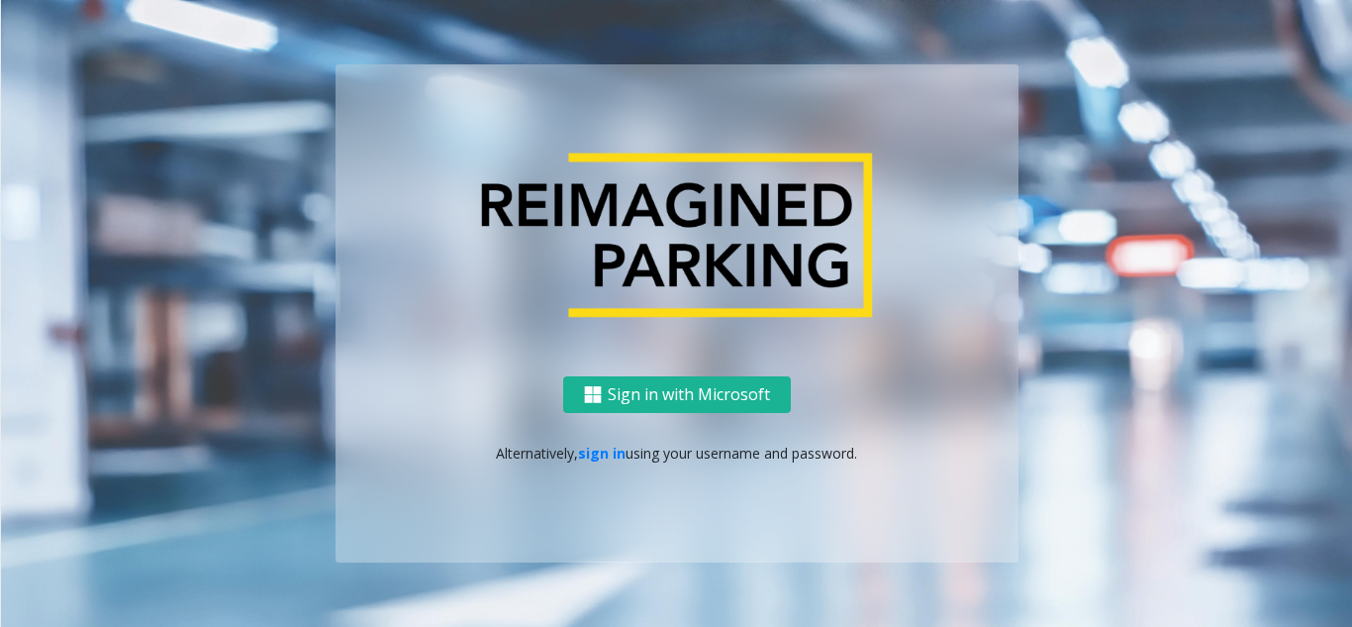
click at [597, 456] on link "sign in" at bounding box center [602, 452] width 48 height 19
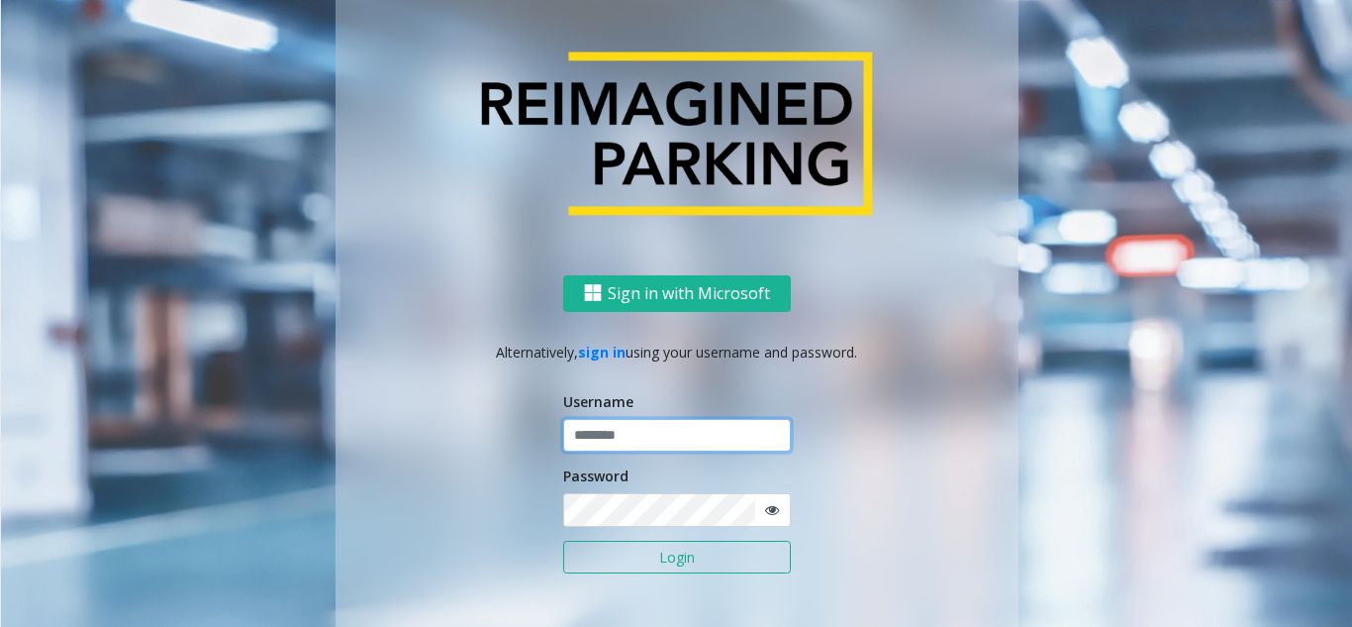
click at [615, 433] on input "text" at bounding box center [677, 436] width 228 height 34
type input "********"
click at [766, 505] on icon at bounding box center [772, 510] width 14 height 14
click at [660, 552] on button "Login" at bounding box center [677, 557] width 228 height 34
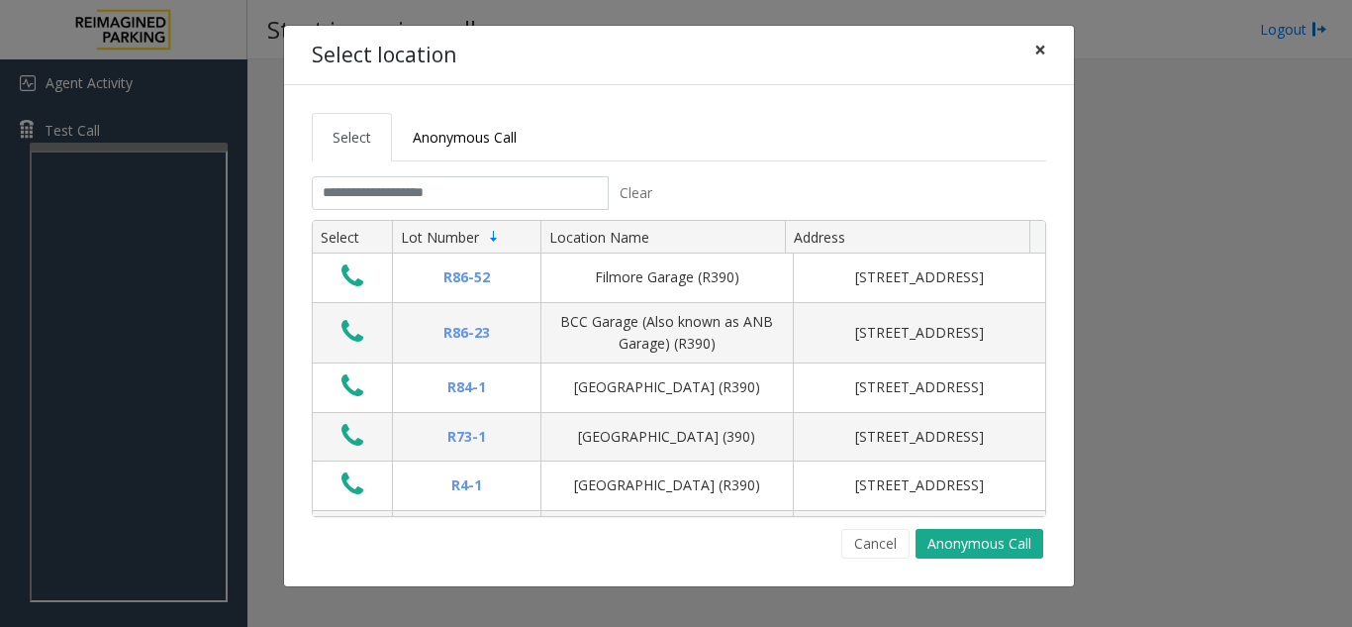
click at [1032, 49] on button "×" at bounding box center [1040, 50] width 40 height 48
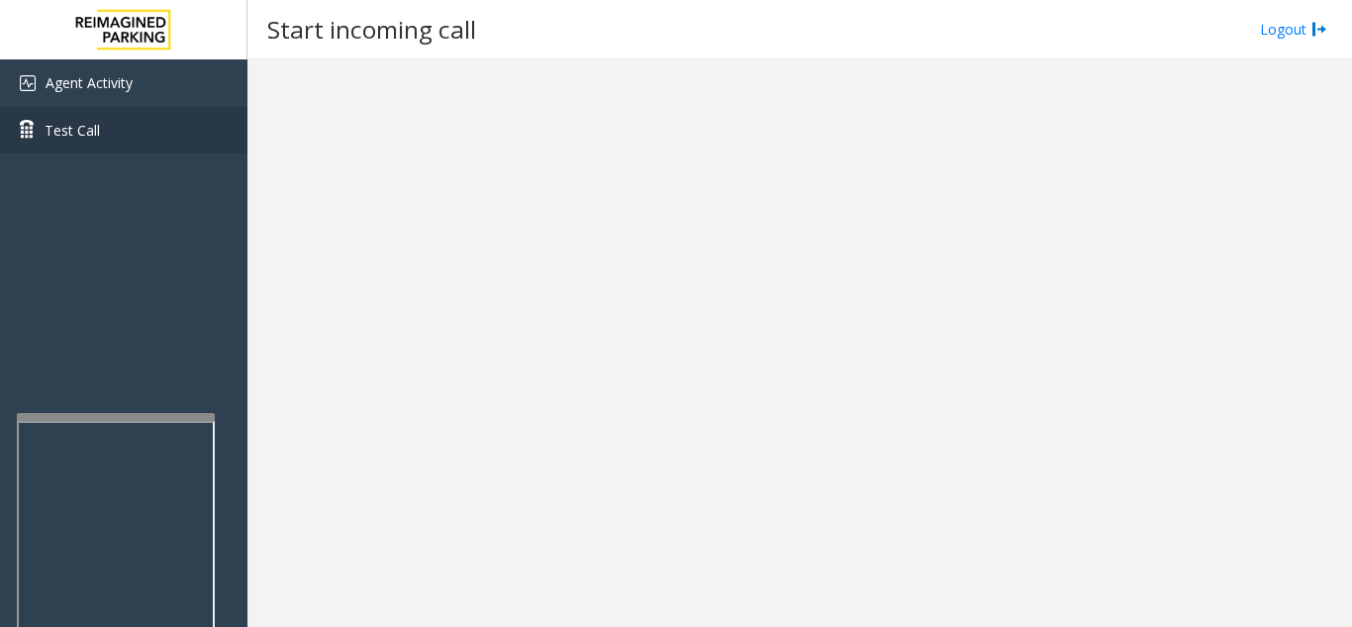
click at [350, 286] on div at bounding box center [799, 342] width 1105 height 567
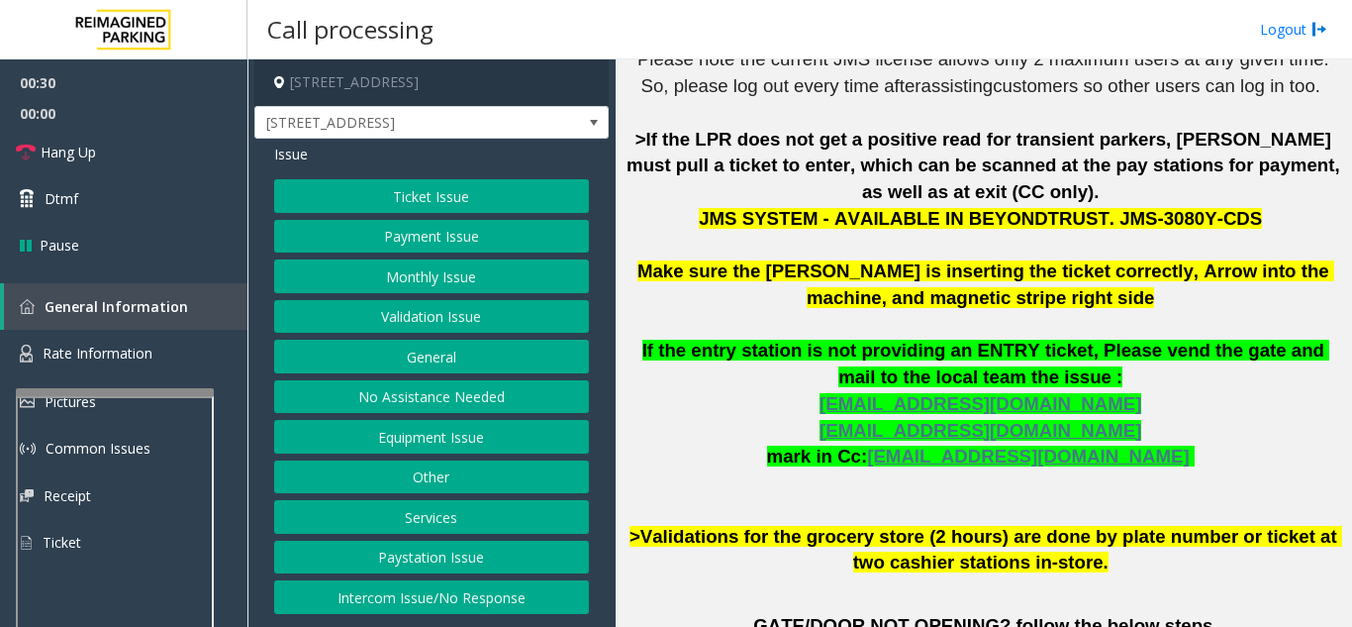
scroll to position [693, 0]
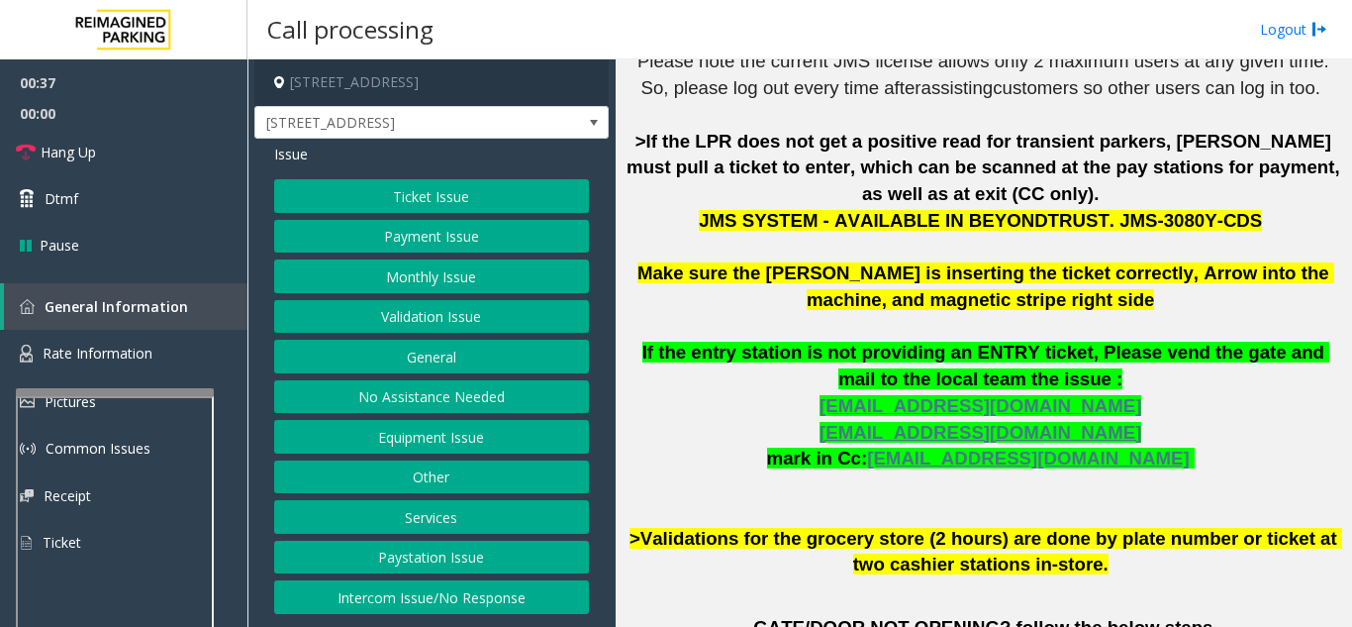
click at [433, 318] on button "Validation Issue" at bounding box center [431, 317] width 315 height 34
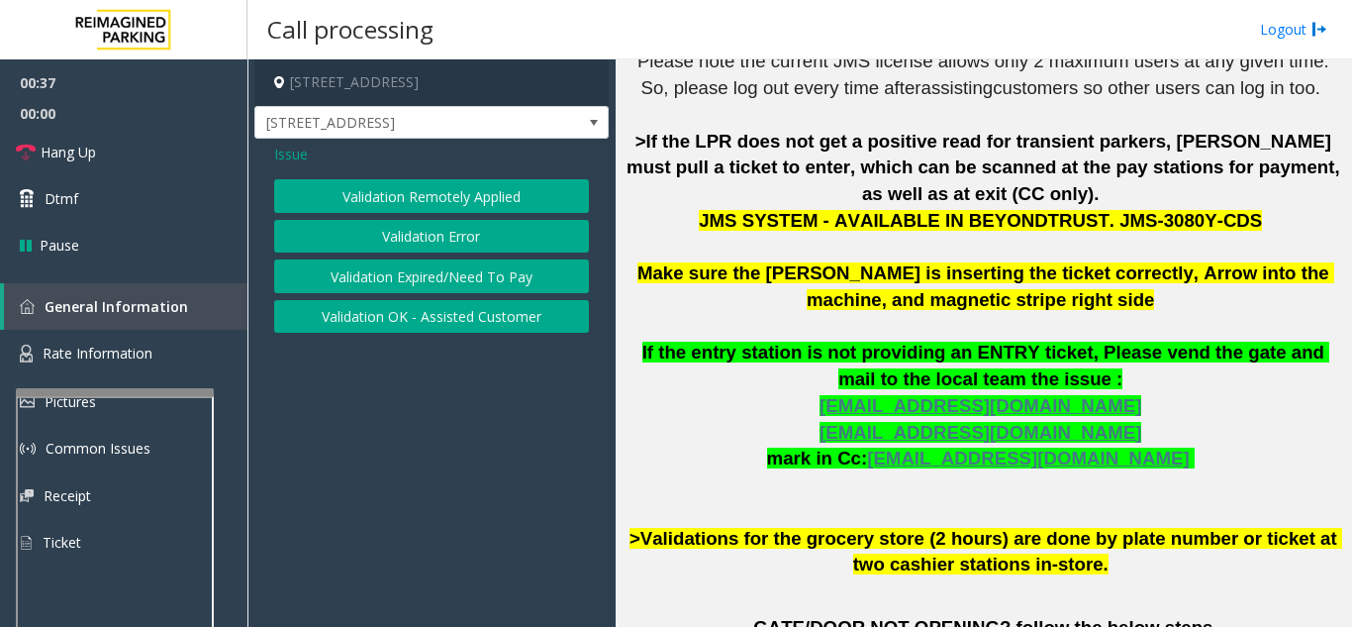
click at [418, 228] on button "Validation Error" at bounding box center [431, 237] width 315 height 34
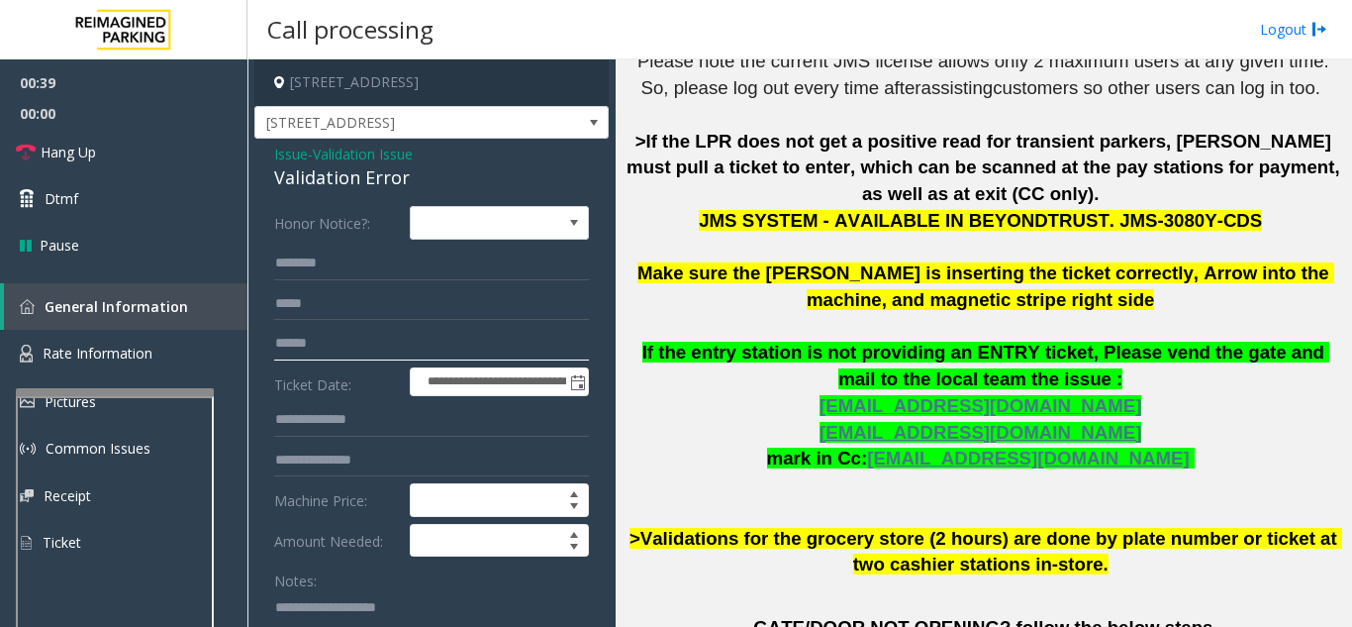
click at [389, 337] on input "text" at bounding box center [431, 344] width 315 height 34
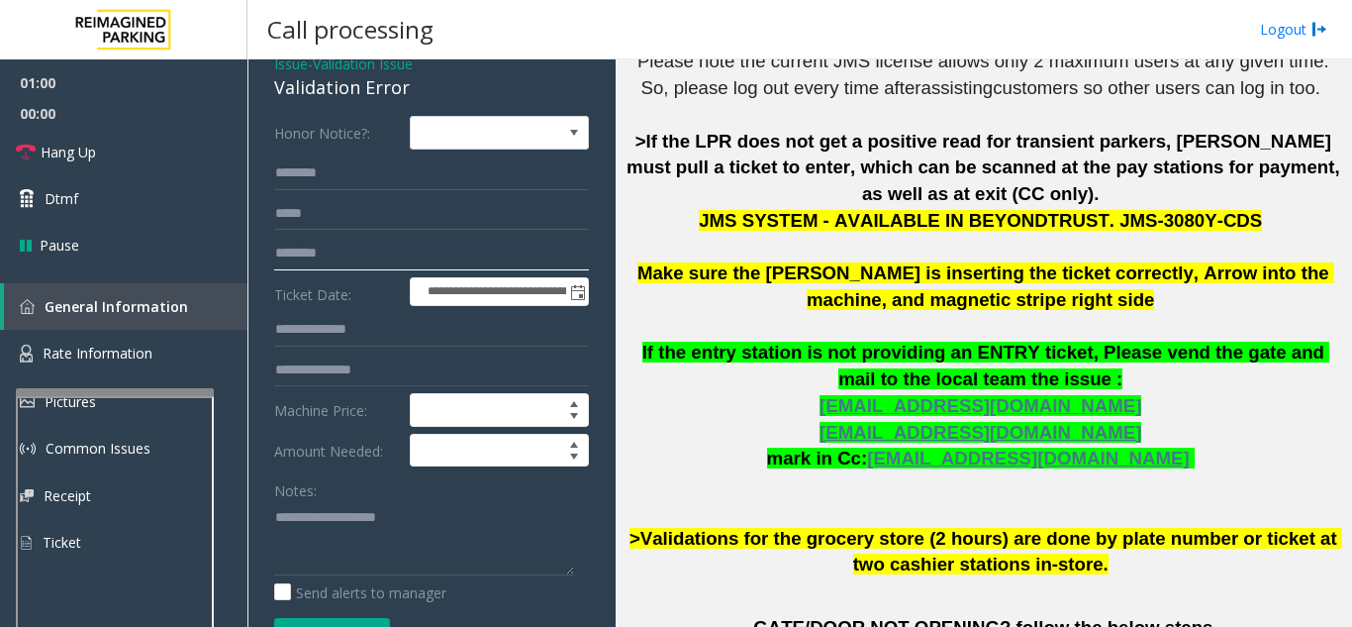
scroll to position [198, 0]
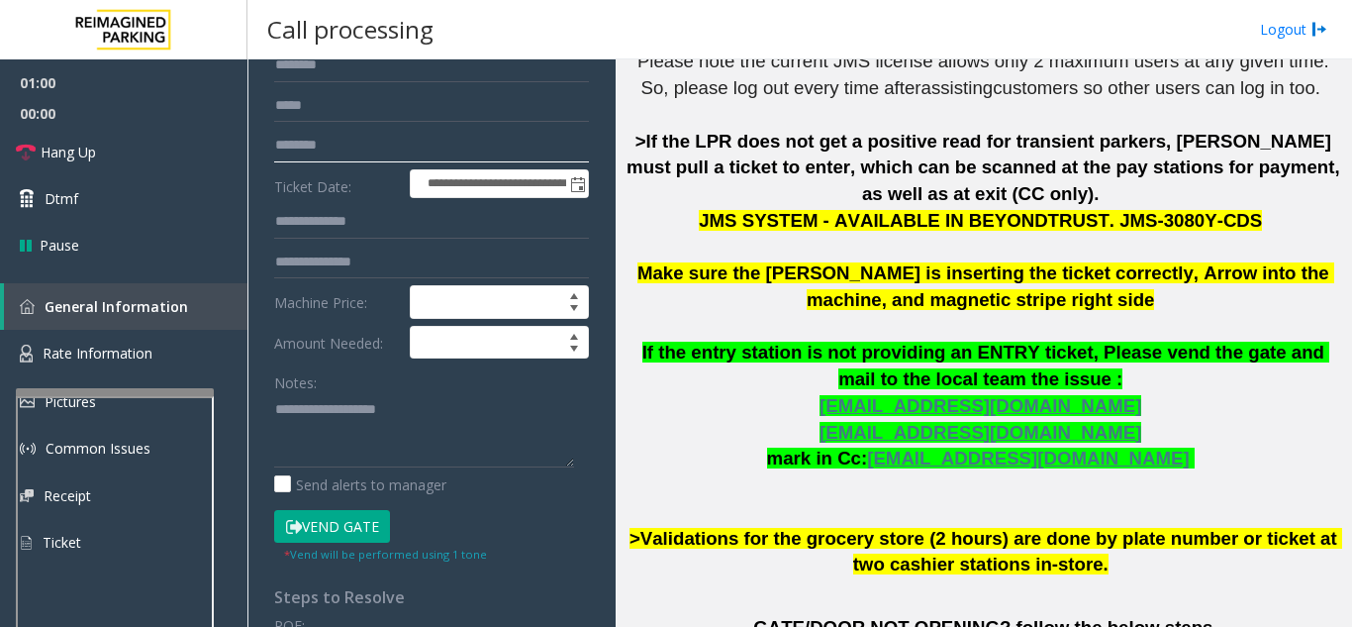
type input "********"
click at [346, 518] on button "Vend Gate" at bounding box center [332, 527] width 116 height 34
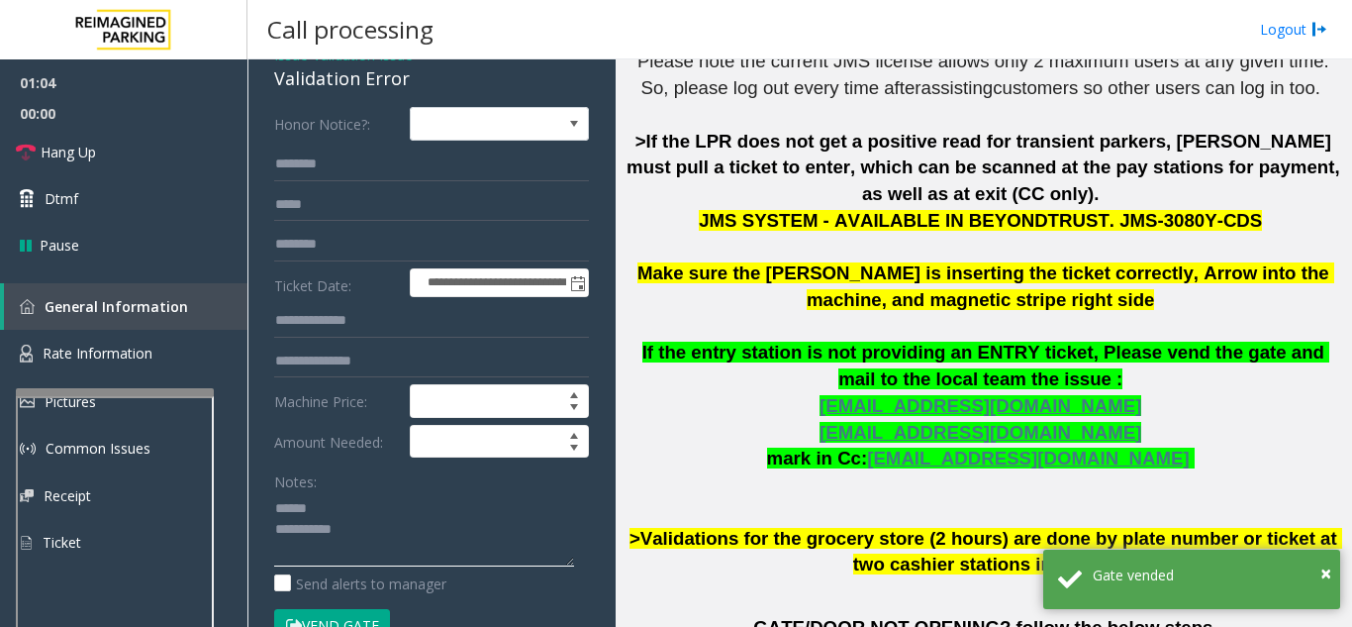
click at [329, 508] on textarea at bounding box center [424, 529] width 300 height 74
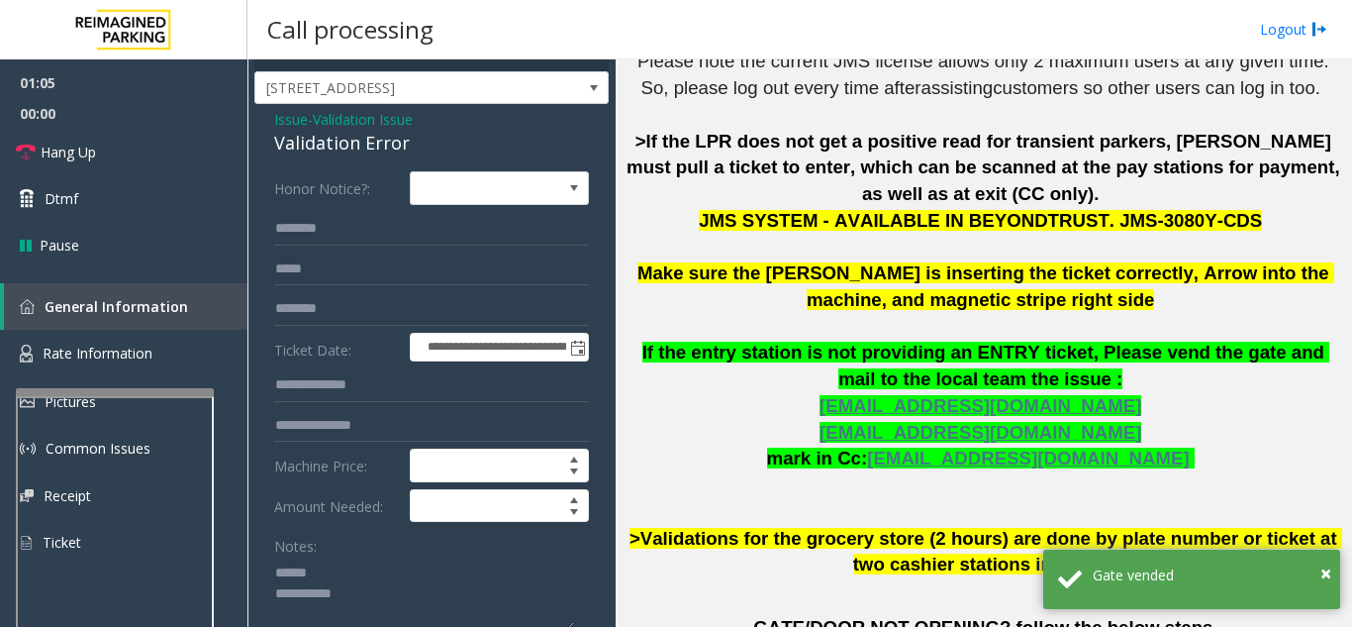
scroll to position [0, 0]
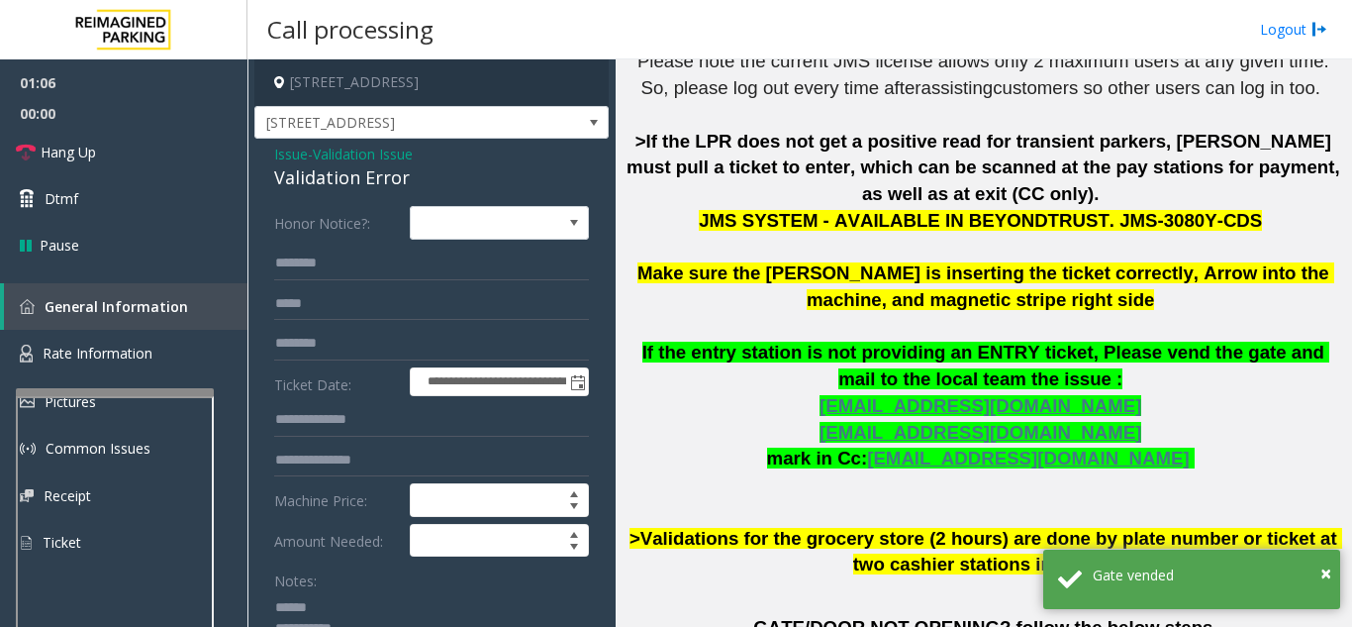
type textarea "**********"
click at [298, 156] on span "Issue" at bounding box center [291, 154] width 34 height 21
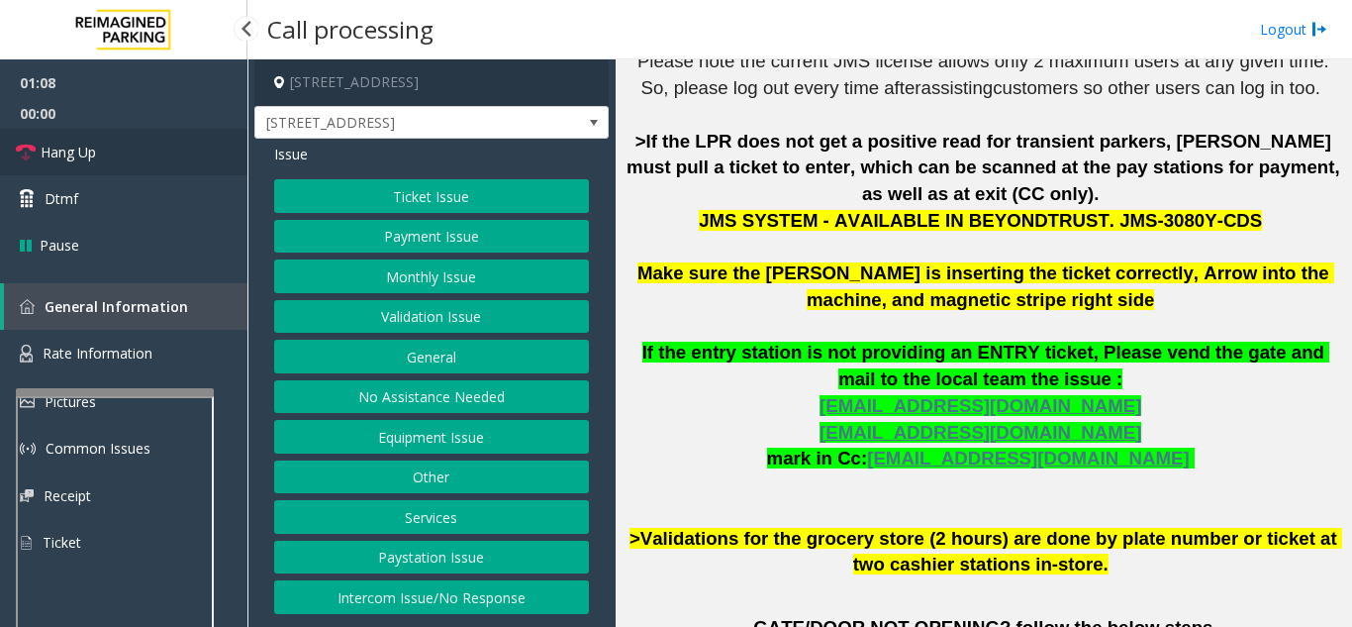
click at [93, 136] on link "Hang Up" at bounding box center [123, 152] width 247 height 47
click at [459, 439] on button "Equipment Issue" at bounding box center [431, 437] width 315 height 34
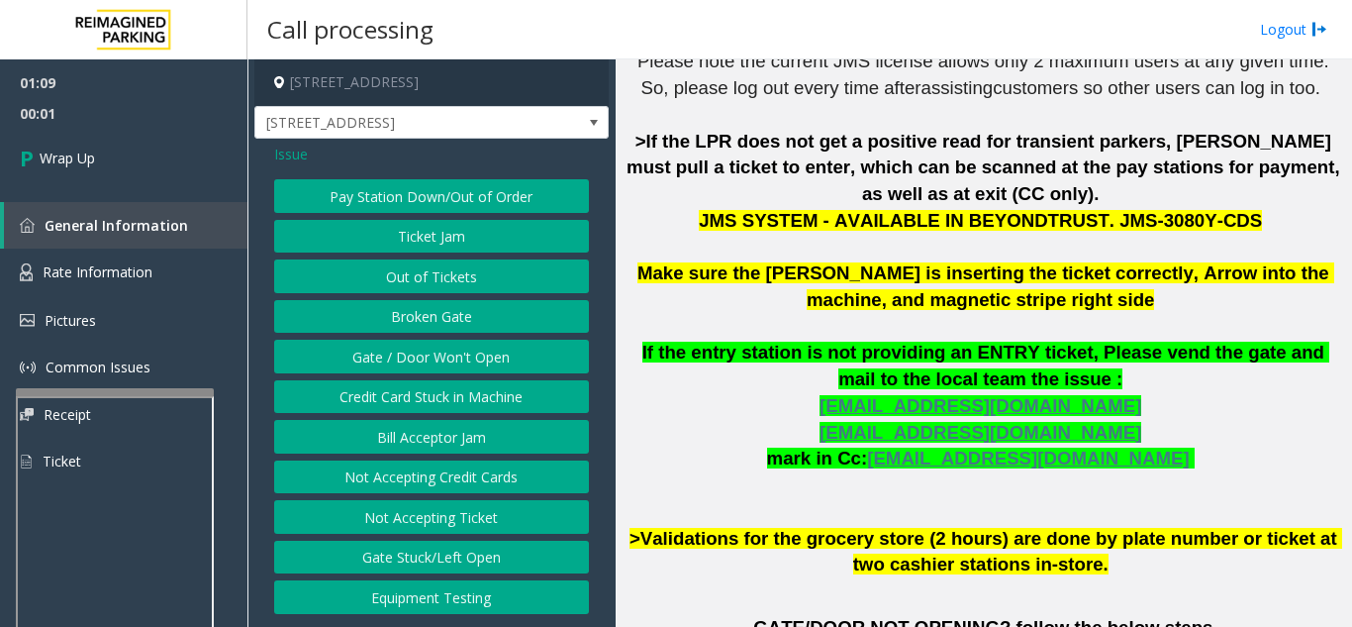
click at [444, 369] on button "Gate / Door Won't Open" at bounding box center [431, 356] width 315 height 34
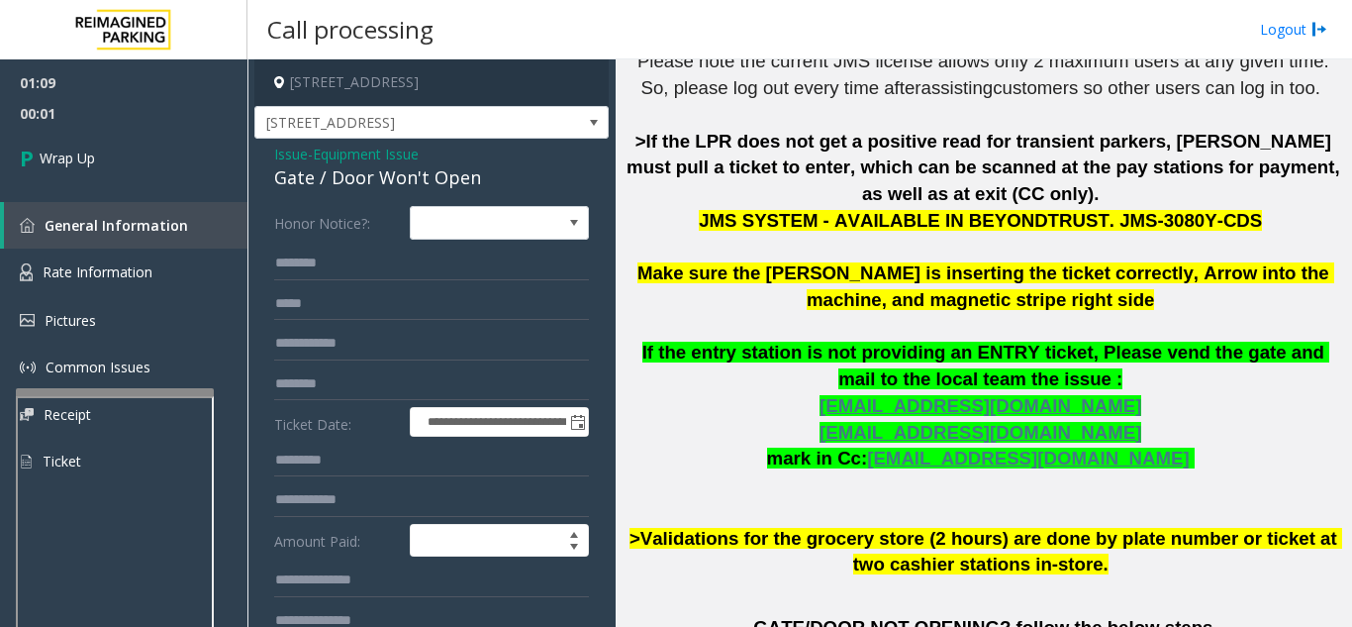
scroll to position [99, 0]
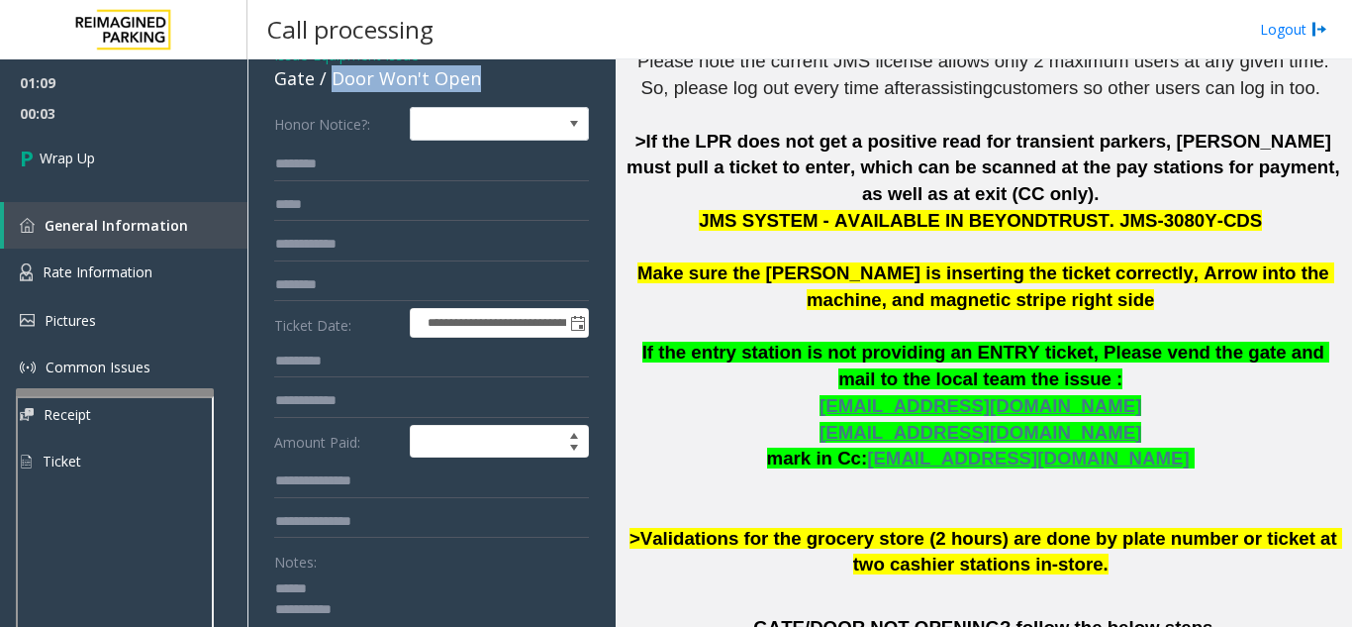
drag, startPoint x: 329, startPoint y: 78, endPoint x: 477, endPoint y: 83, distance: 148.6
click at [477, 83] on div "Gate / Door Won't Open" at bounding box center [431, 78] width 315 height 27
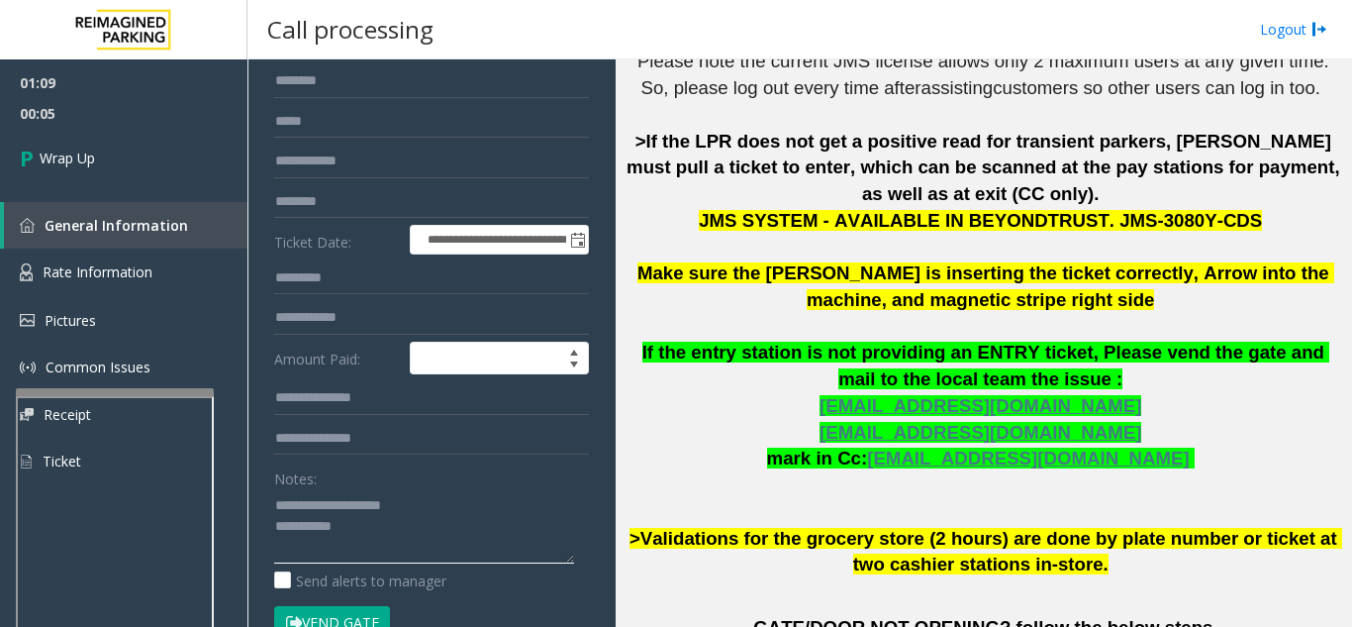
scroll to position [297, 0]
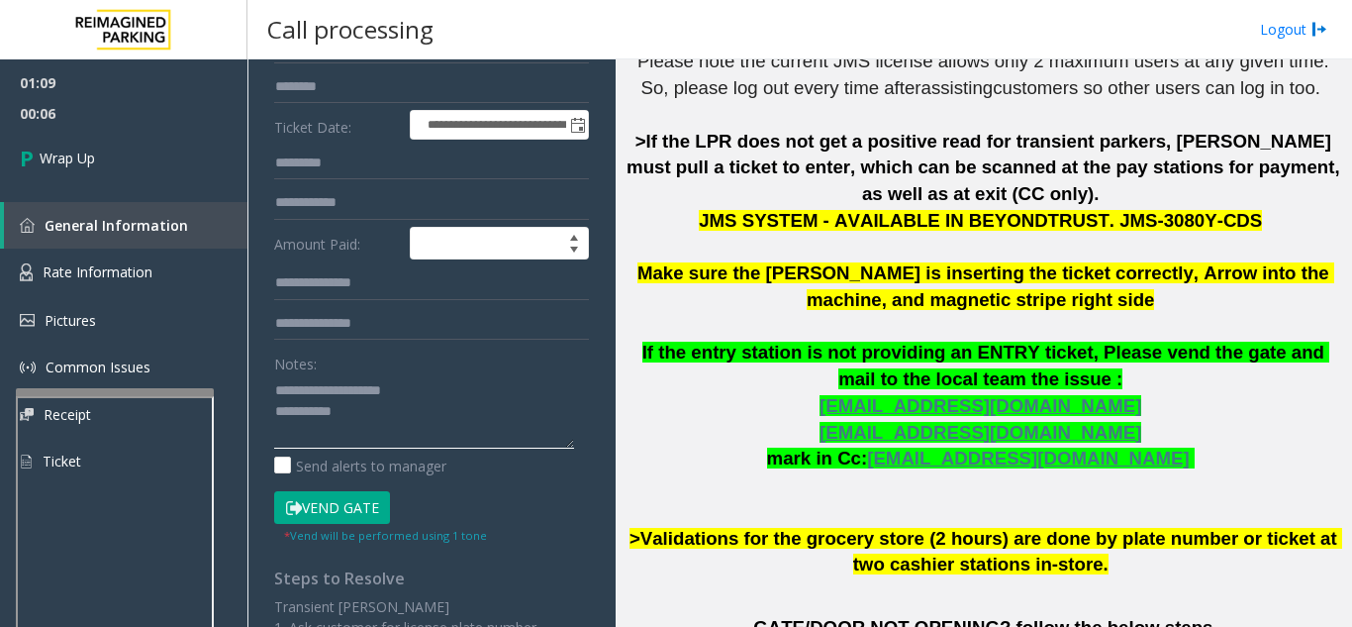
click at [464, 415] on textarea at bounding box center [424, 411] width 300 height 74
type textarea "**********"
click at [152, 192] on div "01:09 00:11 Wrap Up General Information Rate Information Pictures Common Issues…" at bounding box center [123, 279] width 247 height 441
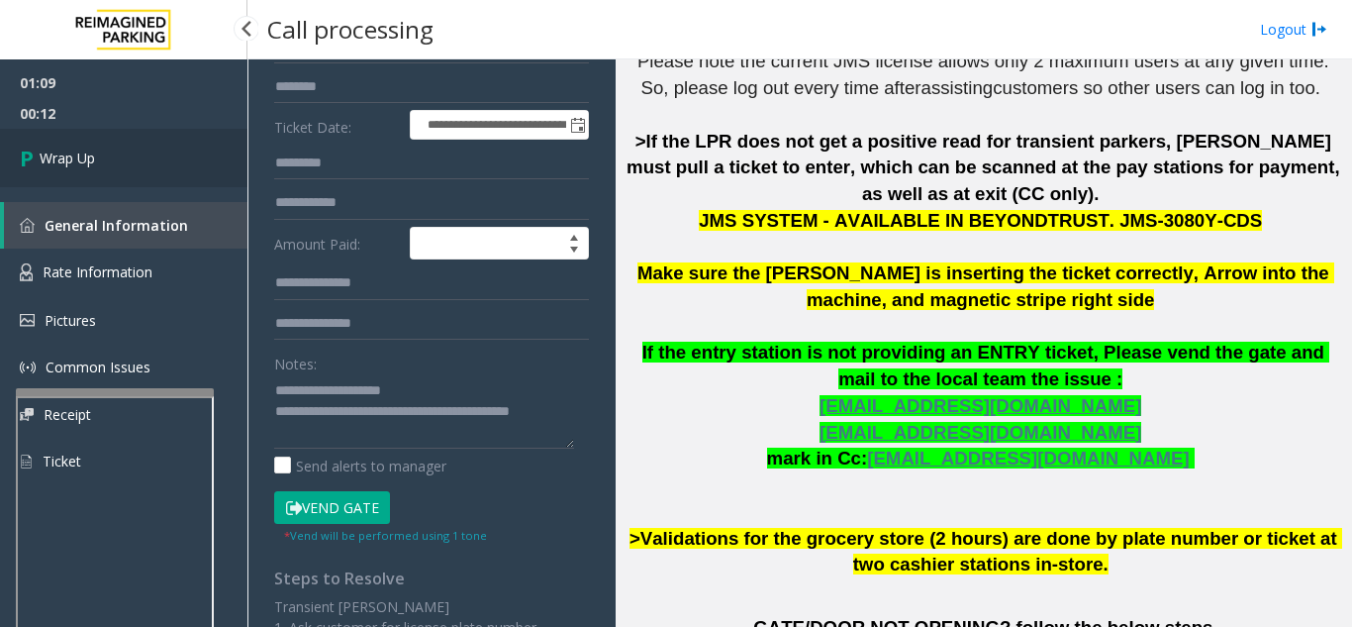
click at [147, 172] on link "Wrap Up" at bounding box center [123, 158] width 247 height 58
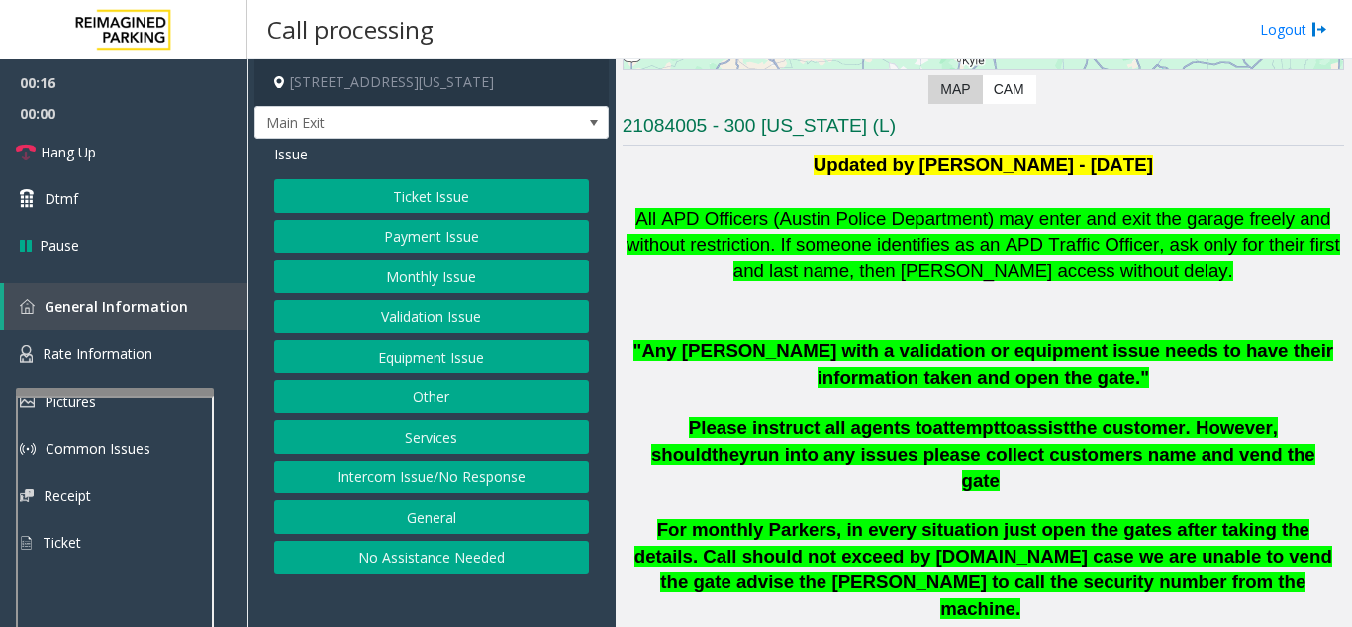
scroll to position [396, 0]
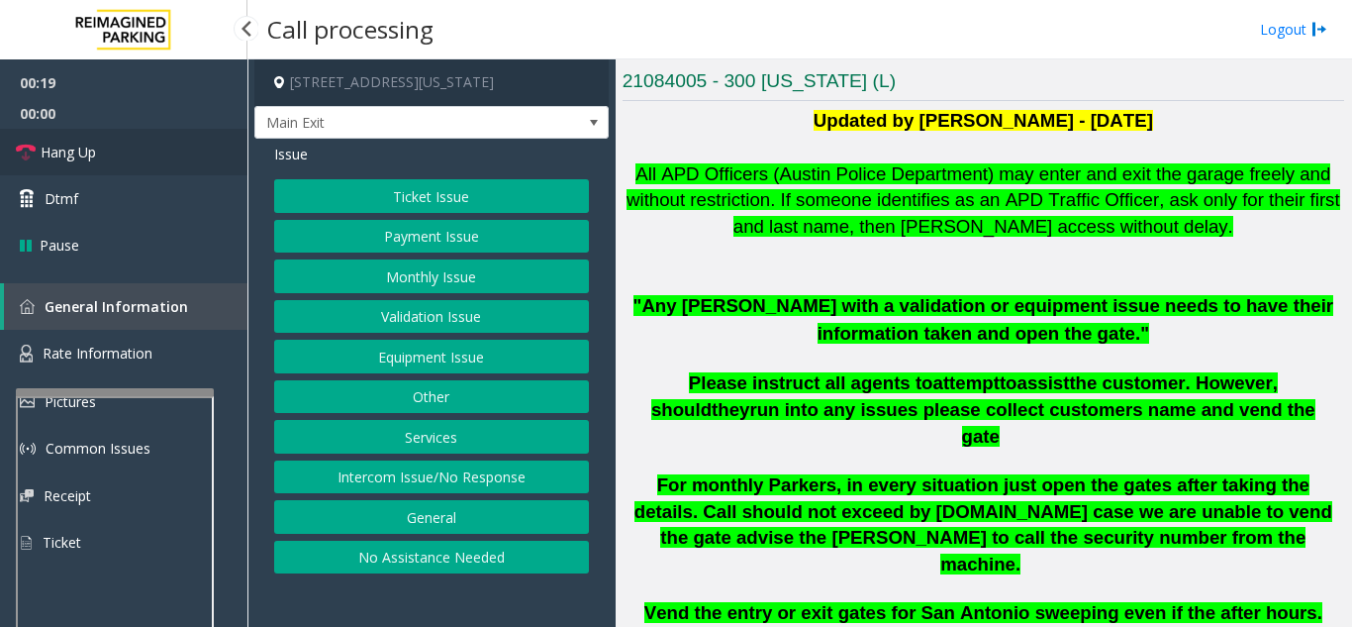
click at [173, 166] on link "Hang Up" at bounding box center [123, 152] width 247 height 47
drag, startPoint x: 520, startPoint y: 481, endPoint x: 520, endPoint y: 467, distance: 13.9
click at [520, 481] on button "Intercom Issue/No Response" at bounding box center [431, 477] width 315 height 34
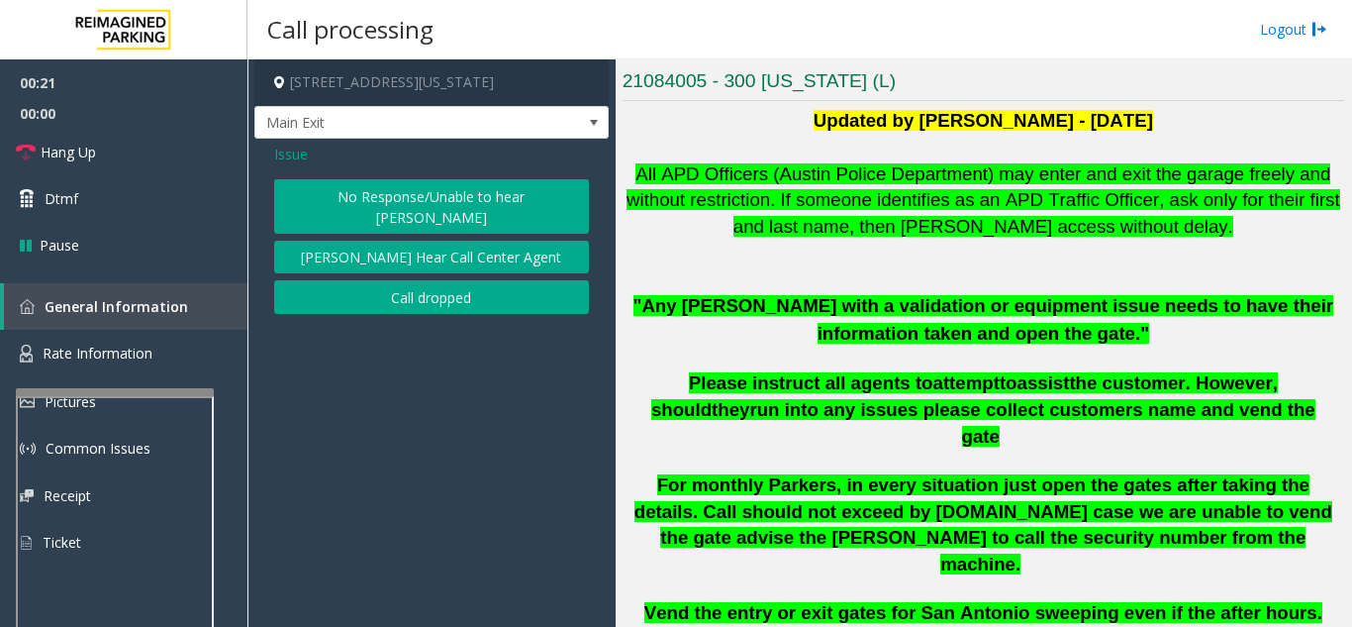
click at [461, 208] on button "No Response/Unable to hear [PERSON_NAME]" at bounding box center [431, 206] width 315 height 54
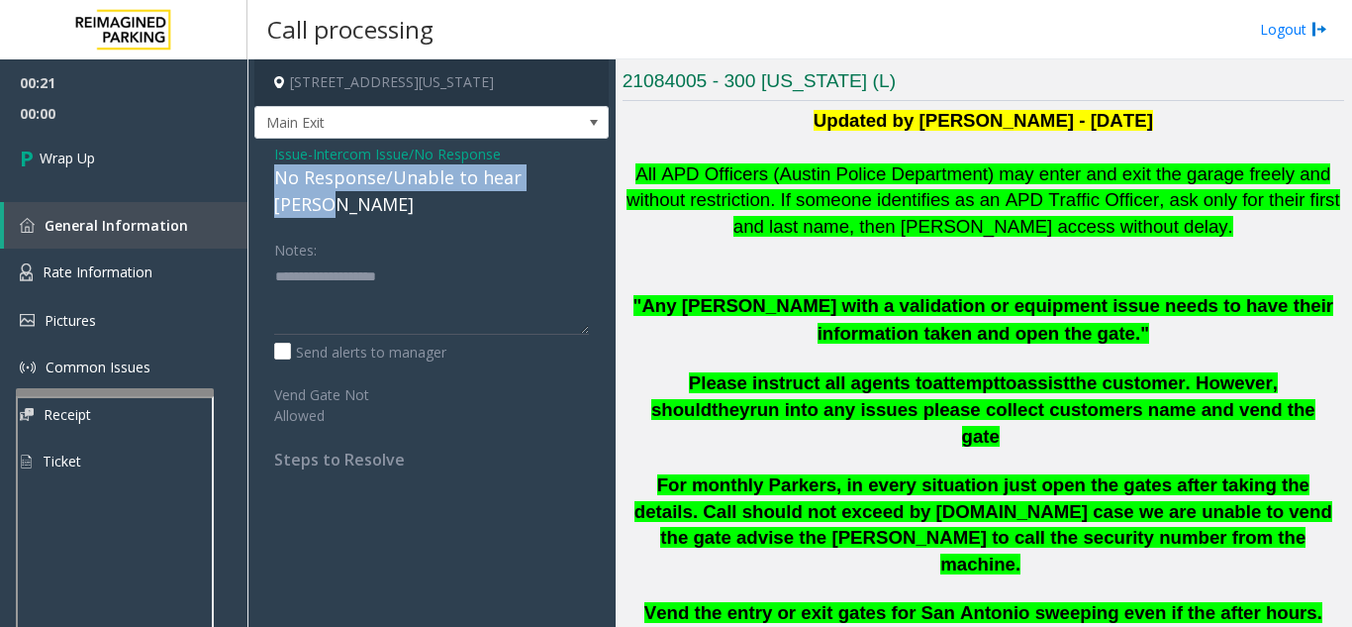
drag, startPoint x: 262, startPoint y: 171, endPoint x: 574, endPoint y: 180, distance: 311.9
click at [580, 180] on div "Issue - Intercom Issue/No Response No Response/Unable to hear parker Notes: Sen…" at bounding box center [431, 314] width 354 height 350
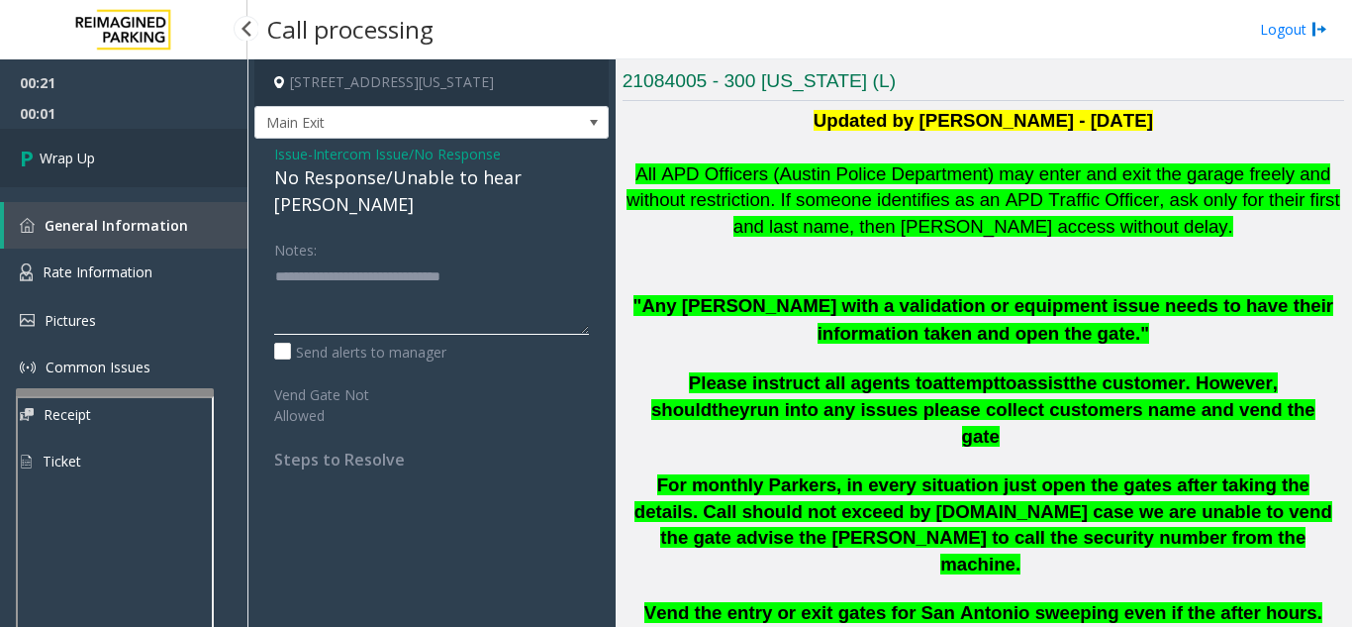
type textarea "**********"
click at [236, 181] on link "Wrap Up" at bounding box center [123, 158] width 247 height 58
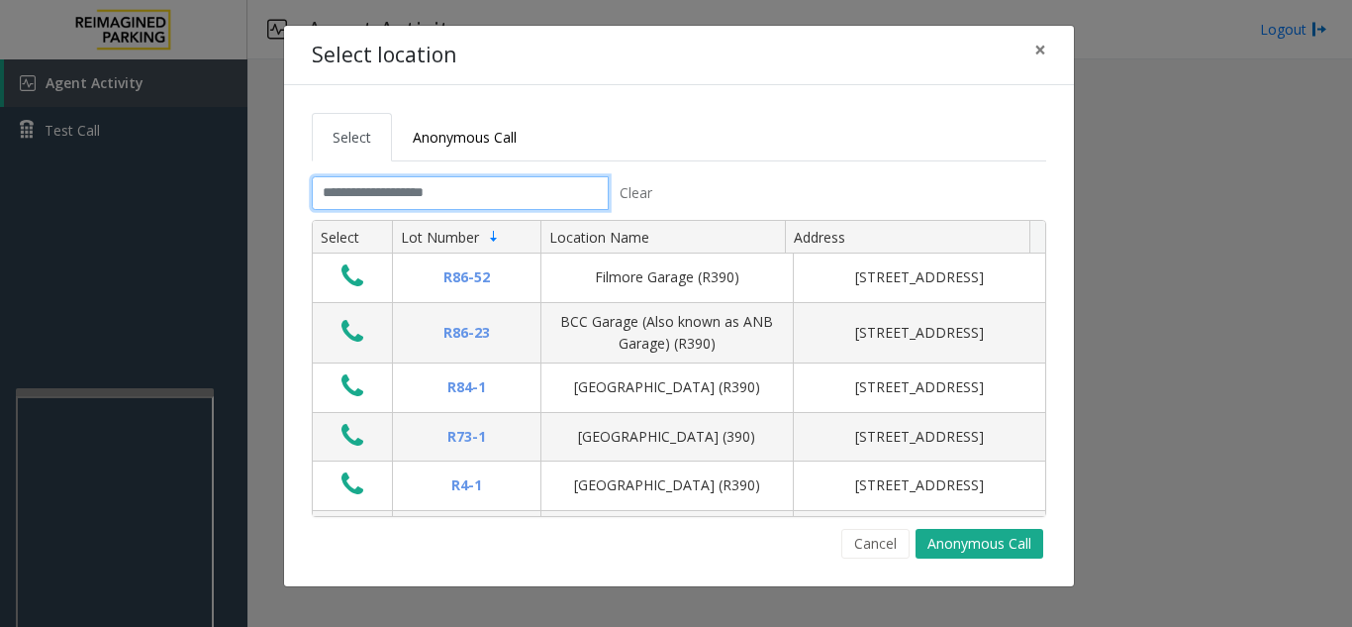
click at [408, 185] on input "text" at bounding box center [460, 193] width 297 height 34
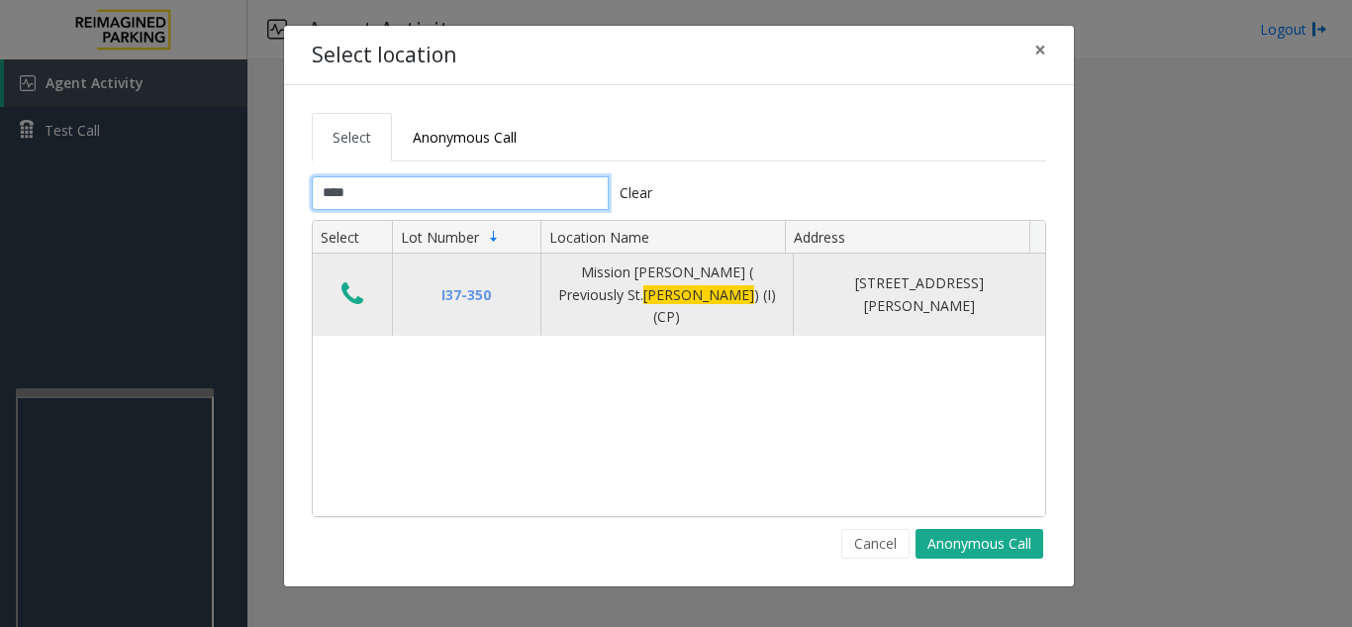
type input "****"
click at [342, 290] on icon "Data table" at bounding box center [352, 294] width 22 height 28
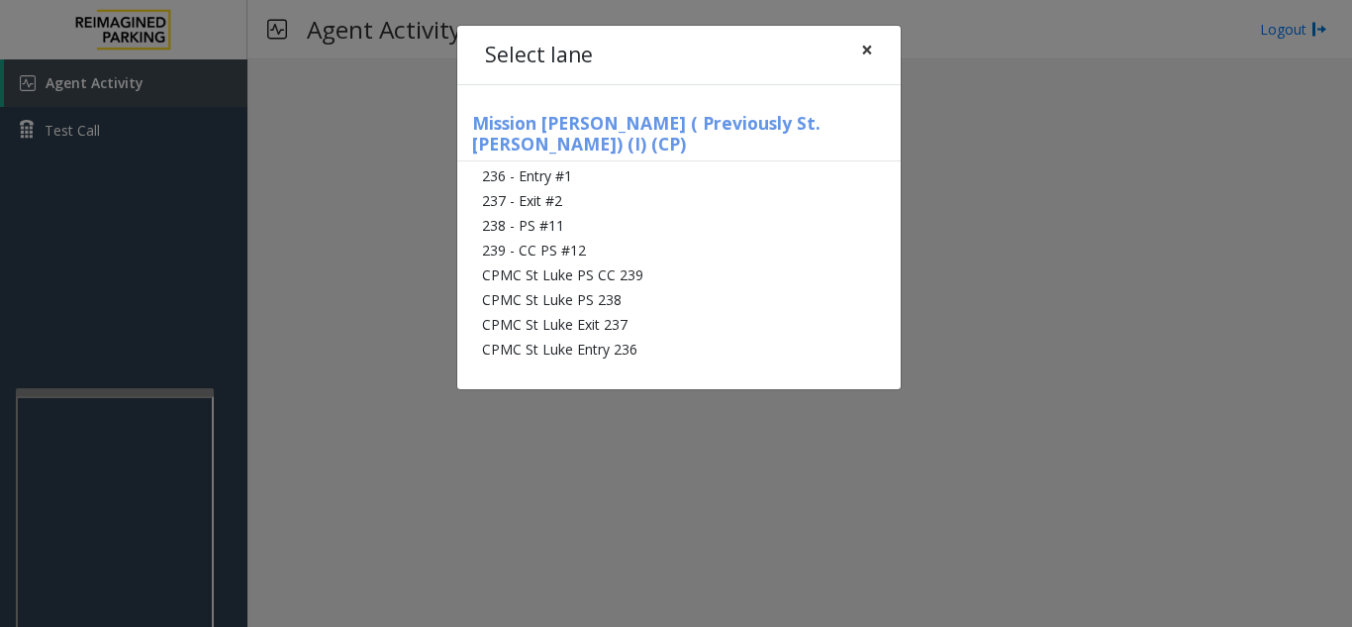
click at [858, 63] on button "×" at bounding box center [867, 50] width 40 height 48
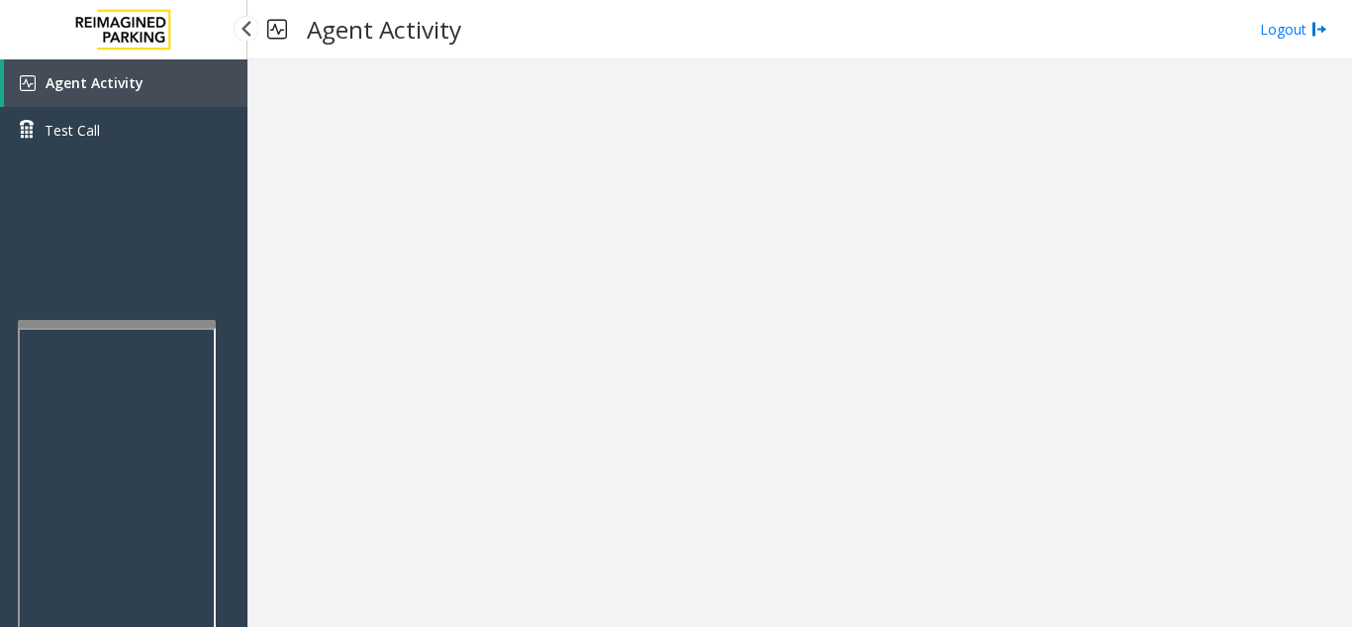
click at [118, 320] on div at bounding box center [117, 324] width 198 height 8
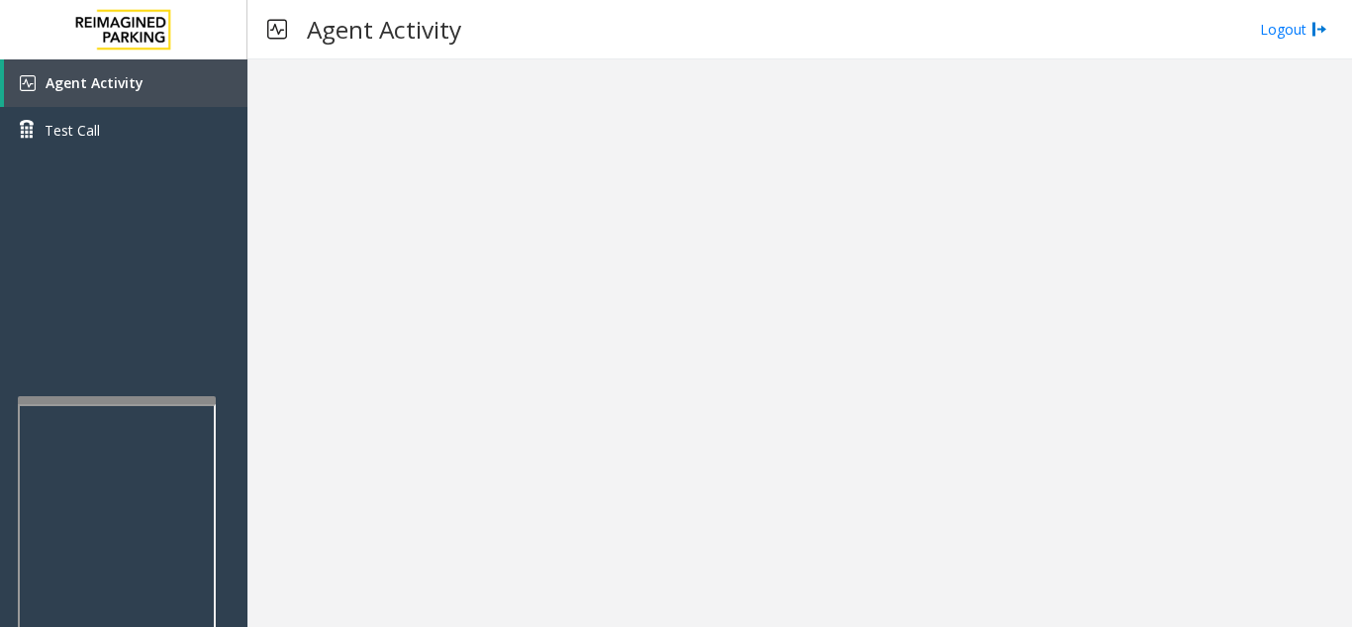
click at [116, 404] on div at bounding box center [117, 628] width 198 height 464
click at [172, 81] on link "Agent Activity" at bounding box center [125, 83] width 243 height 48
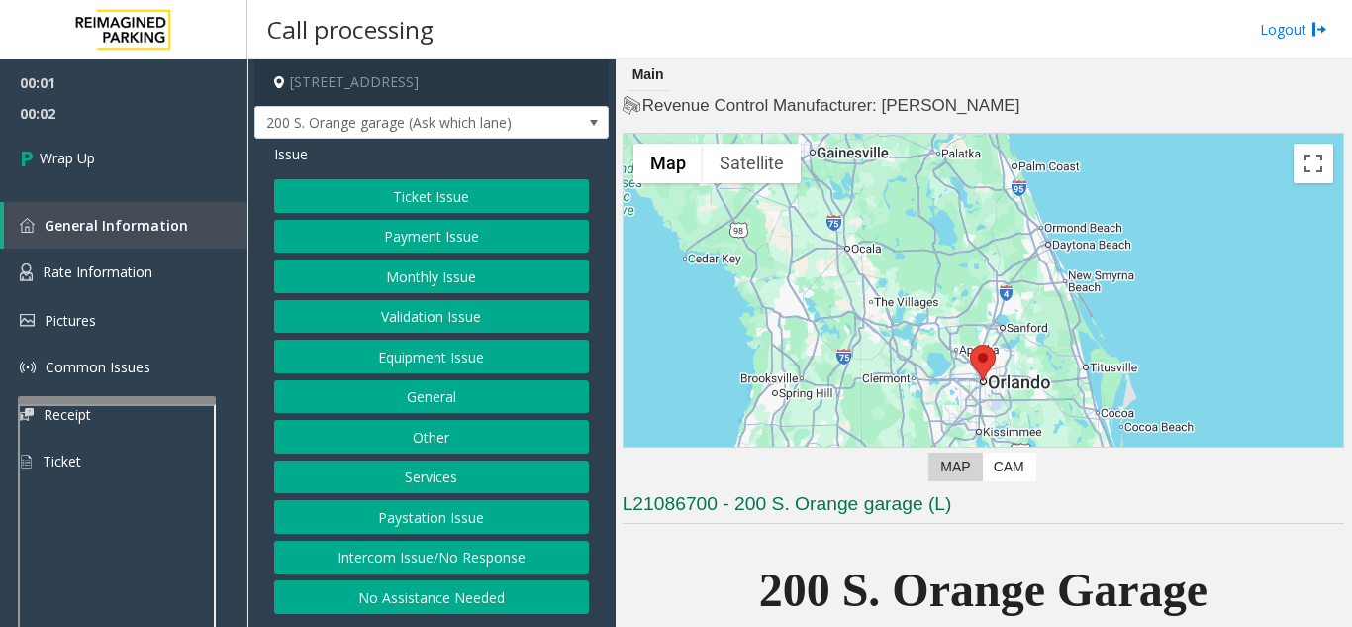
click at [413, 559] on button "Intercom Issue/No Response" at bounding box center [431, 557] width 315 height 34
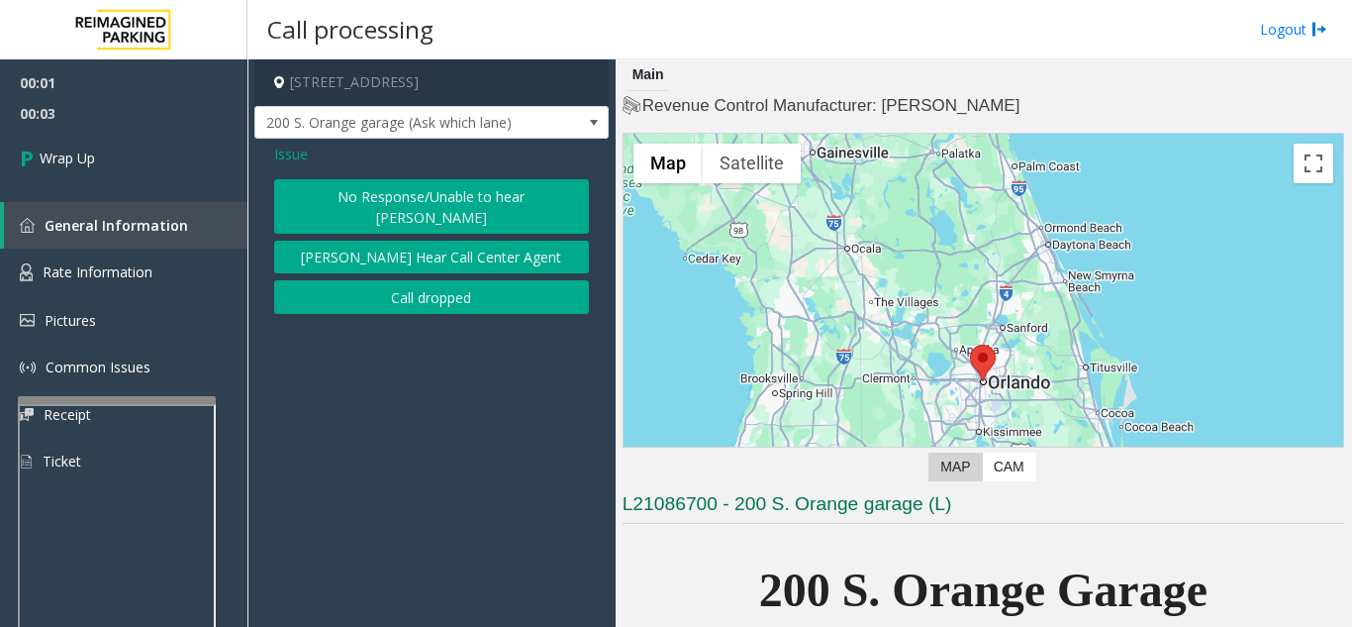
click at [468, 288] on button "Call dropped" at bounding box center [431, 297] width 315 height 34
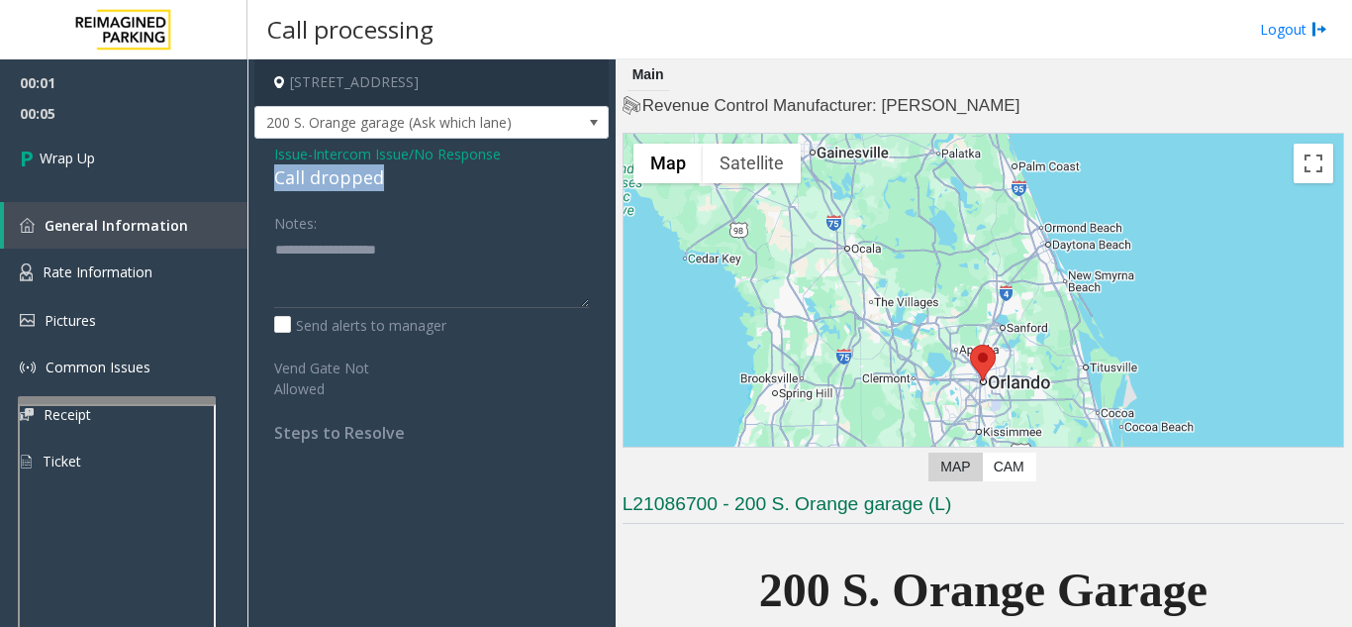
drag, startPoint x: 261, startPoint y: 181, endPoint x: 383, endPoint y: 173, distance: 122.0
click at [393, 173] on div "Issue - Intercom Issue/No Response Call dropped Notes: Send alerts to manager V…" at bounding box center [431, 301] width 354 height 324
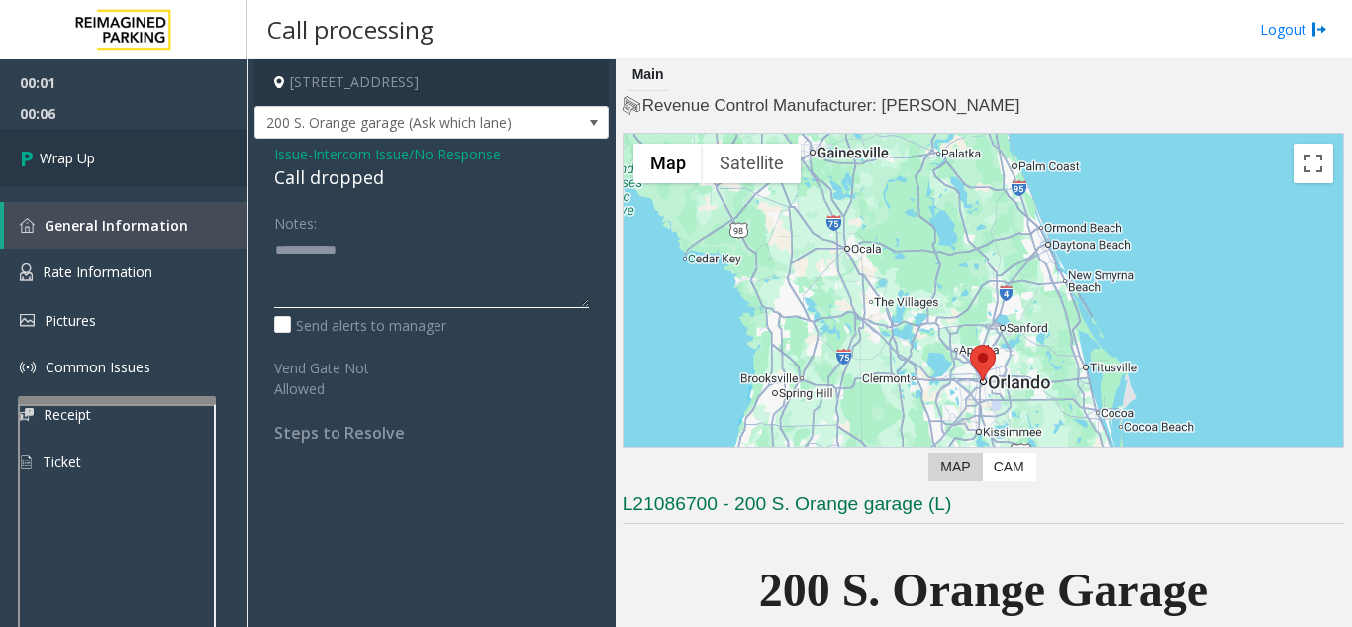
type textarea "**********"
click at [203, 177] on link "Wrap Up" at bounding box center [123, 158] width 247 height 58
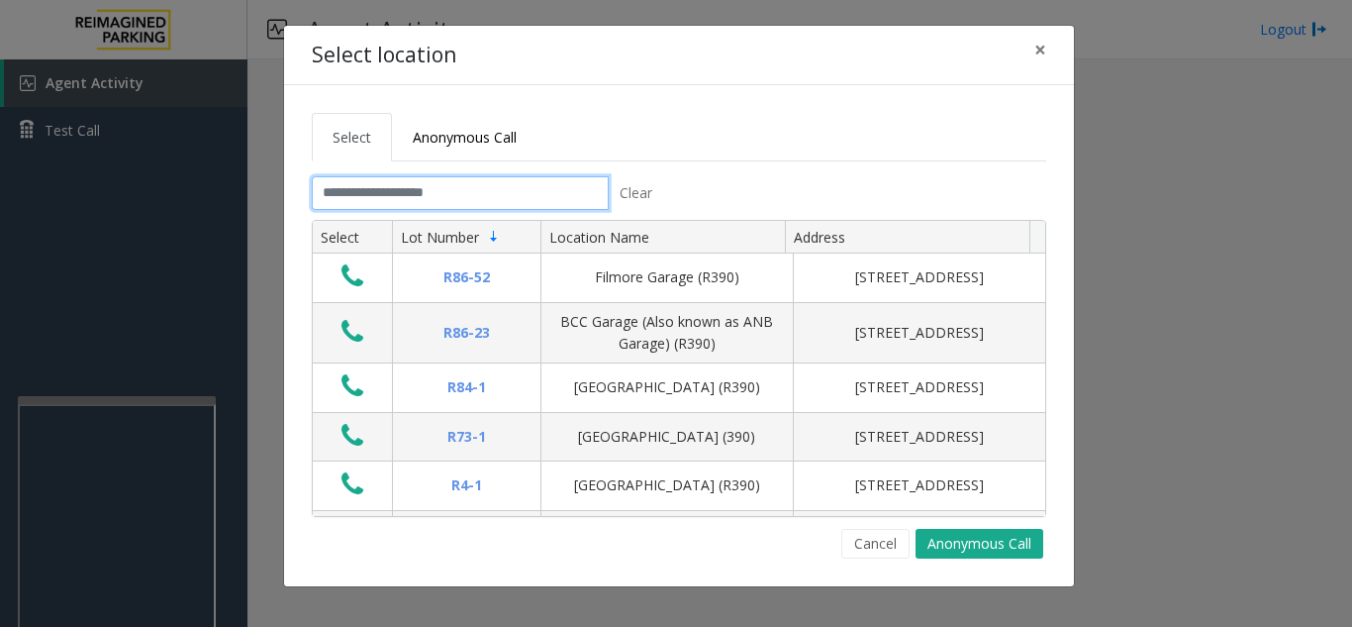
click at [573, 188] on input "text" at bounding box center [460, 193] width 297 height 34
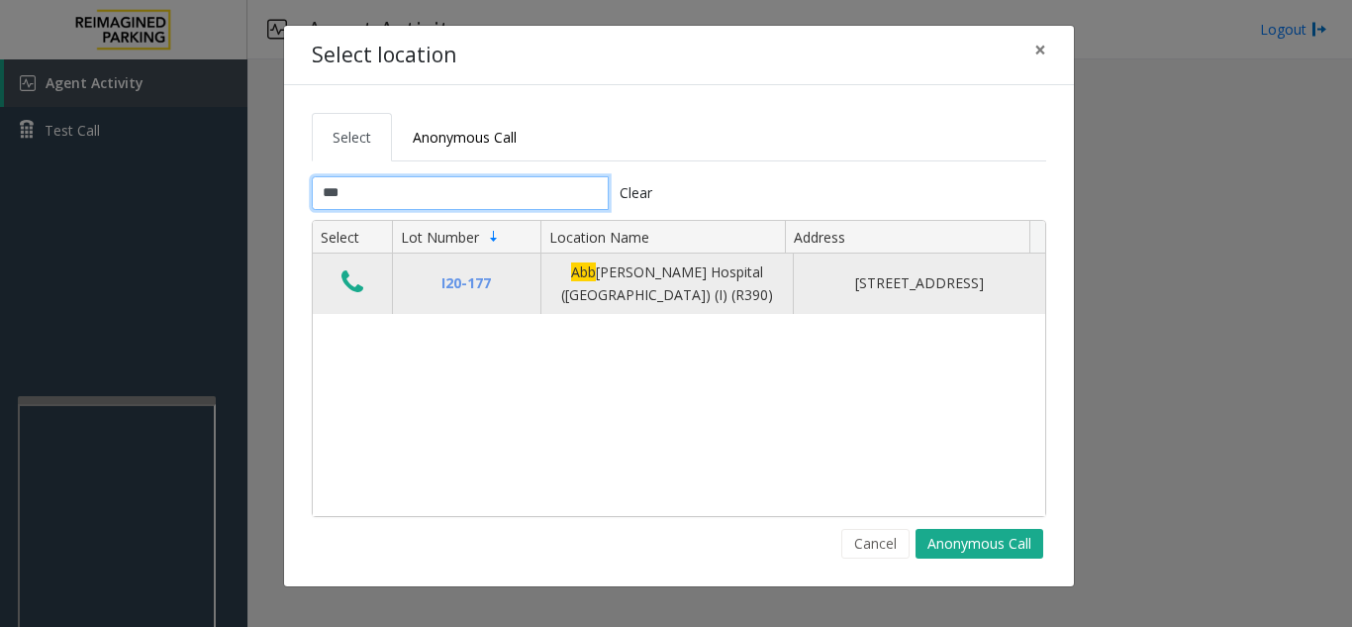
type input "***"
click at [356, 275] on icon "Data table" at bounding box center [352, 282] width 22 height 28
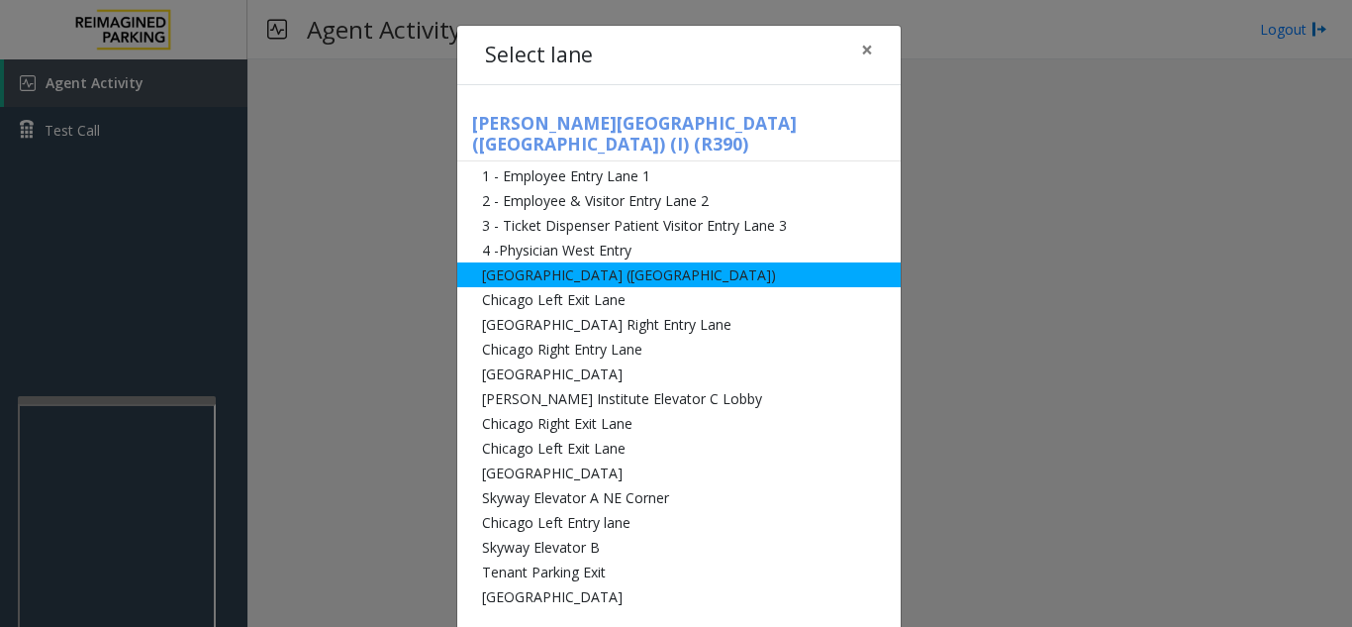
click at [555, 262] on li "[GEOGRAPHIC_DATA] ([GEOGRAPHIC_DATA])" at bounding box center [678, 274] width 443 height 25
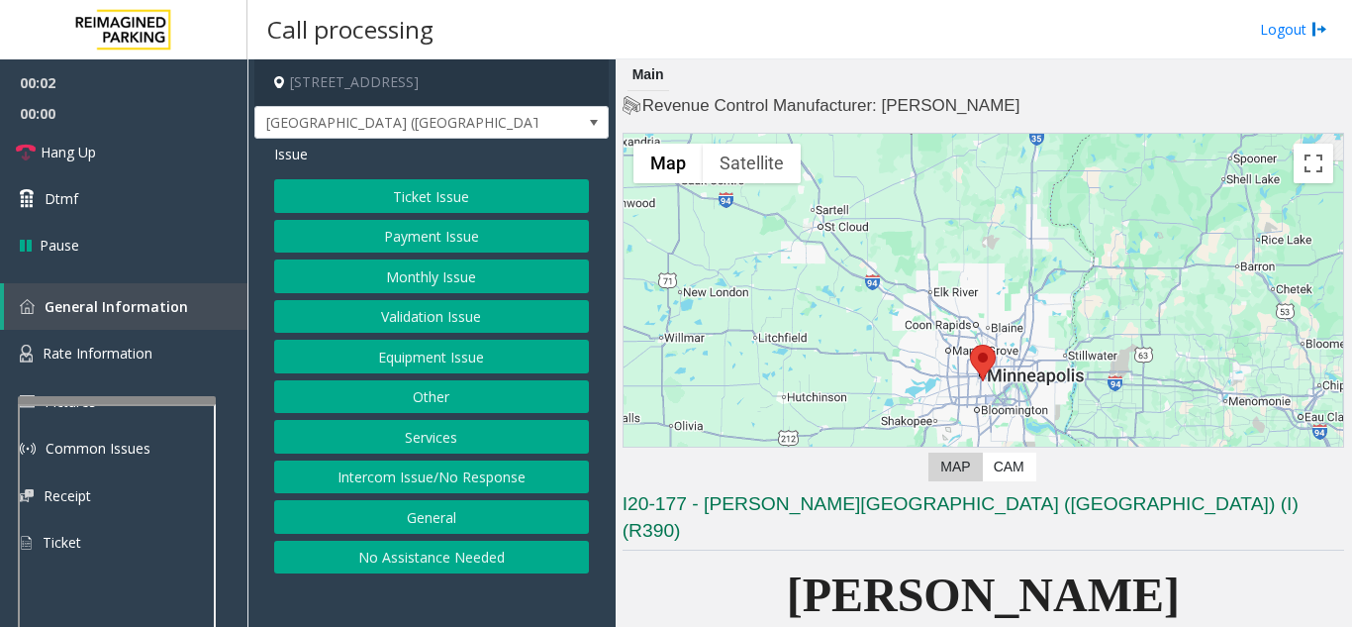
click at [399, 201] on button "Ticket Issue" at bounding box center [431, 196] width 315 height 34
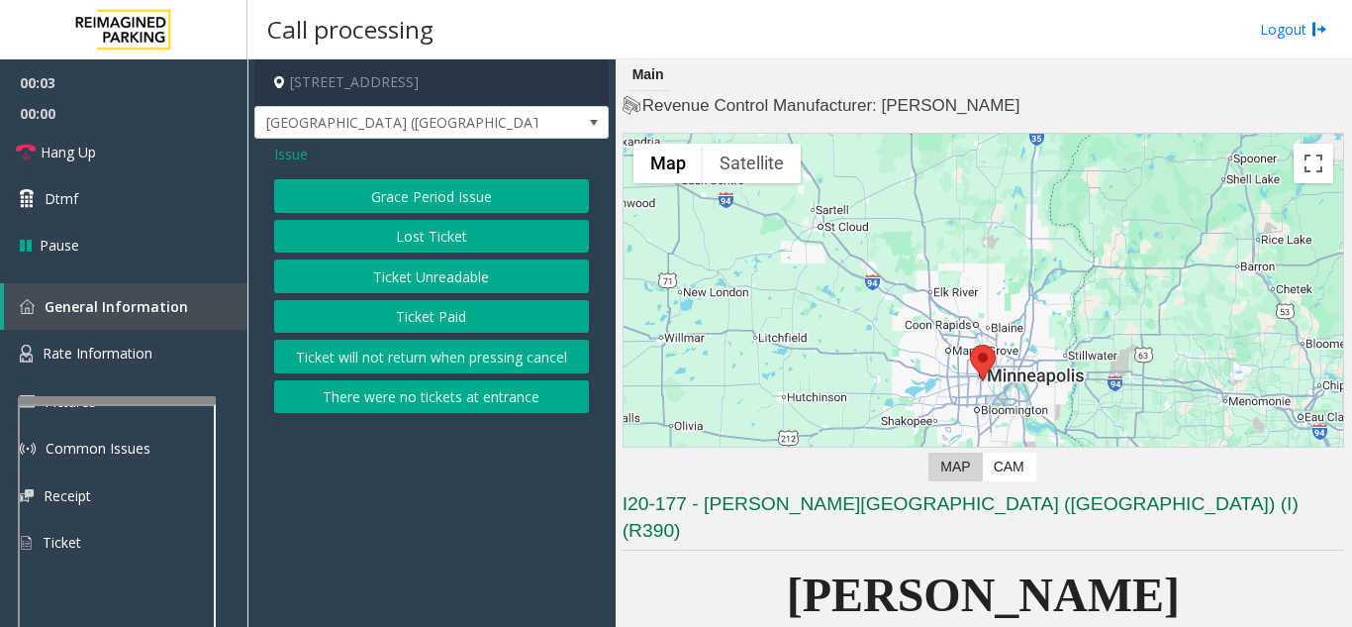
click at [416, 278] on button "Ticket Unreadable" at bounding box center [431, 276] width 315 height 34
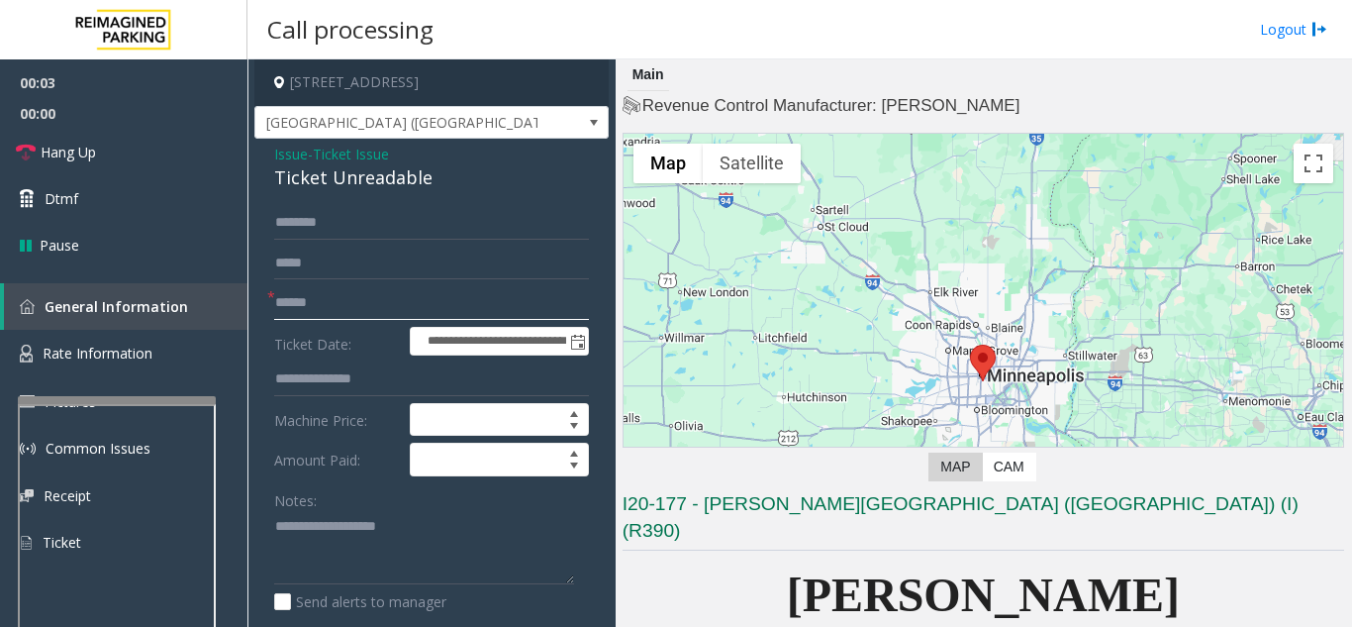
click at [382, 313] on input "text" at bounding box center [431, 303] width 315 height 34
type input "***"
click at [363, 516] on textarea at bounding box center [424, 548] width 300 height 74
type textarea "**********"
click at [287, 153] on span "Issue" at bounding box center [291, 154] width 34 height 21
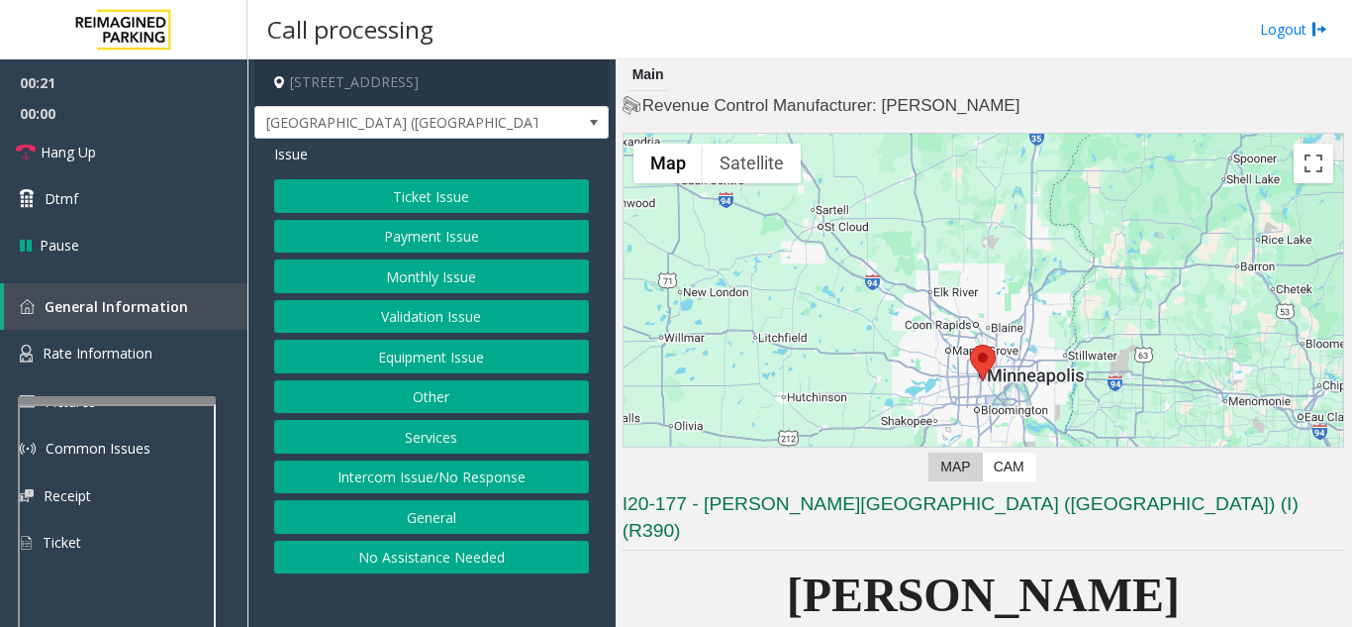
click at [467, 365] on button "Equipment Issue" at bounding box center [431, 356] width 315 height 34
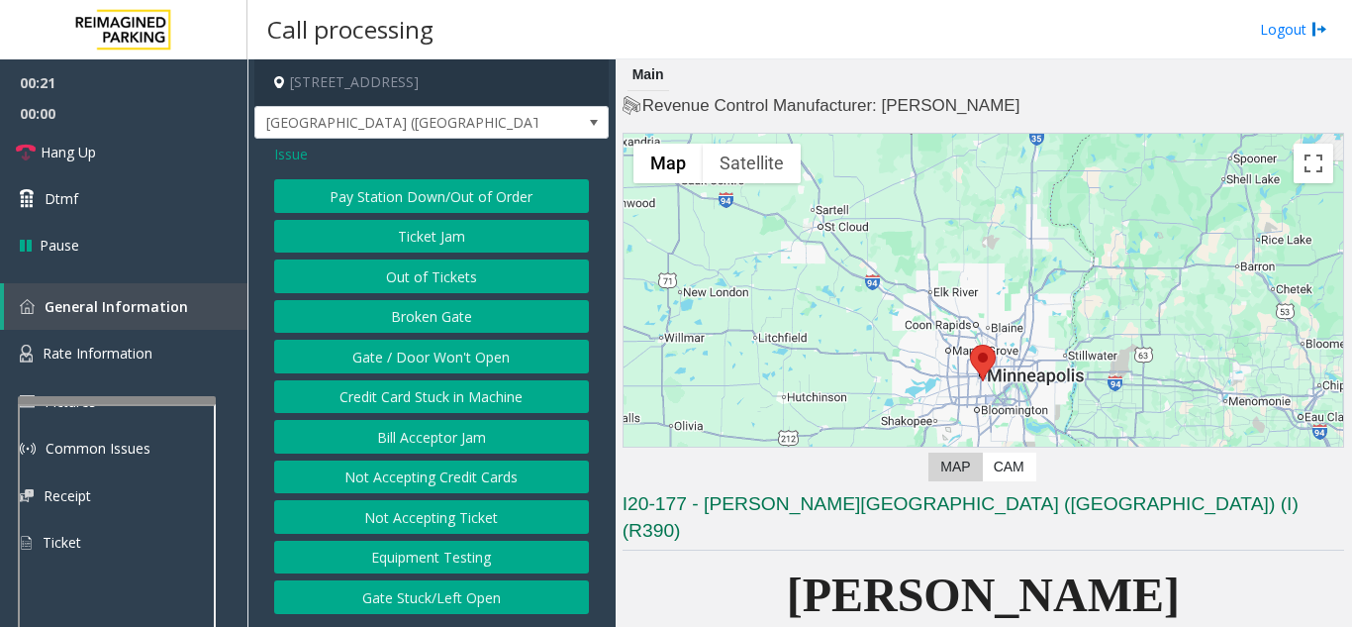
click at [467, 365] on button "Gate / Door Won't Open" at bounding box center [431, 356] width 315 height 34
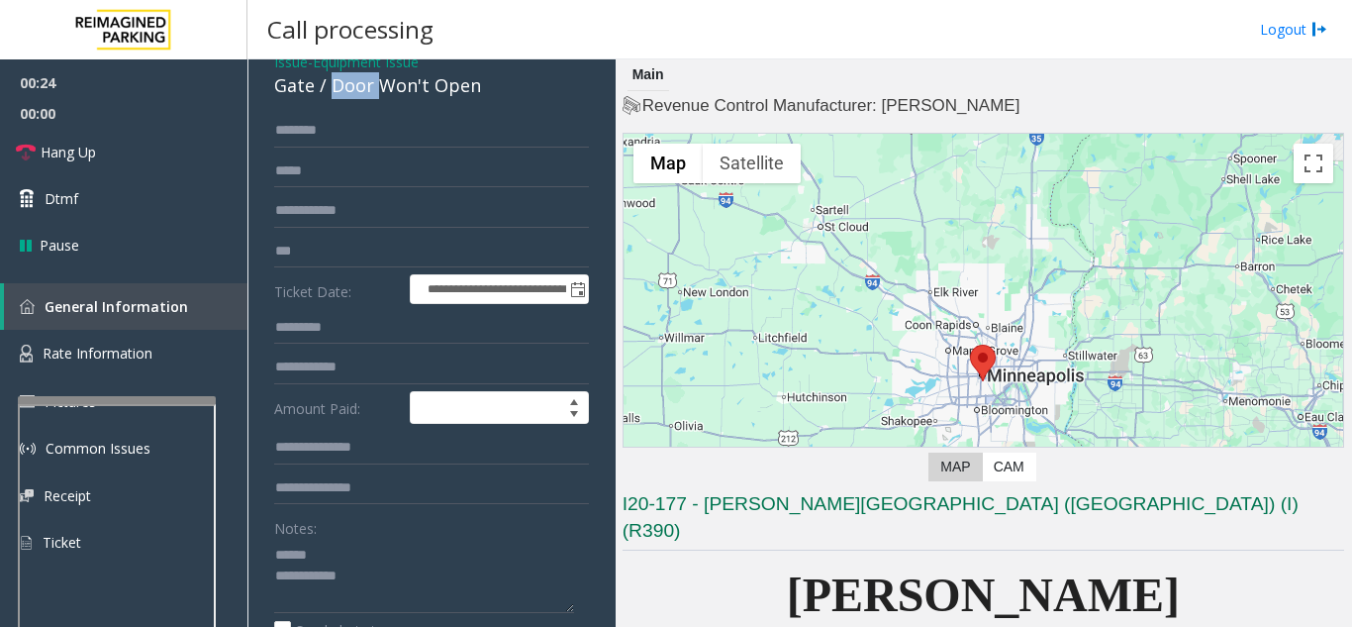
scroll to position [87, 0]
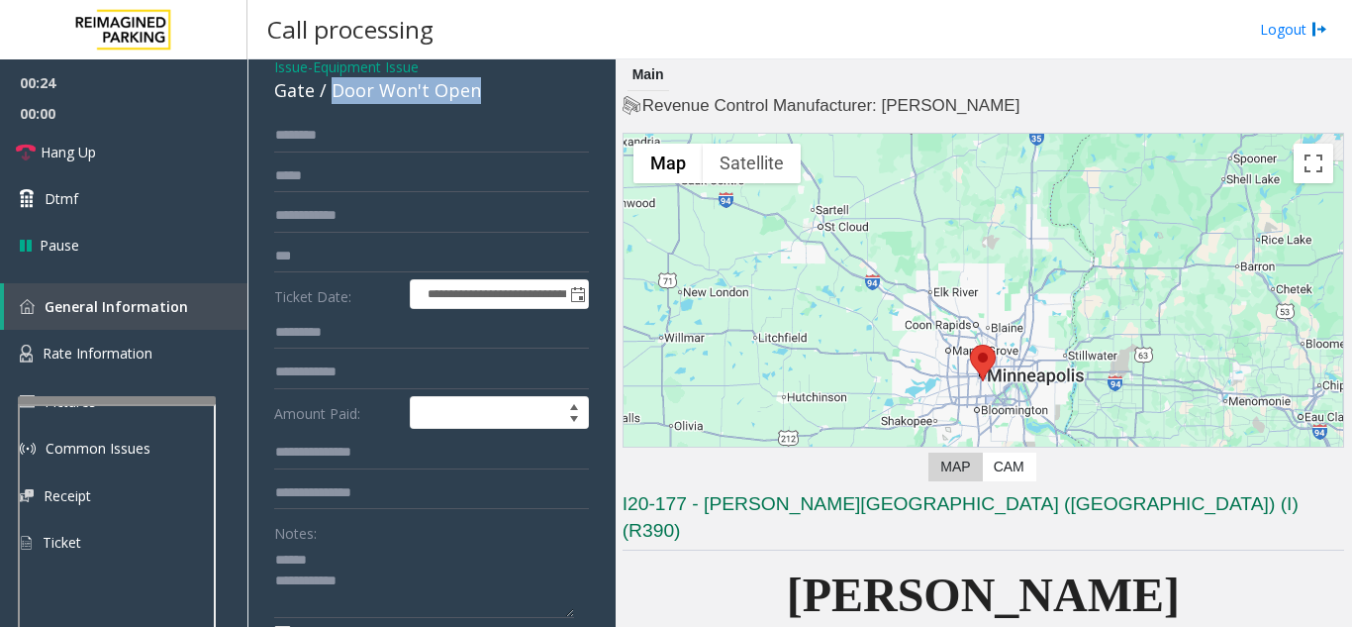
drag, startPoint x: 332, startPoint y: 77, endPoint x: 489, endPoint y: 92, distance: 158.1
click at [489, 92] on div "Gate / Door Won't Open" at bounding box center [431, 90] width 315 height 27
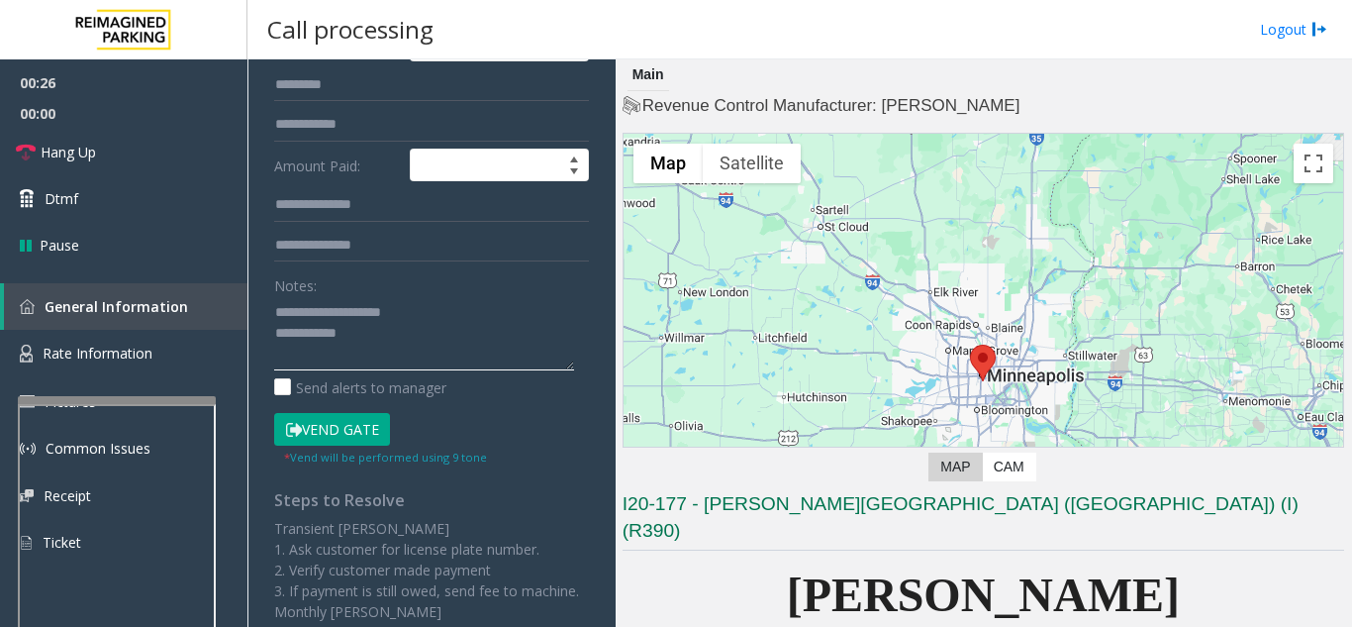
scroll to position [384, 0]
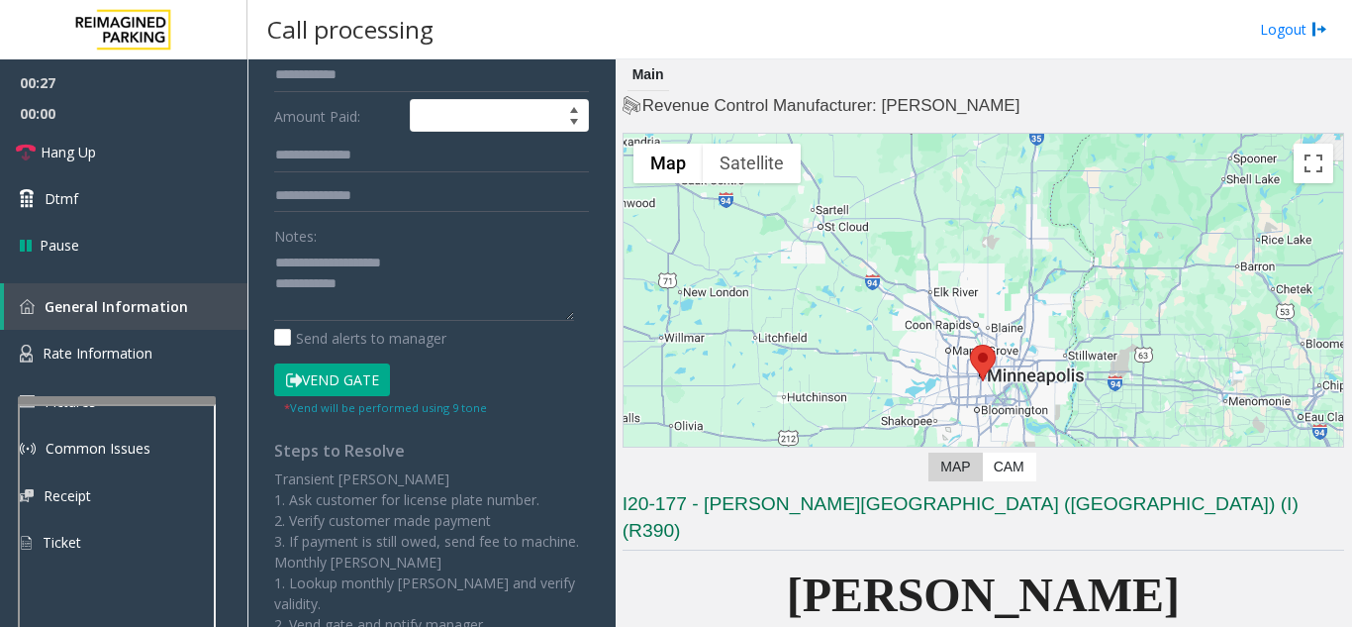
click at [355, 378] on button "Vend Gate" at bounding box center [332, 380] width 116 height 34
click at [396, 296] on textarea at bounding box center [424, 283] width 300 height 74
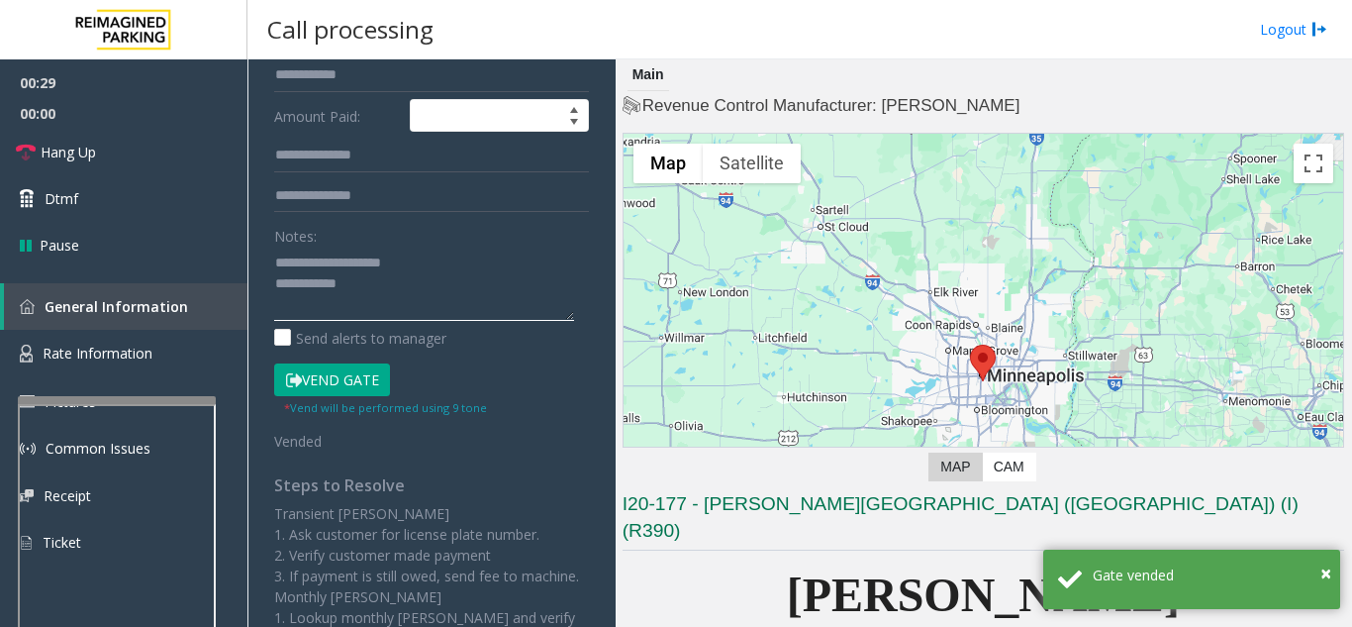
click at [412, 288] on textarea at bounding box center [424, 283] width 300 height 74
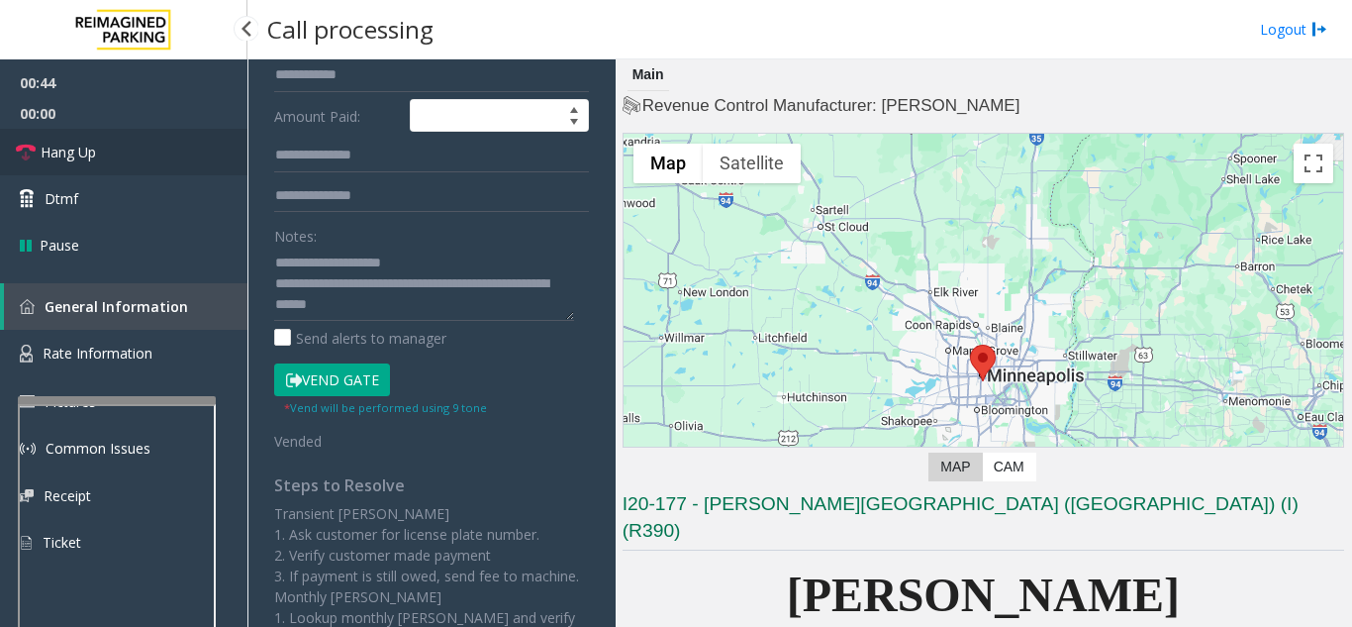
click at [111, 145] on link "Hang Up" at bounding box center [123, 152] width 247 height 47
click at [473, 302] on textarea at bounding box center [424, 283] width 300 height 74
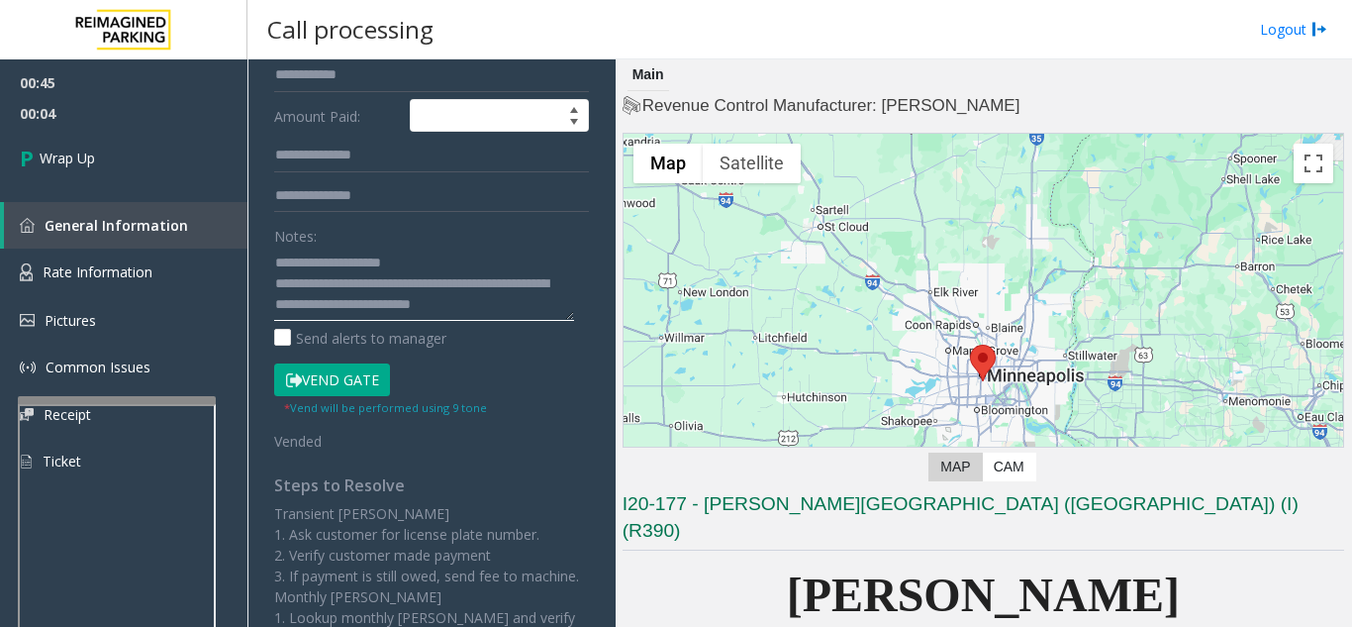
scroll to position [15, 0]
type textarea "**********"
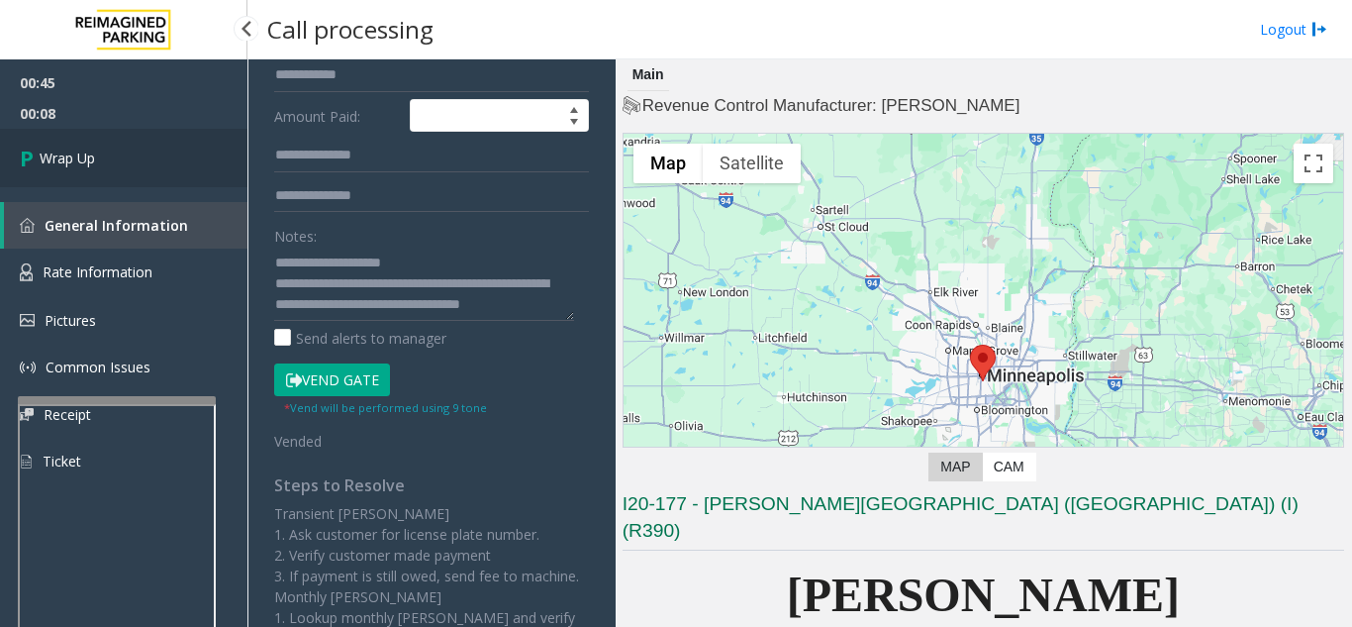
click at [79, 176] on link "Wrap Up" at bounding box center [123, 158] width 247 height 58
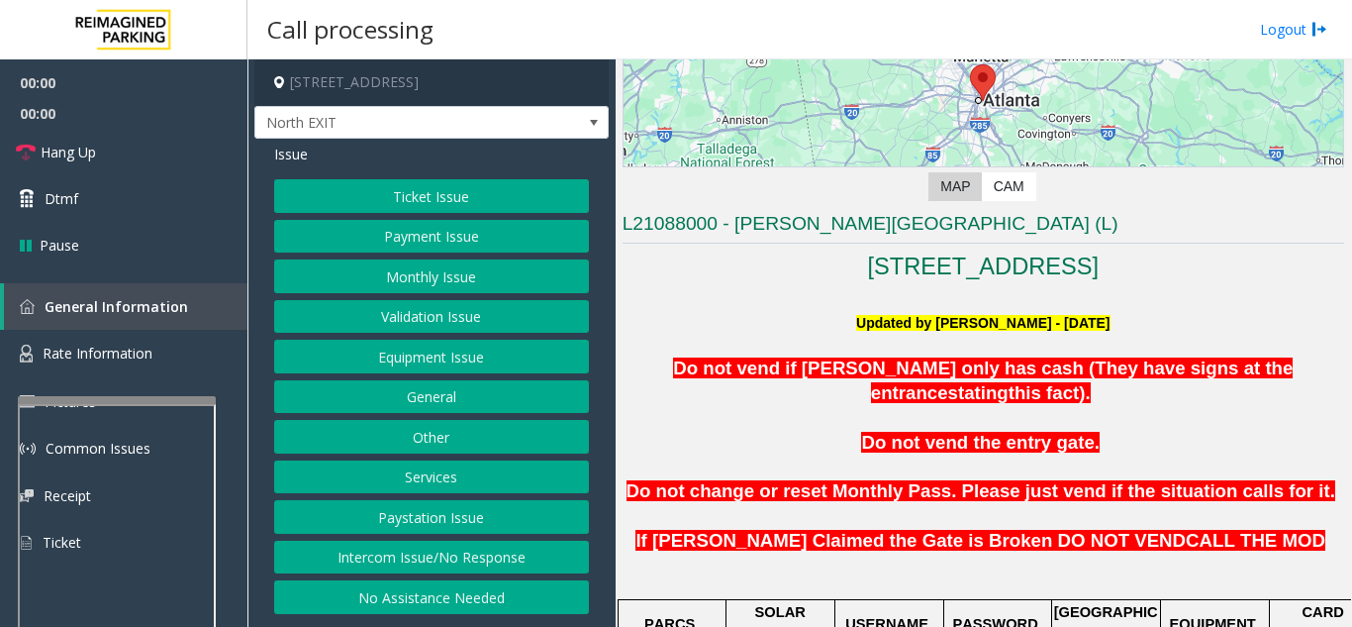
scroll to position [396, 0]
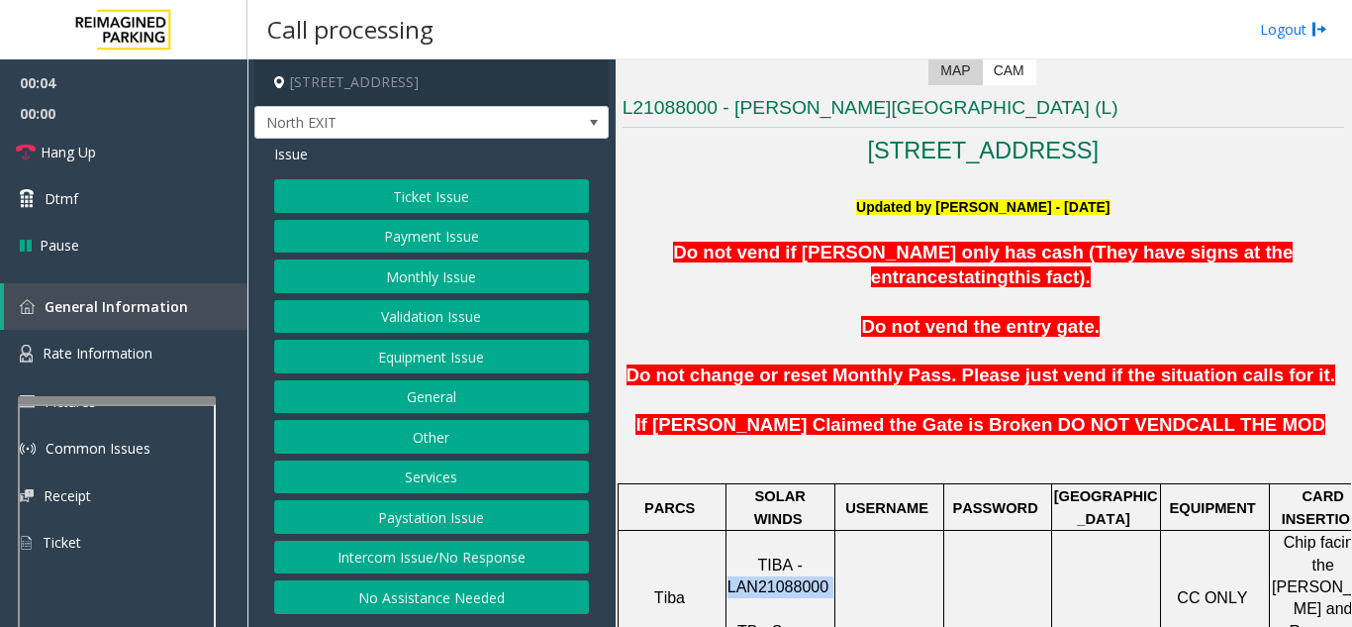
drag, startPoint x: 831, startPoint y: 540, endPoint x: 734, endPoint y: 536, distance: 97.1
click at [734, 554] on p "TIBA - LAN21088000 TB - Server" at bounding box center [780, 598] width 106 height 89
copy p "LAN21088000"
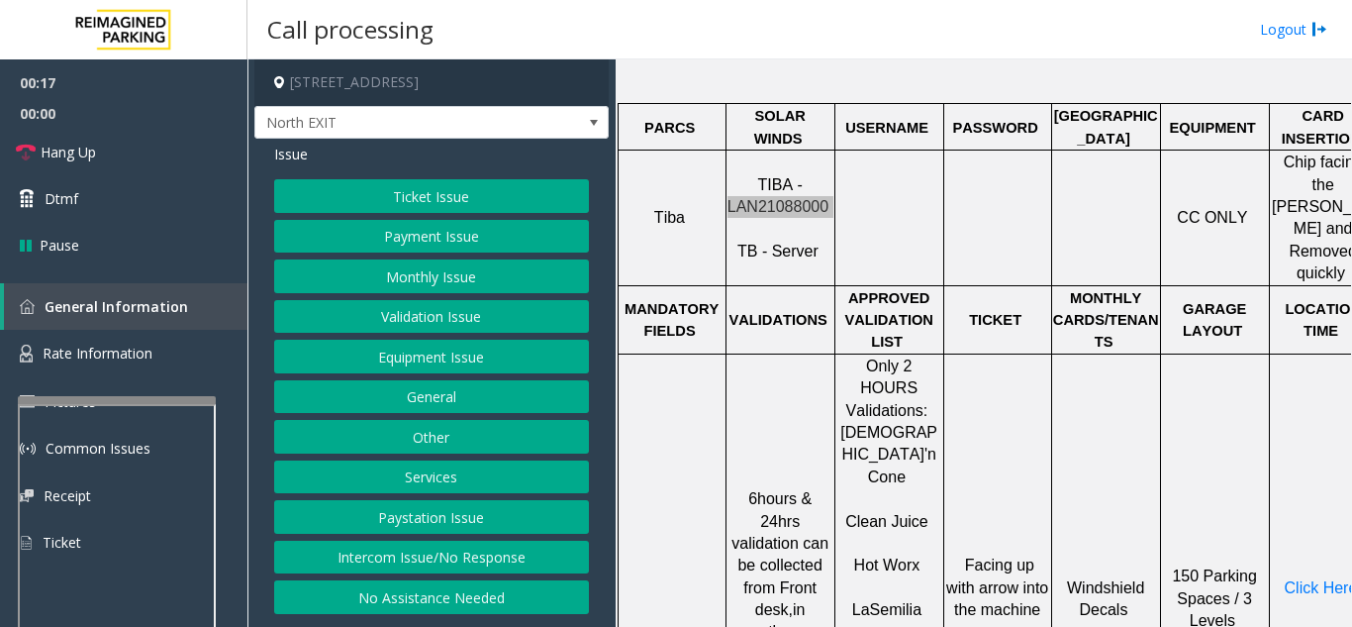
scroll to position [792, 0]
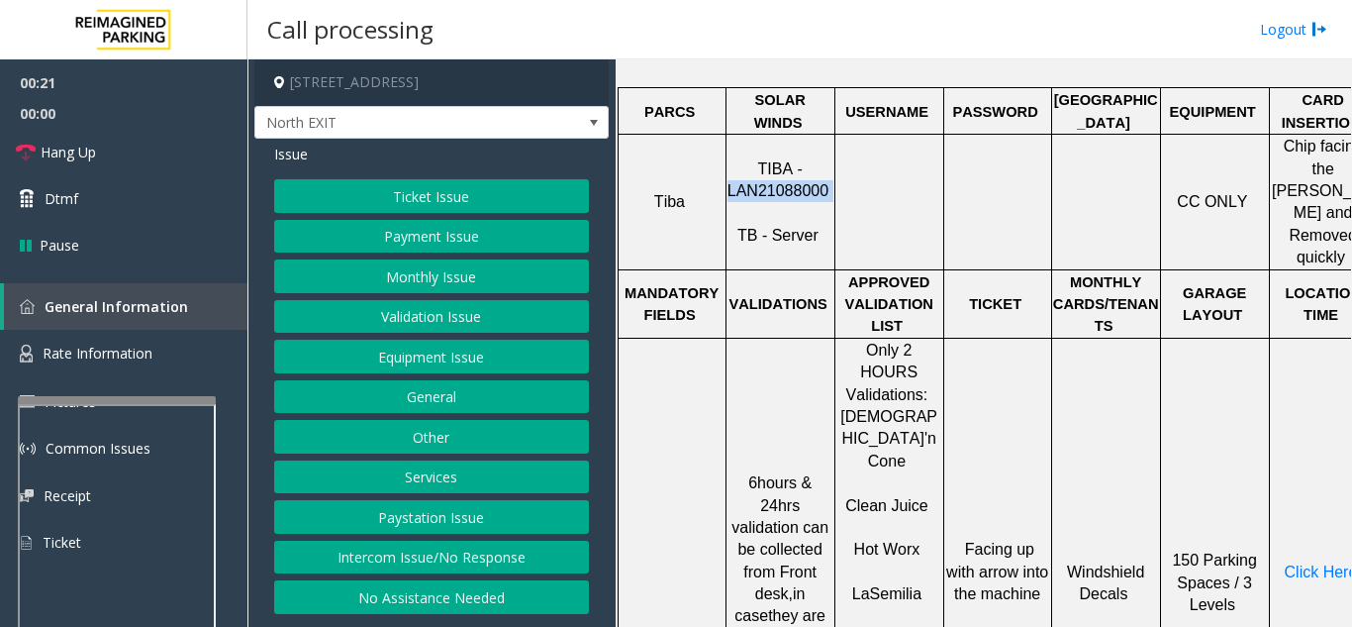
click at [436, 324] on button "Validation Issue" at bounding box center [431, 317] width 315 height 34
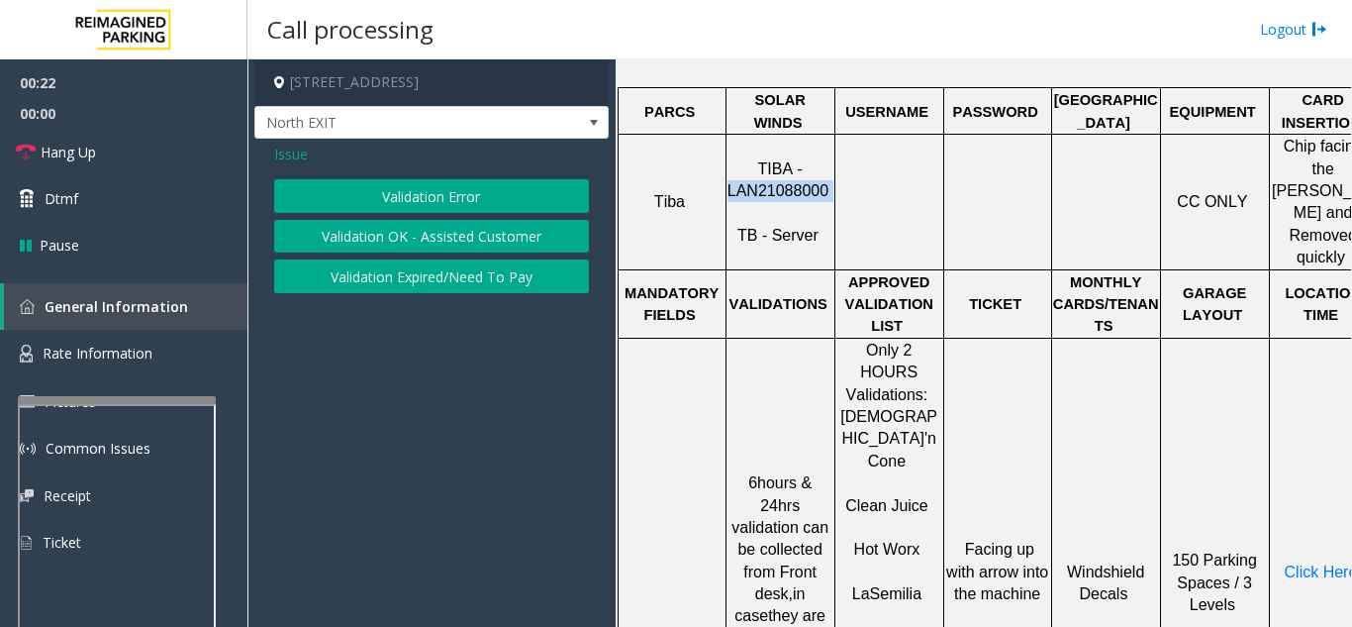
click at [422, 203] on button "Validation Error" at bounding box center [431, 196] width 315 height 34
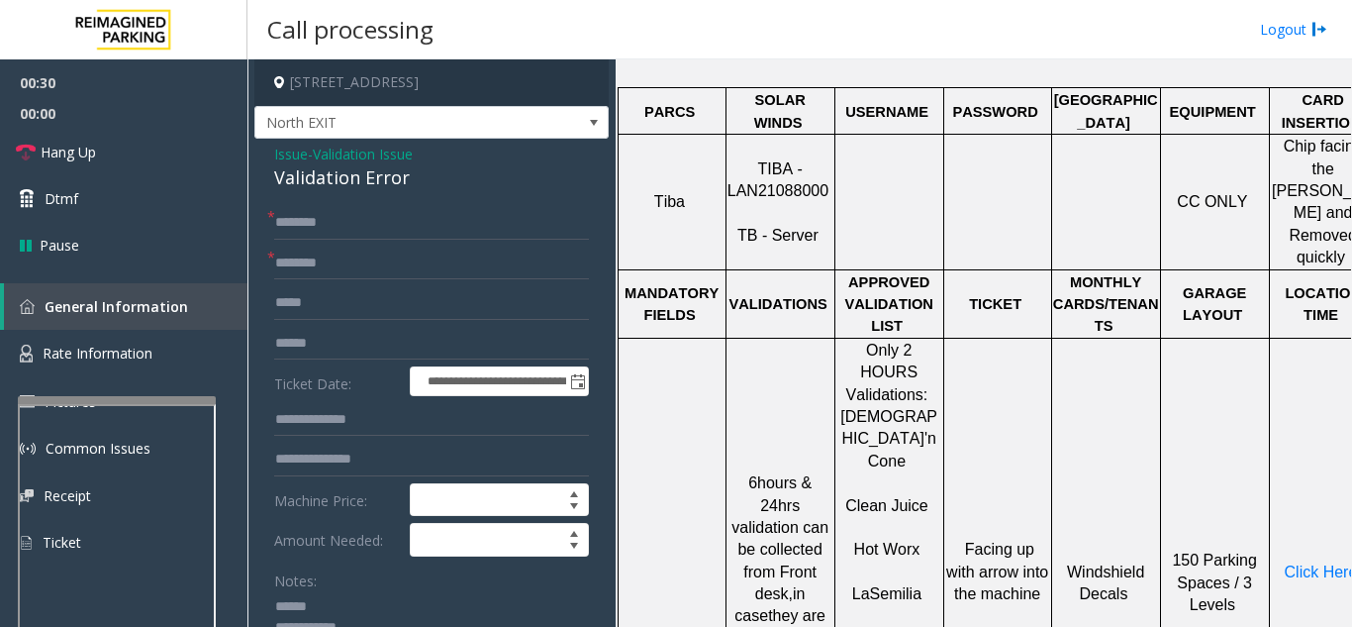
click at [332, 601] on textarea at bounding box center [424, 628] width 300 height 74
drag, startPoint x: 274, startPoint y: 174, endPoint x: 431, endPoint y: 179, distance: 156.5
click at [431, 179] on div "Validation Error" at bounding box center [431, 177] width 315 height 27
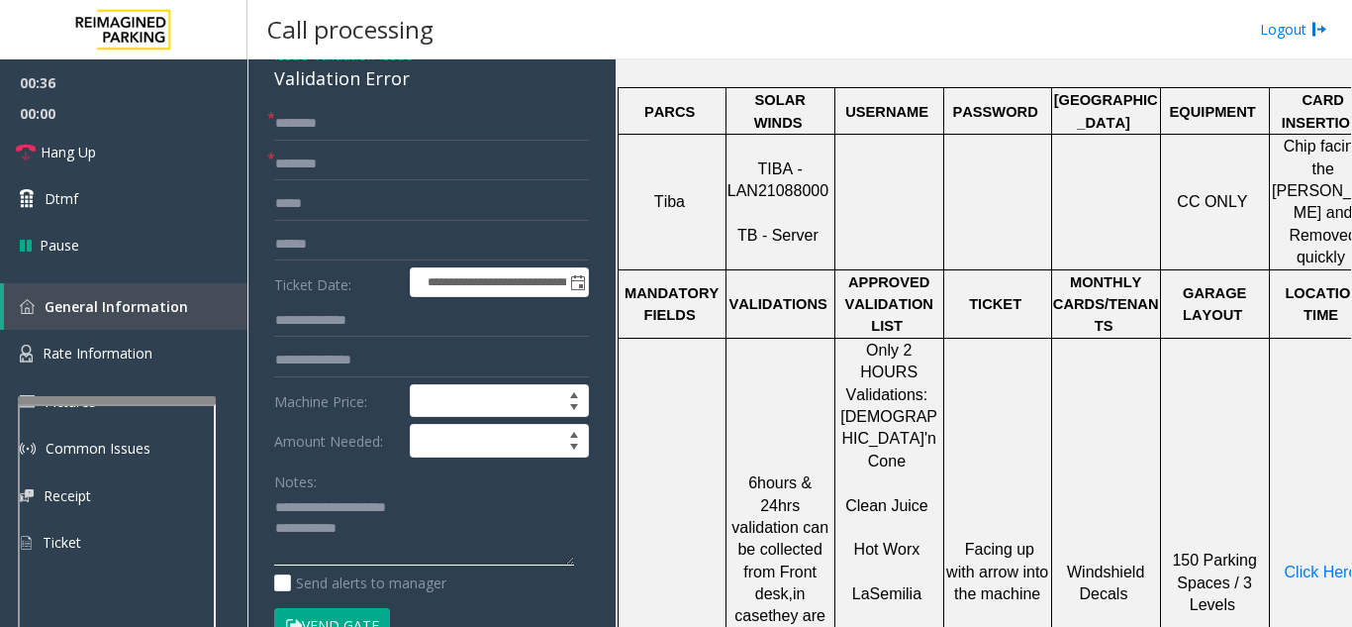
type textarea "**********"
click at [402, 165] on input "text" at bounding box center [431, 164] width 315 height 34
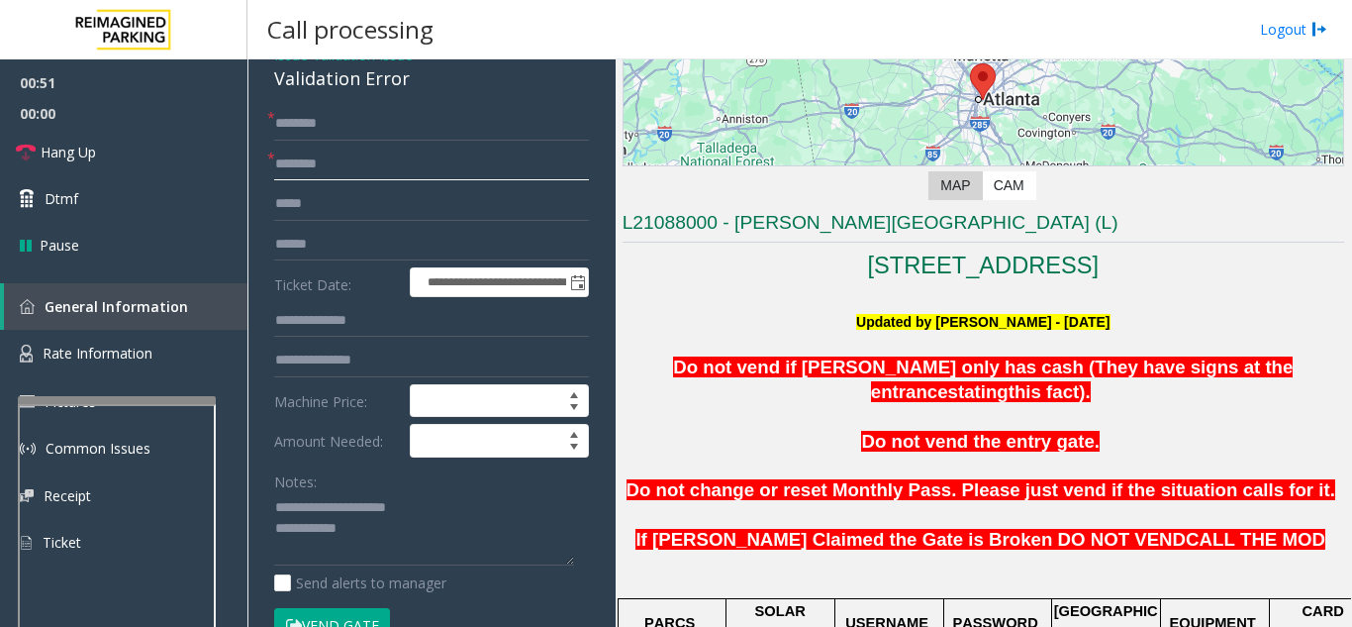
scroll to position [297, 0]
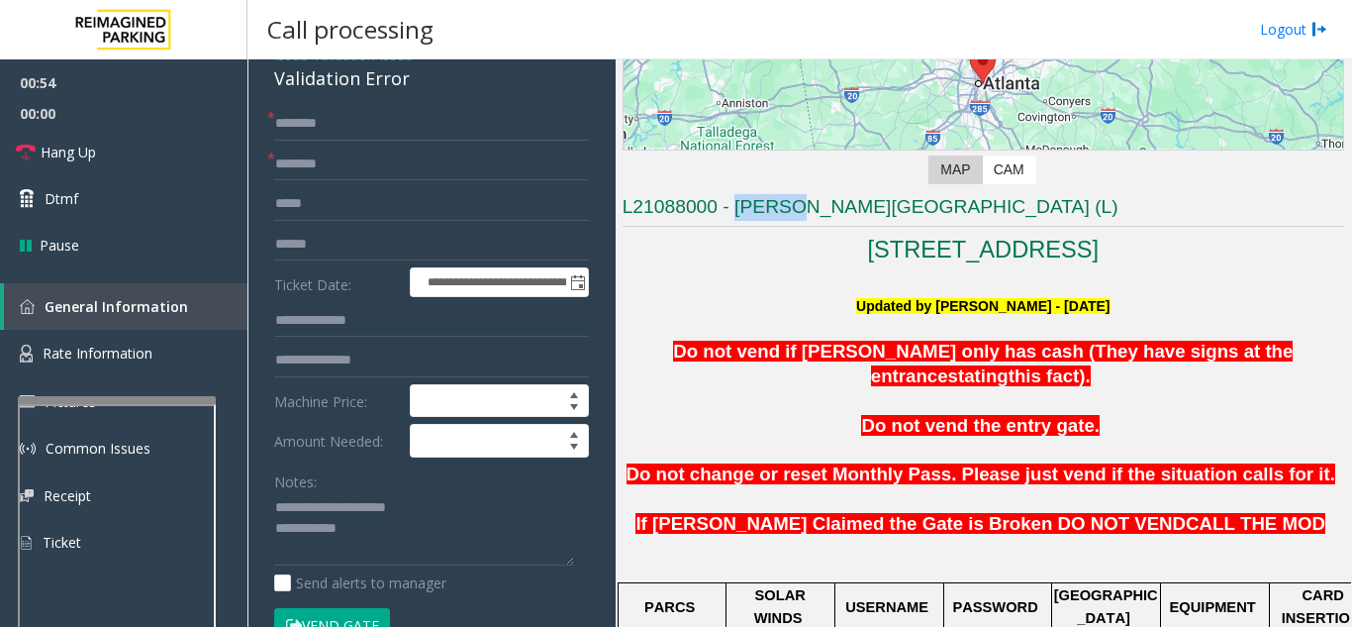
drag, startPoint x: 801, startPoint y: 203, endPoint x: 736, endPoint y: 208, distance: 64.5
click at [736, 208] on h3 "L21088000 - Modera - Reynolds Town (L)" at bounding box center [984, 210] width 722 height 33
type input "******"
click at [347, 242] on input "text" at bounding box center [431, 245] width 315 height 34
type input "*******"
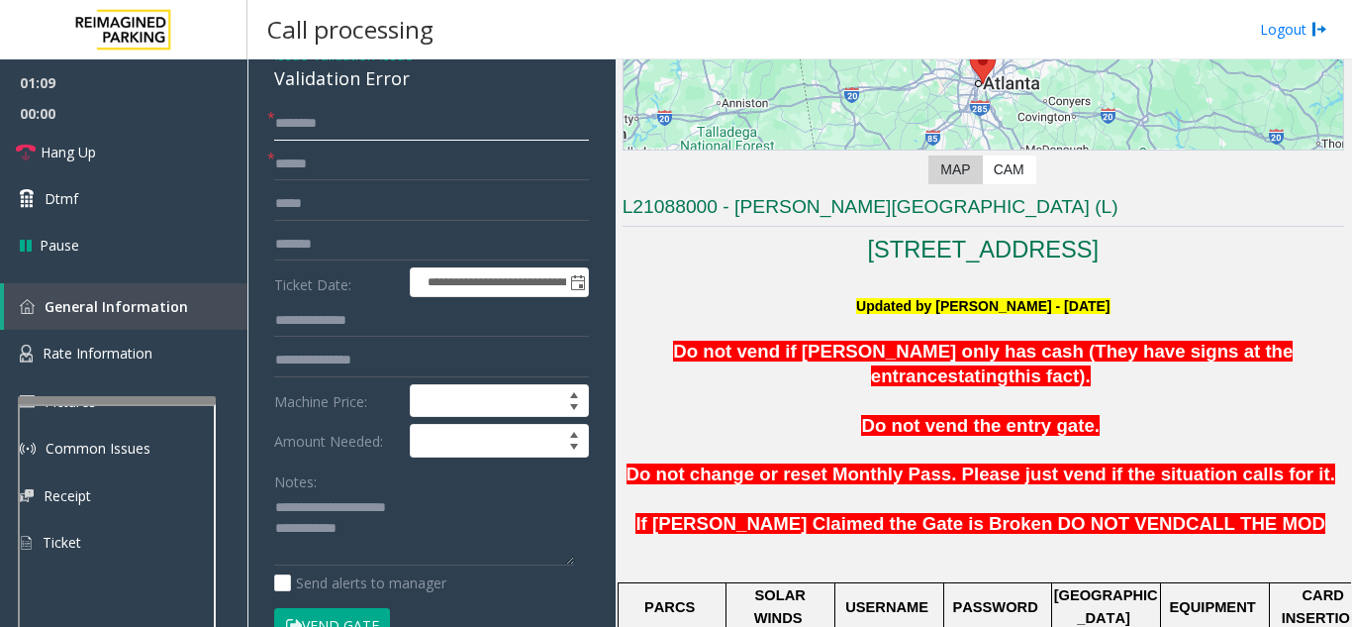
click at [441, 128] on input "text" at bounding box center [431, 124] width 315 height 34
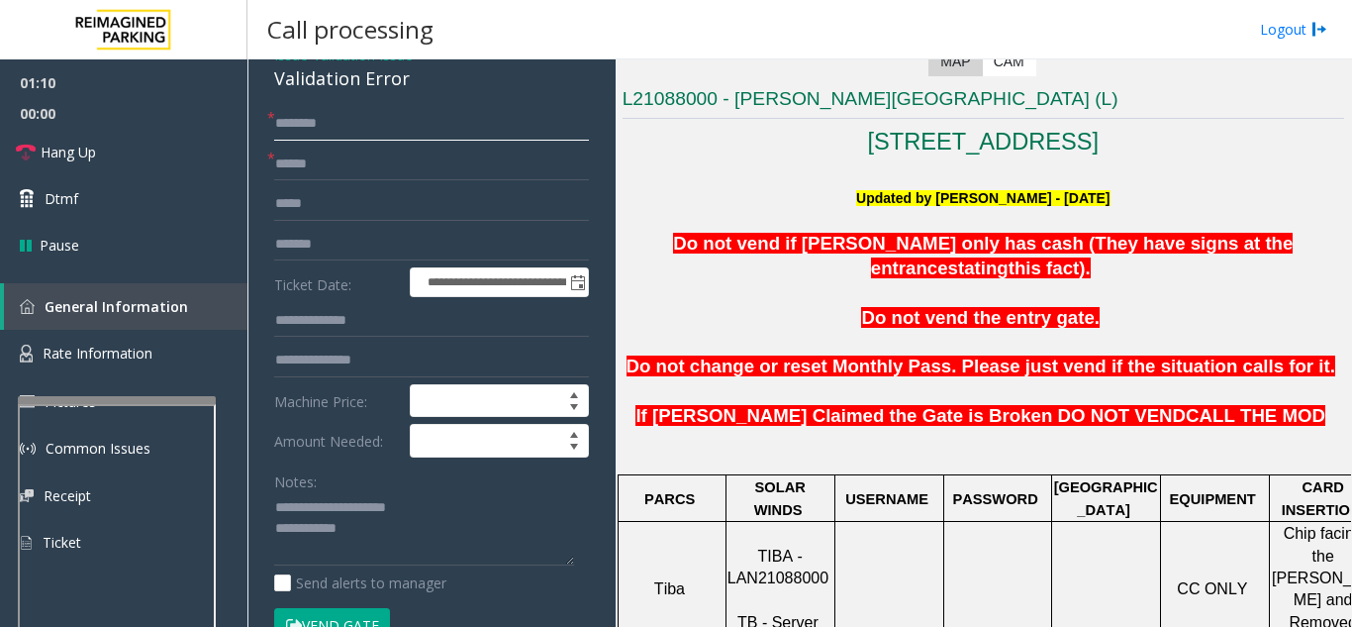
scroll to position [693, 0]
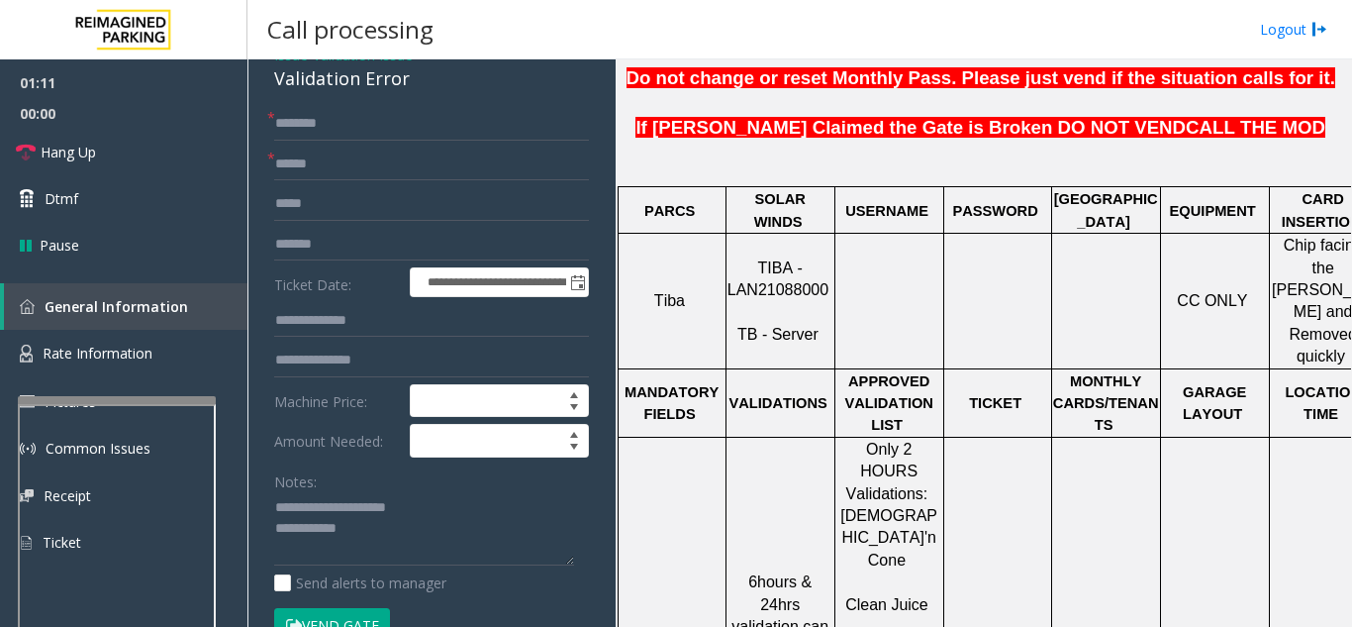
click at [368, 118] on input "text" at bounding box center [431, 124] width 315 height 34
type input "****"
click at [363, 360] on input "text" at bounding box center [431, 360] width 315 height 34
type input "*********"
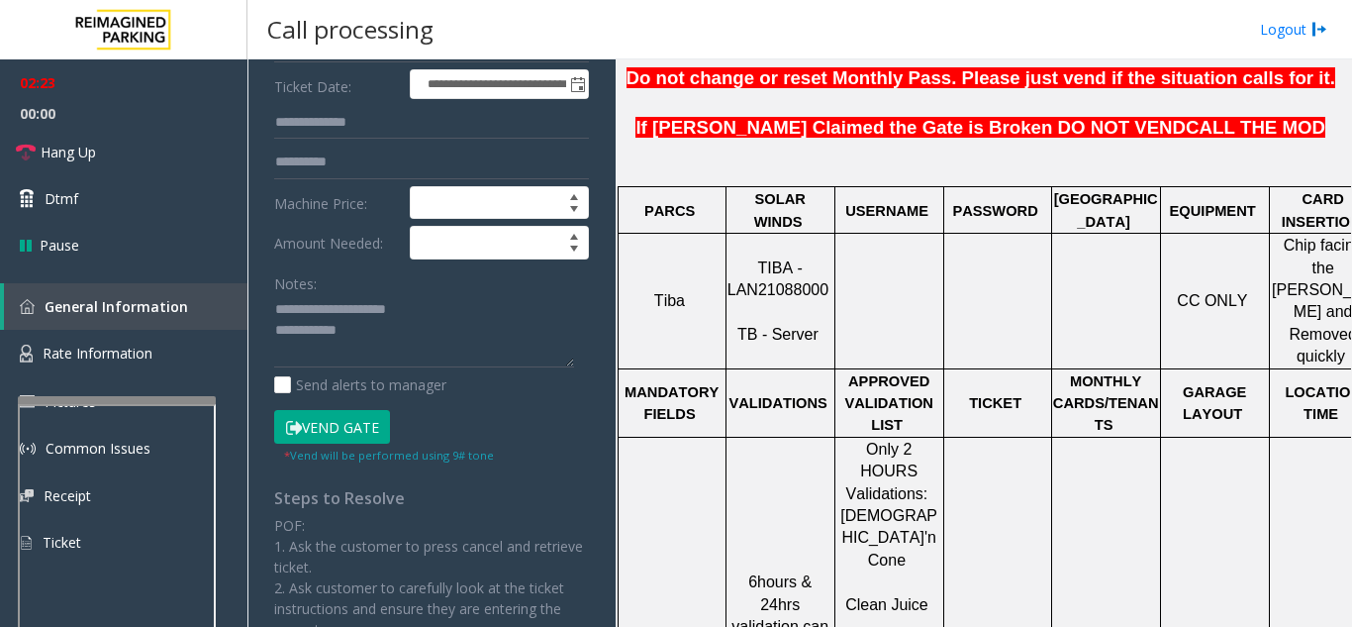
click at [356, 436] on button "Vend Gate" at bounding box center [332, 427] width 116 height 34
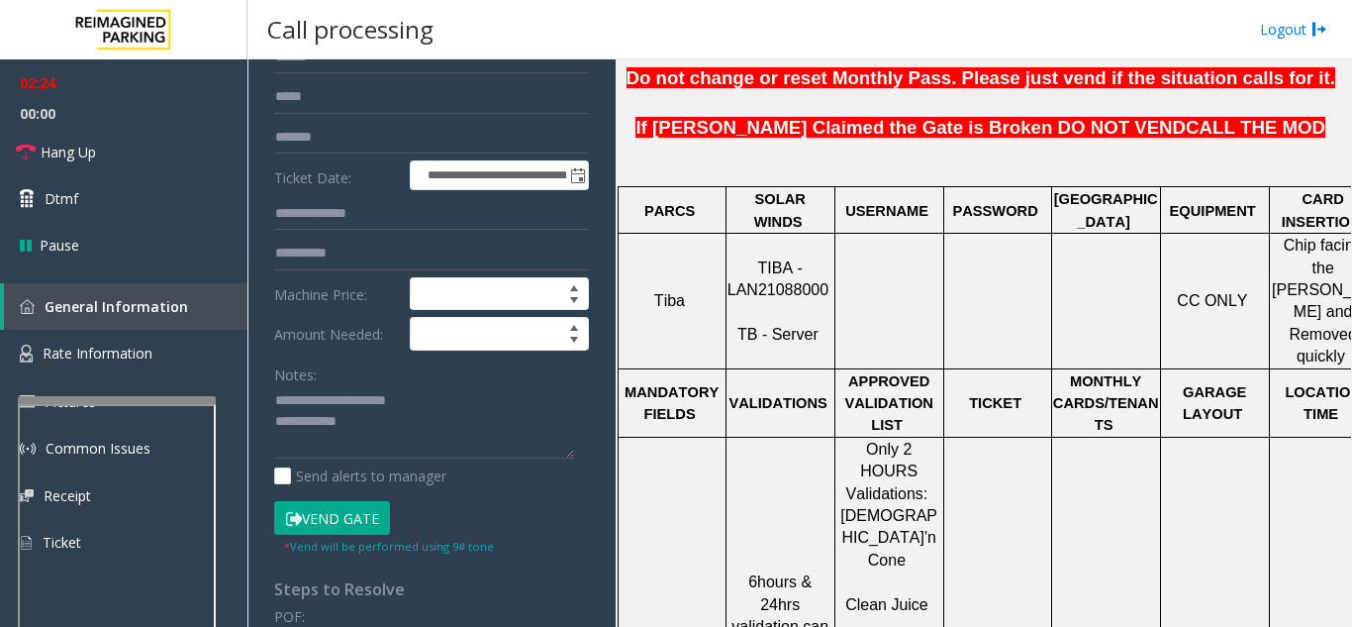
scroll to position [99, 0]
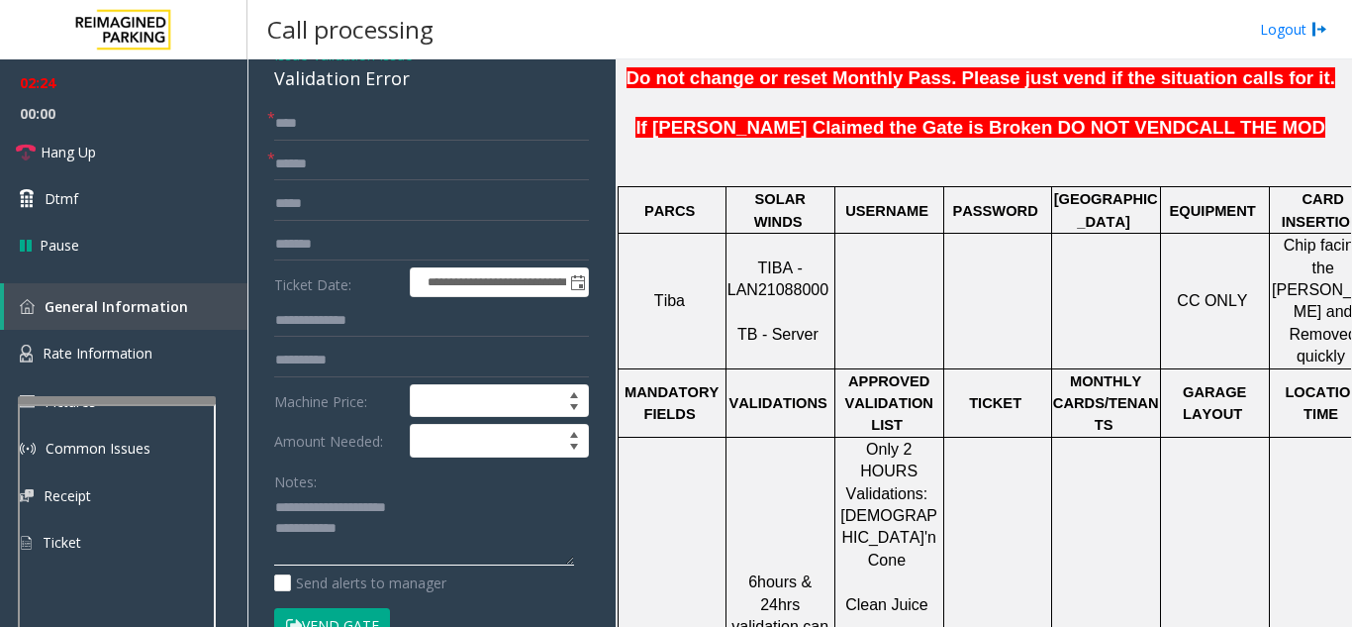
click at [422, 526] on textarea at bounding box center [424, 529] width 300 height 74
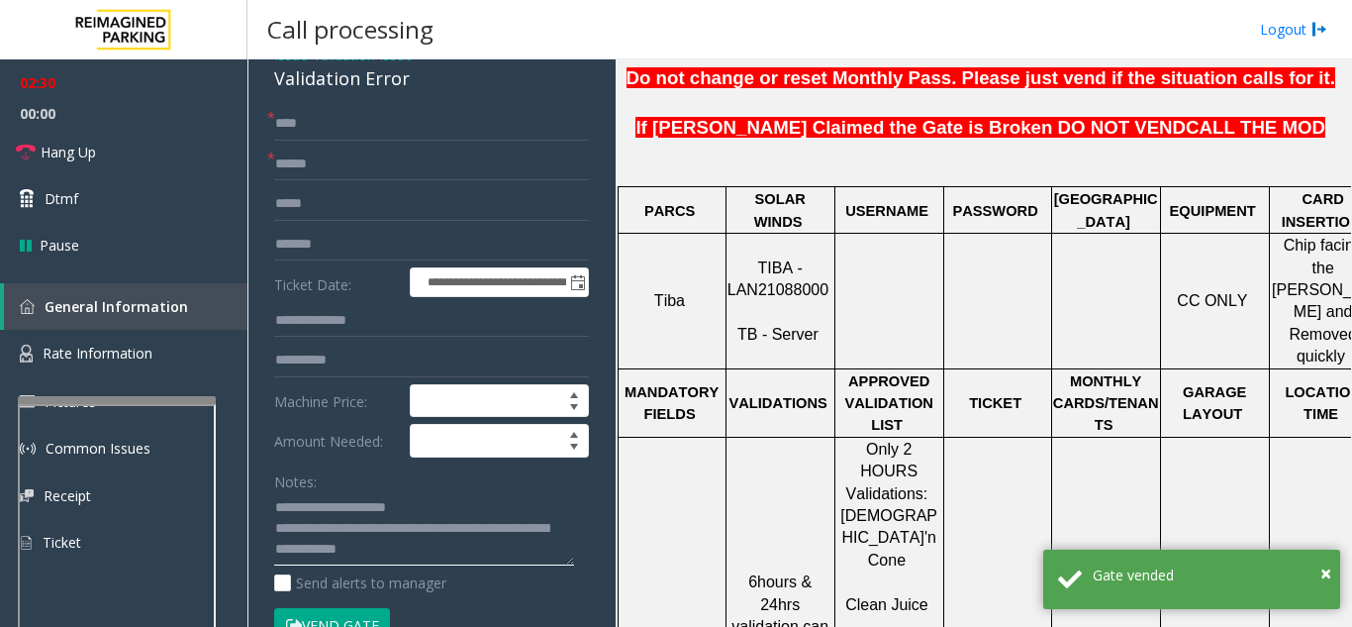
click at [369, 506] on textarea at bounding box center [424, 529] width 300 height 74
type textarea "**********"
click at [428, 484] on div "Notes:" at bounding box center [431, 515] width 315 height 102
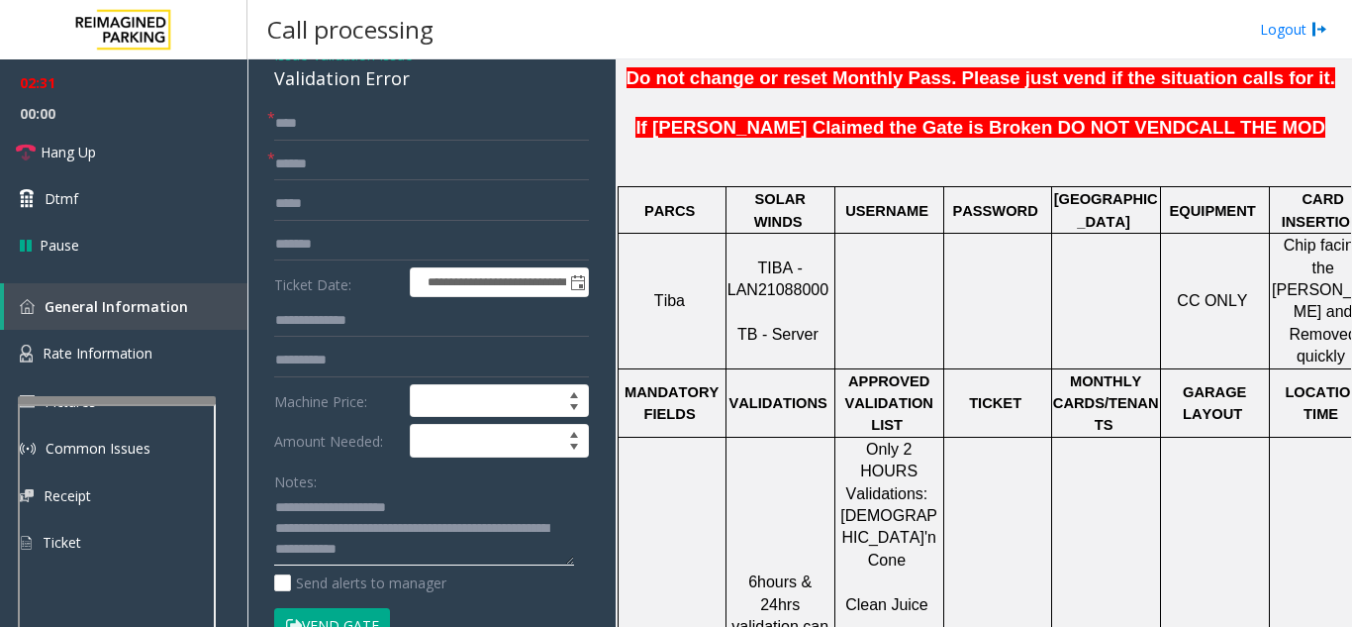
click at [433, 498] on textarea at bounding box center [424, 529] width 300 height 74
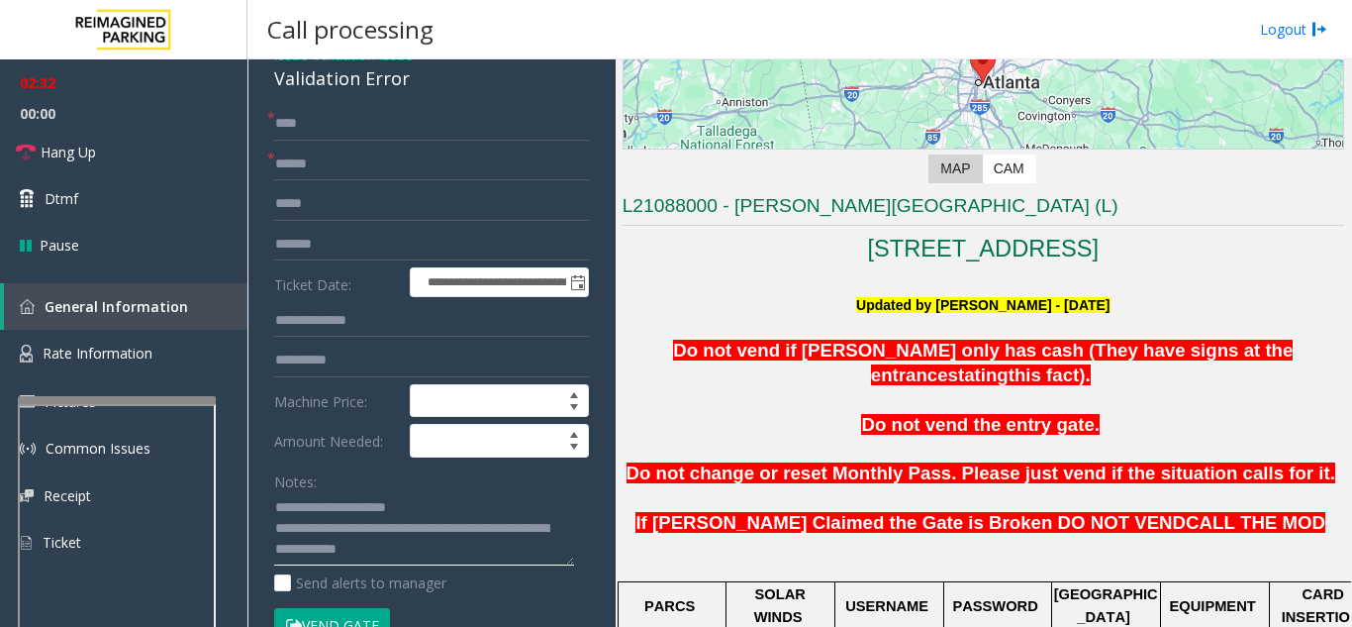
scroll to position [297, 0]
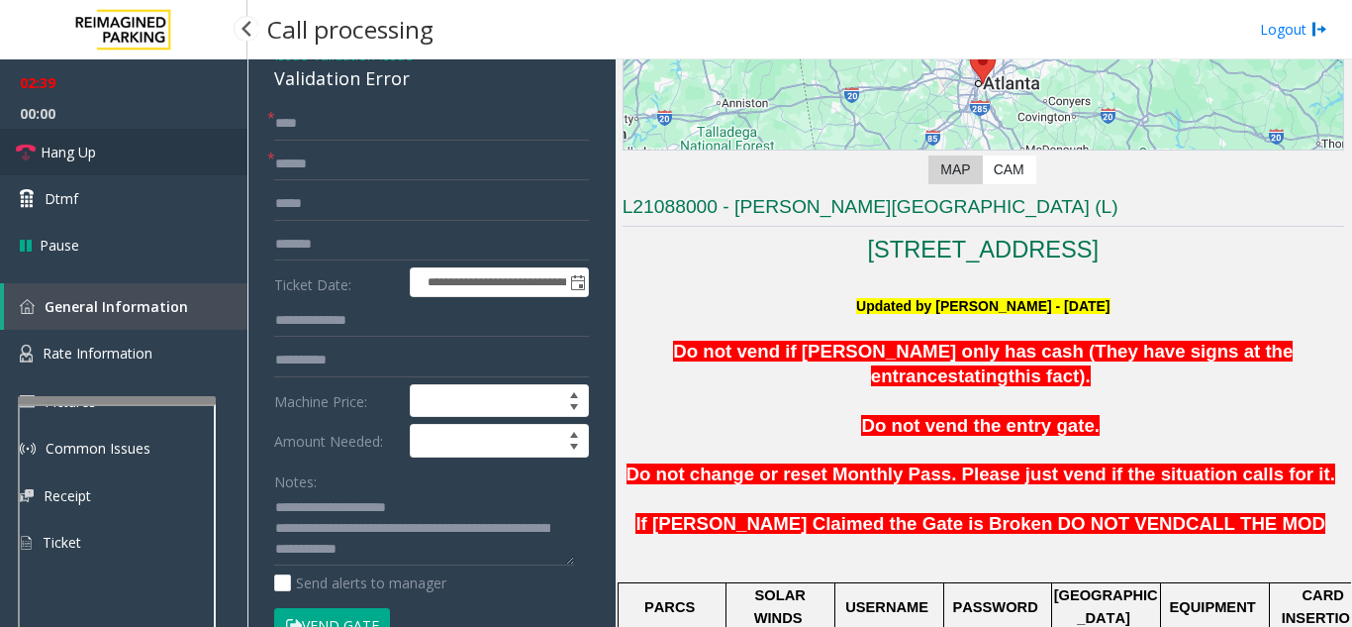
click at [128, 151] on link "Hang Up" at bounding box center [123, 152] width 247 height 47
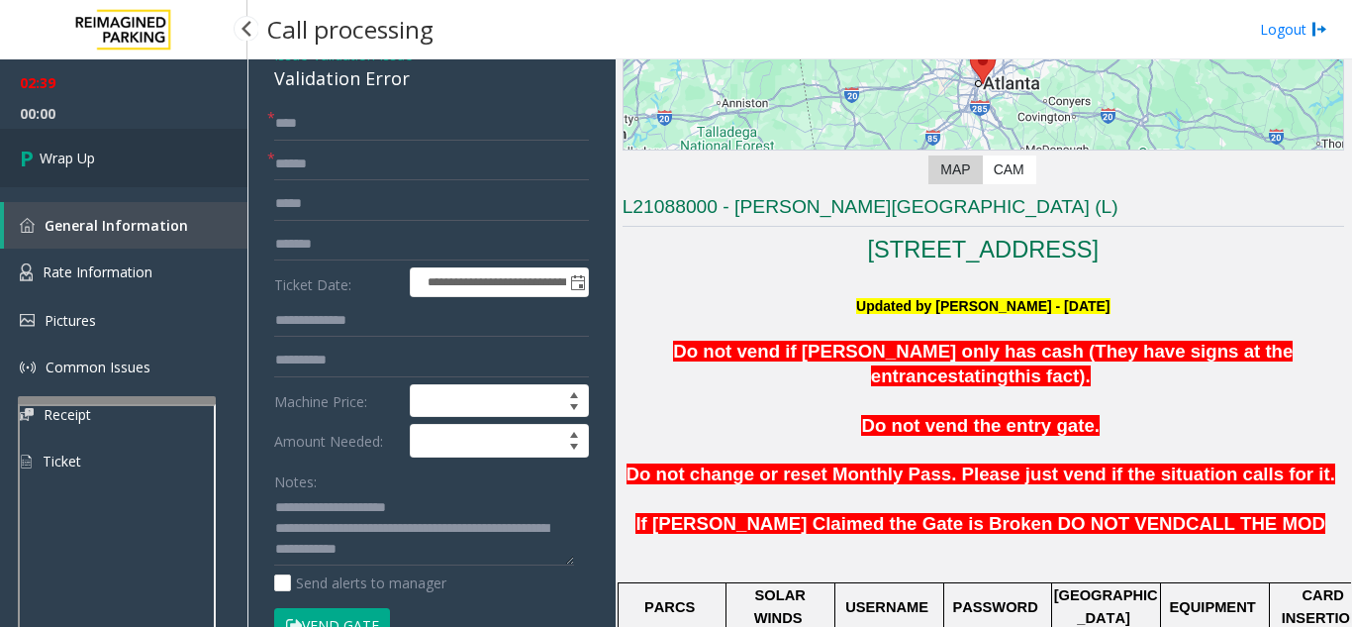
click at [128, 151] on link "Wrap Up" at bounding box center [123, 158] width 247 height 58
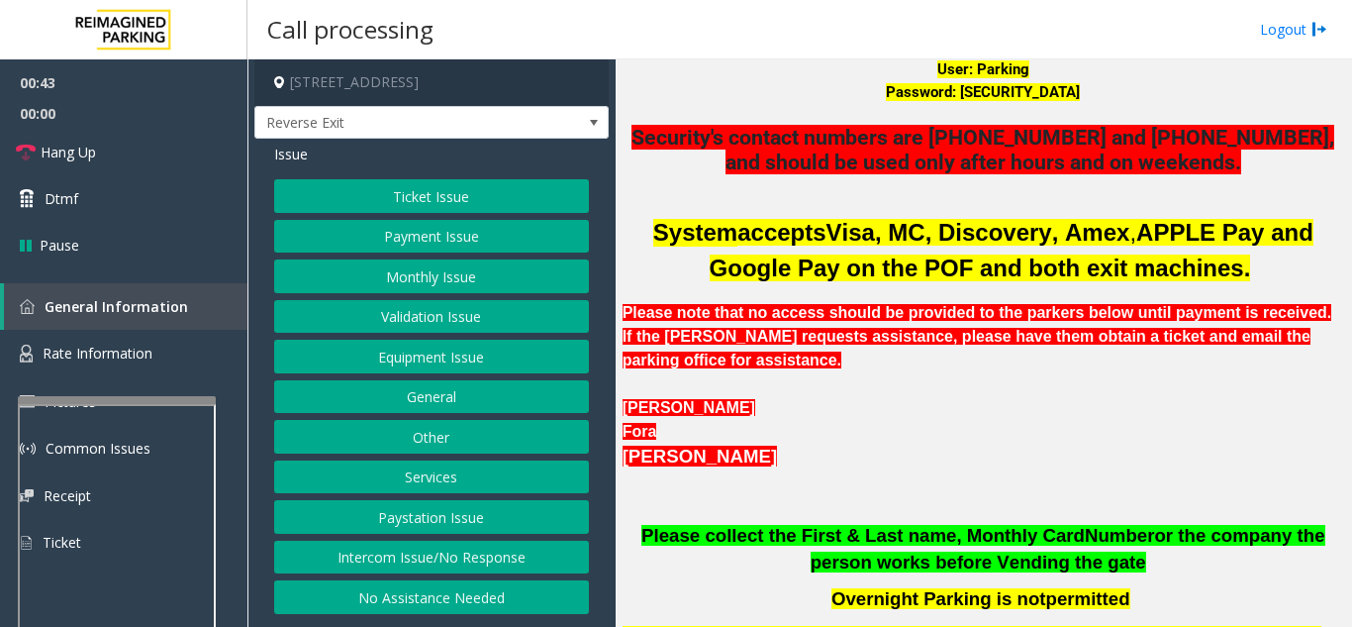
scroll to position [594, 0]
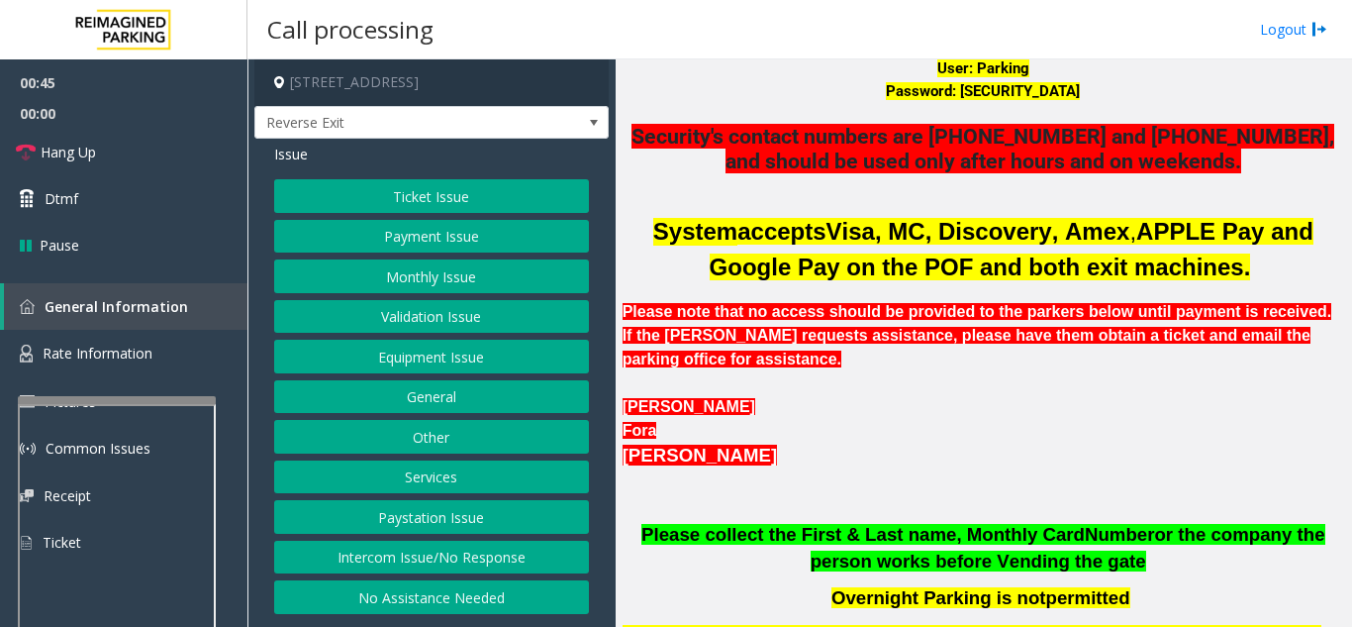
click at [456, 348] on button "Equipment Issue" at bounding box center [431, 356] width 315 height 34
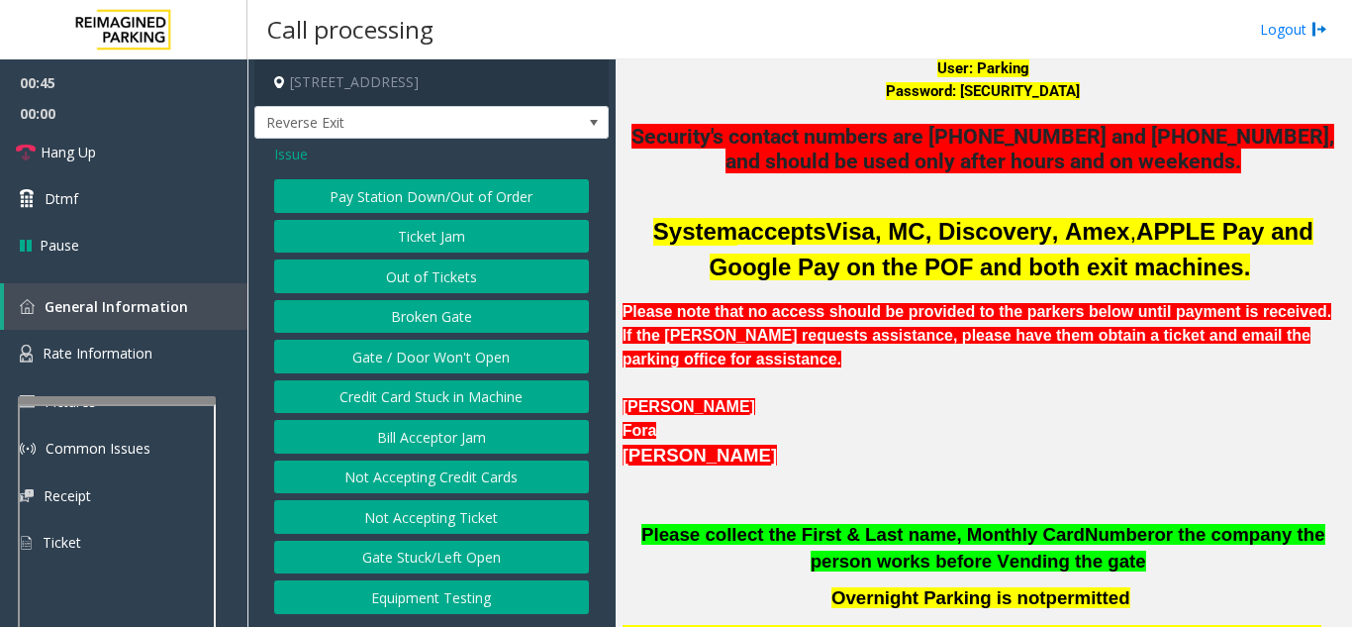
click at [456, 348] on button "Gate / Door Won't Open" at bounding box center [431, 356] width 315 height 34
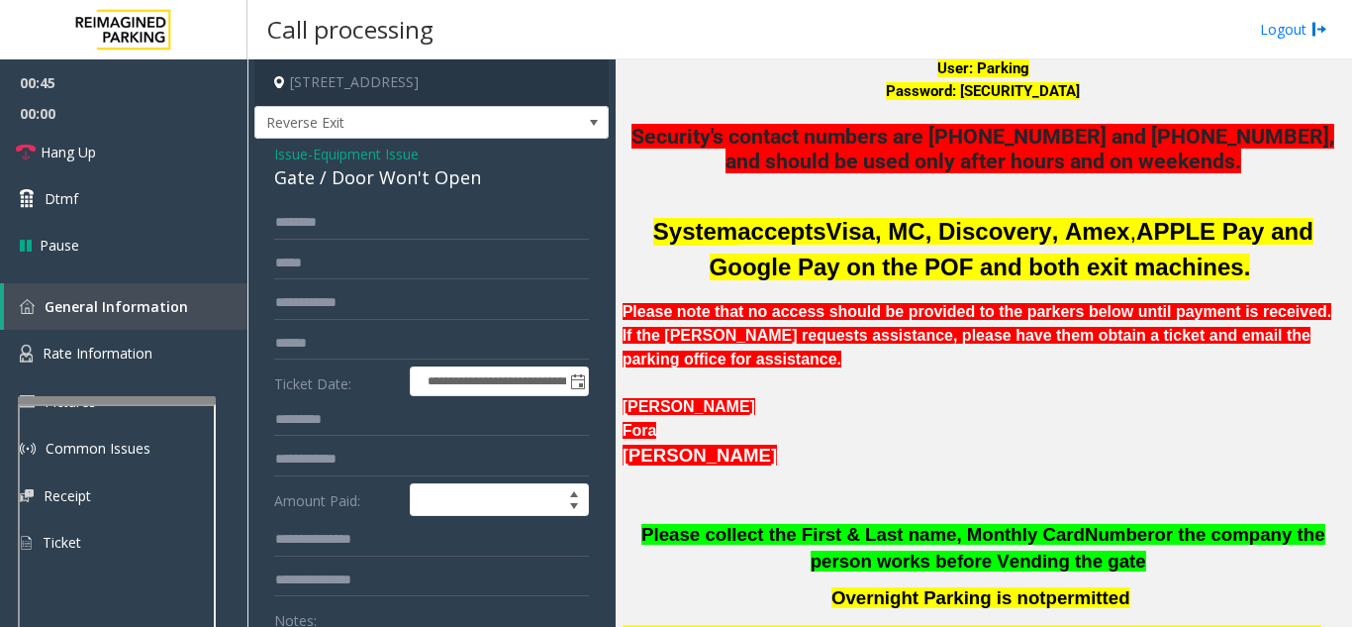
scroll to position [99, 0]
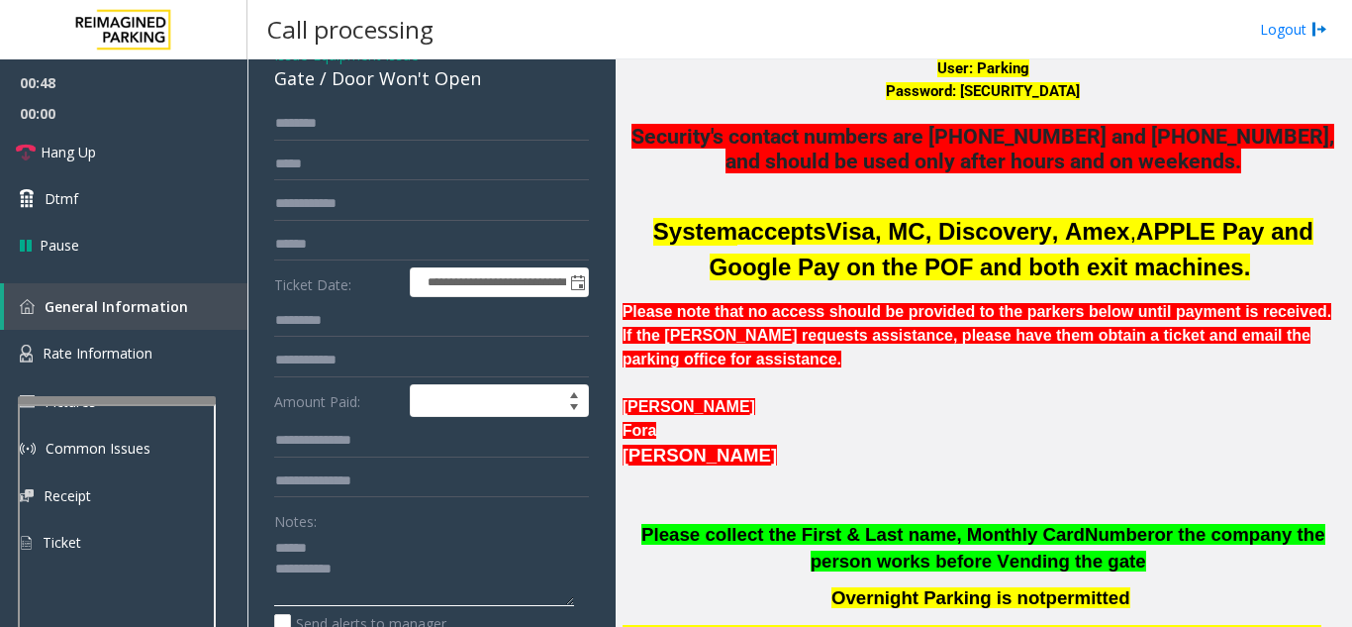
click at [329, 549] on textarea at bounding box center [424, 569] width 300 height 74
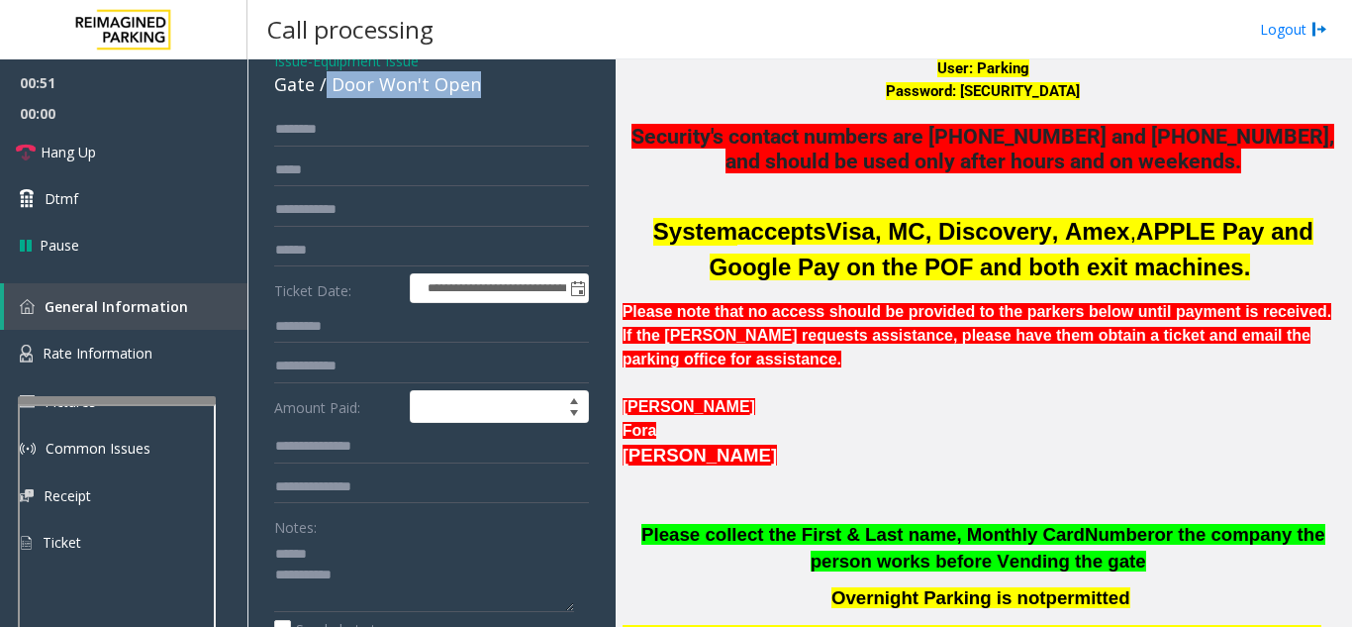
drag, startPoint x: 325, startPoint y: 81, endPoint x: 490, endPoint y: 87, distance: 165.4
click at [490, 87] on div "Gate / Door Won't Open" at bounding box center [431, 84] width 315 height 27
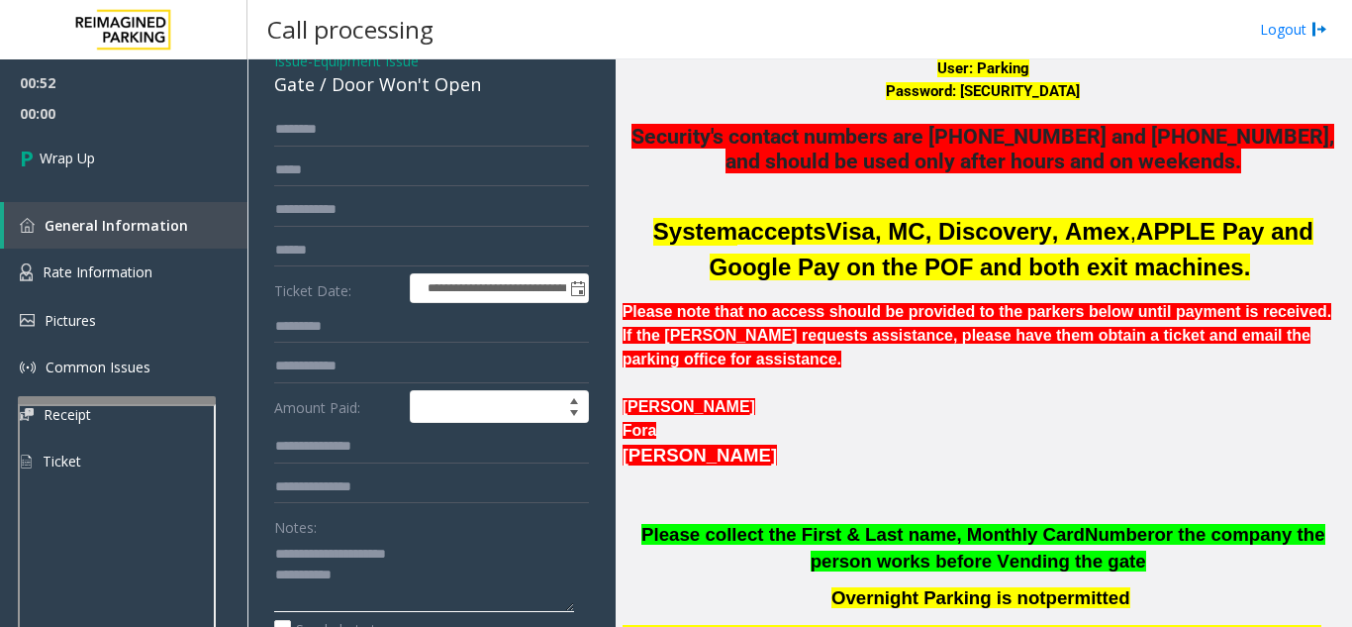
click at [408, 575] on textarea at bounding box center [424, 574] width 300 height 74
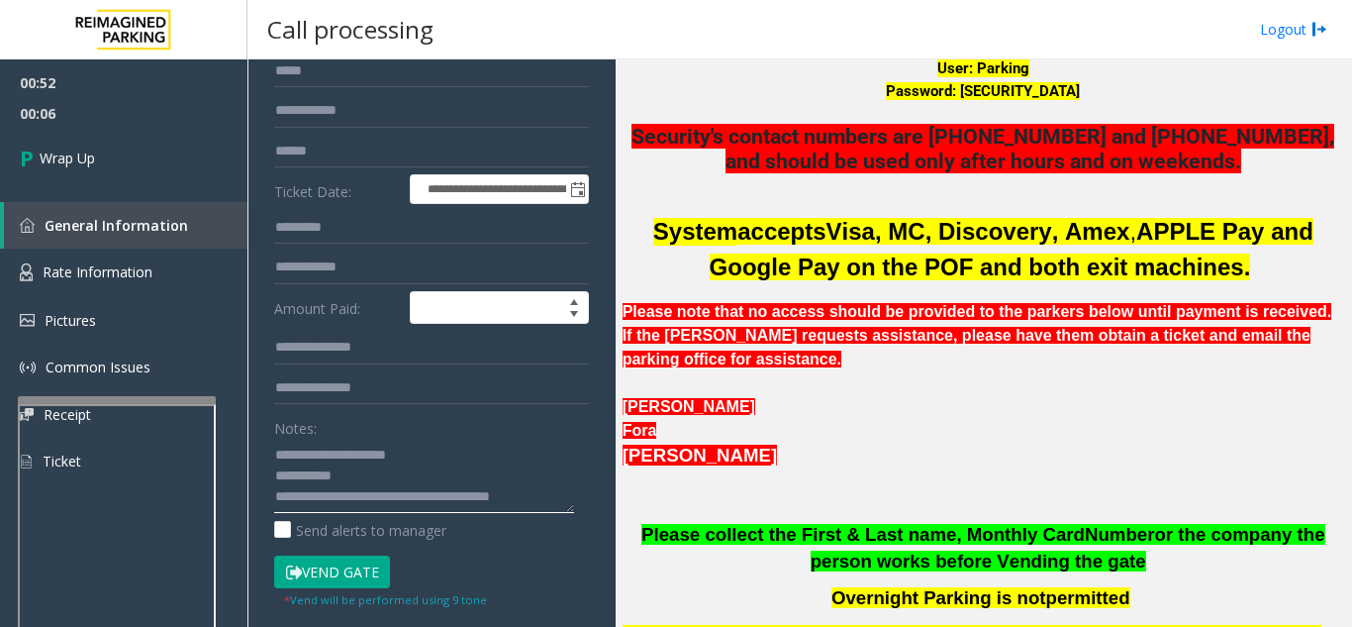
click at [465, 453] on textarea at bounding box center [424, 475] width 300 height 74
click at [551, 504] on textarea at bounding box center [424, 475] width 300 height 74
type textarea "**********"
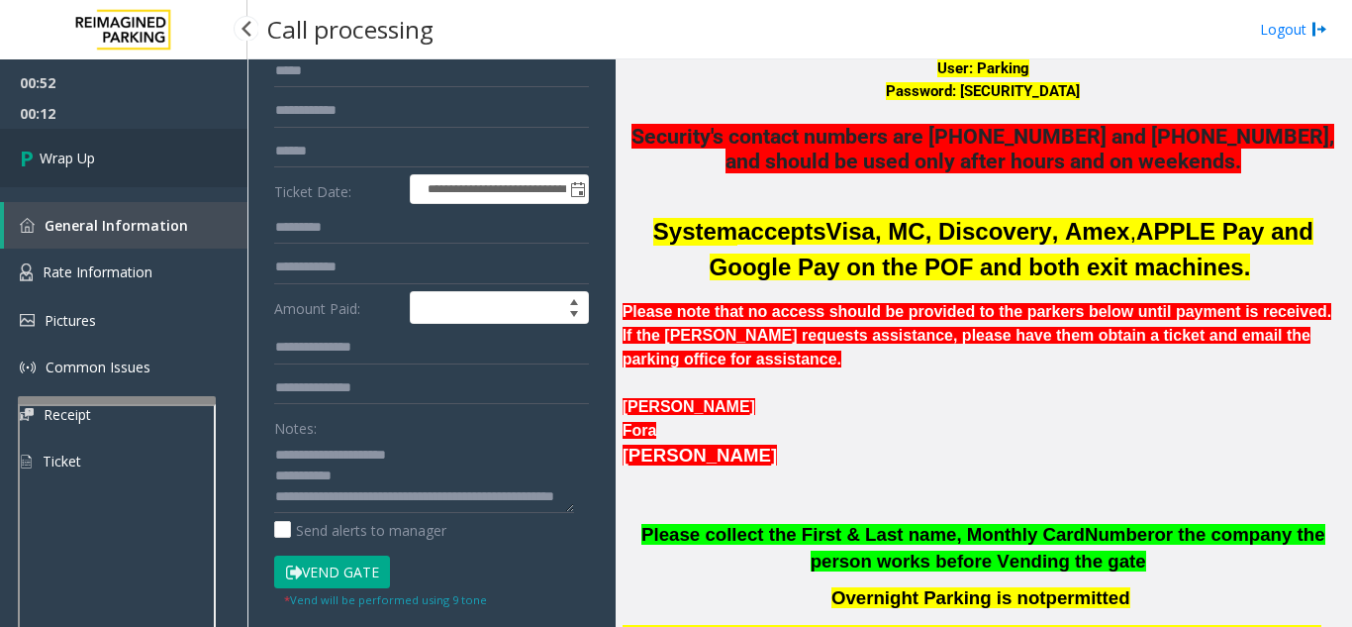
click at [128, 152] on link "Wrap Up" at bounding box center [123, 158] width 247 height 58
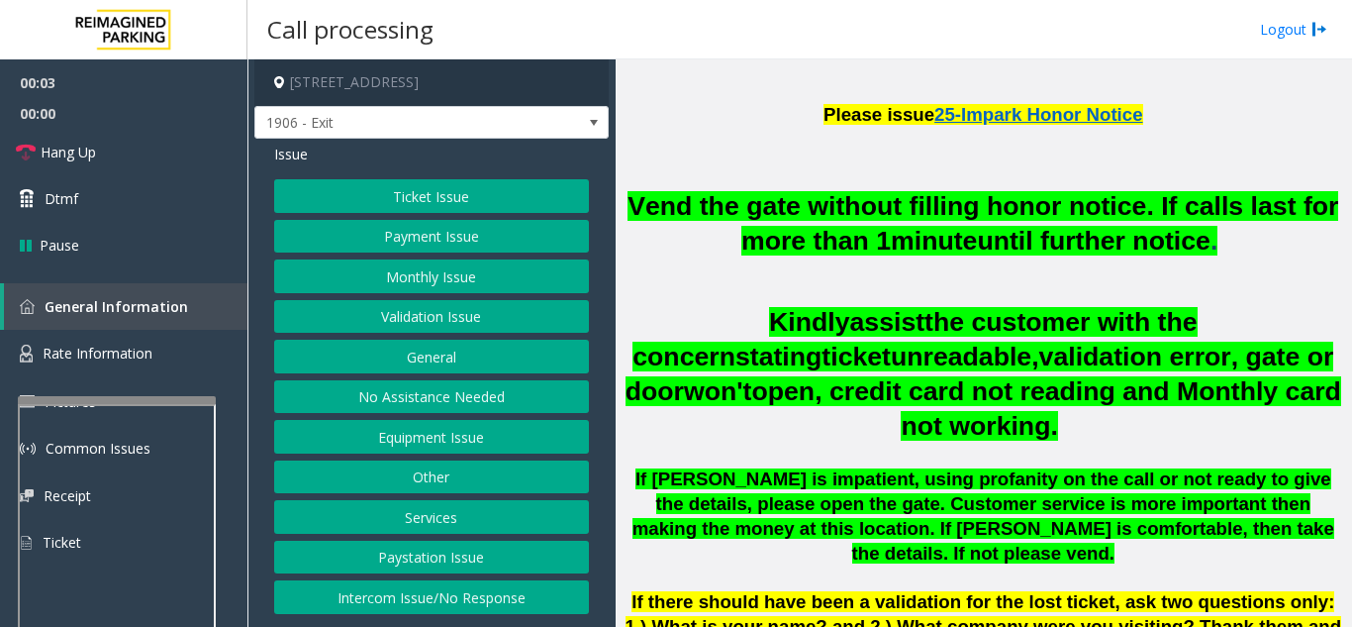
scroll to position [693, 0]
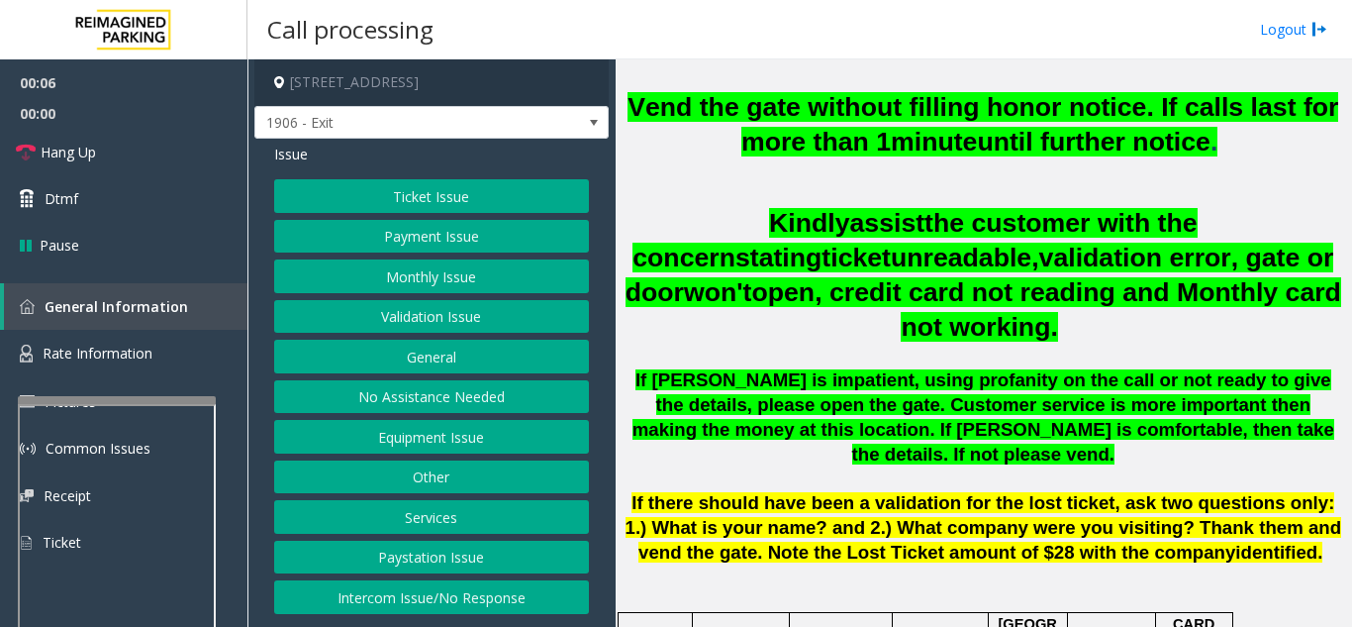
click at [424, 307] on button "Validation Issue" at bounding box center [431, 317] width 315 height 34
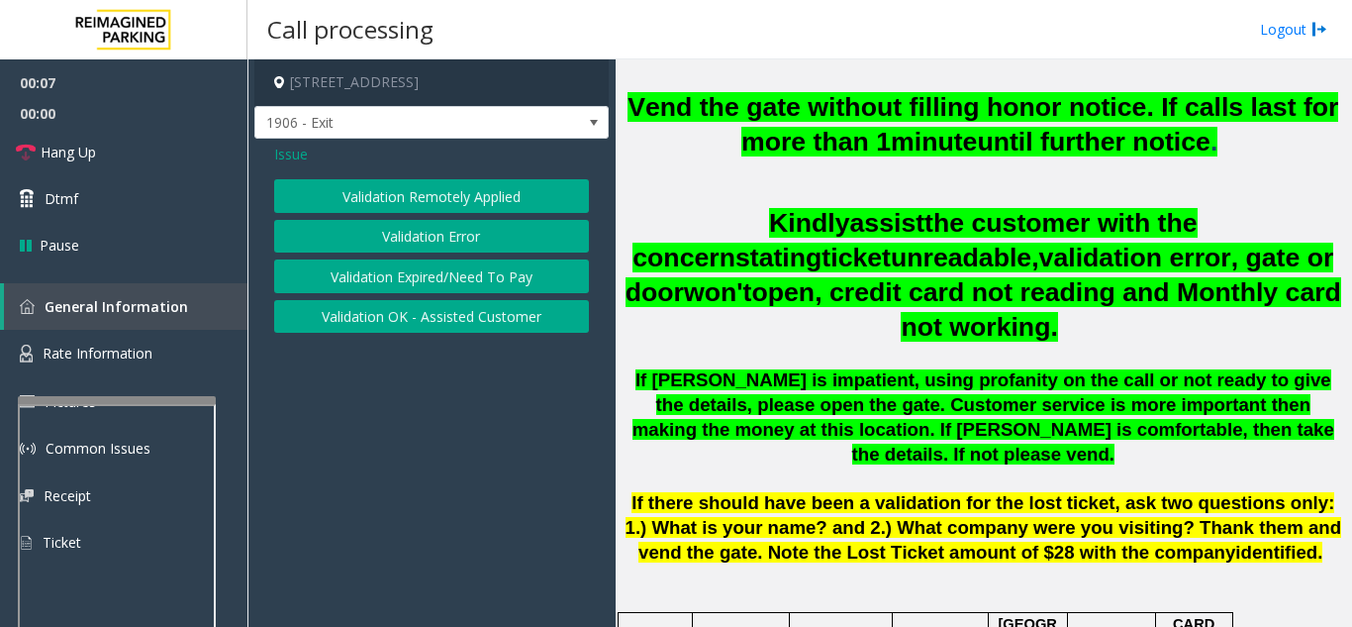
click at [433, 242] on button "Validation Error" at bounding box center [431, 237] width 315 height 34
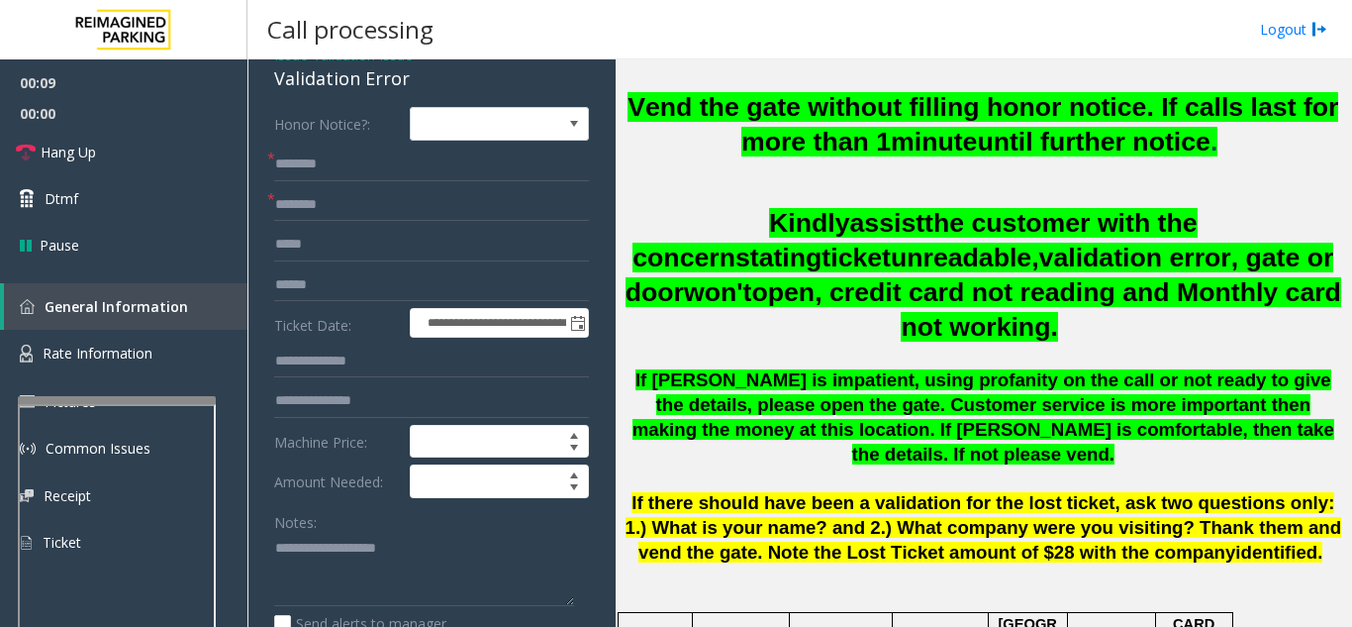
scroll to position [0, 0]
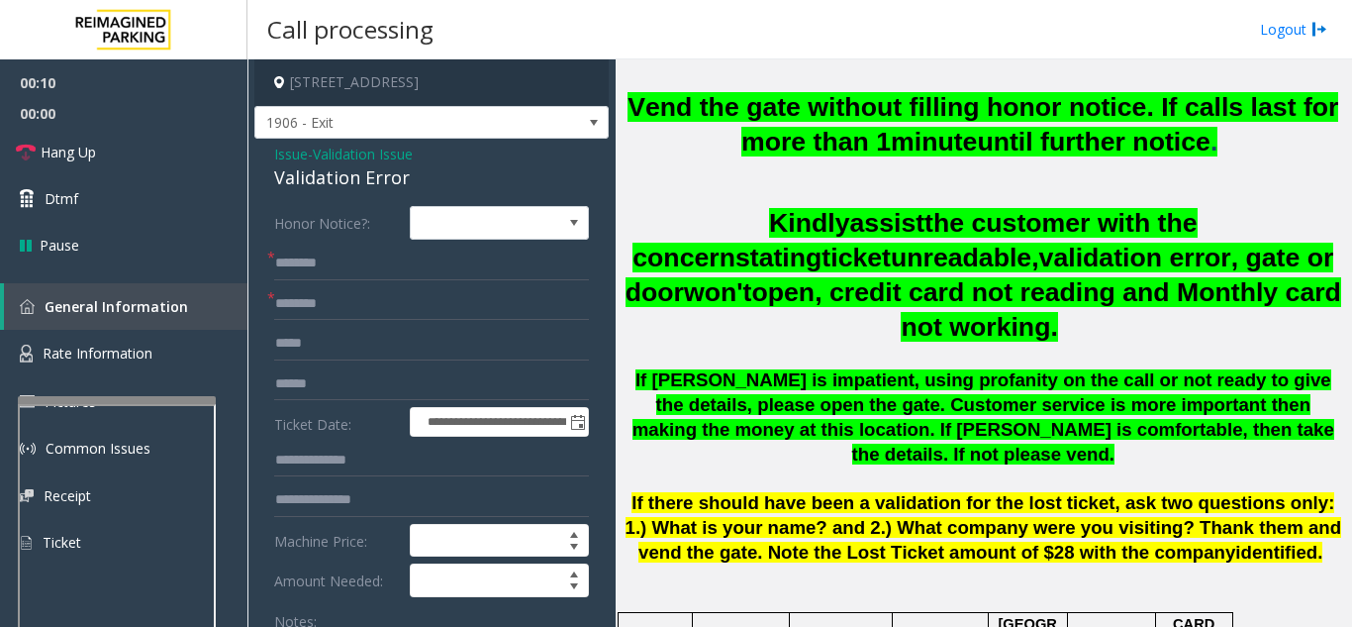
click at [280, 153] on span "Issue" at bounding box center [291, 154] width 34 height 21
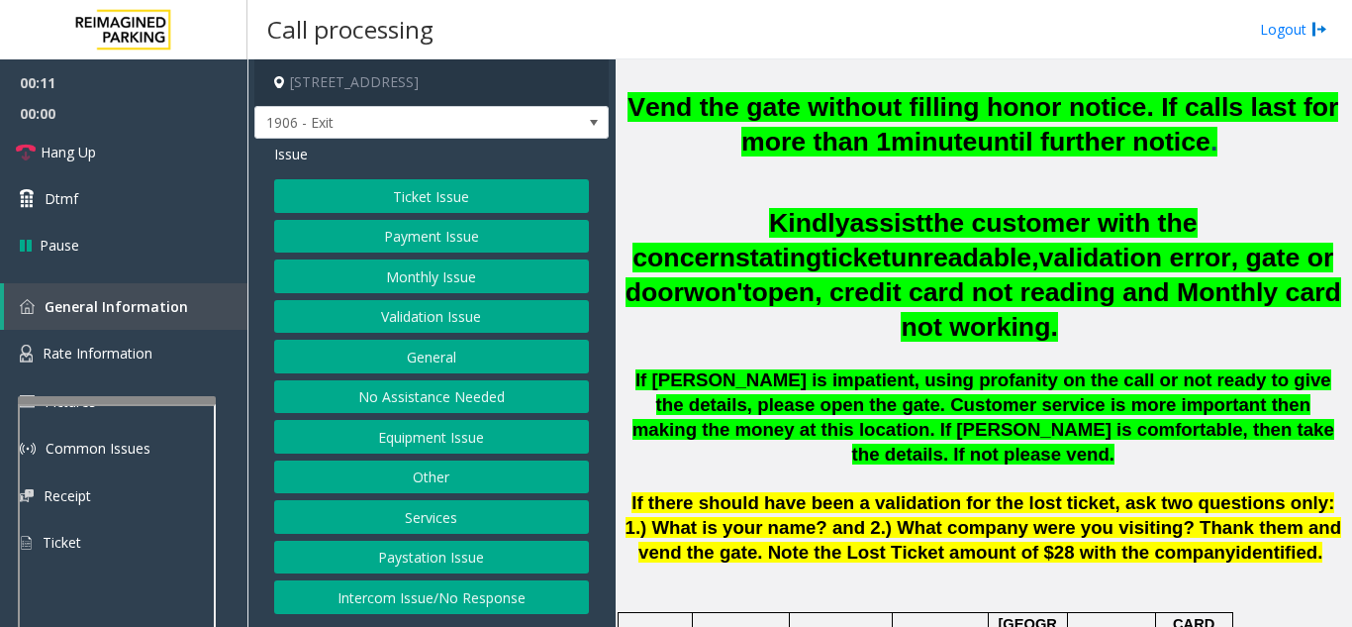
click at [410, 221] on button "Payment Issue" at bounding box center [431, 237] width 315 height 34
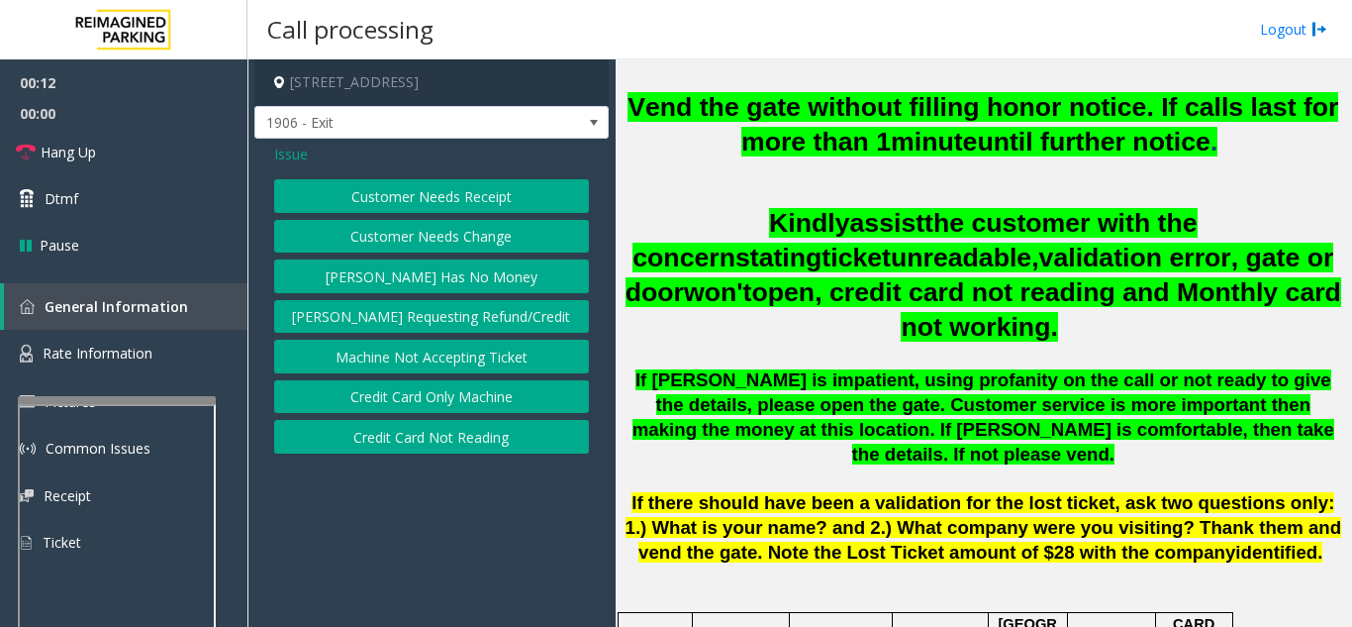
click at [287, 159] on span "Issue" at bounding box center [291, 154] width 34 height 21
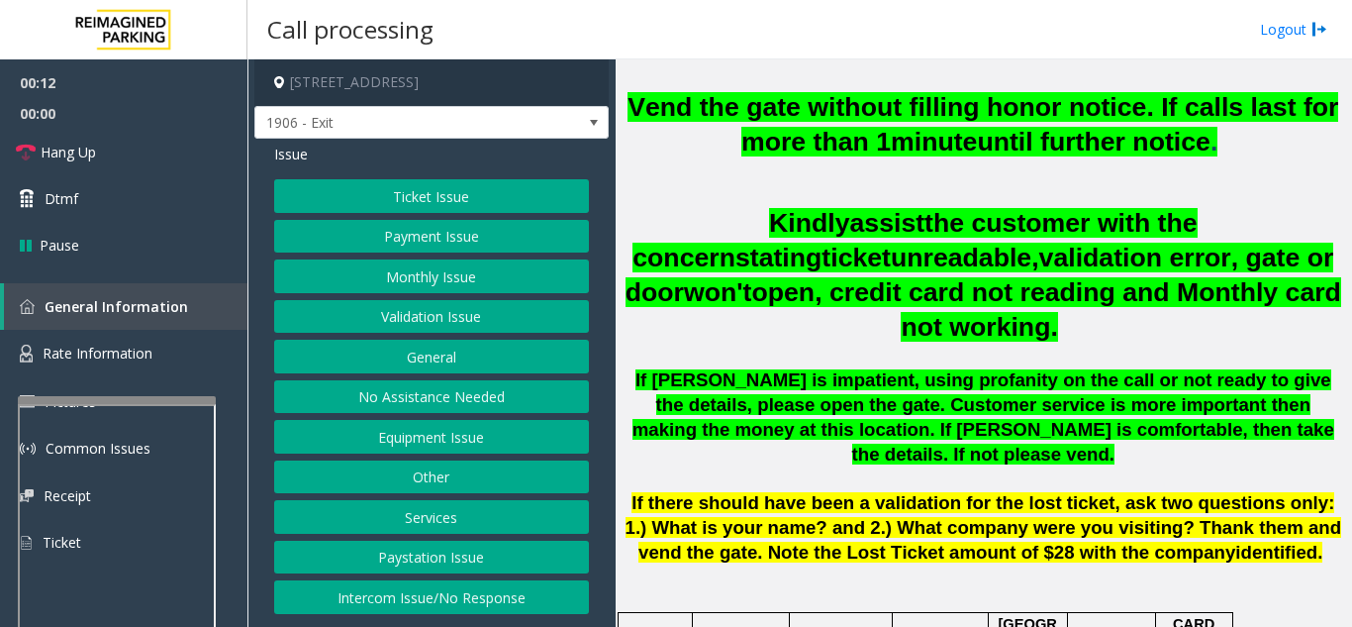
click at [444, 210] on button "Ticket Issue" at bounding box center [431, 196] width 315 height 34
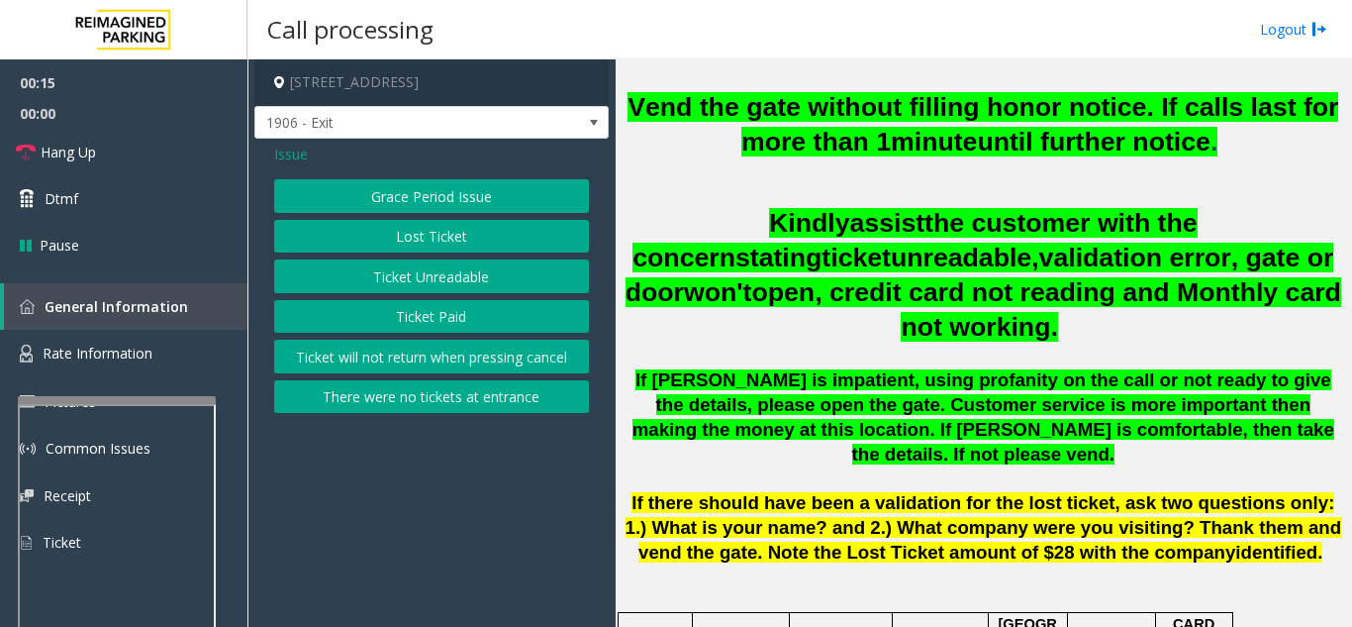
click at [453, 277] on button "Ticket Unreadable" at bounding box center [431, 276] width 315 height 34
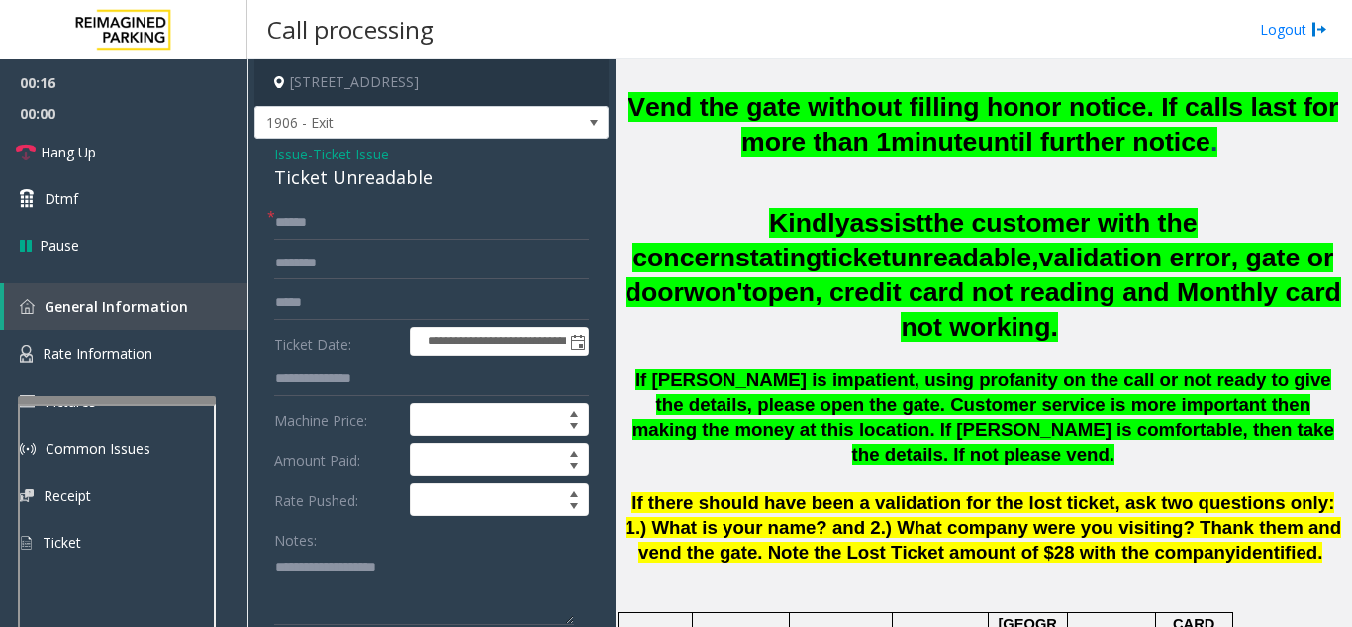
click at [284, 154] on span "Issue" at bounding box center [291, 154] width 34 height 21
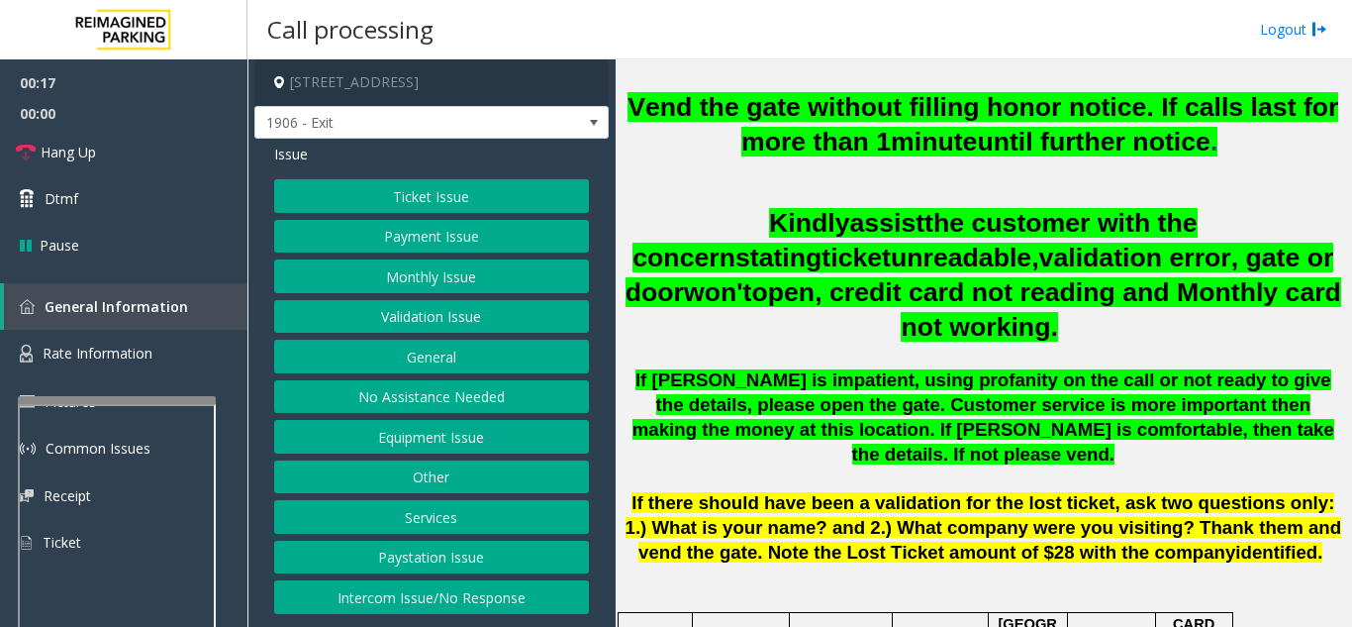
click at [444, 437] on button "Equipment Issue" at bounding box center [431, 437] width 315 height 34
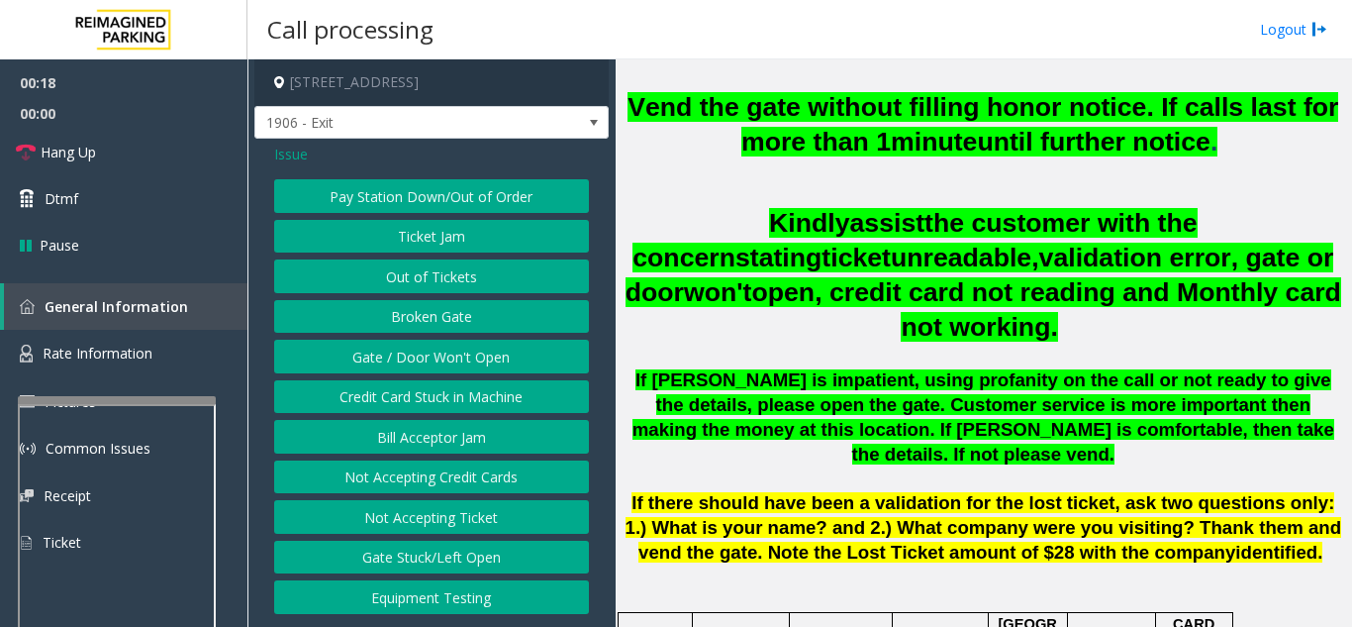
click at [439, 361] on button "Gate / Door Won't Open" at bounding box center [431, 356] width 315 height 34
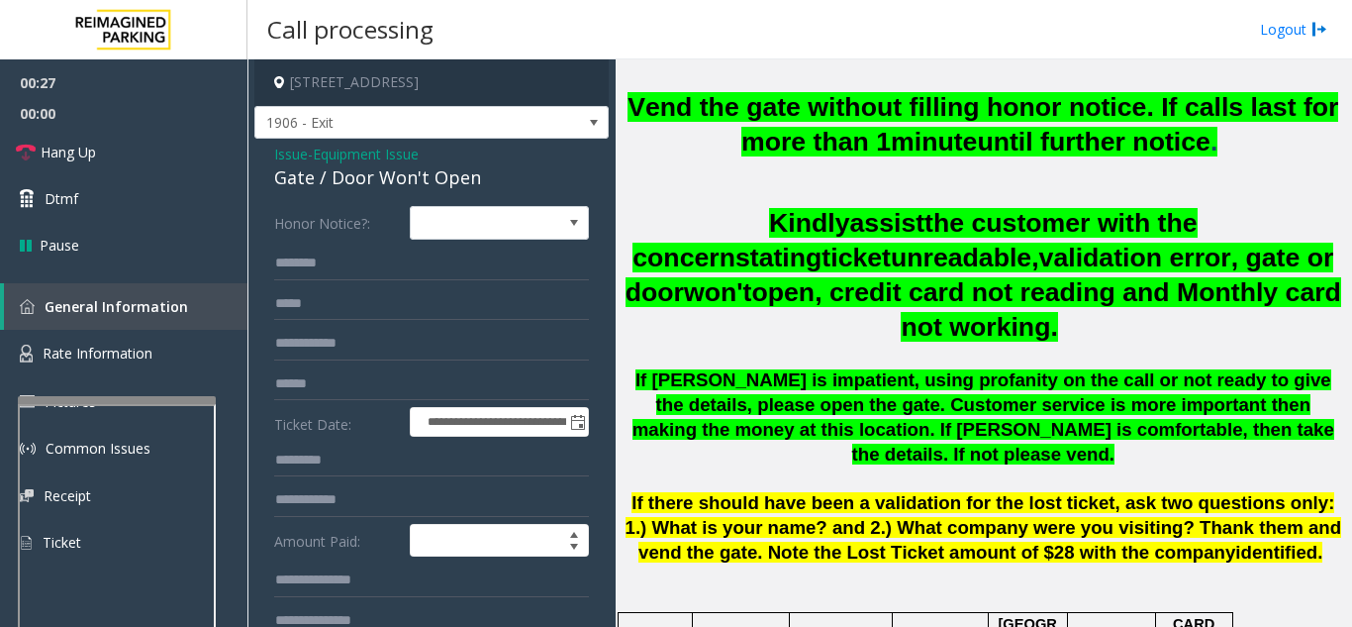
click at [292, 155] on span "Issue" at bounding box center [291, 154] width 34 height 21
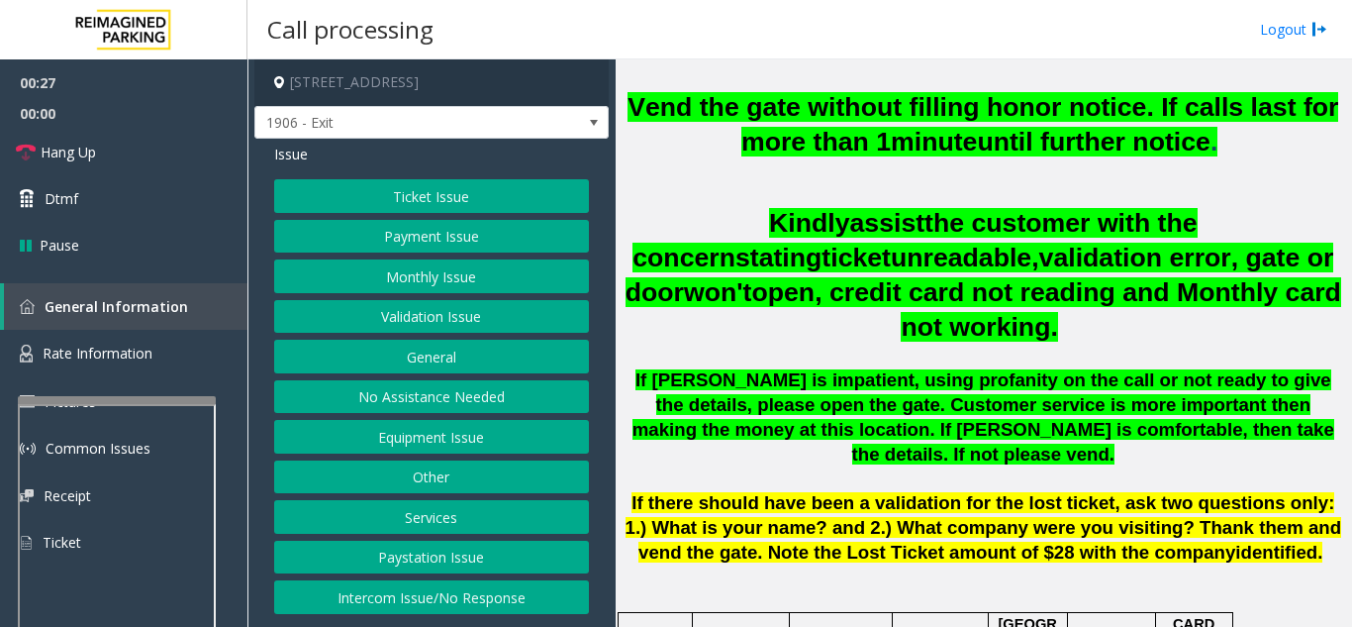
click at [474, 216] on div "Ticket Issue Payment Issue Monthly Issue Validation Issue General No Assistance…" at bounding box center [431, 396] width 315 height 435
click at [467, 204] on button "Ticket Issue" at bounding box center [431, 196] width 315 height 34
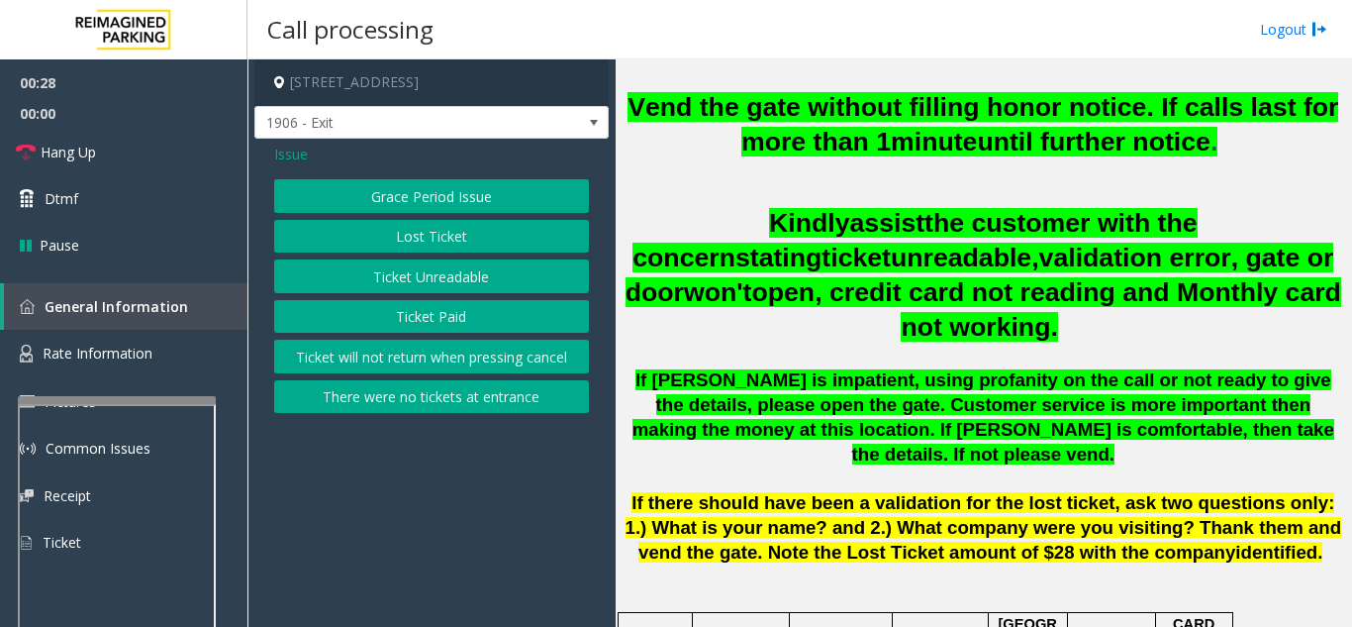
click at [469, 274] on button "Ticket Unreadable" at bounding box center [431, 276] width 315 height 34
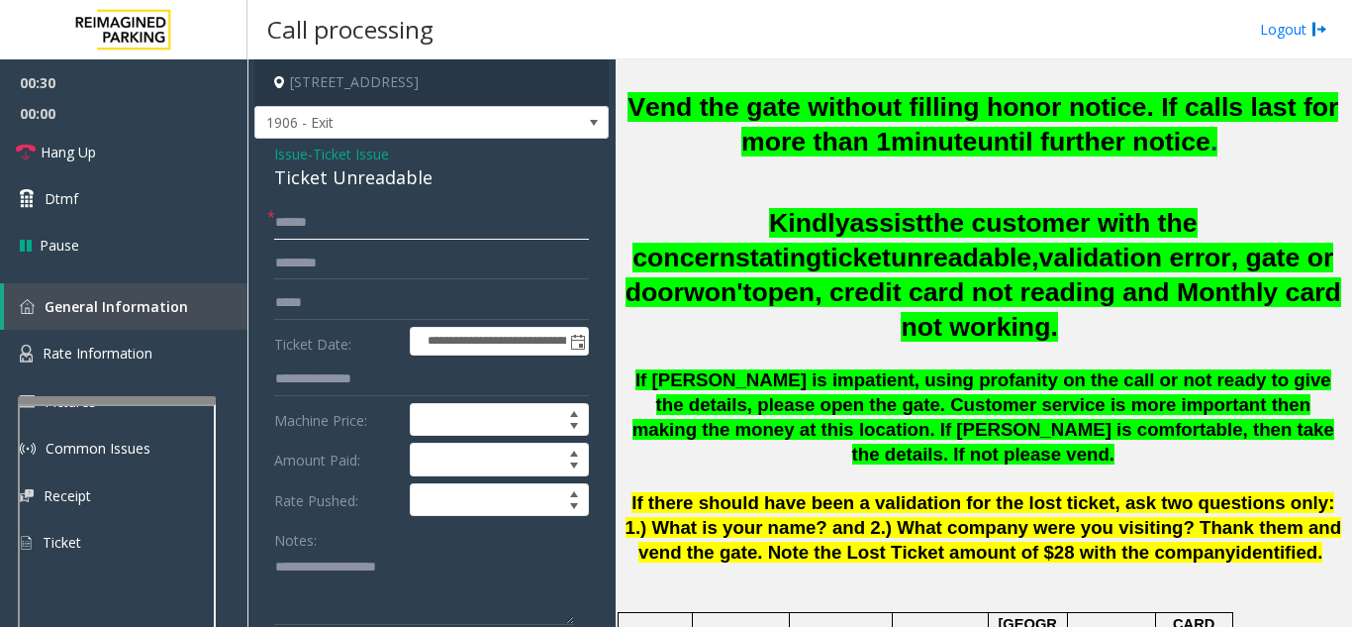
click at [423, 225] on input "text" at bounding box center [431, 223] width 315 height 34
type input "******"
click at [370, 565] on textarea at bounding box center [424, 587] width 300 height 74
drag, startPoint x: 264, startPoint y: 180, endPoint x: 456, endPoint y: 178, distance: 192.0
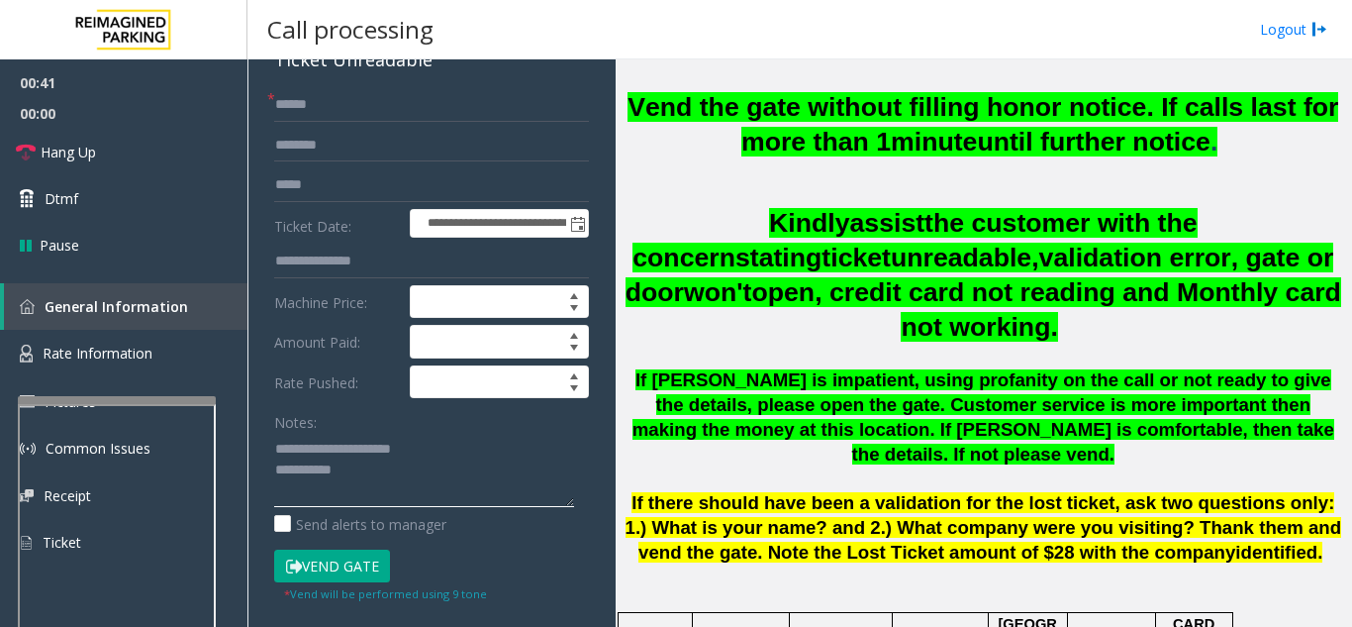
scroll to position [198, 0]
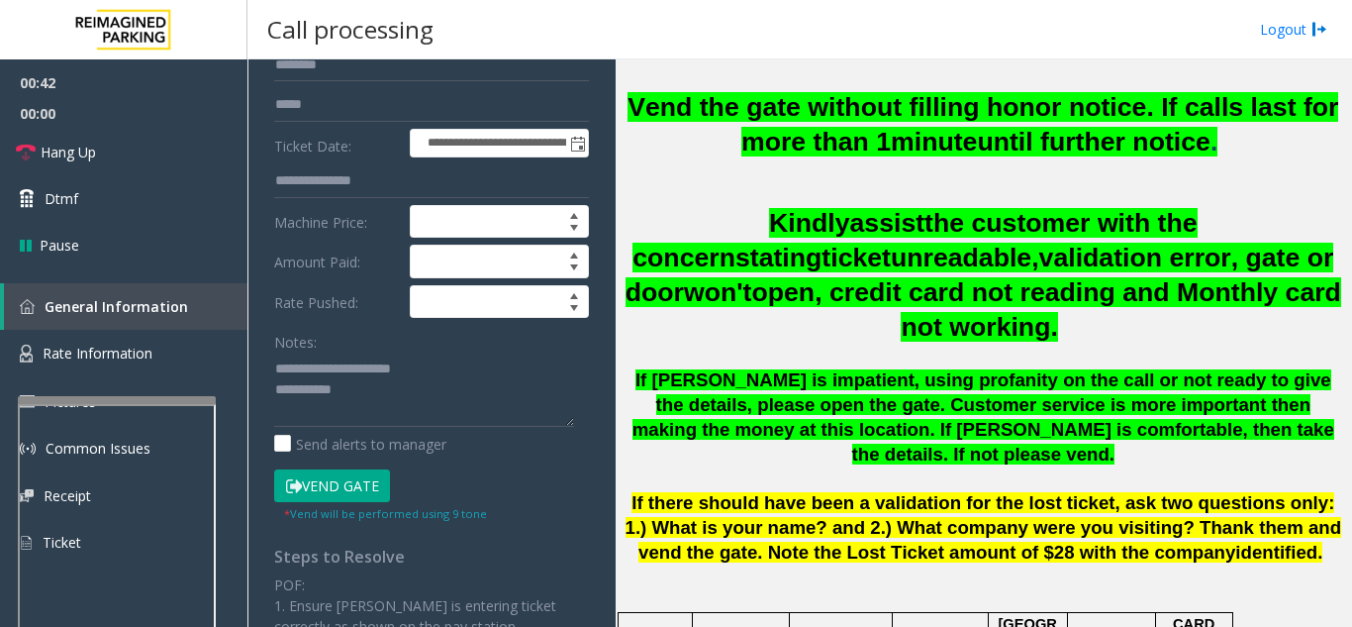
click at [365, 501] on button "Vend Gate" at bounding box center [332, 486] width 116 height 34
click at [394, 388] on textarea at bounding box center [424, 389] width 300 height 74
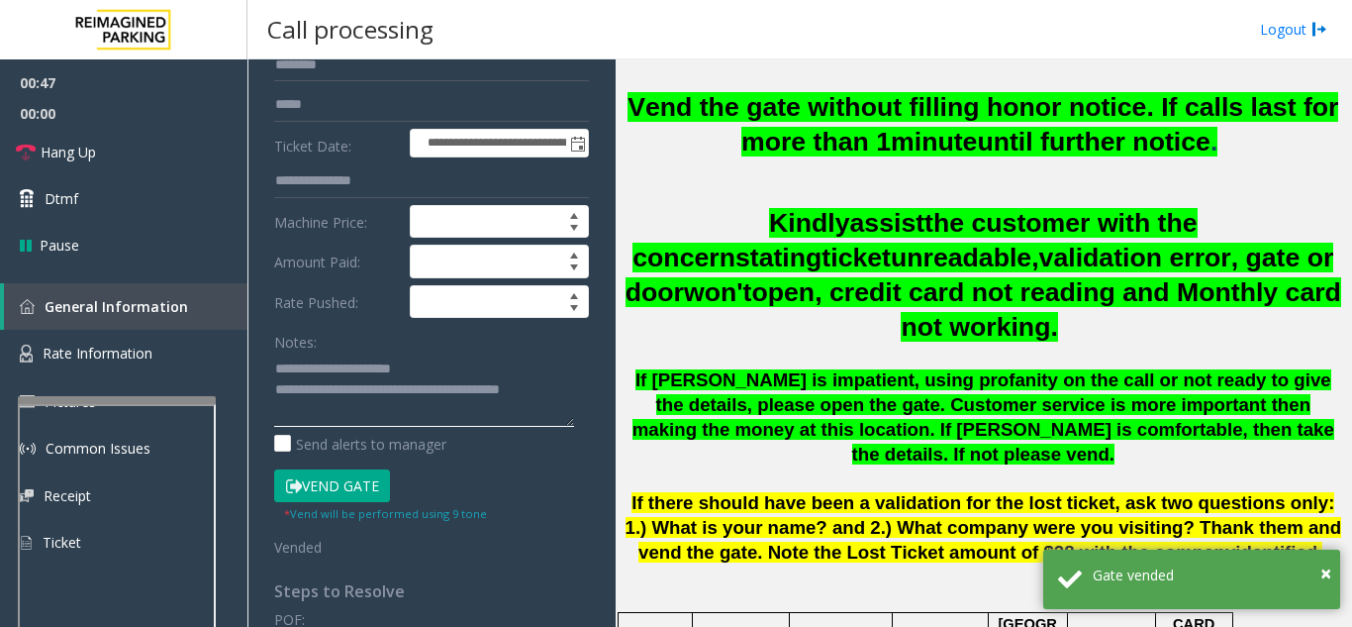
click at [493, 372] on textarea at bounding box center [424, 389] width 300 height 74
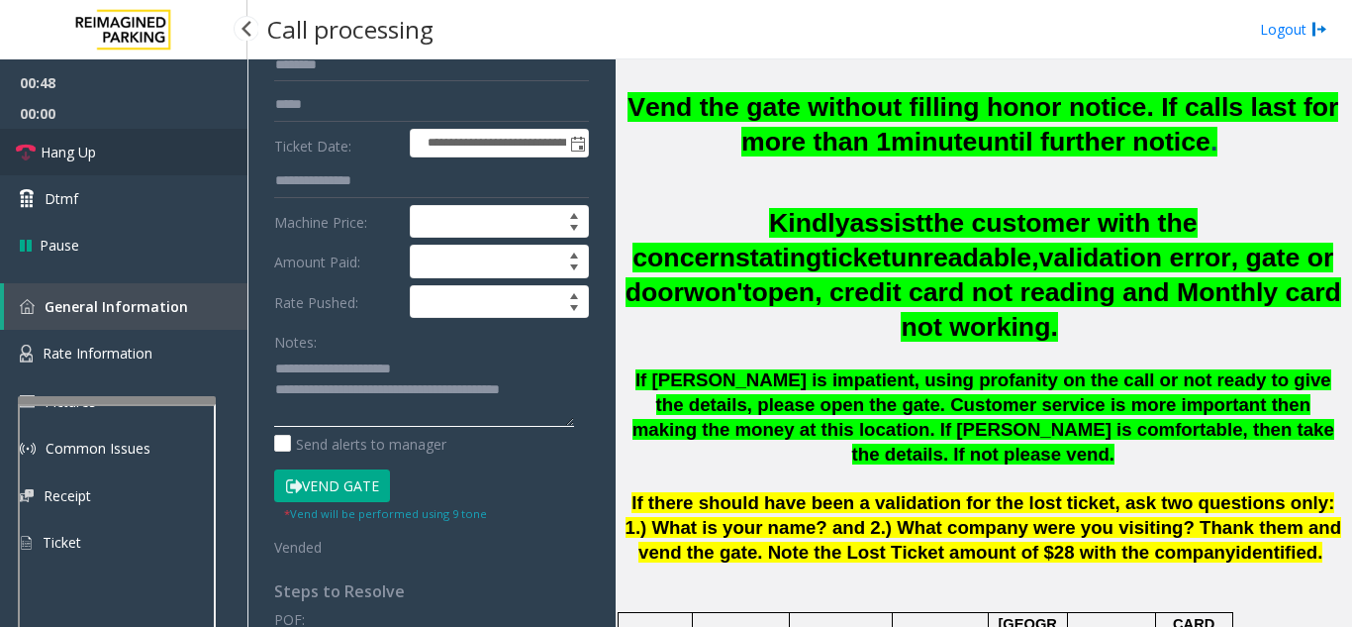
type textarea "**********"
click at [54, 132] on link "Hang Up" at bounding box center [123, 152] width 247 height 47
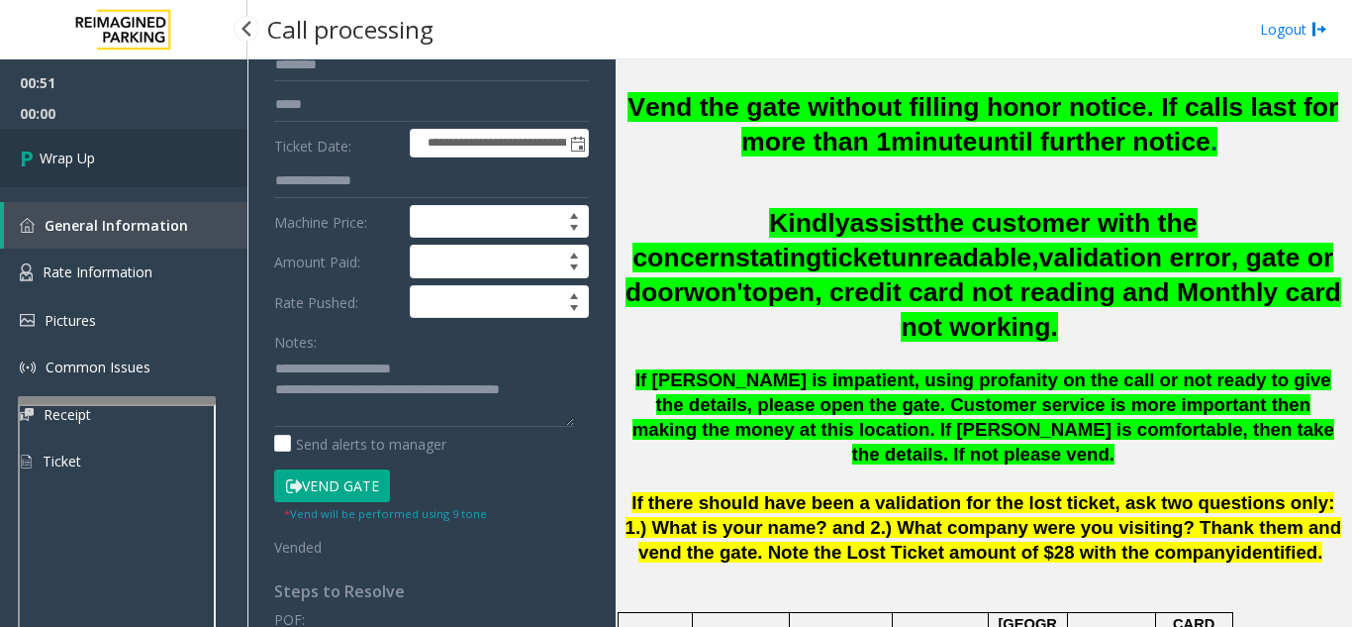
click at [145, 166] on link "Wrap Up" at bounding box center [123, 158] width 247 height 58
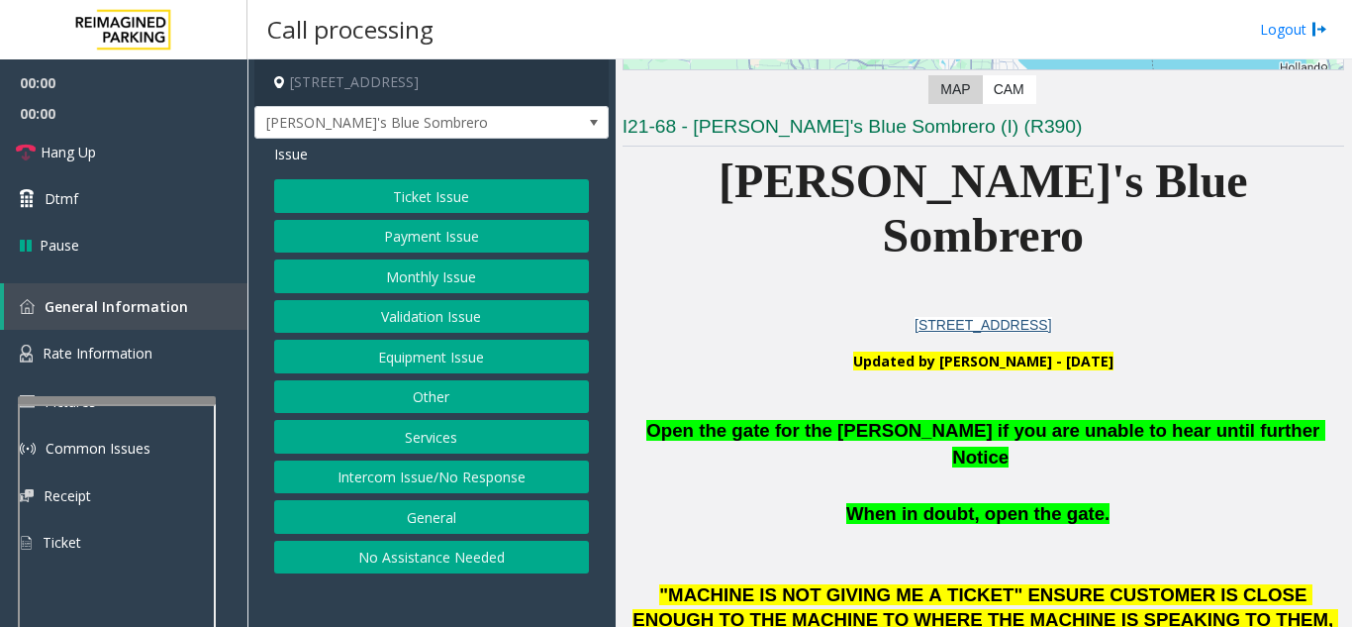
scroll to position [396, 0]
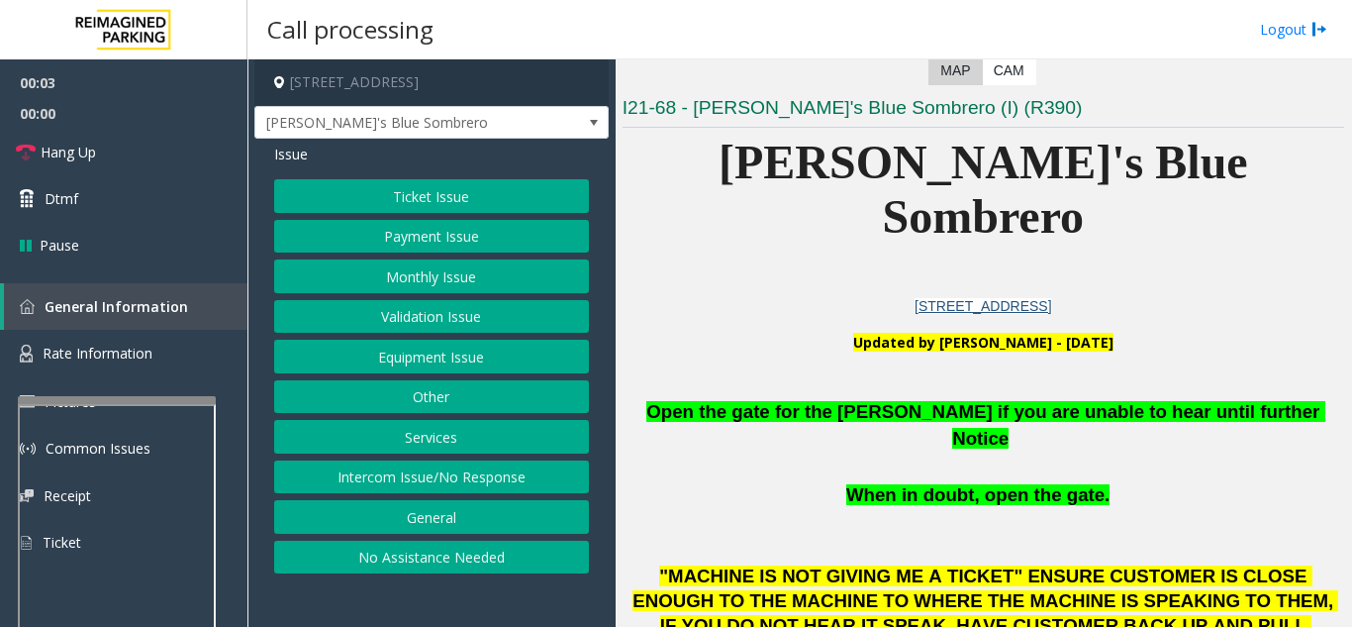
click at [473, 368] on button "Equipment Issue" at bounding box center [431, 356] width 315 height 34
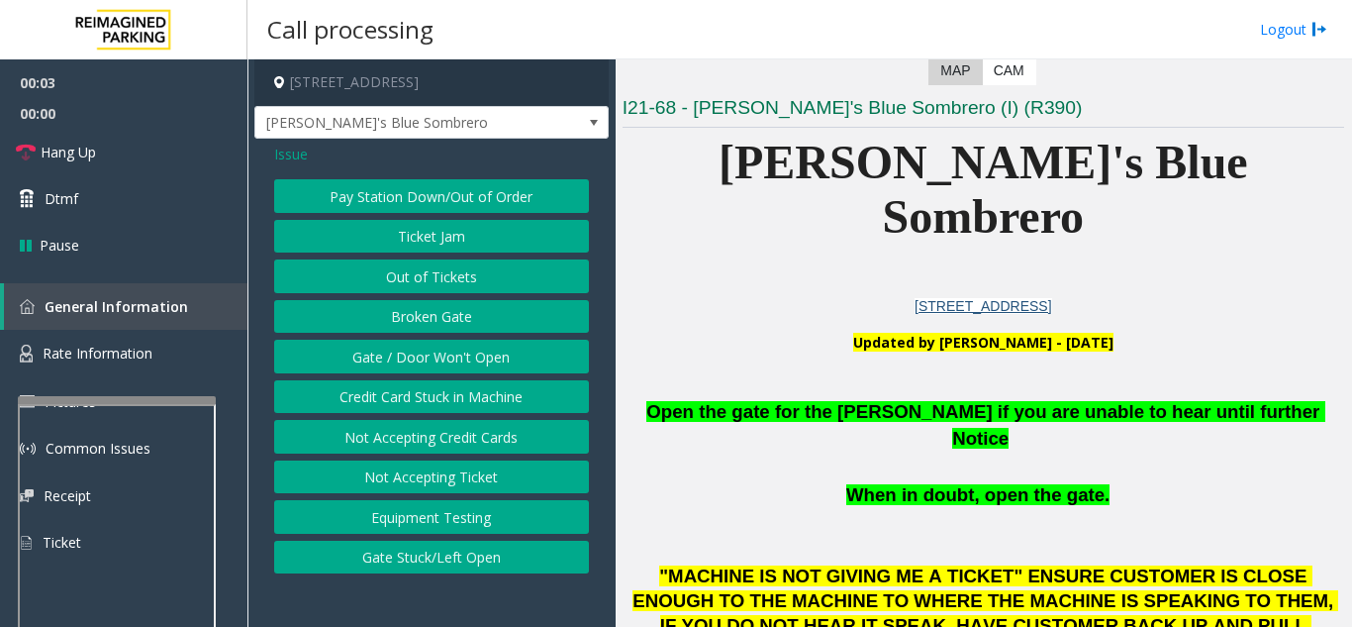
click at [474, 354] on button "Gate / Door Won't Open" at bounding box center [431, 356] width 315 height 34
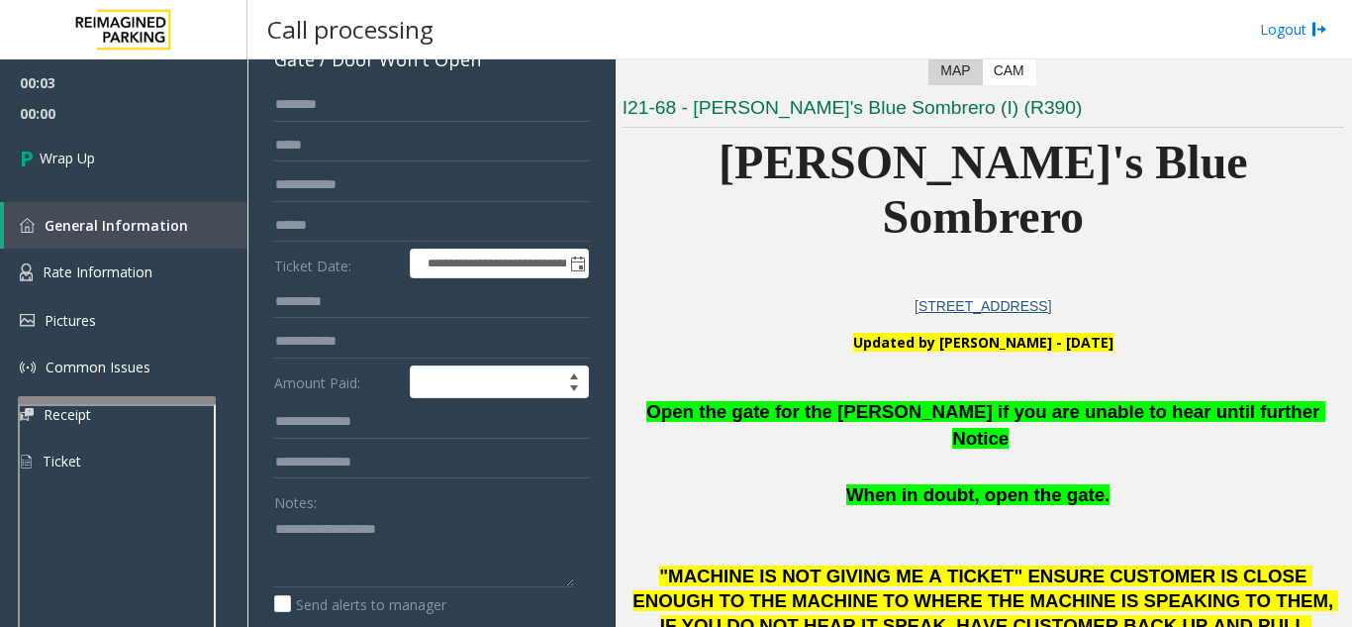
scroll to position [297, 0]
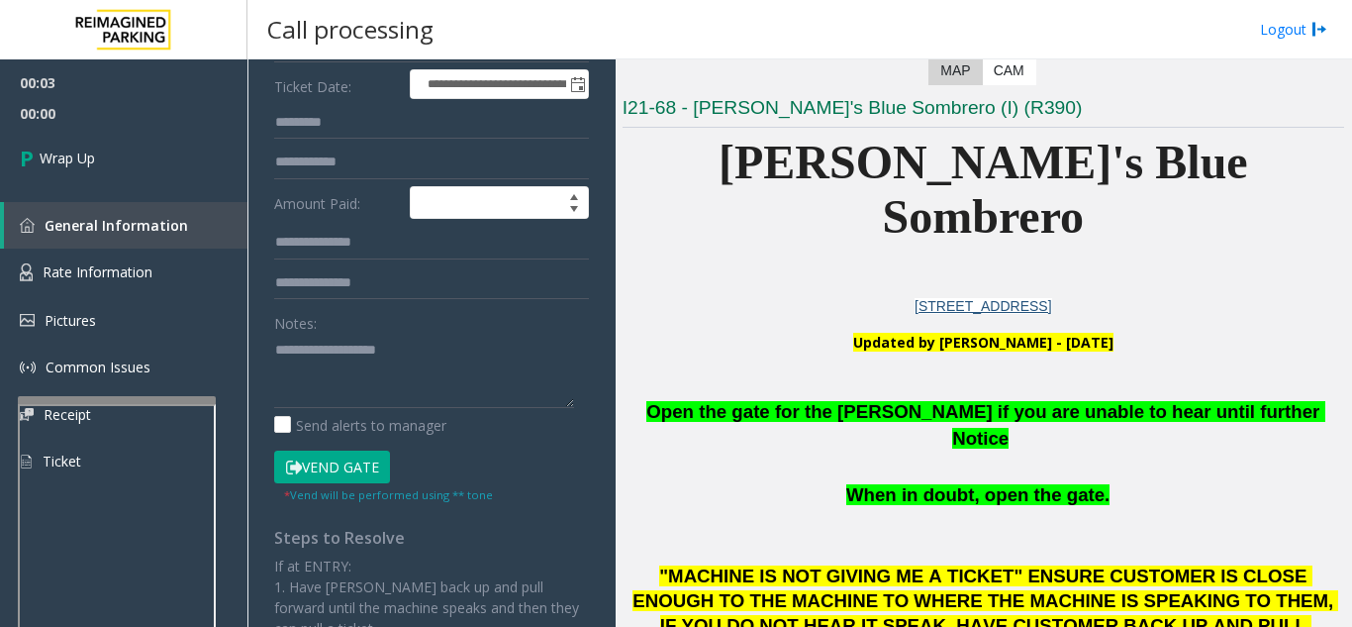
click at [340, 457] on button "Vend Gate" at bounding box center [332, 467] width 116 height 34
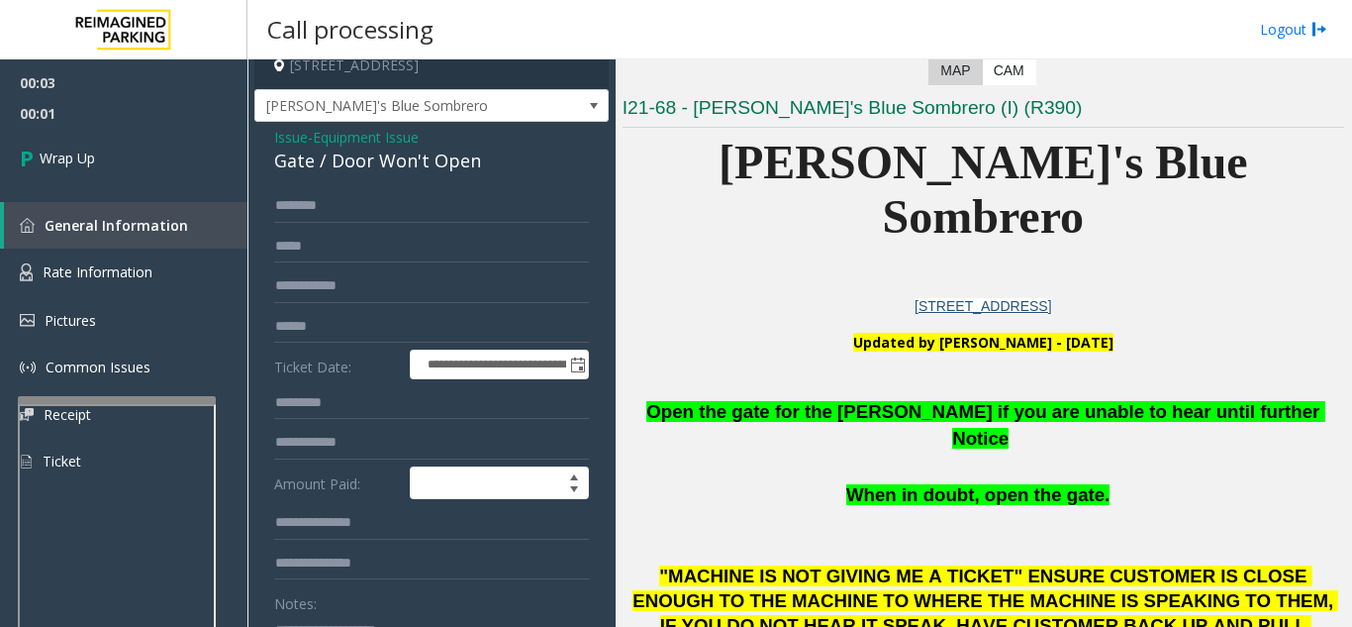
scroll to position [0, 0]
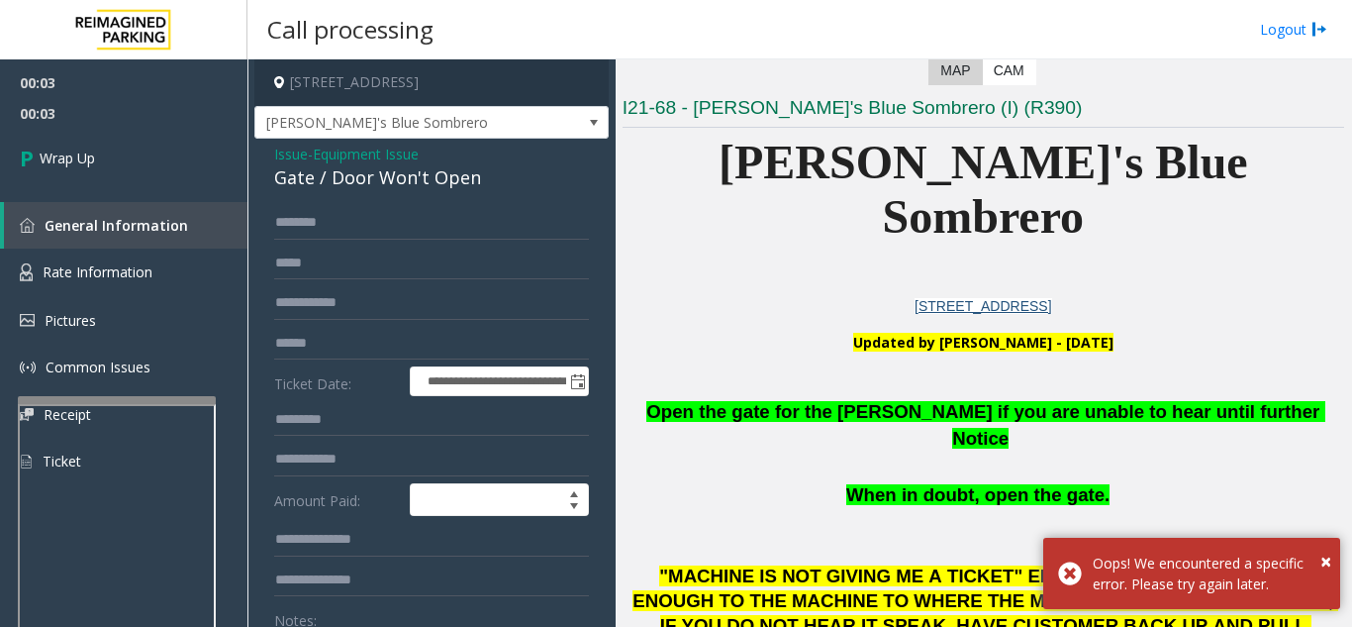
click at [292, 150] on span "Issue" at bounding box center [291, 154] width 34 height 21
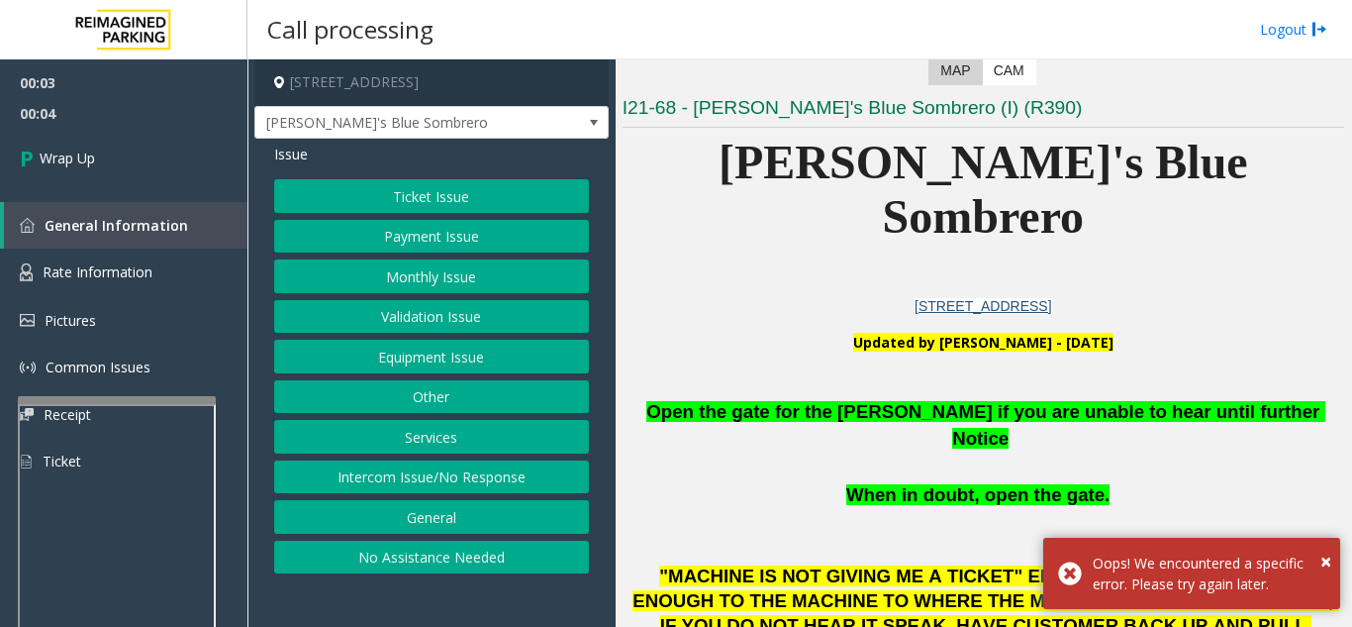
click at [454, 471] on button "Intercom Issue/No Response" at bounding box center [431, 477] width 315 height 34
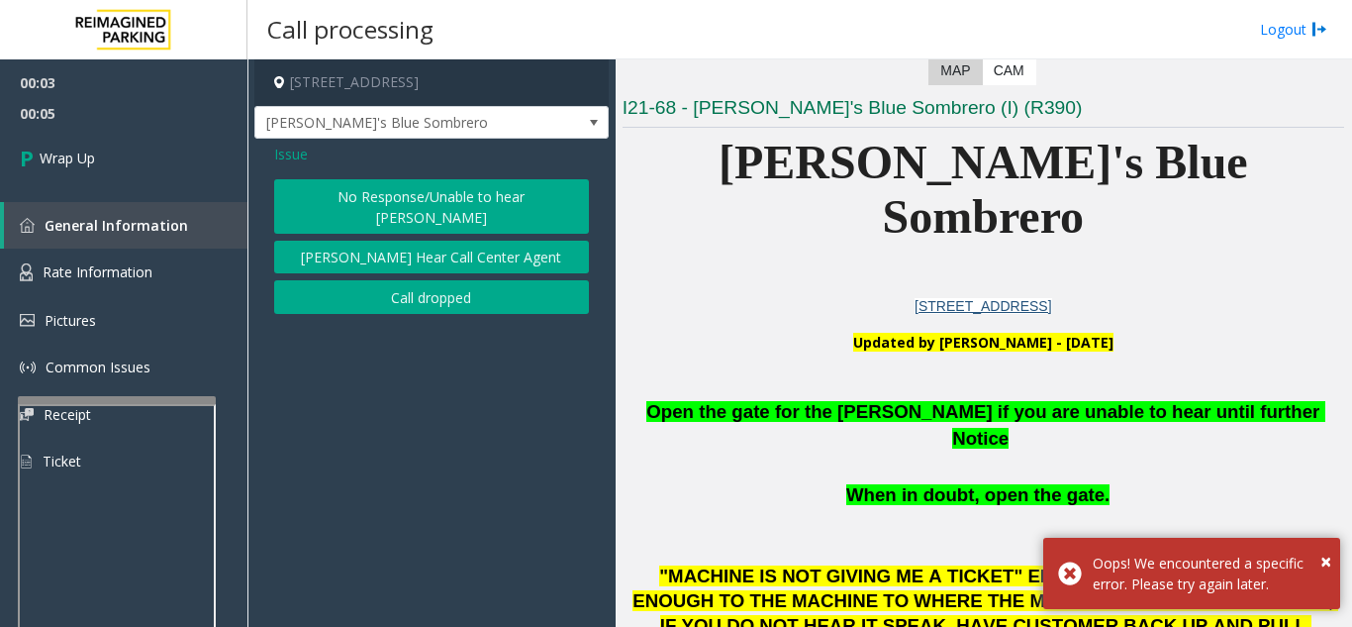
click at [412, 288] on button "Call dropped" at bounding box center [431, 297] width 315 height 34
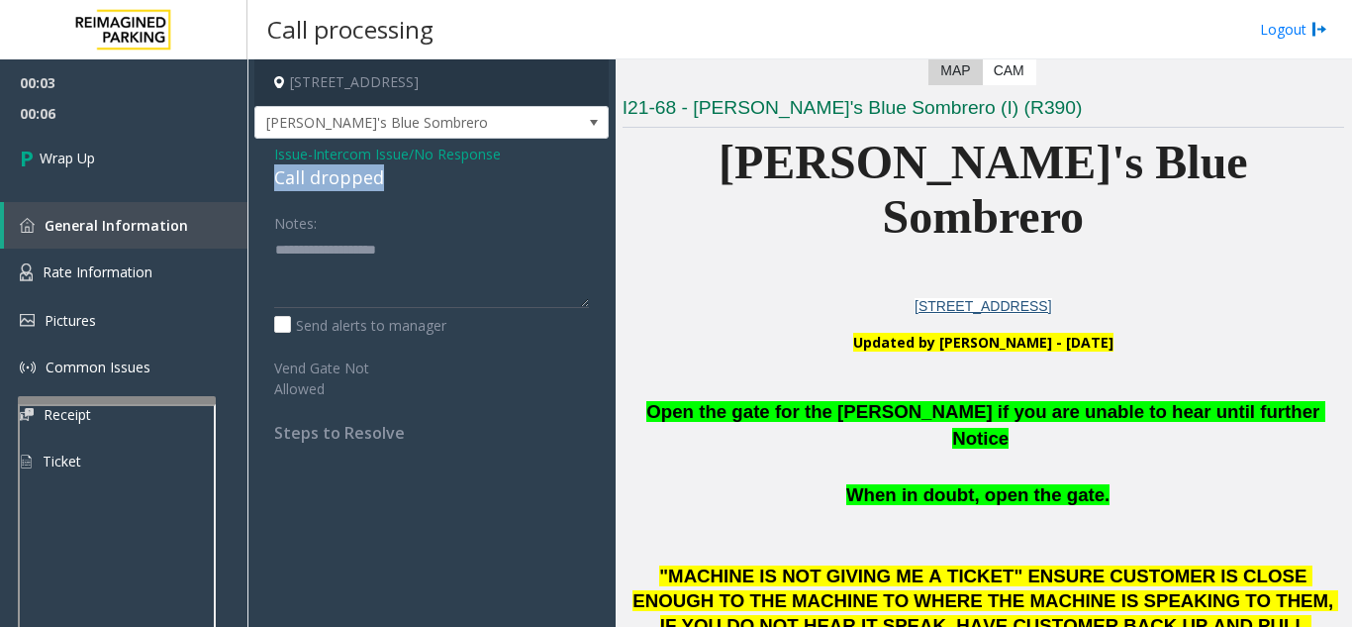
drag, startPoint x: 271, startPoint y: 181, endPoint x: 382, endPoint y: 180, distance: 110.9
click at [384, 180] on div "Issue - Intercom Issue/No Response Call dropped Notes: Send alerts to manager V…" at bounding box center [431, 301] width 354 height 324
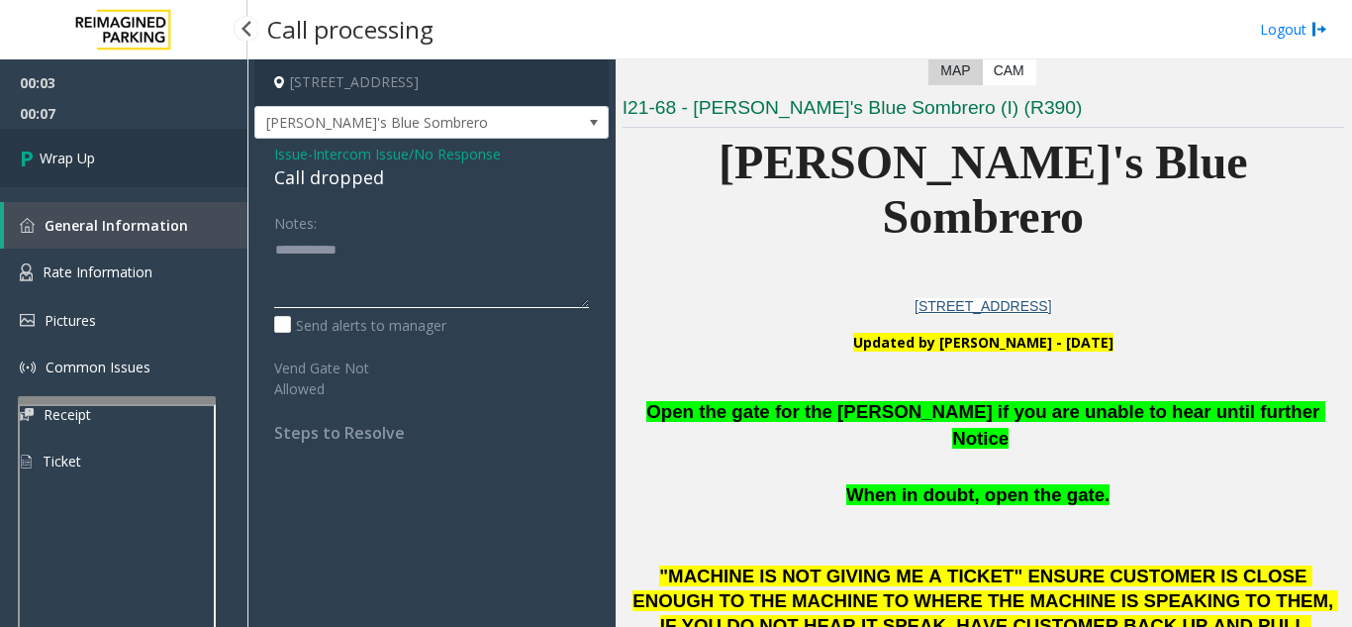
type textarea "**********"
click at [117, 151] on link "Wrap Up" at bounding box center [123, 158] width 247 height 58
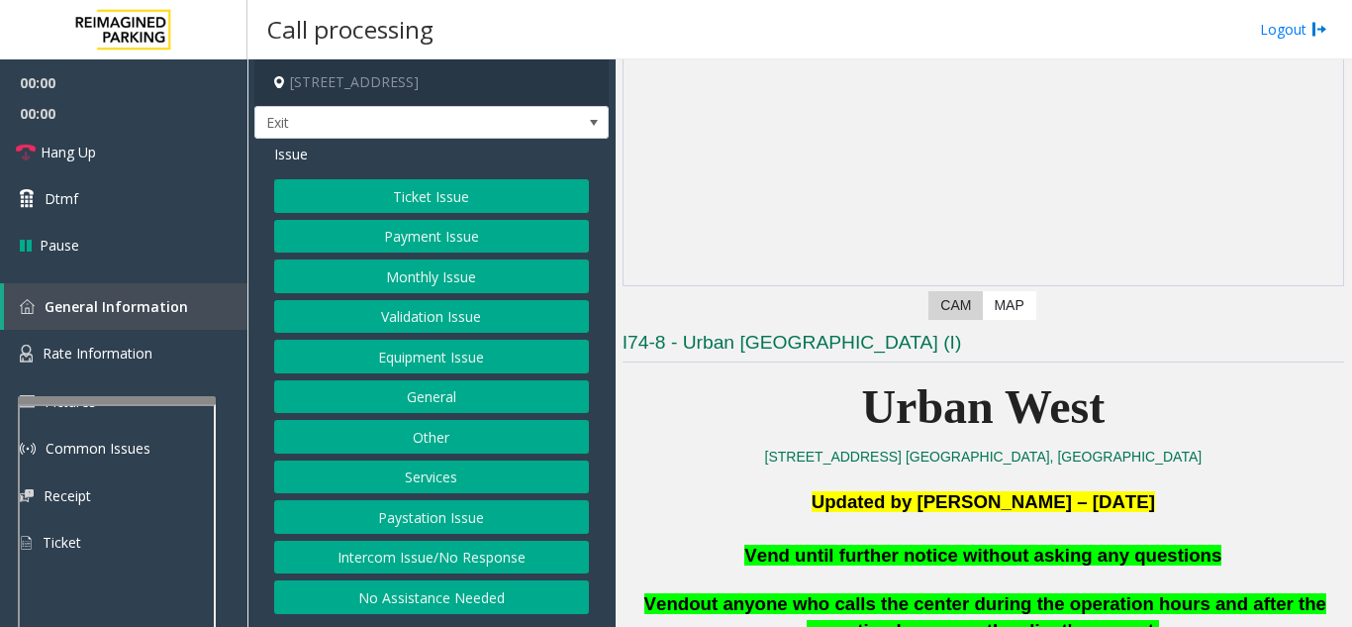
scroll to position [297, 0]
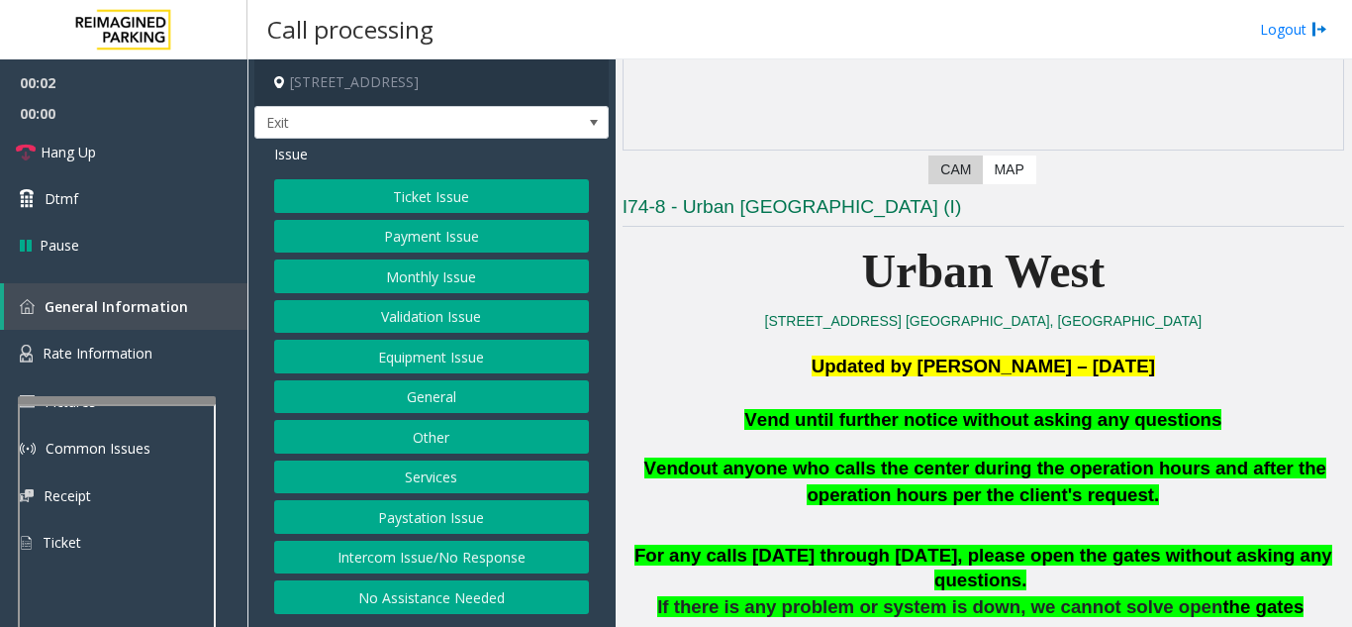
click at [470, 362] on button "Equipment Issue" at bounding box center [431, 356] width 315 height 34
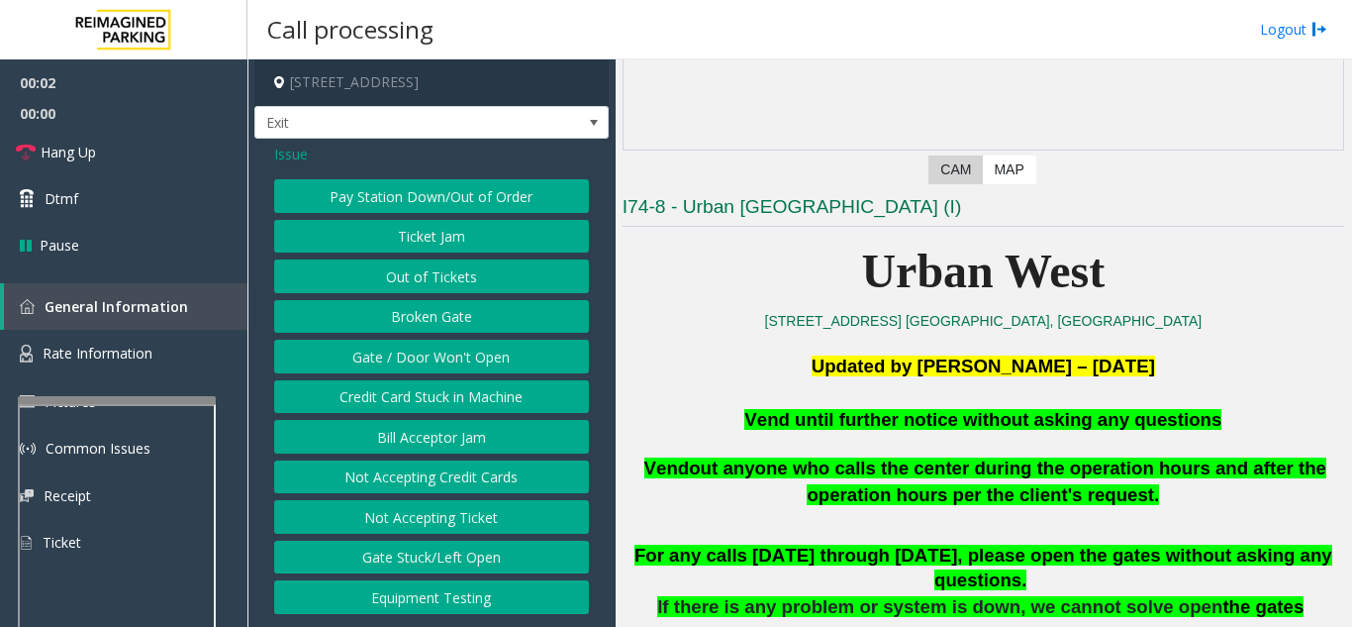
click at [470, 362] on button "Gate / Door Won't Open" at bounding box center [431, 356] width 315 height 34
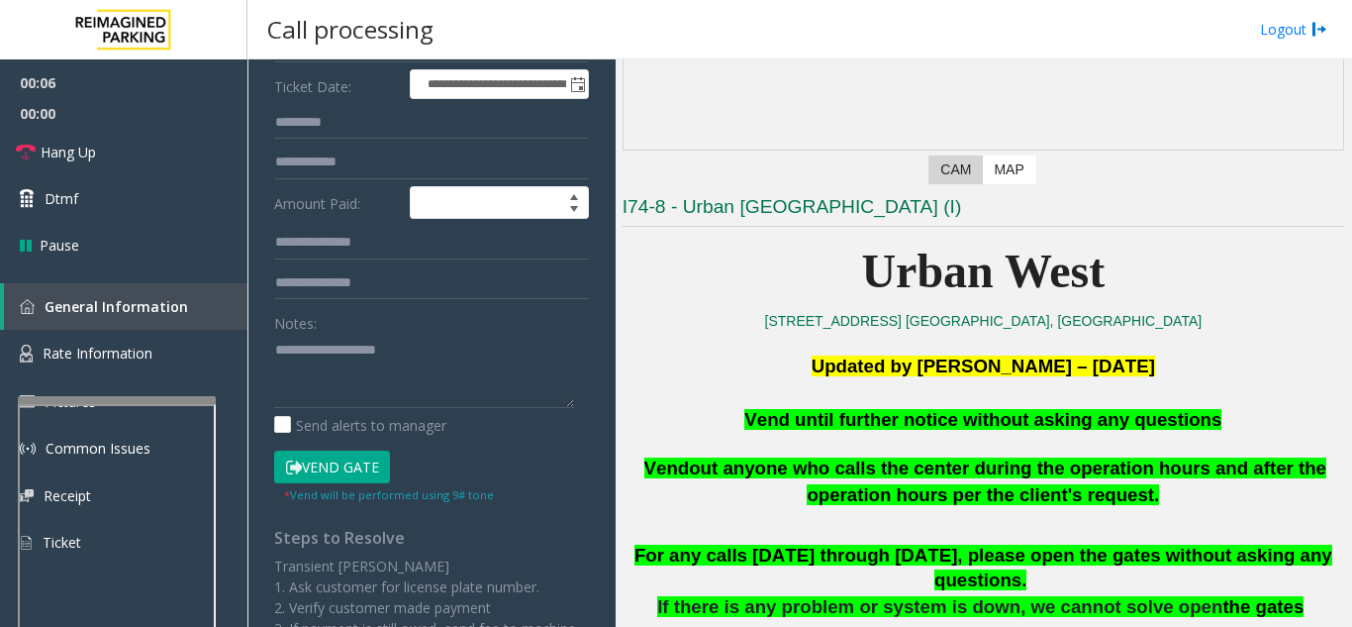
click at [339, 470] on button "Vend Gate" at bounding box center [332, 467] width 116 height 34
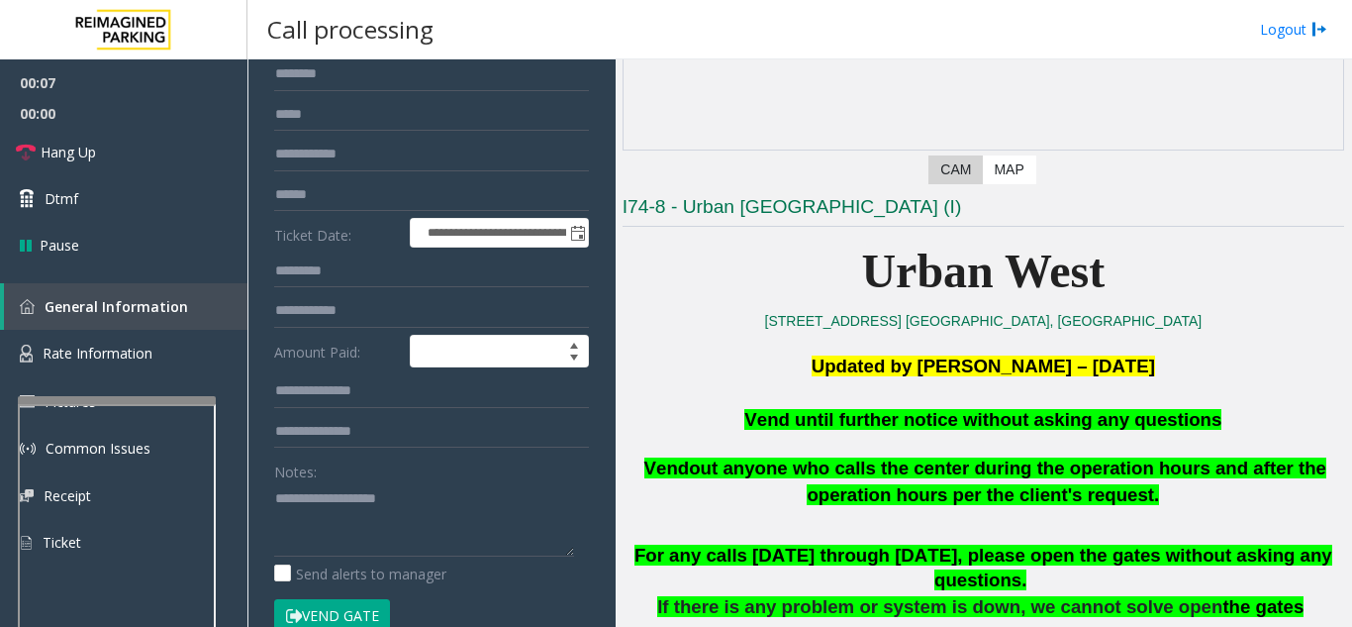
scroll to position [0, 0]
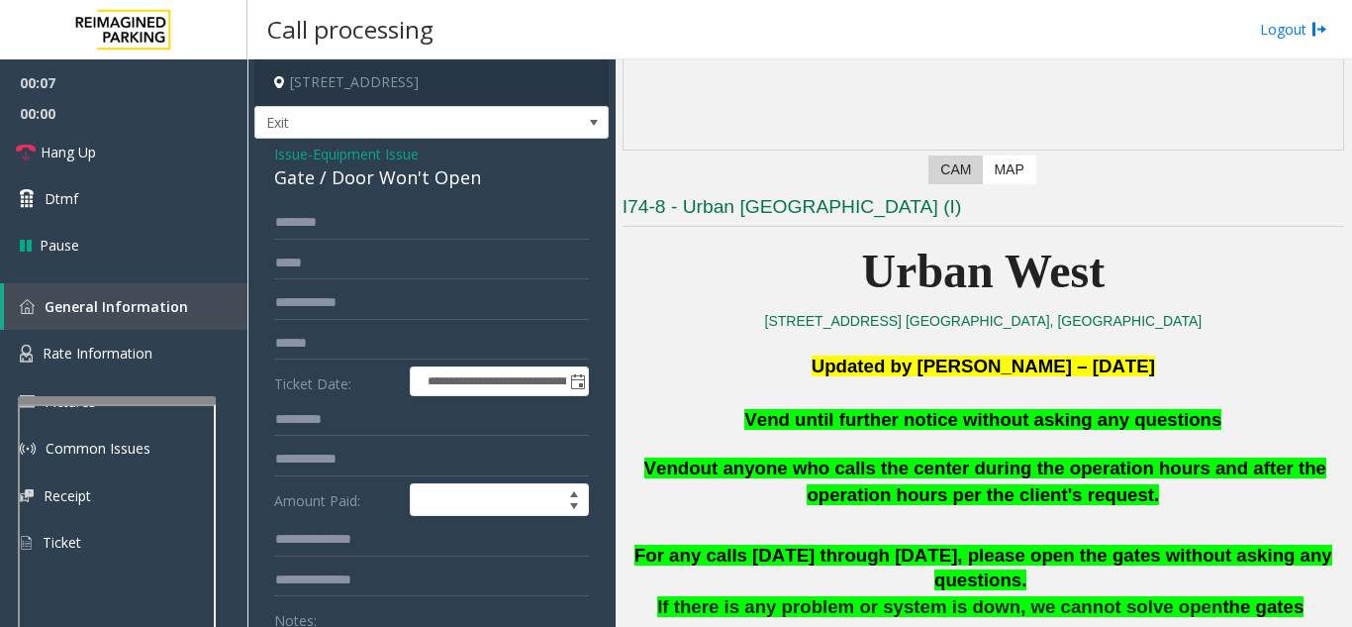
click at [298, 157] on span "Issue" at bounding box center [291, 154] width 34 height 21
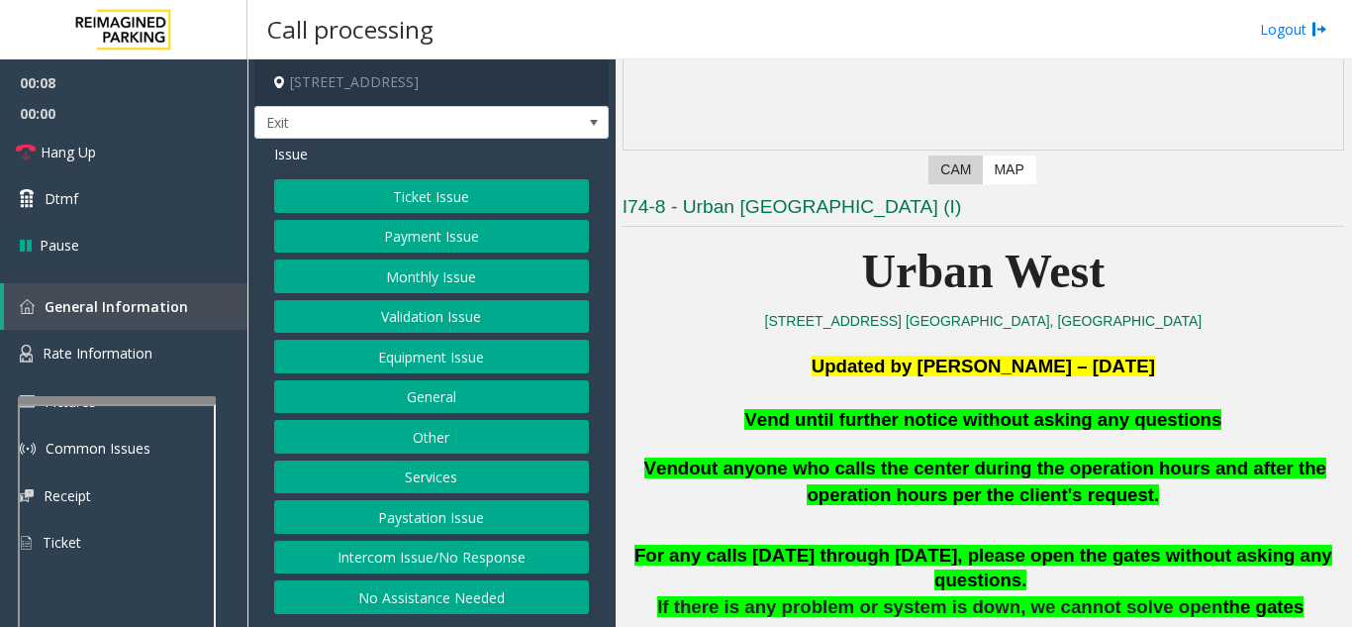
click at [450, 194] on button "Ticket Issue" at bounding box center [431, 196] width 315 height 34
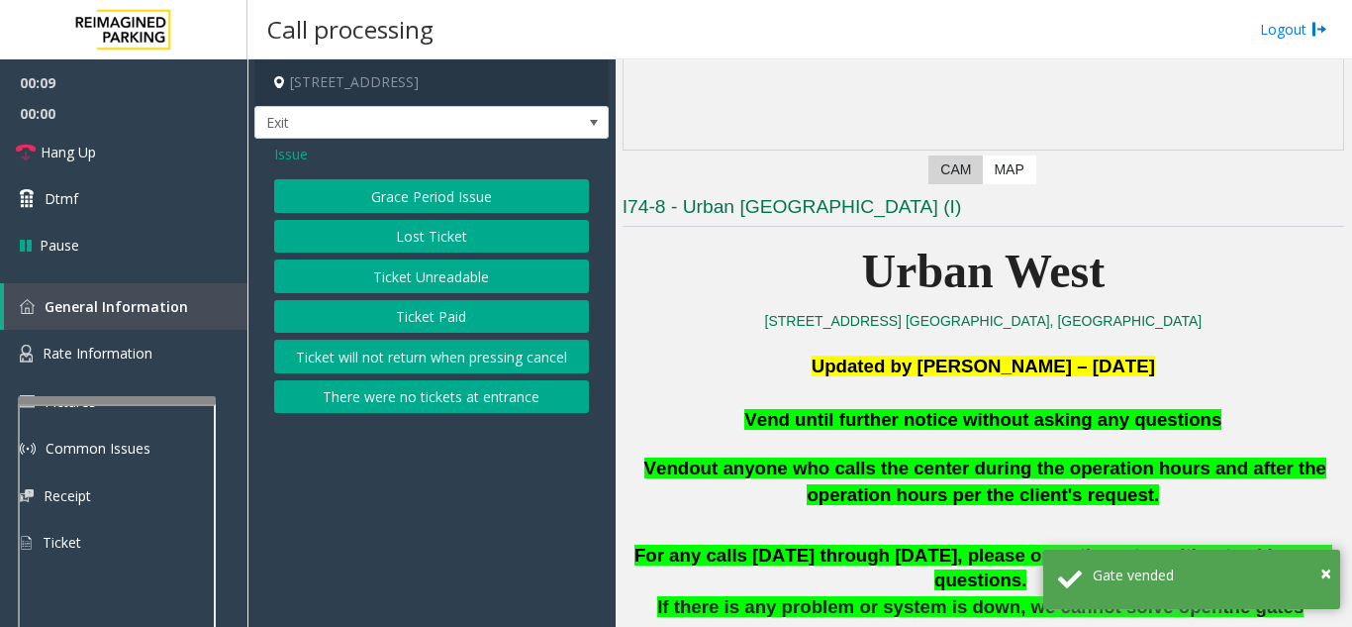
click at [447, 271] on button "Ticket Unreadable" at bounding box center [431, 276] width 315 height 34
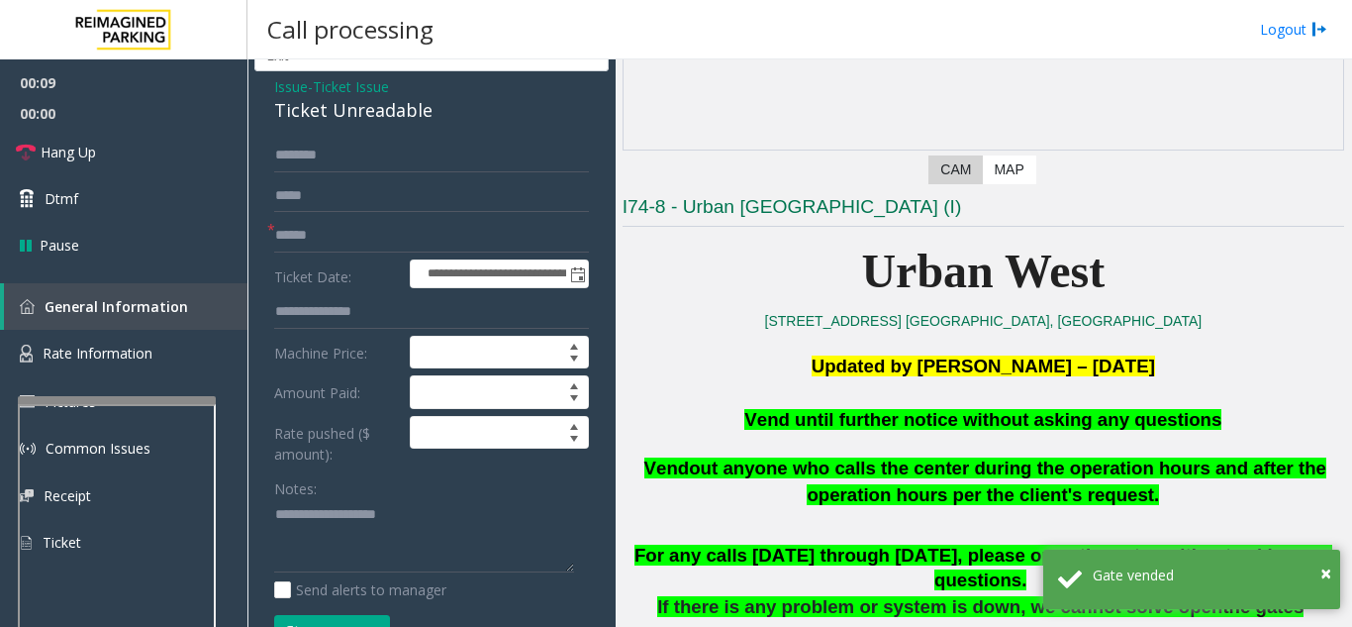
scroll to position [99, 0]
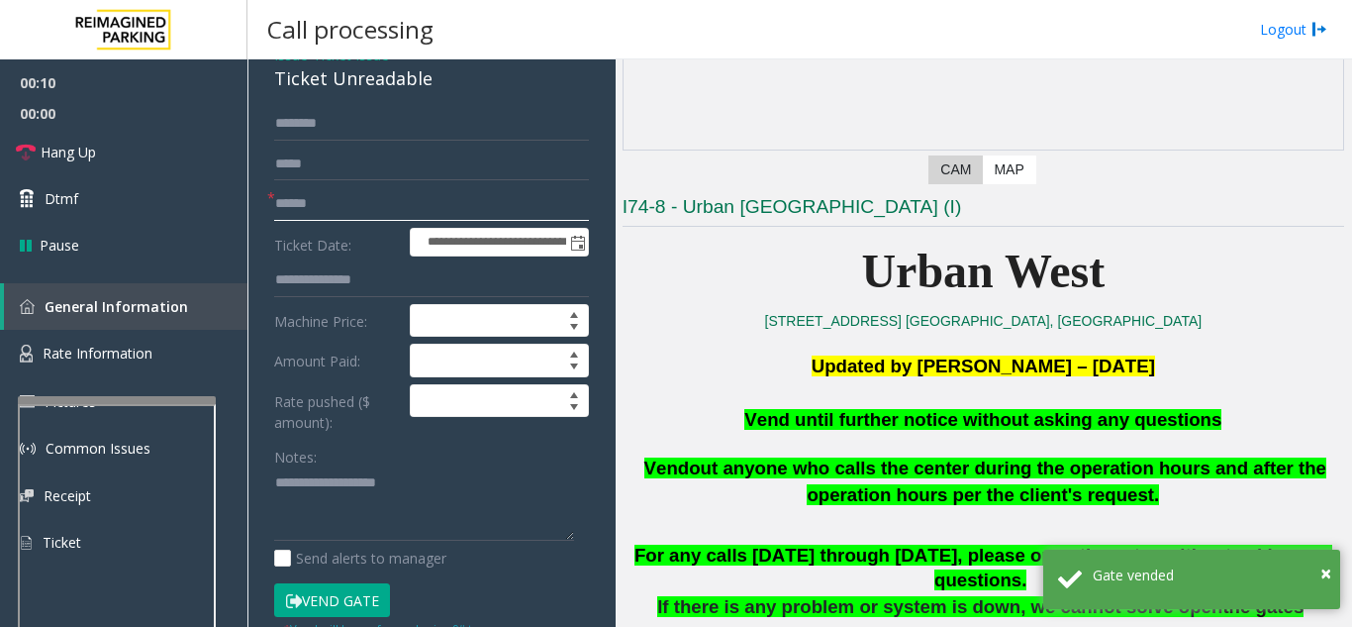
click at [415, 217] on input "text" at bounding box center [431, 204] width 315 height 34
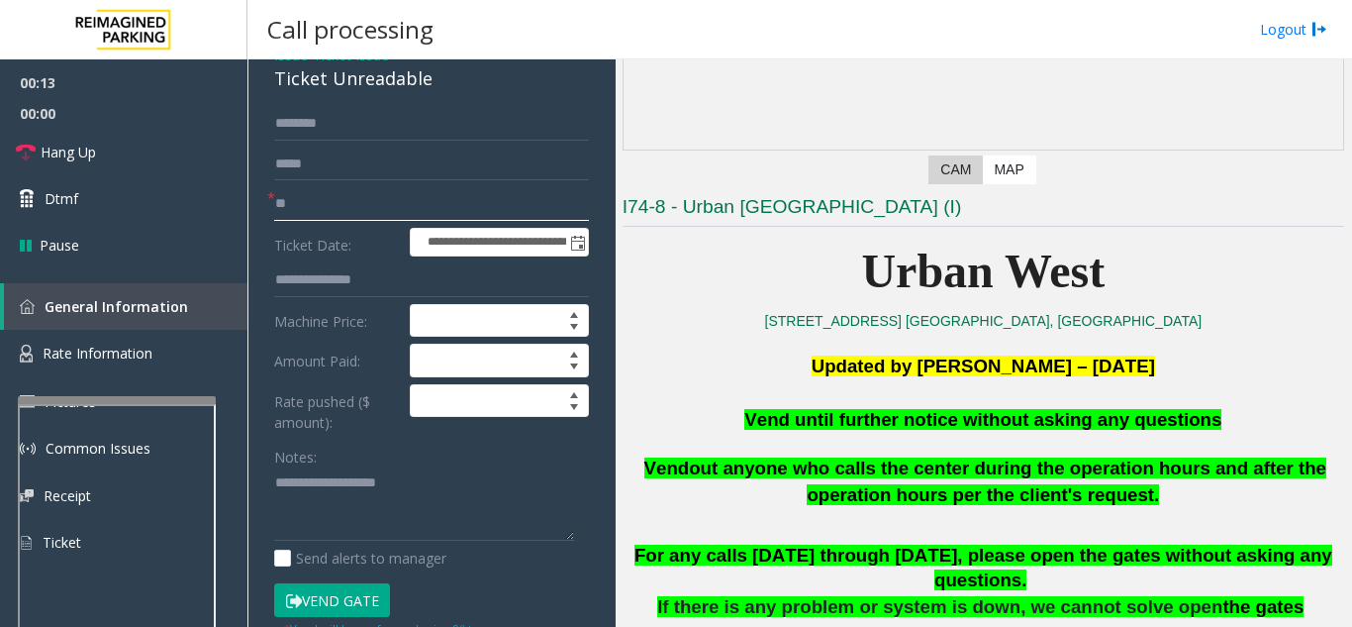
type input "**"
click at [534, 478] on textarea at bounding box center [424, 504] width 300 height 74
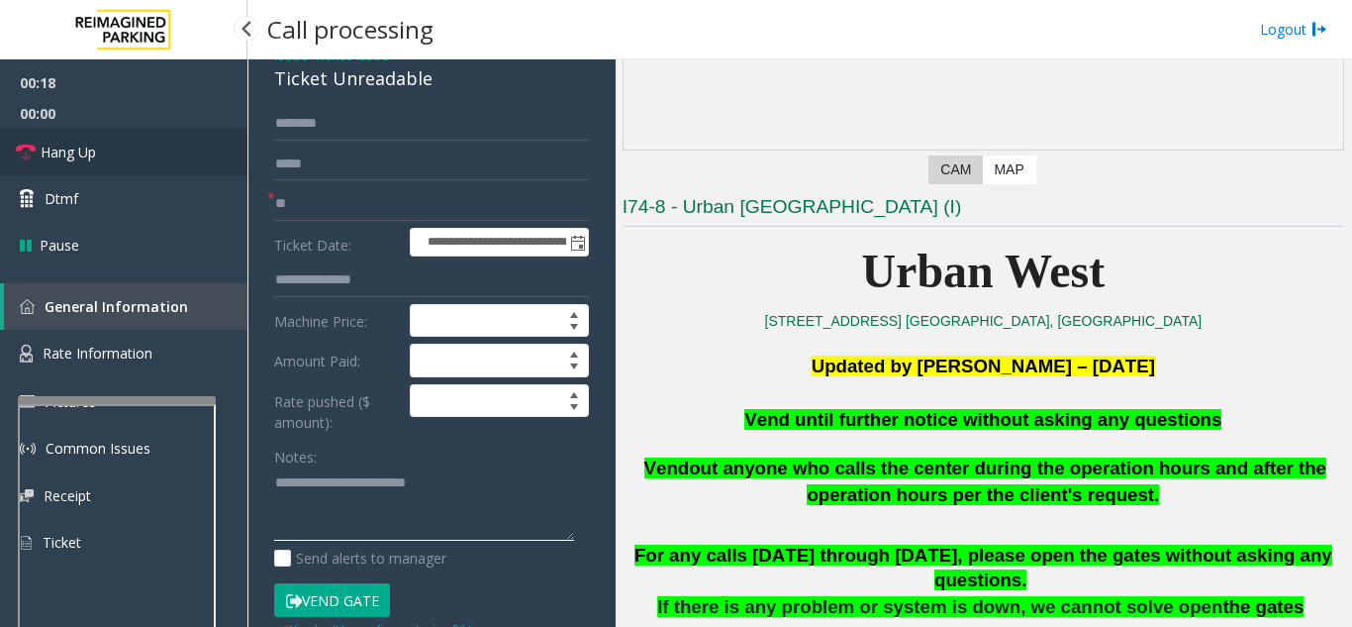
type textarea "**********"
click at [144, 159] on link "Hang Up" at bounding box center [123, 152] width 247 height 47
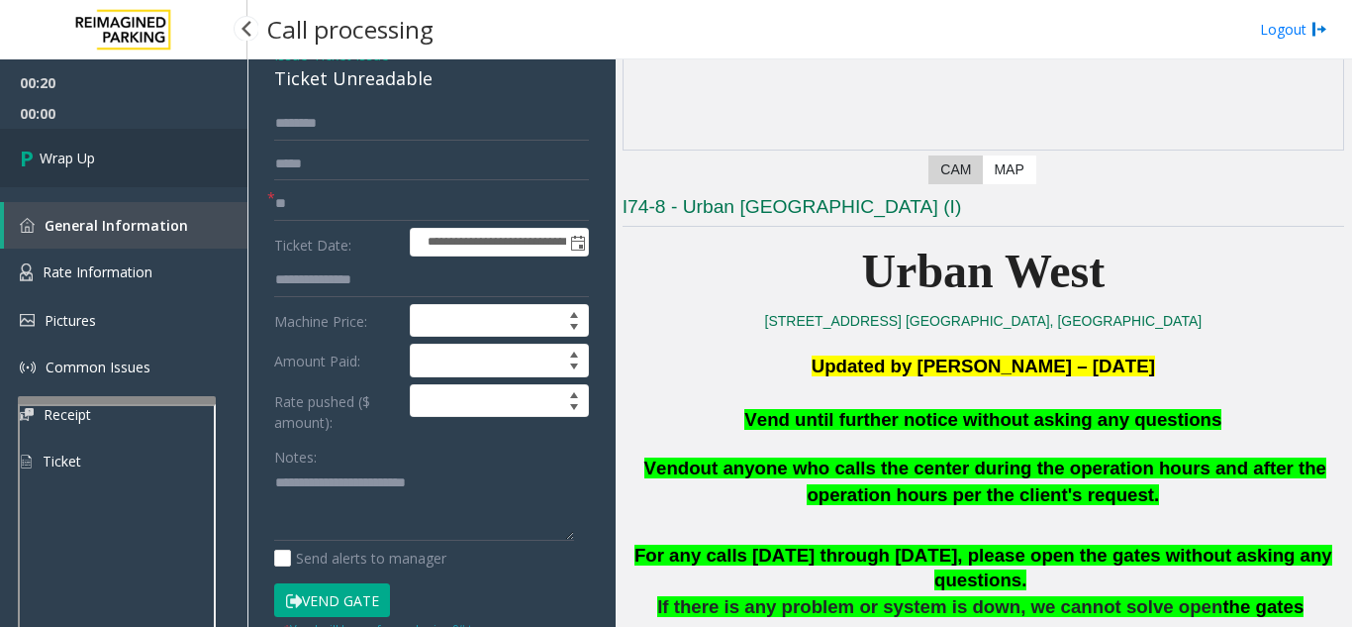
click at [144, 159] on link "Wrap Up" at bounding box center [123, 158] width 247 height 58
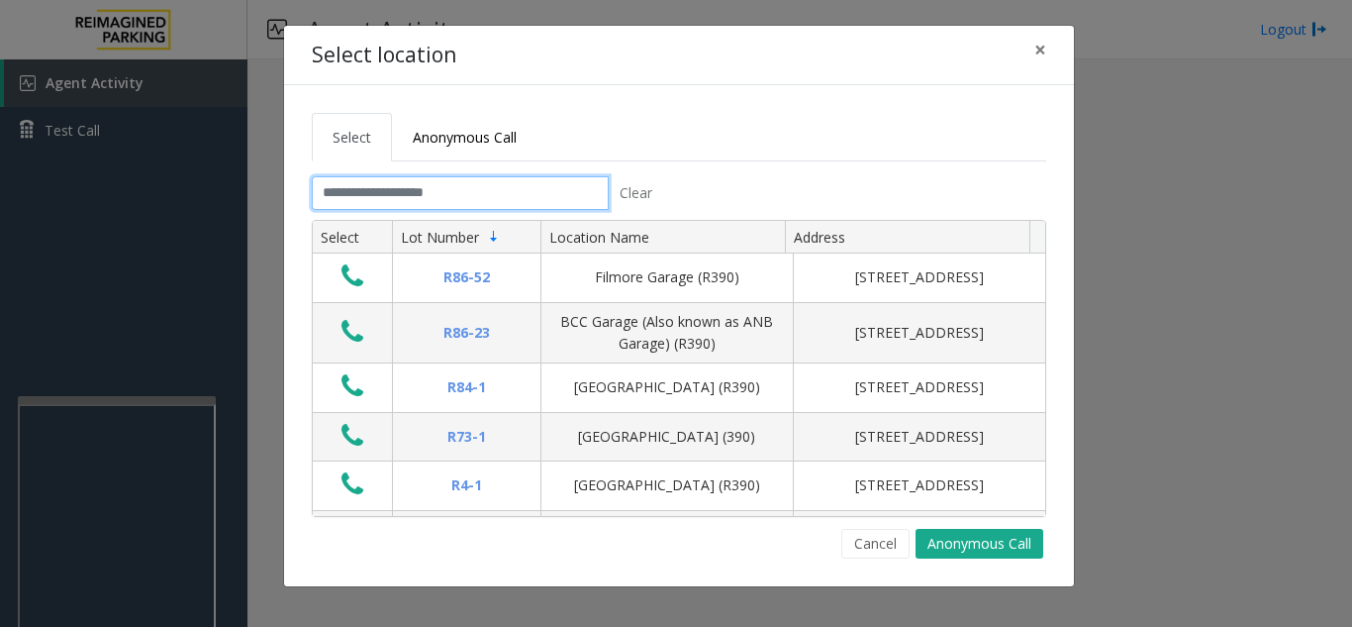
click at [449, 197] on input "text" at bounding box center [460, 193] width 297 height 34
click at [1049, 52] on button "×" at bounding box center [1040, 50] width 40 height 48
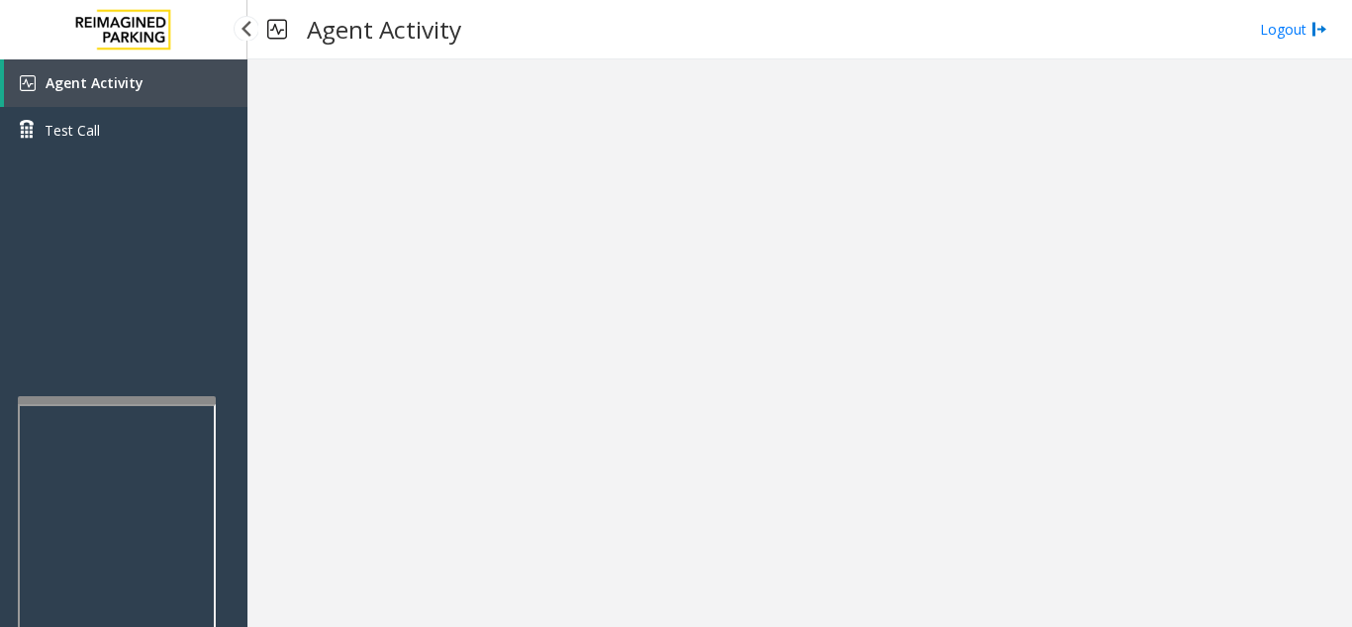
click at [157, 69] on link "Agent Activity" at bounding box center [125, 83] width 243 height 48
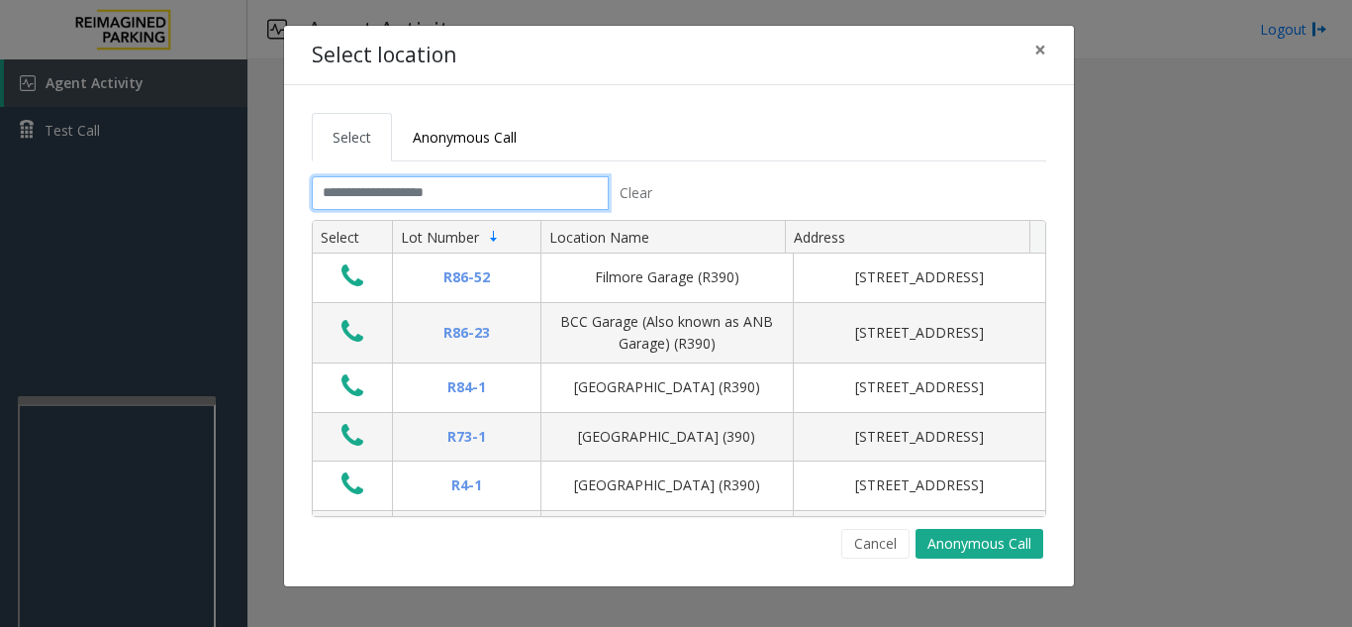
click at [315, 191] on input "text" at bounding box center [460, 193] width 297 height 34
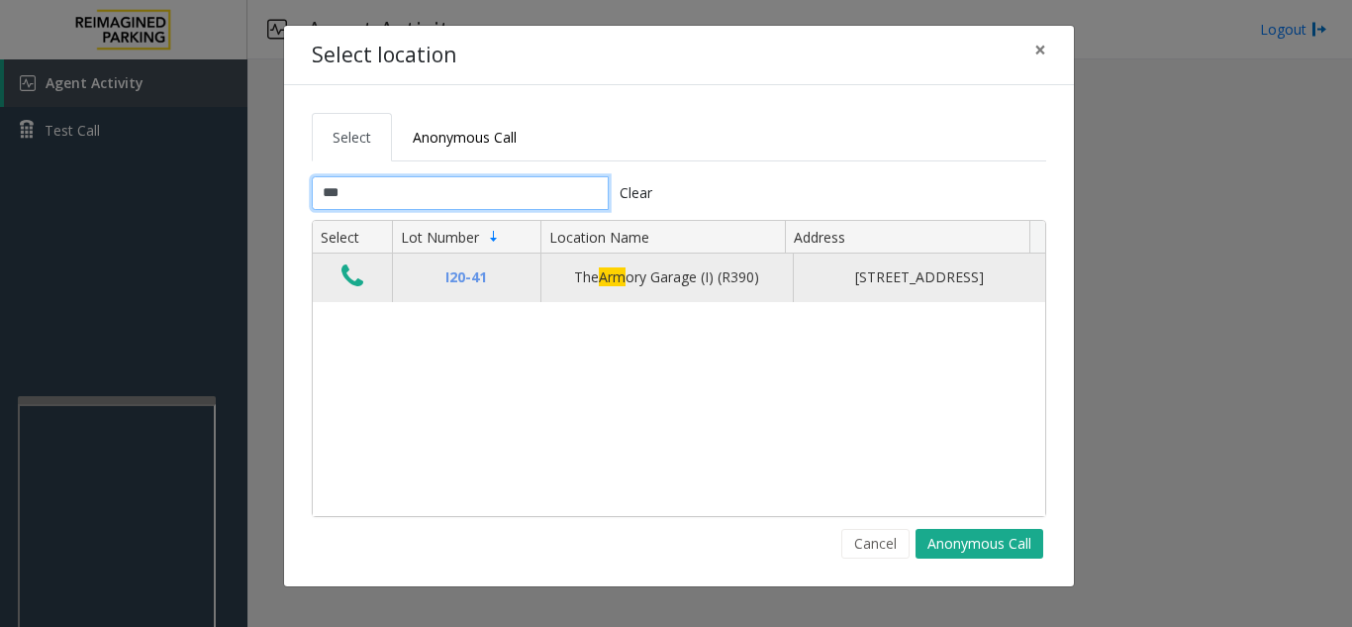
type input "***"
click at [355, 283] on icon "Data table" at bounding box center [352, 276] width 22 height 28
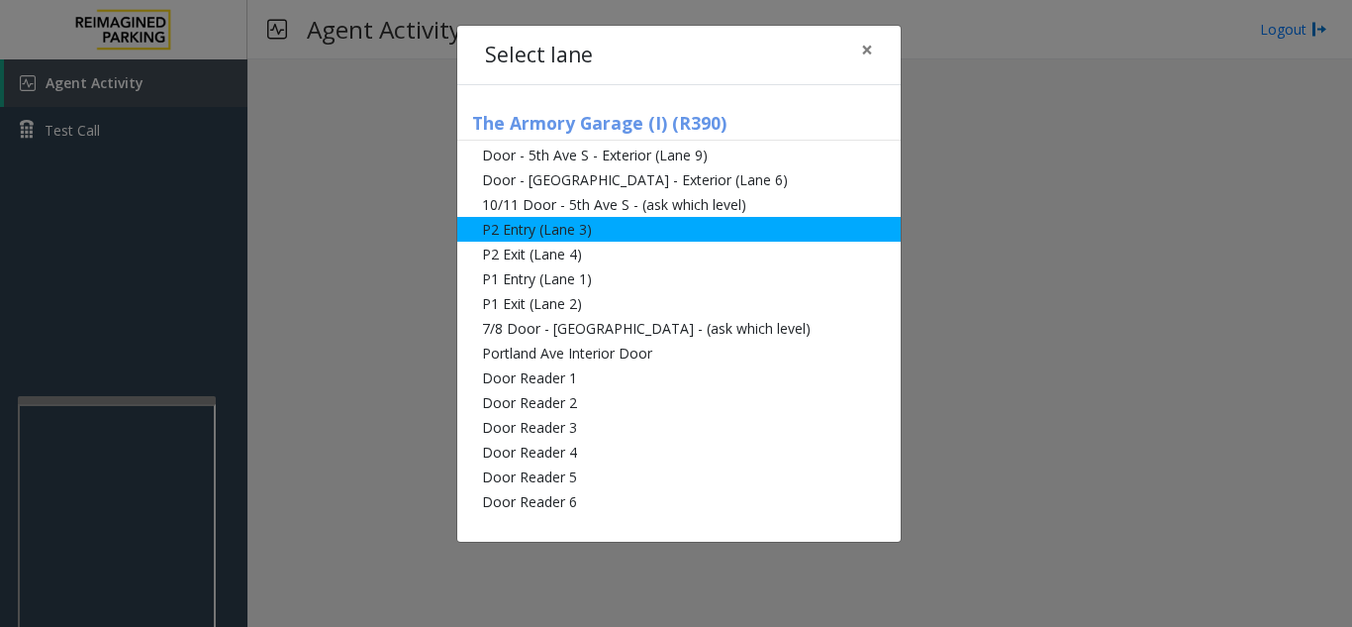
click at [673, 236] on li "P2 Entry (Lane 3)" at bounding box center [678, 229] width 443 height 25
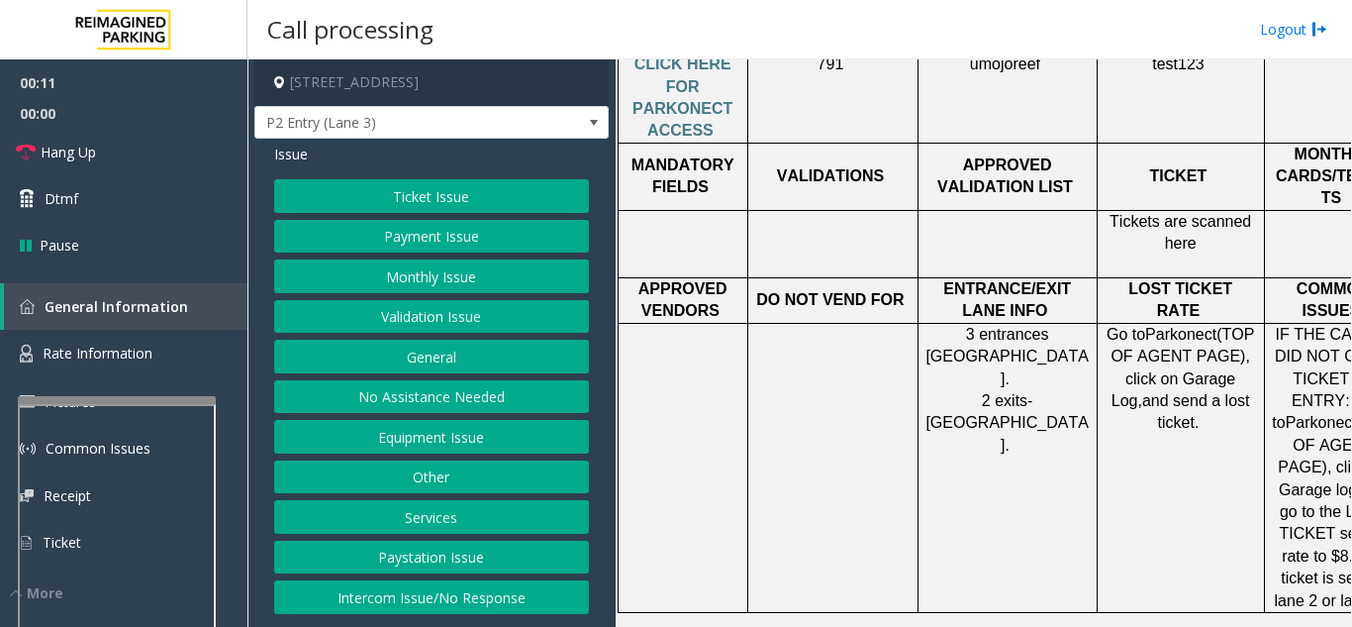
scroll to position [1089, 0]
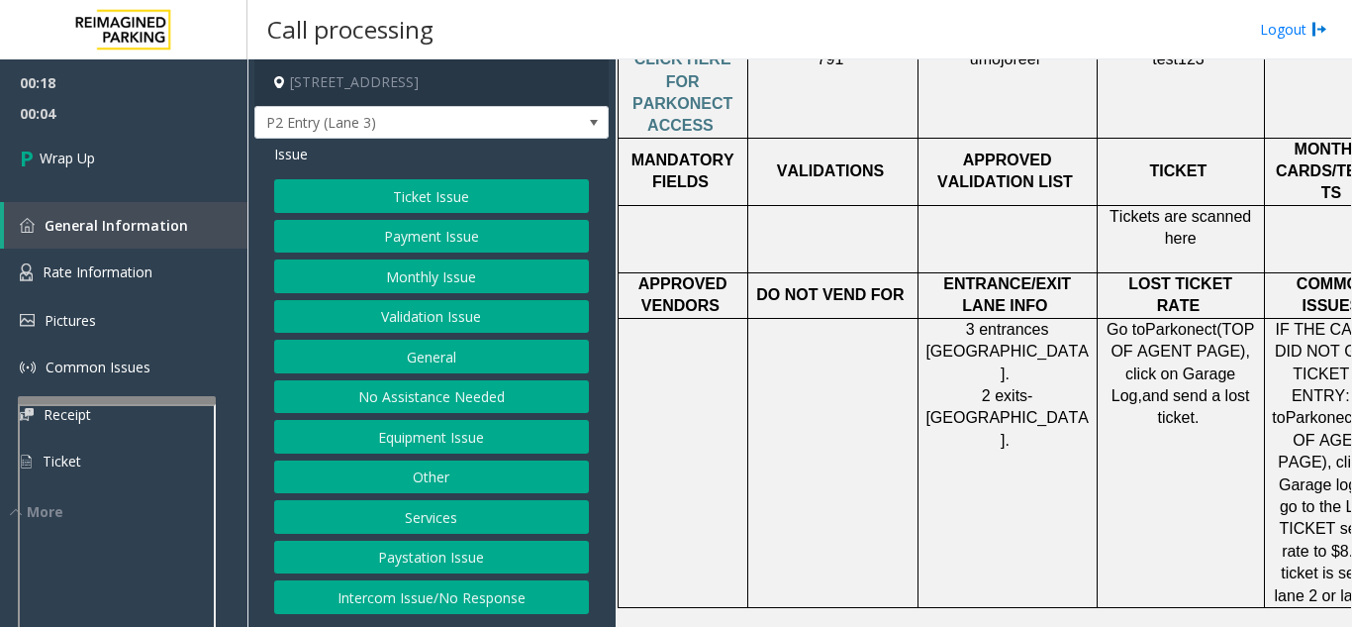
click at [448, 436] on button "Equipment Issue" at bounding box center [431, 437] width 315 height 34
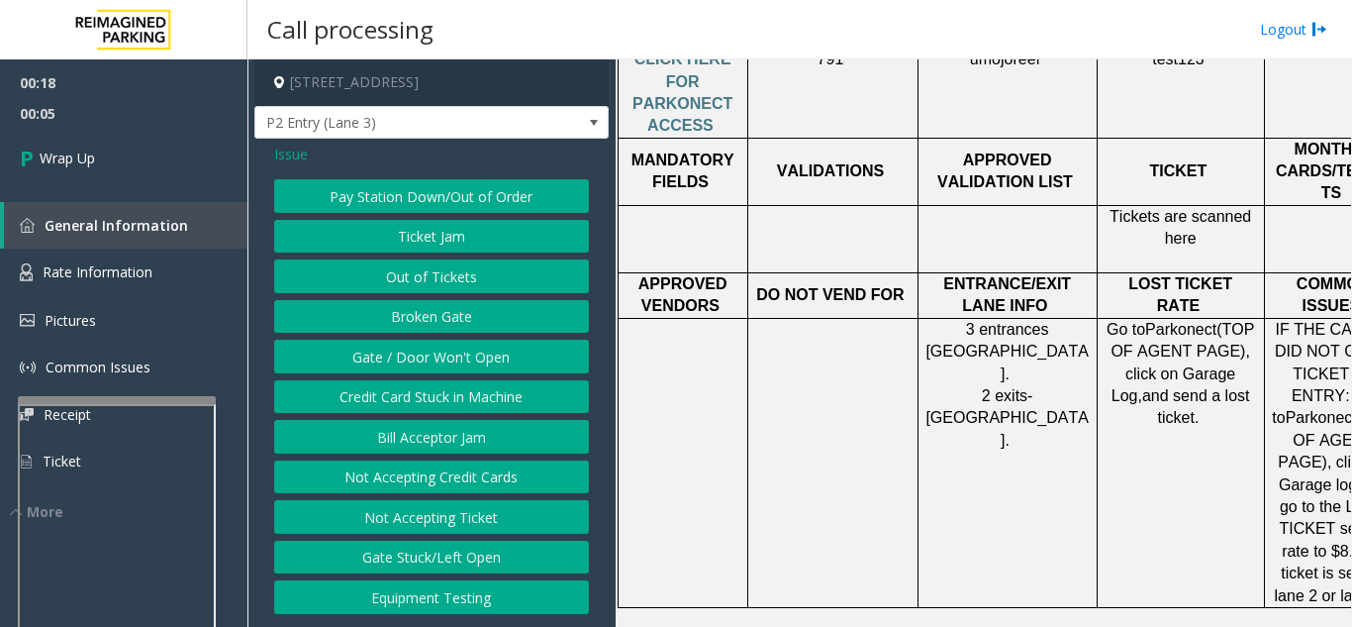
click at [448, 363] on button "Gate / Door Won't Open" at bounding box center [431, 356] width 315 height 34
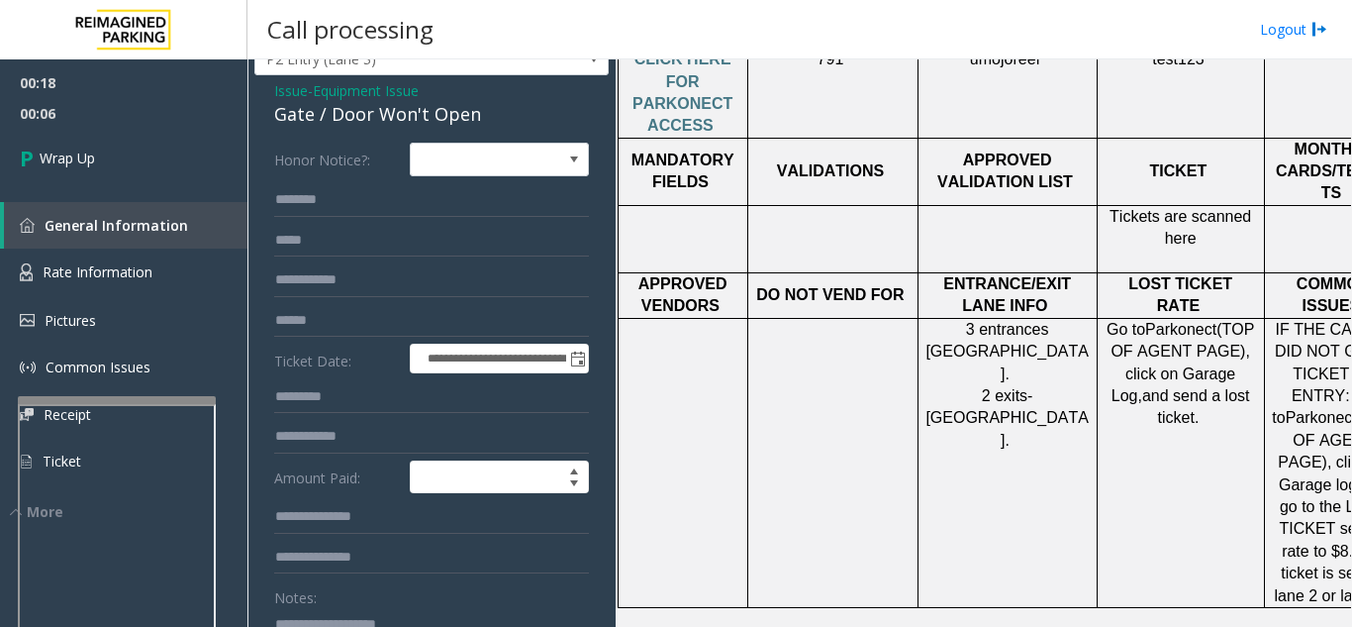
scroll to position [99, 0]
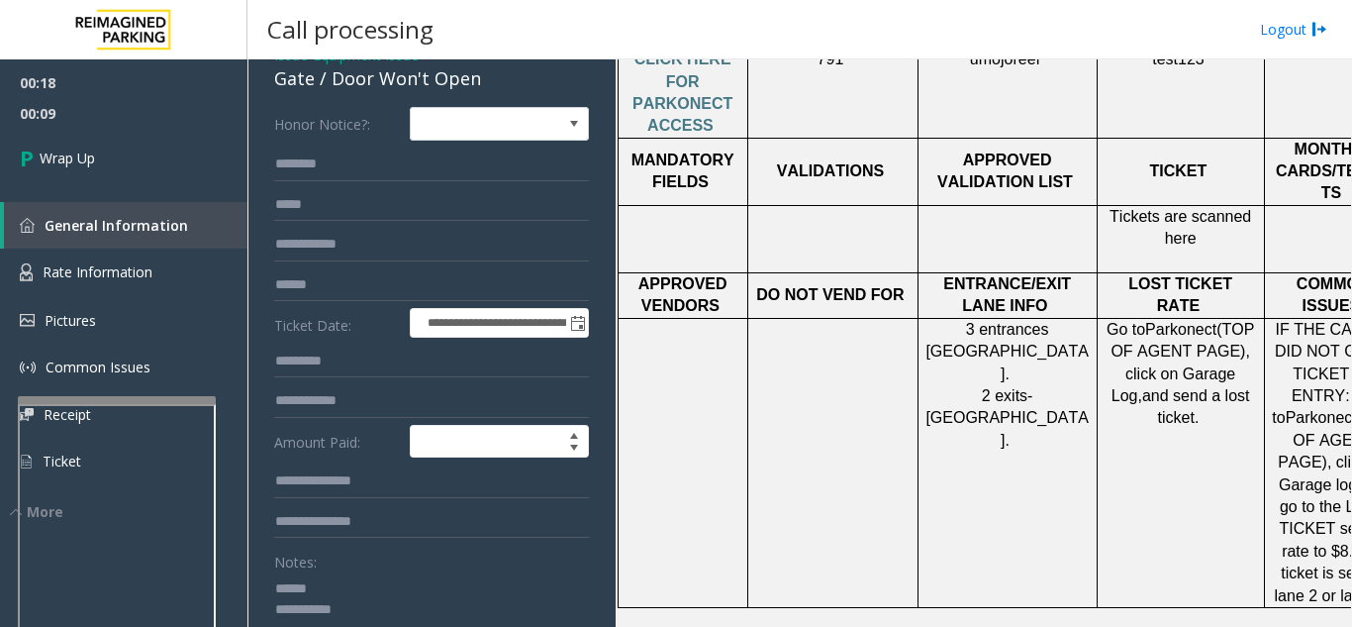
click at [355, 582] on textarea at bounding box center [424, 609] width 300 height 74
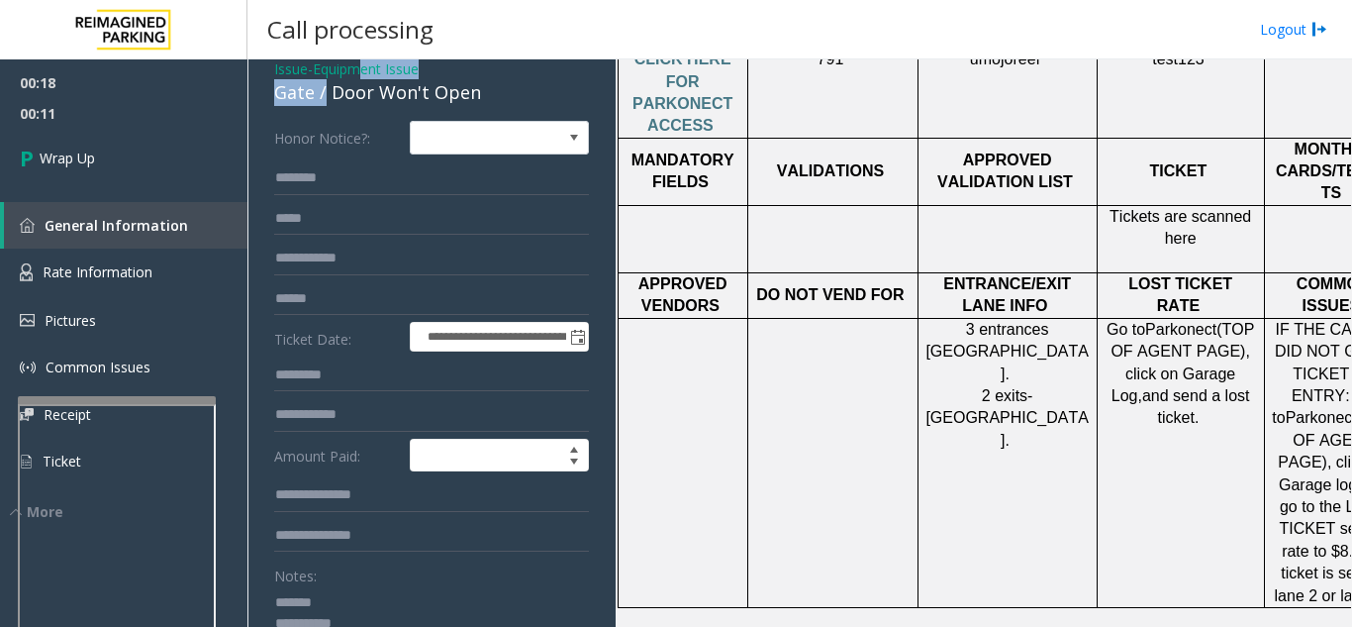
scroll to position [81, 0]
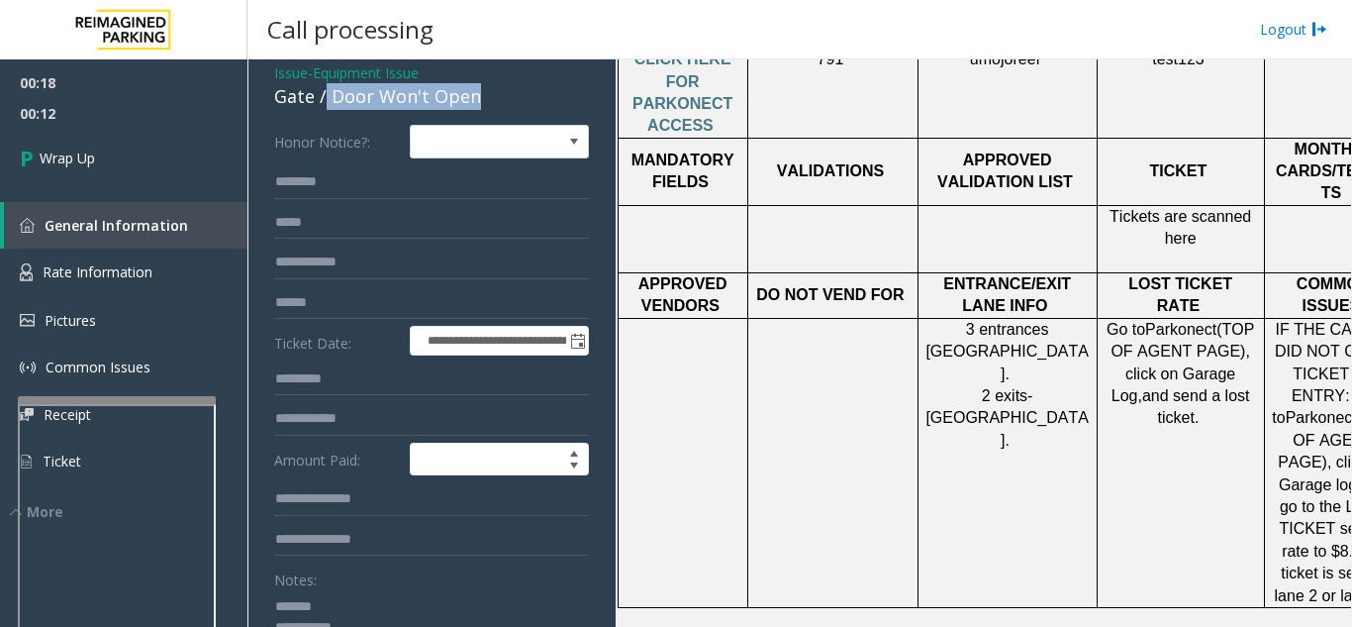
drag, startPoint x: 326, startPoint y: 78, endPoint x: 430, endPoint y: 101, distance: 106.4
click at [489, 94] on div "Gate / Door Won't Open" at bounding box center [431, 96] width 315 height 27
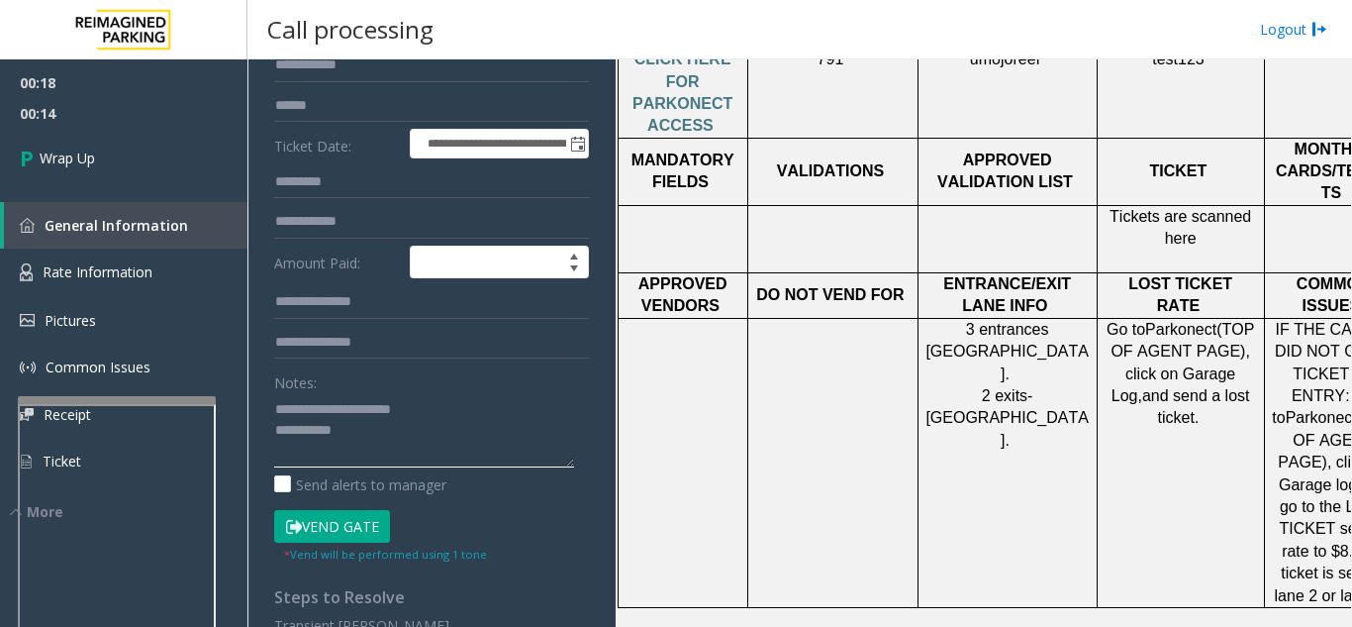
scroll to position [279, 0]
click at [406, 429] on textarea at bounding box center [424, 429] width 300 height 74
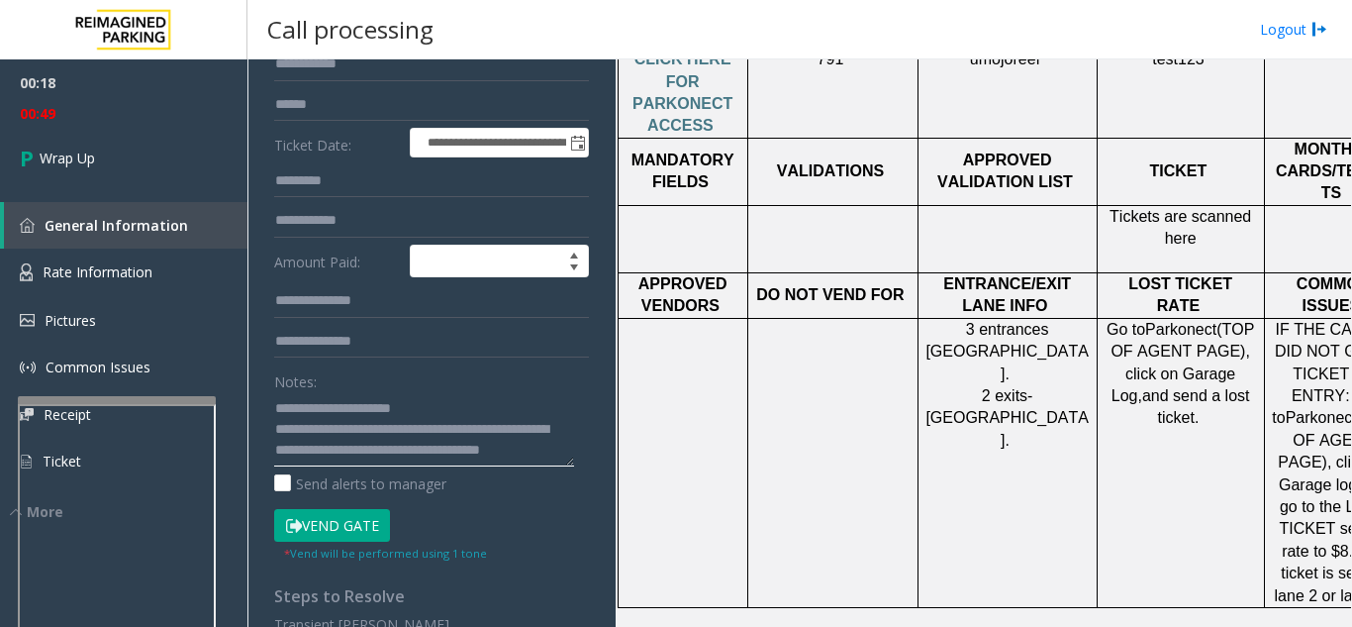
scroll to position [15, 0]
type textarea "**********"
click at [367, 530] on button "Vend Gate" at bounding box center [332, 526] width 116 height 34
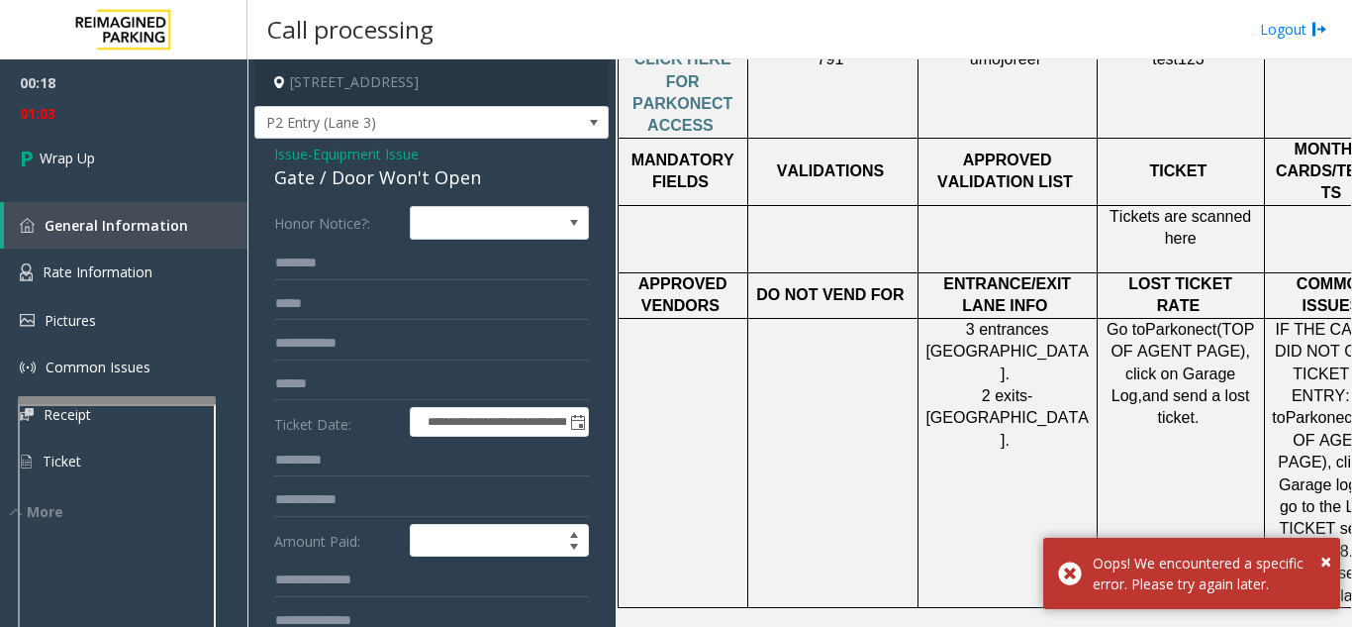
scroll to position [198, 0]
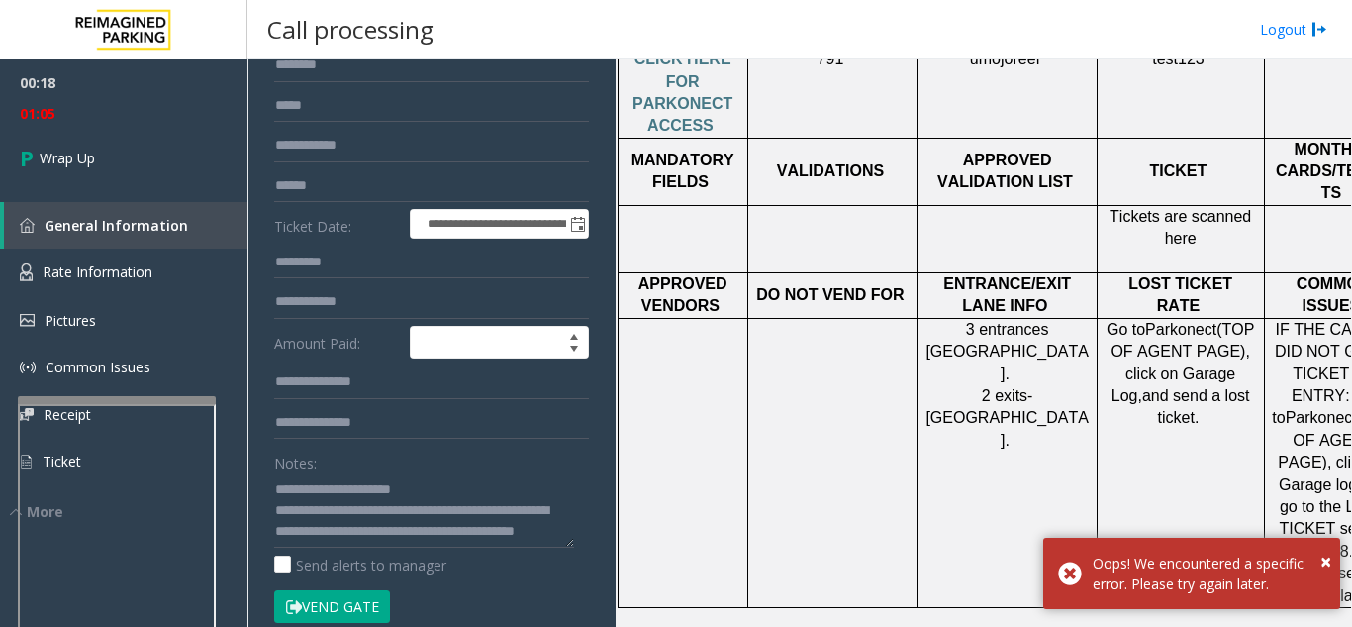
click at [346, 591] on button "Vend Gate" at bounding box center [332, 607] width 116 height 34
click at [305, 600] on button "Vend Gate" at bounding box center [332, 607] width 116 height 34
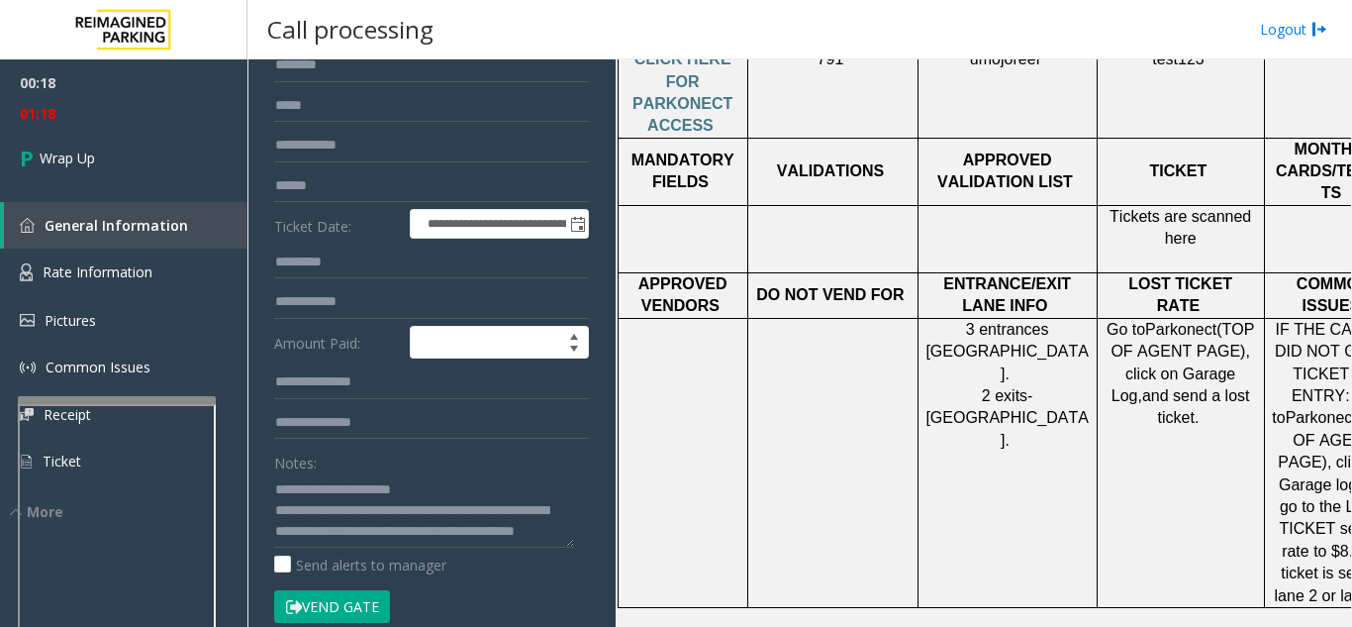
click at [339, 617] on button "Vend Gate" at bounding box center [332, 607] width 116 height 34
click at [344, 607] on button "Vend Gate" at bounding box center [332, 607] width 116 height 34
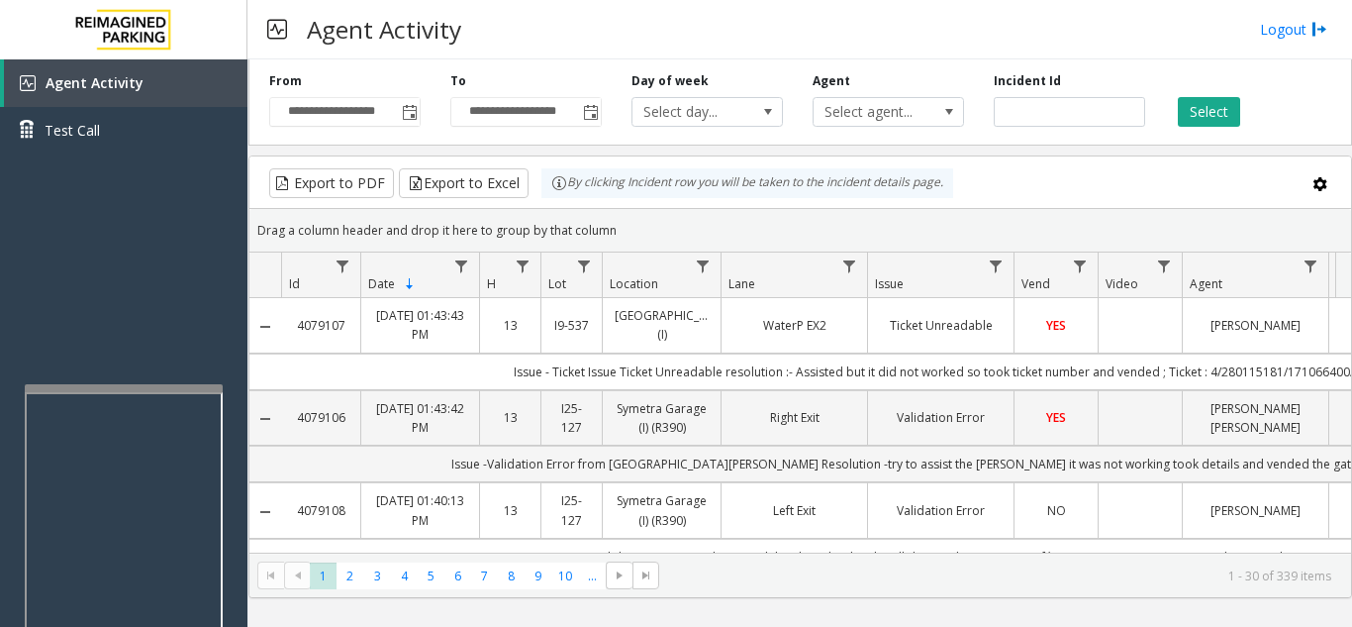
click at [110, 386] on div at bounding box center [124, 388] width 198 height 8
click at [114, 400] on div at bounding box center [123, 621] width 198 height 464
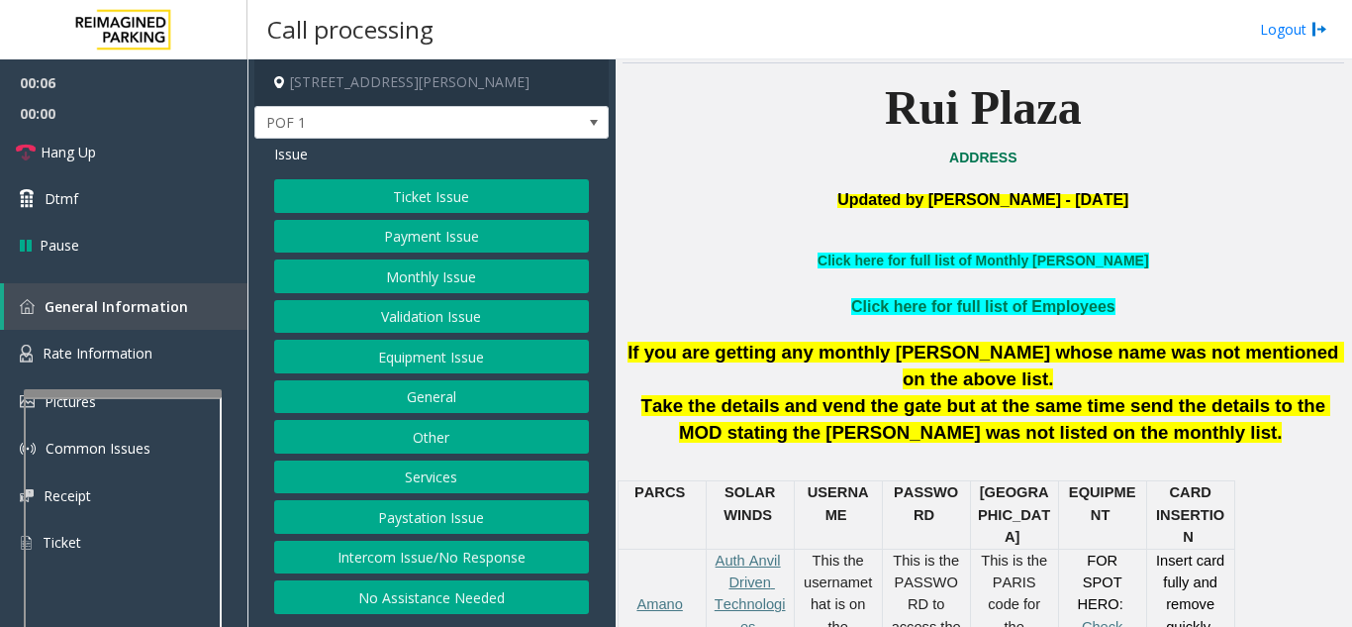
scroll to position [495, 0]
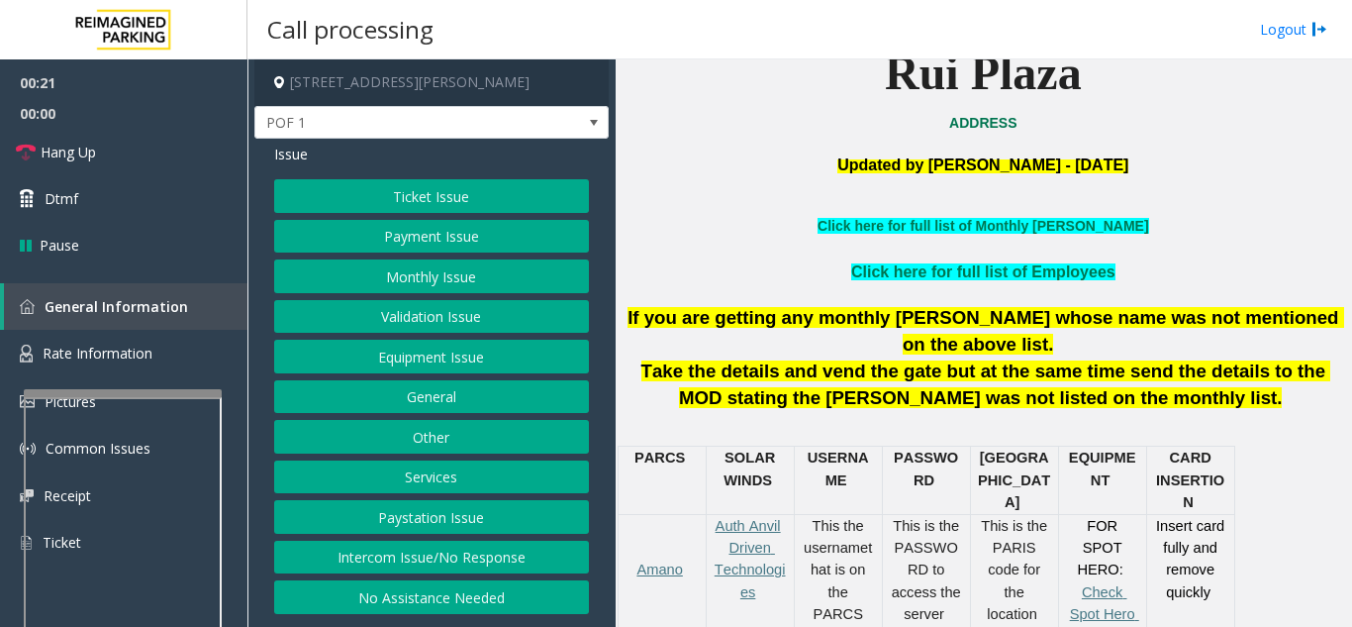
click at [434, 248] on button "Payment Issue" at bounding box center [431, 237] width 315 height 34
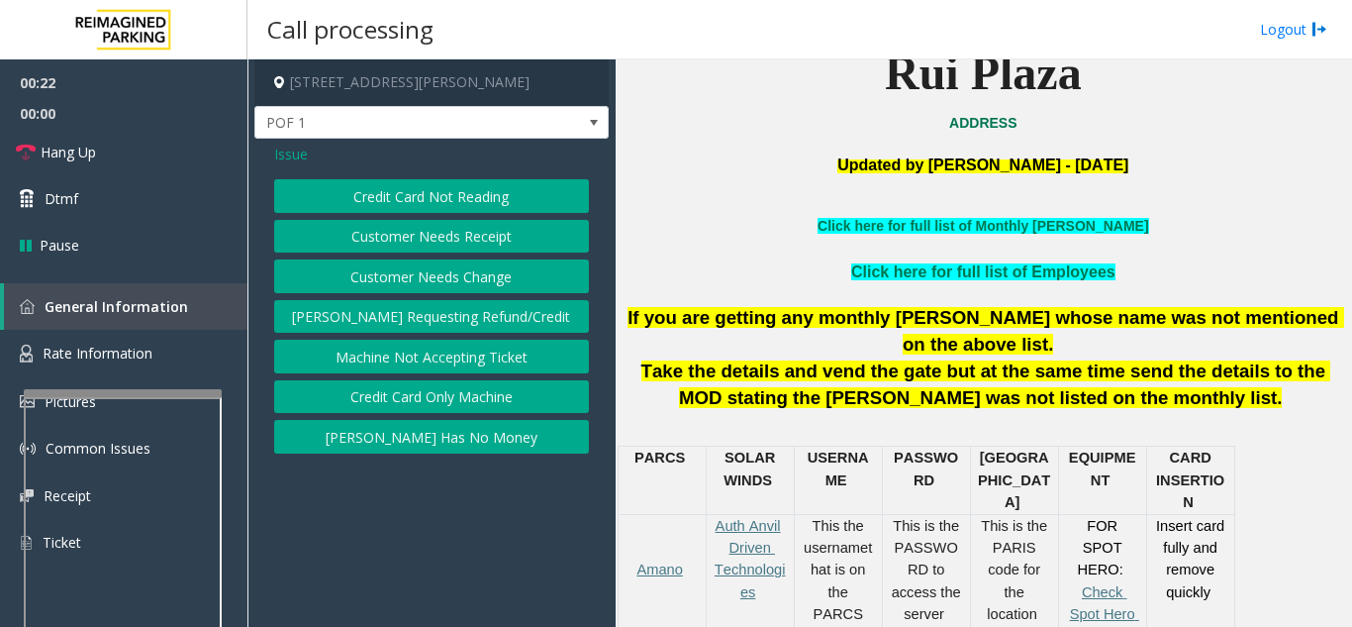
click at [436, 206] on button "Credit Card Not Reading" at bounding box center [431, 196] width 315 height 34
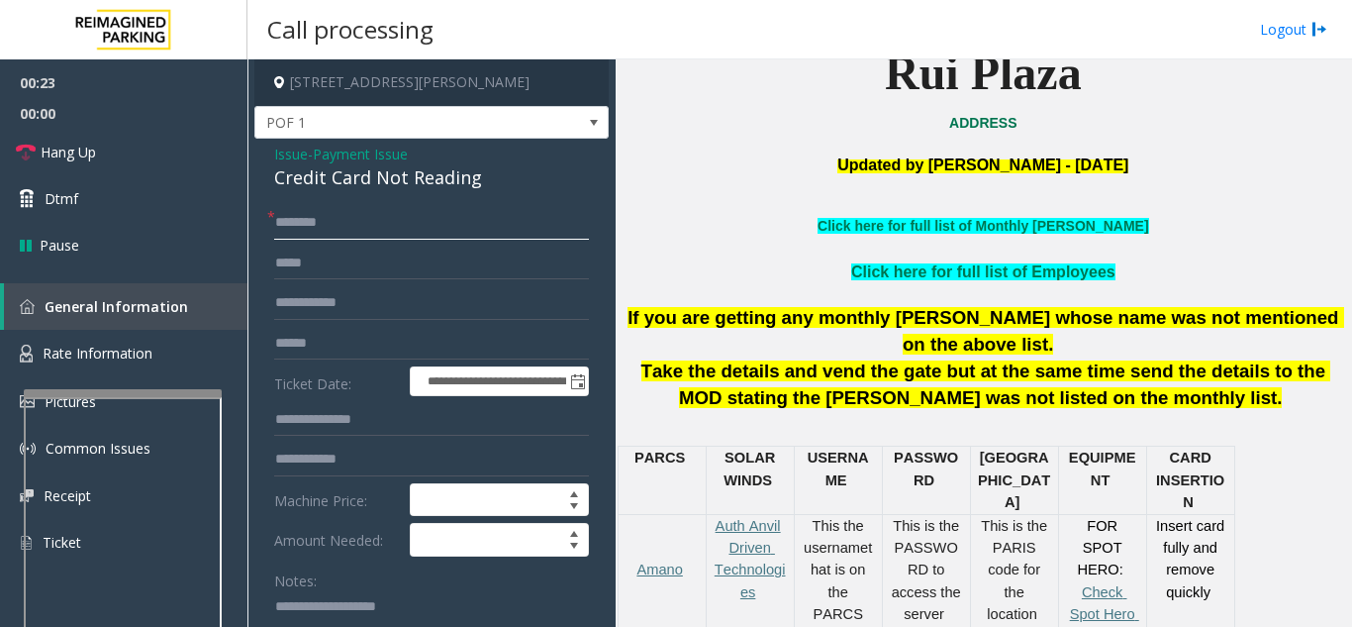
click at [402, 232] on input "text" at bounding box center [431, 223] width 315 height 34
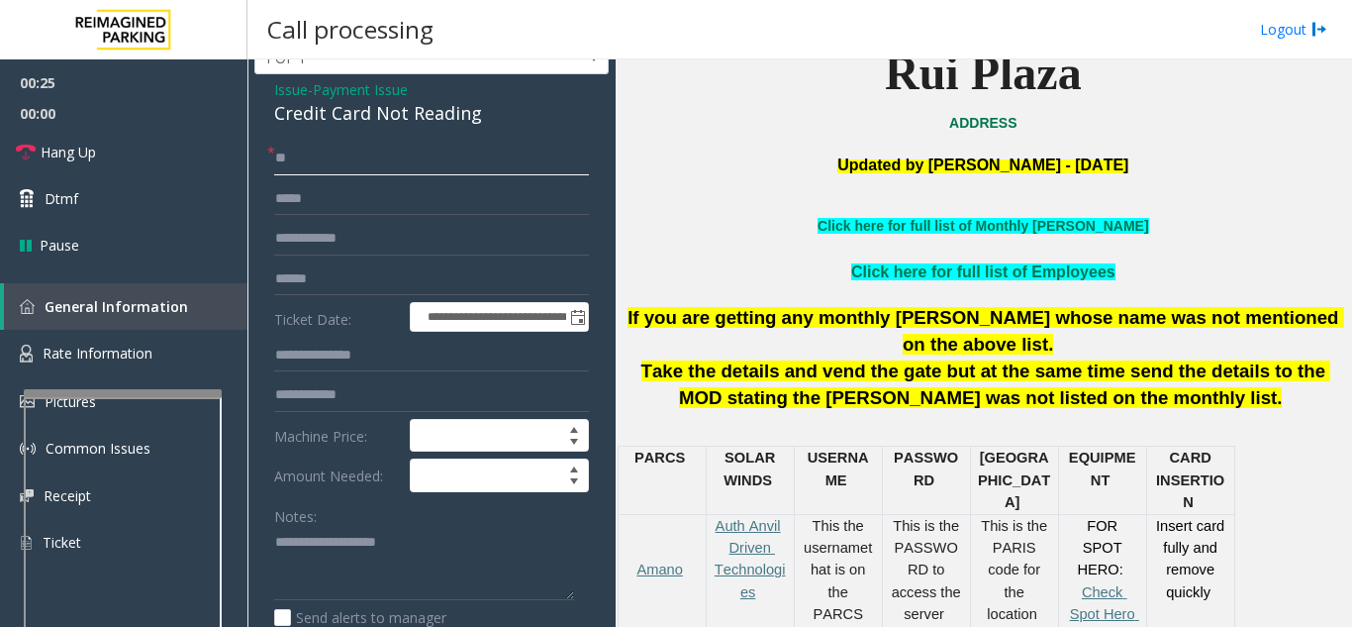
scroll to position [99, 0]
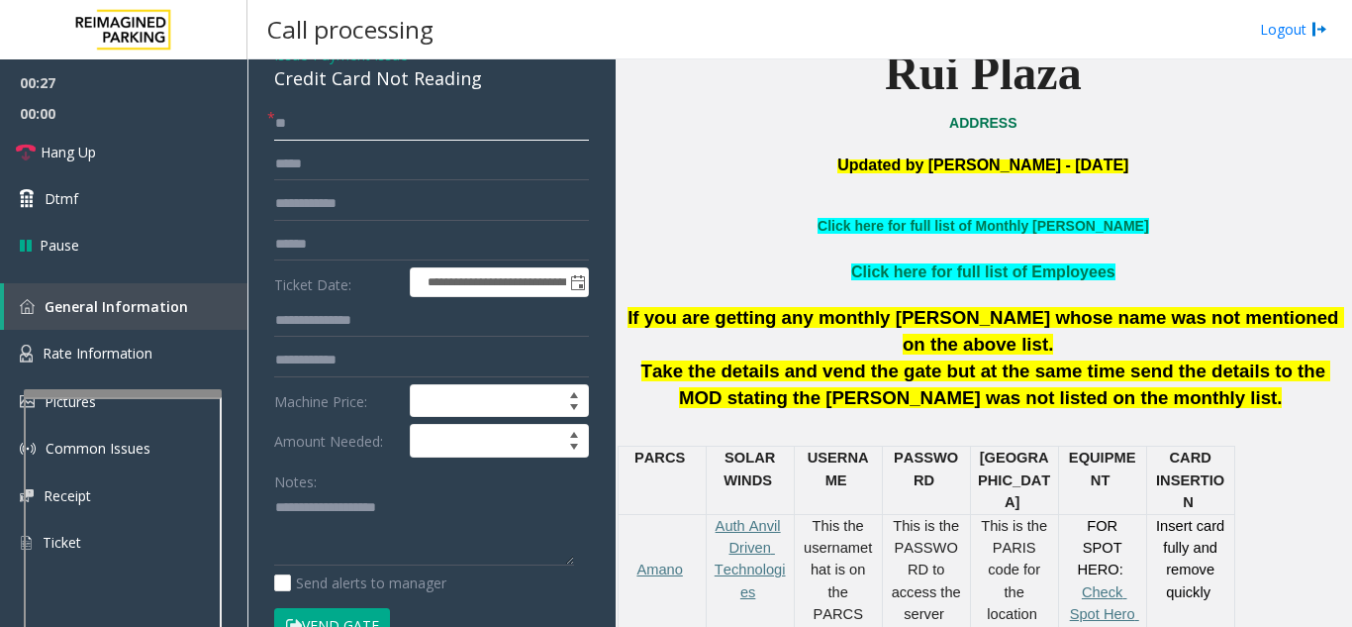
type input "**"
click at [400, 479] on div "Notes:" at bounding box center [431, 515] width 315 height 102
click at [362, 498] on textarea at bounding box center [424, 529] width 300 height 74
drag, startPoint x: 261, startPoint y: 77, endPoint x: 512, endPoint y: 90, distance: 250.7
click at [512, 90] on div "**********" at bounding box center [431, 542] width 354 height 1005
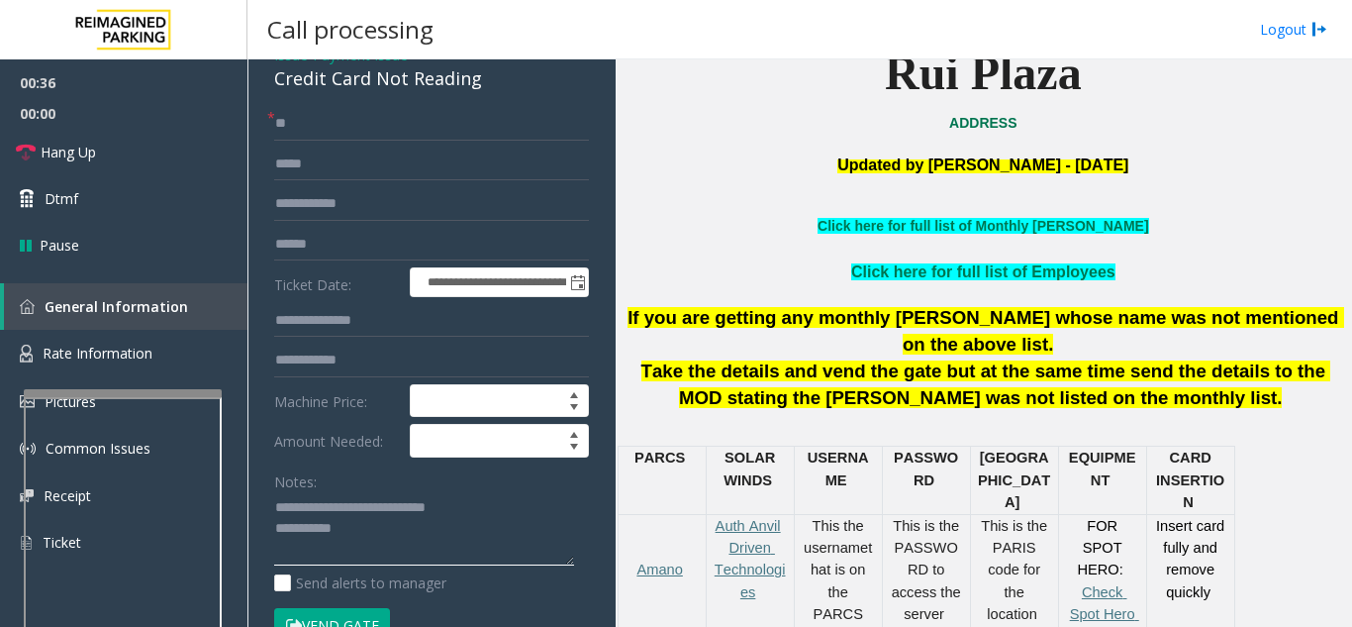
click at [447, 529] on textarea at bounding box center [424, 529] width 300 height 74
type textarea "**********"
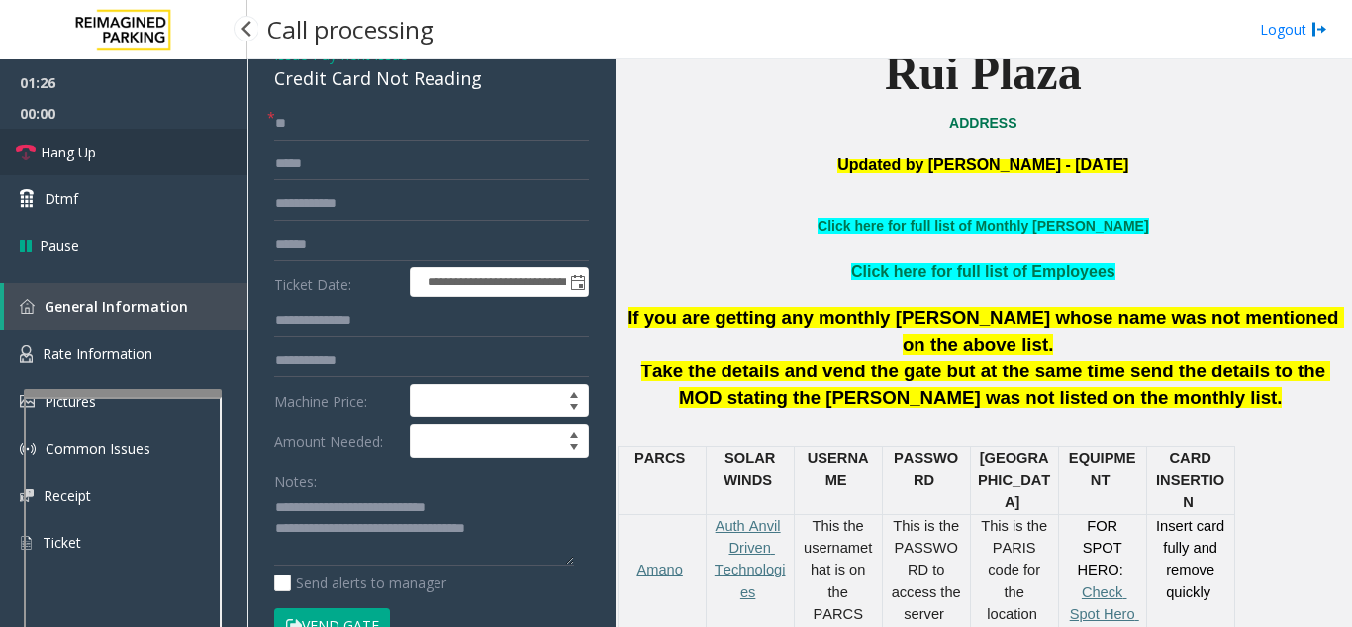
click at [97, 154] on link "Hang Up" at bounding box center [123, 152] width 247 height 47
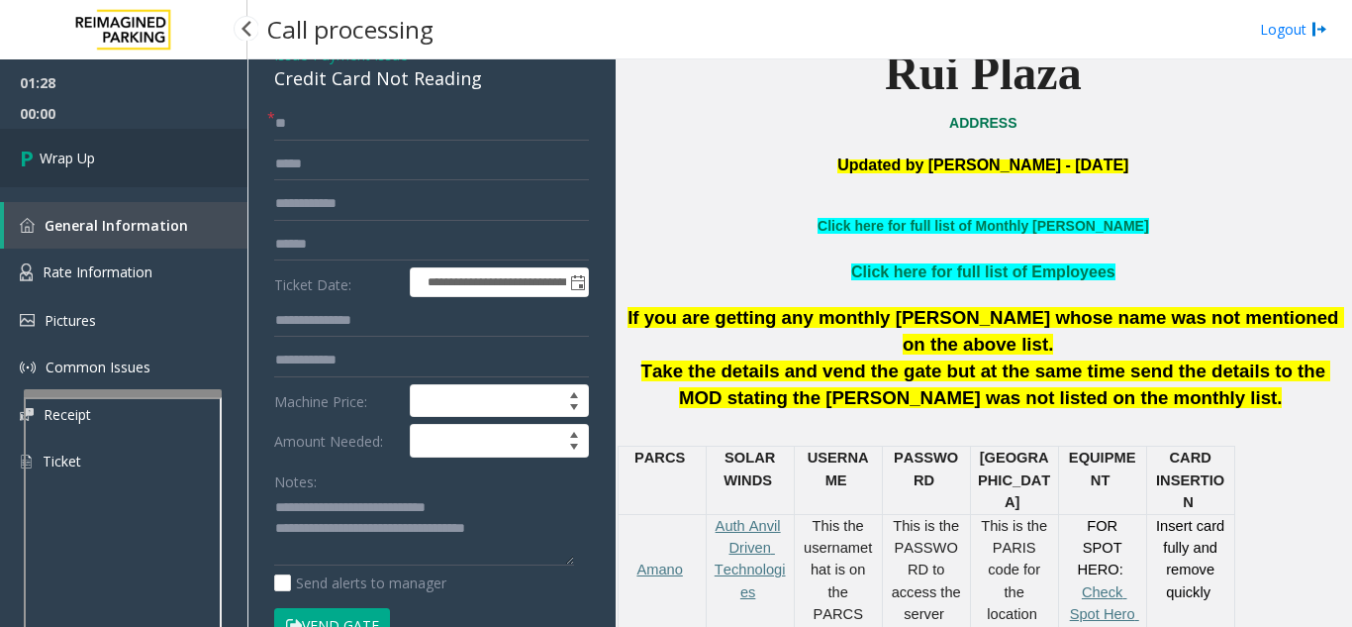
click at [97, 154] on link "Wrap Up" at bounding box center [123, 158] width 247 height 58
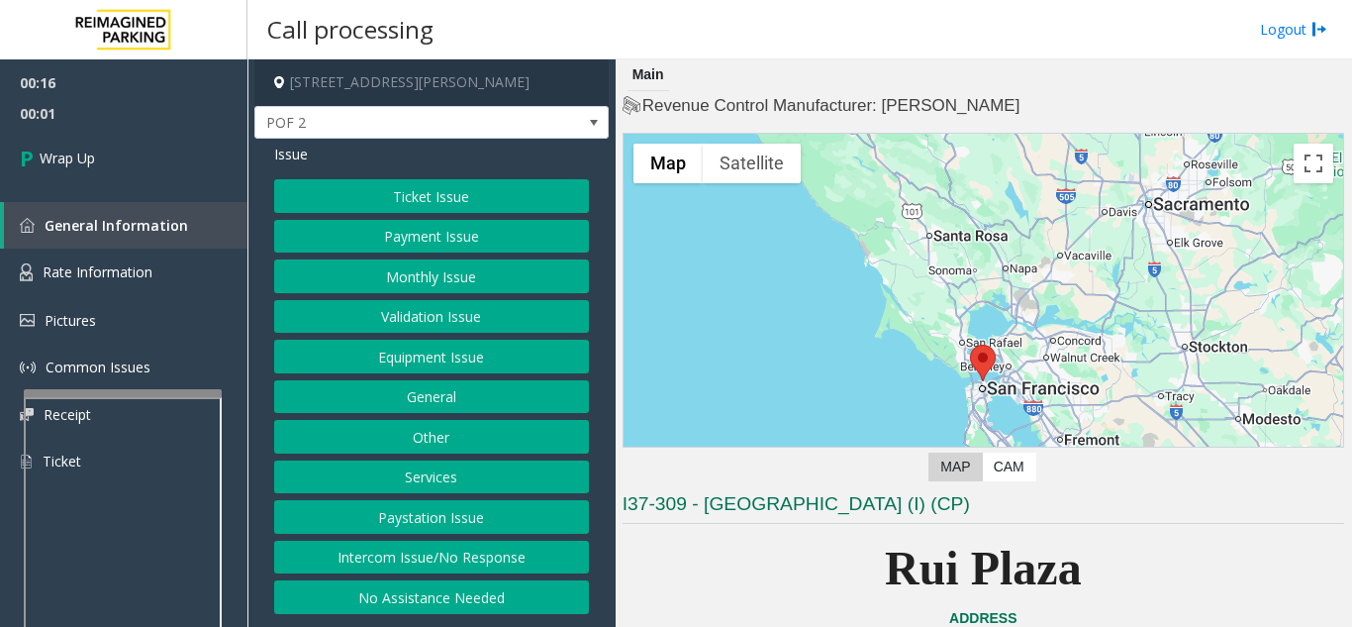
click at [503, 552] on button "Intercom Issue/No Response" at bounding box center [431, 557] width 315 height 34
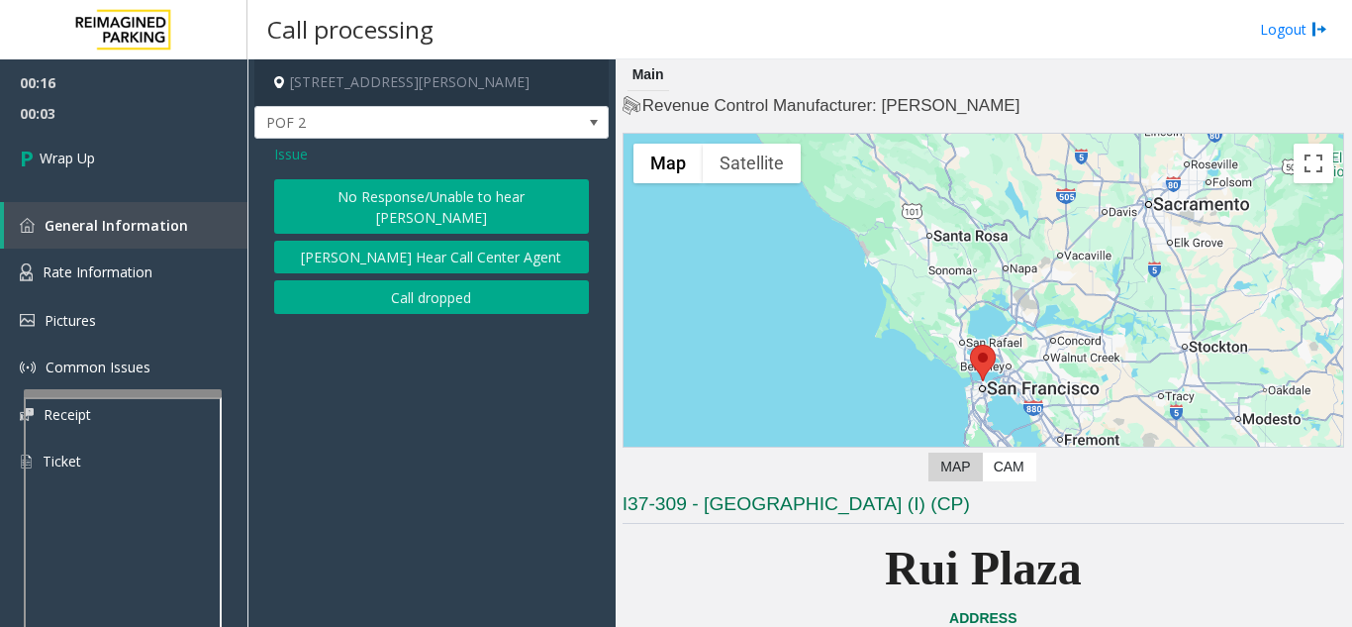
click at [360, 280] on button "Call dropped" at bounding box center [431, 297] width 315 height 34
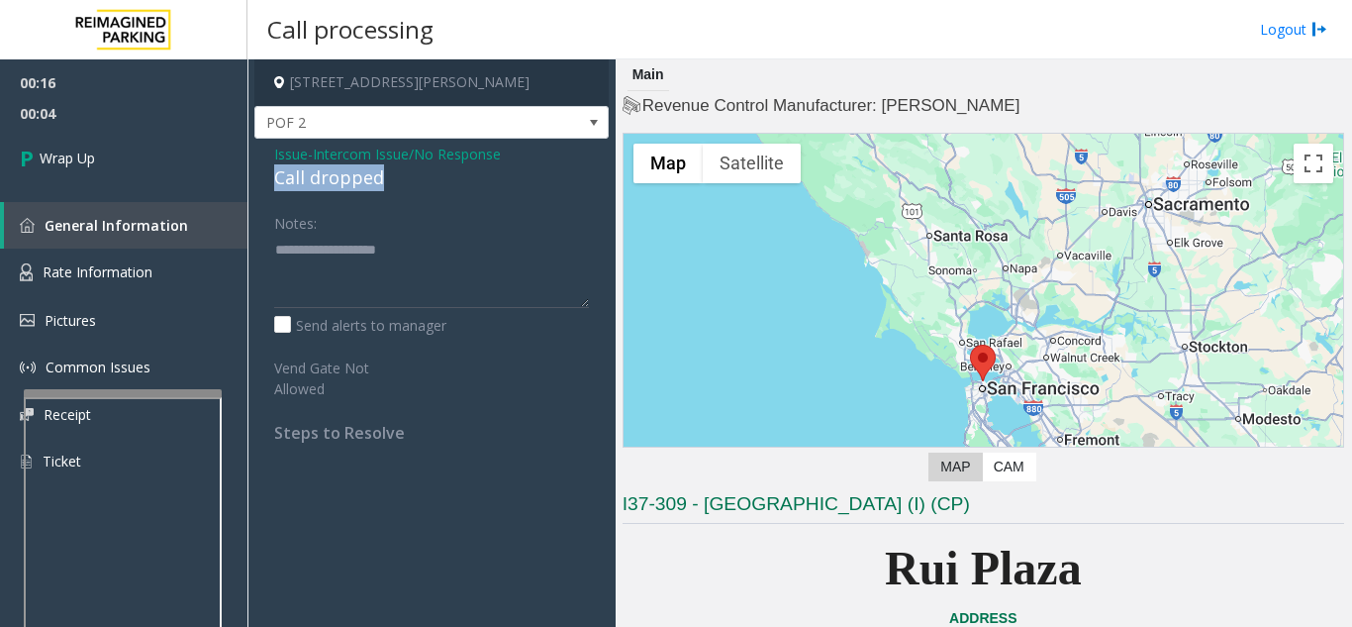
drag, startPoint x: 272, startPoint y: 179, endPoint x: 390, endPoint y: 171, distance: 118.1
click at [390, 171] on div "Issue - Intercom Issue/No Response Call dropped Notes: Send alerts to manager V…" at bounding box center [431, 301] width 354 height 324
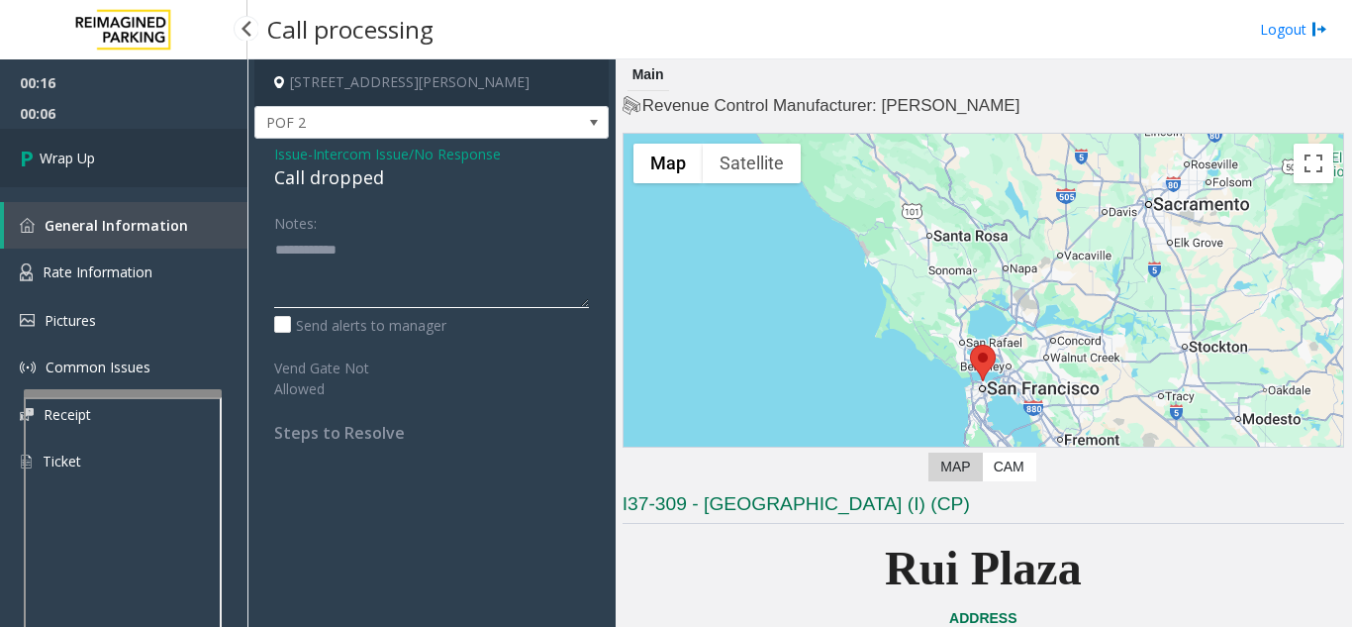
type textarea "**********"
click at [101, 160] on link "Wrap Up" at bounding box center [123, 158] width 247 height 58
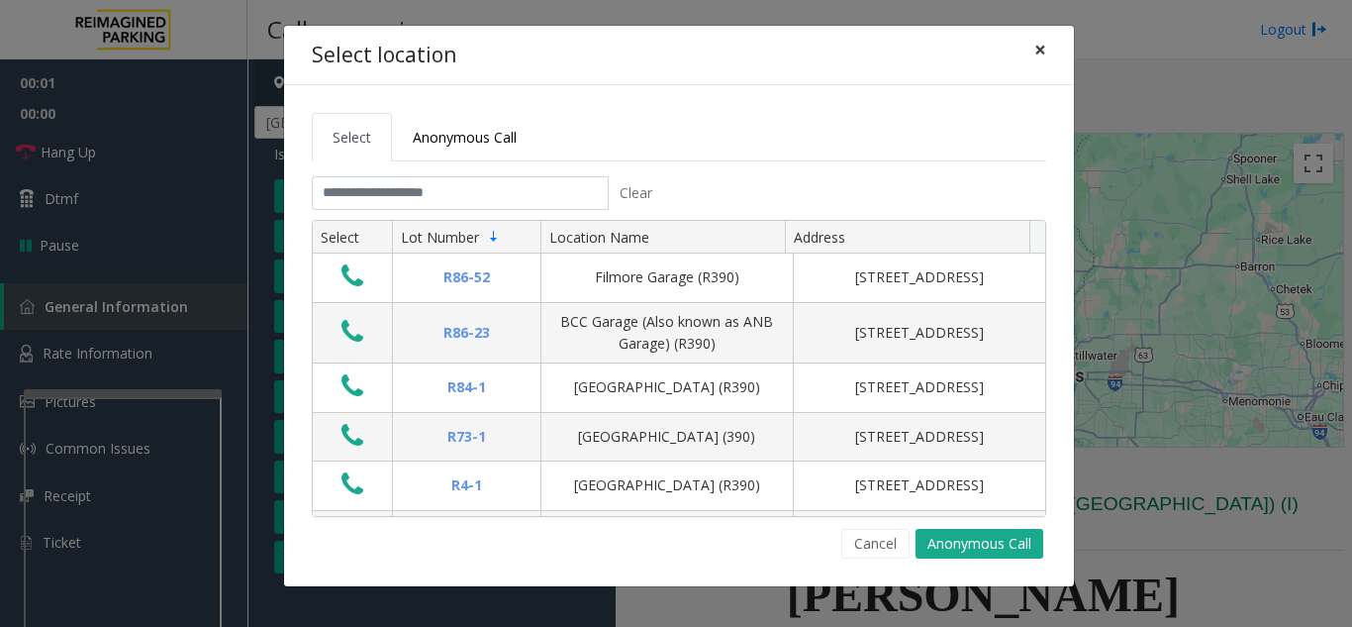
click at [1039, 41] on span "×" at bounding box center [1040, 50] width 12 height 28
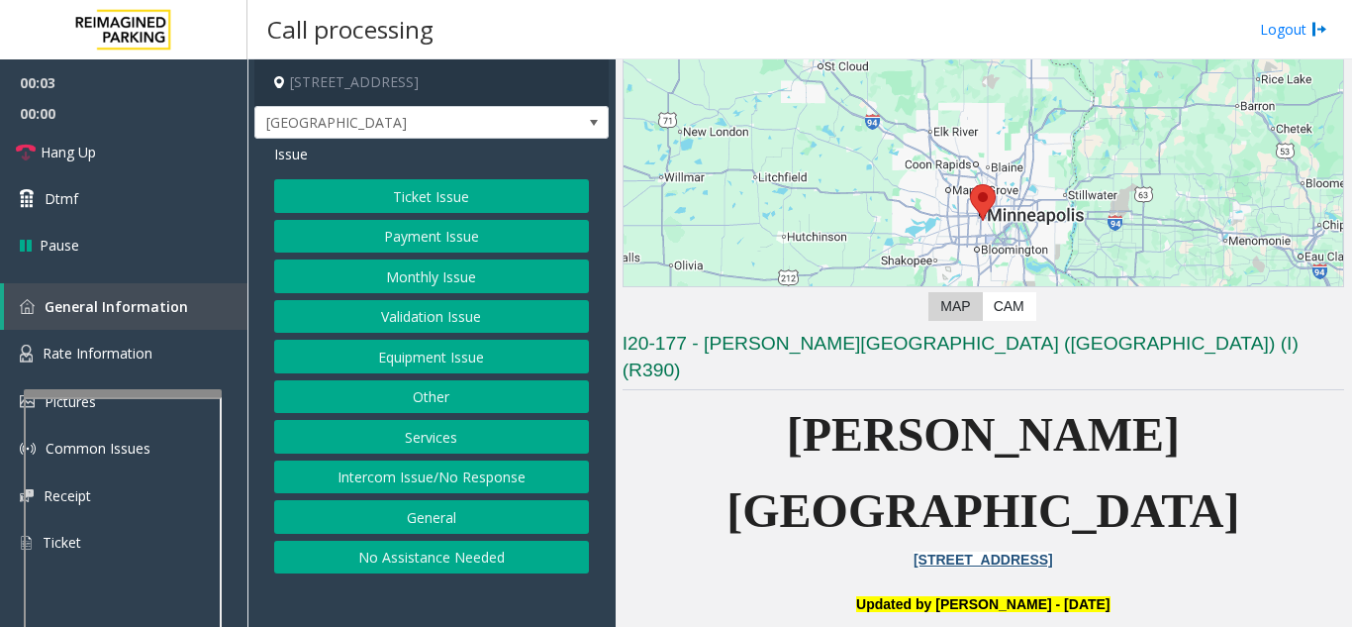
scroll to position [396, 0]
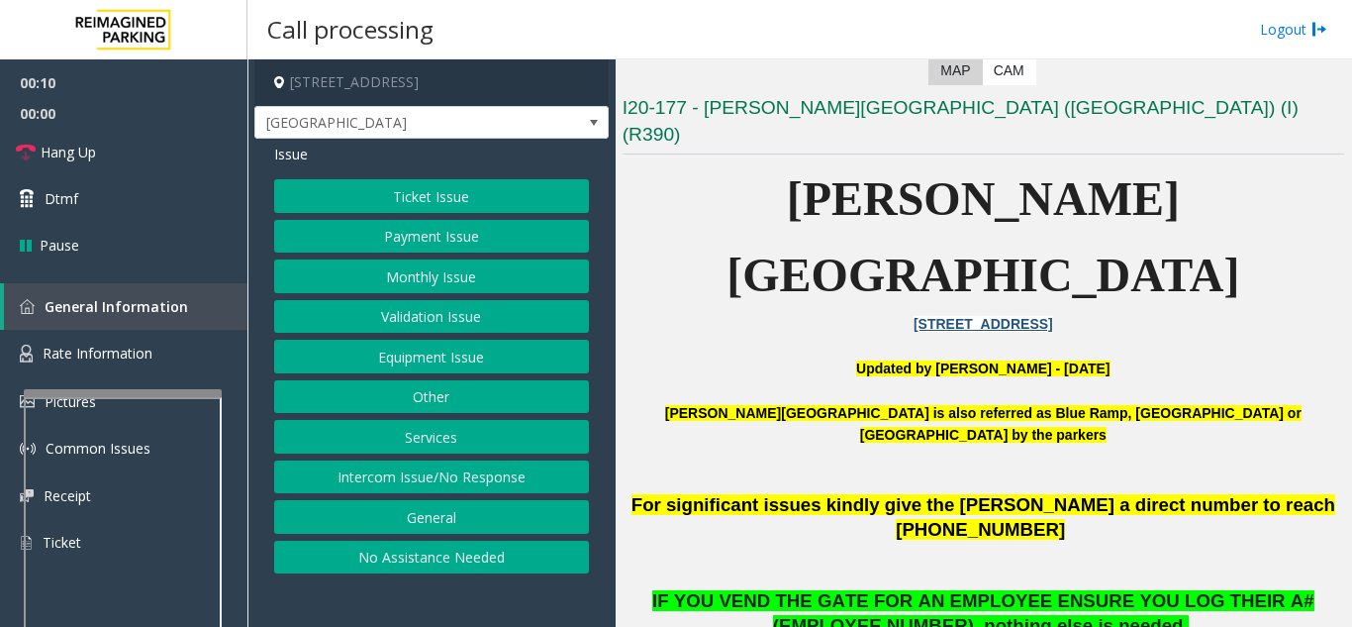
click at [376, 343] on button "Equipment Issue" at bounding box center [431, 356] width 315 height 34
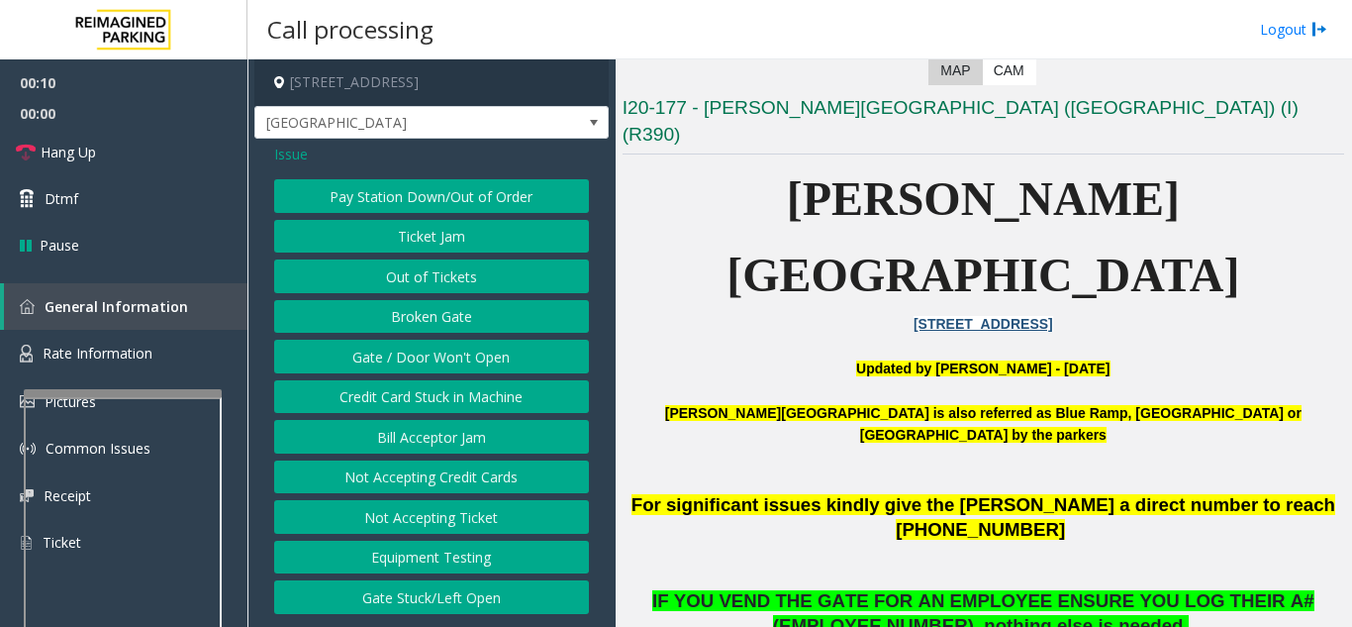
click at [376, 343] on button "Gate / Door Won't Open" at bounding box center [431, 356] width 315 height 34
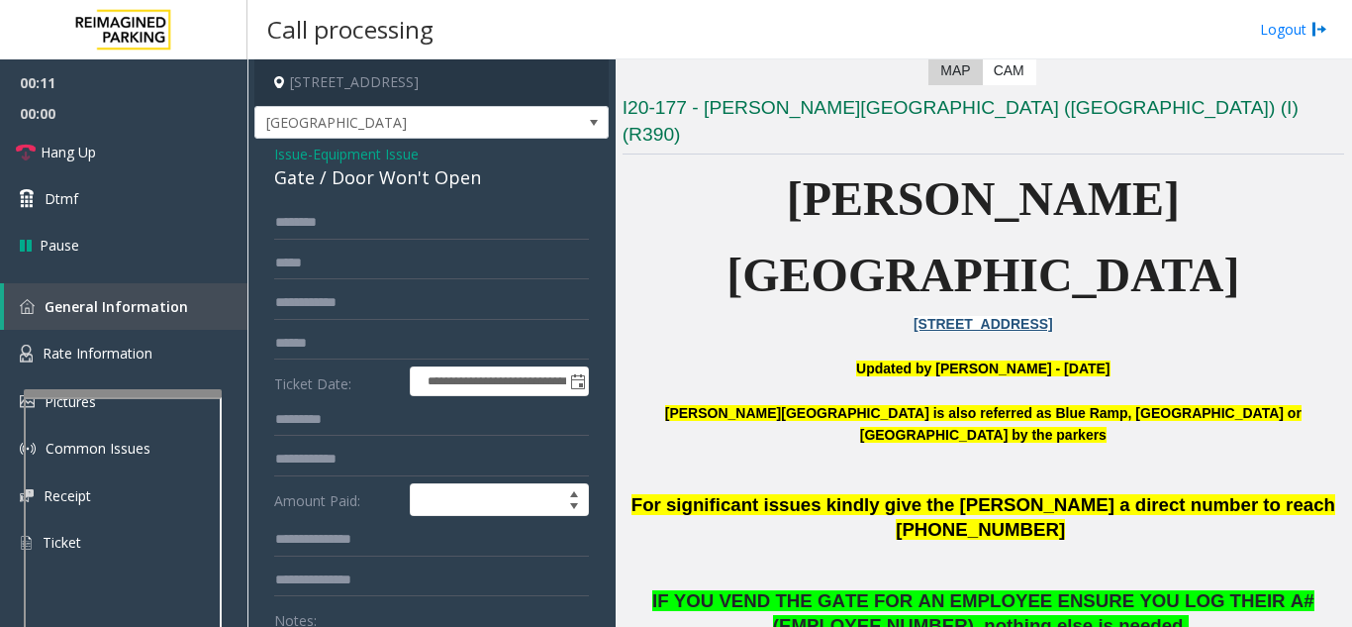
scroll to position [99, 0]
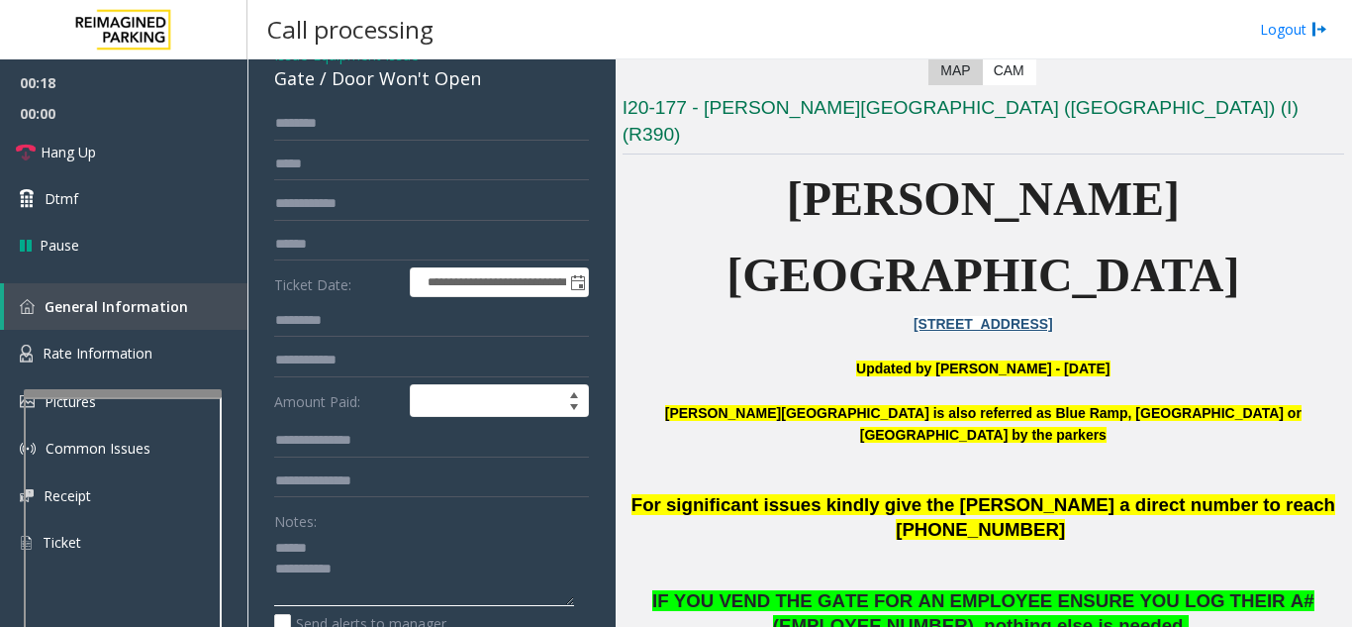
click at [337, 547] on textarea at bounding box center [424, 569] width 300 height 74
drag, startPoint x: 326, startPoint y: 82, endPoint x: 489, endPoint y: 86, distance: 163.4
click at [489, 86] on div "Gate / Door Won't Open" at bounding box center [431, 78] width 315 height 27
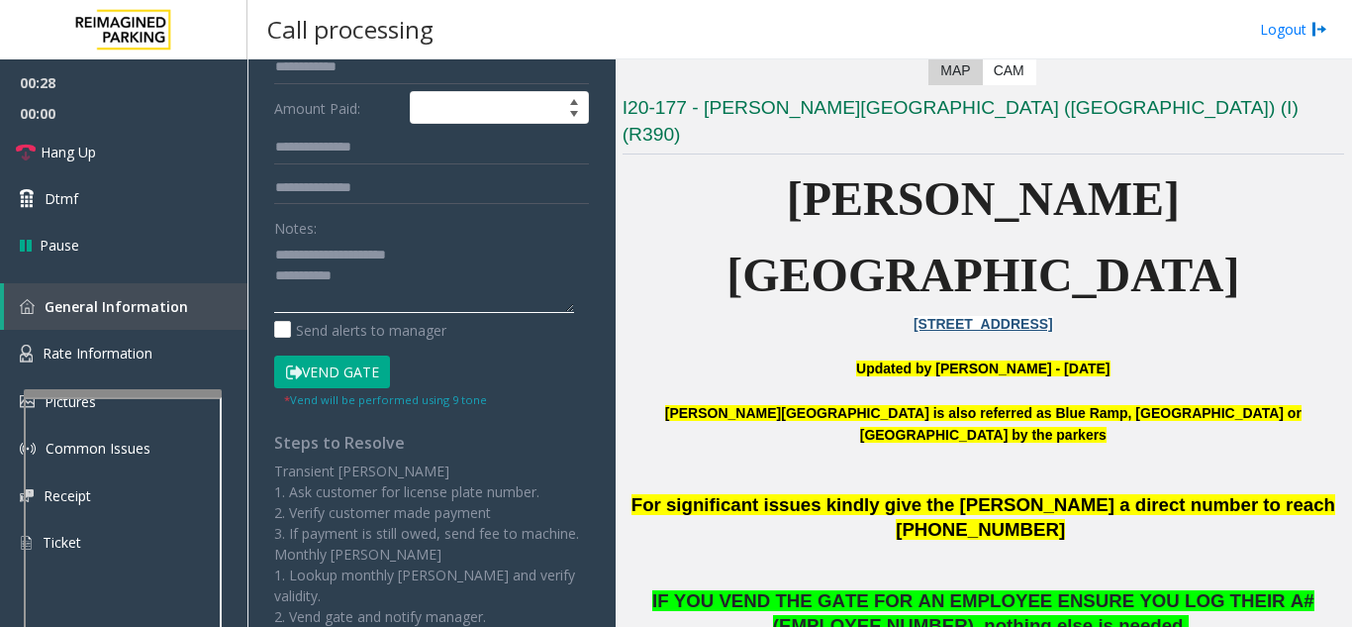
scroll to position [396, 0]
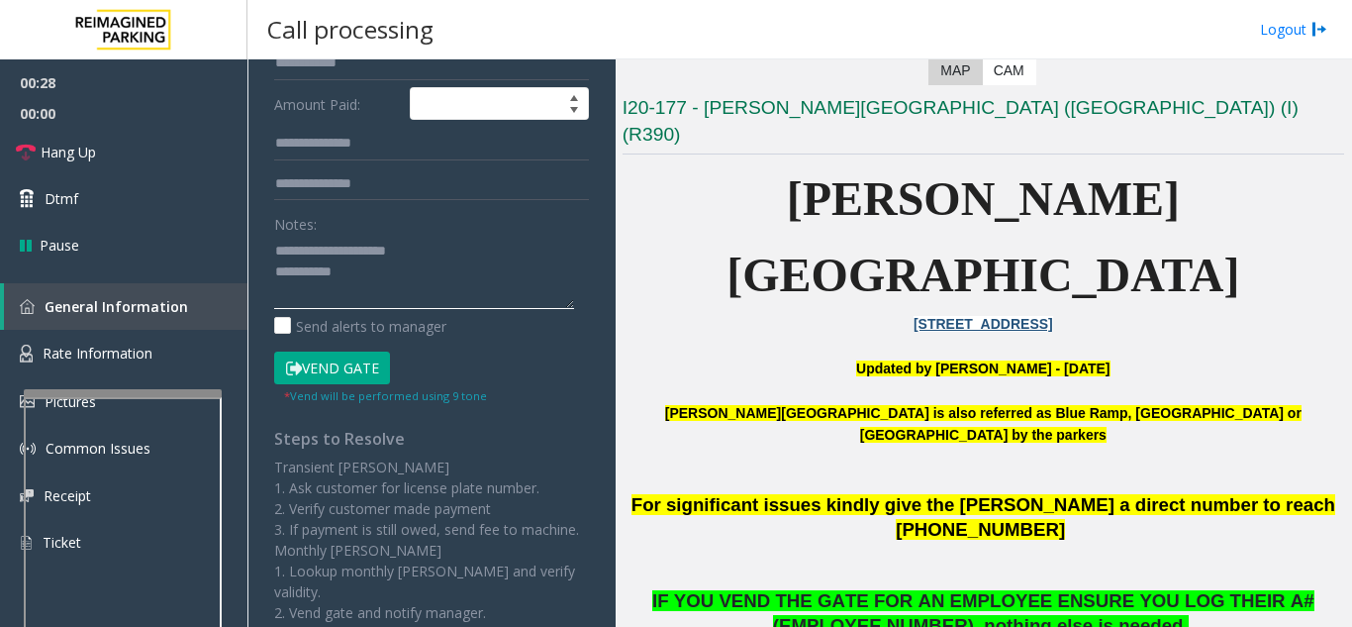
click at [407, 284] on textarea at bounding box center [424, 272] width 300 height 74
click at [370, 367] on button "Vend Gate" at bounding box center [332, 368] width 116 height 34
click at [508, 266] on textarea at bounding box center [424, 272] width 300 height 74
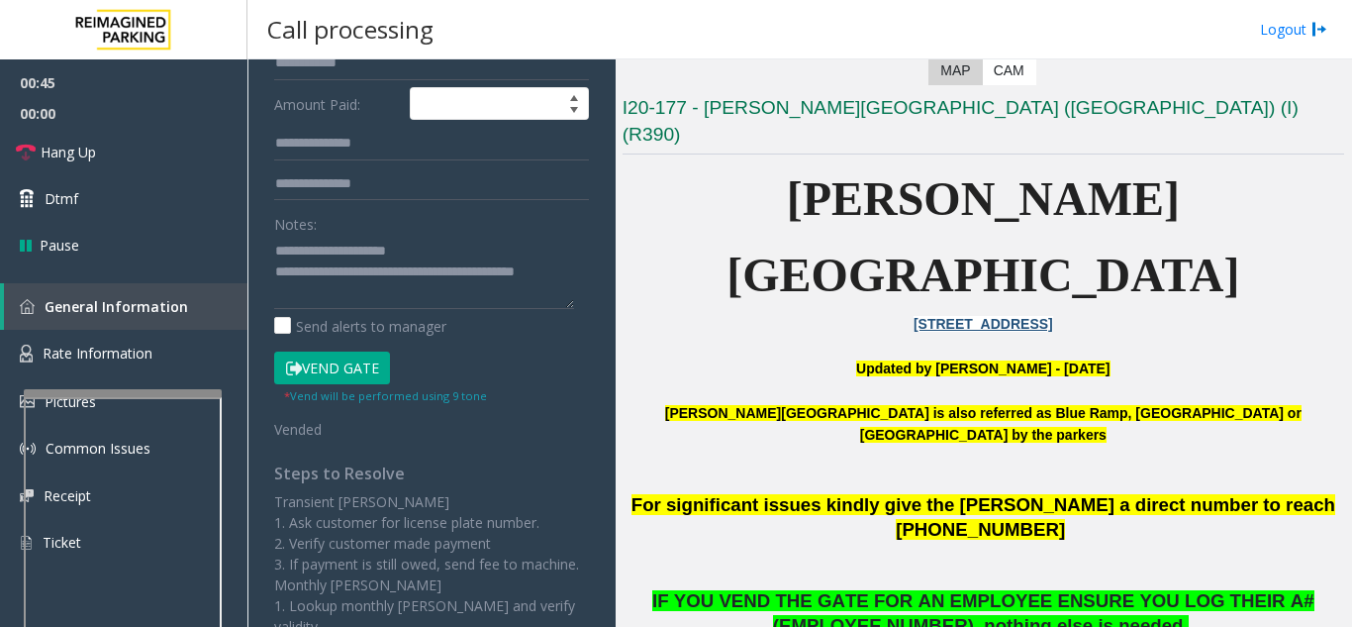
click at [349, 363] on button "Vend Gate" at bounding box center [332, 368] width 116 height 34
click at [367, 298] on textarea at bounding box center [424, 272] width 300 height 74
click at [352, 371] on button "Vend Gate" at bounding box center [332, 368] width 116 height 34
click at [144, 138] on link "Hang Up" at bounding box center [123, 152] width 247 height 47
click at [531, 297] on textarea at bounding box center [424, 272] width 300 height 74
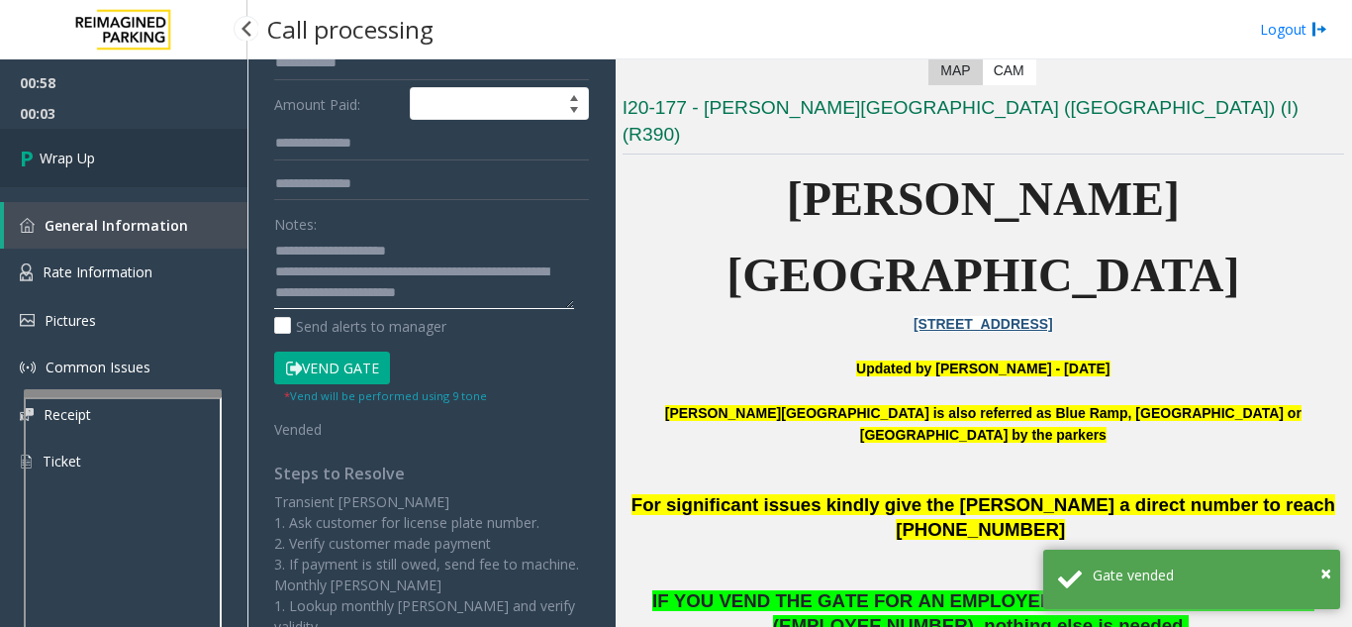
type textarea "**********"
click at [177, 135] on link "Wrap Up" at bounding box center [123, 158] width 247 height 58
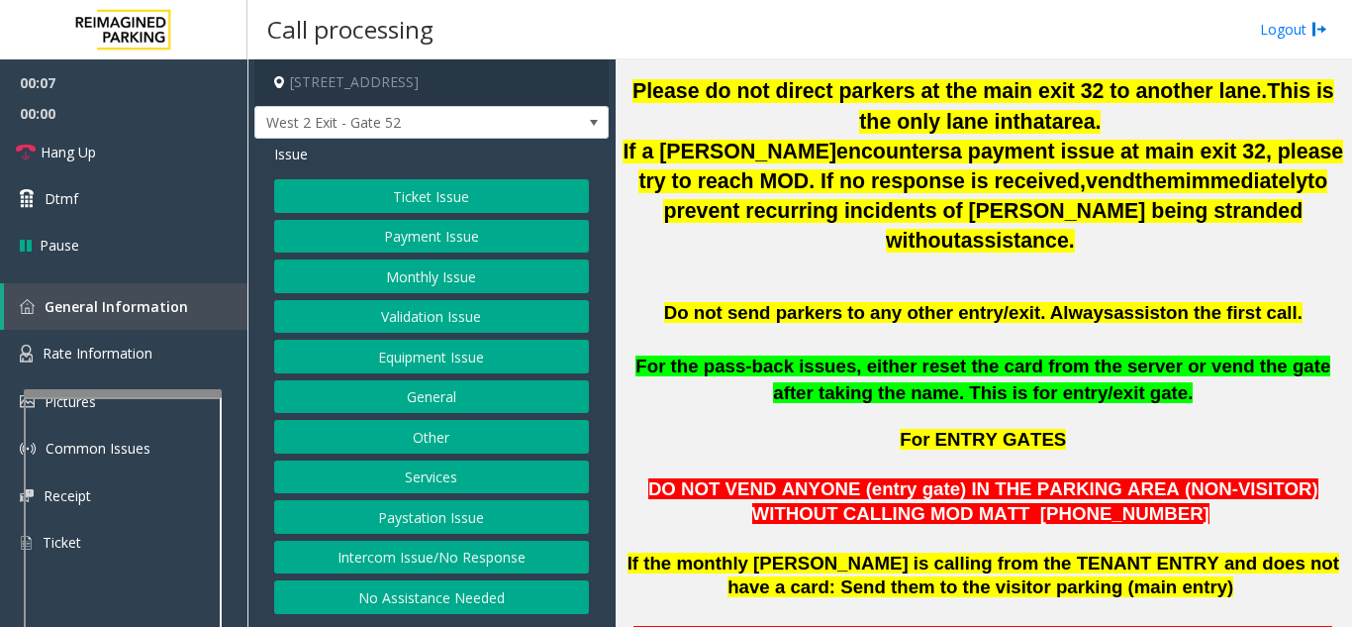
scroll to position [792, 0]
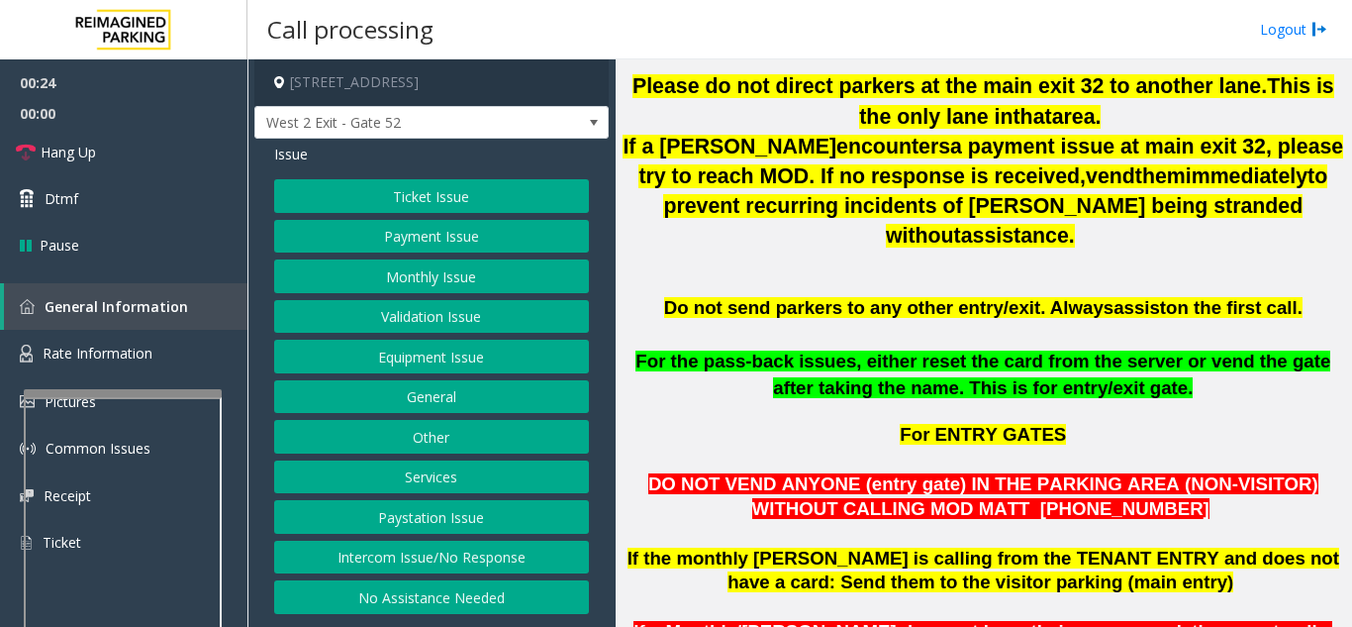
drag, startPoint x: 389, startPoint y: 558, endPoint x: 416, endPoint y: 311, distance: 248.9
click at [393, 549] on button "Intercom Issue/No Response" at bounding box center [431, 557] width 315 height 34
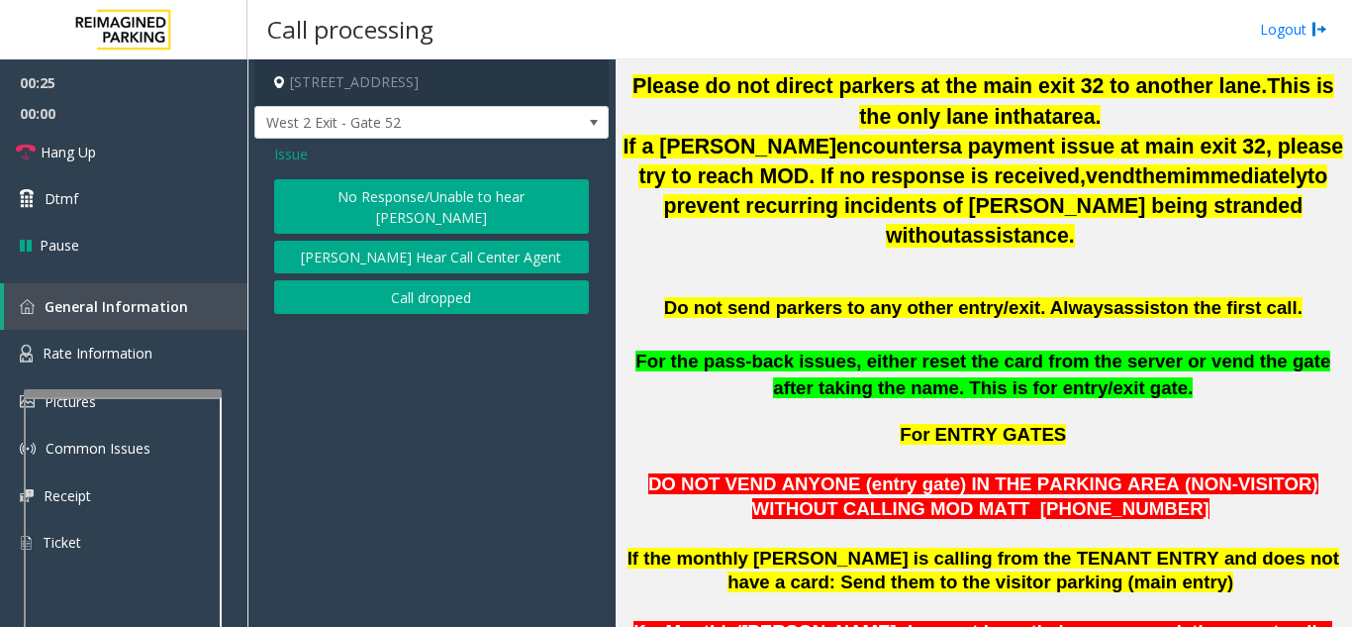
click at [373, 201] on button "No Response/Unable to hear [PERSON_NAME]" at bounding box center [431, 206] width 315 height 54
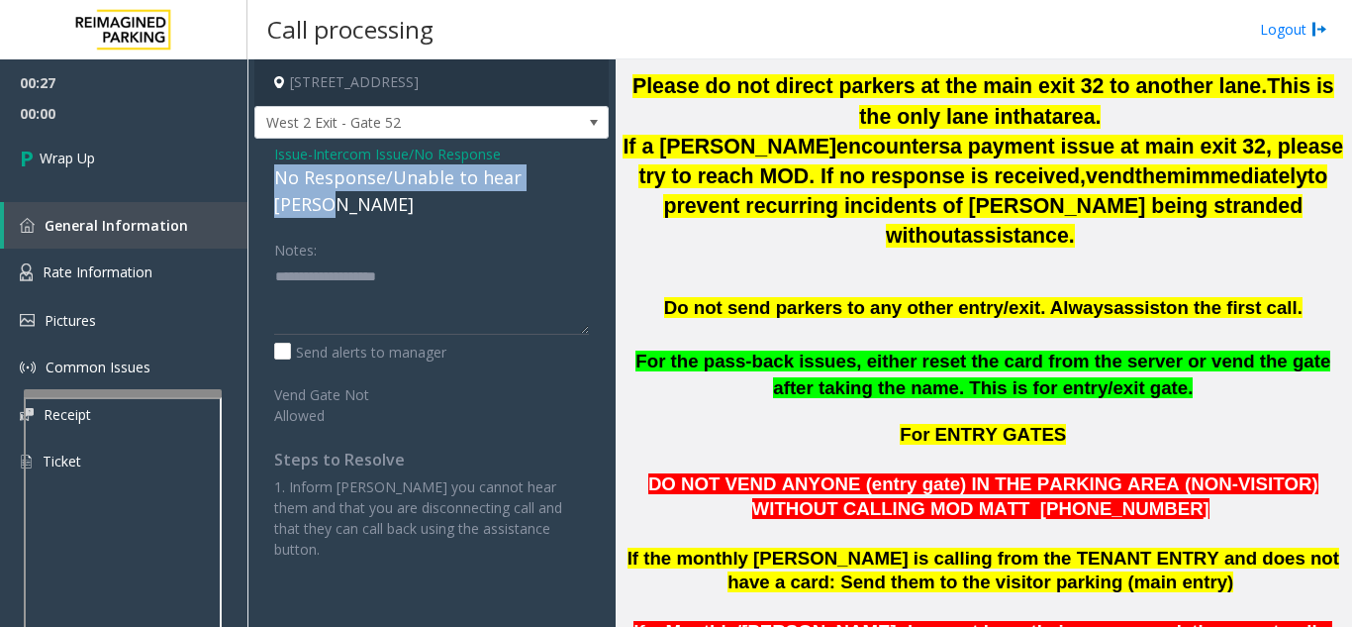
drag, startPoint x: 275, startPoint y: 181, endPoint x: 578, endPoint y: 185, distance: 302.9
click at [578, 185] on div "No Response/Unable to hear [PERSON_NAME]" at bounding box center [431, 190] width 315 height 53
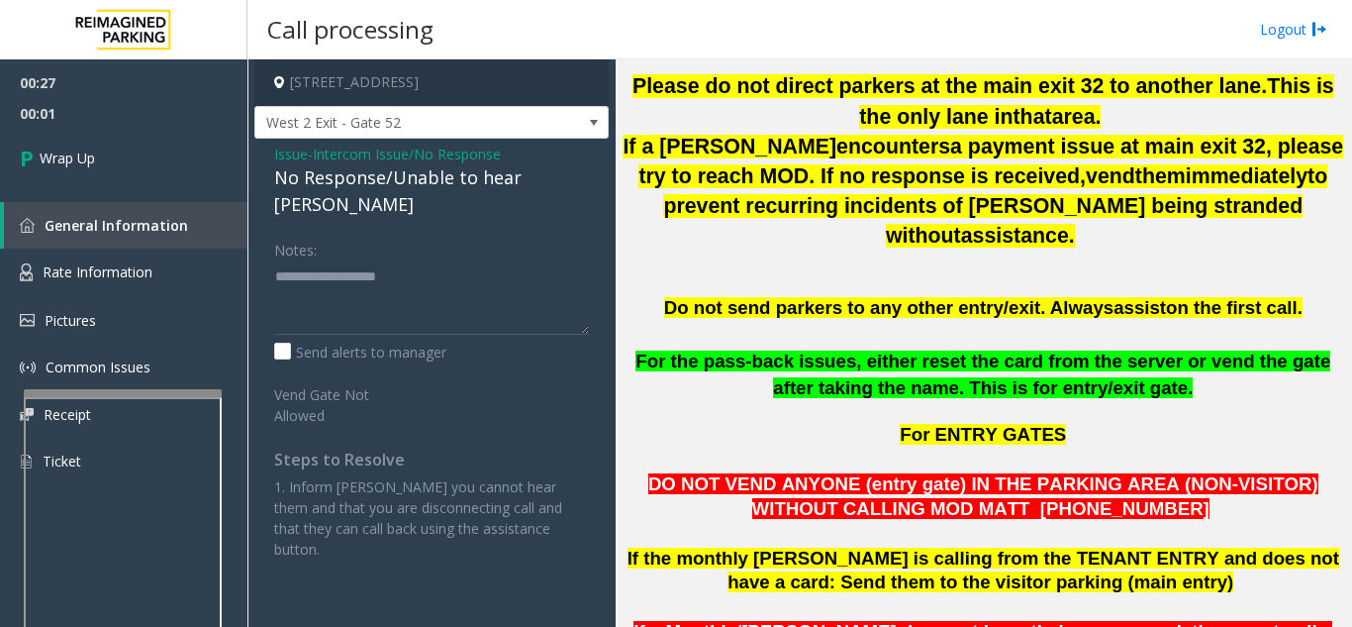
click at [515, 233] on div "Notes:" at bounding box center [431, 284] width 315 height 102
drag, startPoint x: 394, startPoint y: 179, endPoint x: 572, endPoint y: 180, distance: 178.2
click at [572, 180] on div "No Response/Unable to hear [PERSON_NAME]" at bounding box center [431, 190] width 315 height 53
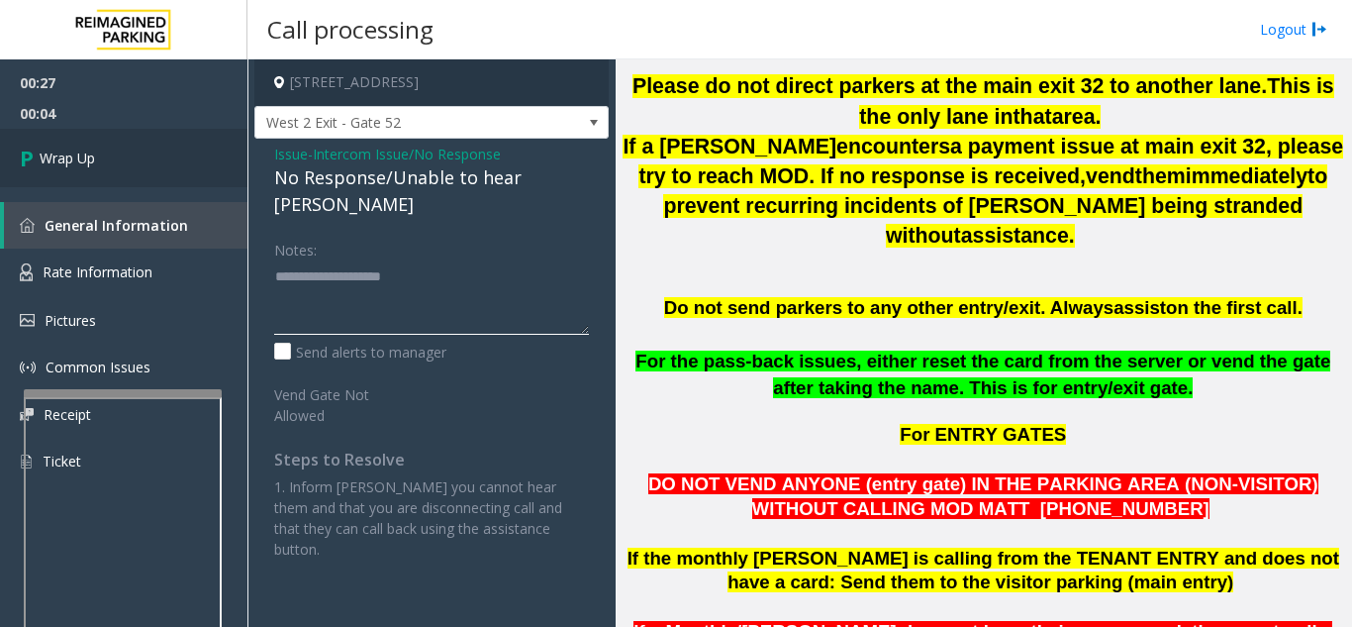
type textarea "**********"
click at [219, 170] on link "Wrap Up" at bounding box center [123, 158] width 247 height 58
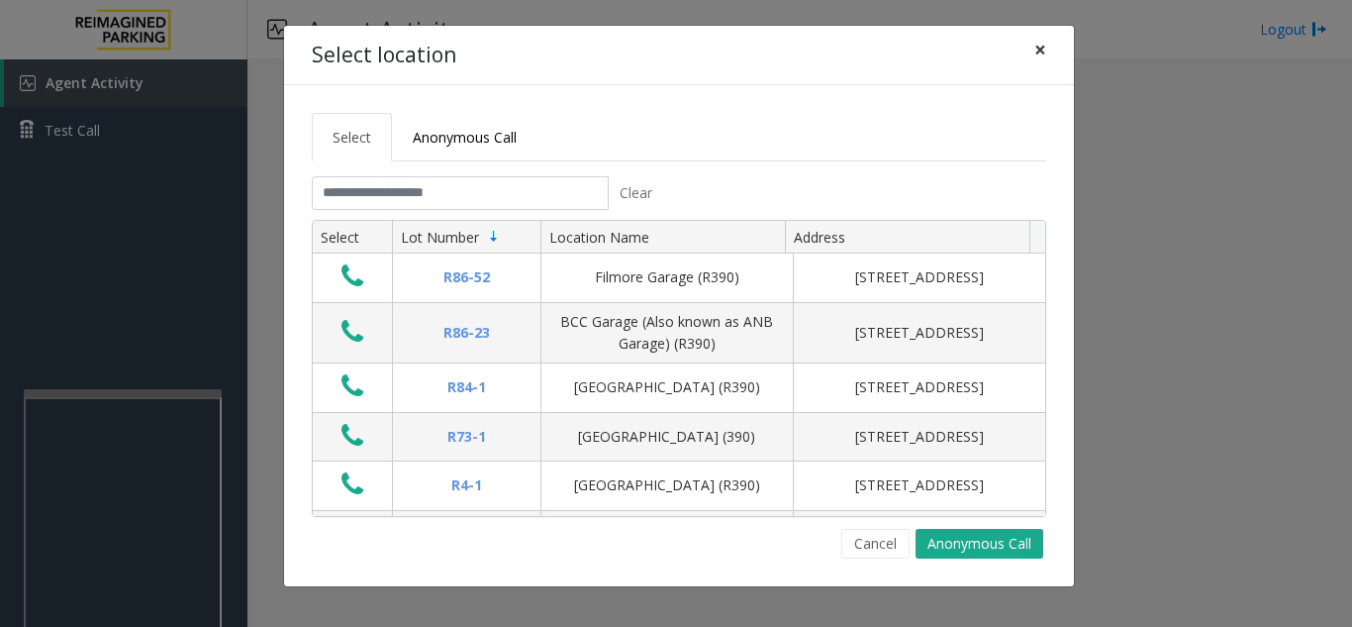
click at [1035, 54] on span "×" at bounding box center [1040, 50] width 12 height 28
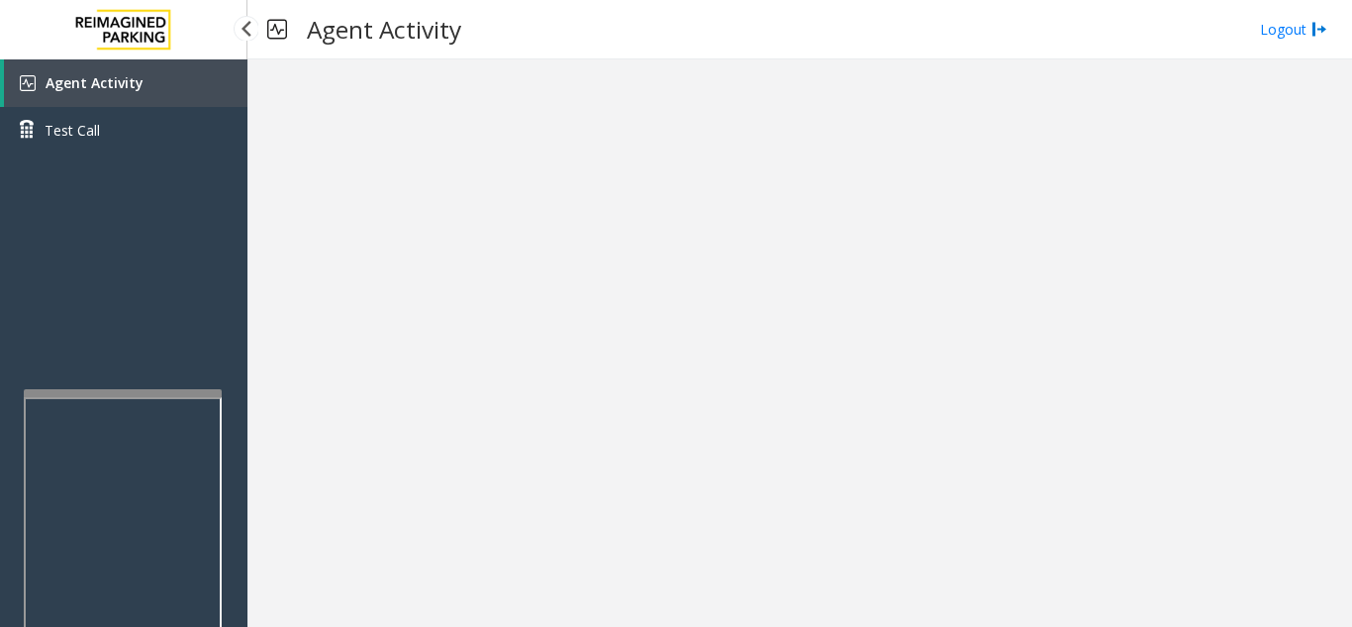
click at [203, 97] on link "Agent Activity" at bounding box center [125, 83] width 243 height 48
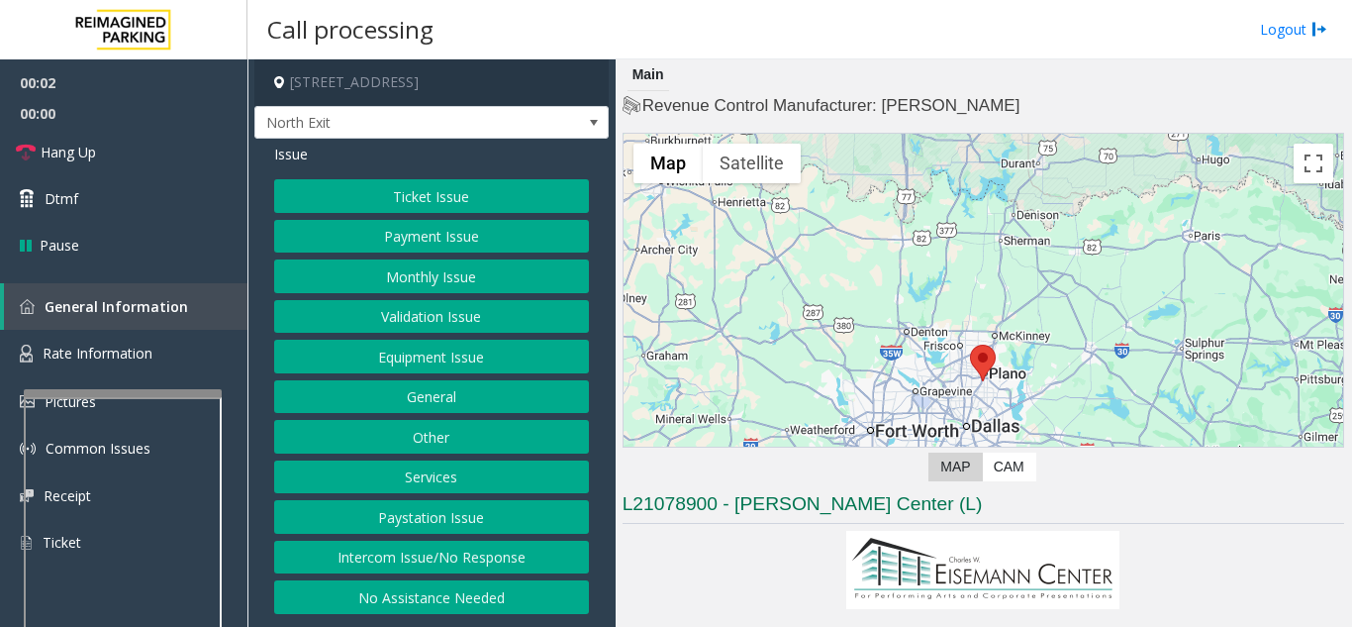
scroll to position [198, 0]
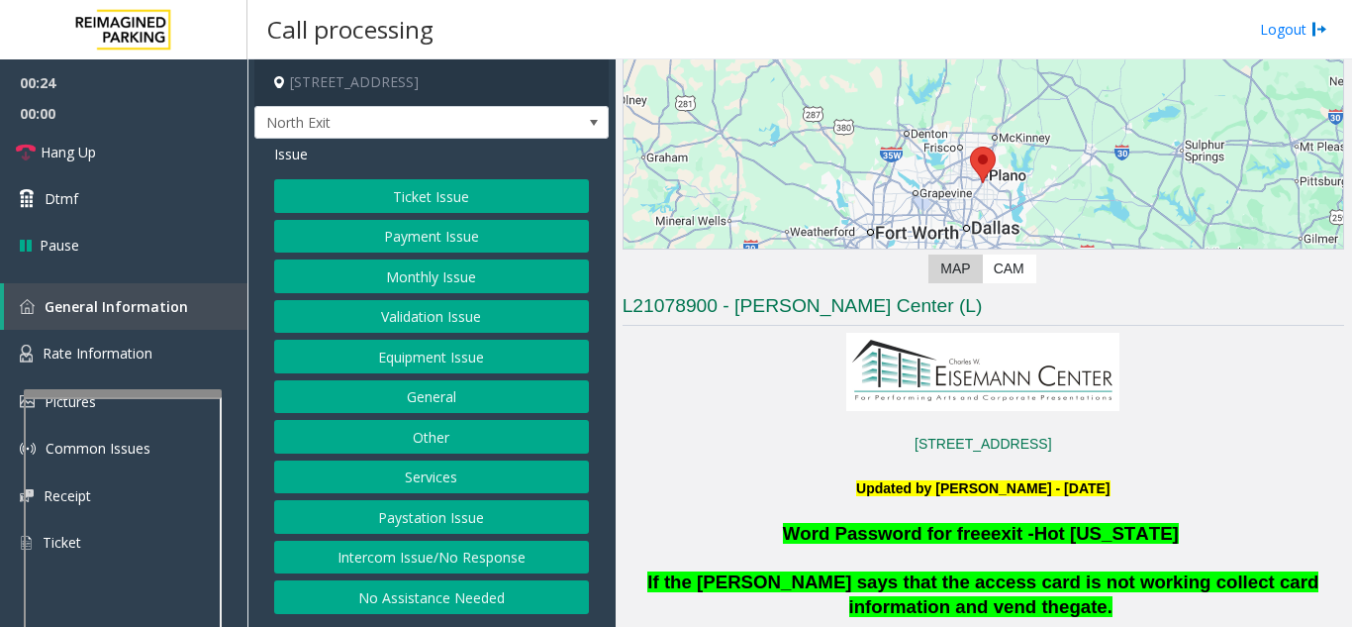
click at [359, 548] on button "Intercom Issue/No Response" at bounding box center [431, 557] width 315 height 34
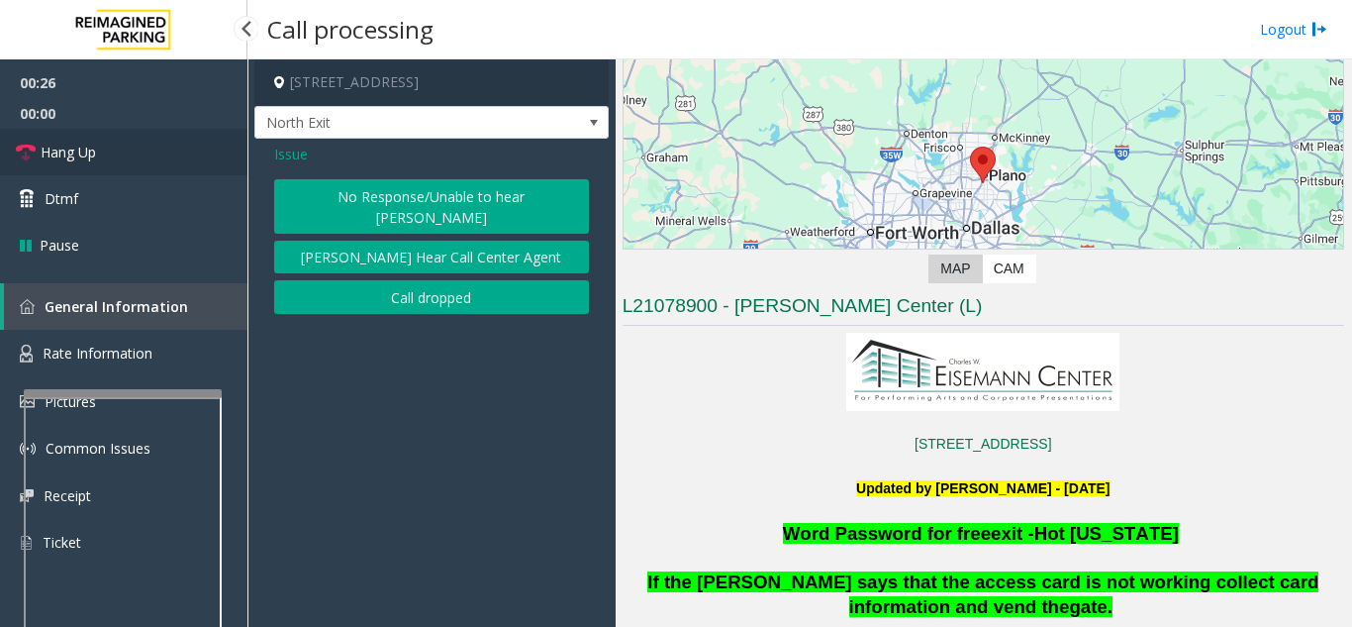
click at [193, 151] on link "Hang Up" at bounding box center [123, 152] width 247 height 47
click at [326, 179] on button "No Response/Unable to hear [PERSON_NAME]" at bounding box center [431, 206] width 315 height 54
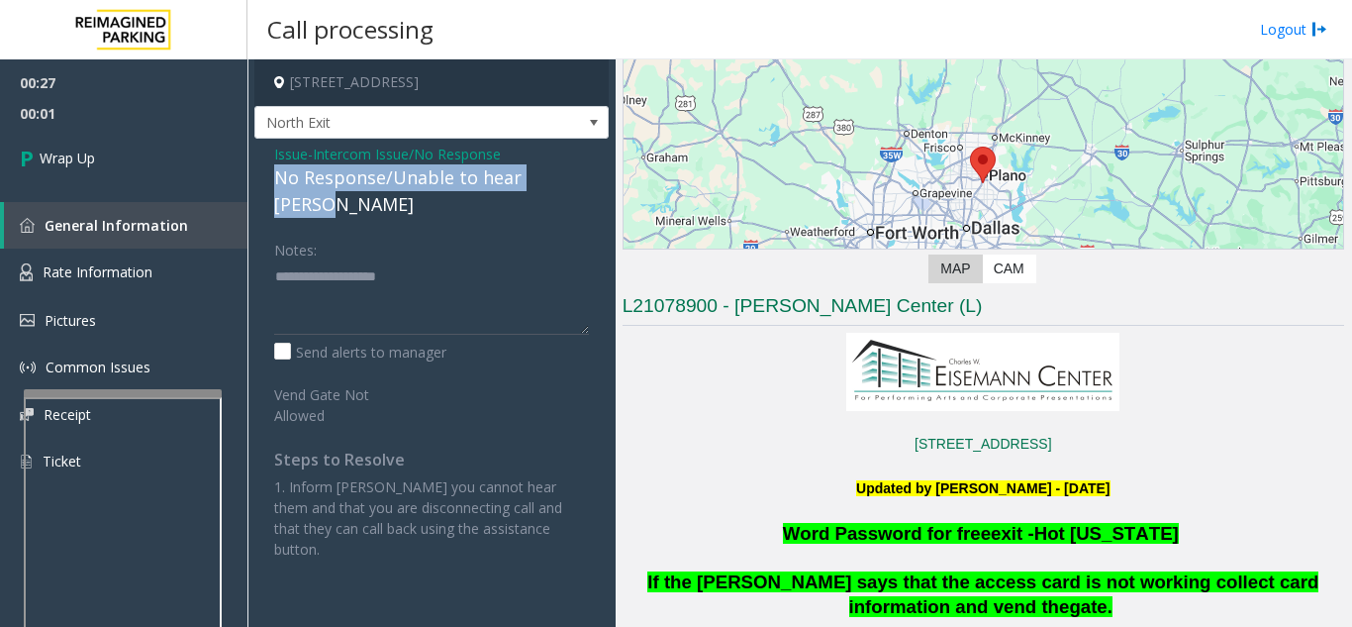
drag, startPoint x: 269, startPoint y: 175, endPoint x: 583, endPoint y: 182, distance: 313.8
click at [583, 182] on div "Issue - Intercom Issue/No Response No Response/Unable to hear [PERSON_NAME] Not…" at bounding box center [431, 359] width 354 height 440
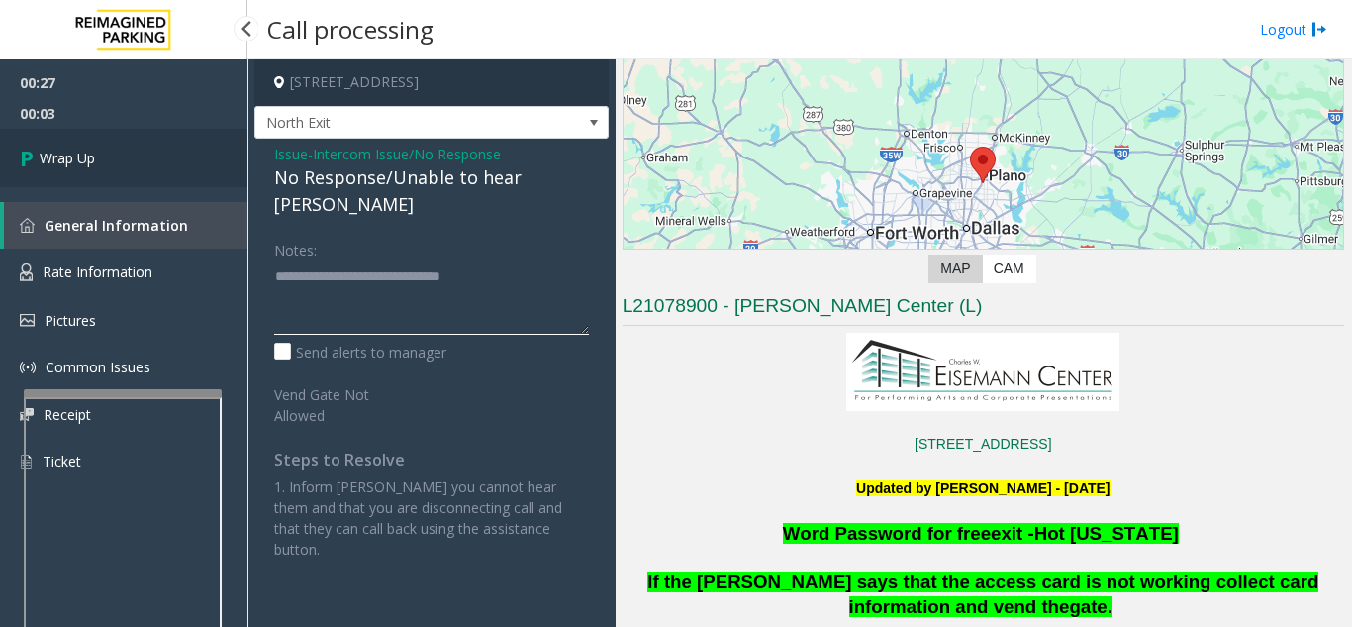
type textarea "**********"
click at [206, 167] on link "Wrap Up" at bounding box center [123, 158] width 247 height 58
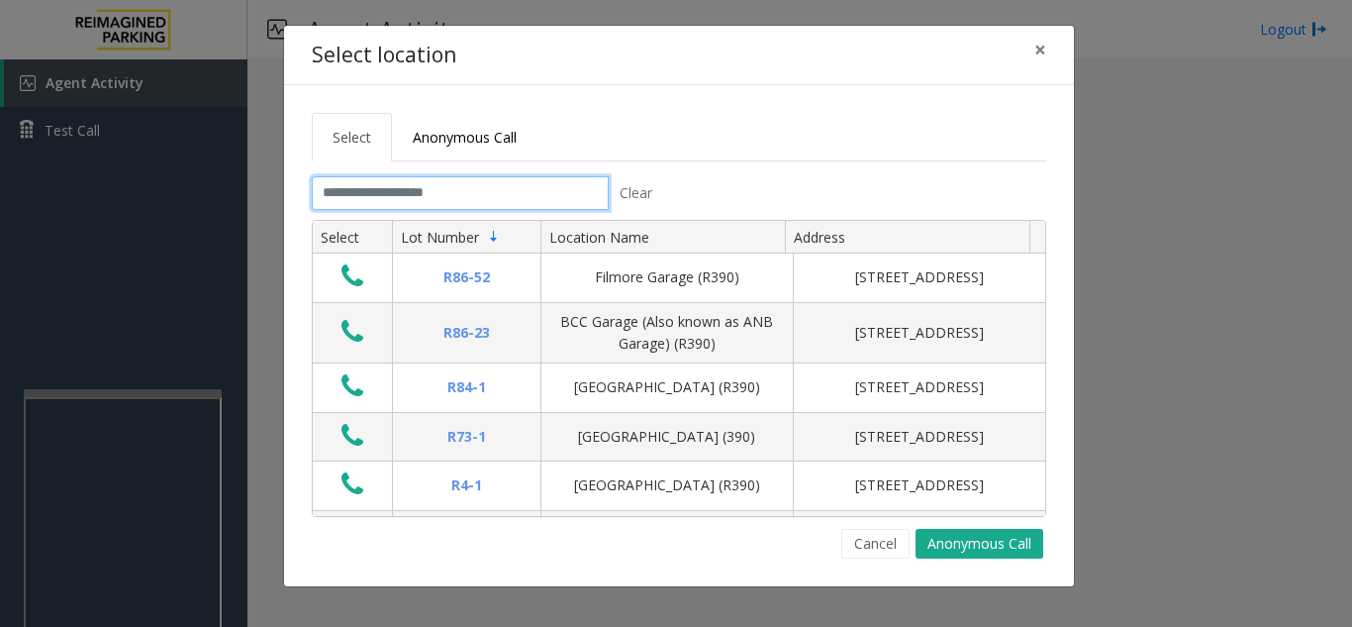
click at [566, 184] on input "text" at bounding box center [460, 193] width 297 height 34
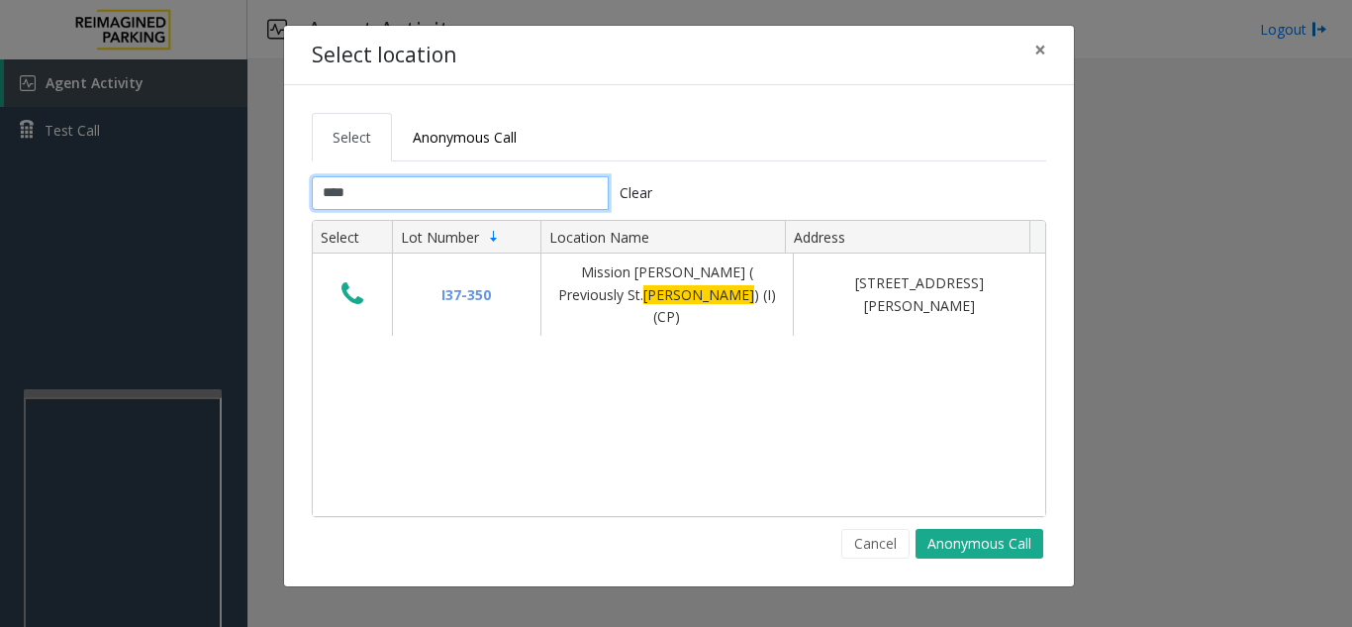
type input "****"
click at [1041, 56] on span "×" at bounding box center [1040, 50] width 12 height 28
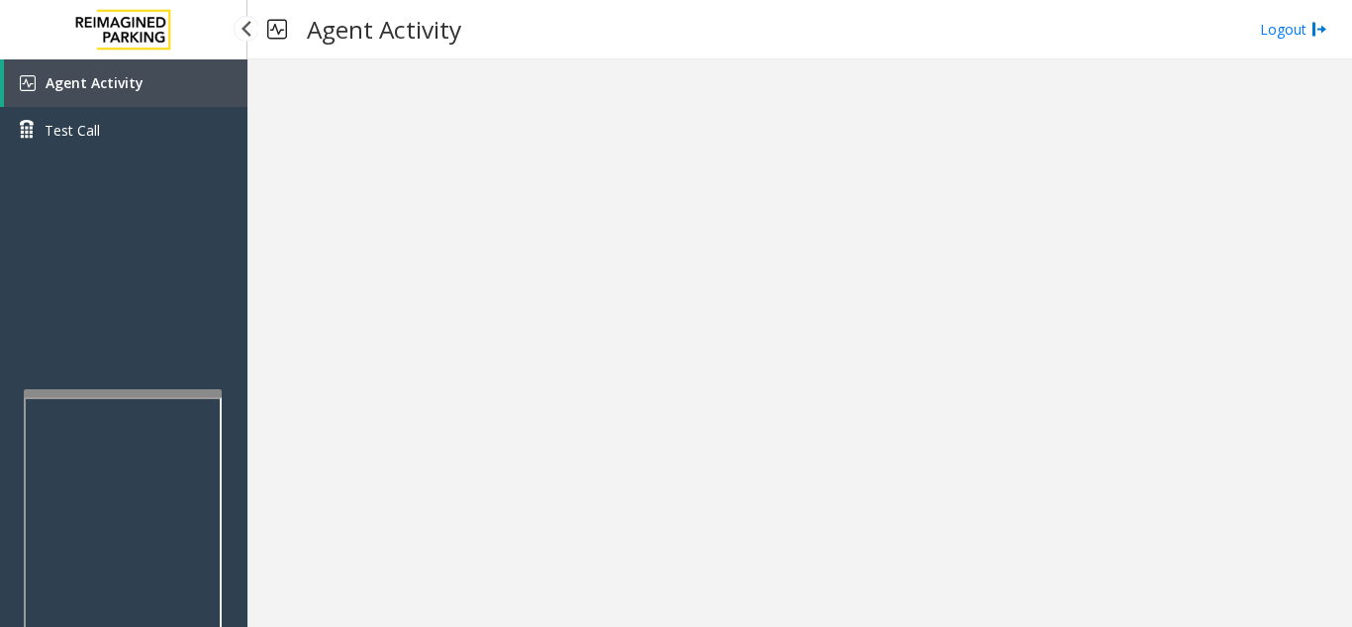
click at [144, 97] on link "Agent Activity" at bounding box center [125, 83] width 243 height 48
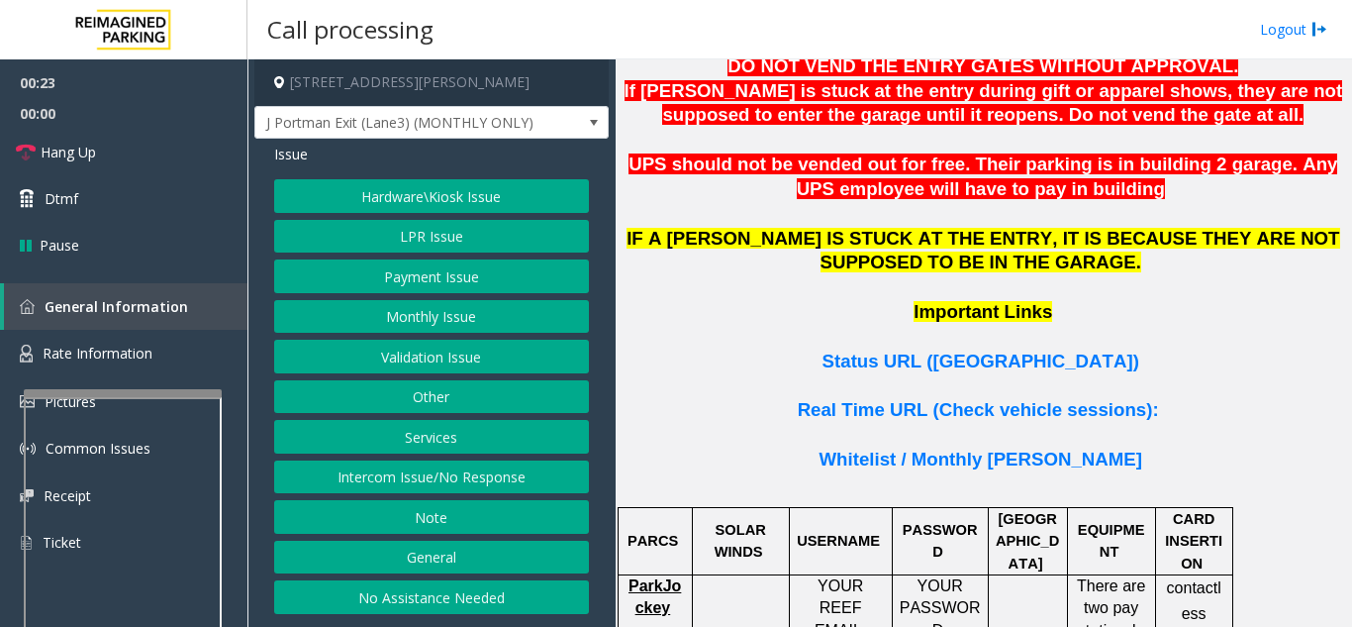
scroll to position [1386, 0]
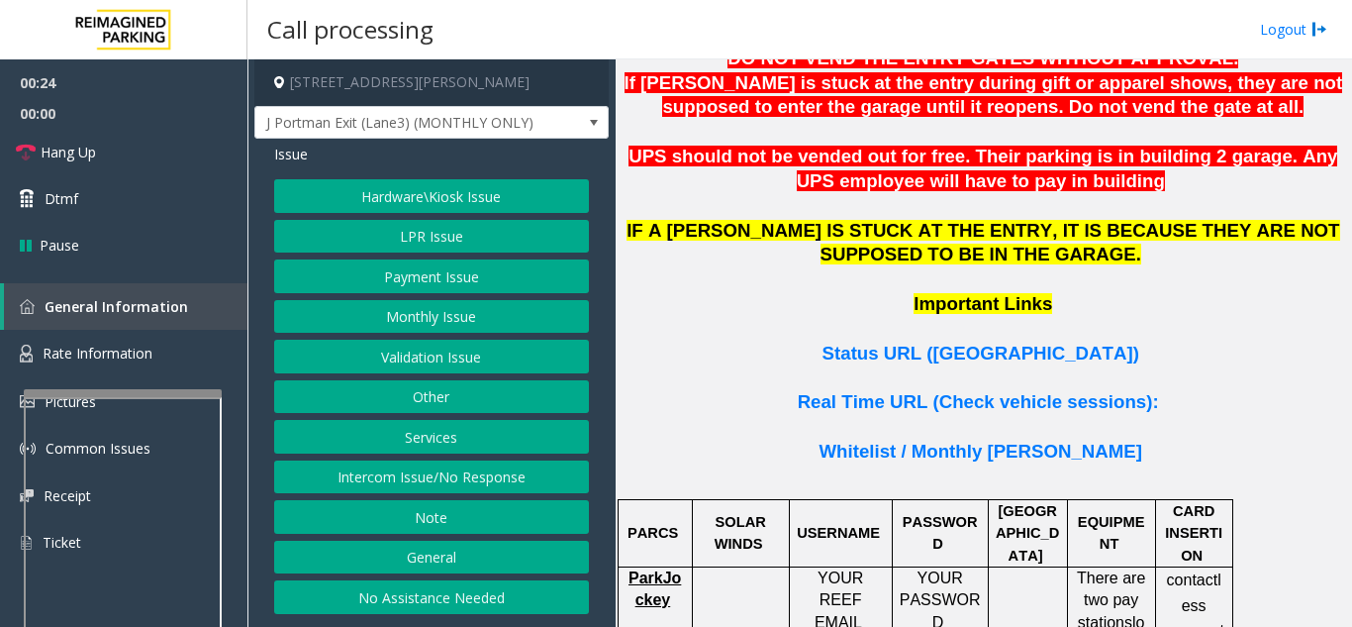
click at [1040, 366] on p at bounding box center [984, 378] width 722 height 25
click at [1036, 342] on span "Status URL ([GEOGRAPHIC_DATA])" at bounding box center [981, 352] width 317 height 21
click at [454, 481] on button "Intercom Issue/No Response" at bounding box center [431, 477] width 315 height 34
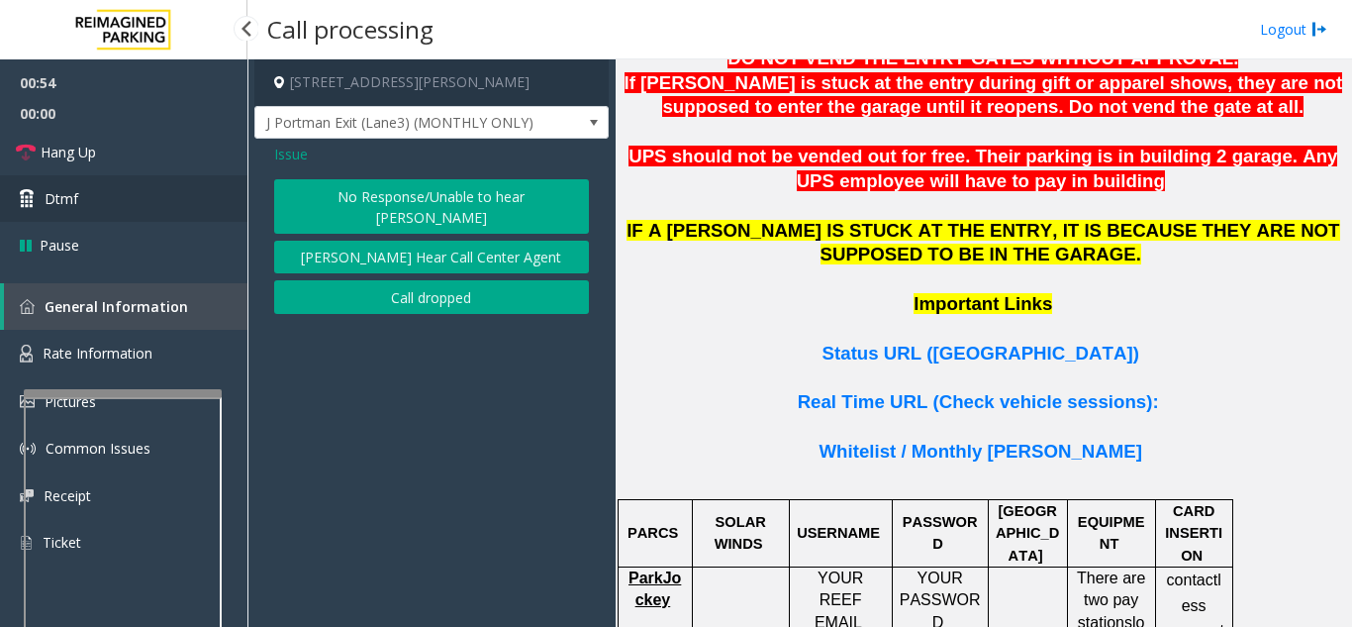
click at [208, 180] on link "Dtmf" at bounding box center [123, 198] width 247 height 47
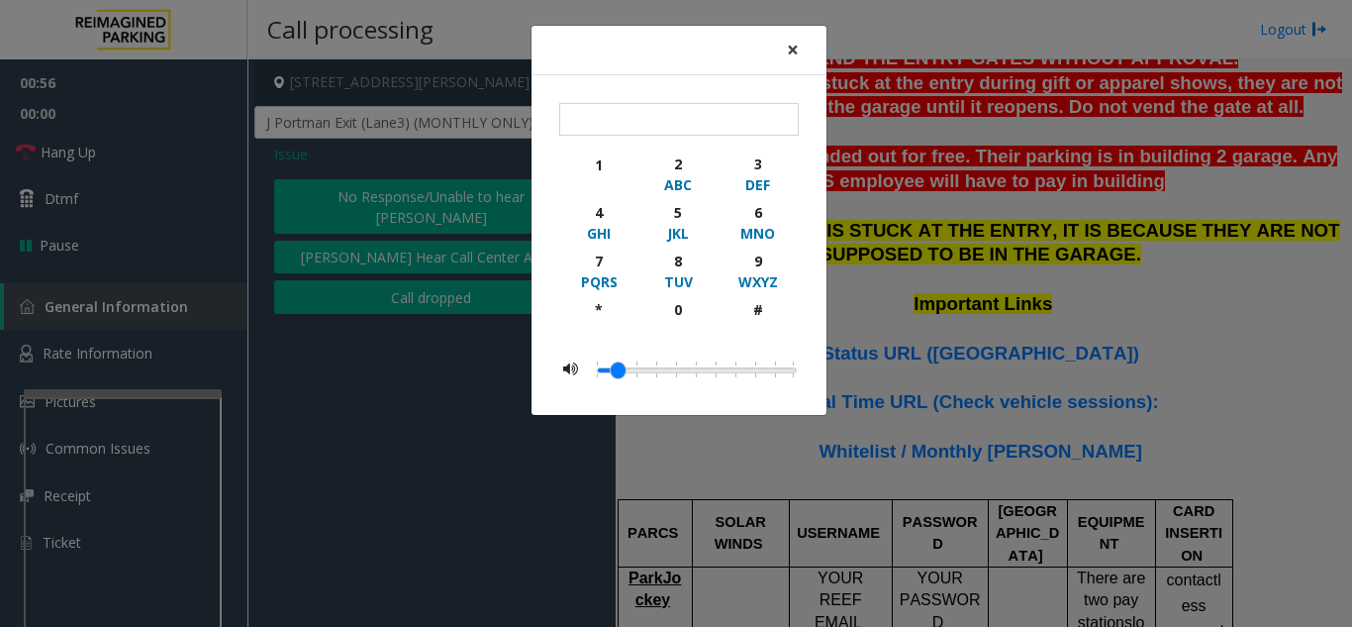
click at [800, 46] on button "×" at bounding box center [793, 50] width 40 height 48
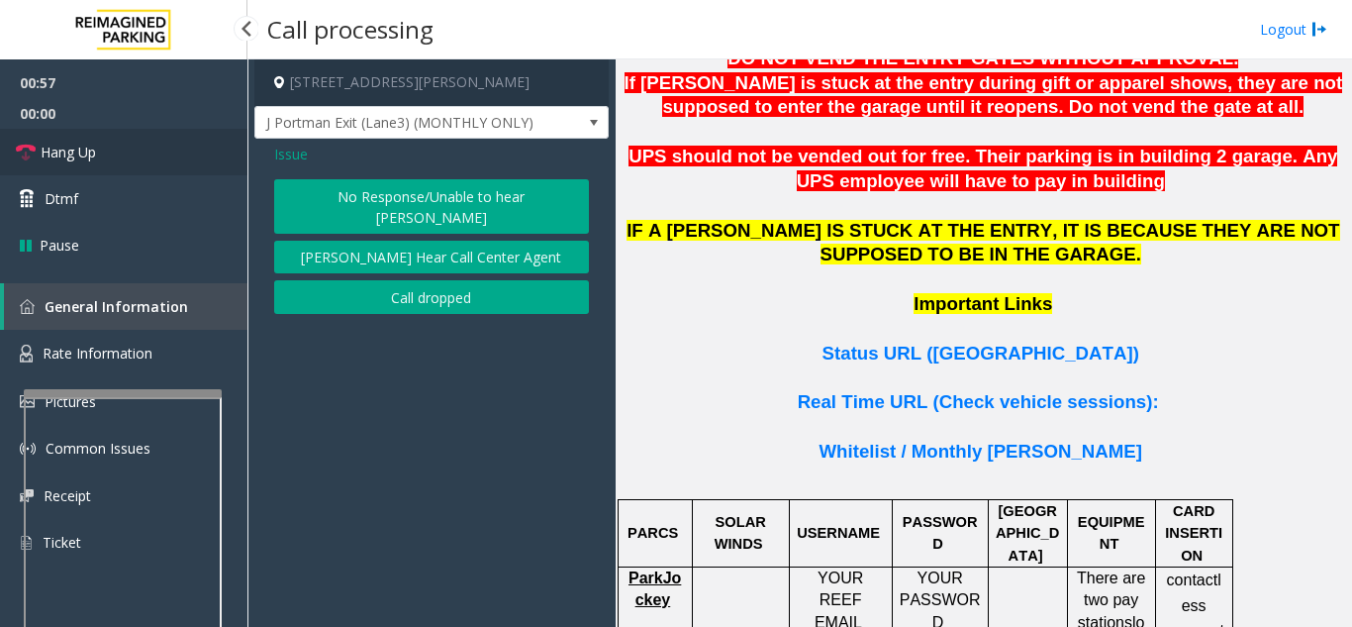
click at [220, 163] on link "Hang Up" at bounding box center [123, 152] width 247 height 47
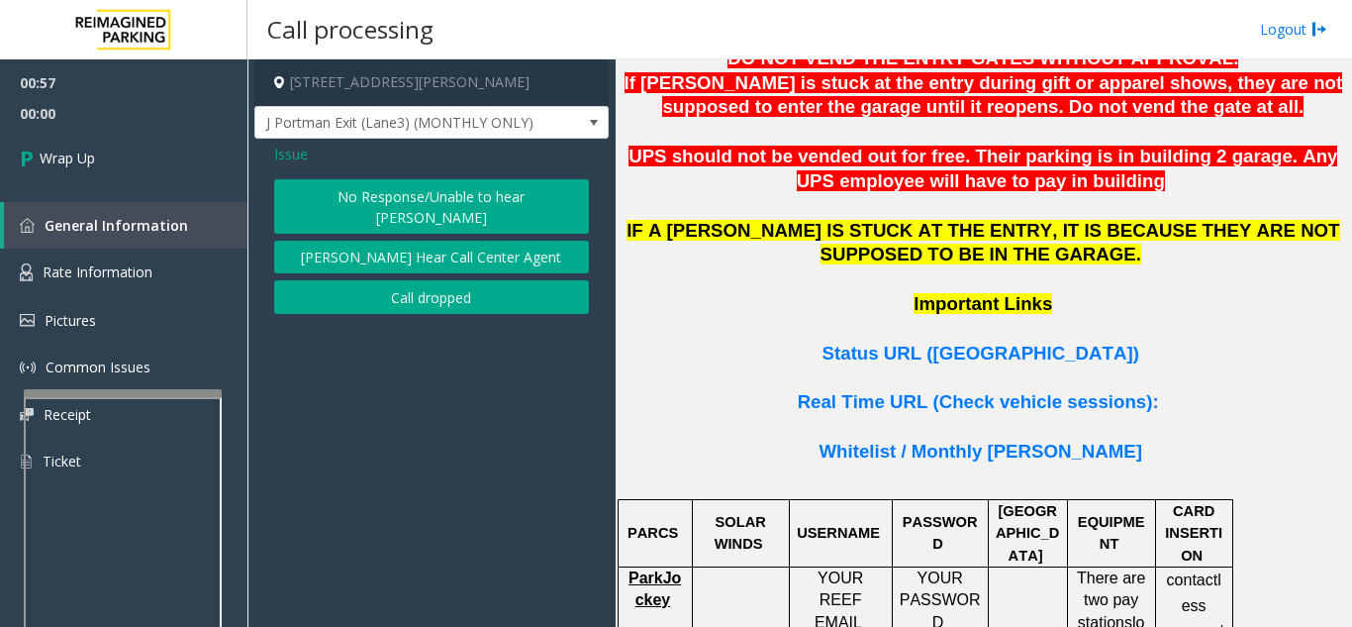
click at [300, 155] on span "Issue" at bounding box center [291, 154] width 34 height 21
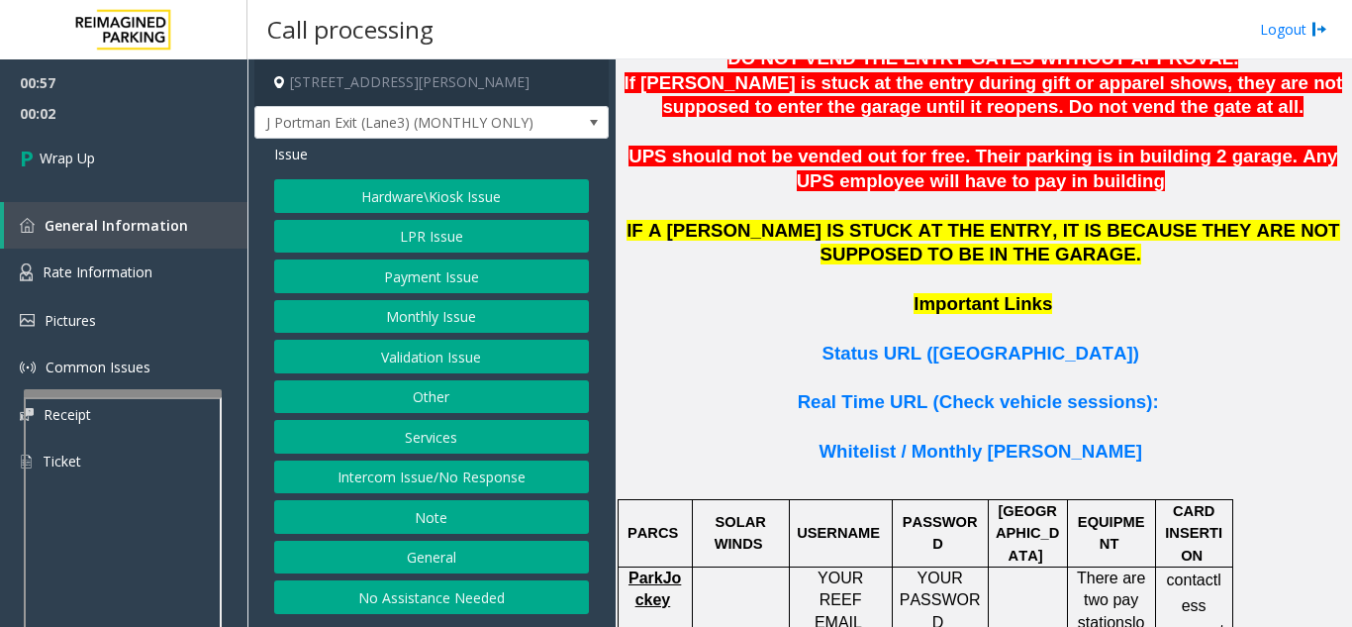
click at [441, 250] on button "LPR Issue" at bounding box center [431, 237] width 315 height 34
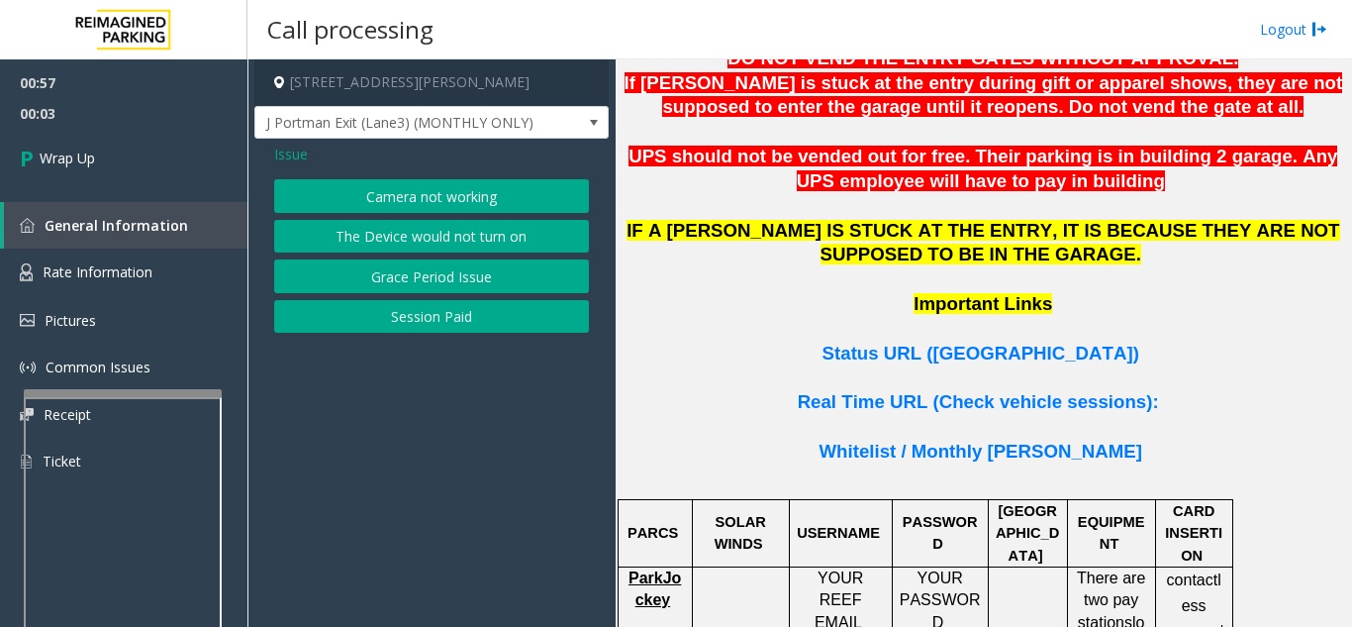
click at [441, 206] on button "Camera not working" at bounding box center [431, 196] width 315 height 34
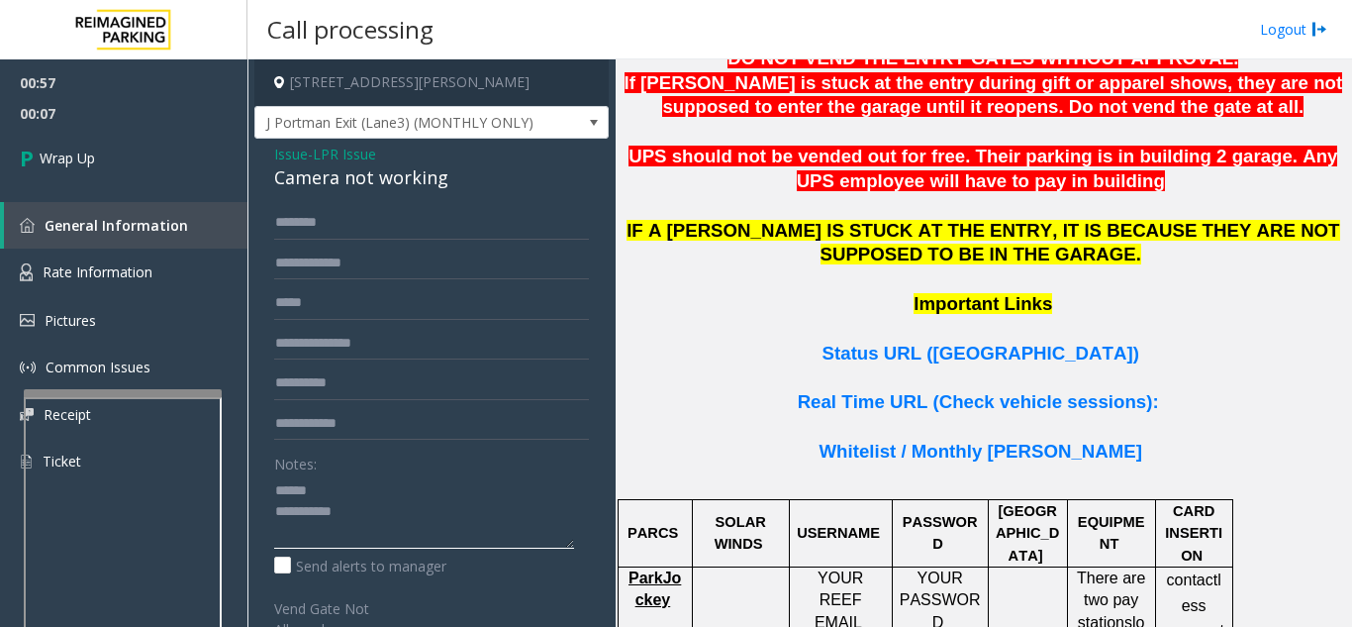
click at [383, 485] on textarea at bounding box center [424, 511] width 300 height 74
drag, startPoint x: 267, startPoint y: 177, endPoint x: 466, endPoint y: 181, distance: 199.0
click at [466, 181] on div "Issue - LPR Issue Camera not working Notes: Send alerts to manager Vend Gate No…" at bounding box center [431, 539] width 354 height 800
click at [430, 519] on textarea at bounding box center [424, 511] width 300 height 74
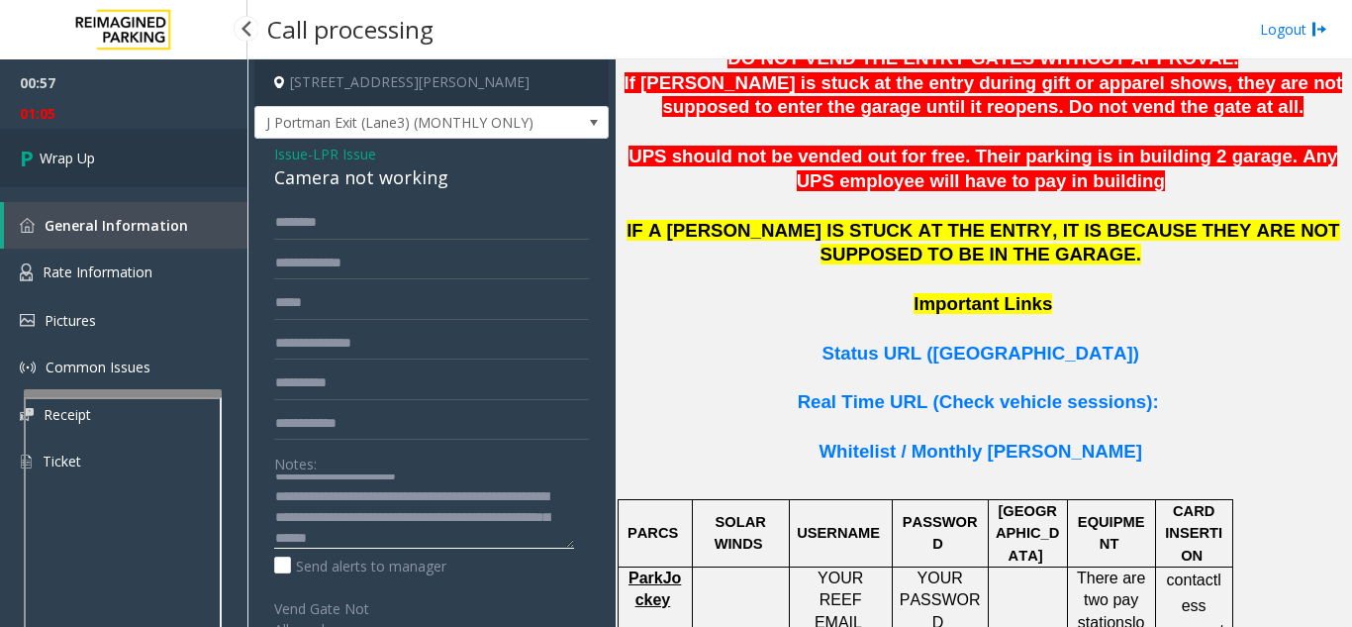
type textarea "**********"
click at [152, 161] on link "Wrap Up" at bounding box center [123, 158] width 247 height 58
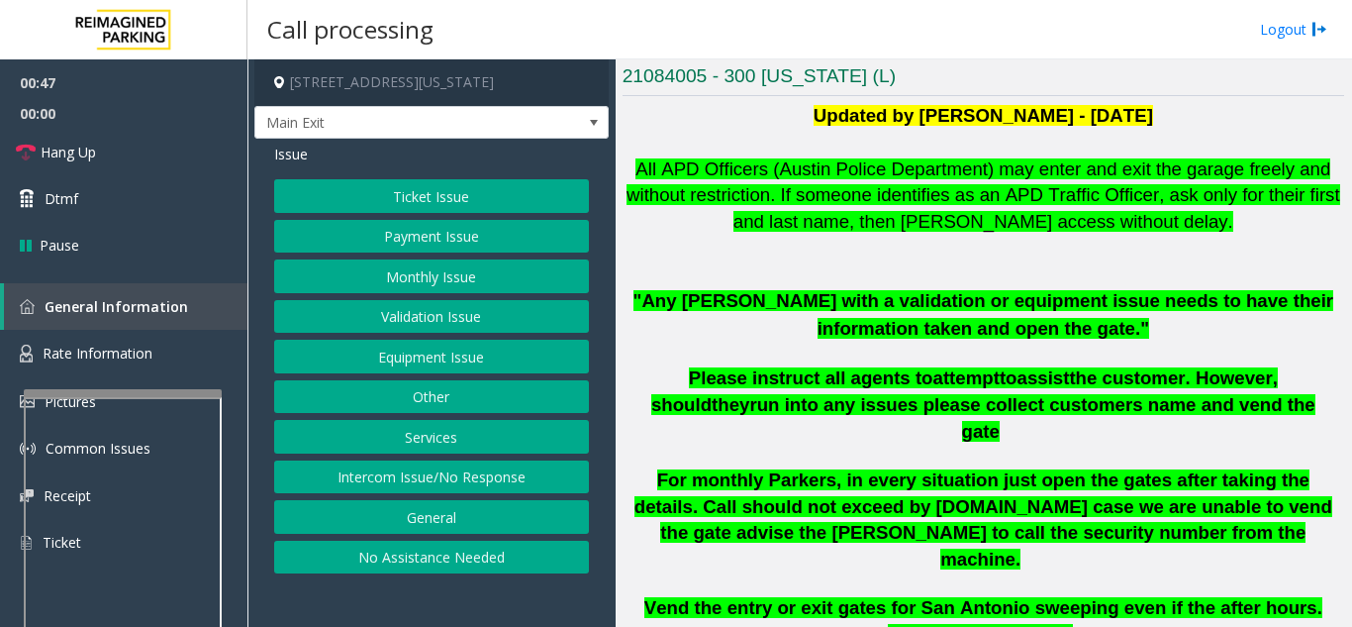
scroll to position [396, 0]
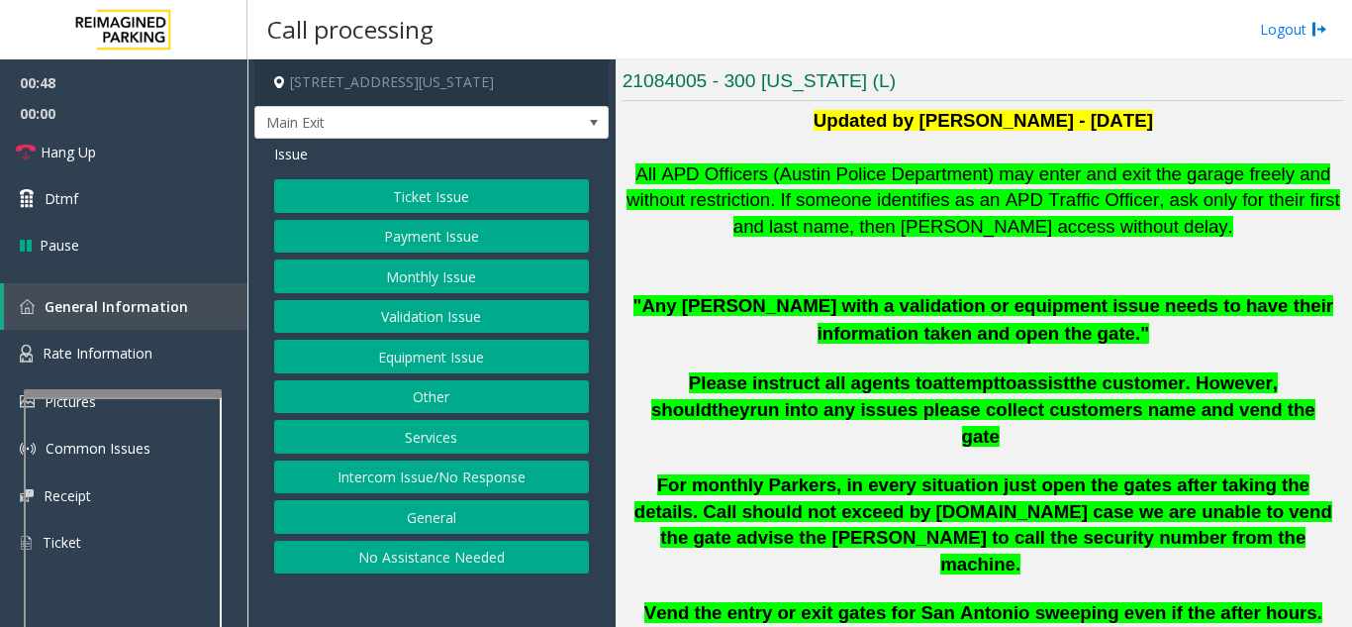
click at [486, 189] on button "Ticket Issue" at bounding box center [431, 196] width 315 height 34
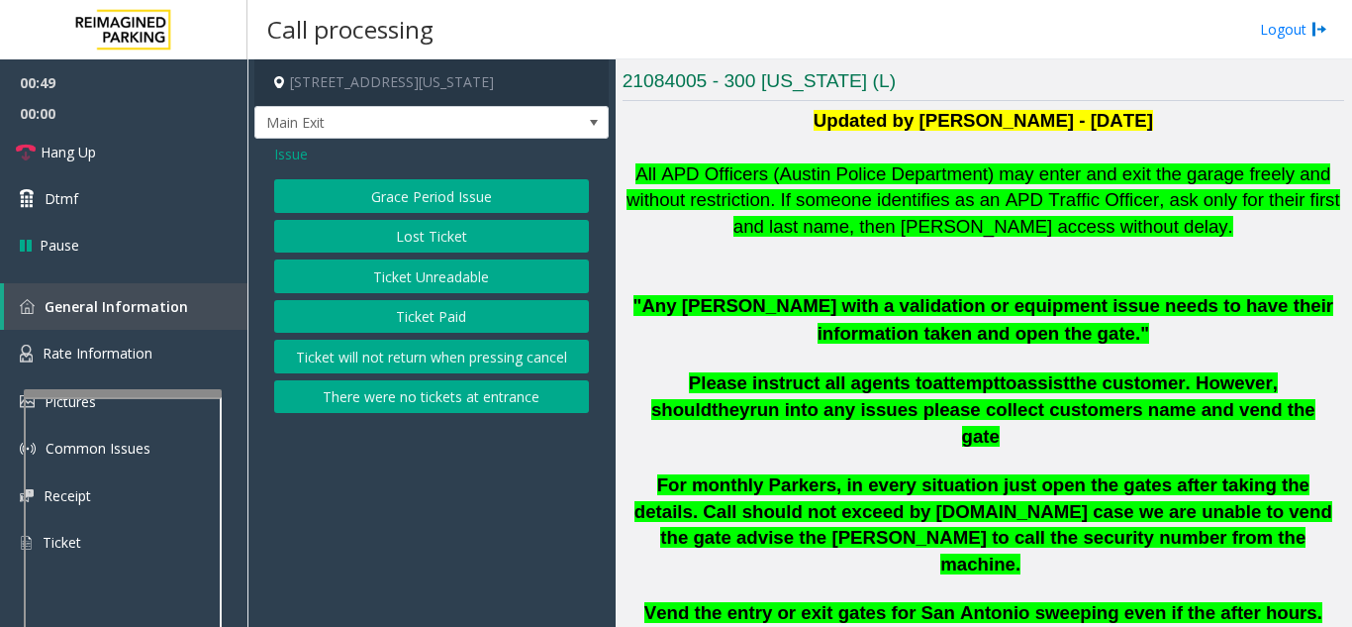
click at [296, 152] on span "Issue" at bounding box center [291, 154] width 34 height 21
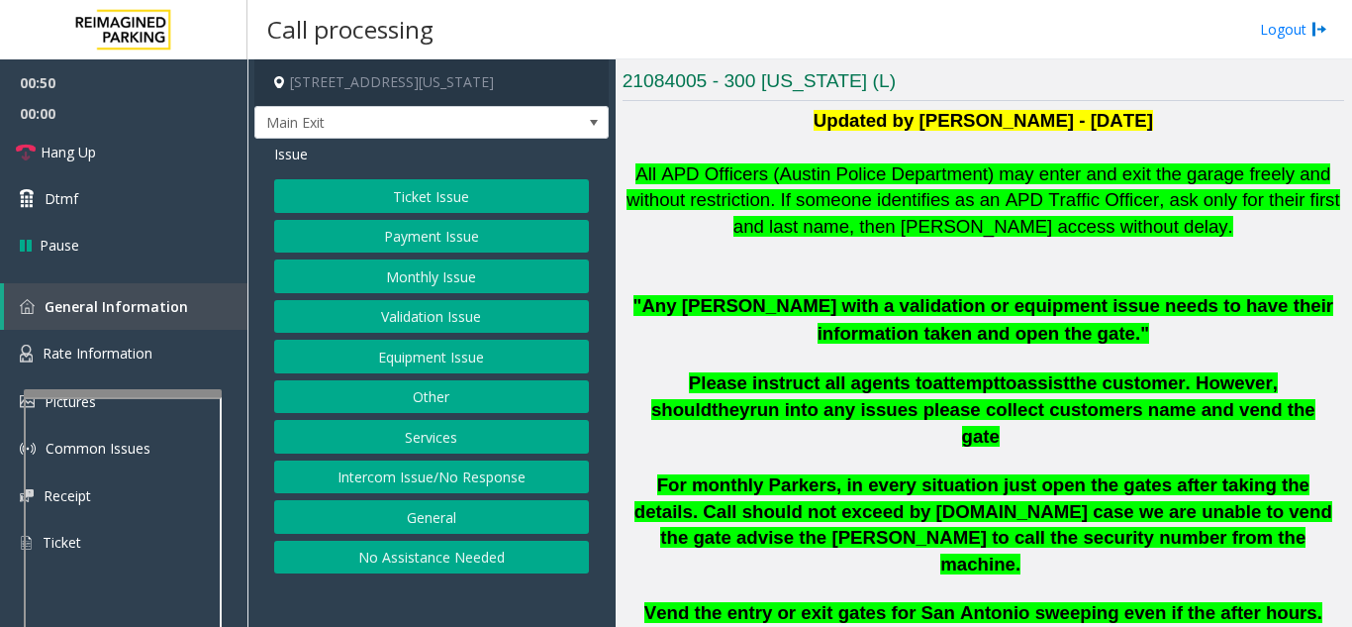
click at [420, 229] on button "Payment Issue" at bounding box center [431, 237] width 315 height 34
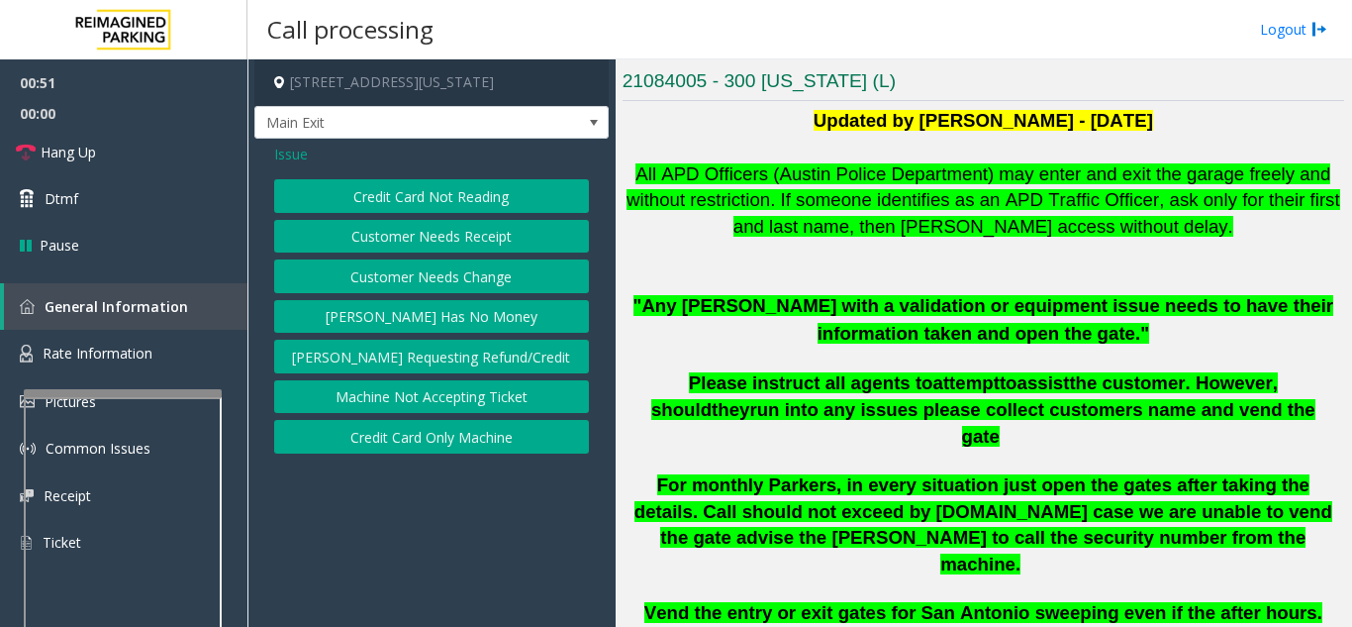
click at [426, 200] on button "Credit Card Not Reading" at bounding box center [431, 196] width 315 height 34
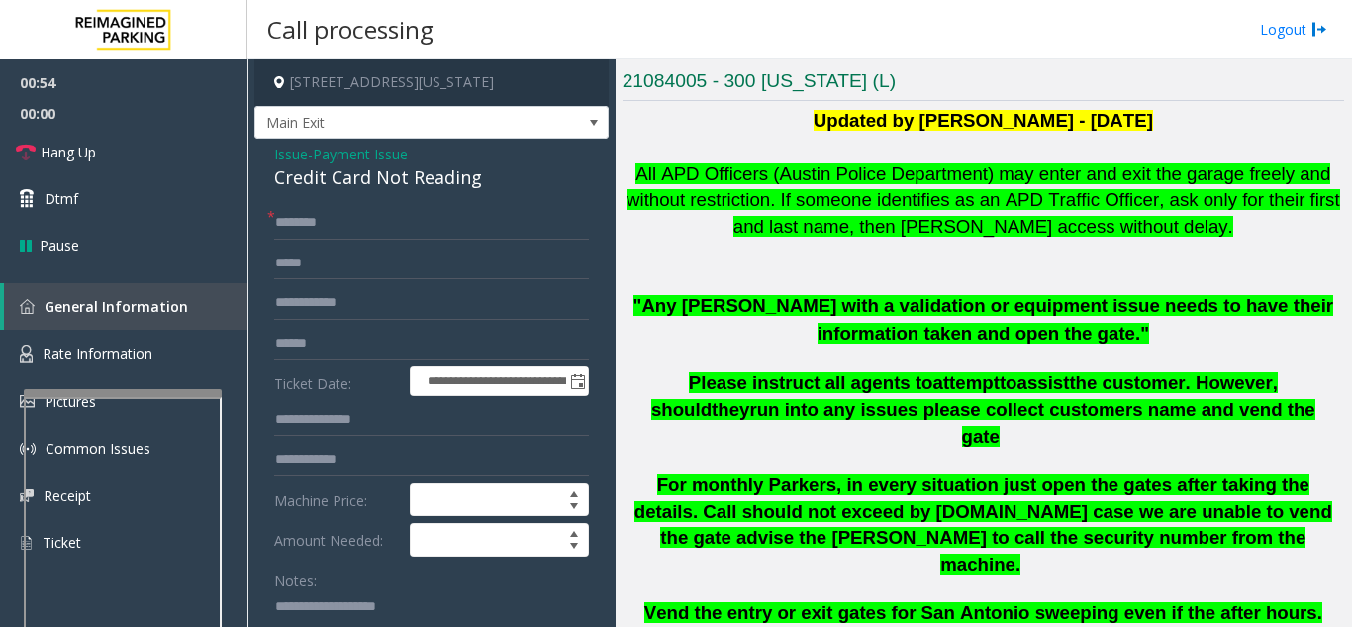
scroll to position [60, 0]
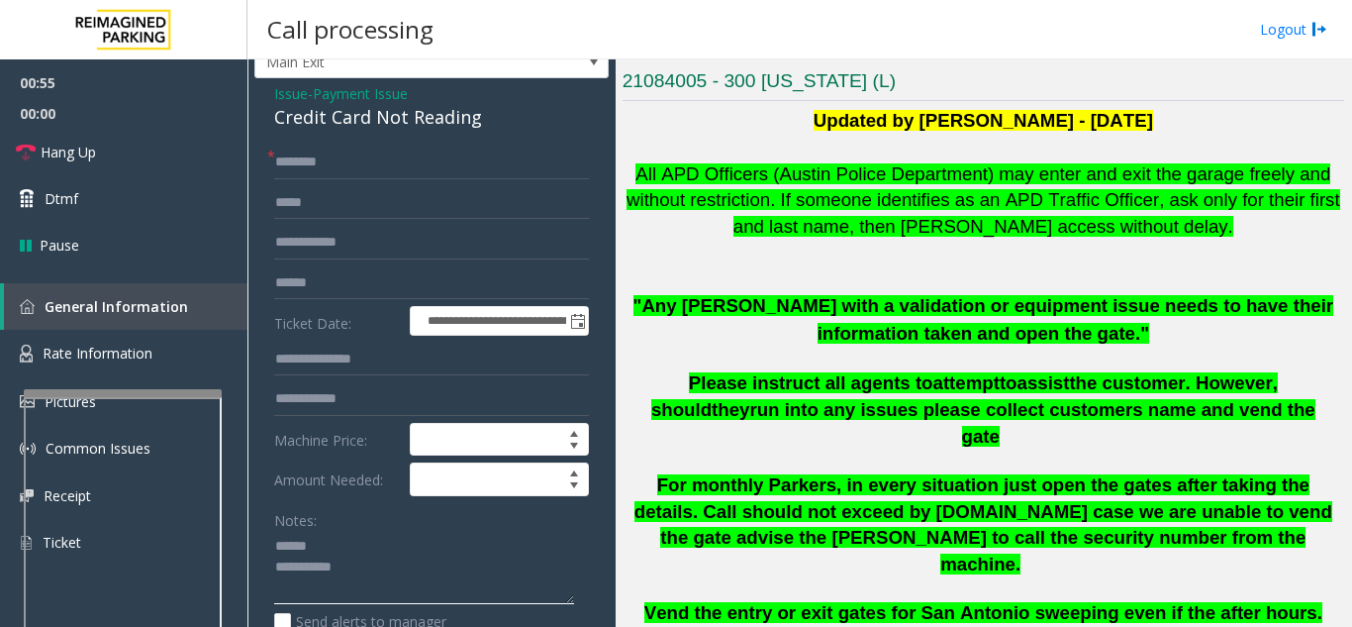
click at [356, 559] on textarea at bounding box center [424, 568] width 300 height 74
click at [359, 542] on textarea at bounding box center [424, 568] width 300 height 74
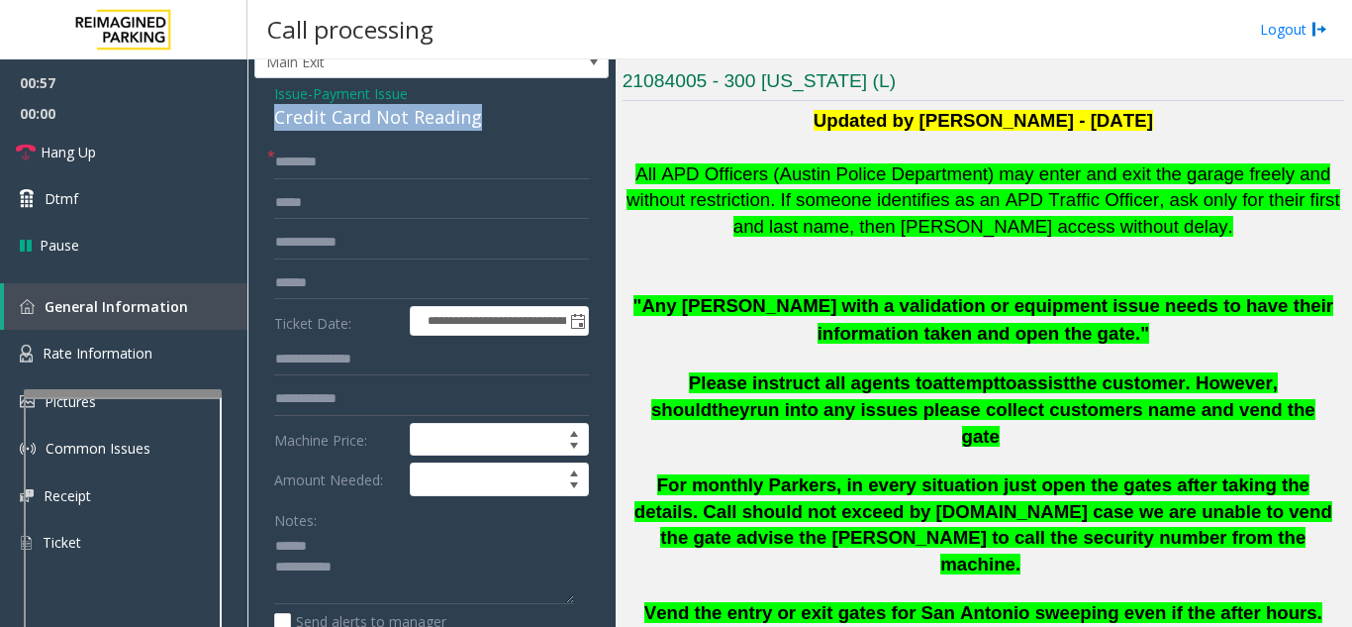
drag, startPoint x: 267, startPoint y: 115, endPoint x: 460, endPoint y: 116, distance: 193.0
click at [489, 117] on div "**********" at bounding box center [431, 466] width 354 height 776
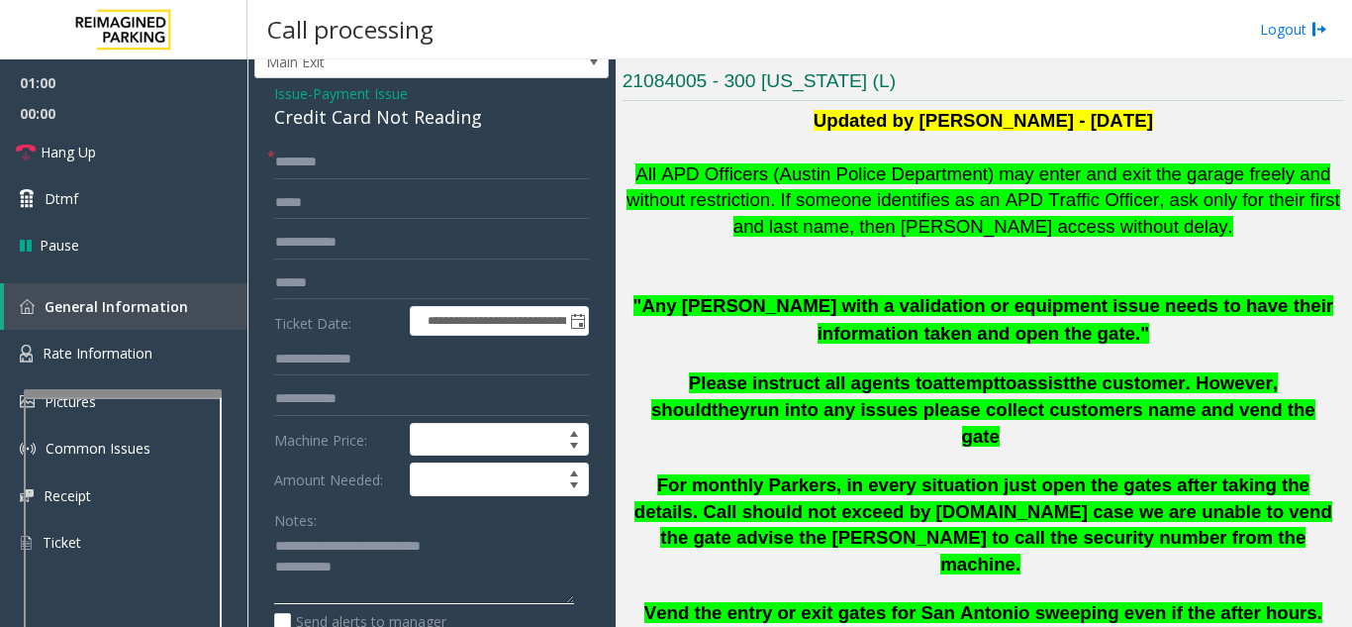
type textarea "**********"
click at [420, 173] on input "text" at bounding box center [431, 162] width 315 height 34
type input "******"
click at [420, 295] on input "text" at bounding box center [431, 283] width 315 height 34
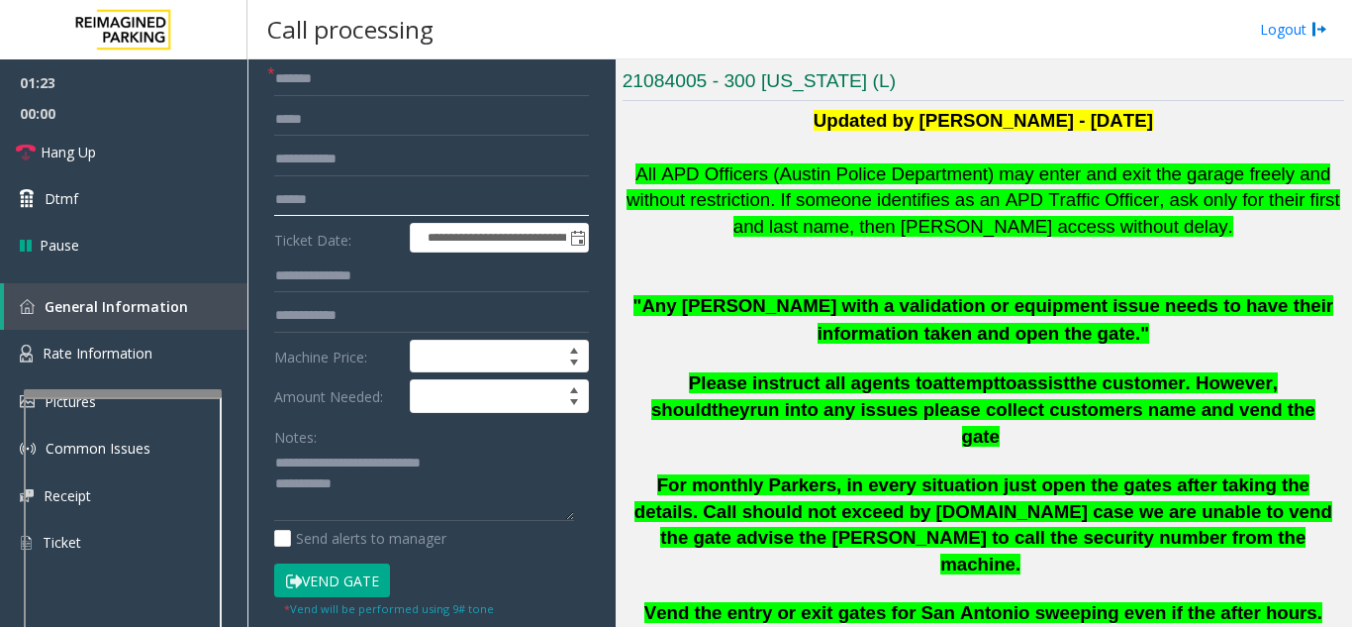
scroll to position [258, 0]
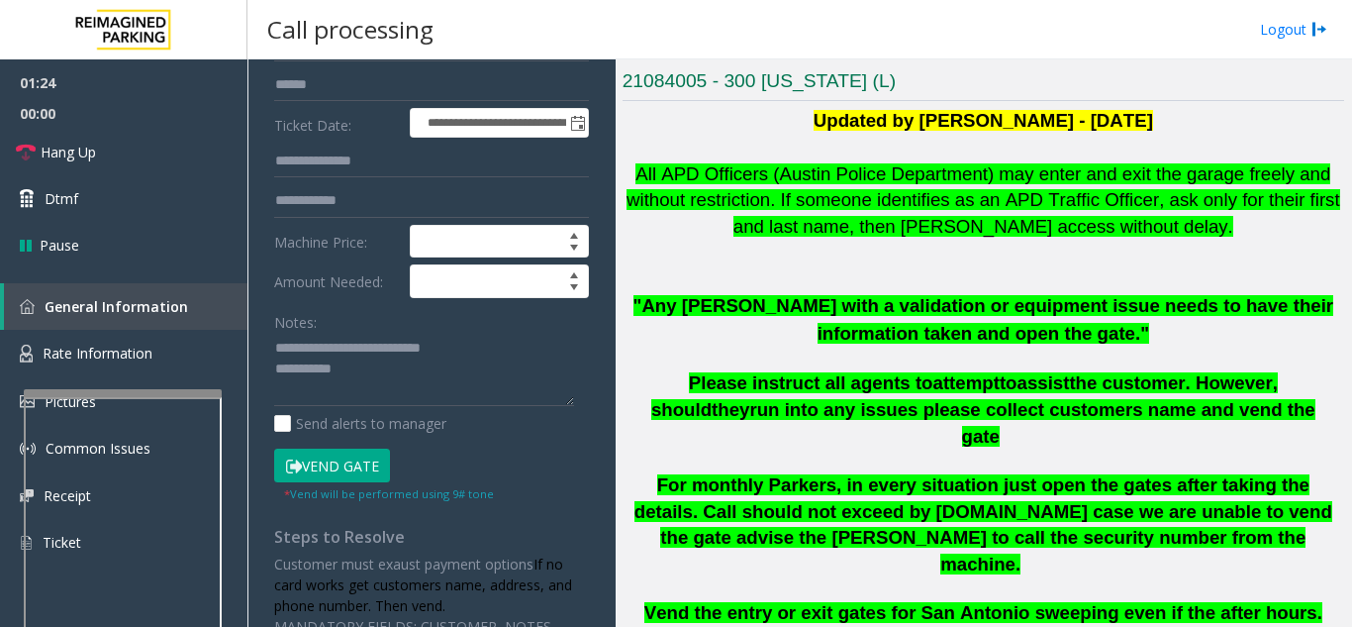
click at [341, 473] on button "Vend Gate" at bounding box center [332, 465] width 116 height 34
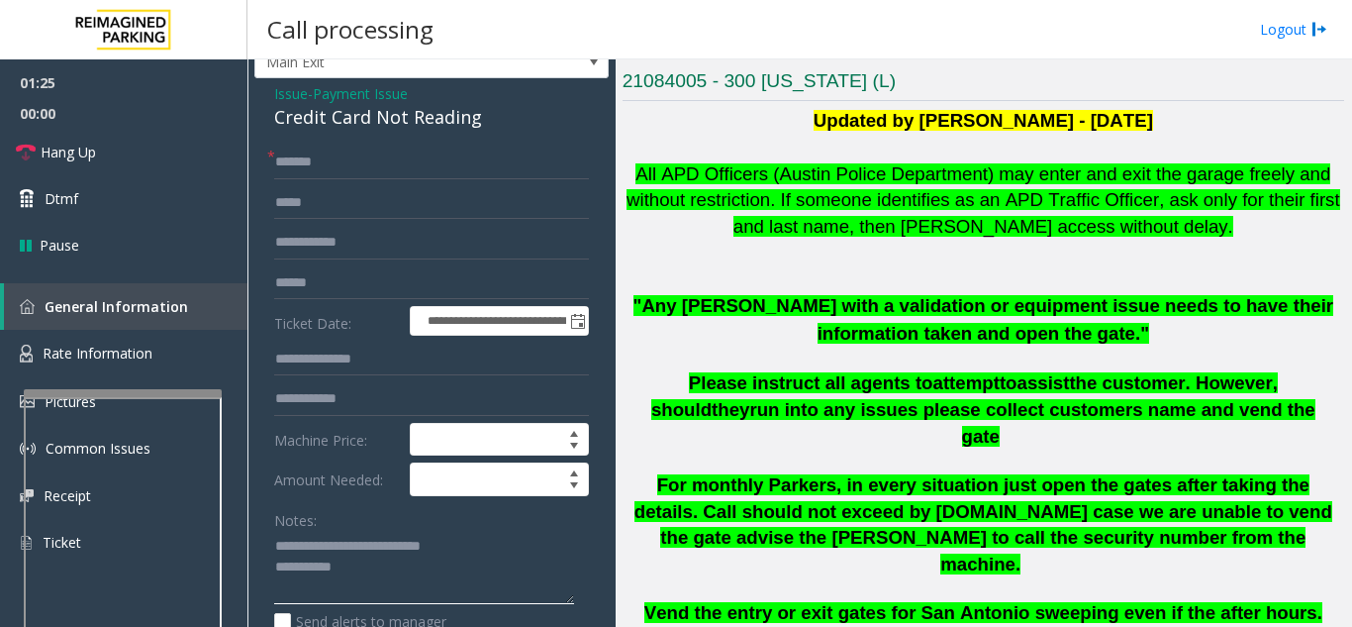
click at [376, 571] on textarea at bounding box center [424, 568] width 300 height 74
type textarea "**********"
click at [392, 509] on div "Notes:" at bounding box center [431, 554] width 315 height 102
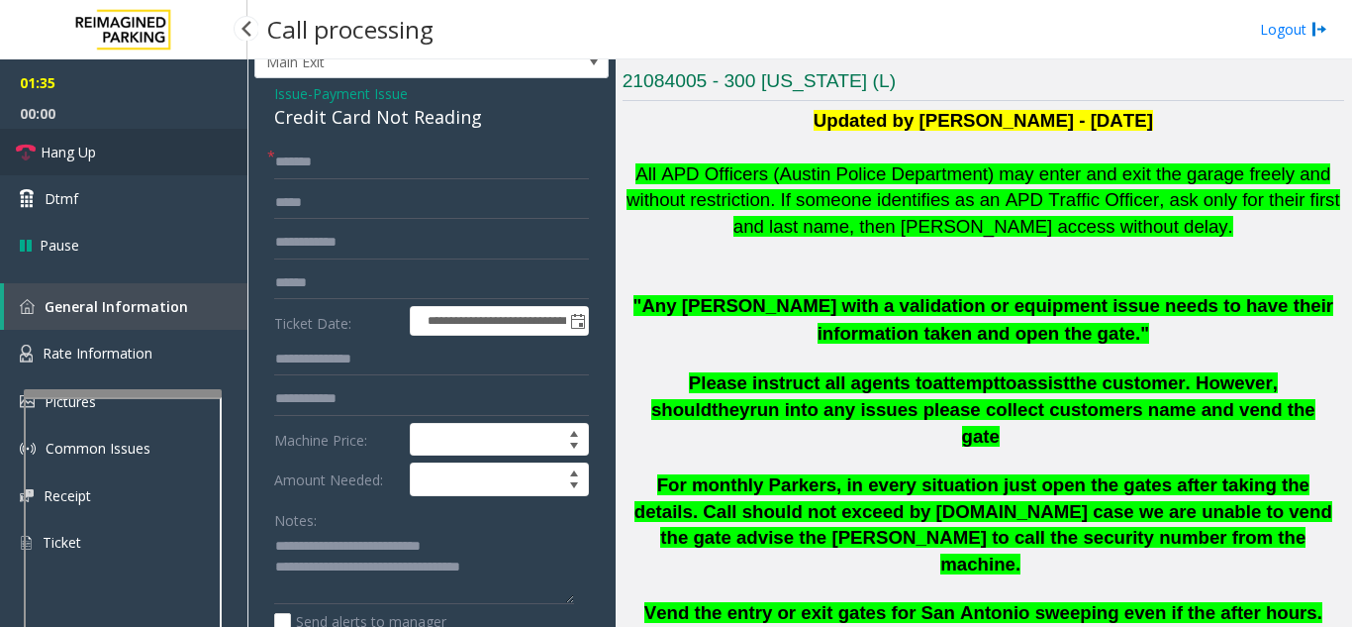
click at [138, 142] on link "Hang Up" at bounding box center [123, 152] width 247 height 47
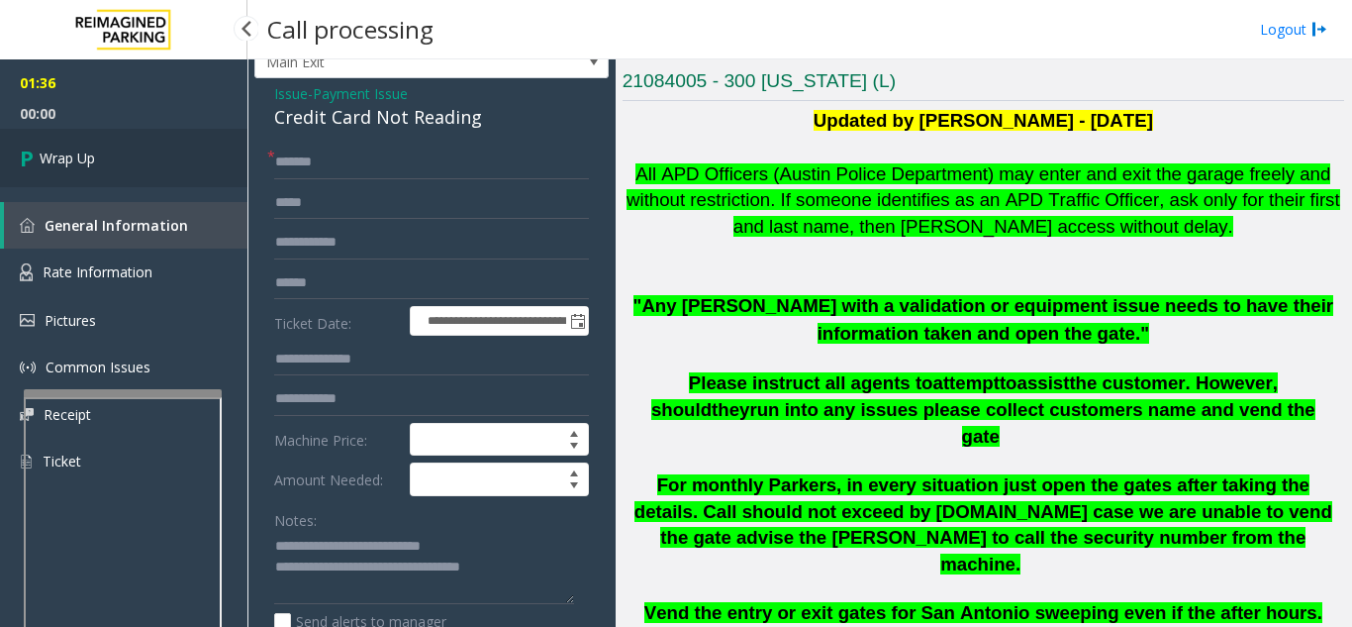
click at [145, 166] on link "Wrap Up" at bounding box center [123, 158] width 247 height 58
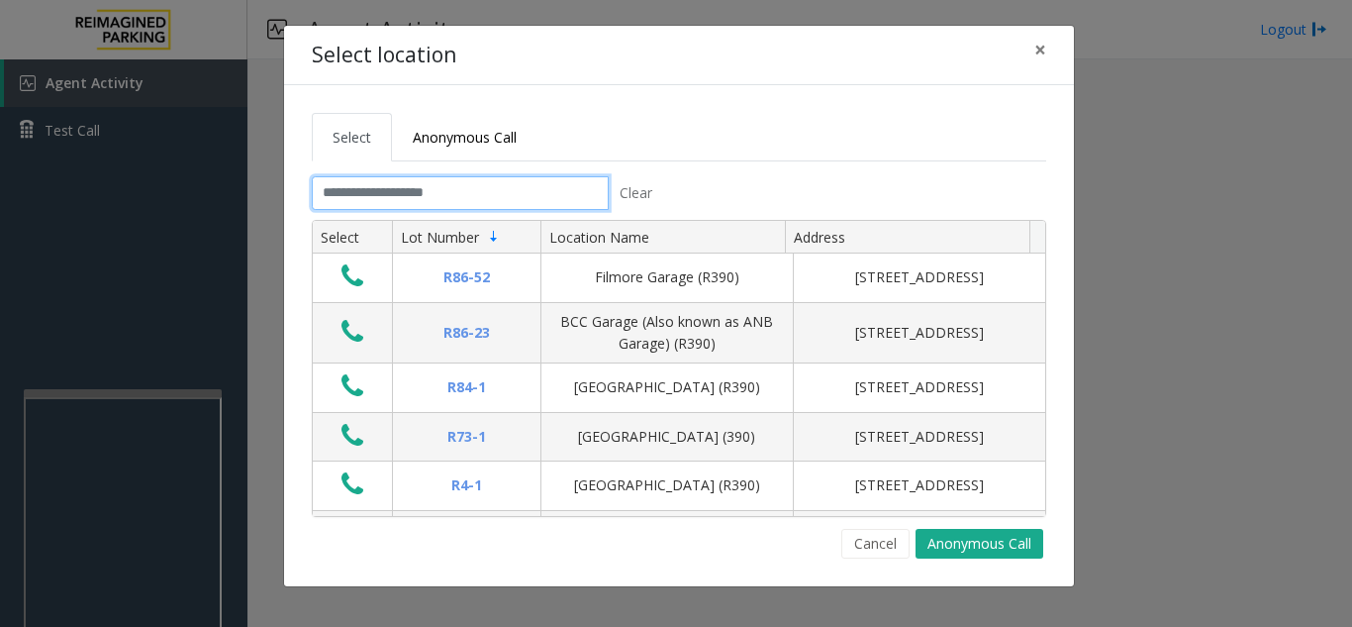
click at [377, 195] on input "text" at bounding box center [460, 193] width 297 height 34
click at [1038, 47] on span "×" at bounding box center [1040, 50] width 12 height 28
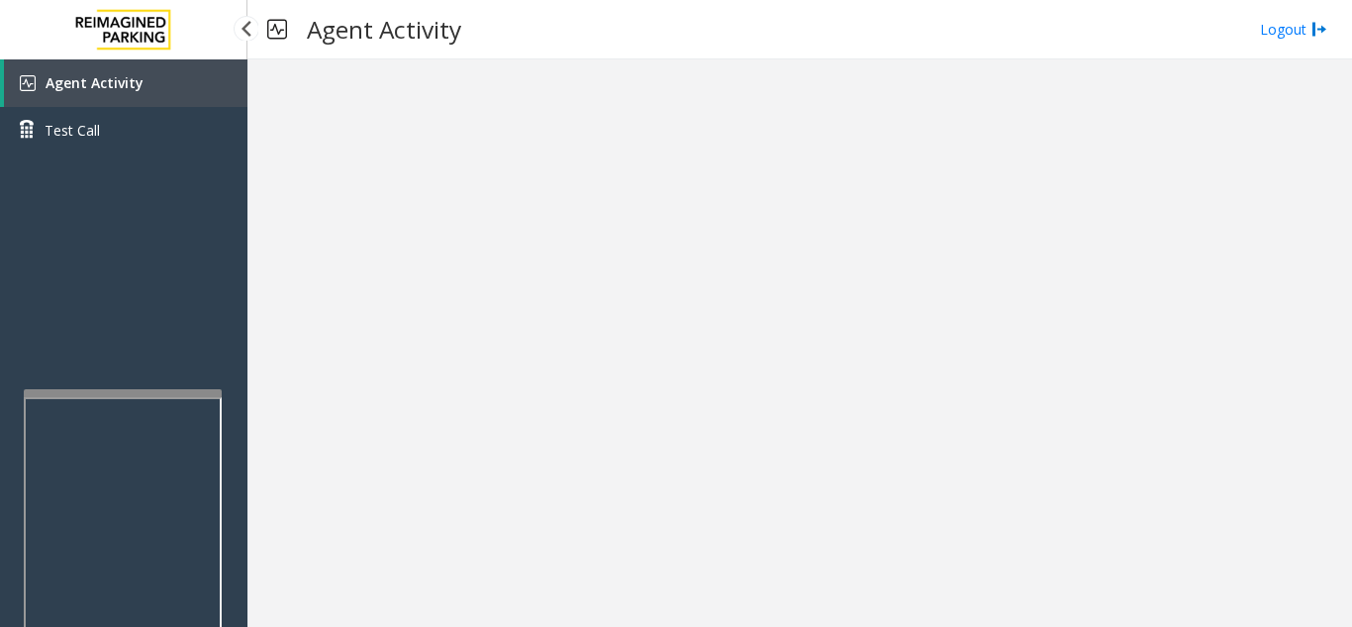
click at [150, 89] on link "Agent Activity" at bounding box center [125, 83] width 243 height 48
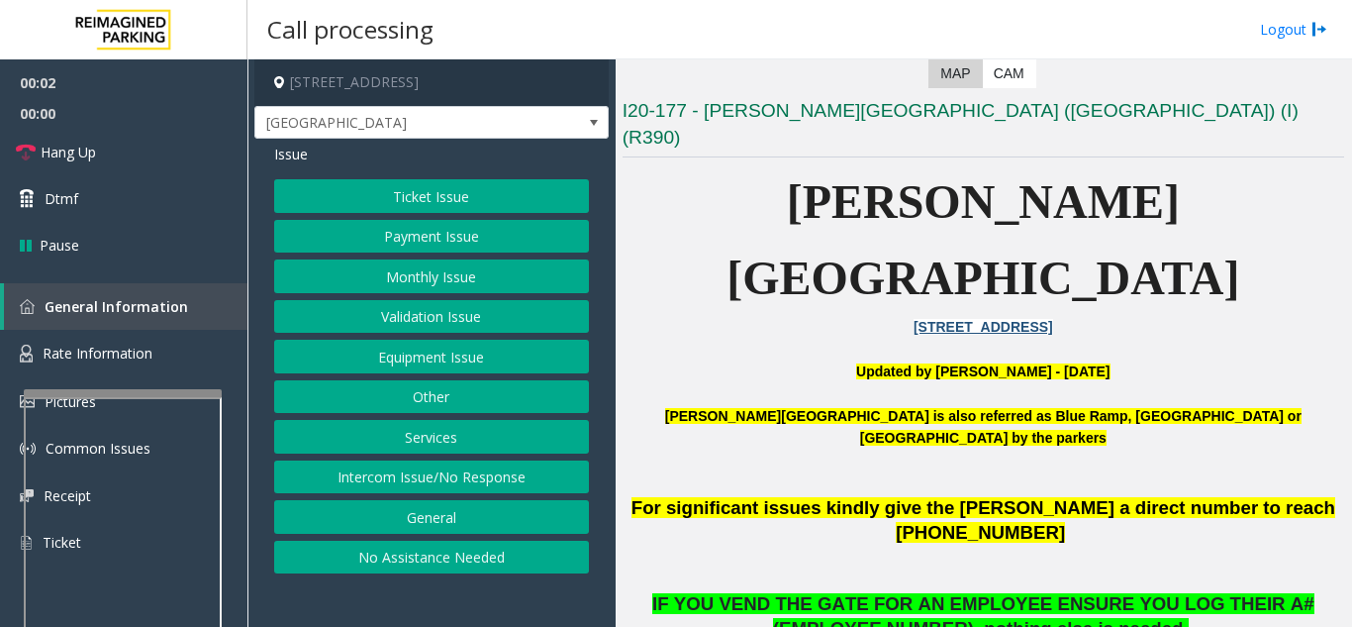
scroll to position [396, 0]
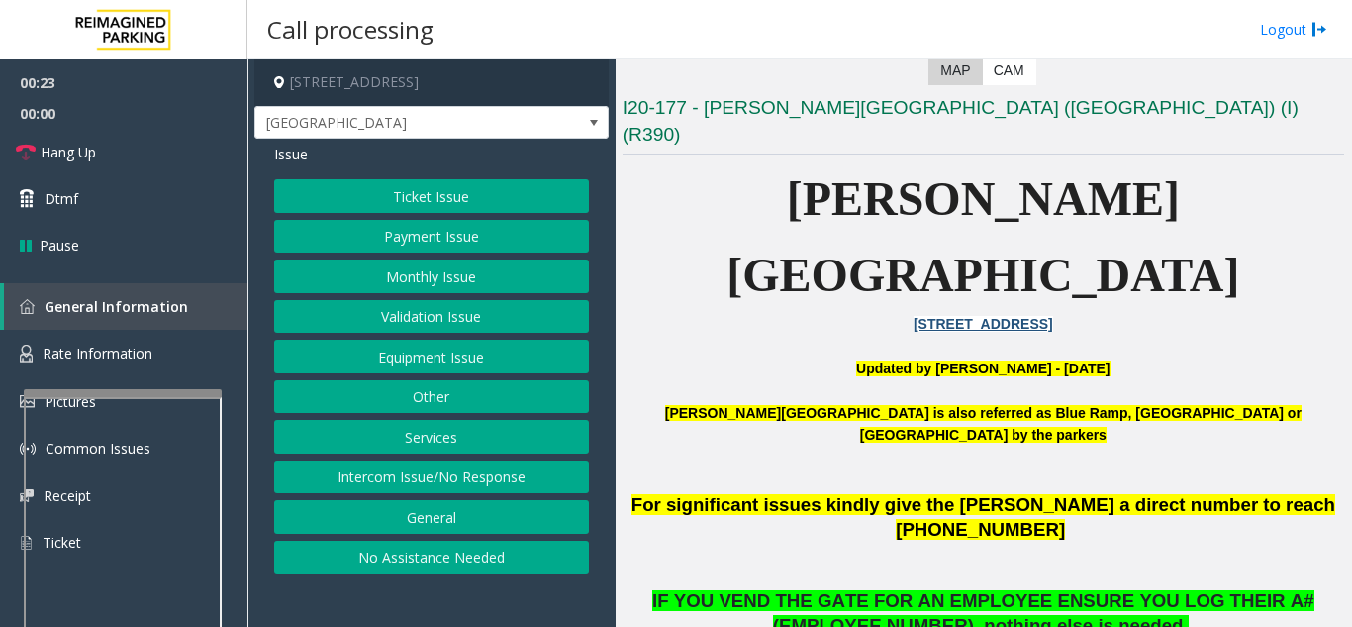
click at [453, 368] on button "Equipment Issue" at bounding box center [431, 356] width 315 height 34
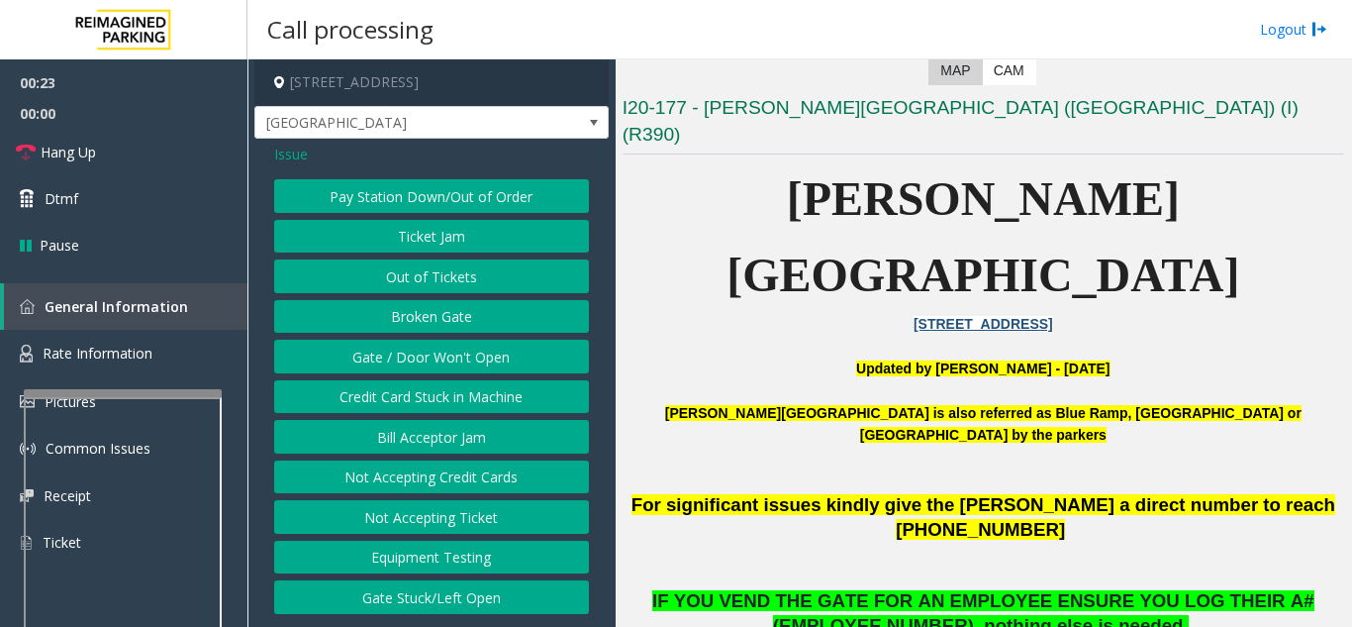
click at [453, 368] on button "Gate / Door Won't Open" at bounding box center [431, 356] width 315 height 34
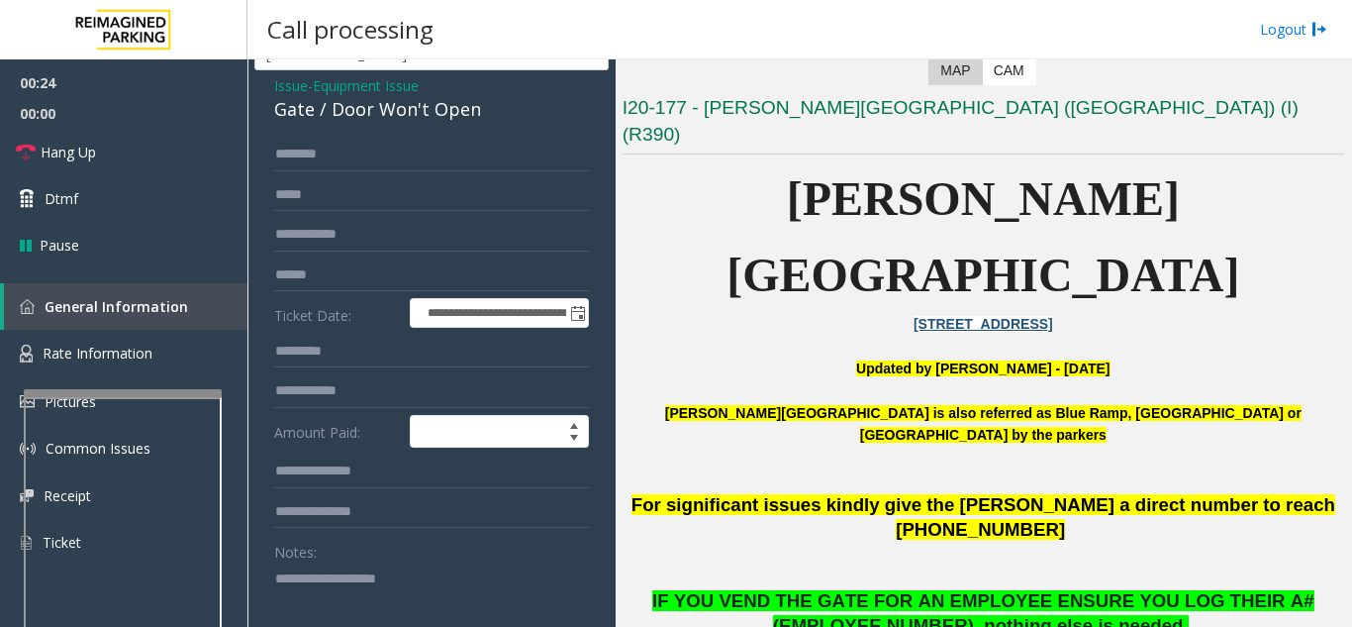
scroll to position [99, 0]
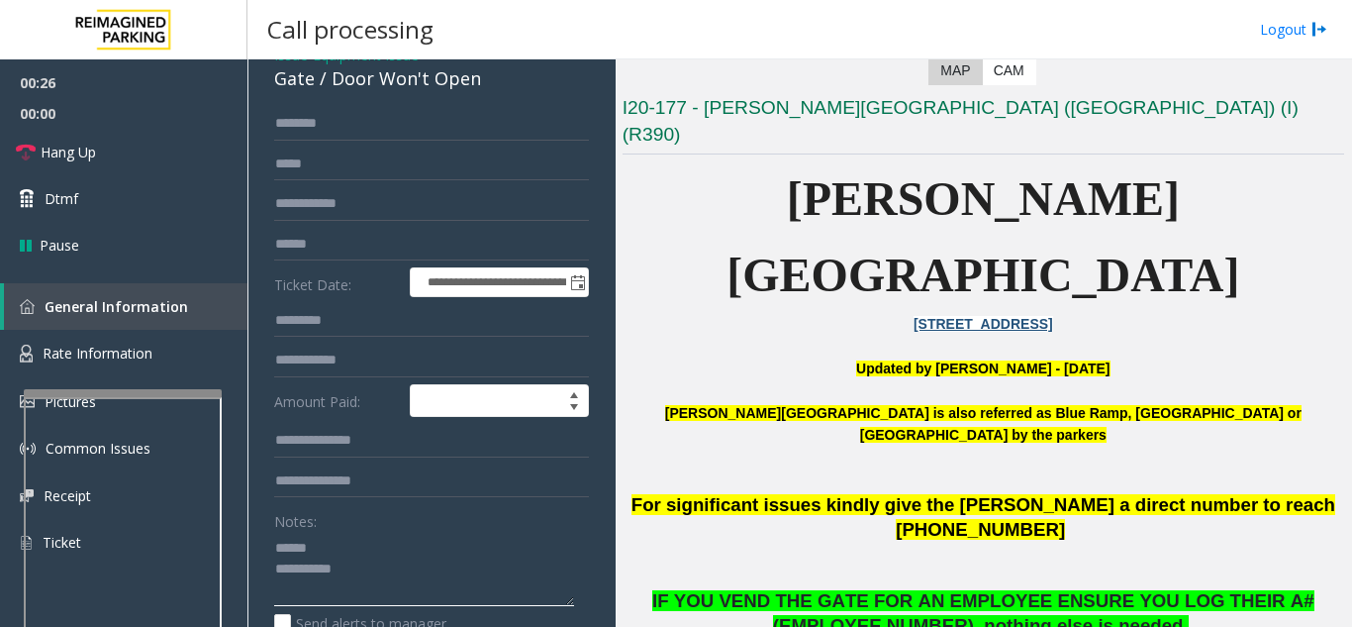
click at [366, 553] on textarea at bounding box center [424, 569] width 300 height 74
drag, startPoint x: 331, startPoint y: 82, endPoint x: 485, endPoint y: 87, distance: 154.5
click at [485, 87] on div "Gate / Door Won't Open" at bounding box center [431, 78] width 315 height 27
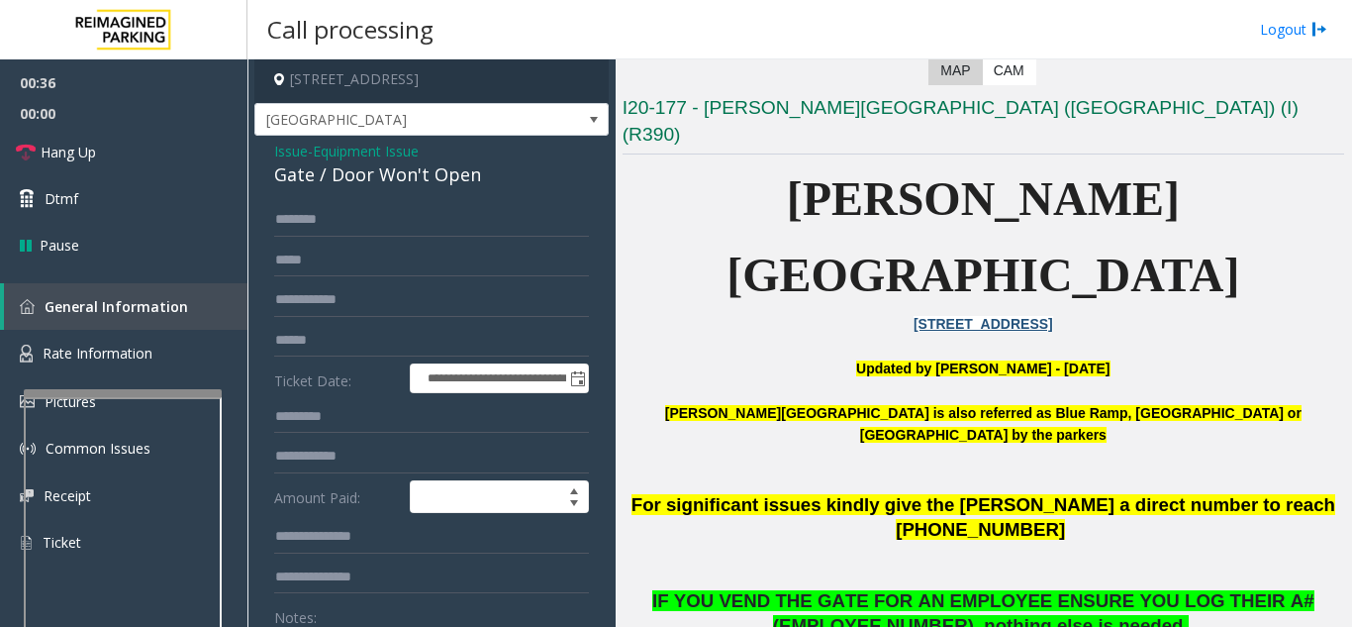
scroll to position [0, 0]
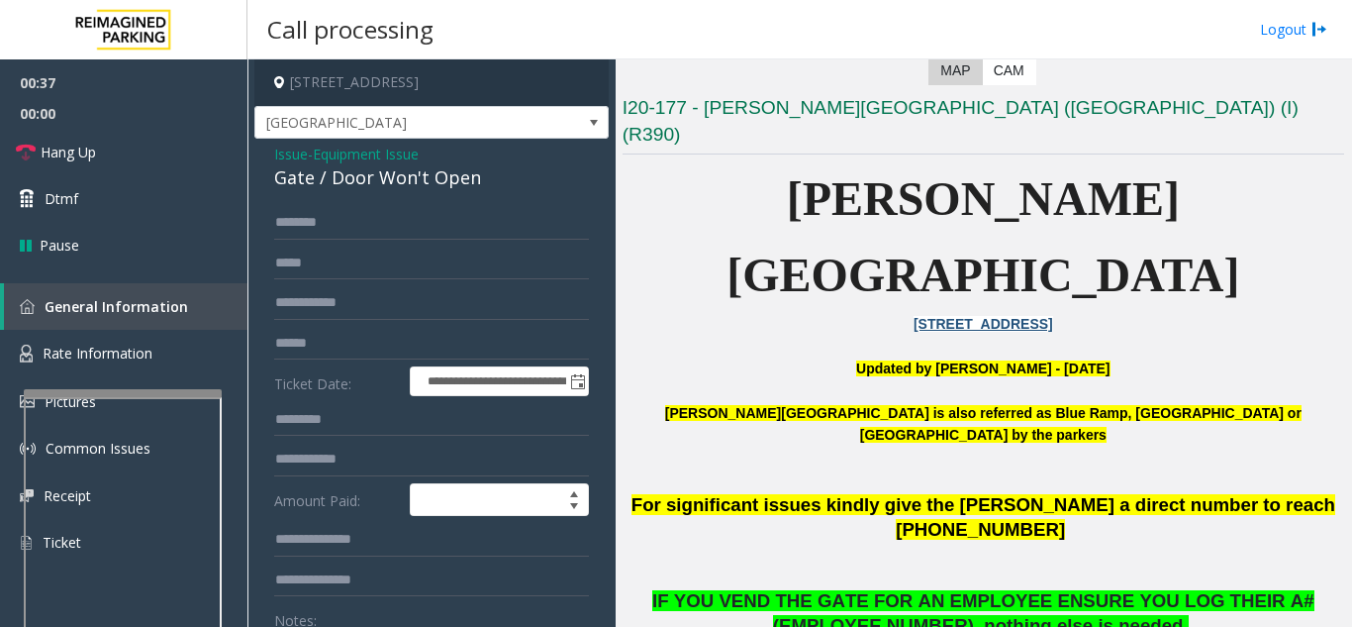
type textarea "**********"
click at [296, 153] on span "Issue" at bounding box center [291, 154] width 34 height 21
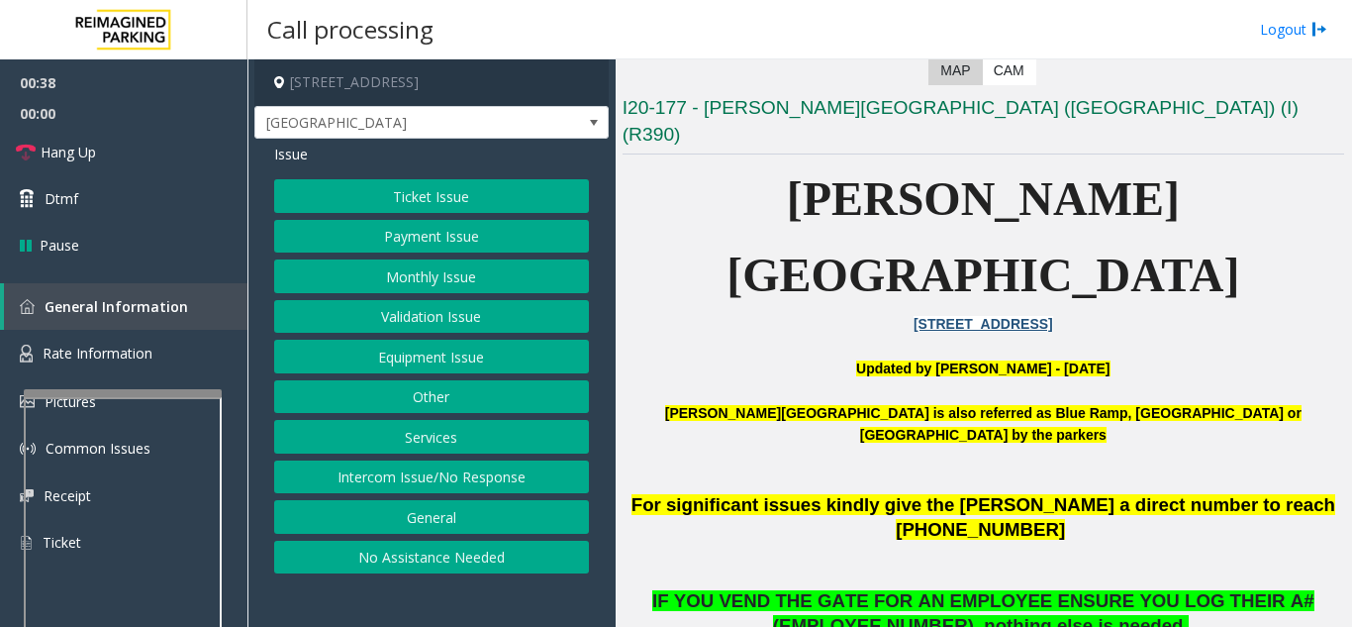
click at [399, 203] on button "Ticket Issue" at bounding box center [431, 196] width 315 height 34
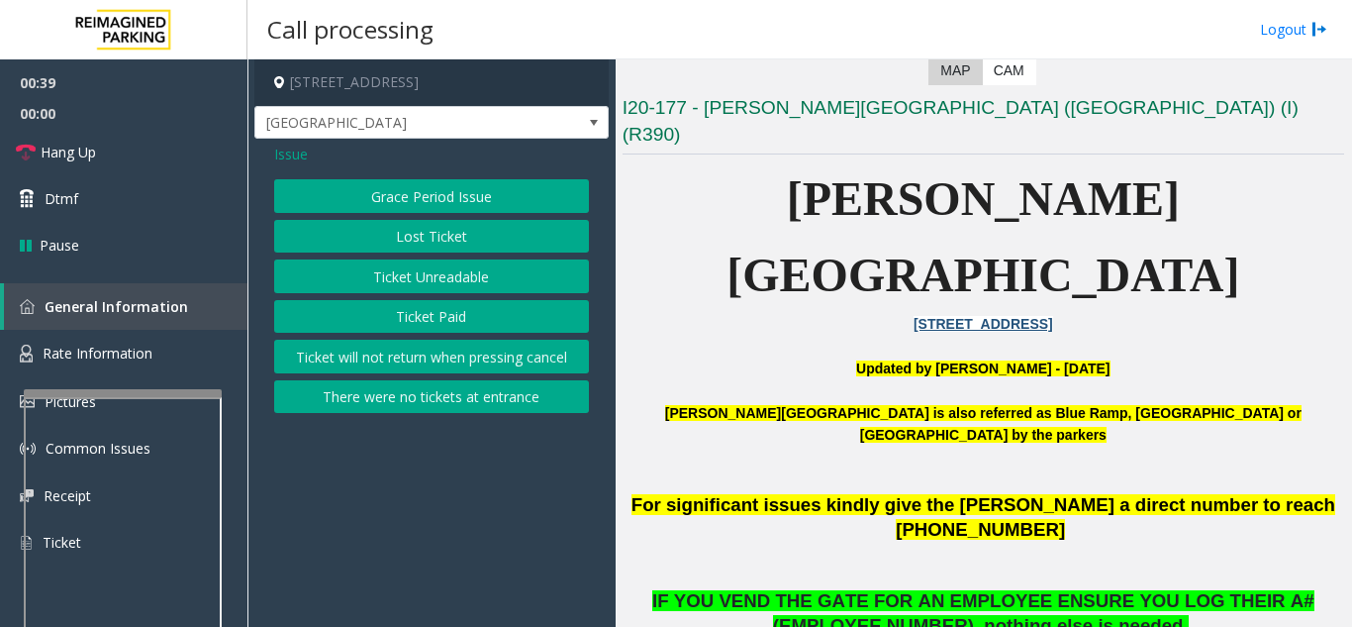
click at [389, 399] on button "There were no tickets at entrance" at bounding box center [431, 397] width 315 height 34
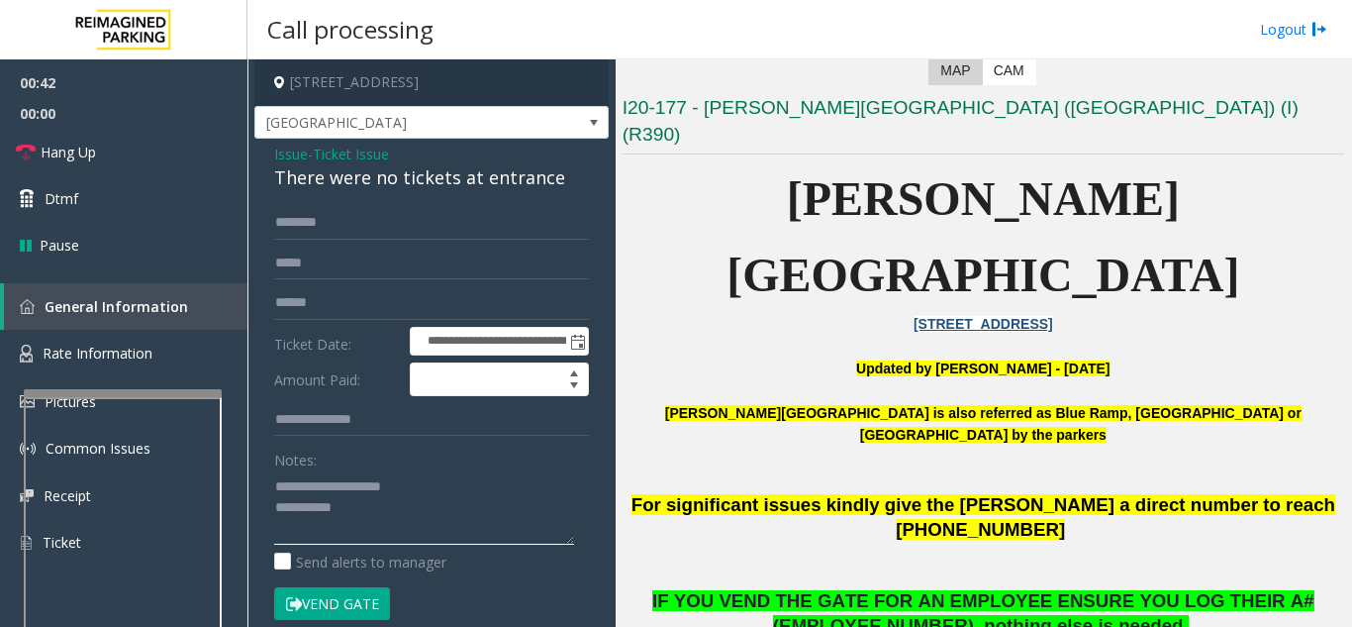
drag, startPoint x: 317, startPoint y: 487, endPoint x: 431, endPoint y: 493, distance: 114.0
click at [431, 493] on textarea at bounding box center [424, 507] width 300 height 74
click at [353, 613] on button "Vend Gate" at bounding box center [332, 604] width 116 height 34
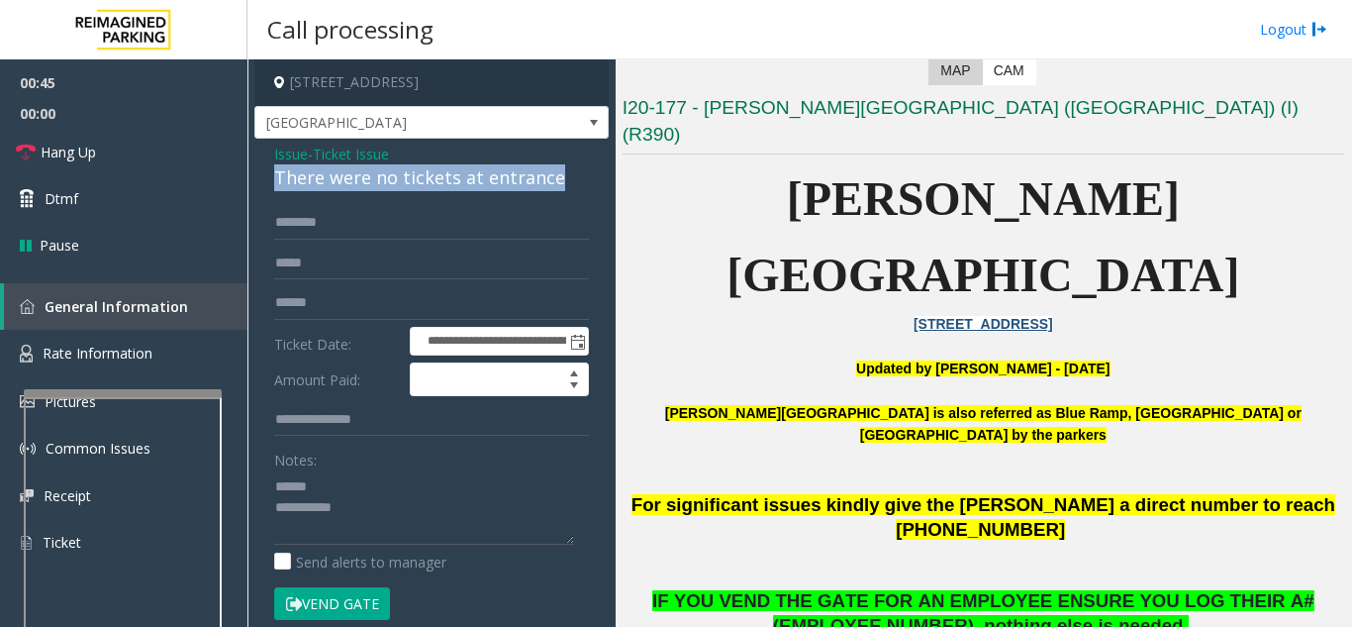
drag, startPoint x: 266, startPoint y: 183, endPoint x: 566, endPoint y: 193, distance: 300.1
click at [566, 193] on div "**********" at bounding box center [431, 622] width 354 height 967
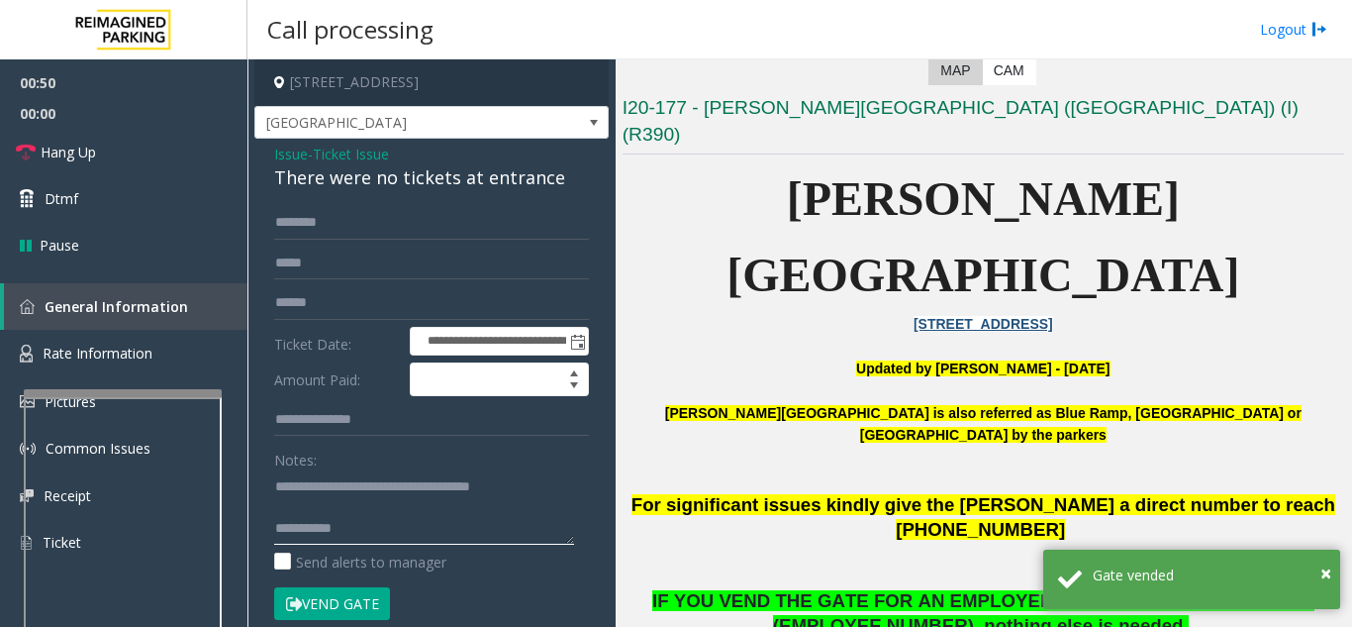
click at [377, 526] on textarea at bounding box center [424, 507] width 300 height 74
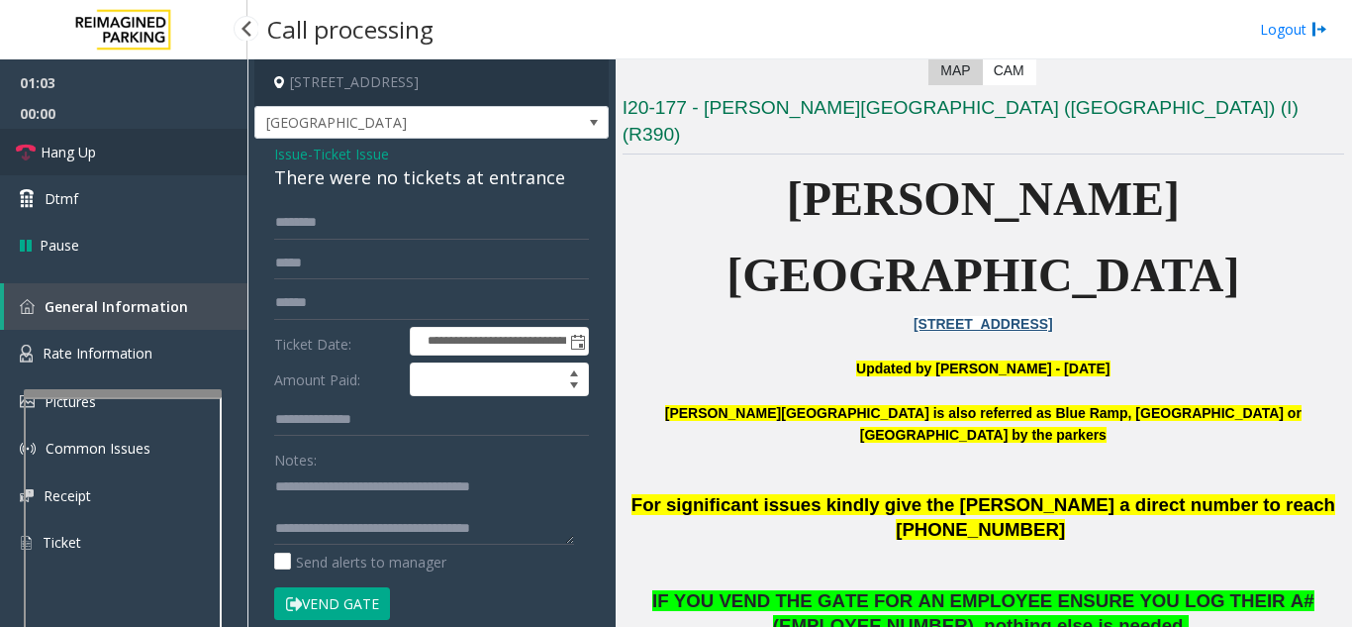
click at [102, 161] on link "Hang Up" at bounding box center [123, 152] width 247 height 47
click at [545, 529] on textarea at bounding box center [424, 507] width 300 height 74
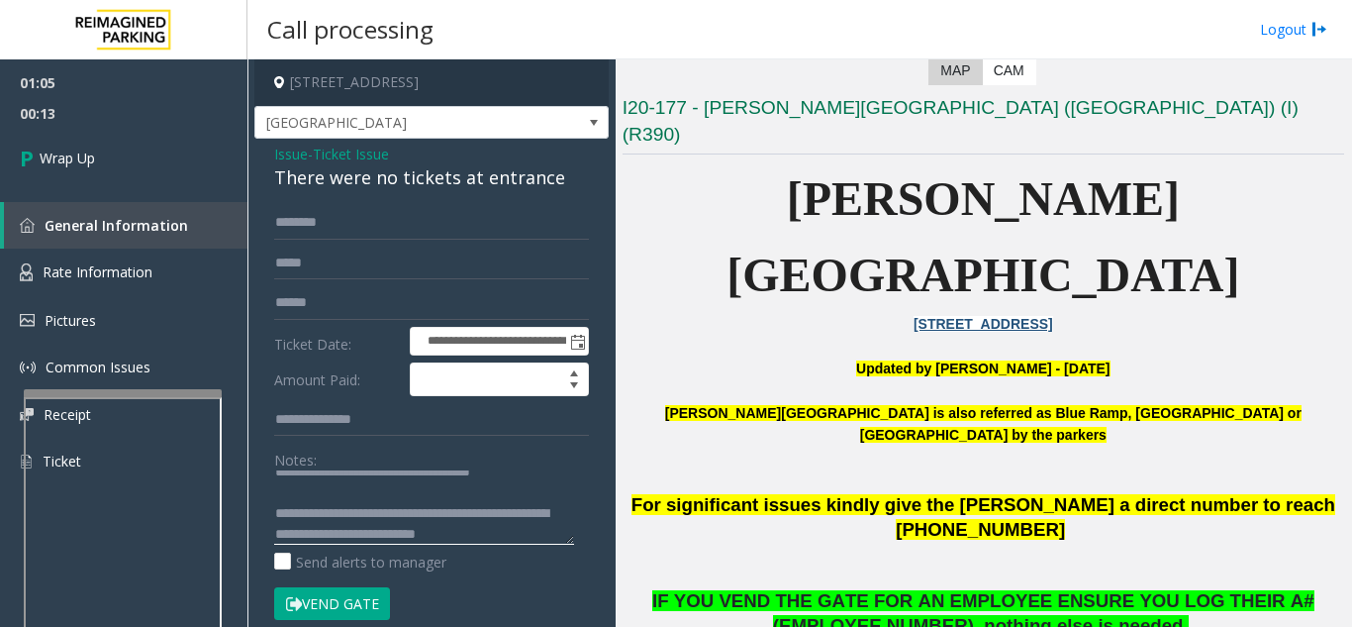
scroll to position [36, 0]
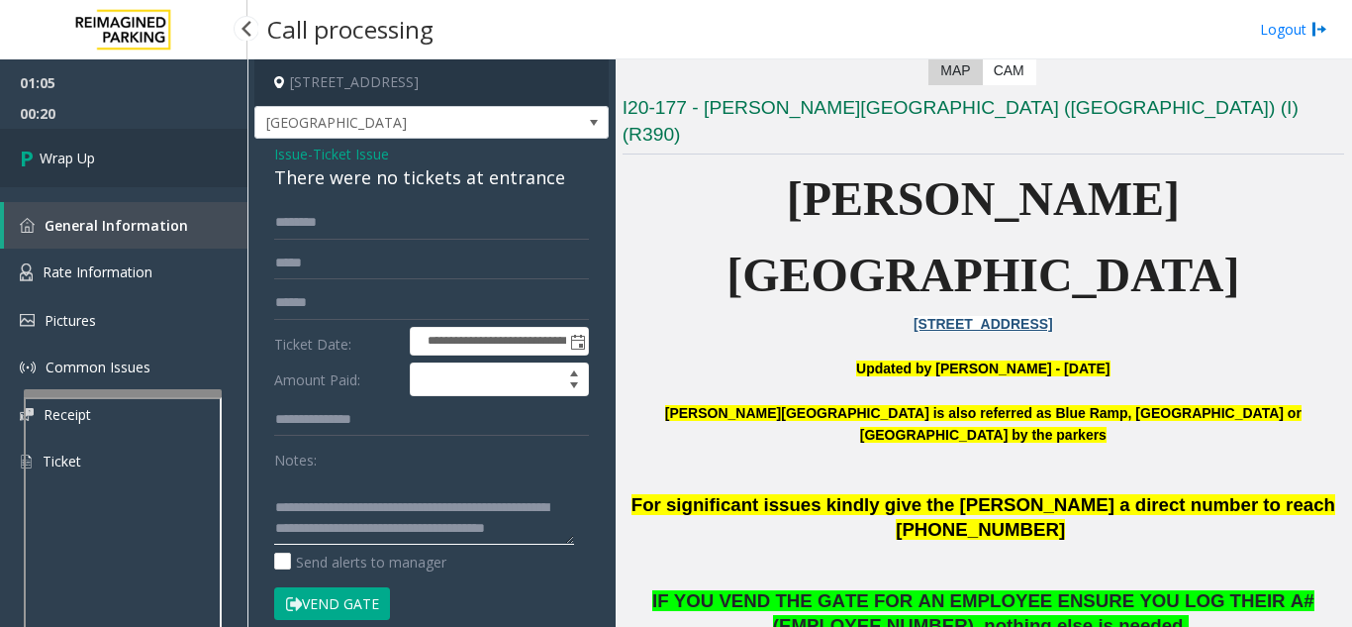
type textarea "**********"
click at [69, 145] on link "Wrap Up" at bounding box center [123, 158] width 247 height 58
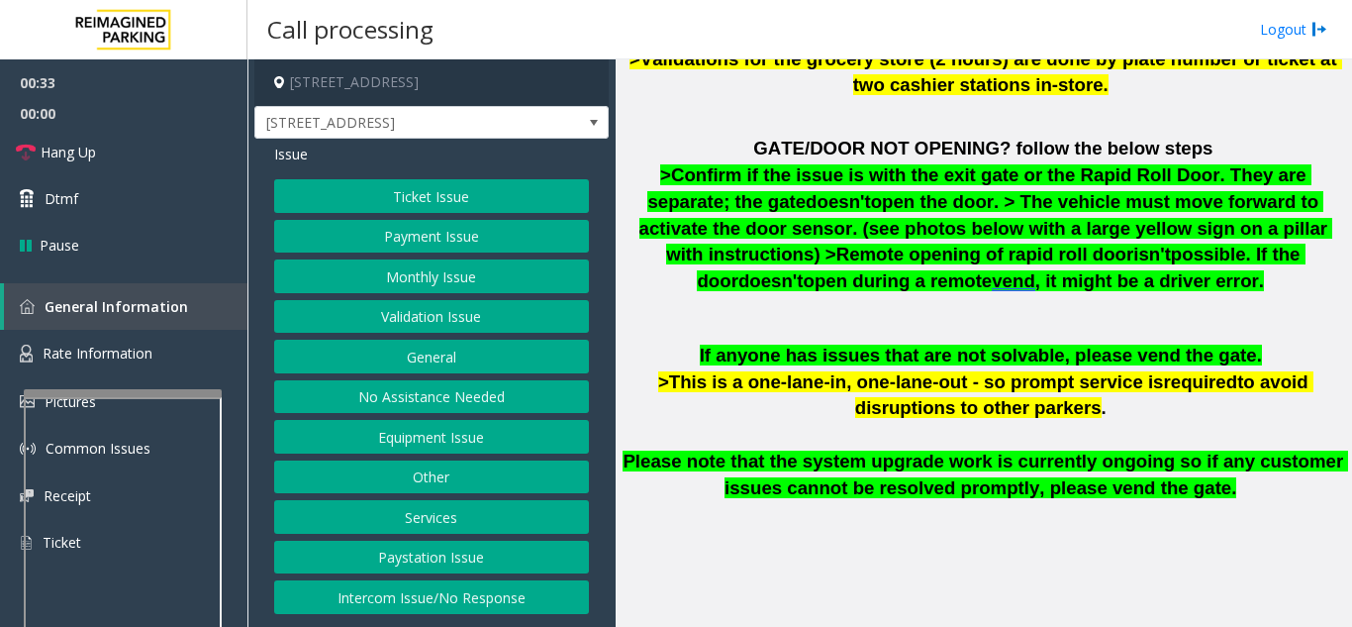
scroll to position [1188, 0]
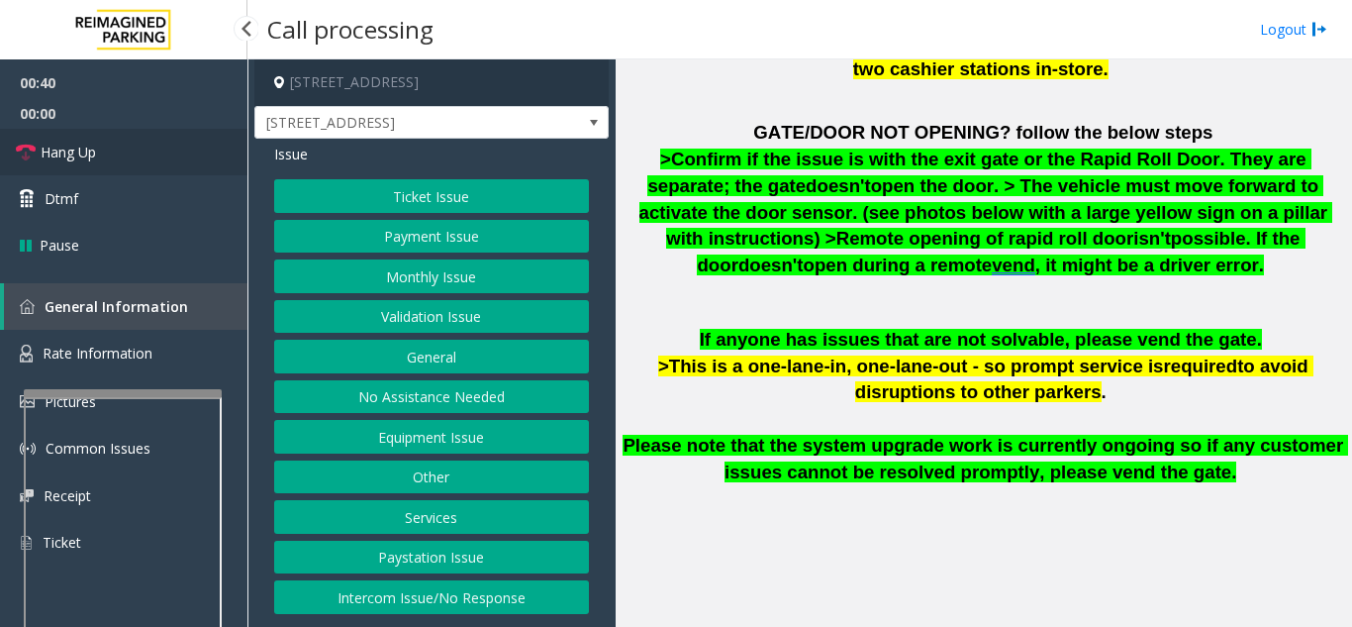
click at [99, 150] on link "Hang Up" at bounding box center [123, 152] width 247 height 47
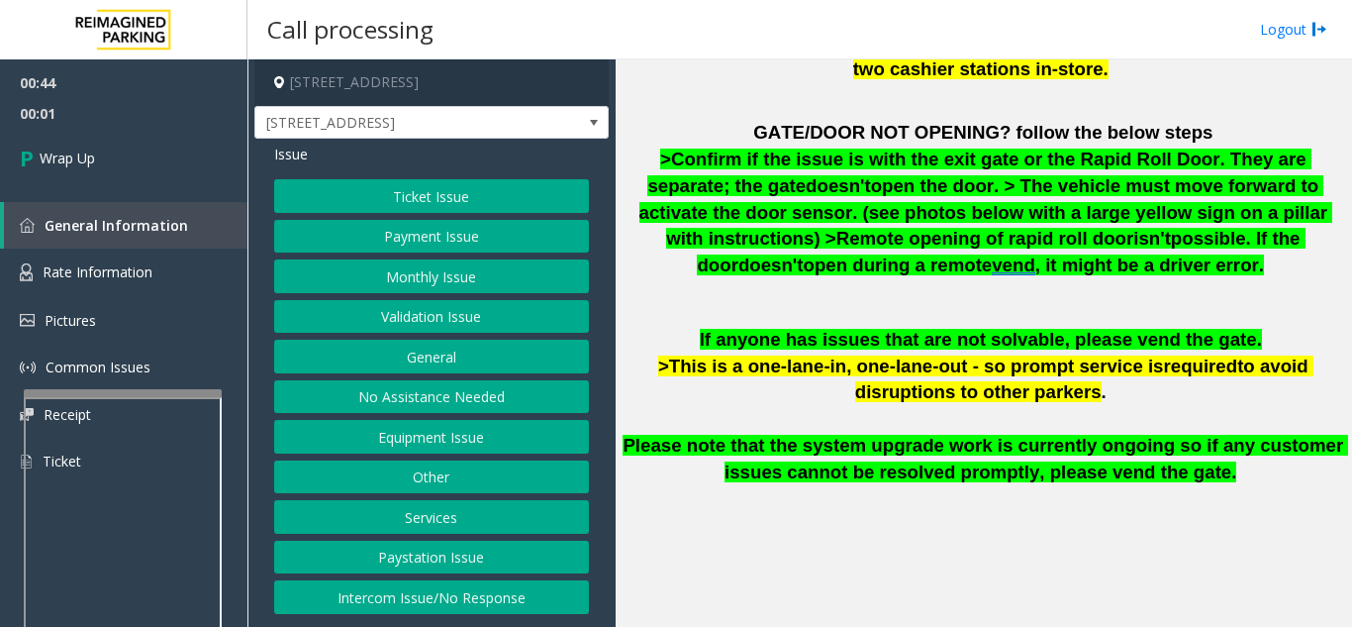
click at [458, 600] on button "Intercom Issue/No Response" at bounding box center [431, 597] width 315 height 34
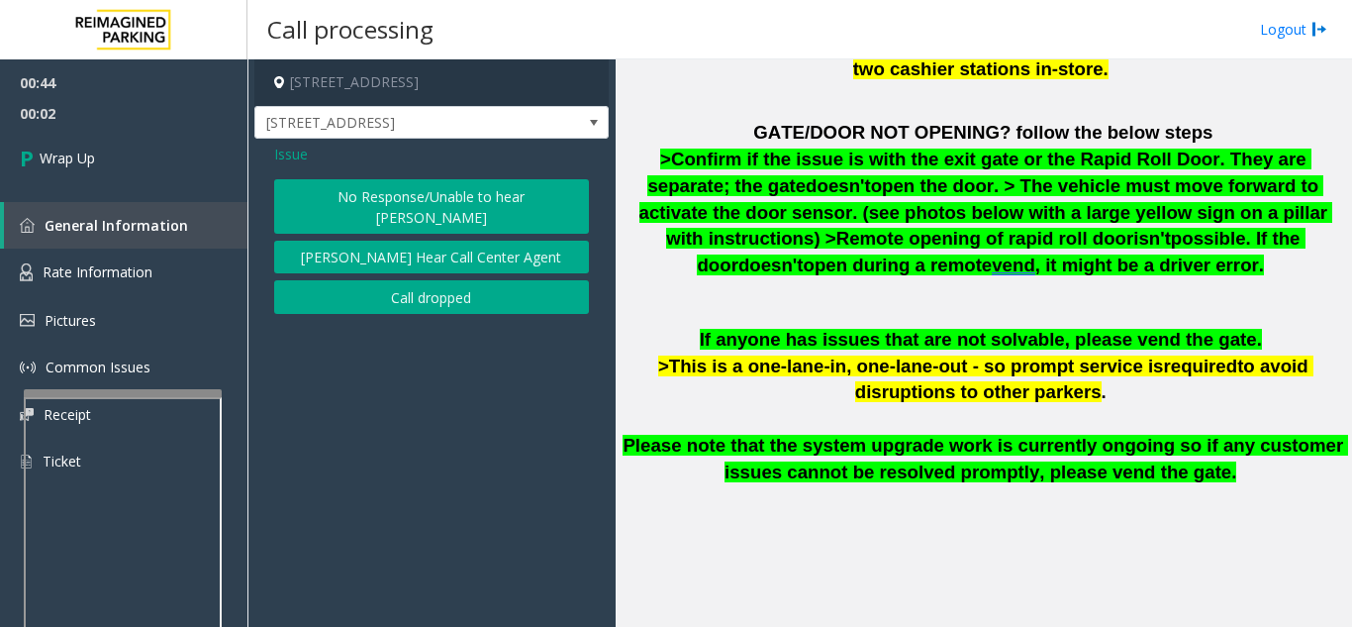
click at [328, 180] on button "No Response/Unable to hear [PERSON_NAME]" at bounding box center [431, 206] width 315 height 54
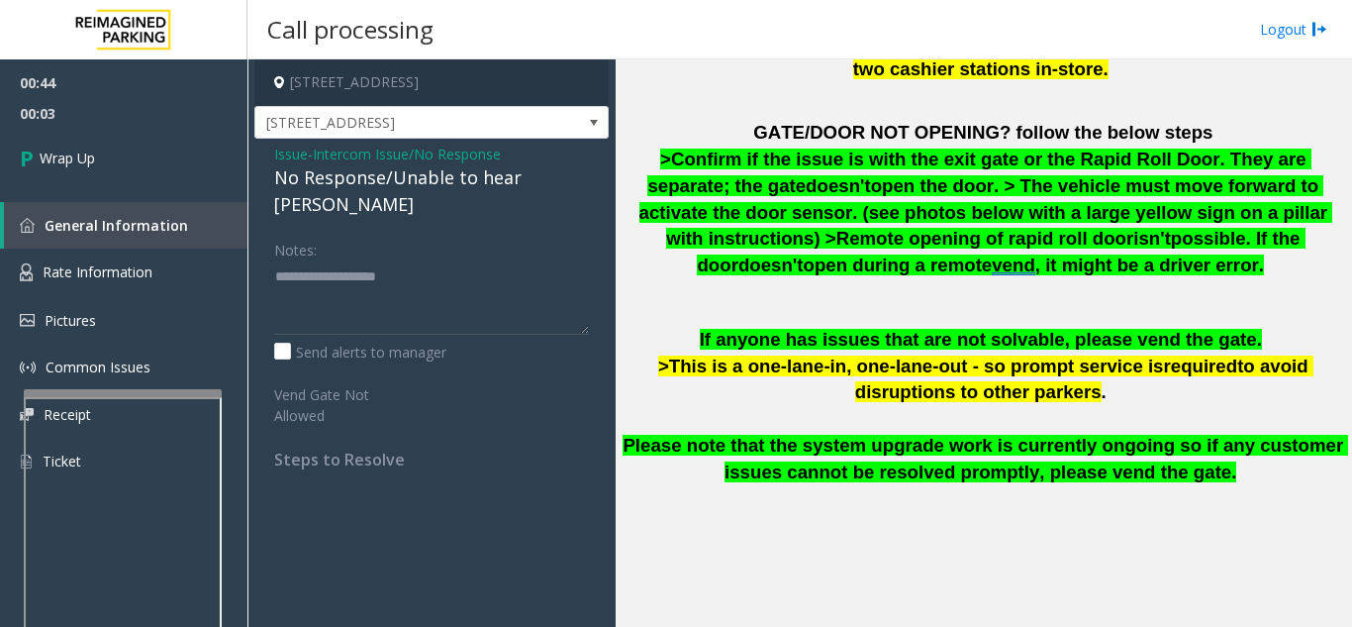
click at [294, 160] on span "Issue" at bounding box center [291, 154] width 34 height 21
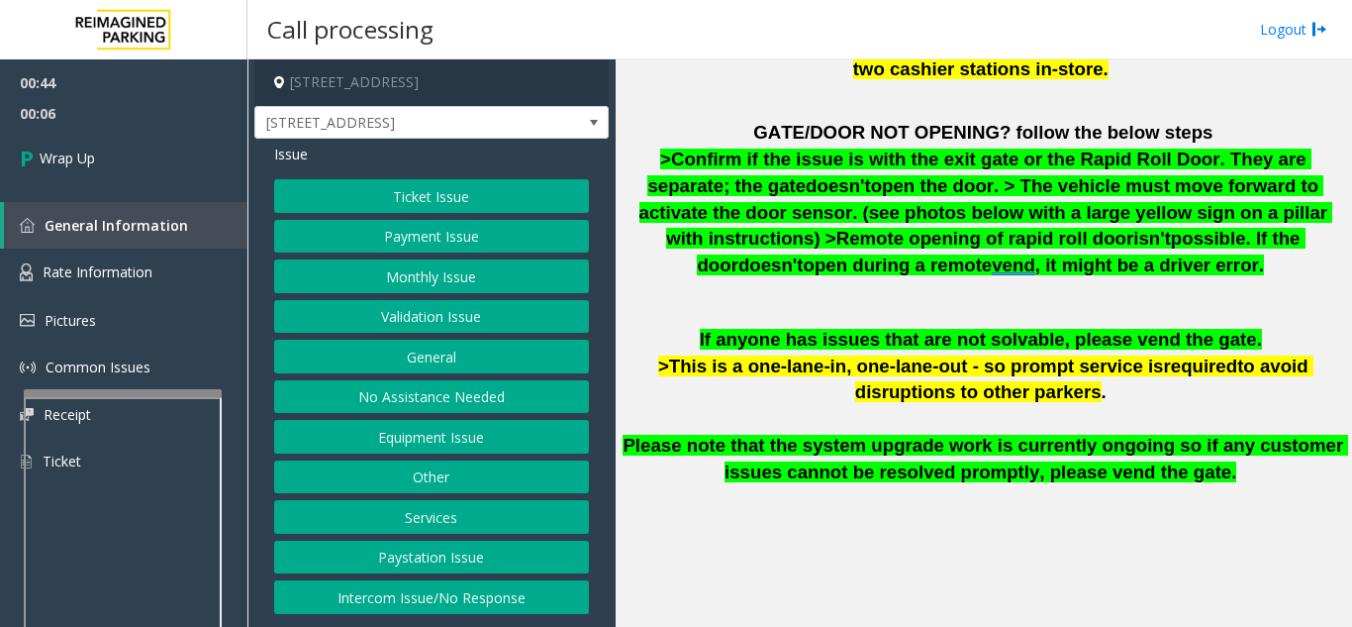
click at [440, 403] on button "No Assistance Needed" at bounding box center [431, 397] width 315 height 34
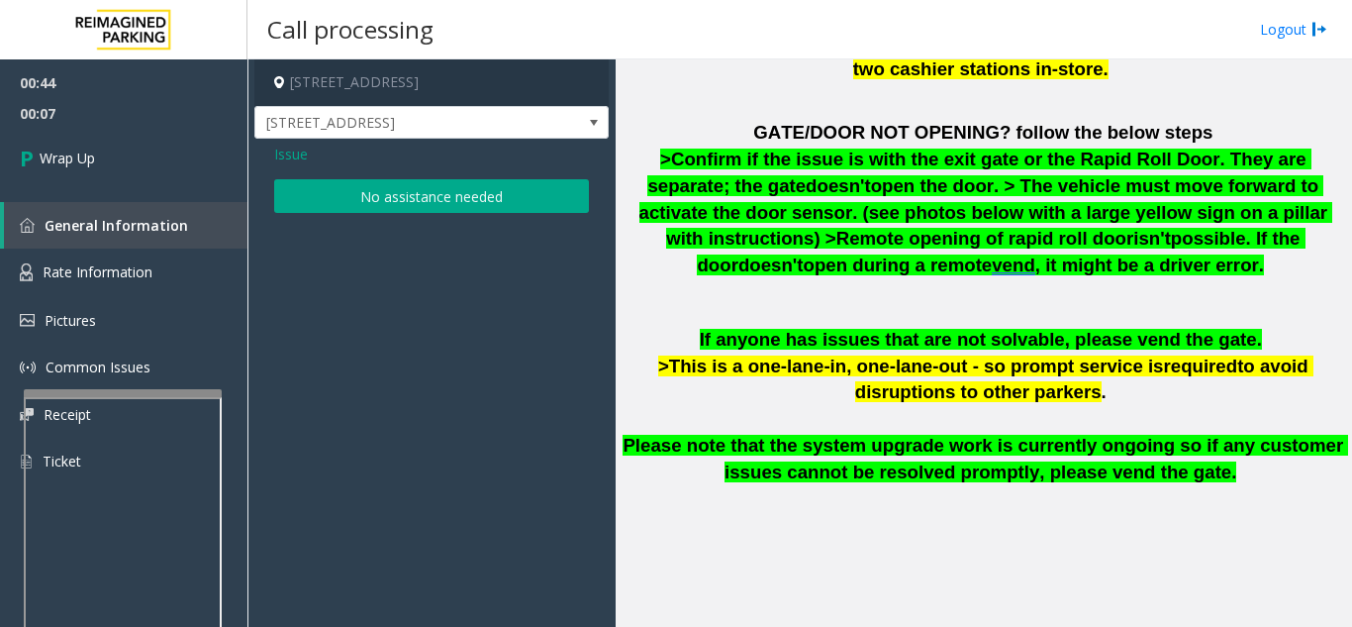
click at [363, 196] on button "No assistance needed" at bounding box center [431, 196] width 315 height 34
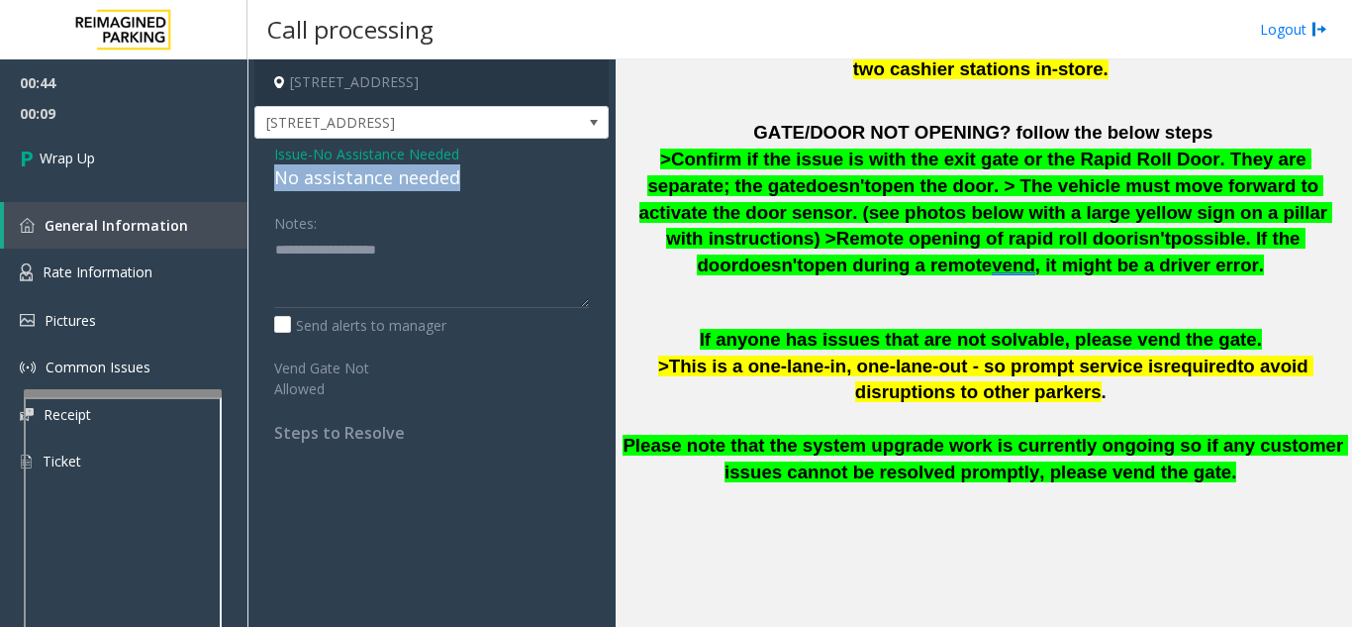
drag, startPoint x: 272, startPoint y: 172, endPoint x: 462, endPoint y: 174, distance: 190.0
click at [467, 173] on div "Issue - No Assistance Needed No assistance needed Notes: Send alerts to manager…" at bounding box center [431, 301] width 354 height 324
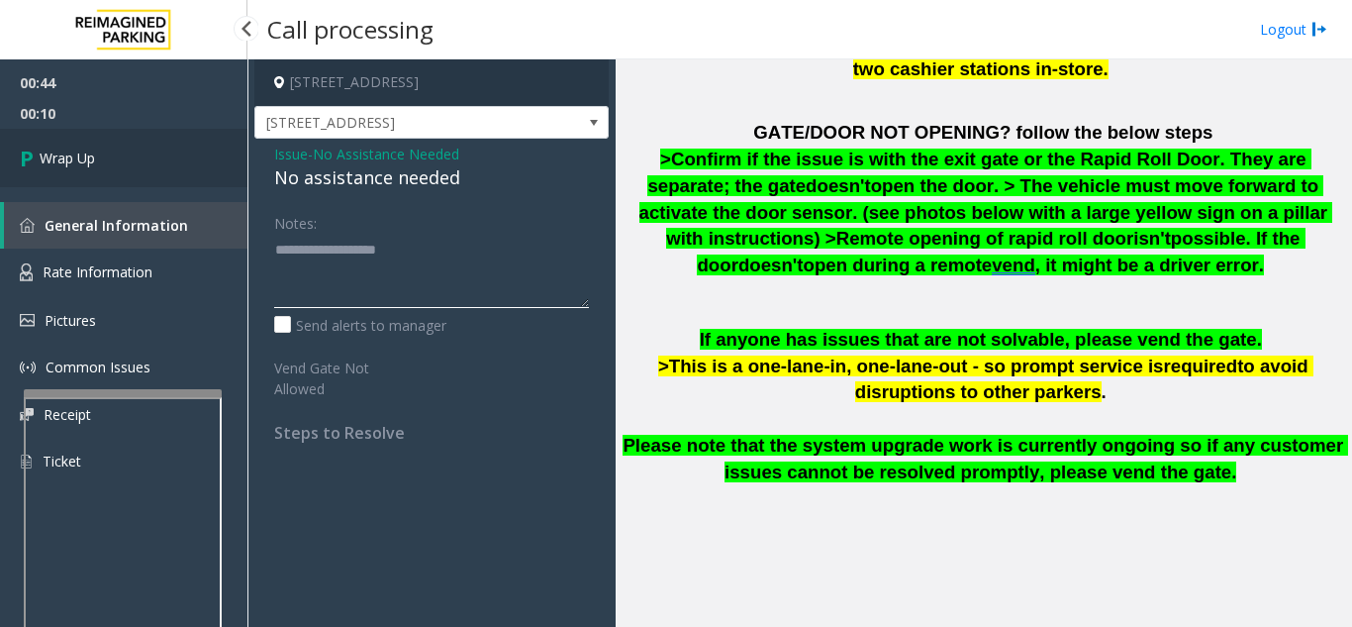
type textarea "**********"
click at [181, 135] on link "Wrap Up" at bounding box center [123, 158] width 247 height 58
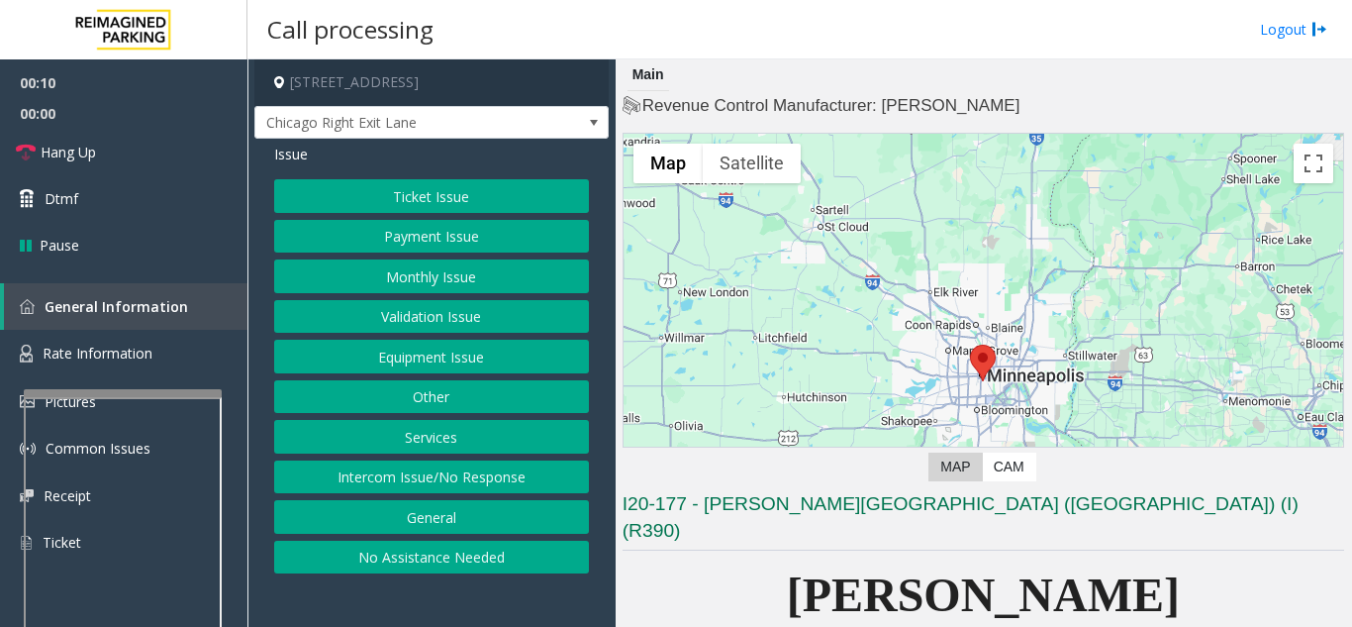
click at [480, 498] on div "Ticket Issue Payment Issue Monthly Issue Validation Issue Equipment Issue Other…" at bounding box center [431, 376] width 315 height 394
click at [459, 482] on button "Intercom Issue/No Response" at bounding box center [431, 477] width 315 height 34
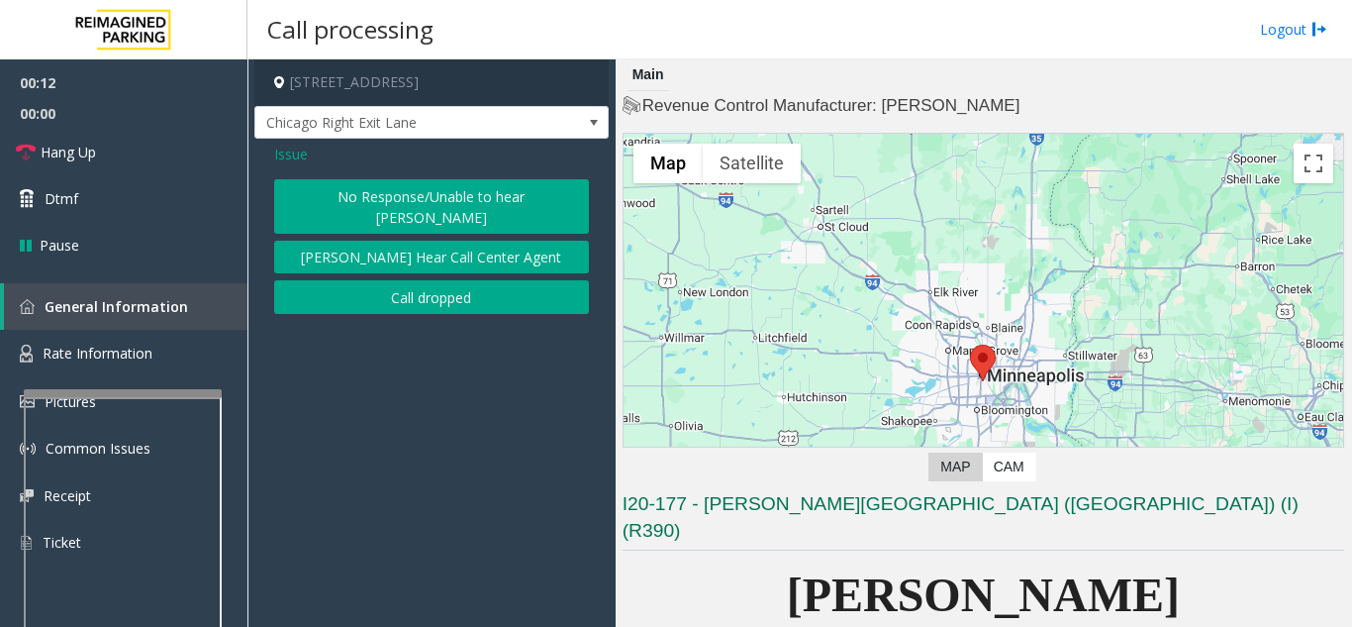
click at [355, 192] on button "No Response/Unable to hear [PERSON_NAME]" at bounding box center [431, 206] width 315 height 54
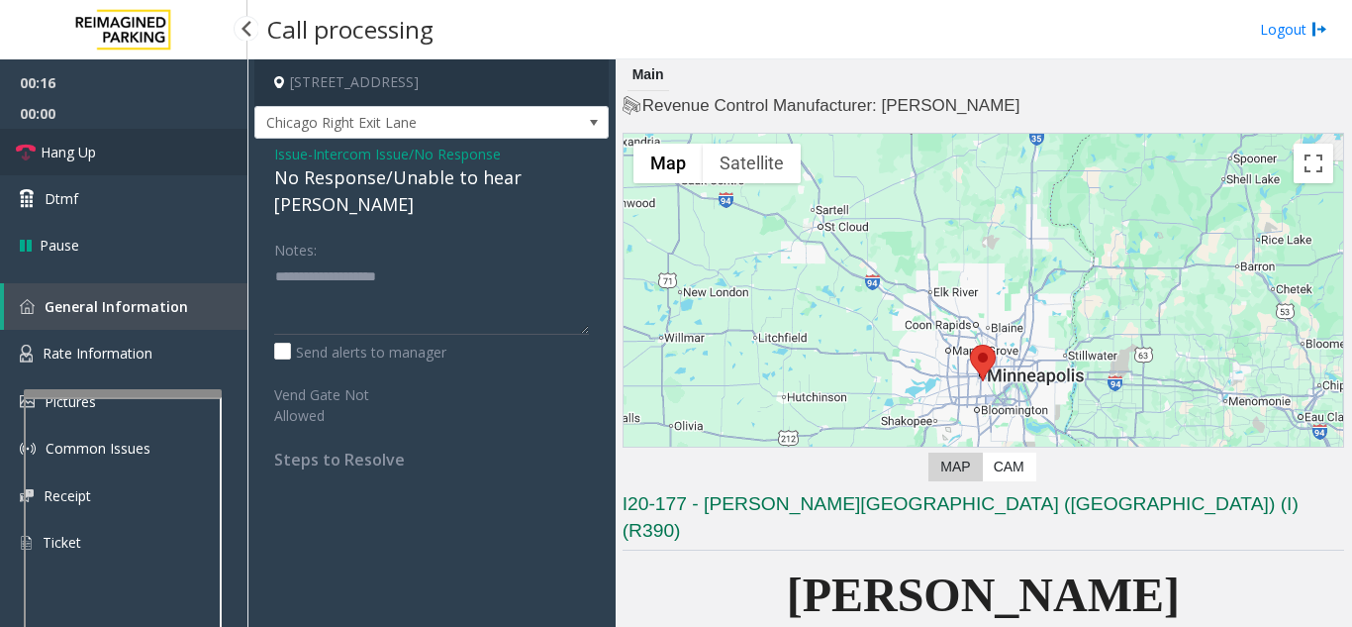
click at [192, 163] on link "Hang Up" at bounding box center [123, 152] width 247 height 47
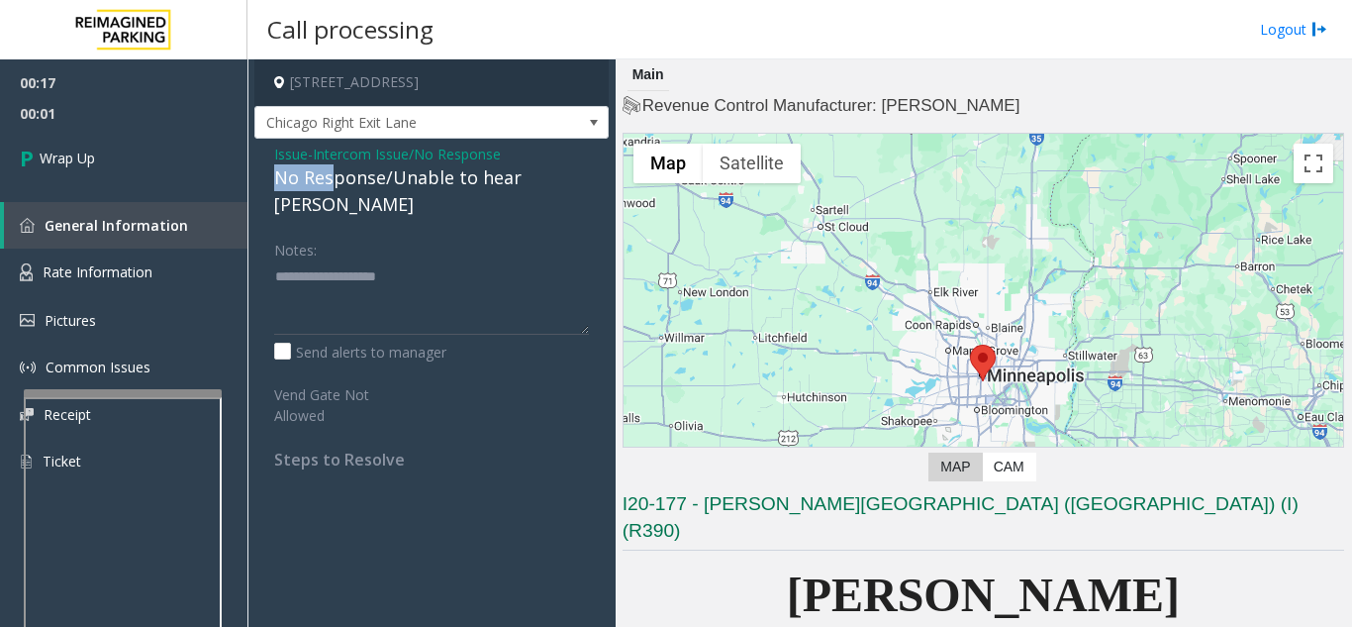
drag, startPoint x: 280, startPoint y: 170, endPoint x: 338, endPoint y: 176, distance: 57.7
click at [338, 176] on div "No Response/Unable to hear [PERSON_NAME]" at bounding box center [431, 190] width 315 height 53
click at [357, 260] on textarea at bounding box center [431, 297] width 315 height 74
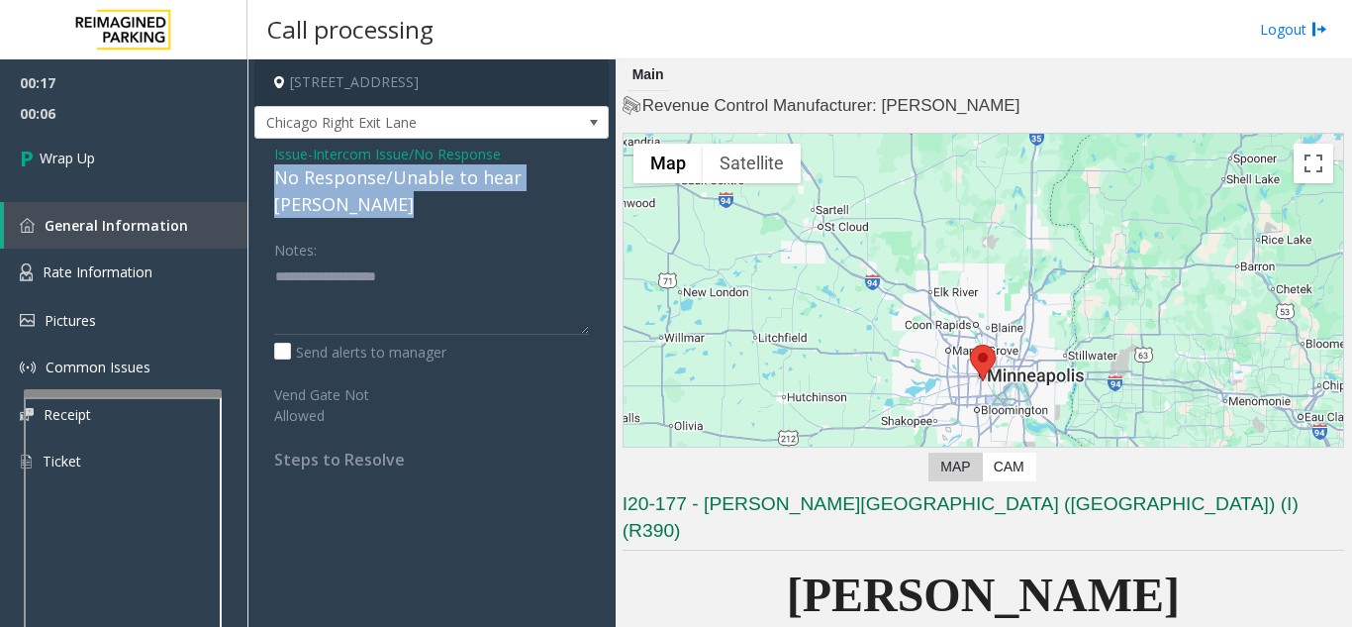
drag, startPoint x: 271, startPoint y: 179, endPoint x: 401, endPoint y: 197, distance: 130.9
click at [401, 197] on div "Issue - Intercom Issue/No Response No Response/Unable to hear parker Notes: Sen…" at bounding box center [431, 314] width 354 height 350
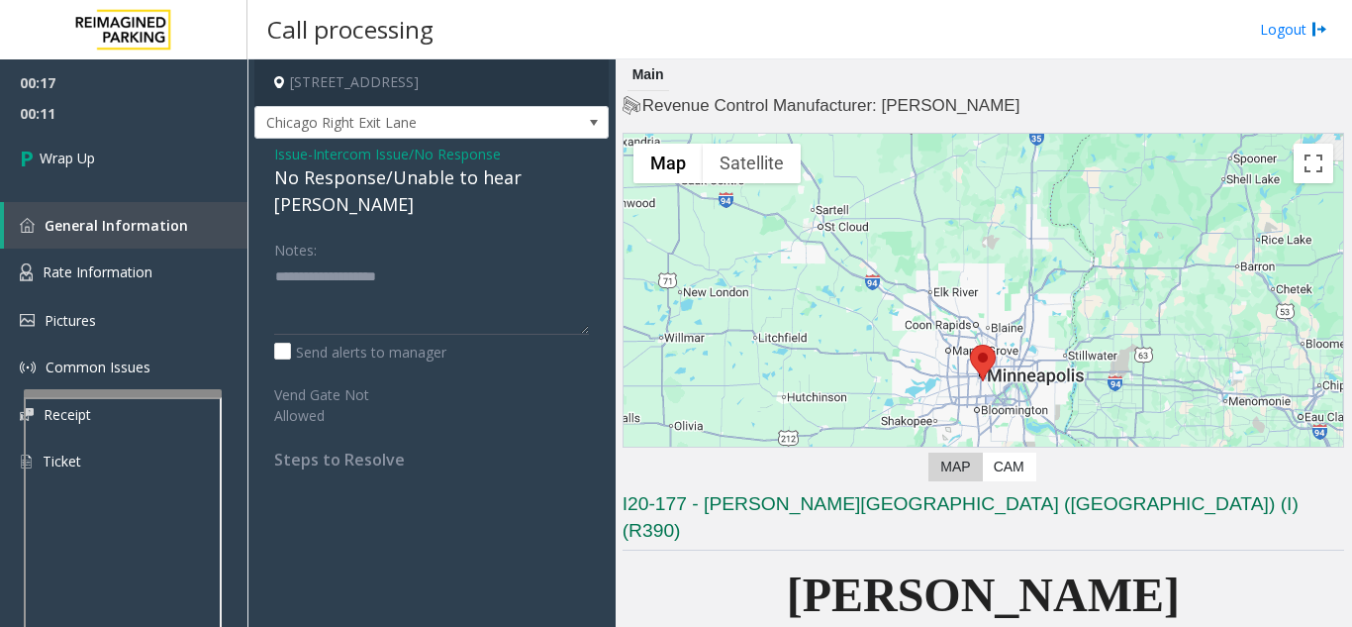
click at [398, 201] on div "Issue - Intercom Issue/No Response No Response/Unable to hear parker Notes: Sen…" at bounding box center [431, 314] width 354 height 350
drag, startPoint x: 383, startPoint y: 180, endPoint x: 265, endPoint y: 167, distance: 118.5
click at [265, 167] on div "Issue - Intercom Issue/No Response No Response/Unable to hear parker Notes: Sen…" at bounding box center [431, 314] width 354 height 350
type textarea "**********"
drag, startPoint x: 148, startPoint y: 198, endPoint x: 81, endPoint y: 194, distance: 67.4
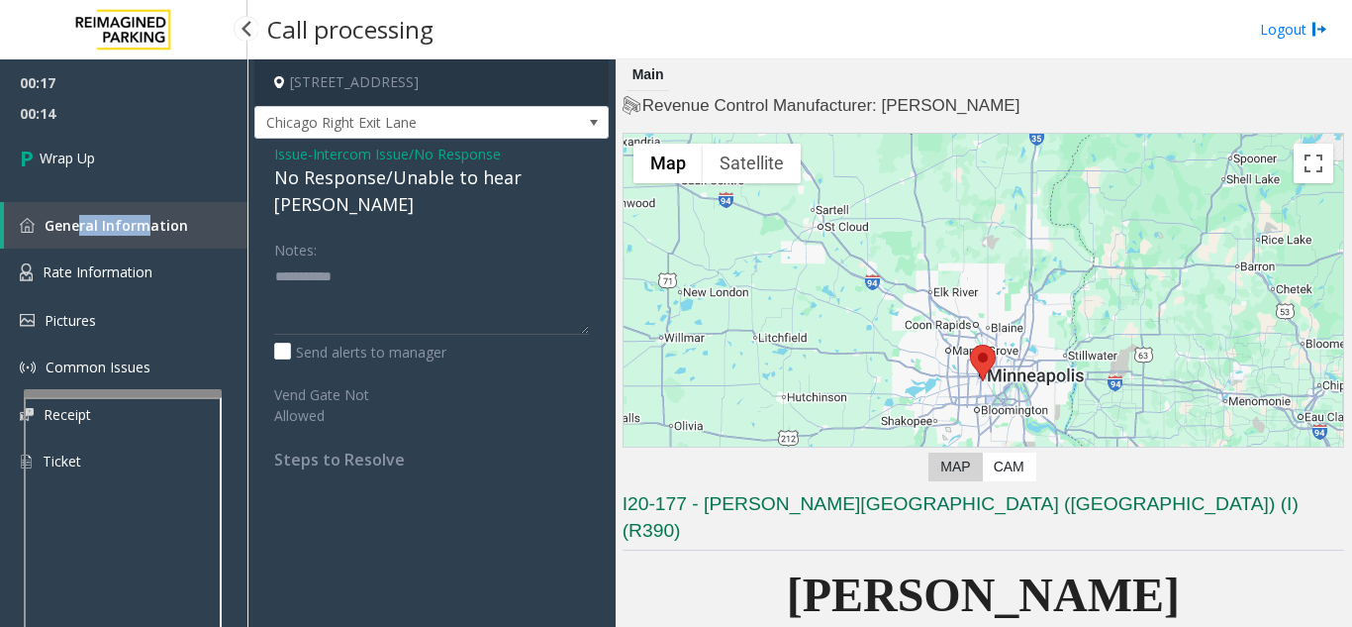
click at [81, 194] on div "00:17 00:14 Wrap Up General Information Rate Information Pictures Common Issues…" at bounding box center [123, 279] width 247 height 441
click at [83, 159] on span "Wrap Up" at bounding box center [67, 157] width 55 height 21
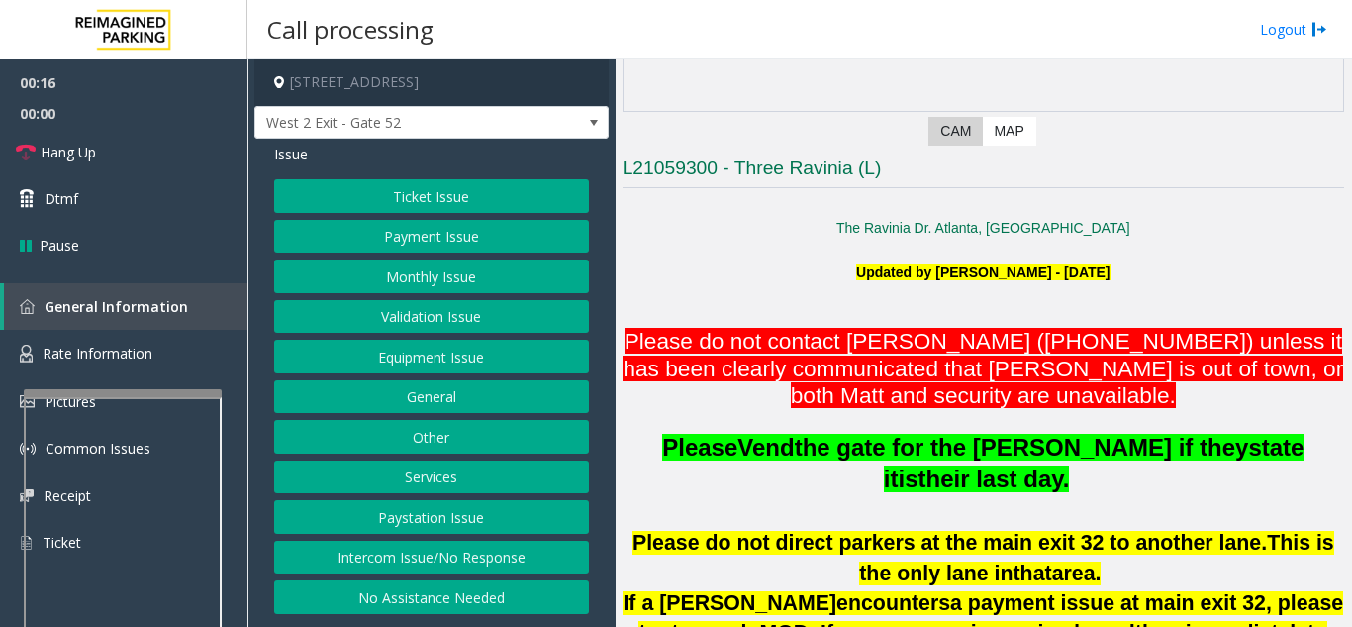
scroll to position [198, 0]
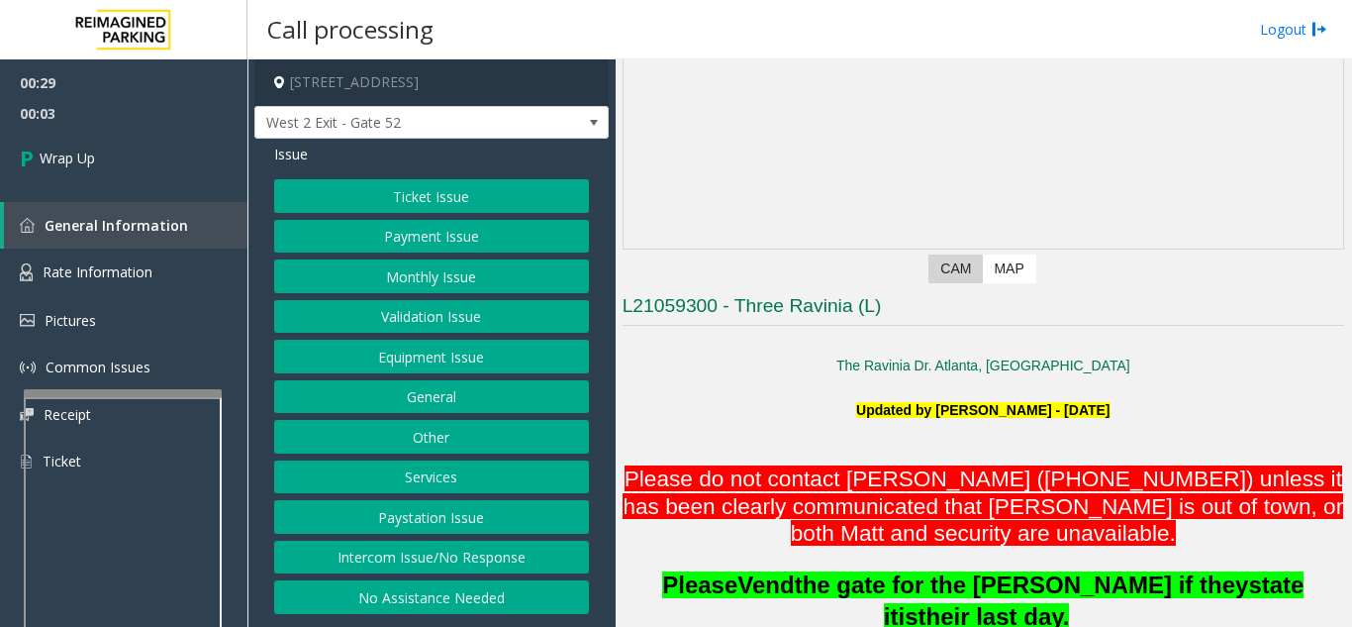
click at [432, 576] on div "Ticket Issue Payment Issue Monthly Issue Validation Issue Equipment Issue Gener…" at bounding box center [431, 396] width 315 height 435
click at [411, 555] on button "Intercom Issue/No Response" at bounding box center [431, 557] width 315 height 34
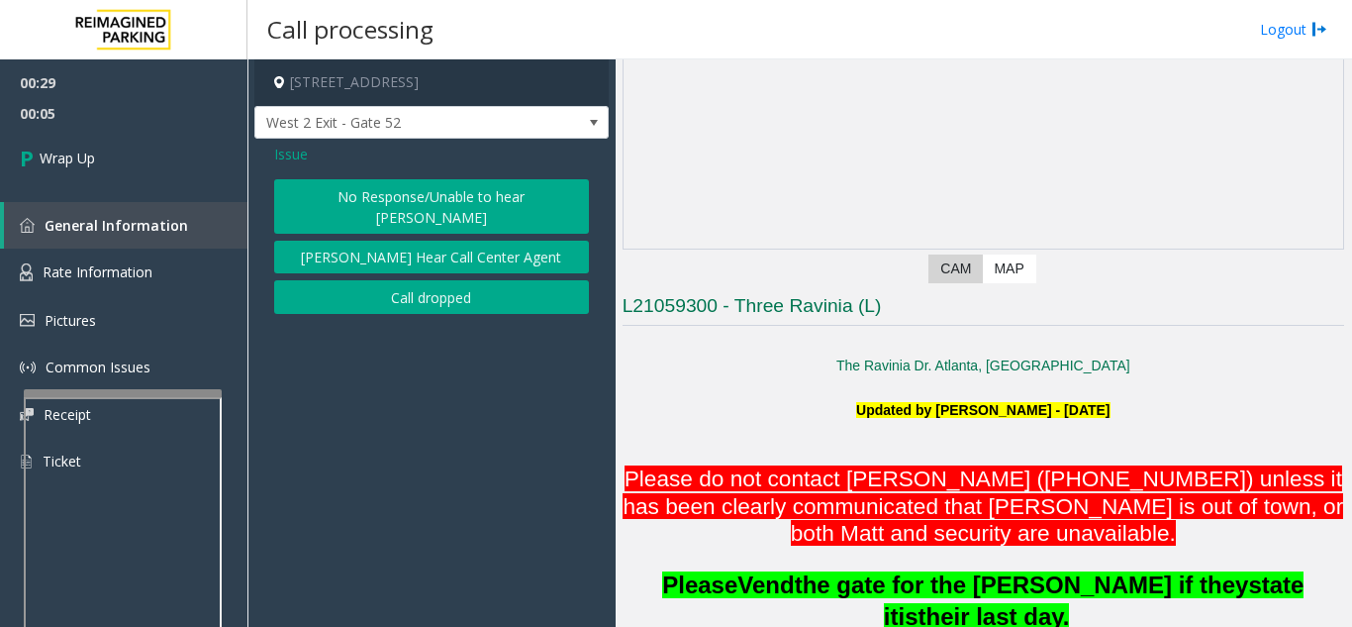
click at [375, 280] on button "Call dropped" at bounding box center [431, 297] width 315 height 34
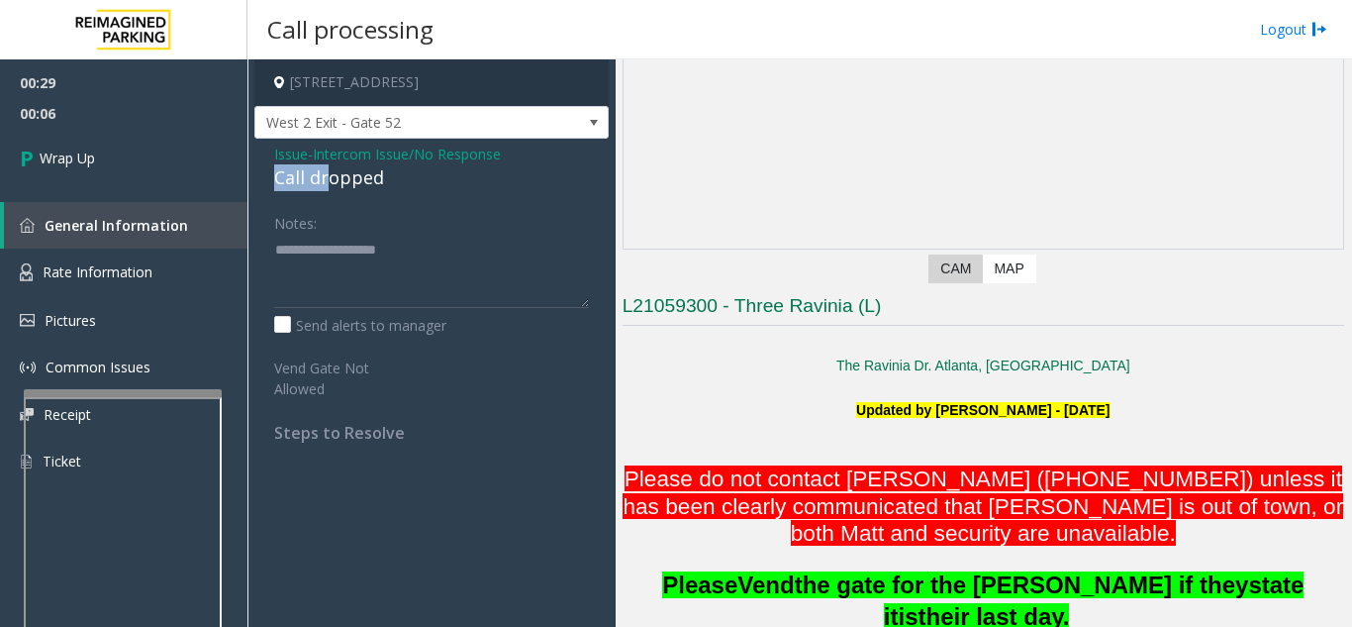
drag, startPoint x: 266, startPoint y: 179, endPoint x: 329, endPoint y: 191, distance: 63.5
click at [329, 191] on div "Issue - Intercom Issue/No Response Call dropped Notes: Send alerts to manager V…" at bounding box center [431, 301] width 354 height 324
drag, startPoint x: 351, startPoint y: 226, endPoint x: 351, endPoint y: 246, distance: 20.8
click at [351, 246] on div "Issue - Intercom Issue/No Response Call dropped Notes: Send alerts to manager V…" at bounding box center [431, 301] width 354 height 324
drag, startPoint x: 387, startPoint y: 187, endPoint x: 273, endPoint y: 174, distance: 114.6
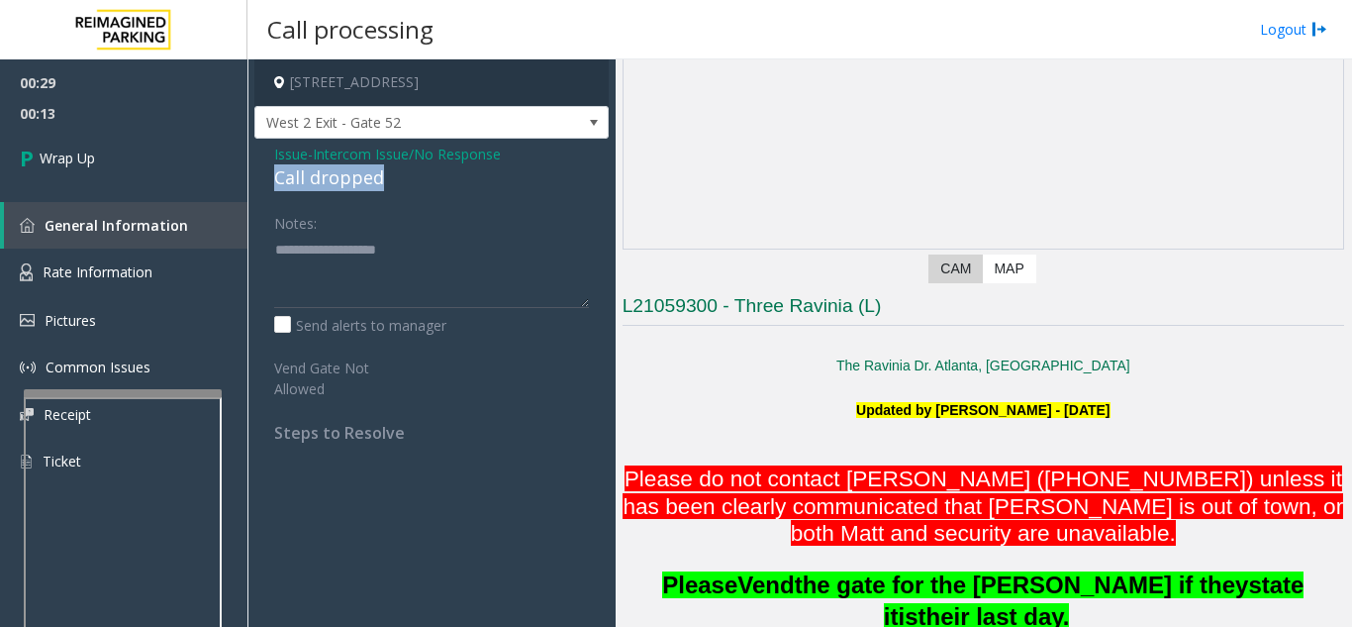
click at [273, 174] on div "Issue - Intercom Issue/No Response Call dropped Notes: Send alerts to manager V…" at bounding box center [431, 301] width 354 height 324
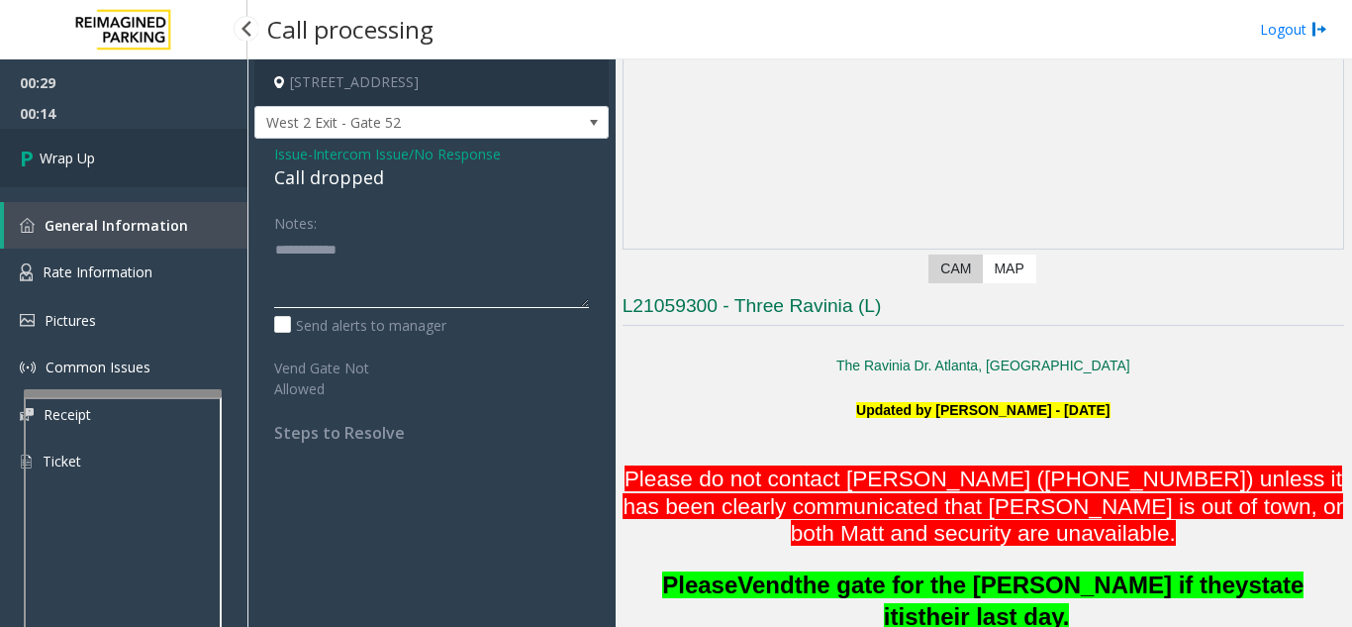
type textarea "**********"
click at [103, 151] on link "Wrap Up" at bounding box center [123, 158] width 247 height 58
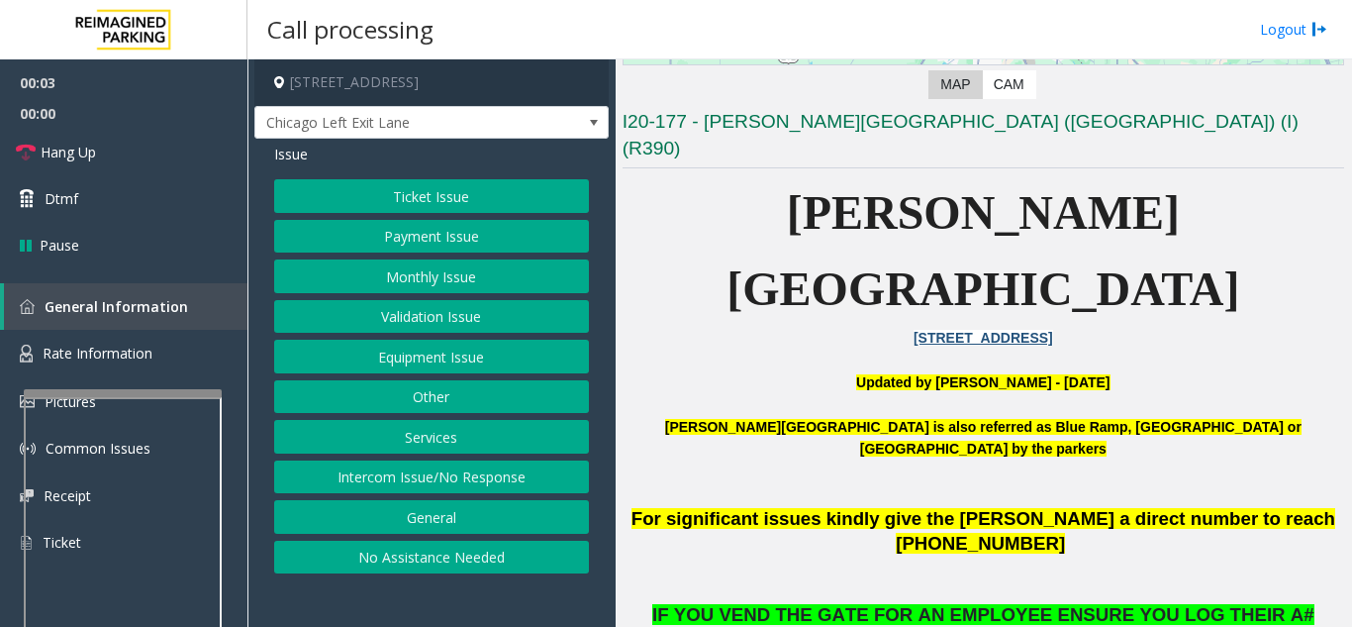
scroll to position [396, 0]
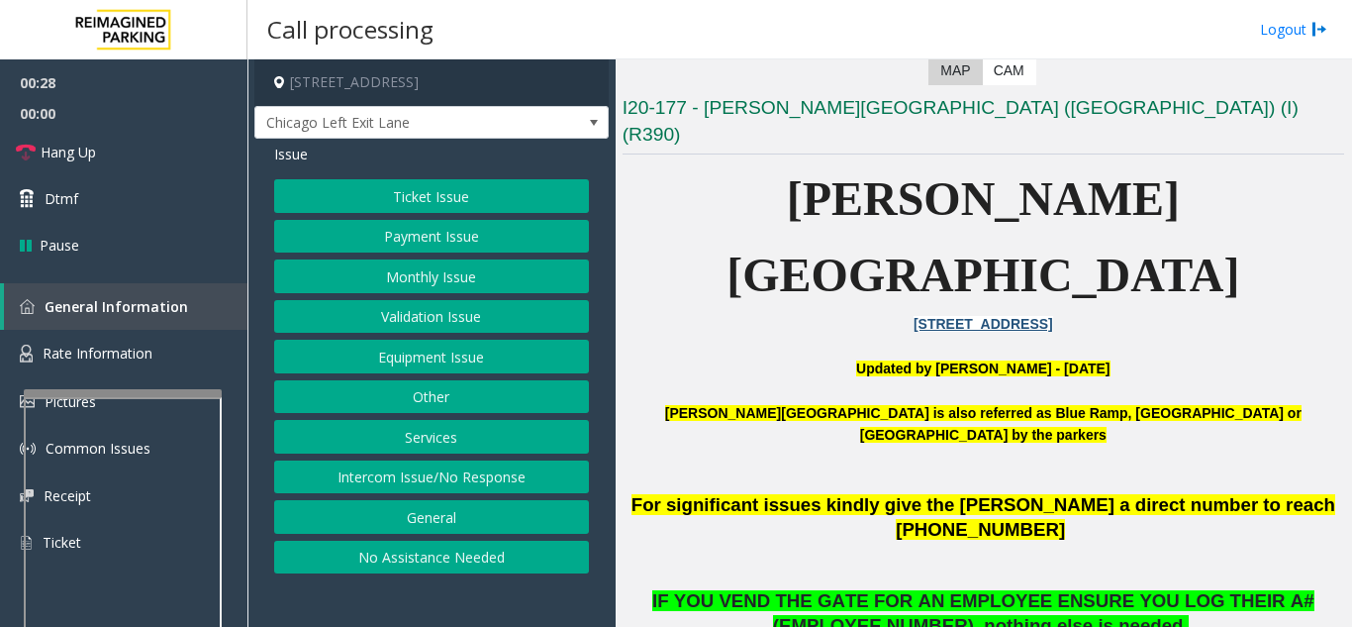
click at [402, 486] on button "Intercom Issue/No Response" at bounding box center [431, 477] width 315 height 34
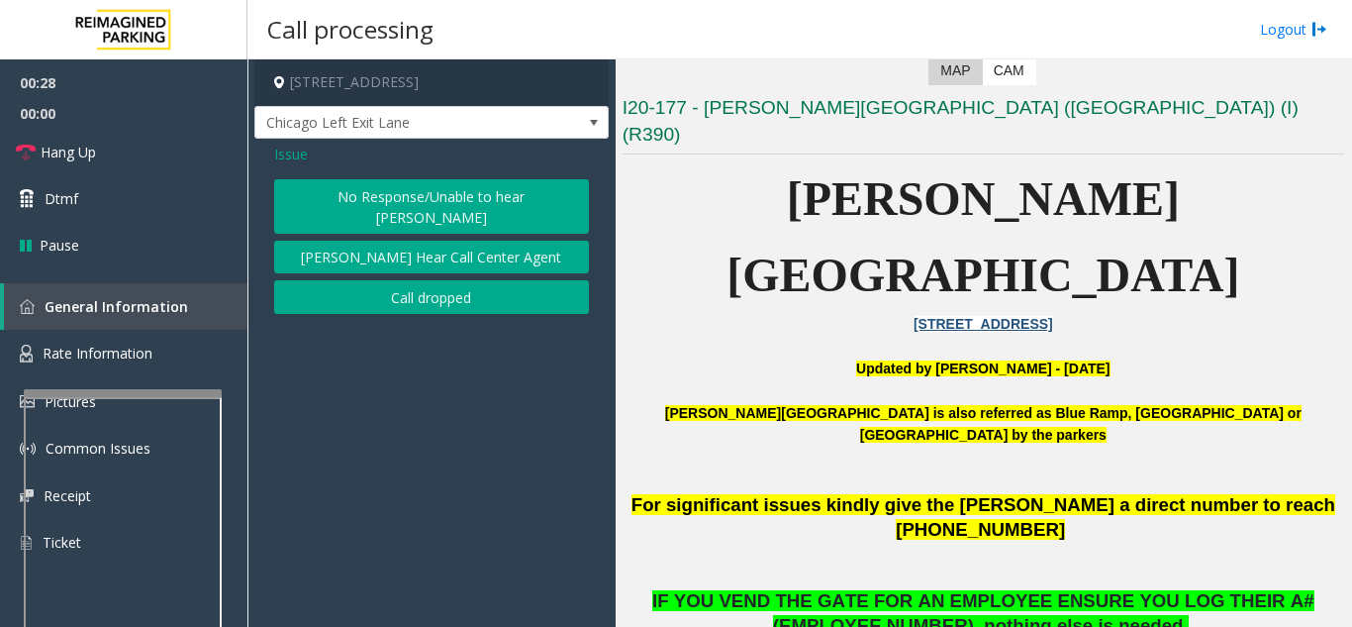
click at [379, 201] on button "No Response/Unable to hear [PERSON_NAME]" at bounding box center [431, 206] width 315 height 54
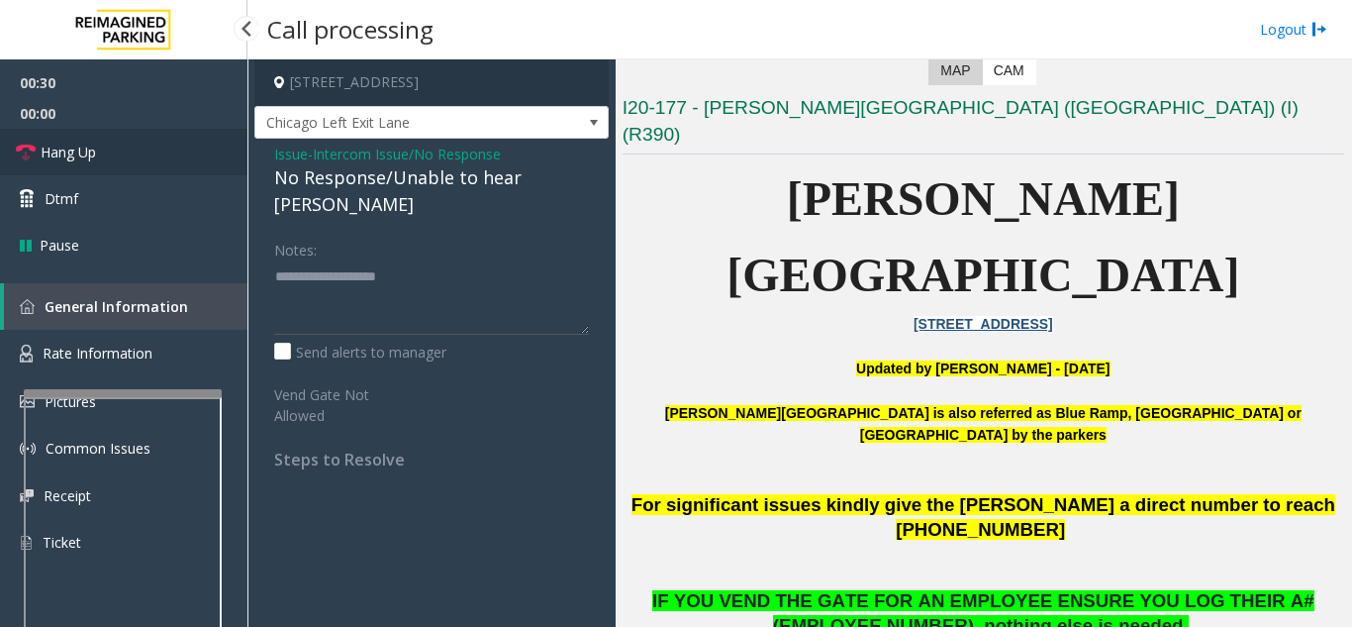
click at [142, 164] on link "Hang Up" at bounding box center [123, 152] width 247 height 47
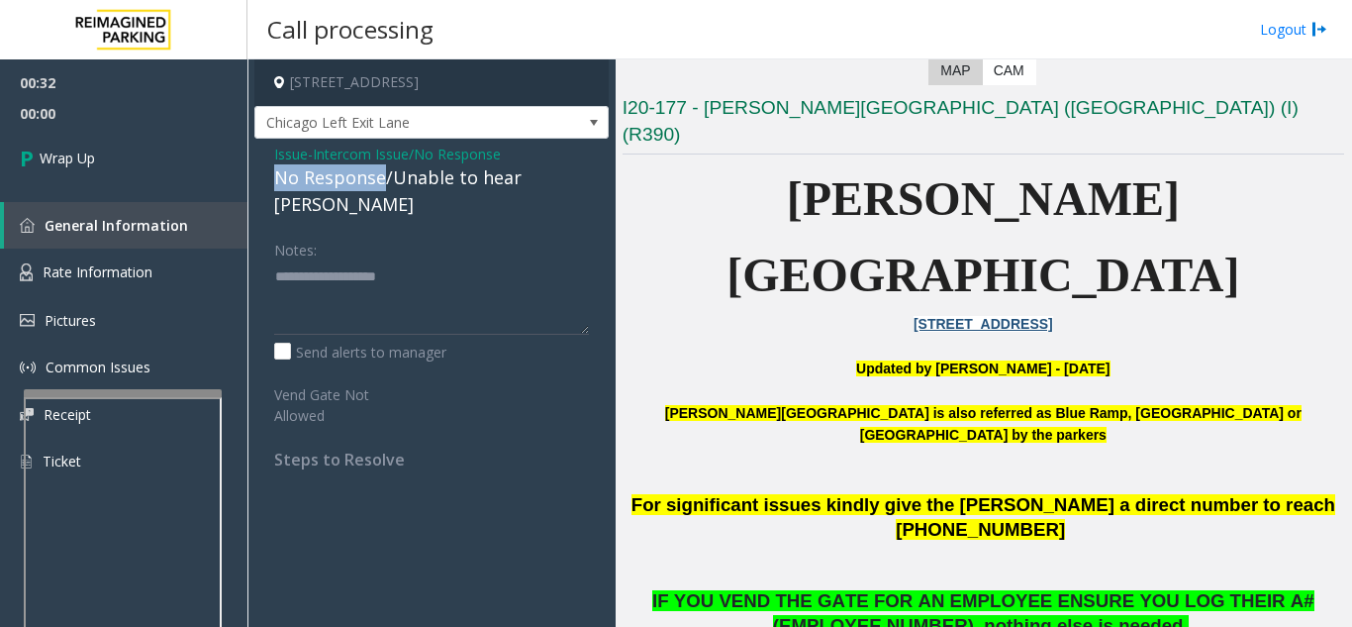
drag, startPoint x: 379, startPoint y: 177, endPoint x: 252, endPoint y: 180, distance: 126.7
click at [252, 180] on app-call-processing-form "800 East 28th Street, Minneapolis, MN Chicago Left Exit Lane Issue - Intercom I…" at bounding box center [431, 342] width 368 height 567
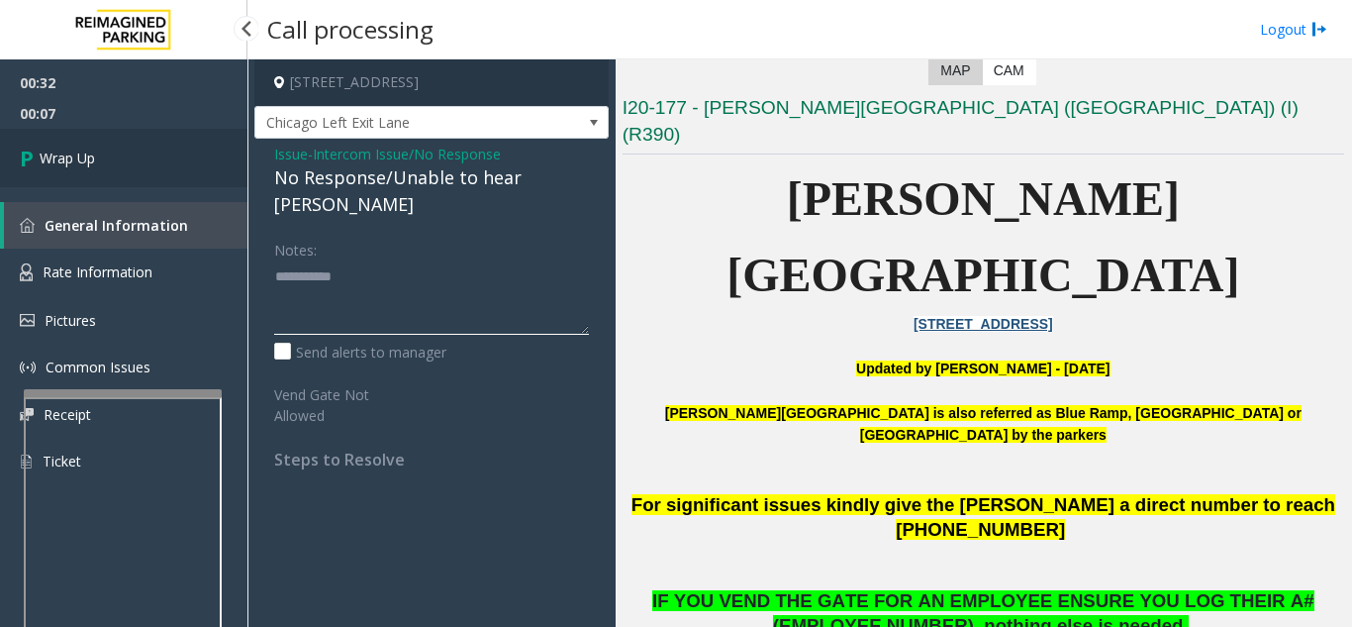
type textarea "**********"
click at [126, 150] on link "Wrap Up" at bounding box center [123, 158] width 247 height 58
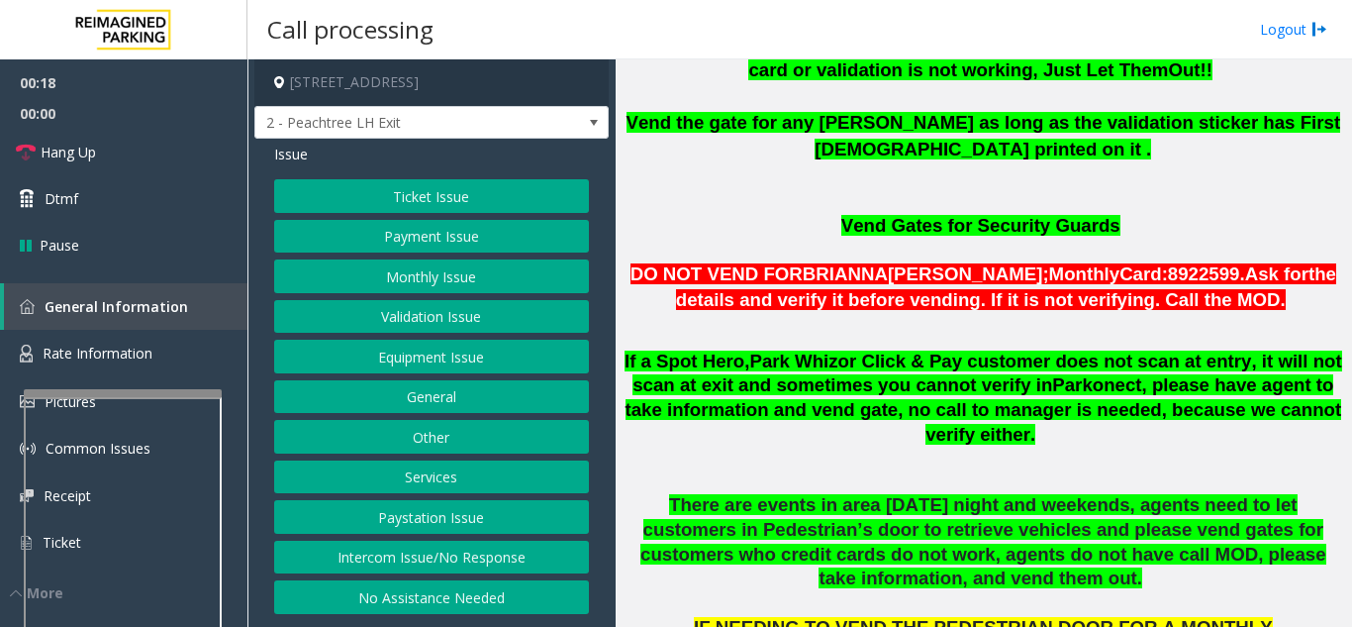
scroll to position [1287, 0]
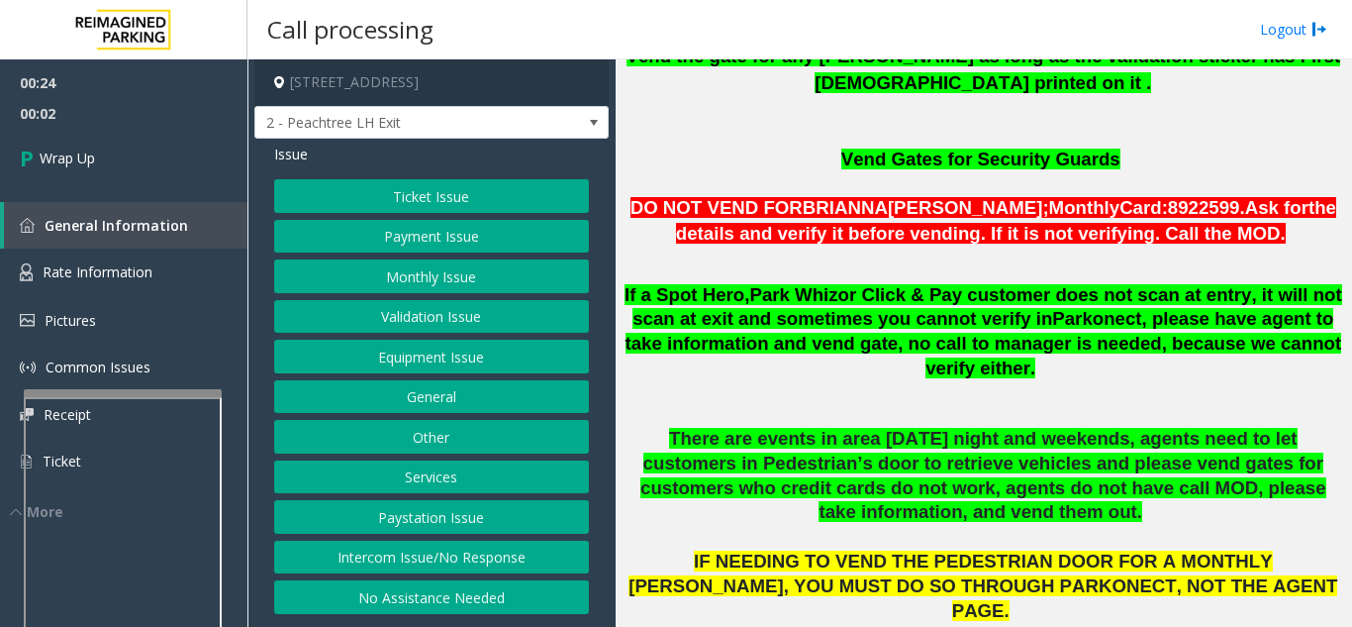
click at [495, 556] on button "Intercom Issue/No Response" at bounding box center [431, 557] width 315 height 34
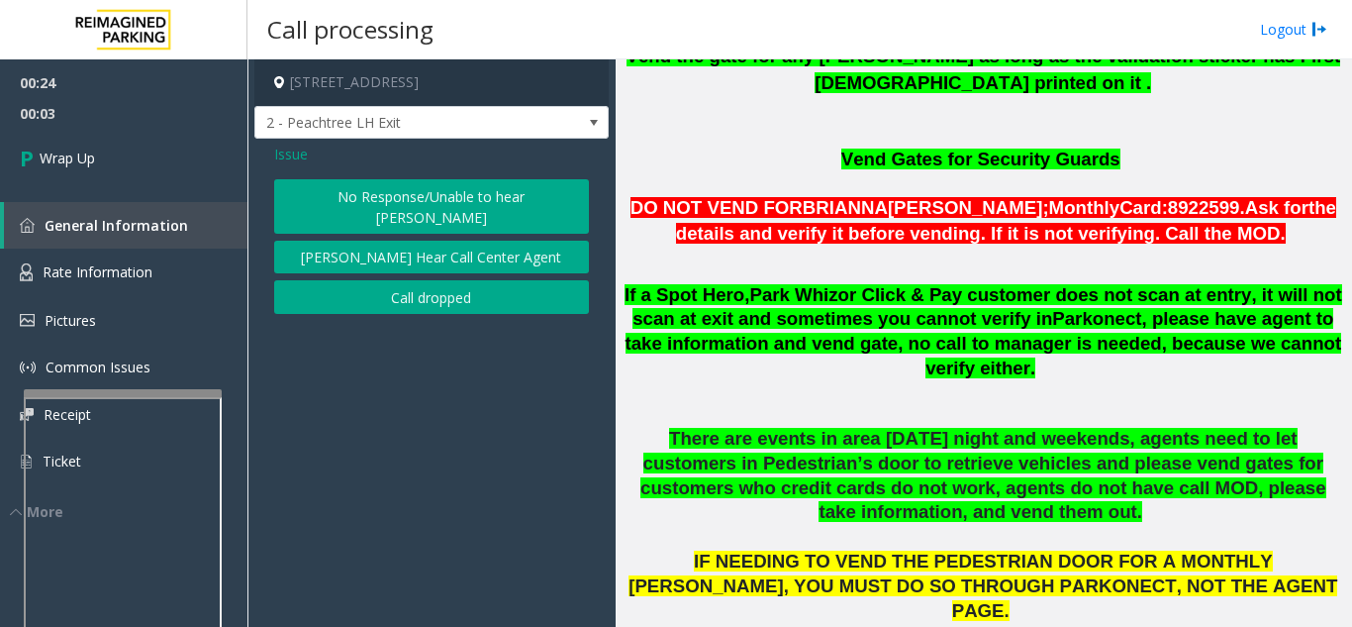
click at [377, 283] on button "Call dropped" at bounding box center [431, 297] width 315 height 34
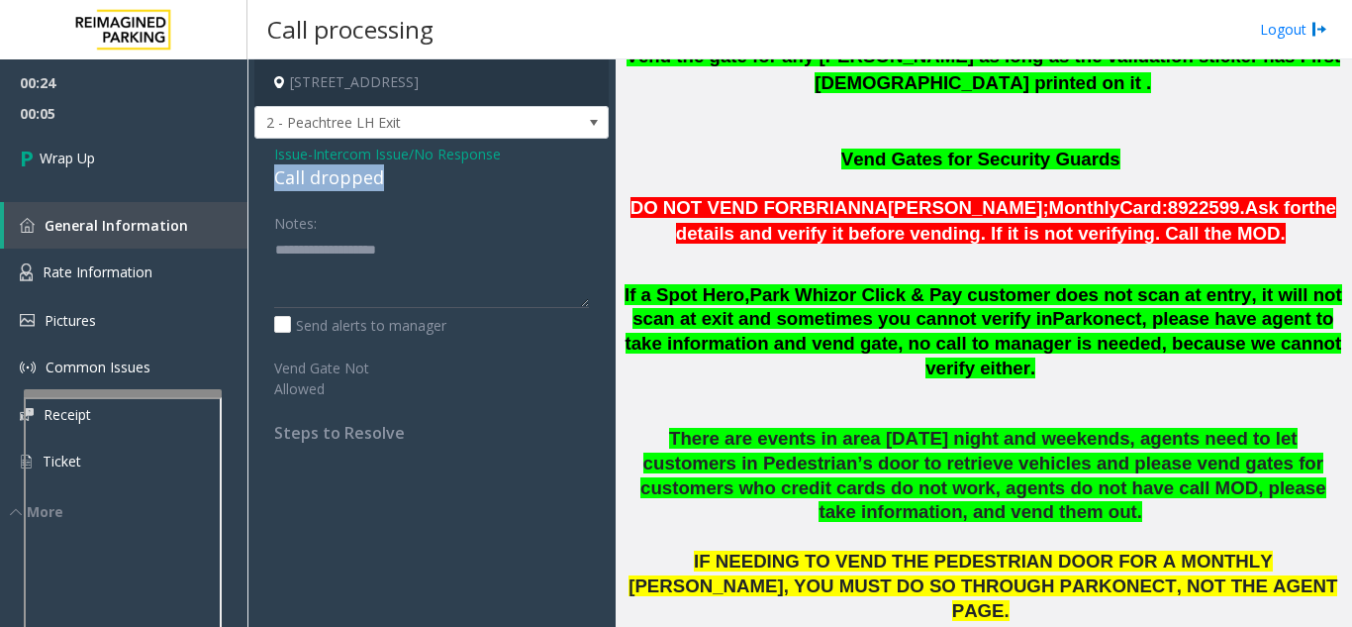
drag, startPoint x: 262, startPoint y: 178, endPoint x: 417, endPoint y: 173, distance: 154.5
click at [417, 173] on div "Issue - Intercom Issue/No Response Call dropped Notes: Send alerts to manager V…" at bounding box center [431, 301] width 354 height 324
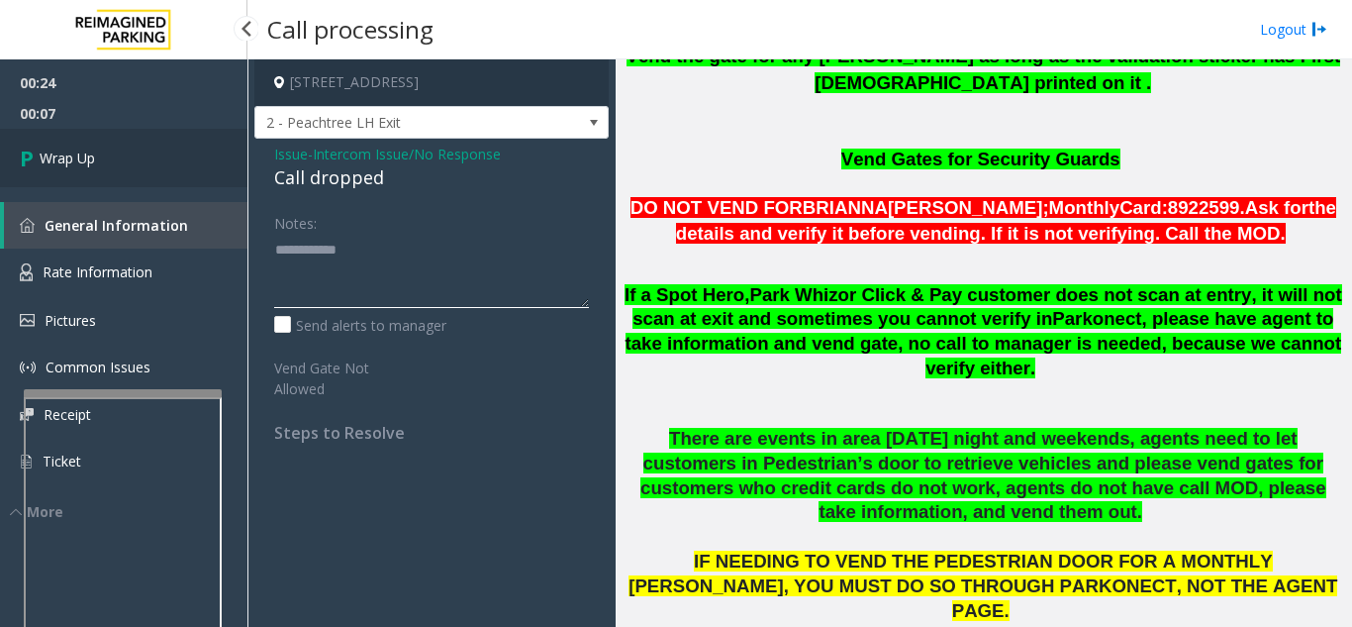
type textarea "**********"
click at [190, 175] on link "Wrap Up" at bounding box center [123, 158] width 247 height 58
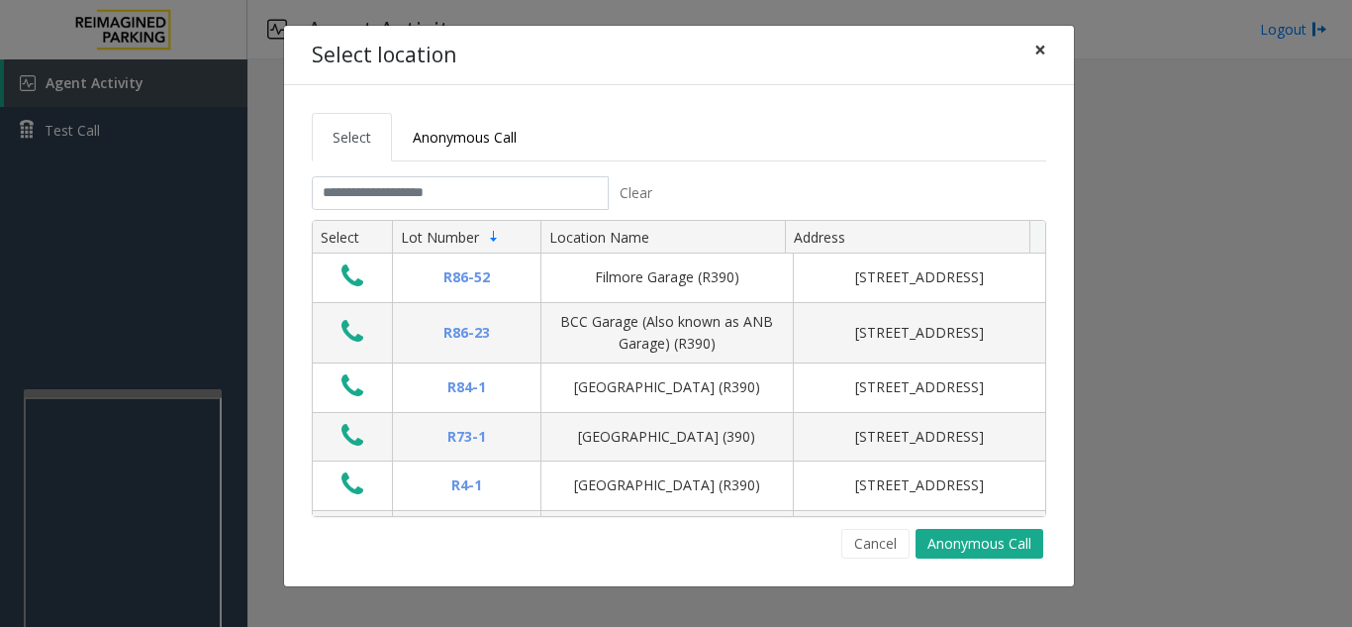
click at [1038, 45] on span "×" at bounding box center [1040, 50] width 12 height 28
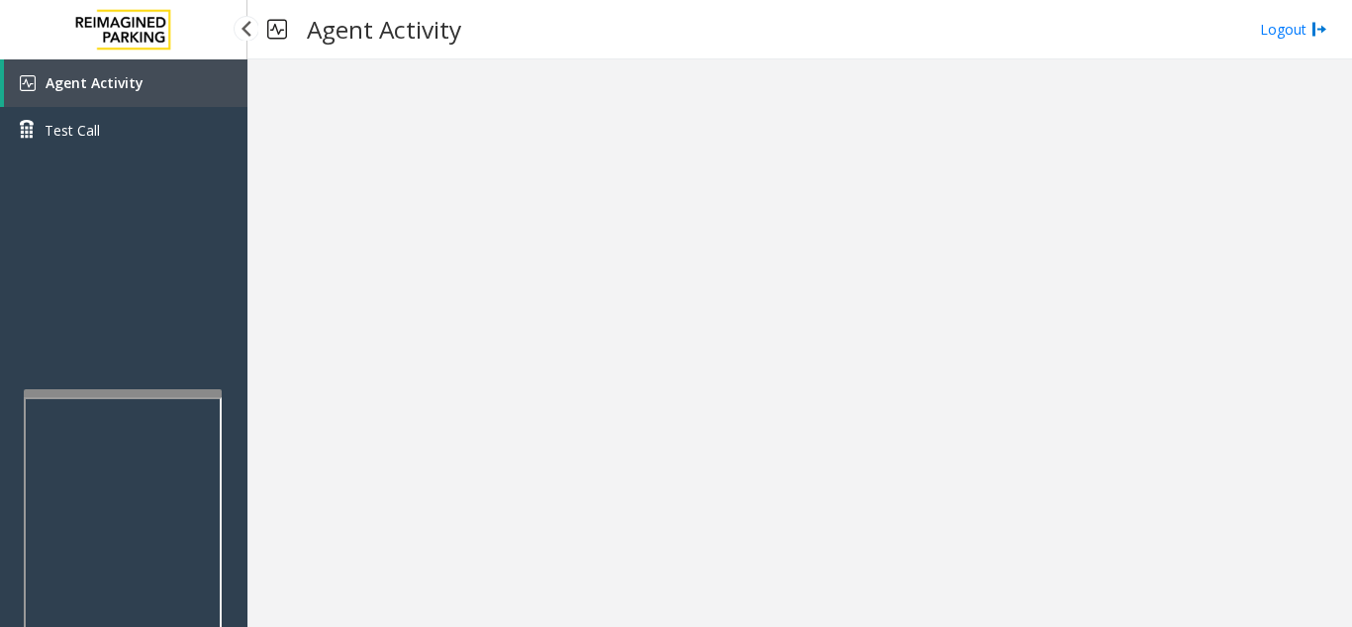
click at [165, 85] on link "Agent Activity" at bounding box center [125, 83] width 243 height 48
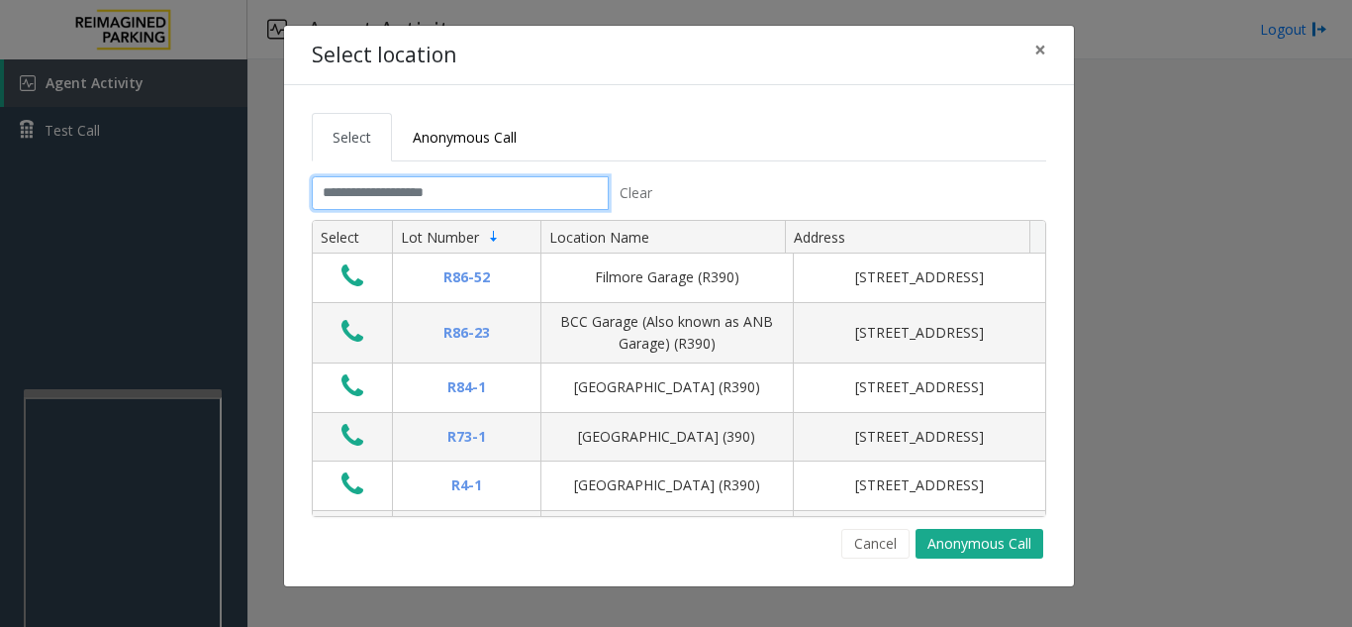
click at [482, 178] on input "text" at bounding box center [460, 193] width 297 height 34
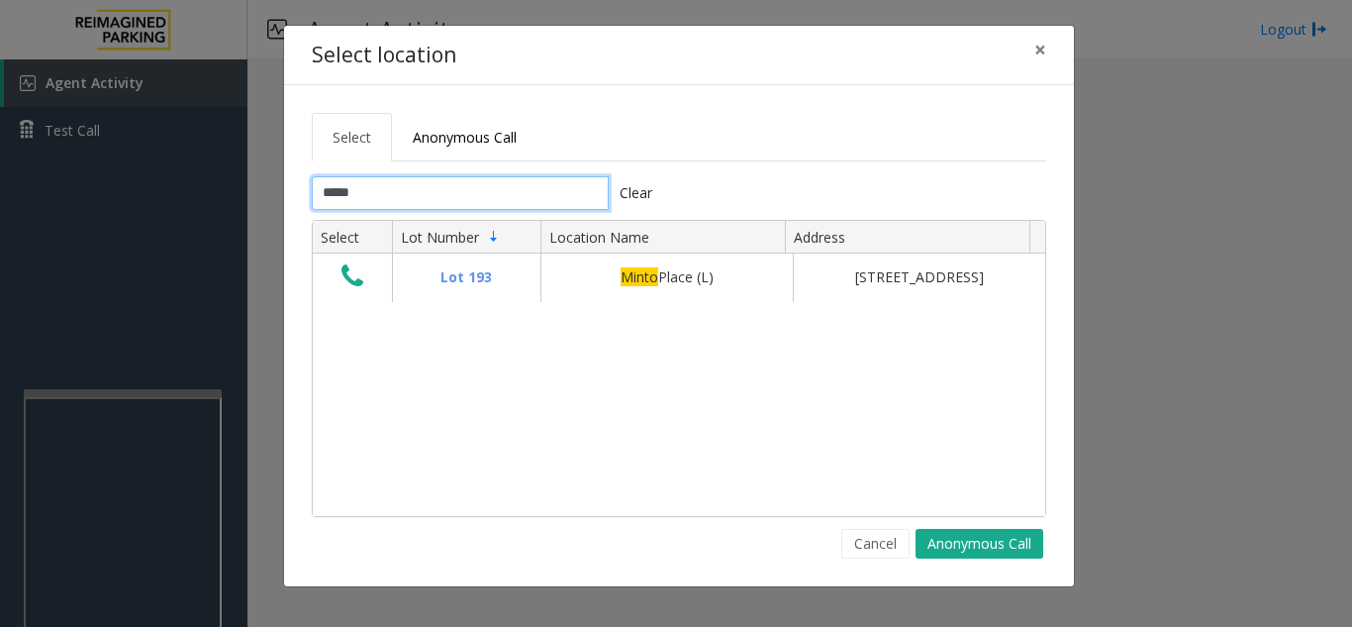
type input "*****"
click at [183, 219] on div "Select location × Select Anonymous Call ***** Clear Select Lot Number Location …" at bounding box center [676, 313] width 1352 height 627
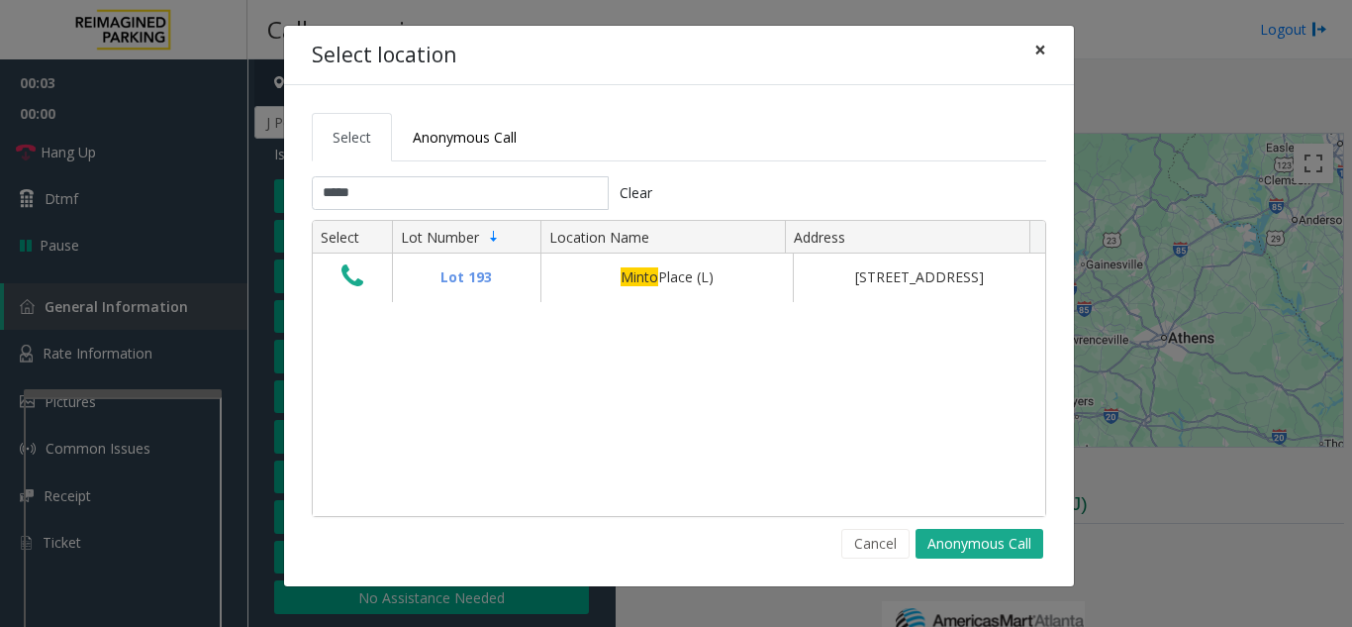
click at [1034, 38] on span "×" at bounding box center [1040, 50] width 12 height 28
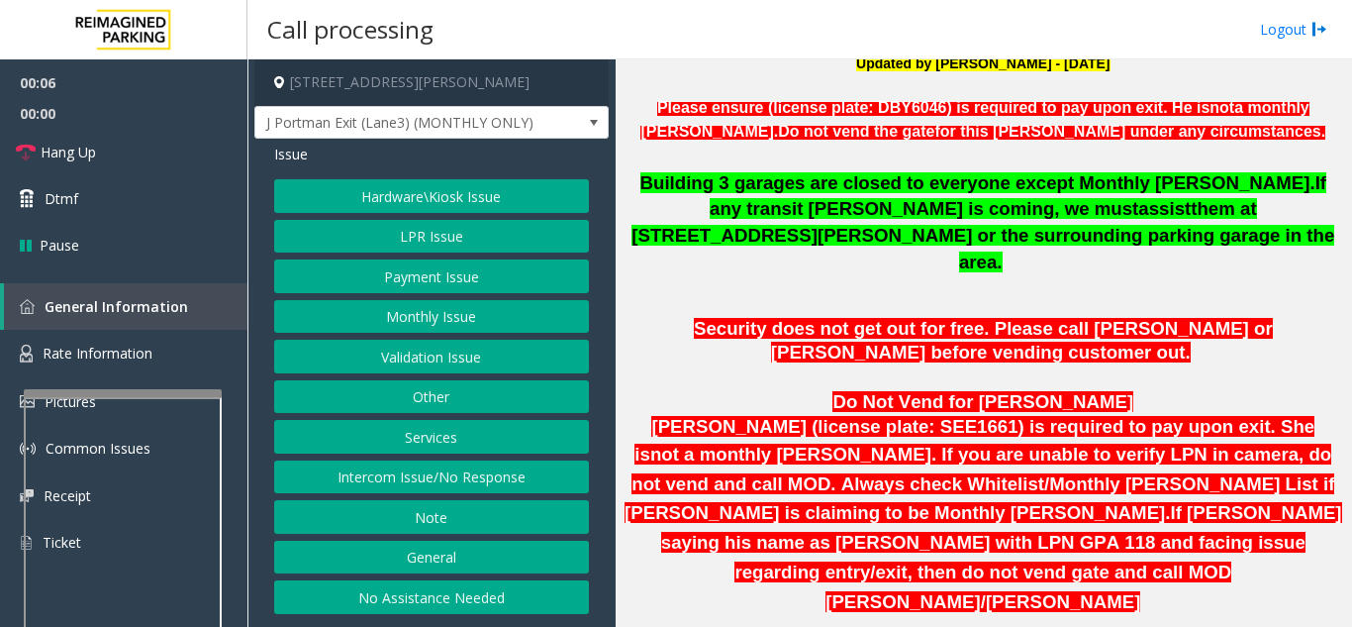
scroll to position [792, 0]
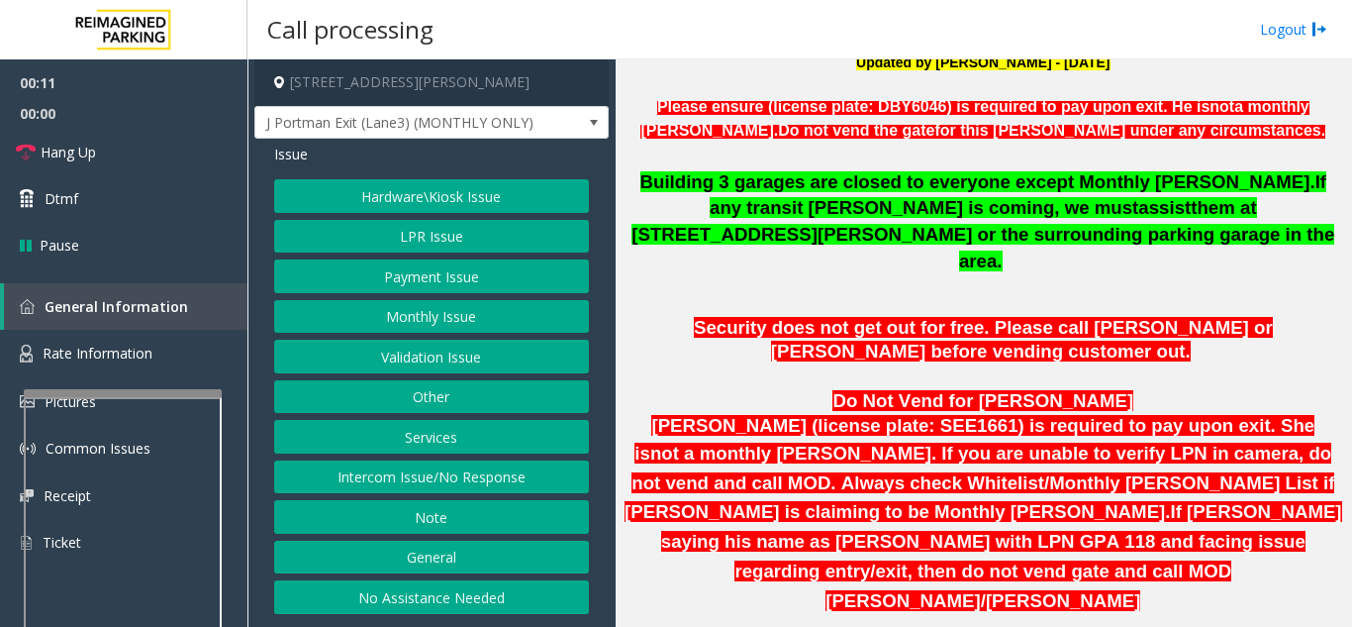
click at [446, 253] on div "Hardware\Kiosk Issue LPR Issue Payment Issue Monthly Issue Validation Issue Oth…" at bounding box center [431, 396] width 315 height 435
click at [446, 245] on button "LPR Issue" at bounding box center [431, 237] width 315 height 34
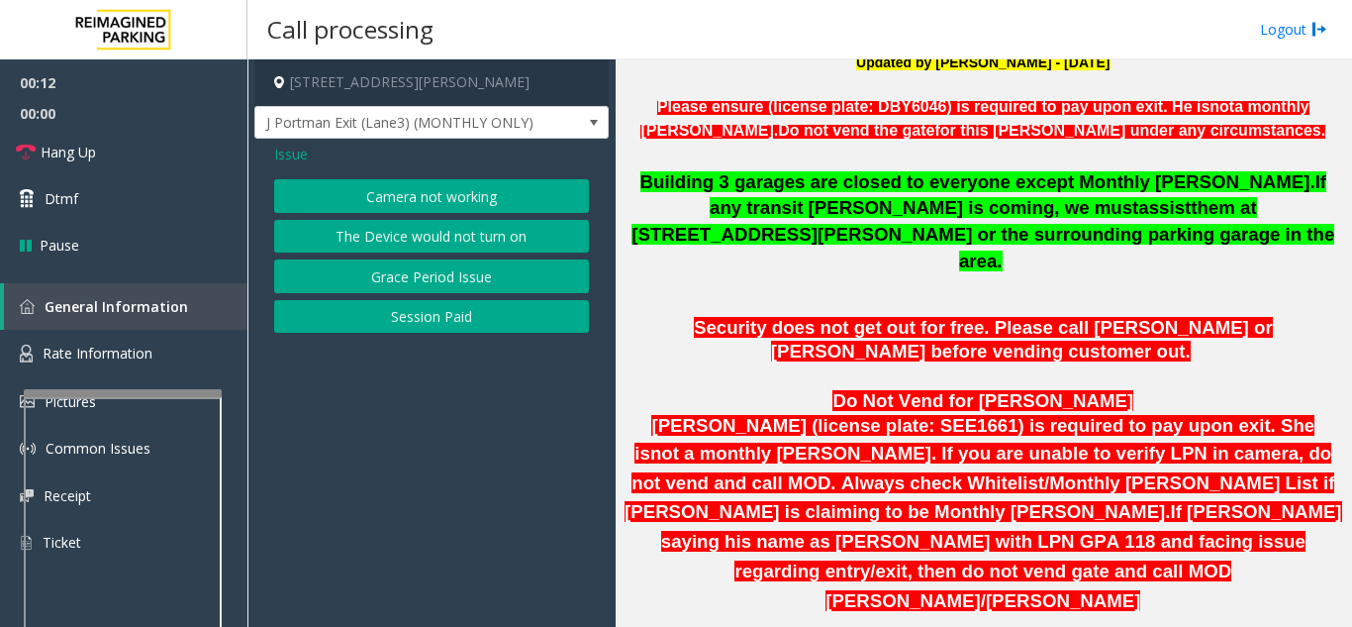
click at [416, 189] on button "Camera not working" at bounding box center [431, 196] width 315 height 34
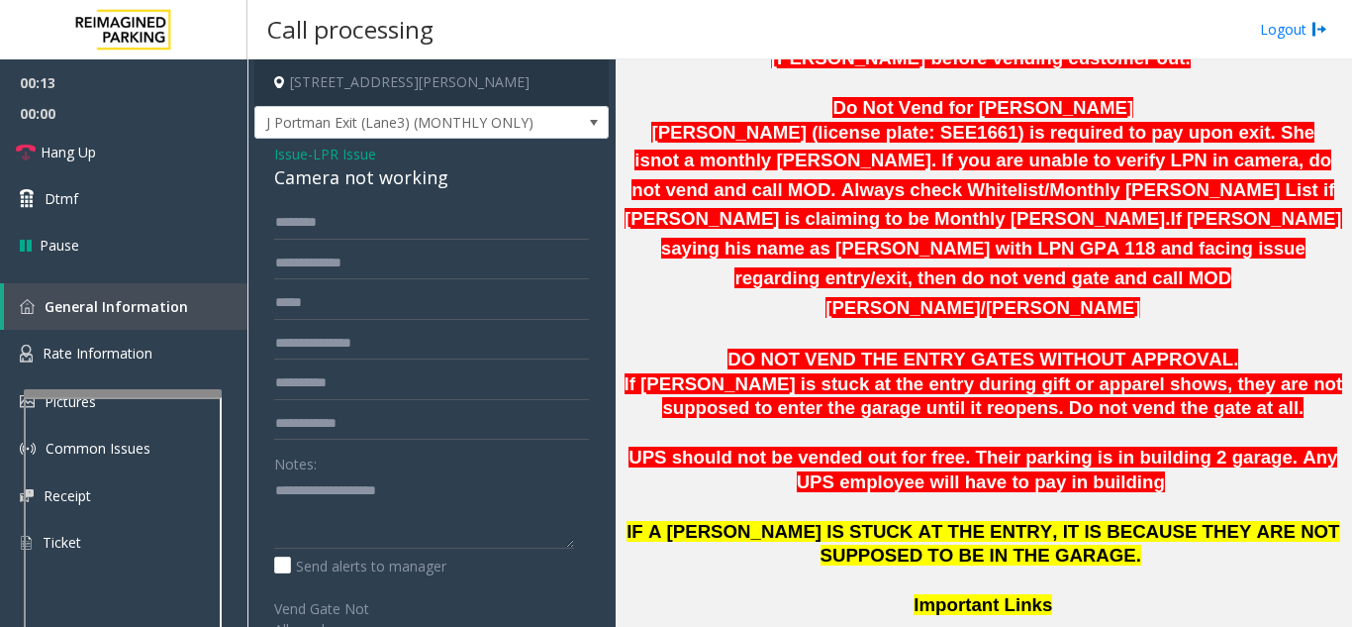
scroll to position [1089, 0]
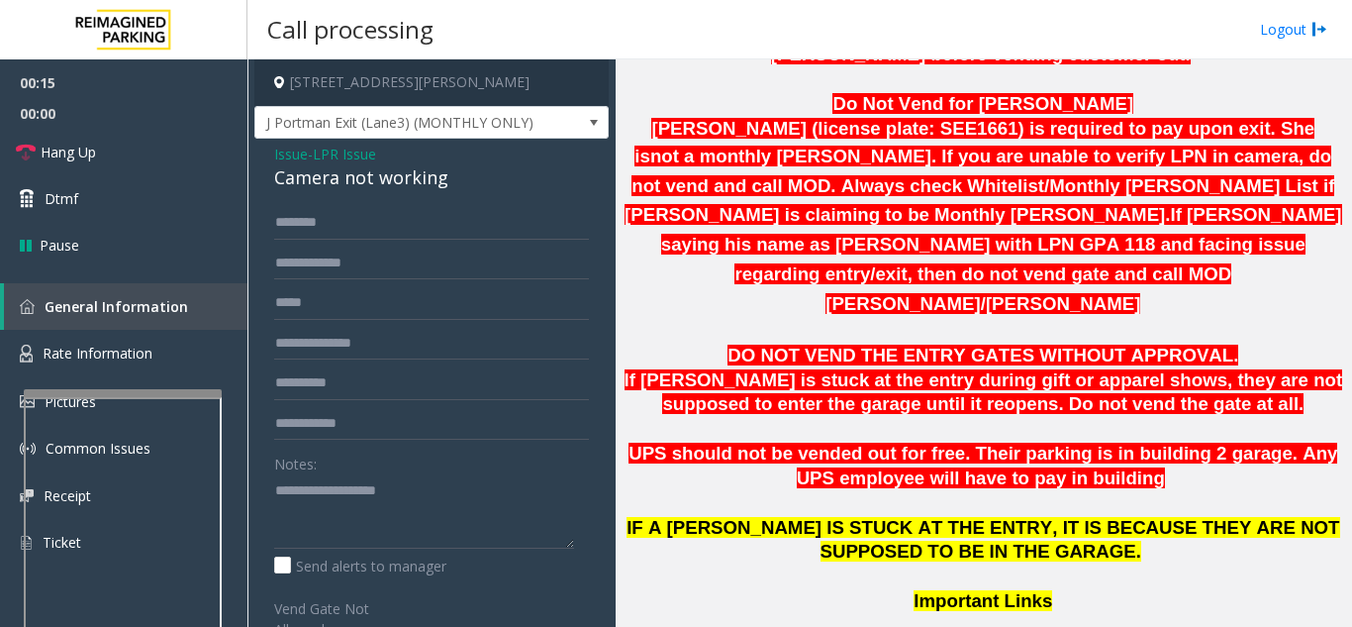
click at [451, 276] on input "text" at bounding box center [431, 263] width 315 height 34
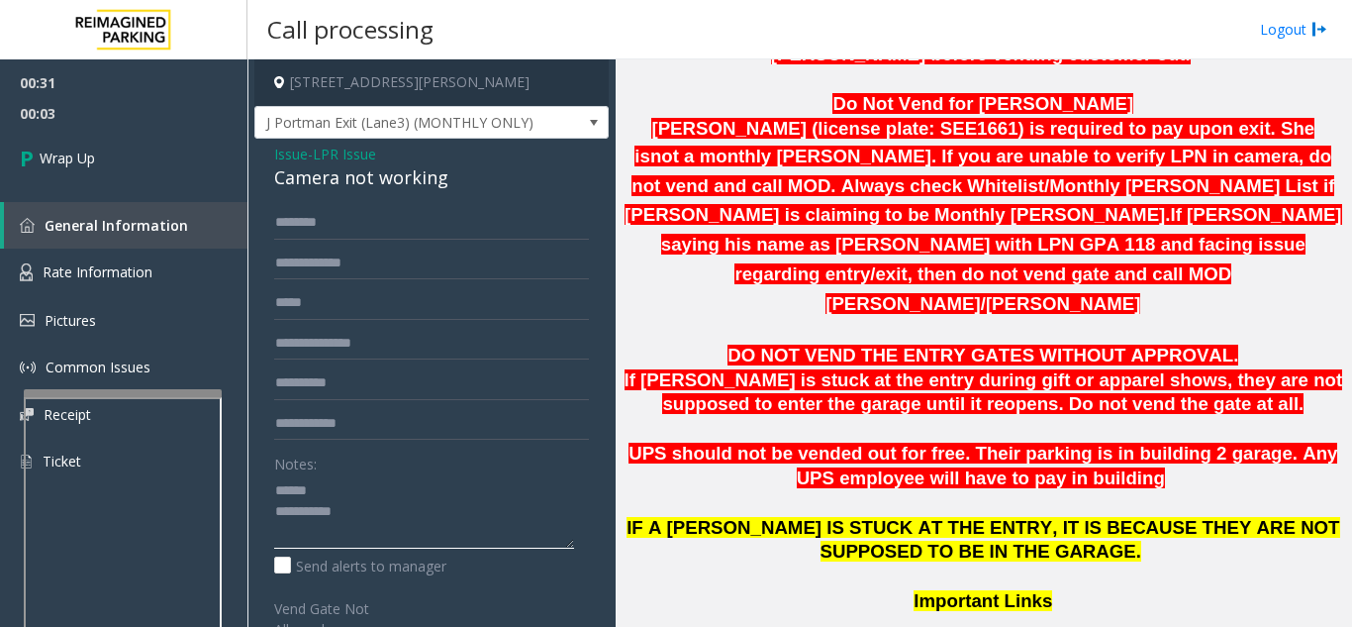
type textarea "**********"
drag, startPoint x: 263, startPoint y: 169, endPoint x: 465, endPoint y: 199, distance: 204.1
click at [465, 199] on div "Issue - LPR Issue Camera not working Notes: Send alerts to manager Vend Gate No…" at bounding box center [431, 539] width 354 height 800
drag, startPoint x: 434, startPoint y: 201, endPoint x: 447, endPoint y: 295, distance: 95.0
click at [447, 295] on div "Issue - LPR Issue Camera not working Notes: Send alerts to manager Vend Gate No…" at bounding box center [431, 539] width 354 height 800
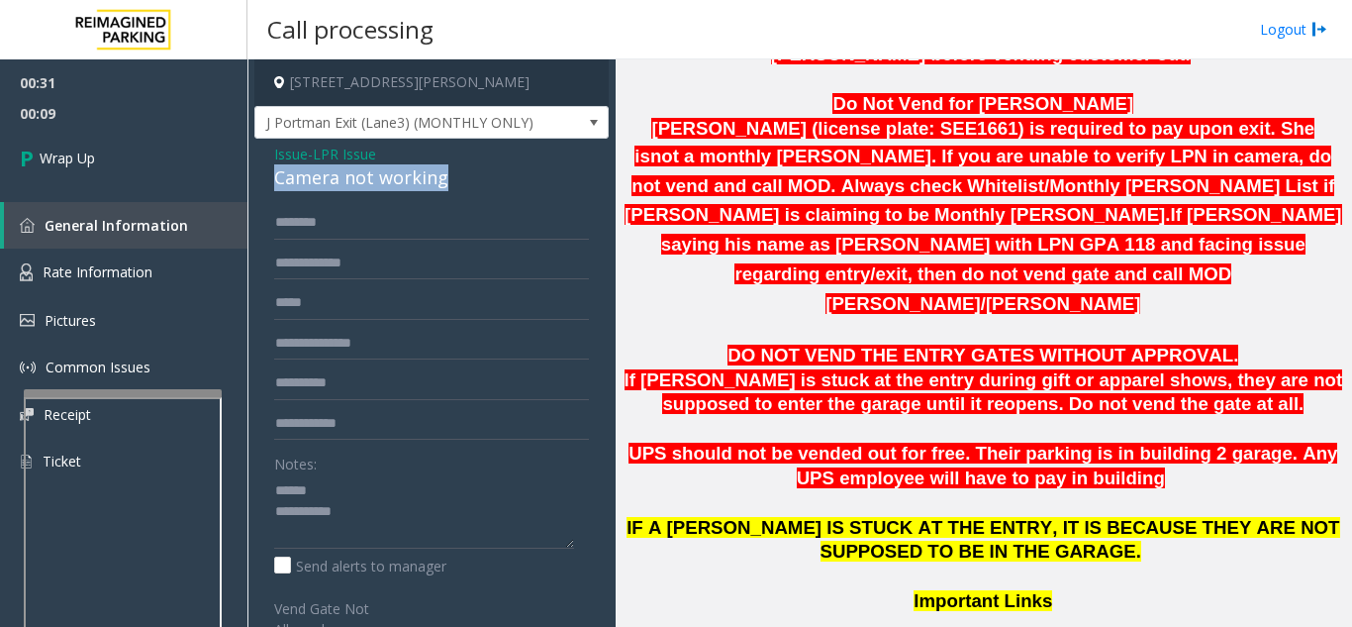
drag, startPoint x: 272, startPoint y: 173, endPoint x: 460, endPoint y: 183, distance: 188.3
click at [460, 183] on div "Issue - LPR Issue Camera not working Notes: Send alerts to manager Vend Gate No…" at bounding box center [431, 539] width 354 height 800
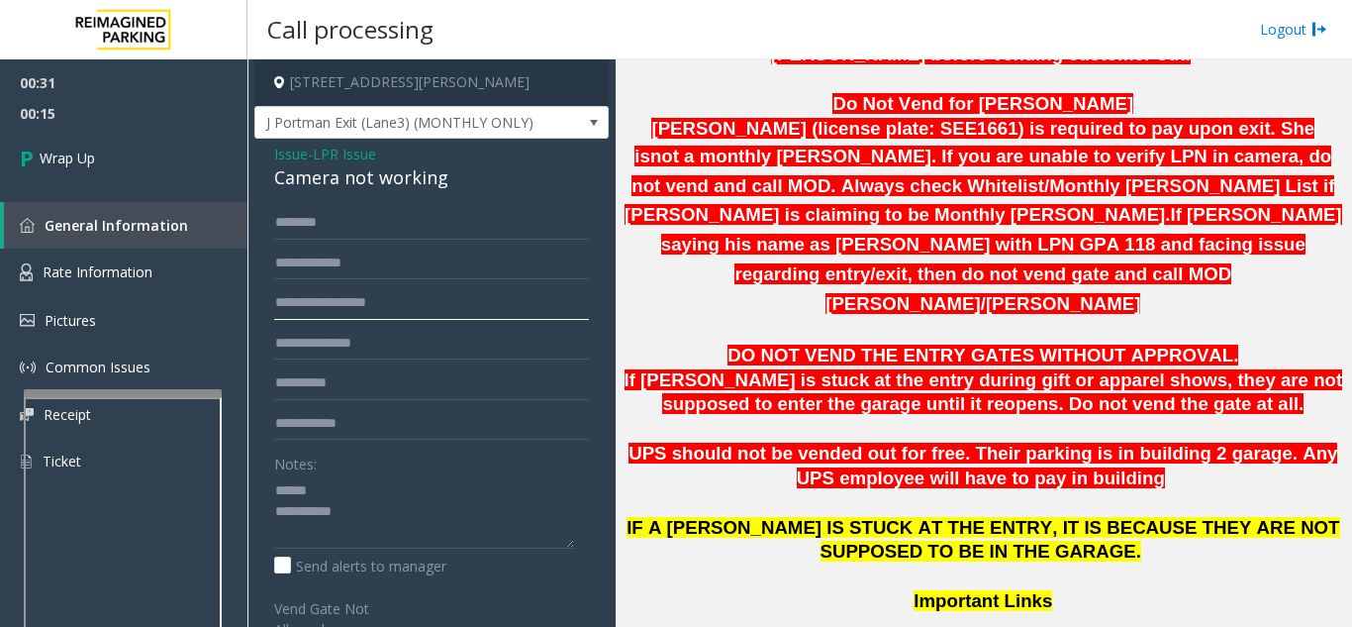
type input "**********"
click at [498, 564] on div "Send alerts to manager" at bounding box center [431, 565] width 315 height 21
drag, startPoint x: 260, startPoint y: 170, endPoint x: 482, endPoint y: 193, distance: 222.9
click at [482, 193] on div "**********" at bounding box center [431, 539] width 354 height 800
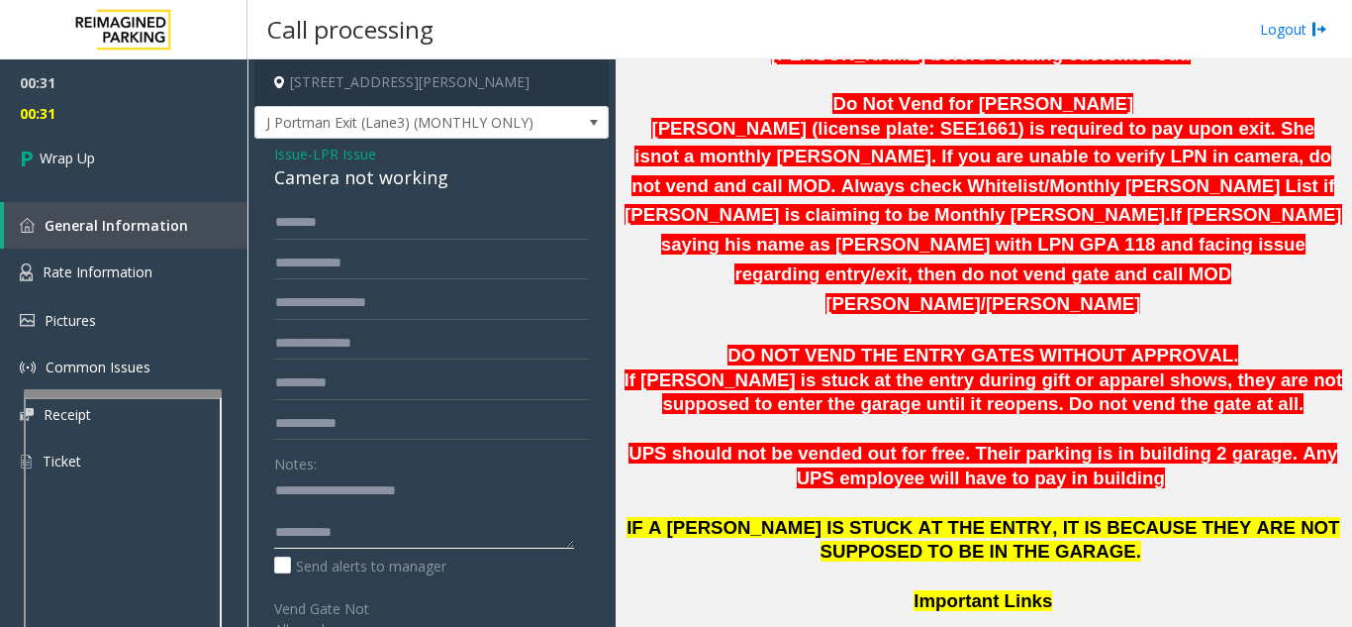
click at [518, 498] on textarea at bounding box center [424, 511] width 300 height 74
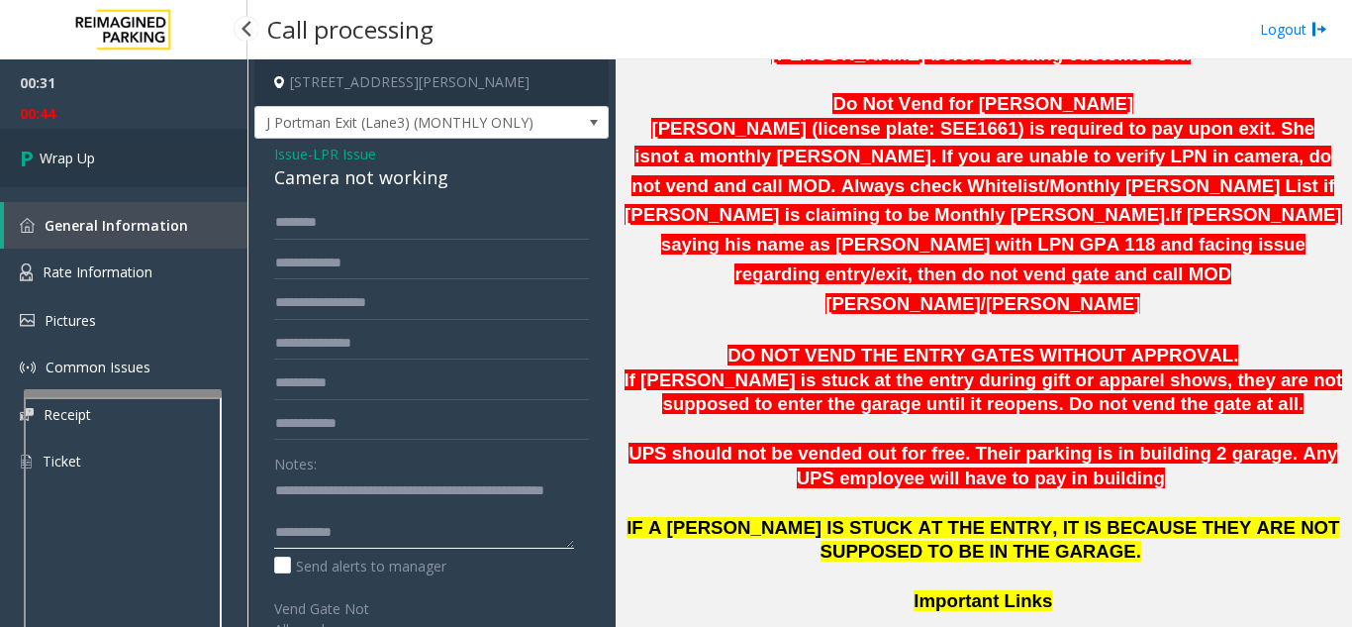
type textarea "**********"
click at [119, 154] on link "Wrap Up" at bounding box center [123, 158] width 247 height 58
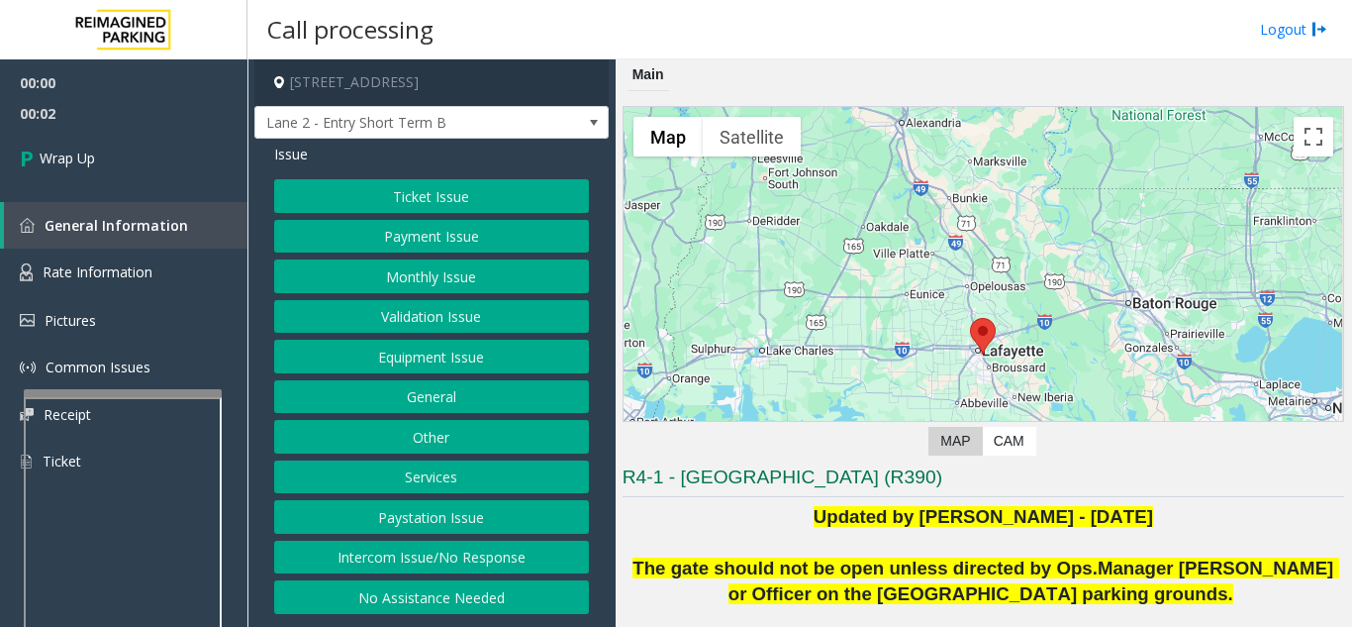
click at [413, 569] on button "Intercom Issue/No Response" at bounding box center [431, 557] width 315 height 34
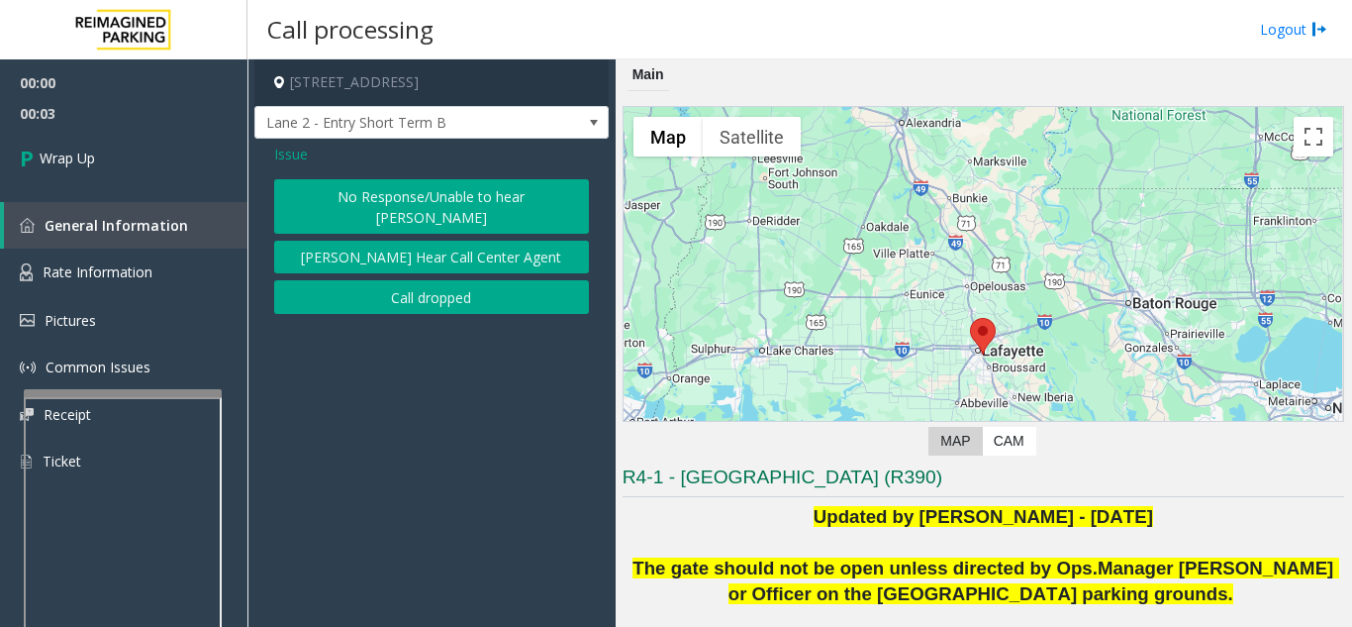
click at [333, 285] on button "Call dropped" at bounding box center [431, 297] width 315 height 34
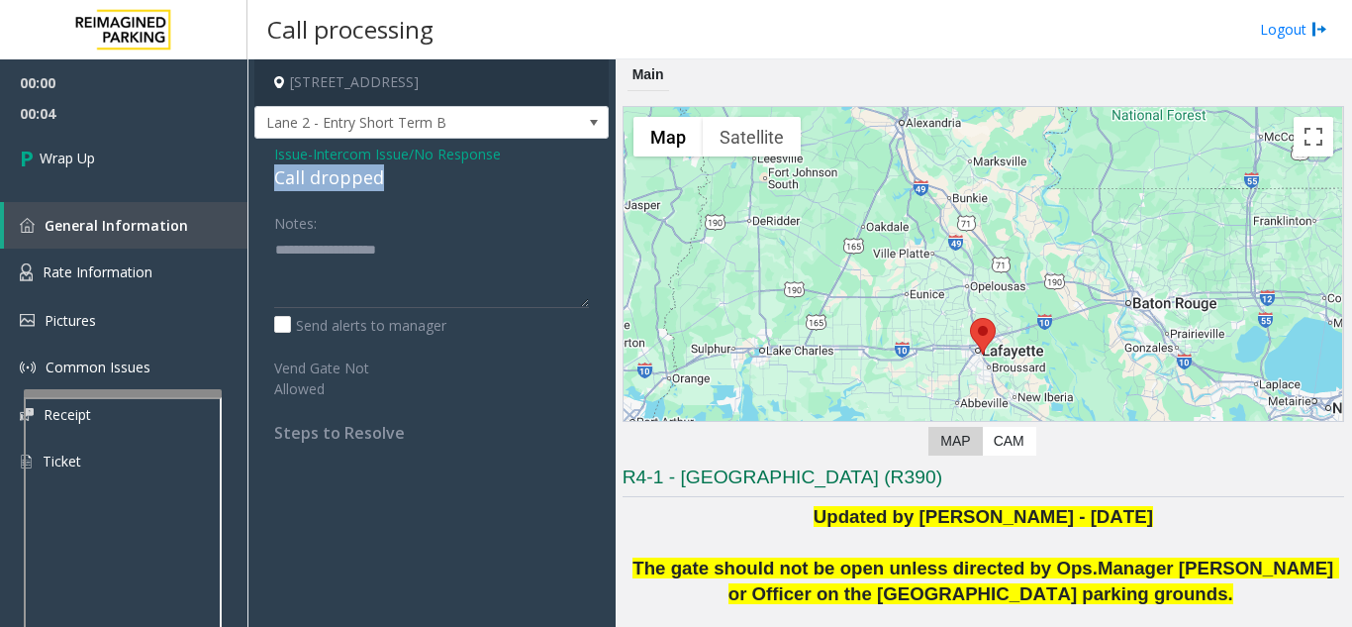
drag, startPoint x: 275, startPoint y: 176, endPoint x: 424, endPoint y: 193, distance: 149.4
click at [424, 193] on div "Issue - Intercom Issue/No Response Call dropped Notes: Send alerts to manager V…" at bounding box center [431, 301] width 354 height 324
click at [367, 214] on div "Notes:" at bounding box center [431, 257] width 315 height 102
drag, startPoint x: 402, startPoint y: 184, endPoint x: 273, endPoint y: 179, distance: 128.8
click at [273, 179] on div "Issue - Intercom Issue/No Response Call dropped Notes: Send alerts to manager V…" at bounding box center [431, 301] width 354 height 324
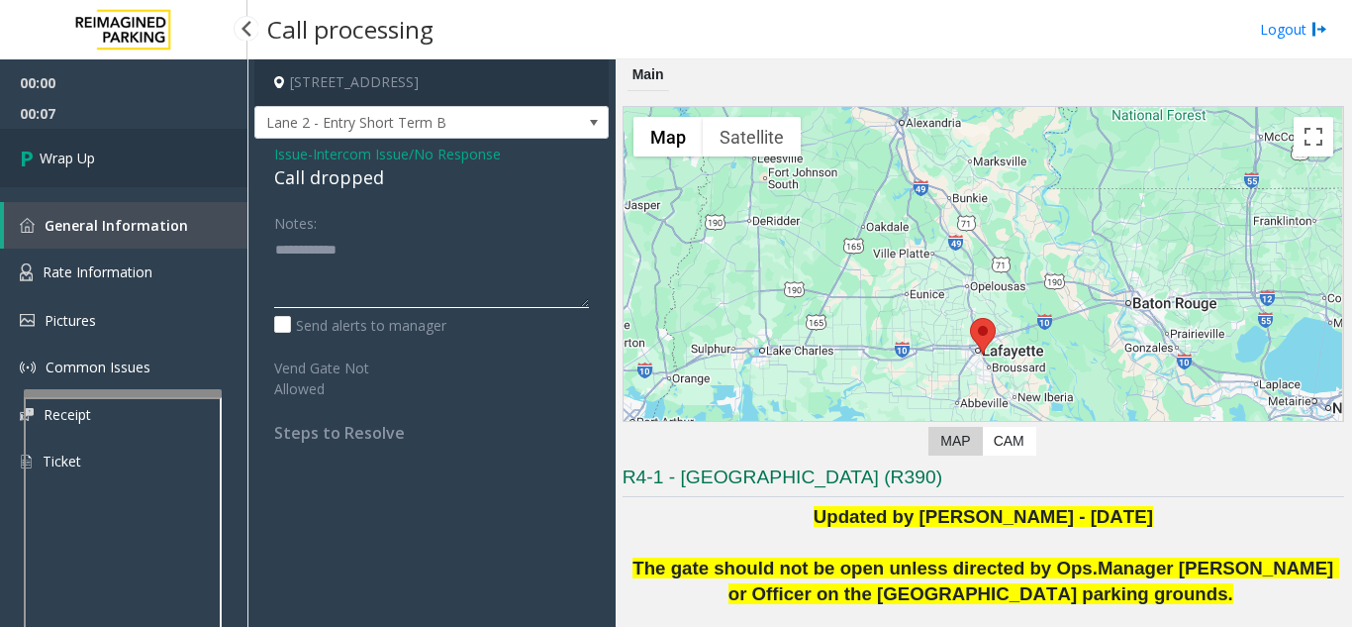
type textarea "**********"
click at [122, 146] on link "Wrap Up" at bounding box center [123, 158] width 247 height 58
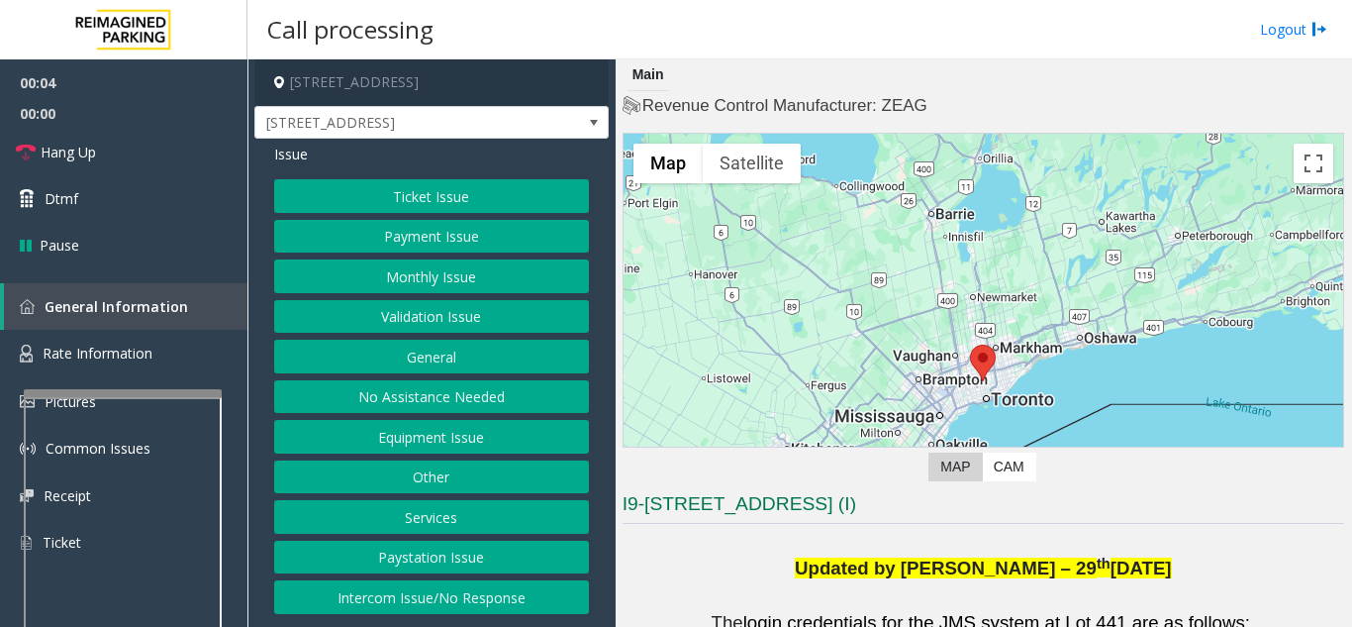
click at [482, 192] on button "Ticket Issue" at bounding box center [431, 196] width 315 height 34
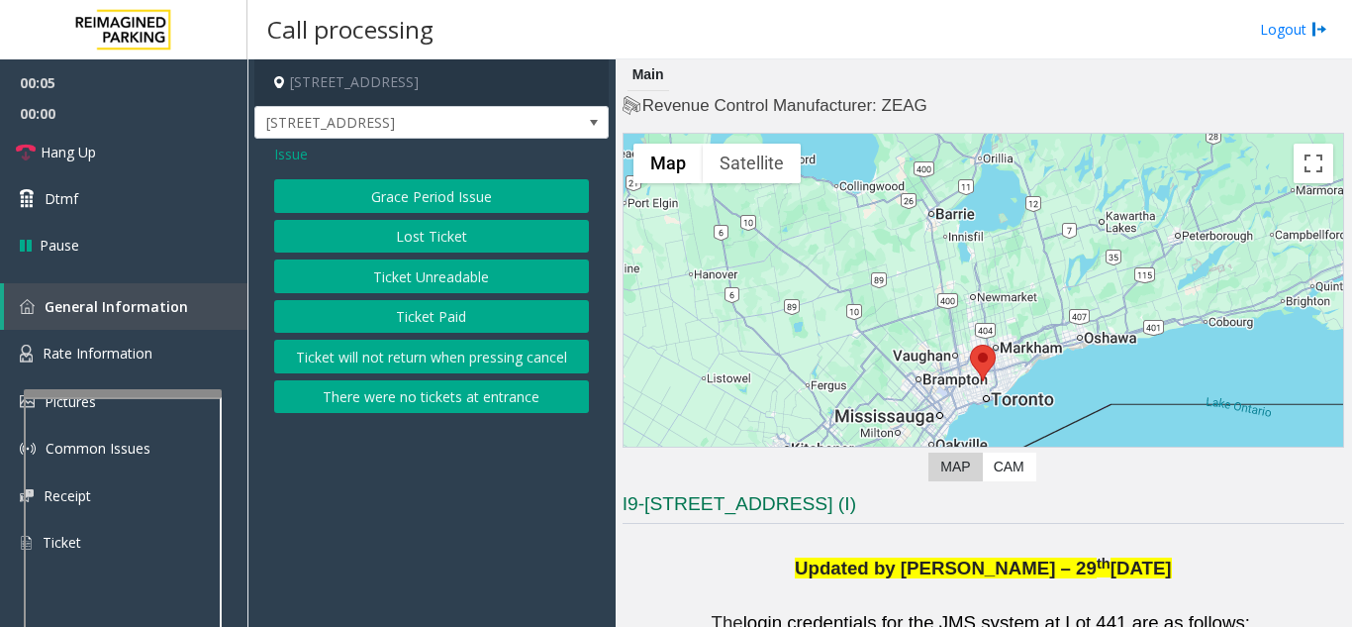
click at [453, 337] on div "Grace Period Issue Lost Ticket Ticket Unreadable Ticket Paid Ticket will not re…" at bounding box center [431, 296] width 315 height 234
click at [453, 325] on button "Ticket Paid" at bounding box center [431, 317] width 315 height 34
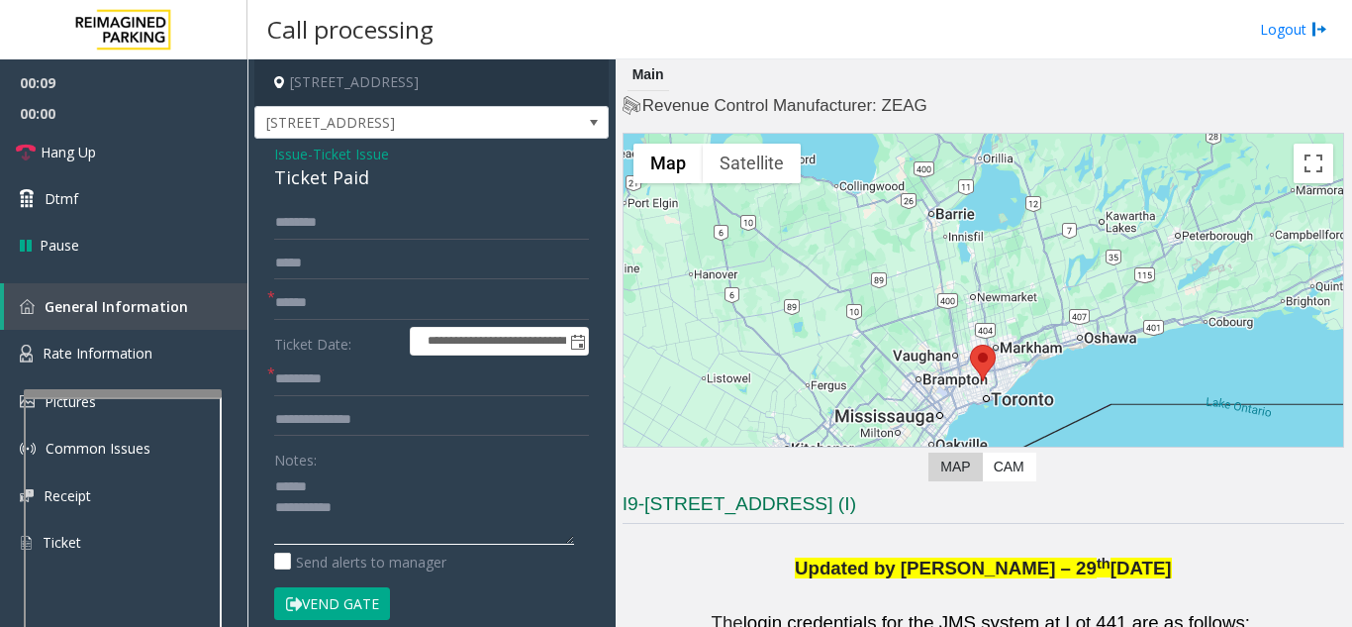
type textarea "**********"
click at [374, 429] on input "text" at bounding box center [431, 420] width 315 height 34
type input "**********"
drag, startPoint x: 271, startPoint y: 183, endPoint x: 407, endPoint y: 190, distance: 135.8
click at [407, 190] on div "**********" at bounding box center [431, 612] width 354 height 946
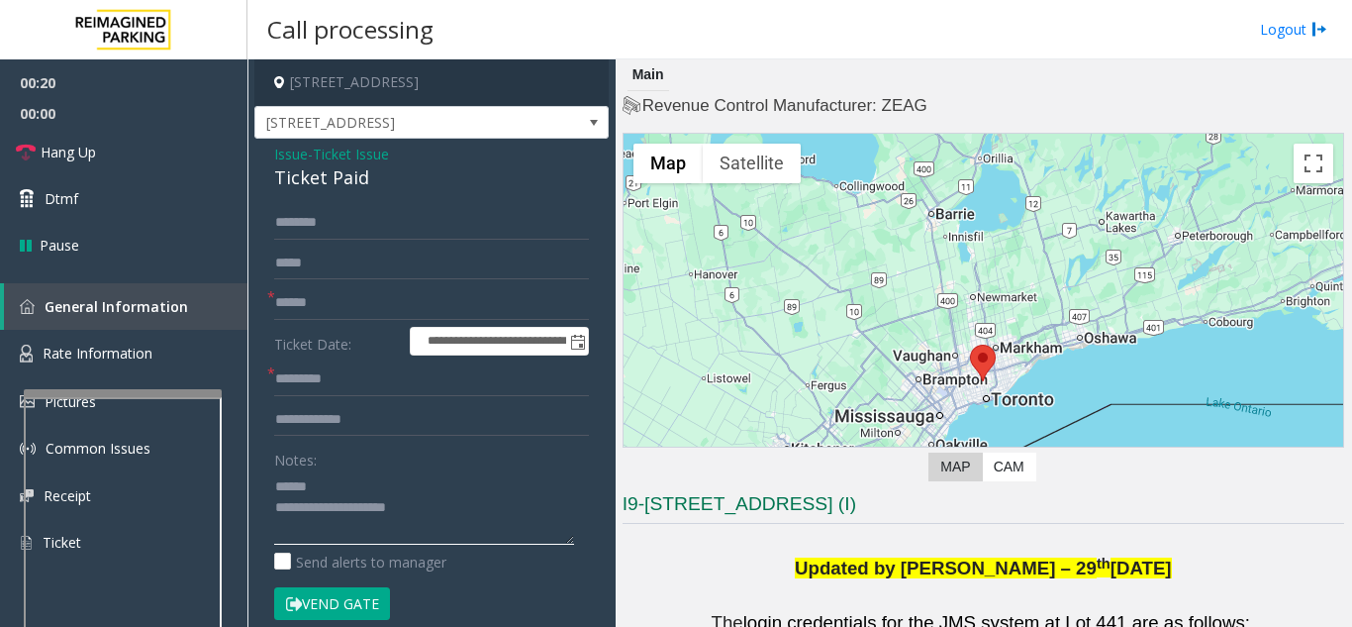
type textarea "**********"
click at [433, 413] on input "**********" at bounding box center [431, 420] width 315 height 34
click at [344, 304] on input "text" at bounding box center [431, 303] width 315 height 34
type input "**"
click at [362, 381] on input "text" at bounding box center [431, 379] width 315 height 34
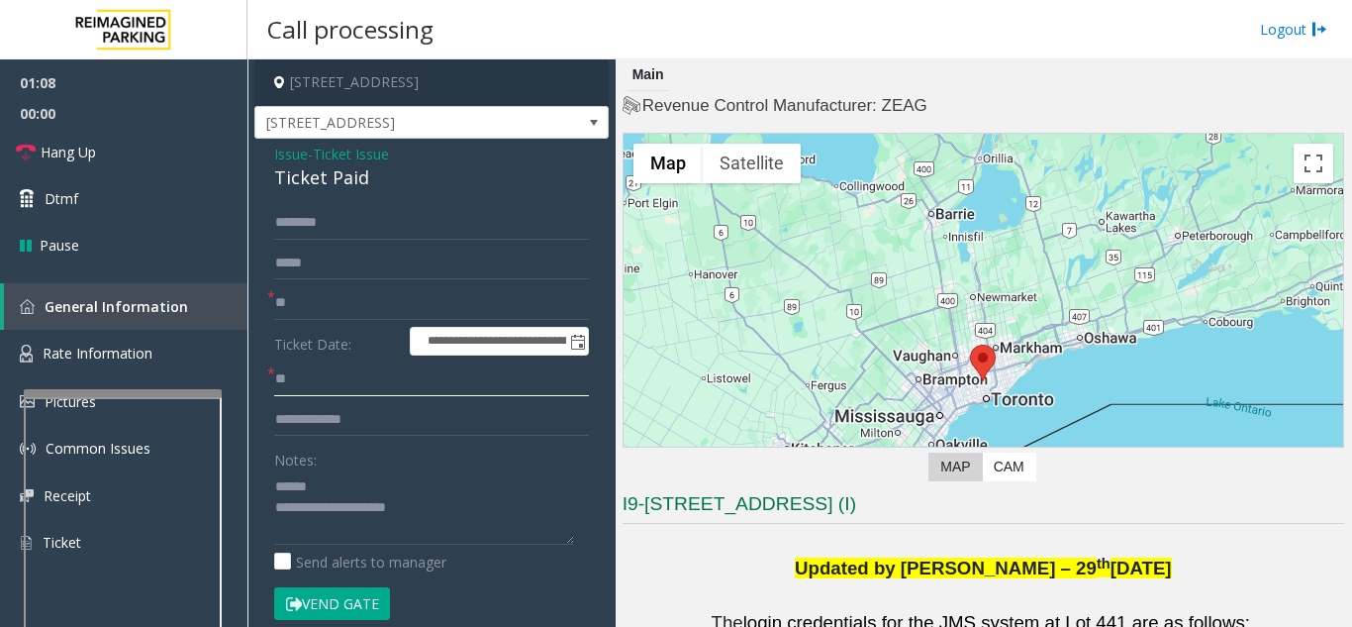
scroll to position [198, 0]
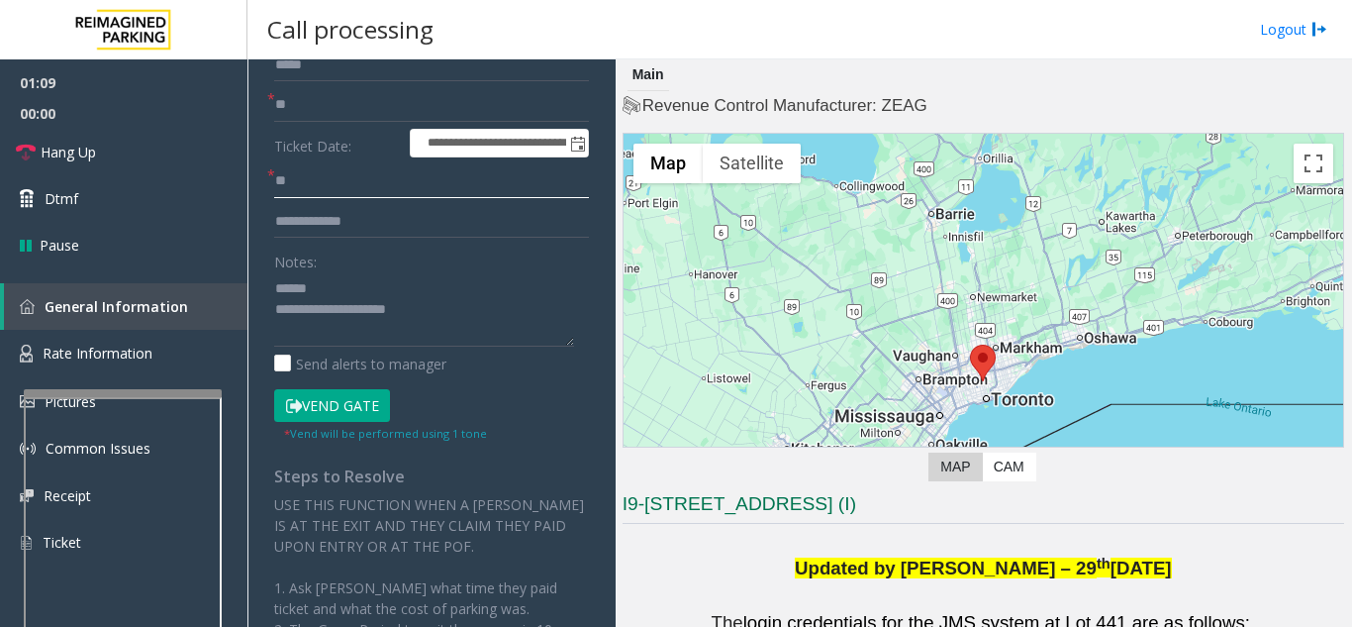
type input "**"
click at [480, 306] on textarea at bounding box center [424, 309] width 300 height 74
drag, startPoint x: 349, startPoint y: 306, endPoint x: 433, endPoint y: 309, distance: 83.2
click at [433, 309] on textarea at bounding box center [424, 309] width 300 height 74
click at [419, 272] on textarea at bounding box center [424, 309] width 300 height 74
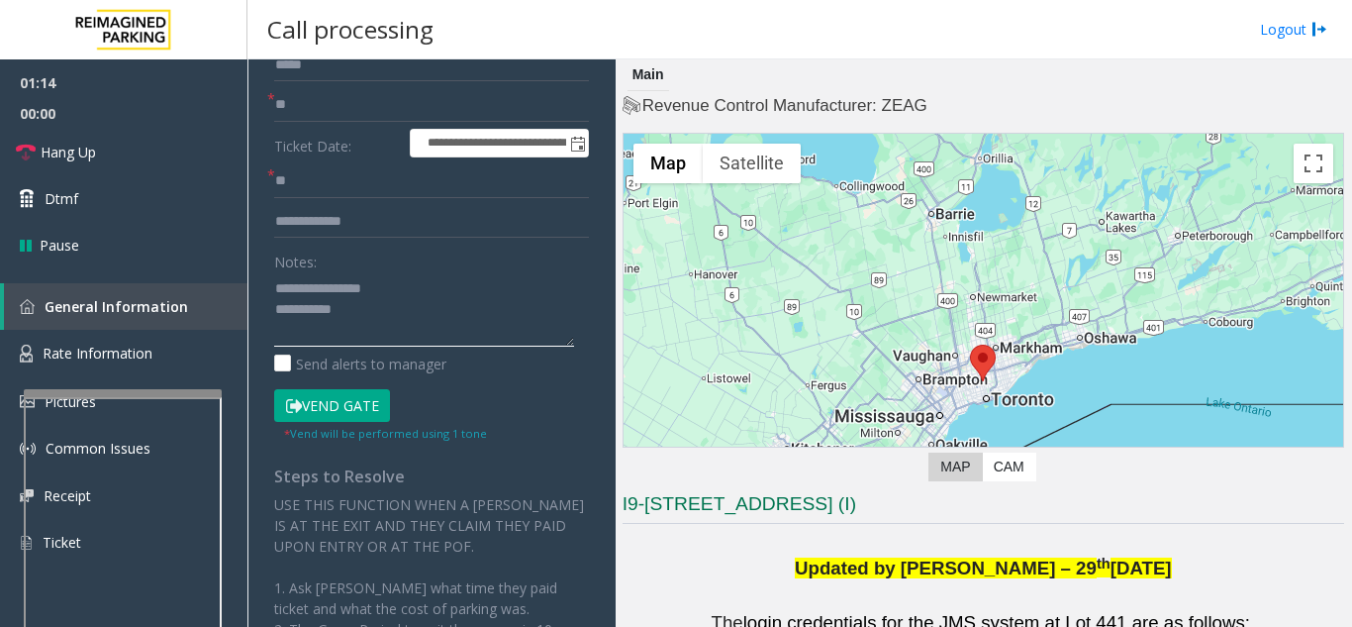
click at [397, 310] on textarea at bounding box center [424, 309] width 300 height 74
click at [139, 130] on link "Hang Up" at bounding box center [123, 152] width 247 height 47
click at [470, 329] on textarea at bounding box center [424, 309] width 300 height 74
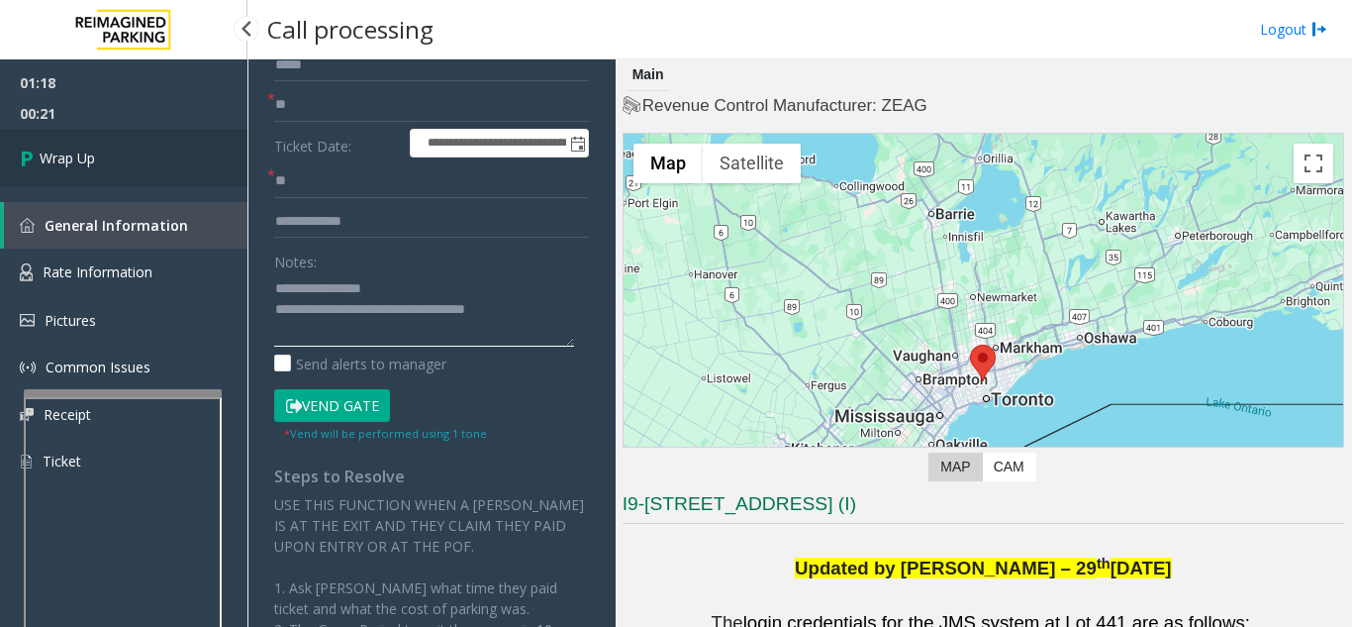
type textarea "**********"
click at [89, 143] on link "Wrap Up" at bounding box center [123, 158] width 247 height 58
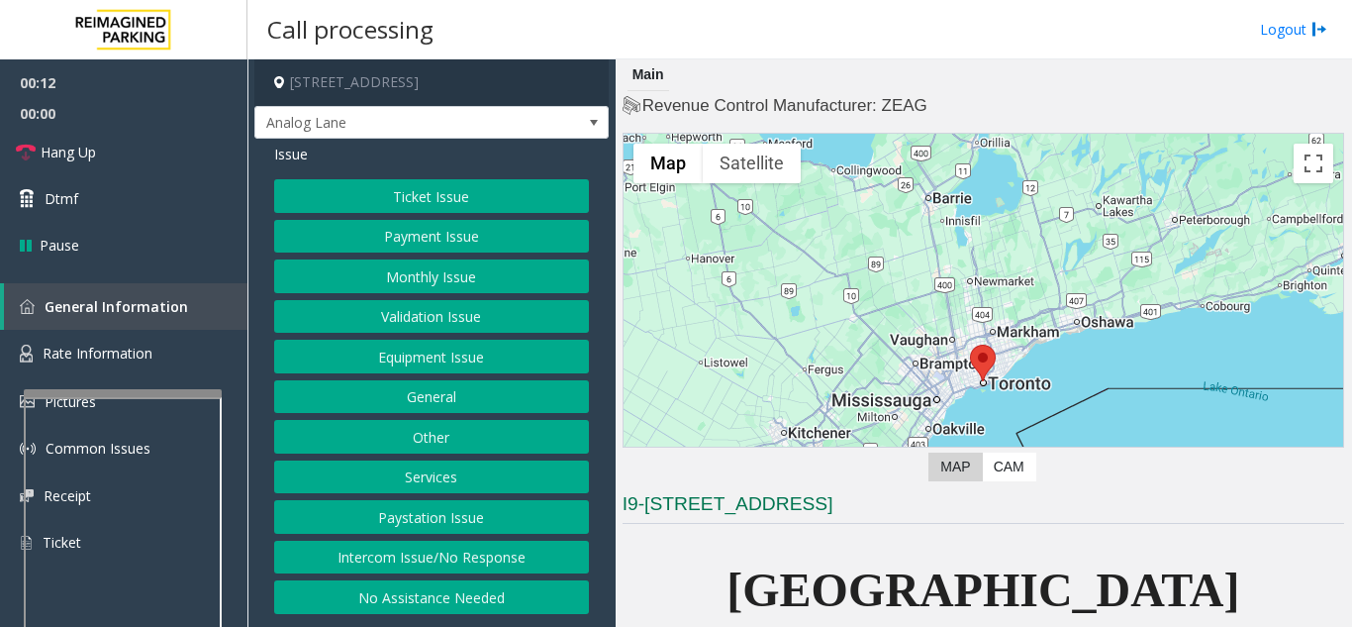
click at [477, 563] on button "Intercom Issue/No Response" at bounding box center [431, 557] width 315 height 34
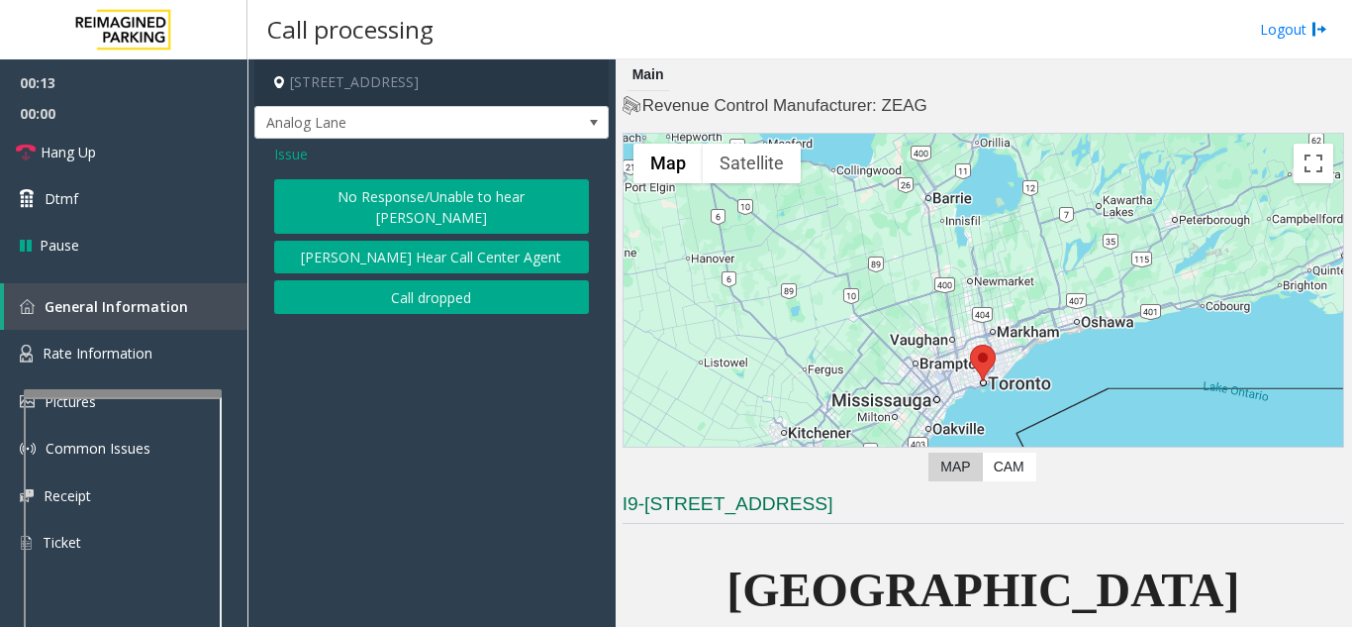
click at [388, 204] on button "No Response/Unable to hear [PERSON_NAME]" at bounding box center [431, 206] width 315 height 54
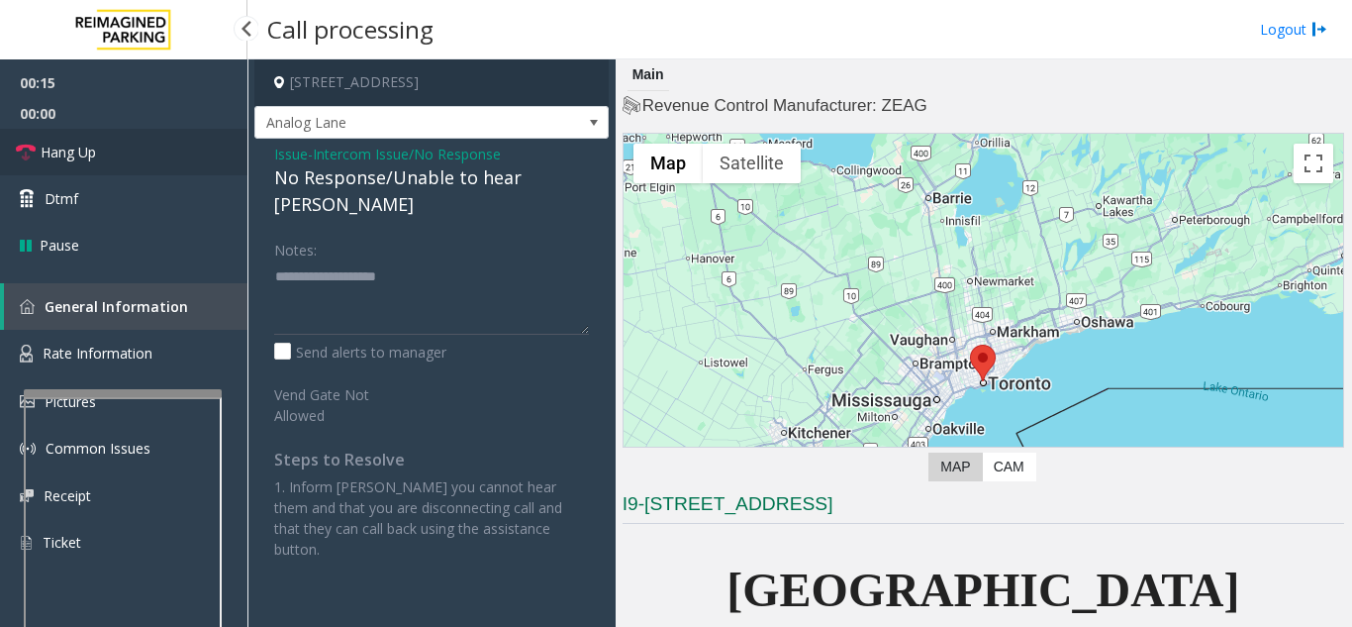
click at [78, 161] on span "Hang Up" at bounding box center [68, 152] width 55 height 21
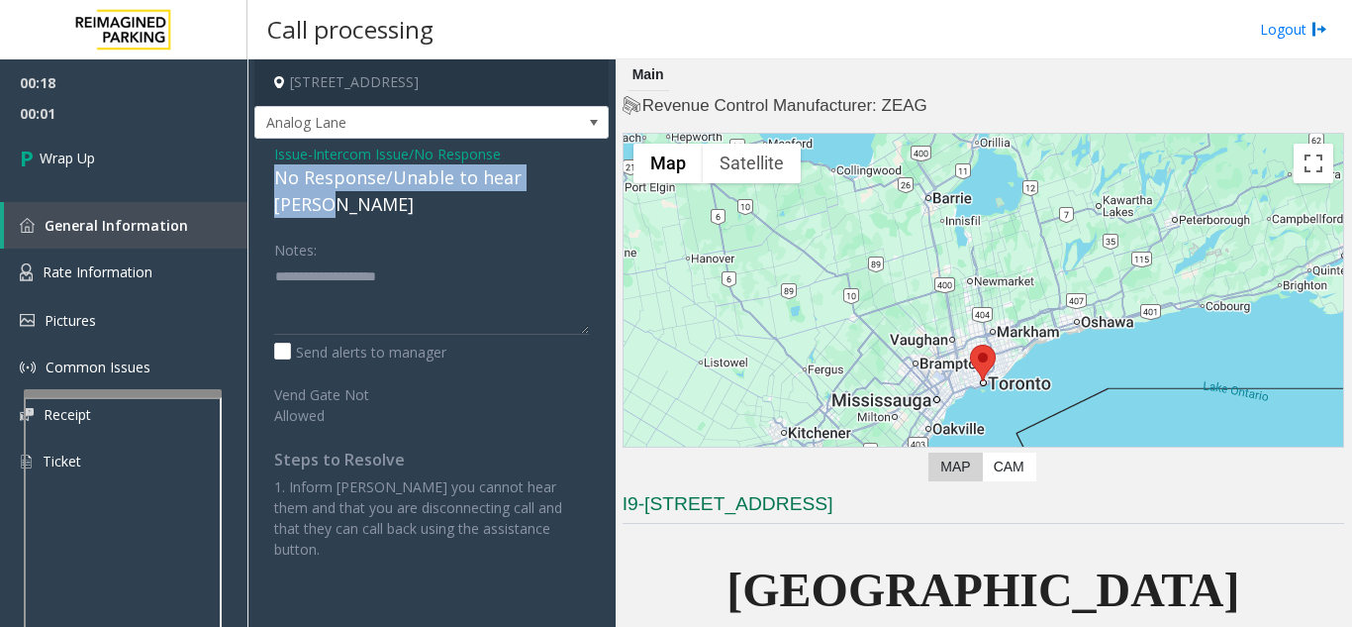
drag, startPoint x: 269, startPoint y: 173, endPoint x: 591, endPoint y: 184, distance: 321.9
click at [591, 184] on div "Issue - Intercom Issue/No Response No Response/Unable to hear [PERSON_NAME] Not…" at bounding box center [431, 359] width 354 height 440
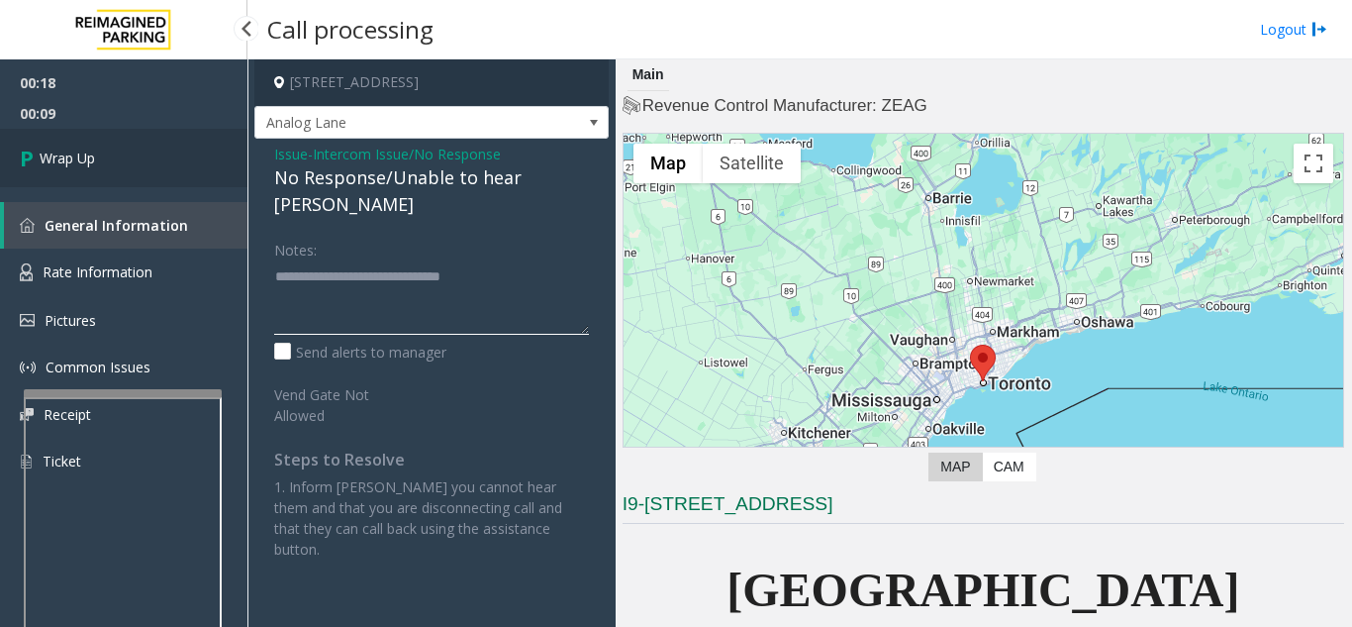
type textarea "**********"
click at [37, 130] on link "Wrap Up" at bounding box center [123, 158] width 247 height 58
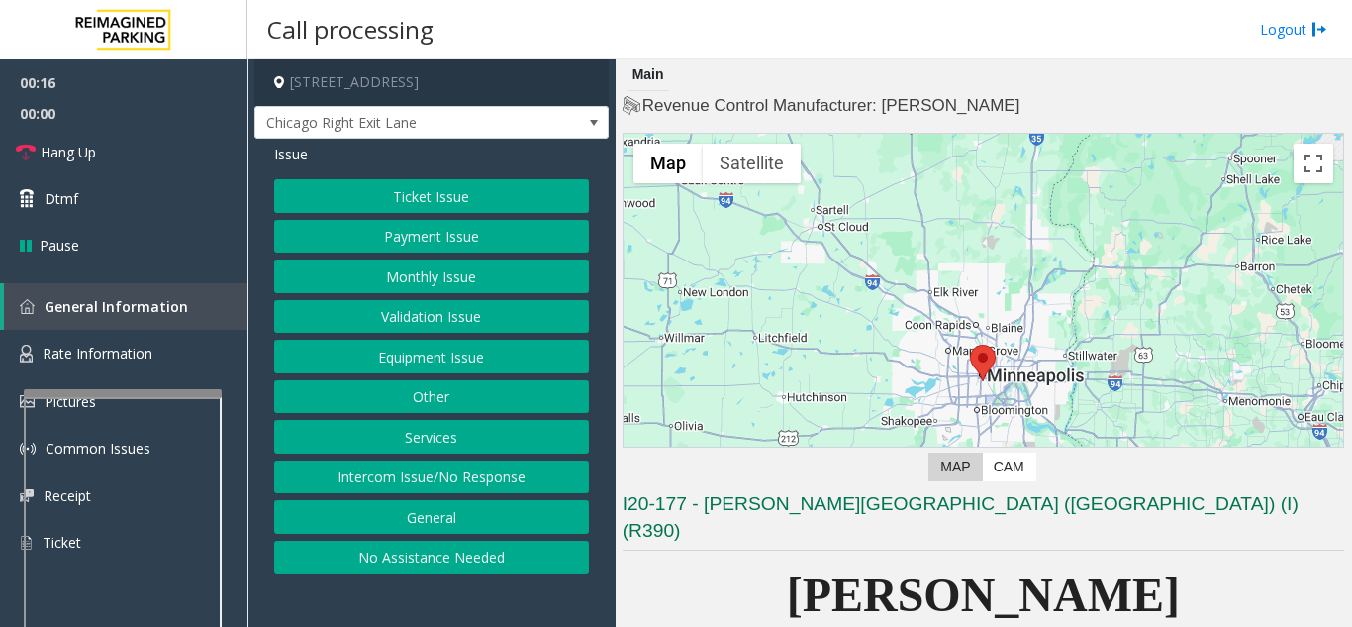
click at [460, 474] on button "Intercom Issue/No Response" at bounding box center [431, 477] width 315 height 34
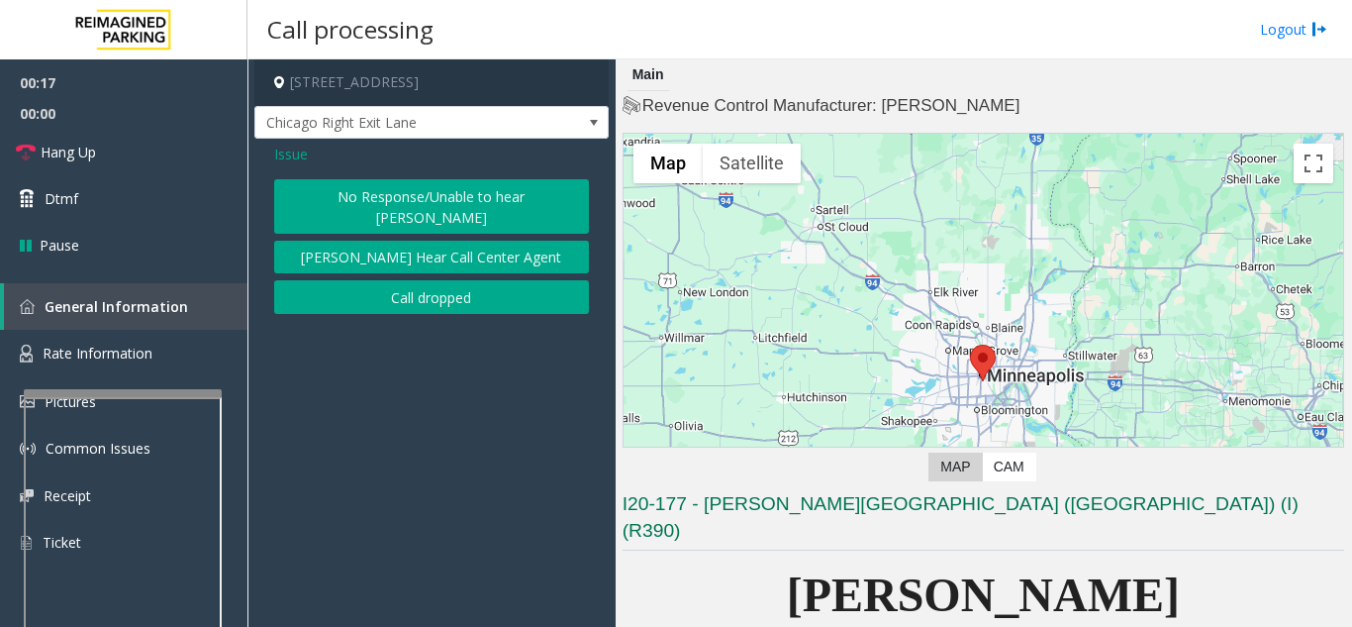
click at [397, 185] on button "No Response/Unable to hear [PERSON_NAME]" at bounding box center [431, 206] width 315 height 54
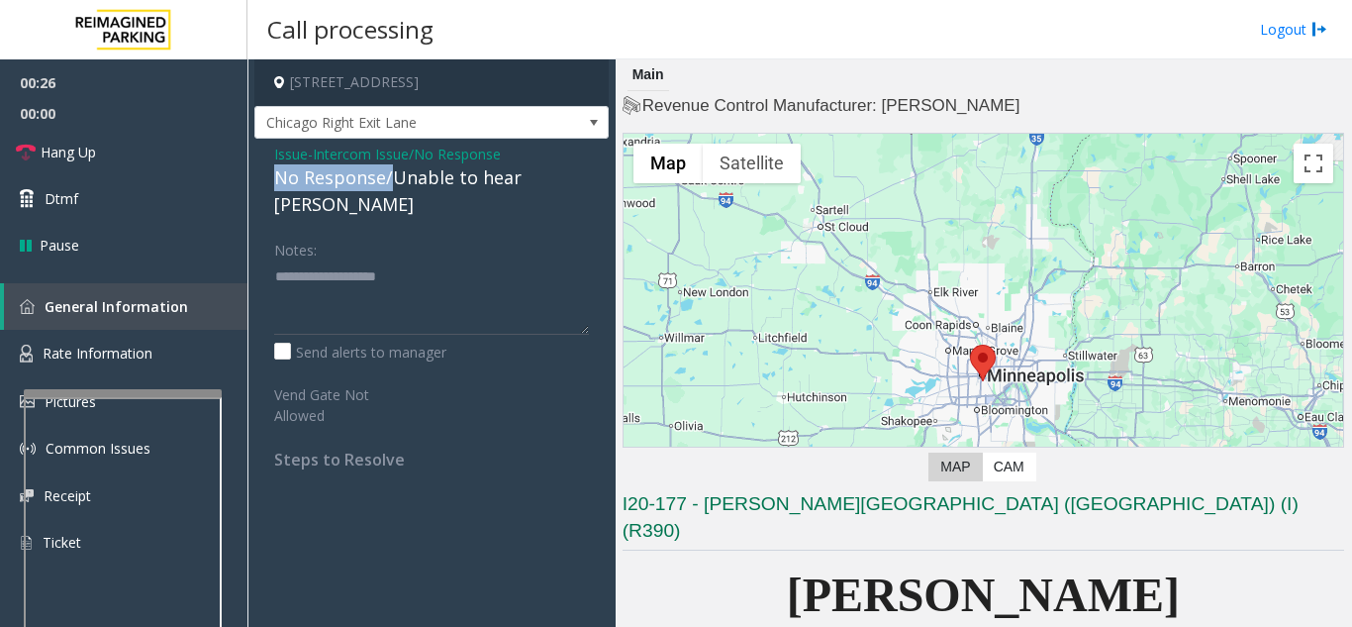
drag, startPoint x: 388, startPoint y: 180, endPoint x: 267, endPoint y: 181, distance: 120.8
click at [267, 181] on div "Issue - Intercom Issue/No Response No Response/Unable to hear parker Notes: Sen…" at bounding box center [431, 314] width 354 height 350
type textarea "**********"
click at [420, 233] on div "Notes:" at bounding box center [431, 284] width 315 height 102
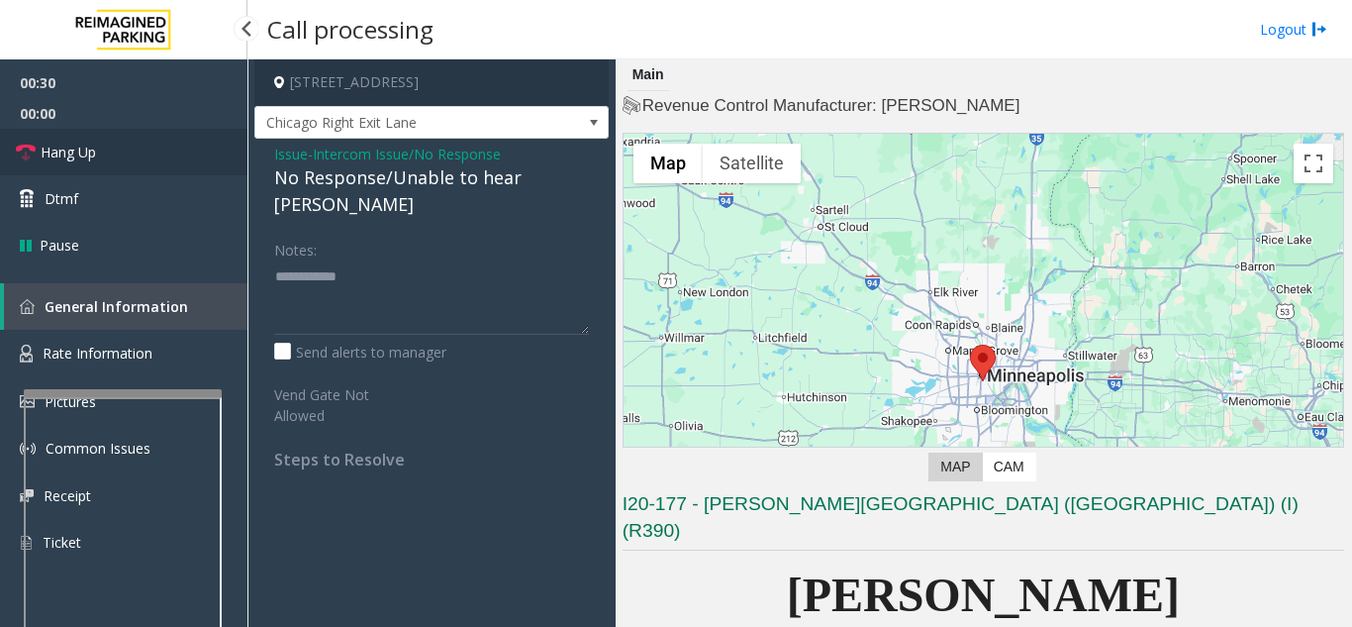
click at [155, 149] on link "Hang Up" at bounding box center [123, 152] width 247 height 47
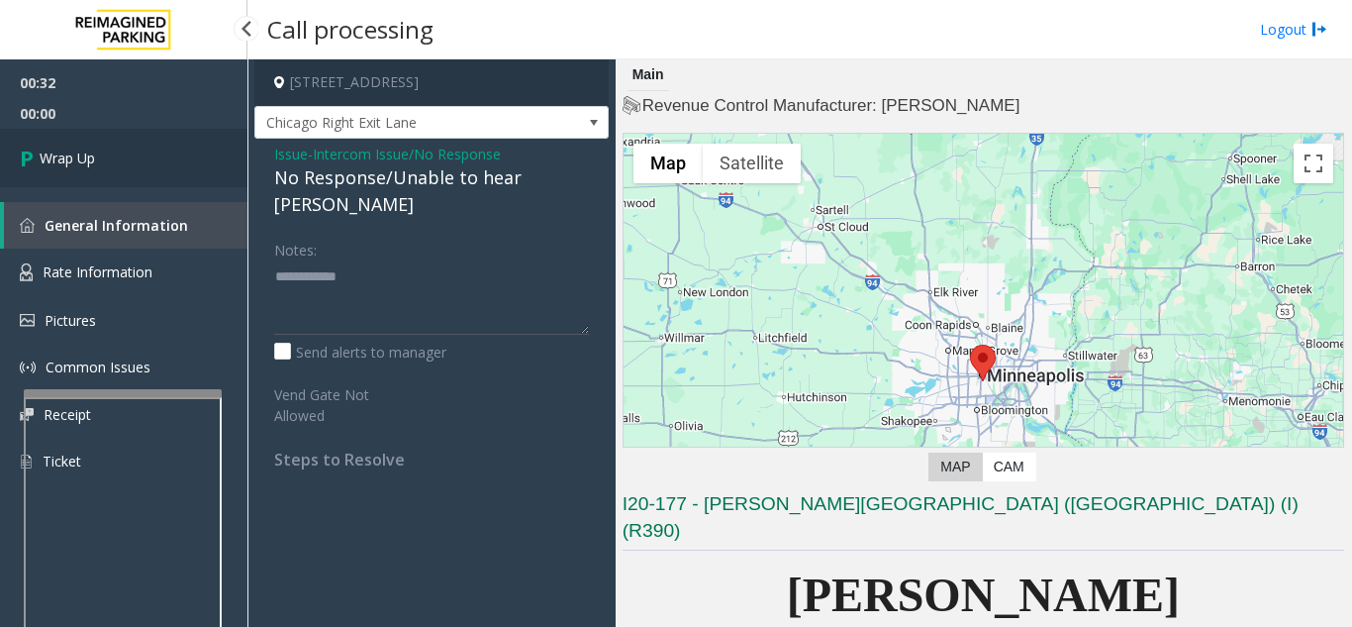
click at [155, 149] on link "Wrap Up" at bounding box center [123, 158] width 247 height 58
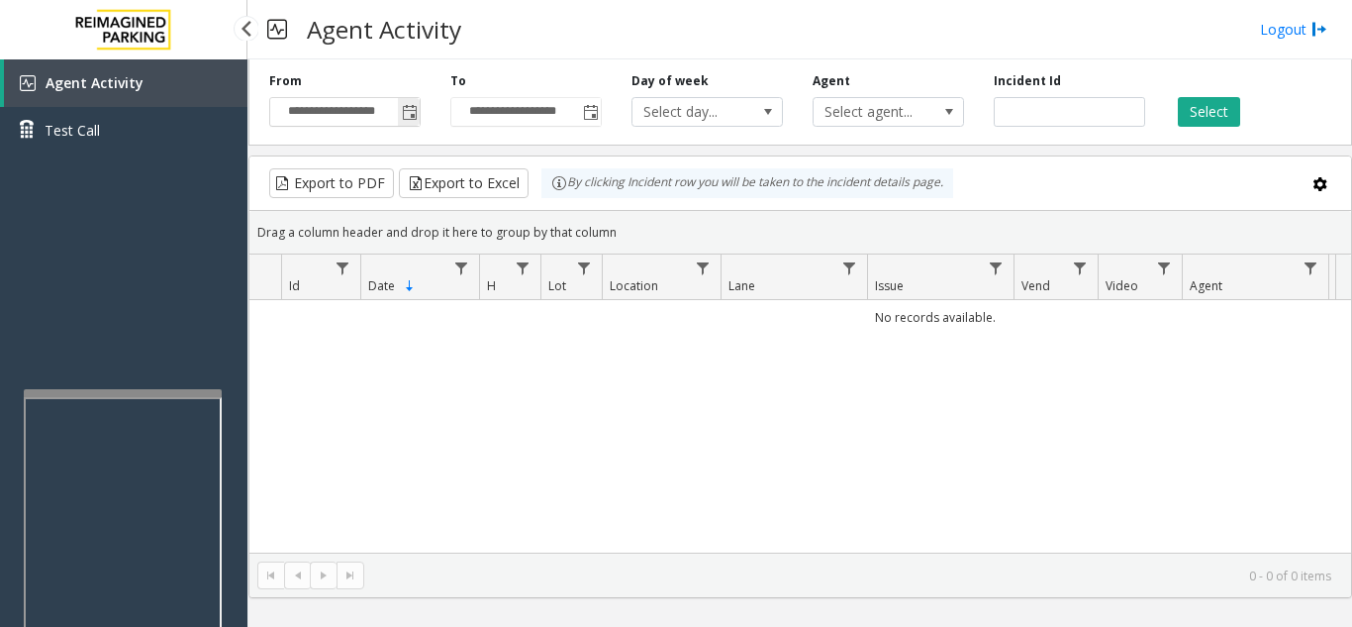
click at [403, 109] on span "Toggle popup" at bounding box center [410, 113] width 16 height 16
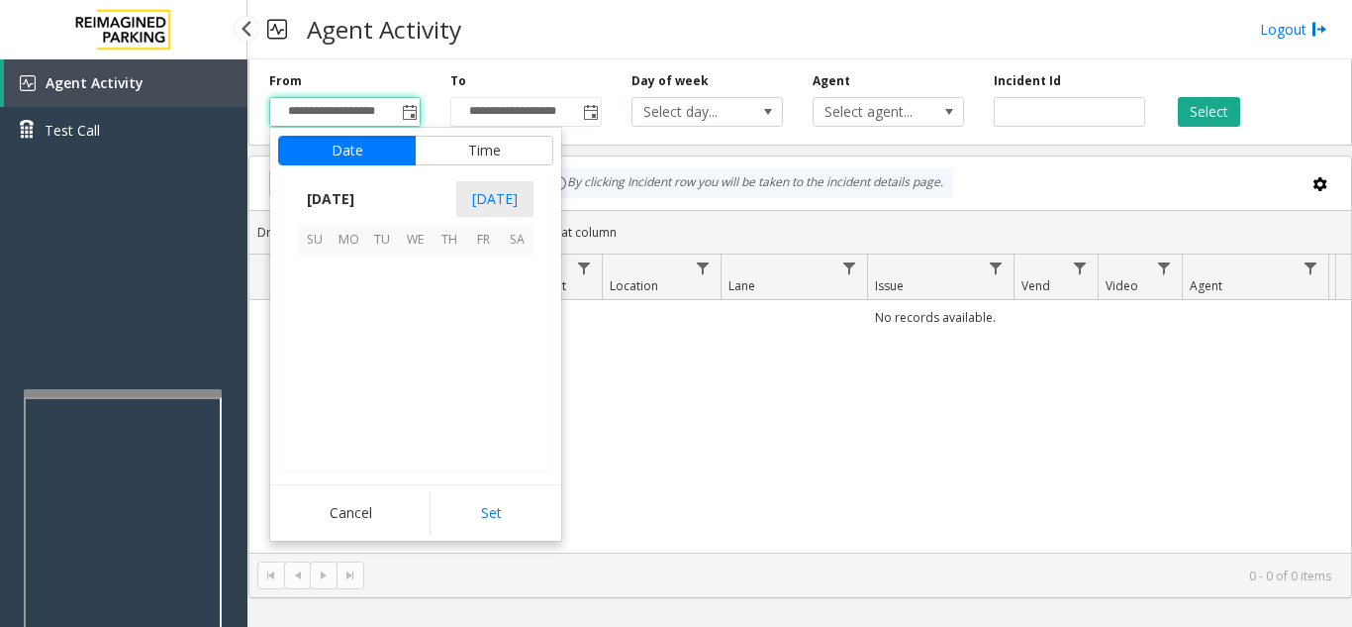
scroll to position [355238, 0]
click at [383, 335] on span "16" at bounding box center [382, 339] width 34 height 34
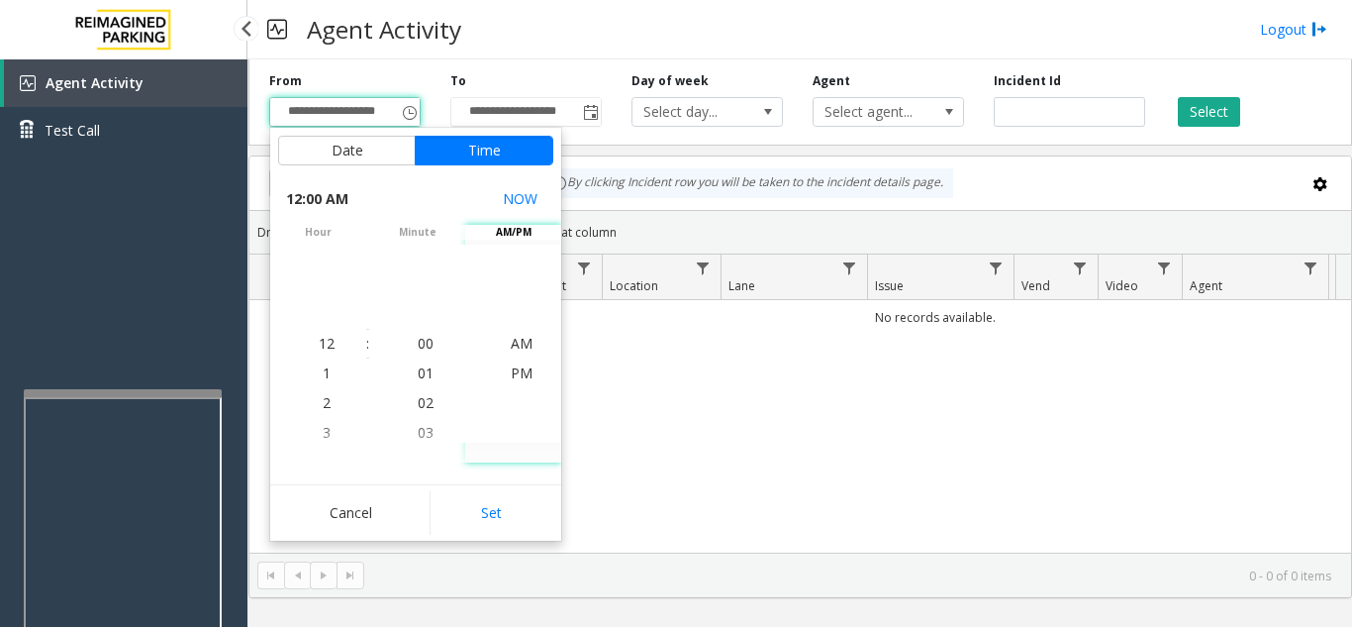
drag, startPoint x: 486, startPoint y: 473, endPoint x: 521, endPoint y: 428, distance: 57.2
click at [482, 471] on div "Date Time September 2025 Today Su Mo Tu We Th Fr Sa September 2025 1 2 3 4 5 6 …" at bounding box center [415, 334] width 291 height 413
click at [489, 503] on button "Set" at bounding box center [492, 513] width 125 height 44
type input "**********"
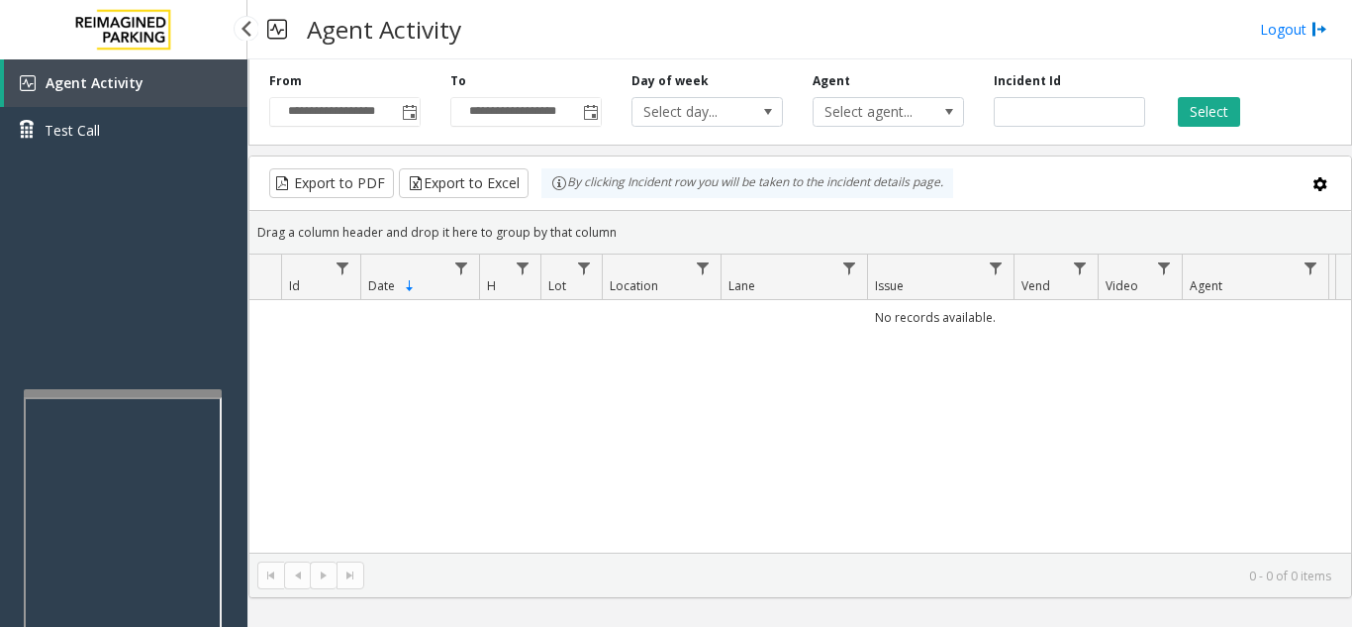
click at [1164, 105] on div "Select" at bounding box center [1250, 99] width 181 height 54
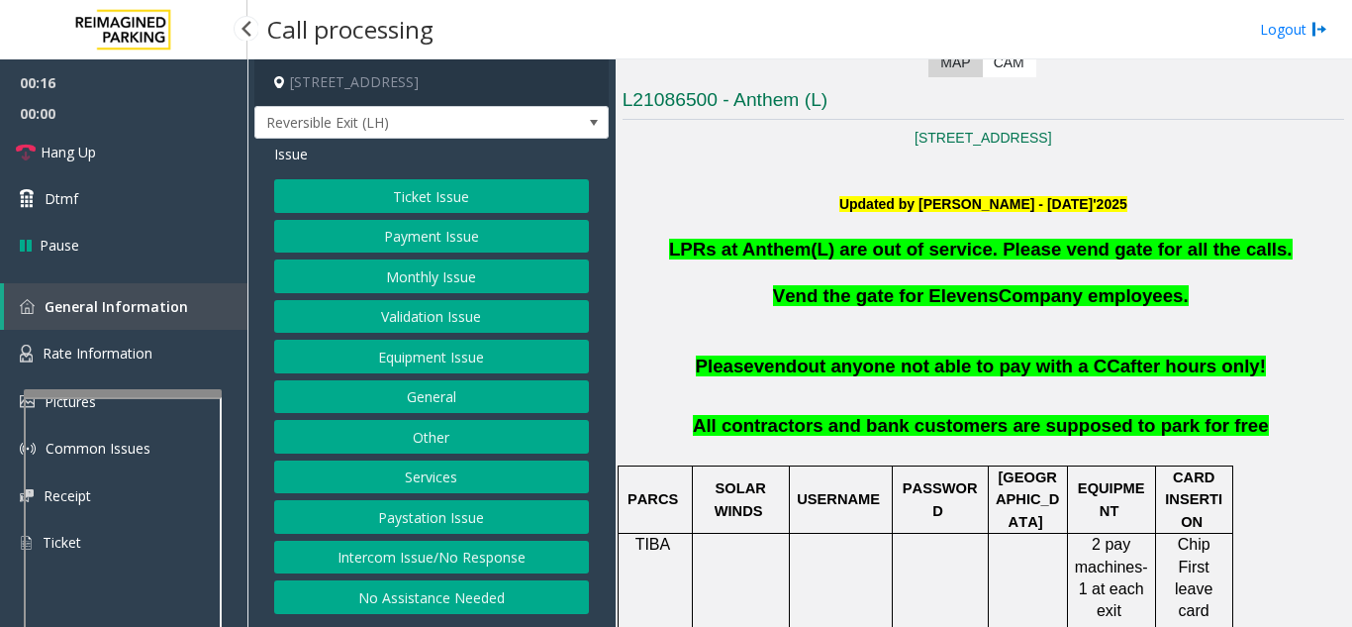
scroll to position [396, 0]
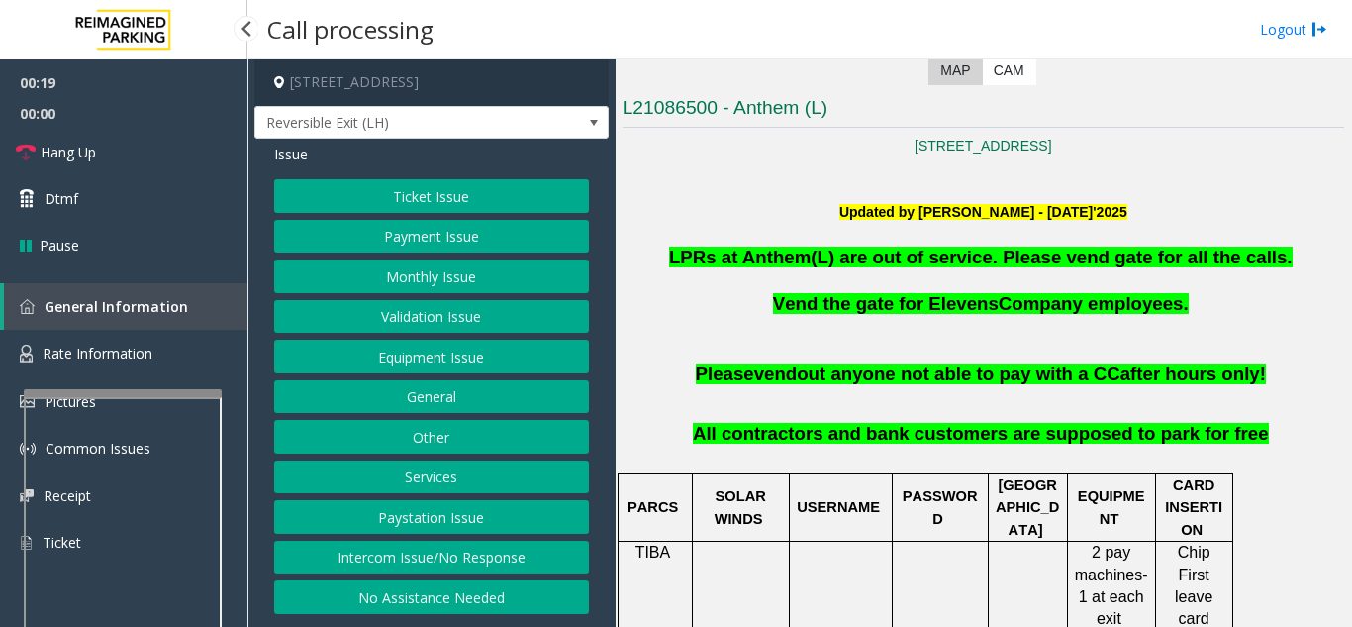
click at [412, 282] on button "Monthly Issue" at bounding box center [431, 276] width 315 height 34
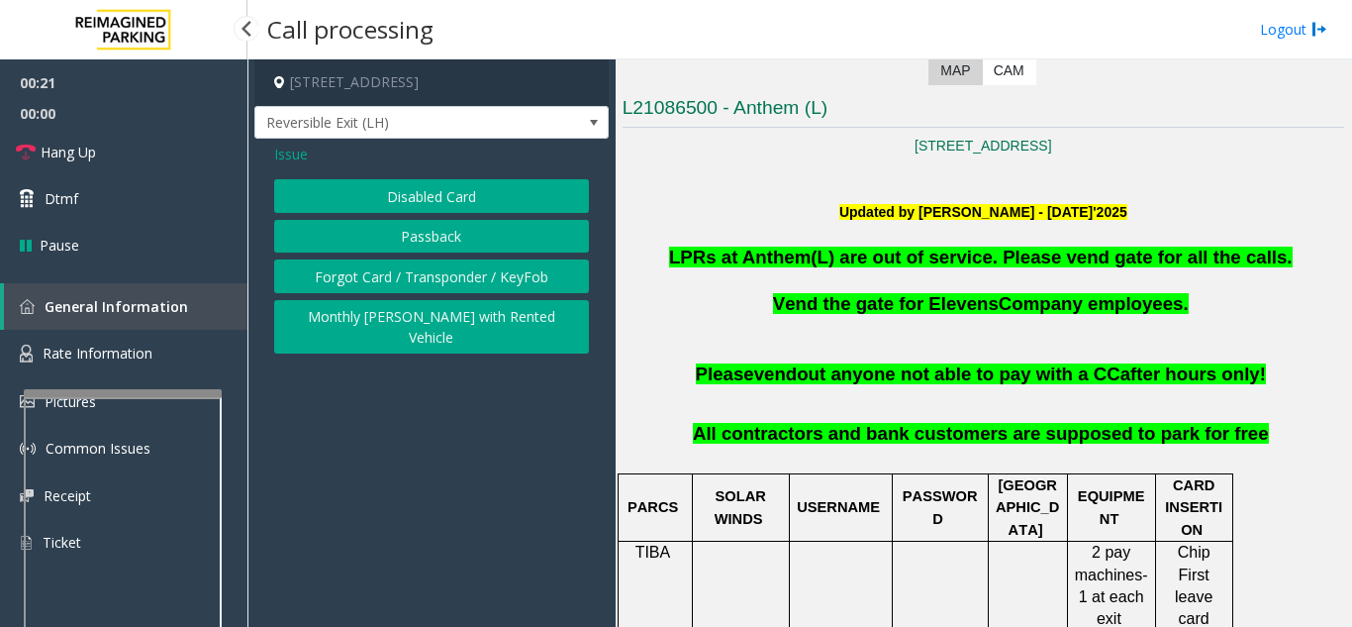
click at [417, 213] on button "Disabled Card" at bounding box center [431, 196] width 315 height 34
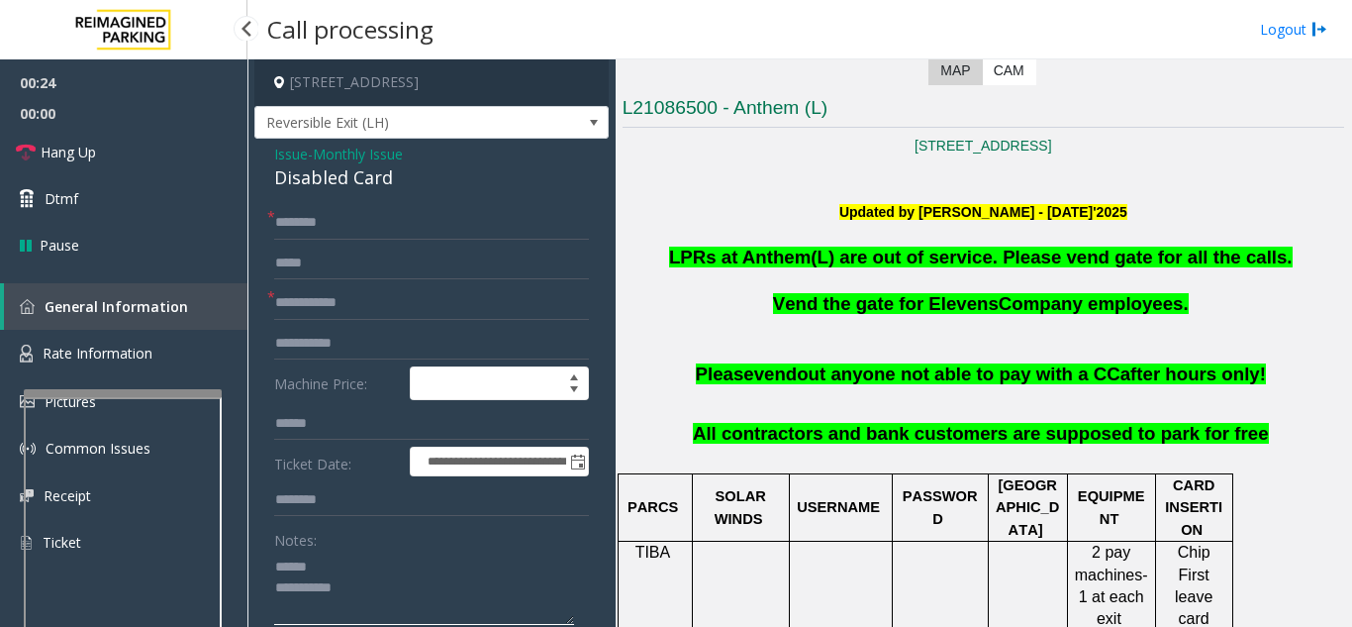
click at [347, 569] on textarea at bounding box center [424, 587] width 300 height 74
drag, startPoint x: 267, startPoint y: 201, endPoint x: 403, endPoint y: 194, distance: 135.8
type textarea "**********"
click at [442, 320] on input "text" at bounding box center [431, 303] width 315 height 34
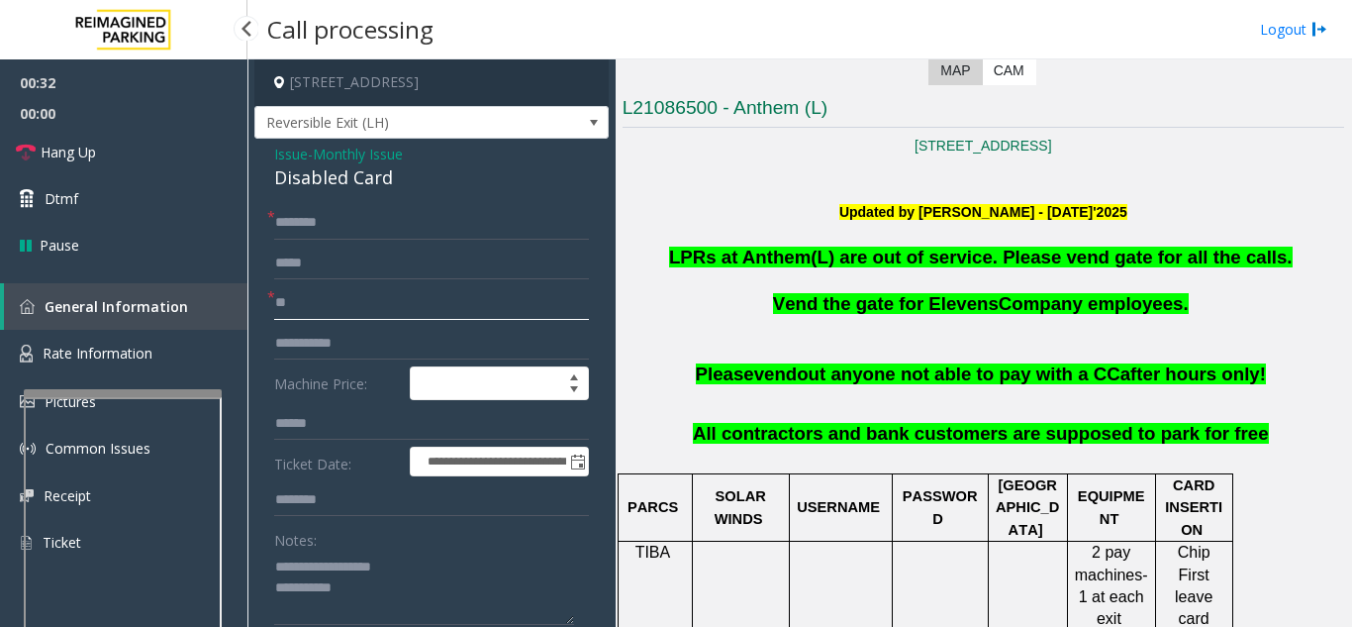
type input "*"
type input "****"
click at [446, 240] on input "text" at bounding box center [431, 223] width 315 height 34
type input "*"
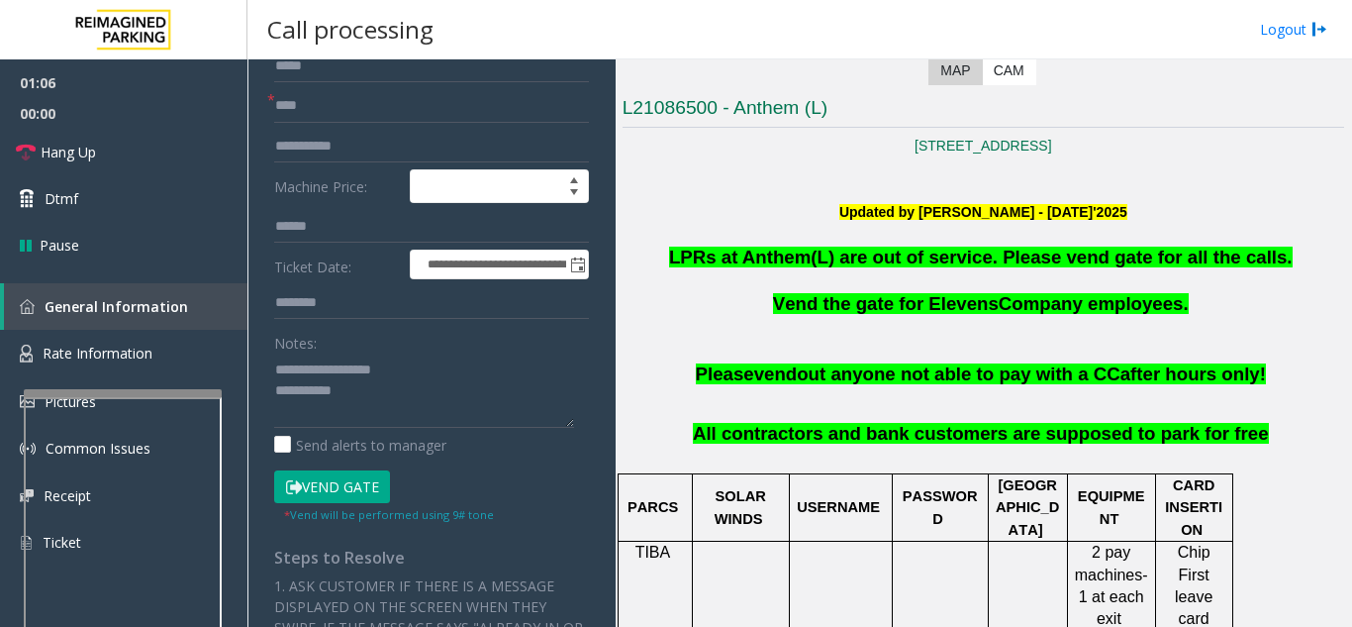
scroll to position [198, 0]
type input "*******"
click at [346, 503] on button "Vend Gate" at bounding box center [332, 486] width 116 height 34
click at [464, 413] on textarea at bounding box center [424, 389] width 300 height 74
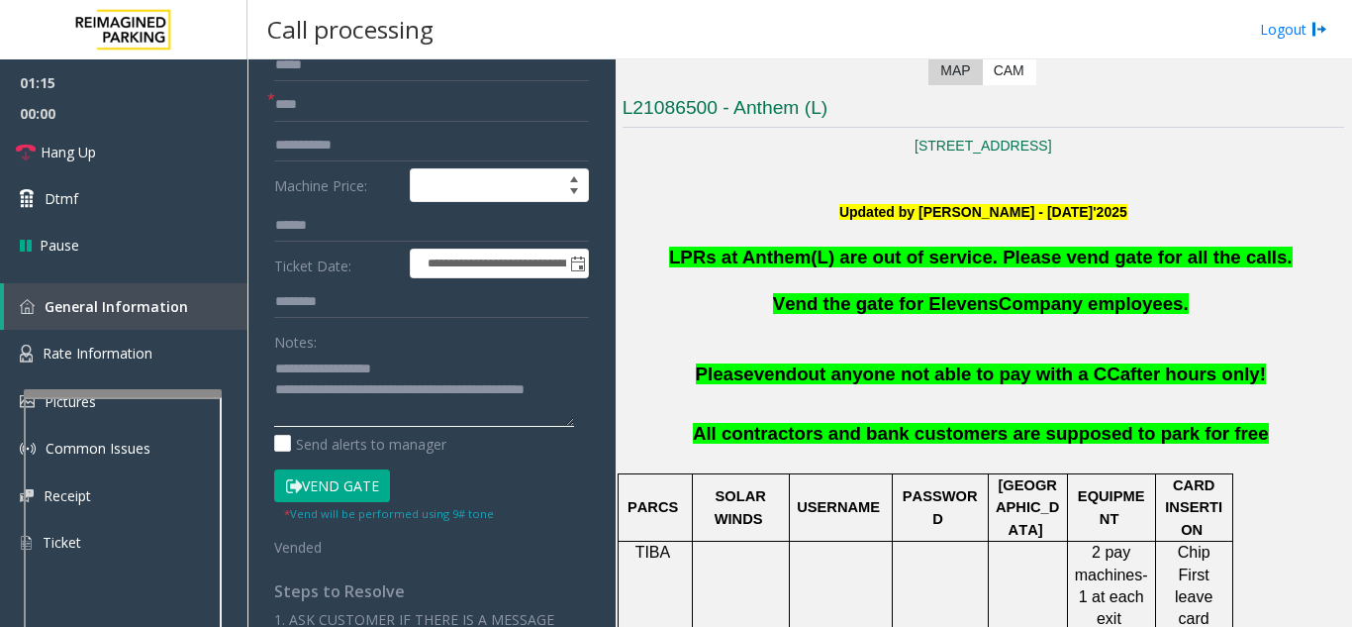
click at [467, 371] on textarea at bounding box center [424, 389] width 300 height 74
type textarea "**********"
click at [145, 150] on link "Hang Up" at bounding box center [123, 152] width 247 height 47
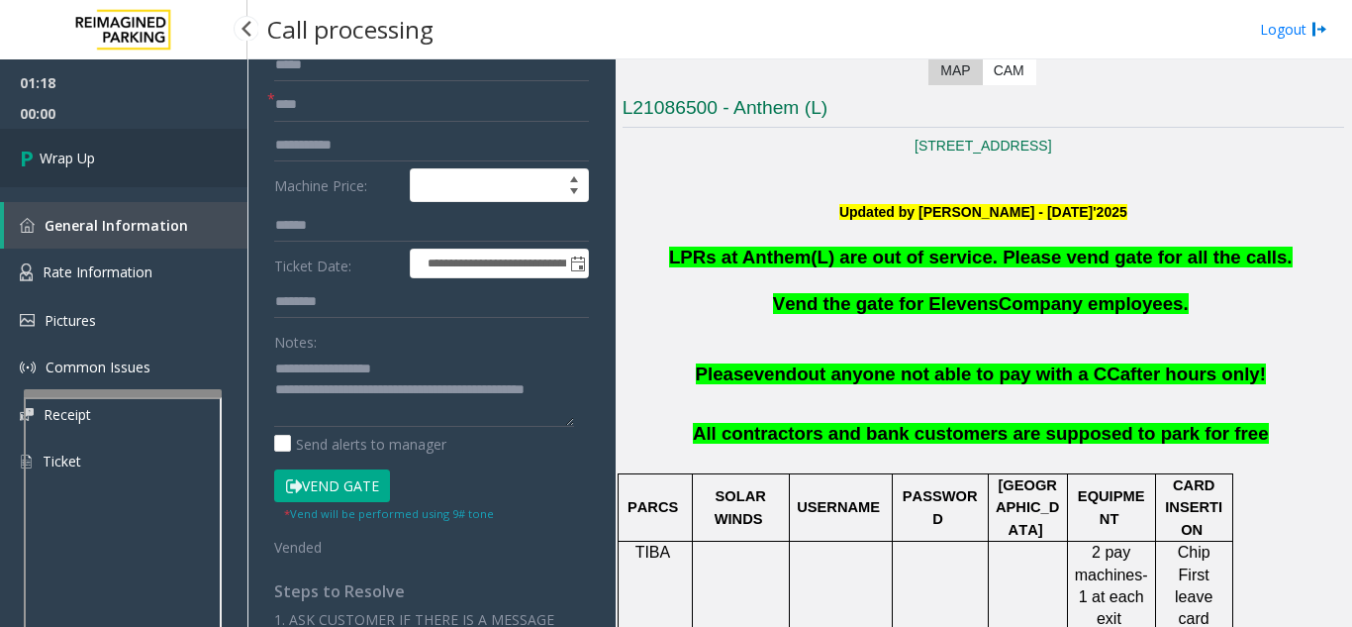
click at [153, 167] on link "Wrap Up" at bounding box center [123, 158] width 247 height 58
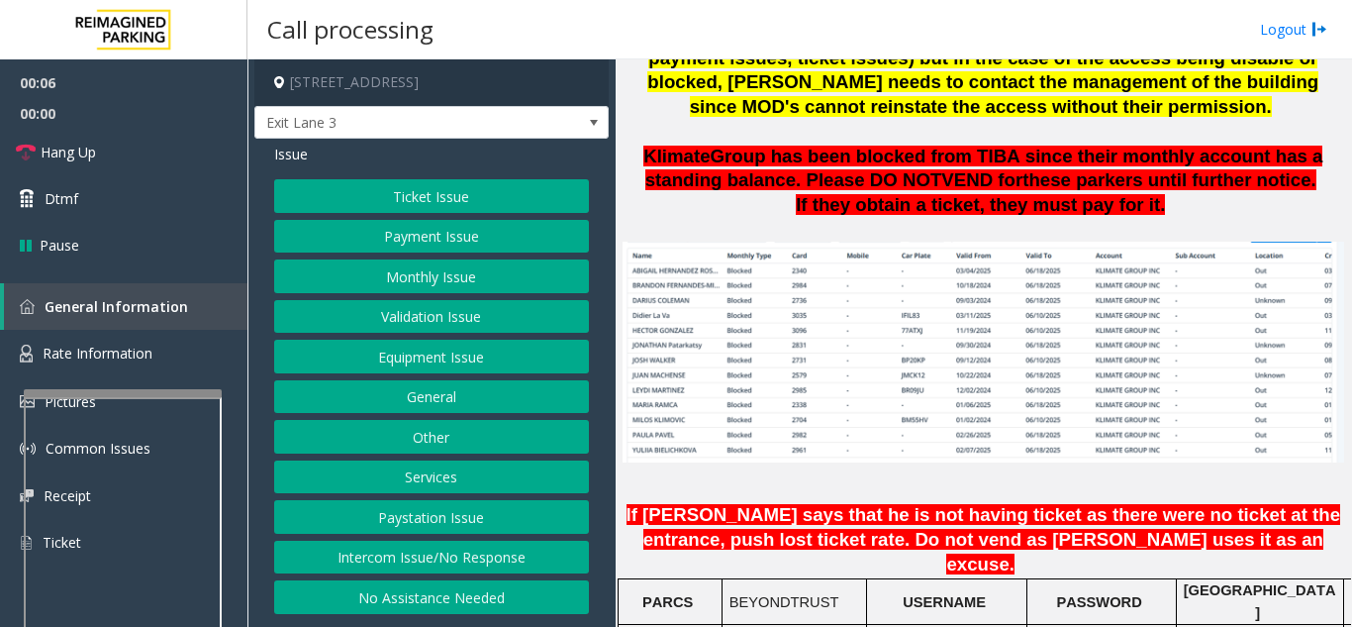
scroll to position [1386, 0]
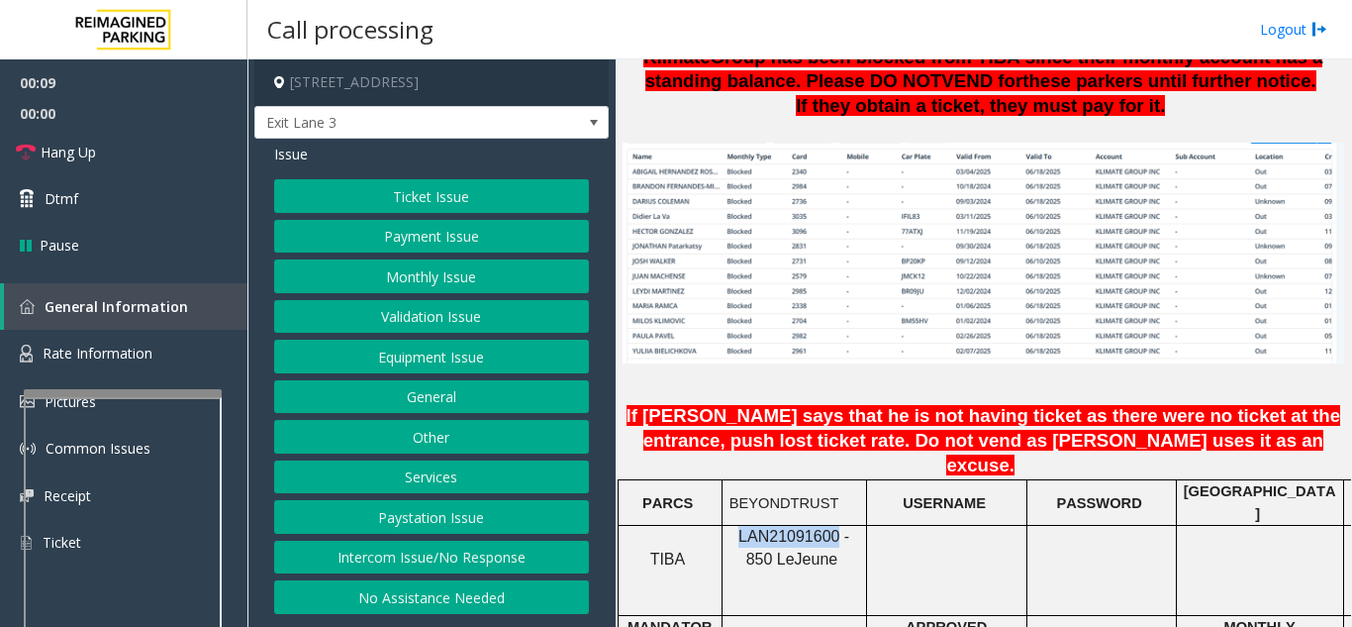
drag, startPoint x: 822, startPoint y: 476, endPoint x: 731, endPoint y: 479, distance: 90.1
click at [738, 528] on span "LAN21091600 - 850 Le" at bounding box center [793, 547] width 111 height 39
copy span "LAN21091600"
click at [410, 248] on button "Payment Issue" at bounding box center [431, 237] width 315 height 34
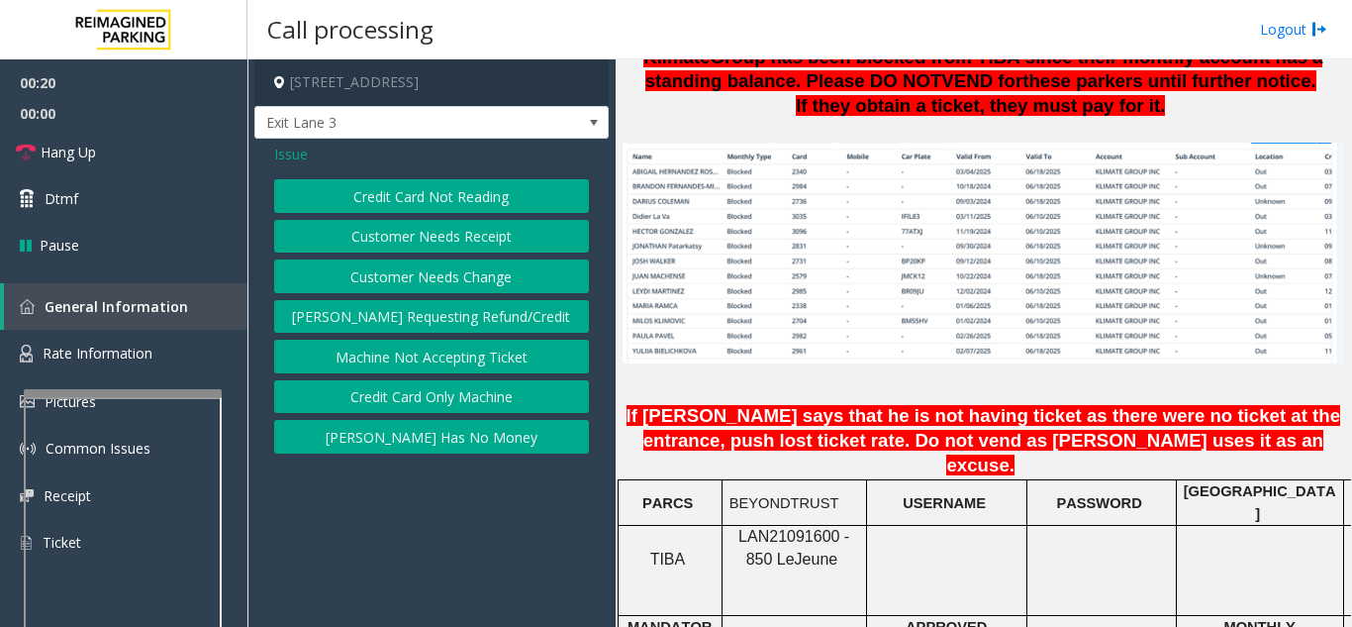
click at [290, 155] on span "Issue" at bounding box center [291, 154] width 34 height 21
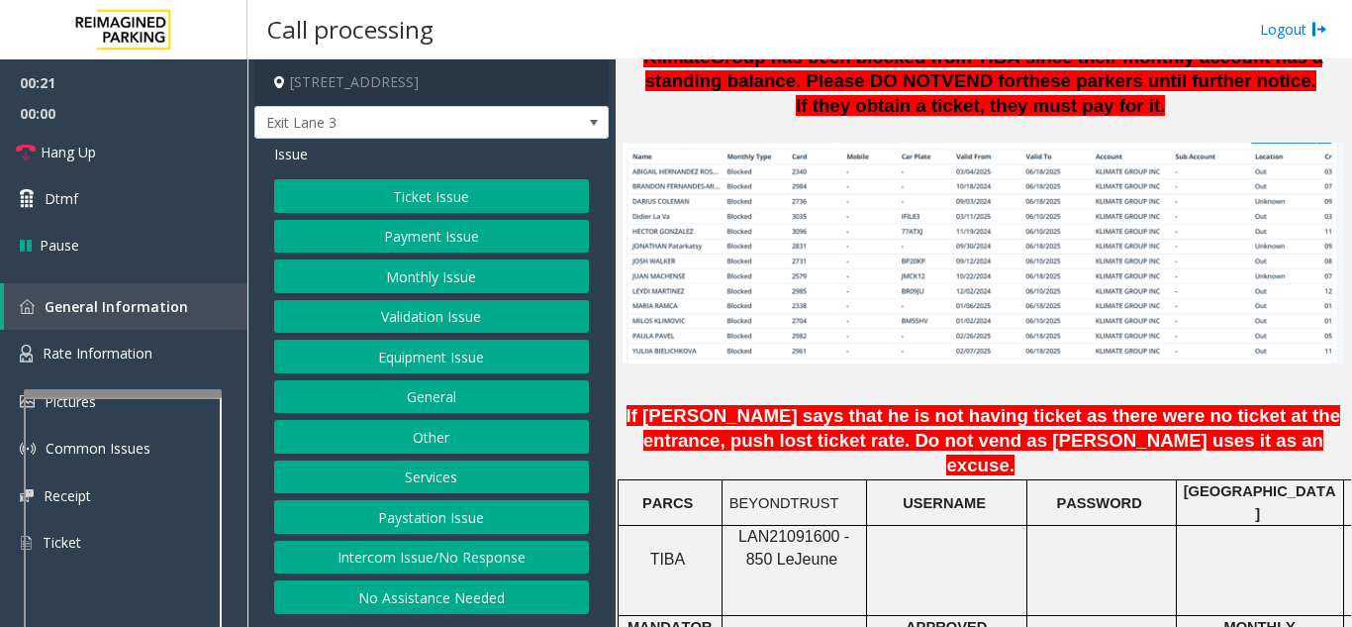
click at [442, 275] on button "Monthly Issue" at bounding box center [431, 276] width 315 height 34
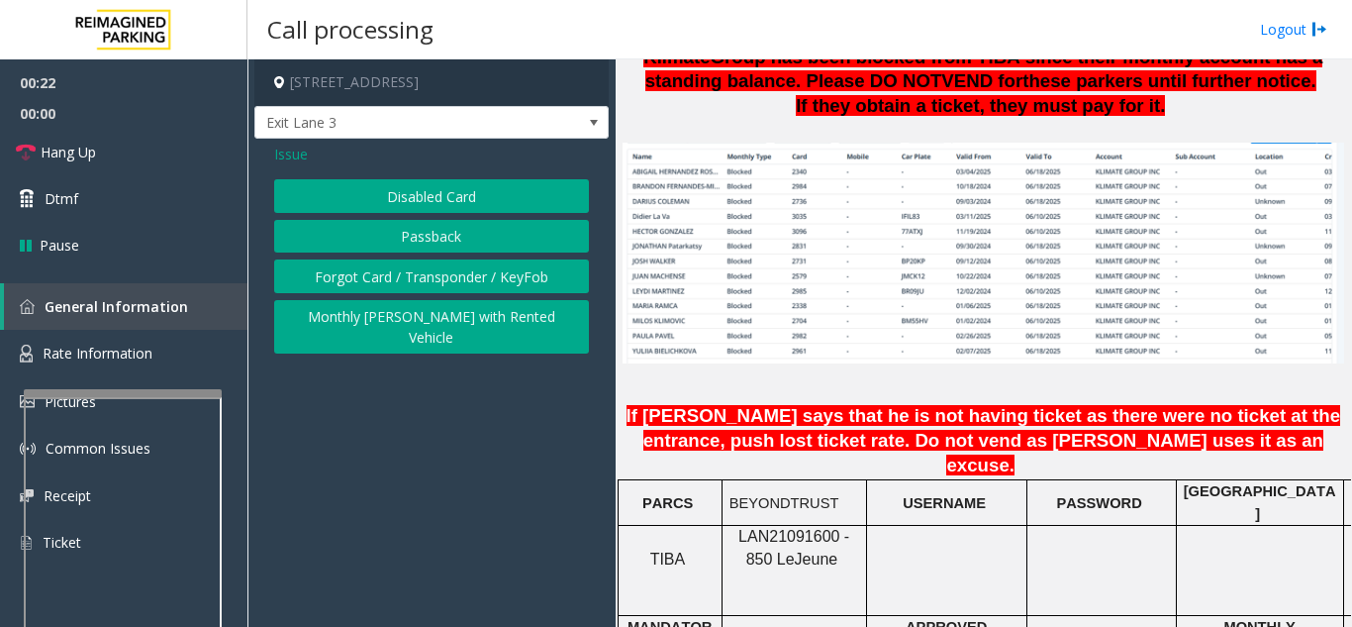
click at [441, 240] on button "Passback" at bounding box center [431, 237] width 315 height 34
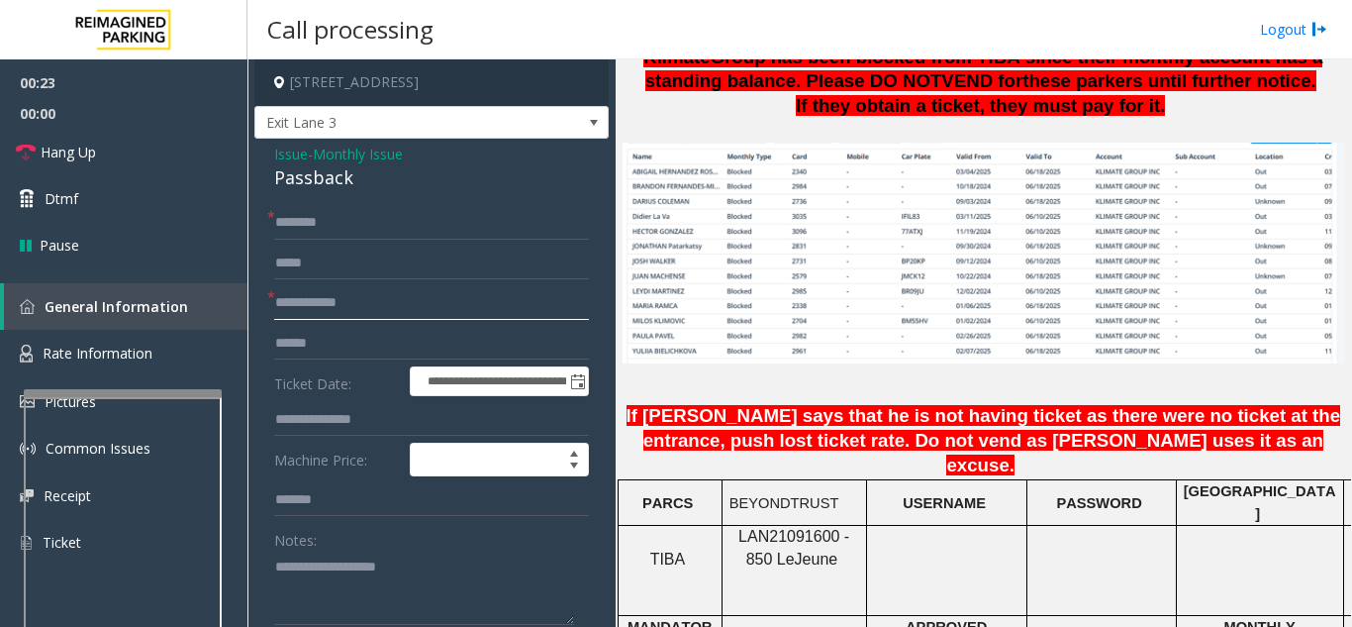
click at [378, 316] on input "text" at bounding box center [431, 303] width 315 height 34
type input "****"
type textarea "**********"
click at [437, 573] on textarea at bounding box center [424, 587] width 300 height 74
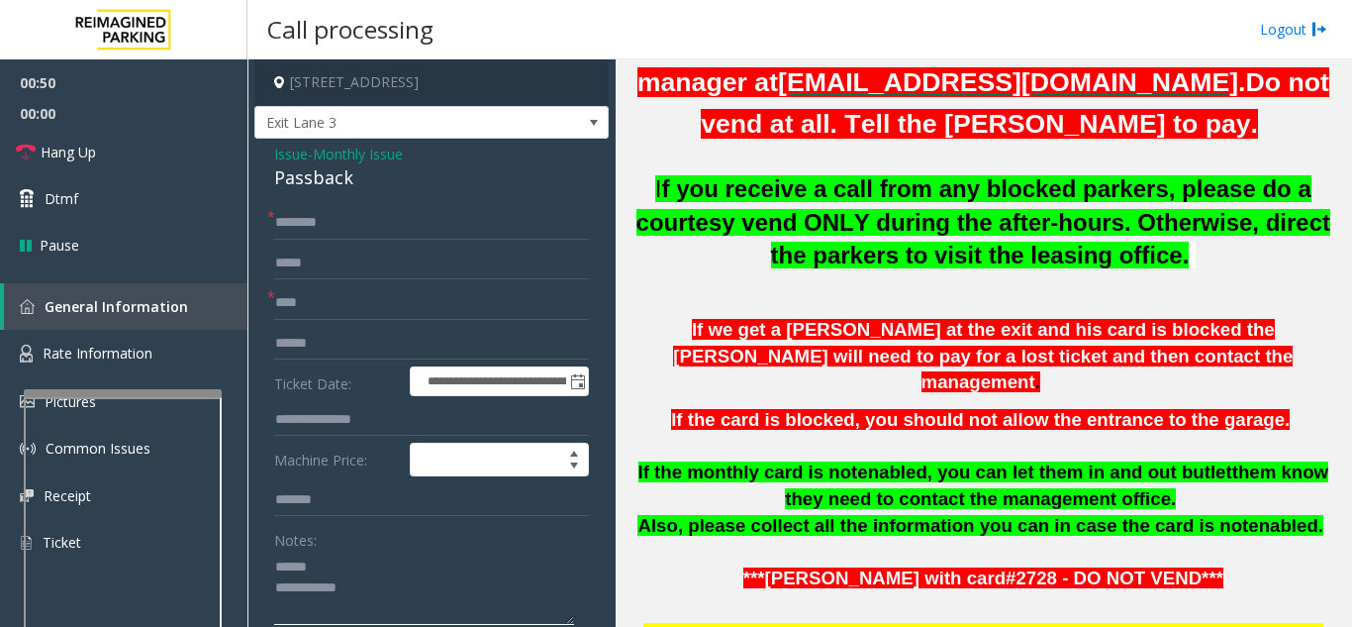
scroll to position [594, 0]
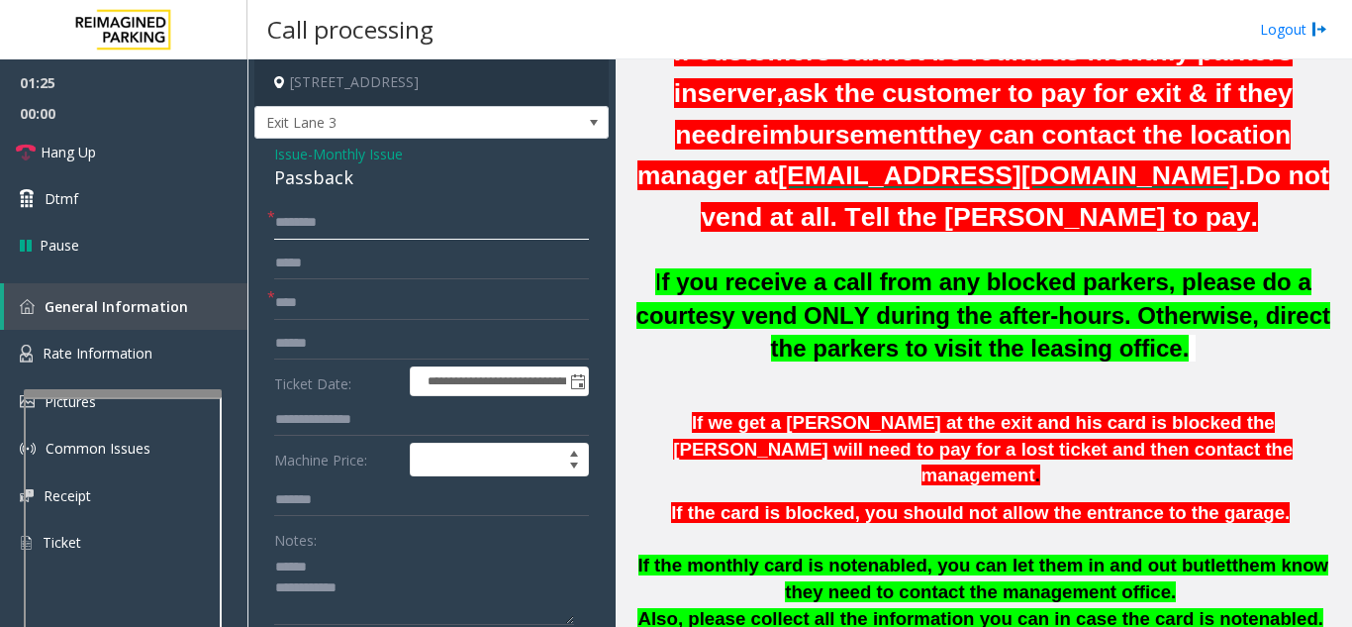
click at [310, 222] on input "text" at bounding box center [431, 223] width 315 height 34
type input "**********"
click at [108, 150] on link "Hang Up" at bounding box center [123, 152] width 247 height 47
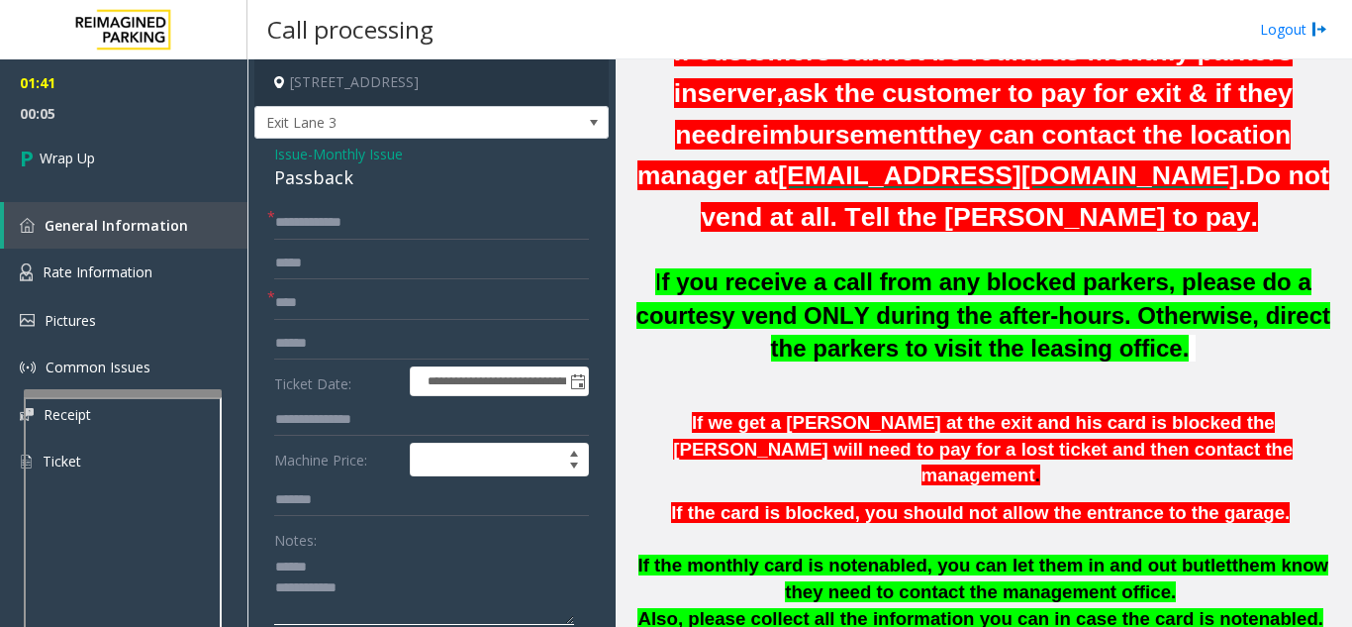
click at [376, 560] on textarea at bounding box center [424, 587] width 300 height 74
drag, startPoint x: 266, startPoint y: 181, endPoint x: 373, endPoint y: 177, distance: 107.0
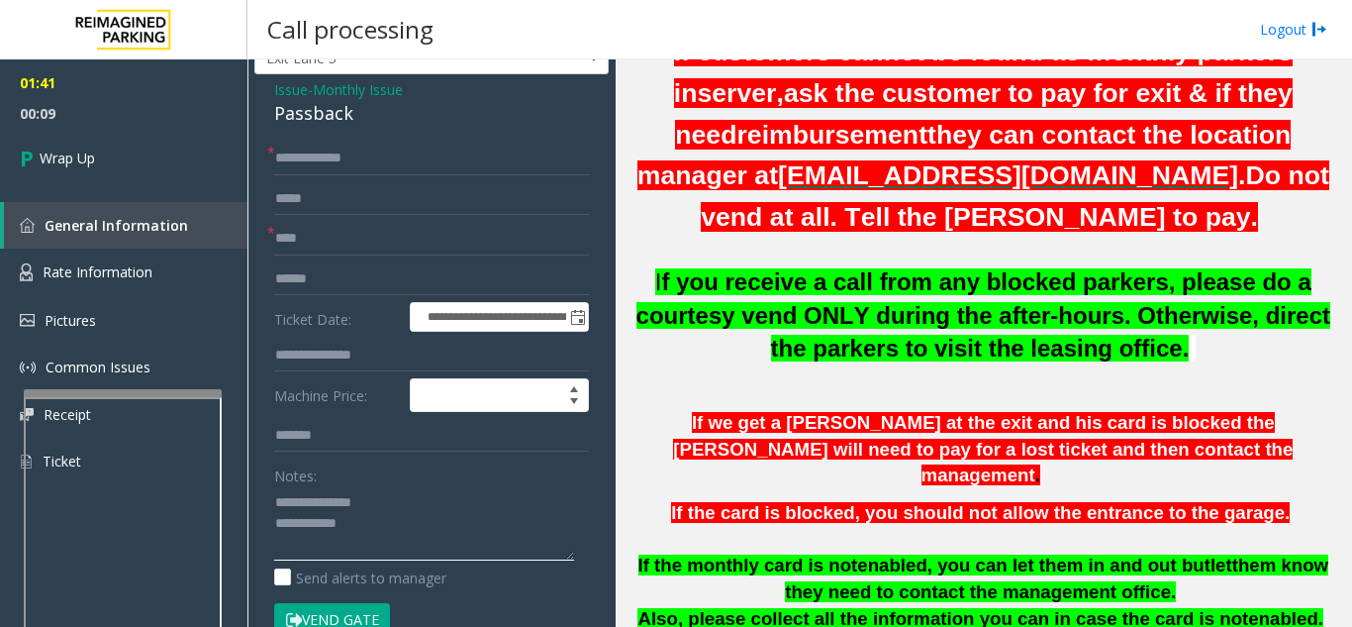
scroll to position [99, 0]
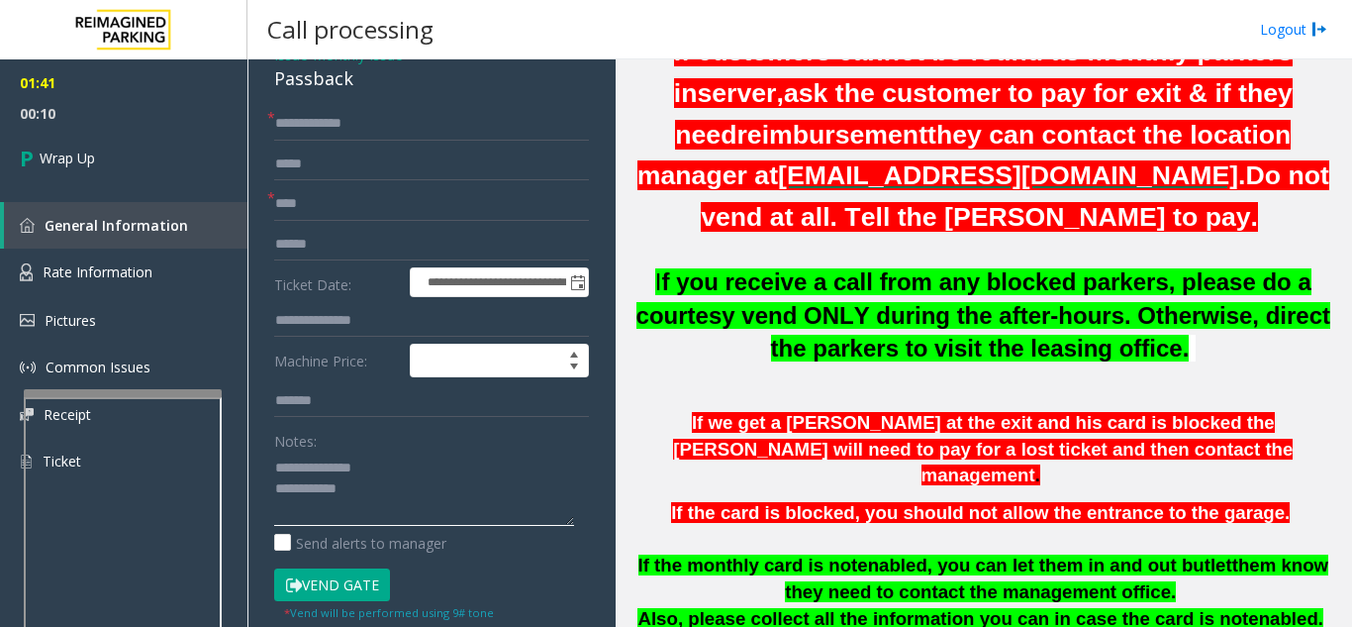
click at [409, 491] on textarea at bounding box center [424, 488] width 300 height 74
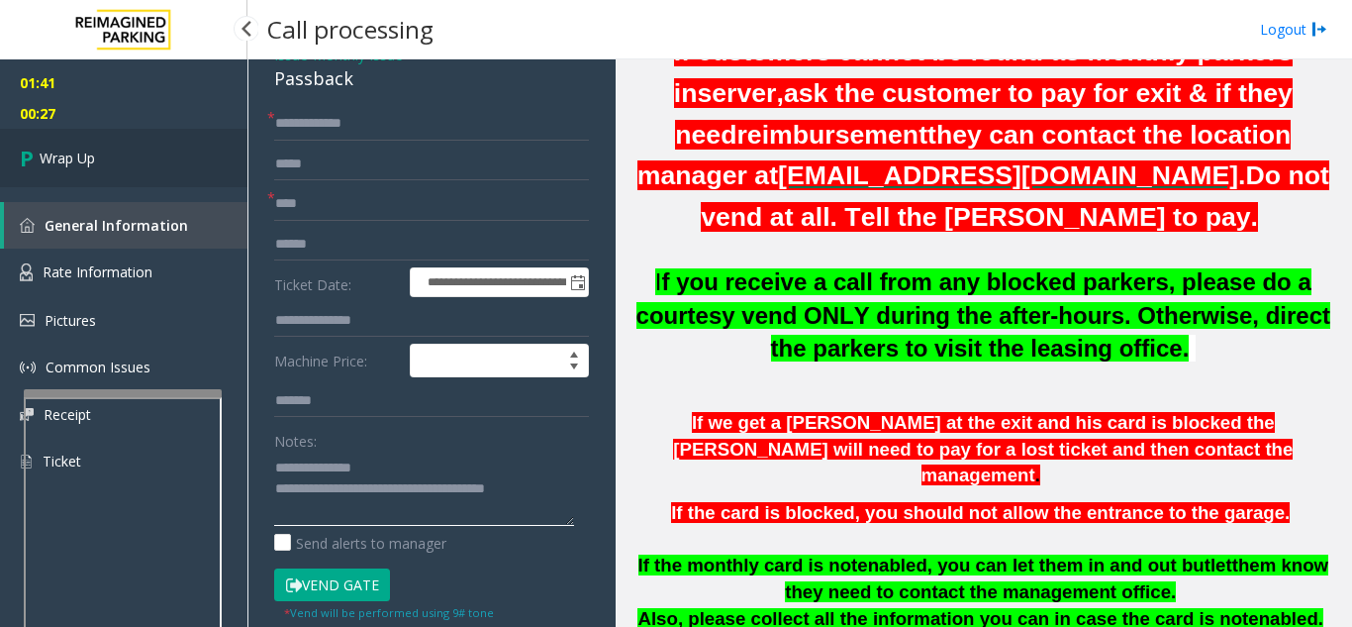
type textarea "**********"
click at [92, 165] on span "Wrap Up" at bounding box center [67, 157] width 55 height 21
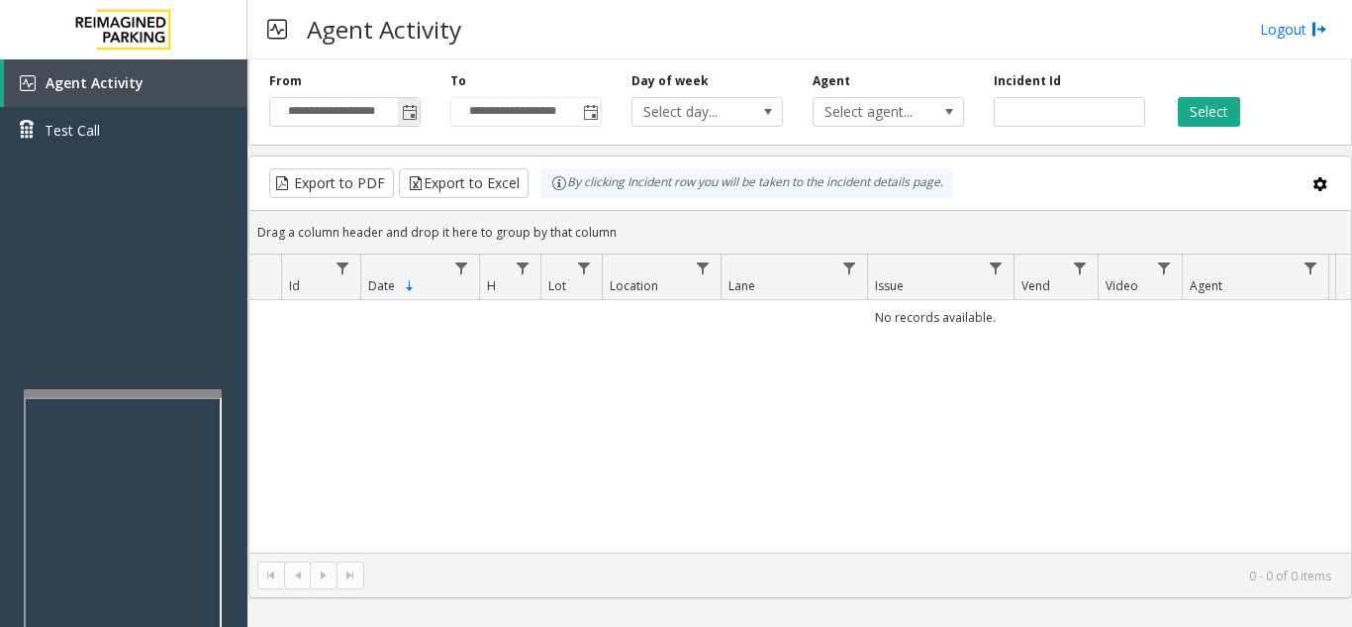
click at [406, 117] on span "Toggle popup" at bounding box center [410, 113] width 16 height 16
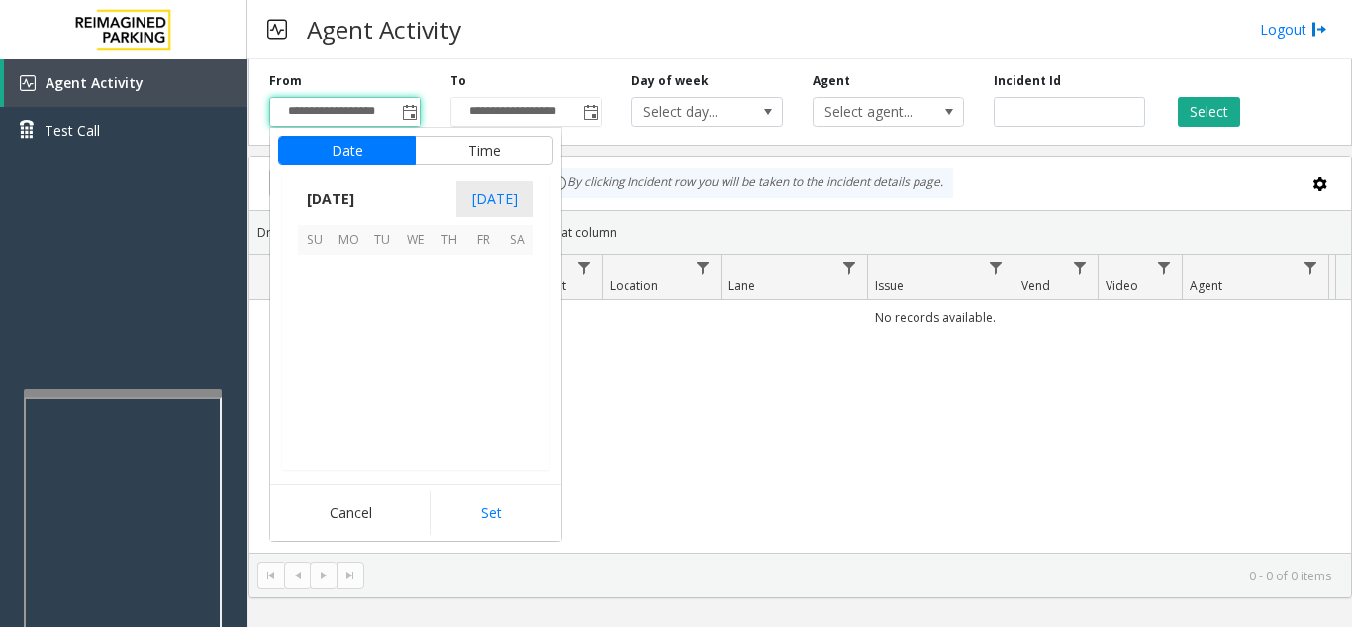
scroll to position [355238, 0]
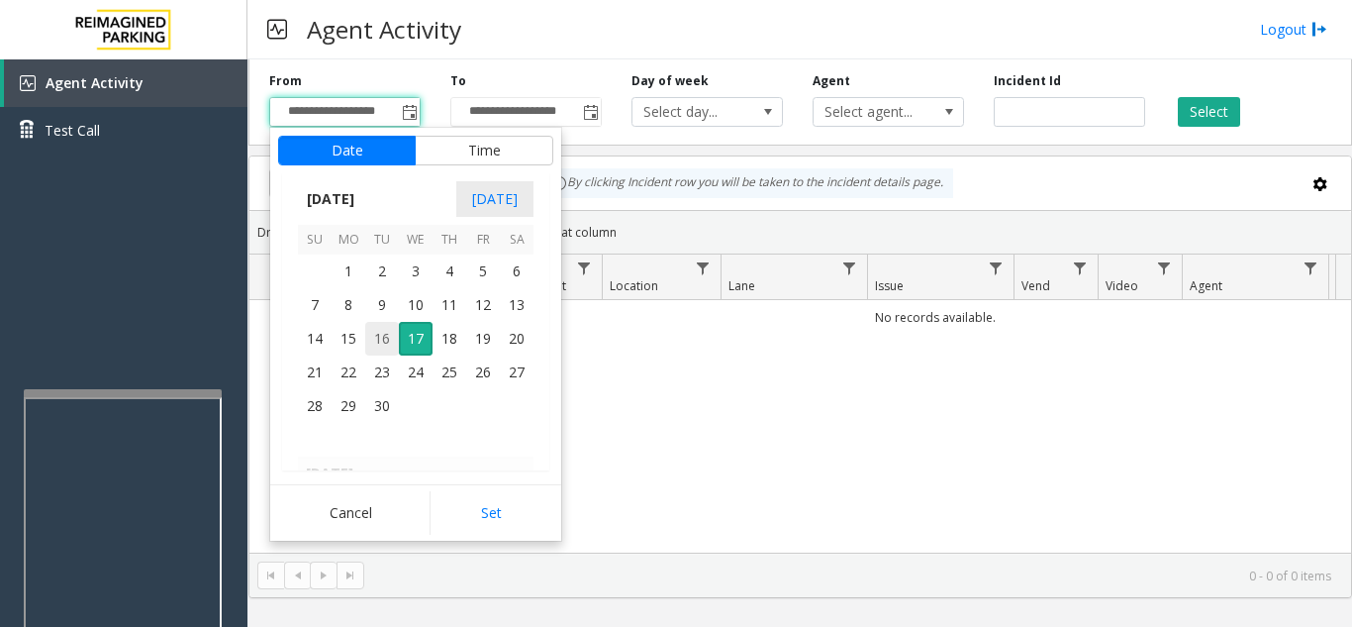
click at [385, 345] on span "16" at bounding box center [382, 339] width 34 height 34
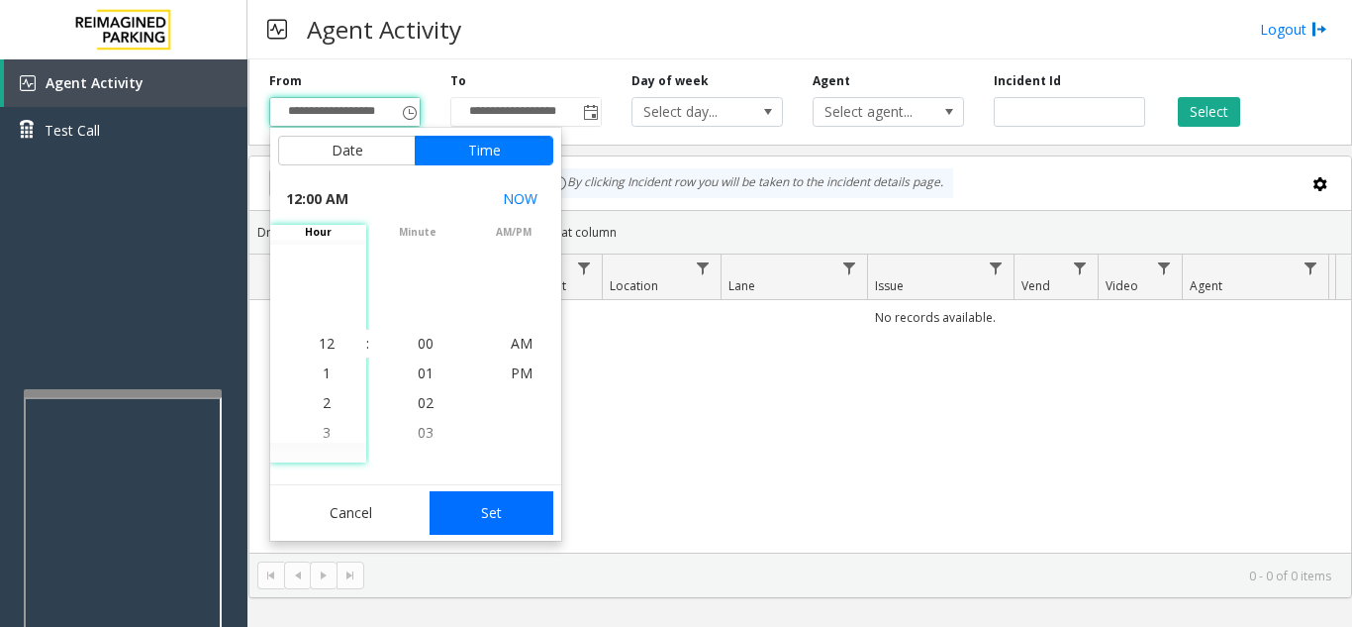
click at [549, 526] on button "Set" at bounding box center [492, 513] width 125 height 44
type input "**********"
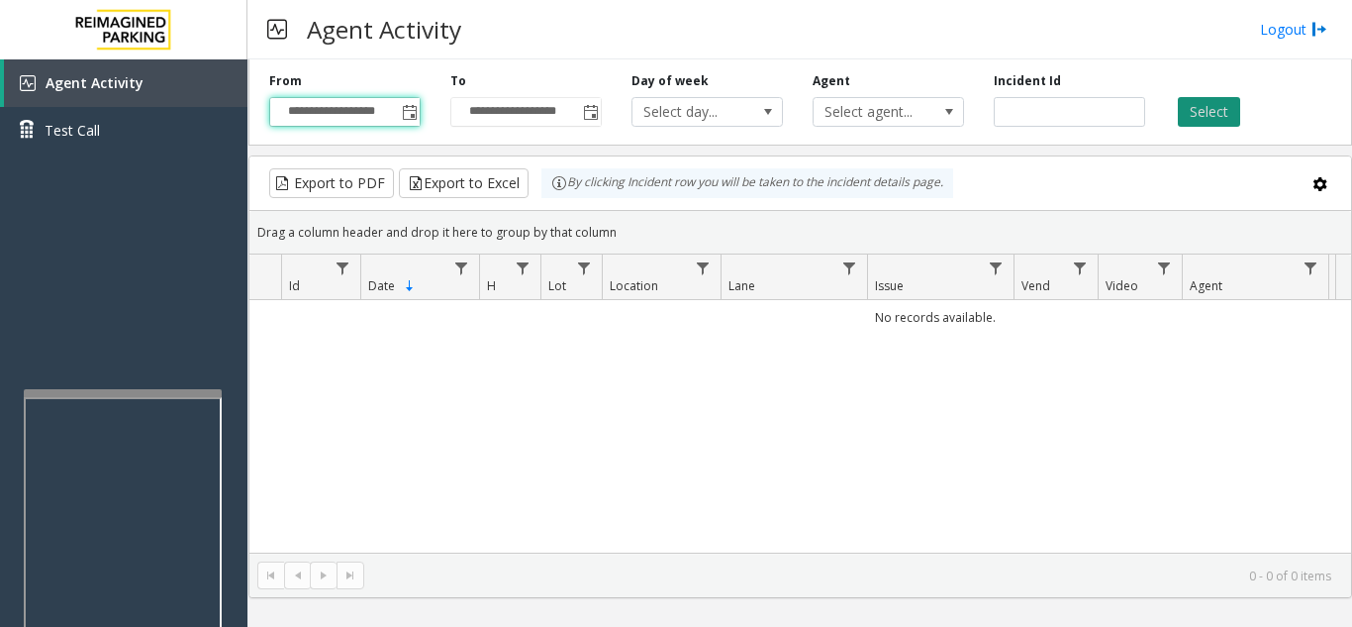
click at [1215, 115] on button "Select" at bounding box center [1209, 112] width 62 height 30
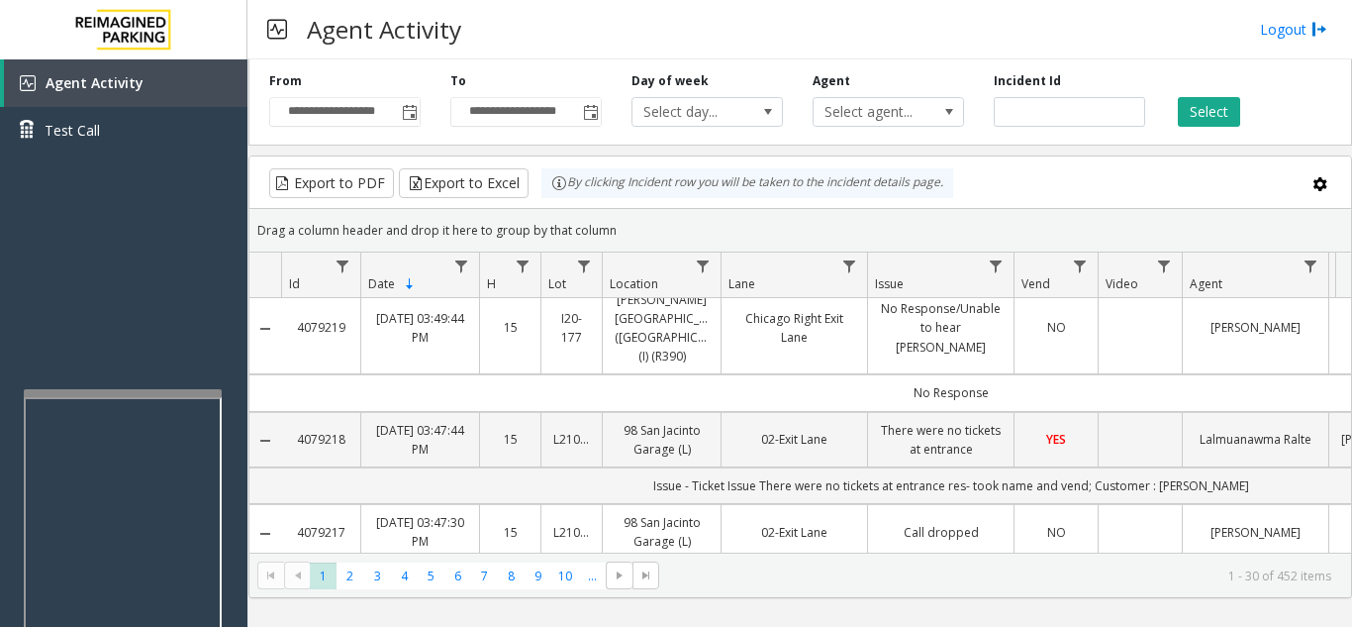
scroll to position [0, 0]
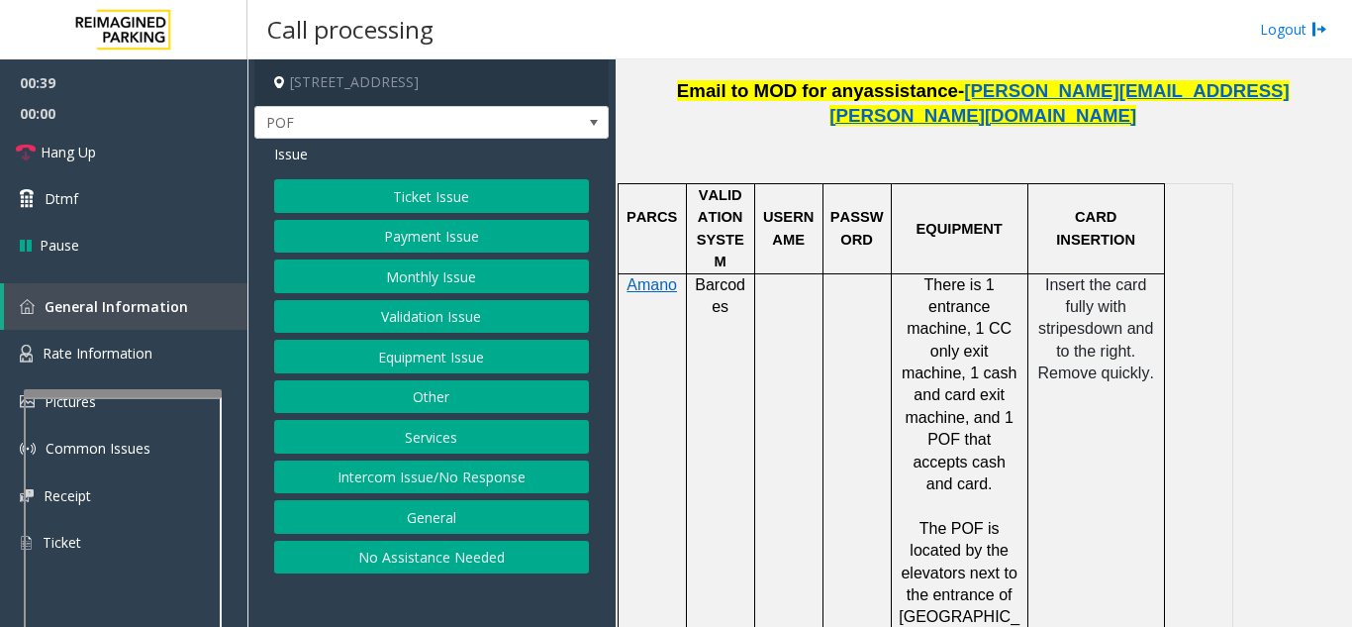
scroll to position [1188, 0]
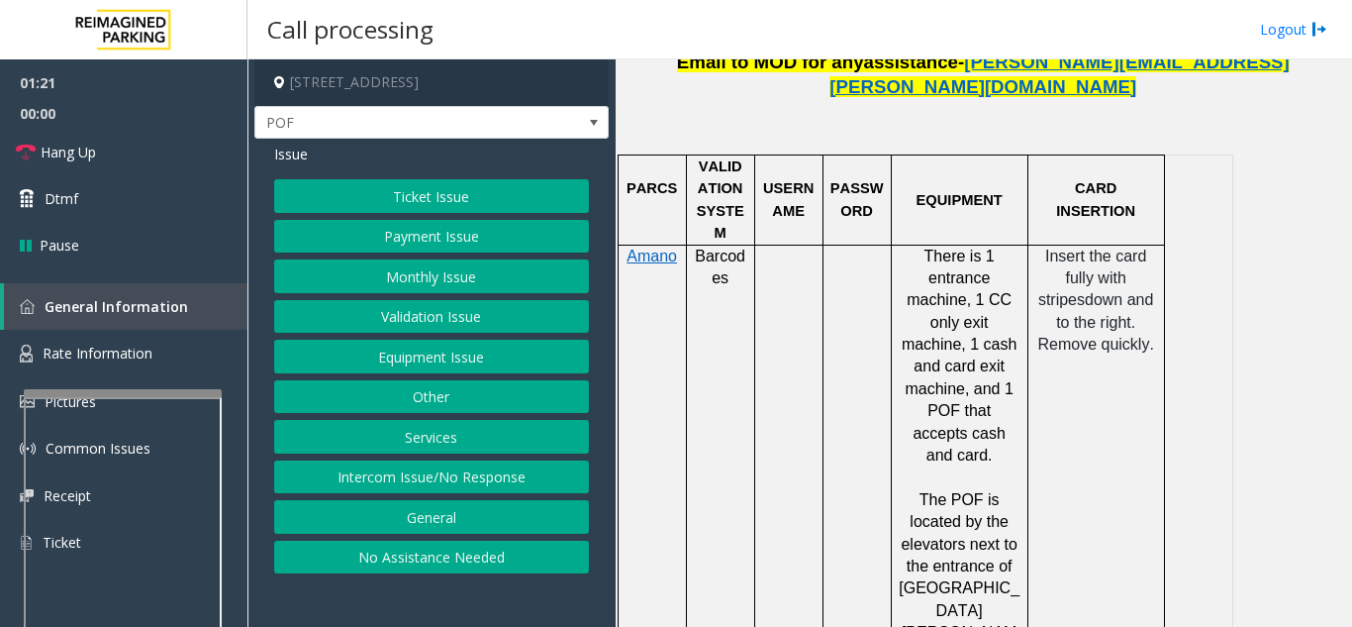
click at [458, 241] on button "Payment Issue" at bounding box center [431, 237] width 315 height 34
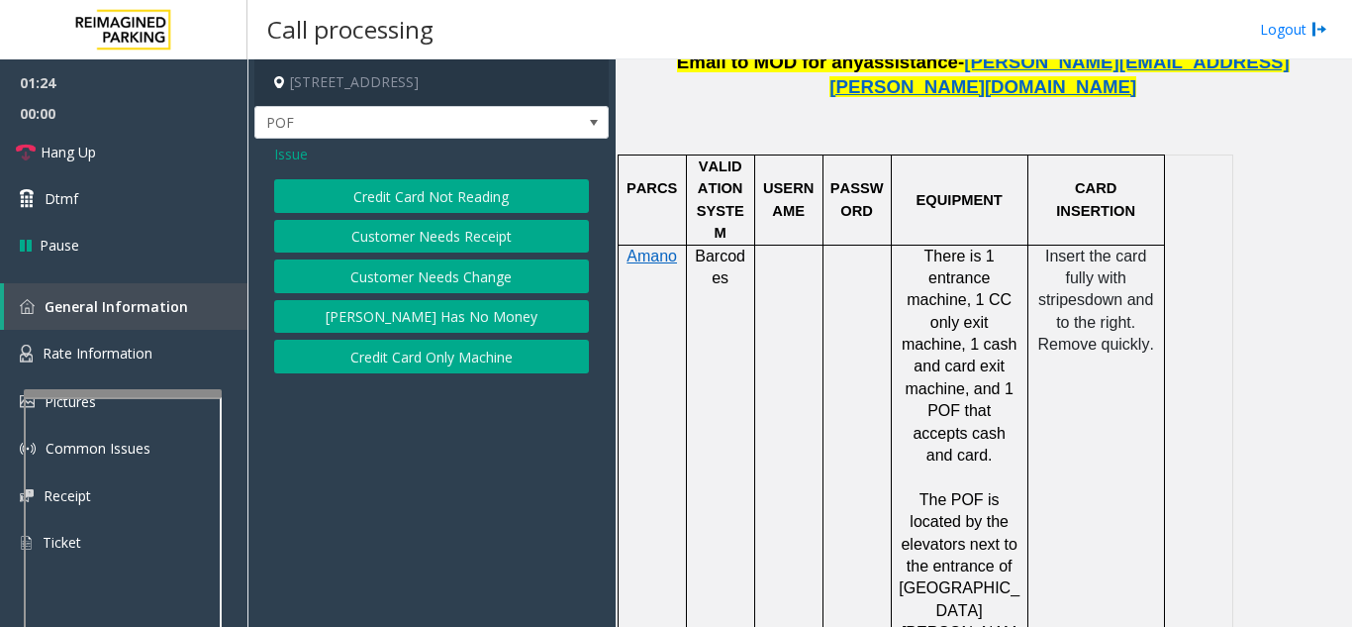
click at [452, 210] on button "Credit Card Not Reading" at bounding box center [431, 196] width 315 height 34
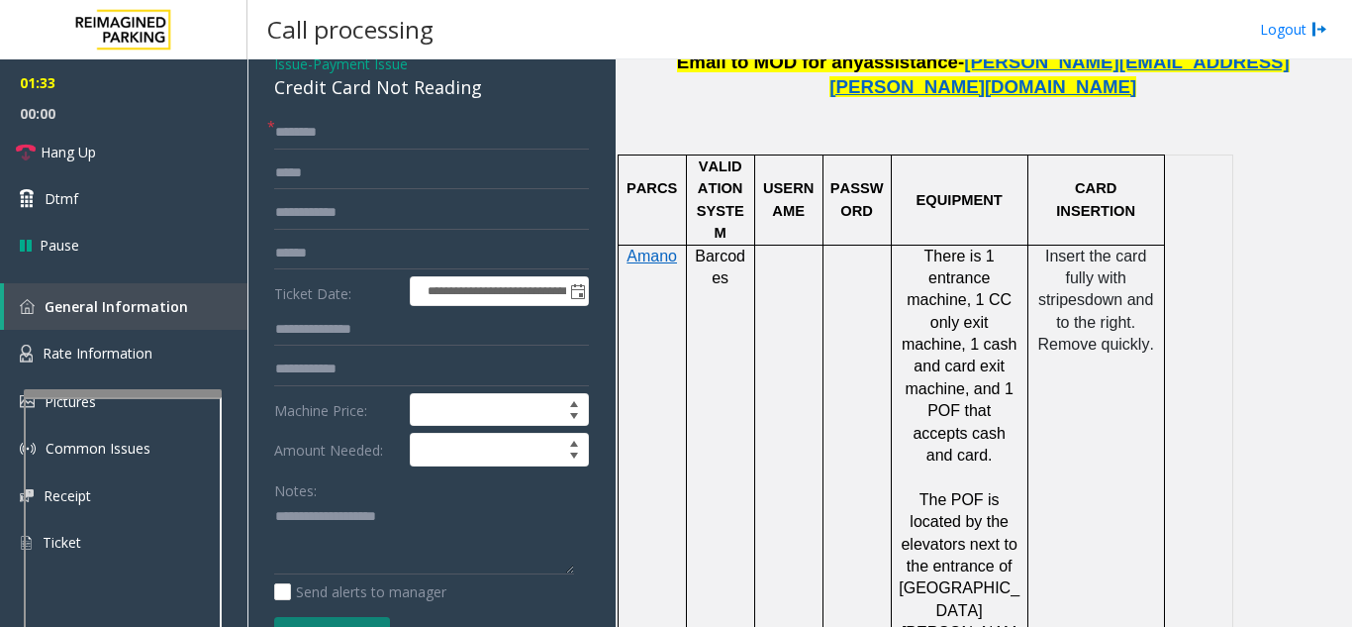
scroll to position [102, 0]
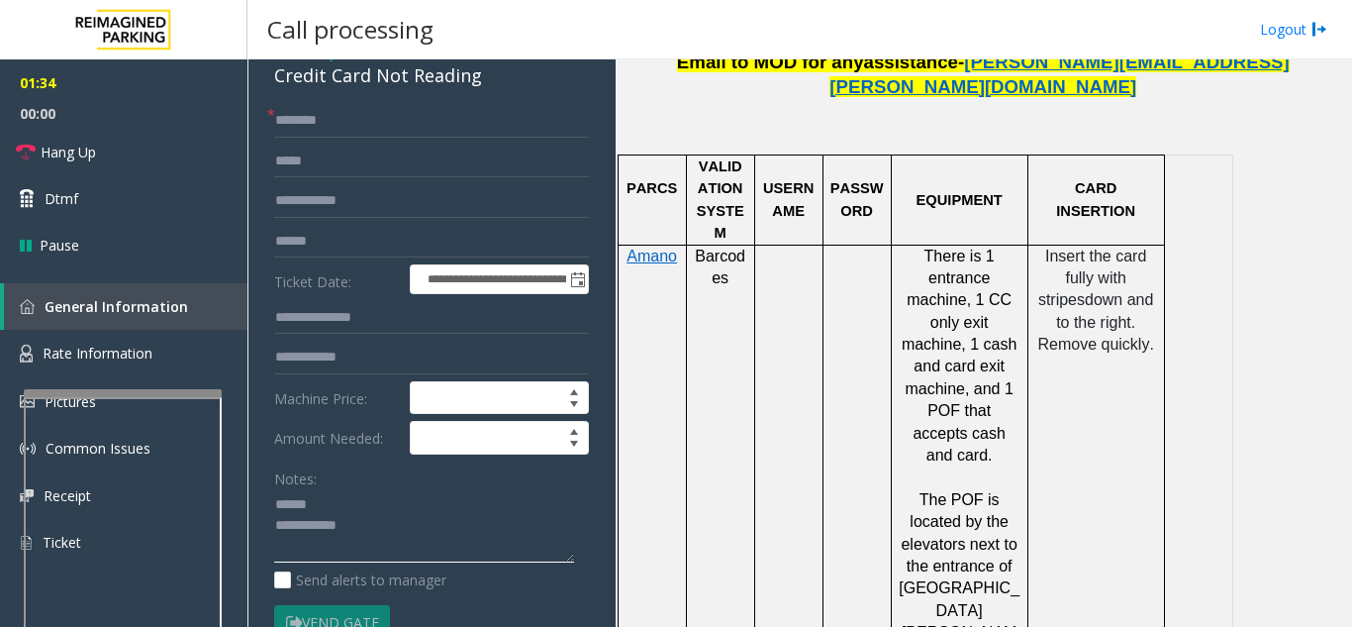
click at [356, 511] on textarea at bounding box center [424, 526] width 300 height 74
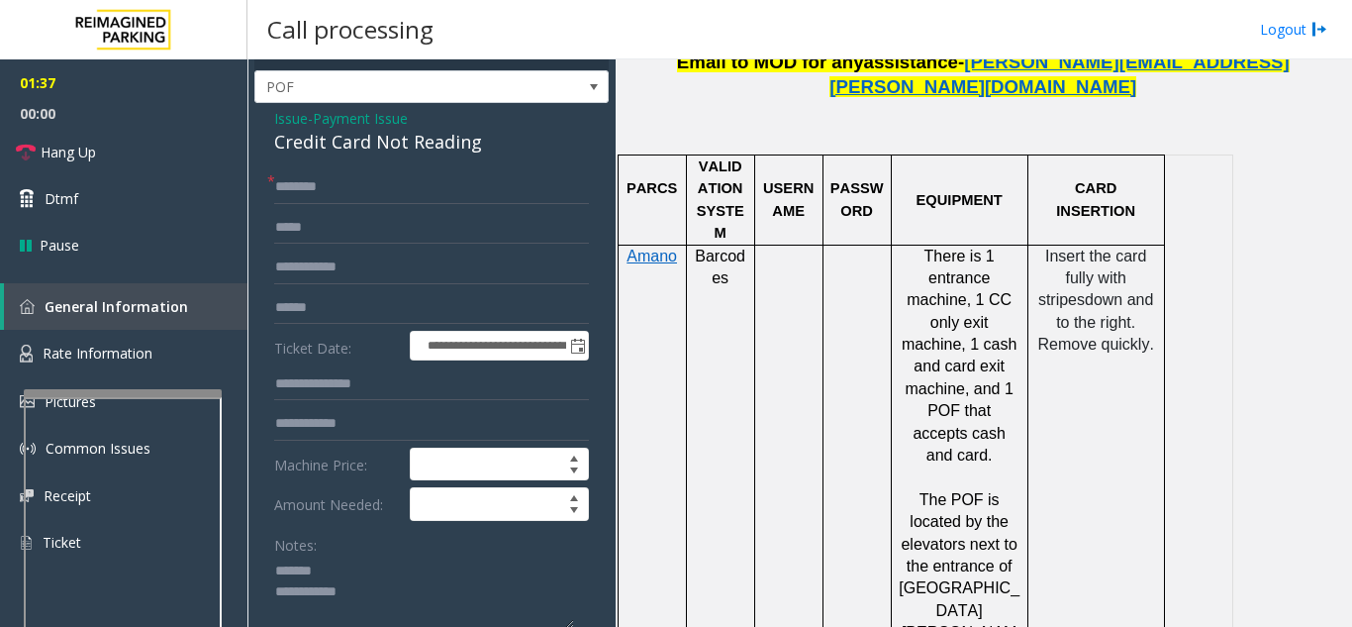
scroll to position [3, 0]
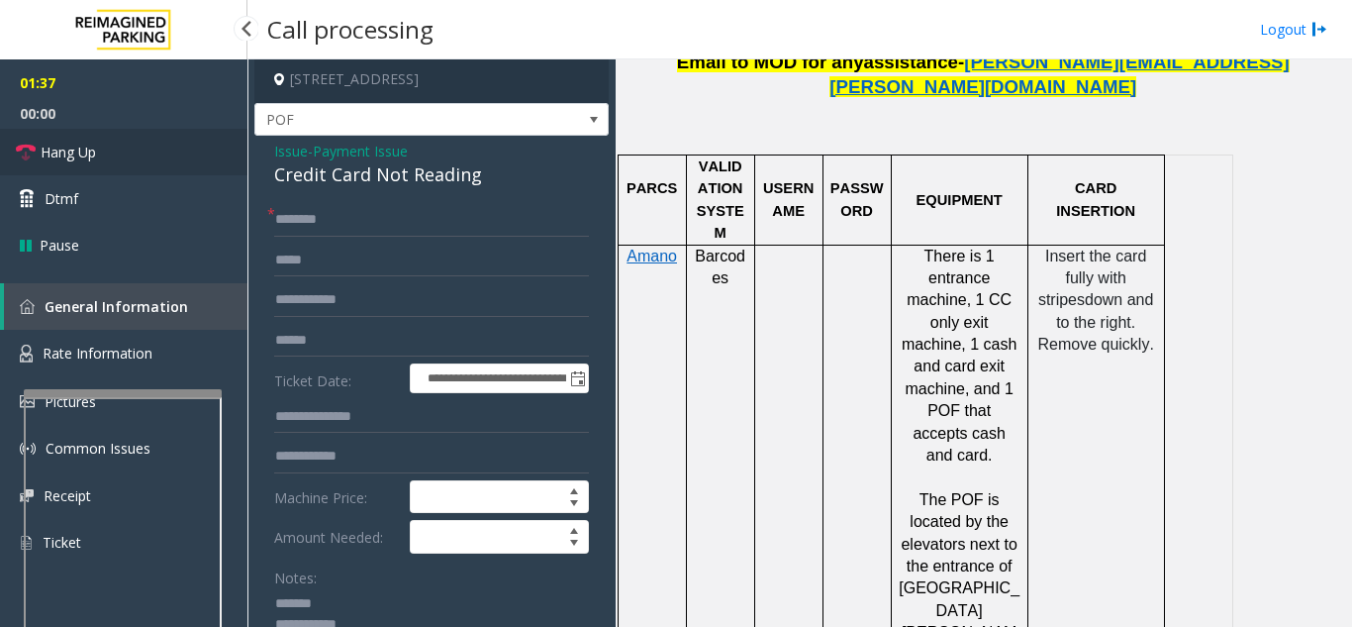
click at [140, 150] on link "Hang Up" at bounding box center [123, 152] width 247 height 47
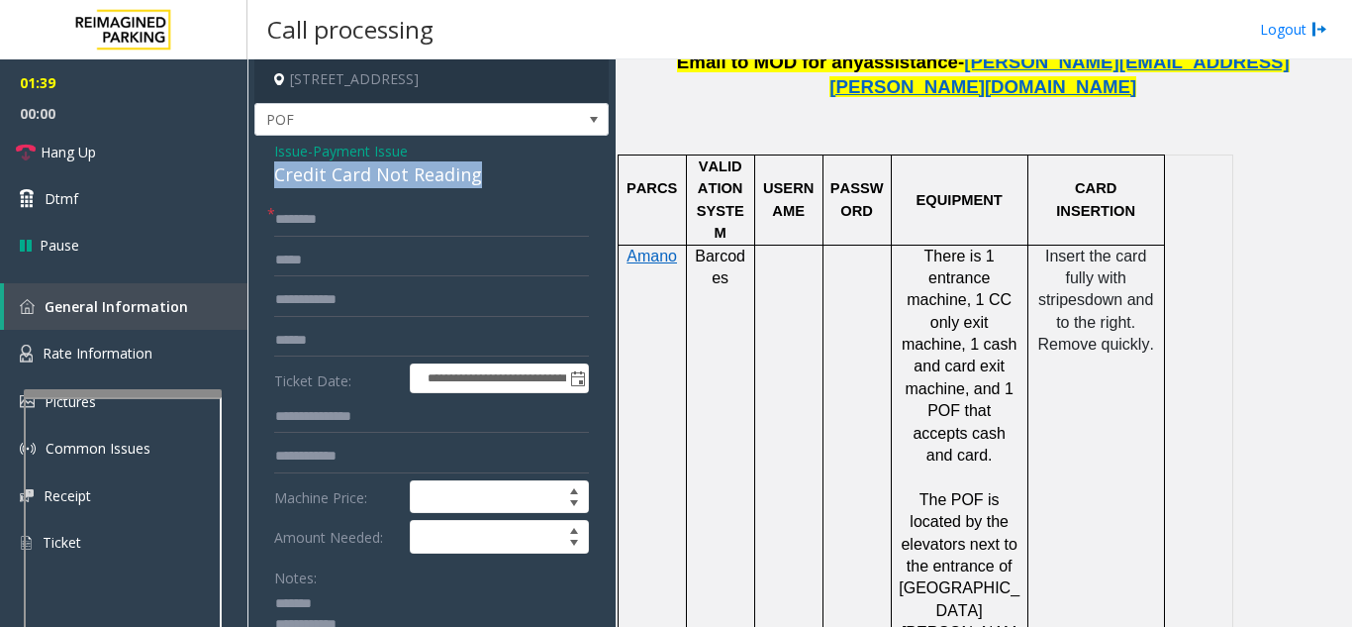
drag, startPoint x: 266, startPoint y: 176, endPoint x: 483, endPoint y: 184, distance: 216.9
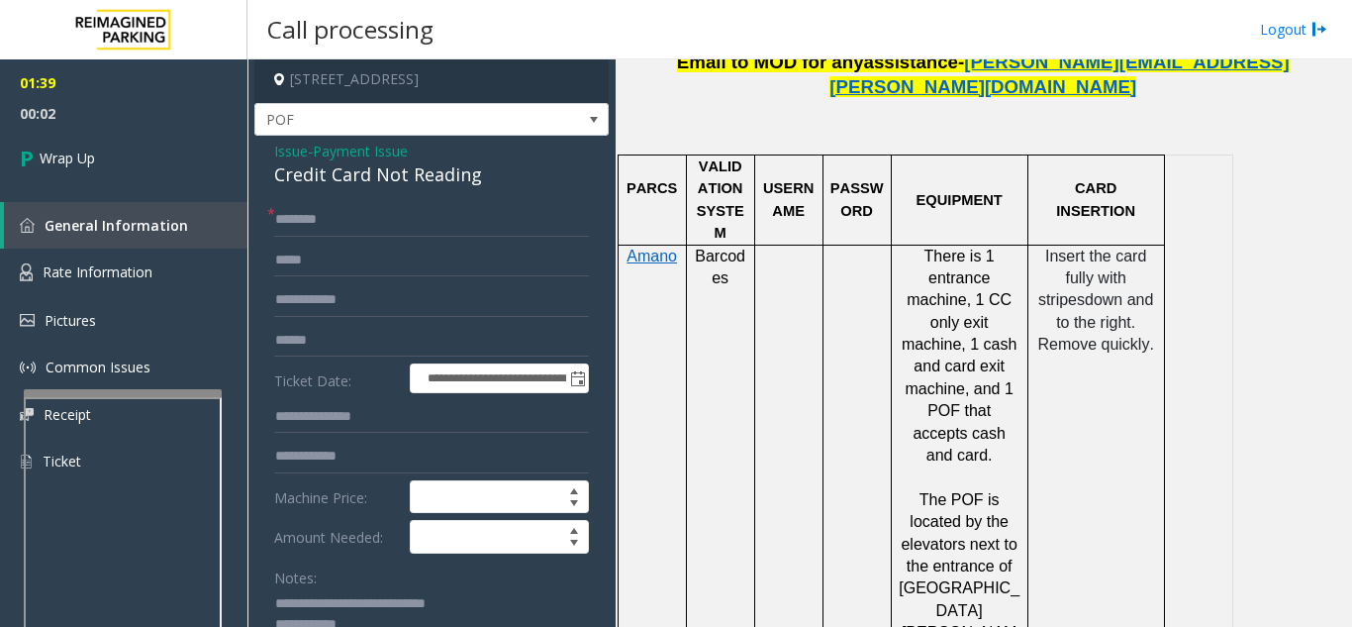
type textarea "**********"
click at [332, 217] on input "text" at bounding box center [431, 220] width 315 height 34
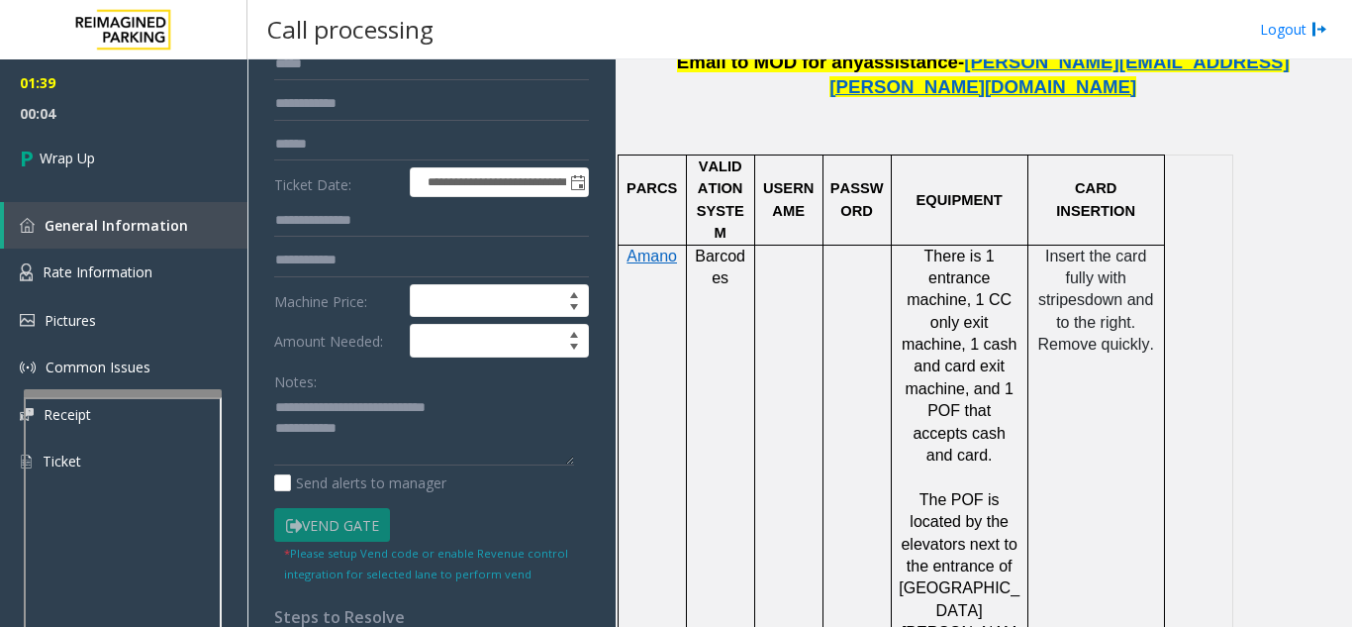
scroll to position [201, 0]
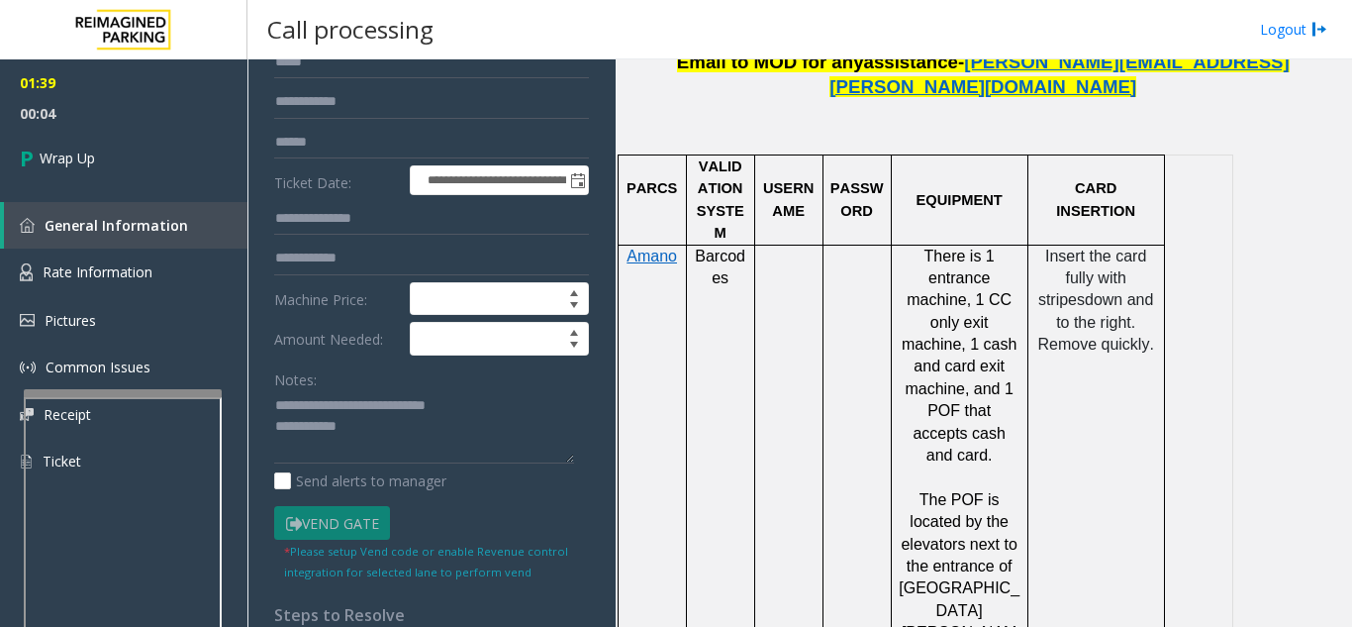
type input "**"
click at [425, 424] on textarea at bounding box center [424, 427] width 300 height 74
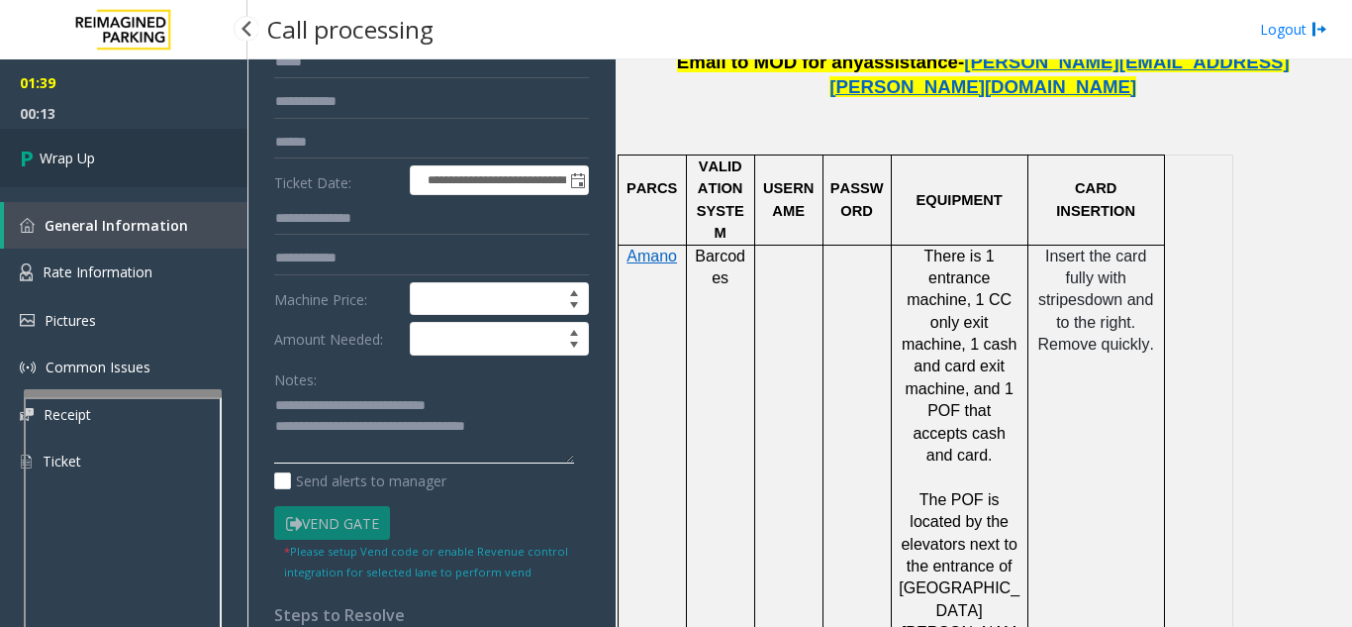
type textarea "**********"
click at [197, 143] on link "Wrap Up" at bounding box center [123, 158] width 247 height 58
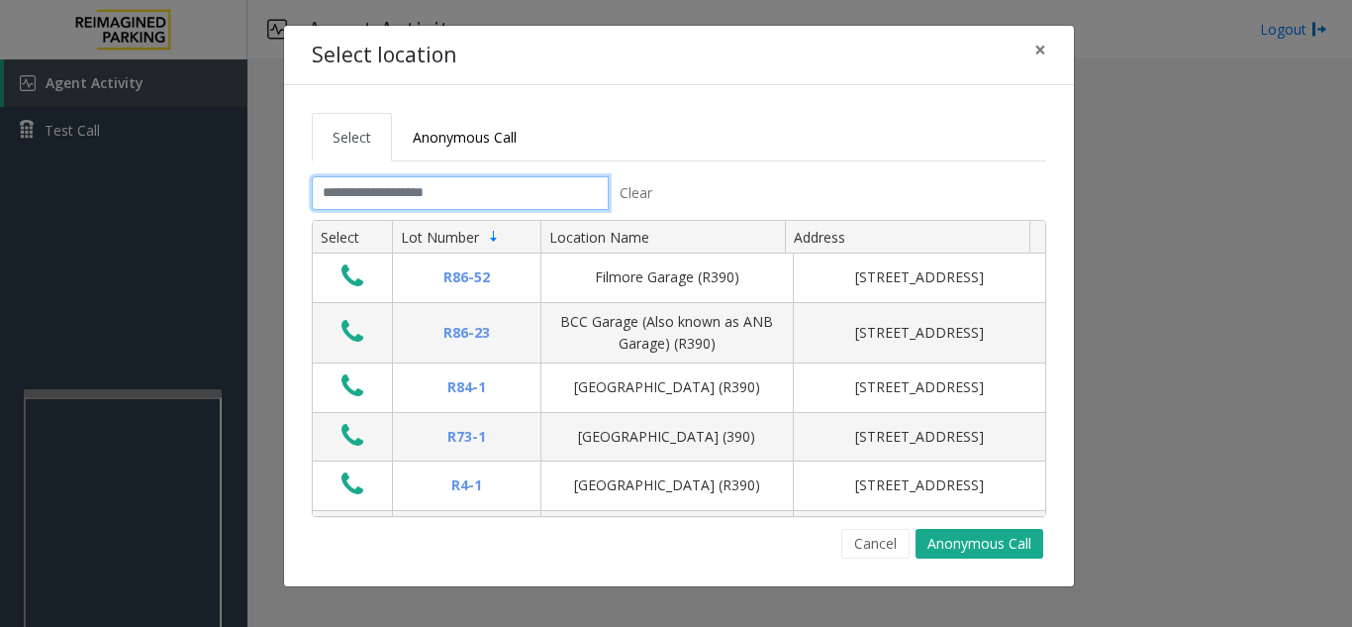
click at [498, 184] on input "text" at bounding box center [460, 193] width 297 height 34
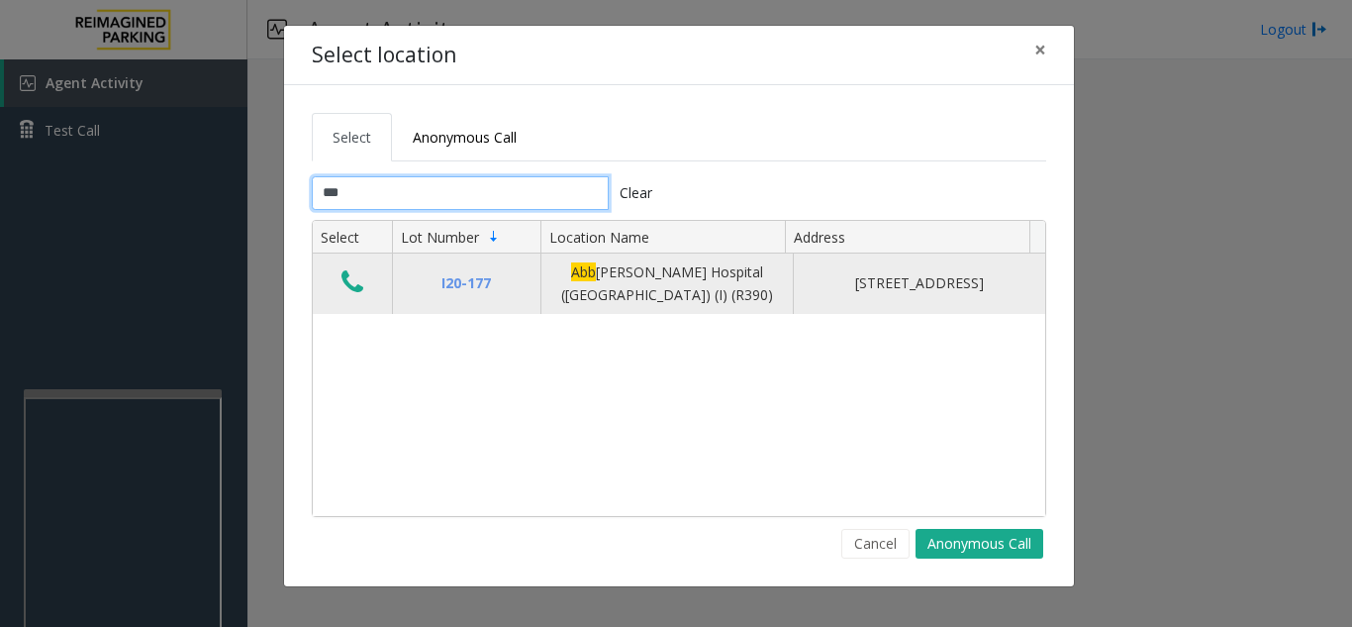
type input "***"
click at [358, 271] on icon "Data table" at bounding box center [352, 282] width 22 height 28
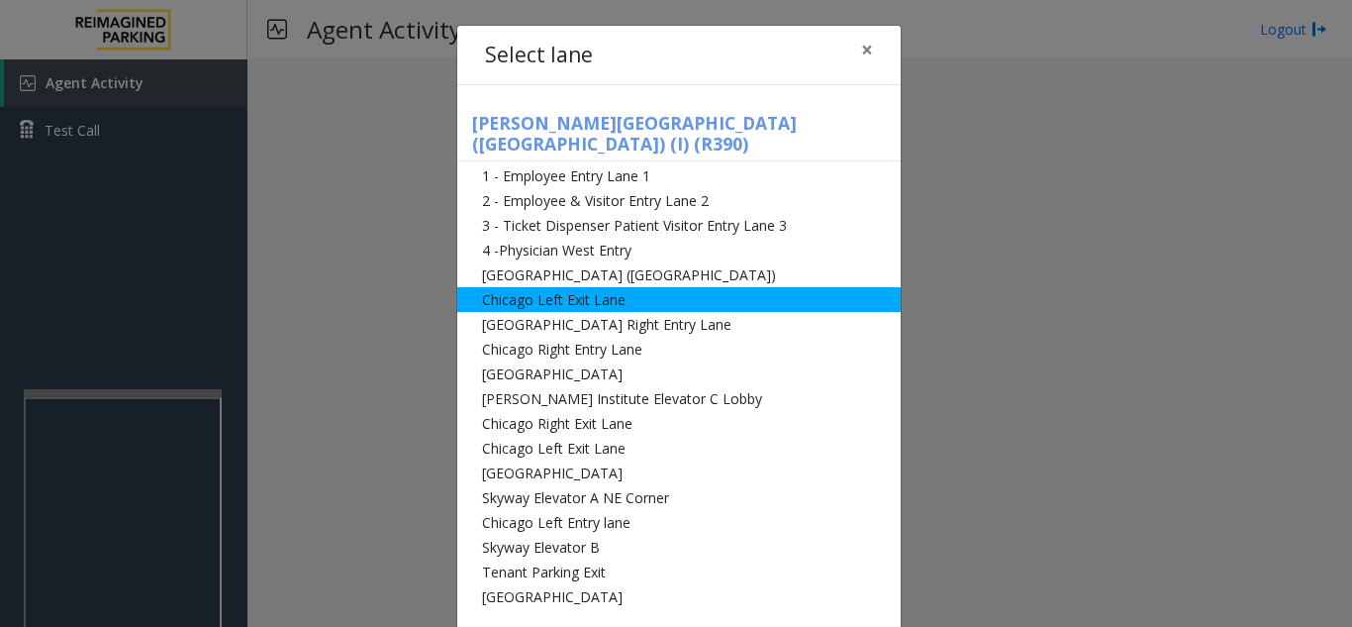
click at [550, 287] on li "Chicago Left Exit Lane" at bounding box center [678, 299] width 443 height 25
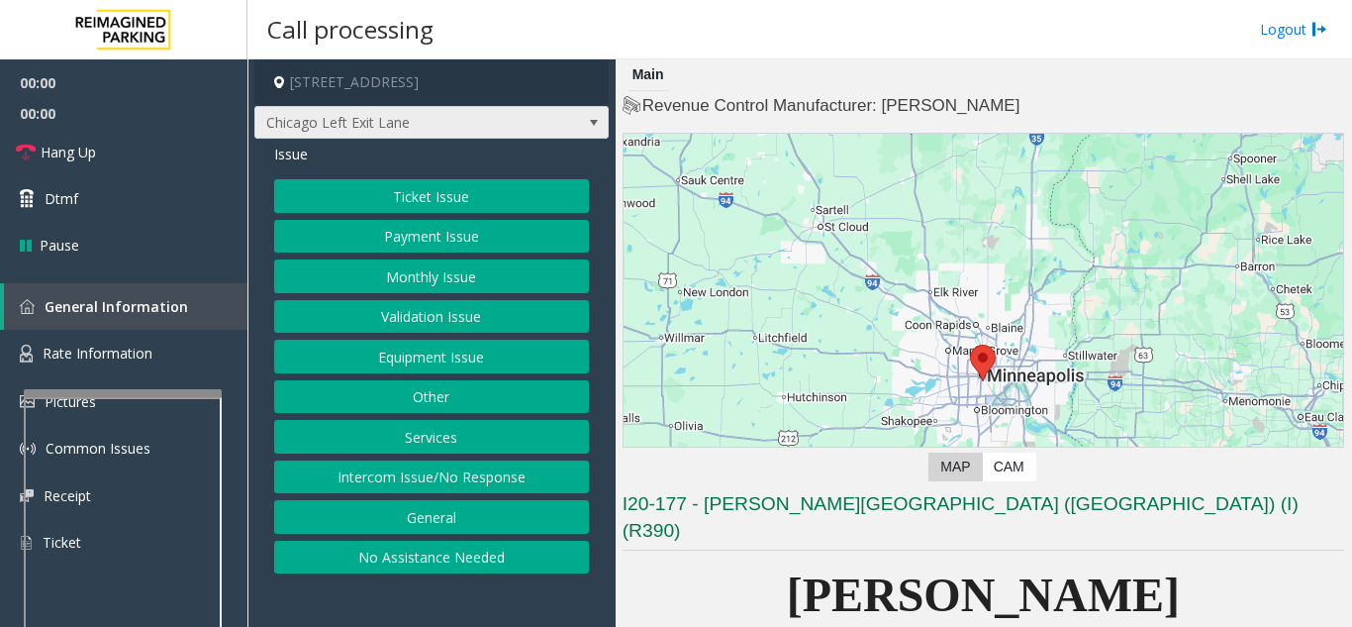
click at [474, 135] on span "Chicago Left Exit Lane" at bounding box center [396, 123] width 282 height 32
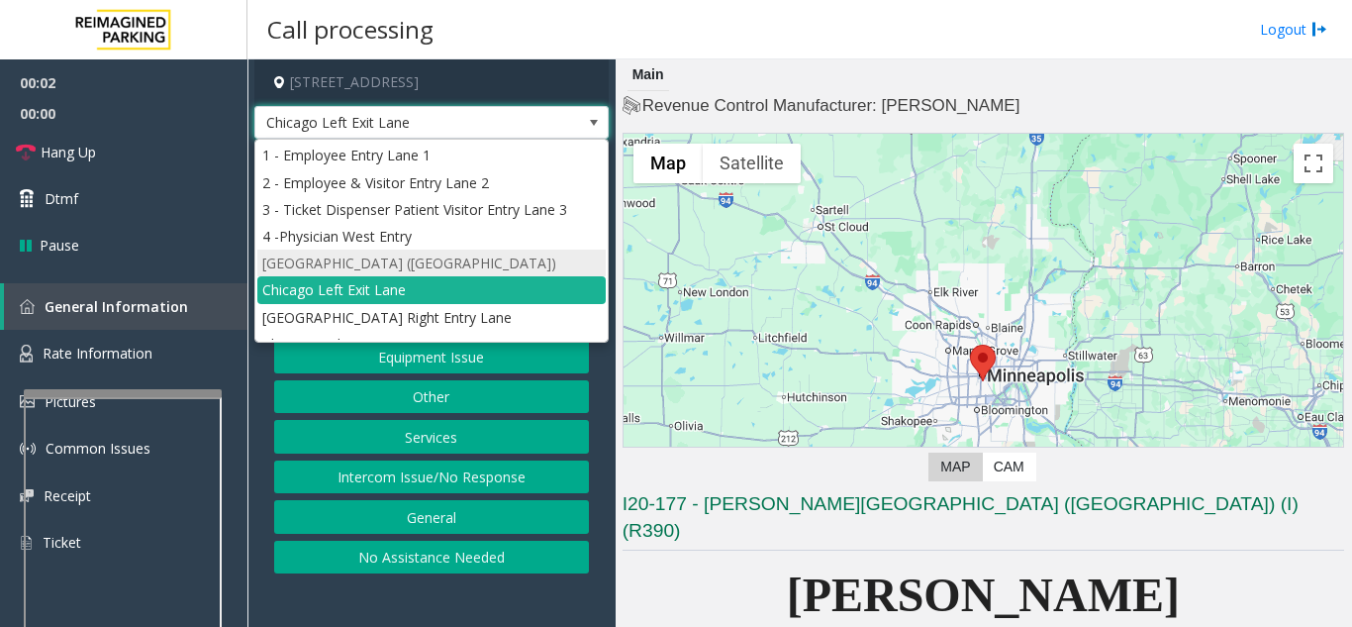
click at [432, 257] on li "[GEOGRAPHIC_DATA] ([GEOGRAPHIC_DATA])" at bounding box center [431, 262] width 348 height 27
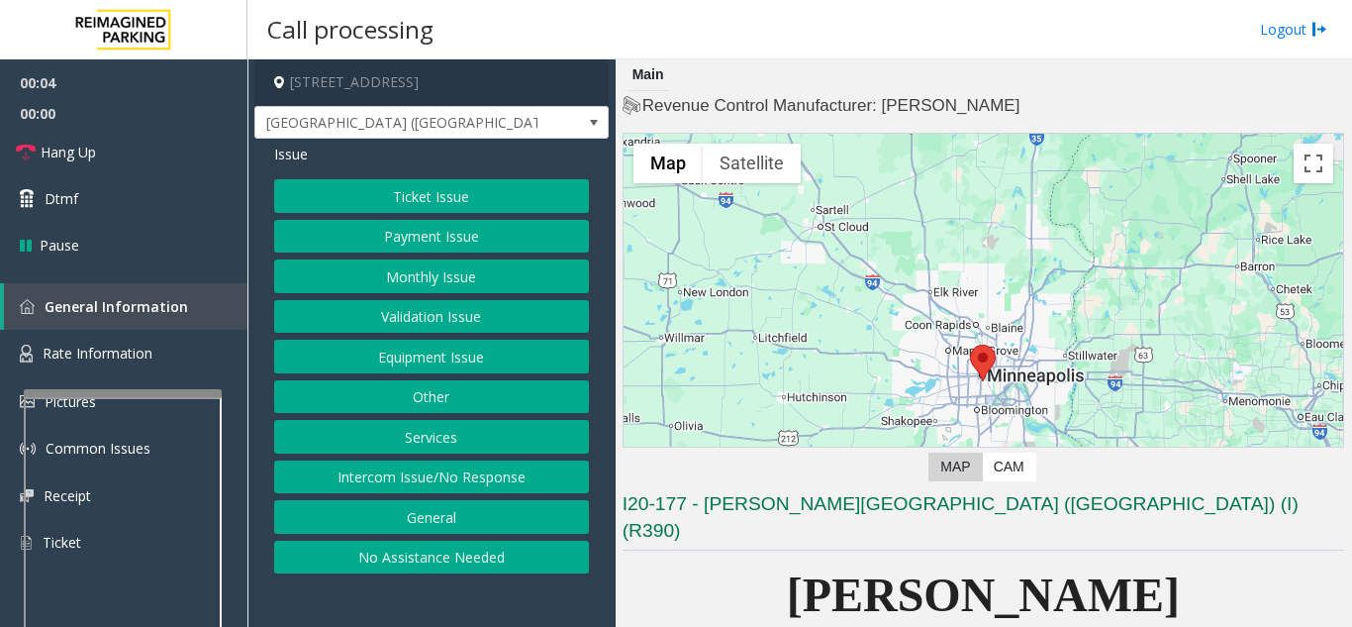
click at [429, 277] on button "Monthly Issue" at bounding box center [431, 276] width 315 height 34
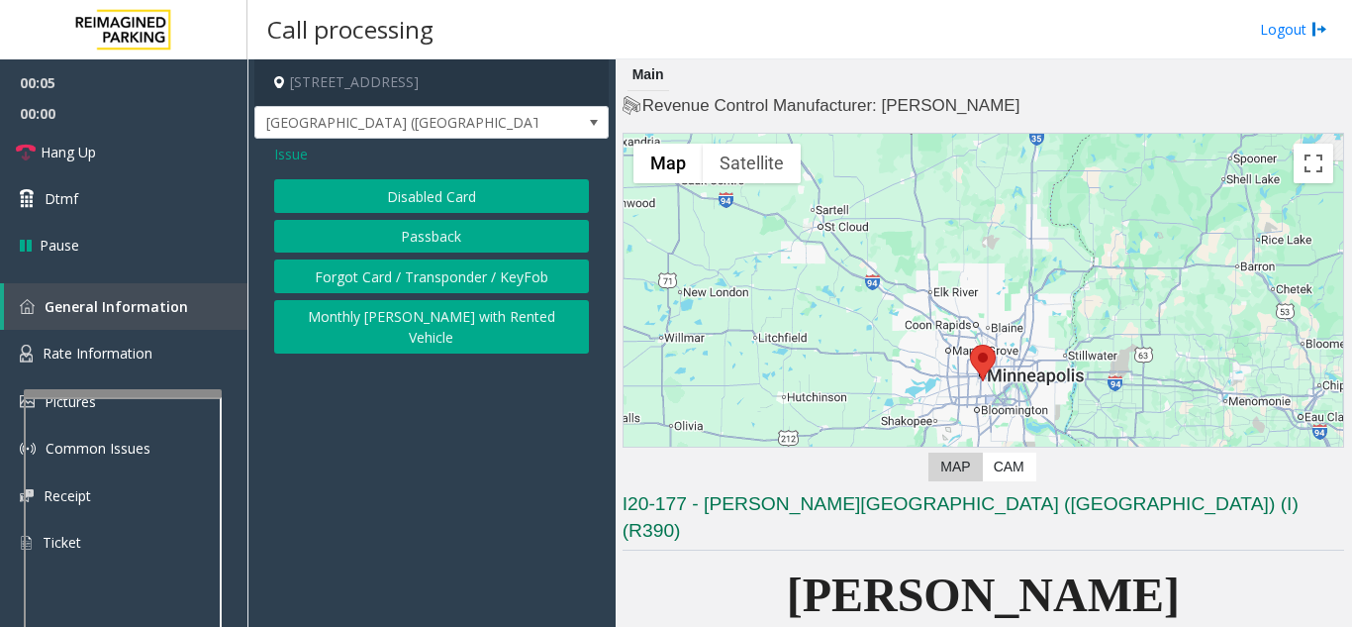
click at [417, 203] on button "Disabled Card" at bounding box center [431, 196] width 315 height 34
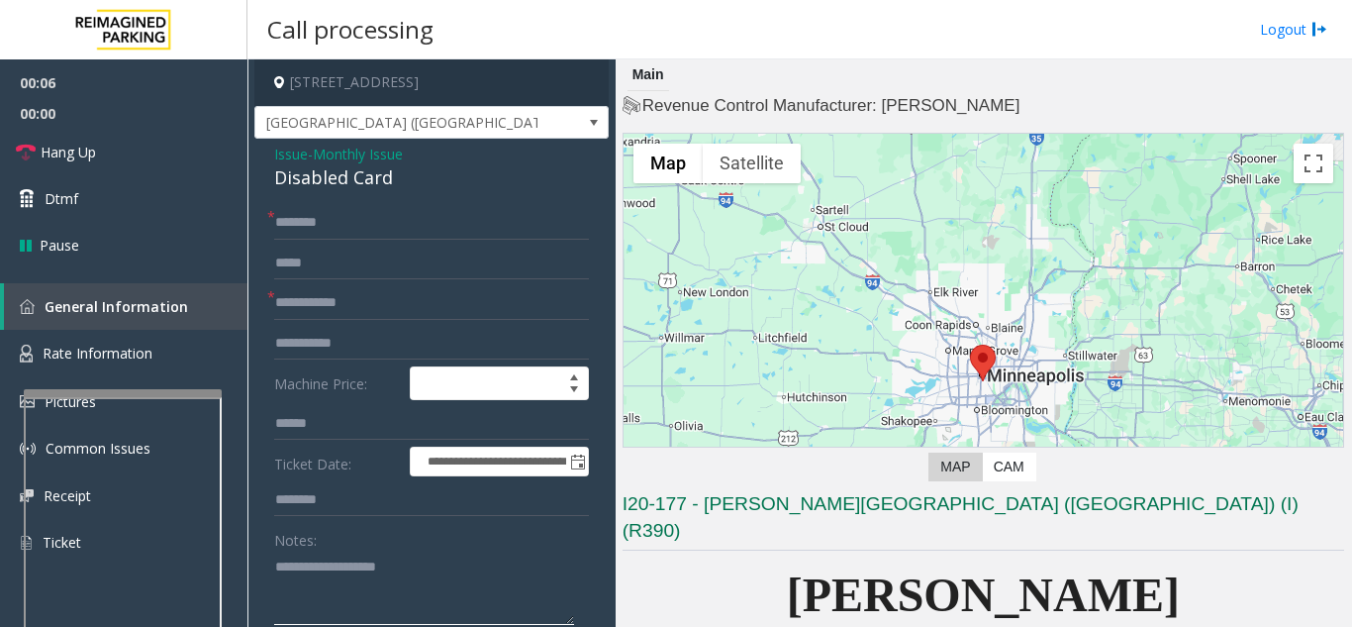
click at [411, 568] on textarea at bounding box center [424, 587] width 300 height 74
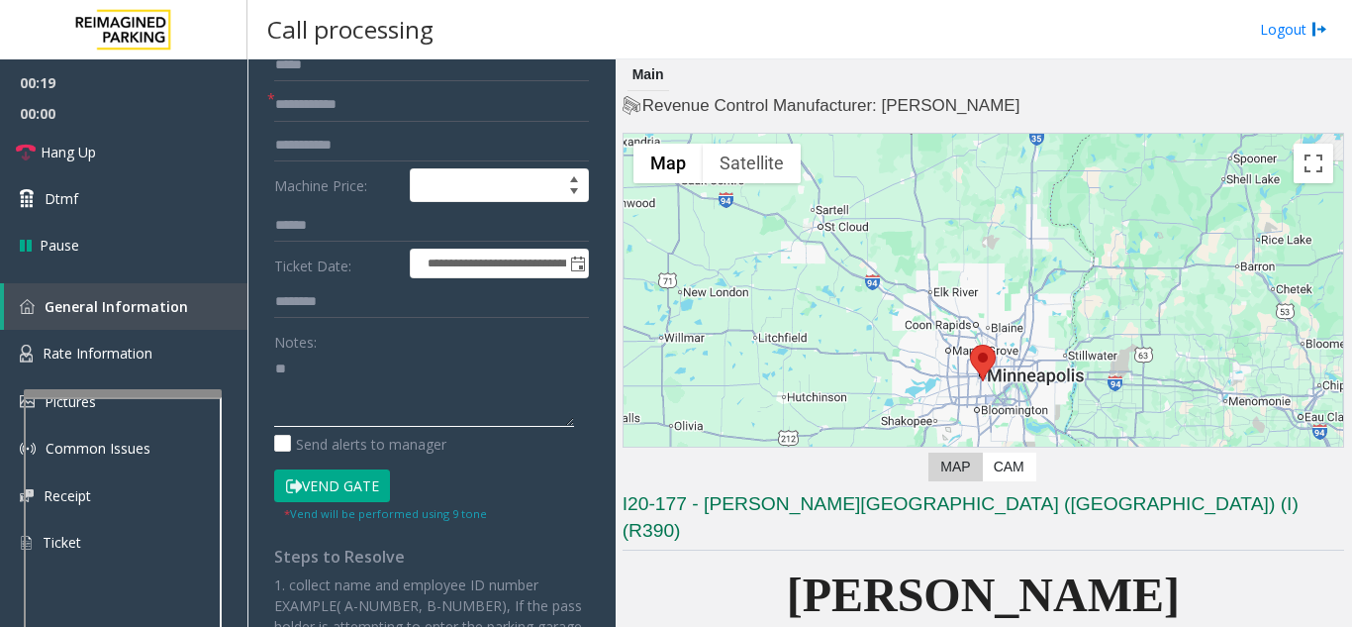
type textarea "**"
click at [315, 495] on button "Vend Gate" at bounding box center [332, 486] width 116 height 34
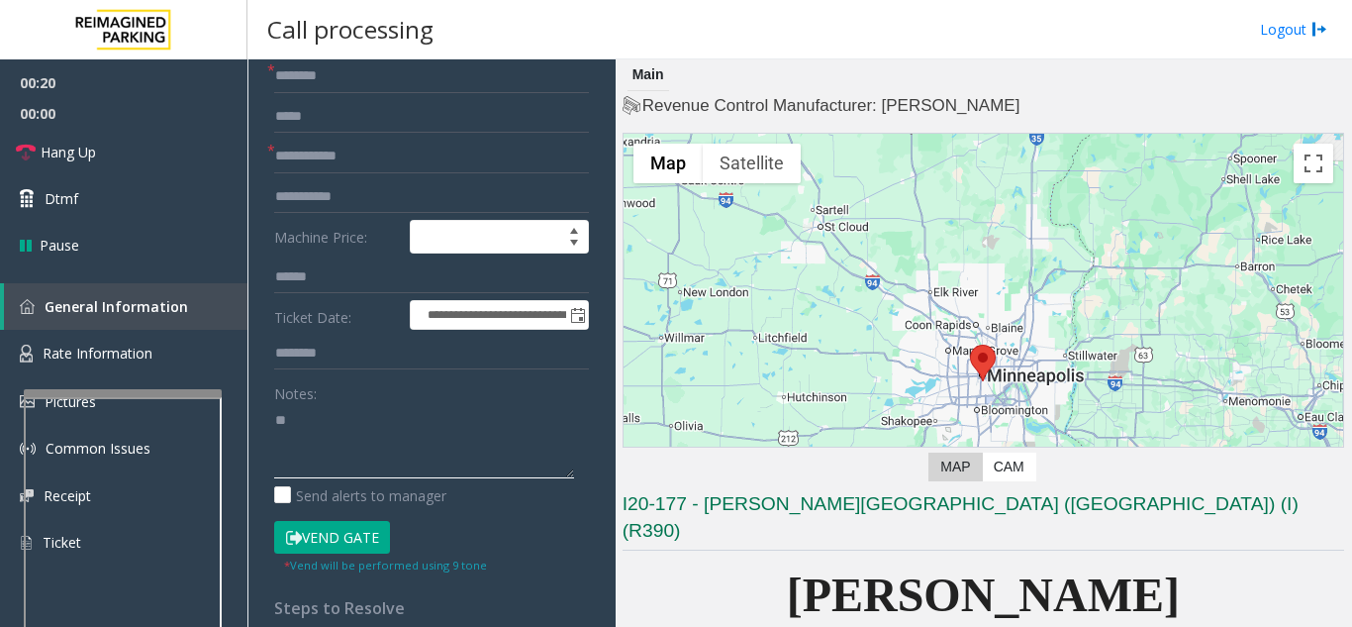
drag, startPoint x: 349, startPoint y: 432, endPoint x: 260, endPoint y: 433, distance: 89.1
click at [260, 433] on div "**********" at bounding box center [431, 560] width 344 height 1002
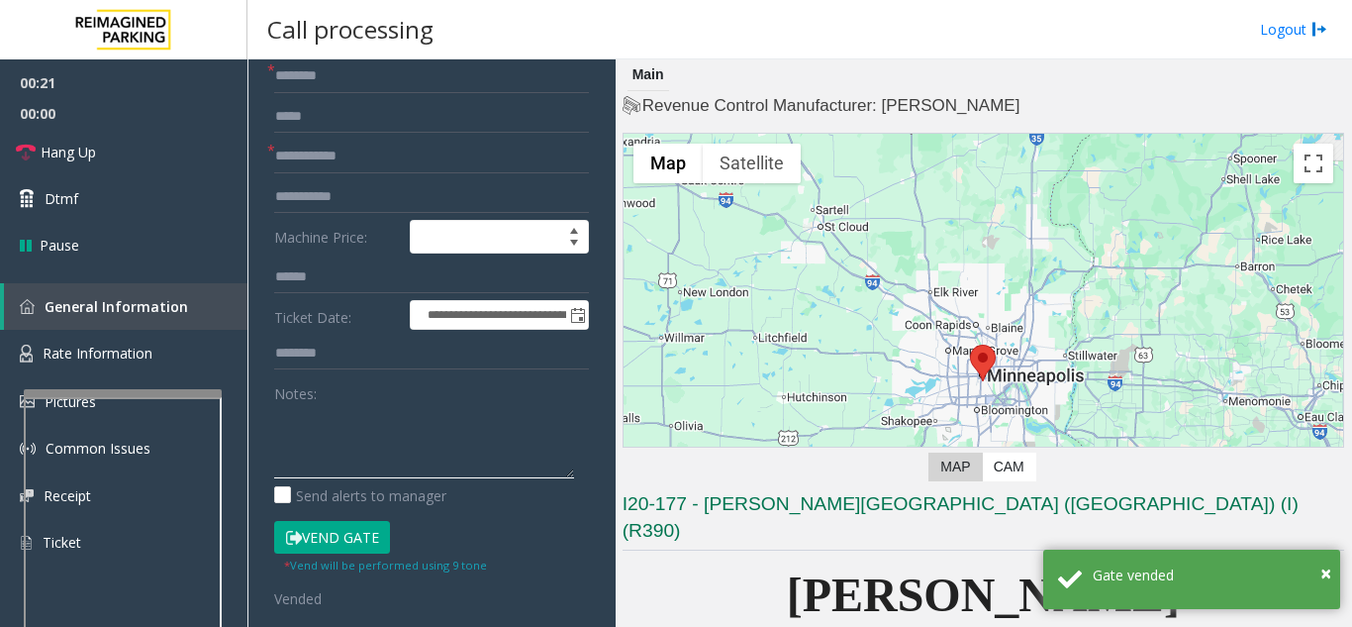
scroll to position [0, 0]
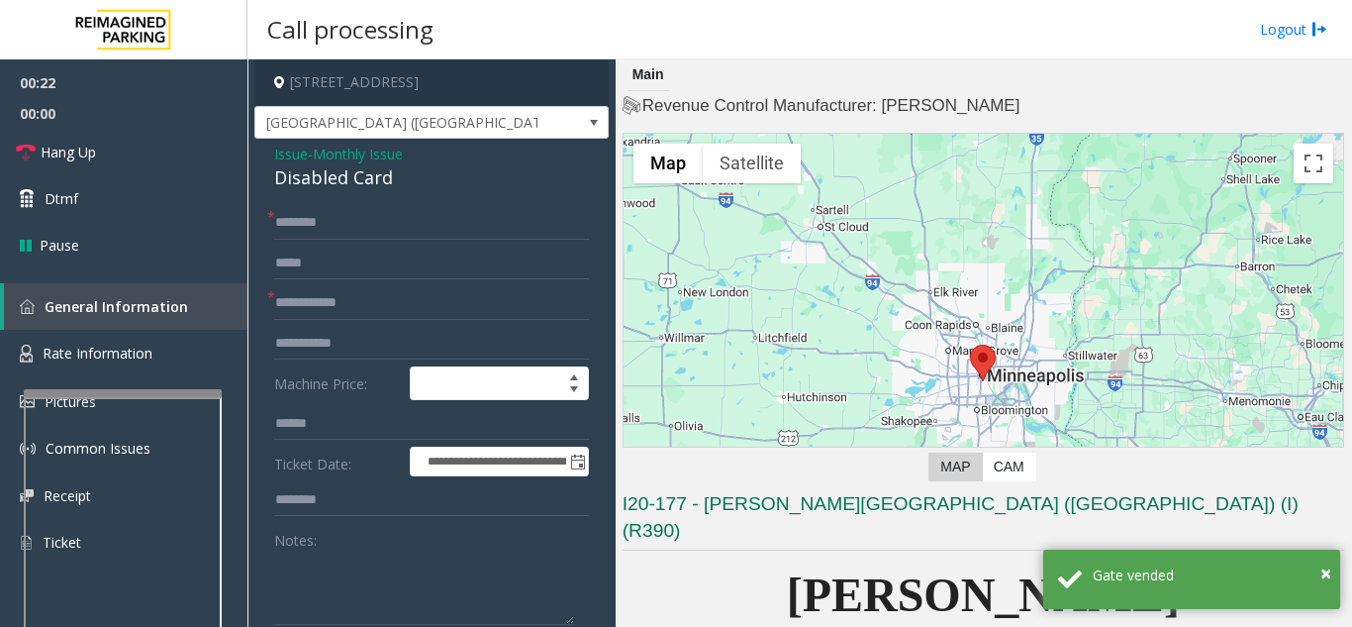
click at [294, 152] on span "Issue" at bounding box center [291, 154] width 34 height 21
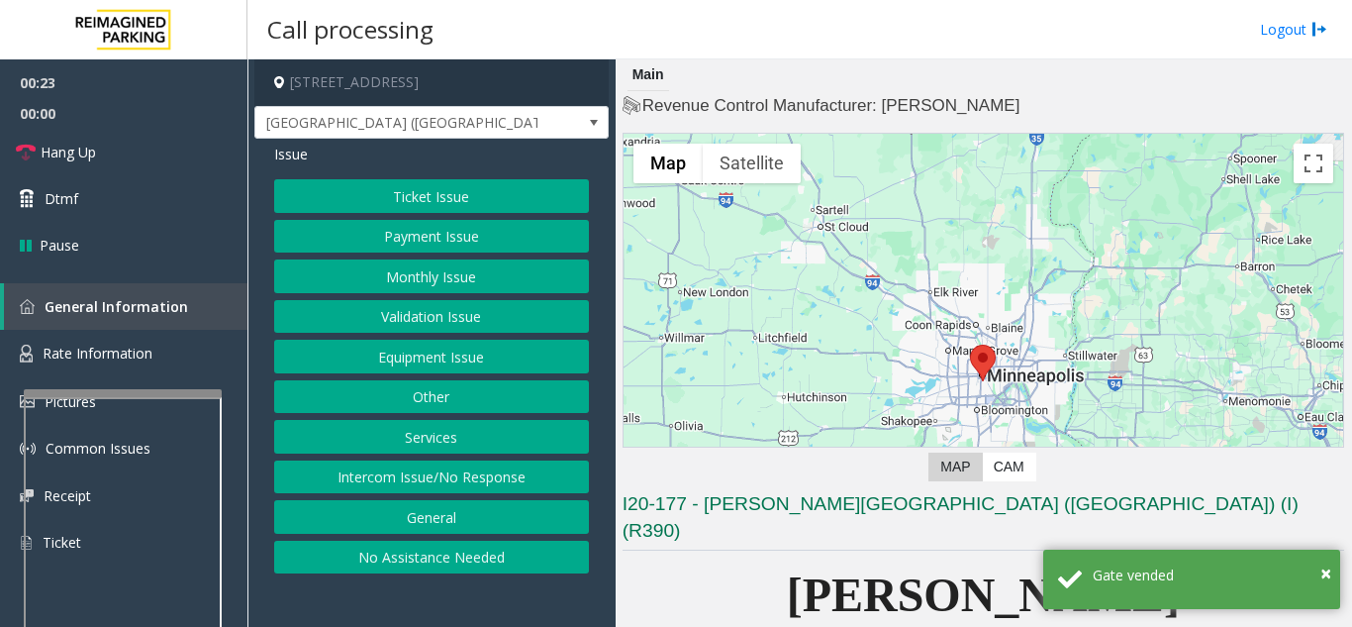
click at [418, 354] on button "Equipment Issue" at bounding box center [431, 356] width 315 height 34
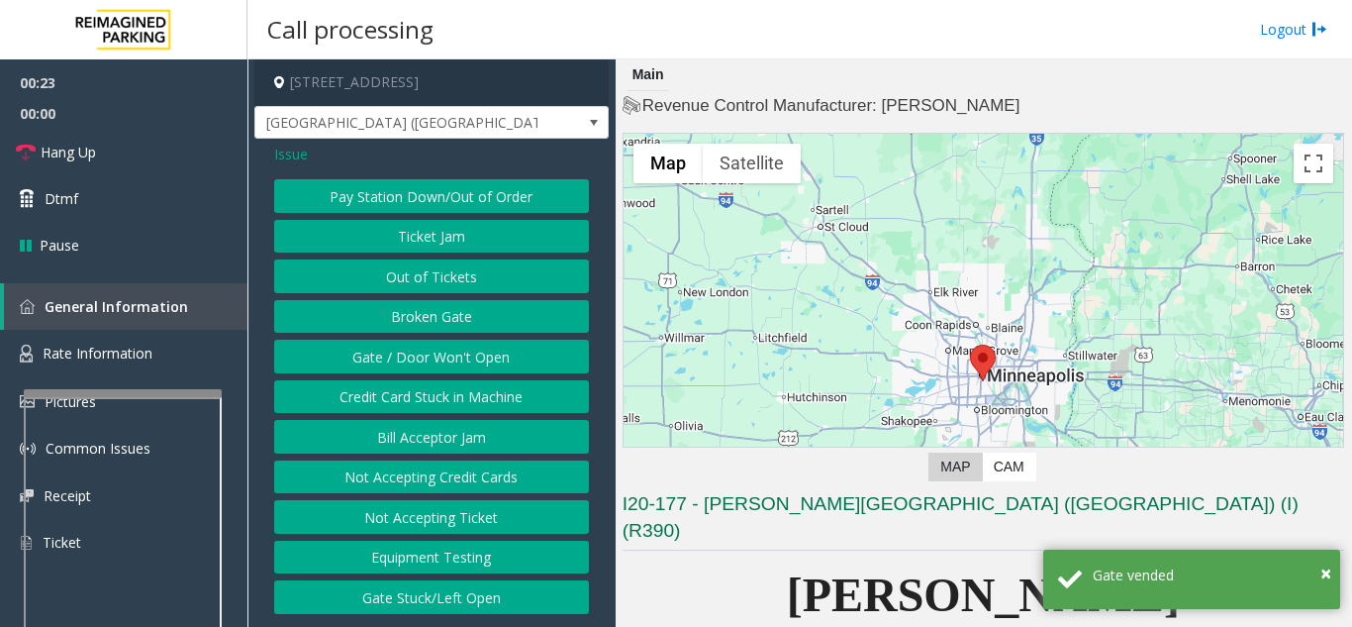
click at [418, 354] on button "Gate / Door Won't Open" at bounding box center [431, 356] width 315 height 34
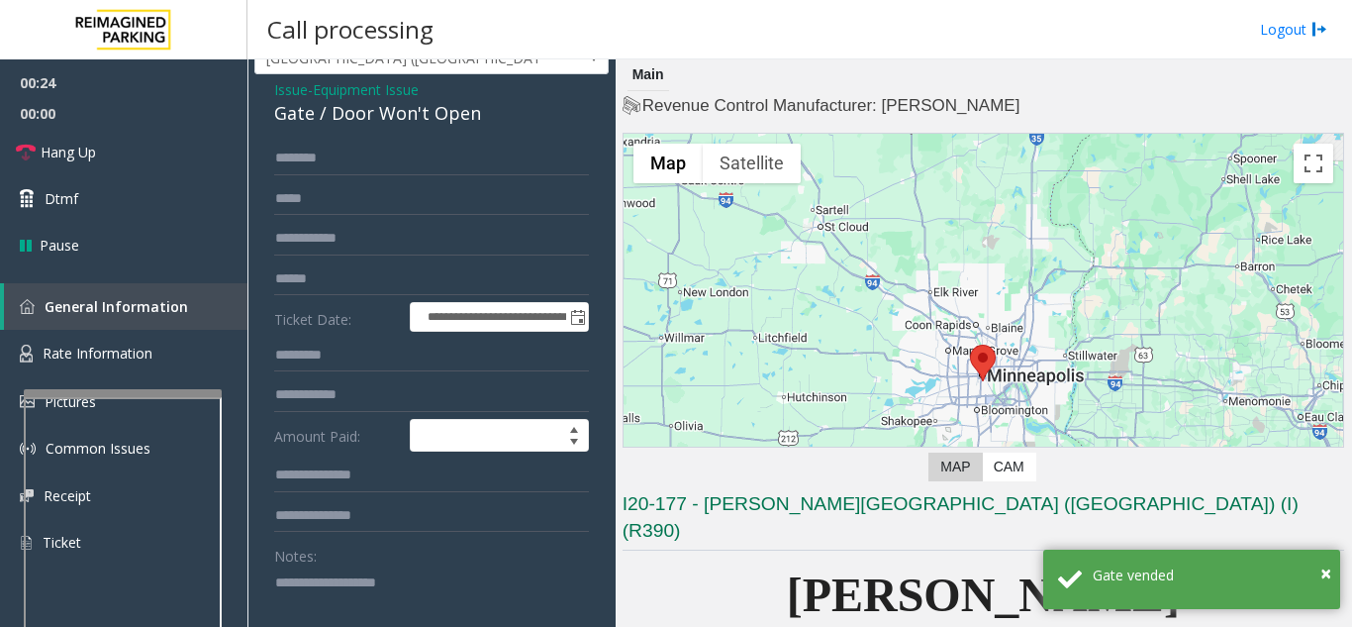
scroll to position [99, 0]
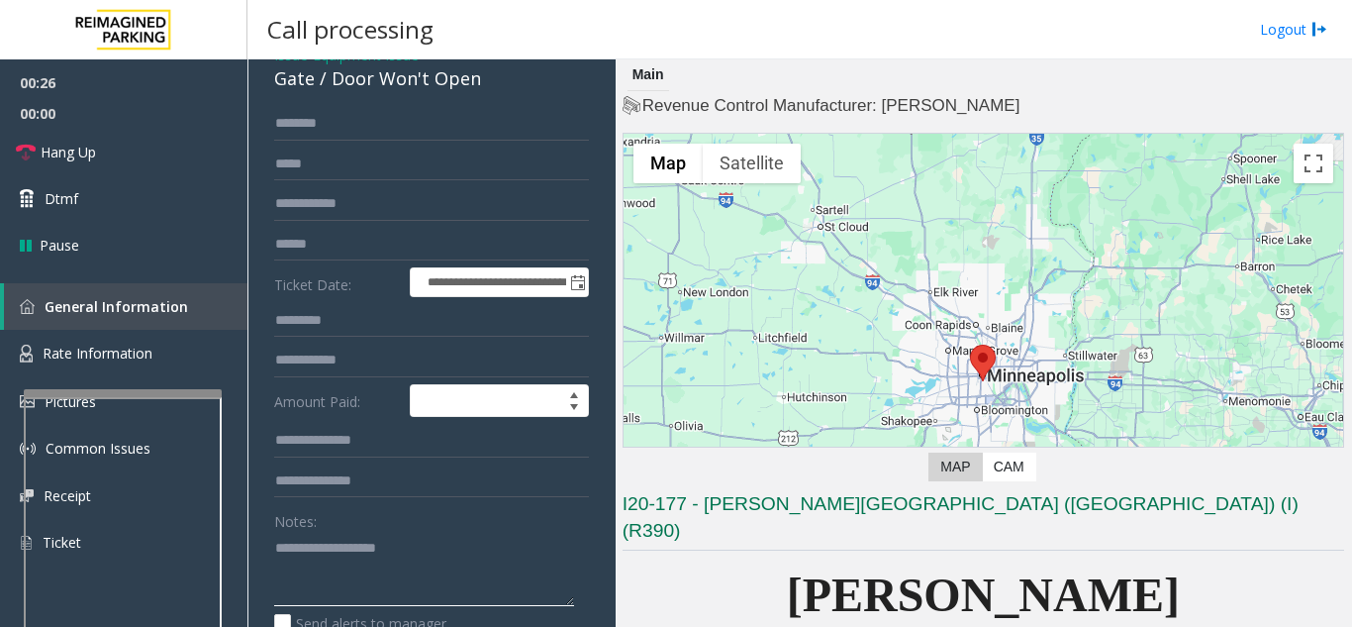
type textarea "**********"
click at [337, 541] on textarea at bounding box center [424, 569] width 300 height 74
click at [347, 541] on textarea at bounding box center [424, 569] width 300 height 74
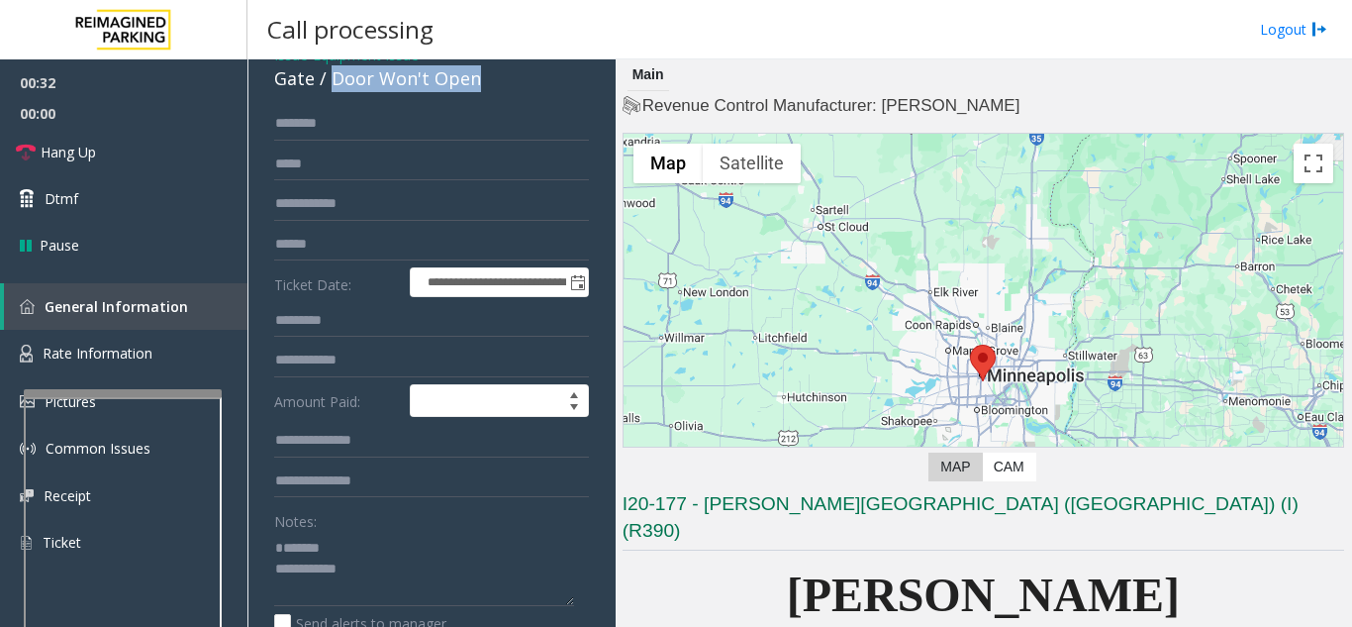
drag, startPoint x: 330, startPoint y: 82, endPoint x: 472, endPoint y: 92, distance: 142.9
click at [472, 92] on div "Gate / Door Won't Open" at bounding box center [431, 78] width 315 height 27
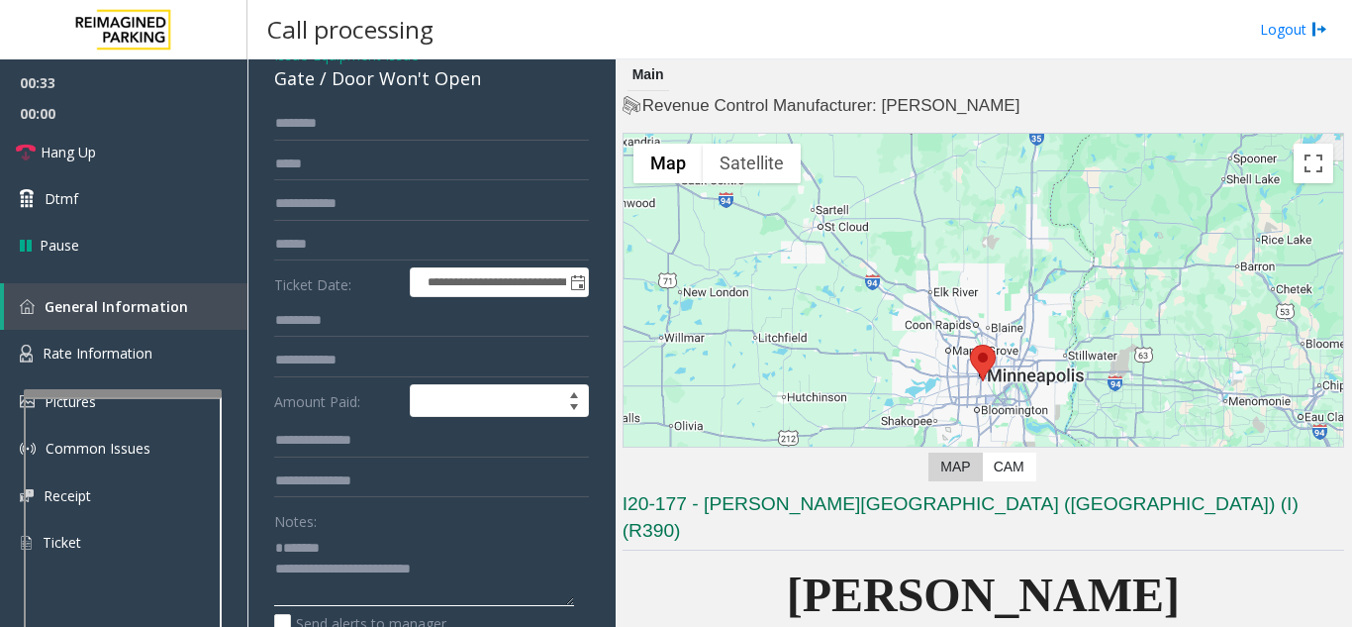
click at [432, 579] on textarea at bounding box center [424, 569] width 300 height 74
drag, startPoint x: 351, startPoint y: 563, endPoint x: 479, endPoint y: 571, distance: 127.9
click at [479, 571] on textarea at bounding box center [424, 569] width 300 height 74
click at [438, 570] on textarea at bounding box center [424, 569] width 300 height 74
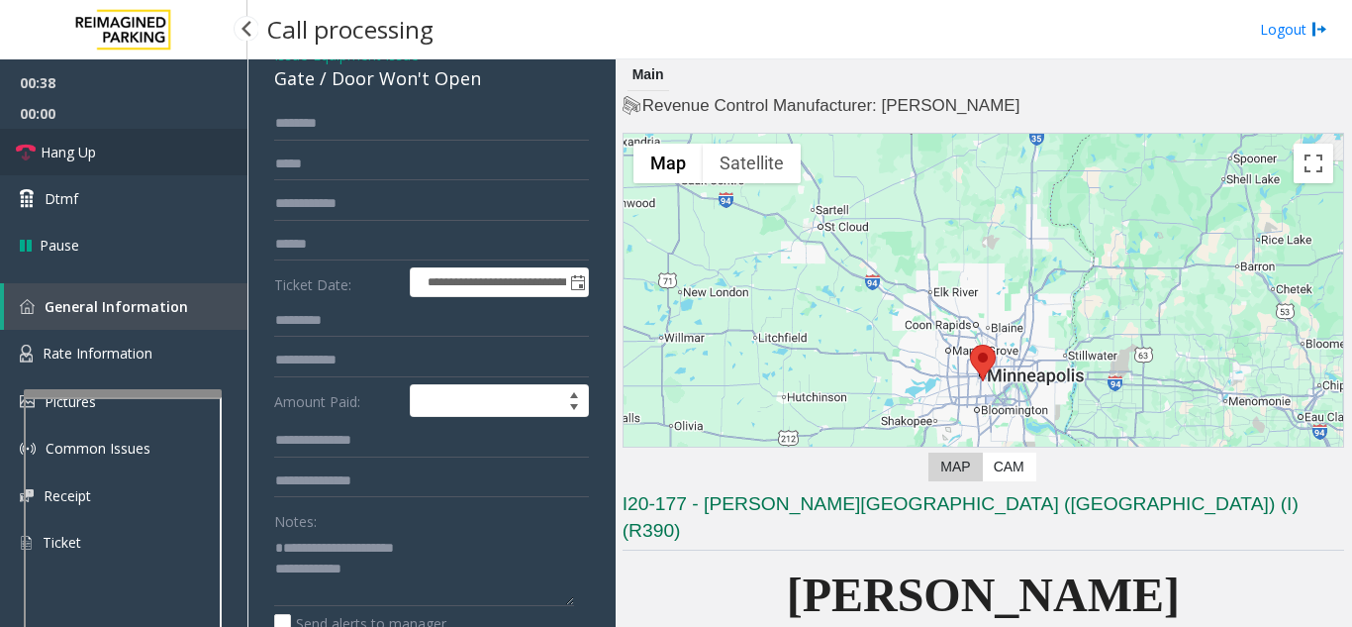
click at [194, 158] on link "Hang Up" at bounding box center [123, 152] width 247 height 47
click at [421, 565] on textarea at bounding box center [424, 569] width 300 height 74
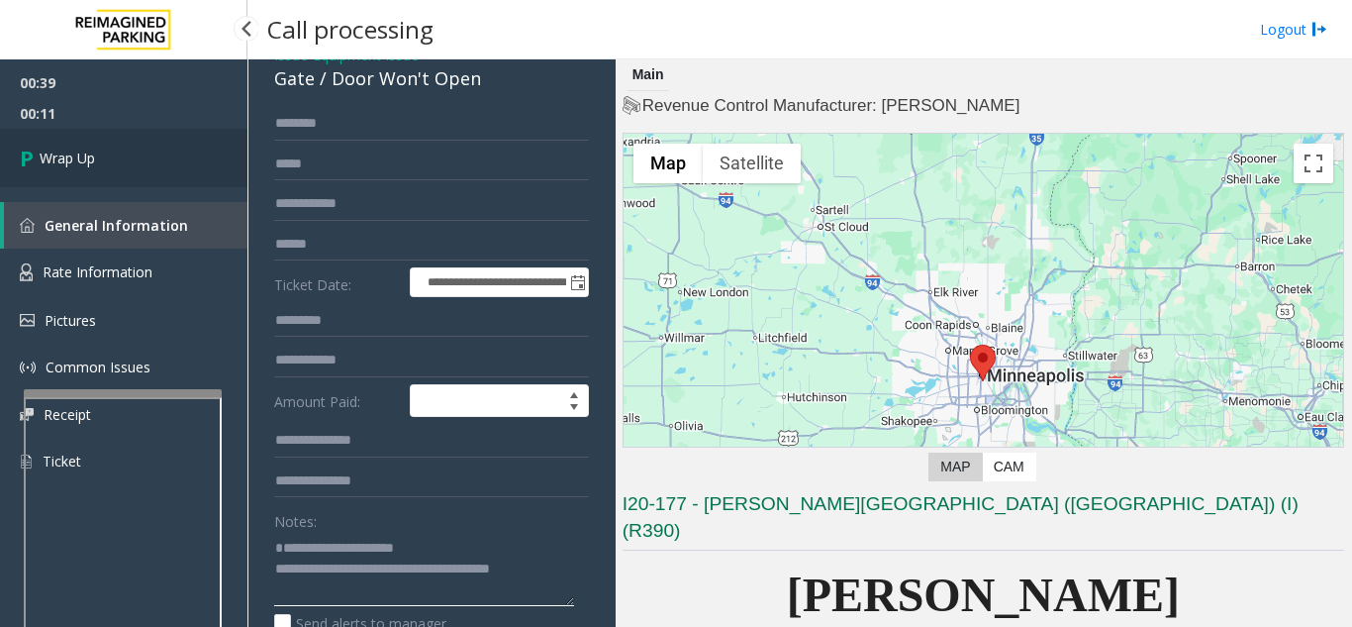
type textarea "**********"
click at [155, 168] on link "Wrap Up" at bounding box center [123, 158] width 247 height 58
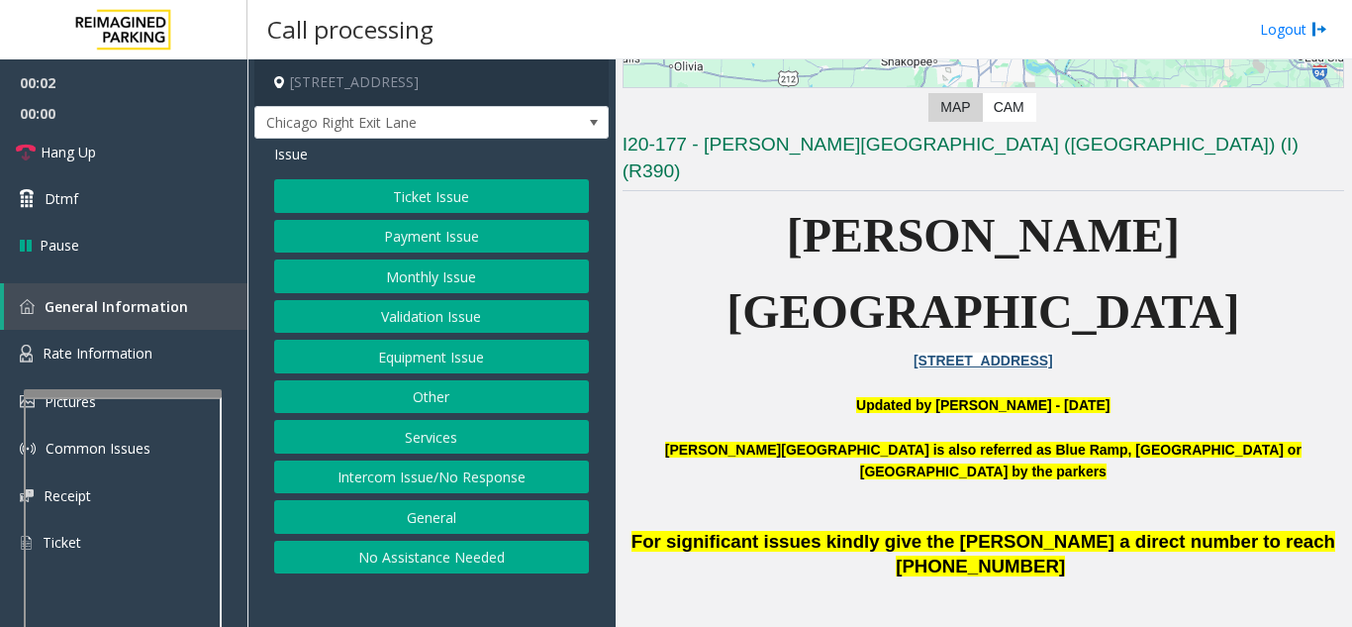
scroll to position [396, 0]
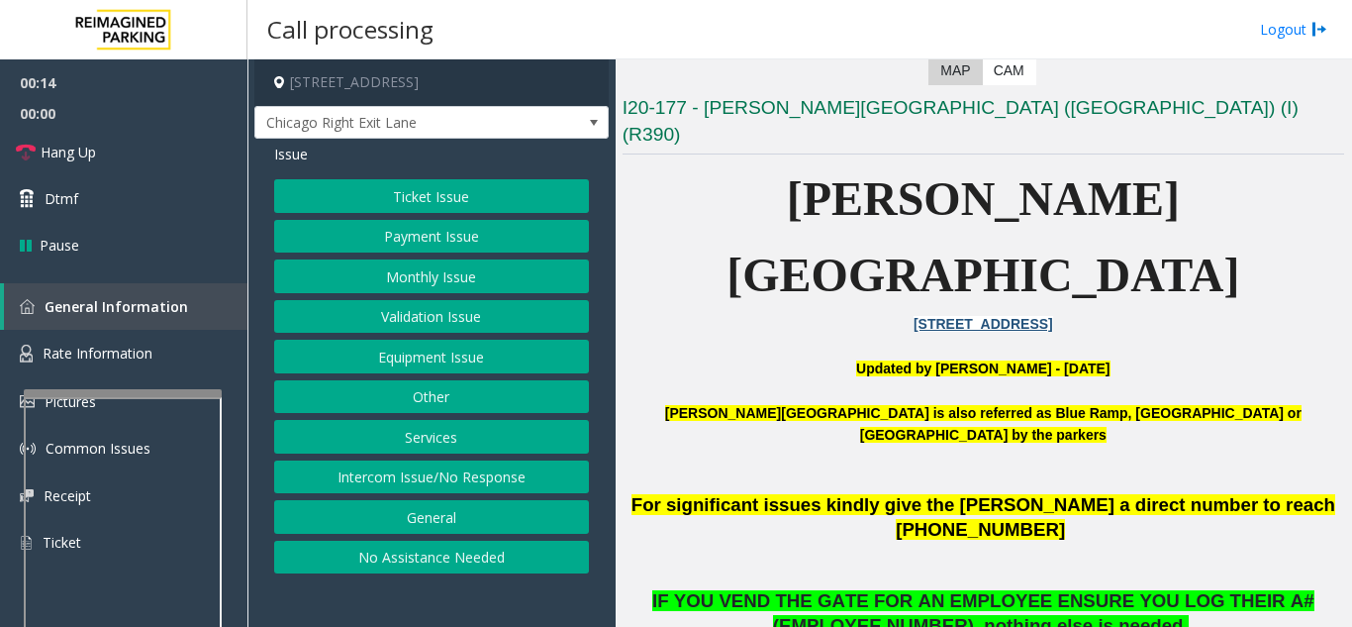
click at [484, 359] on button "Equipment Issue" at bounding box center [431, 356] width 315 height 34
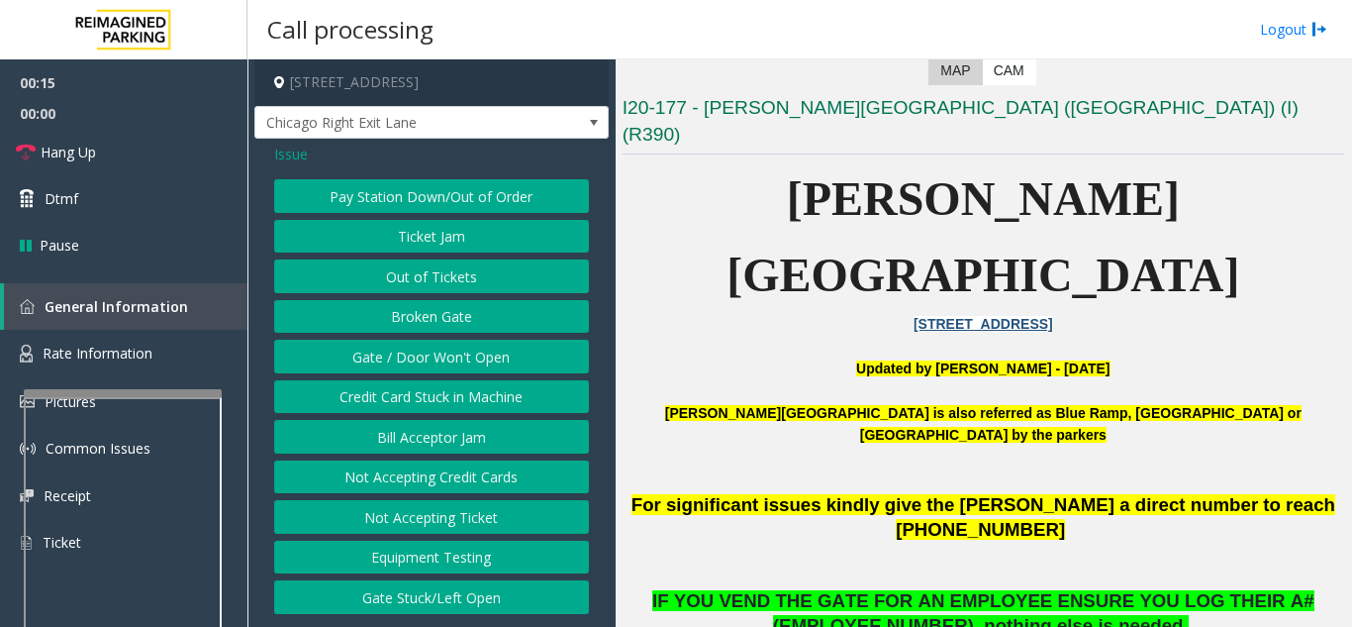
click at [484, 359] on button "Gate / Door Won't Open" at bounding box center [431, 356] width 315 height 34
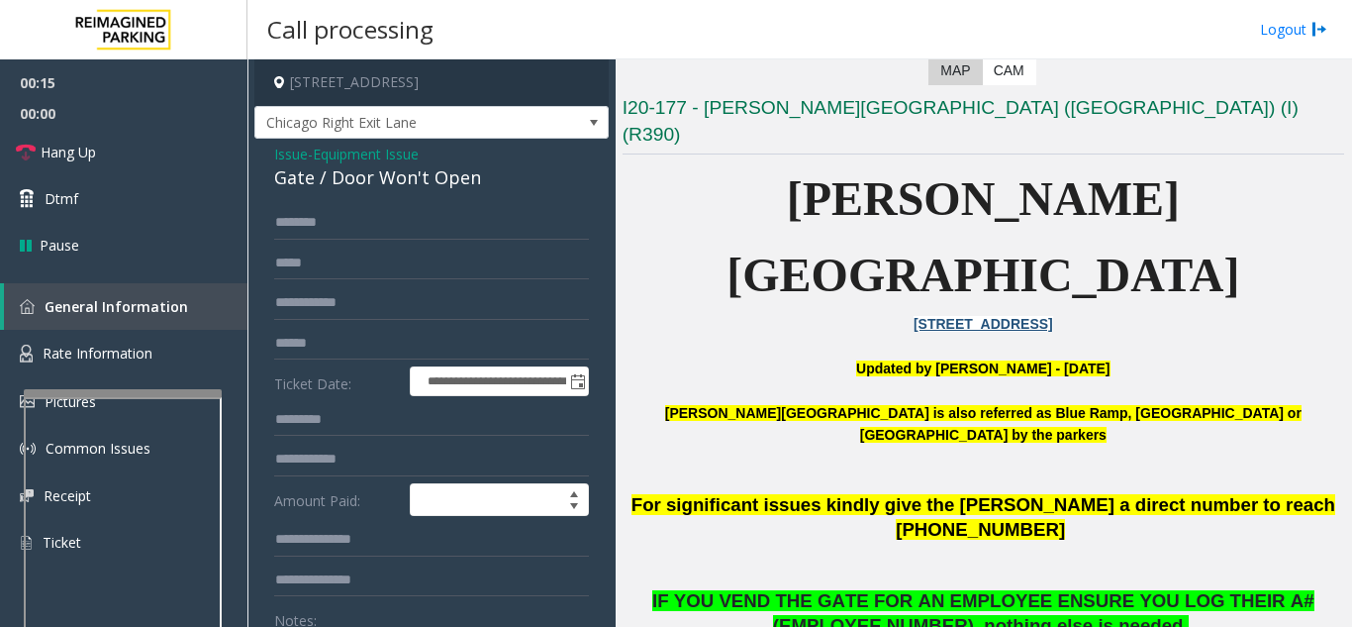
scroll to position [99, 0]
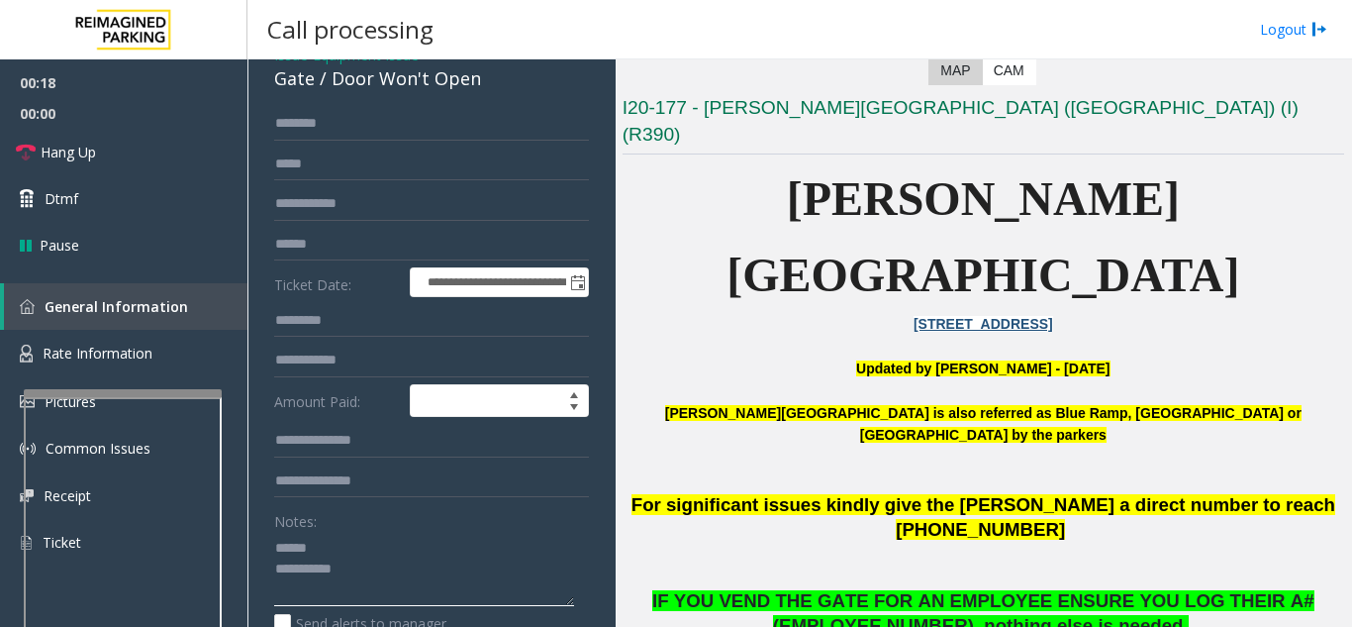
click at [345, 547] on textarea at bounding box center [424, 569] width 300 height 74
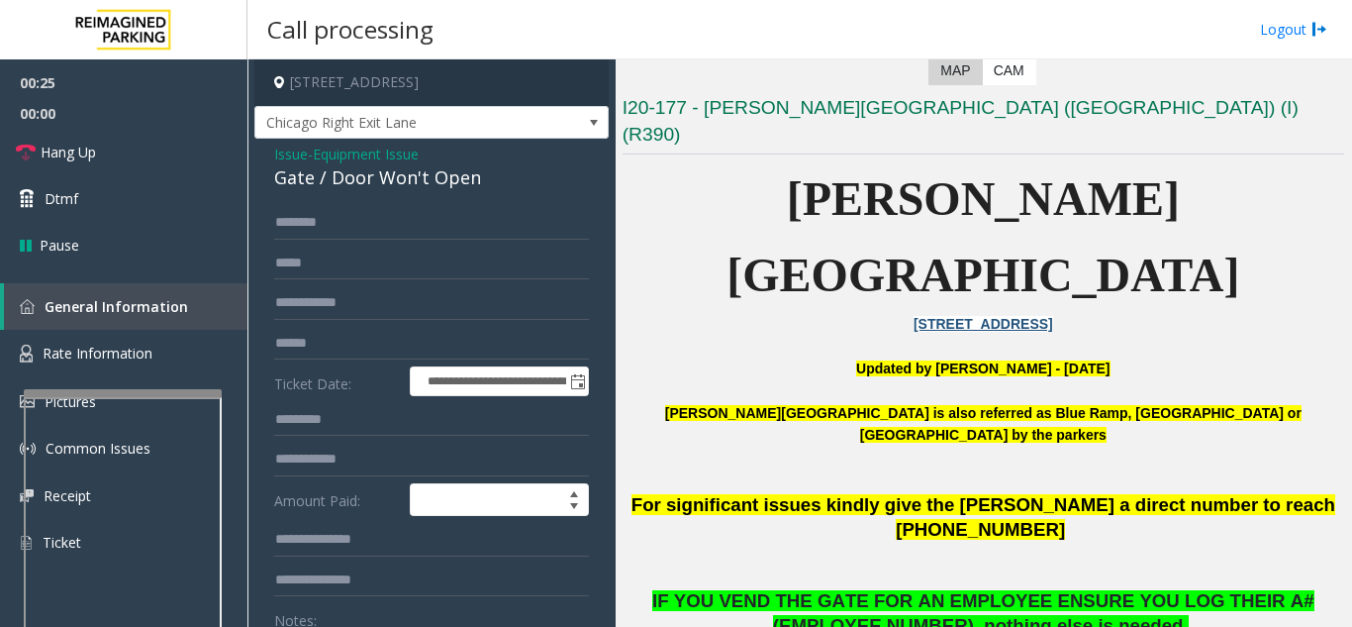
type textarea "**********"
click at [284, 156] on span "Issue" at bounding box center [291, 154] width 34 height 21
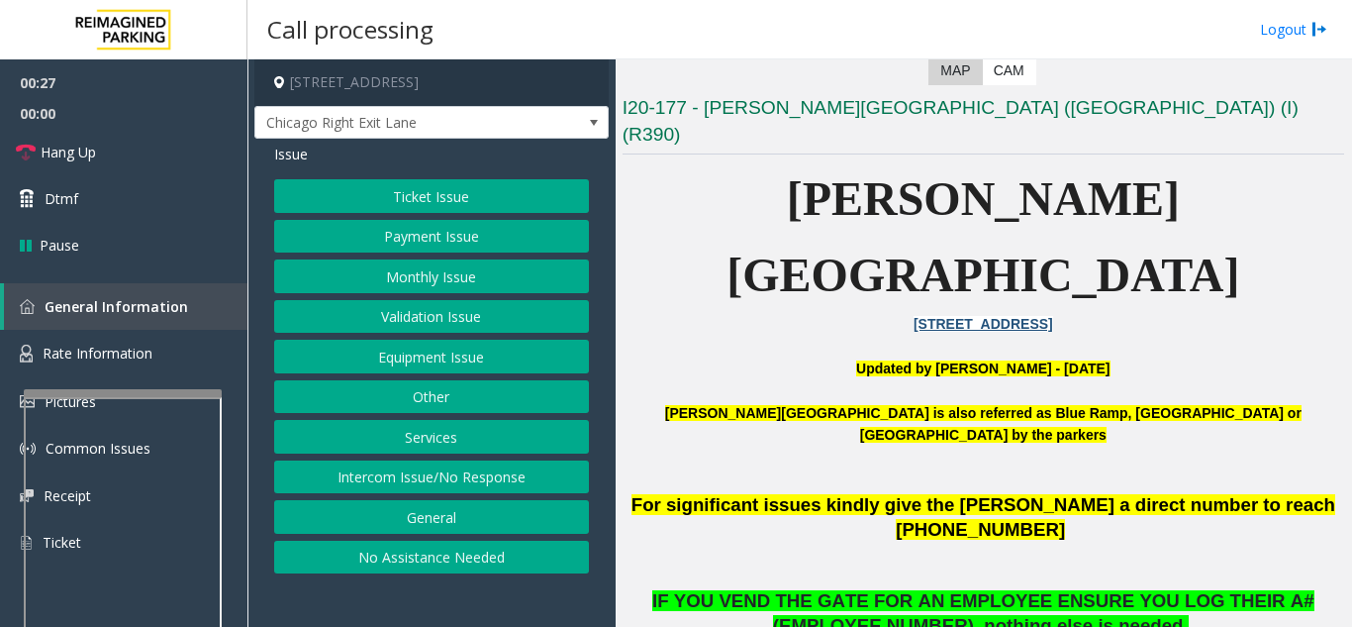
click at [422, 279] on button "Monthly Issue" at bounding box center [431, 276] width 315 height 34
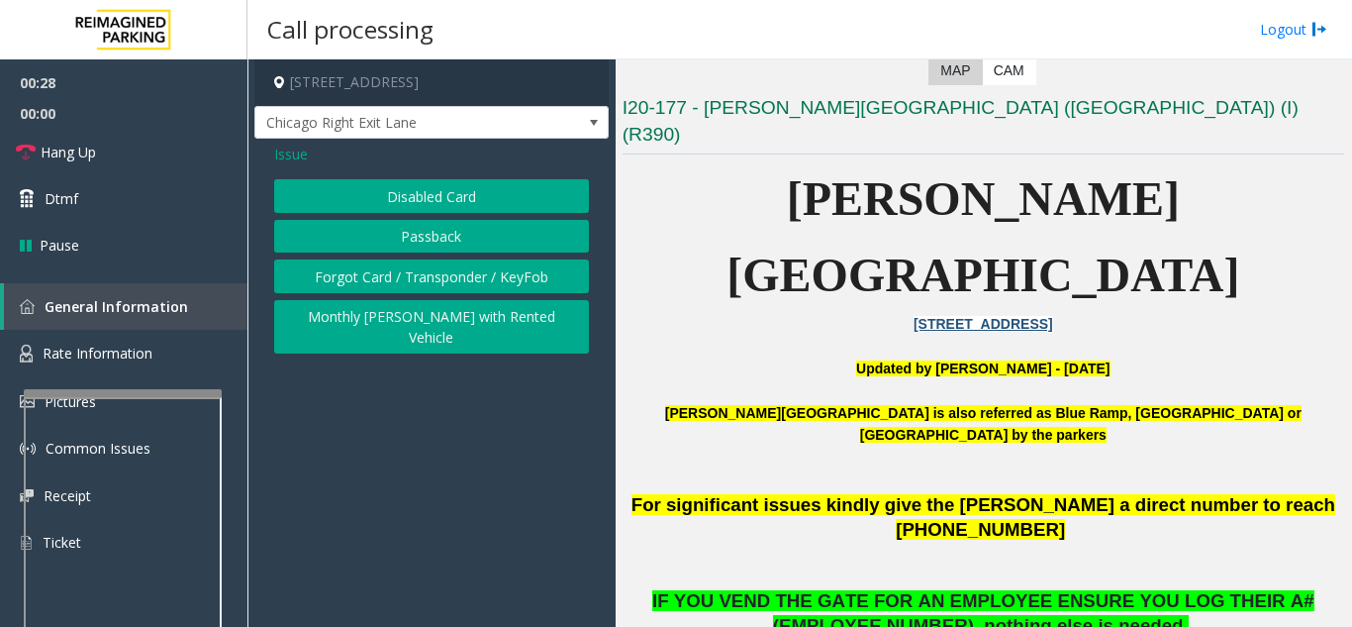
click at [428, 231] on button "Passback" at bounding box center [431, 237] width 315 height 34
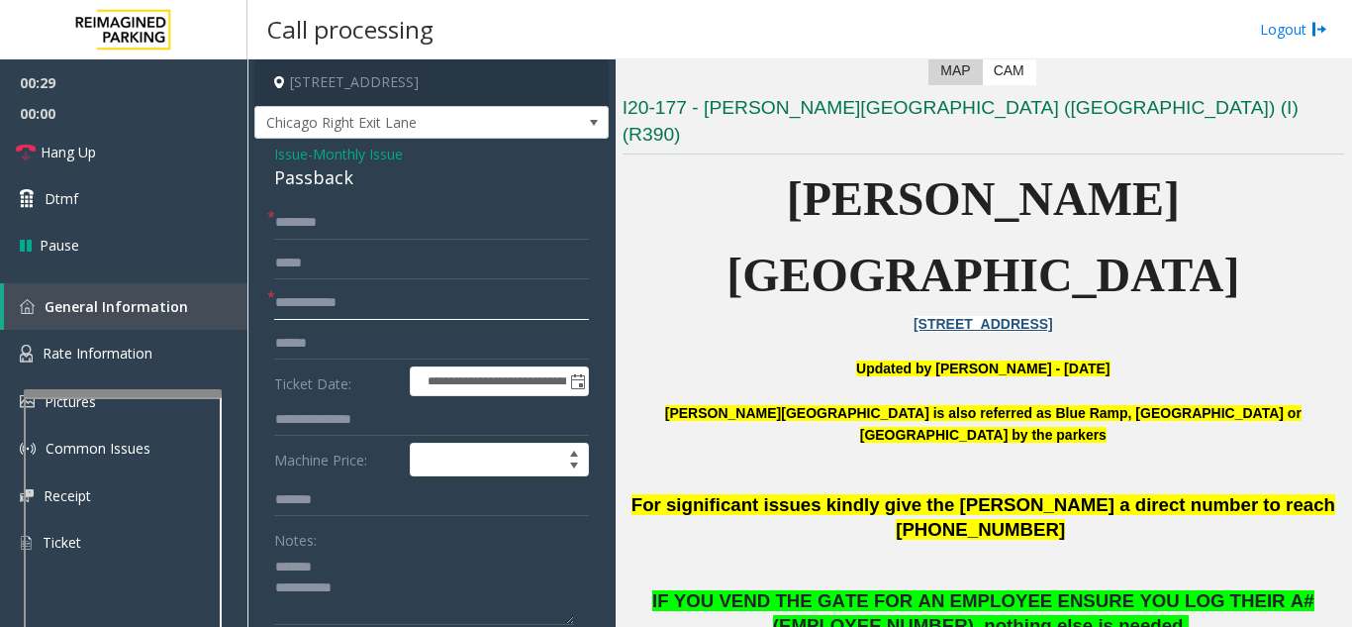
click at [415, 302] on input "text" at bounding box center [431, 303] width 315 height 34
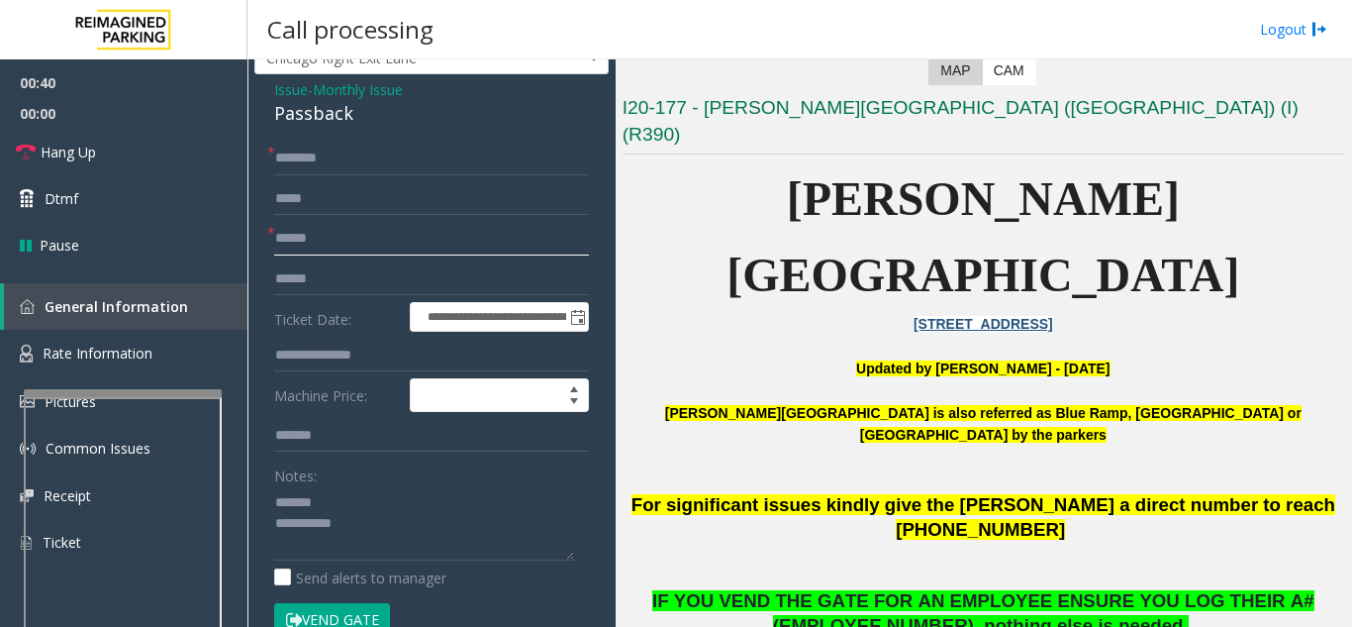
scroll to position [99, 0]
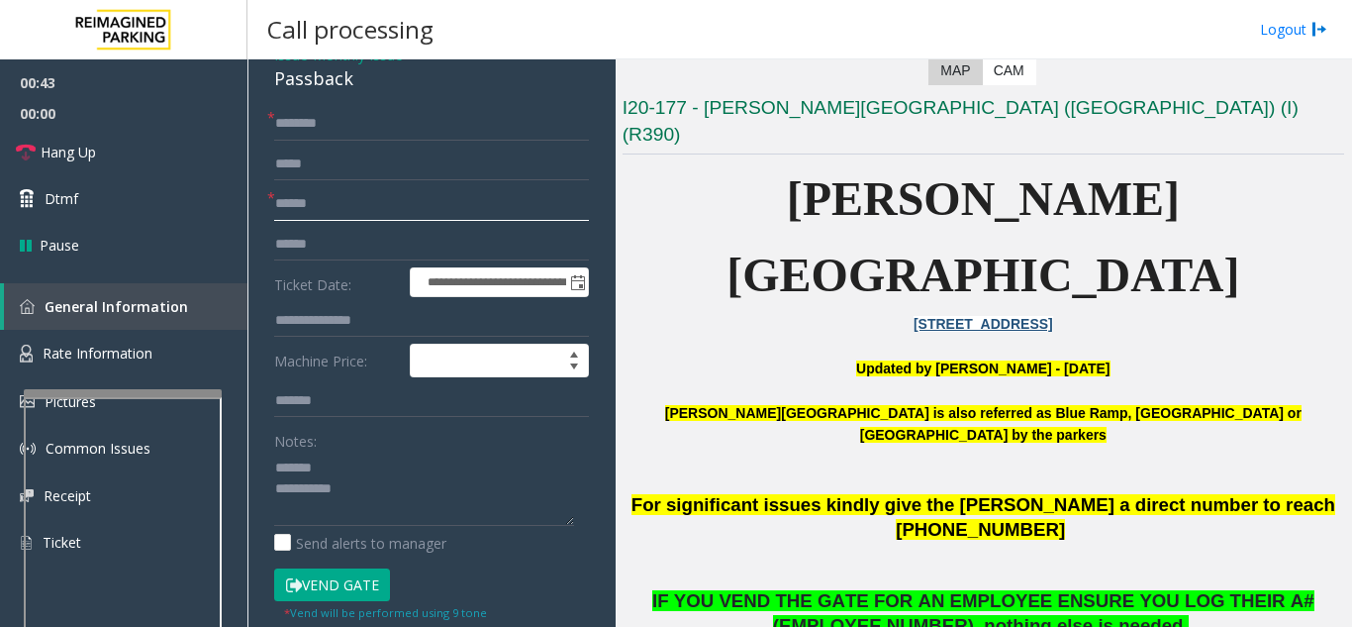
type input "******"
click at [374, 467] on textarea at bounding box center [424, 488] width 300 height 74
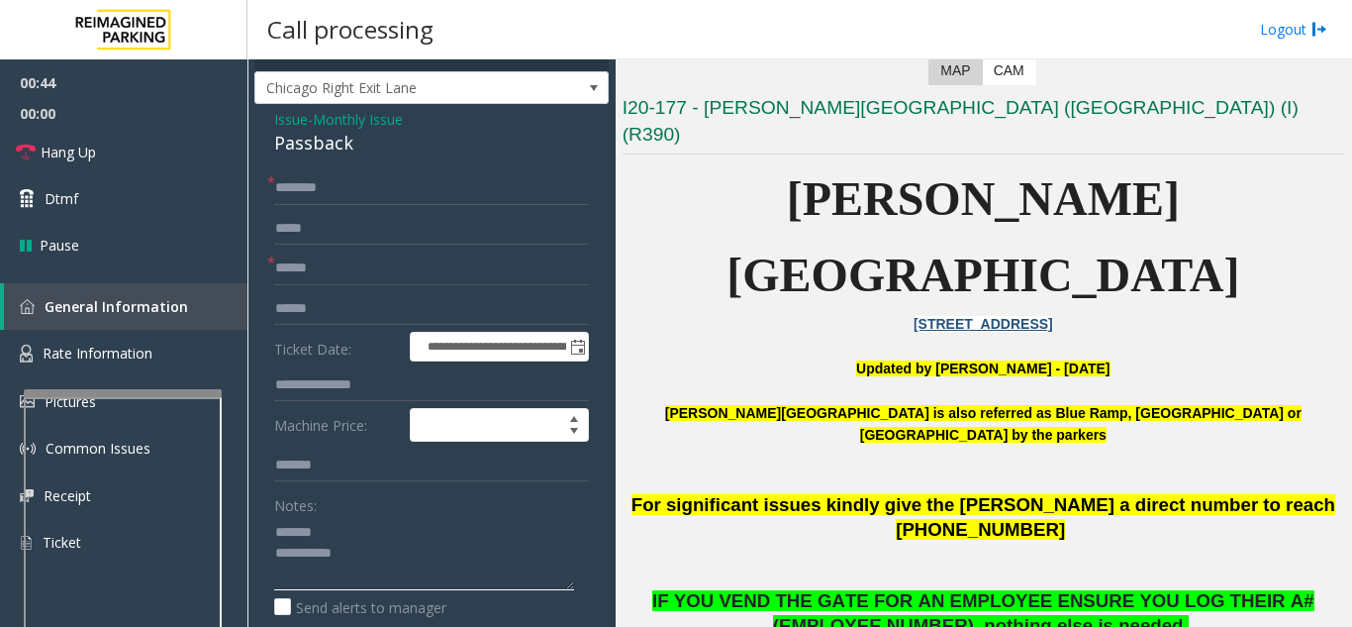
scroll to position [0, 0]
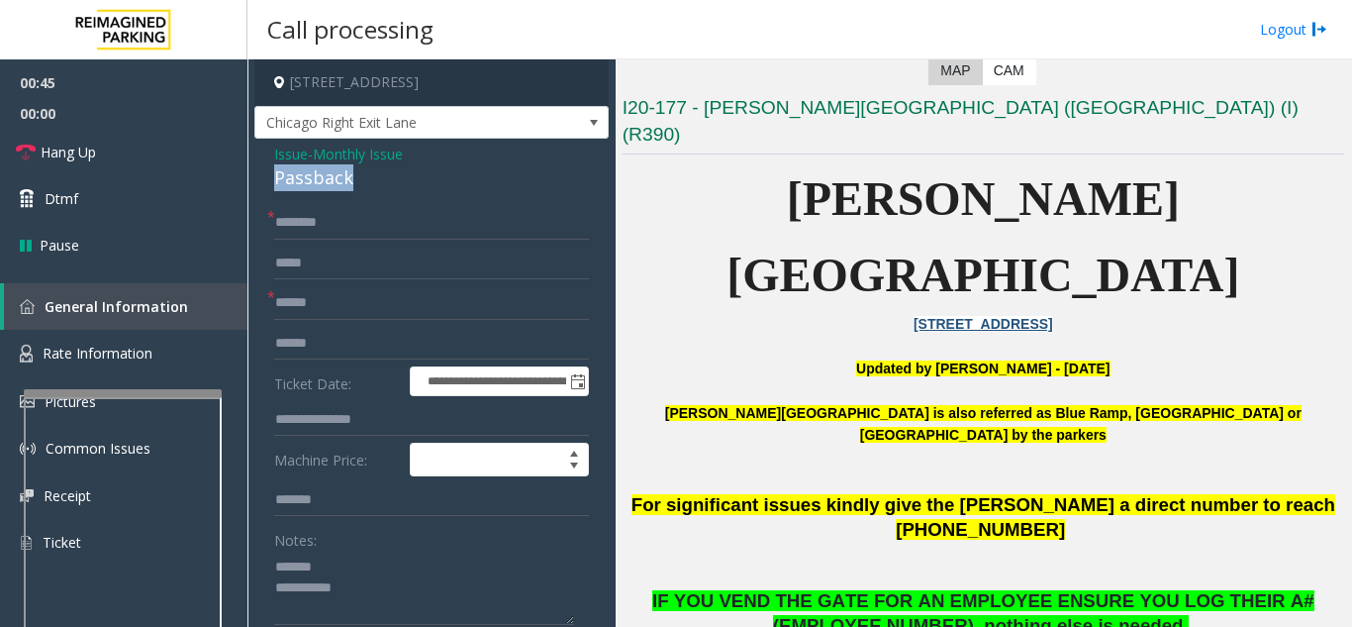
drag, startPoint x: 274, startPoint y: 181, endPoint x: 358, endPoint y: 185, distance: 84.2
click at [359, 186] on div "**********" at bounding box center [431, 600] width 354 height 922
click at [445, 561] on textarea at bounding box center [424, 587] width 300 height 74
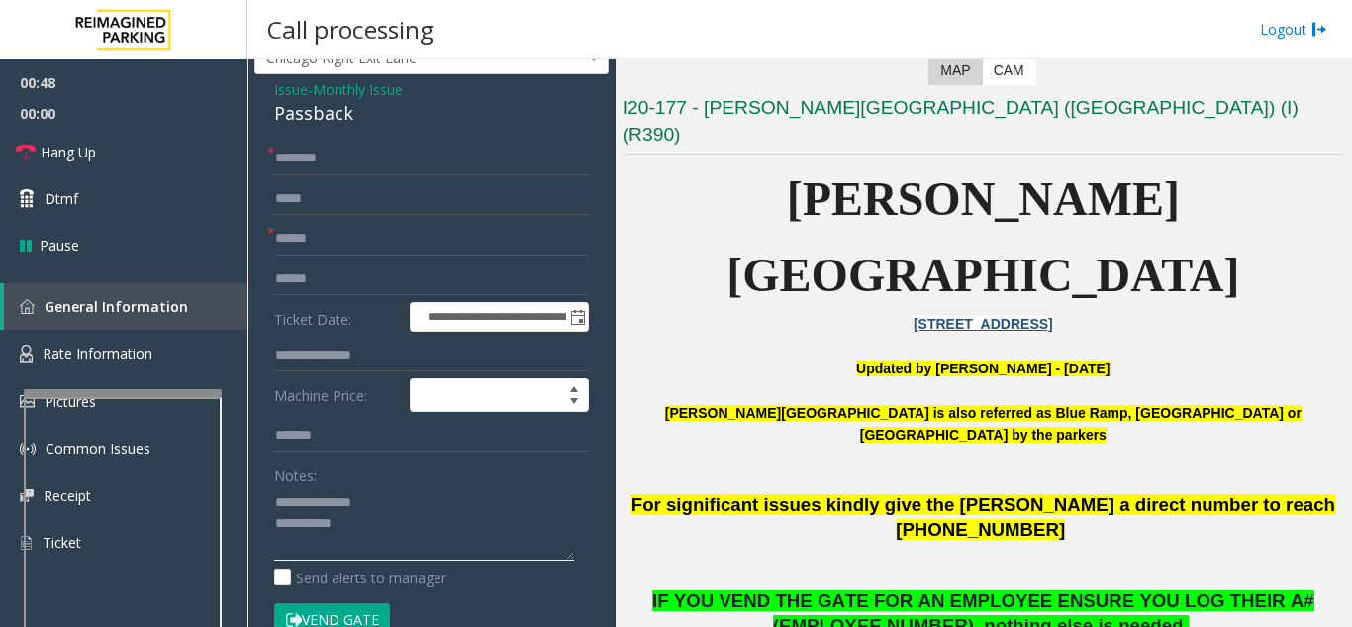
scroll to position [99, 0]
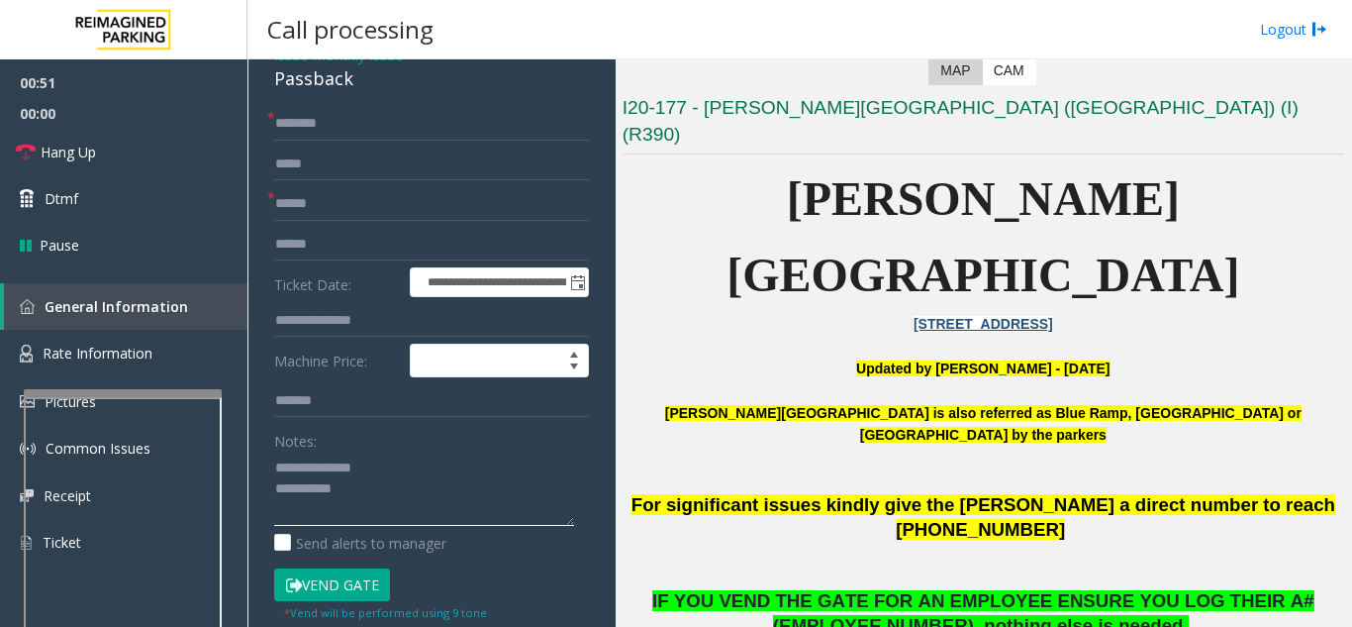
type textarea "**********"
click at [356, 585] on button "Vend Gate" at bounding box center [332, 585] width 116 height 34
click at [385, 500] on textarea at bounding box center [424, 488] width 300 height 74
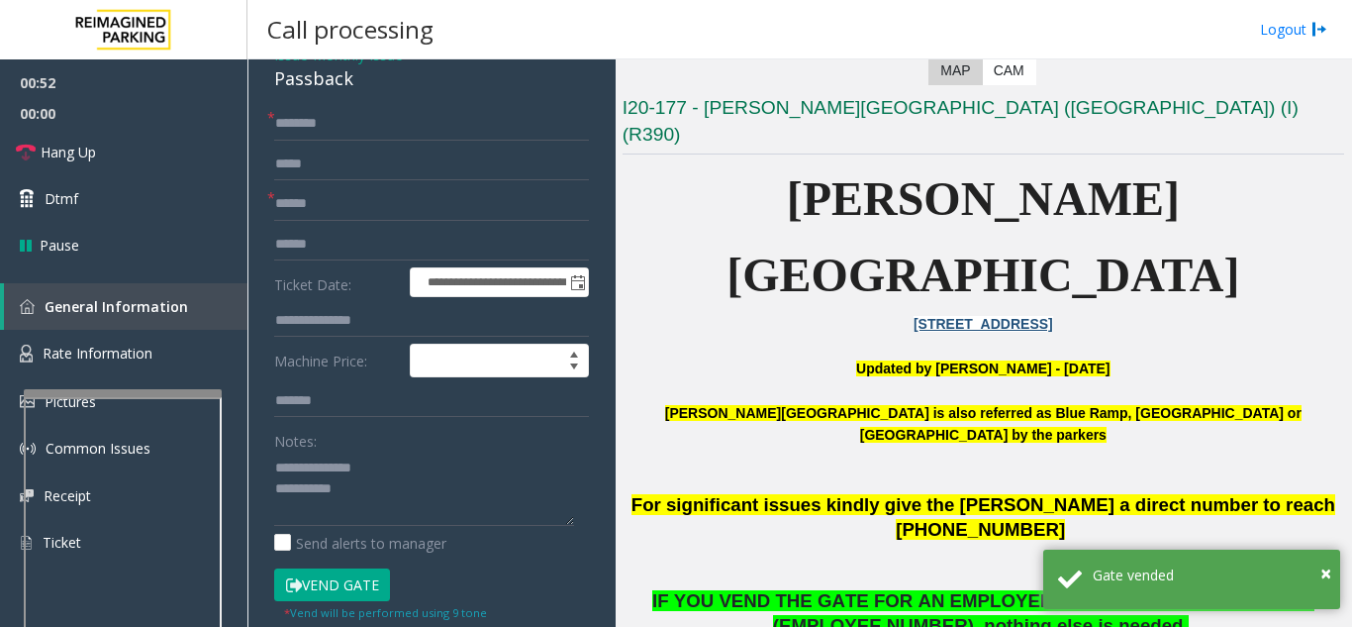
click at [378, 141] on form "**********" at bounding box center [431, 381] width 315 height 549
click at [367, 113] on input "text" at bounding box center [431, 124] width 315 height 34
type input "**"
click at [415, 487] on textarea at bounding box center [424, 488] width 300 height 74
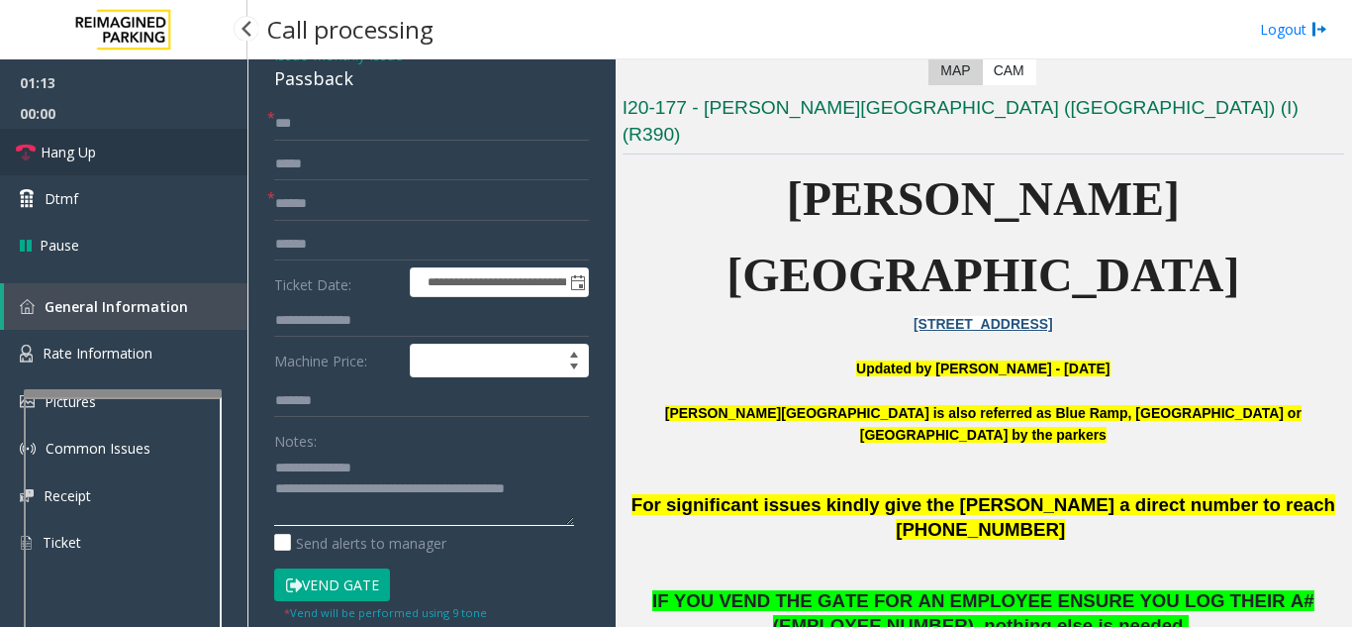
type textarea "**********"
click at [147, 145] on link "Hang Up" at bounding box center [123, 152] width 247 height 47
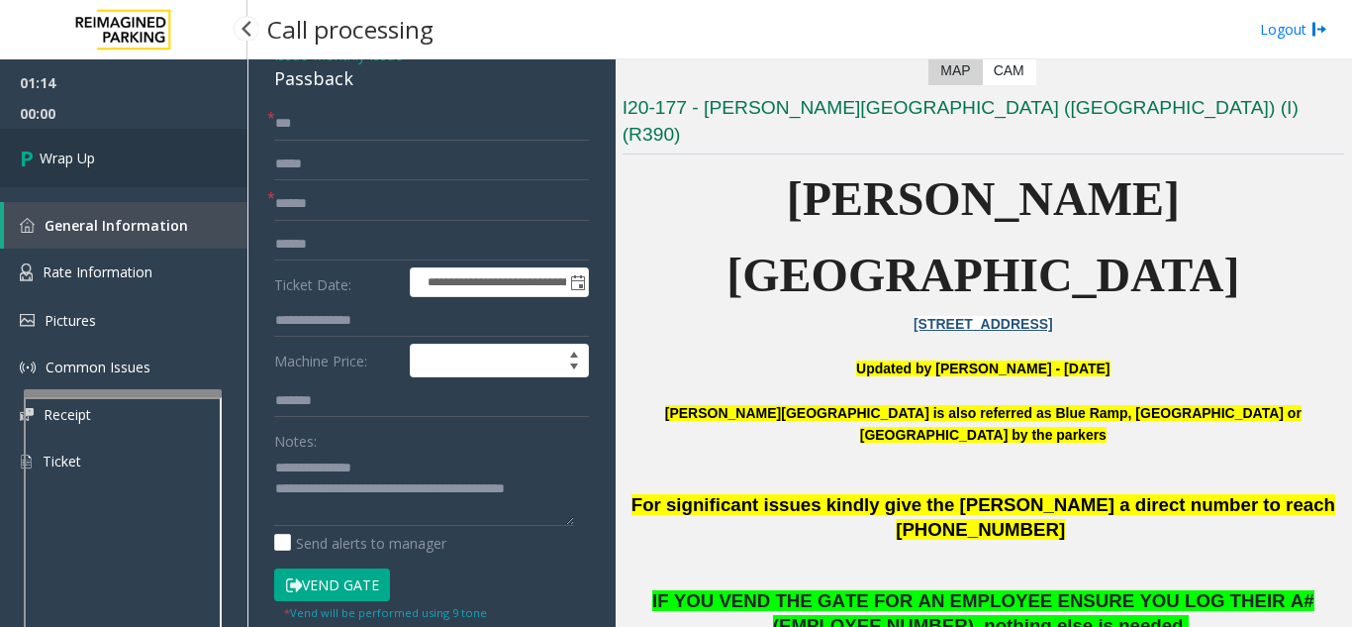
click at [147, 145] on link "Wrap Up" at bounding box center [123, 158] width 247 height 58
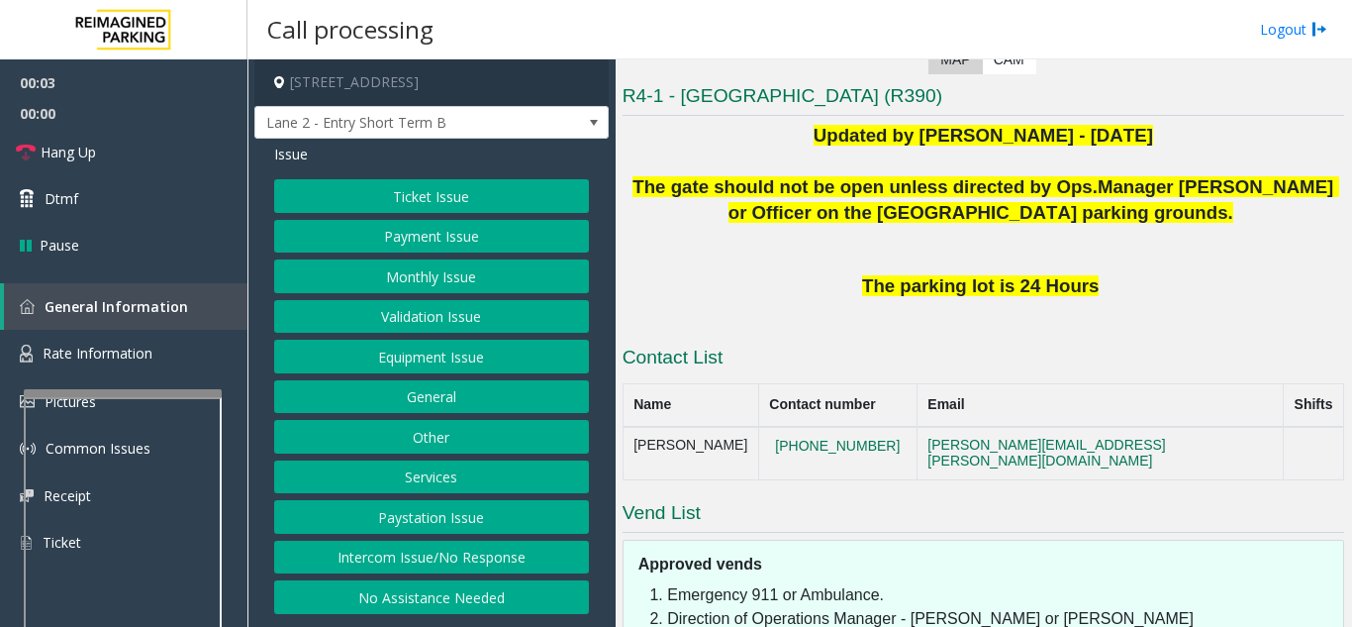
scroll to position [396, 0]
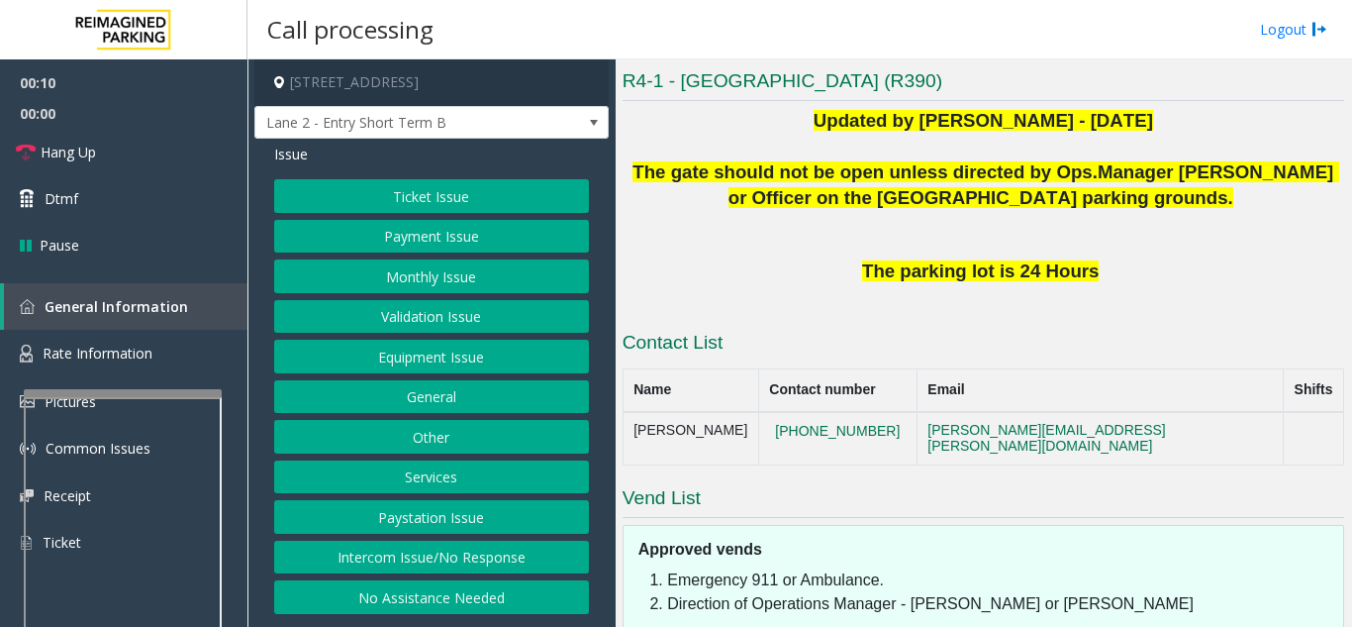
click at [524, 556] on button "Intercom Issue/No Response" at bounding box center [431, 557] width 315 height 34
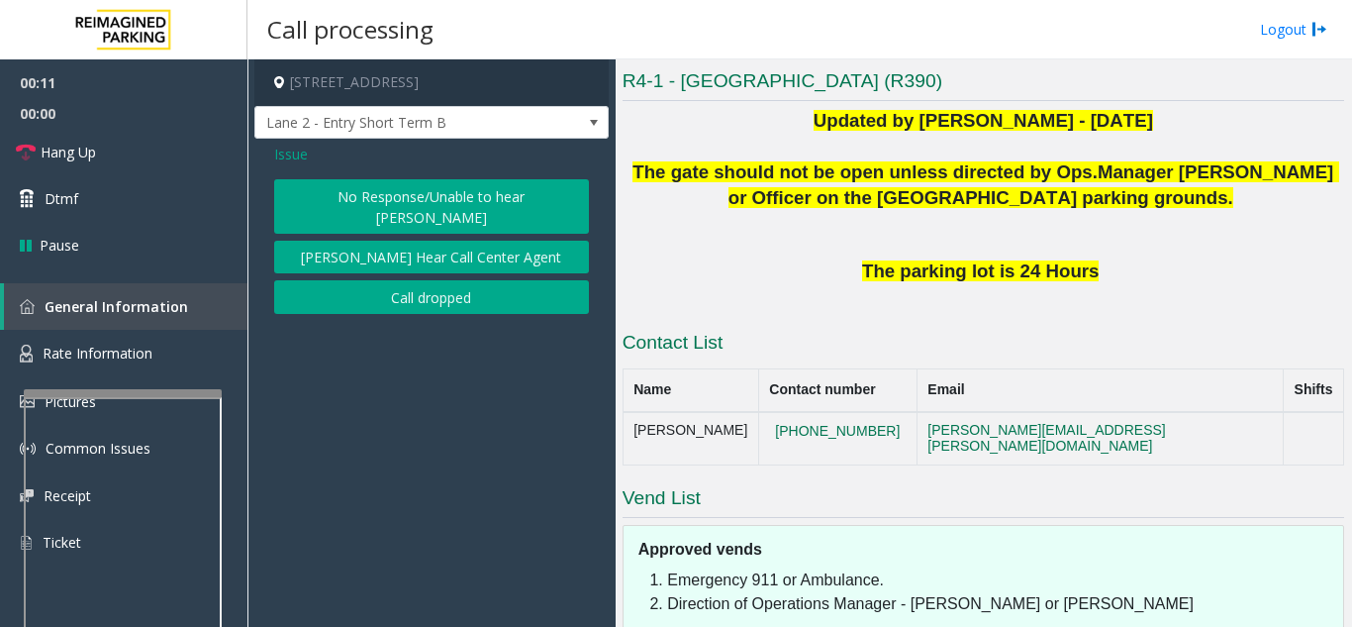
click at [444, 208] on button "No Response/Unable to hear [PERSON_NAME]" at bounding box center [431, 206] width 315 height 54
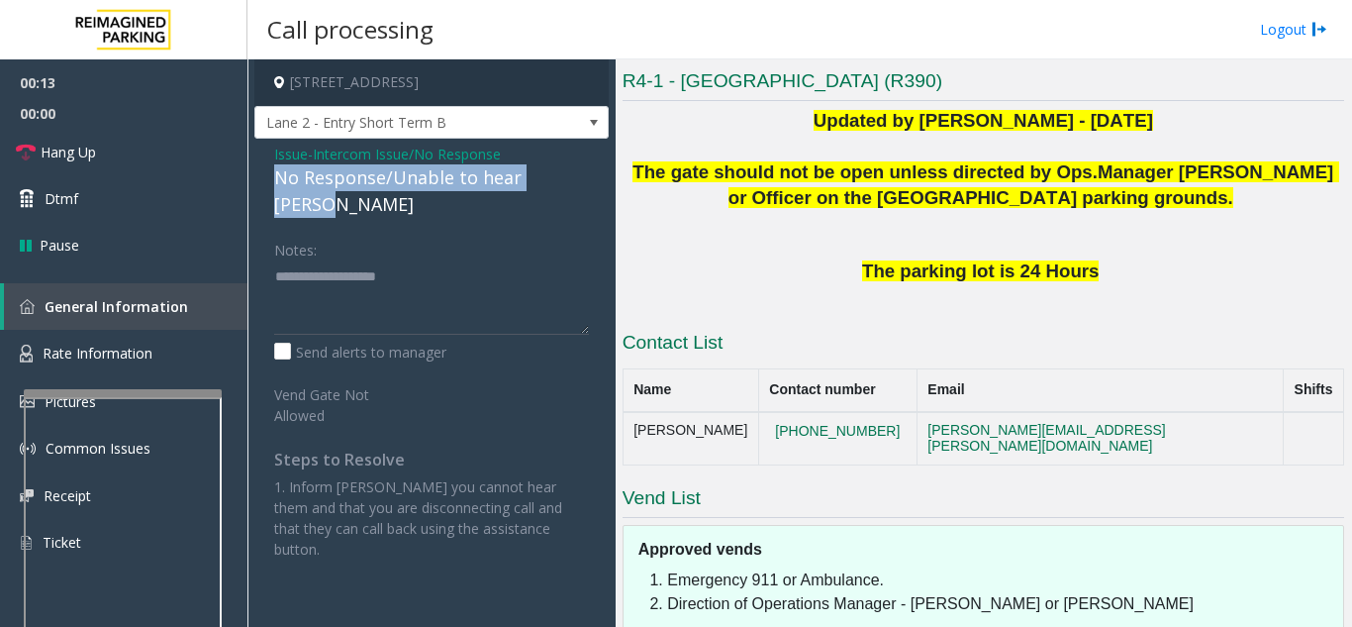
drag, startPoint x: 255, startPoint y: 181, endPoint x: 581, endPoint y: 181, distance: 325.6
click at [581, 181] on div "Issue - Intercom Issue/No Response No Response/Unable to hear [PERSON_NAME] Not…" at bounding box center [431, 359] width 354 height 440
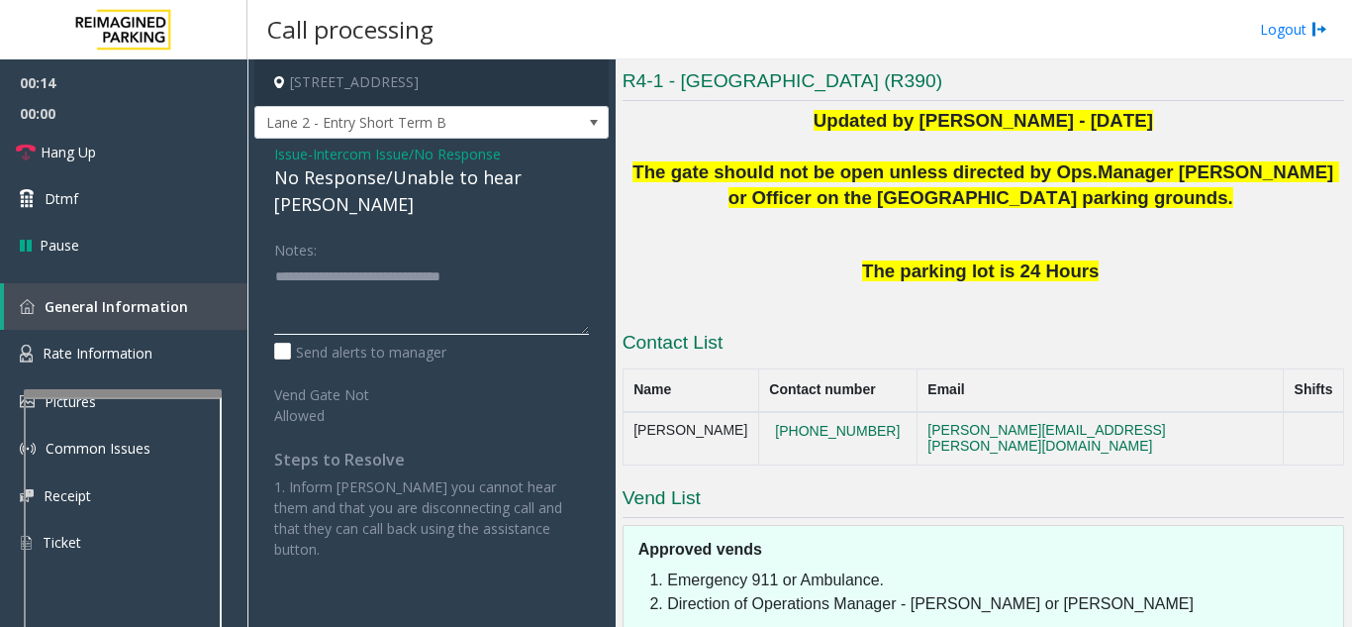
type textarea "**********"
click at [559, 233] on div "Notes:" at bounding box center [431, 284] width 315 height 102
click at [183, 145] on link "Hang Up" at bounding box center [123, 152] width 247 height 47
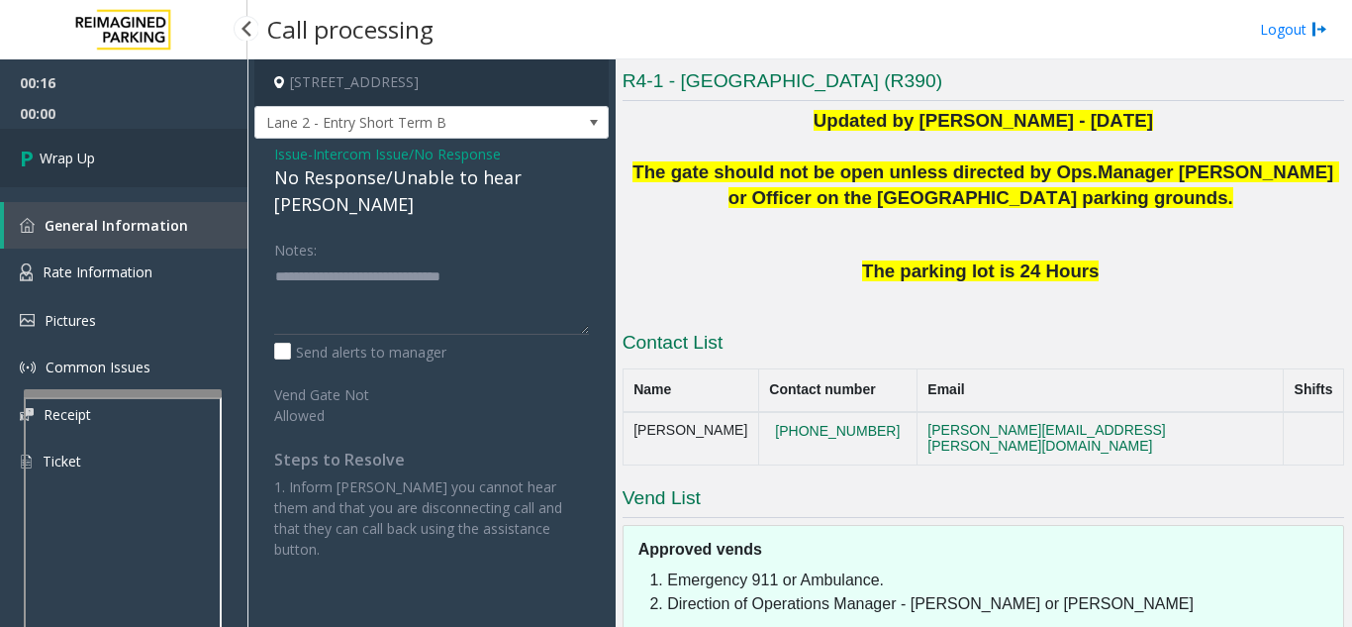
click at [176, 151] on link "Wrap Up" at bounding box center [123, 158] width 247 height 58
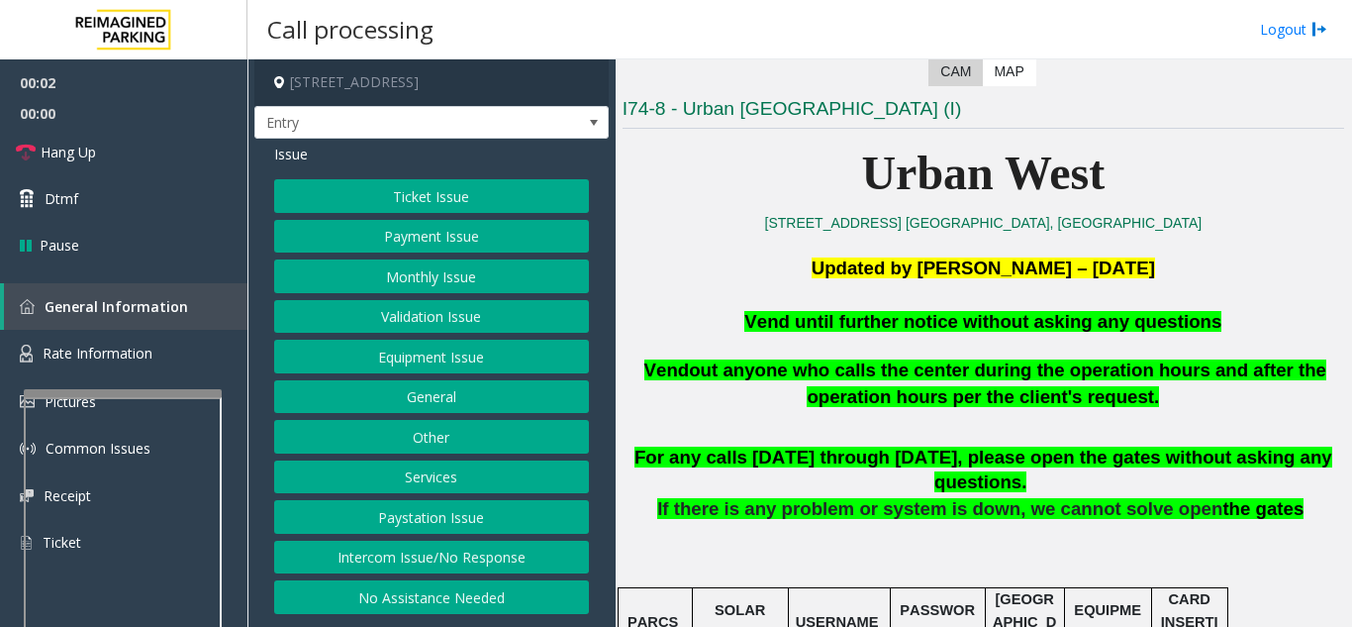
scroll to position [396, 0]
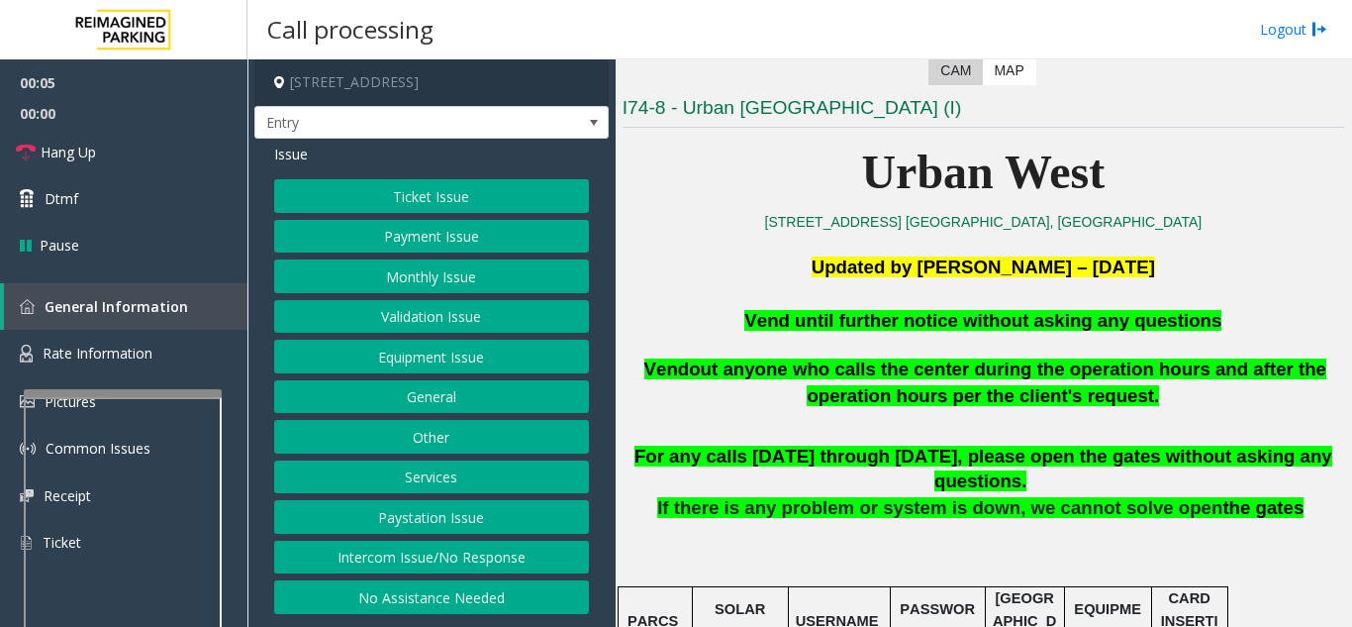
click at [393, 351] on button "Equipment Issue" at bounding box center [431, 356] width 315 height 34
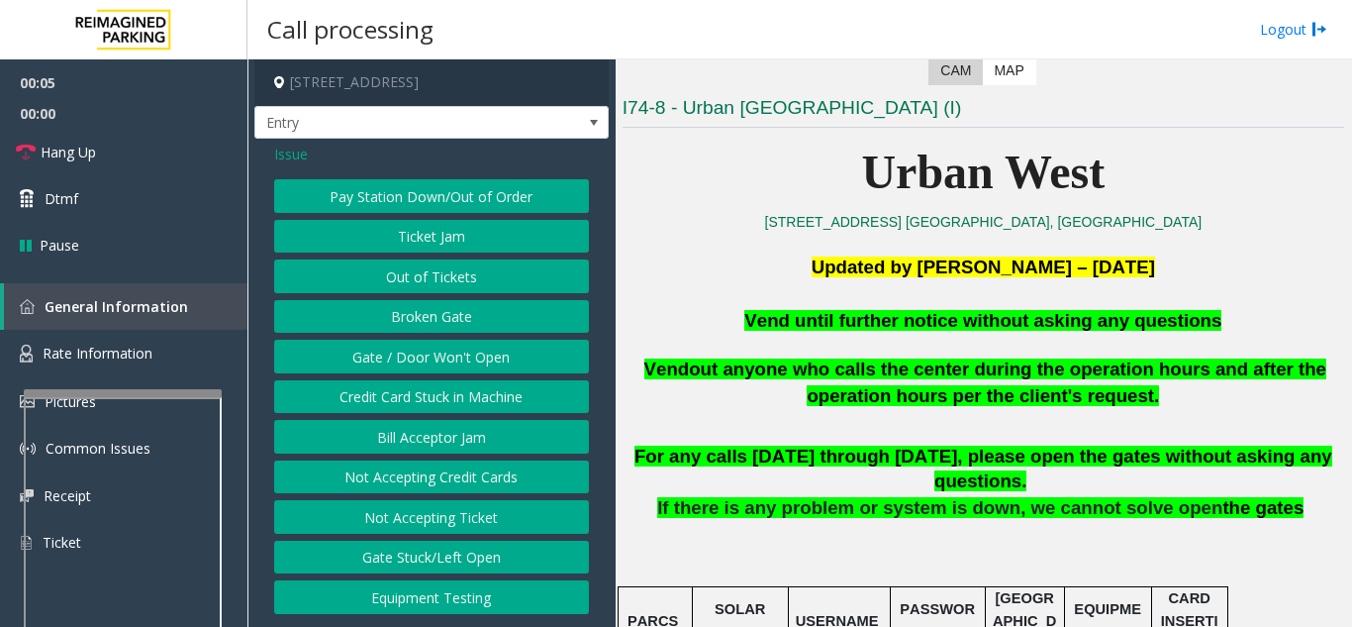
click at [393, 351] on button "Gate / Door Won't Open" at bounding box center [431, 356] width 315 height 34
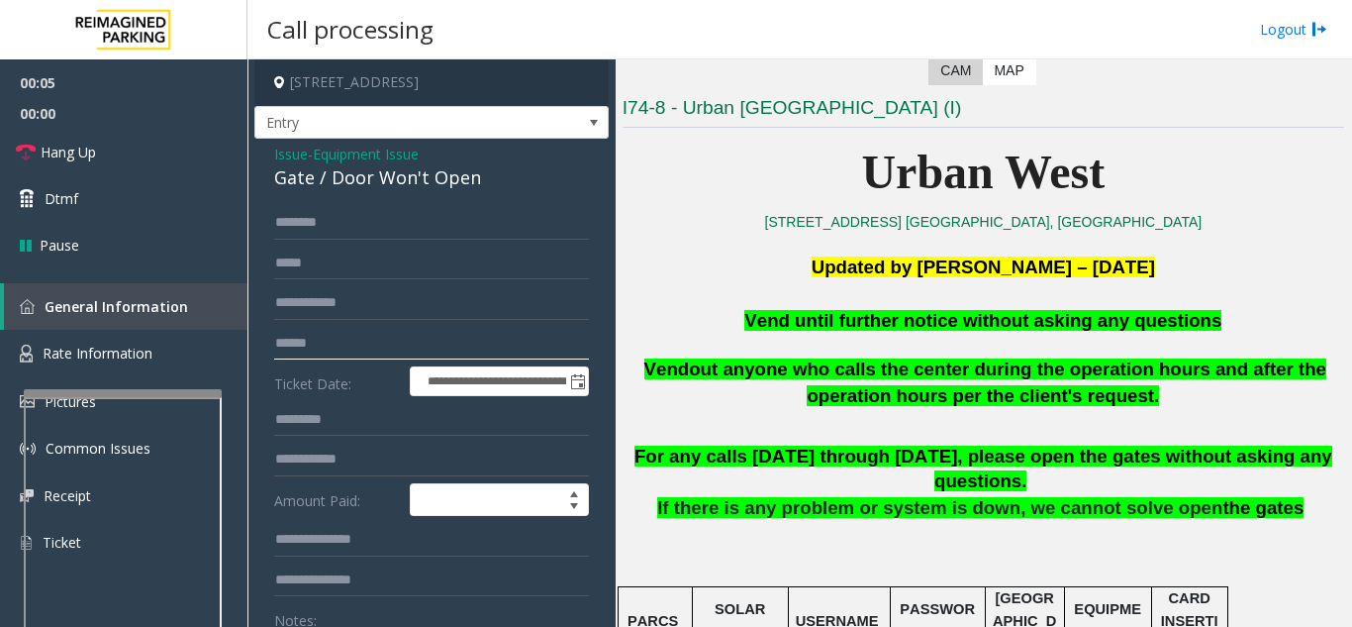
click at [393, 351] on input "text" at bounding box center [431, 344] width 315 height 34
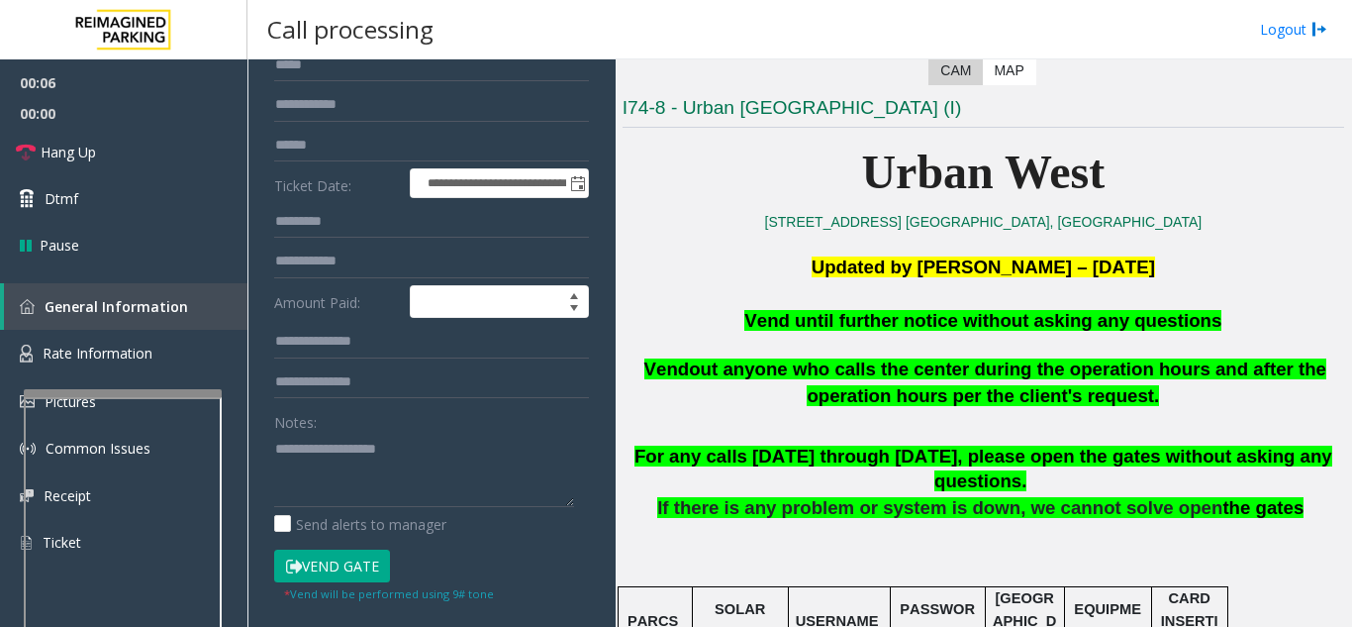
click at [332, 563] on button "Vend Gate" at bounding box center [332, 566] width 116 height 34
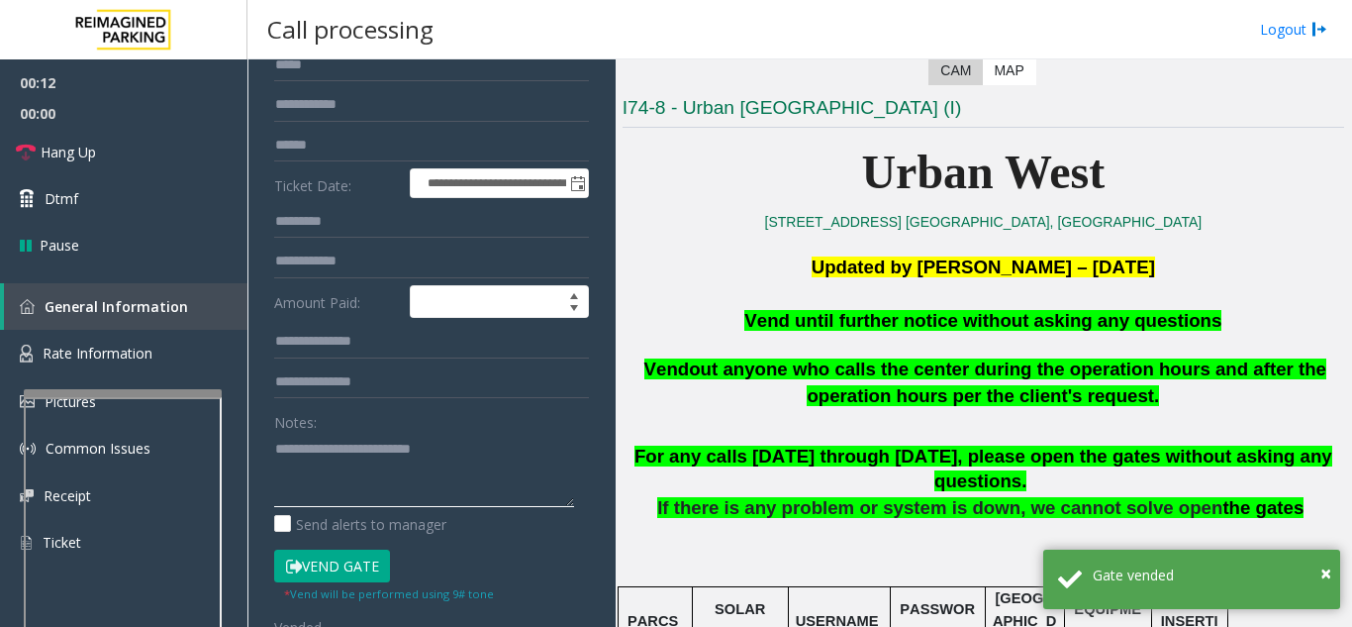
click at [497, 452] on textarea at bounding box center [424, 470] width 300 height 74
type textarea "**********"
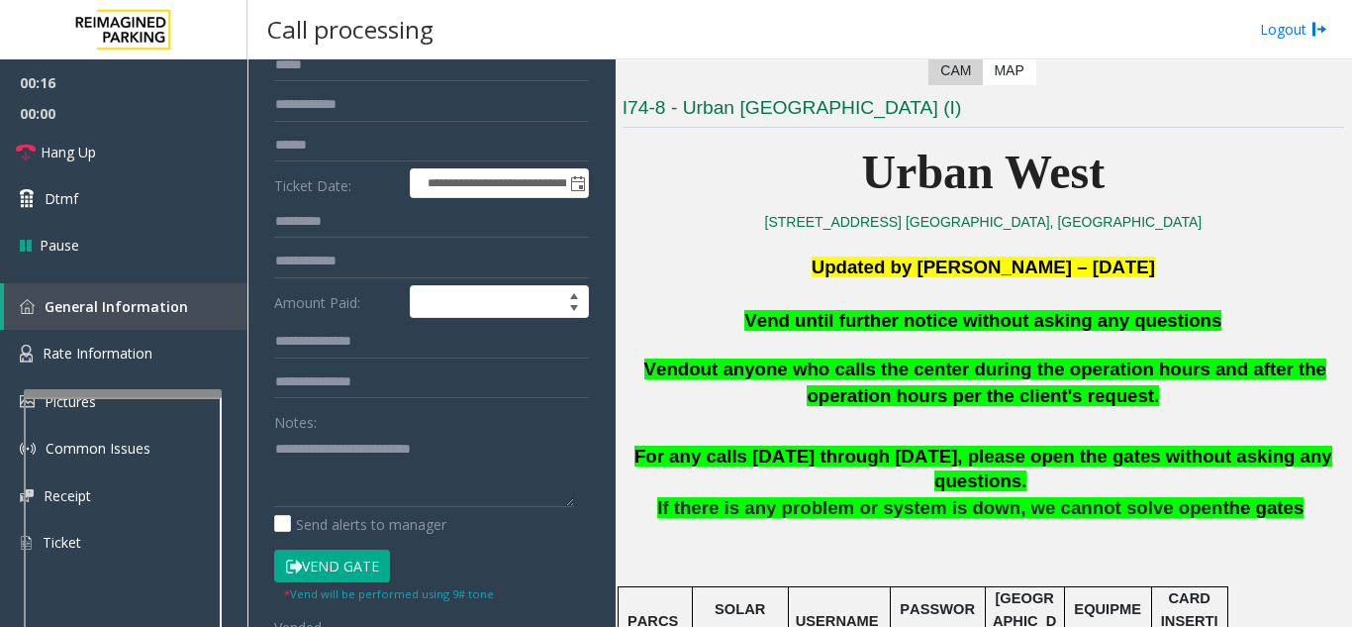
scroll to position [0, 0]
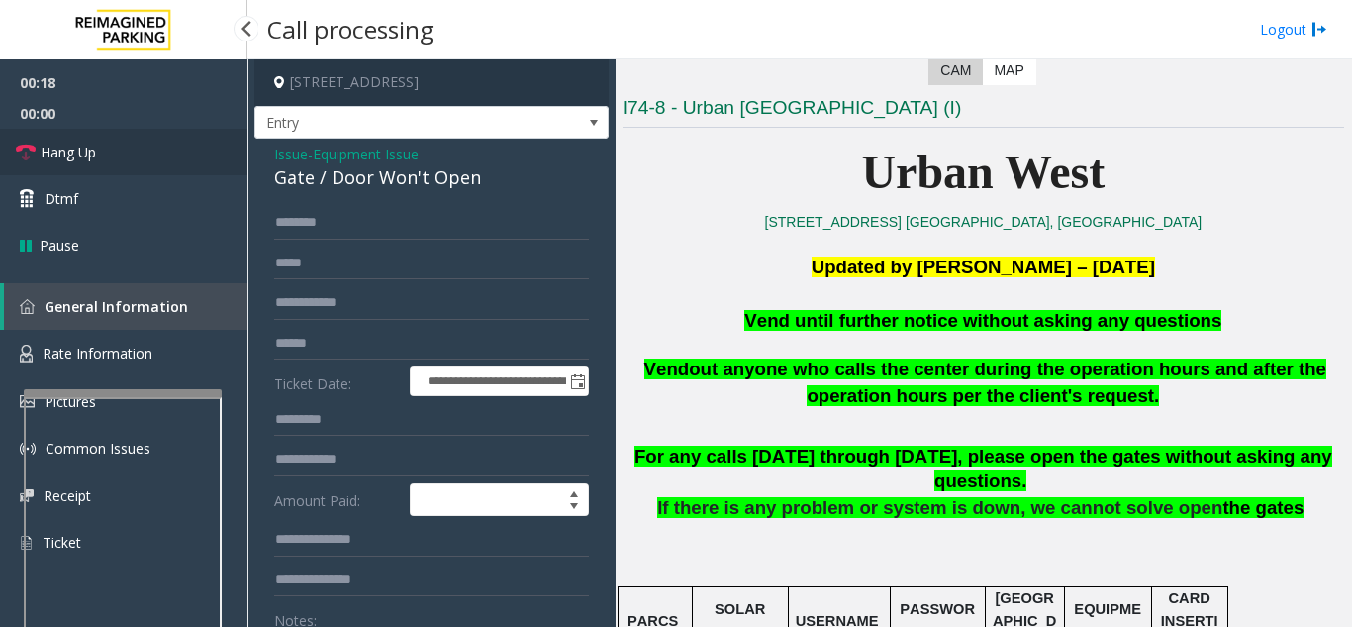
click at [119, 169] on link "Hang Up" at bounding box center [123, 152] width 247 height 47
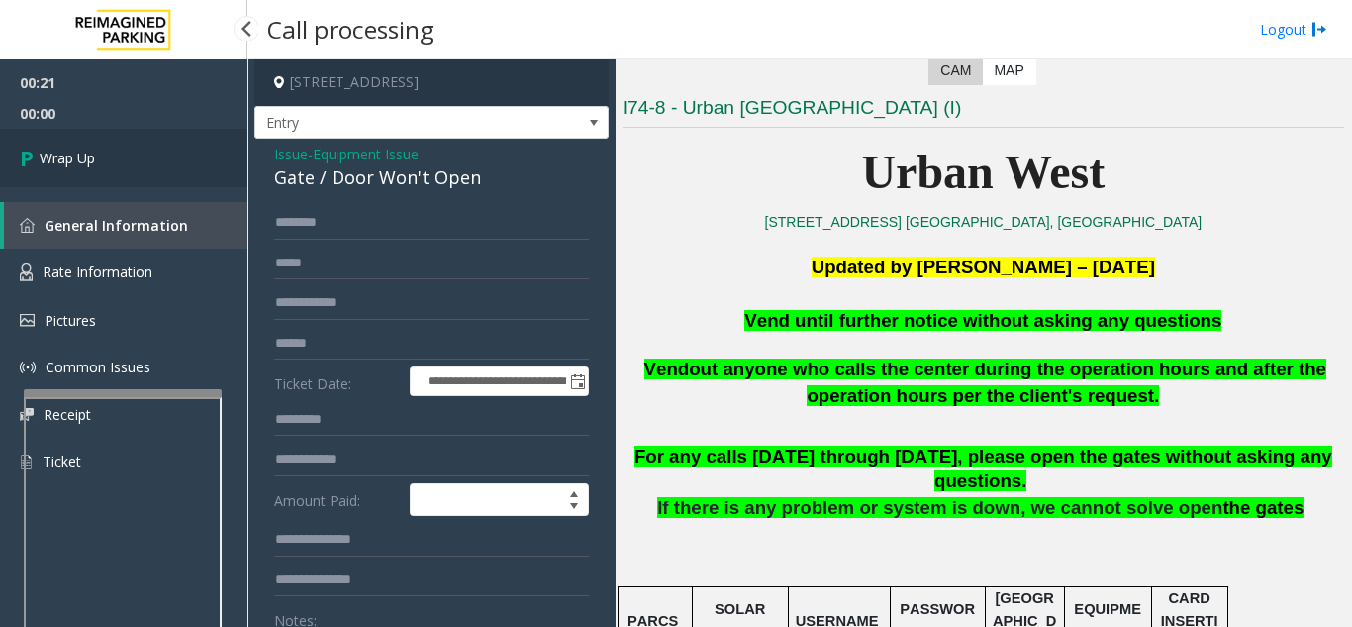
click at [122, 170] on link "Wrap Up" at bounding box center [123, 158] width 247 height 58
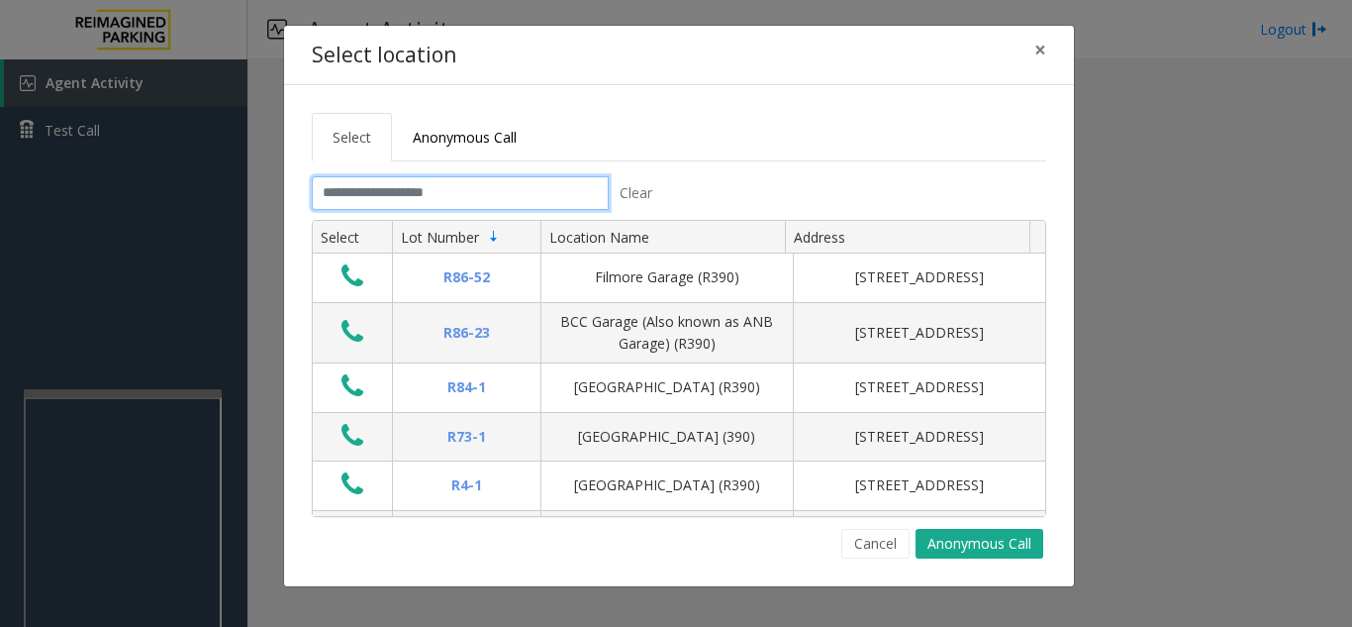
click at [563, 193] on input "text" at bounding box center [460, 193] width 297 height 34
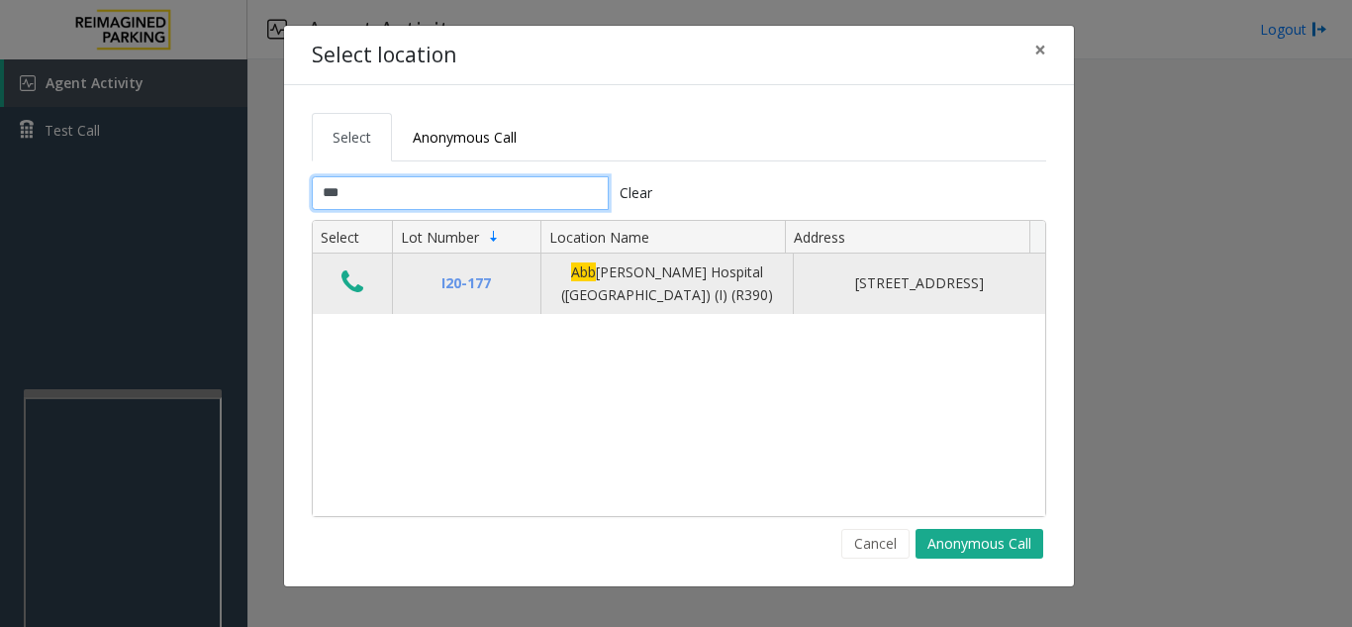
type input "***"
click at [352, 273] on icon "Data table" at bounding box center [352, 282] width 22 height 28
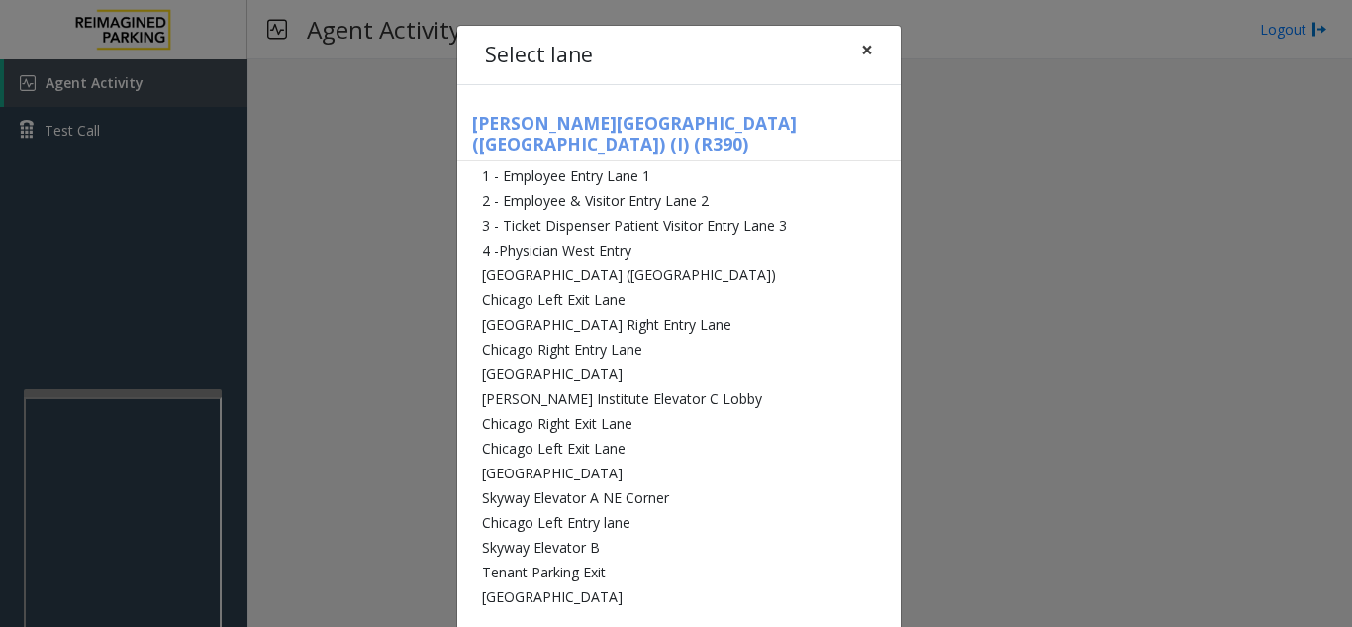
click at [861, 48] on span "×" at bounding box center [867, 50] width 12 height 28
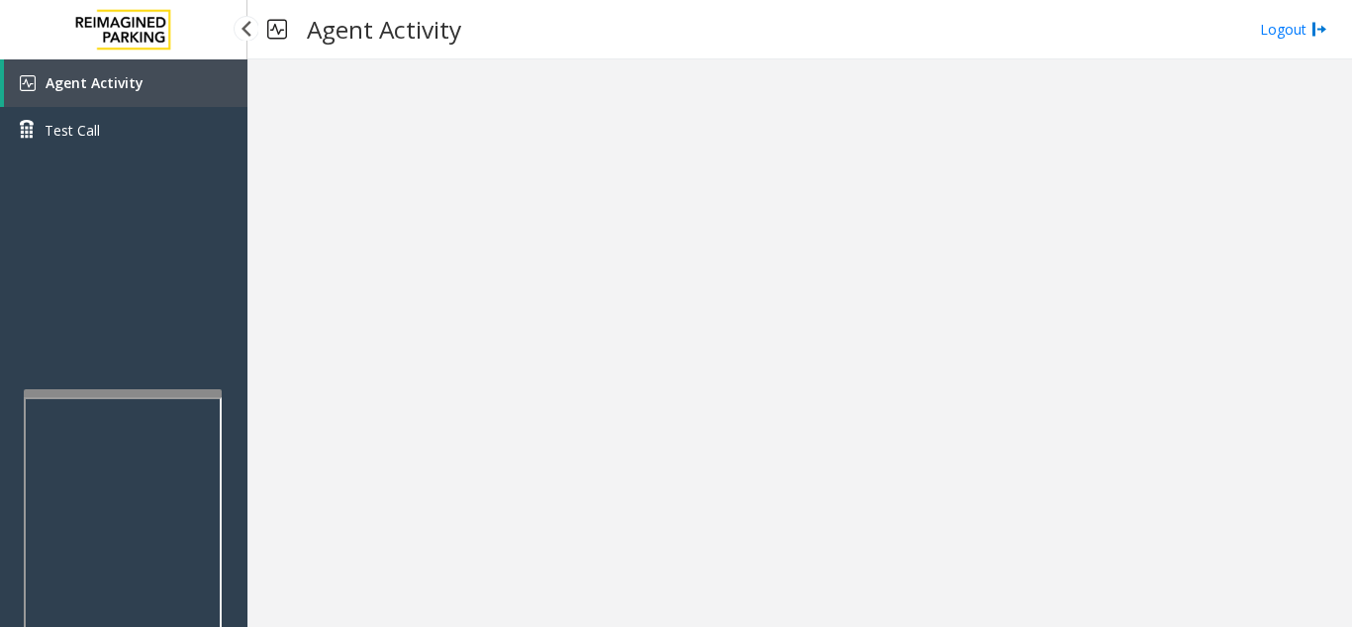
click at [185, 86] on link "Agent Activity" at bounding box center [125, 83] width 243 height 48
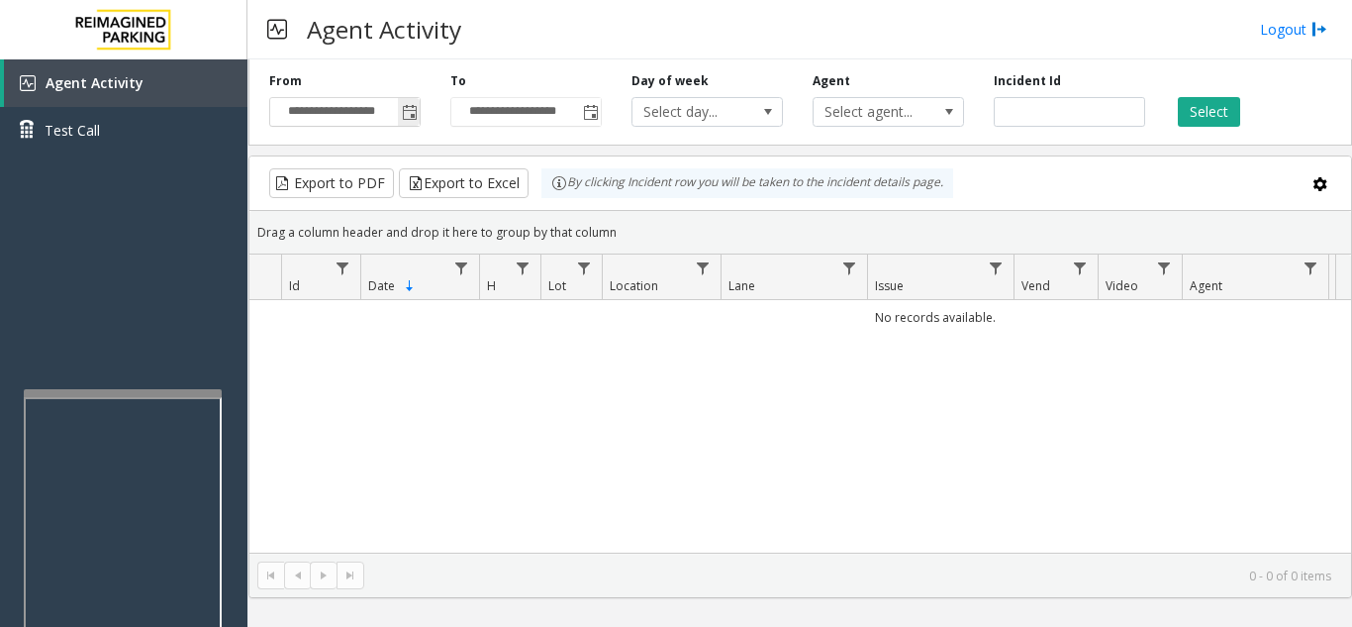
click at [412, 122] on span "Toggle popup" at bounding box center [409, 112] width 22 height 32
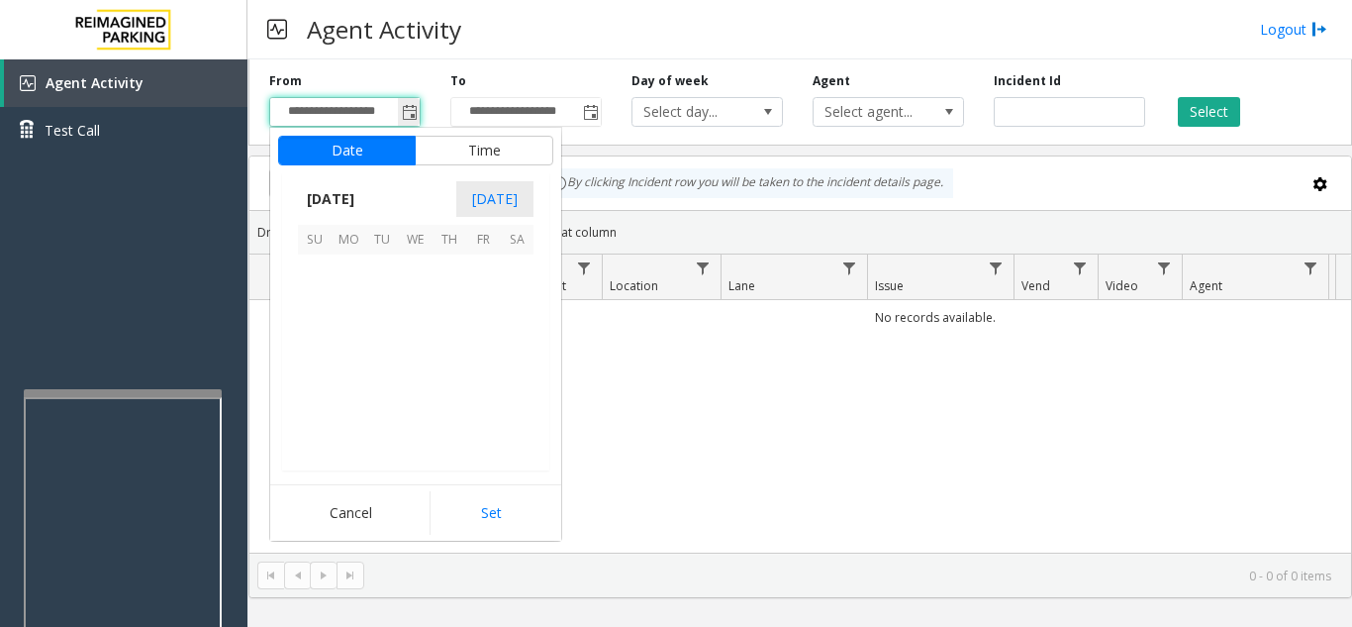
scroll to position [355238, 0]
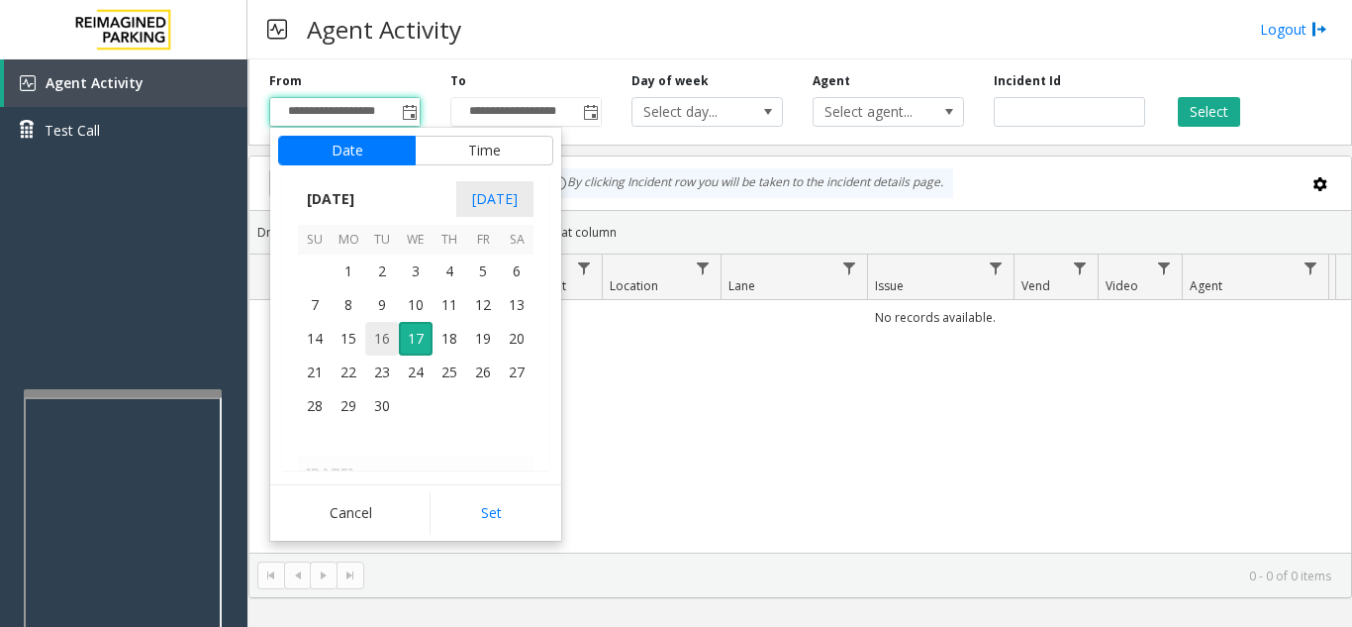
click at [381, 334] on span "16" at bounding box center [382, 339] width 34 height 34
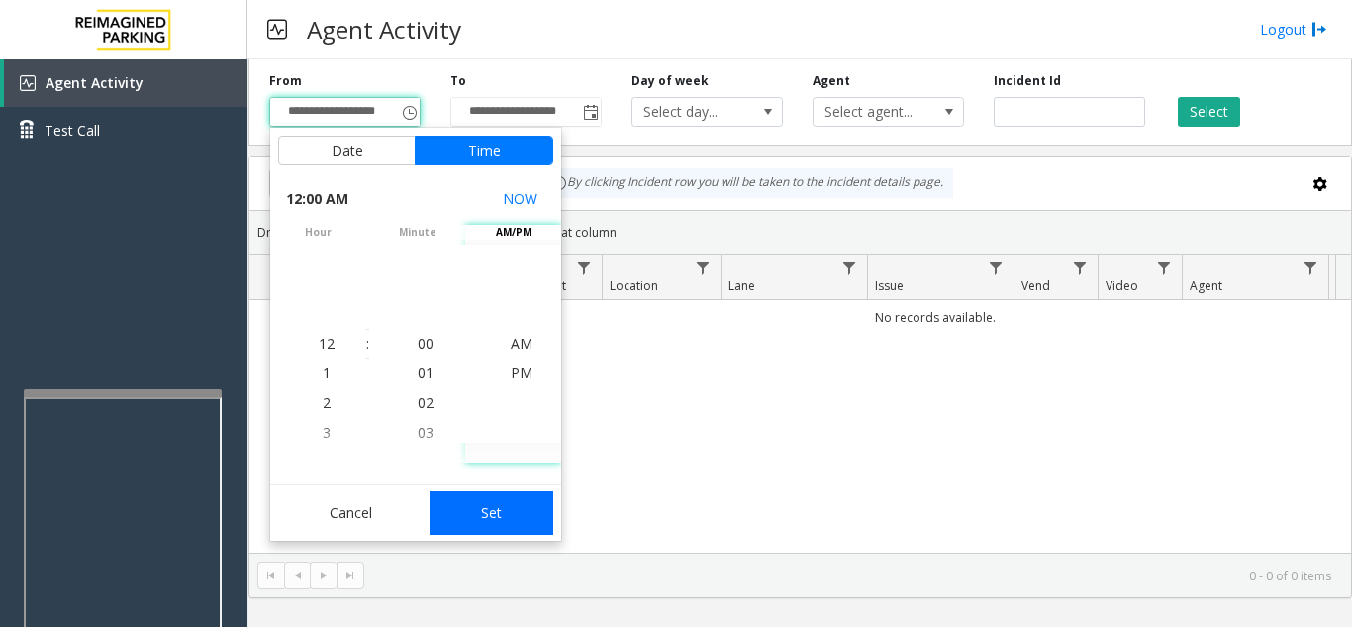
click at [467, 496] on button "Set" at bounding box center [492, 513] width 125 height 44
type input "**********"
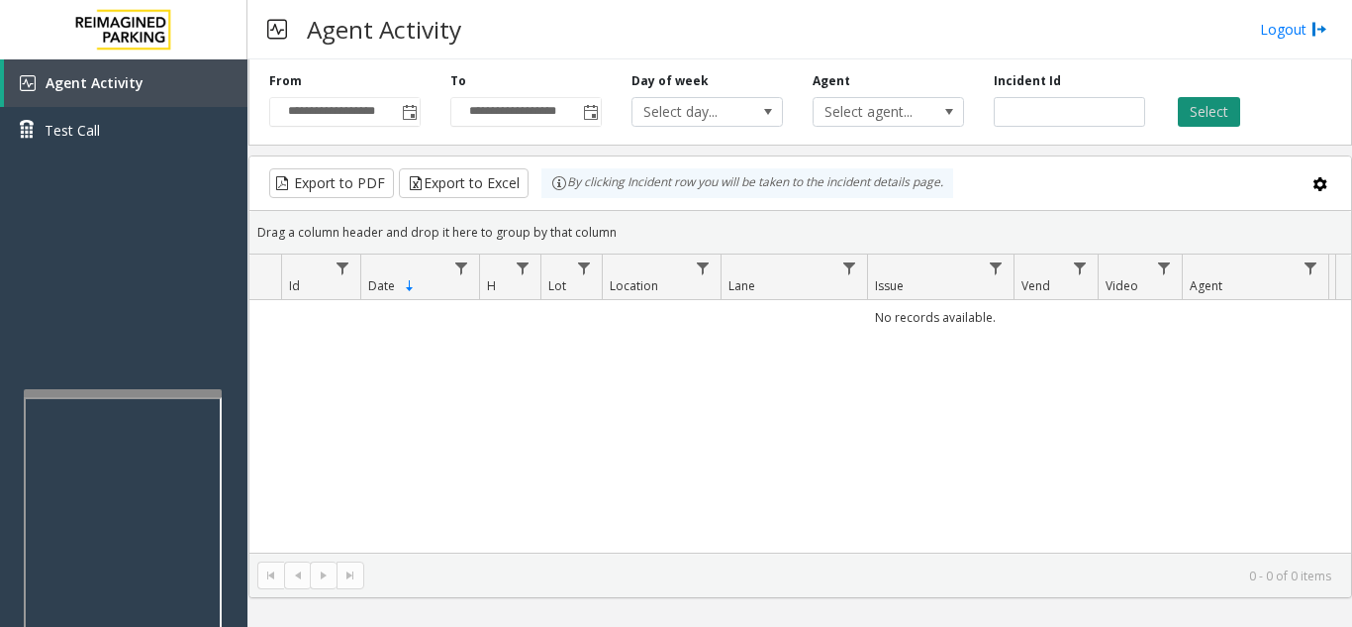
click at [1196, 102] on button "Select" at bounding box center [1209, 112] width 62 height 30
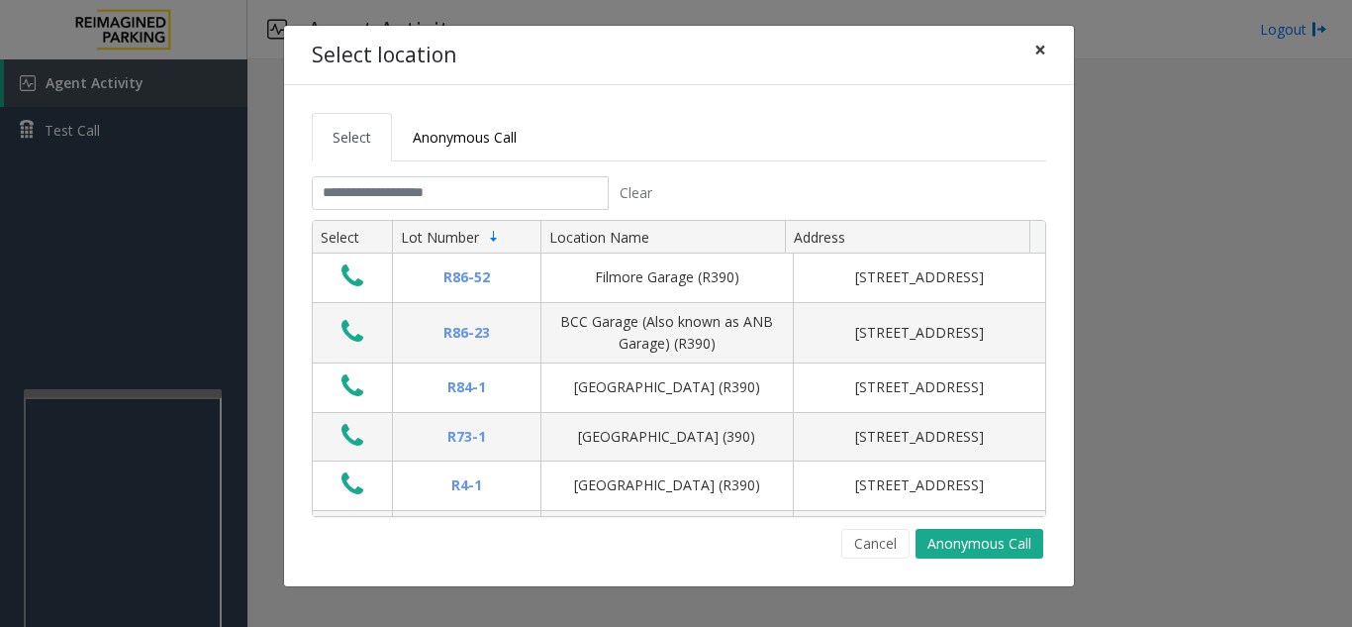
click at [1031, 54] on button "×" at bounding box center [1040, 50] width 40 height 48
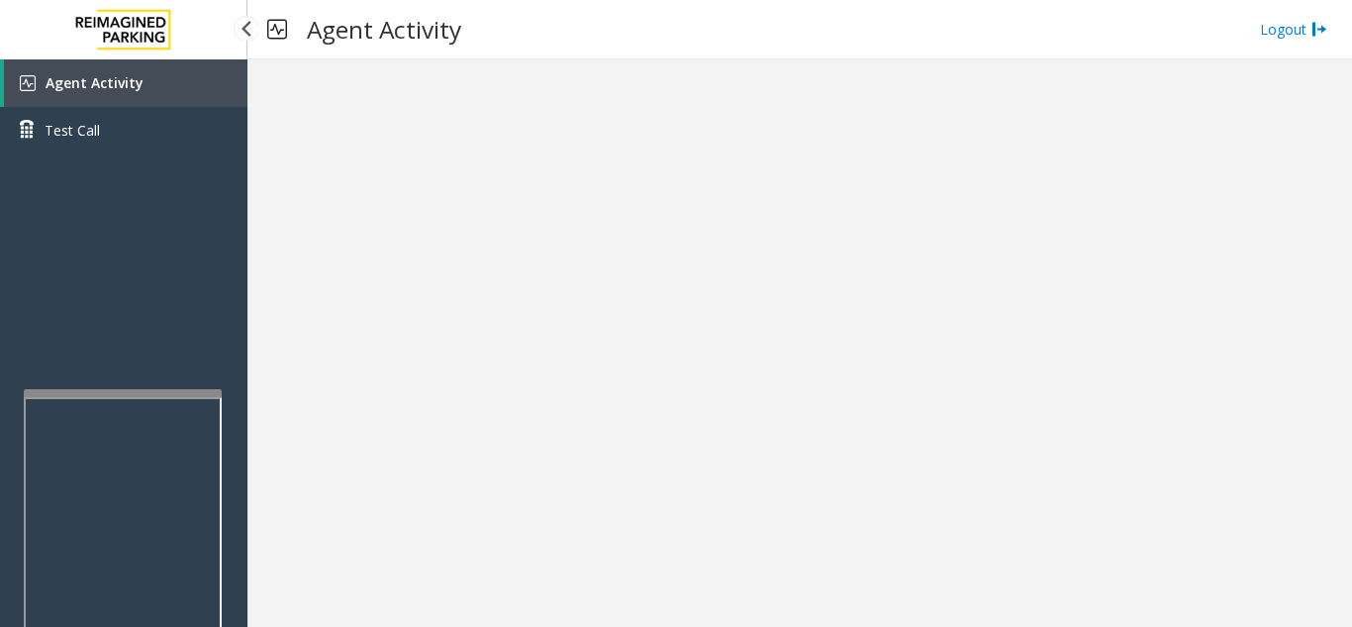
click at [130, 82] on span "Agent Activity" at bounding box center [95, 82] width 98 height 19
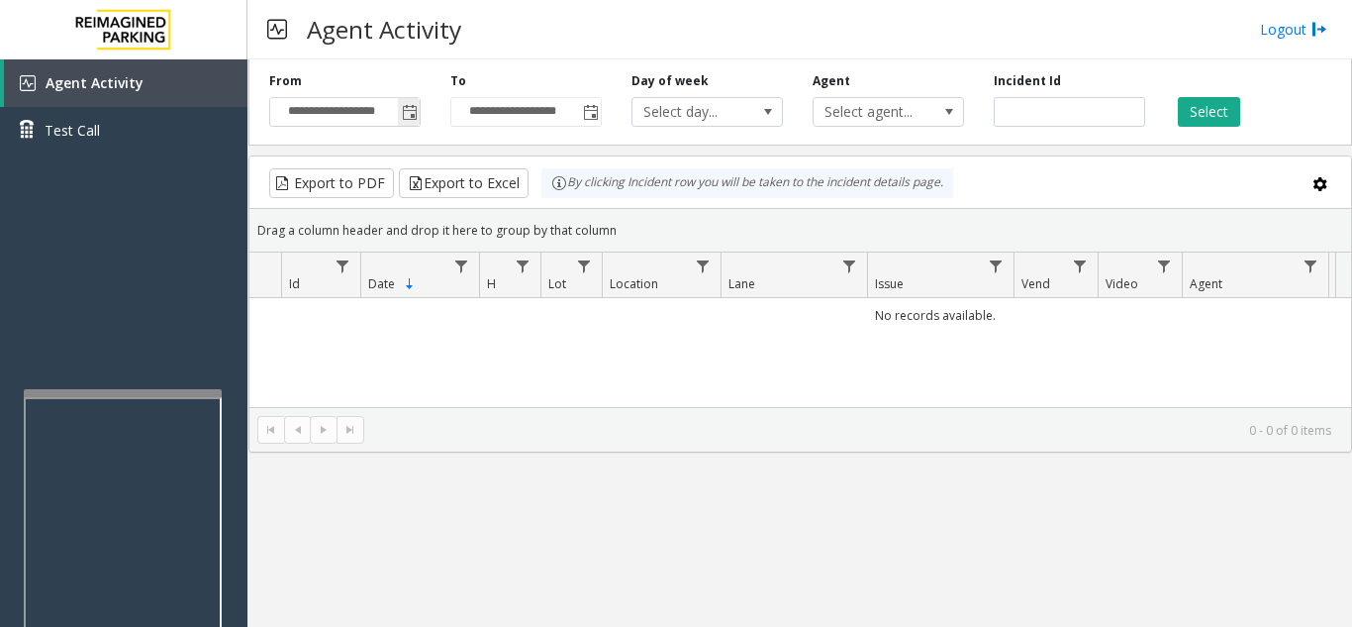
click at [405, 116] on span "Toggle popup" at bounding box center [410, 113] width 16 height 16
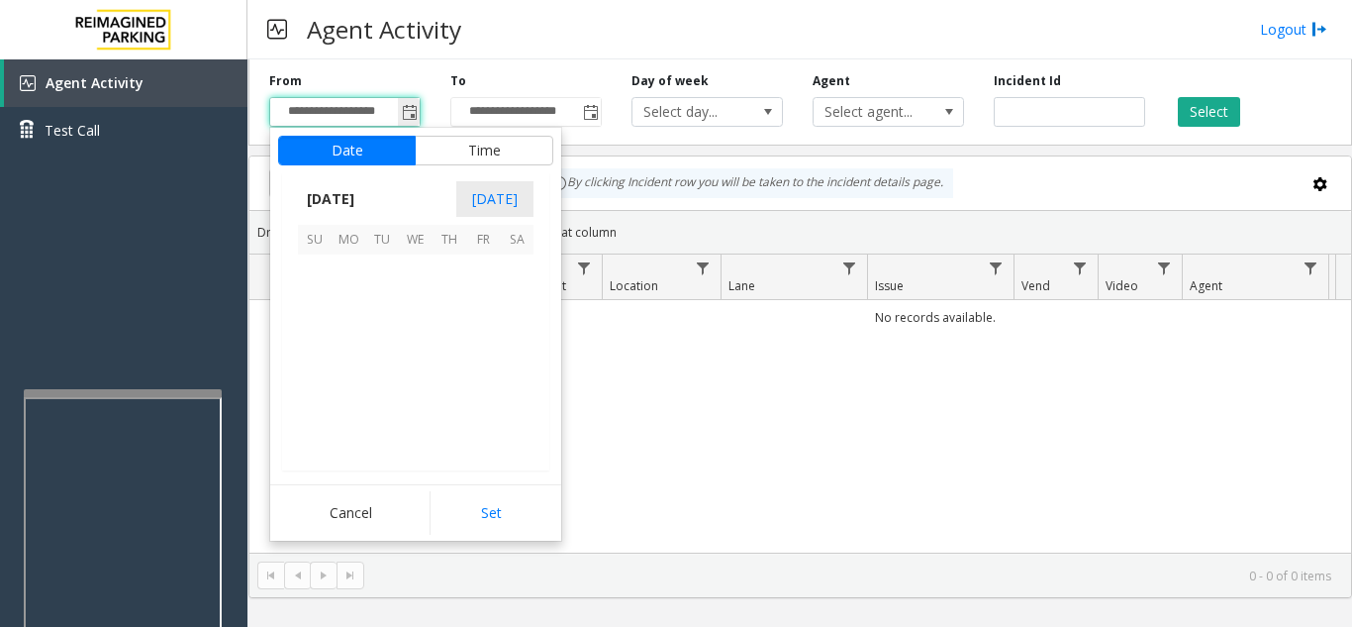
scroll to position [355238, 0]
click at [374, 339] on span "16" at bounding box center [382, 339] width 34 height 34
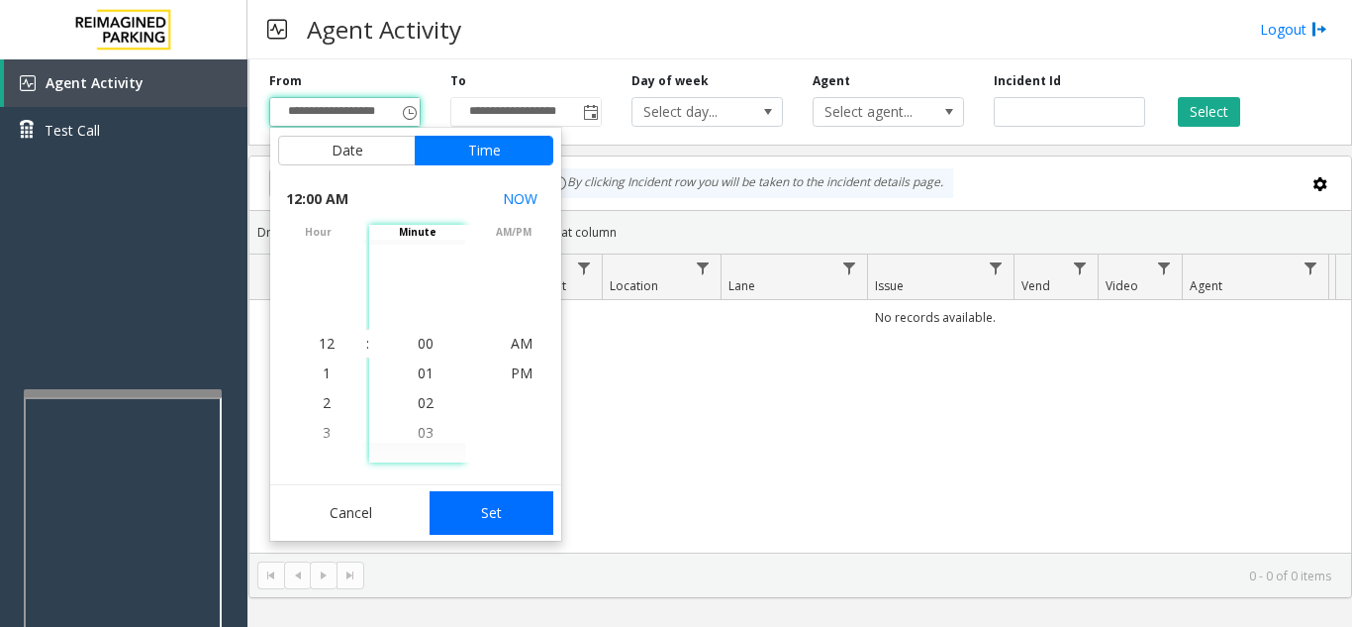
click at [506, 512] on button "Set" at bounding box center [492, 513] width 125 height 44
type input "**********"
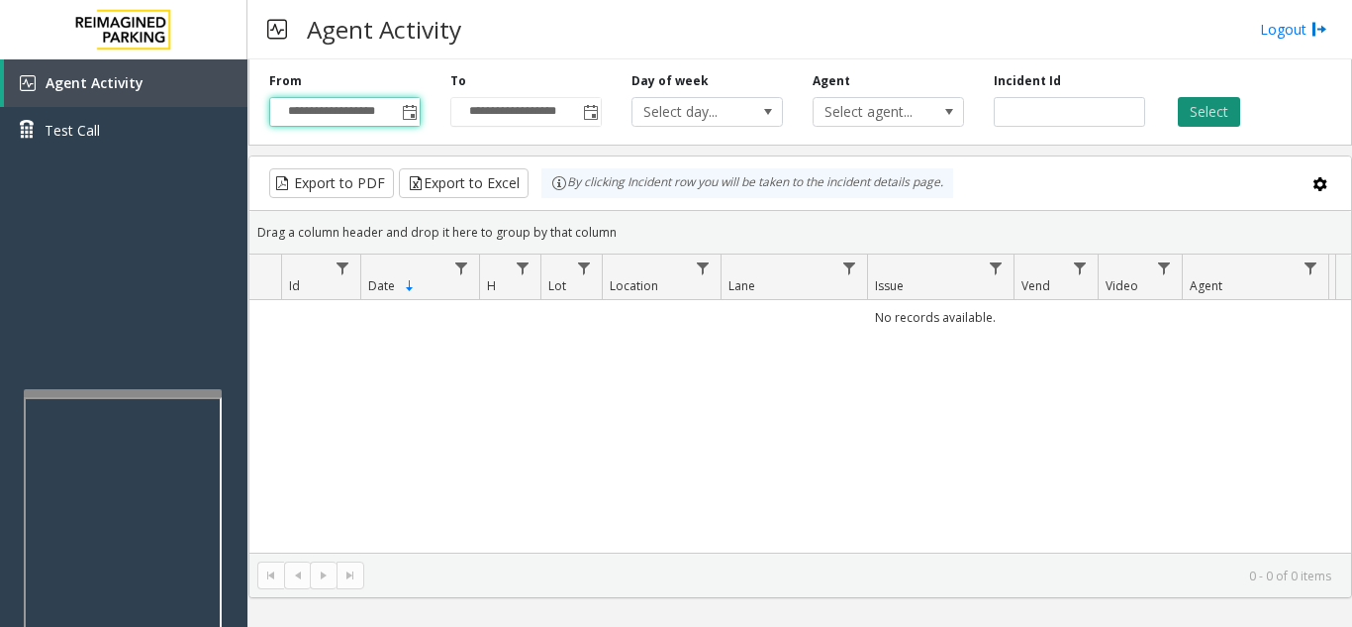
click at [1186, 122] on button "Select" at bounding box center [1209, 112] width 62 height 30
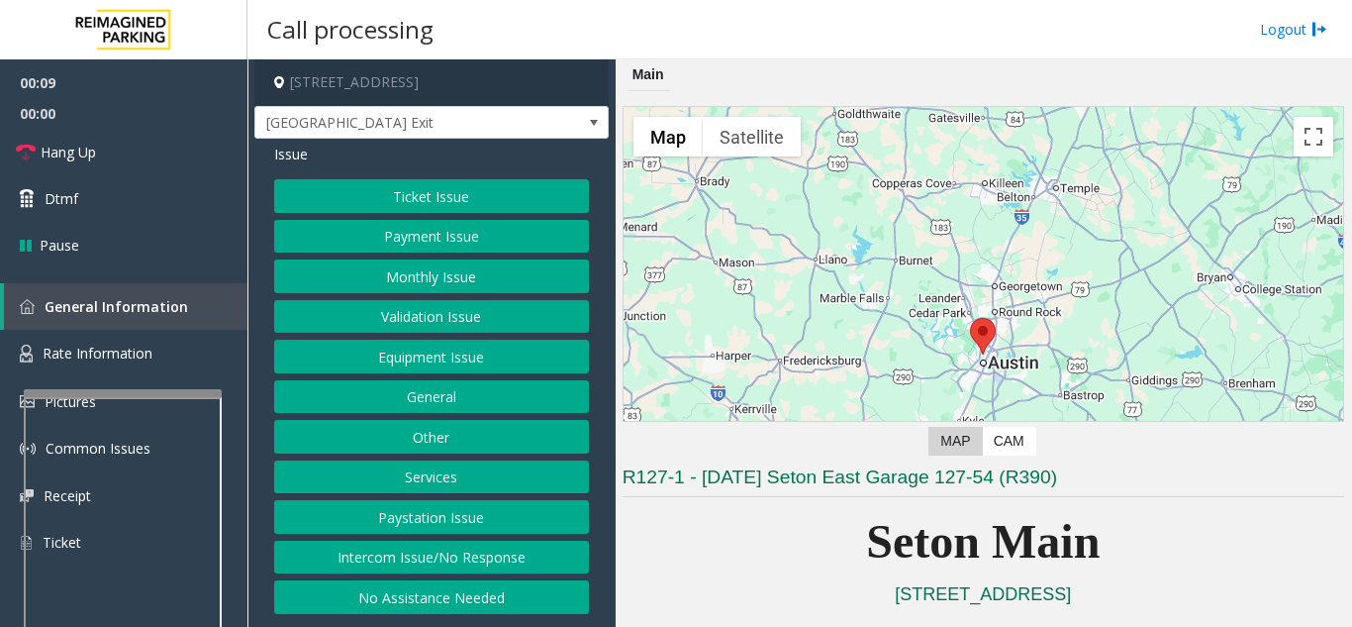
click at [423, 365] on button "Equipment Issue" at bounding box center [431, 356] width 315 height 34
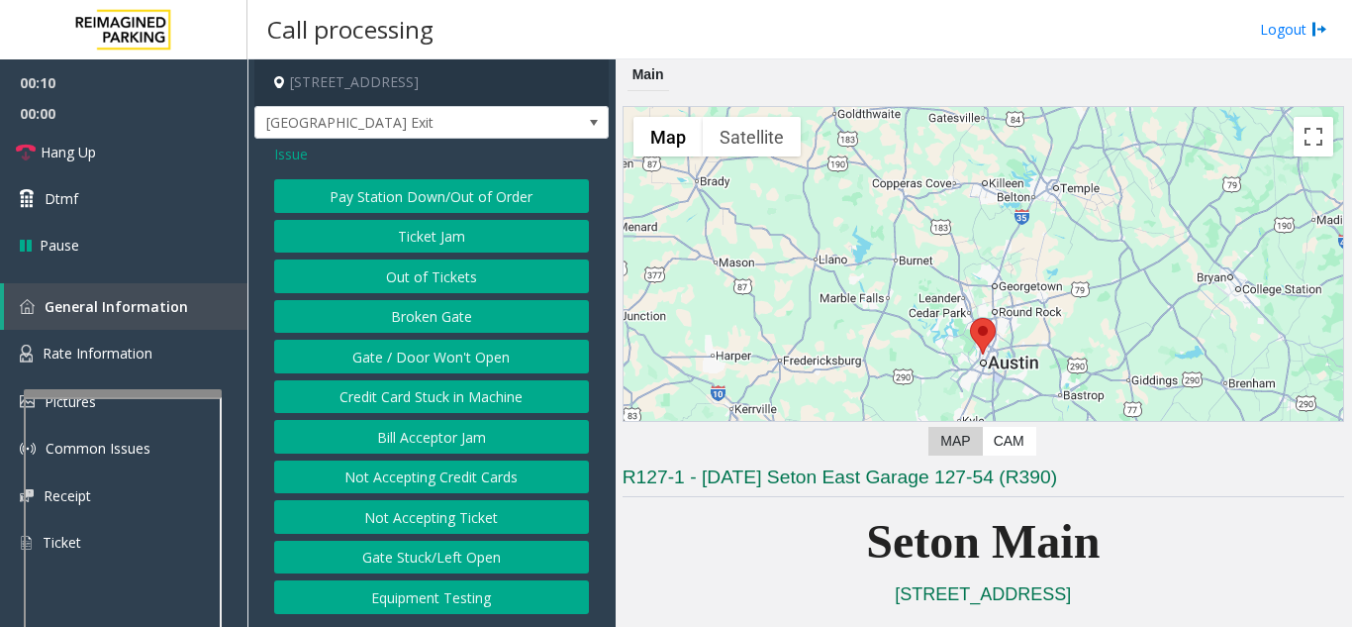
click at [423, 365] on button "Gate / Door Won't Open" at bounding box center [431, 356] width 315 height 34
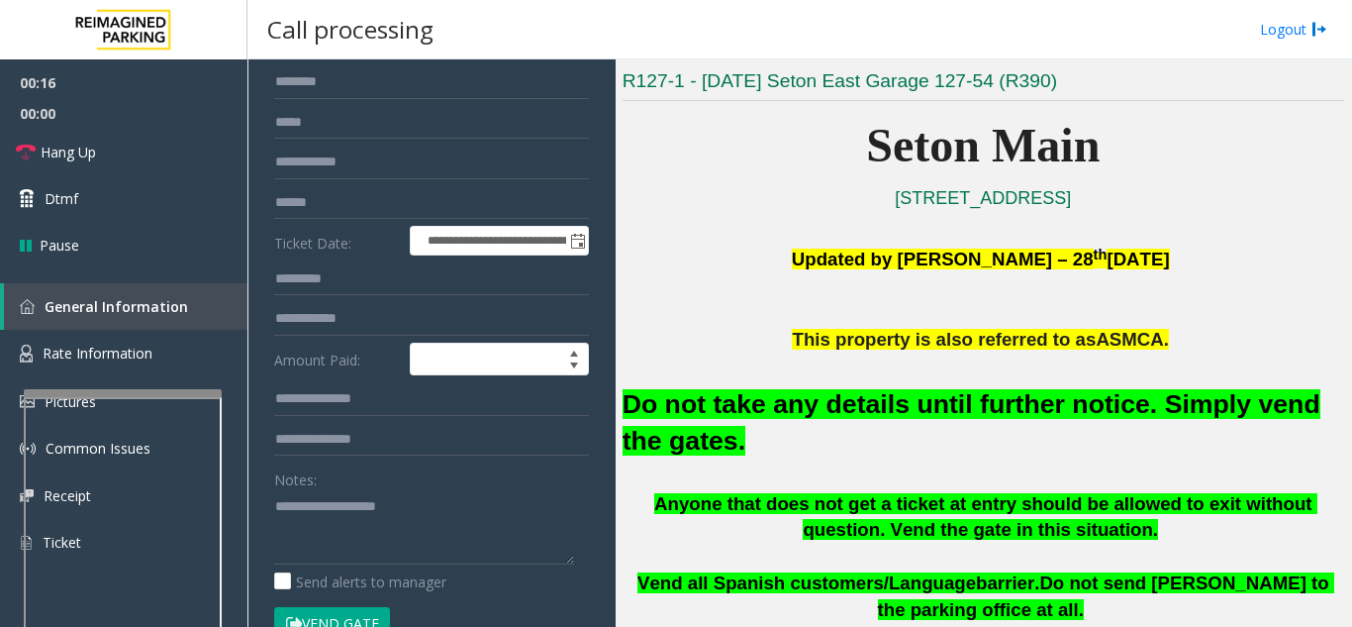
scroll to position [339, 0]
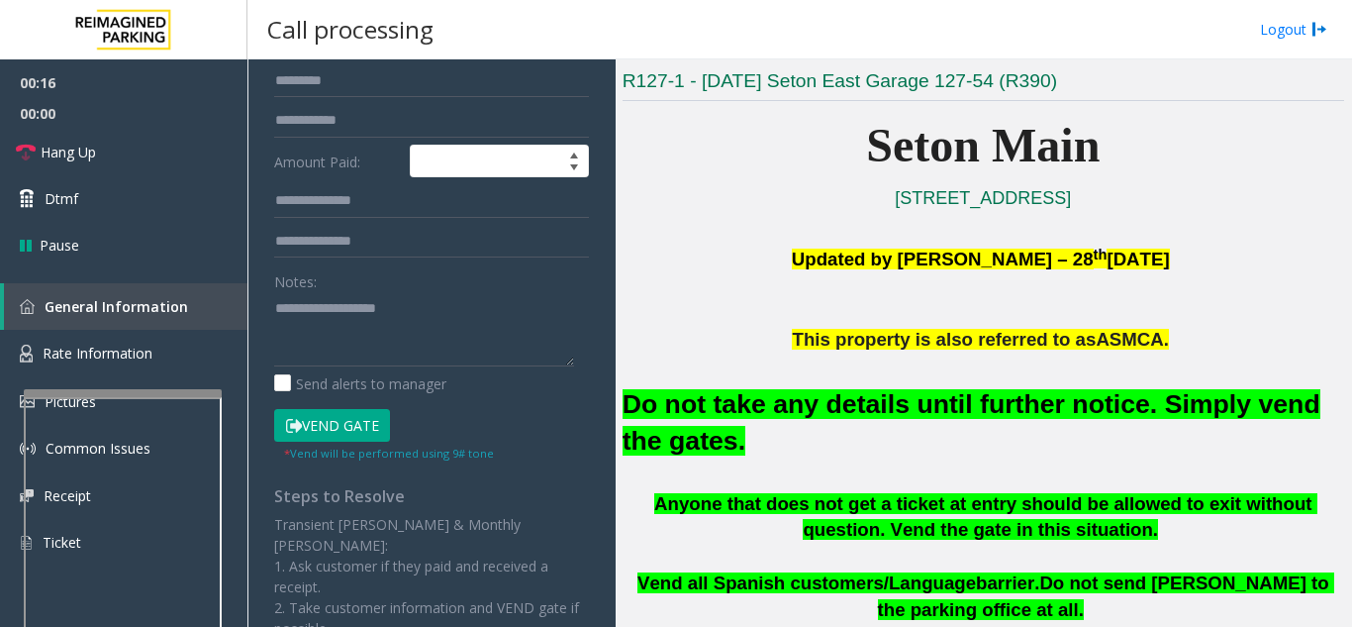
click at [343, 420] on button "Vend Gate" at bounding box center [332, 426] width 116 height 34
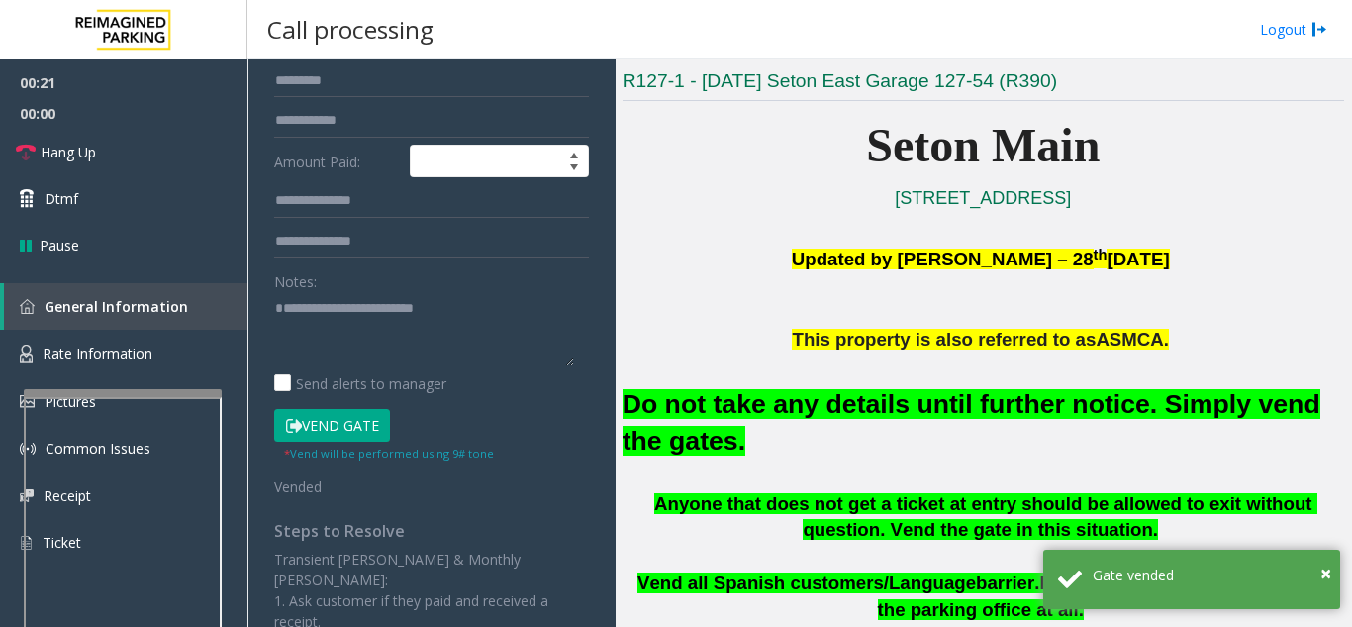
click at [480, 319] on textarea at bounding box center [424, 329] width 300 height 74
type textarea "**********"
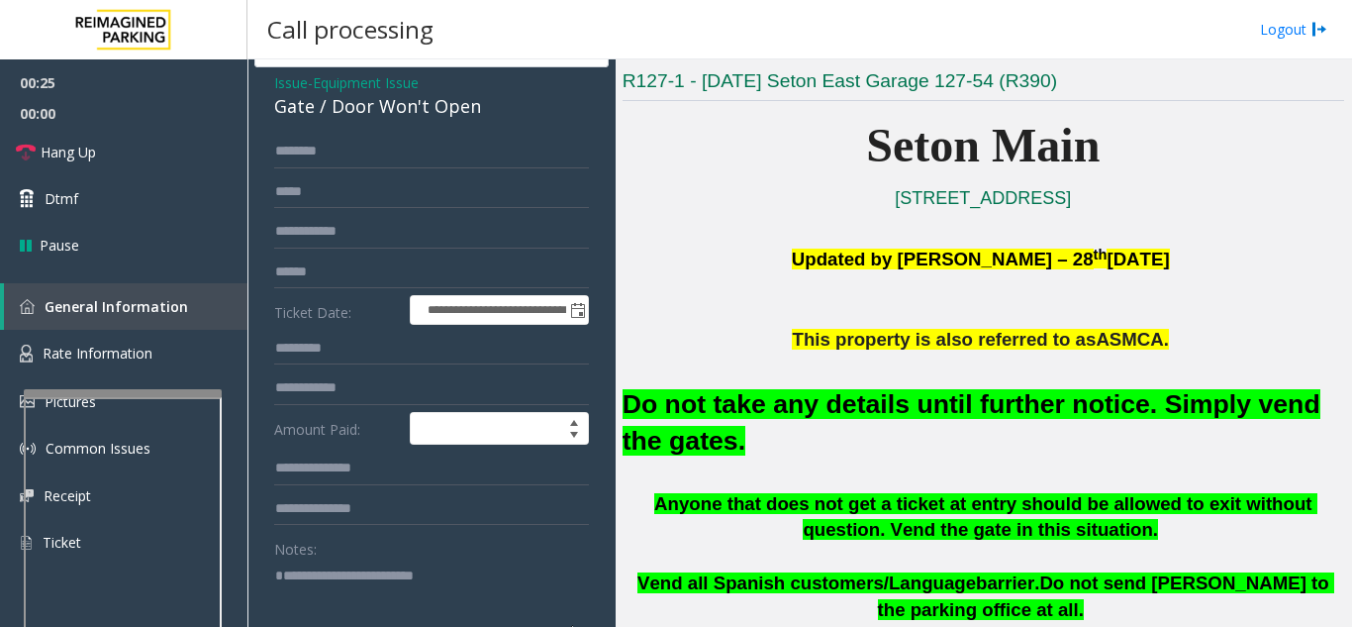
scroll to position [42, 0]
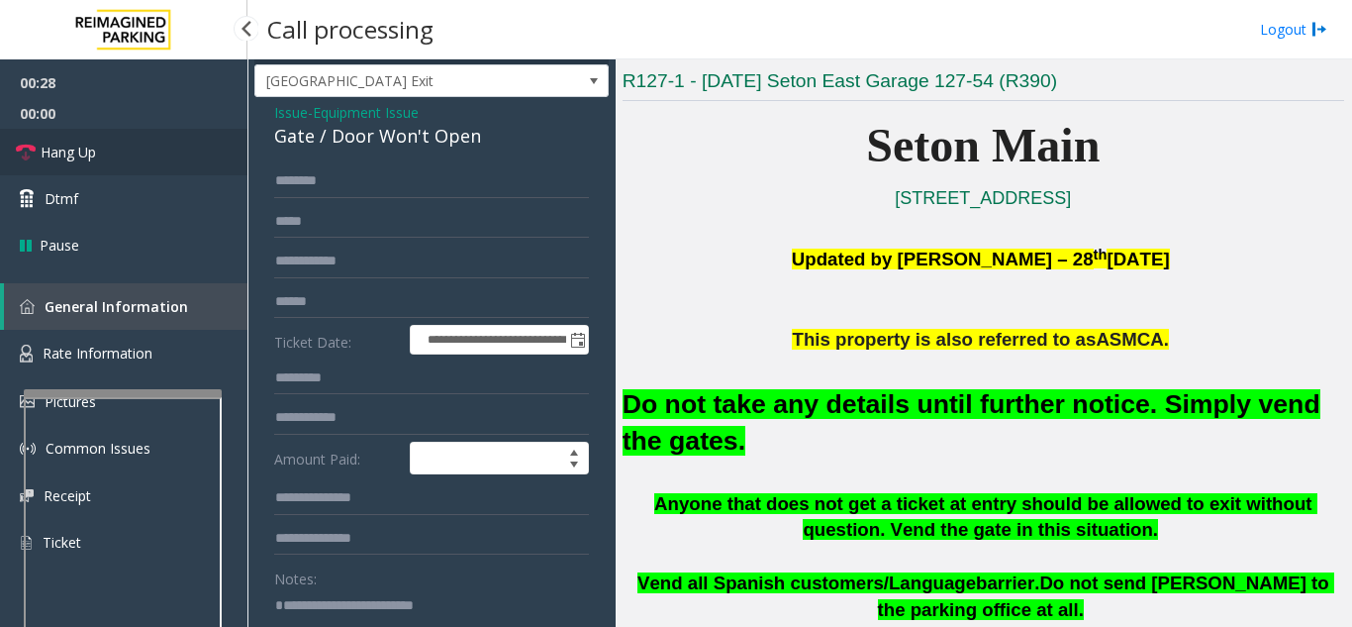
click at [198, 142] on link "Hang Up" at bounding box center [123, 152] width 247 height 47
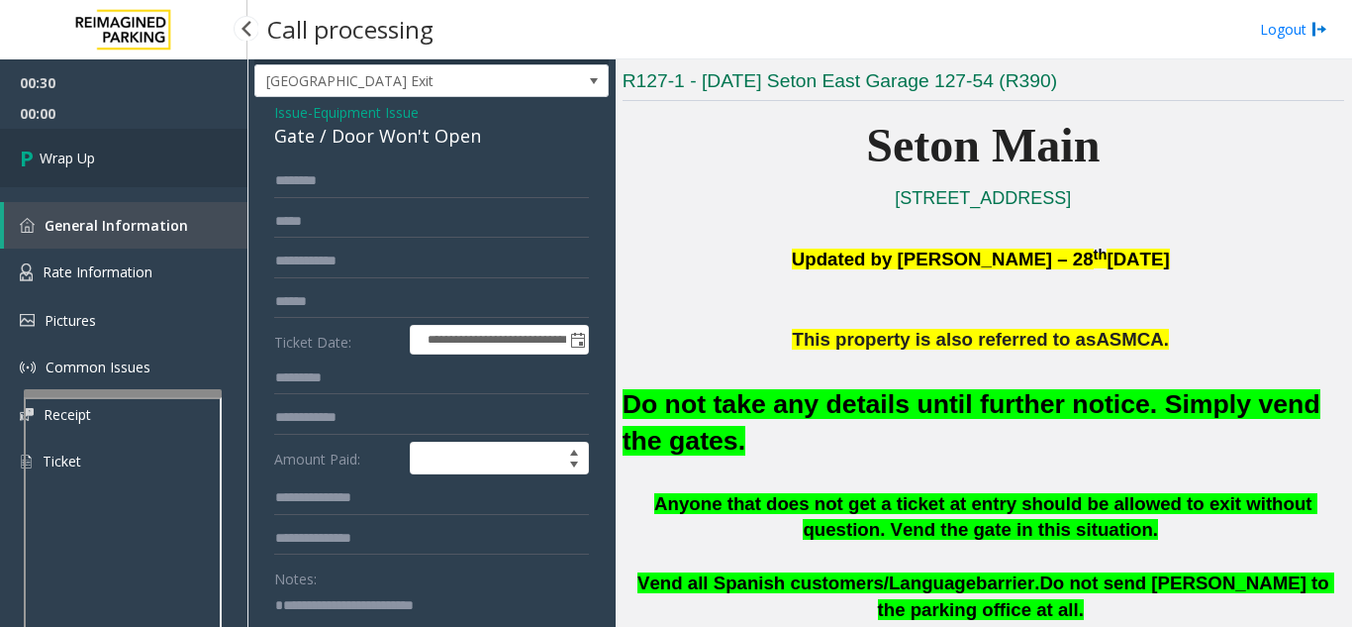
click at [198, 142] on link "Wrap Up" at bounding box center [123, 158] width 247 height 58
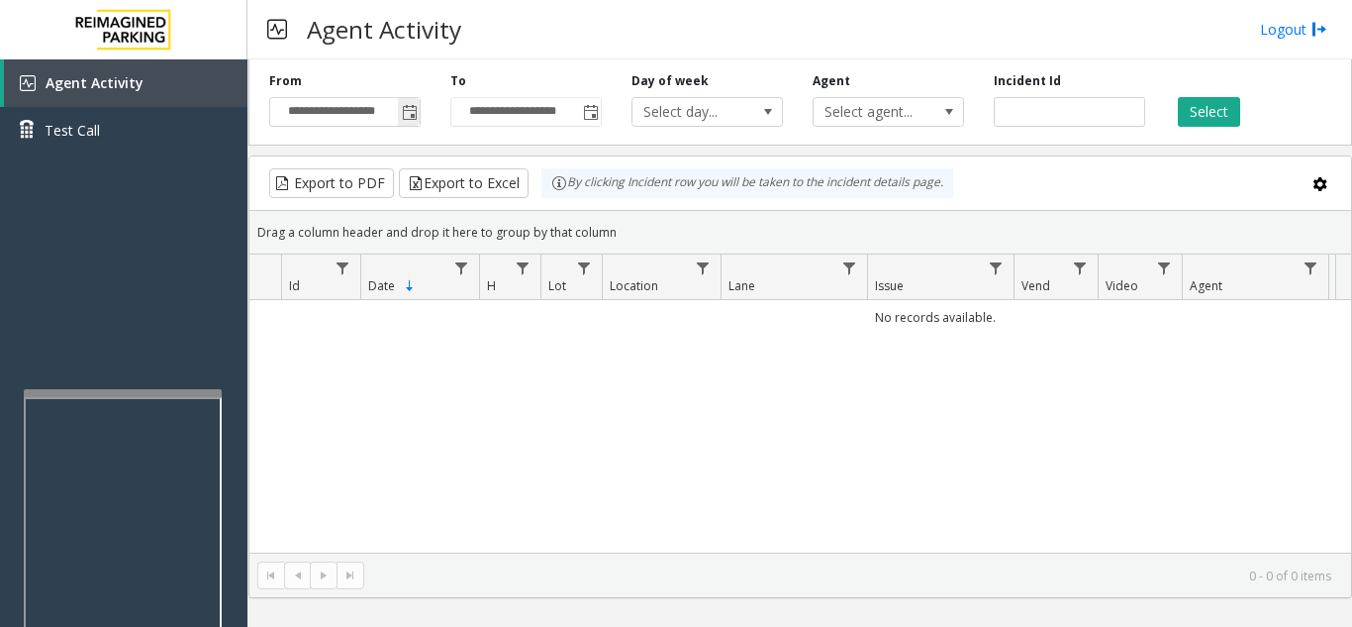
click at [412, 117] on span "Toggle popup" at bounding box center [410, 113] width 16 height 16
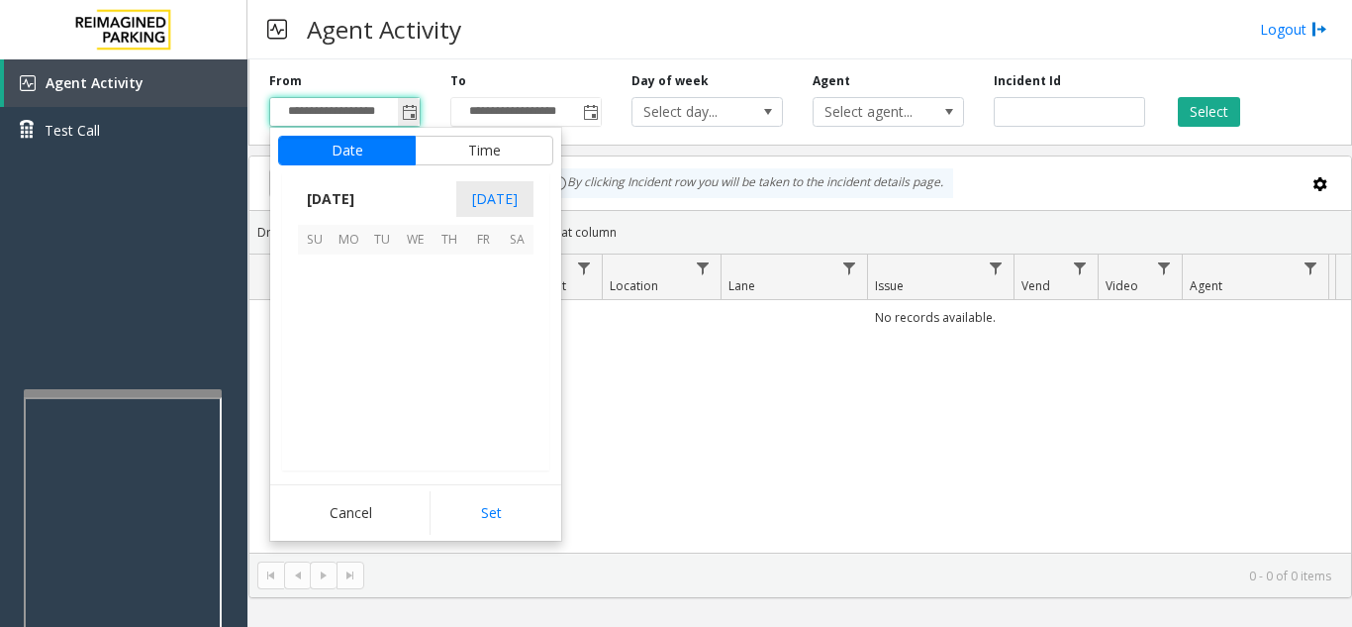
scroll to position [355238, 0]
click at [386, 348] on span "16" at bounding box center [382, 339] width 34 height 34
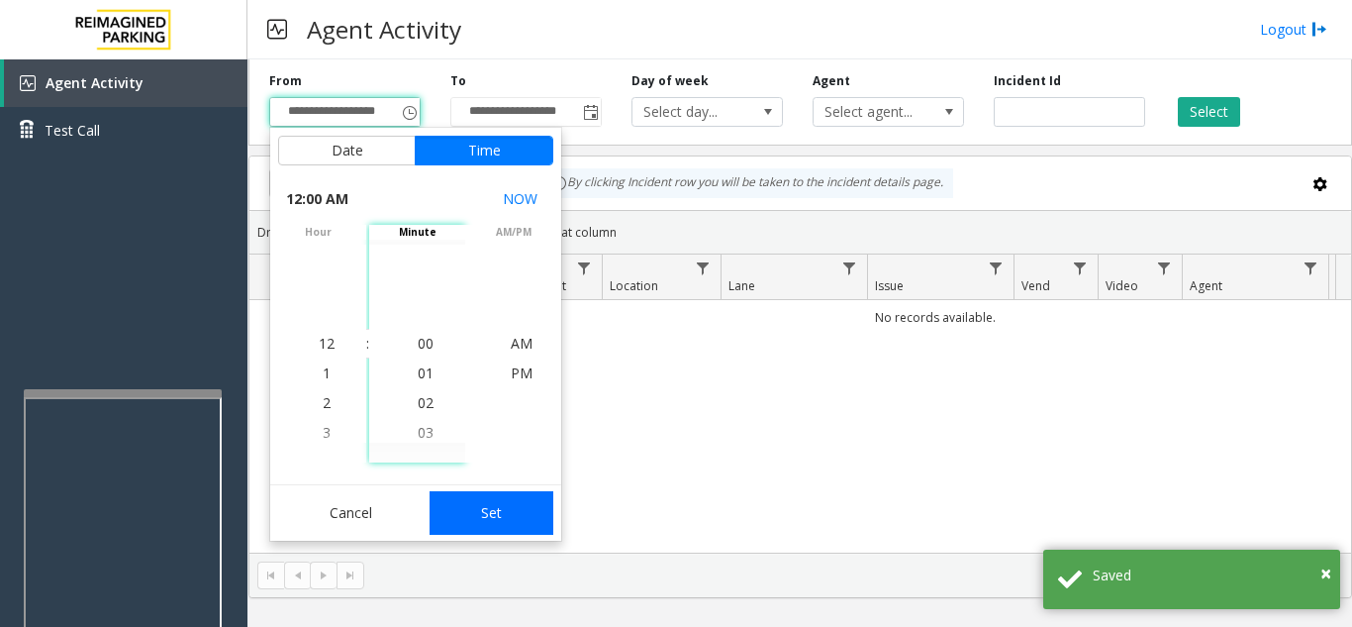
click at [518, 527] on button "Set" at bounding box center [492, 513] width 125 height 44
type input "**********"
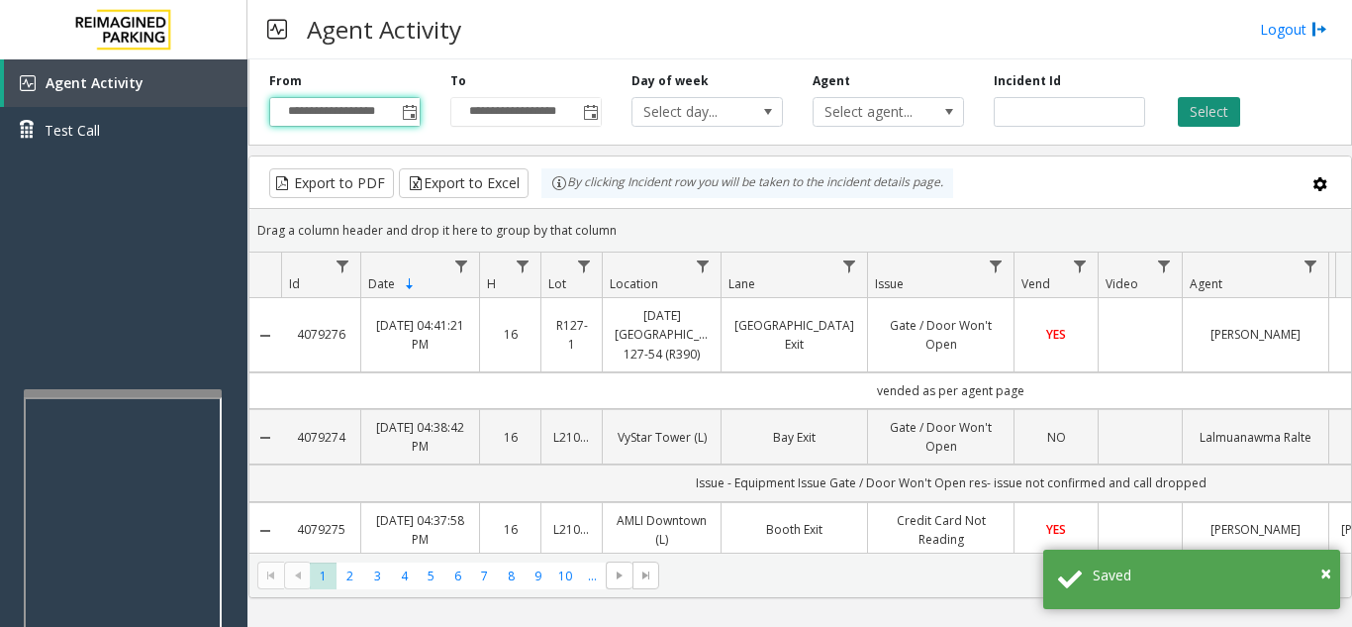
click at [1222, 115] on button "Select" at bounding box center [1209, 112] width 62 height 30
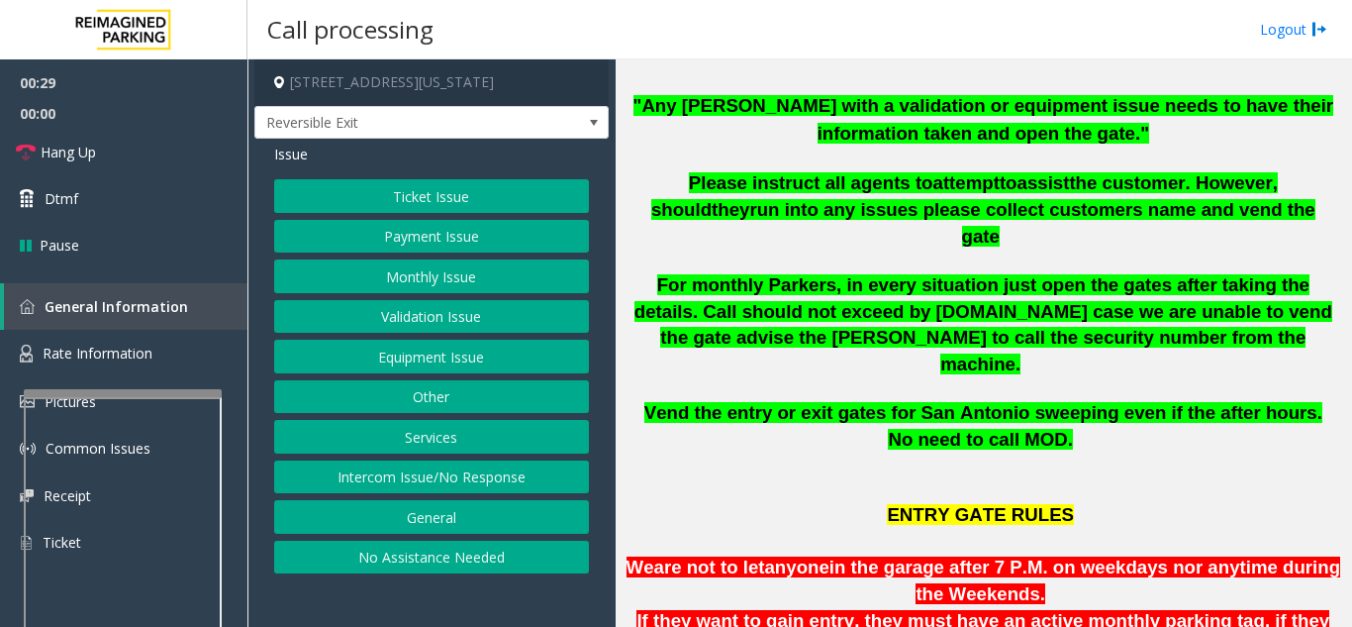
scroll to position [594, 0]
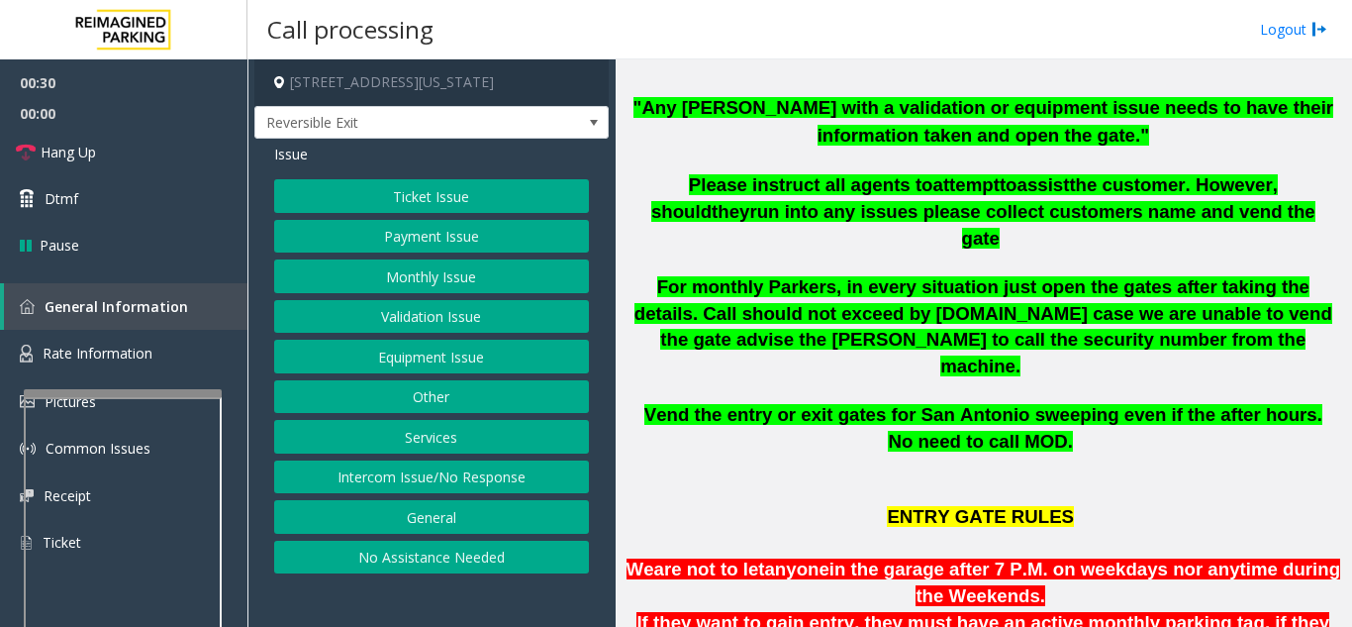
click at [423, 321] on button "Validation Issue" at bounding box center [431, 317] width 315 height 34
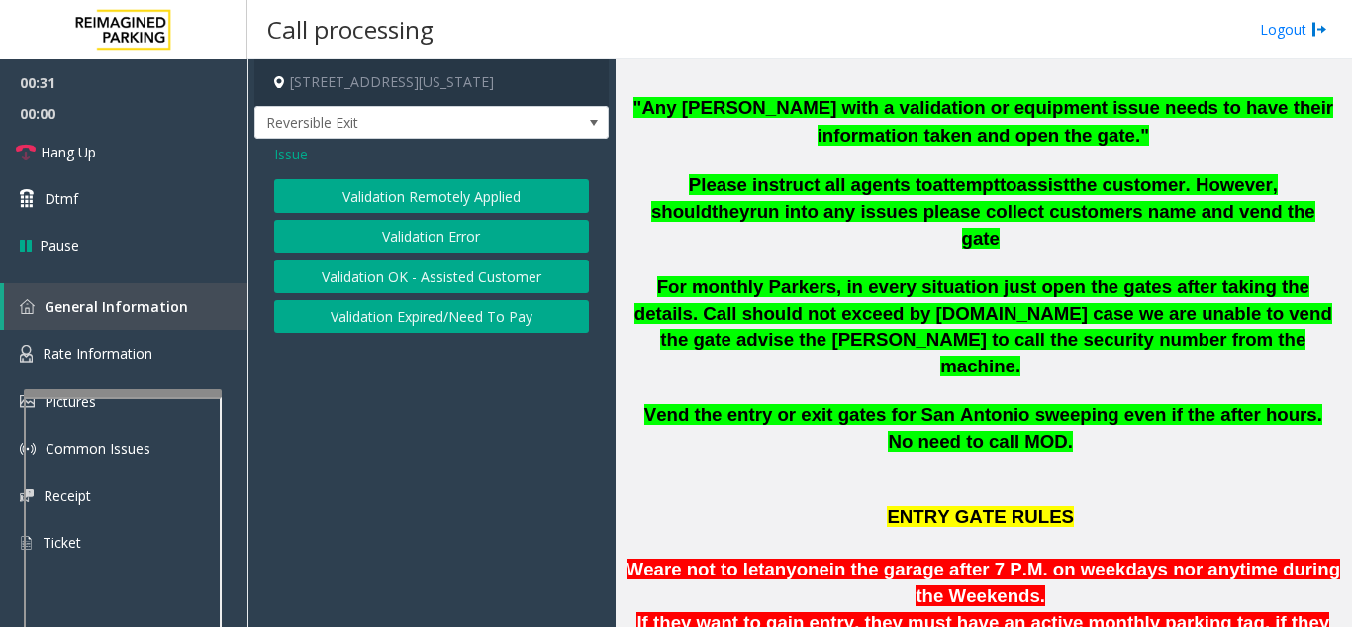
click at [422, 237] on button "Validation Error" at bounding box center [431, 237] width 315 height 34
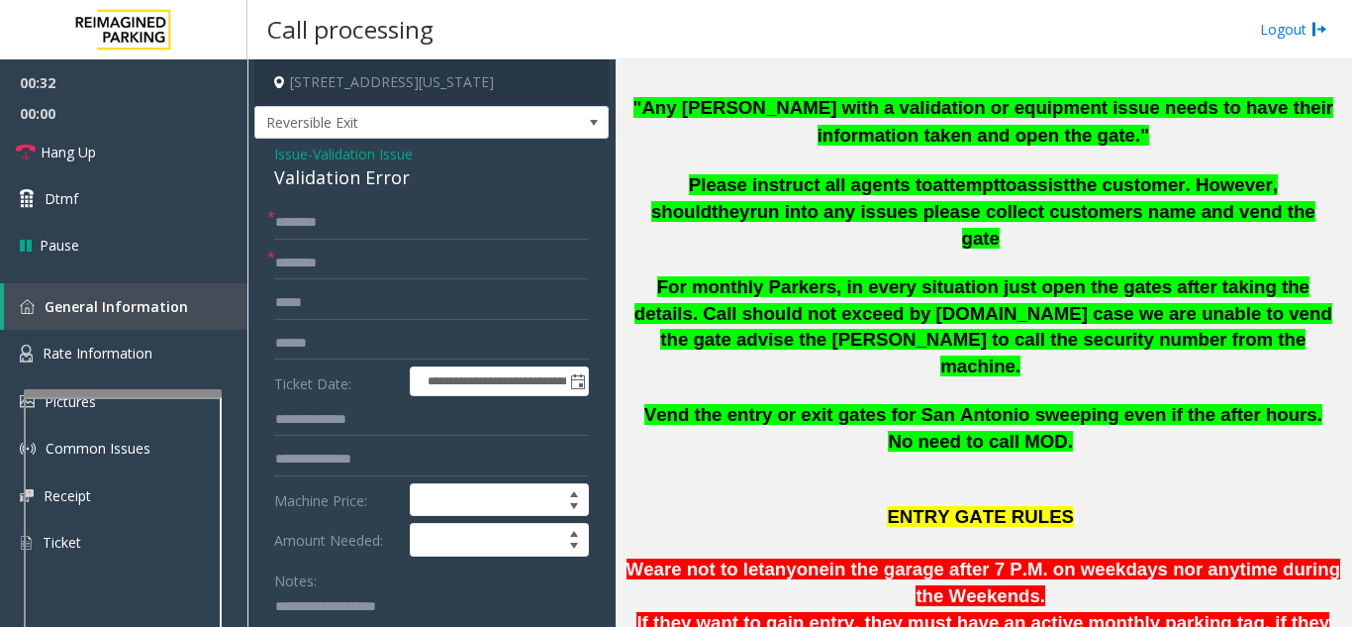
scroll to position [99, 0]
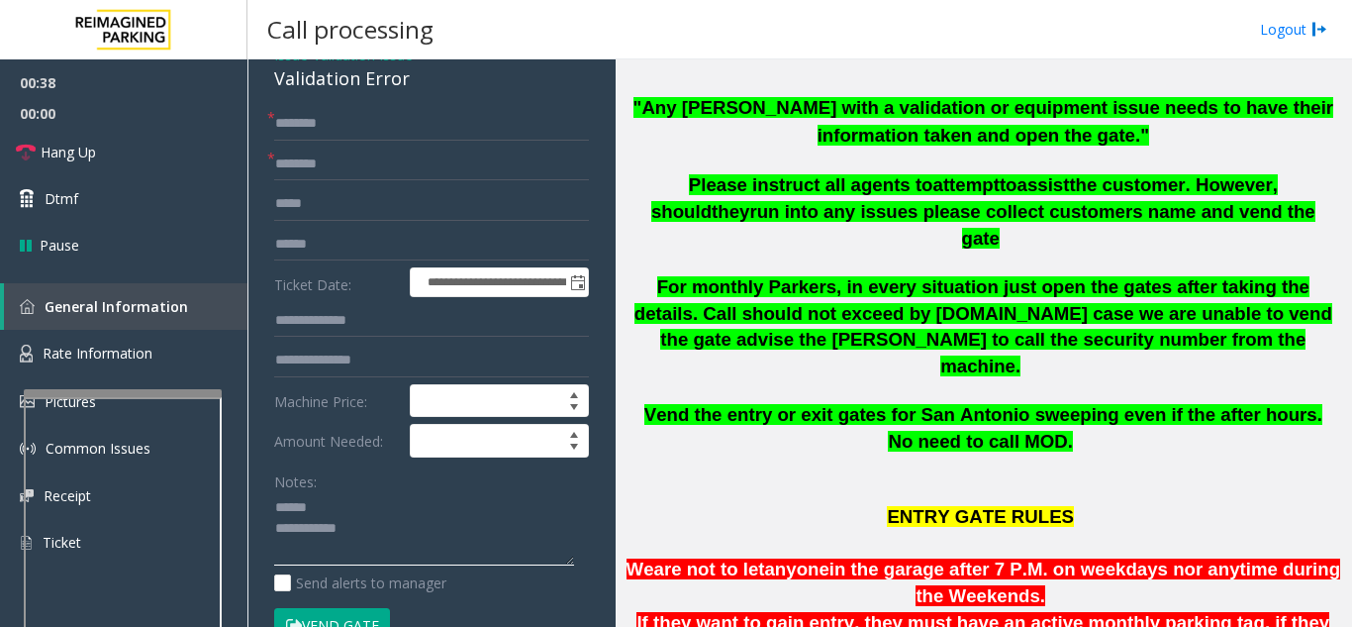
click at [338, 504] on textarea at bounding box center [424, 529] width 300 height 74
drag, startPoint x: 276, startPoint y: 82, endPoint x: 424, endPoint y: 83, distance: 147.5
click at [424, 83] on div "**********" at bounding box center [431, 625] width 354 height 1171
click at [426, 531] on textarea at bounding box center [424, 529] width 300 height 74
type textarea "**********"
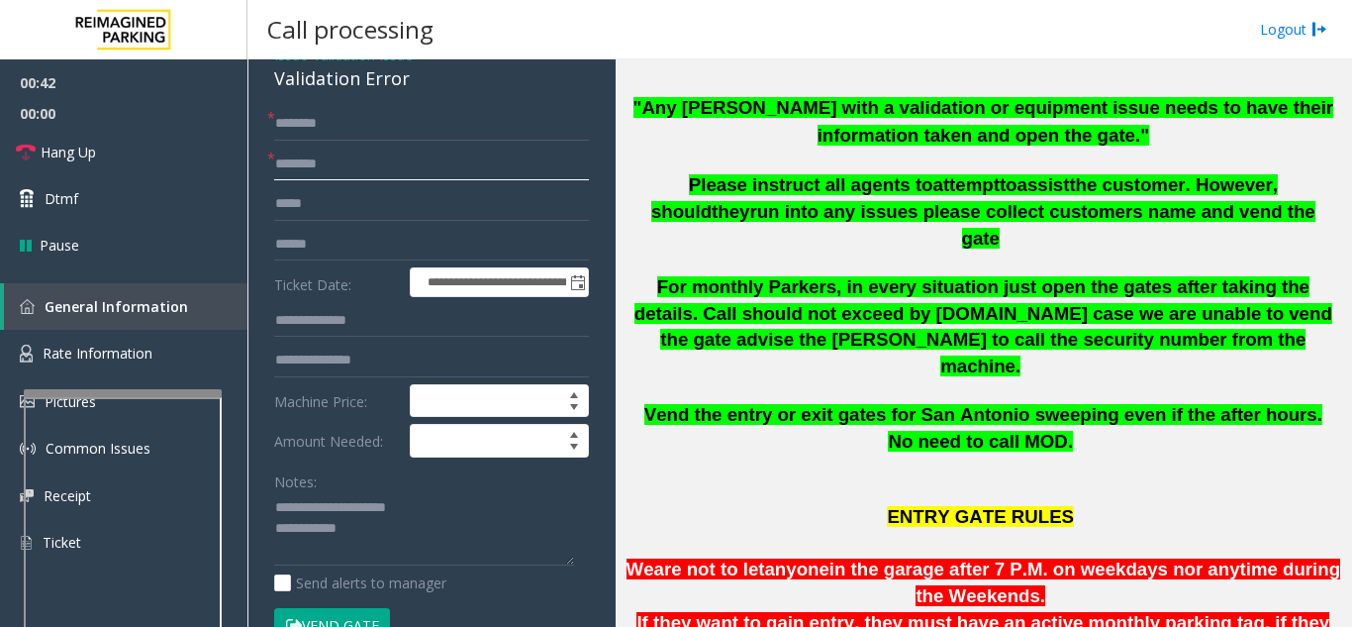
click at [387, 171] on input "text" at bounding box center [431, 164] width 315 height 34
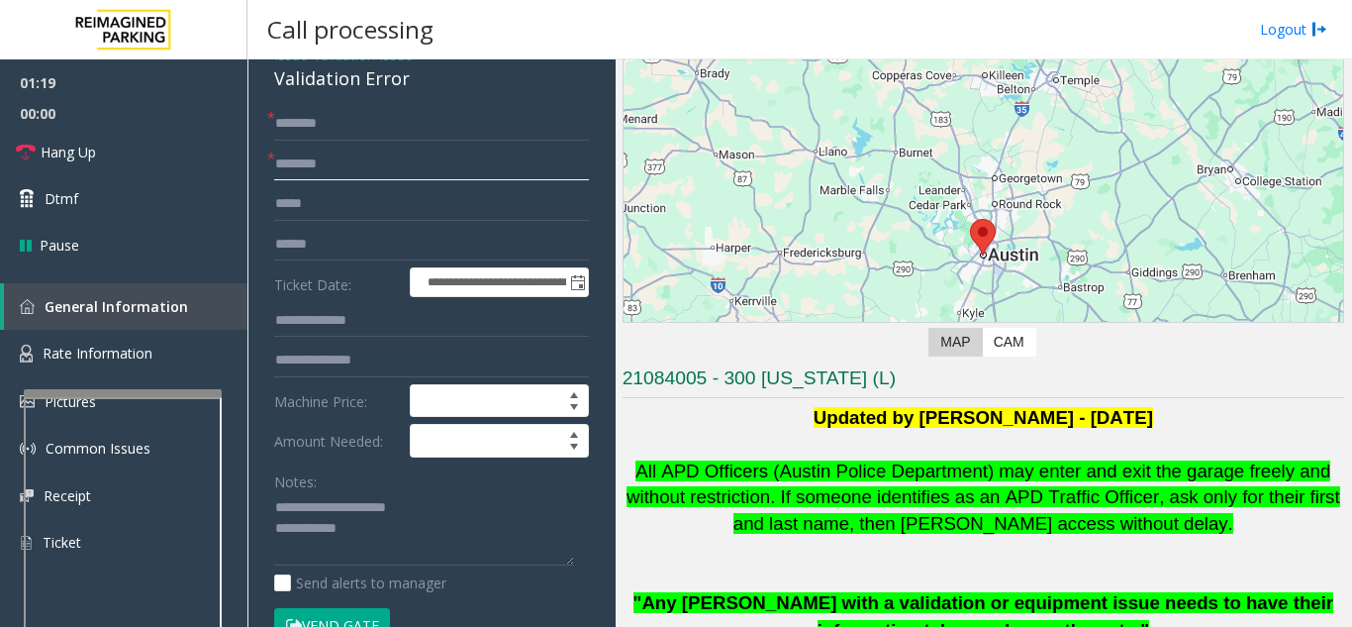
click at [330, 162] on input "text" at bounding box center [431, 164] width 315 height 34
type input "***"
click at [326, 244] on input "text" at bounding box center [431, 245] width 315 height 34
type input "******"
click at [436, 124] on input "text" at bounding box center [431, 124] width 315 height 34
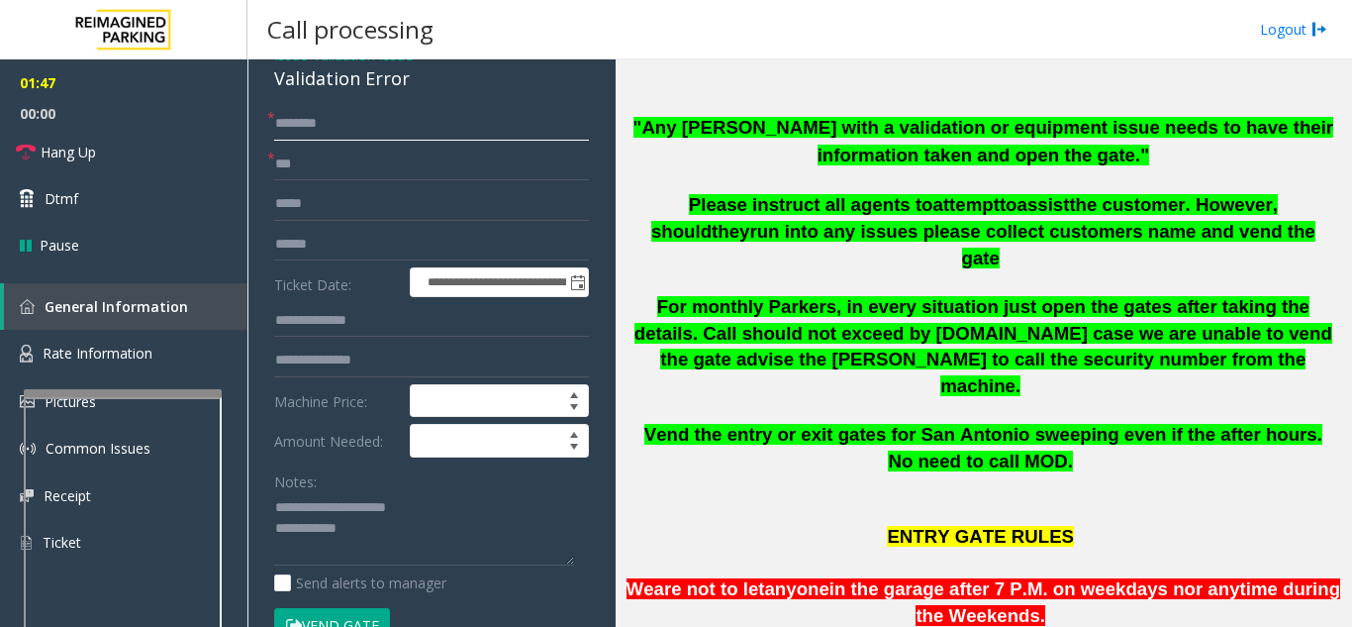
scroll to position [594, 0]
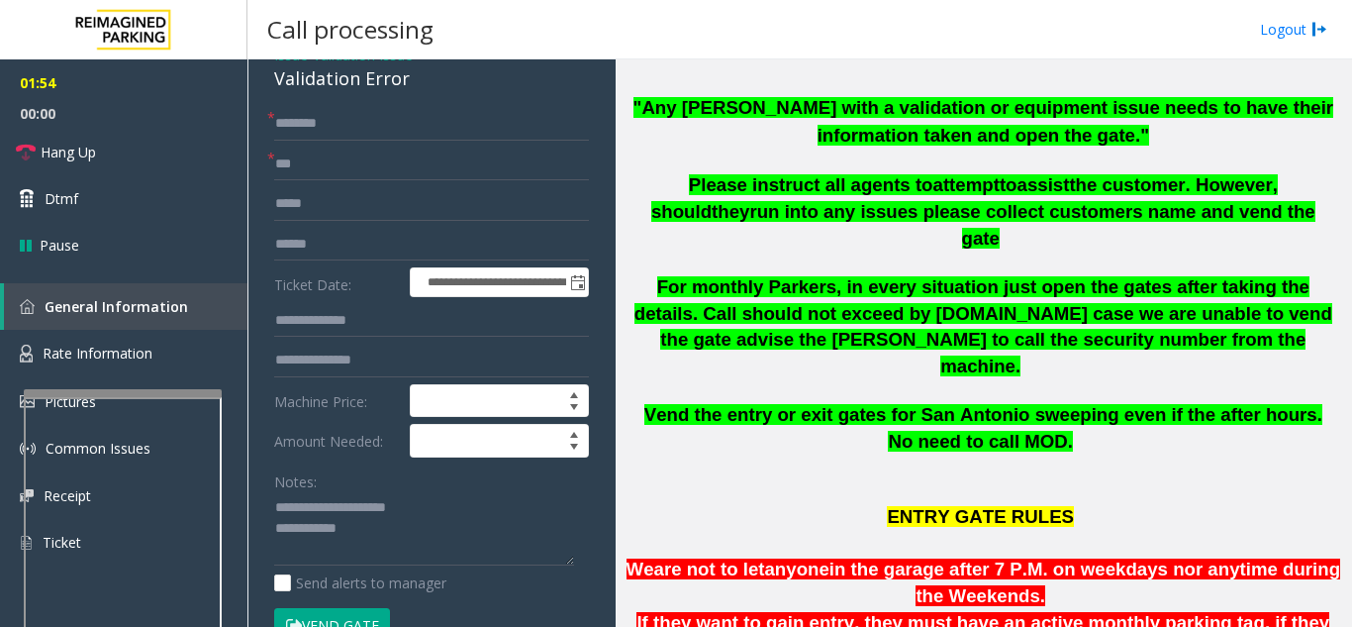
click at [310, 619] on button "Vend Gate" at bounding box center [332, 625] width 116 height 34
click at [326, 125] on input "text" at bounding box center [431, 124] width 315 height 34
type input "******"
click at [191, 156] on link "Hang Up" at bounding box center [123, 152] width 247 height 47
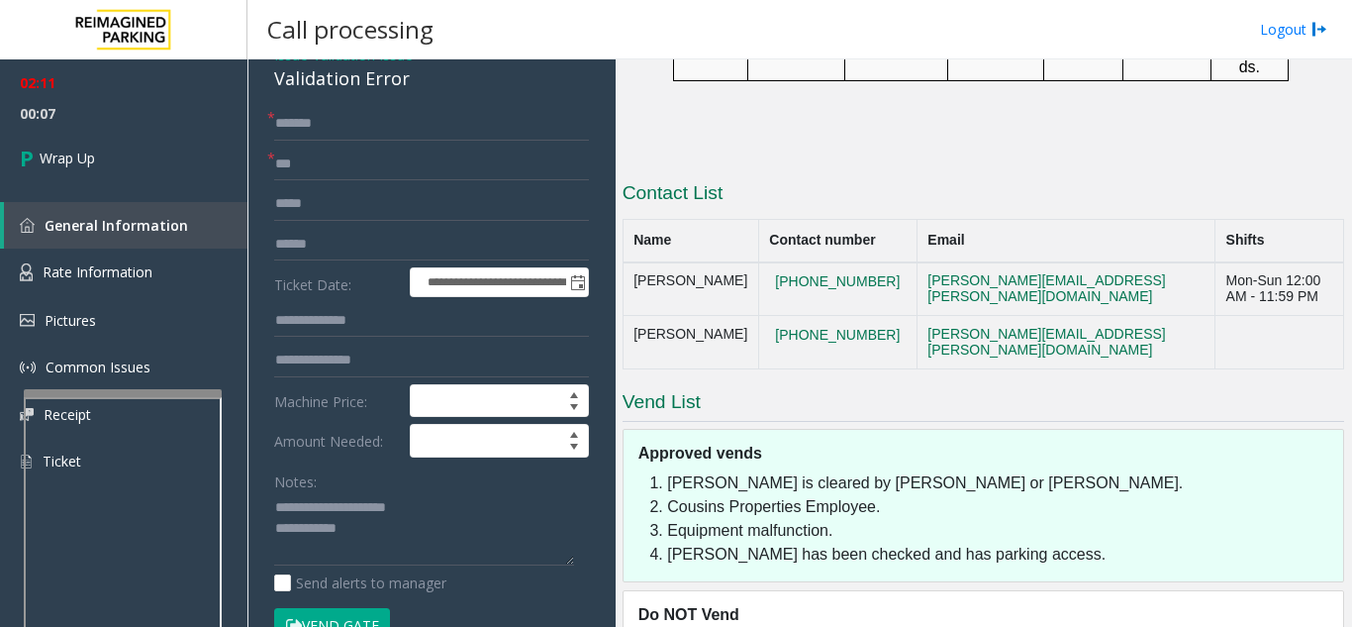
scroll to position [2511, 0]
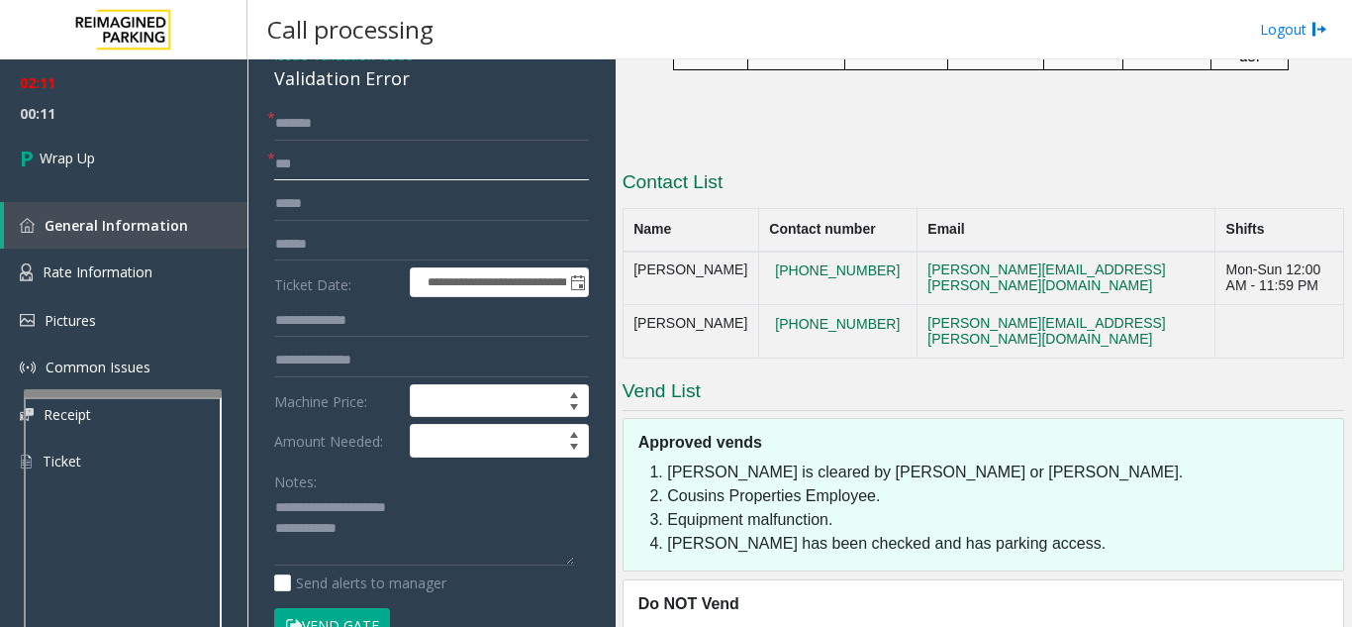
drag, startPoint x: 316, startPoint y: 161, endPoint x: 268, endPoint y: 168, distance: 48.0
type input "*"
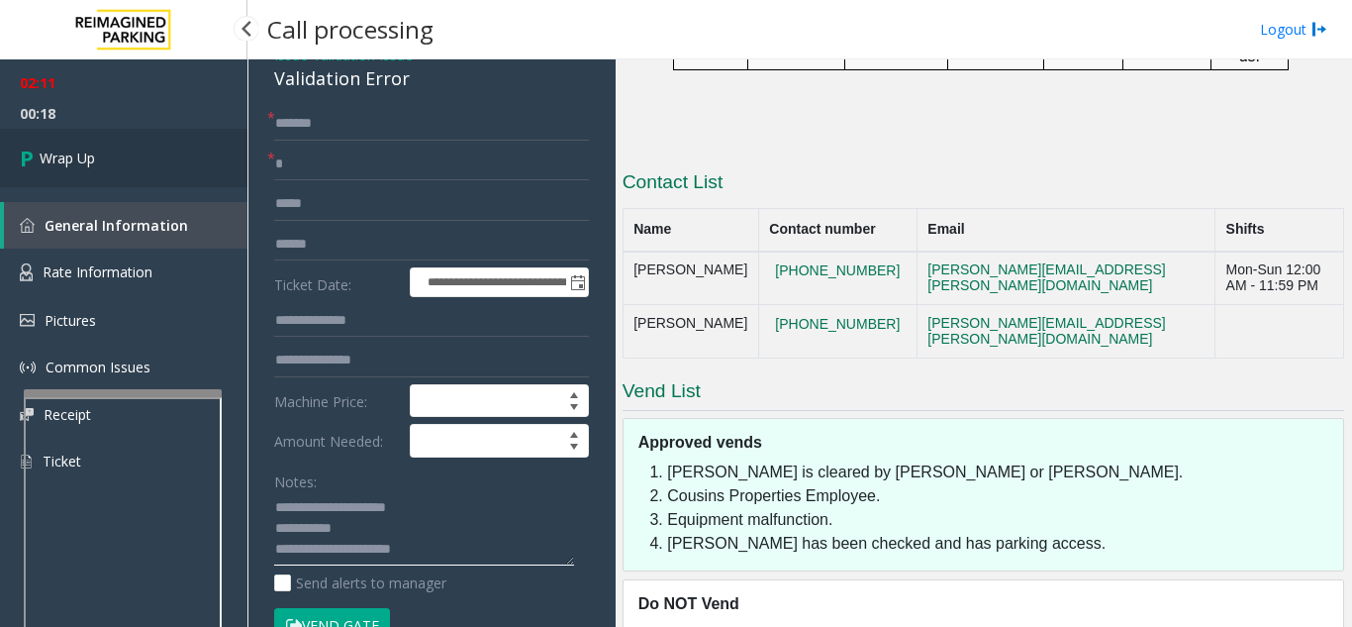
type textarea "**********"
click at [122, 167] on link "Wrap Up" at bounding box center [123, 158] width 247 height 58
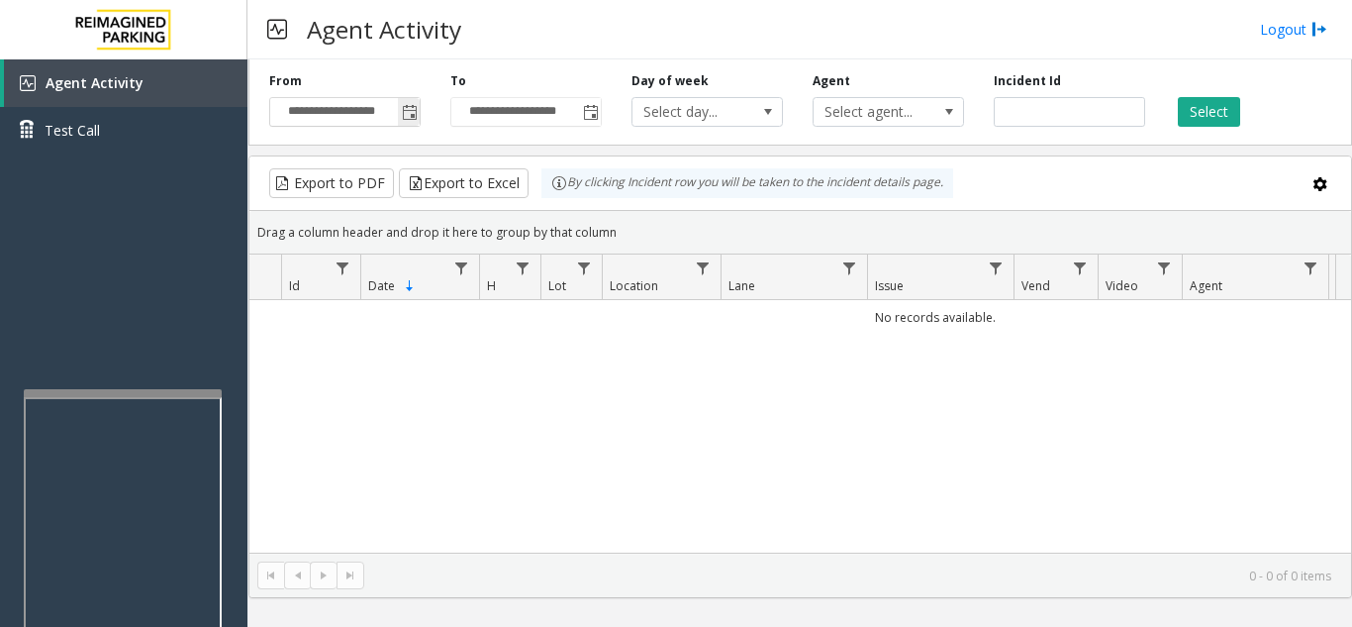
click at [413, 121] on span "Toggle popup" at bounding box center [410, 113] width 16 height 16
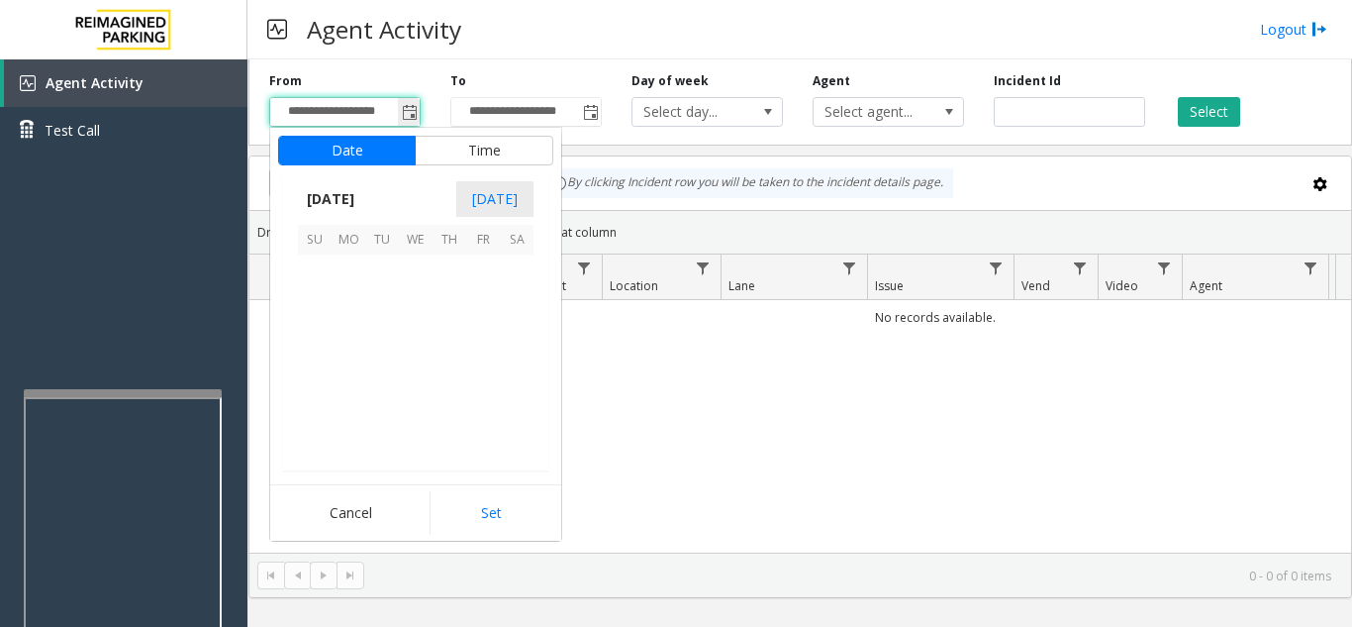
scroll to position [355238, 0]
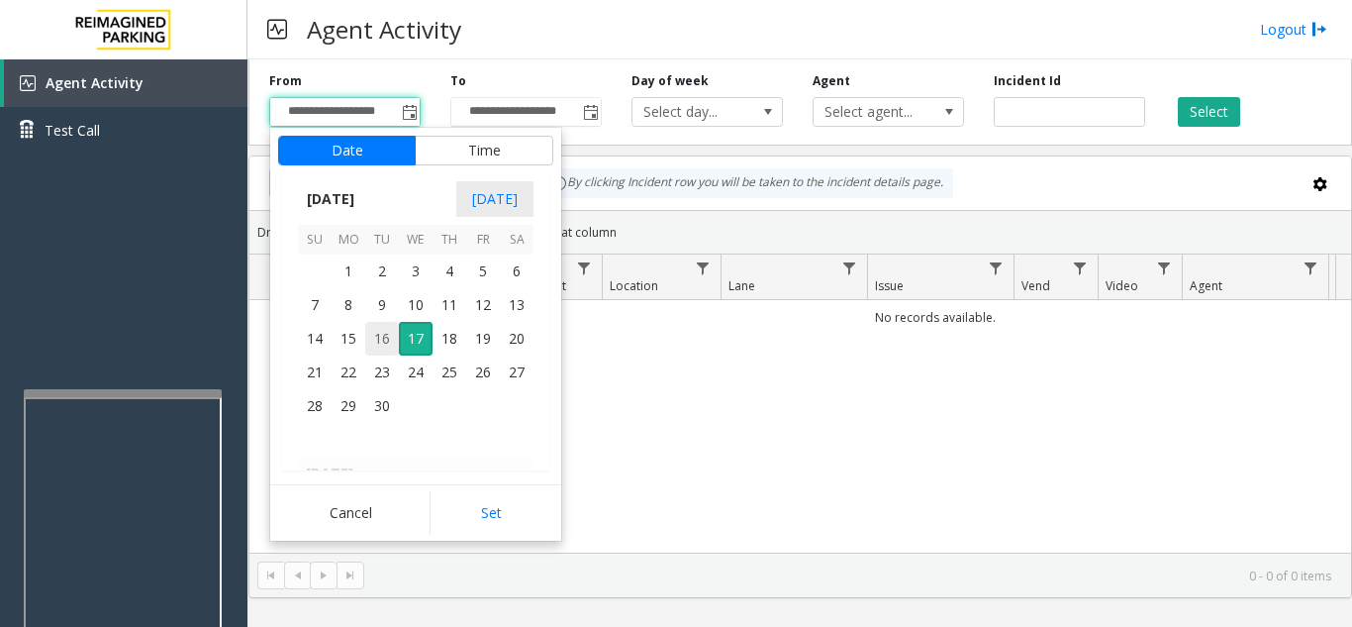
click at [383, 333] on span "16" at bounding box center [382, 339] width 34 height 34
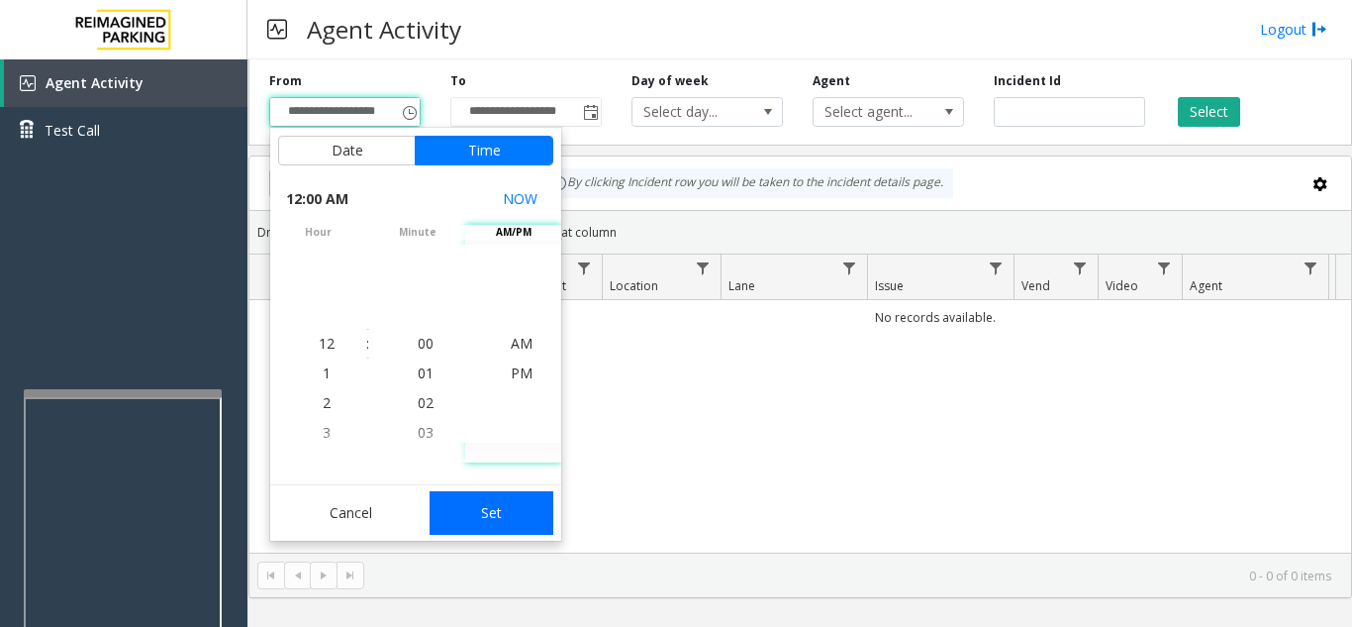
click at [502, 512] on button "Set" at bounding box center [492, 513] width 125 height 44
type input "**********"
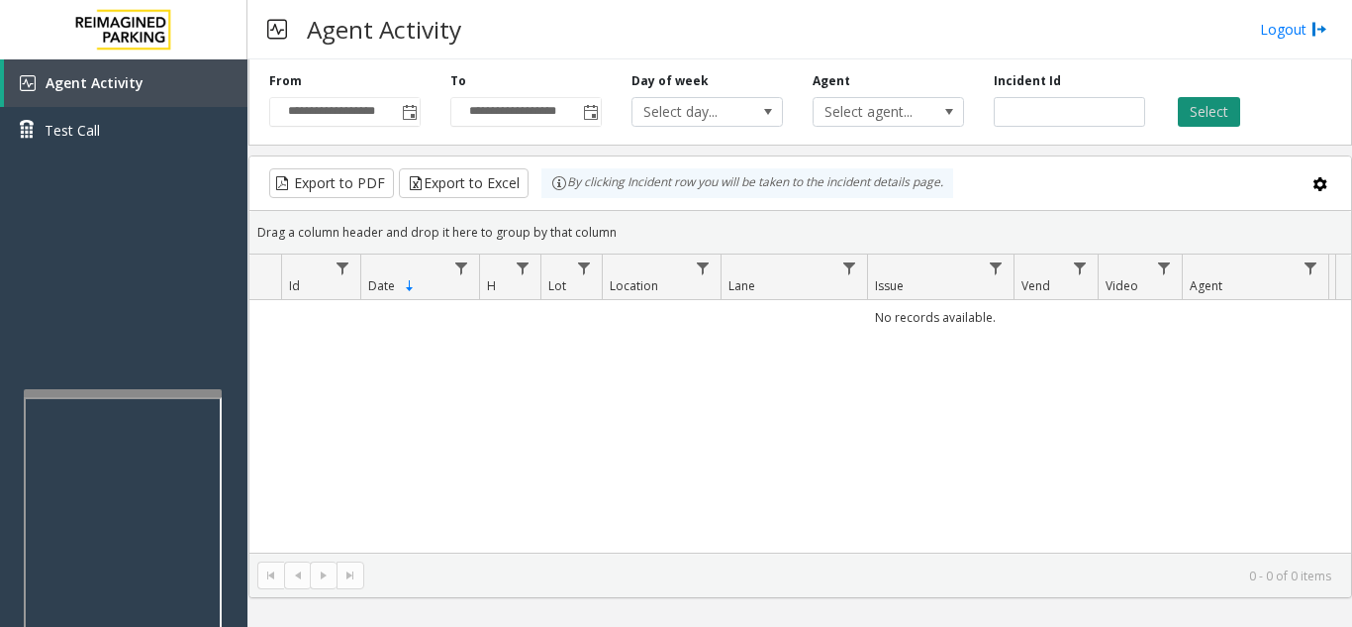
click at [1208, 122] on button "Select" at bounding box center [1209, 112] width 62 height 30
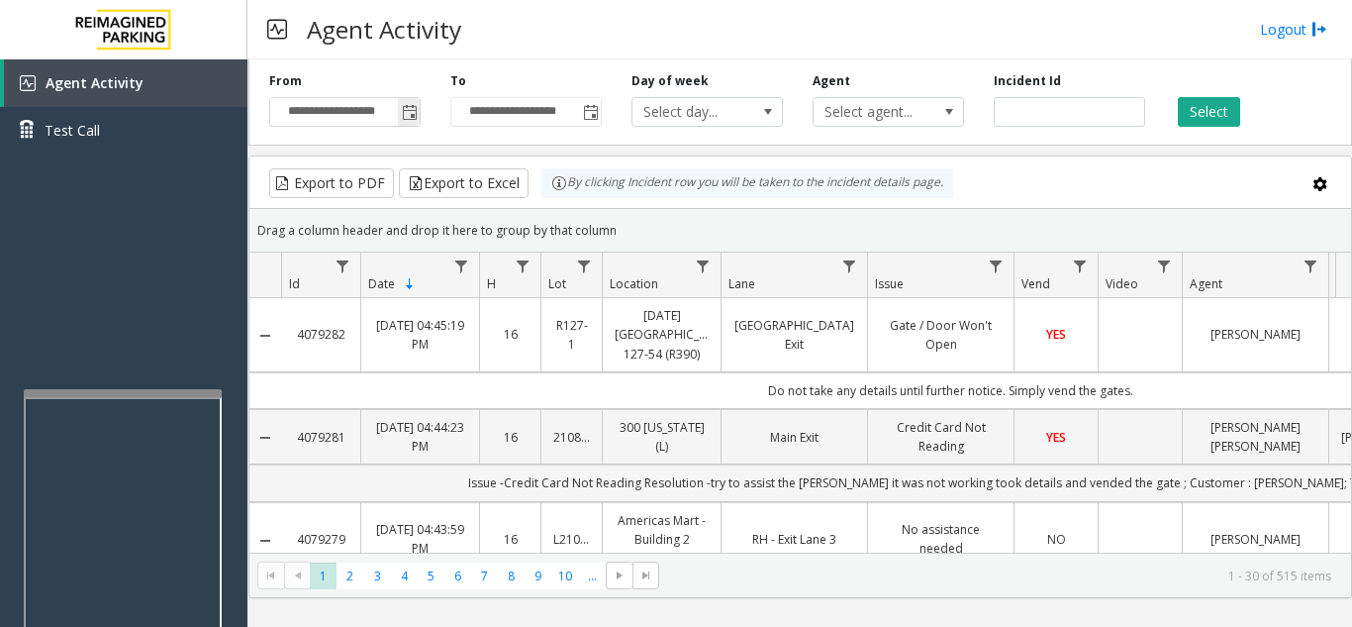
click at [405, 114] on span "Toggle popup" at bounding box center [410, 113] width 16 height 16
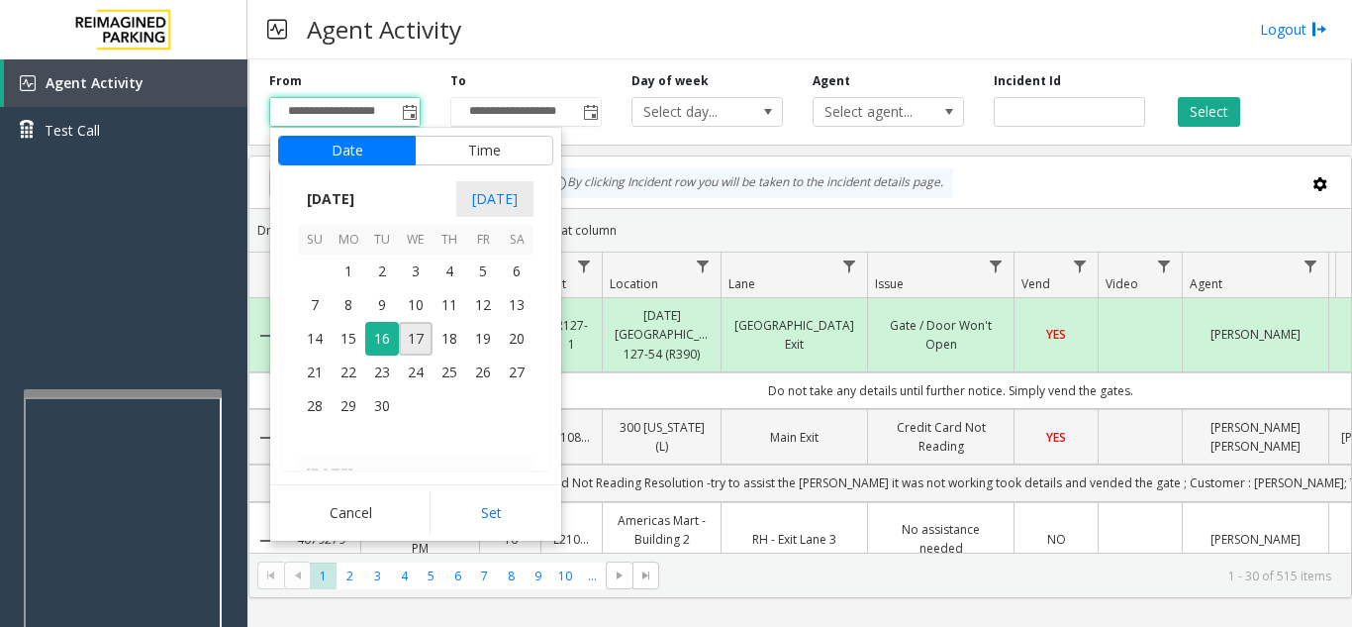
click at [1061, 184] on div "Export to PDF Export to Excel By clicking Incident row you will be taken to the…" at bounding box center [800, 183] width 1068 height 30
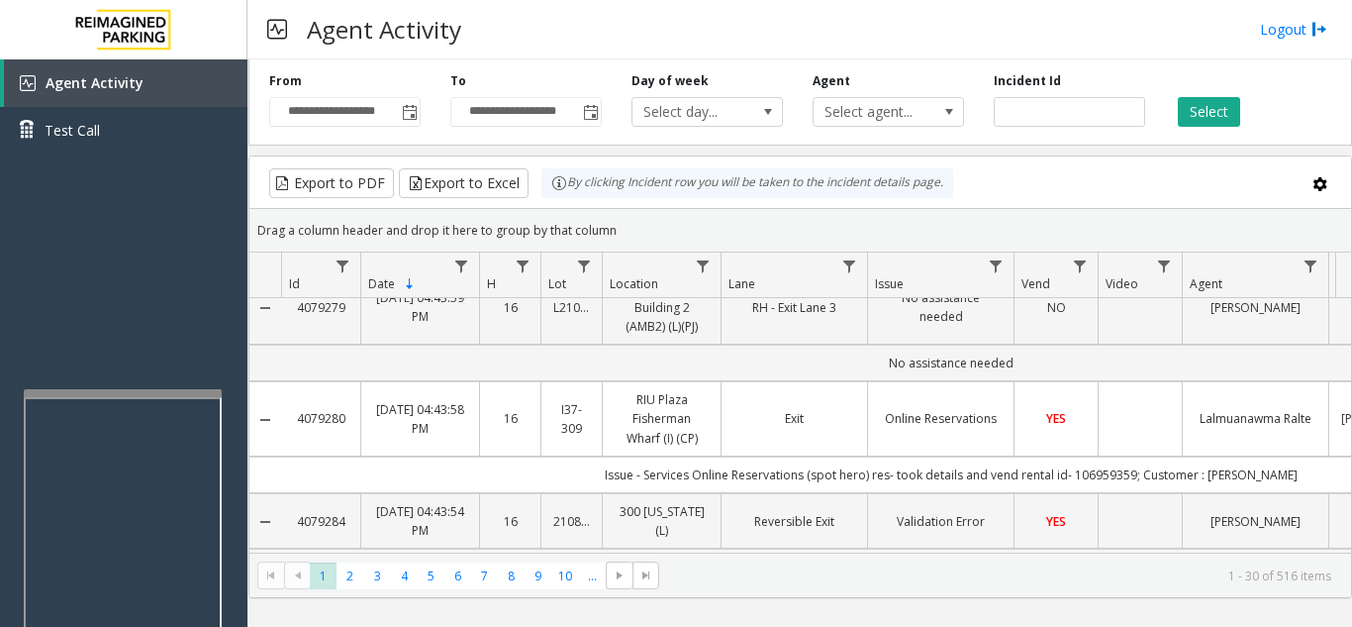
scroll to position [396, 0]
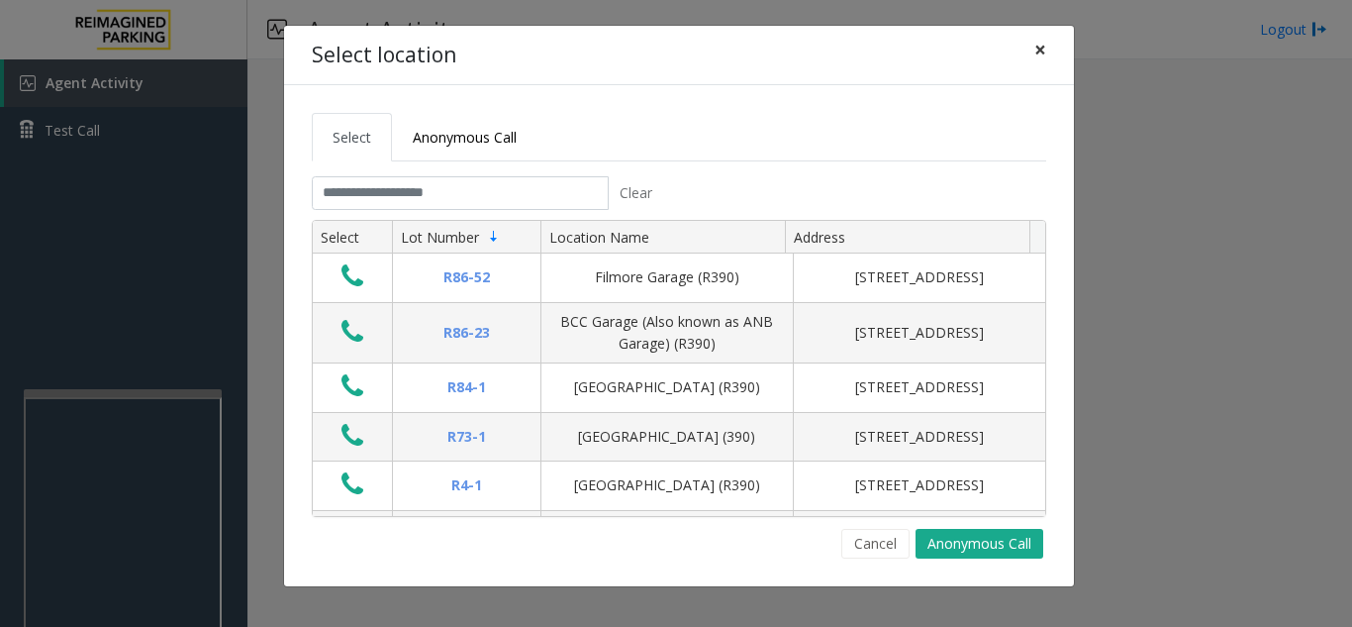
click at [1042, 48] on span "×" at bounding box center [1040, 50] width 12 height 28
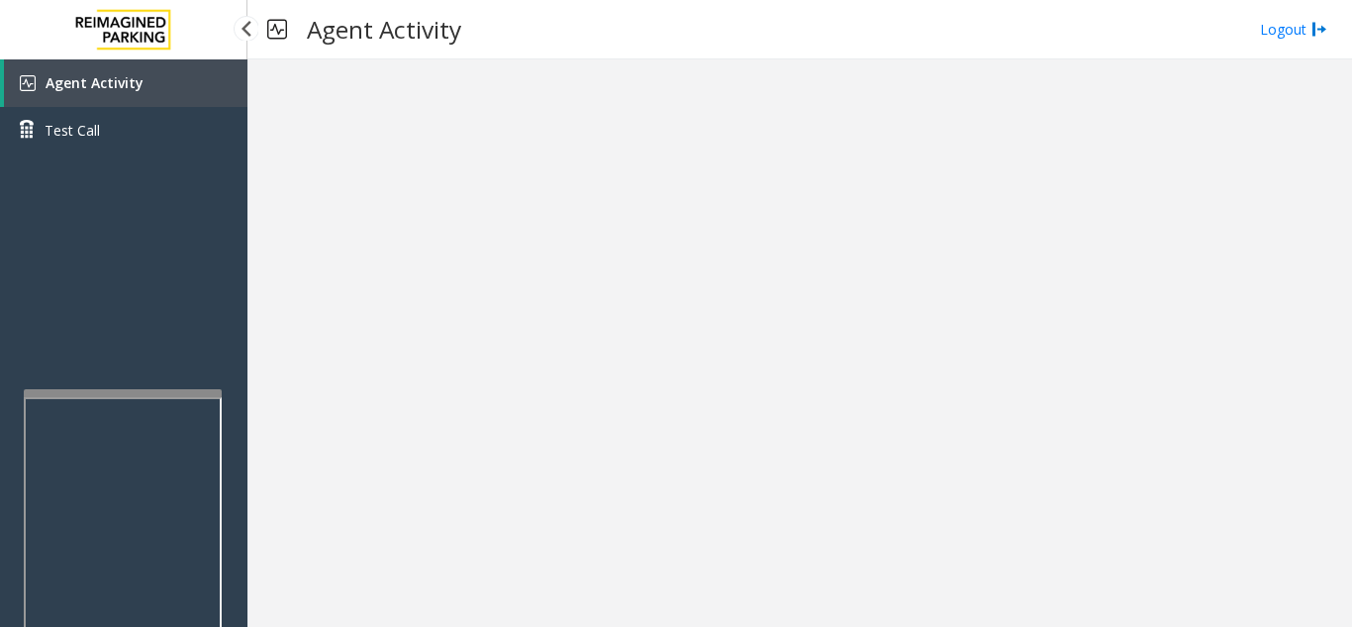
click at [145, 86] on link "Agent Activity" at bounding box center [125, 83] width 243 height 48
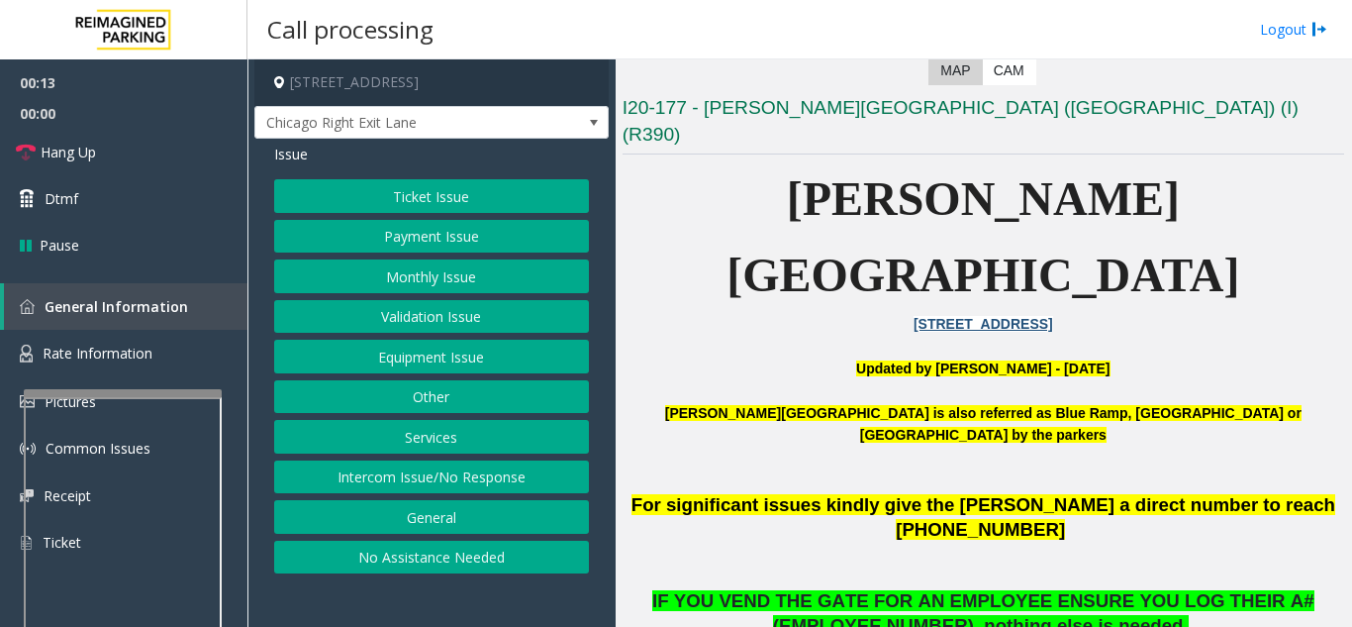
scroll to position [495, 0]
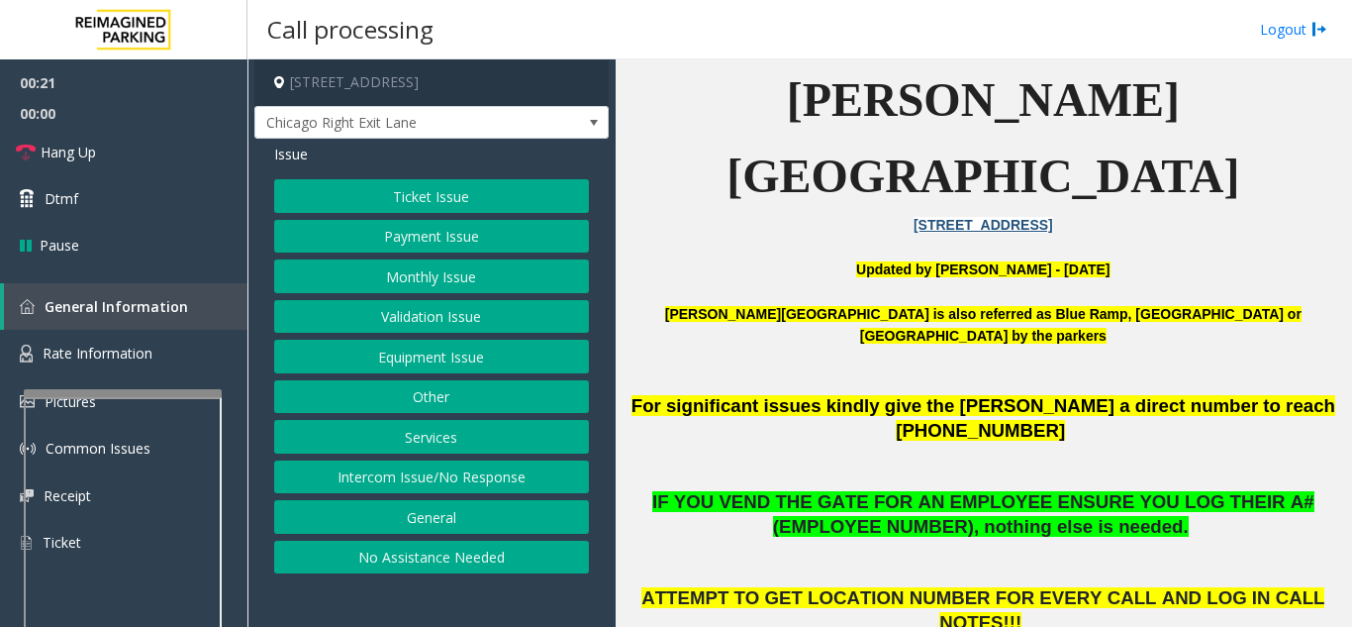
click at [445, 470] on button "Intercom Issue/No Response" at bounding box center [431, 477] width 315 height 34
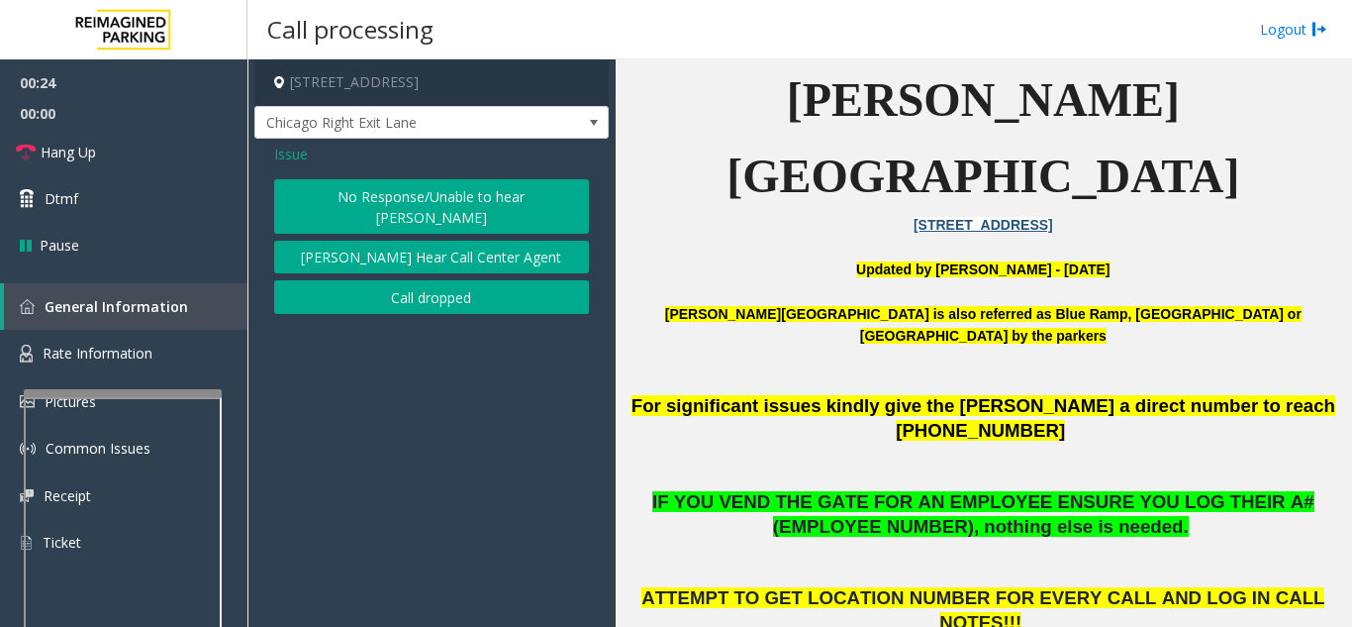
click at [280, 156] on span "Issue" at bounding box center [291, 154] width 34 height 21
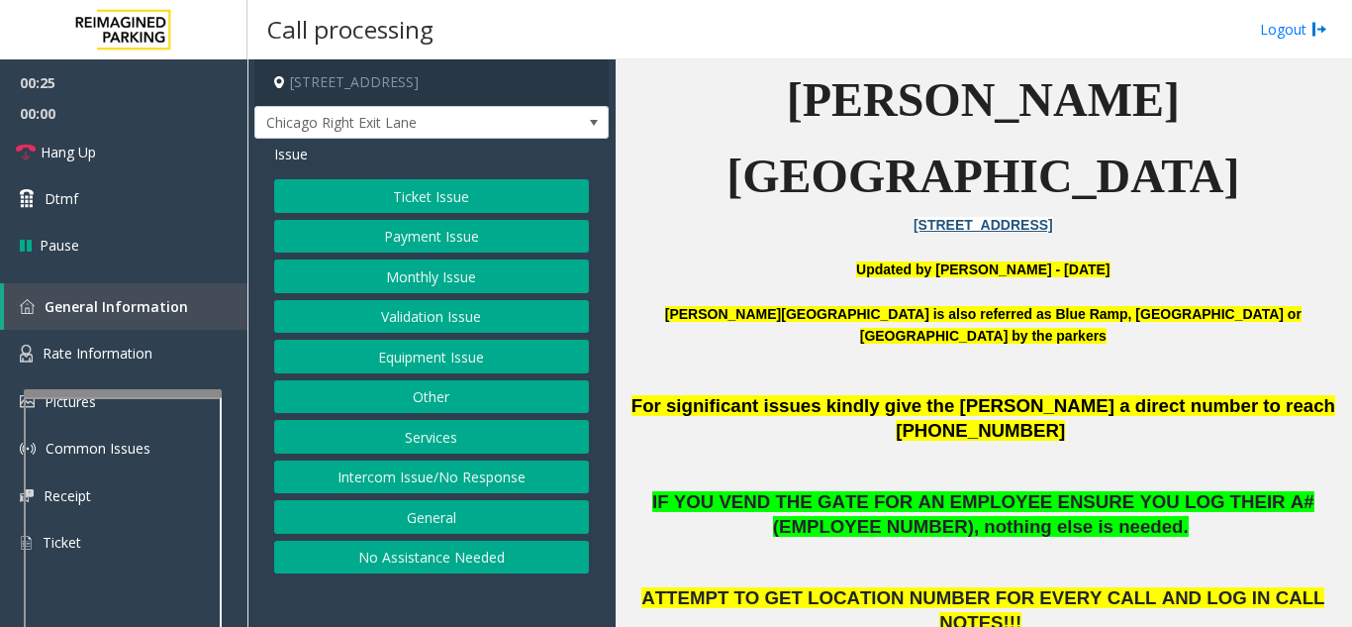
click at [409, 365] on button "Equipment Issue" at bounding box center [431, 356] width 315 height 34
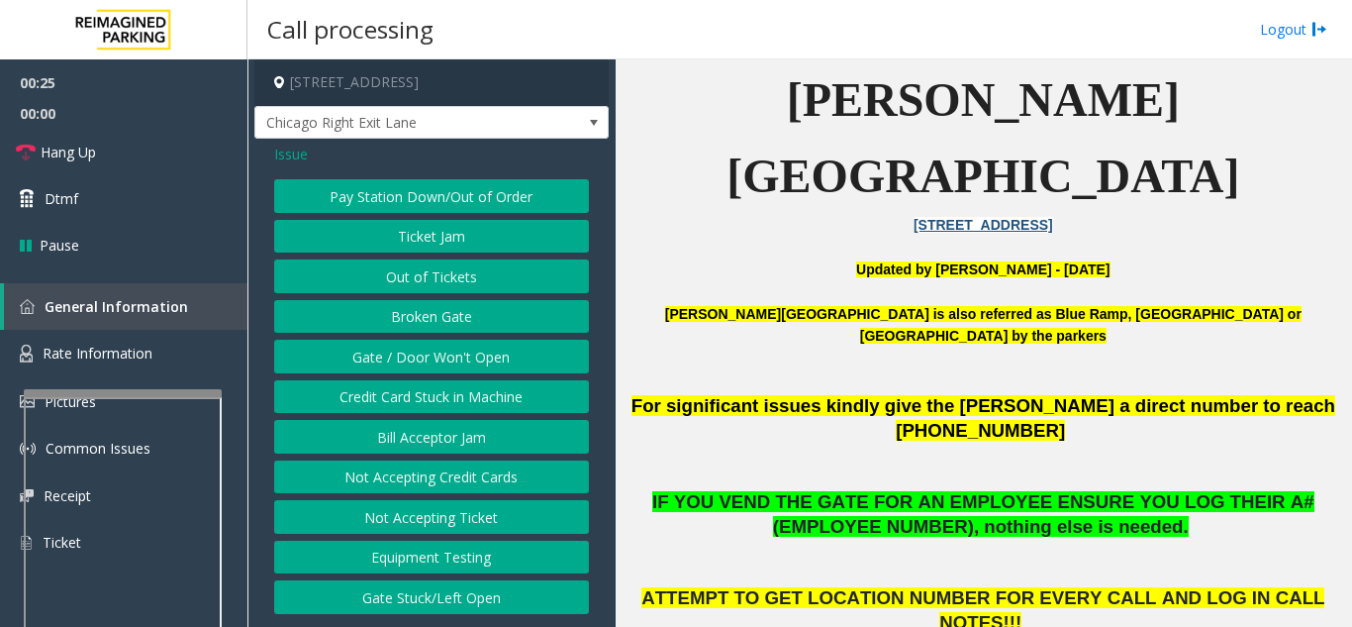
click at [409, 365] on button "Gate / Door Won't Open" at bounding box center [431, 356] width 315 height 34
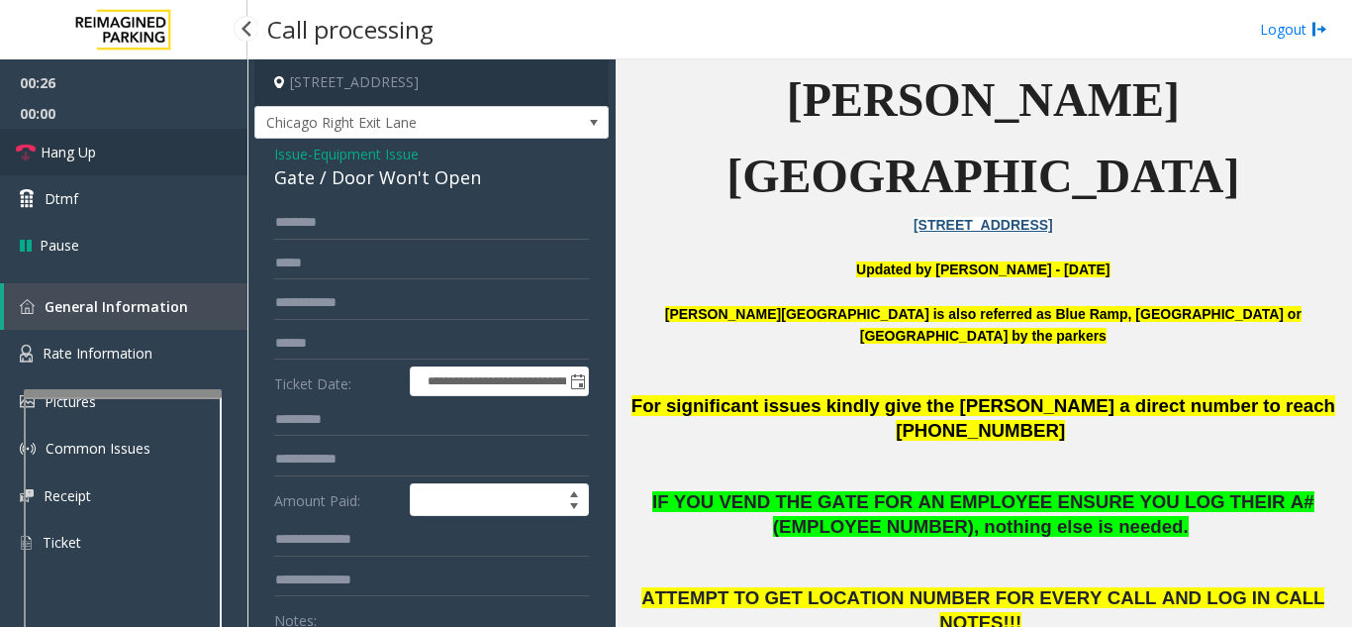
click at [118, 158] on link "Hang Up" at bounding box center [123, 152] width 247 height 47
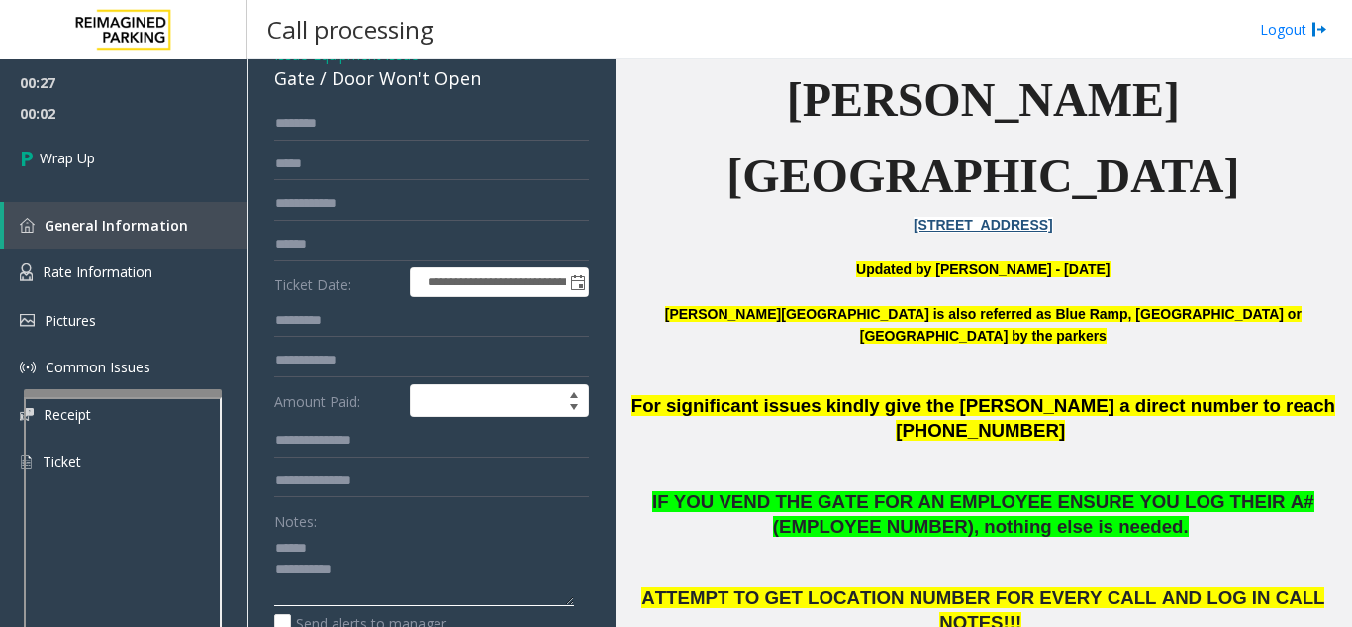
click at [327, 544] on textarea at bounding box center [424, 569] width 300 height 74
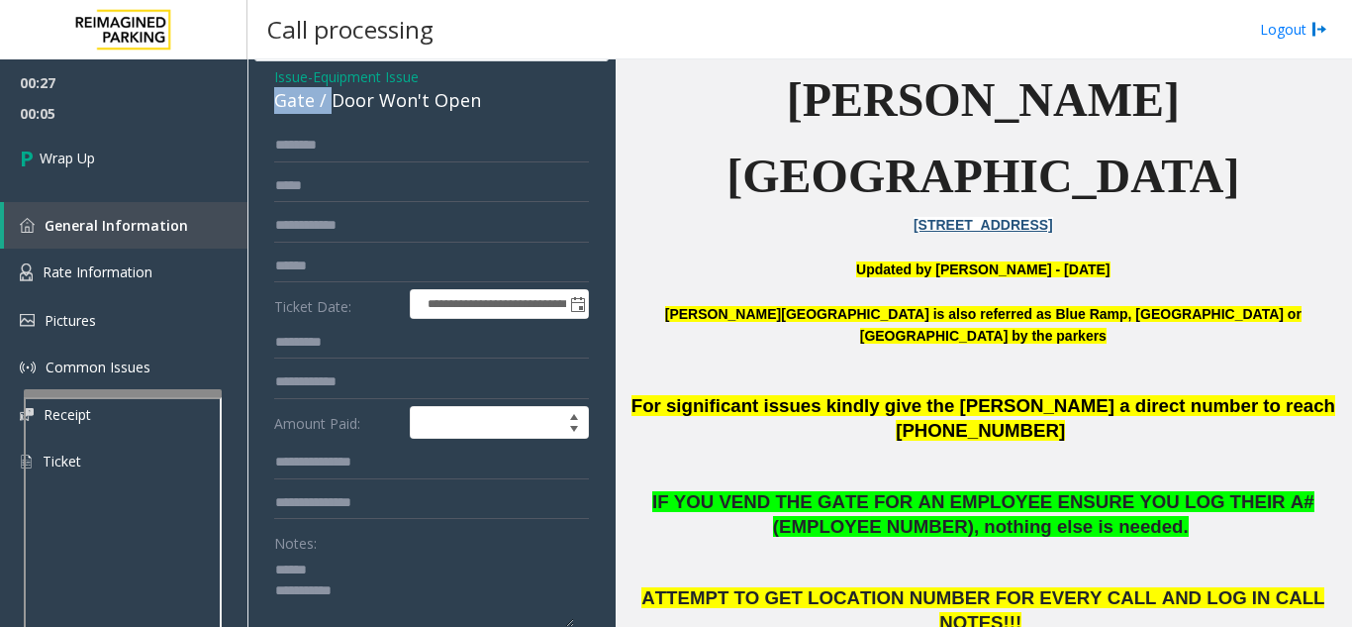
scroll to position [63, 0]
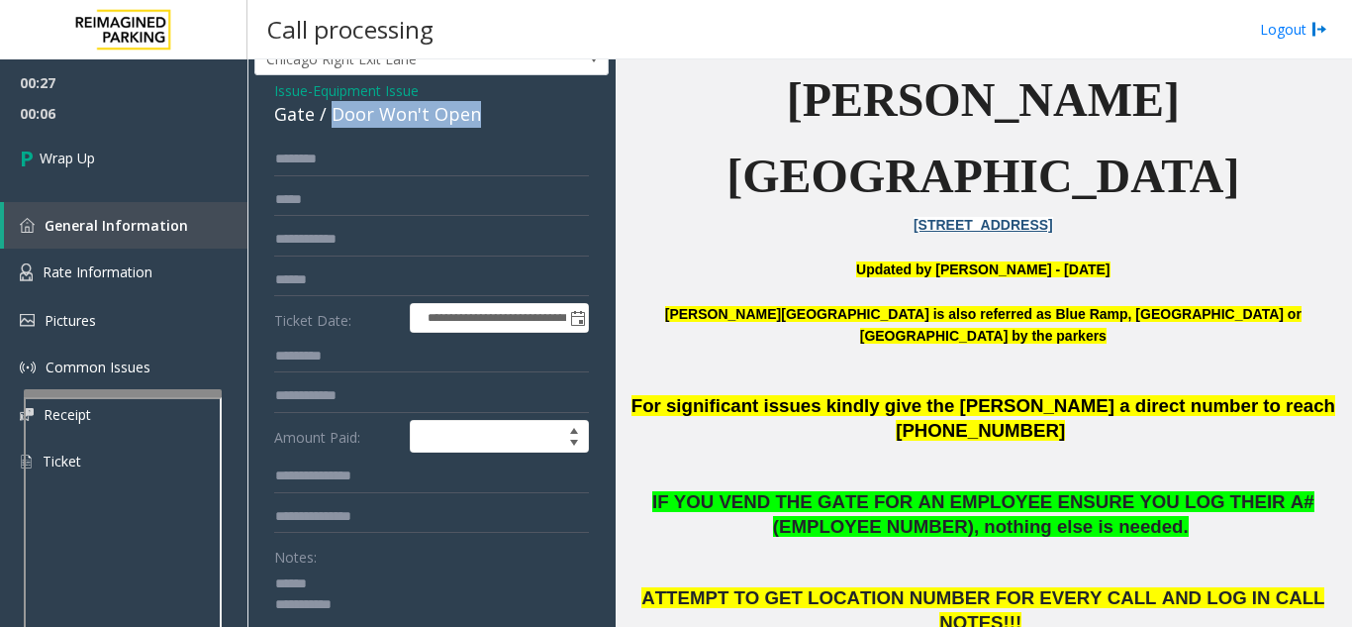
drag, startPoint x: 330, startPoint y: 79, endPoint x: 487, endPoint y: 121, distance: 162.8
click at [487, 121] on div "Gate / Door Won't Open" at bounding box center [431, 114] width 315 height 27
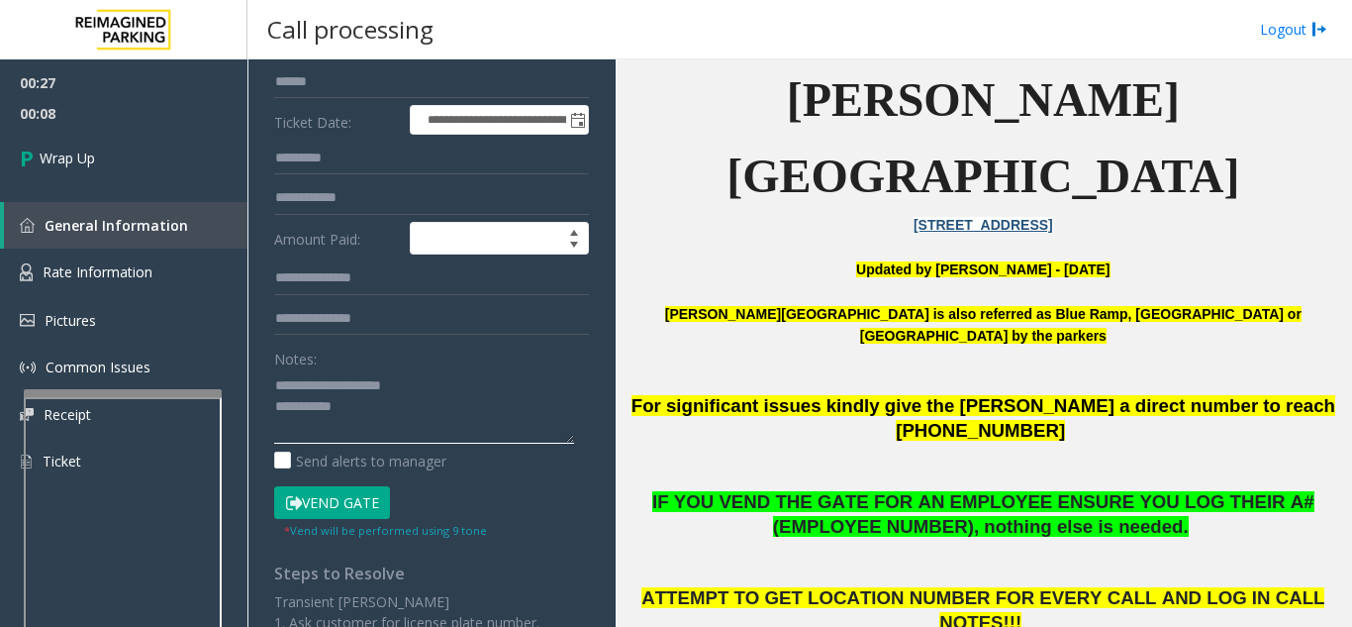
click at [450, 407] on textarea at bounding box center [424, 406] width 300 height 74
click at [536, 388] on textarea at bounding box center [424, 406] width 300 height 74
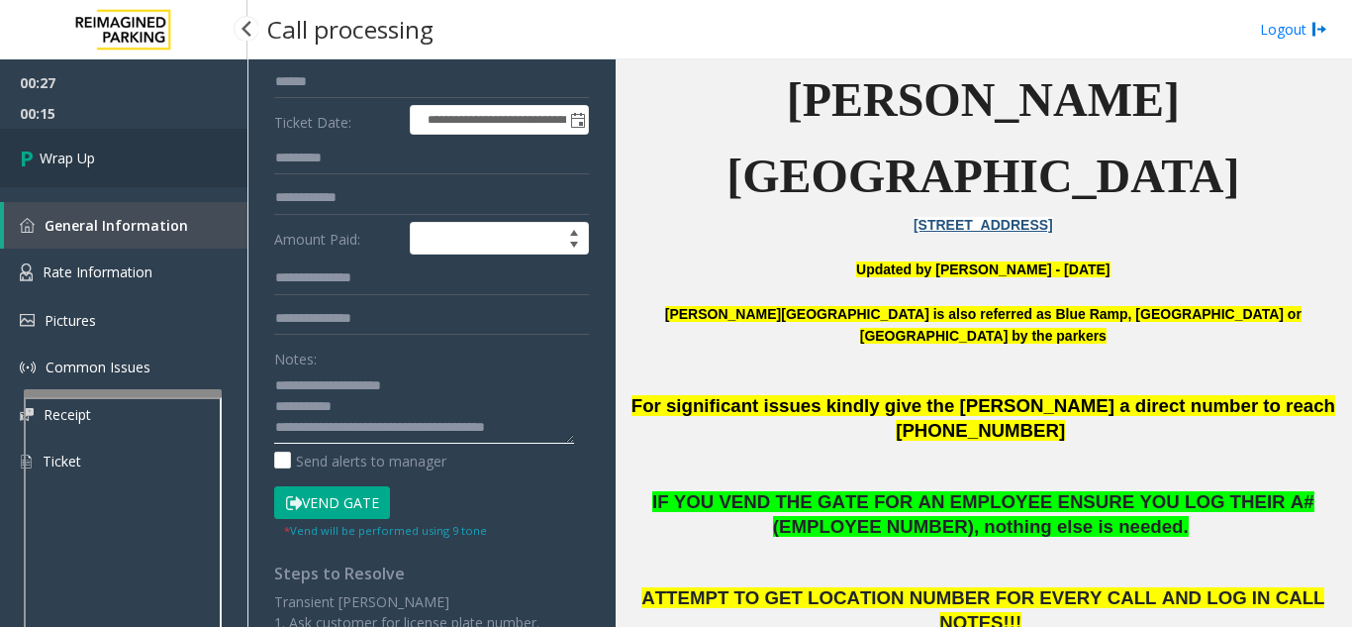
type textarea "**********"
click at [157, 148] on link "Wrap Up" at bounding box center [123, 158] width 247 height 58
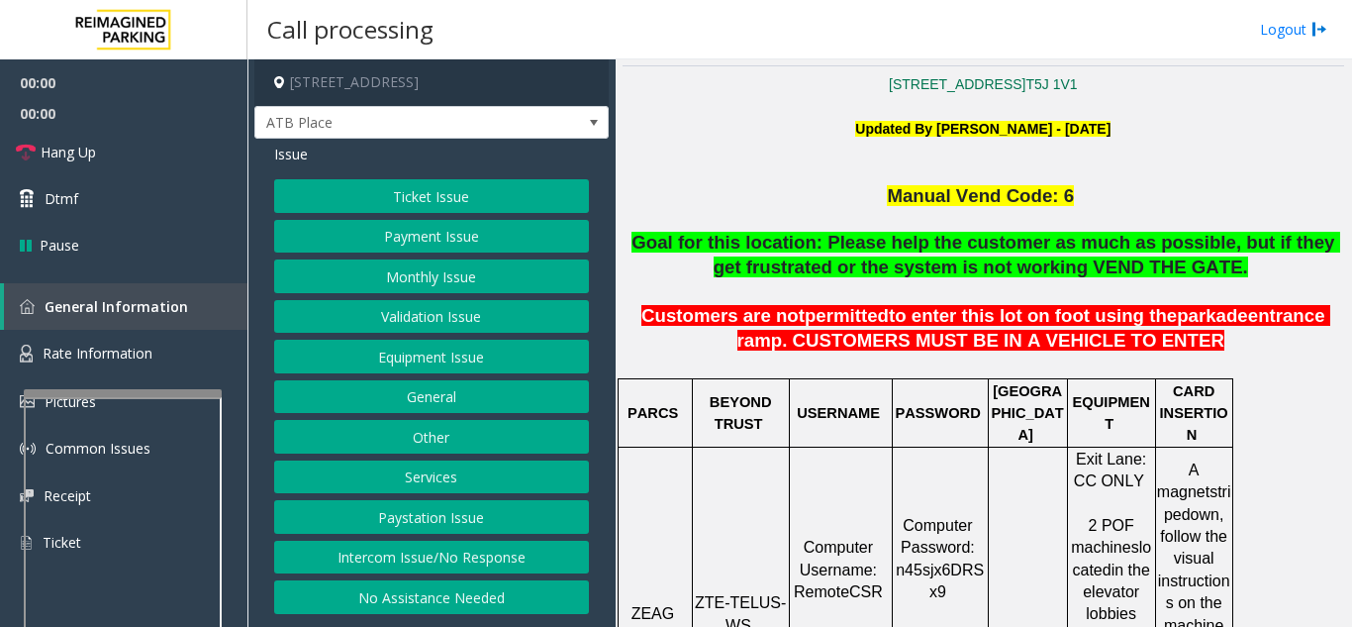
scroll to position [495, 0]
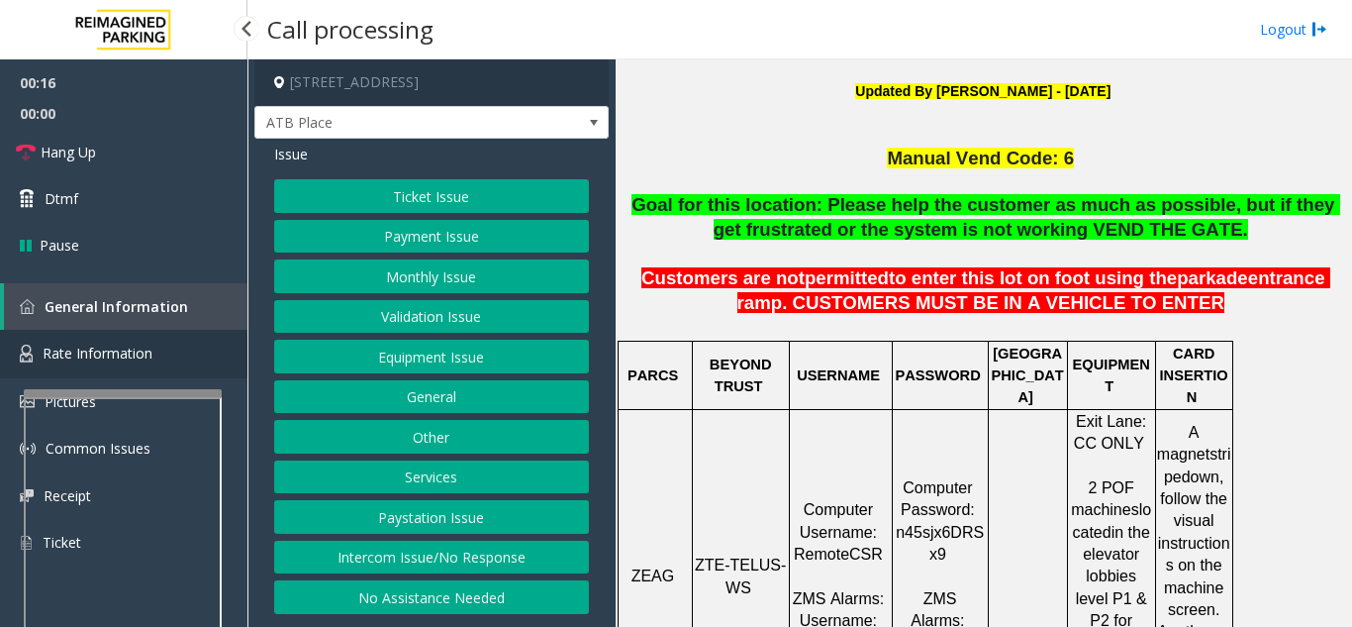
click at [150, 356] on span "Rate Information" at bounding box center [98, 352] width 110 height 19
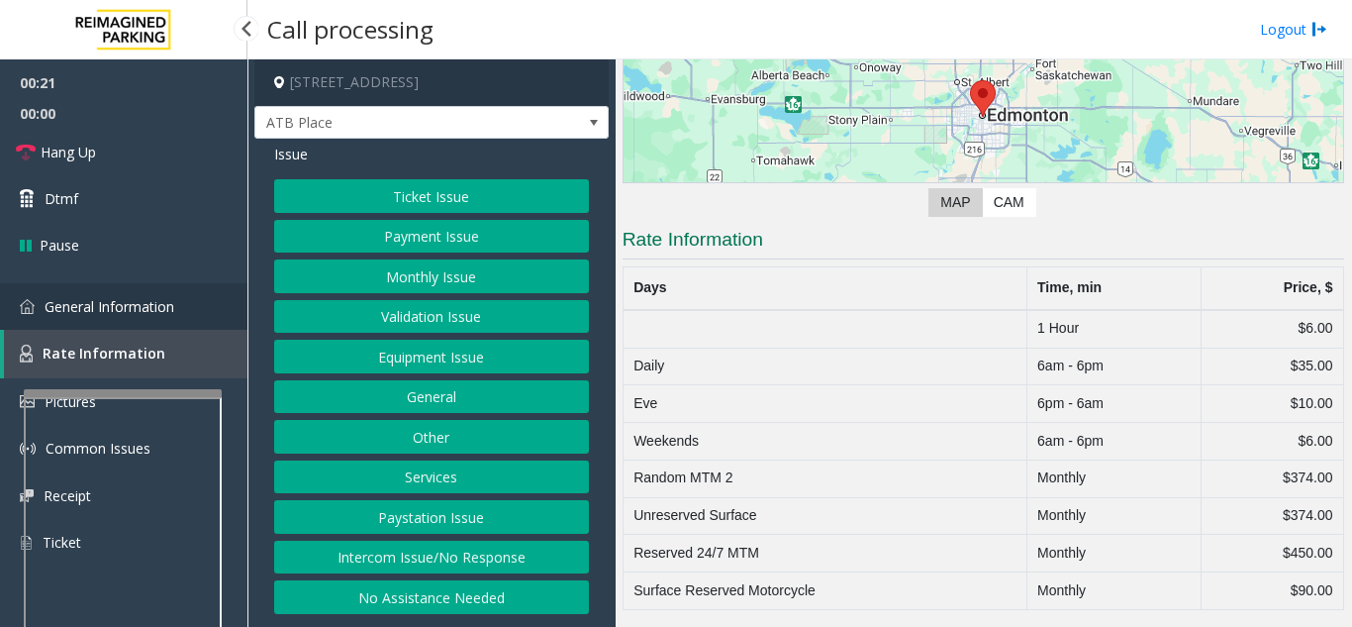
click at [179, 316] on link "General Information" at bounding box center [123, 306] width 247 height 47
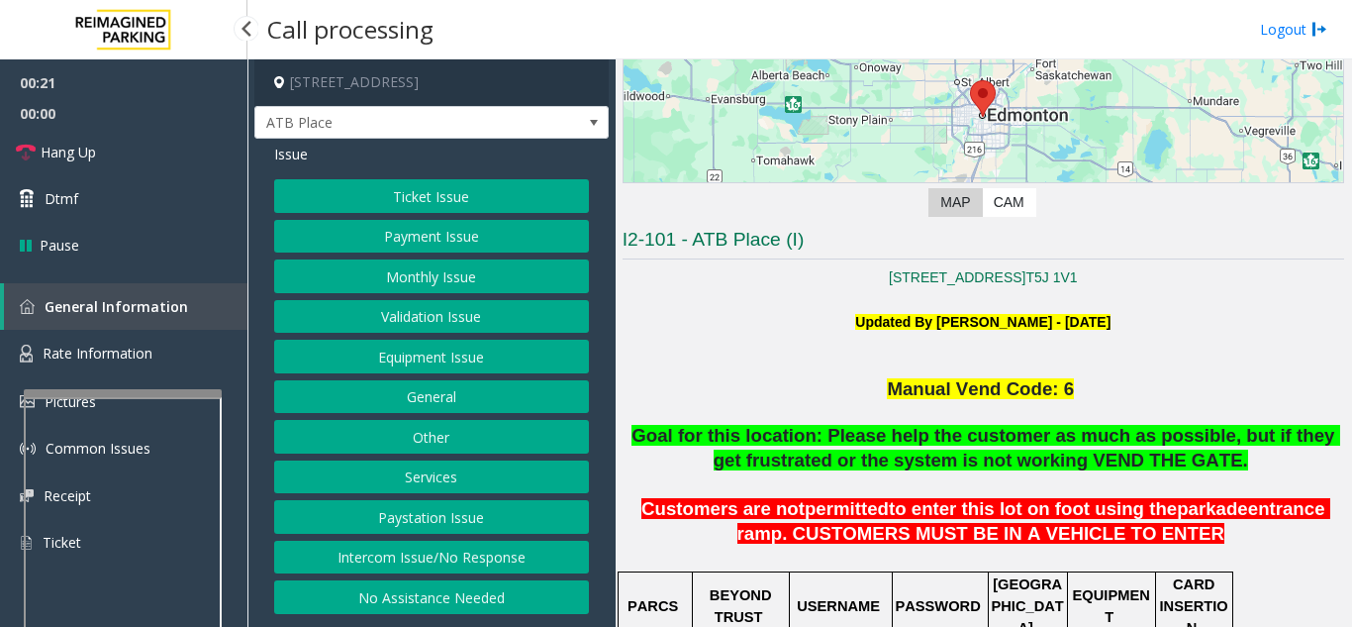
scroll to position [495, 0]
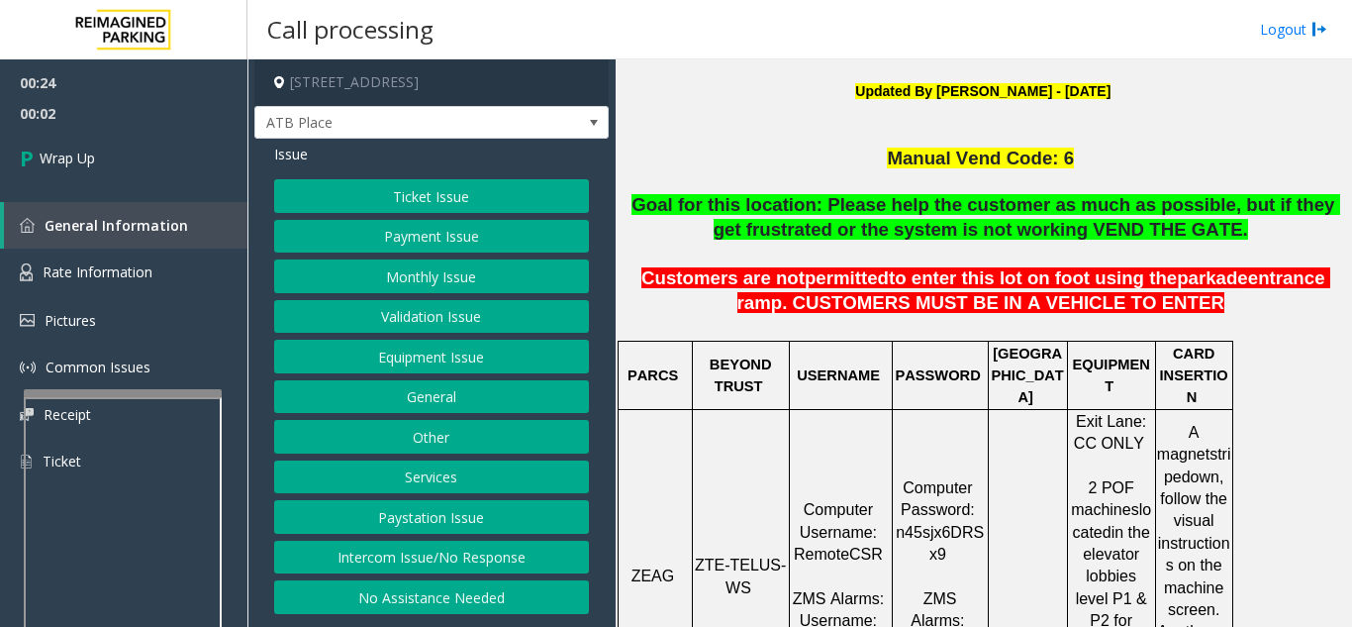
click at [402, 372] on button "Equipment Issue" at bounding box center [431, 356] width 315 height 34
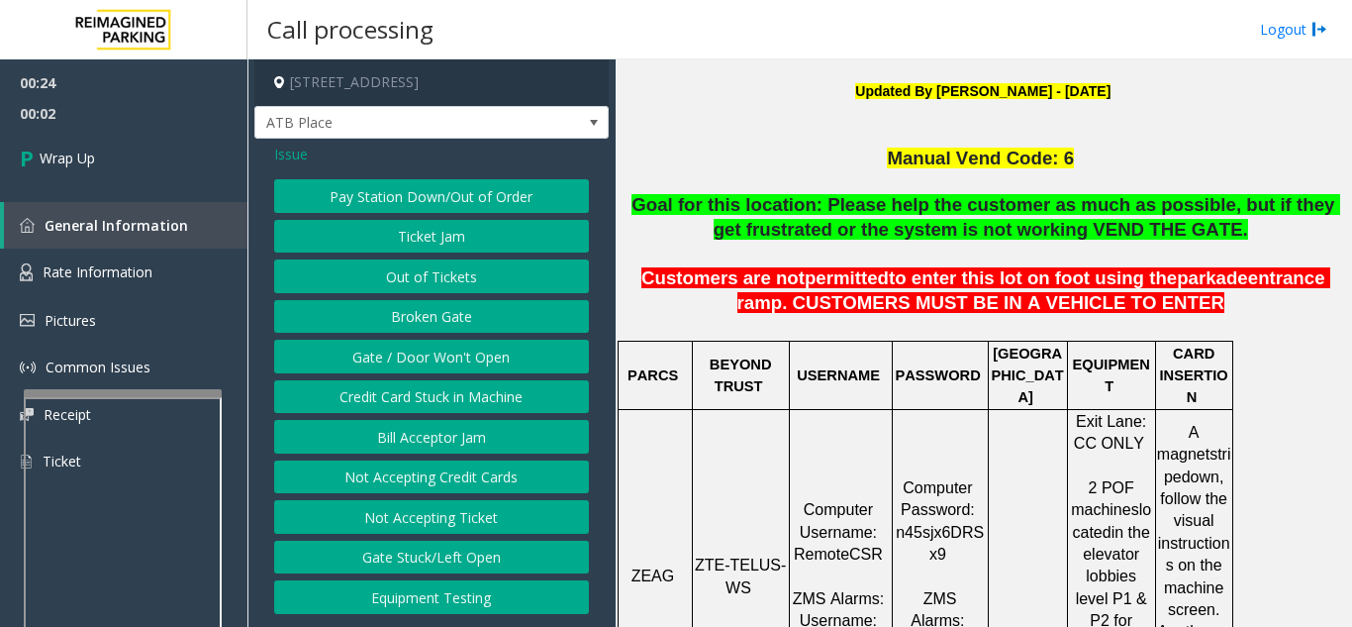
click at [402, 372] on button "Gate / Door Won't Open" at bounding box center [431, 356] width 315 height 34
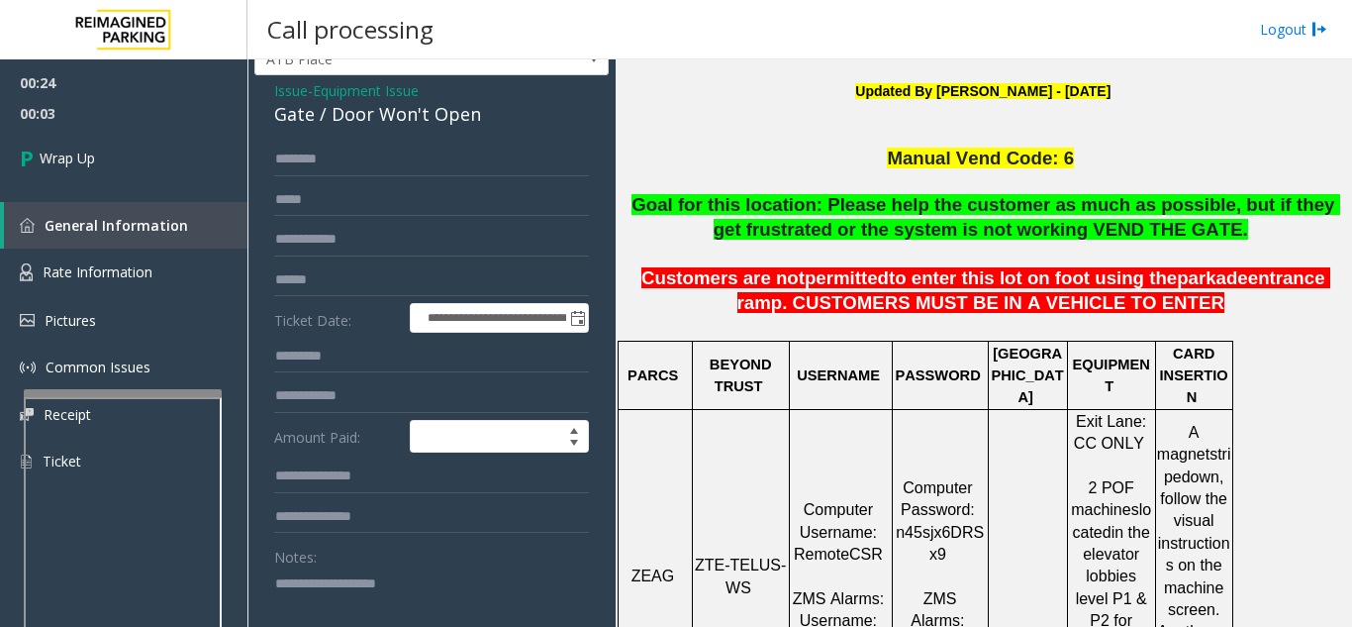
scroll to position [99, 0]
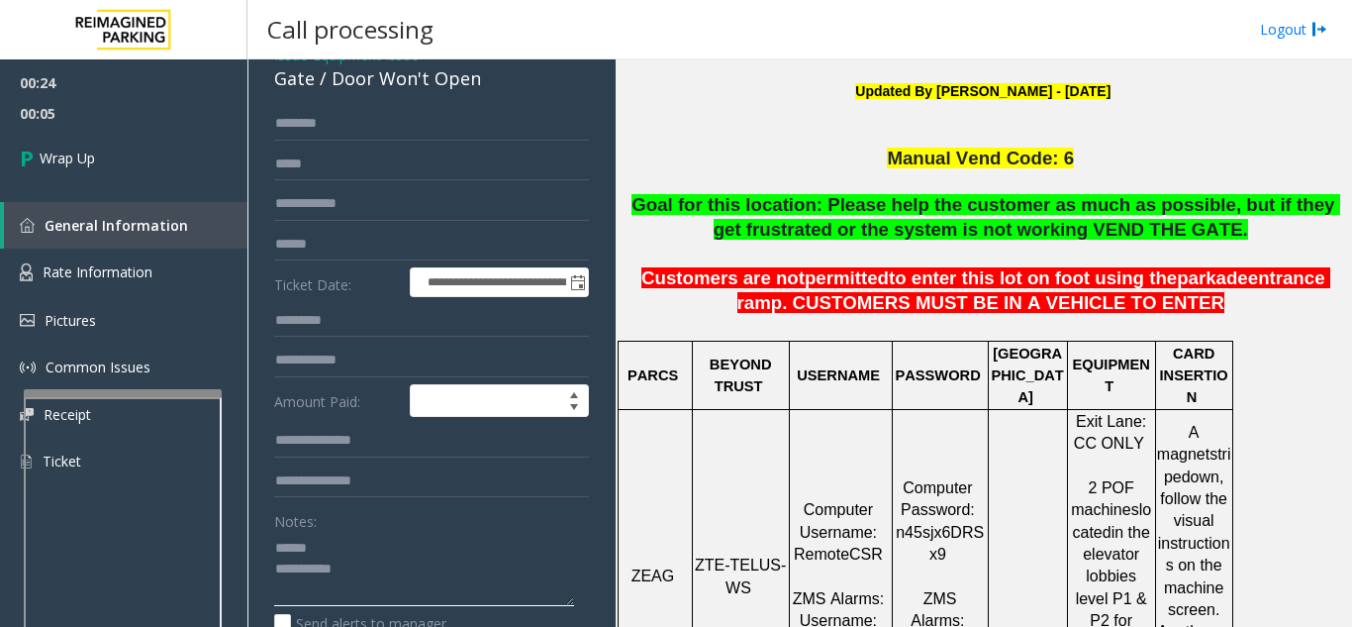
click at [331, 538] on textarea at bounding box center [424, 569] width 300 height 74
drag, startPoint x: 330, startPoint y: 82, endPoint x: 481, endPoint y: 89, distance: 151.6
click at [481, 89] on div "Gate / Door Won't Open" at bounding box center [431, 78] width 315 height 27
click at [475, 577] on textarea at bounding box center [424, 569] width 300 height 74
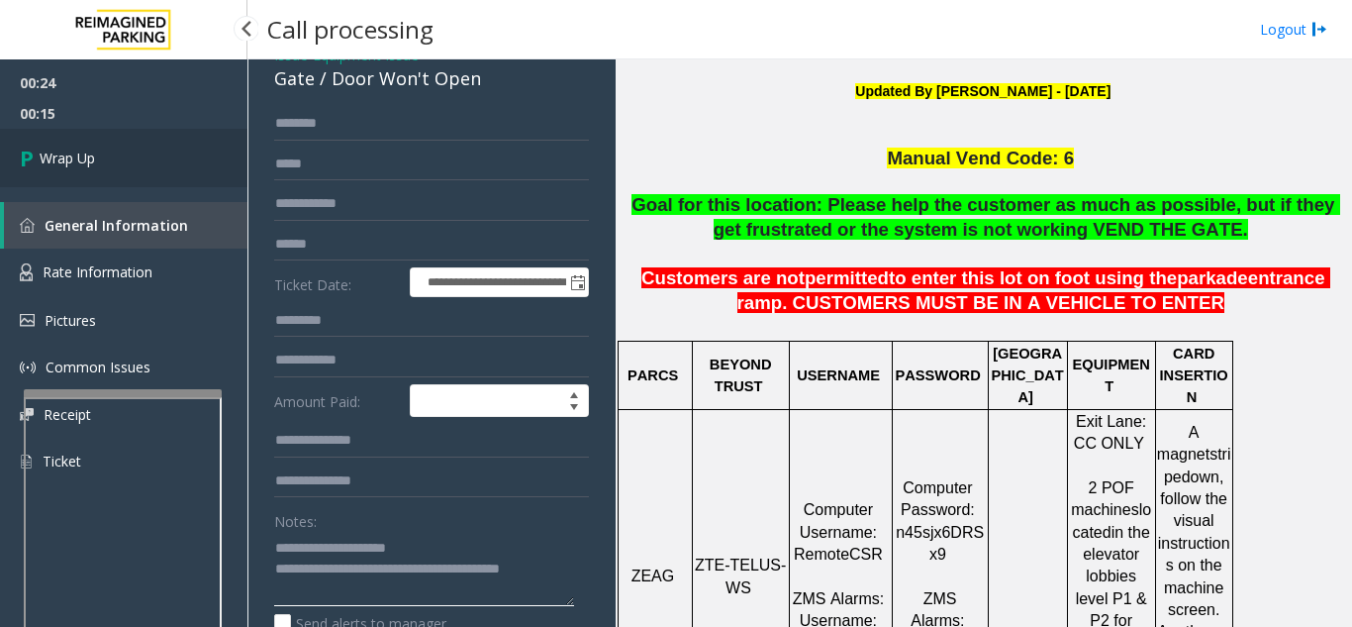
type textarea "**********"
click at [114, 166] on link "Wrap Up" at bounding box center [123, 158] width 247 height 58
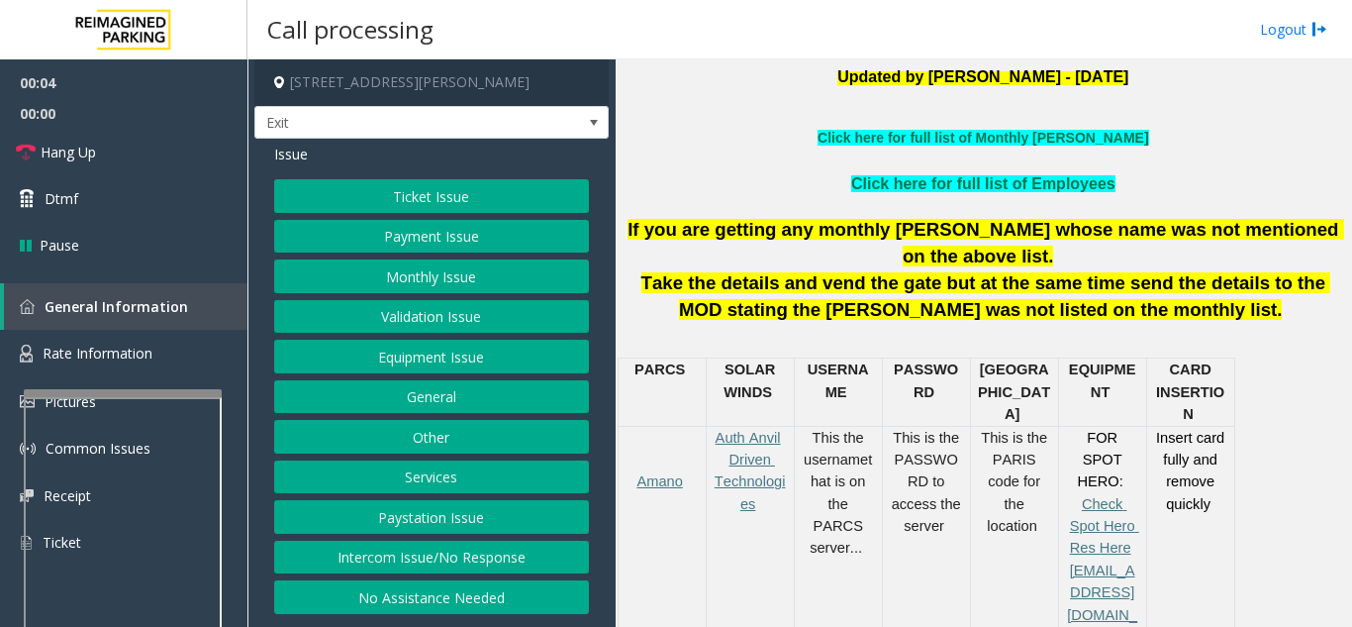
scroll to position [594, 0]
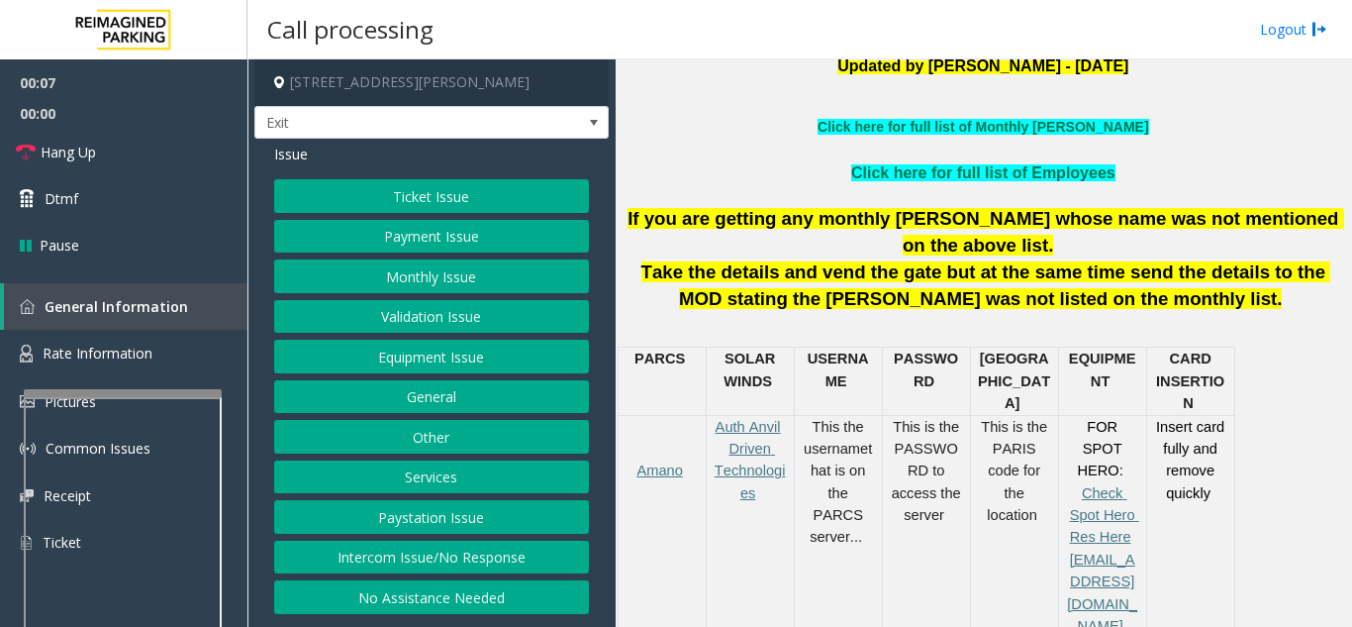
click at [485, 474] on button "Services" at bounding box center [431, 477] width 315 height 34
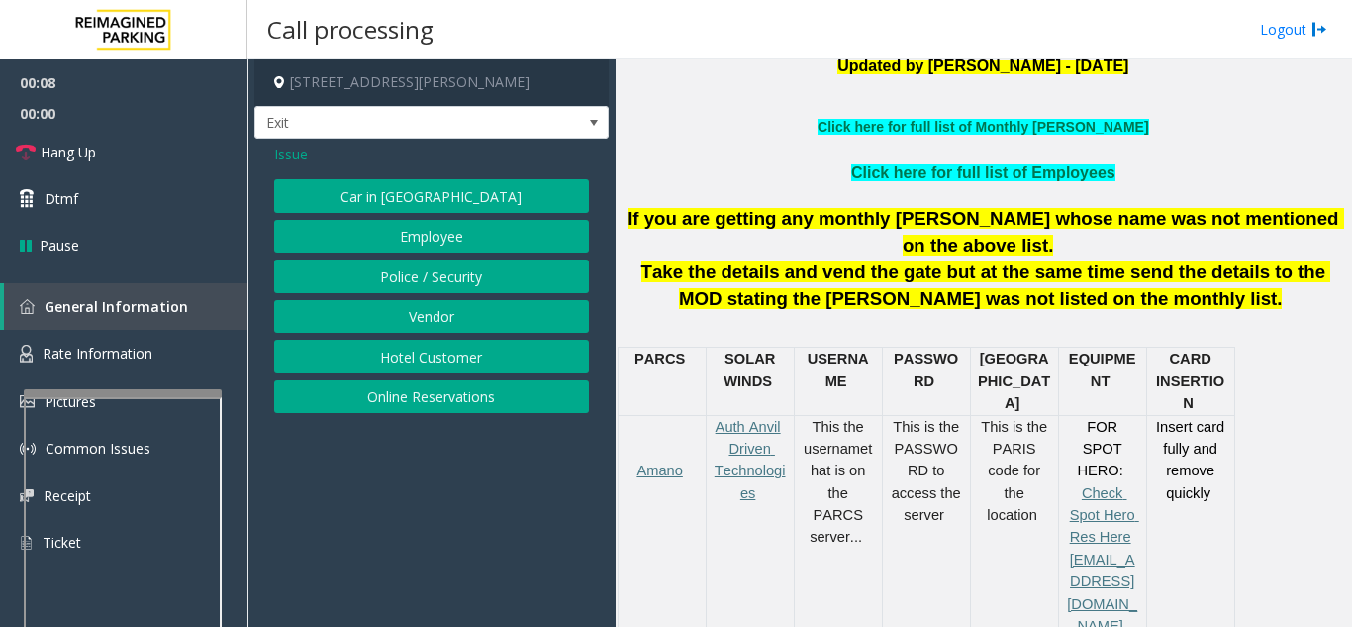
click at [455, 381] on button "Online Reservations" at bounding box center [431, 397] width 315 height 34
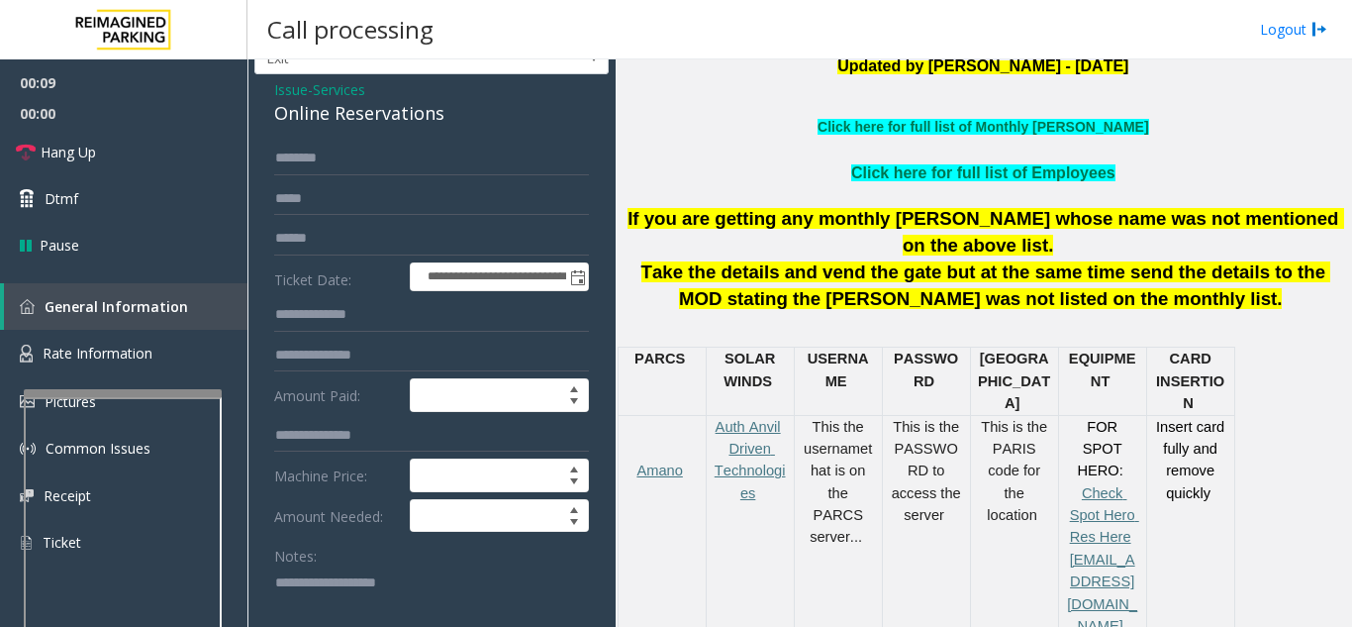
scroll to position [99, 0]
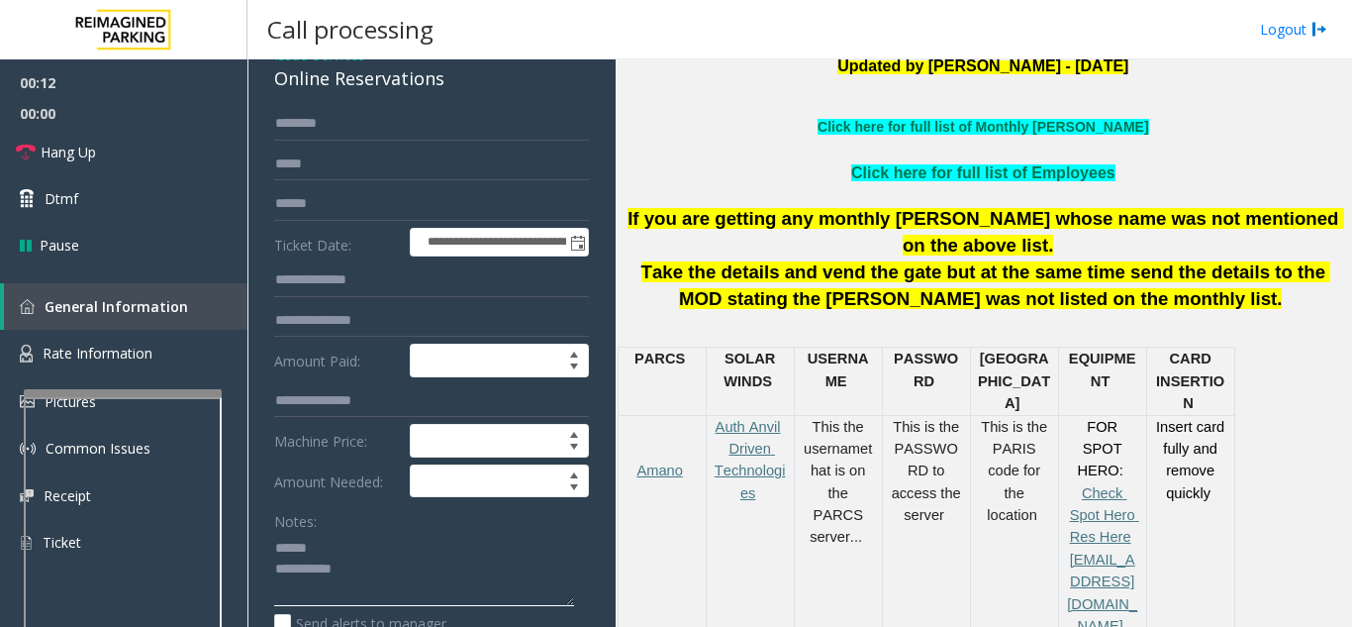
click at [365, 536] on textarea at bounding box center [424, 569] width 300 height 74
type textarea "**********"
click at [348, 222] on form "**********" at bounding box center [431, 404] width 315 height 595
click at [352, 211] on input "text" at bounding box center [431, 204] width 315 height 34
drag, startPoint x: 273, startPoint y: 80, endPoint x: 369, endPoint y: 86, distance: 96.2
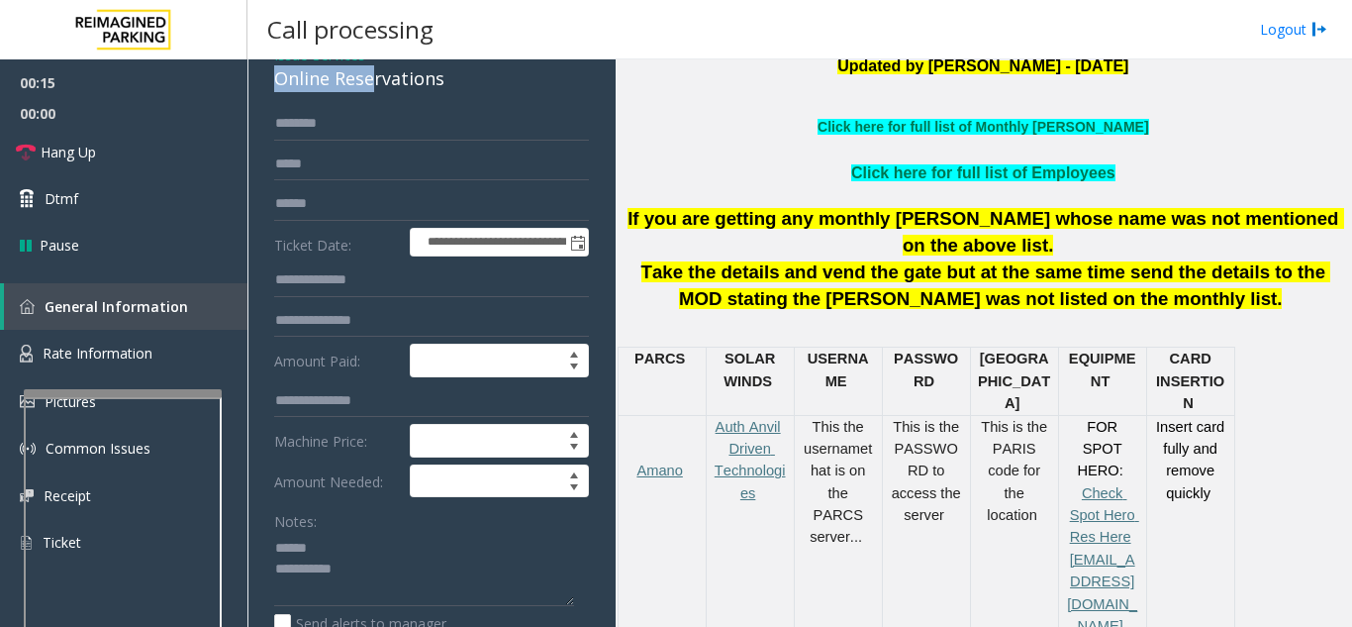
click at [344, 197] on input "text" at bounding box center [431, 204] width 315 height 34
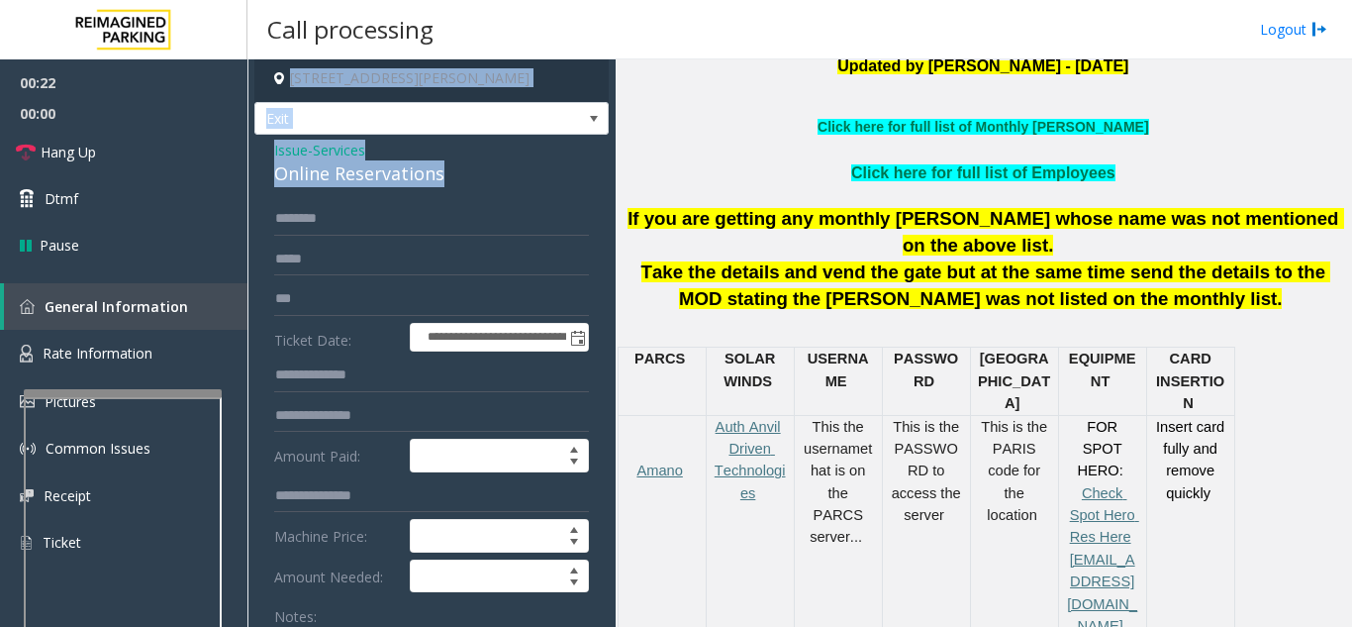
scroll to position [0, 0]
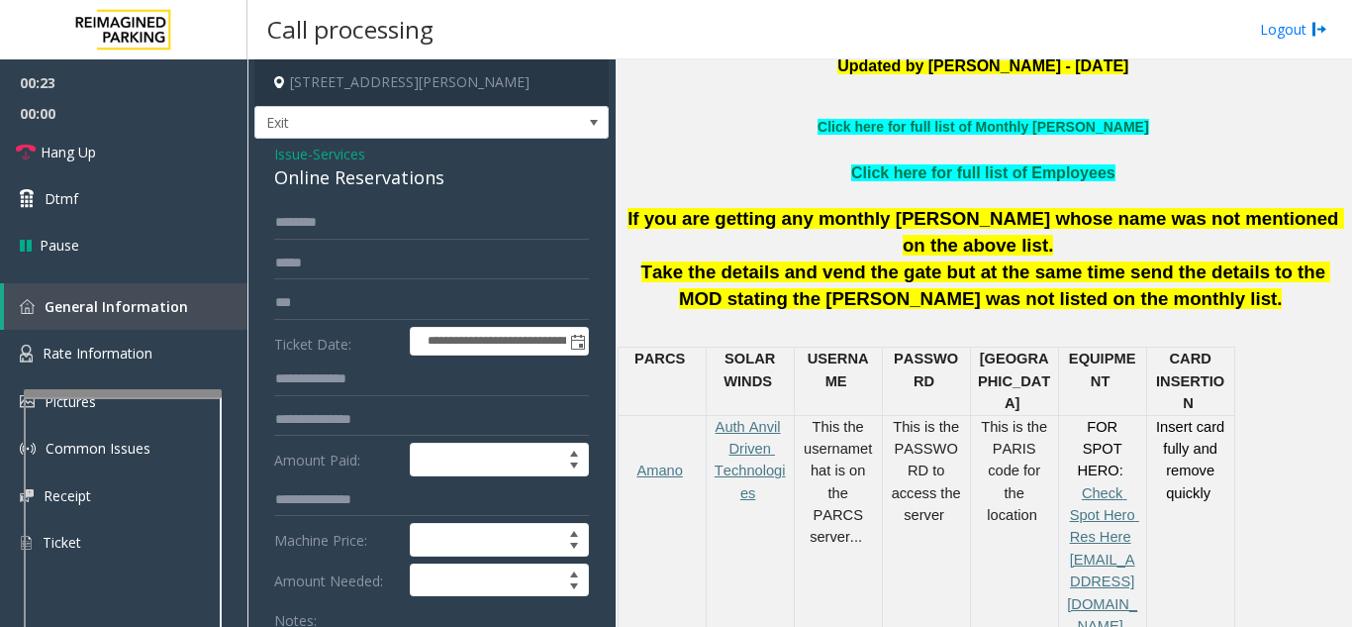
drag, startPoint x: 444, startPoint y: 76, endPoint x: 274, endPoint y: 195, distance: 207.6
click at [351, 307] on input "***" at bounding box center [431, 303] width 315 height 34
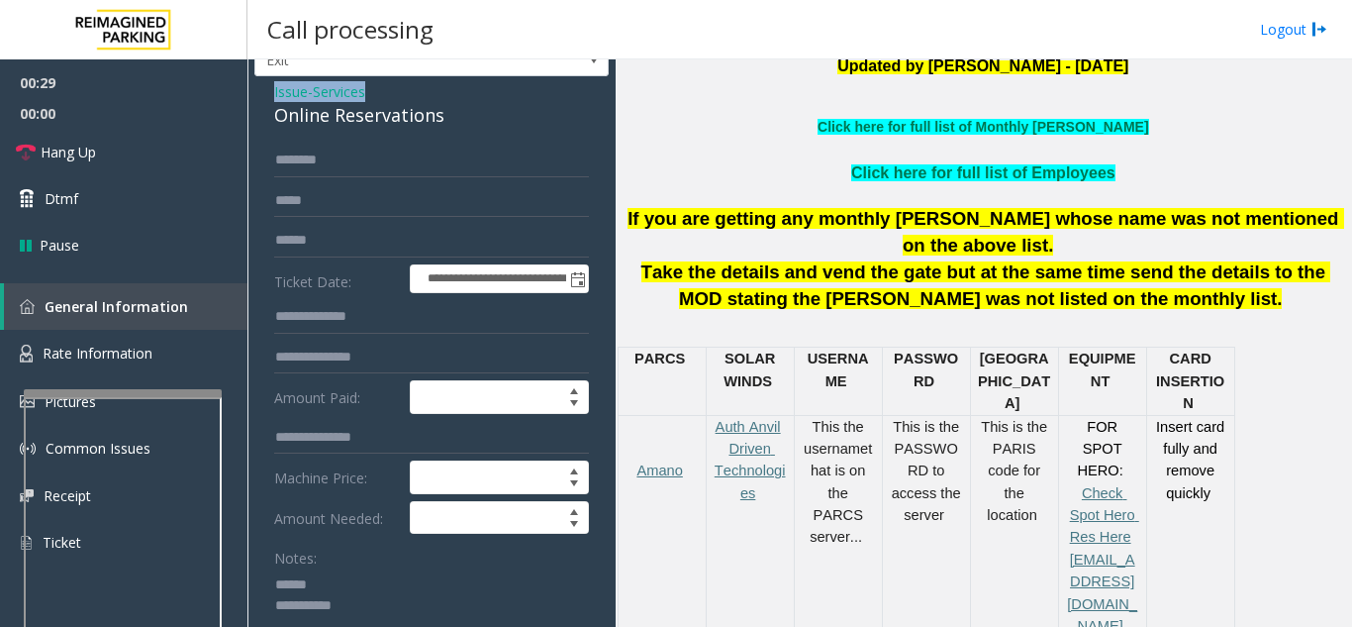
scroll to position [48, 0]
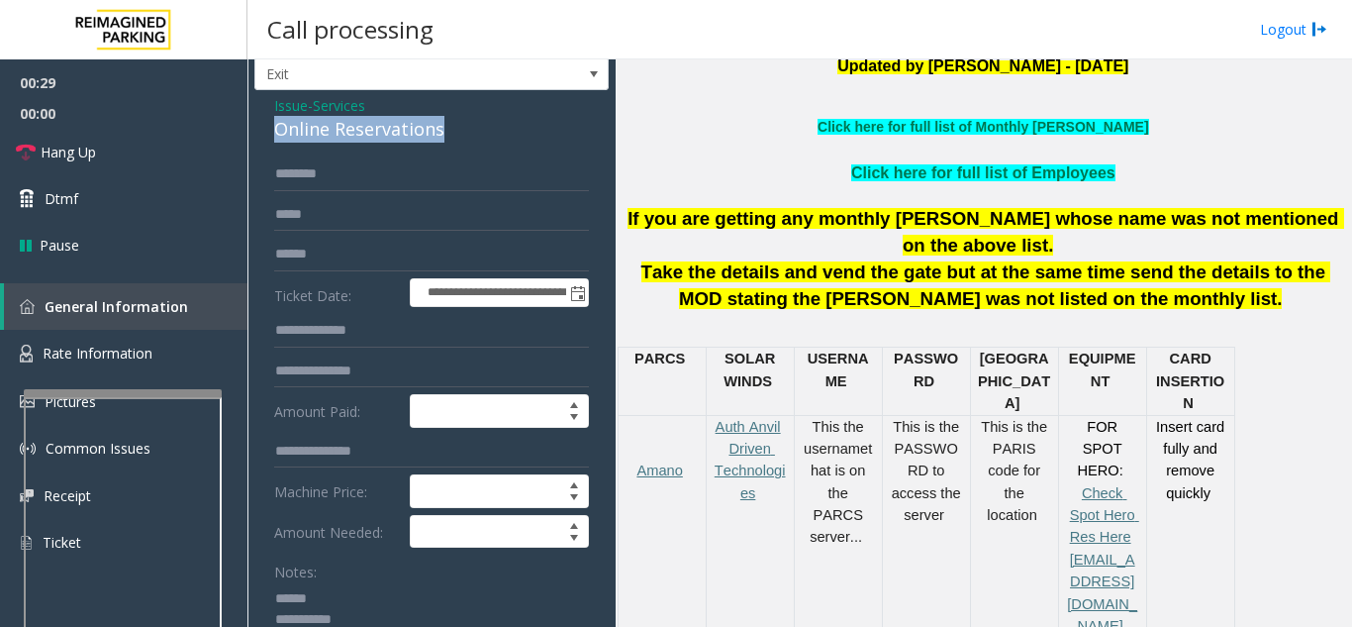
drag, startPoint x: 269, startPoint y: 79, endPoint x: 456, endPoint y: 130, distance: 193.8
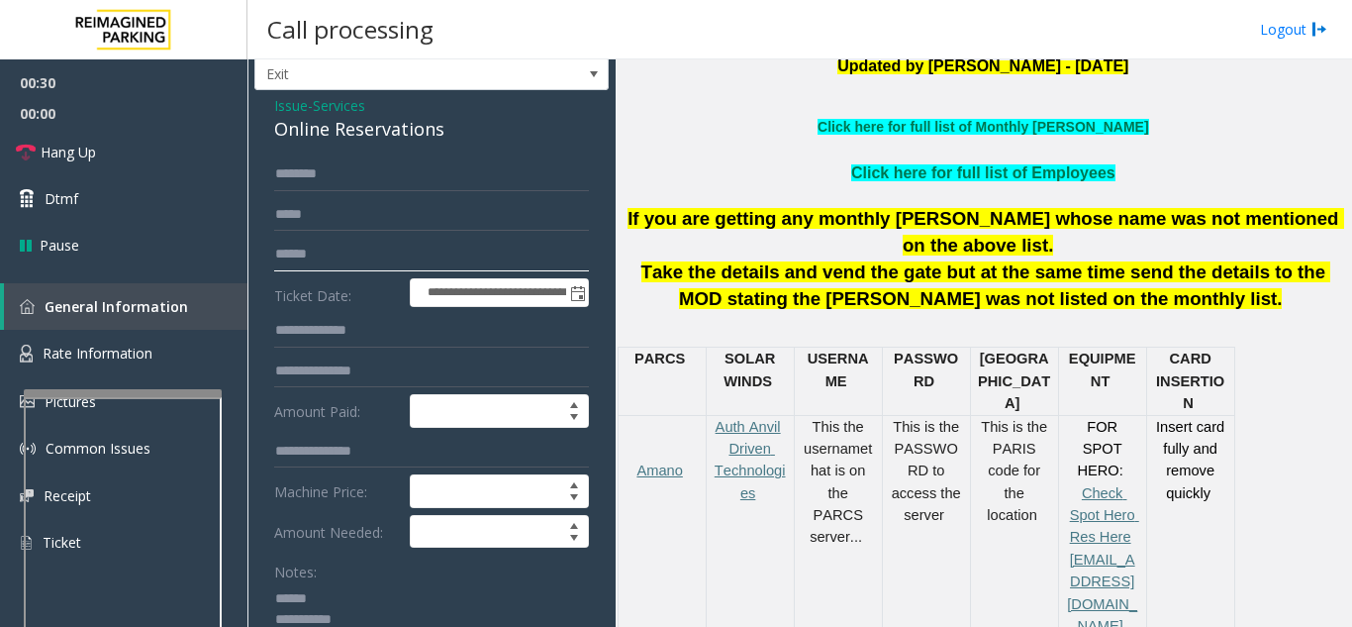
click at [387, 264] on input "******" at bounding box center [431, 255] width 315 height 34
type input "*********"
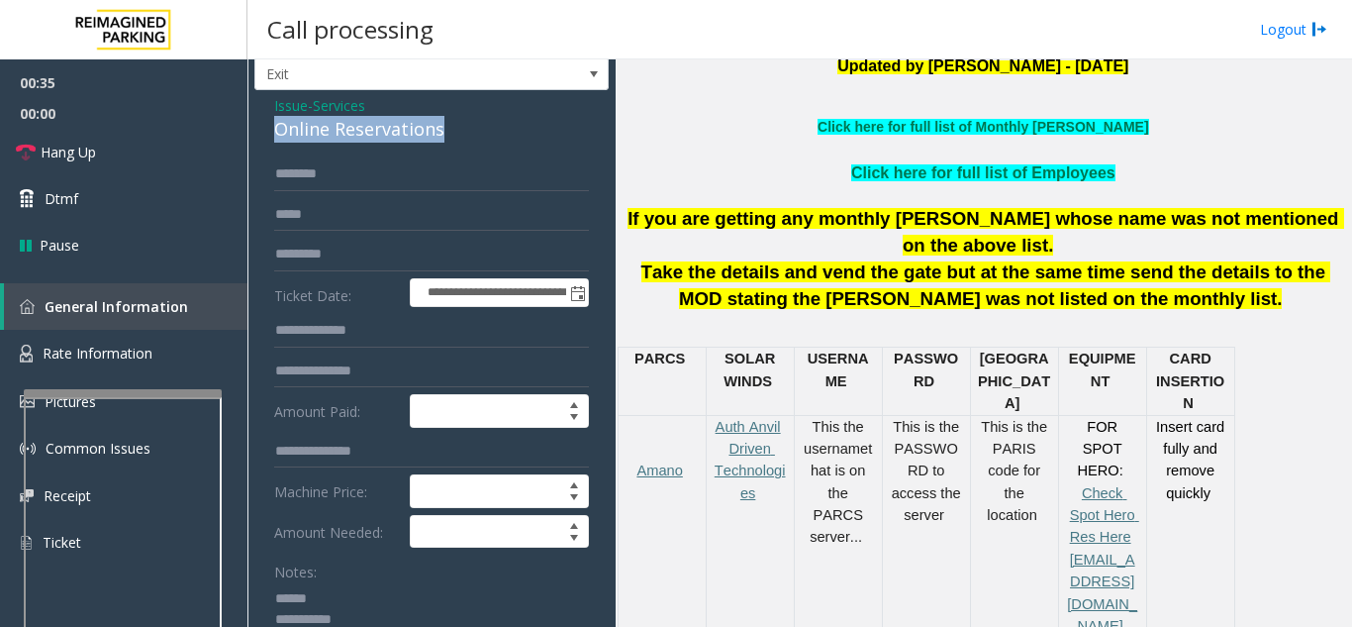
drag, startPoint x: 476, startPoint y: 137, endPoint x: 257, endPoint y: 130, distance: 218.9
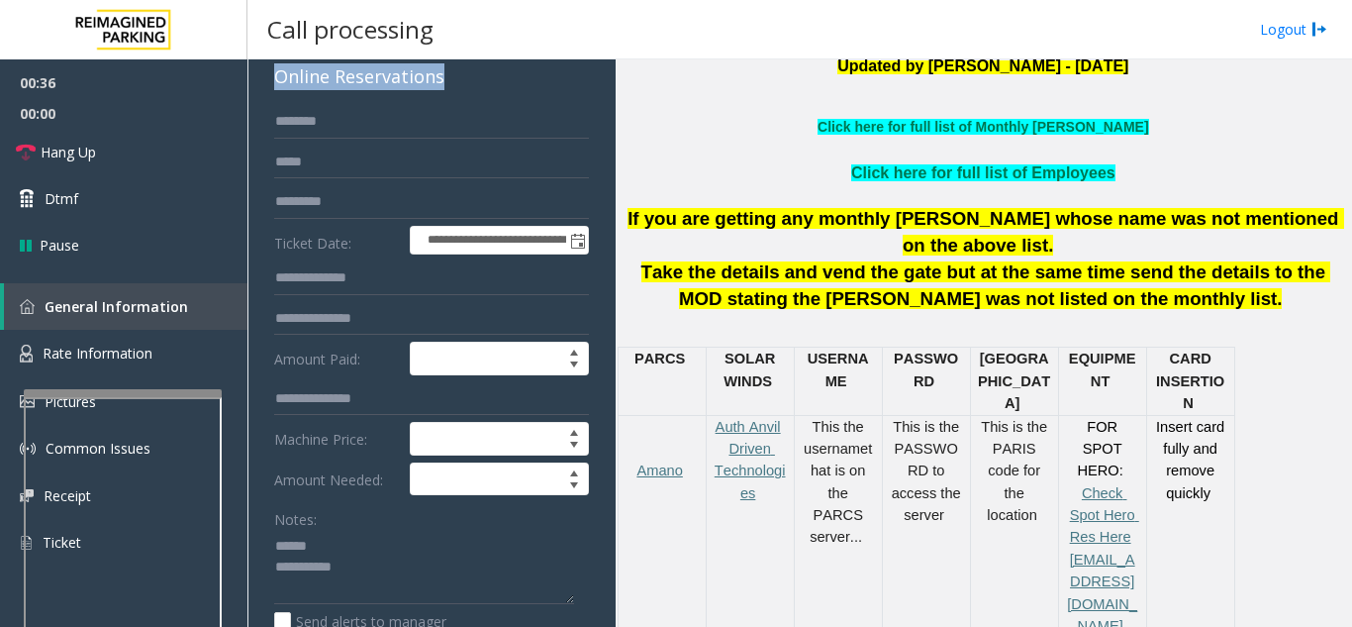
scroll to position [120, 0]
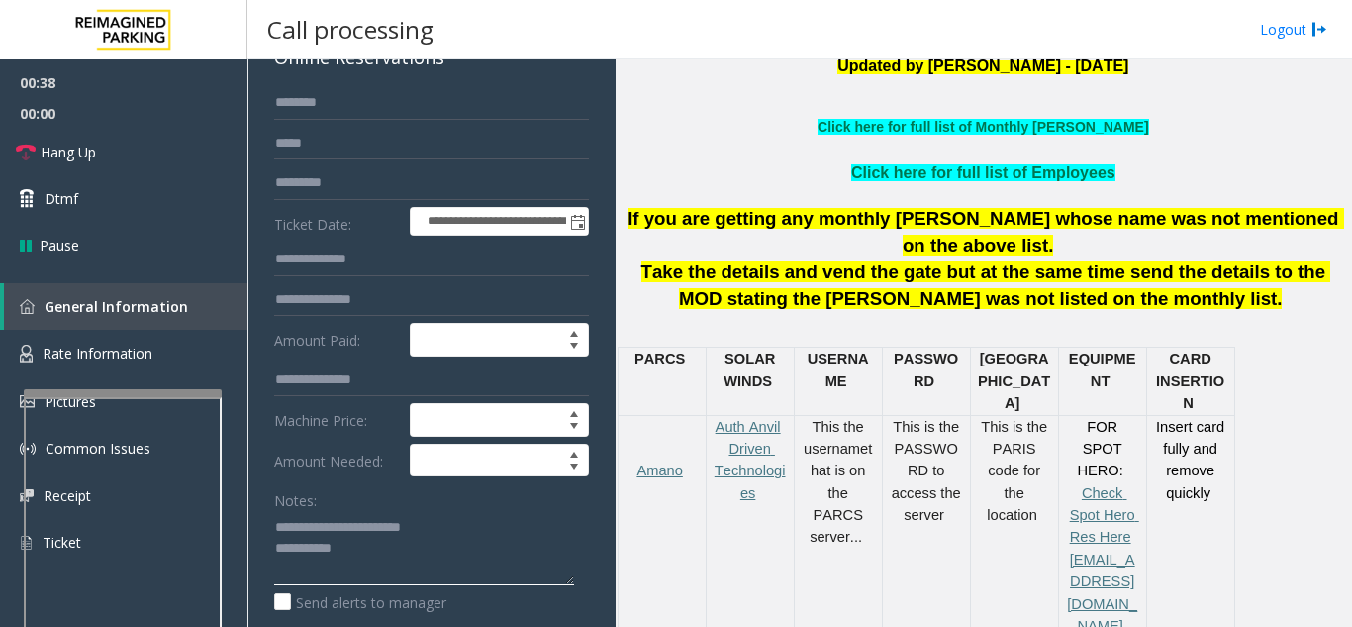
click at [485, 531] on textarea at bounding box center [424, 548] width 300 height 74
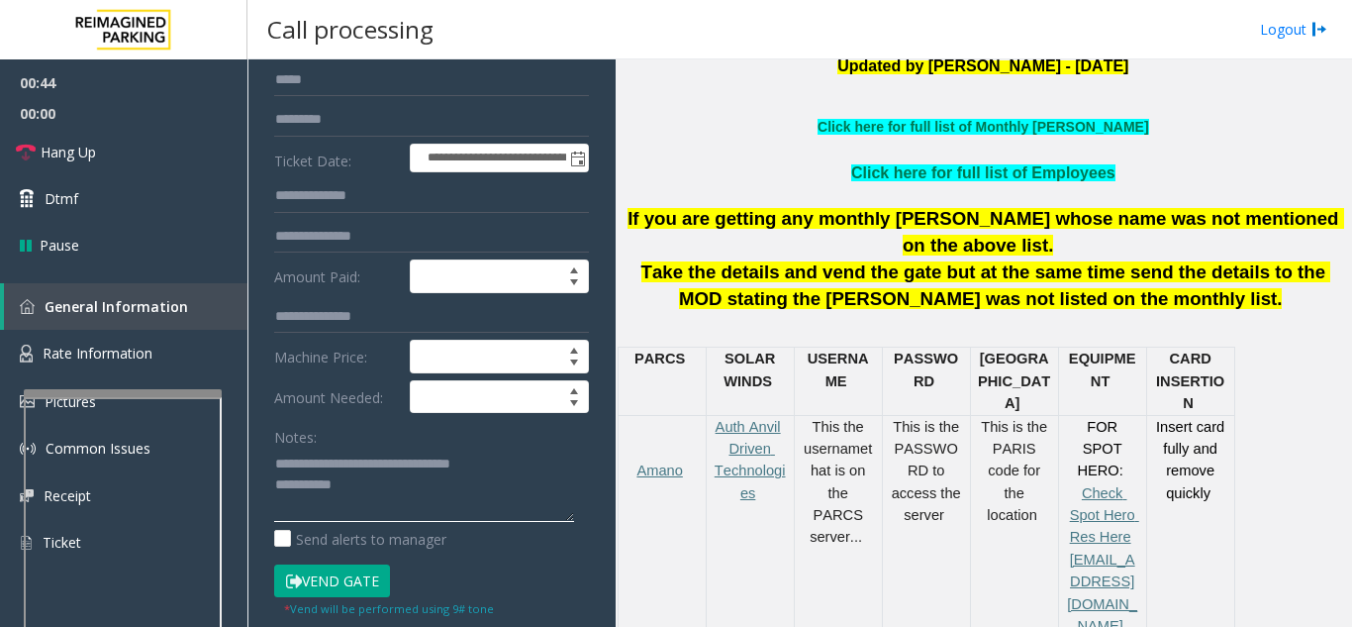
scroll to position [219, 0]
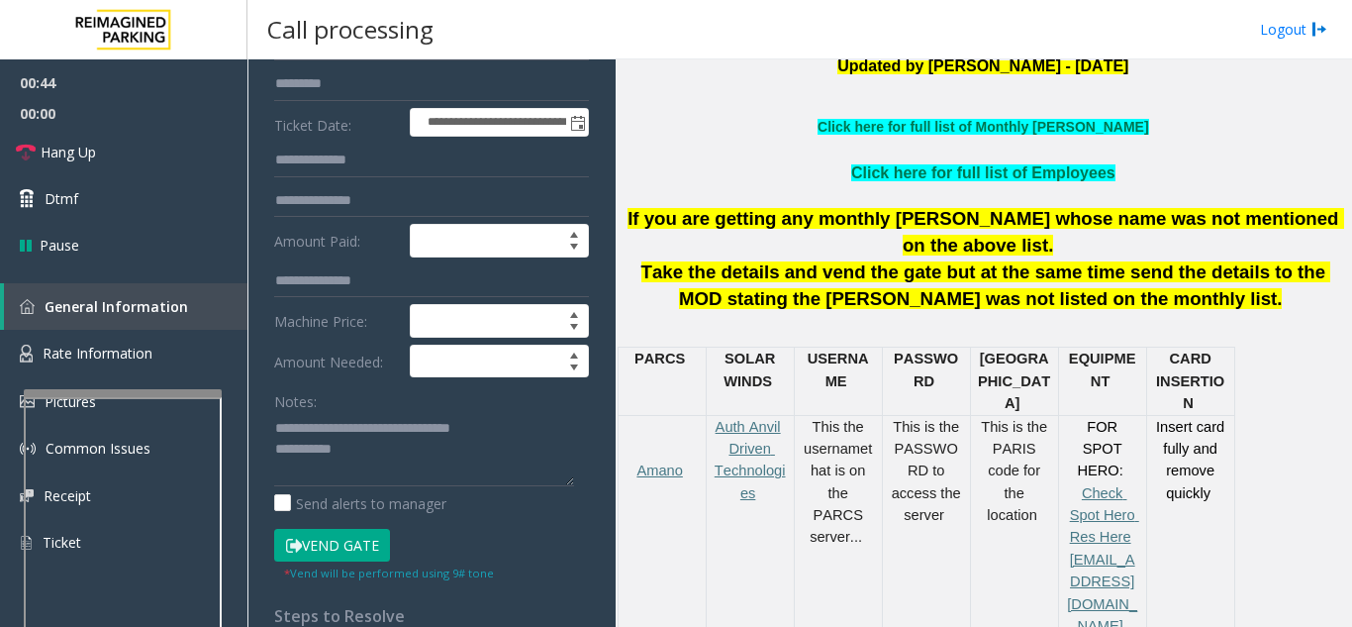
click at [375, 542] on button "Vend Gate" at bounding box center [332, 546] width 116 height 34
click at [416, 437] on textarea at bounding box center [424, 449] width 300 height 74
click at [380, 452] on textarea at bounding box center [424, 449] width 300 height 74
type textarea "**********"
click at [365, 378] on form "**********" at bounding box center [431, 302] width 315 height 630
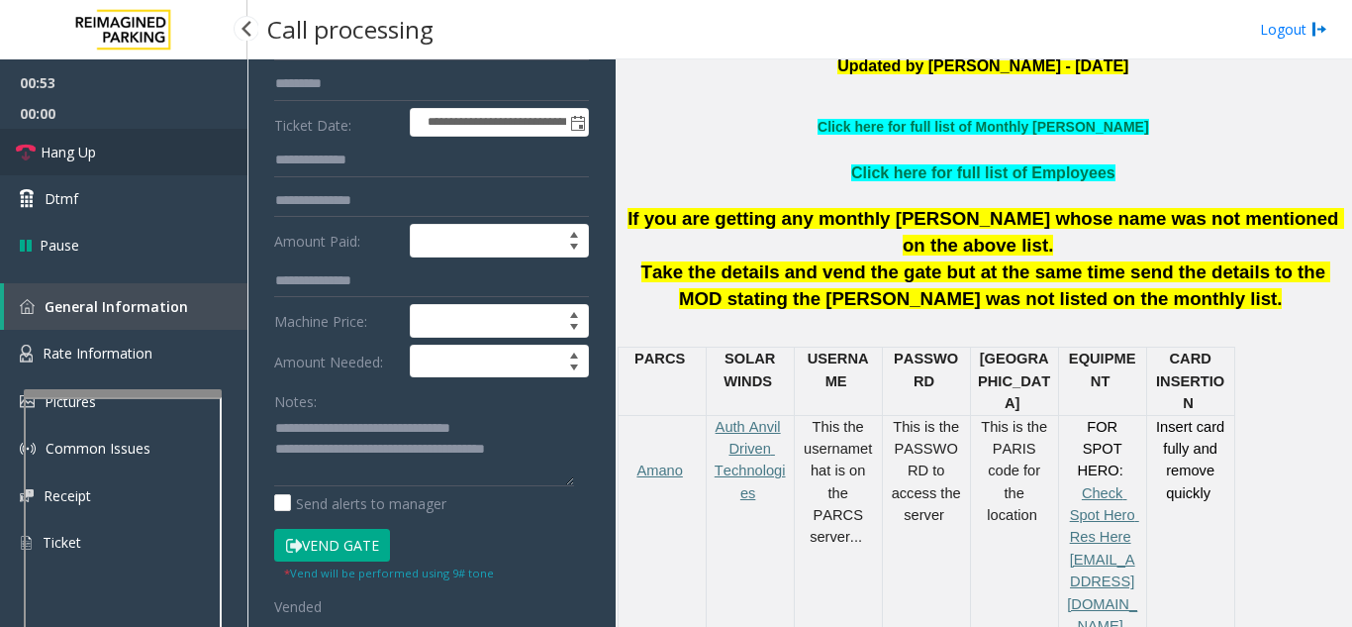
click at [167, 165] on link "Hang Up" at bounding box center [123, 152] width 247 height 47
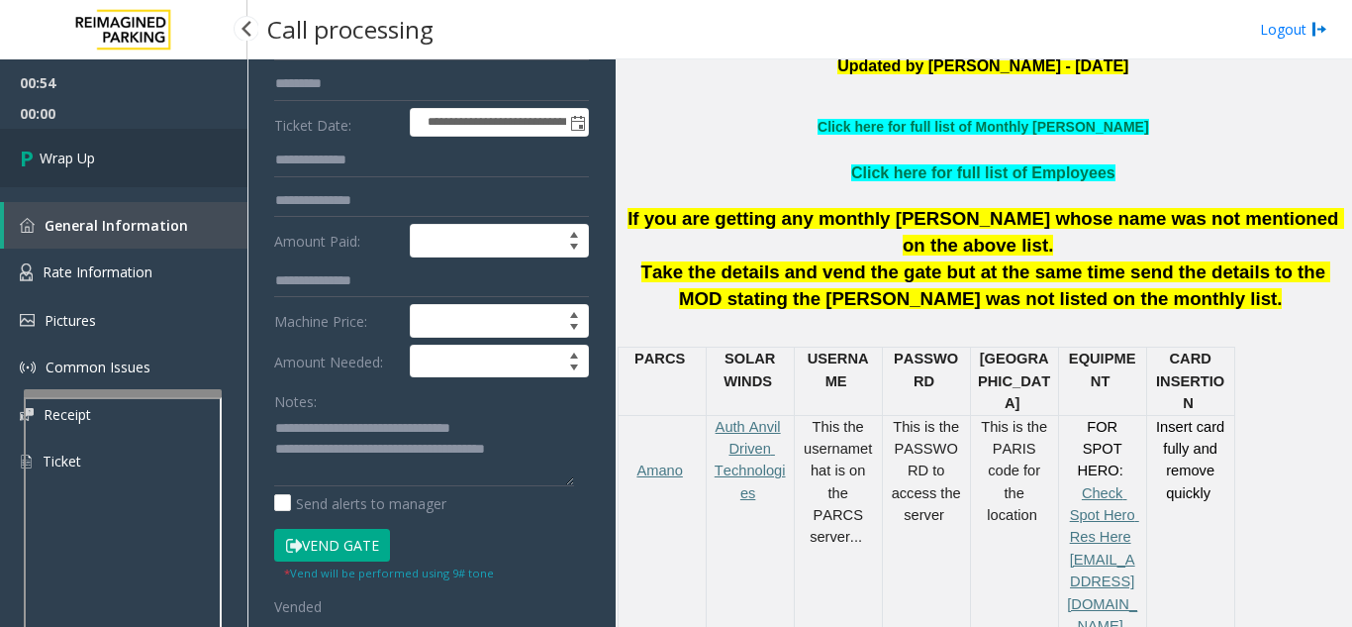
click at [167, 165] on link "Wrap Up" at bounding box center [123, 158] width 247 height 58
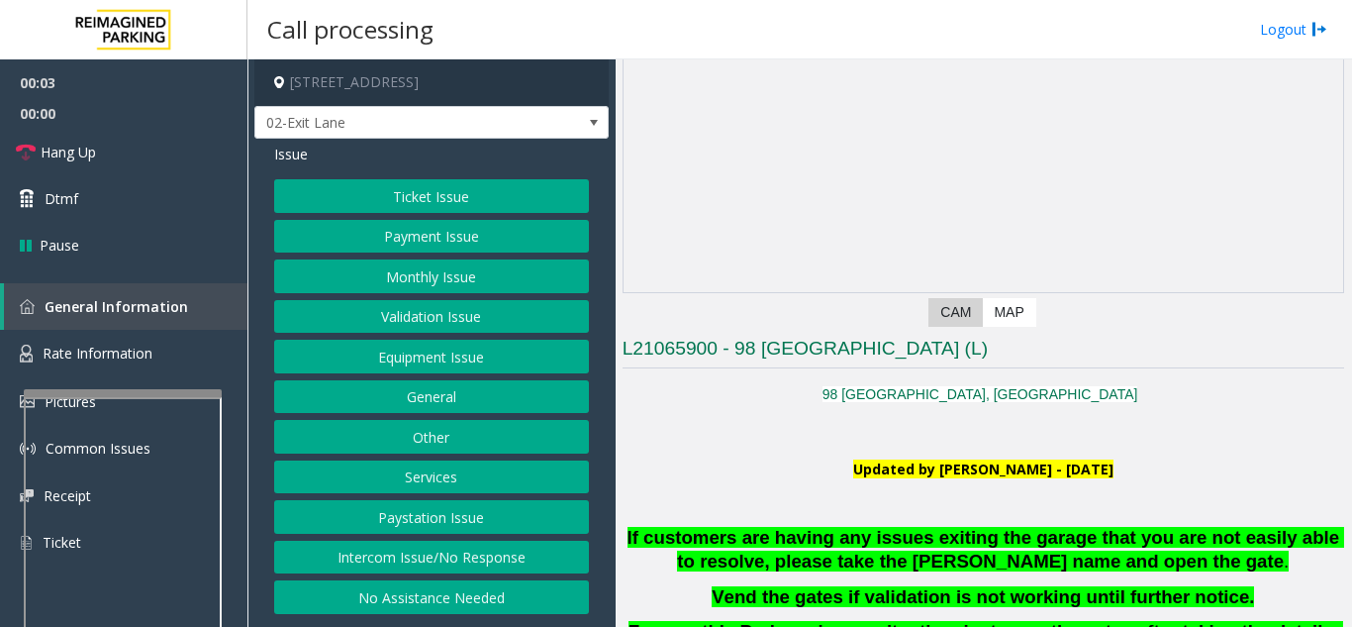
scroll to position [396, 0]
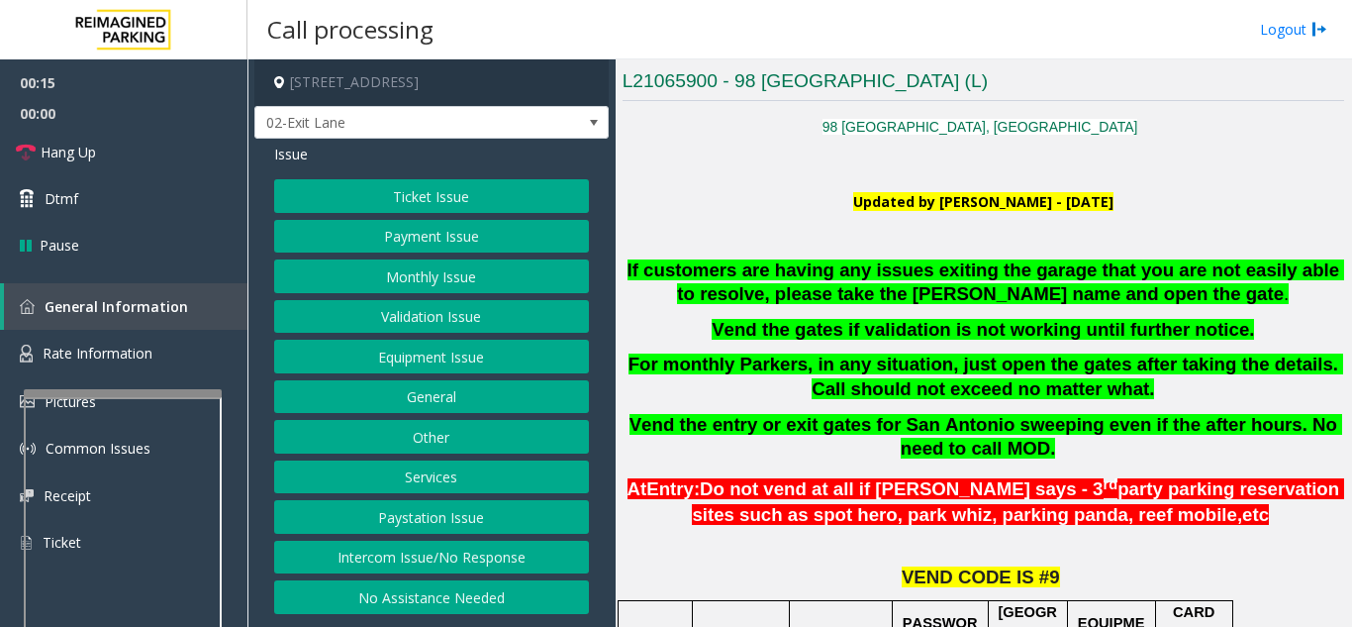
click at [450, 327] on button "Validation Issue" at bounding box center [431, 317] width 315 height 34
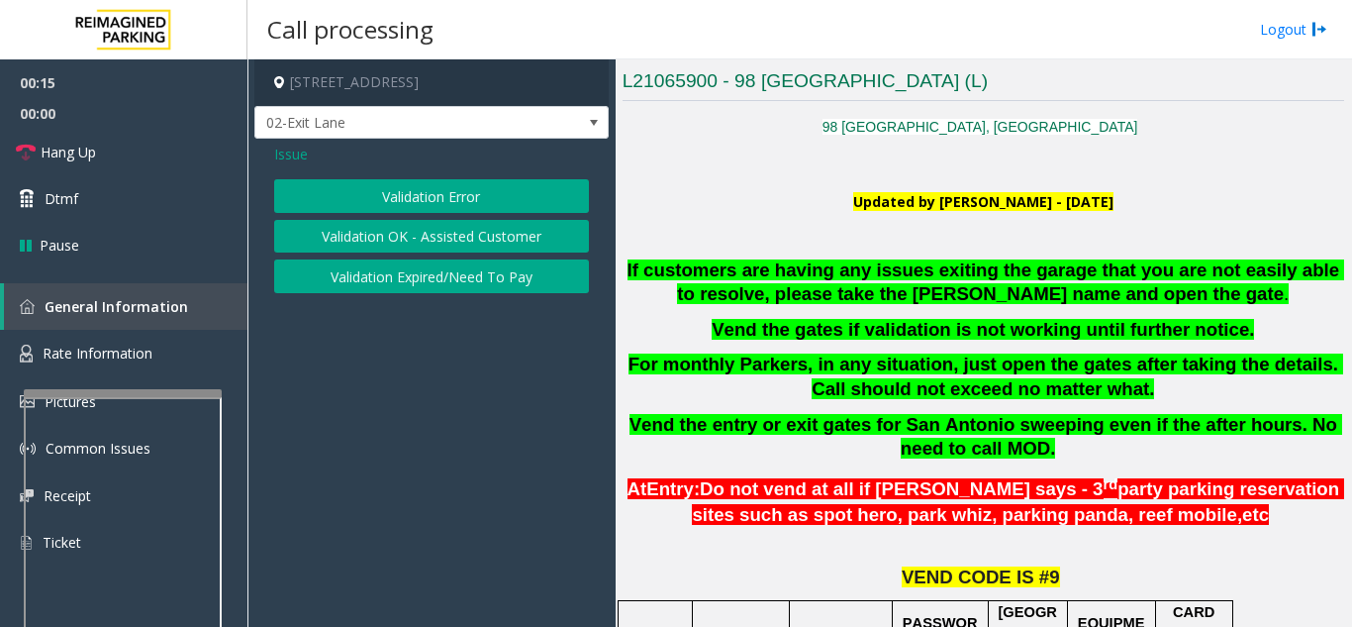
click at [418, 208] on button "Validation Error" at bounding box center [431, 196] width 315 height 34
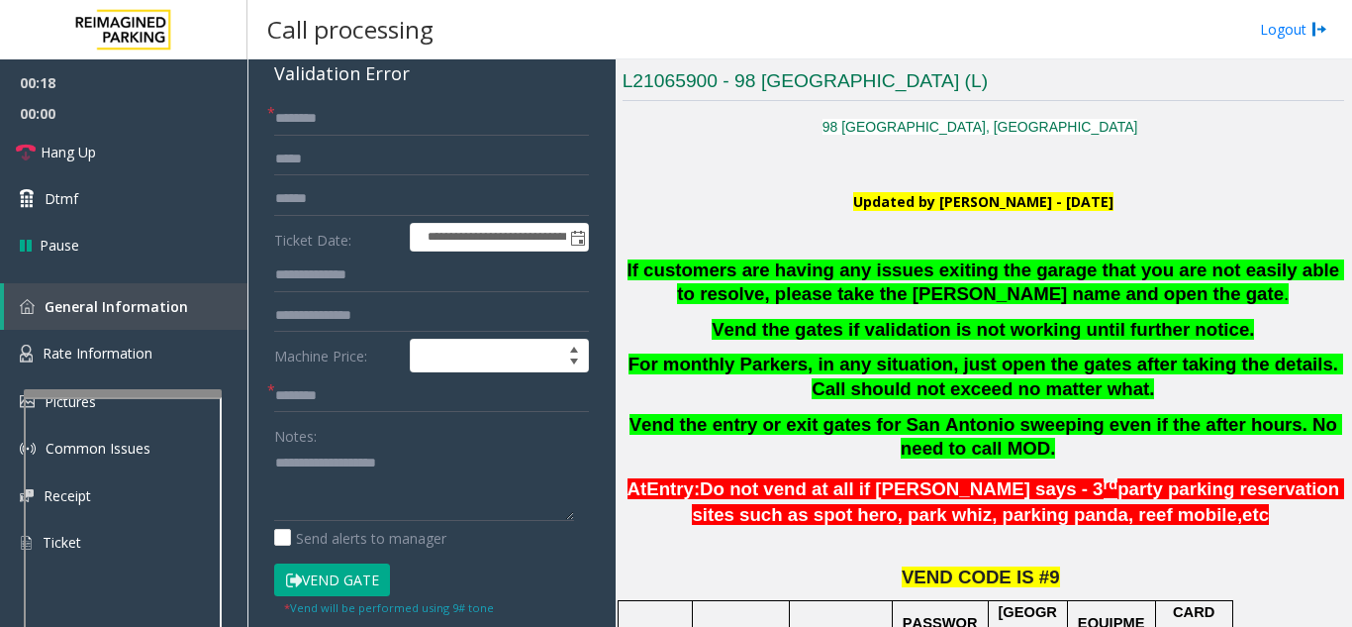
scroll to position [178, 0]
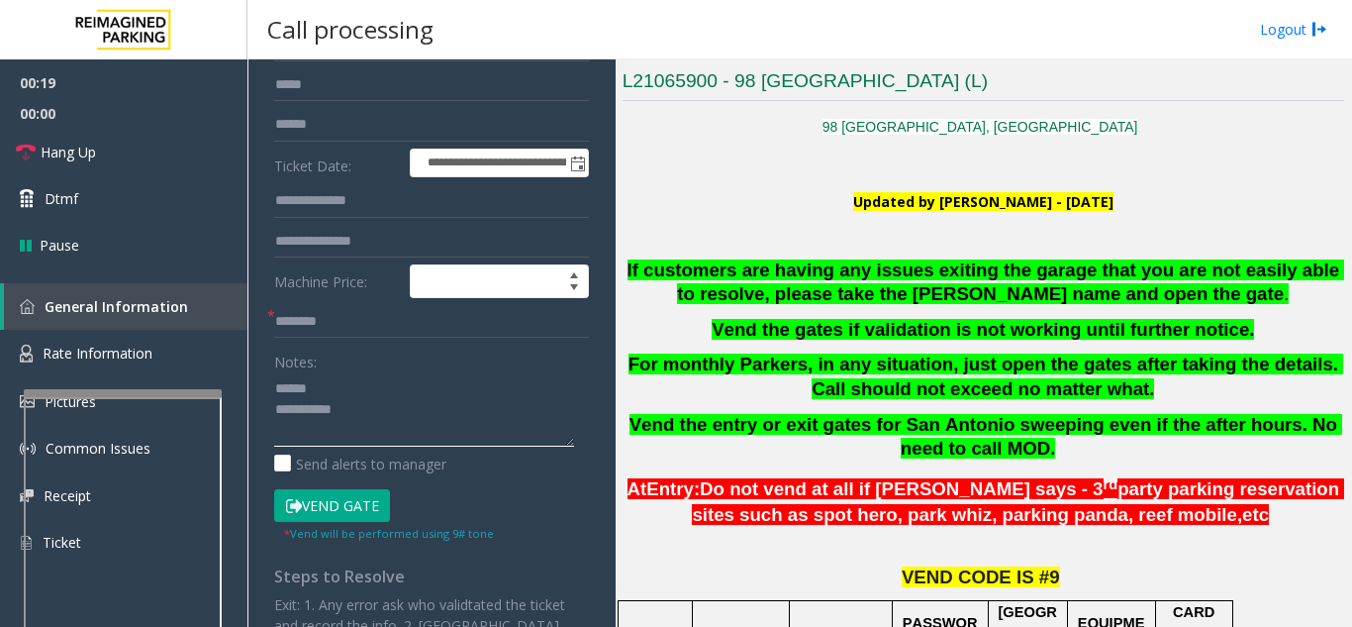
click at [333, 384] on textarea at bounding box center [424, 409] width 300 height 74
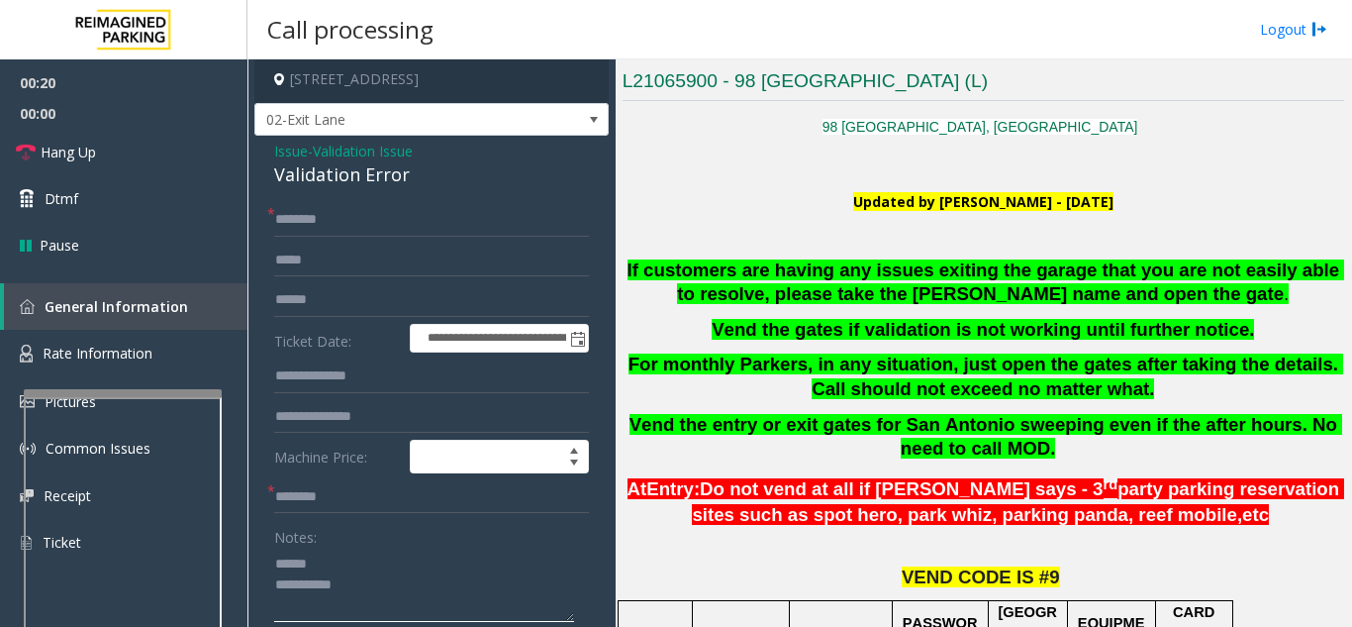
scroll to position [0, 0]
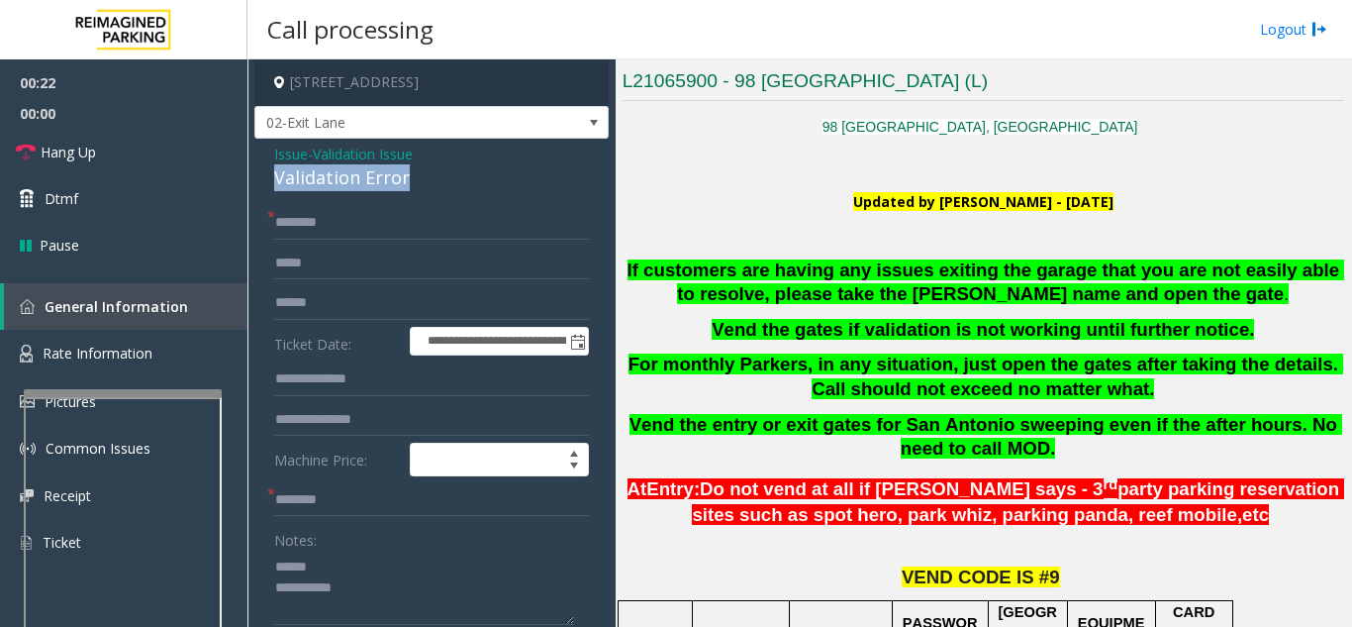
drag, startPoint x: 264, startPoint y: 180, endPoint x: 428, endPoint y: 181, distance: 163.3
click at [428, 181] on div "**********" at bounding box center [431, 527] width 354 height 777
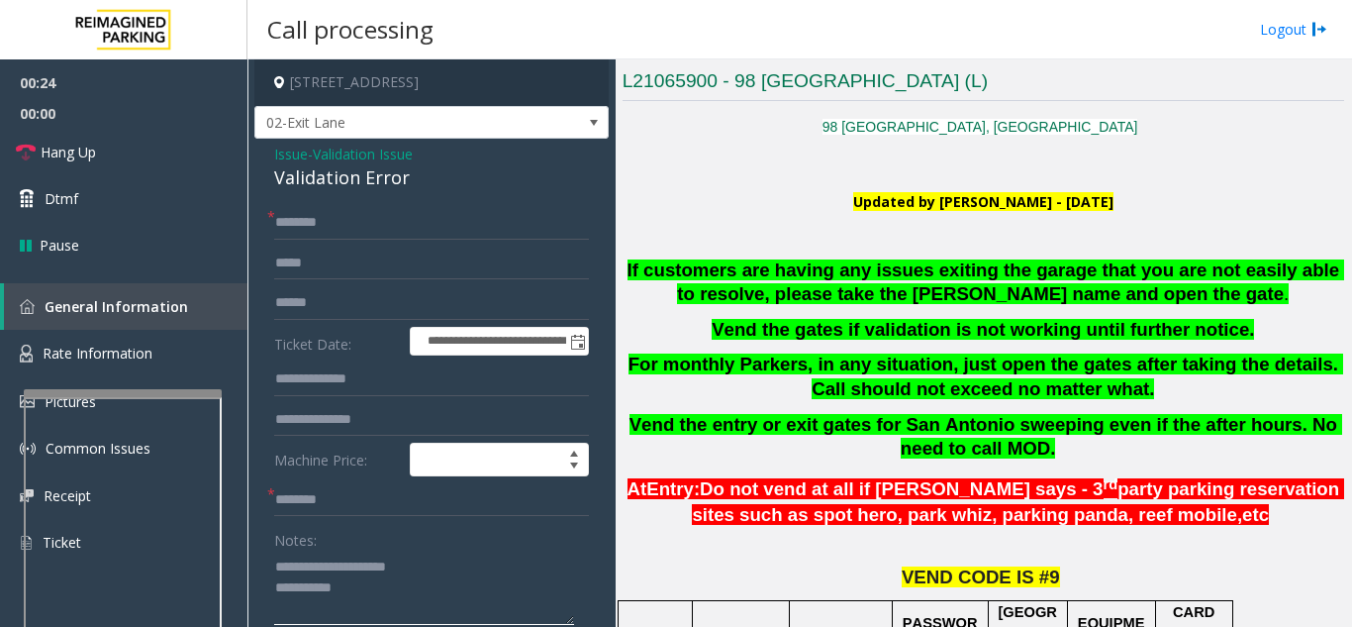
click at [441, 593] on textarea at bounding box center [424, 587] width 300 height 74
type textarea "**********"
click at [393, 487] on input "text" at bounding box center [431, 500] width 315 height 34
type input "**"
click at [361, 235] on input "text" at bounding box center [431, 223] width 315 height 34
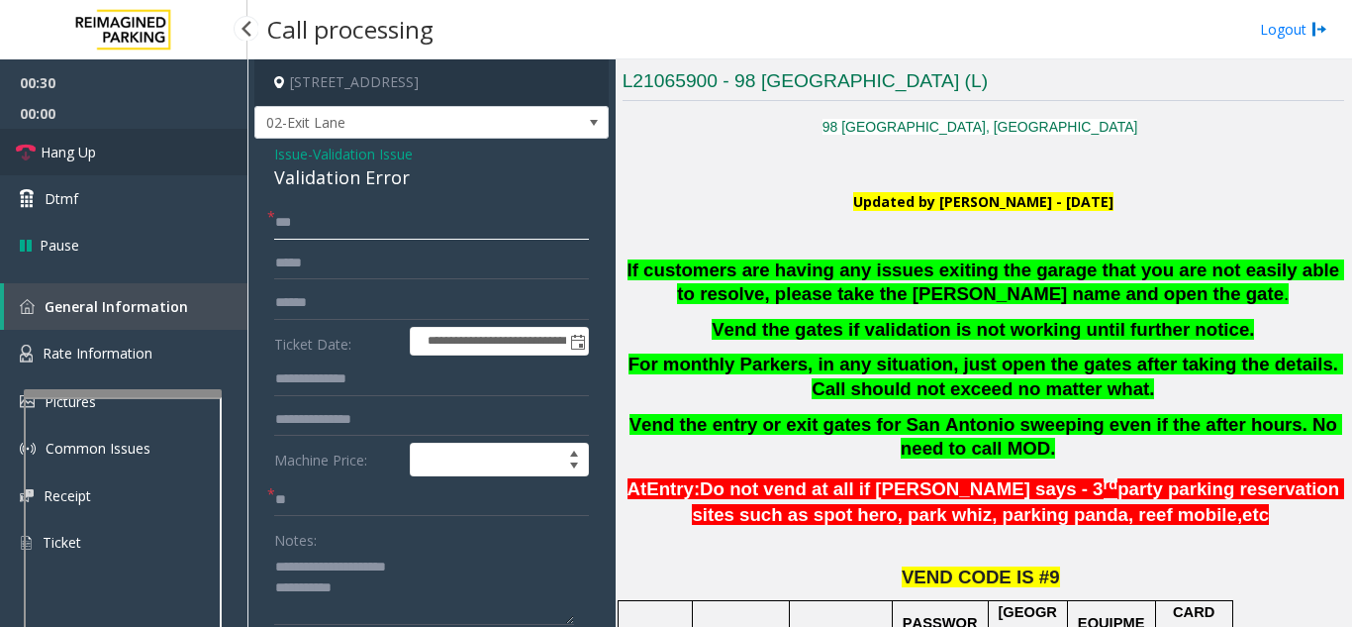
type input "**"
click at [184, 172] on link "Hang Up" at bounding box center [123, 152] width 247 height 47
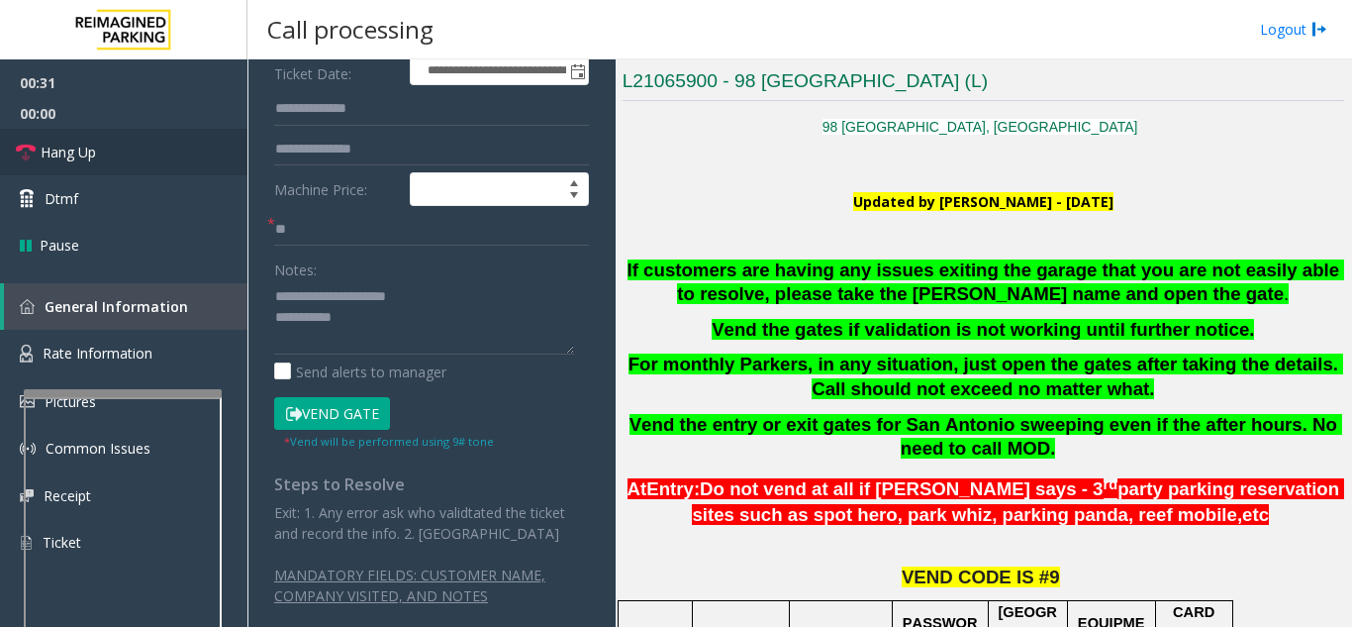
scroll to position [290, 0]
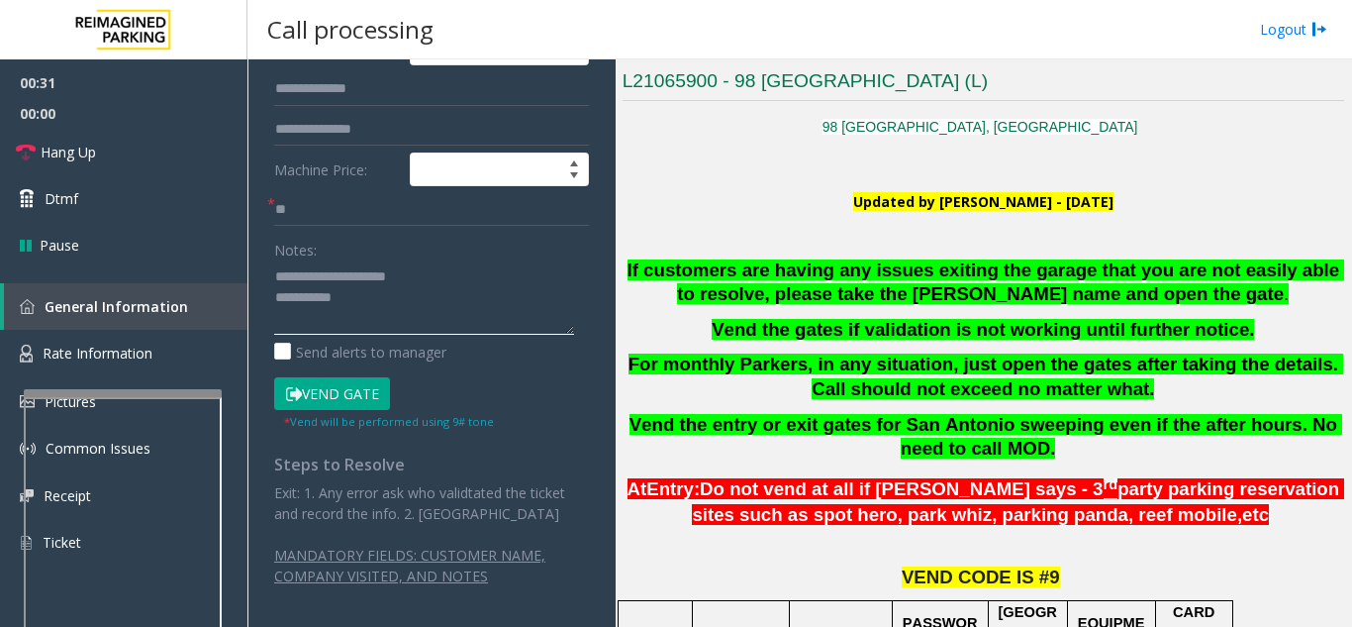
click at [388, 310] on textarea at bounding box center [424, 297] width 300 height 74
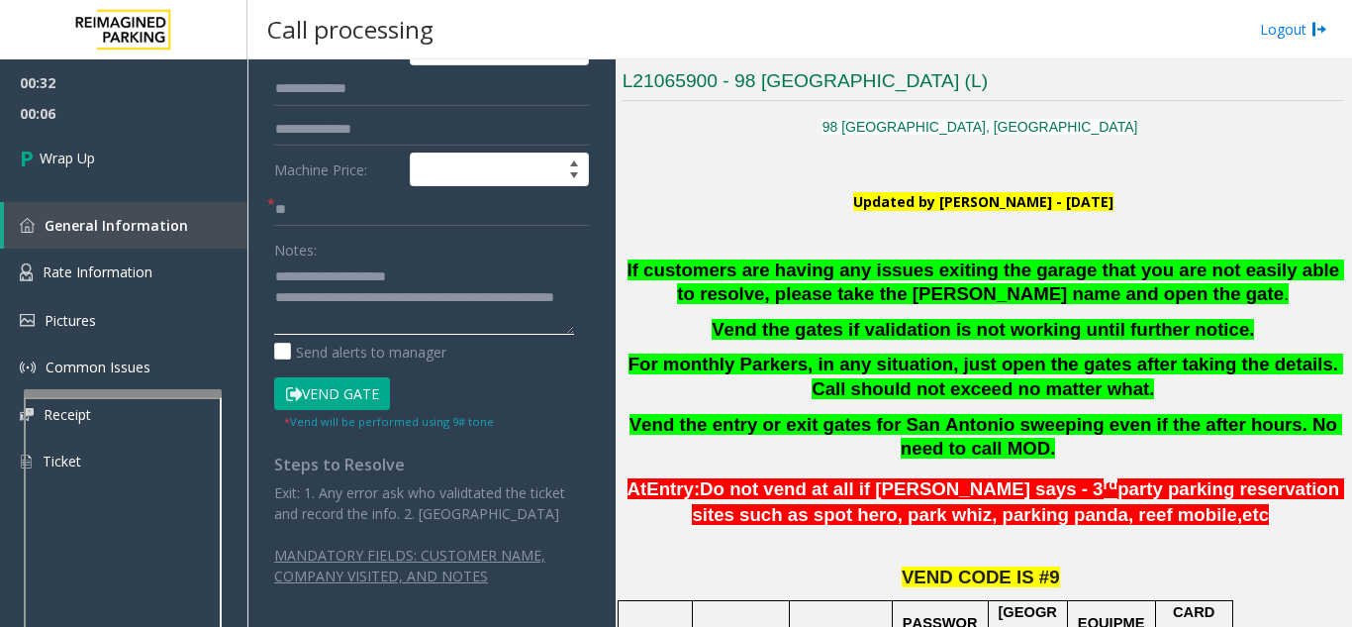
type textarea "**********"
click at [446, 246] on div "Notes:" at bounding box center [431, 284] width 315 height 102
click at [87, 122] on span "00:07" at bounding box center [123, 113] width 247 height 31
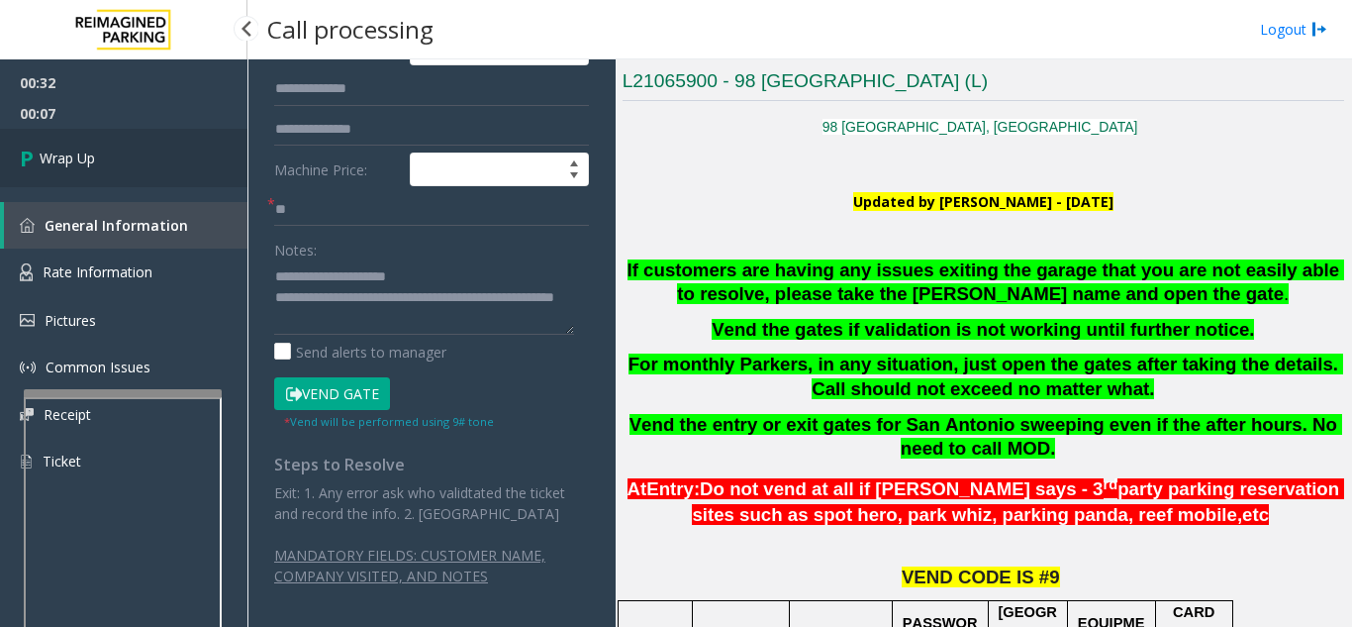
click at [95, 150] on span "Wrap Up" at bounding box center [67, 157] width 55 height 21
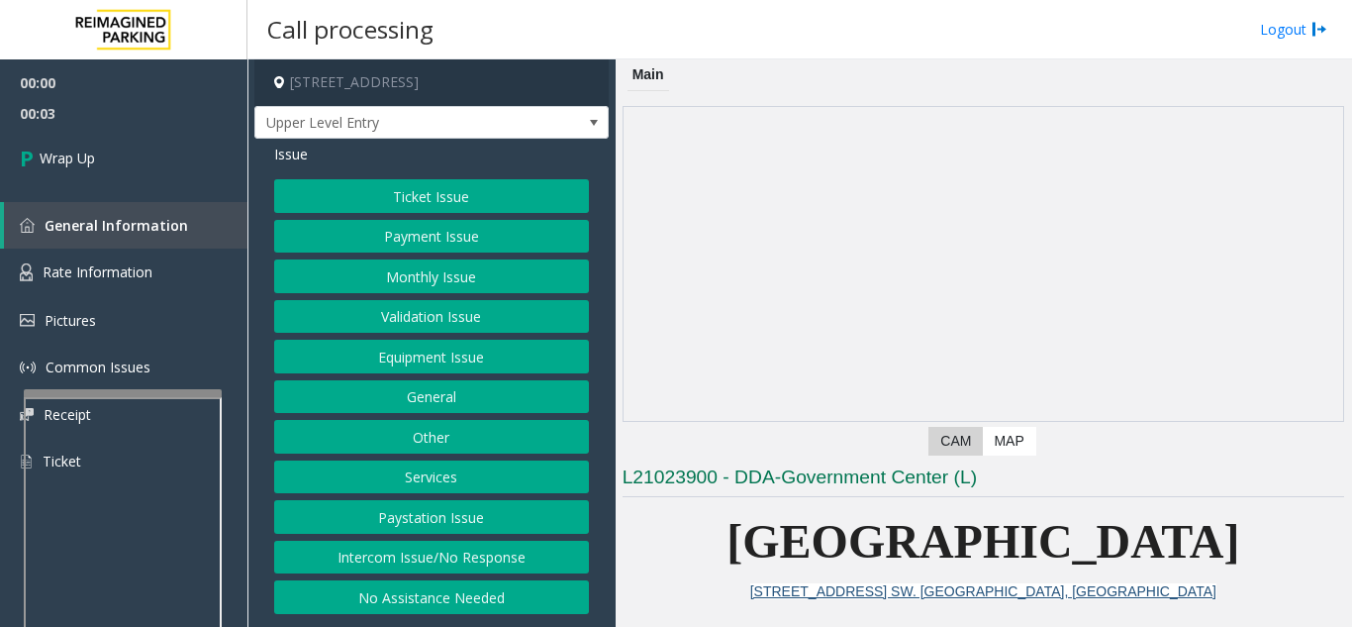
click at [474, 558] on button "Intercom Issue/No Response" at bounding box center [431, 557] width 315 height 34
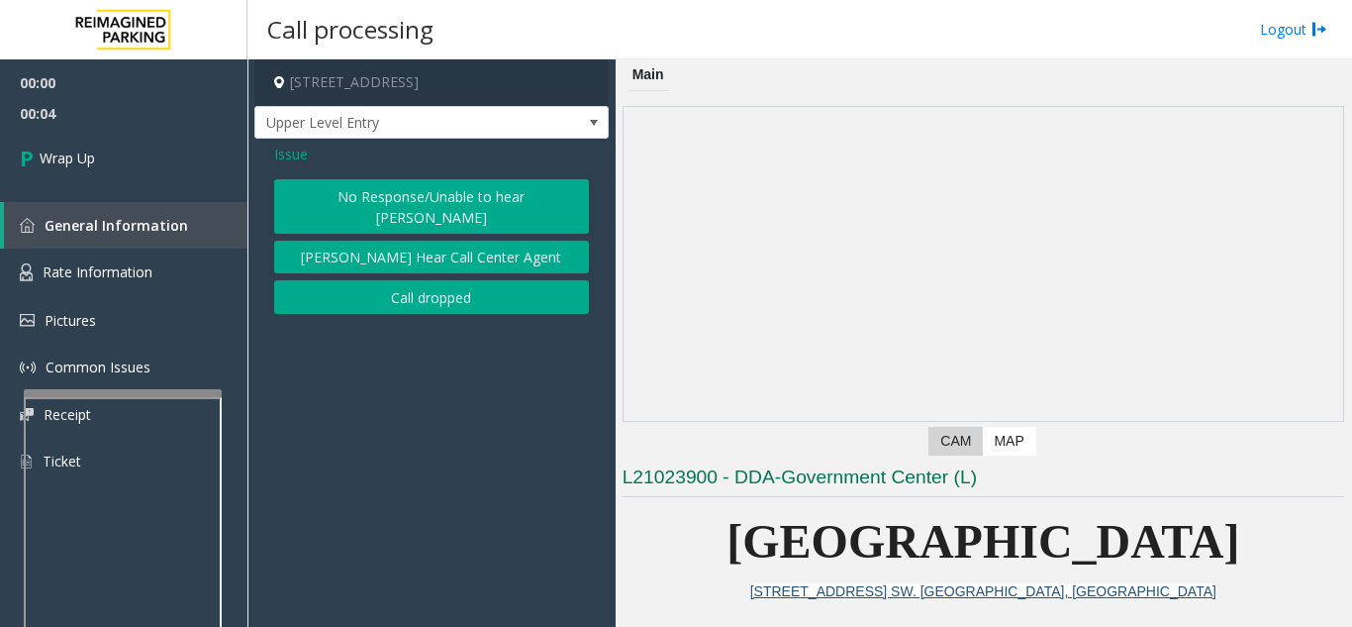
click at [433, 280] on button "Call dropped" at bounding box center [431, 297] width 315 height 34
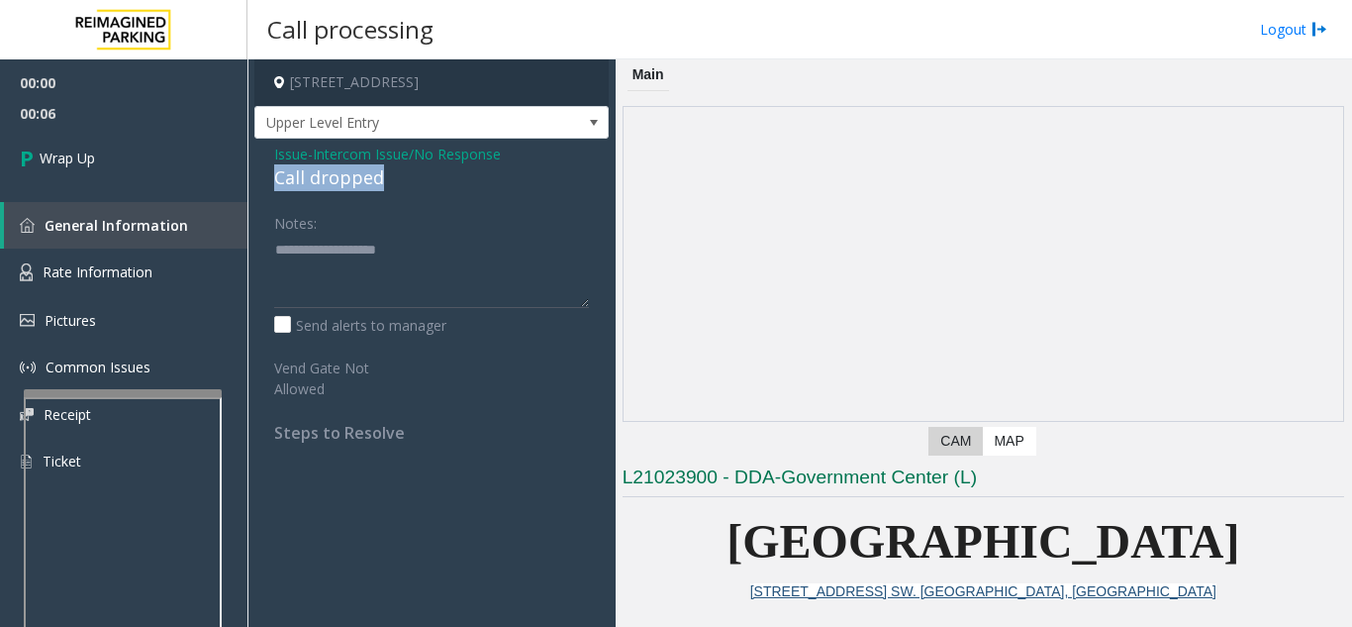
drag, startPoint x: 265, startPoint y: 177, endPoint x: 391, endPoint y: 174, distance: 125.7
click at [391, 174] on div "Issue - Intercom Issue/No Response Call dropped Notes: Send alerts to manager V…" at bounding box center [431, 301] width 354 height 324
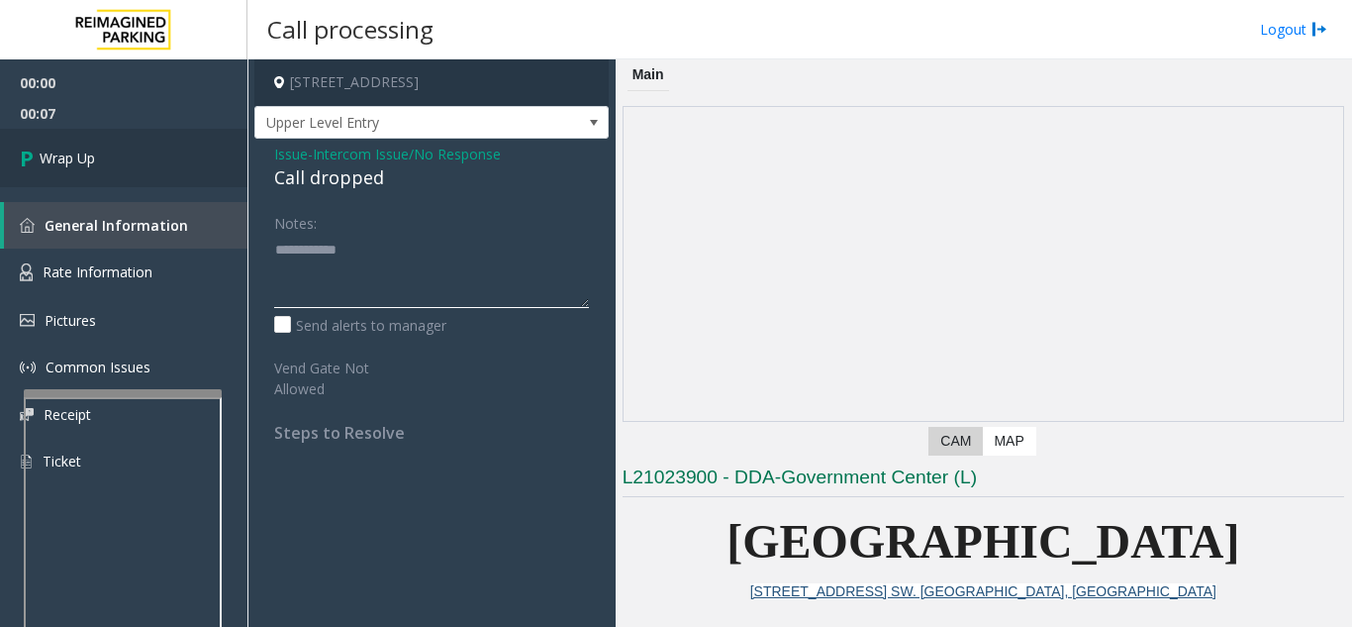
type textarea "**********"
click at [236, 181] on link "Wrap Up" at bounding box center [123, 158] width 247 height 58
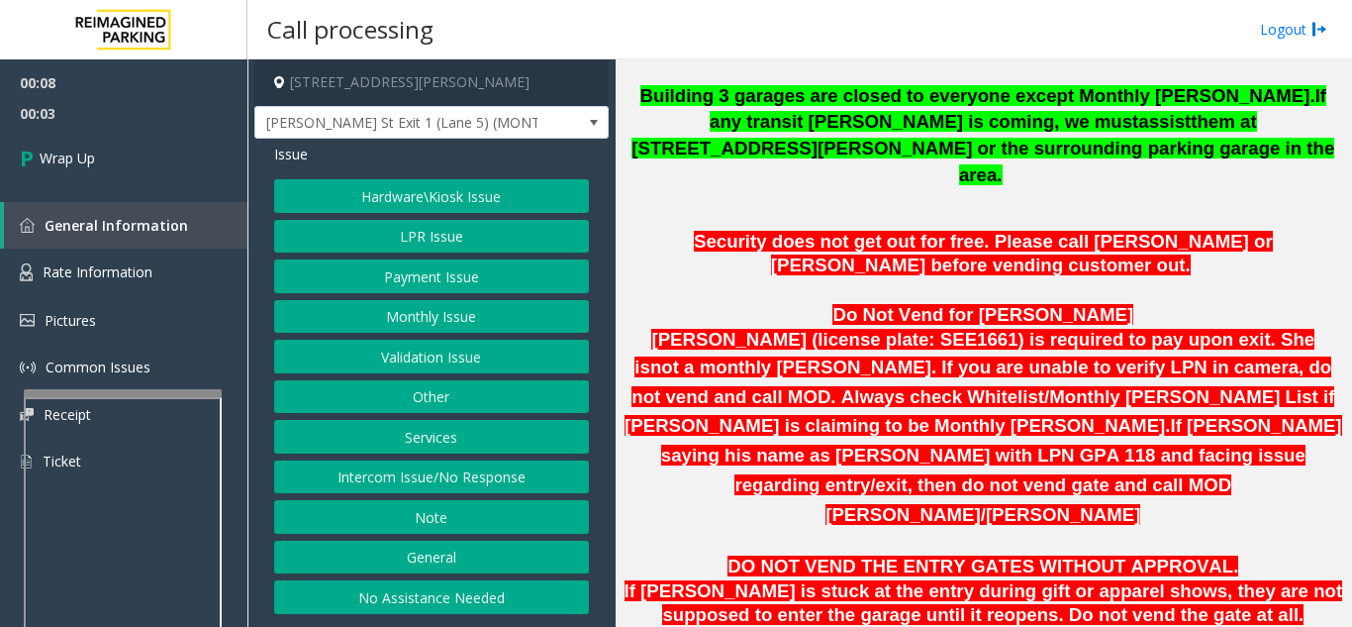
scroll to position [891, 0]
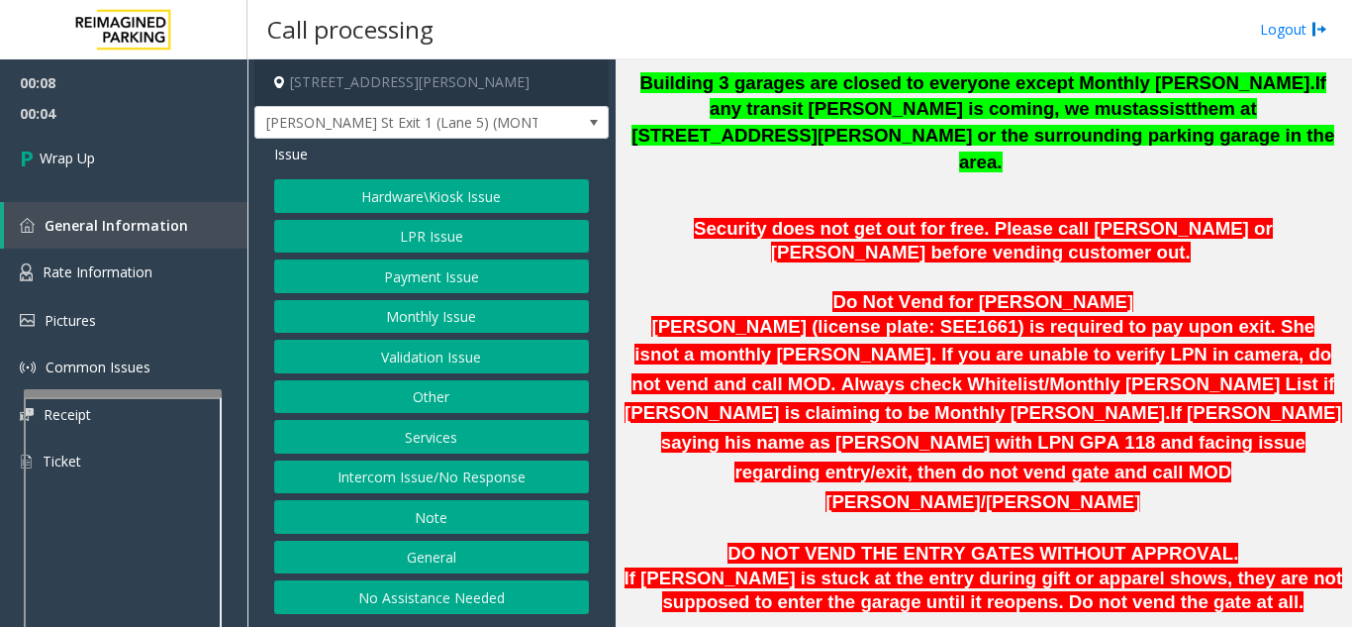
click at [336, 468] on button "Intercom Issue/No Response" at bounding box center [431, 477] width 315 height 34
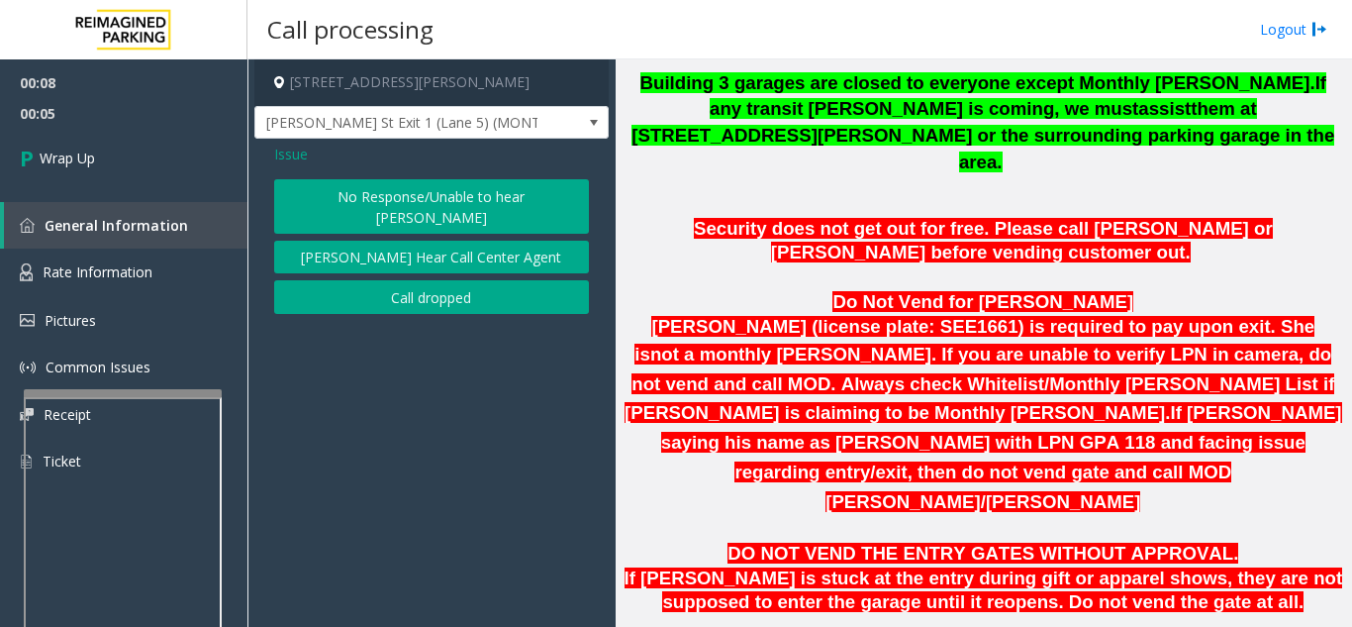
click at [400, 289] on button "Call dropped" at bounding box center [431, 297] width 315 height 34
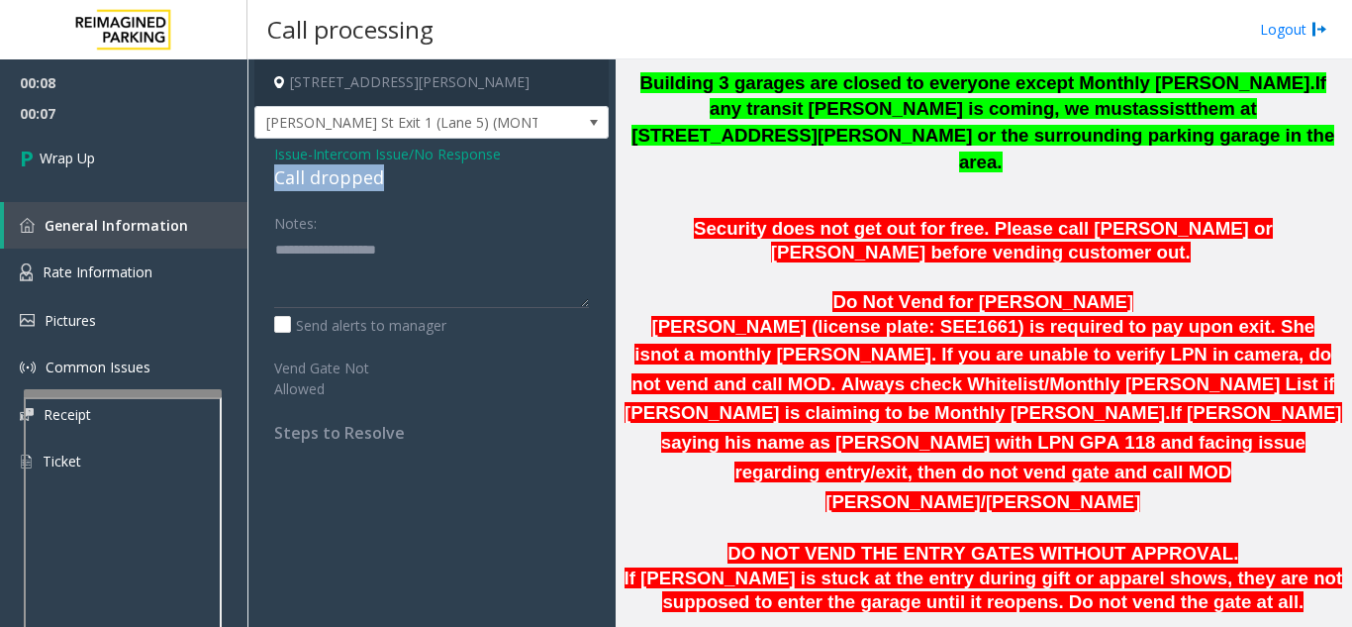
drag, startPoint x: 269, startPoint y: 178, endPoint x: 393, endPoint y: 178, distance: 123.7
click at [393, 178] on div "Issue - Intercom Issue/No Response Call dropped Notes: Send alerts to manager V…" at bounding box center [431, 301] width 354 height 324
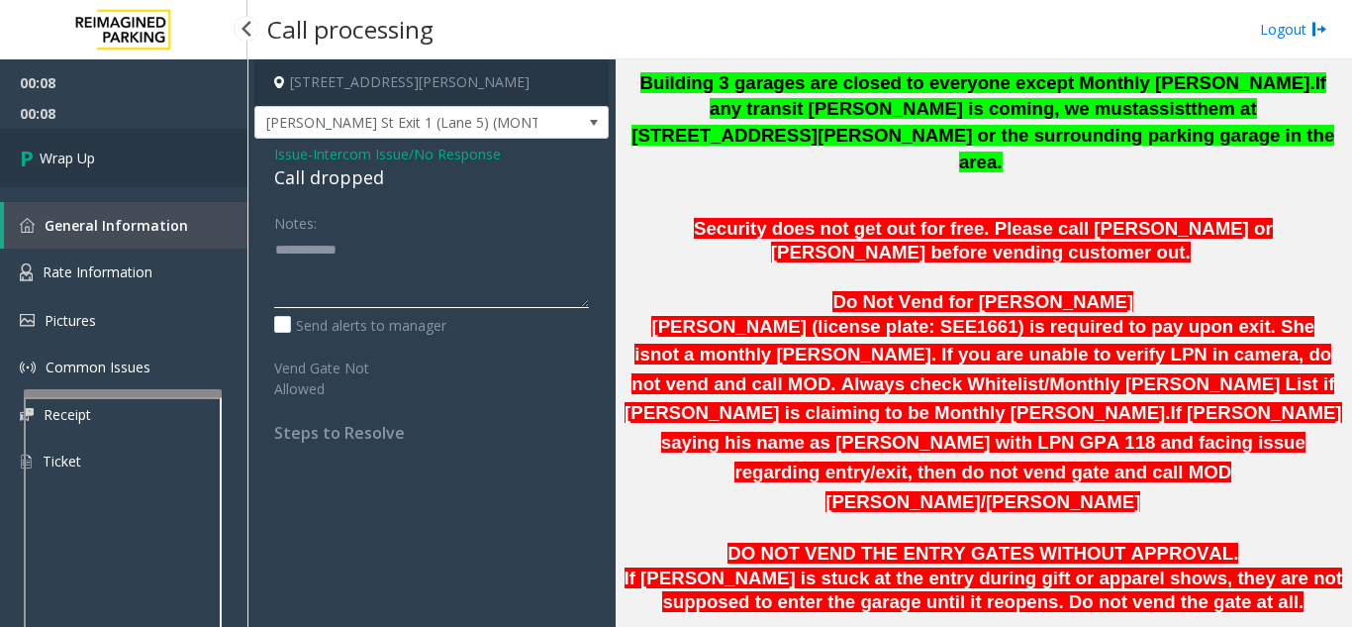
type textarea "**********"
click at [172, 178] on link "Wrap Up" at bounding box center [123, 158] width 247 height 58
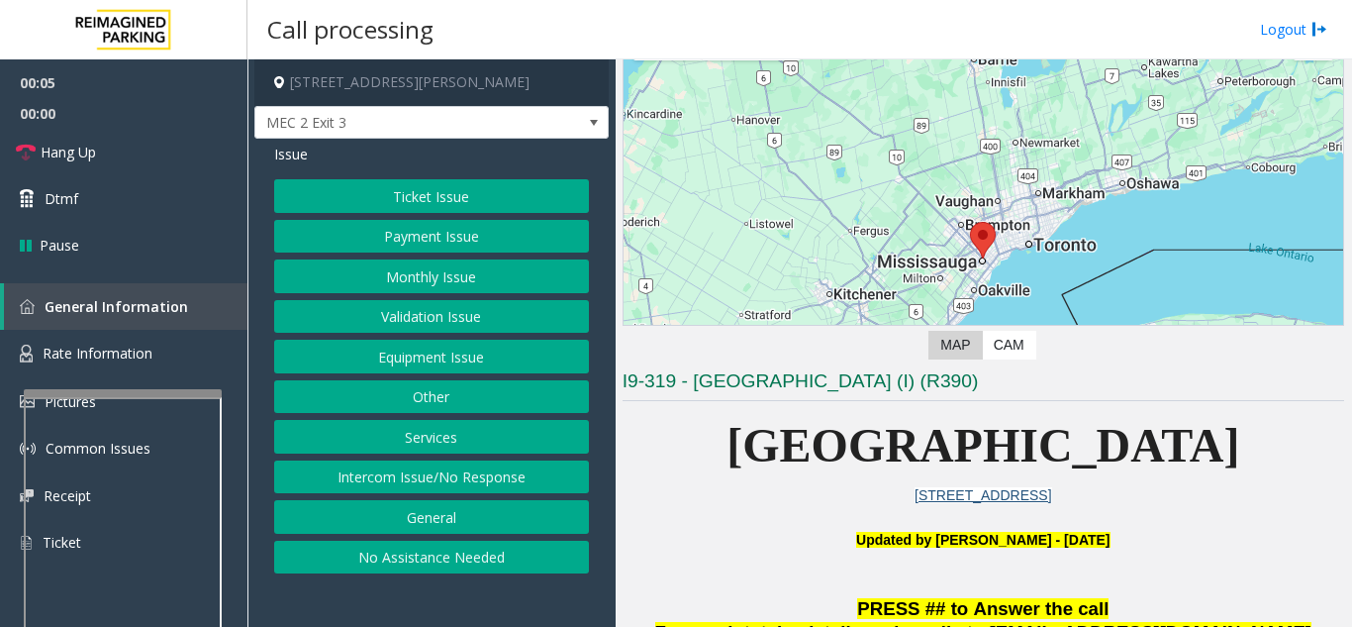
scroll to position [396, 0]
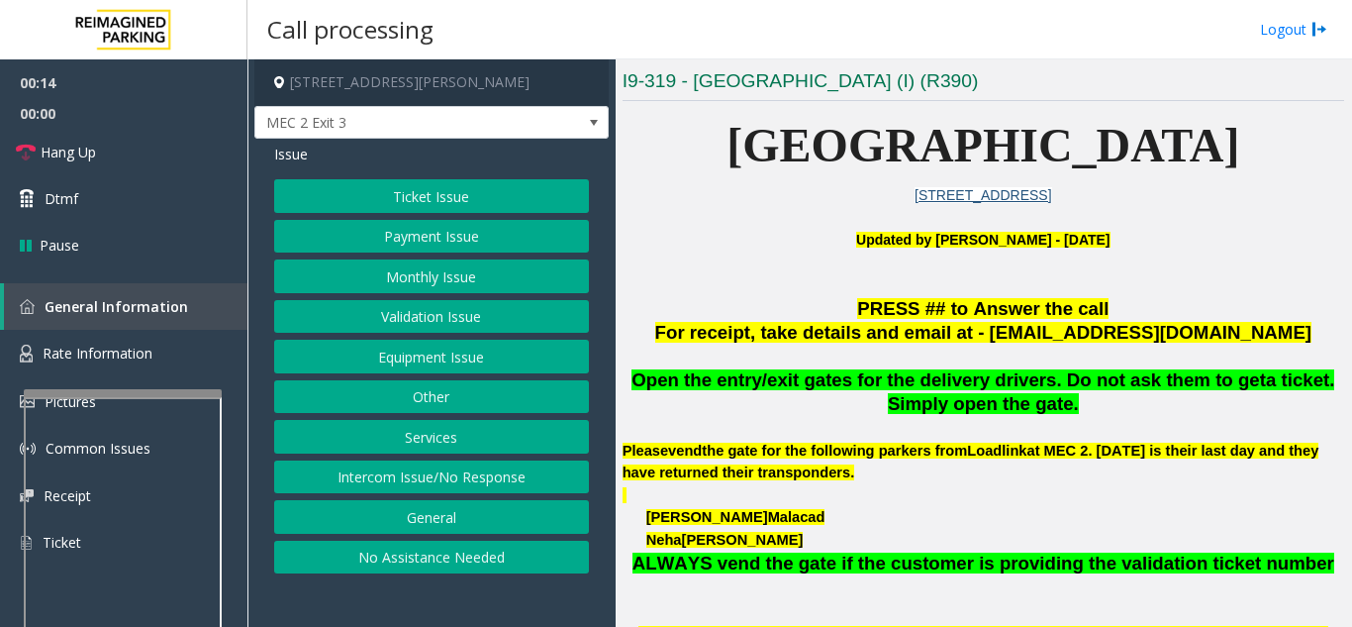
click at [430, 440] on button "Services" at bounding box center [431, 437] width 315 height 34
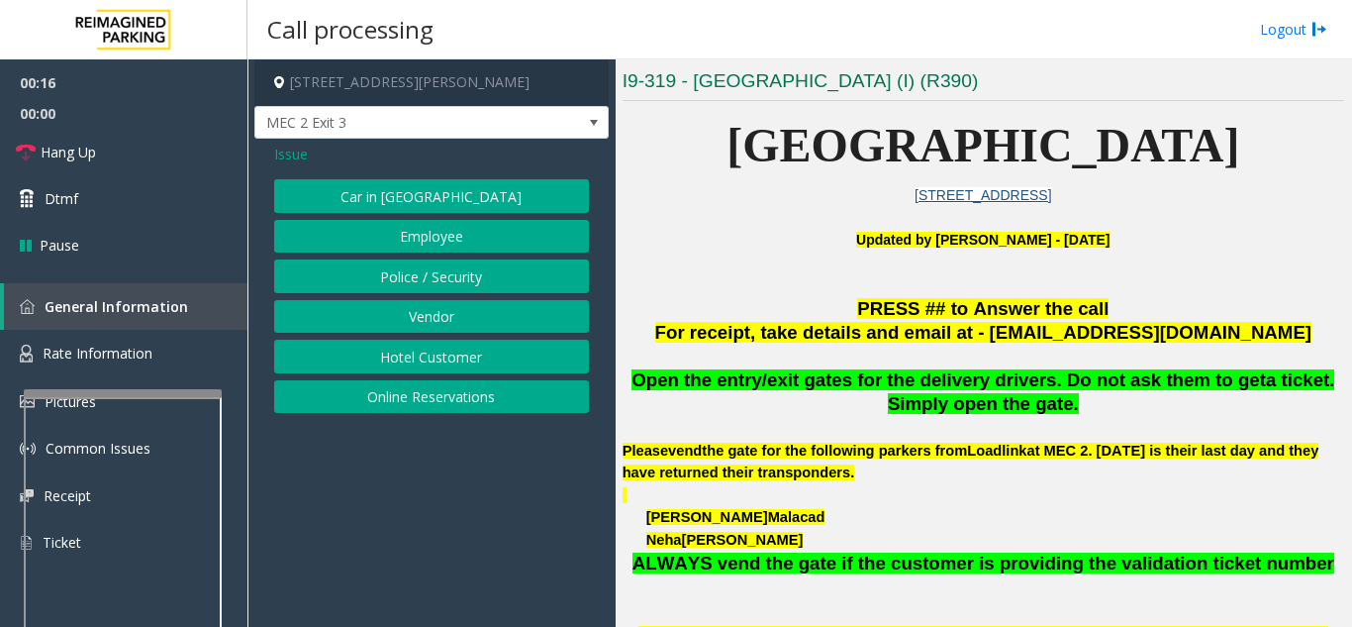
click at [298, 151] on span "Issue" at bounding box center [291, 154] width 34 height 21
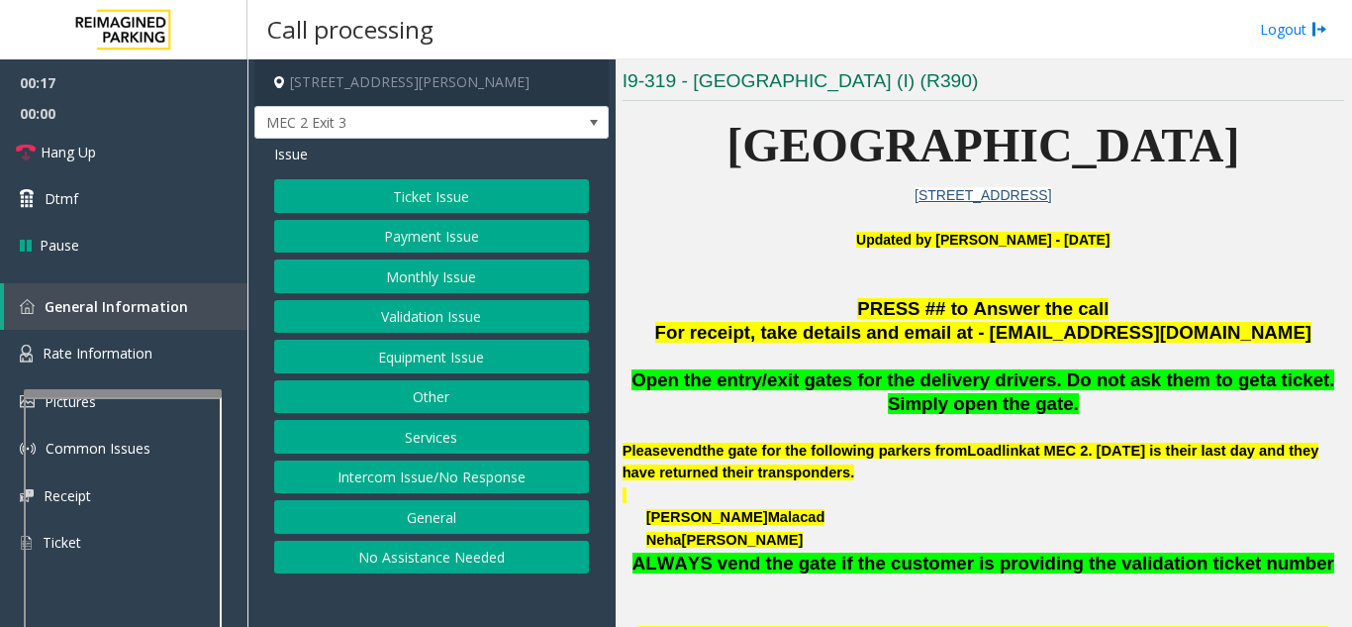
click at [430, 361] on button "Equipment Issue" at bounding box center [431, 356] width 315 height 34
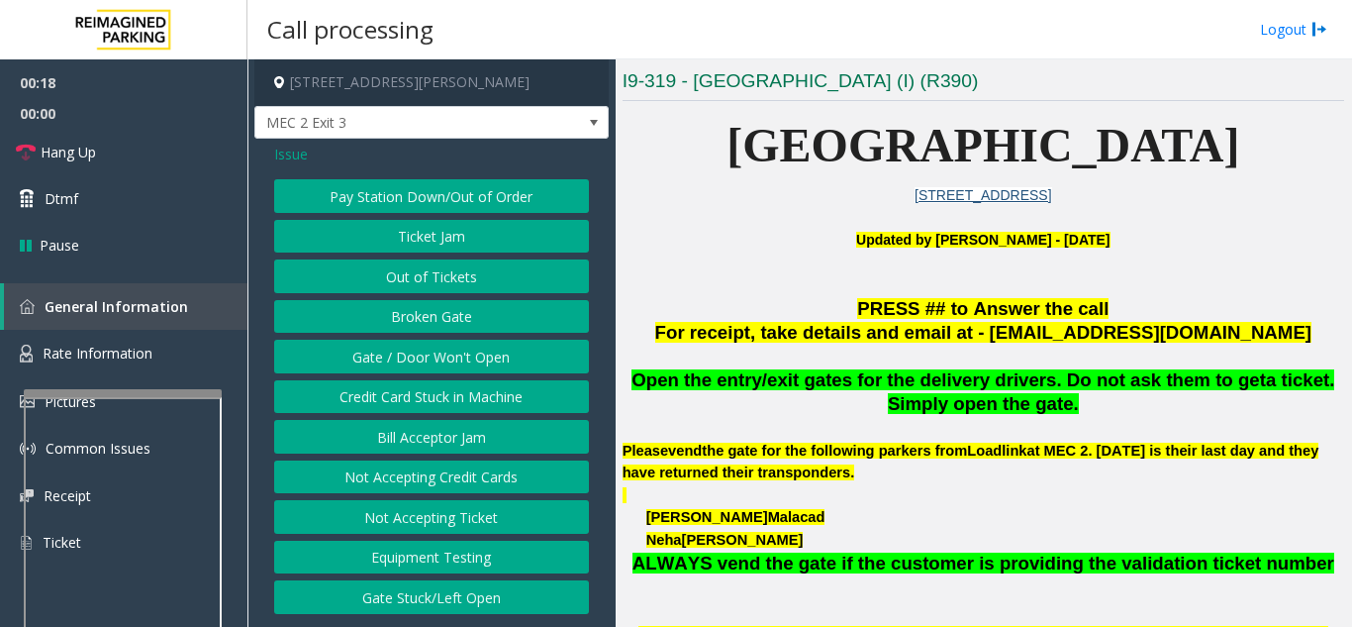
click at [429, 361] on button "Gate / Door Won't Open" at bounding box center [431, 356] width 315 height 34
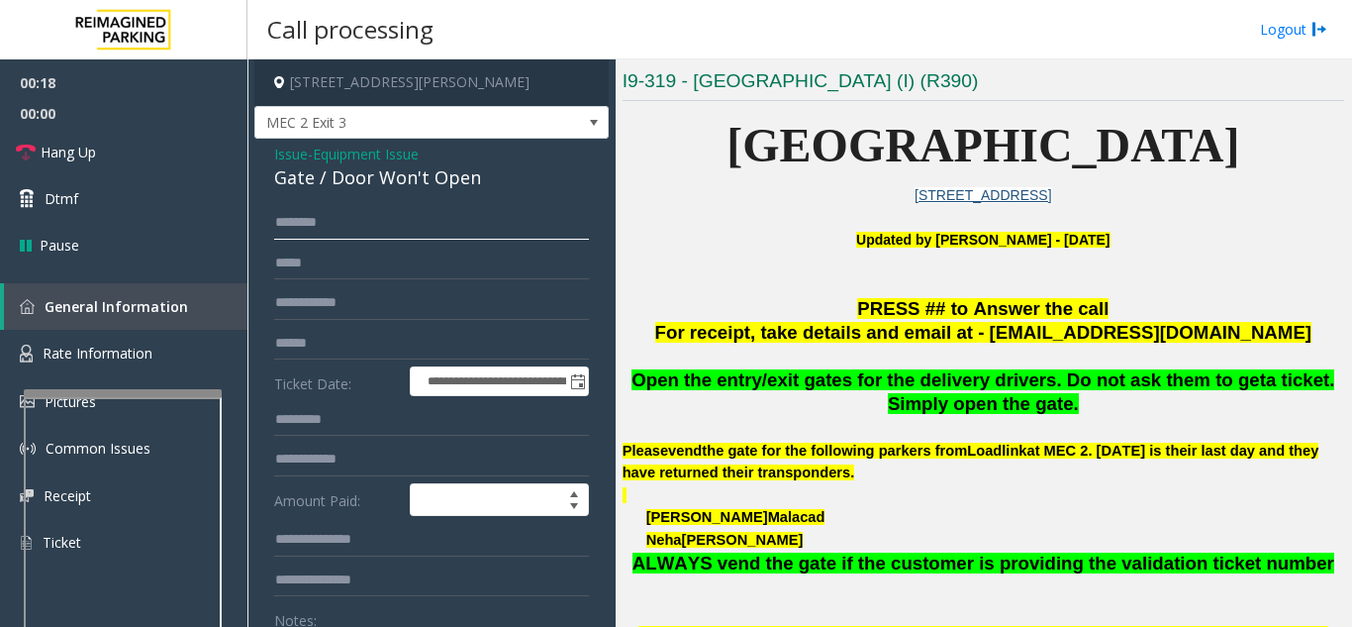
click at [388, 227] on input "text" at bounding box center [431, 223] width 315 height 34
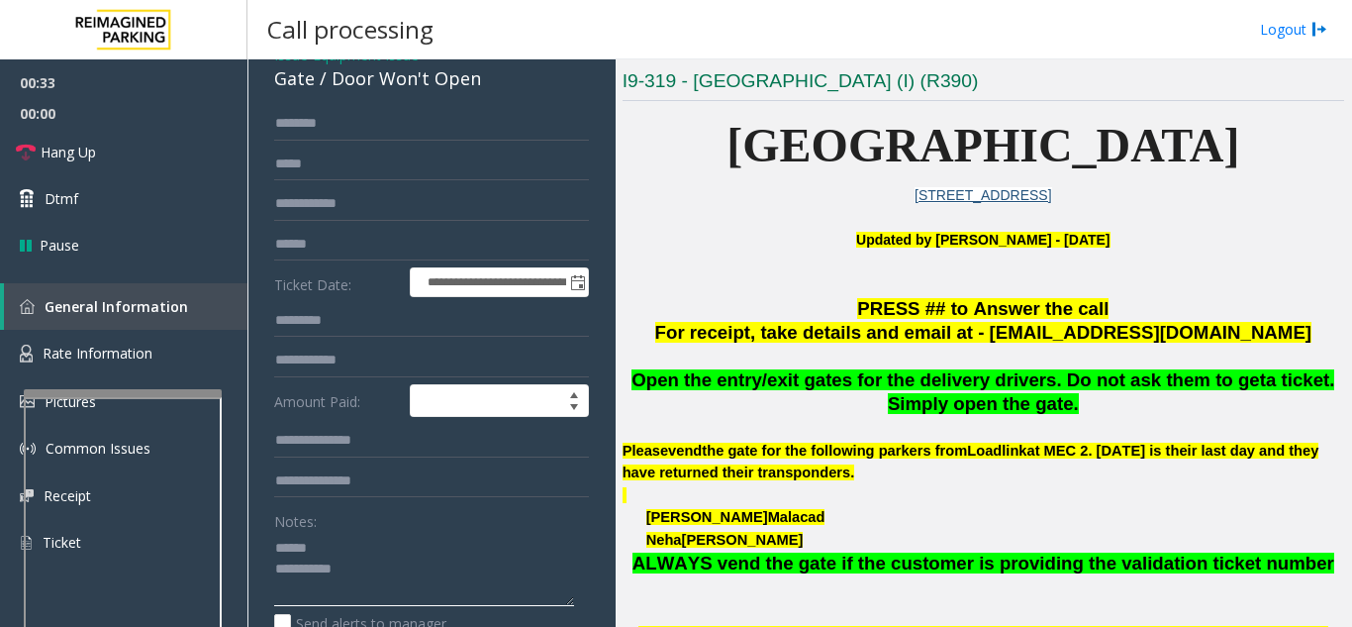
click at [347, 547] on textarea at bounding box center [424, 569] width 300 height 74
type textarea "**********"
click at [412, 136] on input "text" at bounding box center [431, 124] width 315 height 34
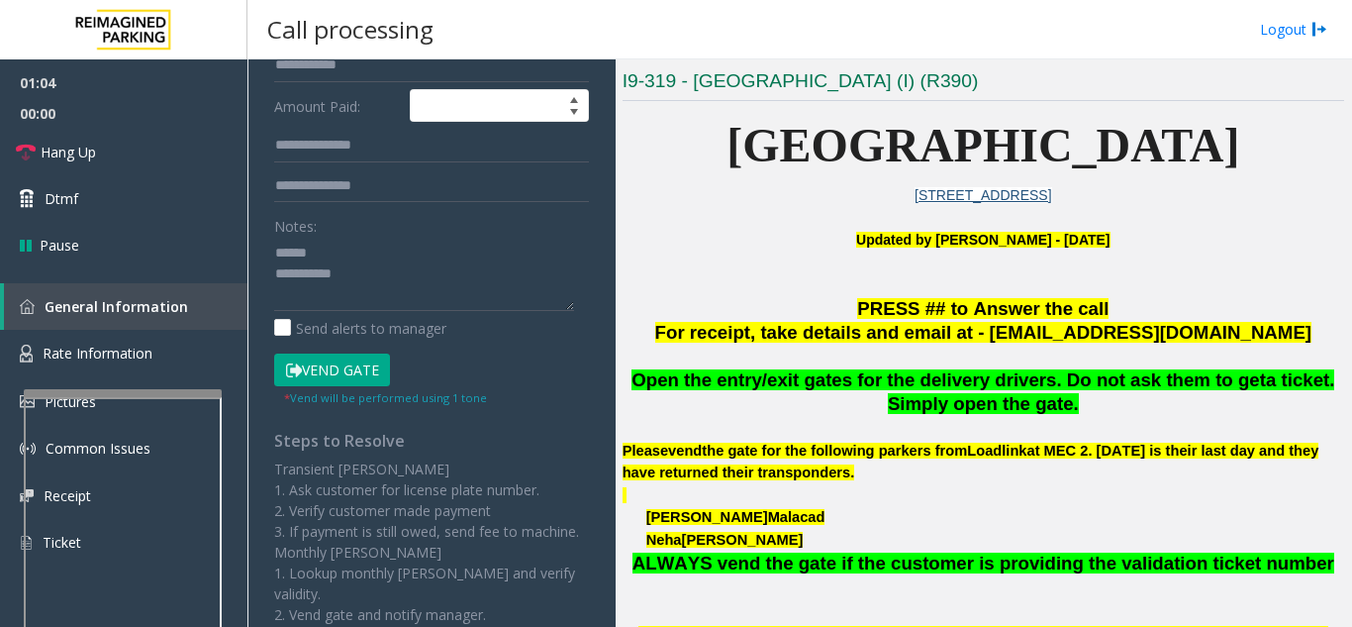
scroll to position [396, 0]
type input "****"
click at [339, 382] on button "Vend Gate" at bounding box center [332, 368] width 116 height 34
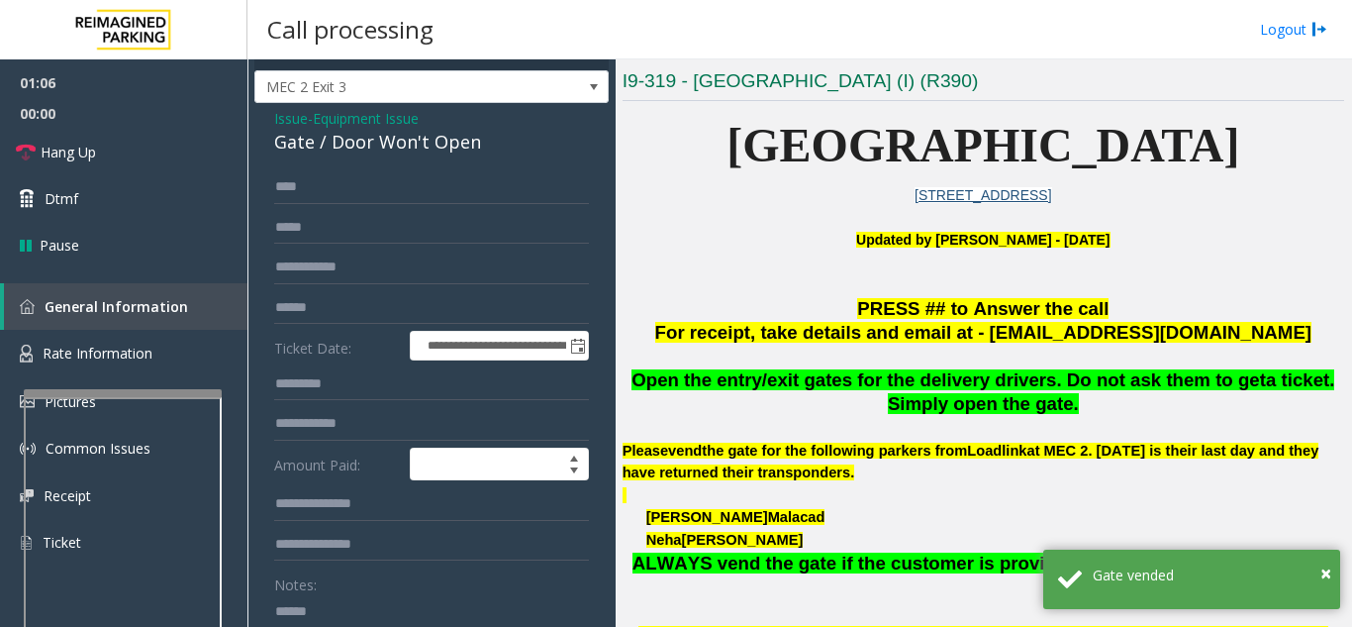
scroll to position [0, 0]
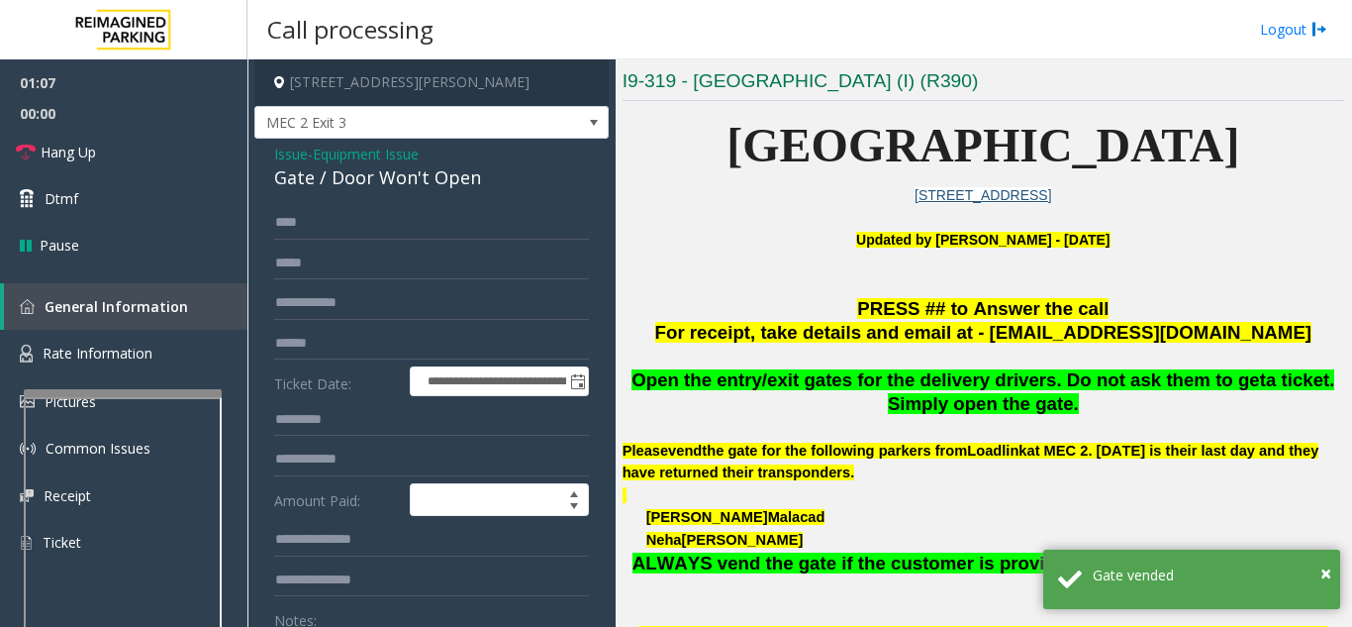
click at [304, 163] on span "Issue" at bounding box center [291, 154] width 34 height 21
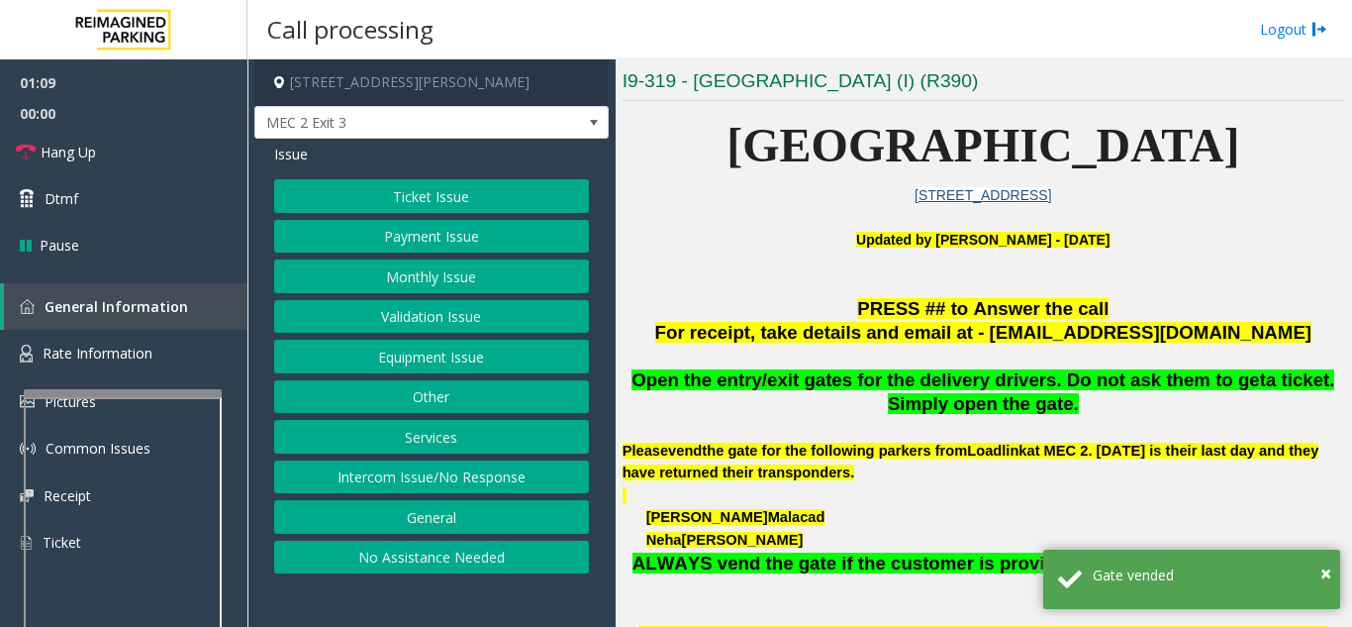
click at [464, 434] on button "Services" at bounding box center [431, 437] width 315 height 34
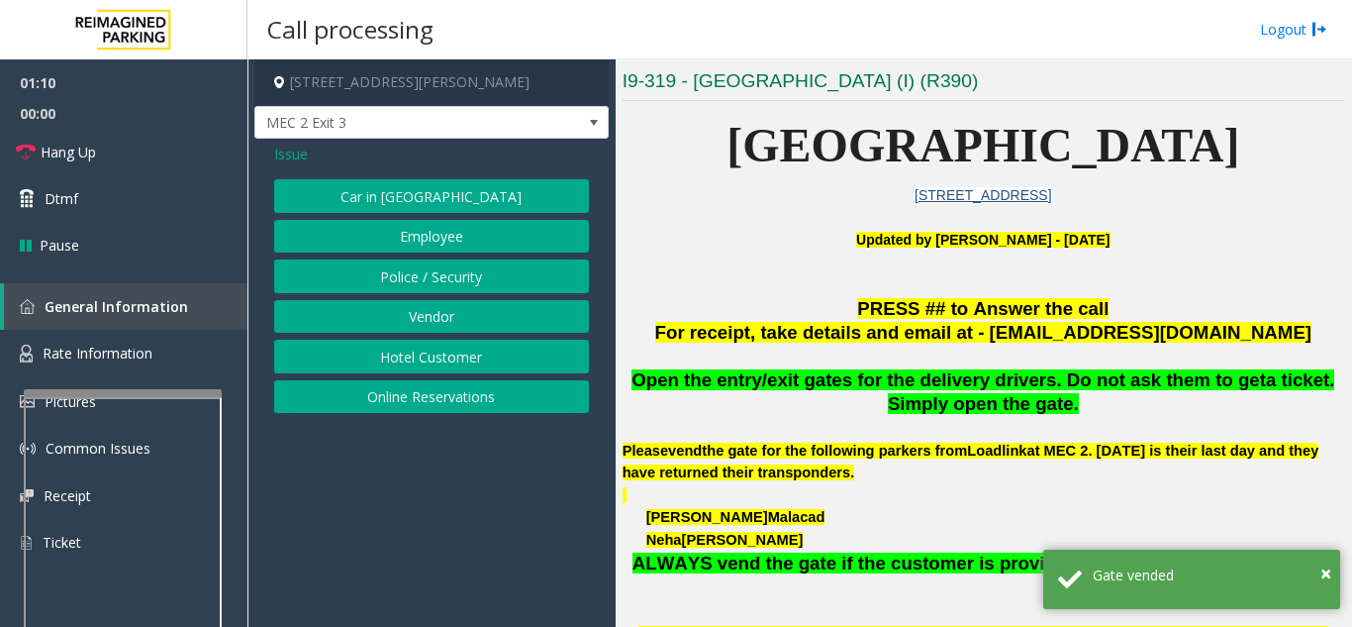
click at [436, 317] on button "Vendor" at bounding box center [431, 317] width 315 height 34
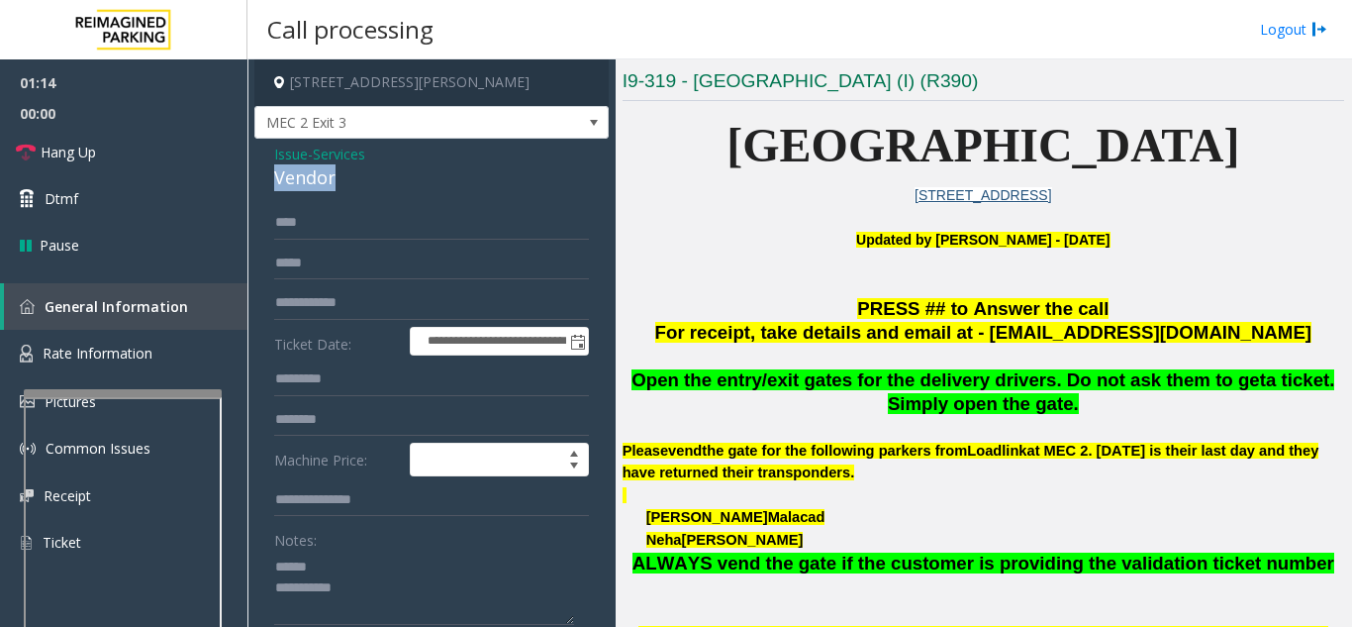
drag, startPoint x: 267, startPoint y: 177, endPoint x: 346, endPoint y: 178, distance: 79.2
click at [346, 178] on div "**********" at bounding box center [431, 517] width 354 height 756
click at [368, 583] on textarea at bounding box center [424, 587] width 300 height 74
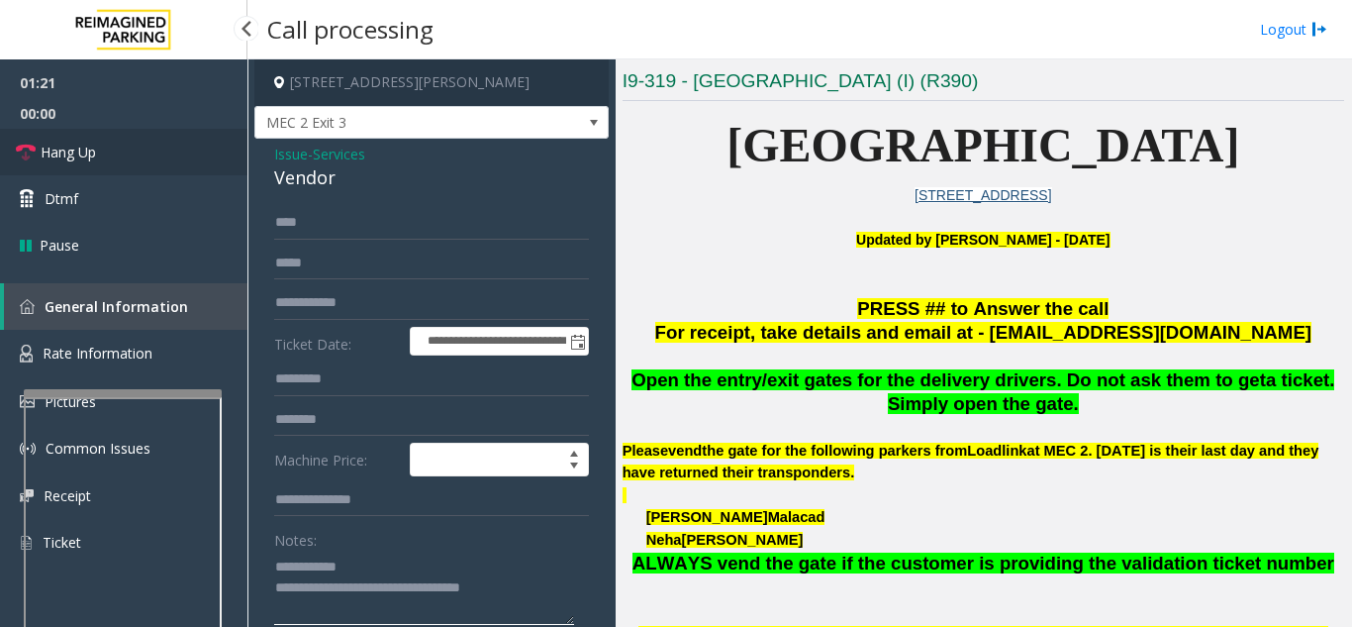
type textarea "**********"
click at [102, 151] on link "Hang Up" at bounding box center [123, 152] width 247 height 47
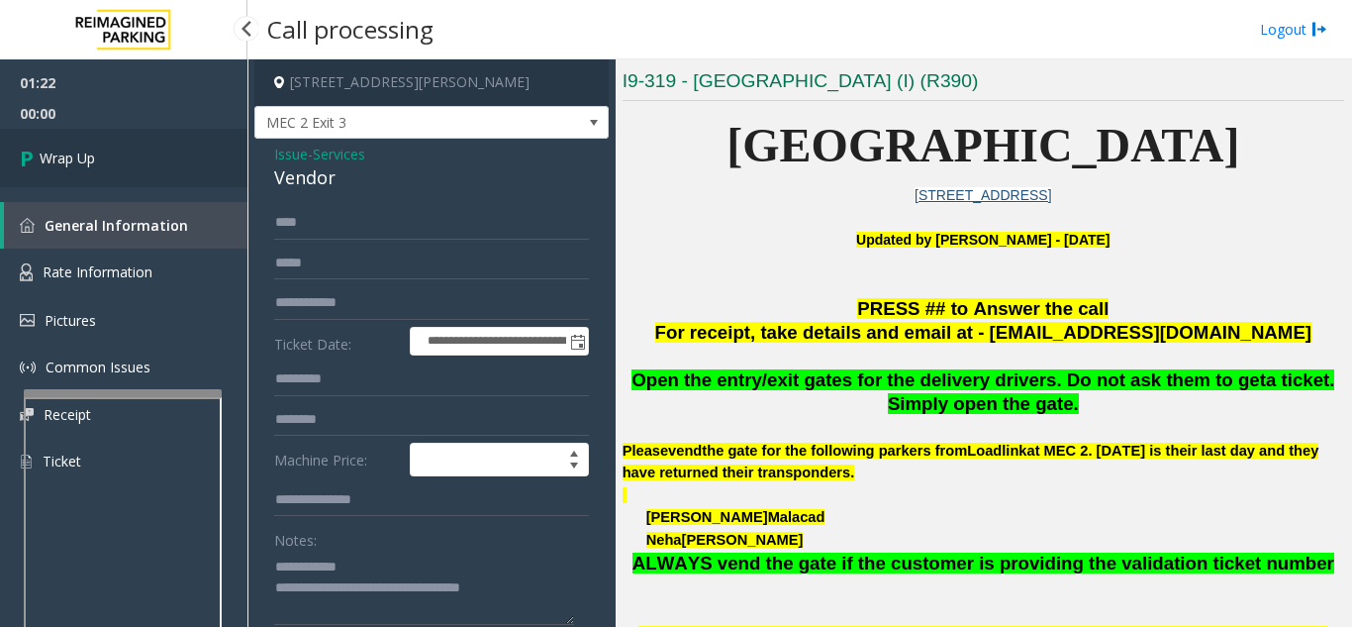
click at [102, 151] on link "Wrap Up" at bounding box center [123, 158] width 247 height 58
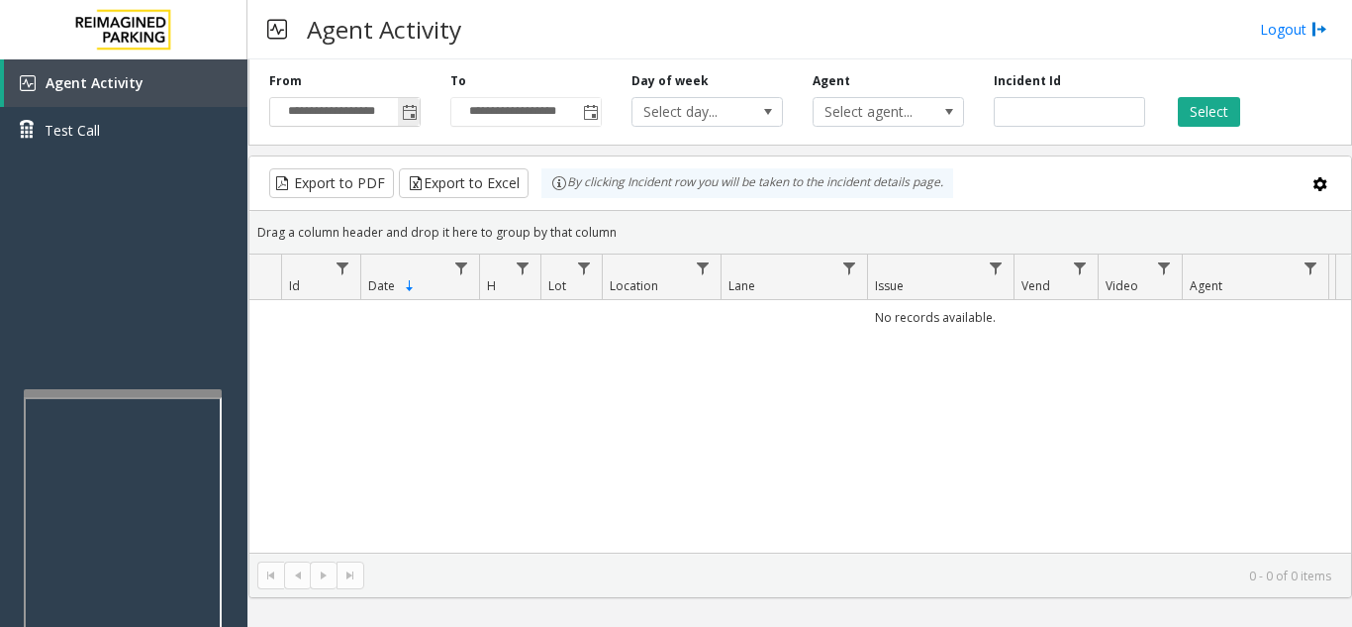
click at [400, 115] on span "Toggle popup" at bounding box center [409, 112] width 22 height 32
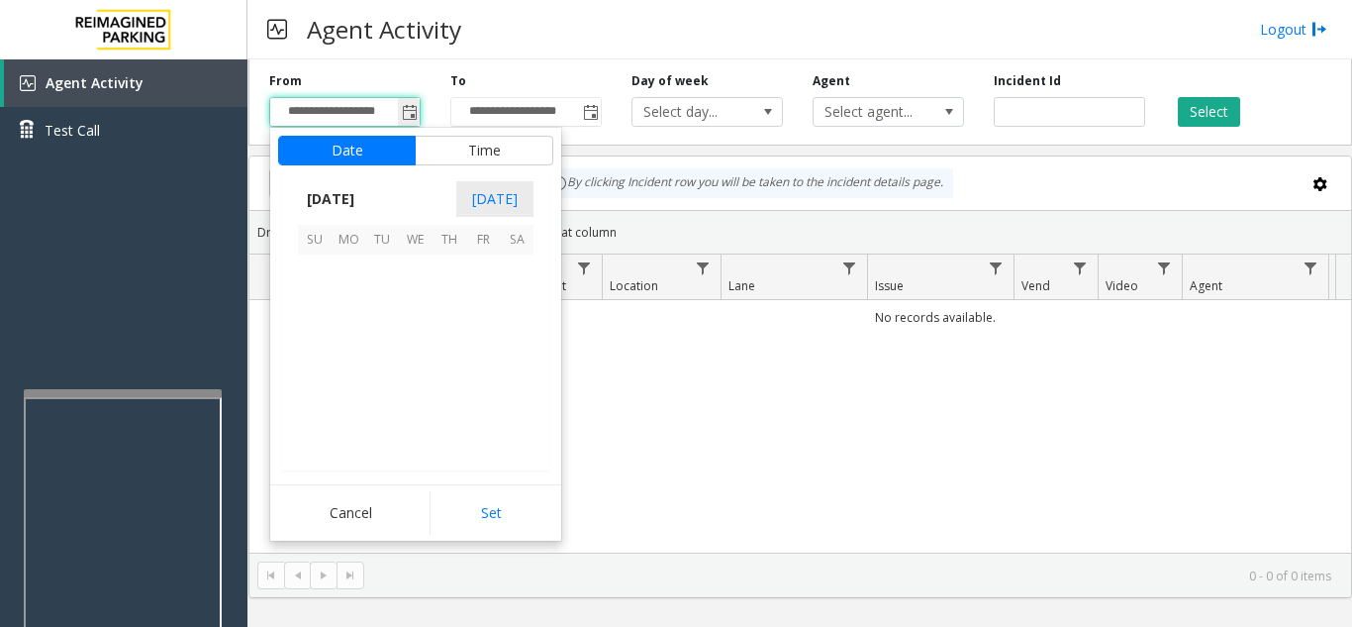
scroll to position [355238, 0]
click at [378, 338] on span "16" at bounding box center [382, 339] width 34 height 34
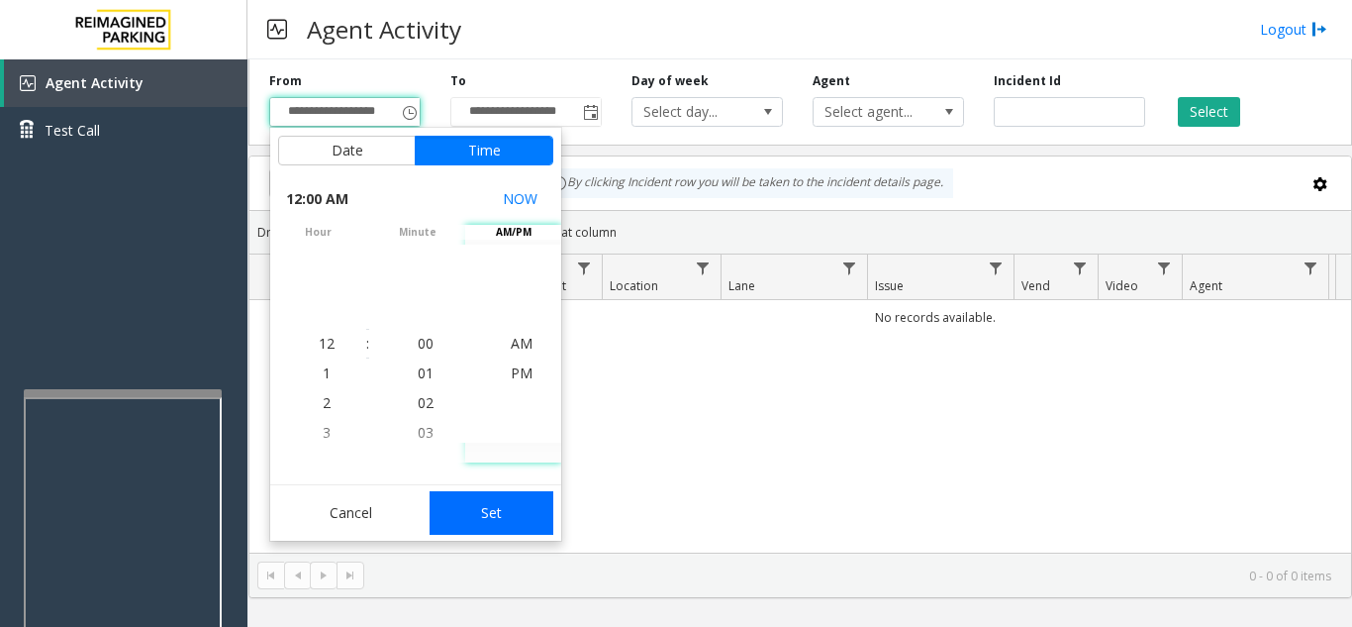
click at [528, 517] on button "Set" at bounding box center [492, 513] width 125 height 44
type input "**********"
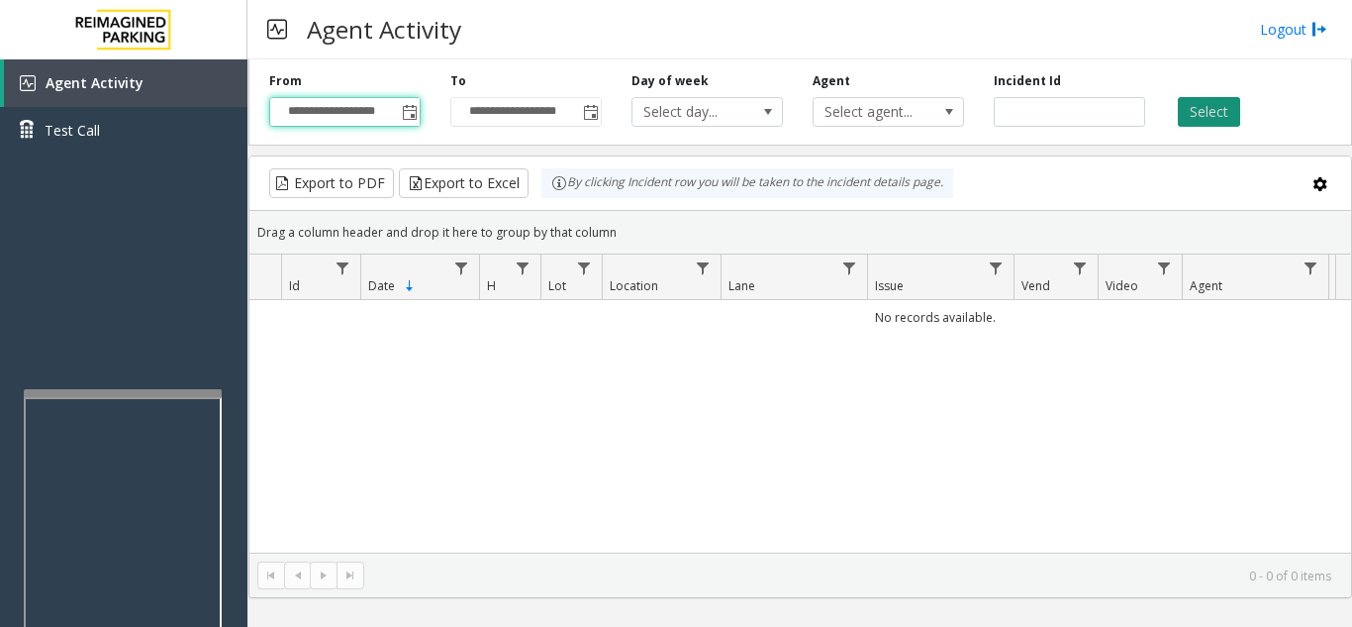
click at [1220, 118] on button "Select" at bounding box center [1209, 112] width 62 height 30
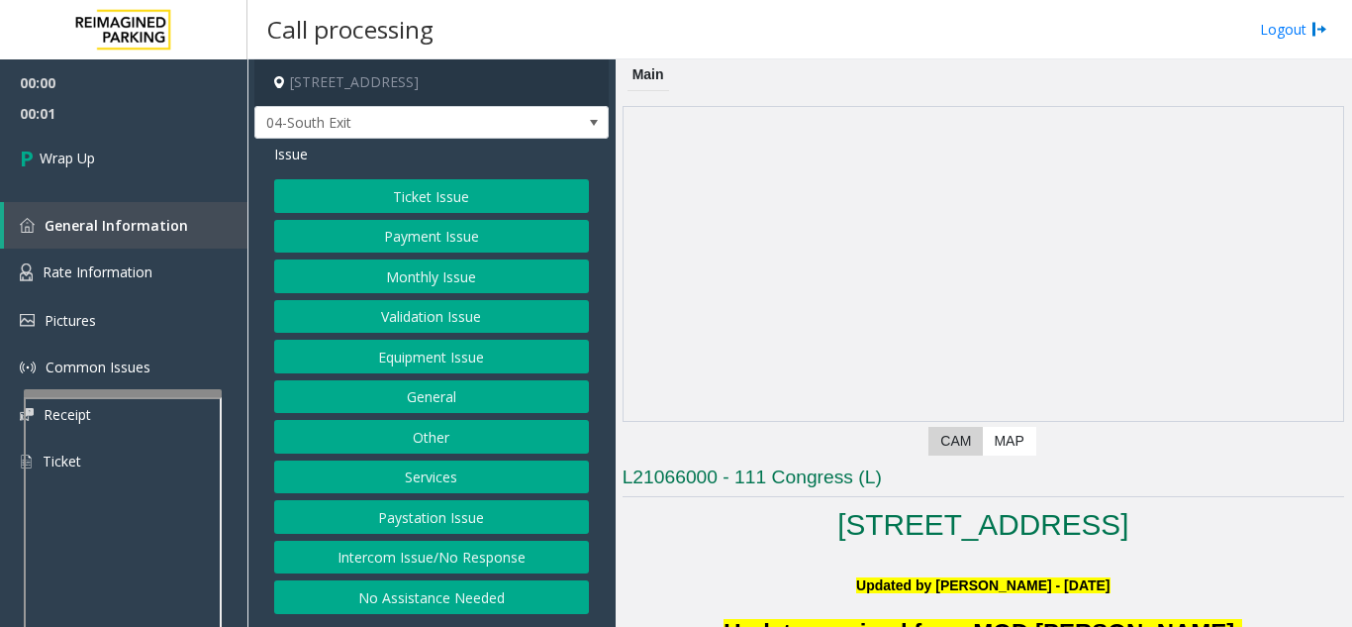
click at [438, 563] on button "Intercom Issue/No Response" at bounding box center [431, 557] width 315 height 34
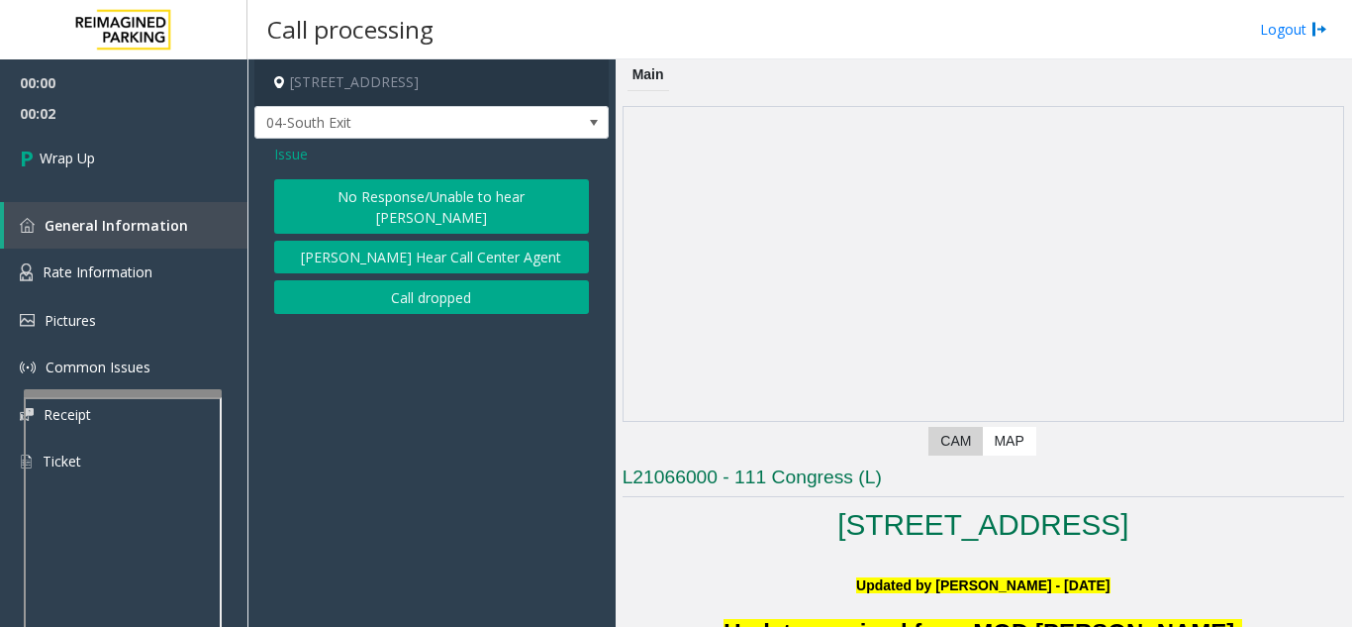
click at [451, 280] on button "Call dropped" at bounding box center [431, 297] width 315 height 34
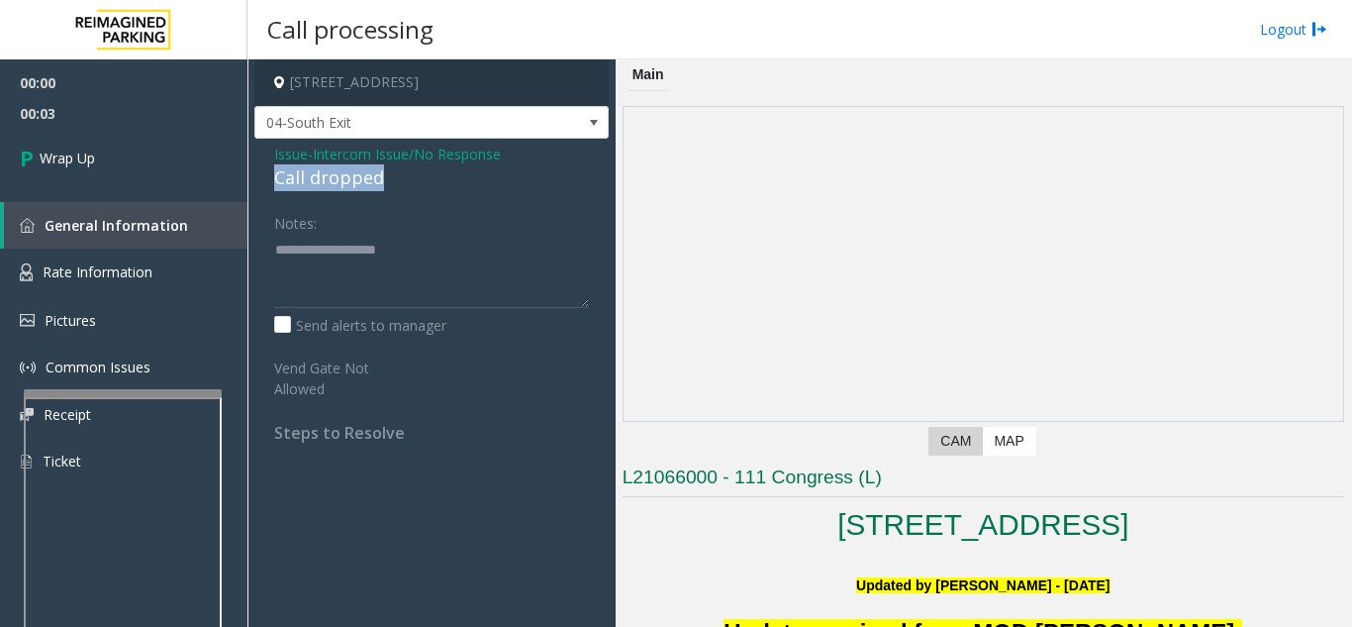
drag, startPoint x: 272, startPoint y: 177, endPoint x: 396, endPoint y: 174, distance: 123.8
click at [396, 174] on div "Issue - Intercom Issue/No Response Call dropped Notes: Send alerts to manager V…" at bounding box center [431, 301] width 354 height 324
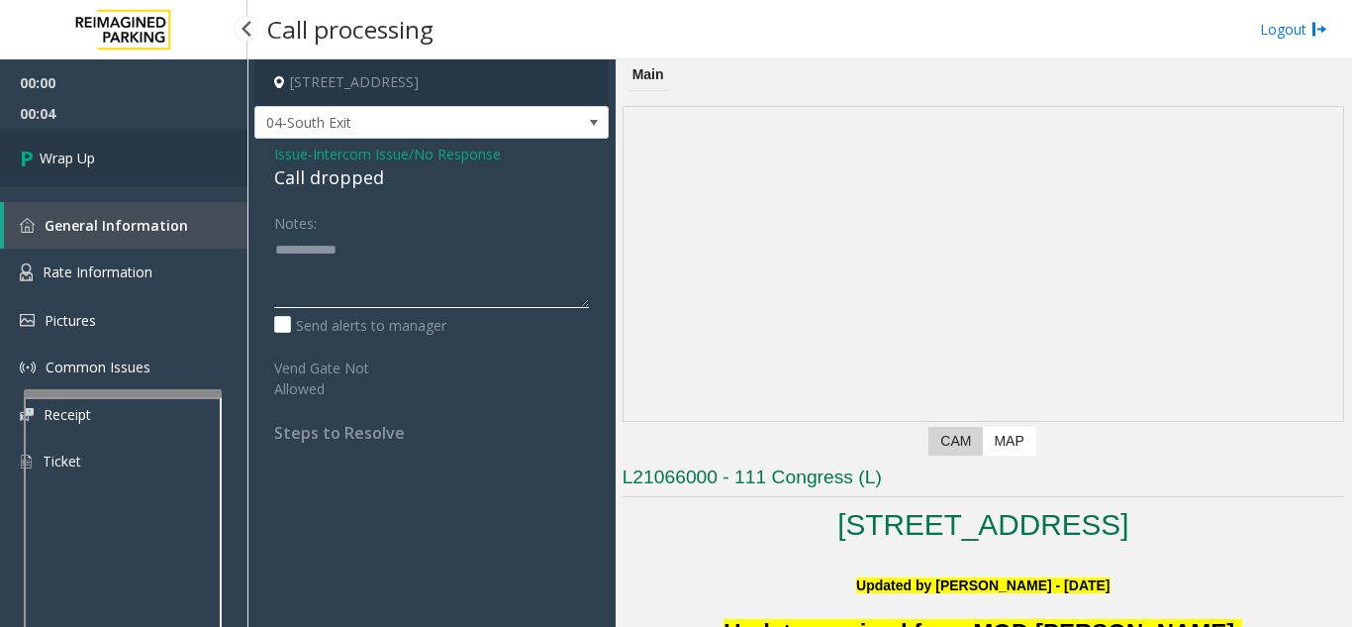
type textarea "**********"
click at [159, 170] on link "Wrap Up" at bounding box center [123, 158] width 247 height 58
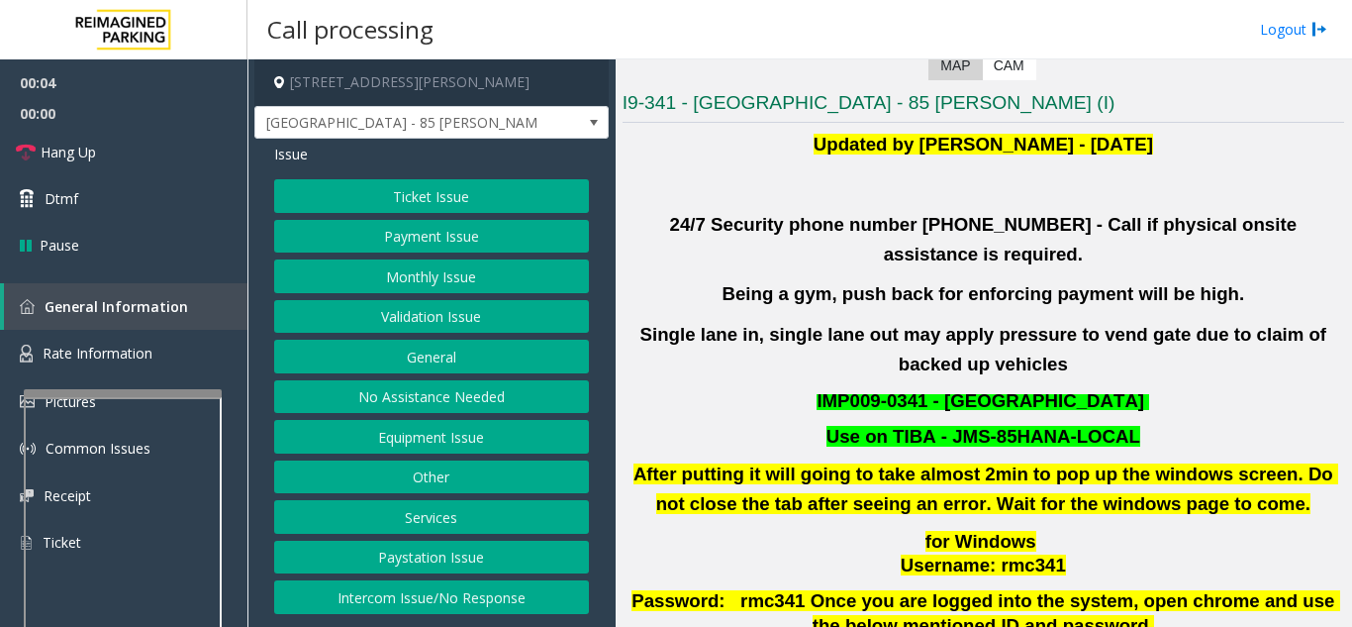
scroll to position [495, 0]
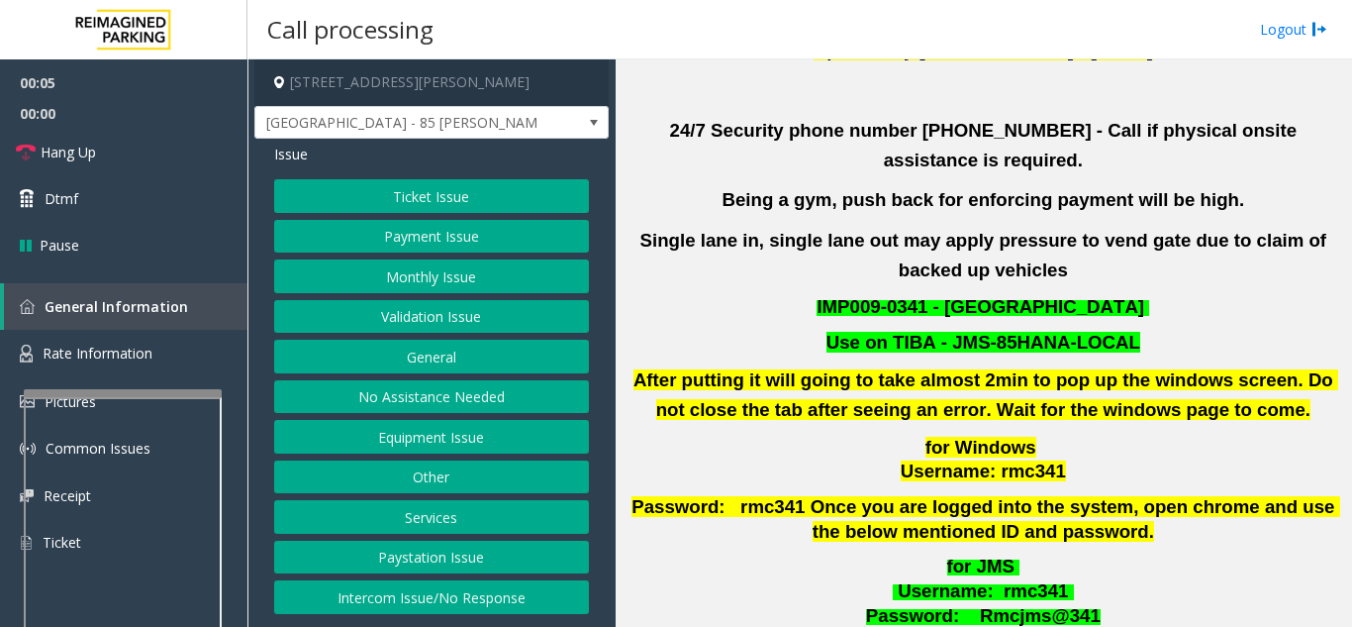
click at [462, 327] on button "Validation Issue" at bounding box center [431, 317] width 315 height 34
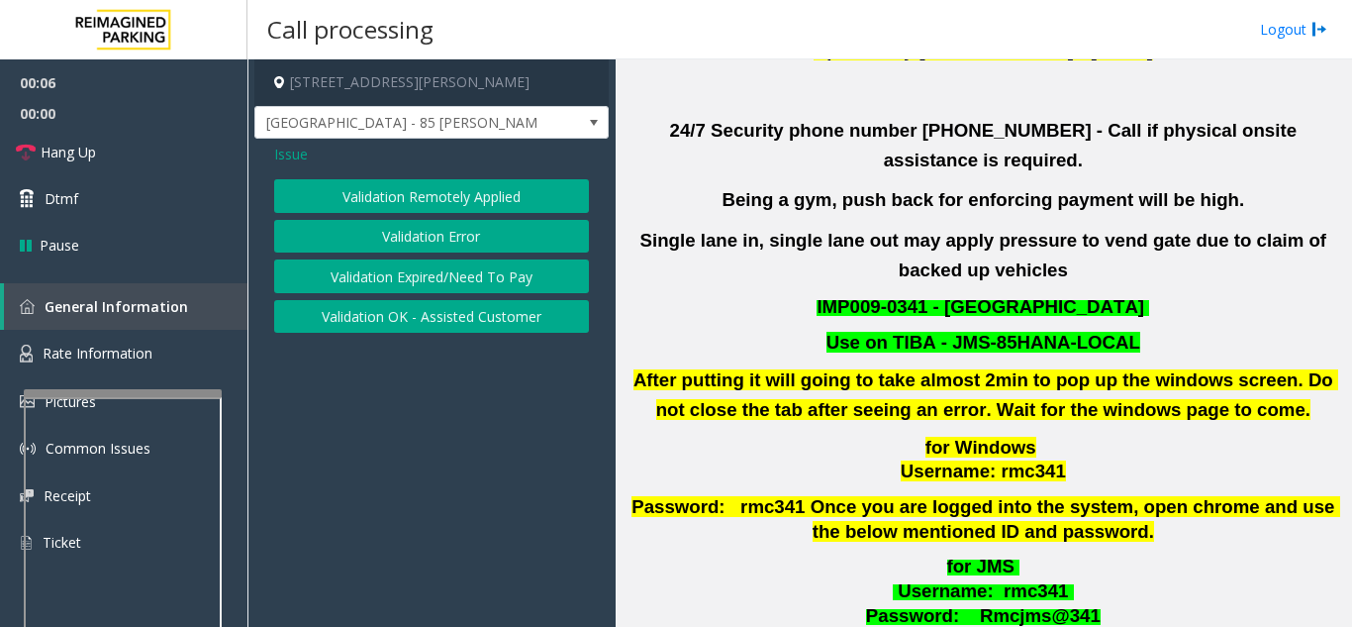
click at [470, 237] on button "Validation Error" at bounding box center [431, 237] width 315 height 34
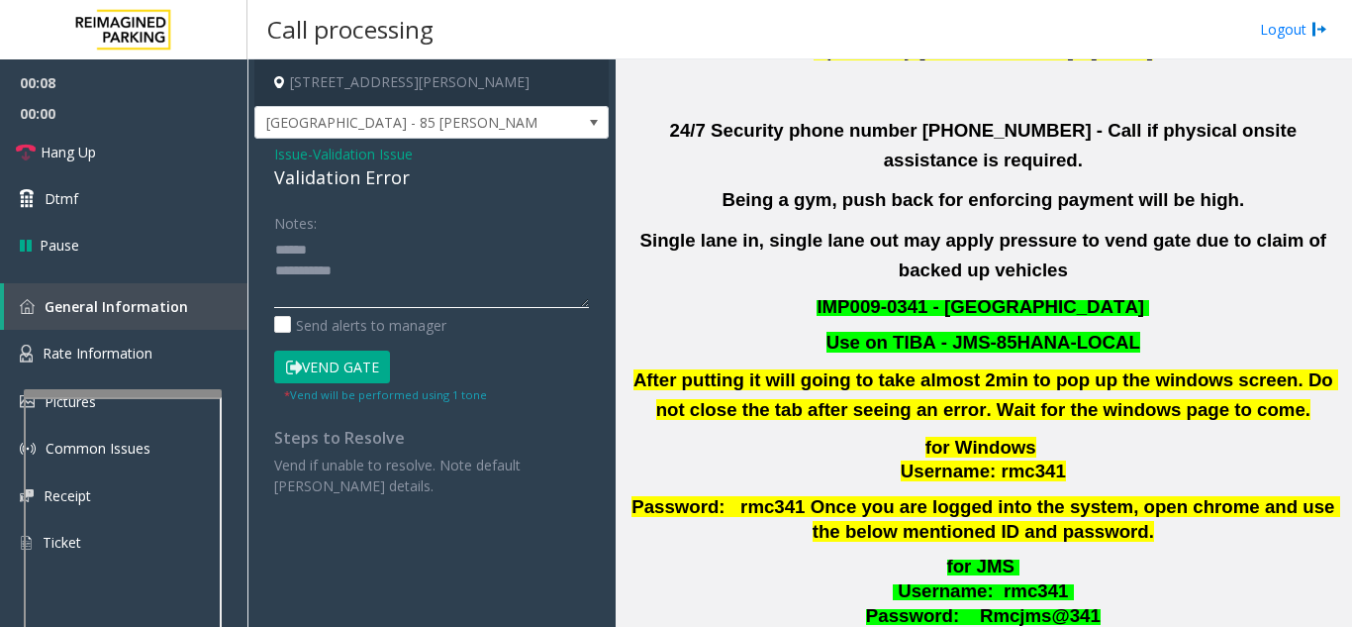
click at [335, 246] on textarea at bounding box center [431, 271] width 315 height 74
drag, startPoint x: 265, startPoint y: 186, endPoint x: 385, endPoint y: 182, distance: 119.8
click at [416, 190] on div "Issue - Validation Issue Validation Error Notes: Send alerts to manager Vend Ga…" at bounding box center [431, 327] width 354 height 377
click at [478, 251] on textarea at bounding box center [431, 271] width 315 height 74
click at [433, 292] on textarea at bounding box center [431, 271] width 315 height 74
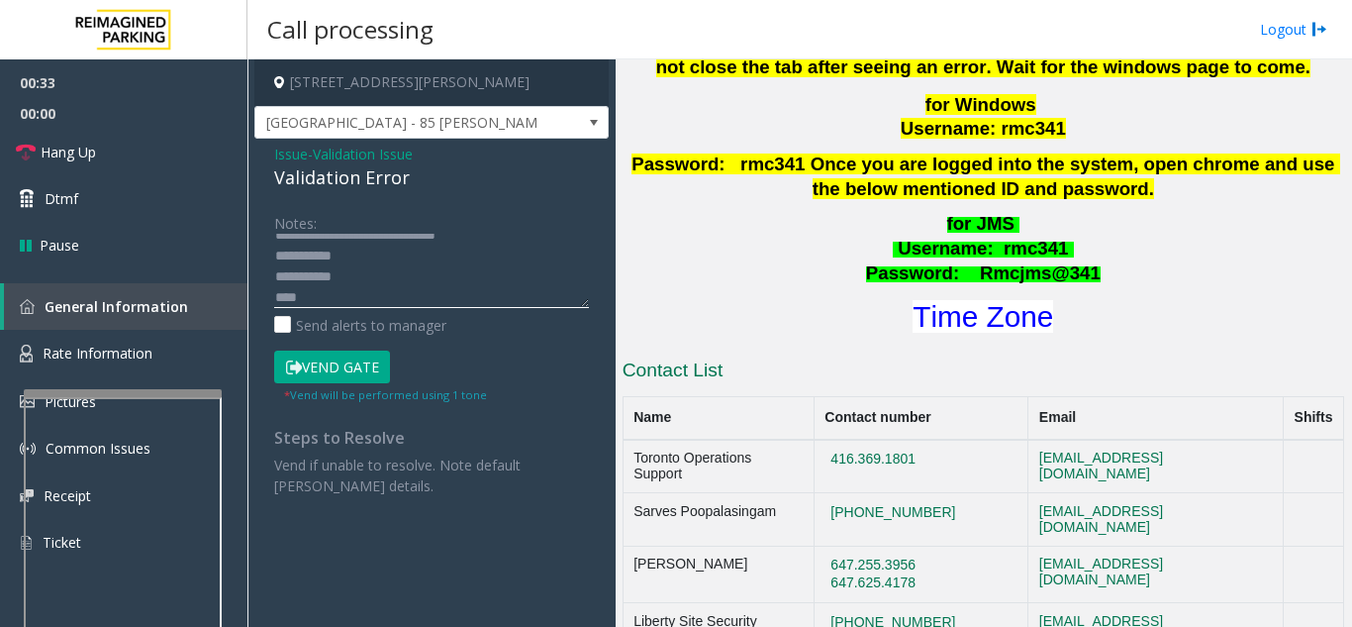
scroll to position [990, 0]
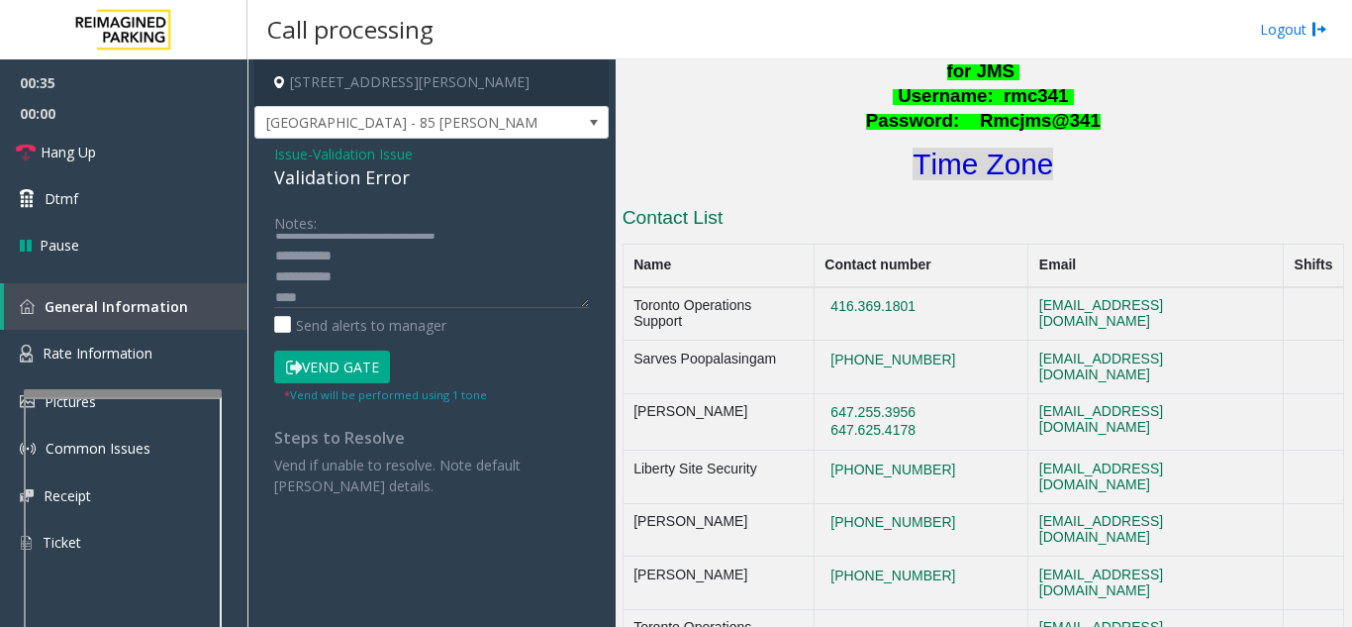
click at [988, 147] on font "Time Zone" at bounding box center [983, 163] width 141 height 33
click at [394, 298] on textarea at bounding box center [431, 271] width 315 height 74
click at [348, 364] on button "Vend Gate" at bounding box center [332, 367] width 116 height 34
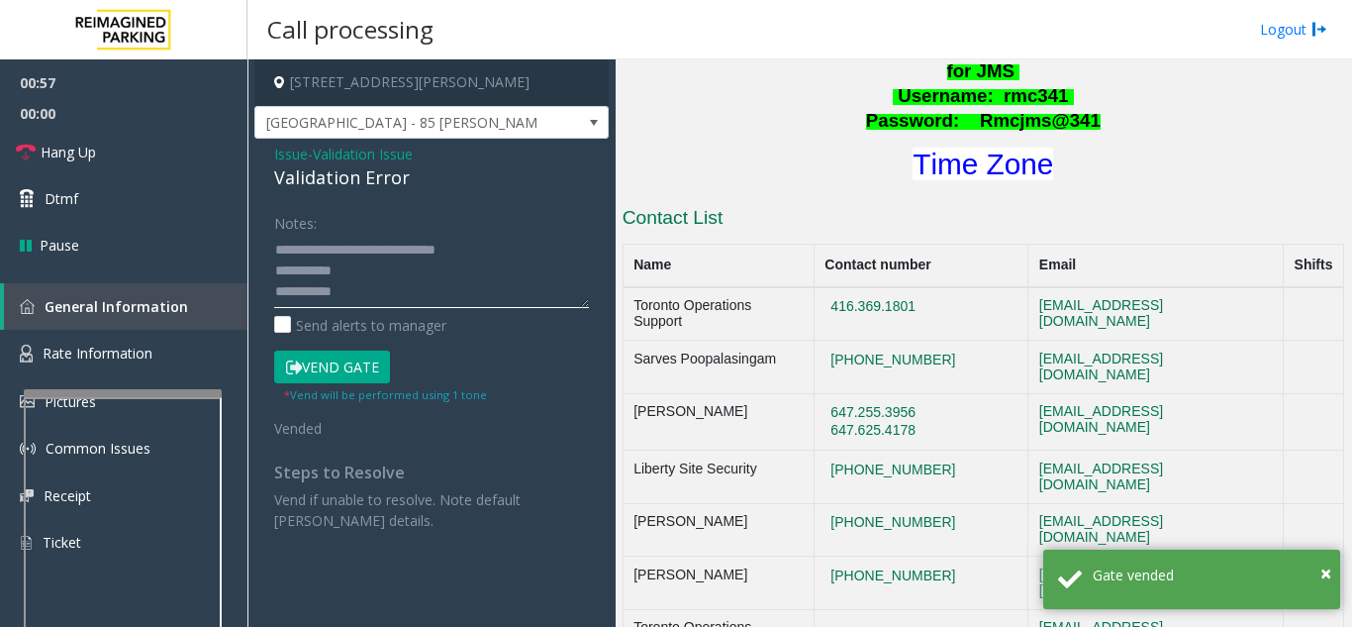
click at [434, 275] on textarea at bounding box center [431, 271] width 315 height 74
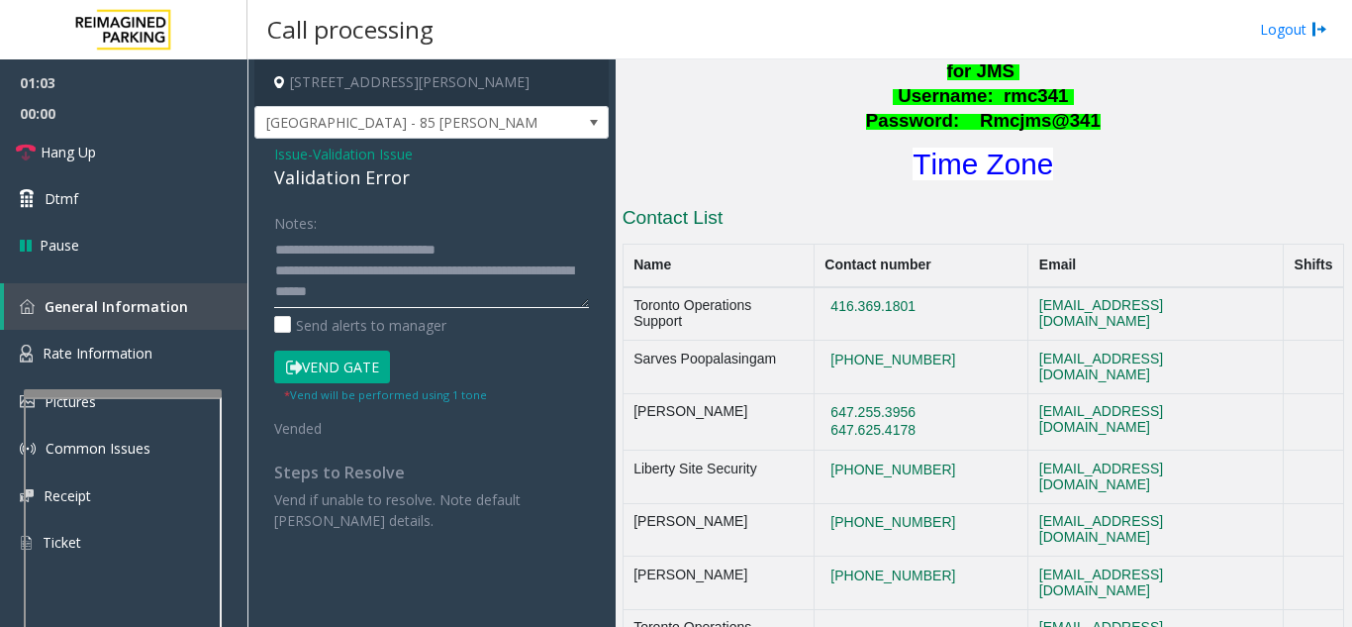
type textarea "**********"
click at [388, 222] on div "Notes:" at bounding box center [431, 257] width 315 height 102
click at [163, 162] on link "Hang Up" at bounding box center [123, 152] width 247 height 47
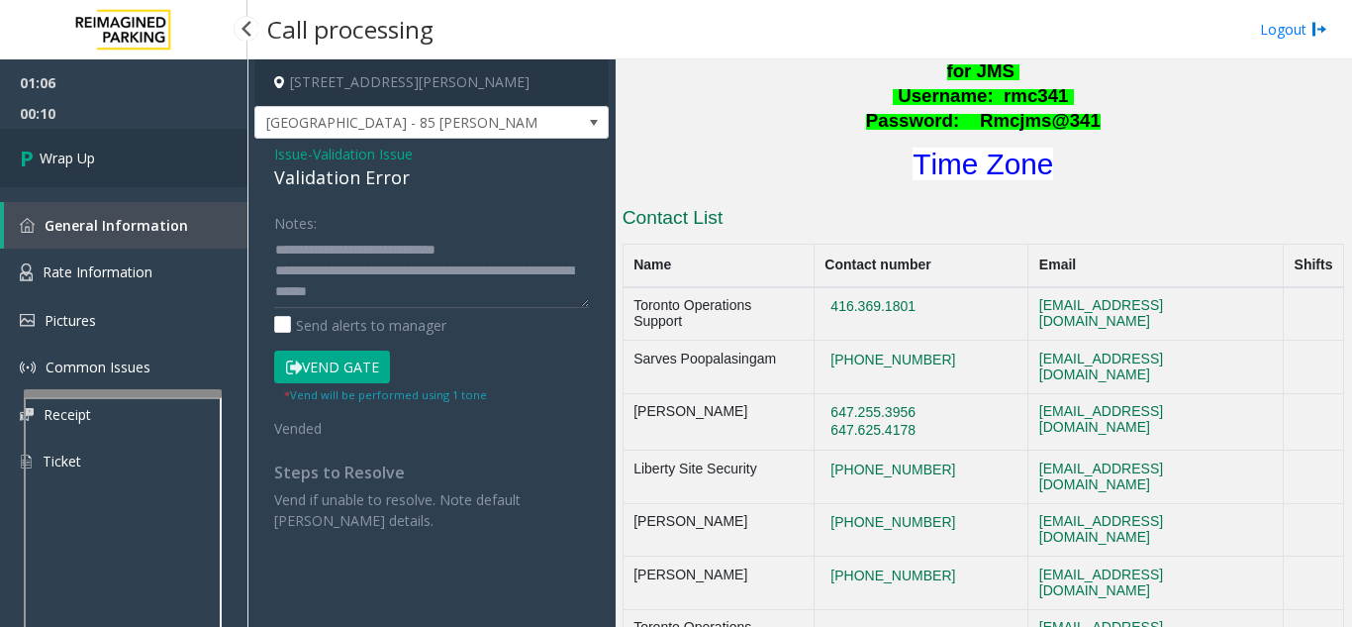
click at [137, 175] on link "Wrap Up" at bounding box center [123, 158] width 247 height 58
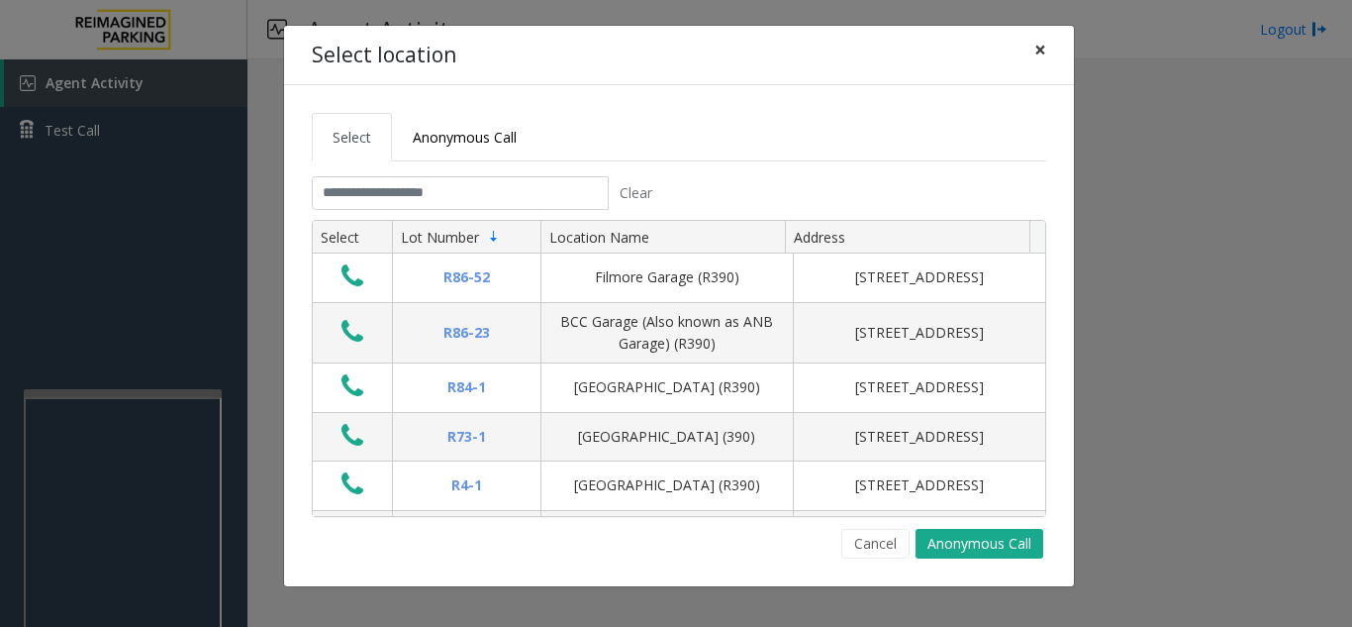
click at [1045, 48] on span "×" at bounding box center [1040, 50] width 12 height 28
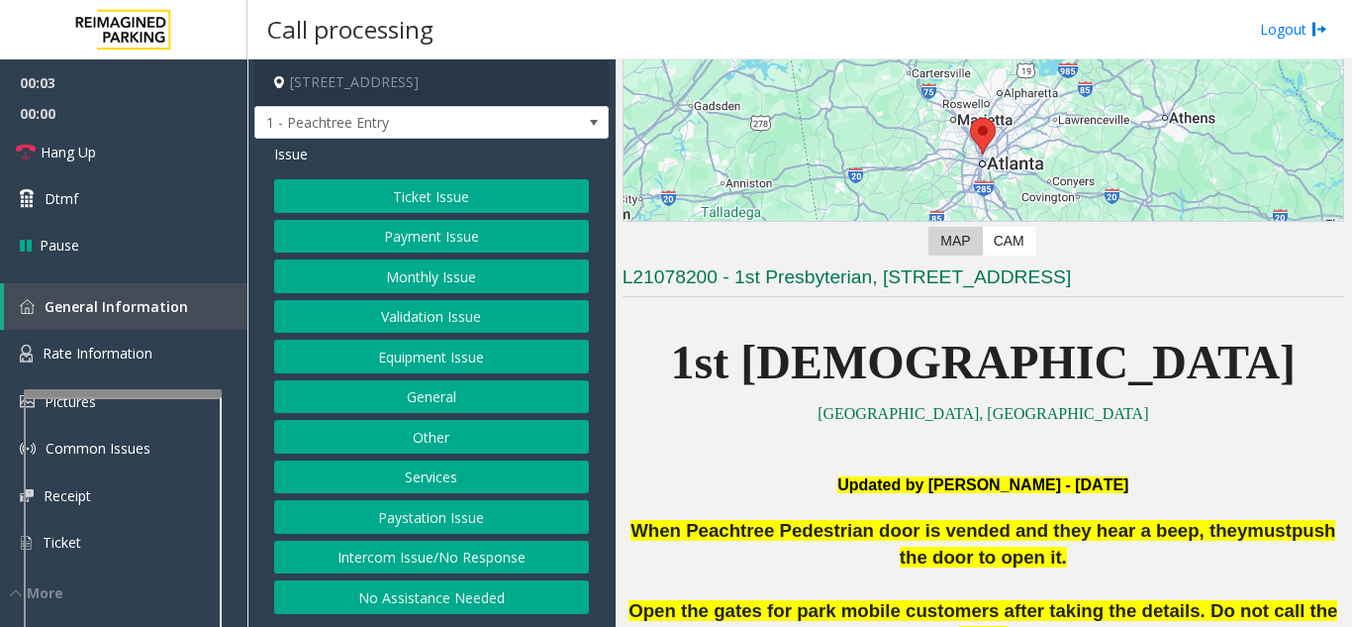
scroll to position [495, 0]
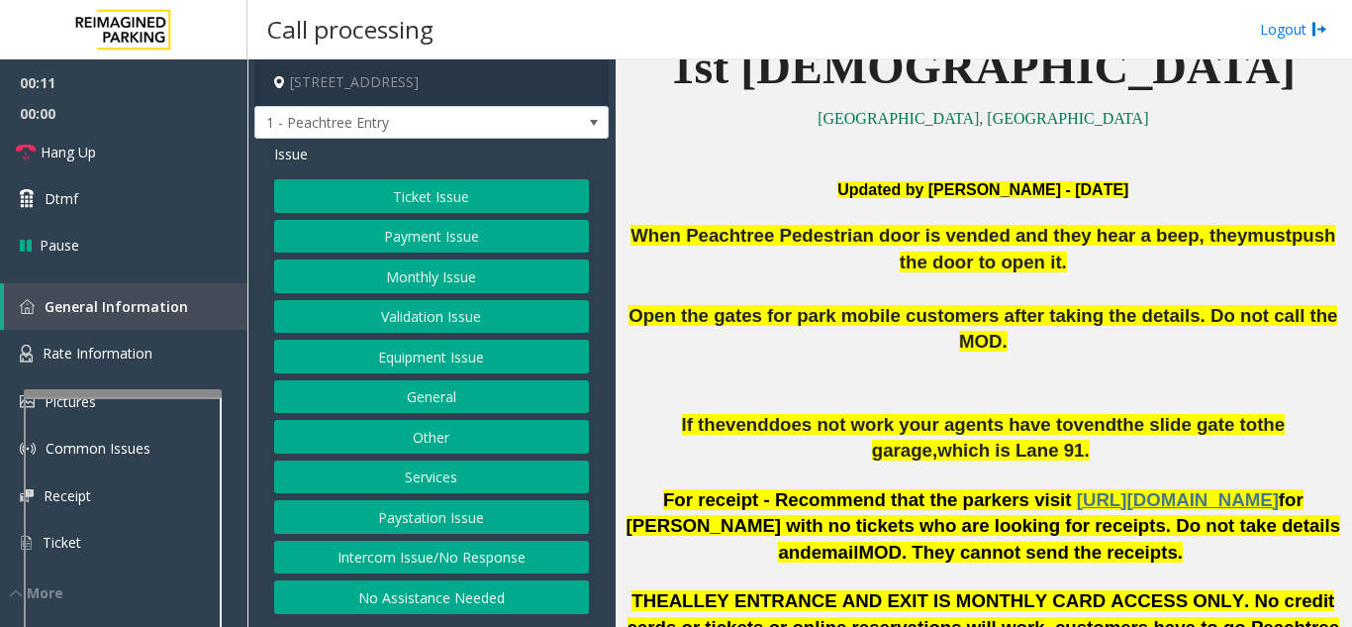
click at [478, 552] on button "Intercom Issue/No Response" at bounding box center [431, 557] width 315 height 34
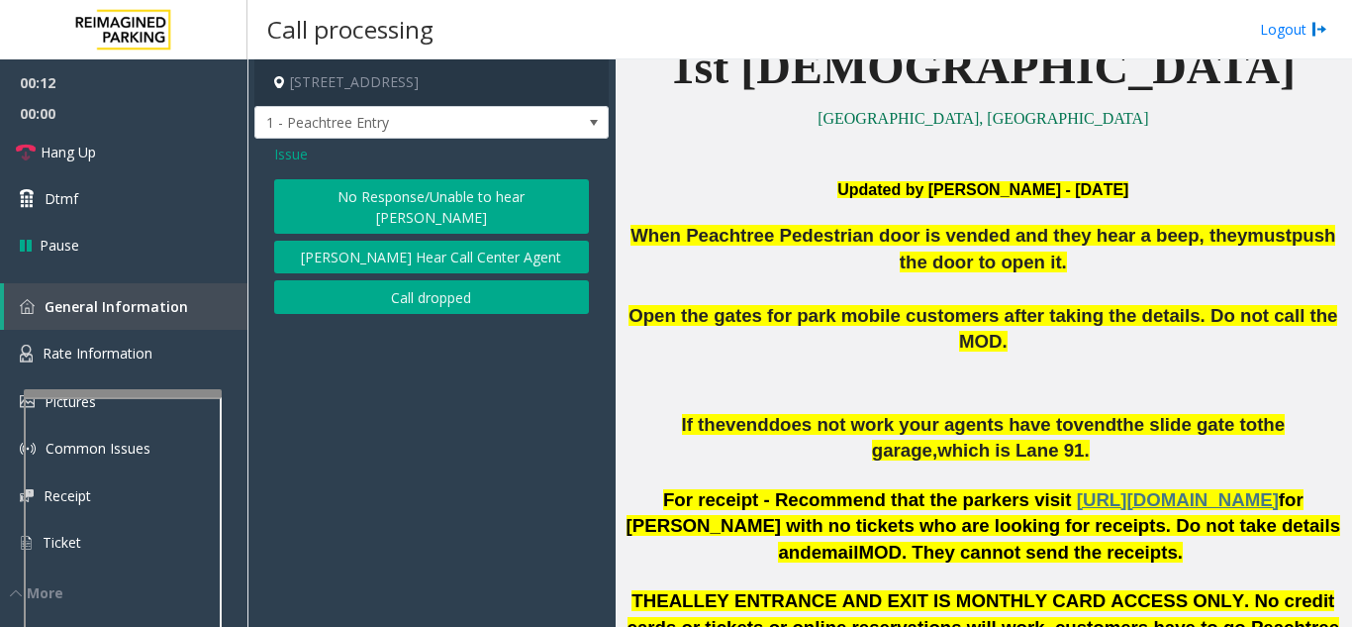
click at [489, 197] on button "No Response/Unable to hear [PERSON_NAME]" at bounding box center [431, 206] width 315 height 54
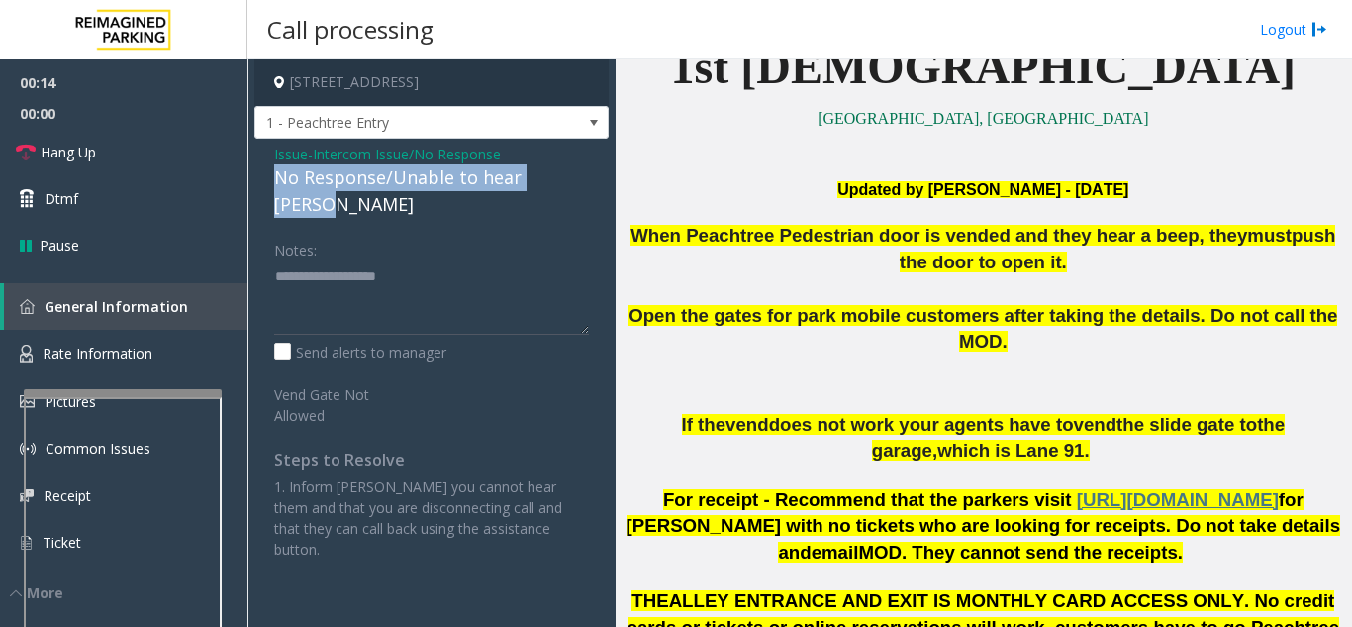
drag, startPoint x: 262, startPoint y: 175, endPoint x: 554, endPoint y: 177, distance: 292.0
click at [583, 176] on div "Issue - Intercom Issue/No Response No Response/Unable to hear [PERSON_NAME] Not…" at bounding box center [431, 359] width 354 height 440
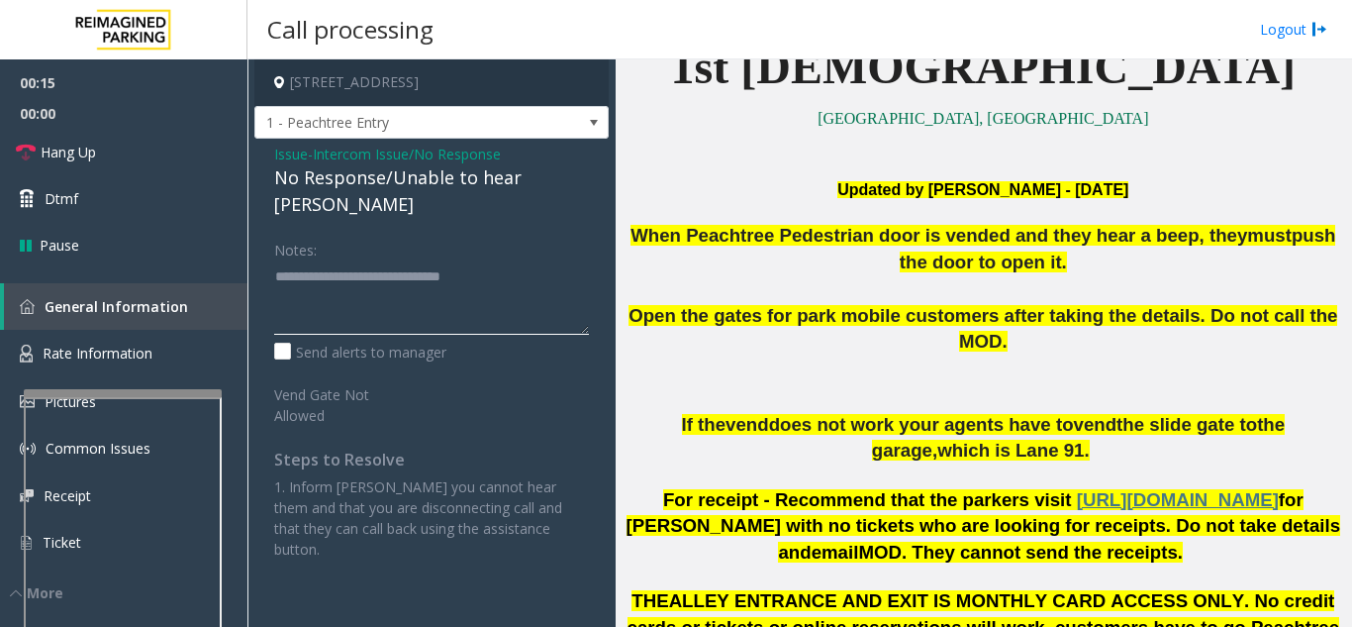
type textarea "**********"
click at [558, 233] on div "Notes:" at bounding box center [431, 284] width 315 height 102
click at [147, 150] on link "Hang Up" at bounding box center [123, 152] width 247 height 47
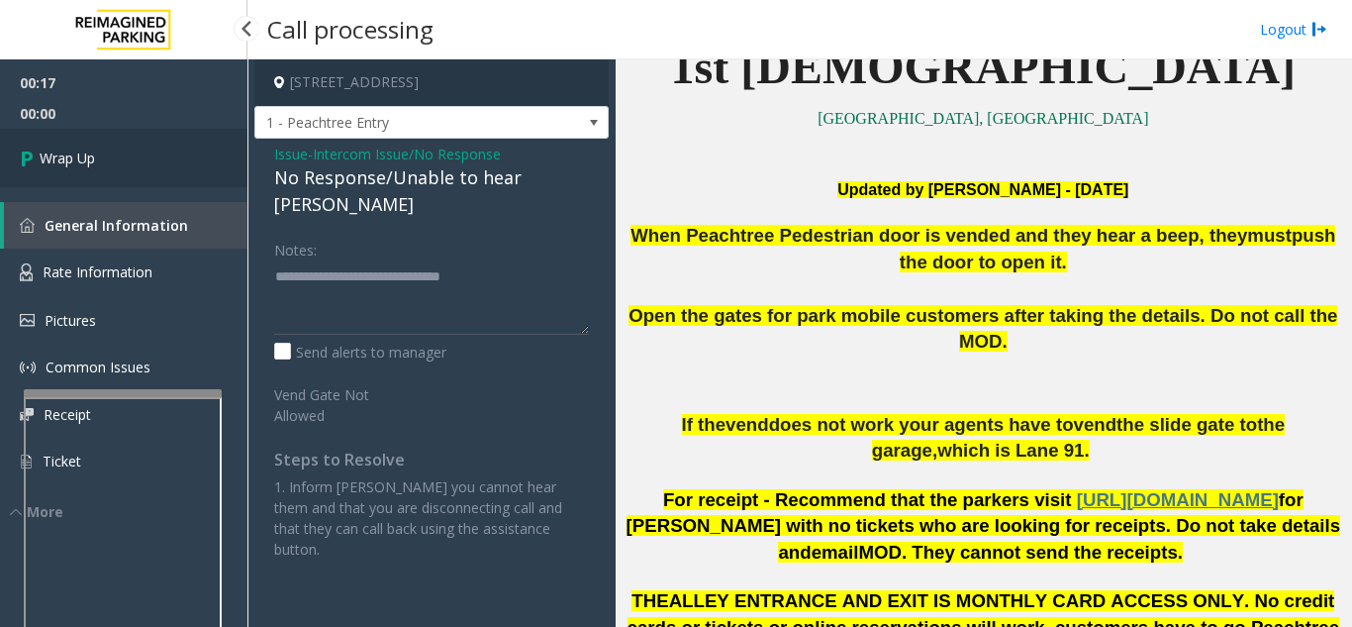
click at [147, 150] on link "Wrap Up" at bounding box center [123, 158] width 247 height 58
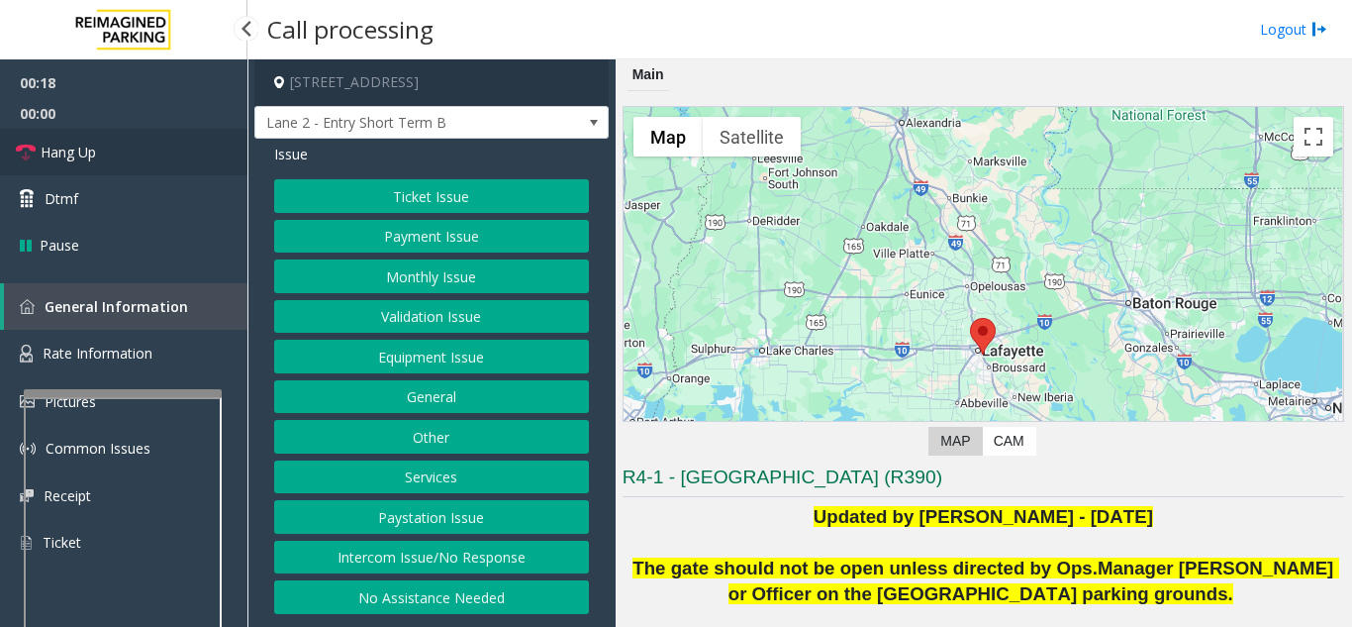
click at [88, 155] on span "Hang Up" at bounding box center [68, 152] width 55 height 21
click at [437, 555] on button "Intercom Issue/No Response" at bounding box center [431, 557] width 315 height 34
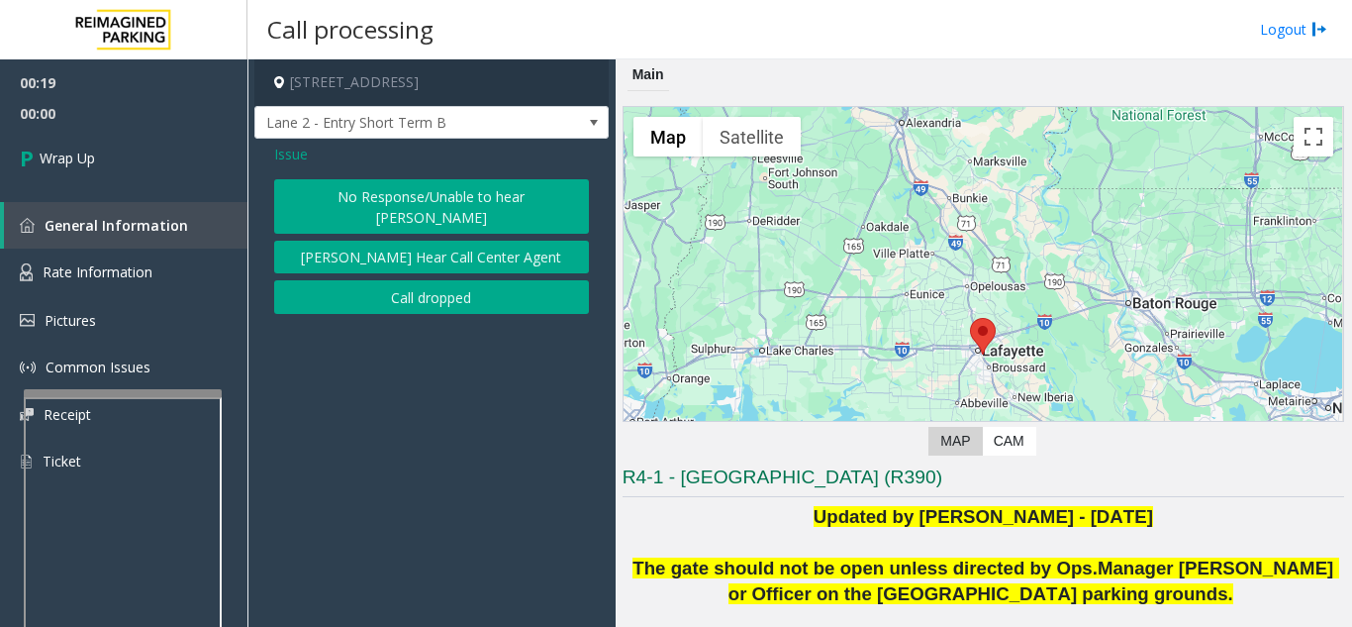
click at [467, 194] on button "No Response/Unable to hear [PERSON_NAME]" at bounding box center [431, 206] width 315 height 54
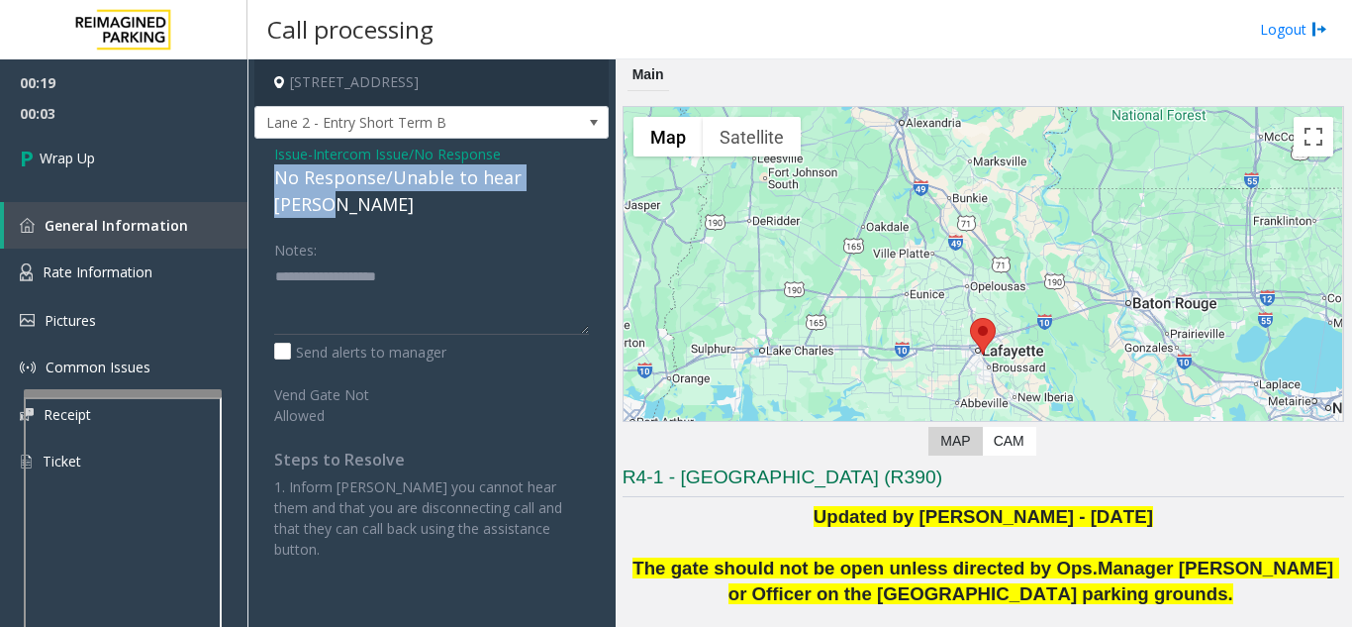
drag, startPoint x: 258, startPoint y: 176, endPoint x: 590, endPoint y: 184, distance: 331.7
click at [590, 184] on div "Issue - Intercom Issue/No Response No Response/Unable to hear [PERSON_NAME] Not…" at bounding box center [431, 359] width 354 height 440
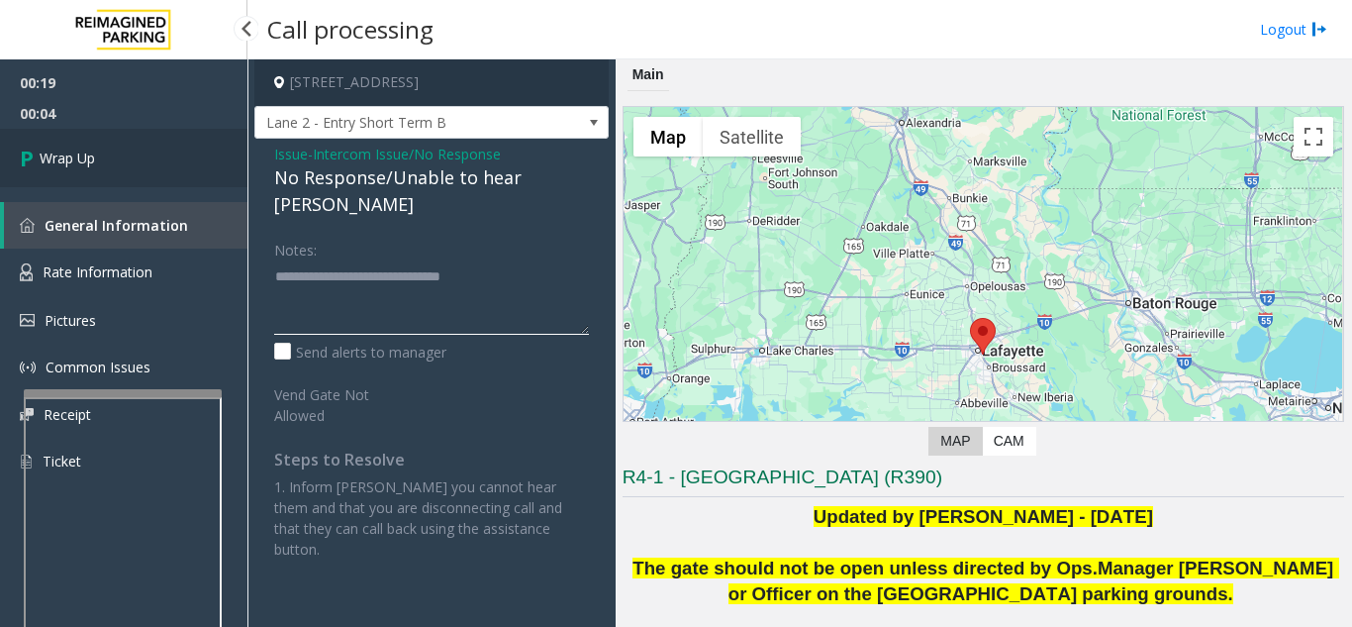
type textarea "**********"
click at [236, 159] on link "Wrap Up" at bounding box center [123, 158] width 247 height 58
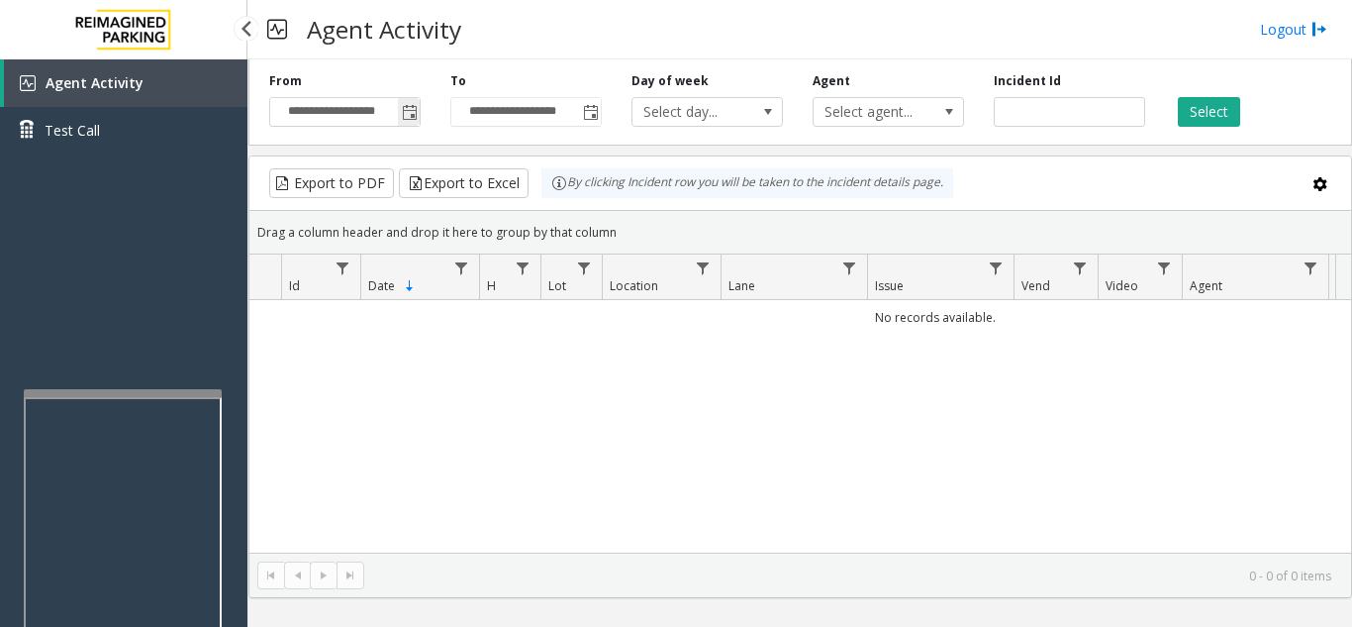
click at [403, 107] on span "Toggle popup" at bounding box center [410, 113] width 16 height 16
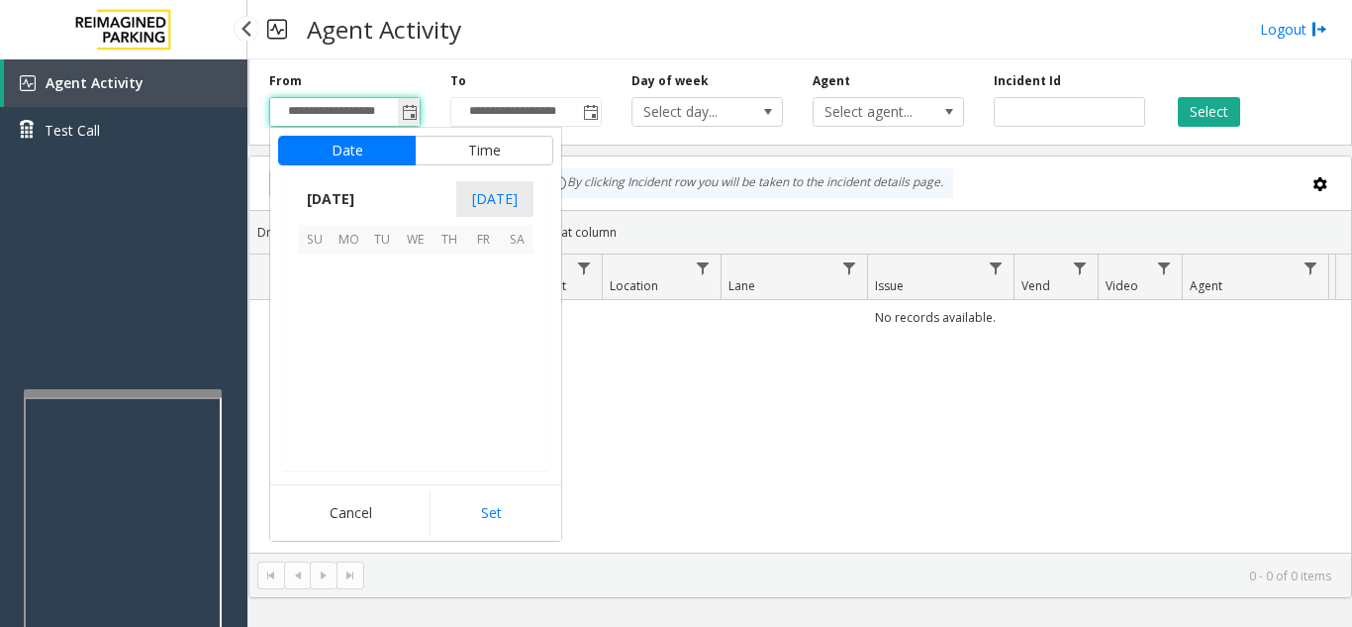
scroll to position [355238, 0]
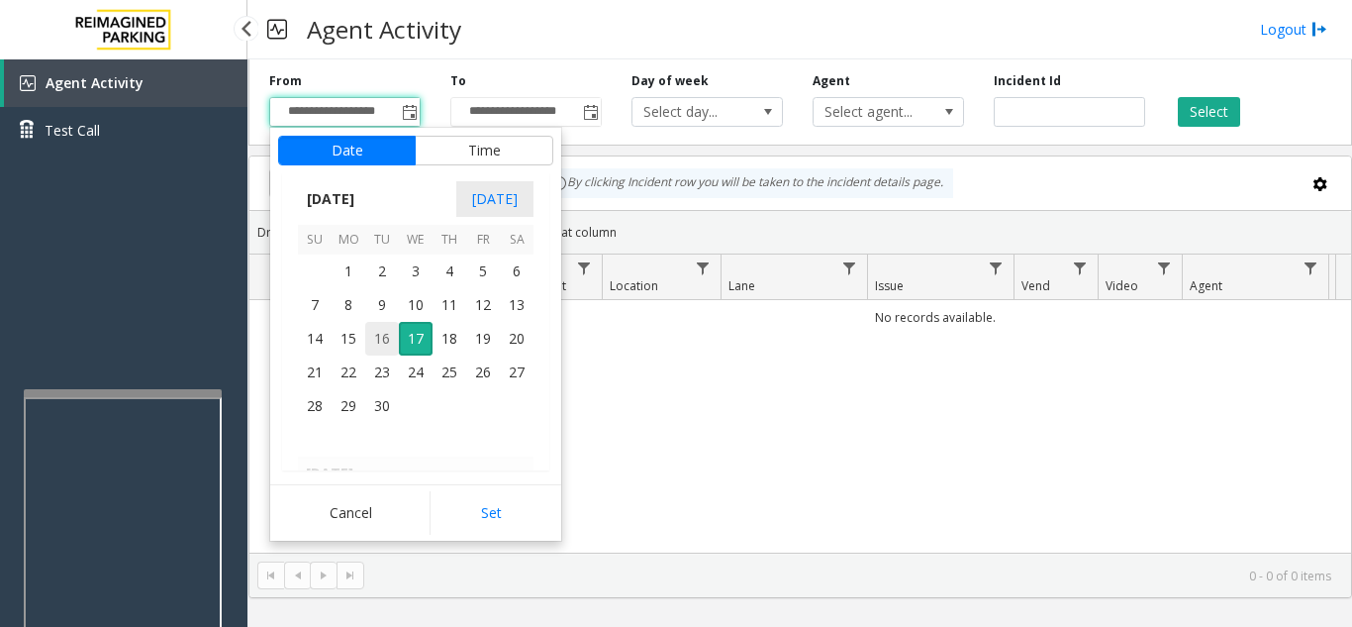
click at [383, 330] on span "16" at bounding box center [382, 339] width 34 height 34
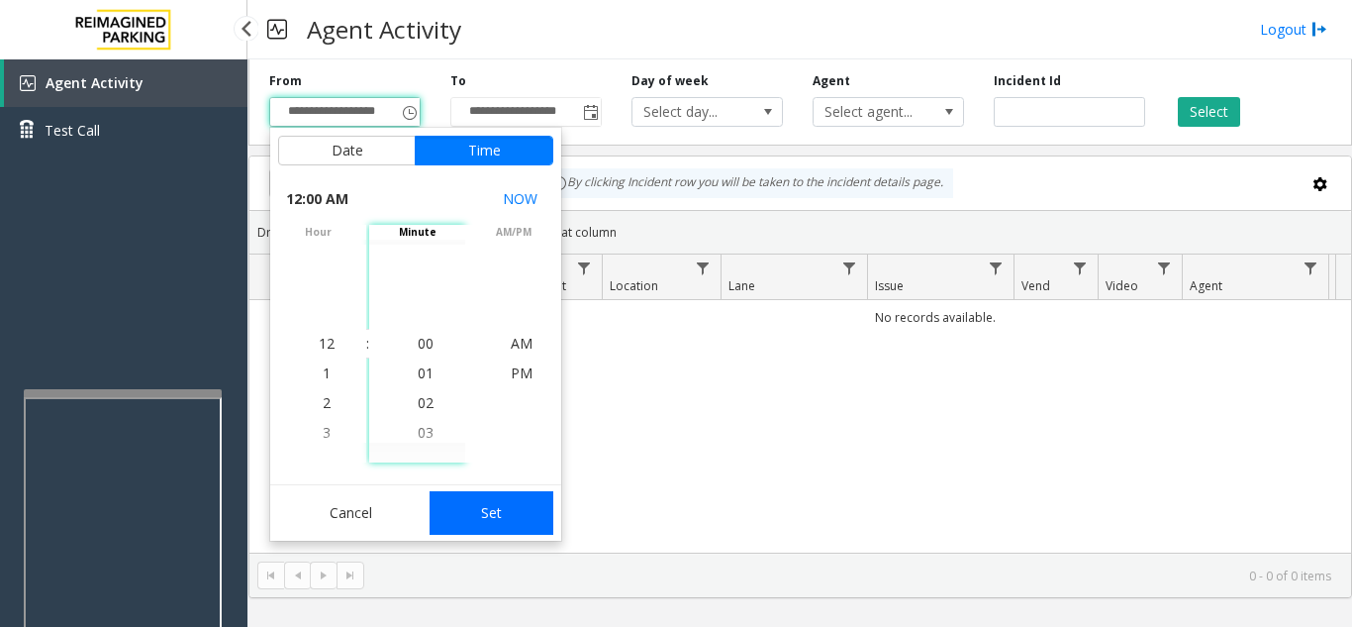
click at [457, 517] on button "Set" at bounding box center [492, 513] width 125 height 44
type input "**********"
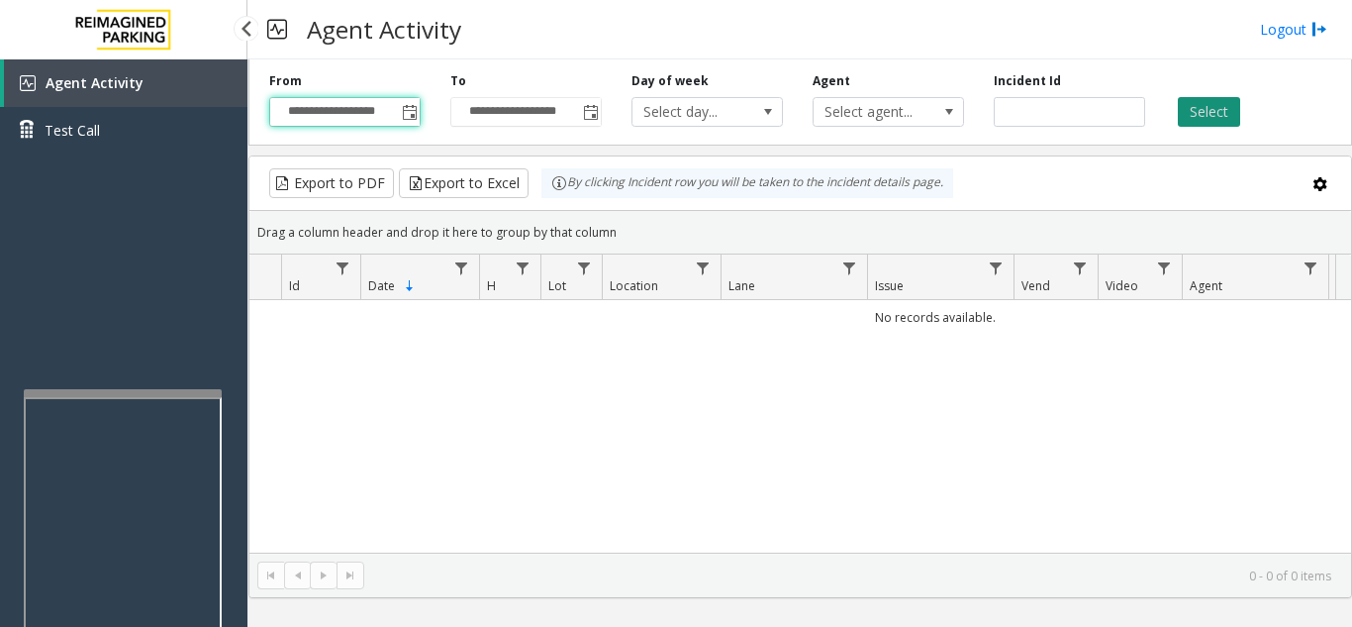
click at [1207, 101] on button "Select" at bounding box center [1209, 112] width 62 height 30
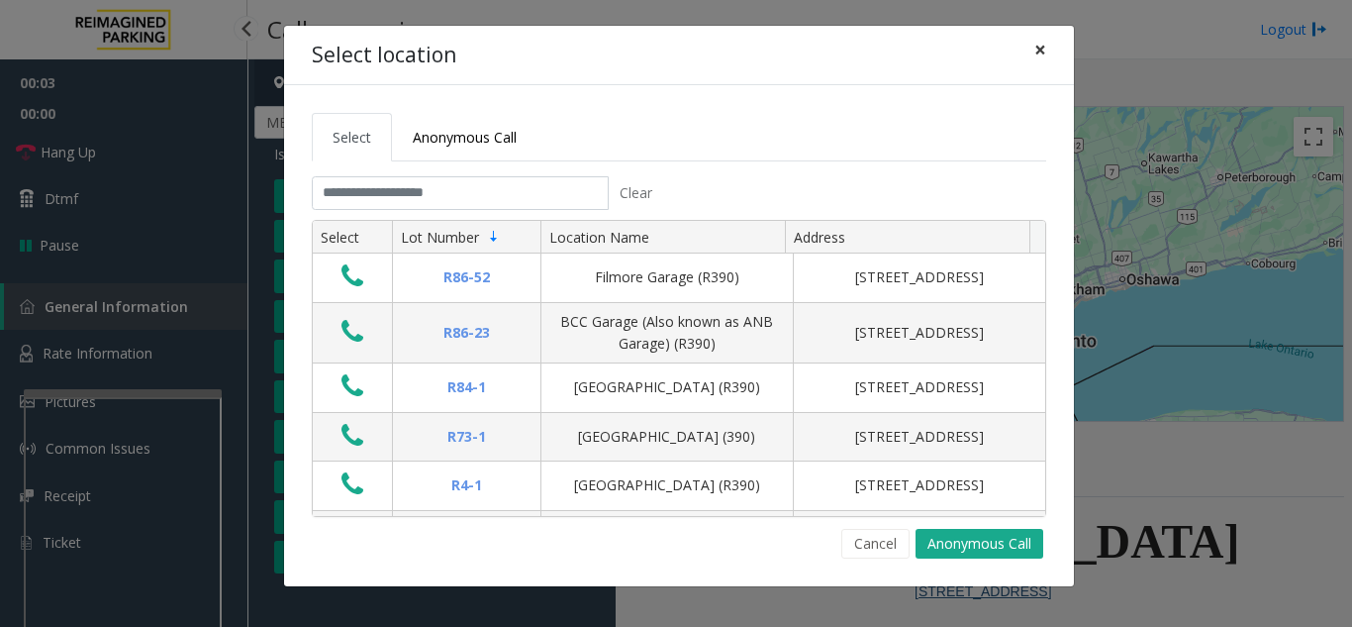
click at [1037, 48] on span "×" at bounding box center [1040, 50] width 12 height 28
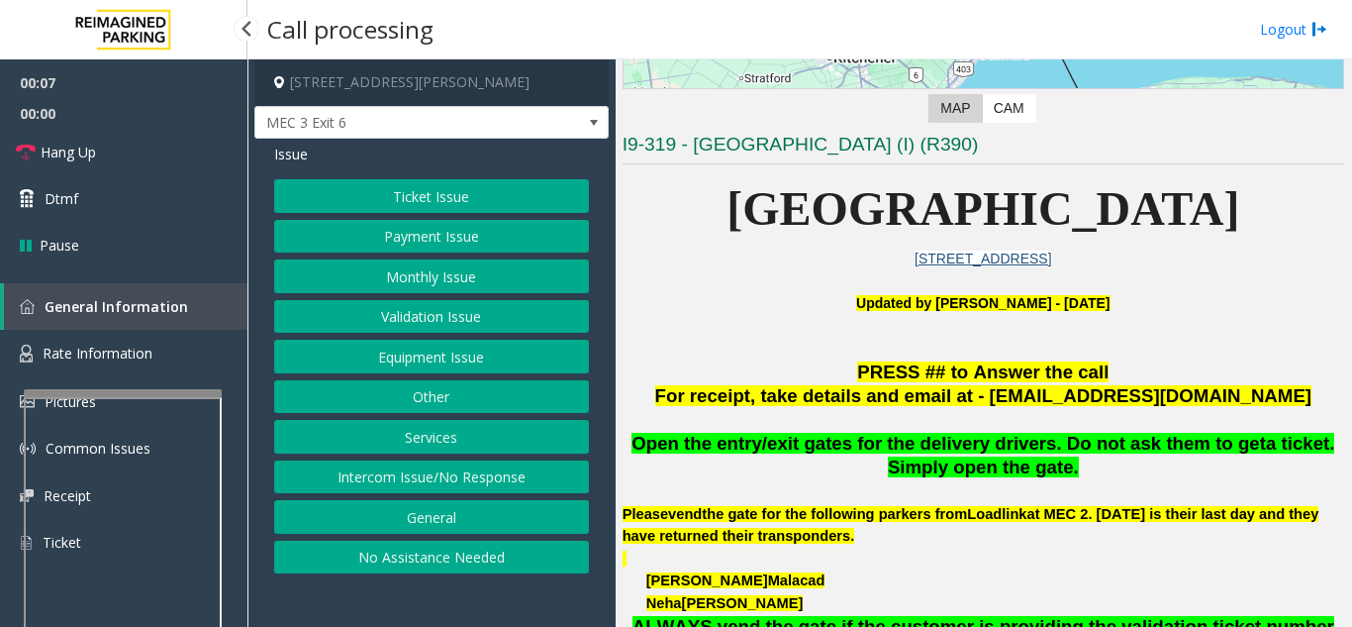
scroll to position [495, 0]
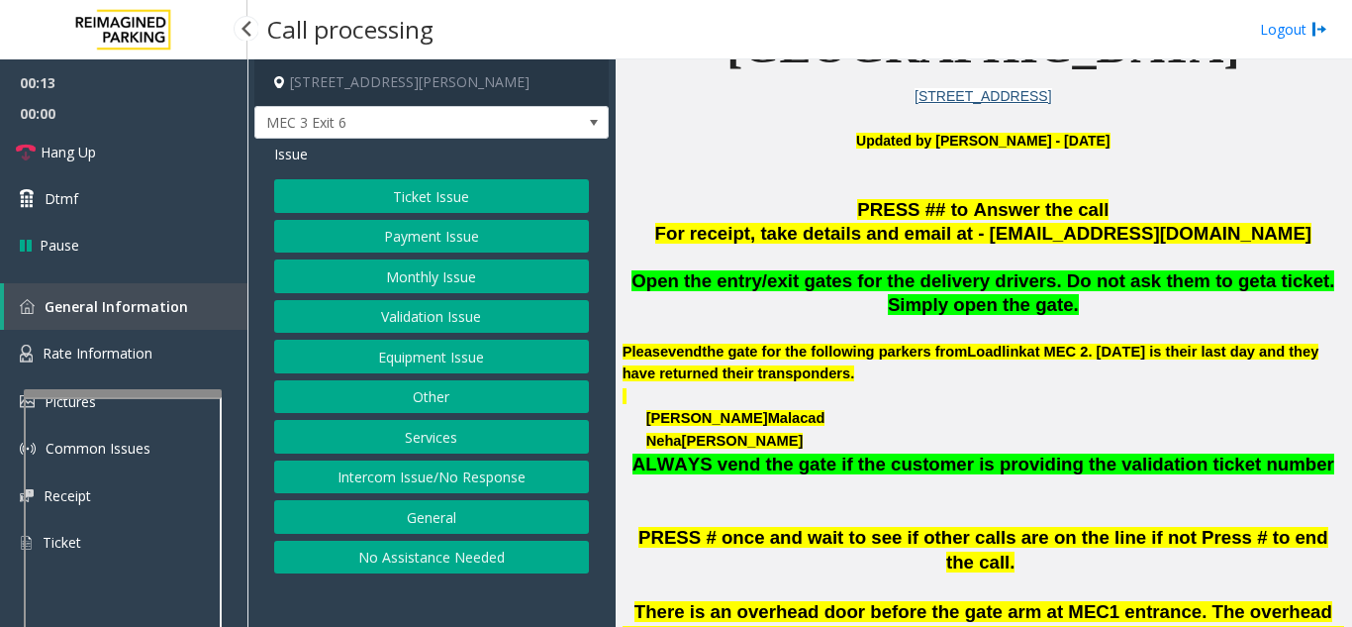
click at [466, 437] on button "Services" at bounding box center [431, 437] width 315 height 34
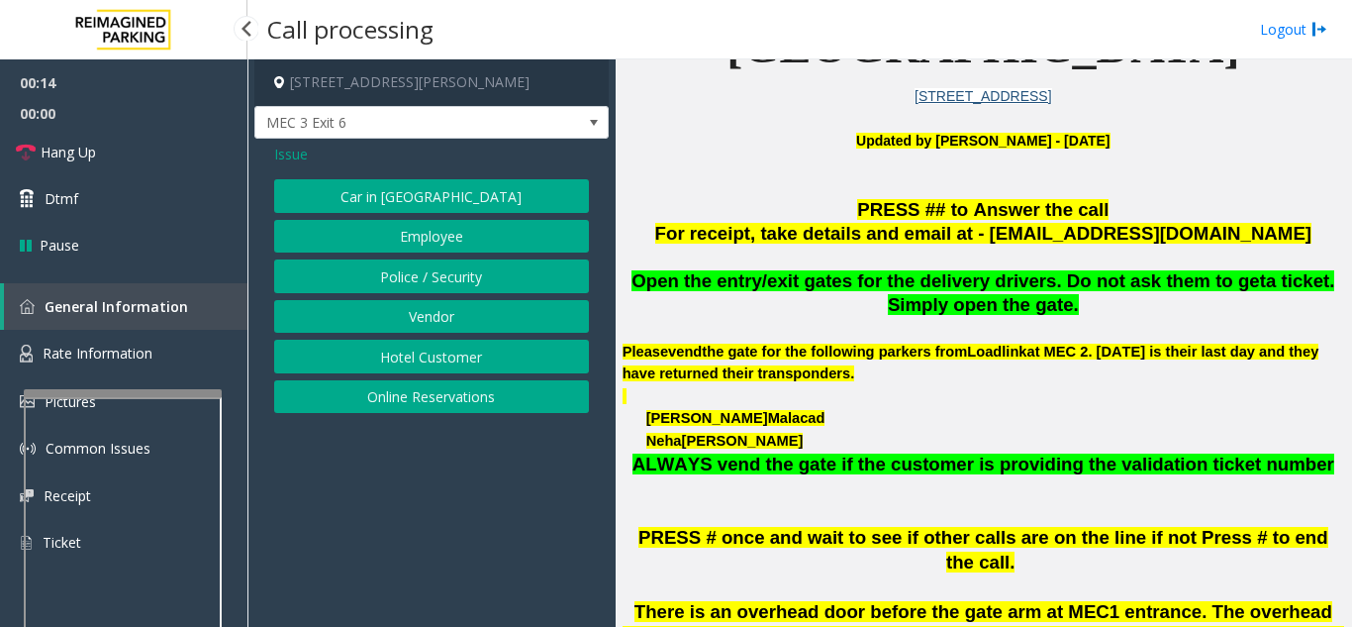
click at [455, 315] on button "Vendor" at bounding box center [431, 317] width 315 height 34
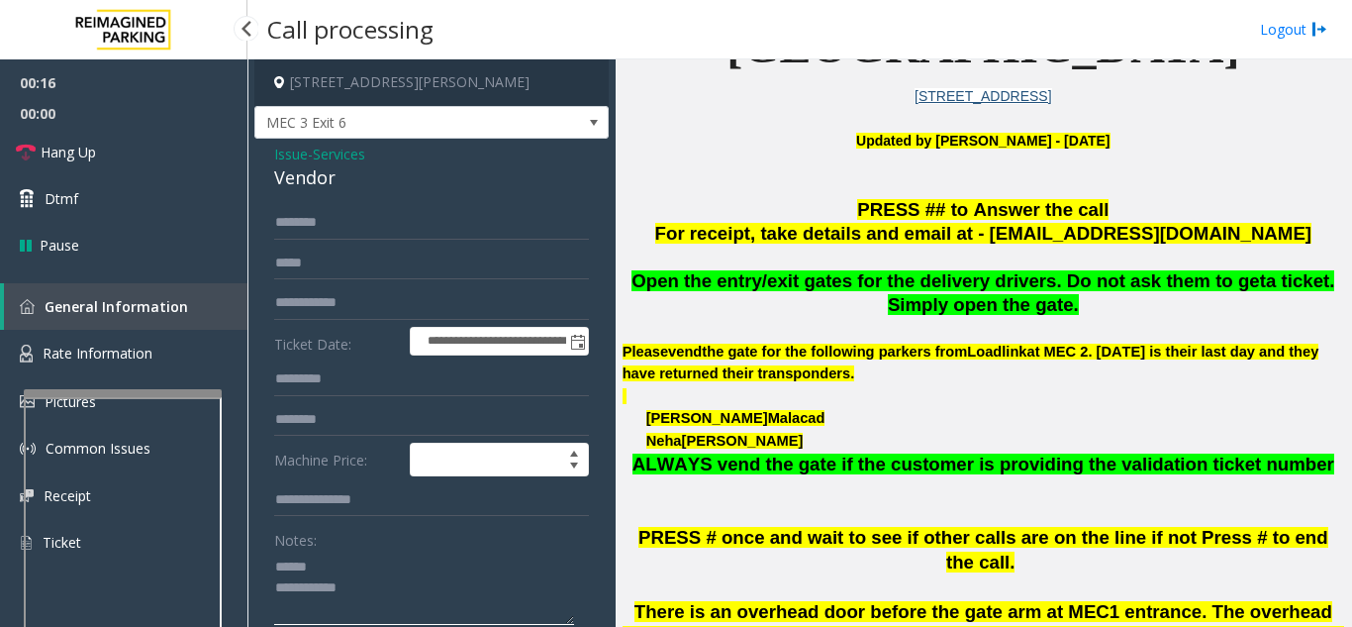
click at [330, 566] on textarea at bounding box center [424, 587] width 300 height 74
type textarea "**********"
click at [347, 210] on input "text" at bounding box center [431, 223] width 315 height 34
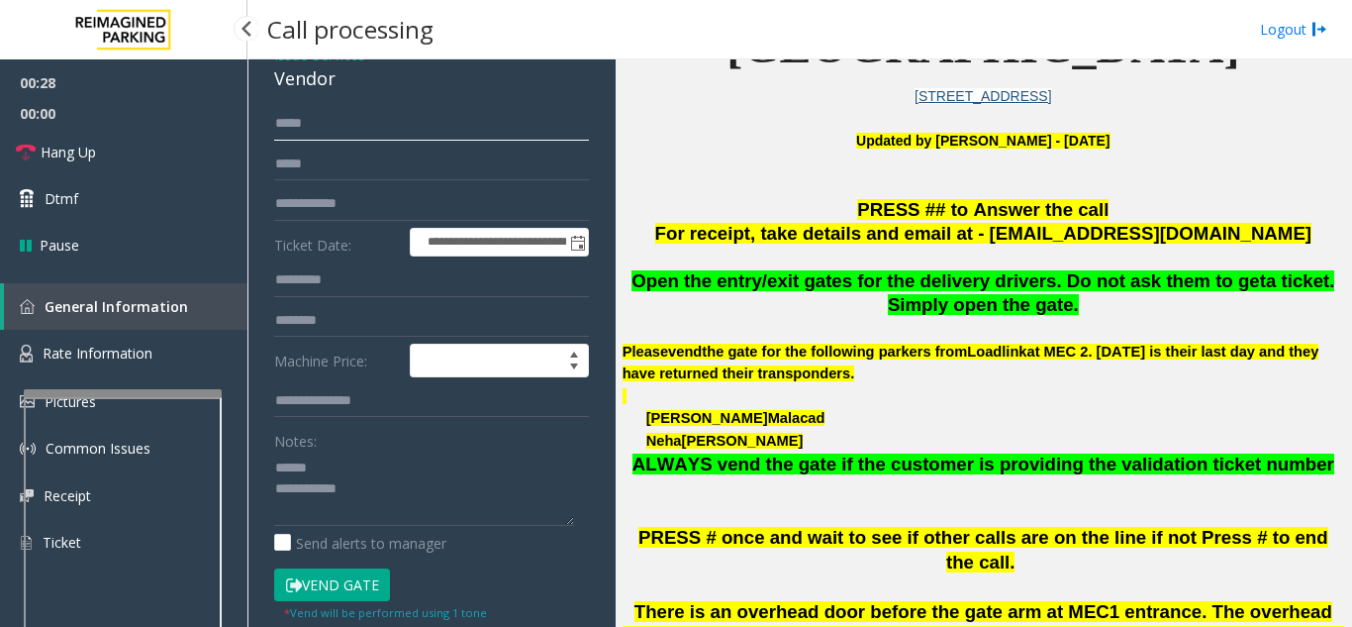
type input "*****"
click at [324, 584] on button "Vend Gate" at bounding box center [332, 585] width 116 height 34
click at [368, 454] on textarea at bounding box center [424, 488] width 300 height 74
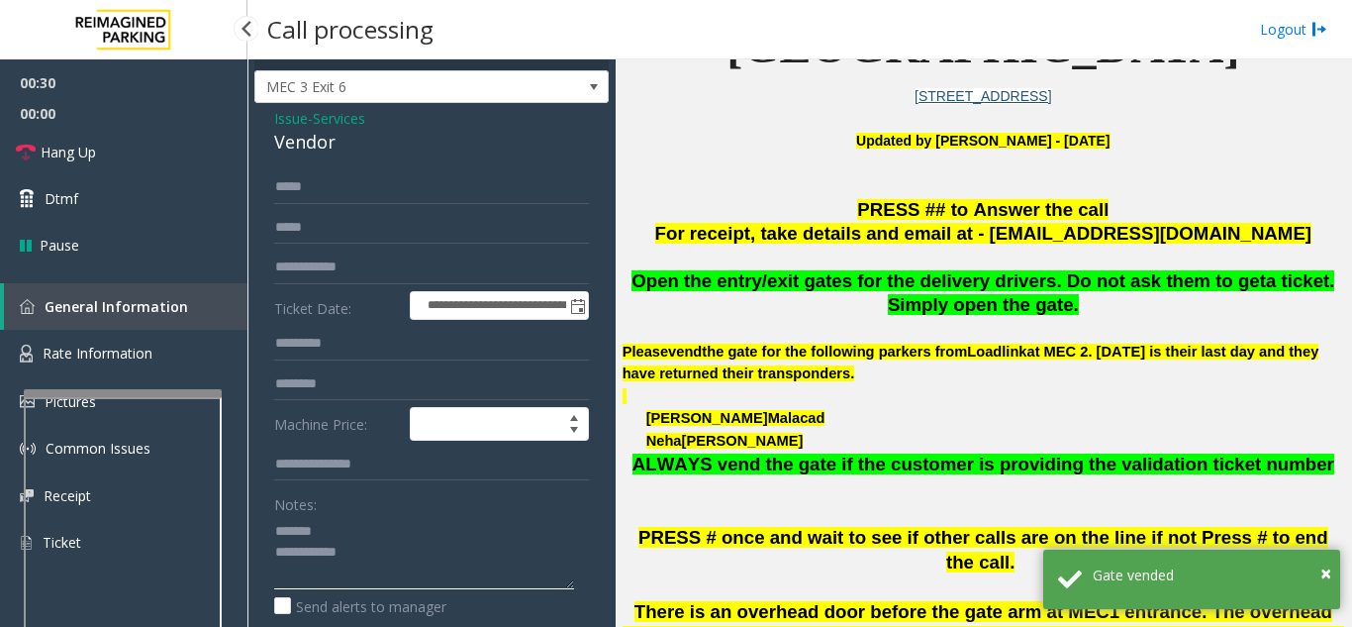
scroll to position [0, 0]
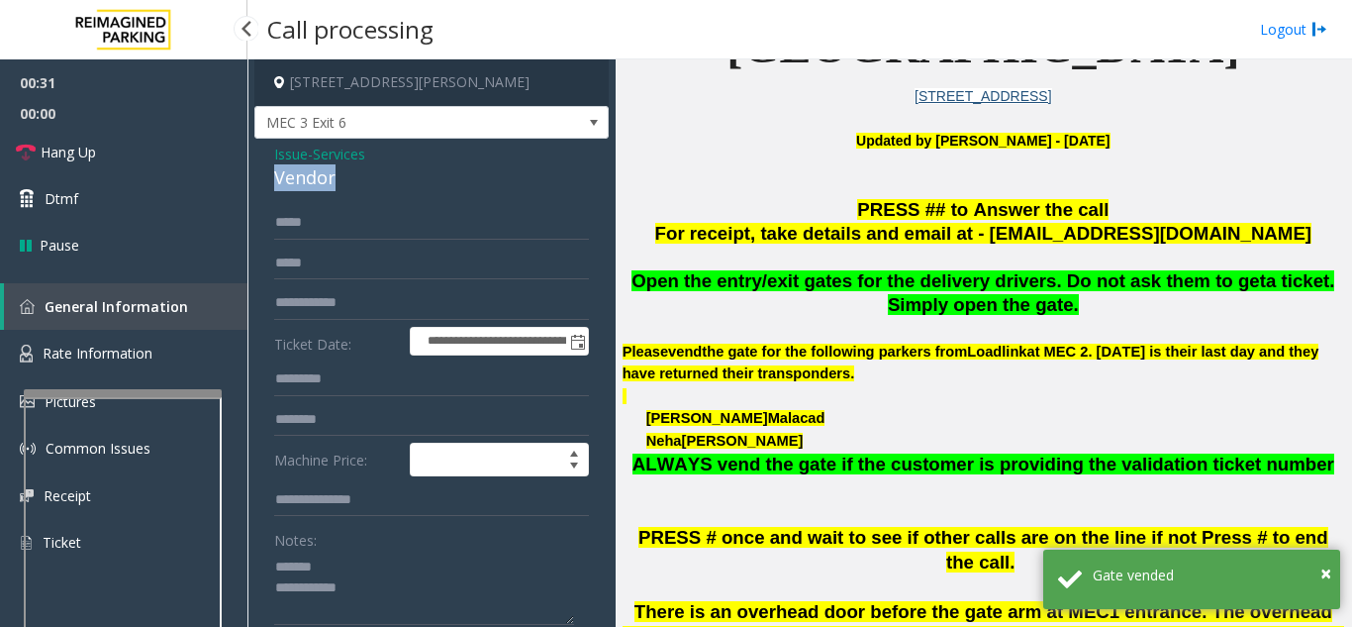
drag, startPoint x: 267, startPoint y: 176, endPoint x: 341, endPoint y: 176, distance: 74.2
click at [341, 176] on div "**********" at bounding box center [431, 534] width 354 height 791
click at [370, 586] on textarea at bounding box center [424, 587] width 300 height 74
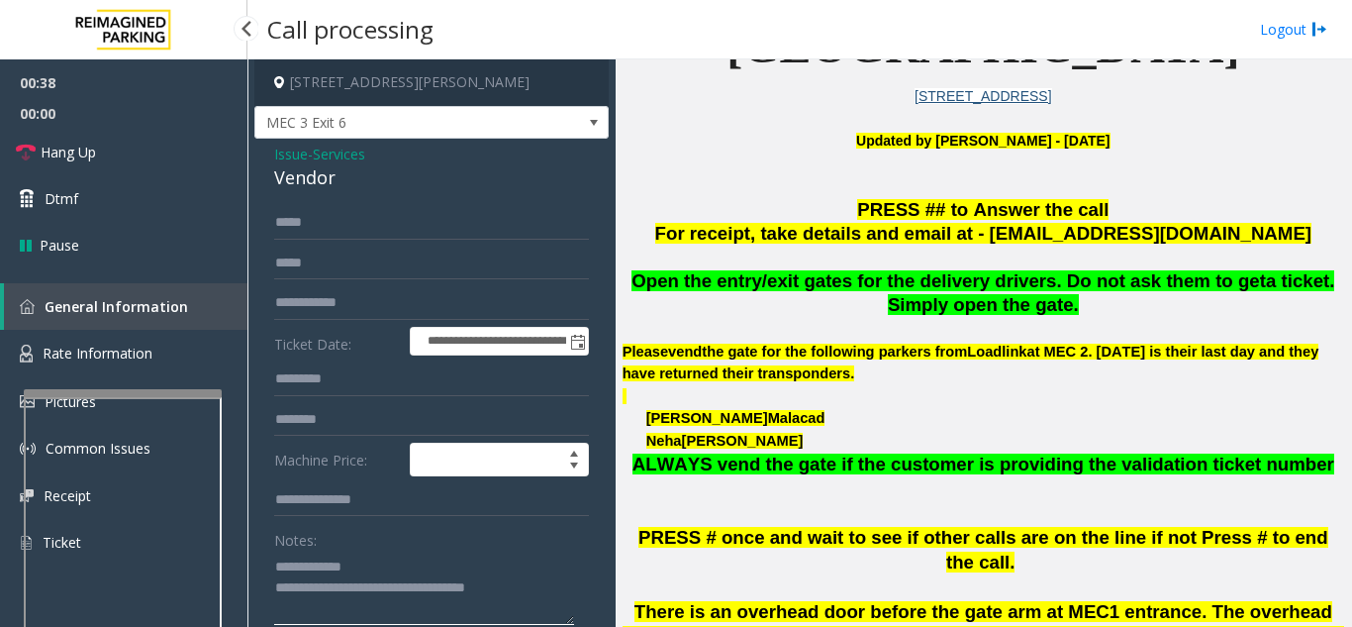
type textarea "**********"
click at [449, 540] on div "Notes:" at bounding box center [431, 574] width 315 height 102
click at [123, 156] on link "Hang Up" at bounding box center [123, 152] width 247 height 47
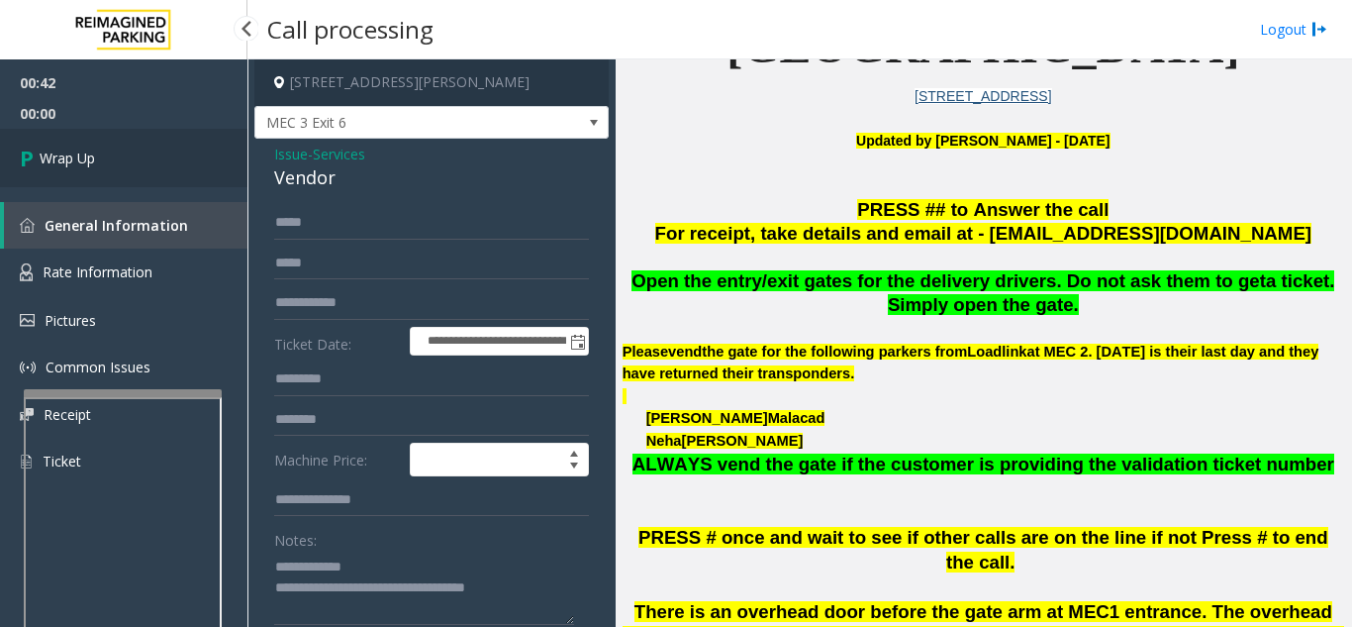
click at [123, 156] on link "Wrap Up" at bounding box center [123, 158] width 247 height 58
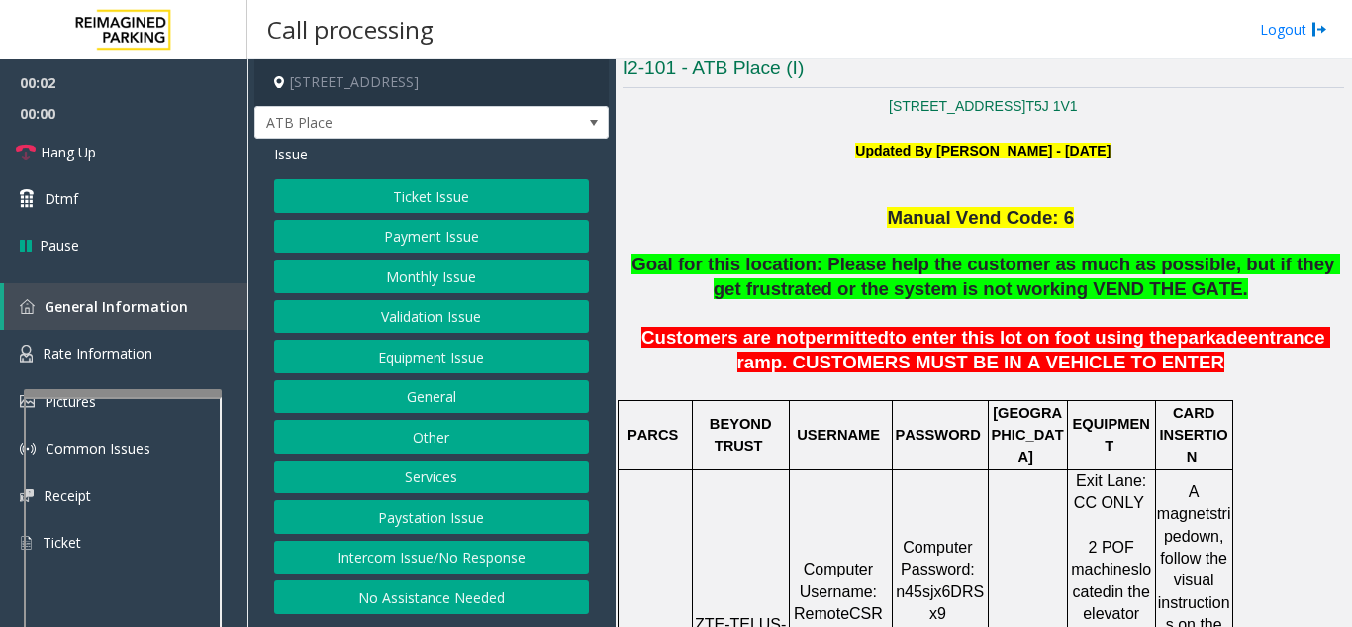
scroll to position [495, 0]
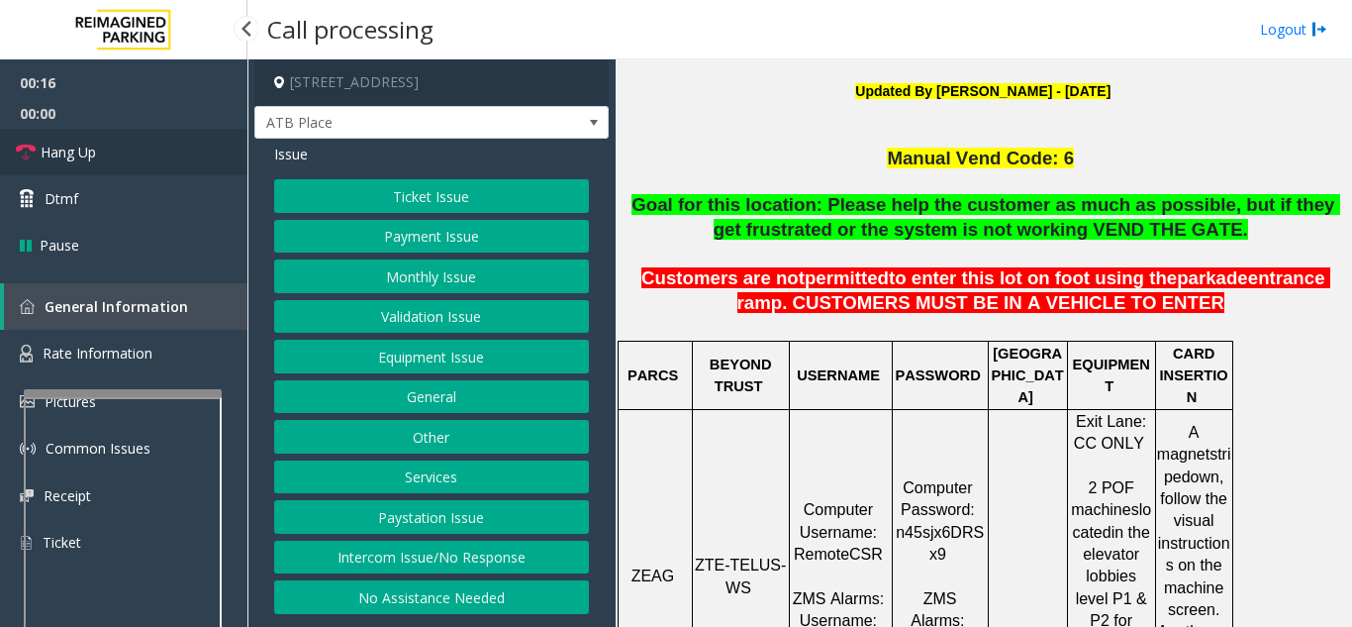
click at [119, 163] on link "Hang Up" at bounding box center [123, 152] width 247 height 47
click at [467, 548] on button "Intercom Issue/No Response" at bounding box center [431, 557] width 315 height 34
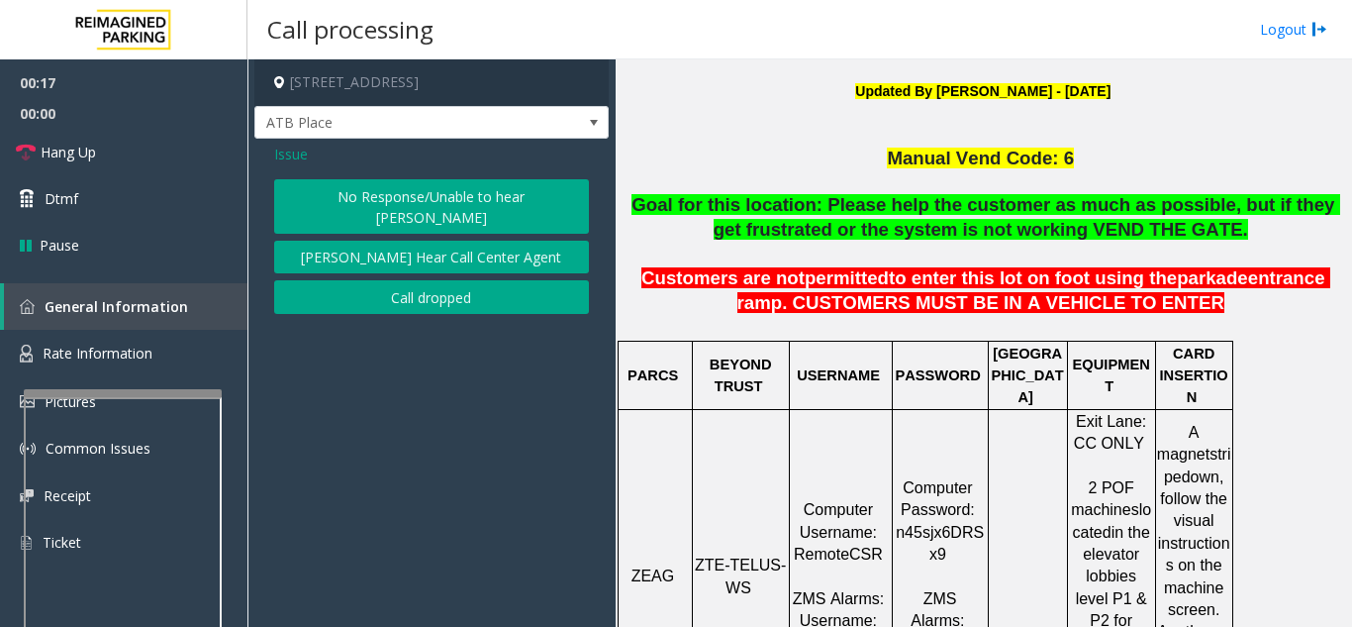
click at [452, 203] on button "No Response/Unable to hear [PERSON_NAME]" at bounding box center [431, 206] width 315 height 54
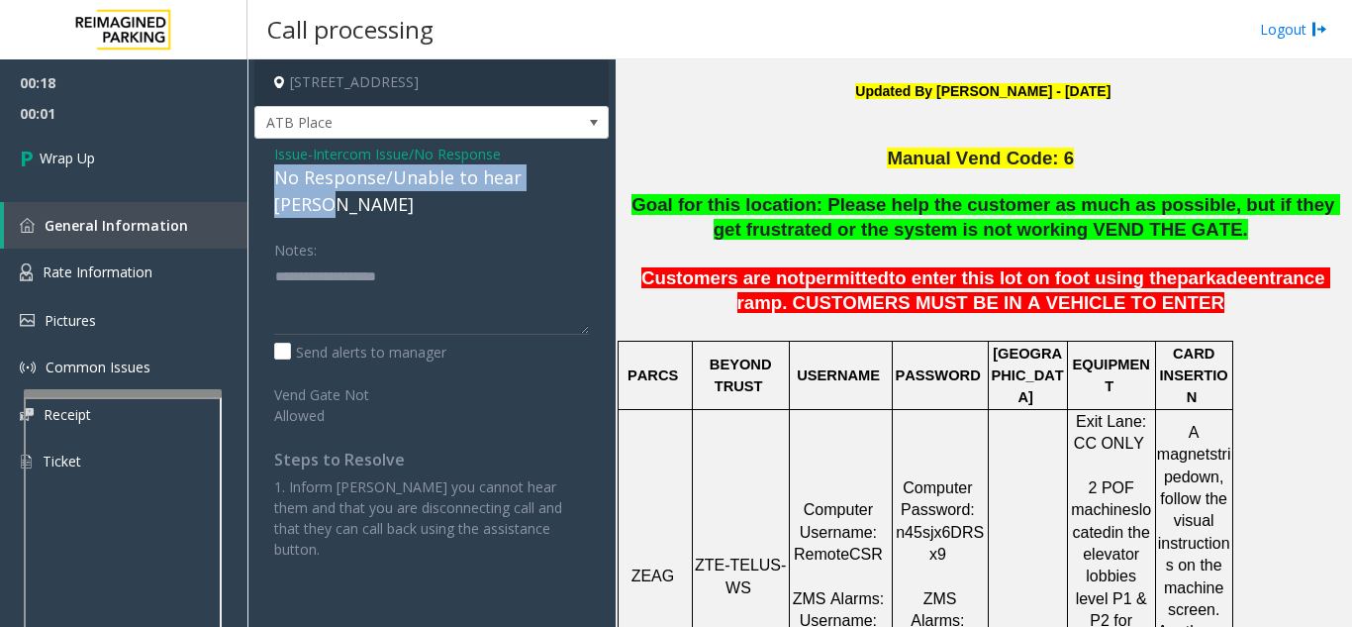
drag, startPoint x: 269, startPoint y: 179, endPoint x: 556, endPoint y: 176, distance: 287.1
click at [596, 177] on div "Issue - Intercom Issue/No Response No Response/Unable to hear [PERSON_NAME] Not…" at bounding box center [431, 359] width 354 height 440
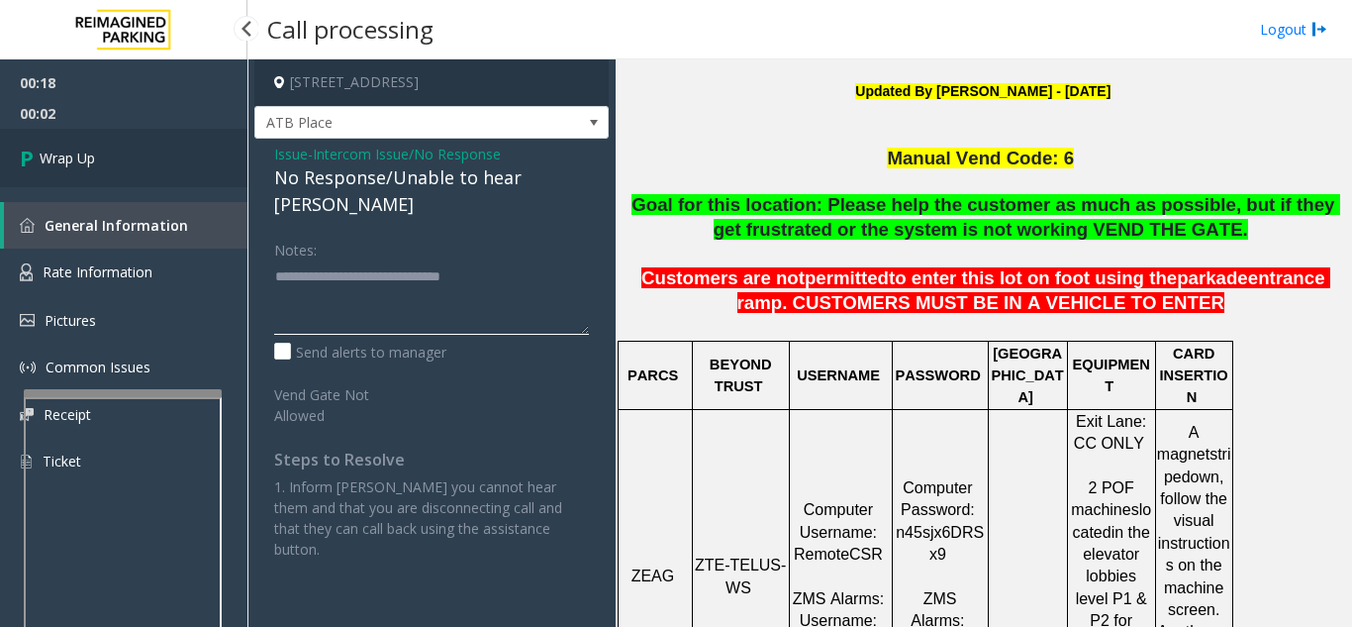
type textarea "**********"
click at [189, 160] on link "Wrap Up" at bounding box center [123, 158] width 247 height 58
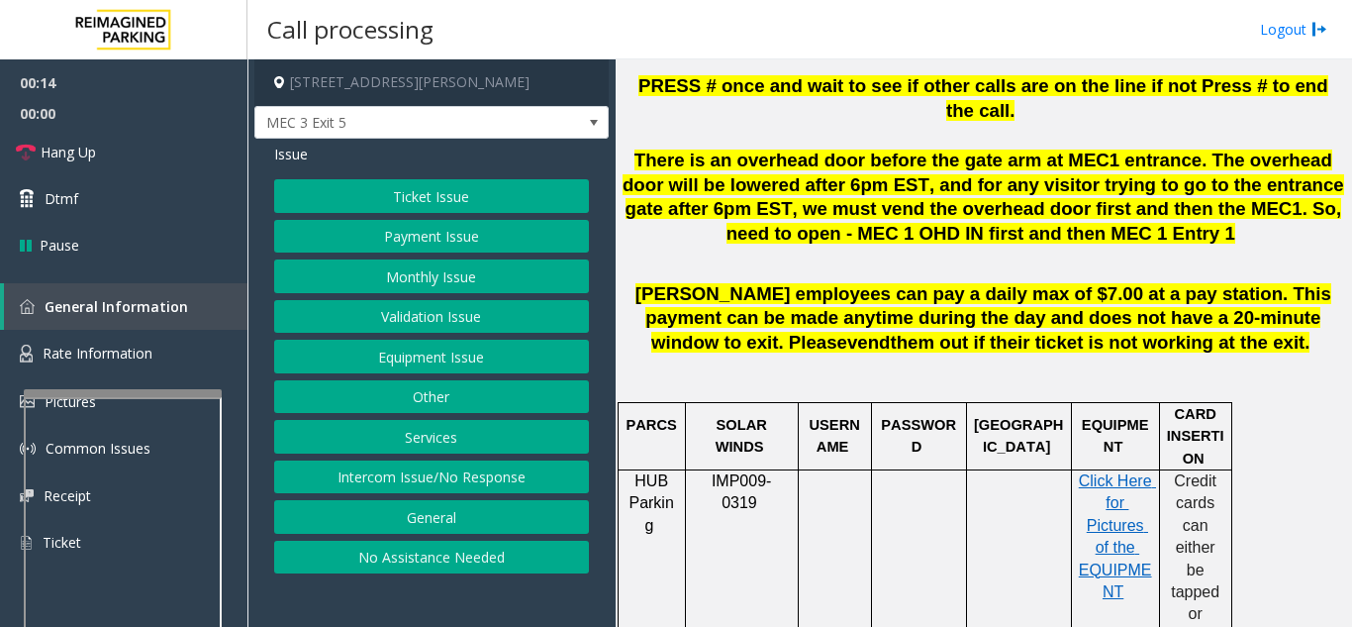
scroll to position [891, 0]
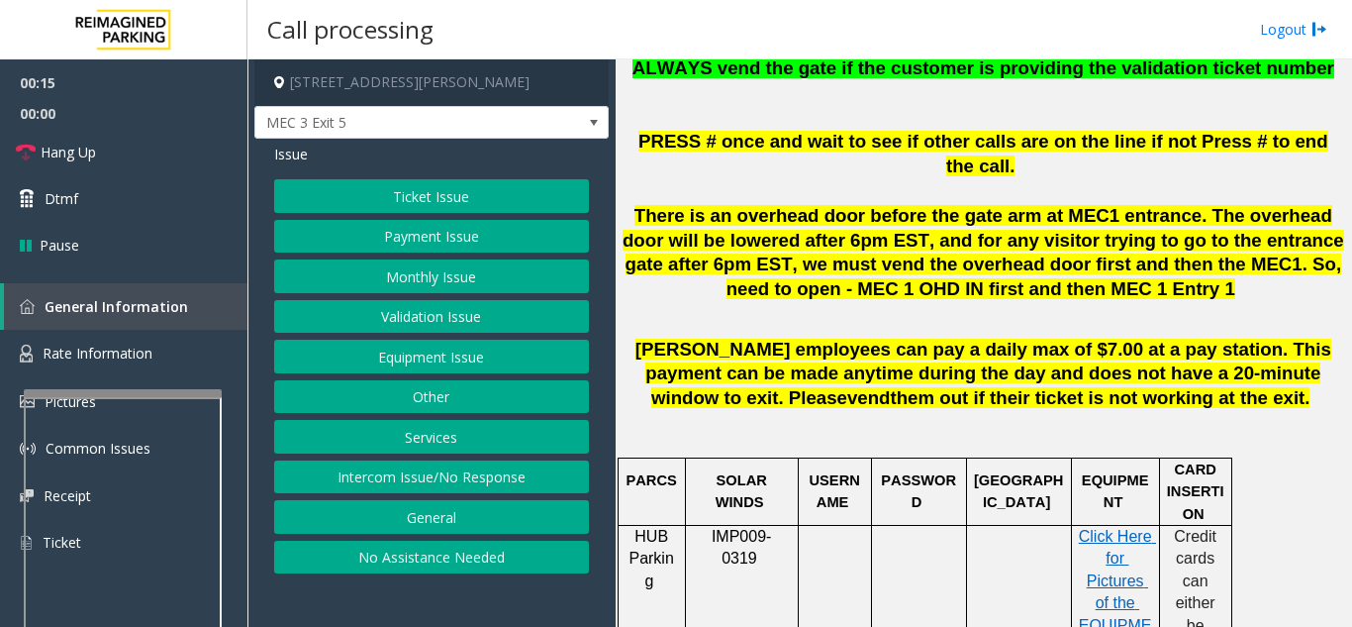
click at [461, 197] on button "Ticket Issue" at bounding box center [431, 196] width 315 height 34
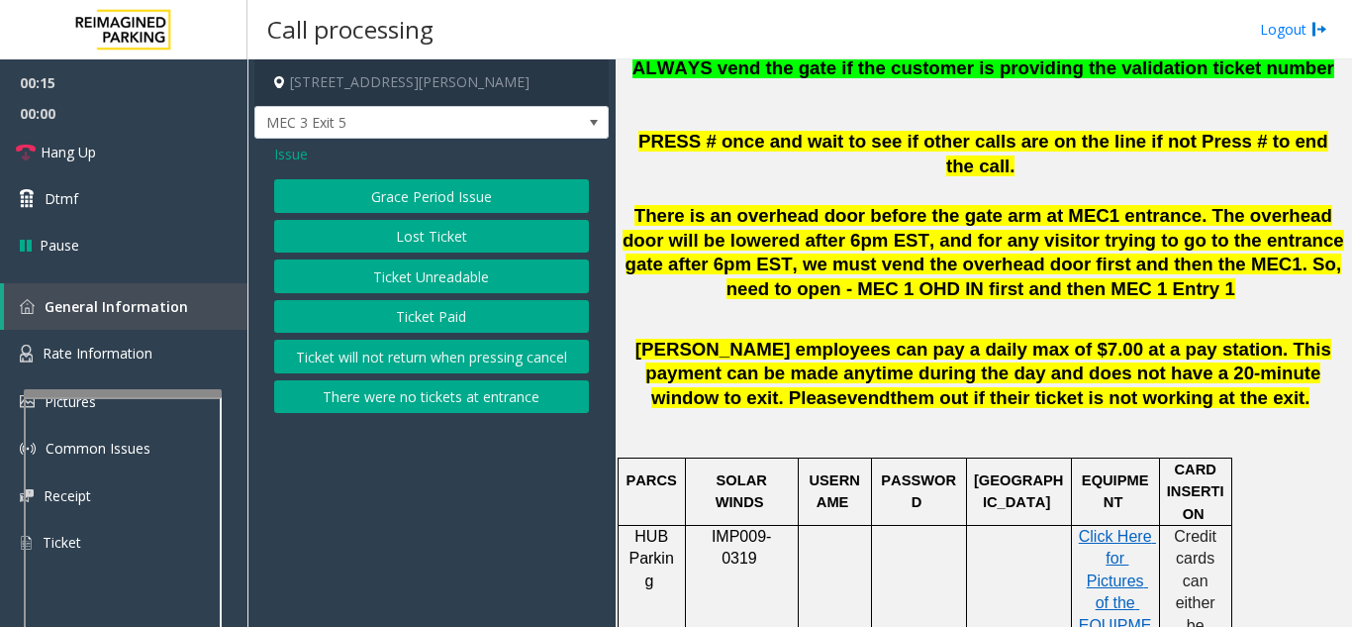
click at [473, 277] on button "Ticket Unreadable" at bounding box center [431, 276] width 315 height 34
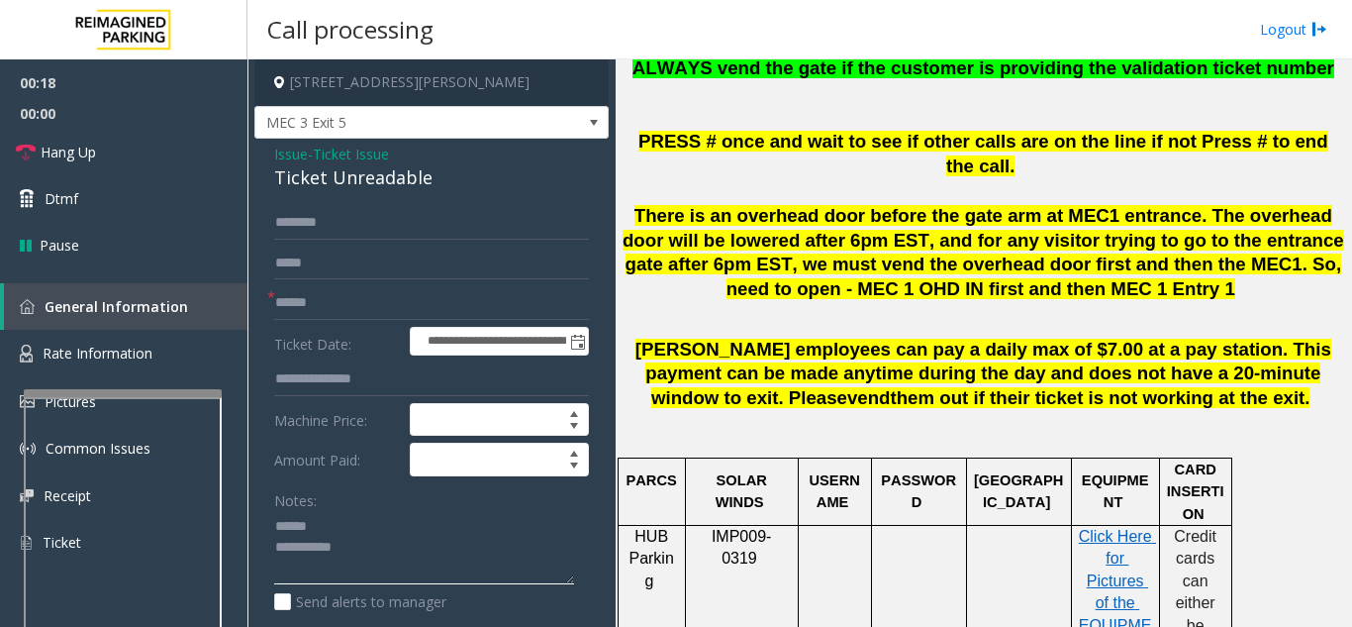
click at [361, 518] on textarea at bounding box center [424, 548] width 300 height 74
drag, startPoint x: 268, startPoint y: 182, endPoint x: 463, endPoint y: 181, distance: 195.0
click at [463, 181] on div "**********" at bounding box center [431, 622] width 354 height 966
type textarea "**********"
click at [380, 297] on input "text" at bounding box center [431, 303] width 315 height 34
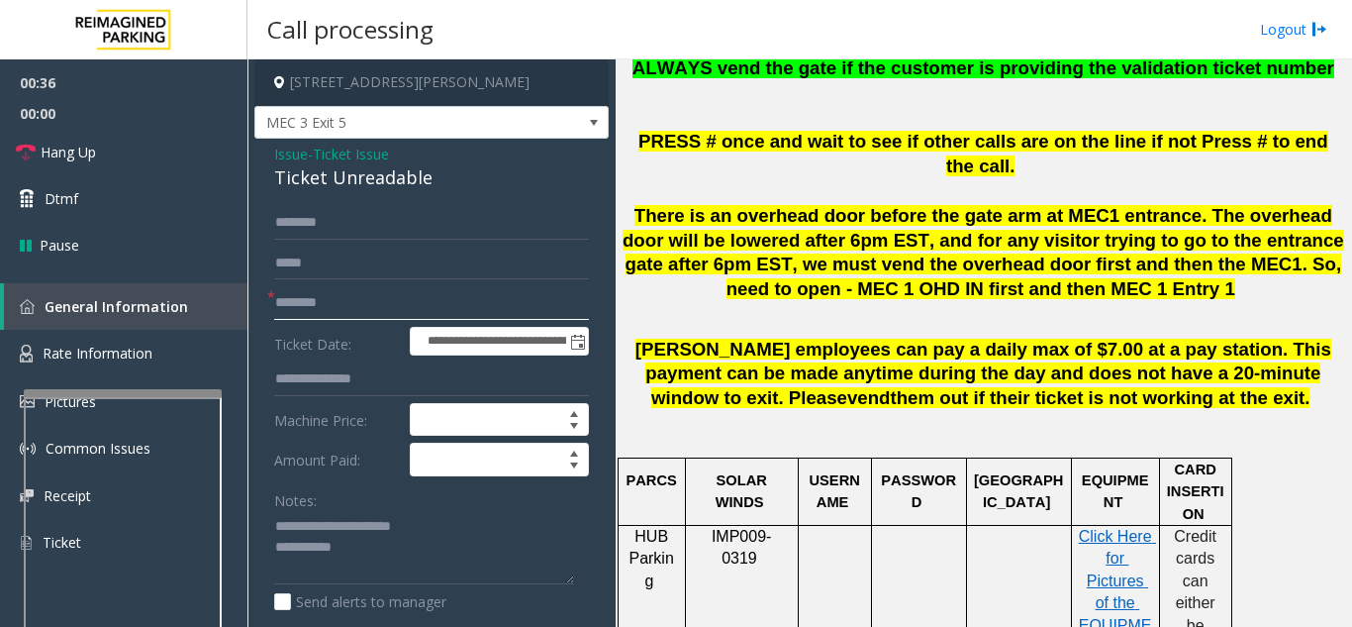
type input "********"
click at [403, 551] on textarea at bounding box center [424, 548] width 300 height 74
click at [432, 517] on textarea at bounding box center [424, 548] width 300 height 74
type textarea "**********"
click at [420, 293] on input "********" at bounding box center [431, 303] width 315 height 34
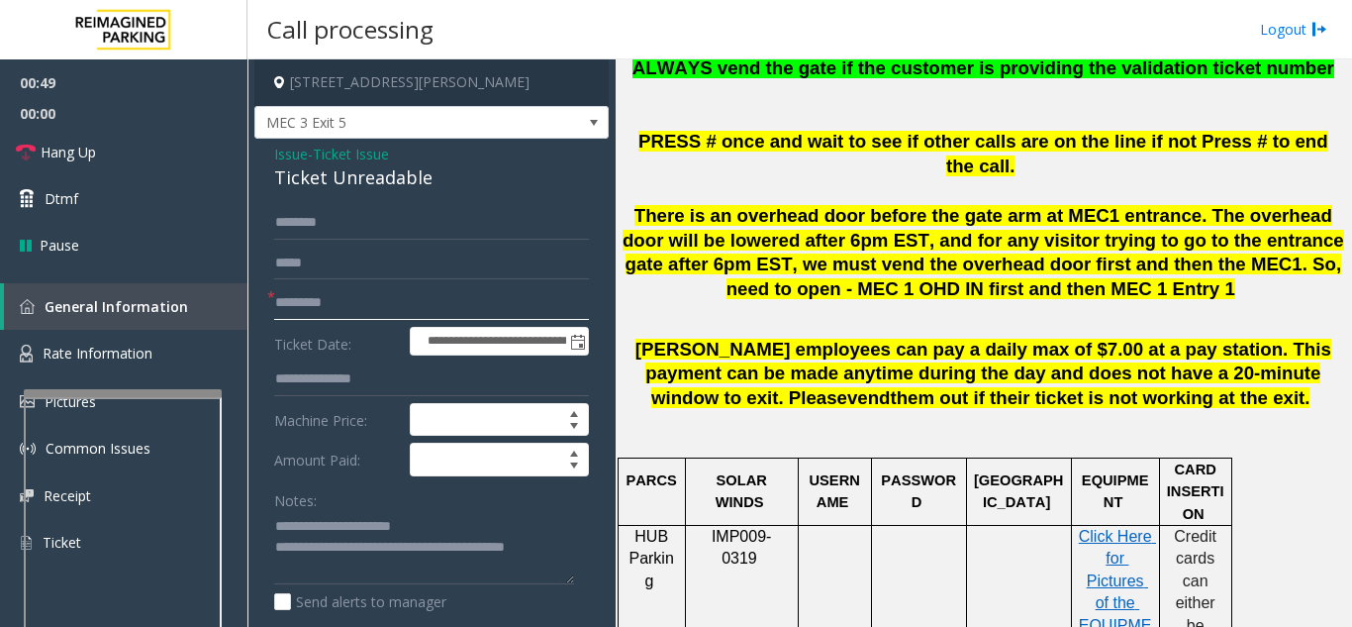
click at [310, 293] on input "********" at bounding box center [431, 303] width 315 height 34
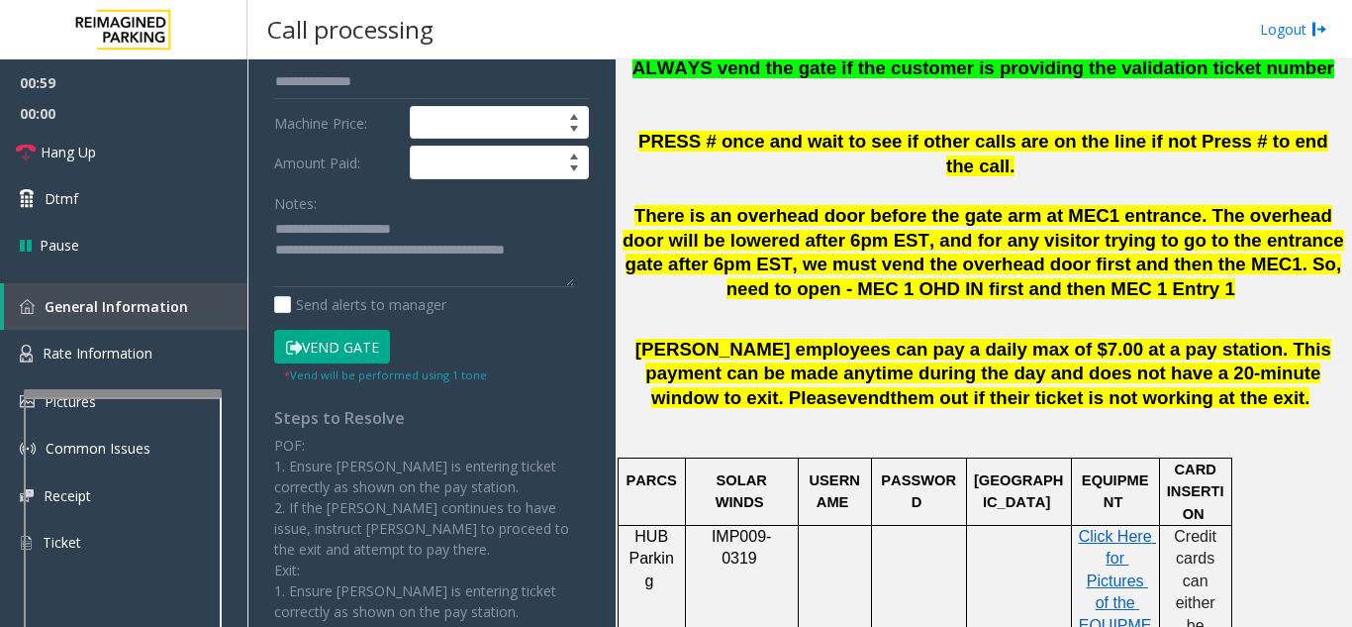
type input "********"
click at [341, 351] on button "Vend Gate" at bounding box center [332, 347] width 116 height 34
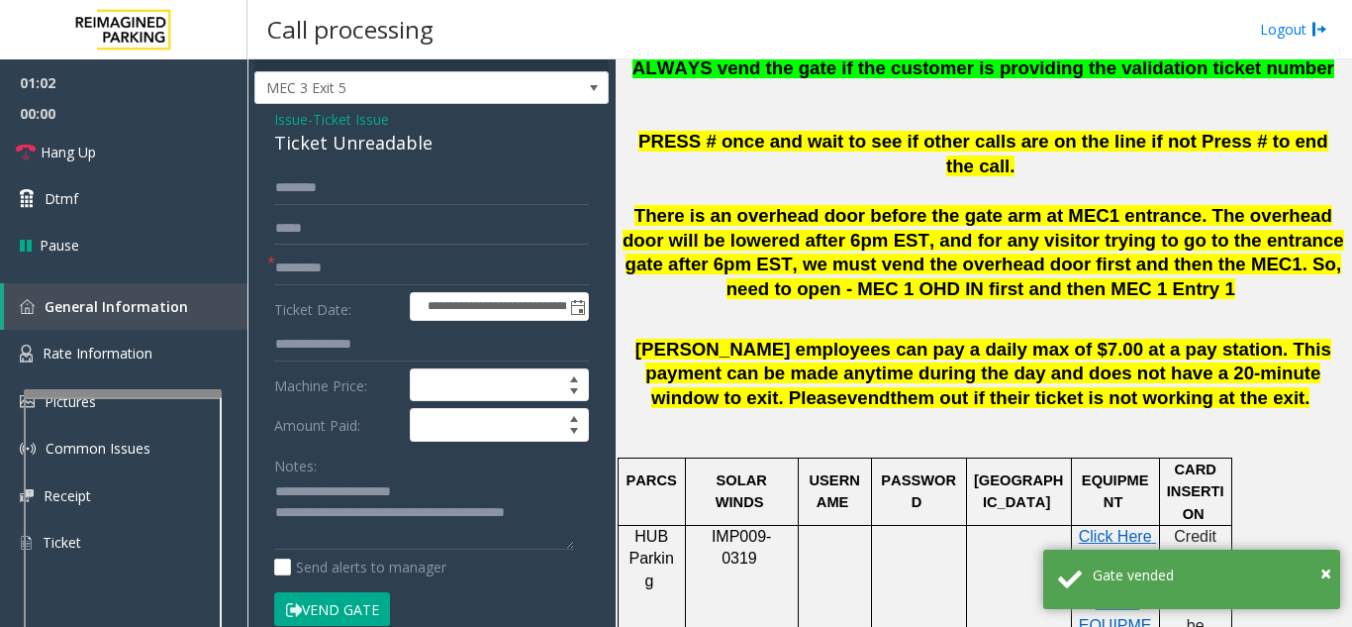
scroll to position [0, 0]
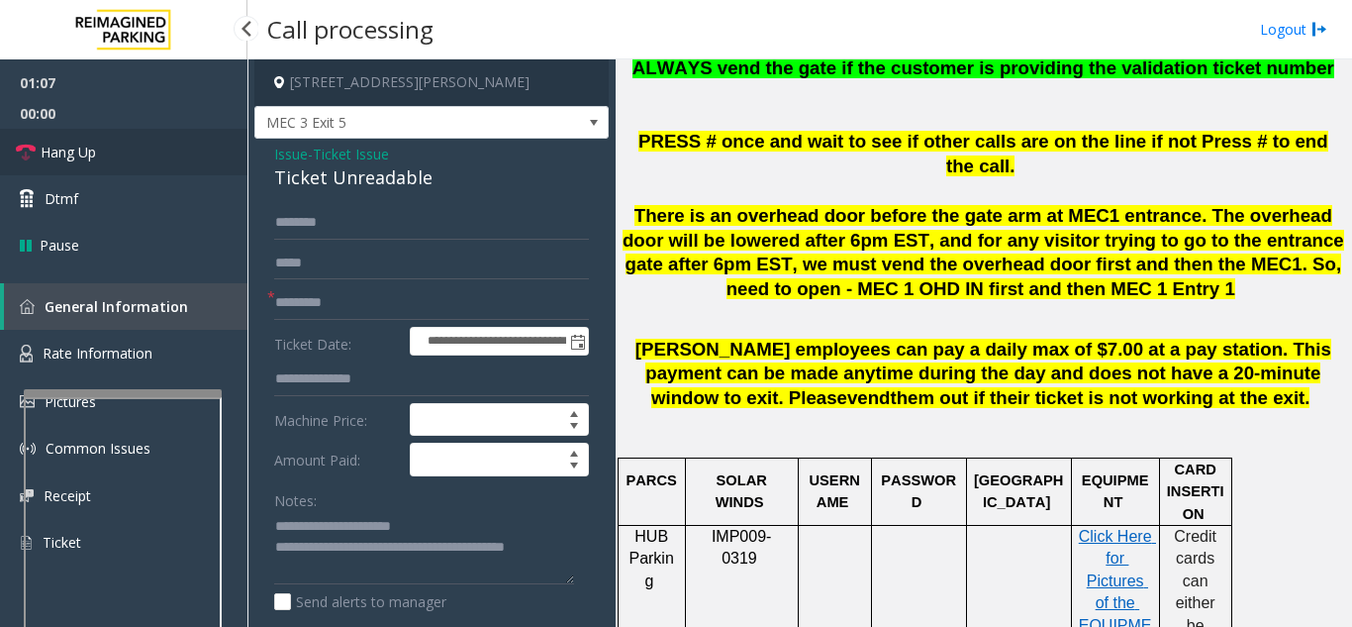
click at [97, 145] on link "Hang Up" at bounding box center [123, 152] width 247 height 47
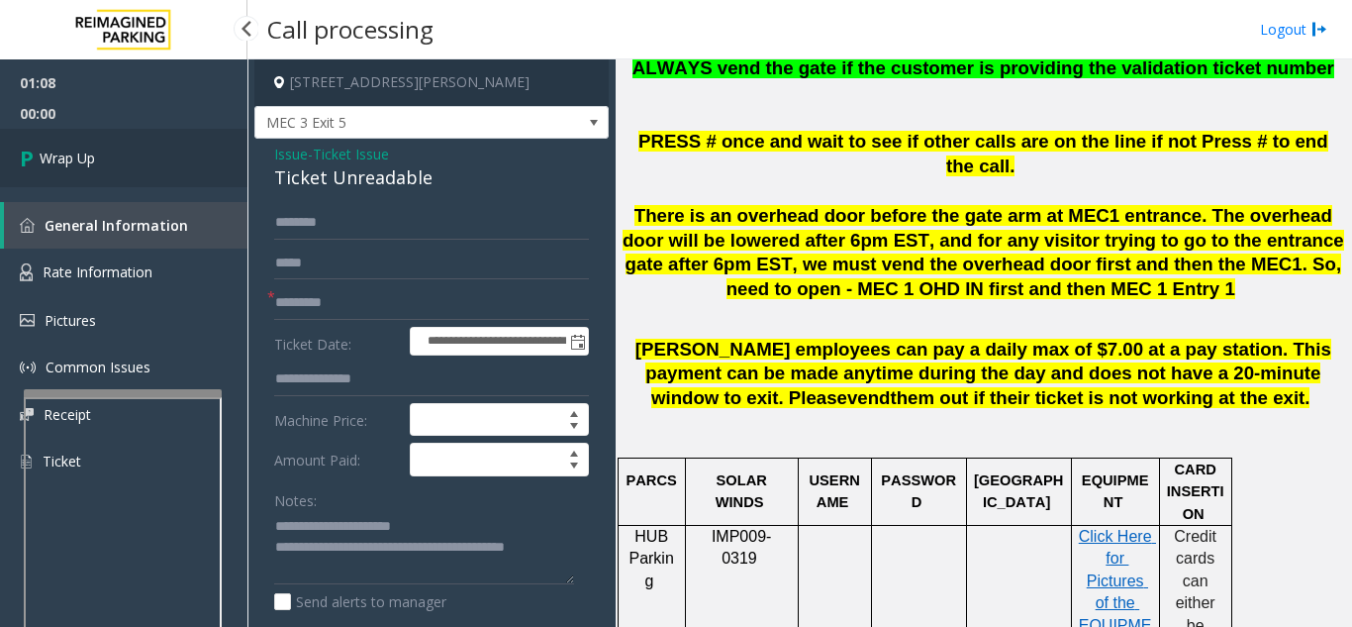
click at [107, 150] on link "Wrap Up" at bounding box center [123, 158] width 247 height 58
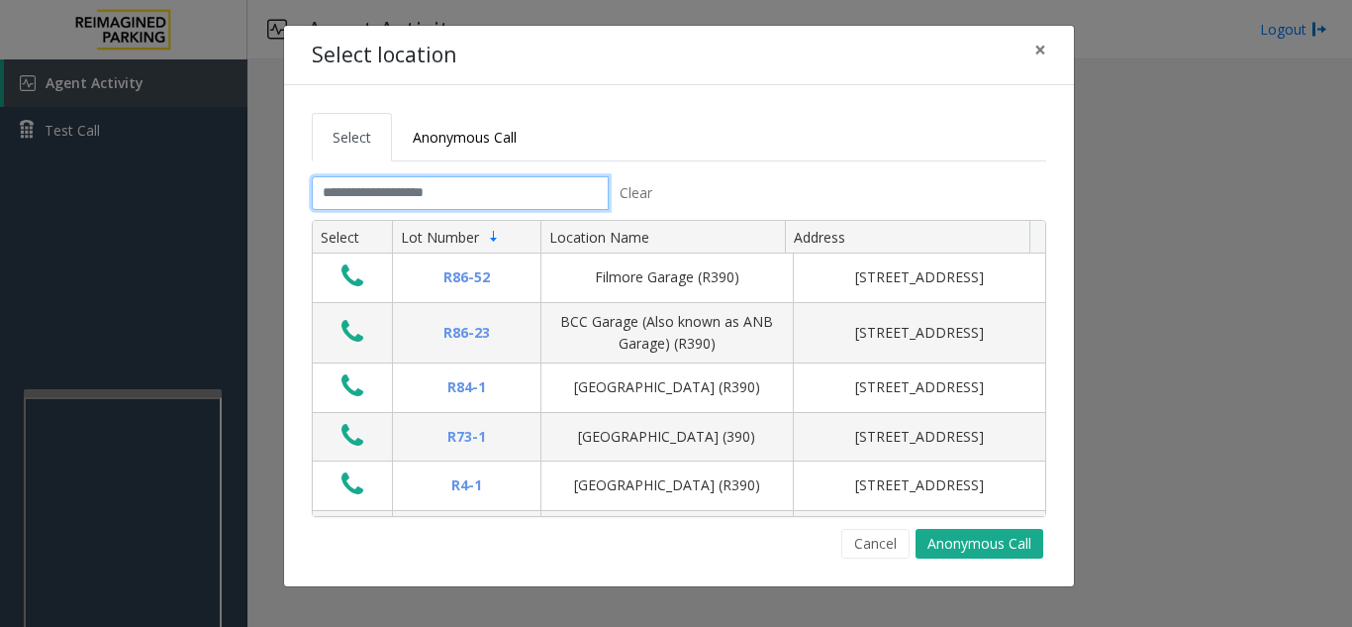
click at [466, 194] on input "text" at bounding box center [460, 193] width 297 height 34
click at [1050, 48] on button "×" at bounding box center [1040, 50] width 40 height 48
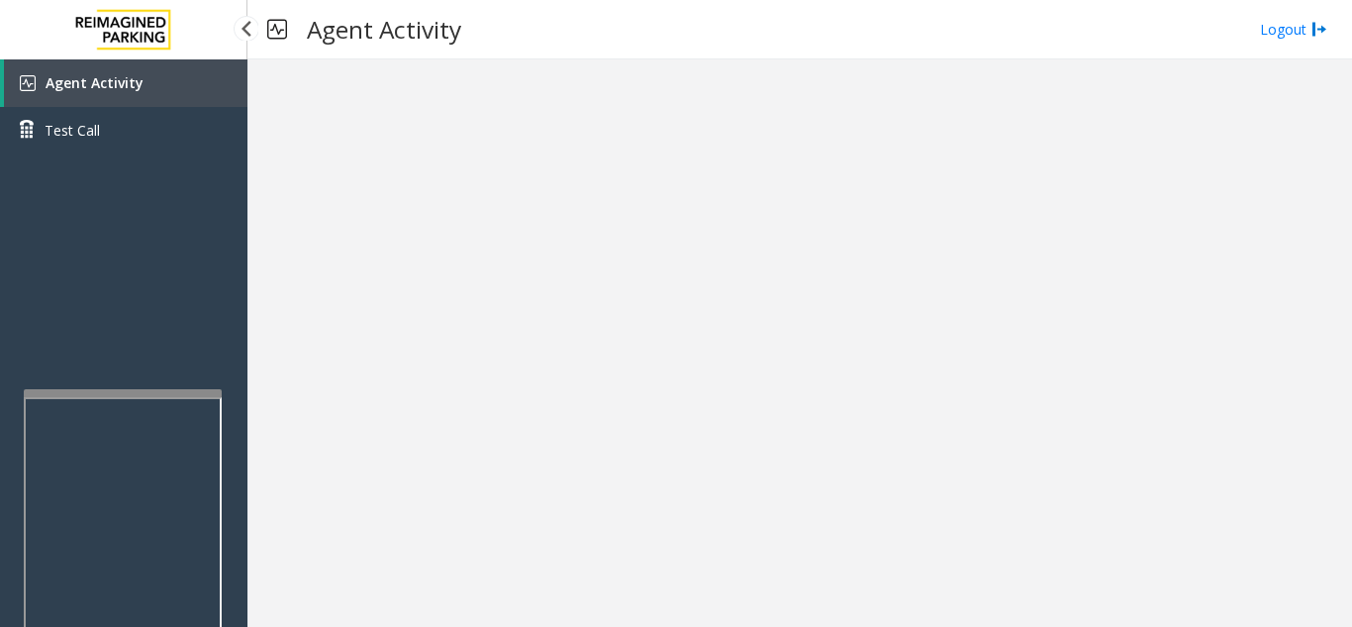
click at [174, 90] on link "Agent Activity" at bounding box center [125, 83] width 243 height 48
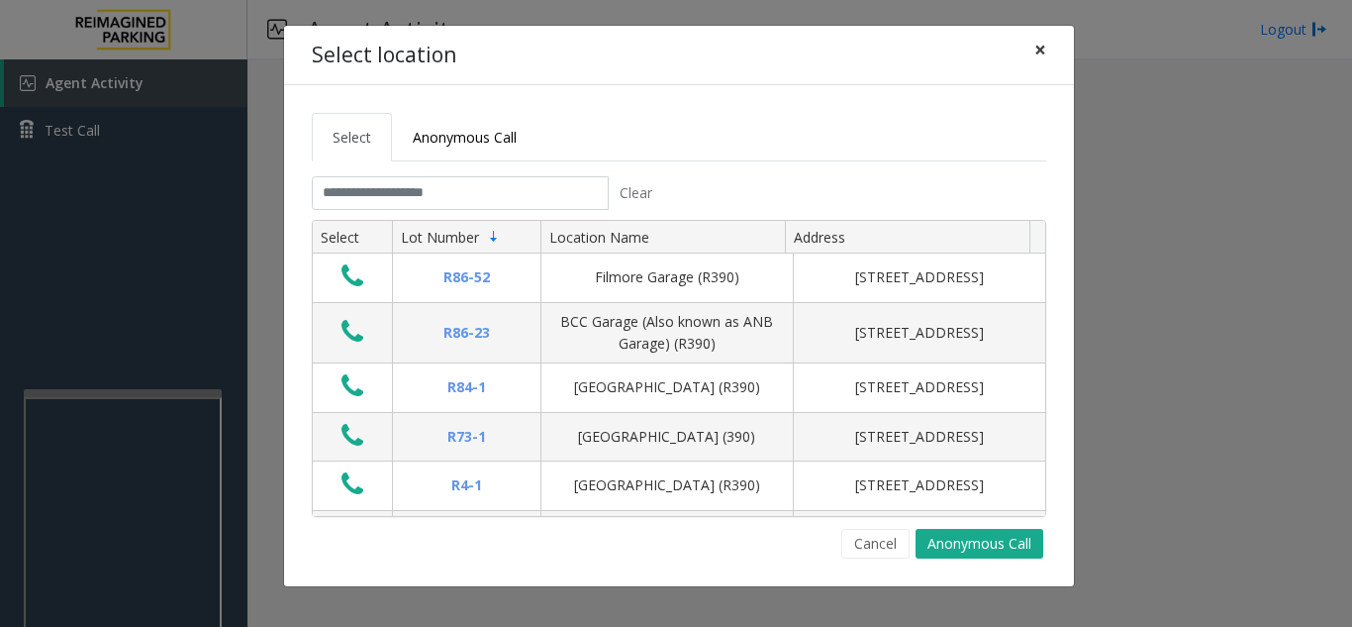
click at [1044, 56] on span "×" at bounding box center [1040, 50] width 12 height 28
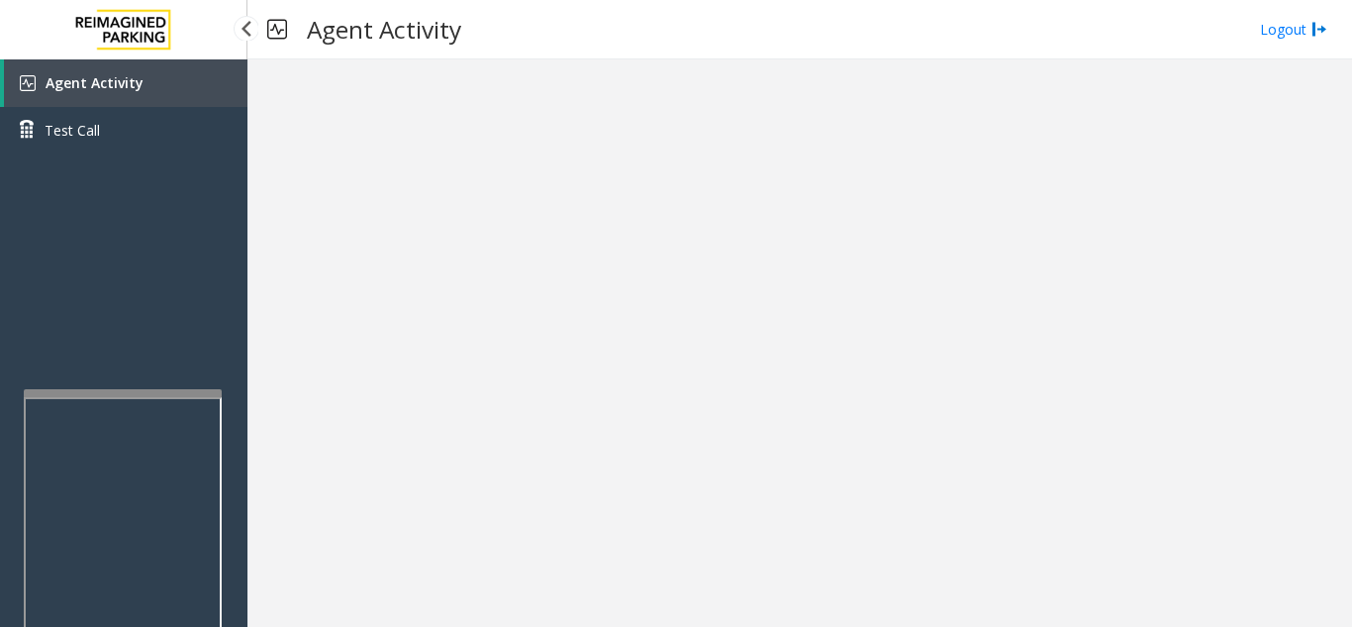
click at [200, 53] on div at bounding box center [123, 29] width 247 height 59
click at [190, 75] on link "Agent Activity" at bounding box center [125, 83] width 243 height 48
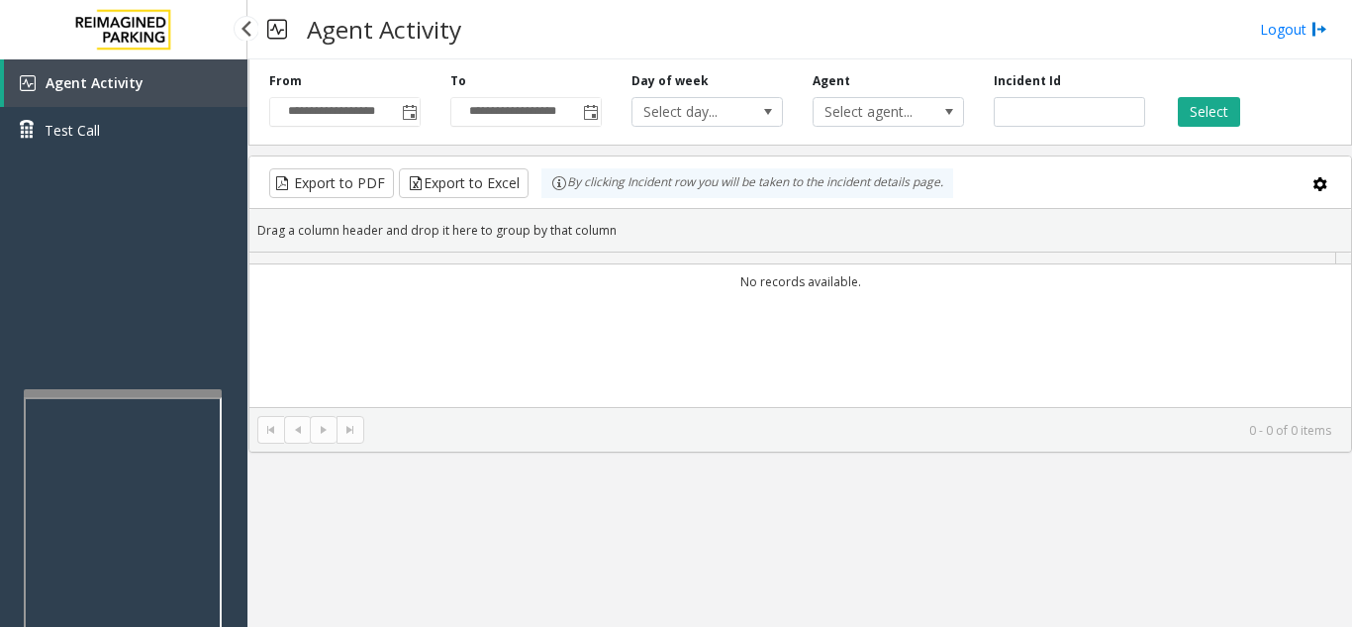
click at [190, 75] on link "Agent Activity" at bounding box center [125, 83] width 243 height 48
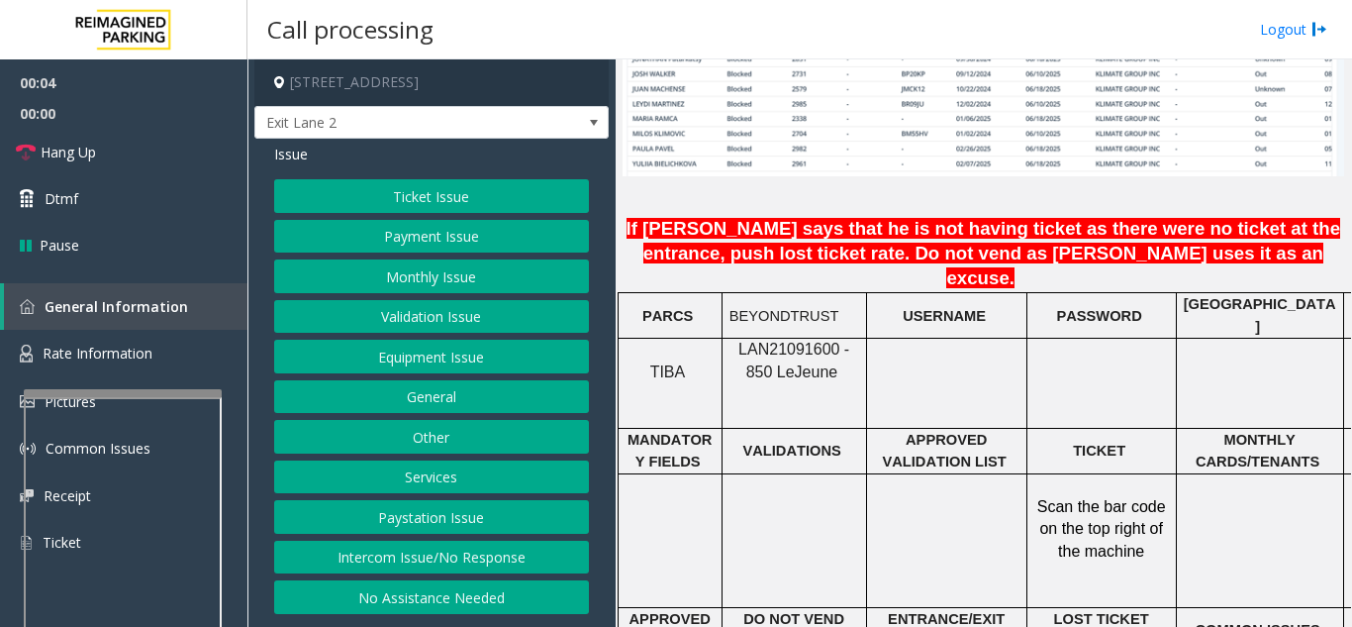
scroll to position [1584, 0]
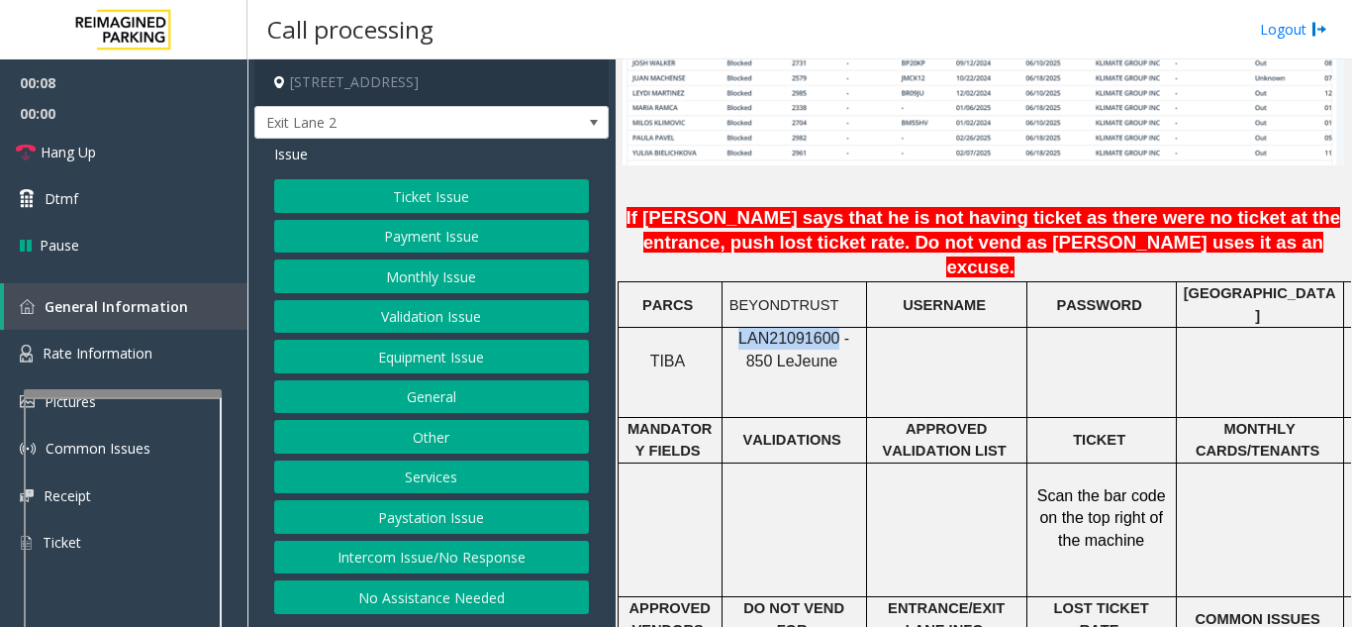
drag, startPoint x: 822, startPoint y: 272, endPoint x: 733, endPoint y: 277, distance: 88.2
click at [738, 330] on span "LAN21091600 - 850 Le" at bounding box center [793, 349] width 111 height 39
copy span "LAN21091600"
click at [411, 285] on button "Monthly Issue" at bounding box center [431, 276] width 315 height 34
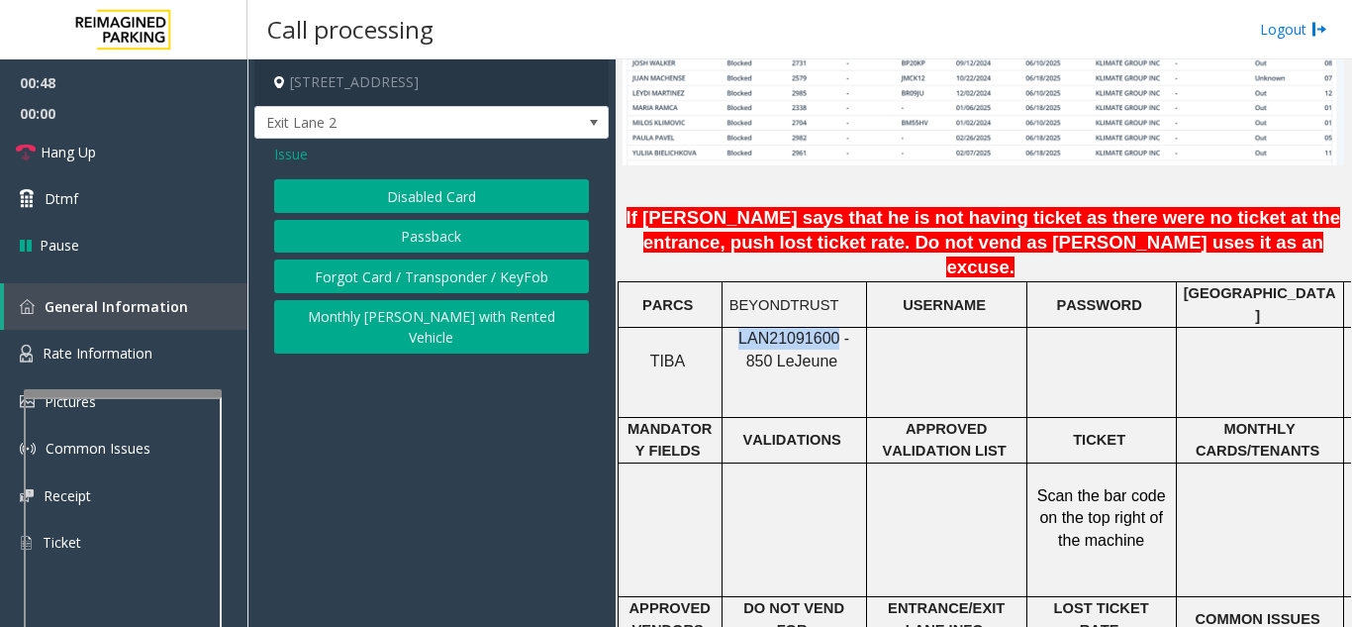
click at [408, 235] on button "Passback" at bounding box center [431, 237] width 315 height 34
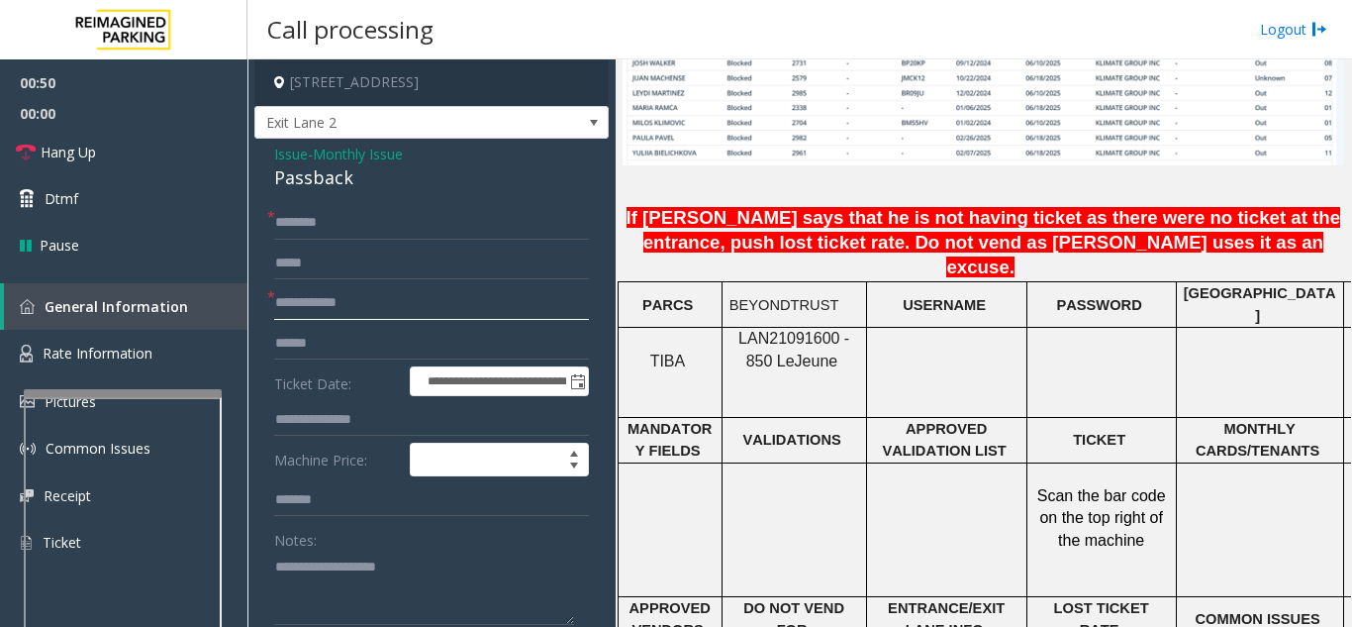
click at [398, 299] on input "text" at bounding box center [431, 303] width 315 height 34
type input "****"
click at [165, 146] on link "Hang Up" at bounding box center [123, 152] width 247 height 47
click at [368, 219] on input "text" at bounding box center [431, 223] width 315 height 34
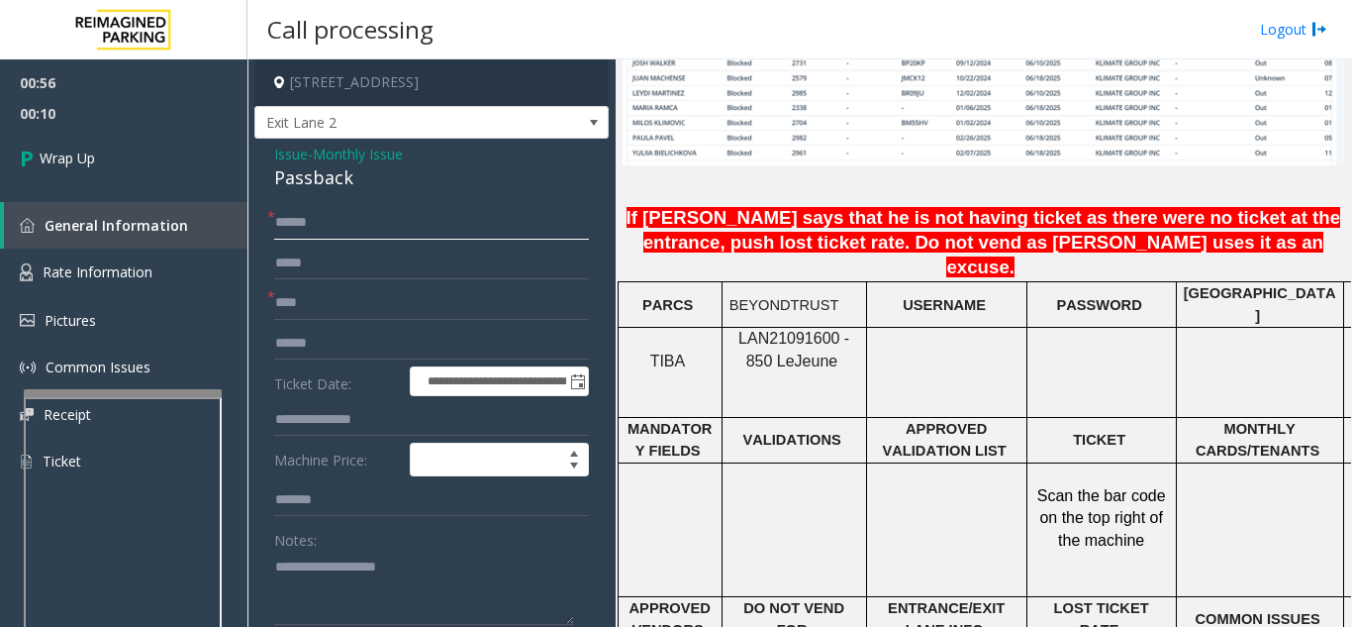
type input "*****"
click at [349, 570] on textarea at bounding box center [424, 587] width 300 height 74
drag, startPoint x: 264, startPoint y: 179, endPoint x: 338, endPoint y: 174, distance: 73.4
click at [389, 591] on textarea at bounding box center [424, 587] width 300 height 74
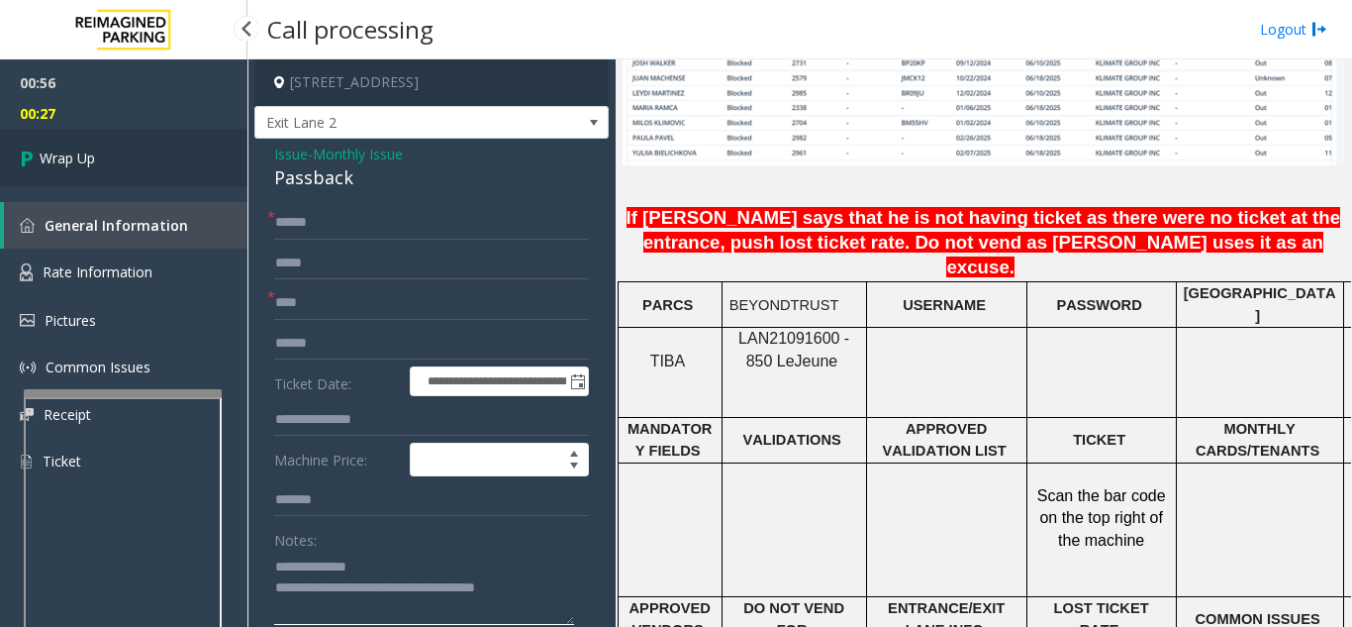
type textarea "**********"
click at [74, 155] on span "Wrap Up" at bounding box center [67, 157] width 55 height 21
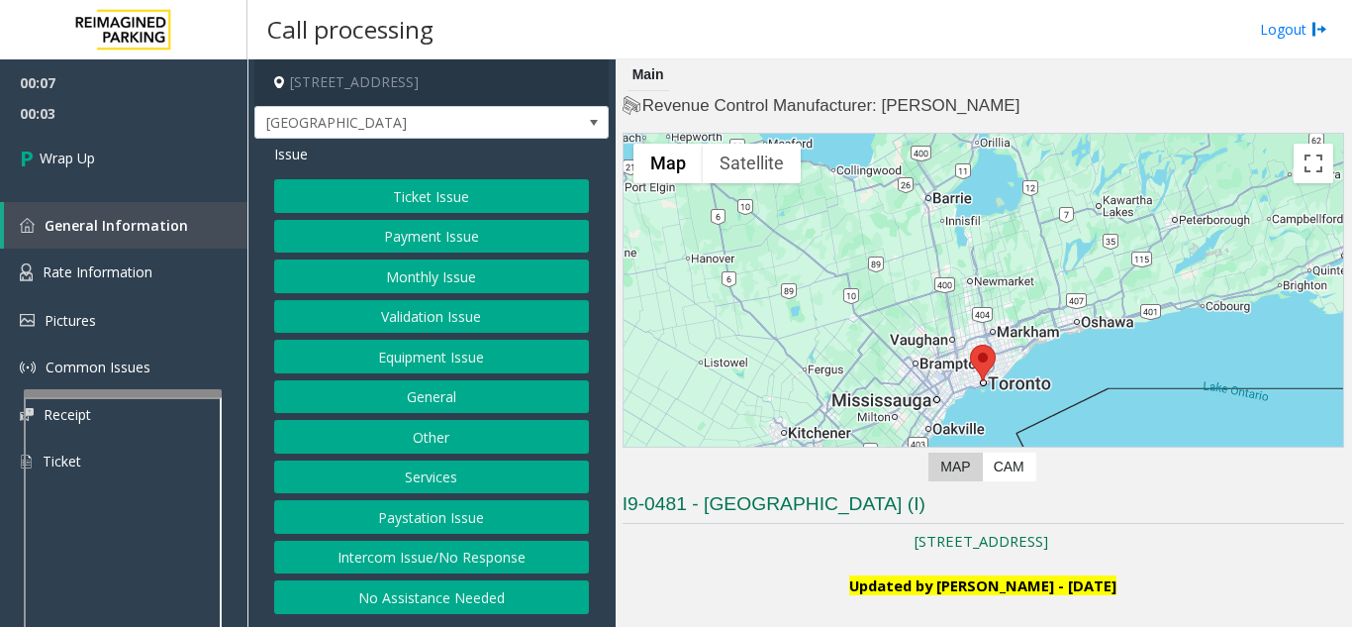
click at [537, 552] on button "Intercom Issue/No Response" at bounding box center [431, 557] width 315 height 34
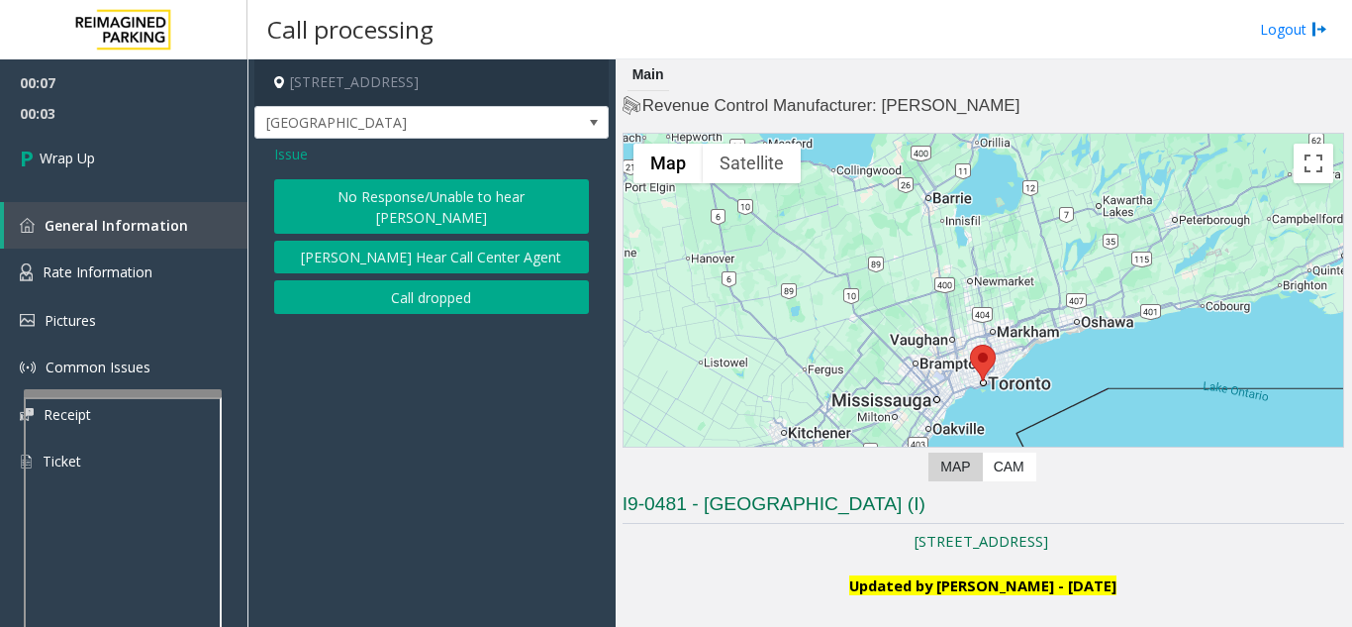
click at [461, 291] on button "Call dropped" at bounding box center [431, 297] width 315 height 34
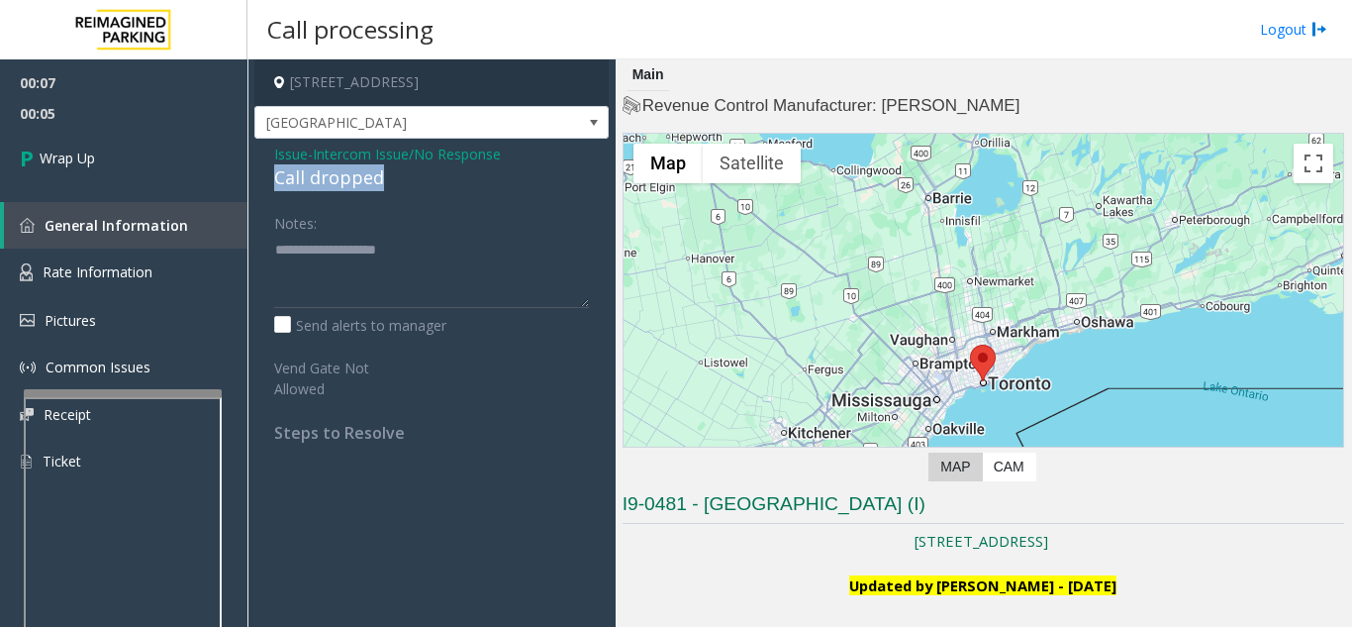
drag, startPoint x: 266, startPoint y: 173, endPoint x: 373, endPoint y: 168, distance: 107.0
click at [388, 174] on div "Issue - Intercom Issue/No Response Call dropped Notes: Send alerts to manager V…" at bounding box center [431, 301] width 354 height 324
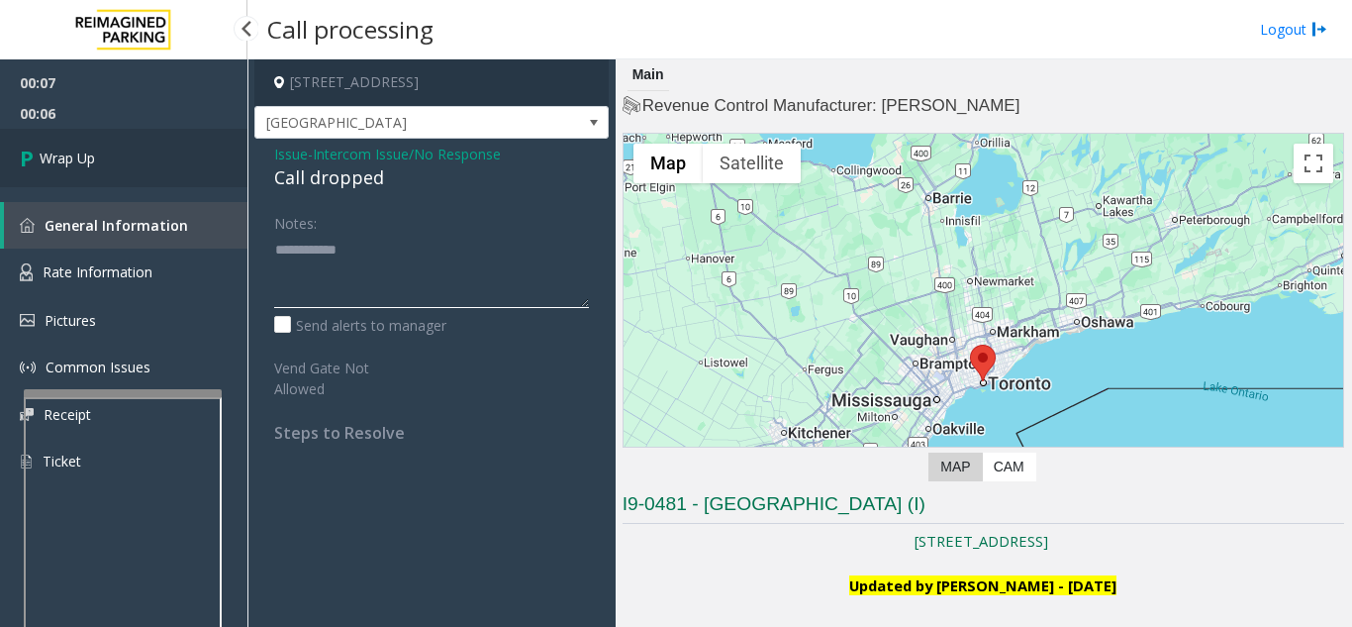
type textarea "**********"
click at [186, 163] on link "Wrap Up" at bounding box center [123, 158] width 247 height 58
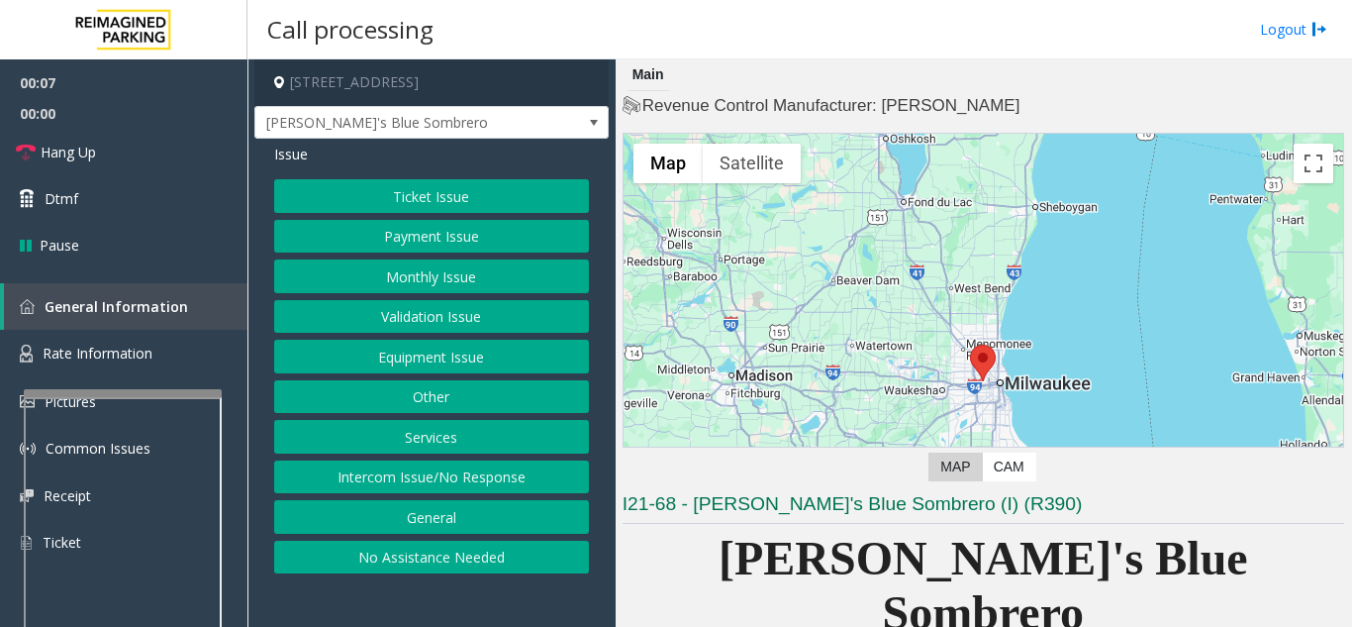
click at [448, 349] on button "Equipment Issue" at bounding box center [431, 356] width 315 height 34
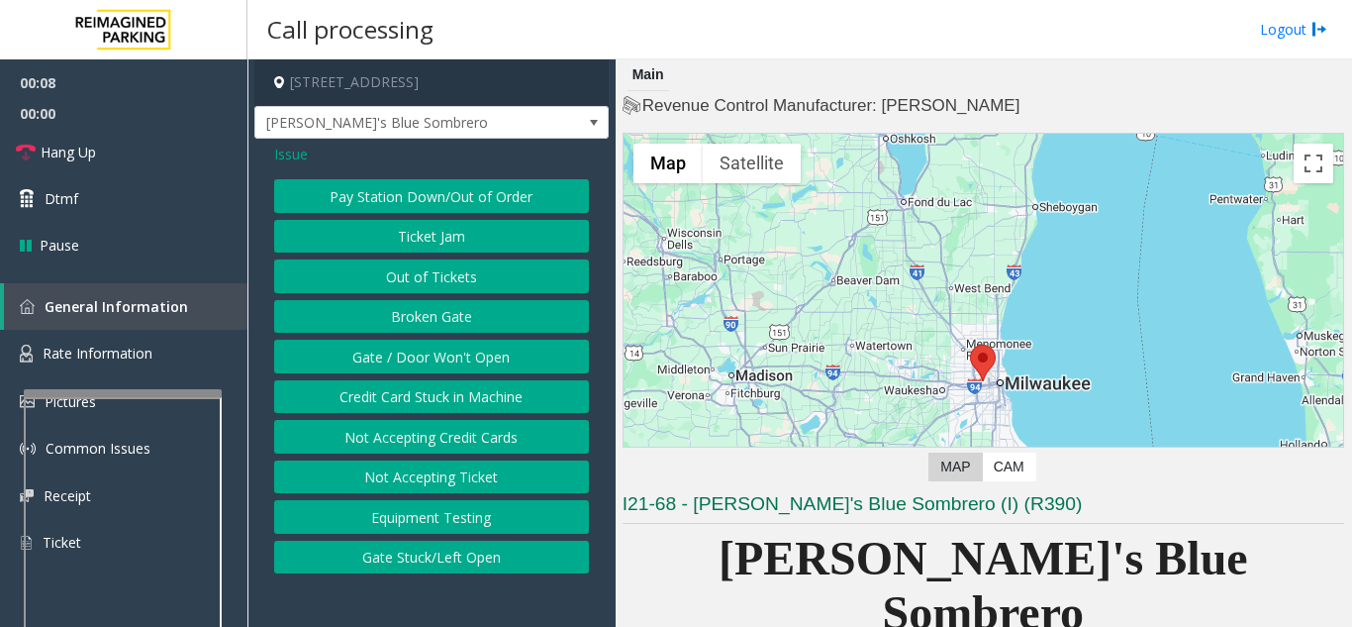
click at [448, 349] on button "Gate / Door Won't Open" at bounding box center [431, 356] width 315 height 34
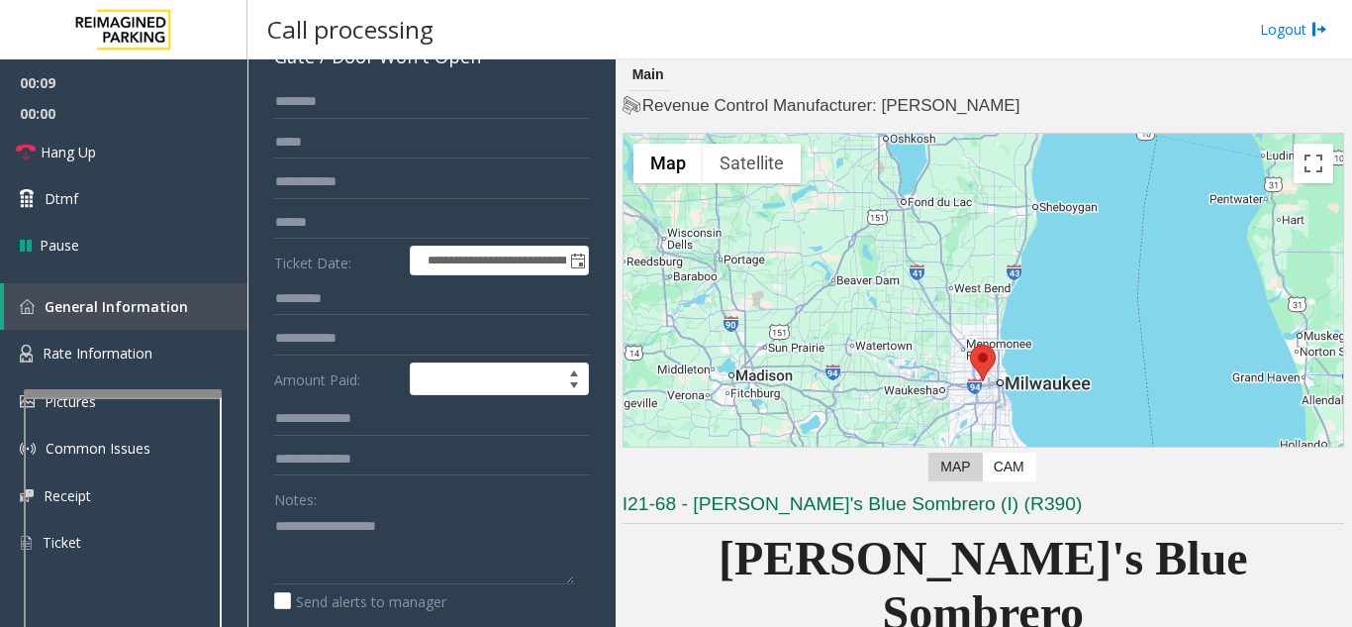
scroll to position [297, 0]
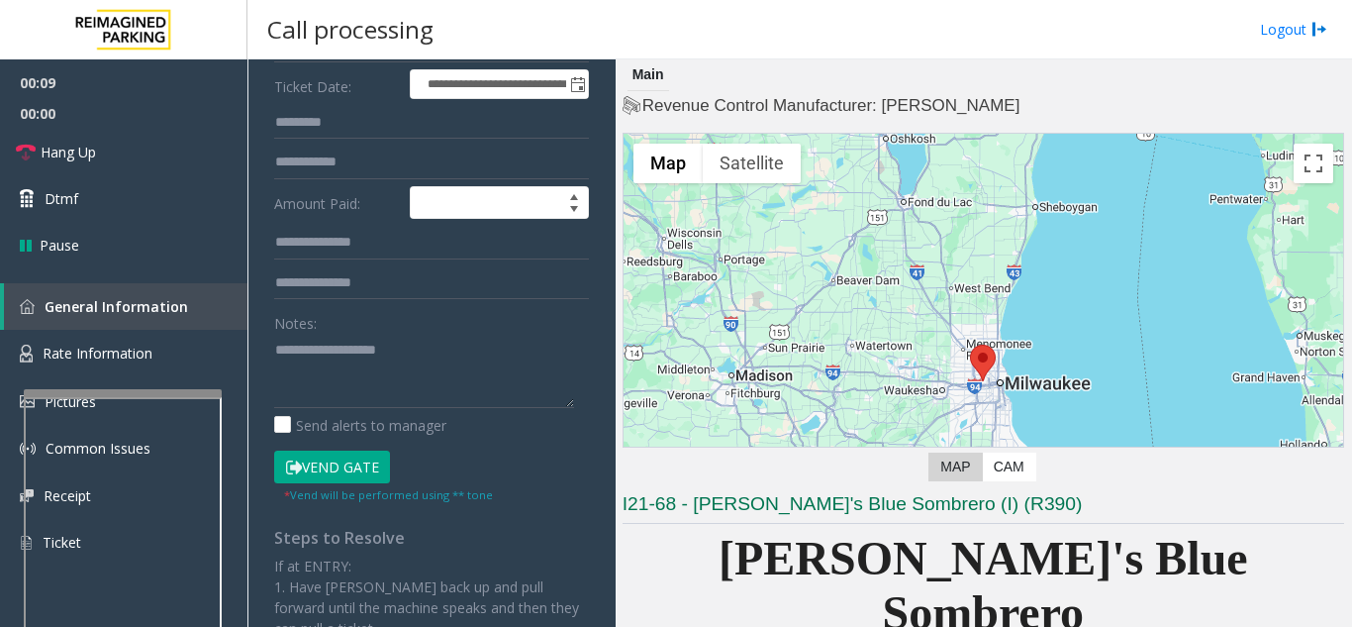
click at [359, 468] on button "Vend Gate" at bounding box center [332, 467] width 116 height 34
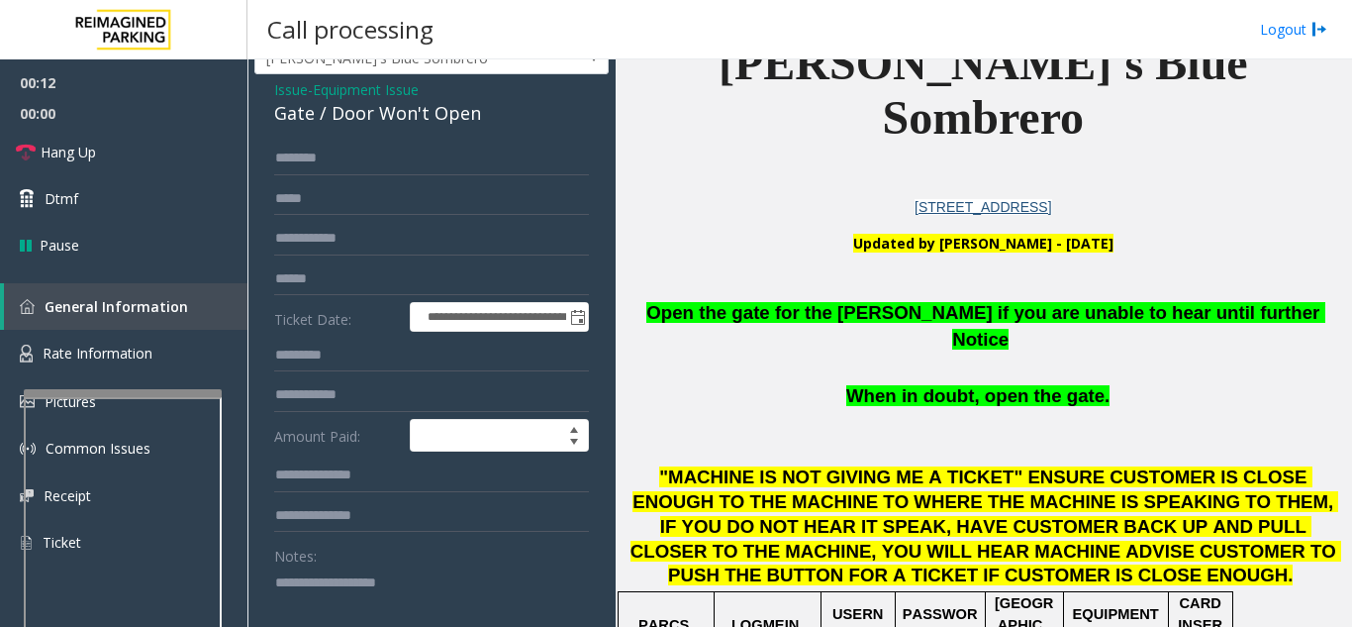
scroll to position [198, 0]
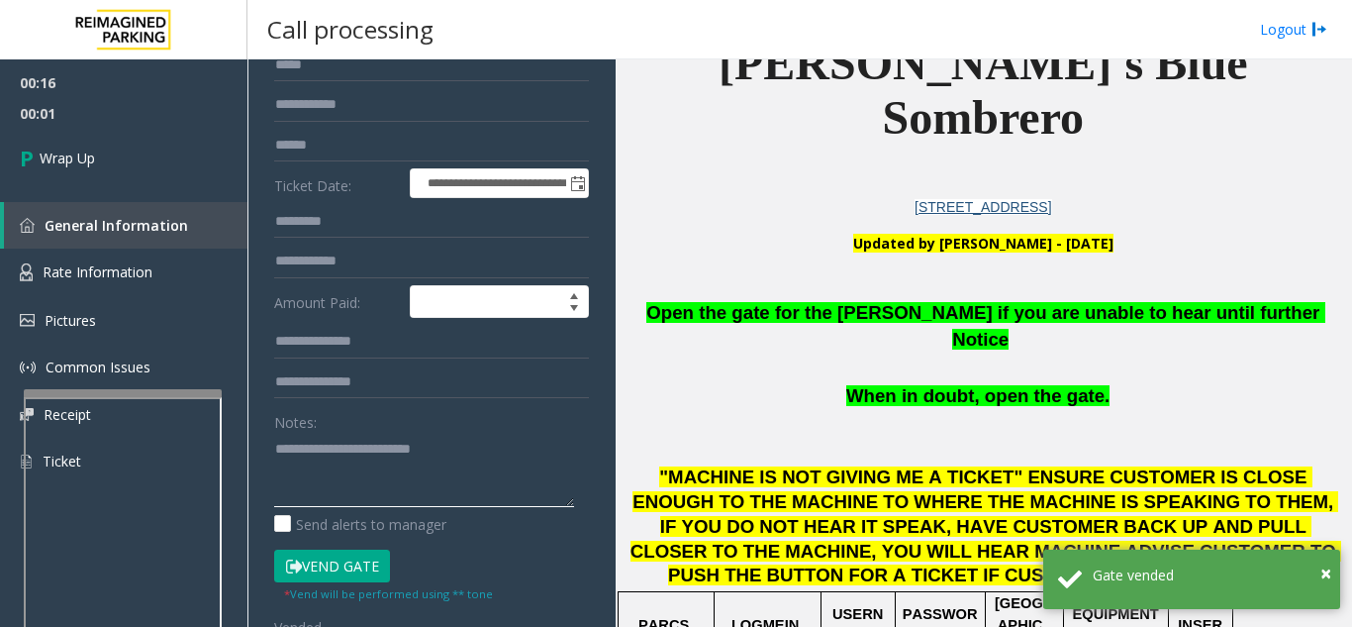
click at [503, 445] on textarea at bounding box center [424, 470] width 300 height 74
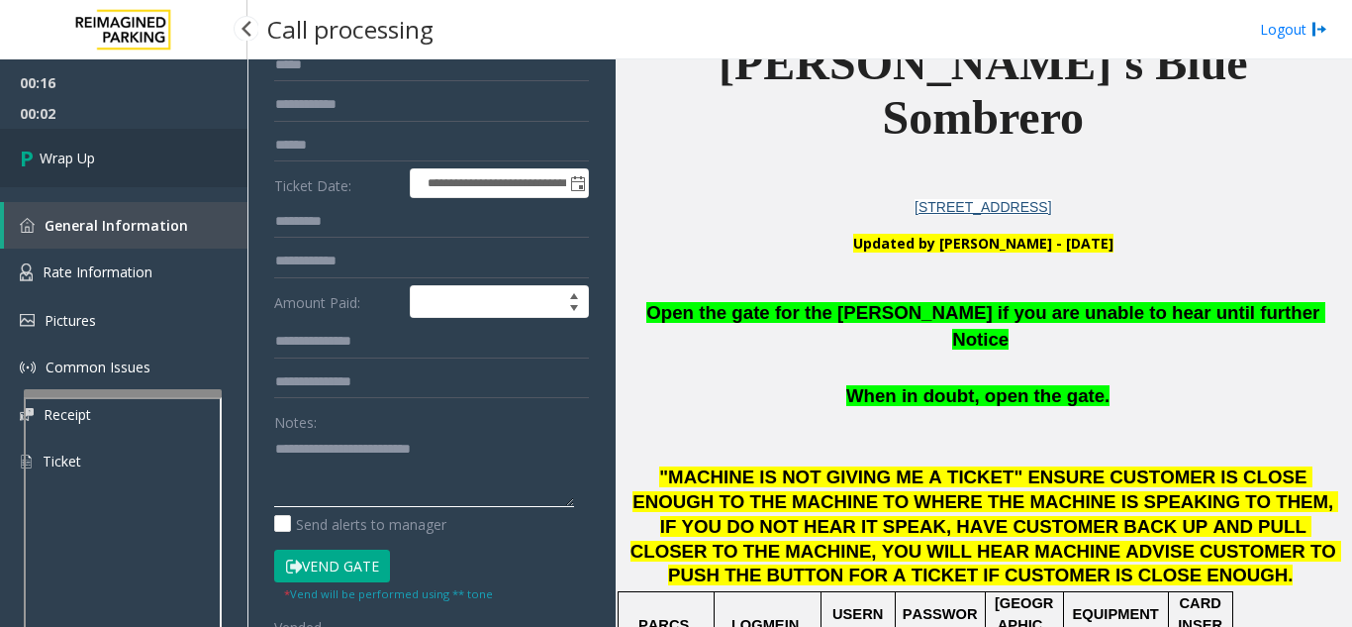
type textarea "**********"
click at [208, 176] on link "Wrap Up" at bounding box center [123, 158] width 247 height 58
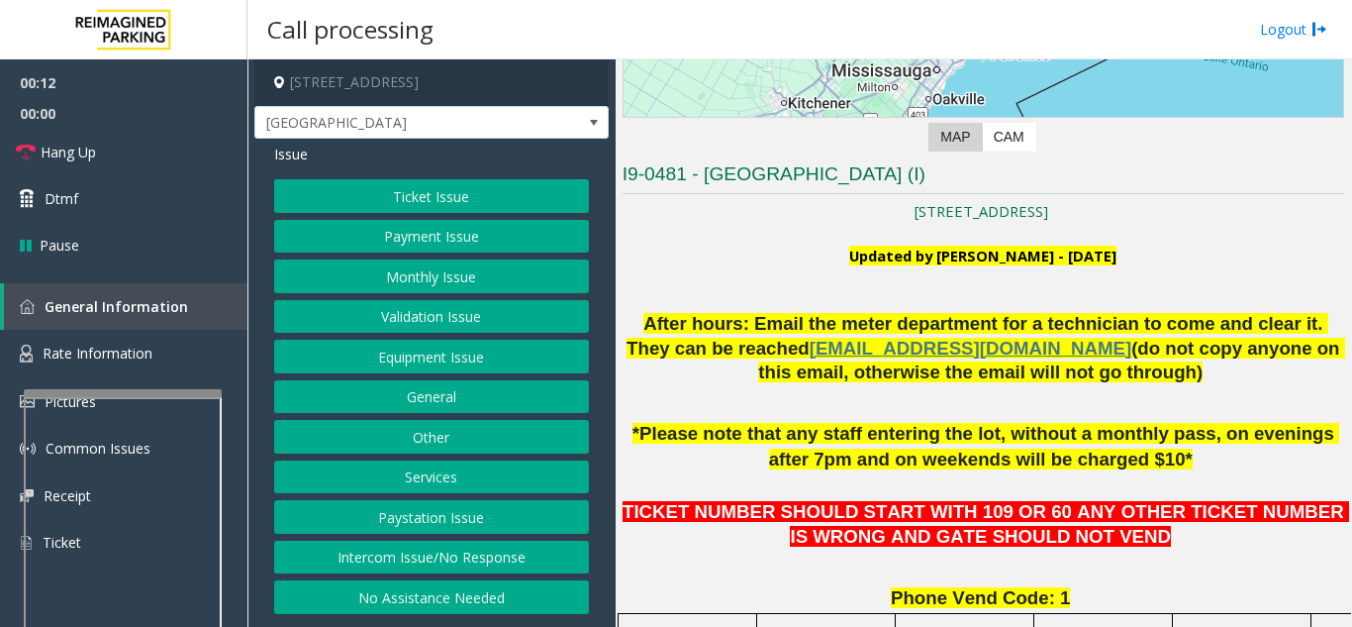
scroll to position [396, 0]
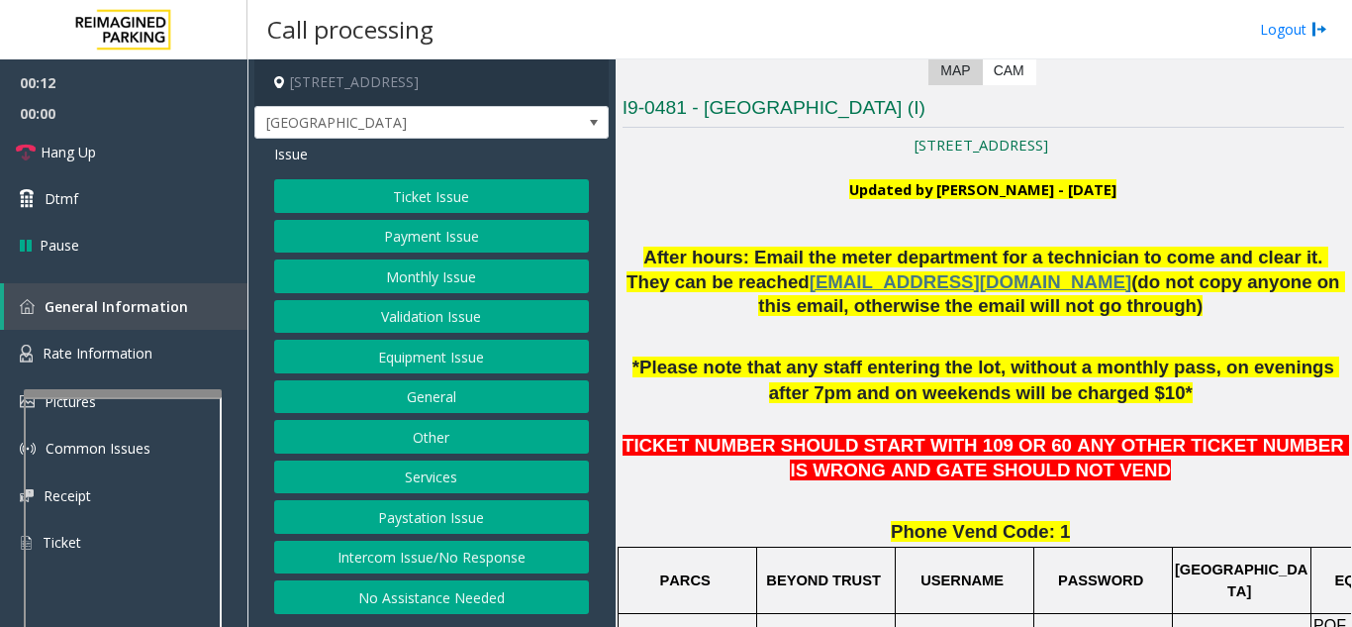
drag, startPoint x: 515, startPoint y: 563, endPoint x: 519, endPoint y: 546, distance: 17.3
click at [519, 546] on button "Intercom Issue/No Response" at bounding box center [431, 557] width 315 height 34
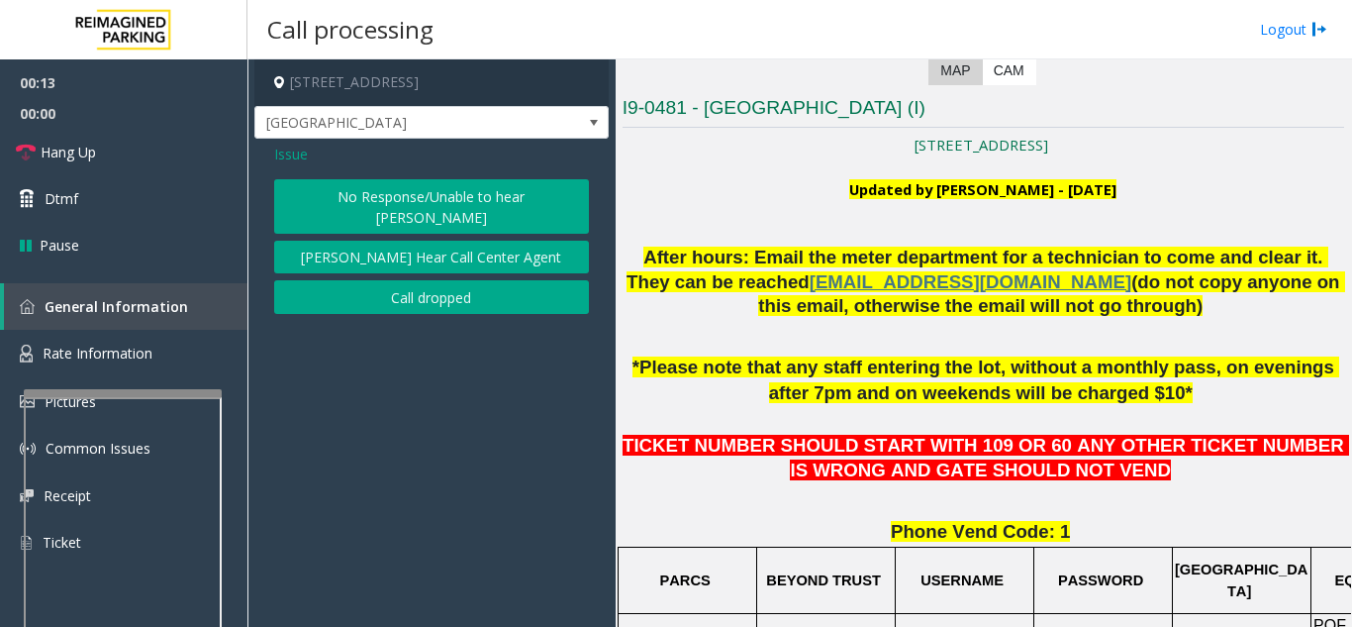
click at [477, 210] on button "No Response/Unable to hear [PERSON_NAME]" at bounding box center [431, 206] width 315 height 54
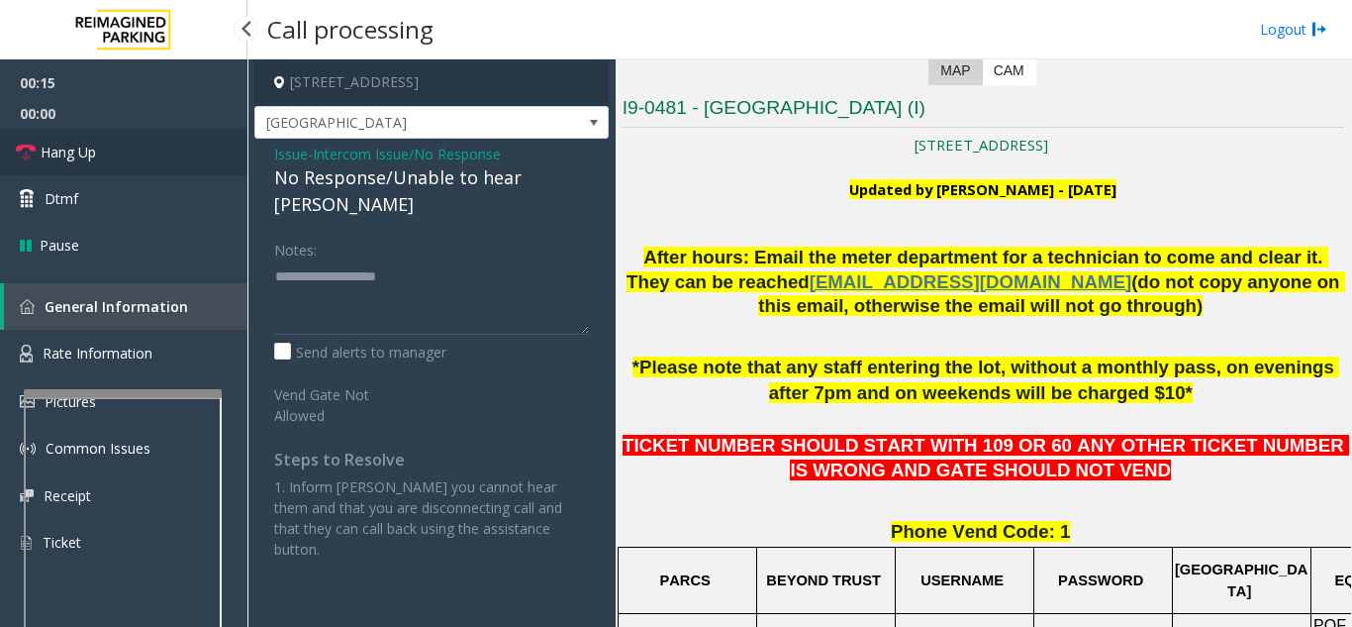
click at [208, 151] on link "Hang Up" at bounding box center [123, 152] width 247 height 47
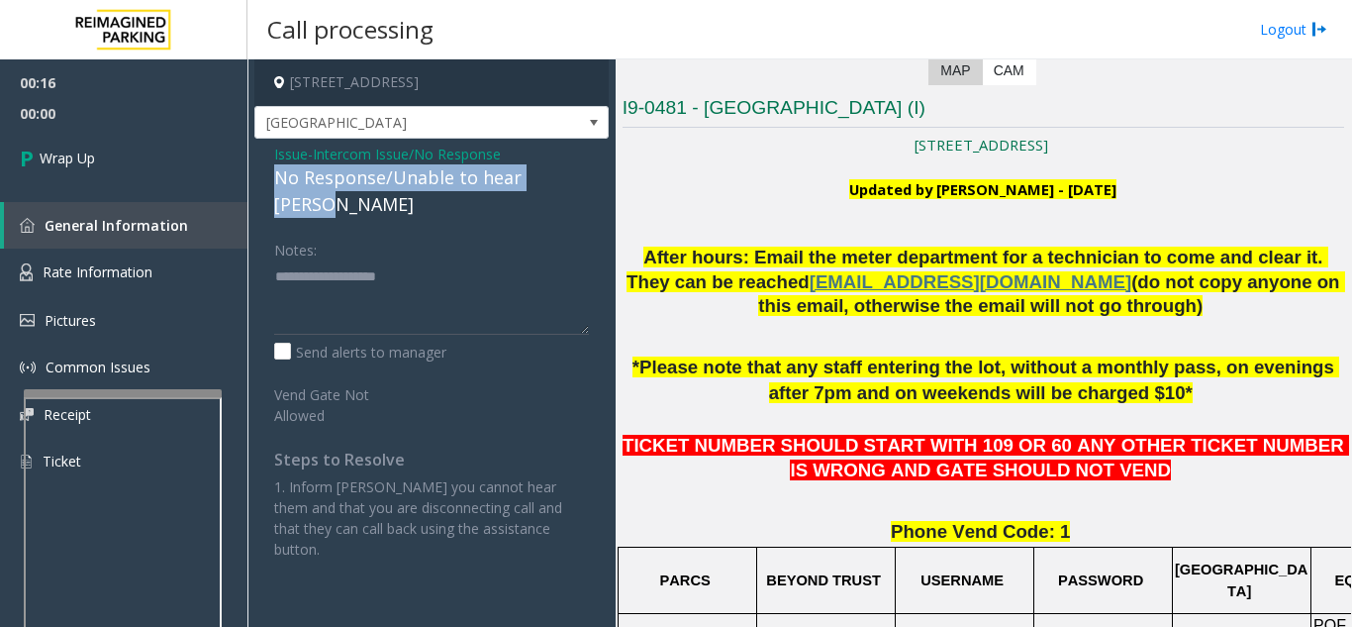
drag, startPoint x: 261, startPoint y: 171, endPoint x: 584, endPoint y: 174, distance: 322.7
click at [584, 174] on div "Issue - Intercom Issue/No Response No Response/Unable to hear [PERSON_NAME] Not…" at bounding box center [431, 359] width 354 height 440
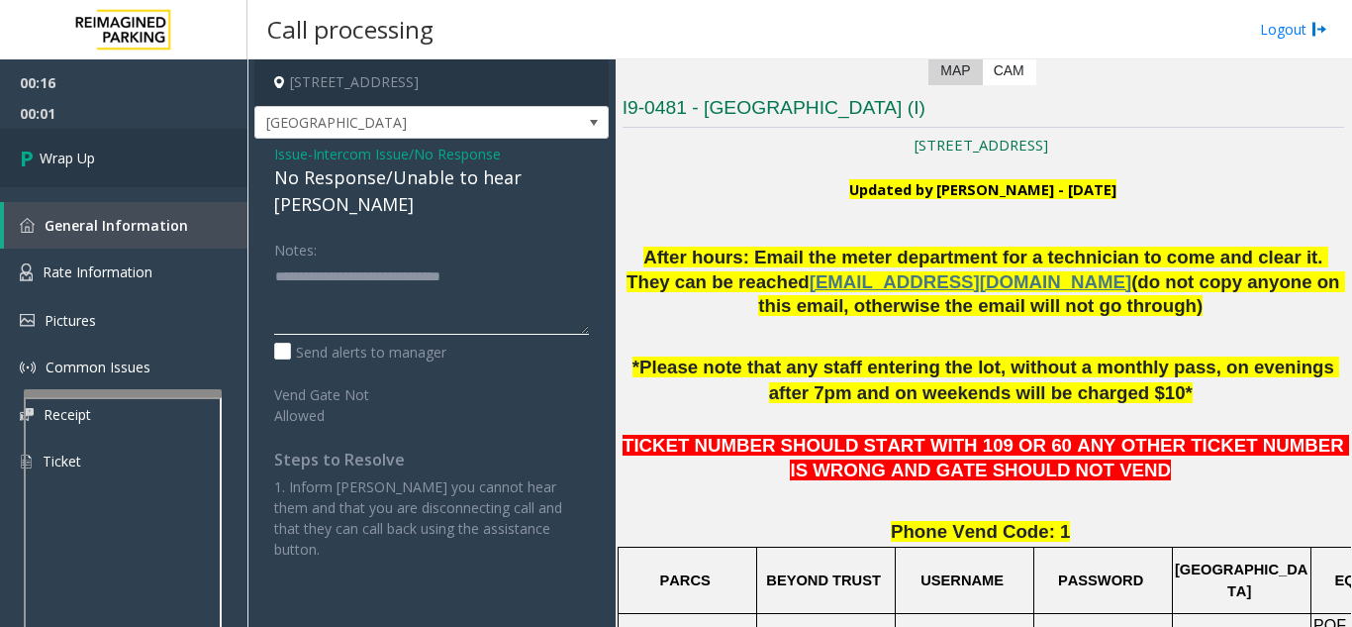
type textarea "**********"
click at [139, 166] on link "Wrap Up" at bounding box center [123, 158] width 247 height 58
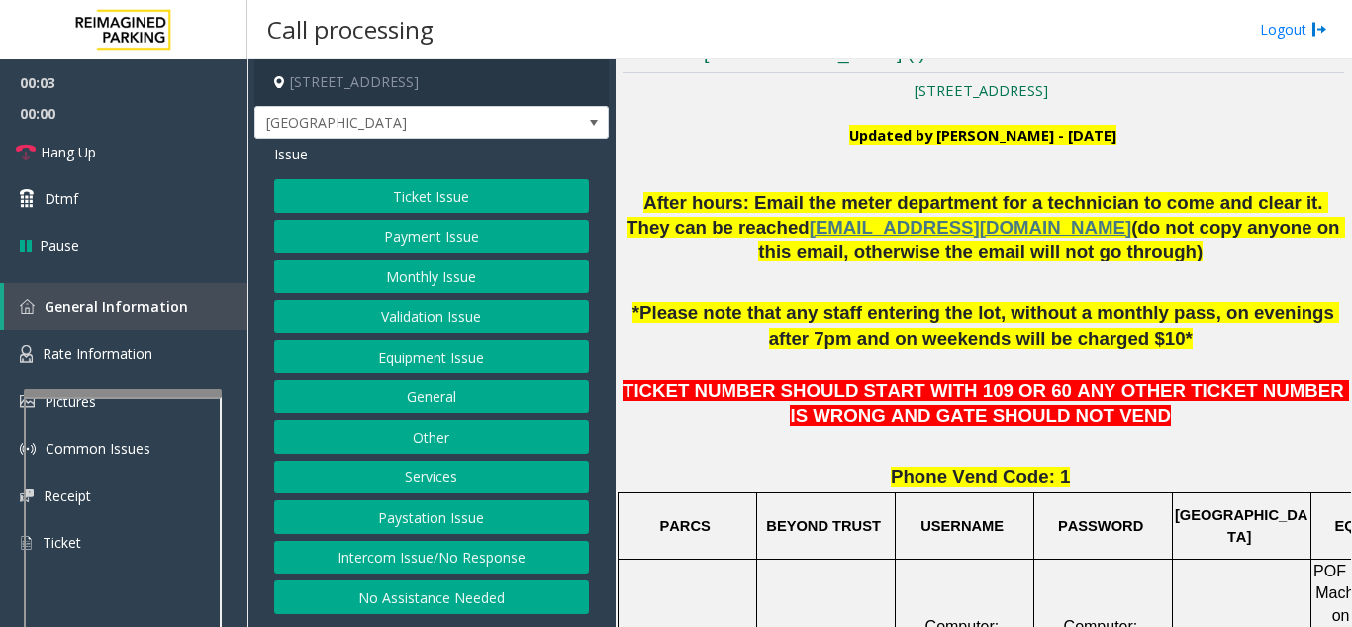
scroll to position [495, 0]
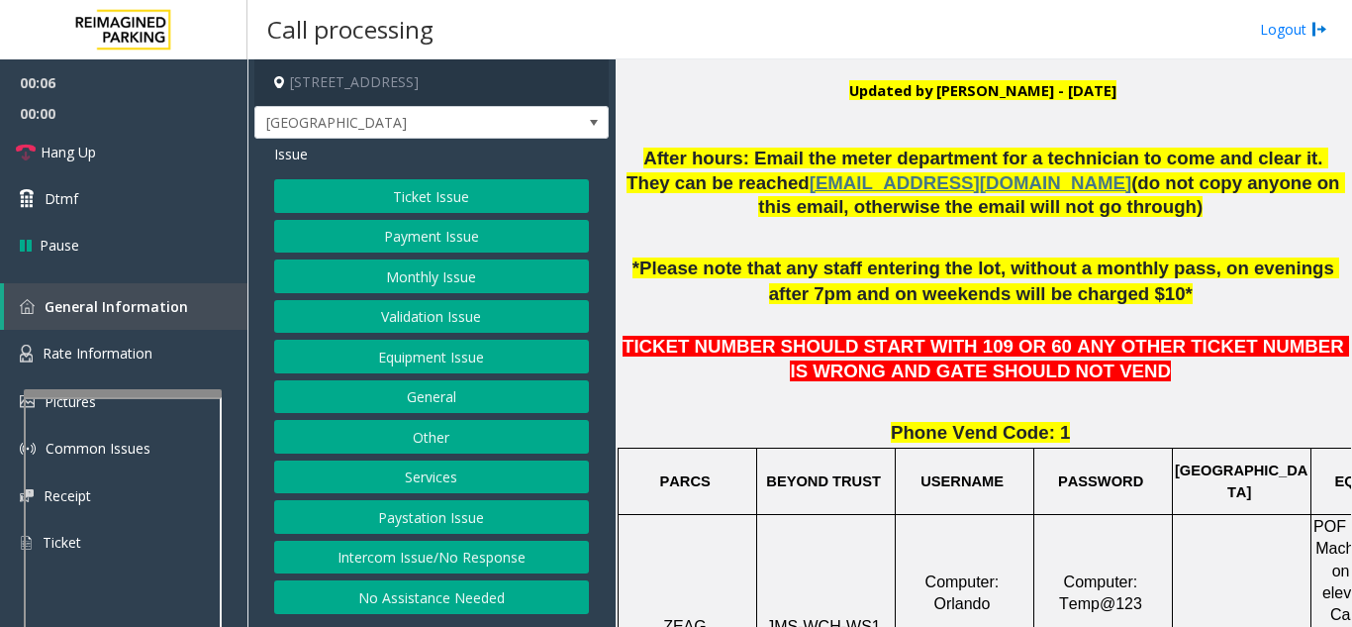
click at [501, 192] on button "Ticket Issue" at bounding box center [431, 196] width 315 height 34
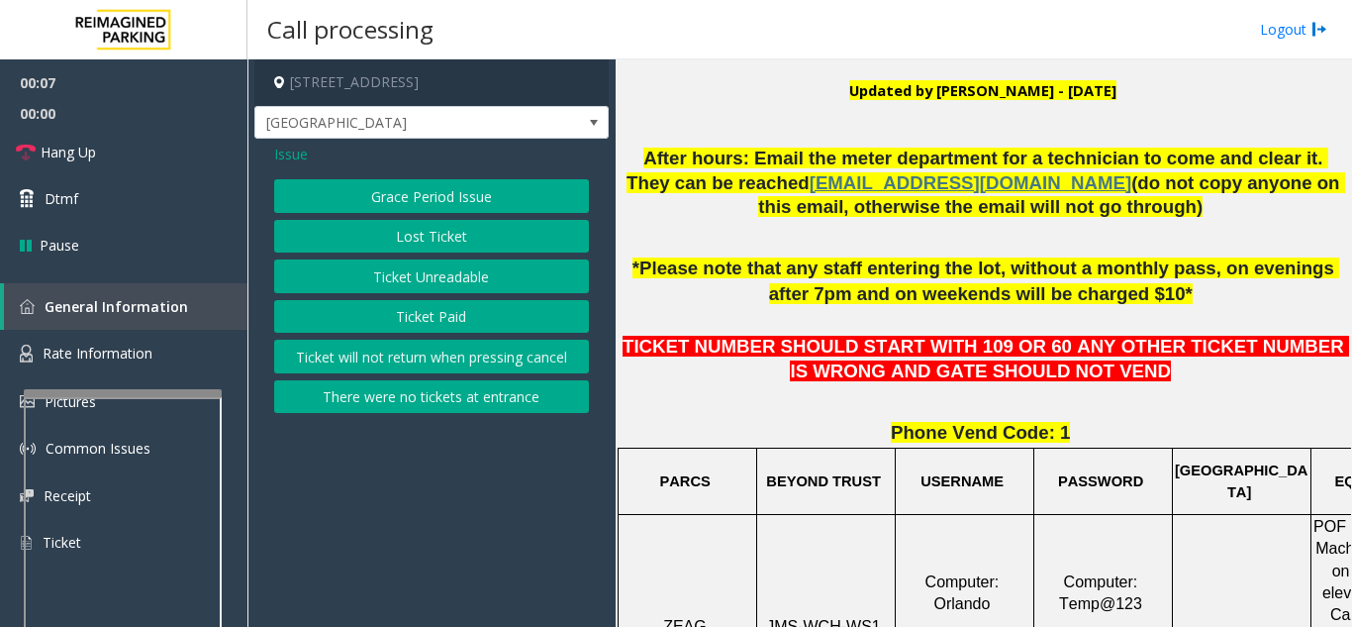
click at [494, 274] on button "Ticket Unreadable" at bounding box center [431, 276] width 315 height 34
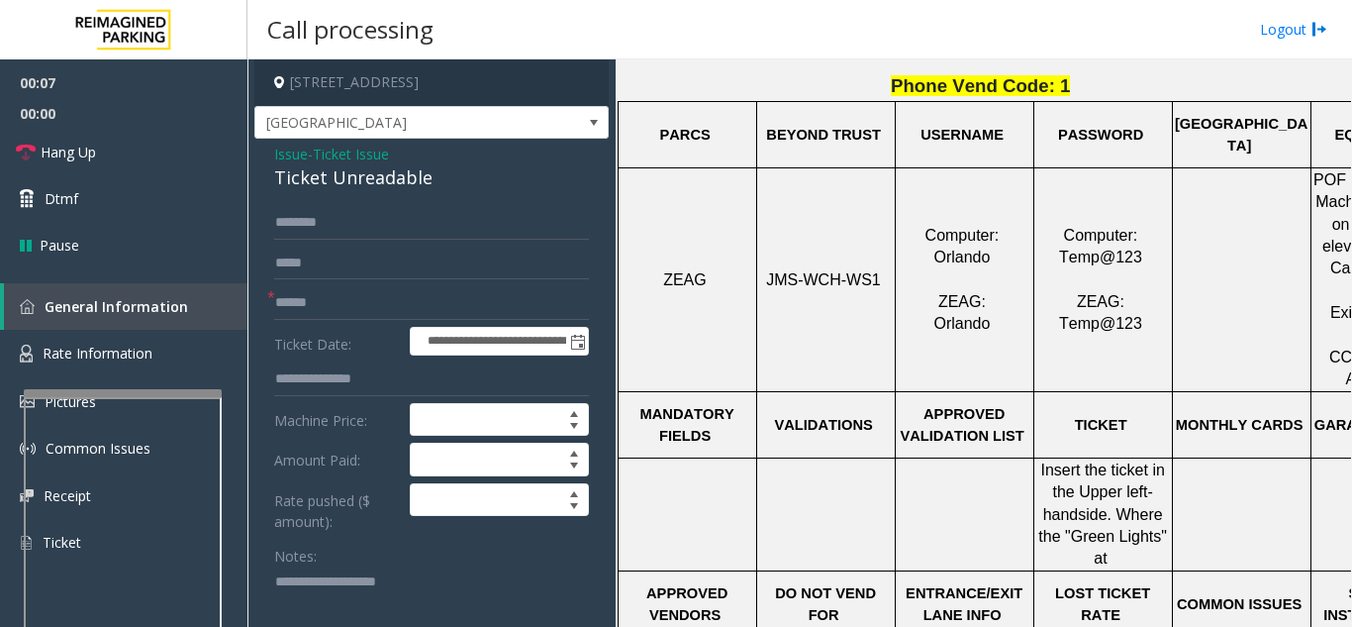
scroll to position [891, 0]
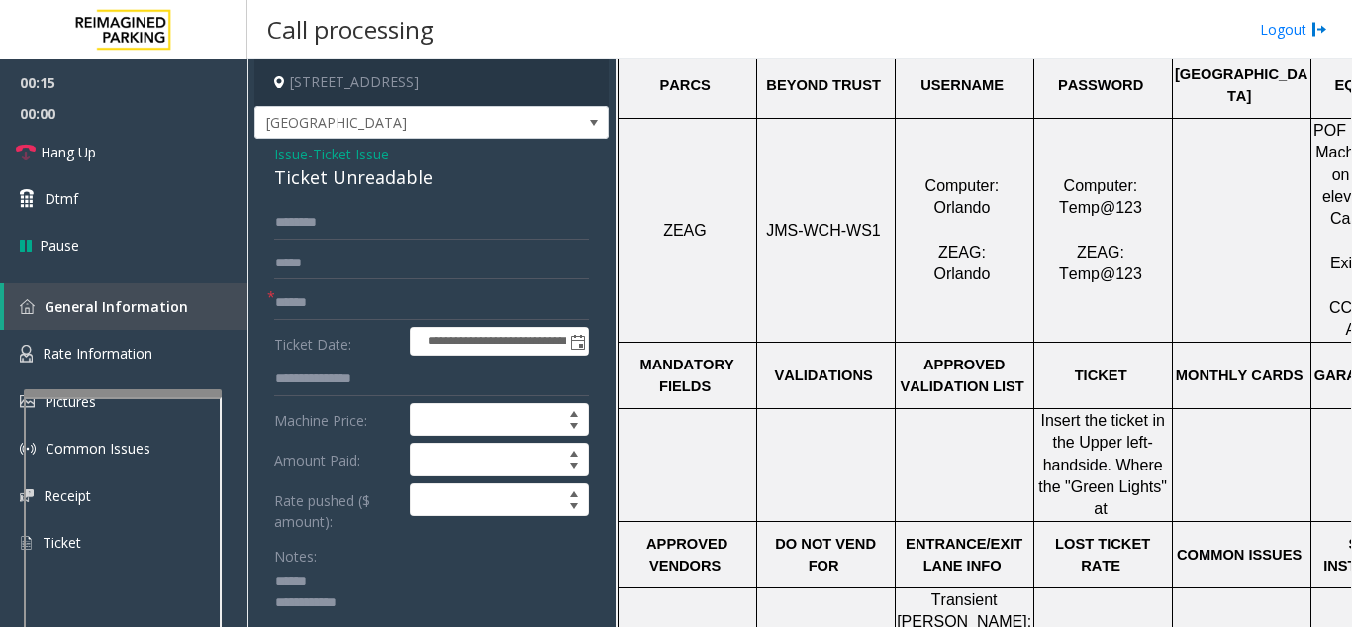
click at [395, 572] on textarea at bounding box center [424, 603] width 300 height 74
drag, startPoint x: 268, startPoint y: 179, endPoint x: 413, endPoint y: 178, distance: 144.5
click at [481, 604] on textarea at bounding box center [424, 603] width 300 height 74
type textarea "**********"
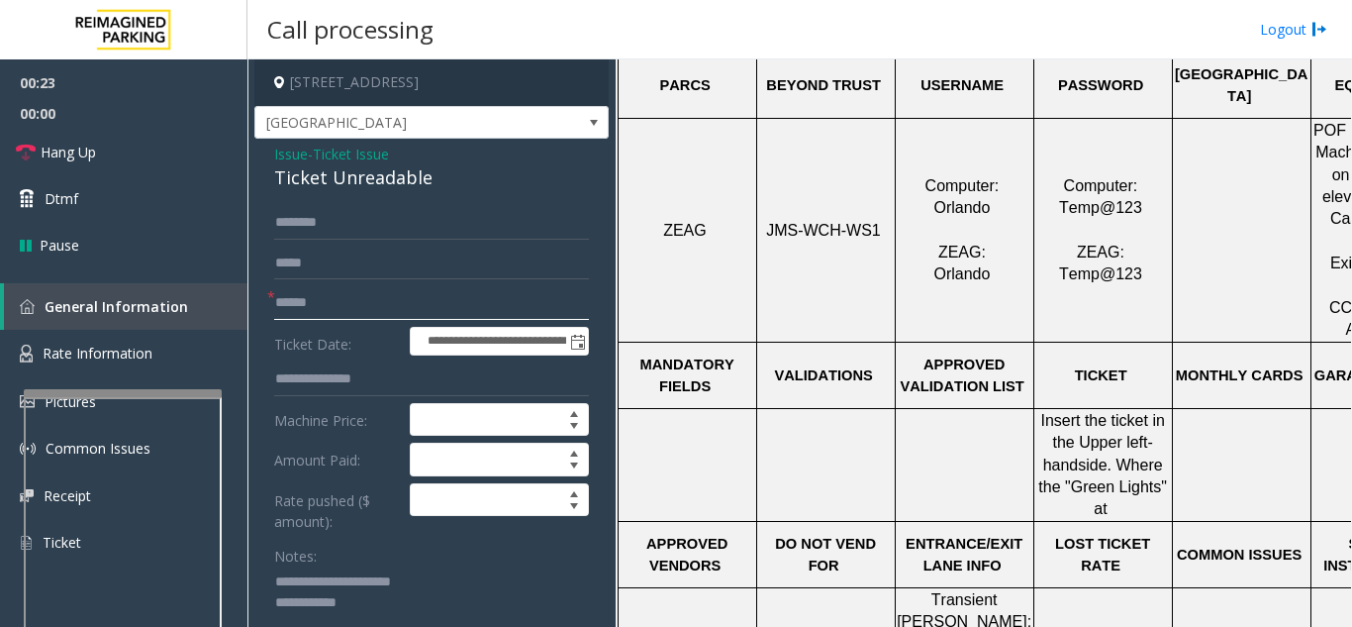
click at [448, 299] on input "text" at bounding box center [431, 303] width 315 height 34
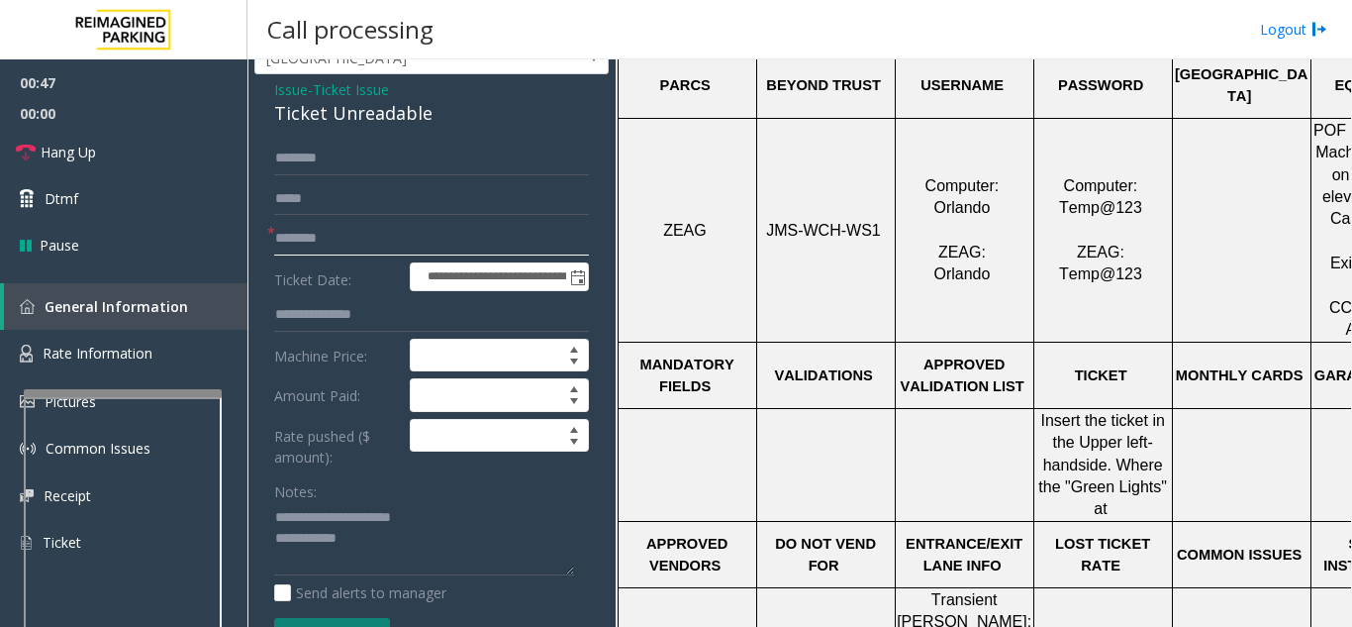
scroll to position [99, 0]
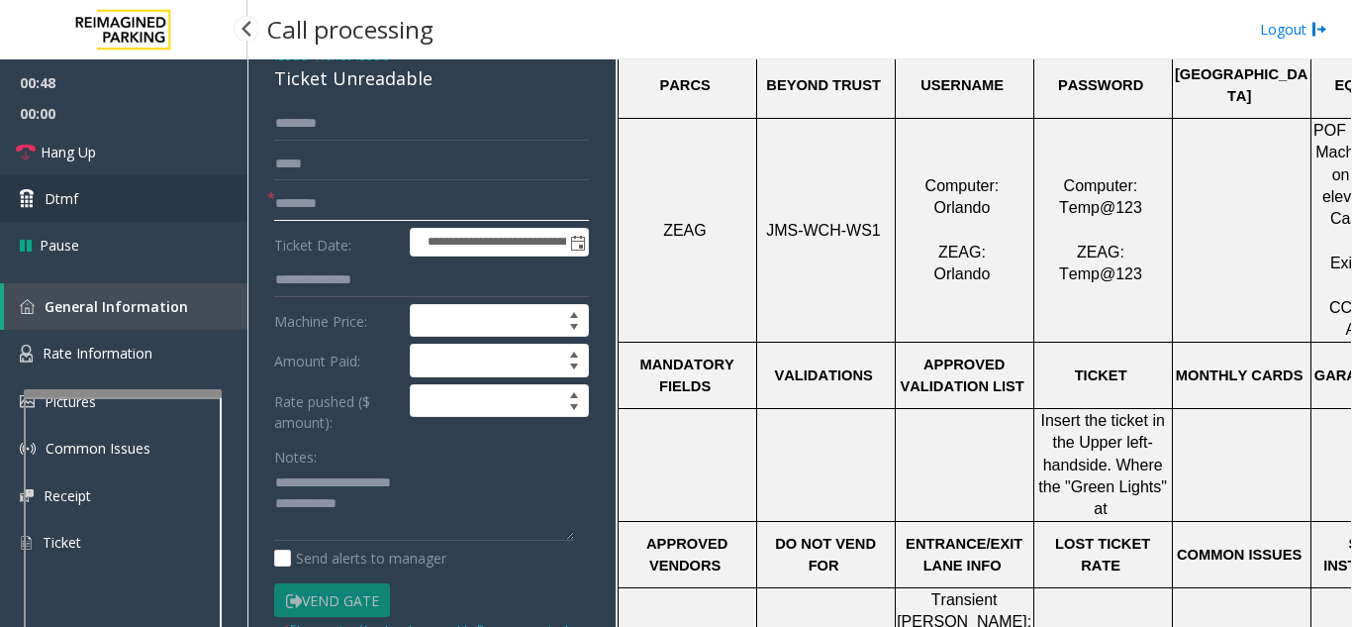
type input "********"
click at [82, 193] on link "Dtmf" at bounding box center [123, 198] width 247 height 47
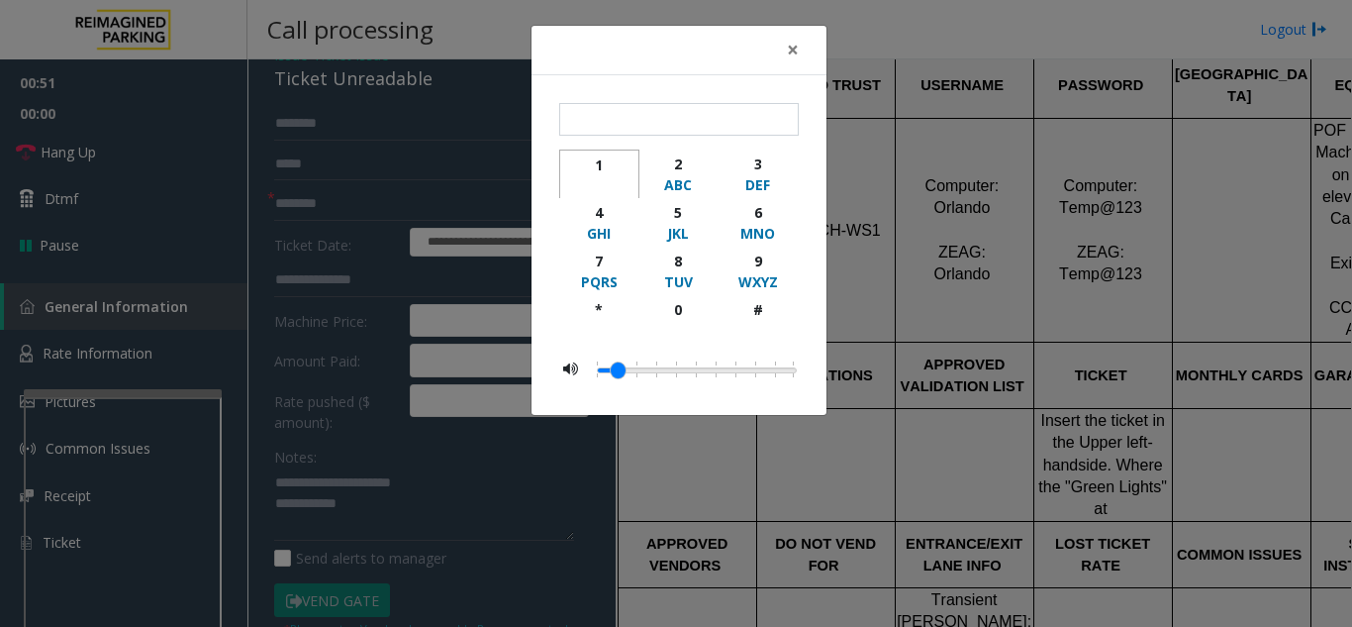
click at [603, 172] on div "1" at bounding box center [599, 164] width 54 height 21
type input "*"
click at [805, 41] on button "×" at bounding box center [793, 50] width 40 height 48
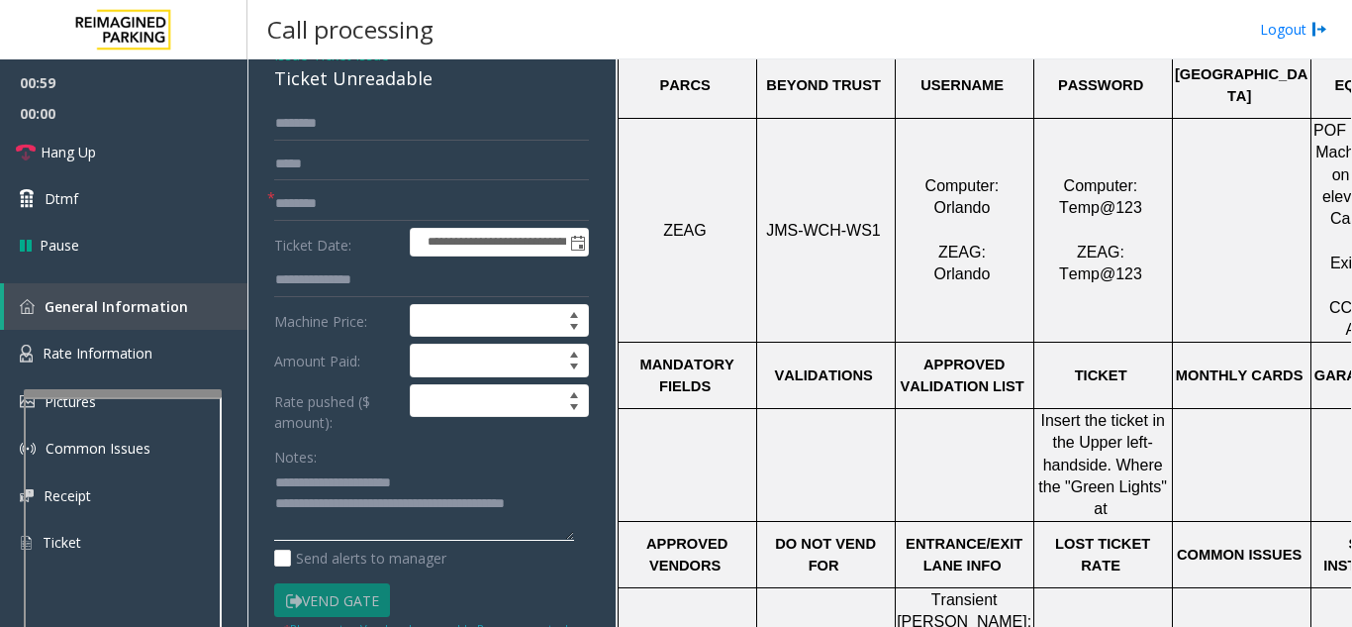
click at [465, 468] on textarea at bounding box center [424, 504] width 300 height 74
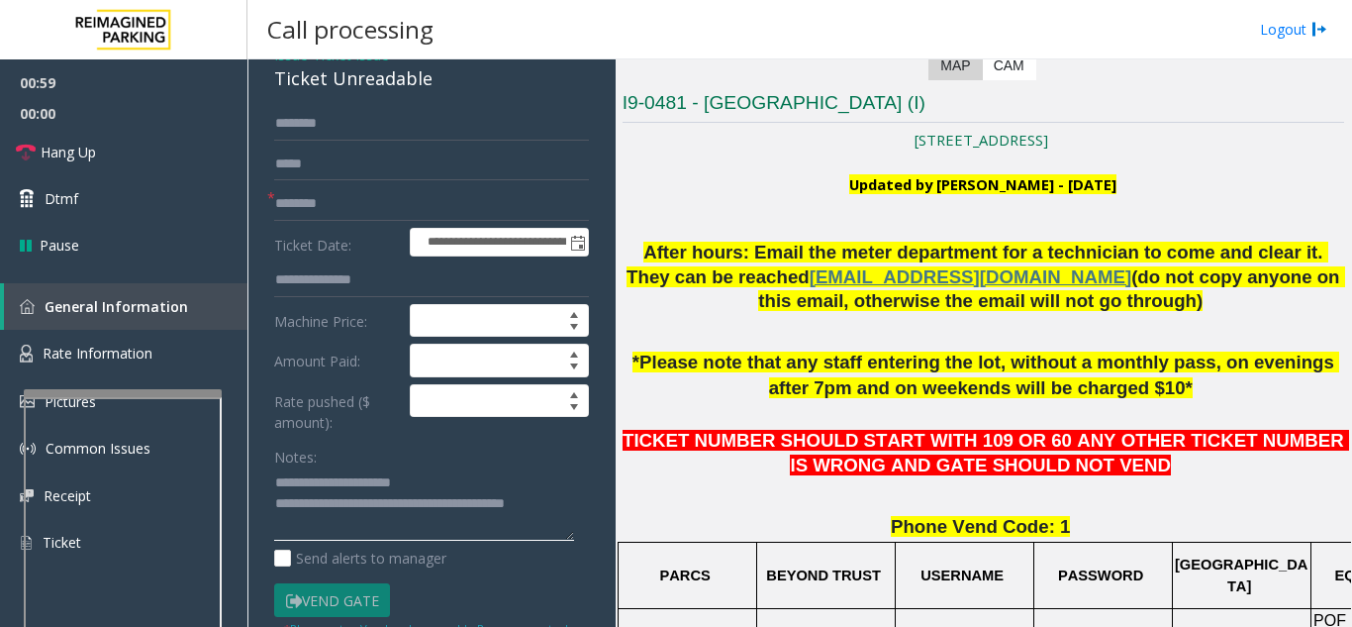
scroll to position [396, 0]
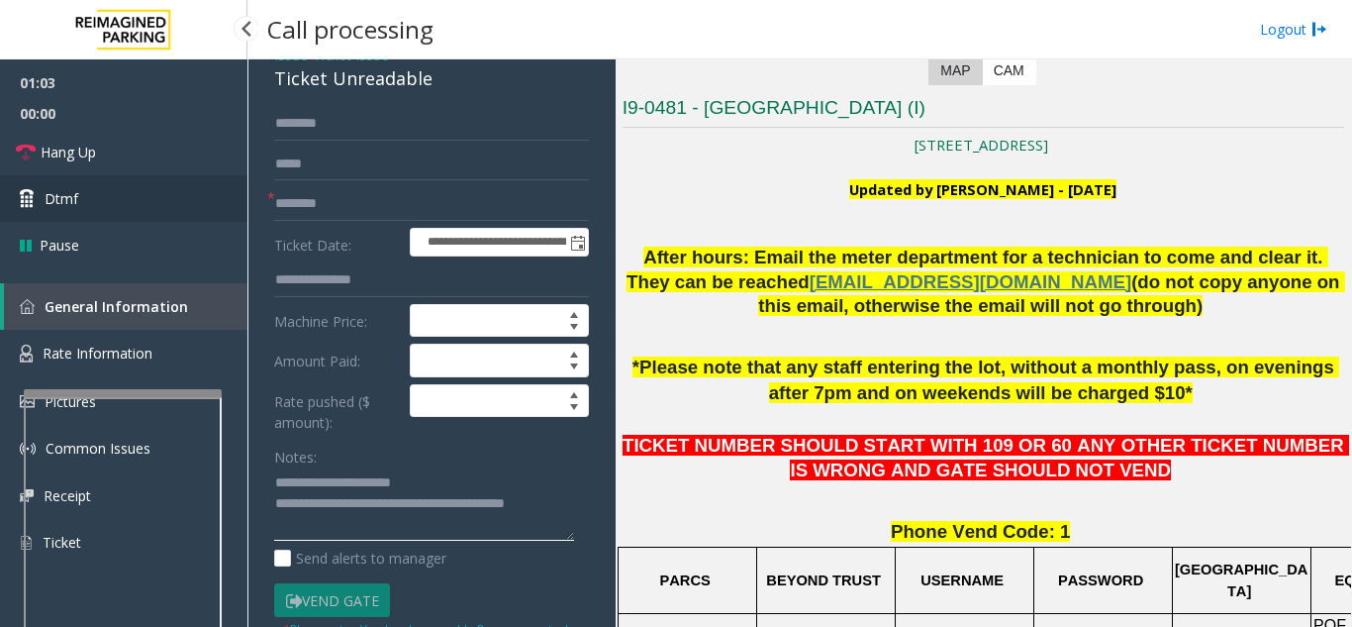
type textarea "**********"
click at [120, 200] on link "Dtmf" at bounding box center [123, 198] width 247 height 47
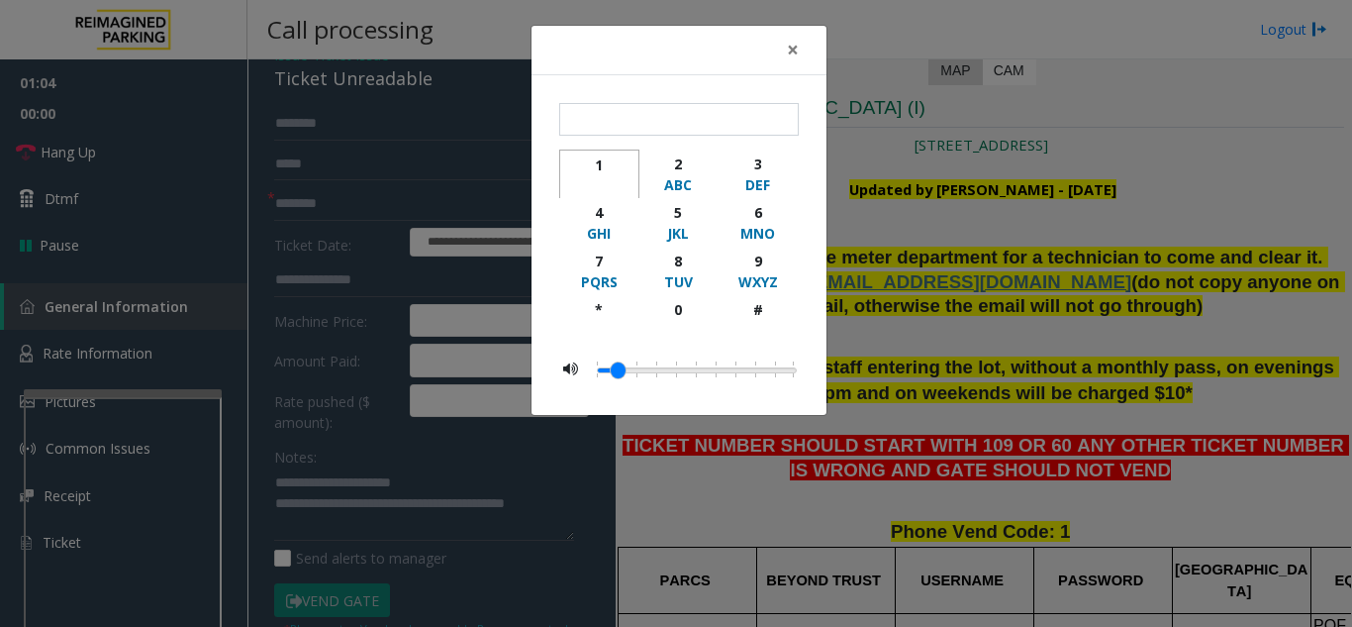
click at [584, 168] on div "1" at bounding box center [599, 164] width 54 height 21
type input "*"
click at [791, 44] on span "×" at bounding box center [793, 50] width 12 height 28
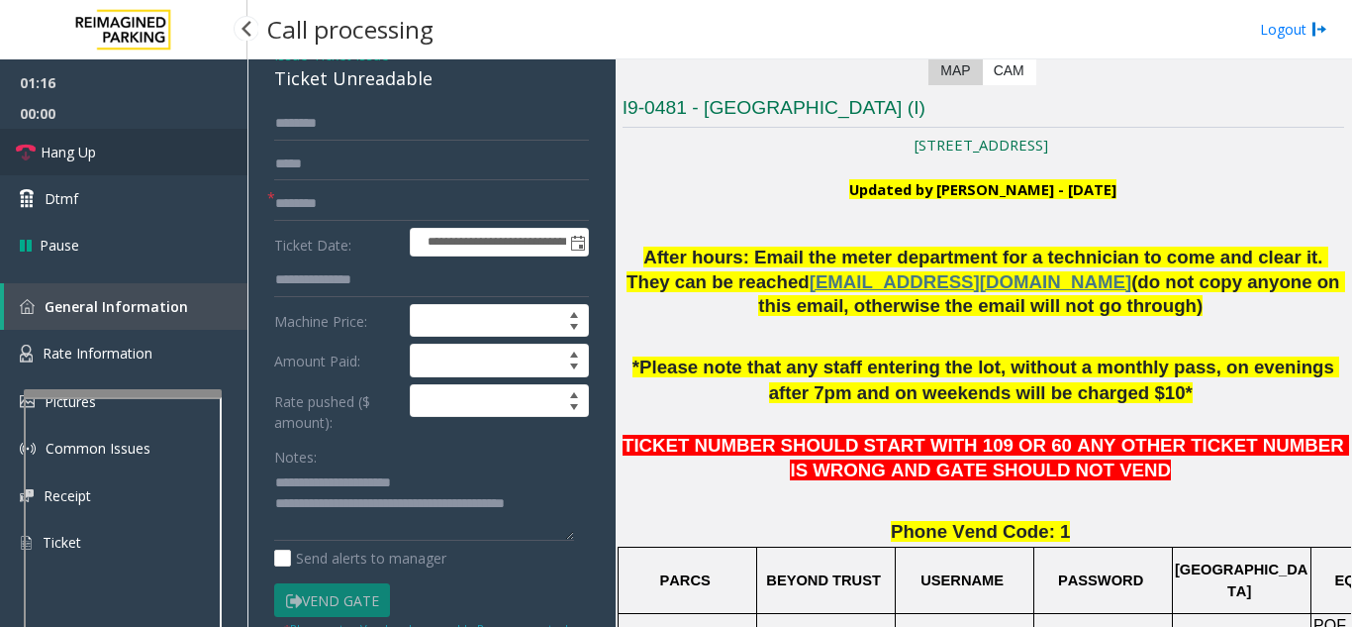
click at [147, 151] on link "Hang Up" at bounding box center [123, 152] width 247 height 47
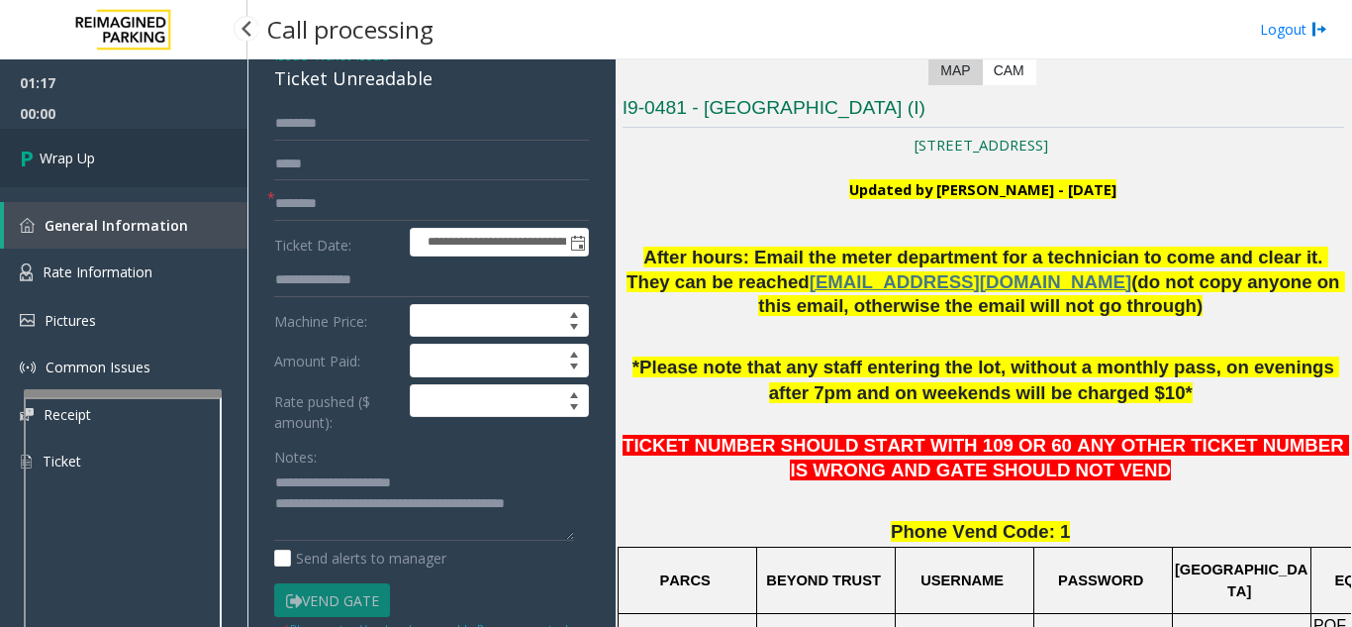
click at [147, 151] on link "Wrap Up" at bounding box center [123, 158] width 247 height 58
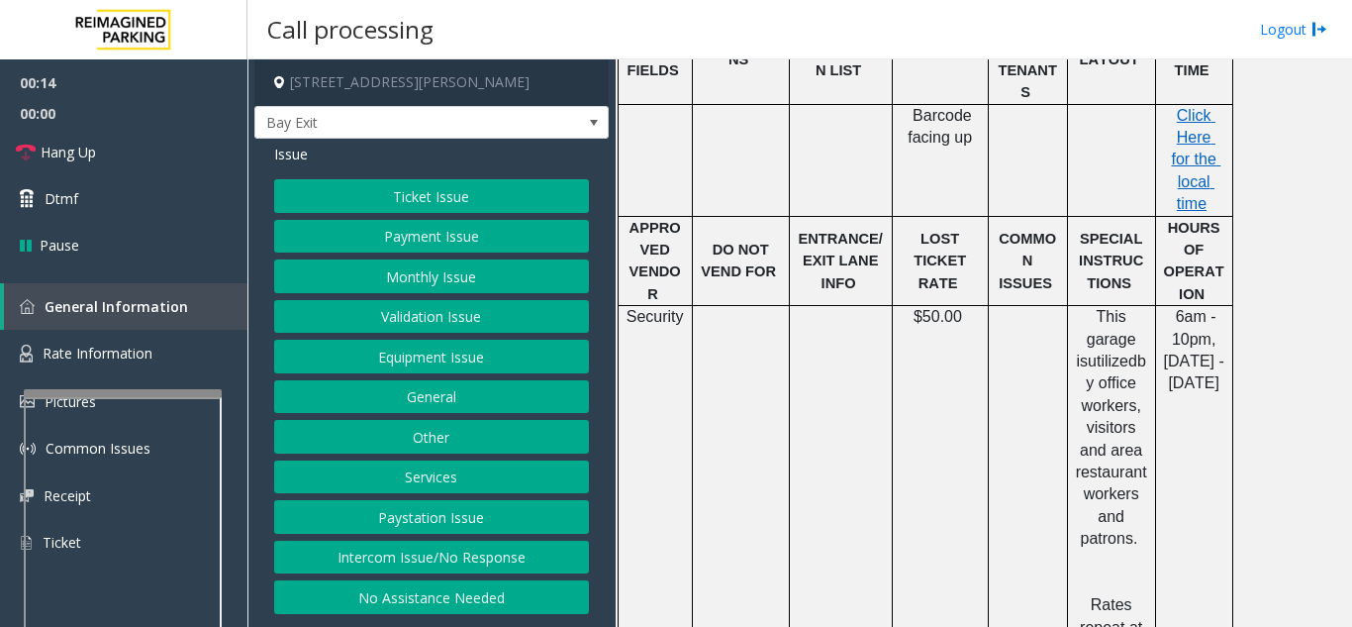
scroll to position [891, 0]
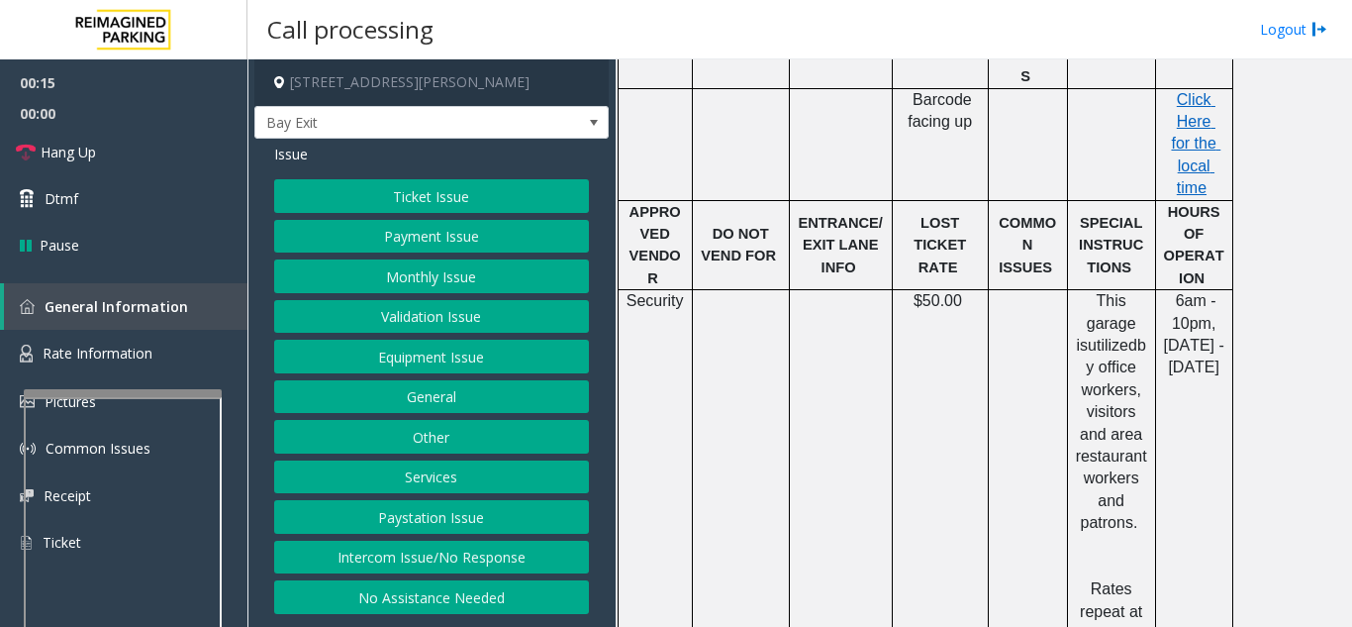
click at [412, 196] on button "Ticket Issue" at bounding box center [431, 196] width 315 height 34
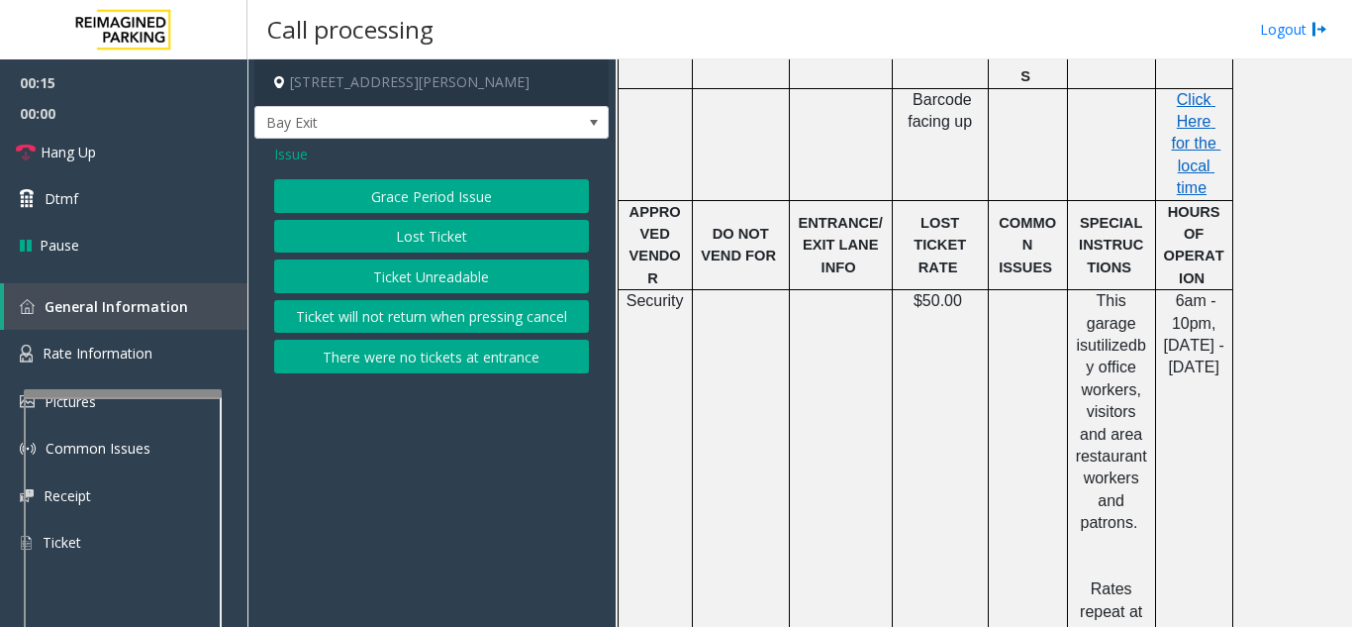
click at [434, 274] on button "Ticket Unreadable" at bounding box center [431, 276] width 315 height 34
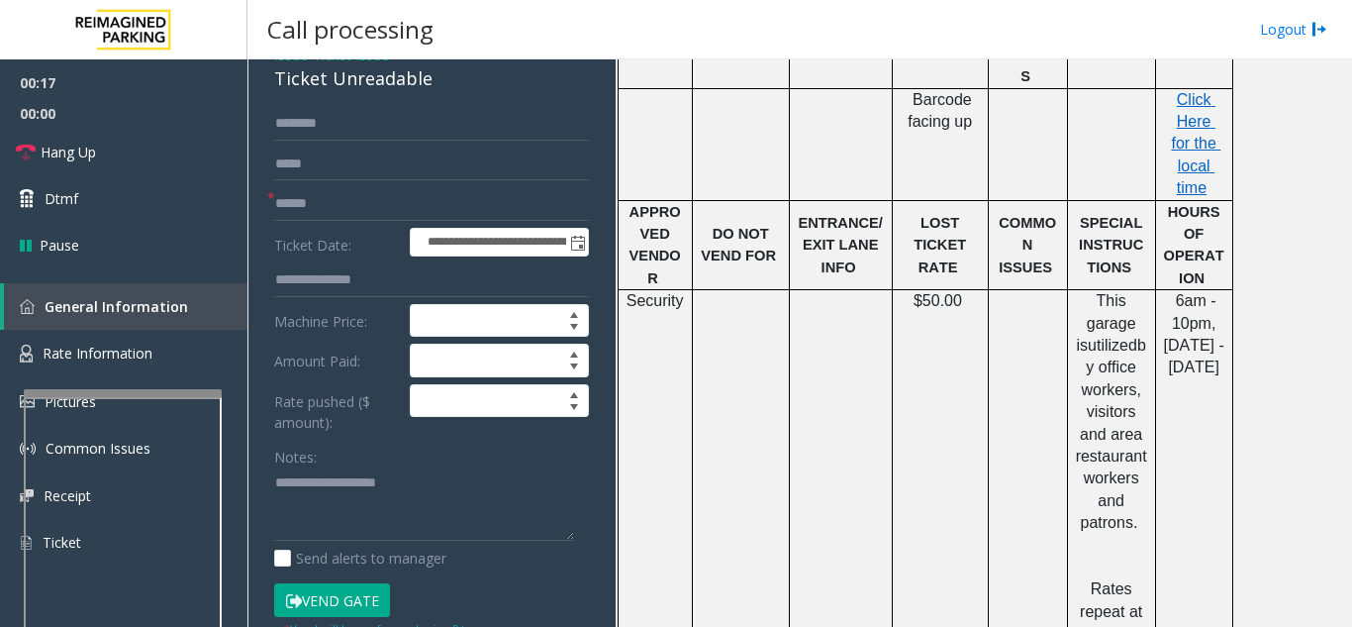
scroll to position [0, 0]
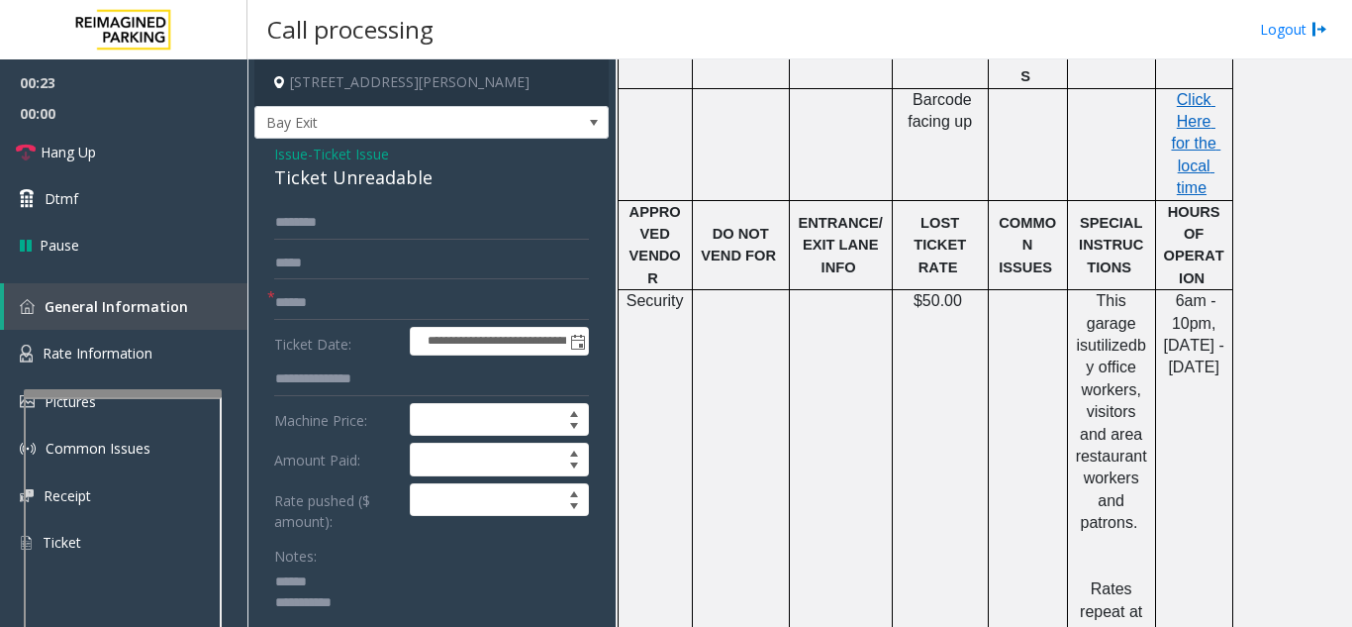
type textarea "**********"
click at [253, 186] on app-call-processing-form "**********" at bounding box center [431, 342] width 368 height 567
click at [276, 157] on span "Issue" at bounding box center [291, 154] width 34 height 21
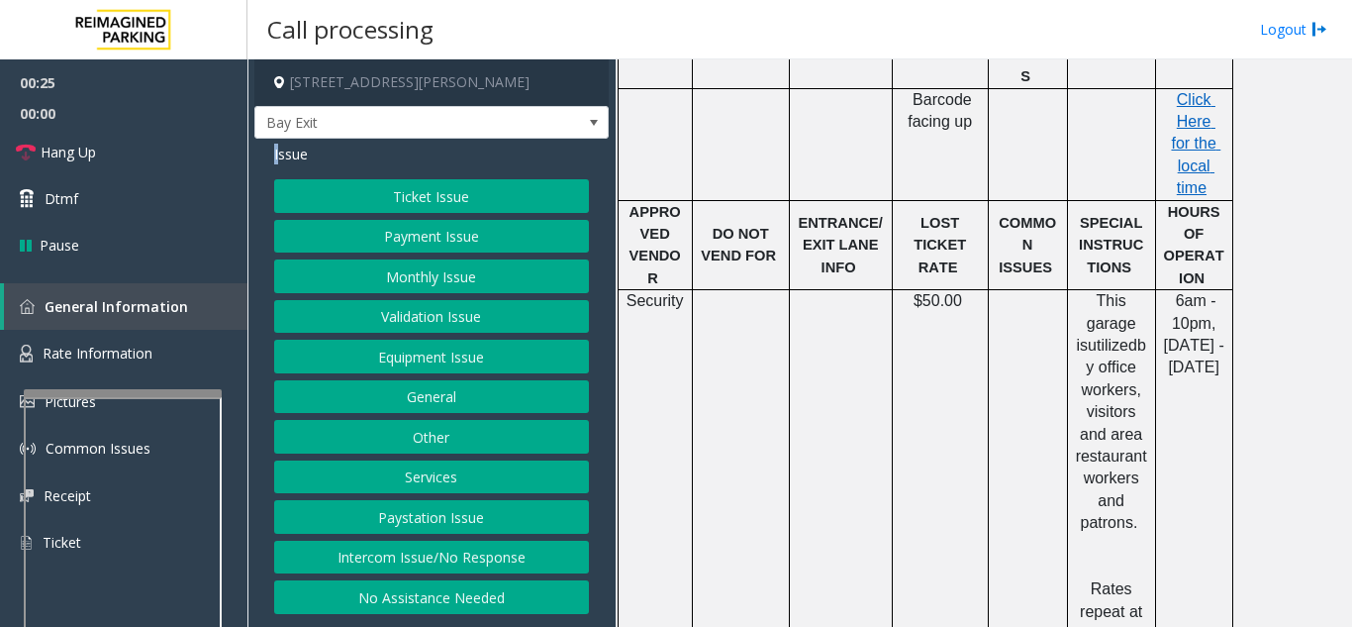
click at [375, 352] on button "Equipment Issue" at bounding box center [431, 356] width 315 height 34
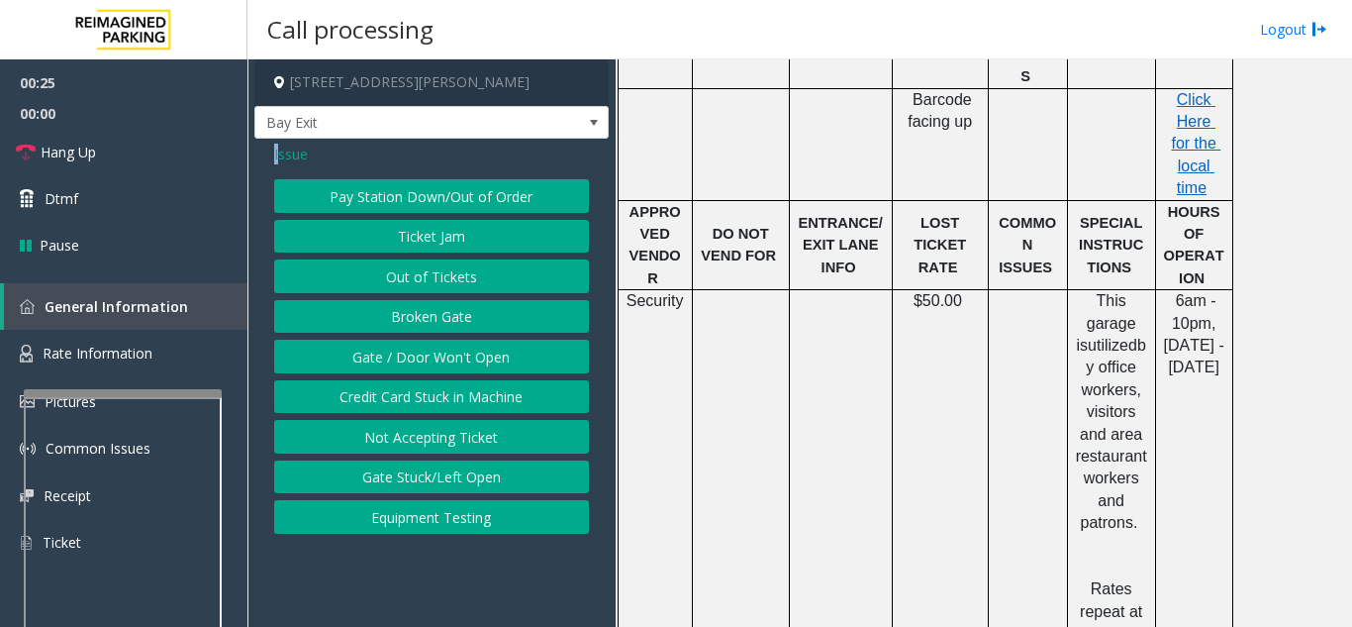
click at [375, 352] on button "Gate / Door Won't Open" at bounding box center [431, 356] width 315 height 34
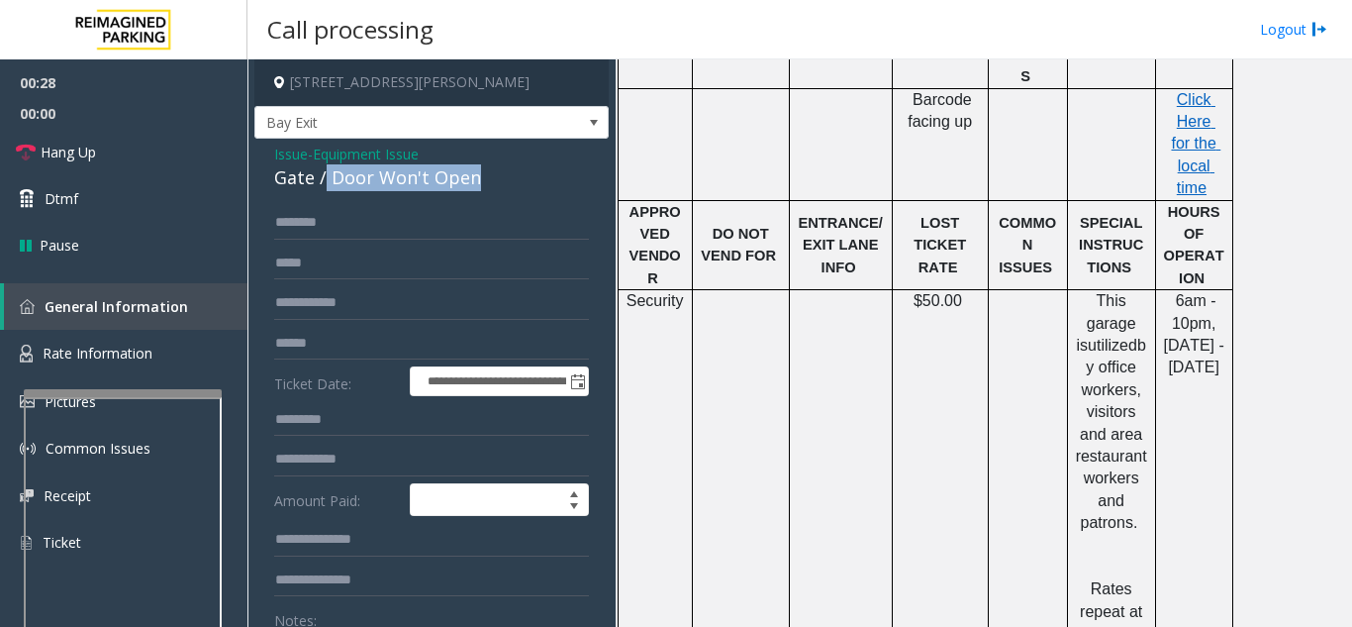
drag, startPoint x: 326, startPoint y: 175, endPoint x: 496, endPoint y: 173, distance: 170.3
click at [496, 173] on div "Gate / Door Won't Open" at bounding box center [431, 177] width 315 height 27
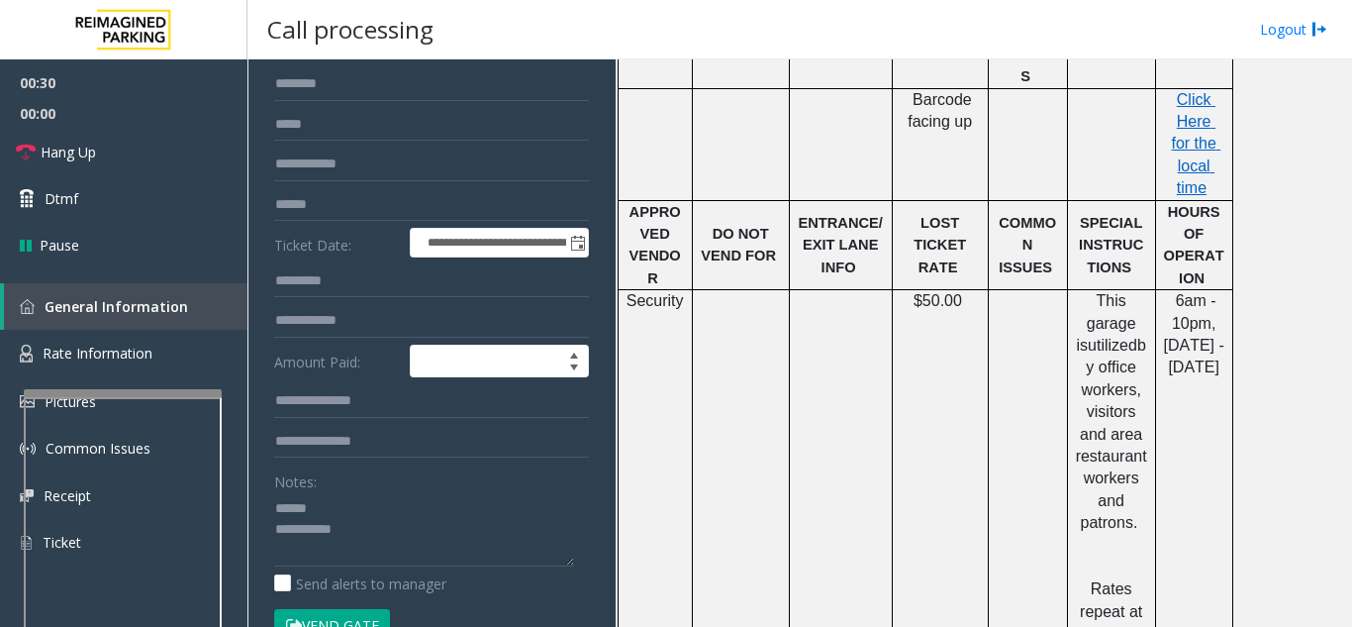
scroll to position [184, 0]
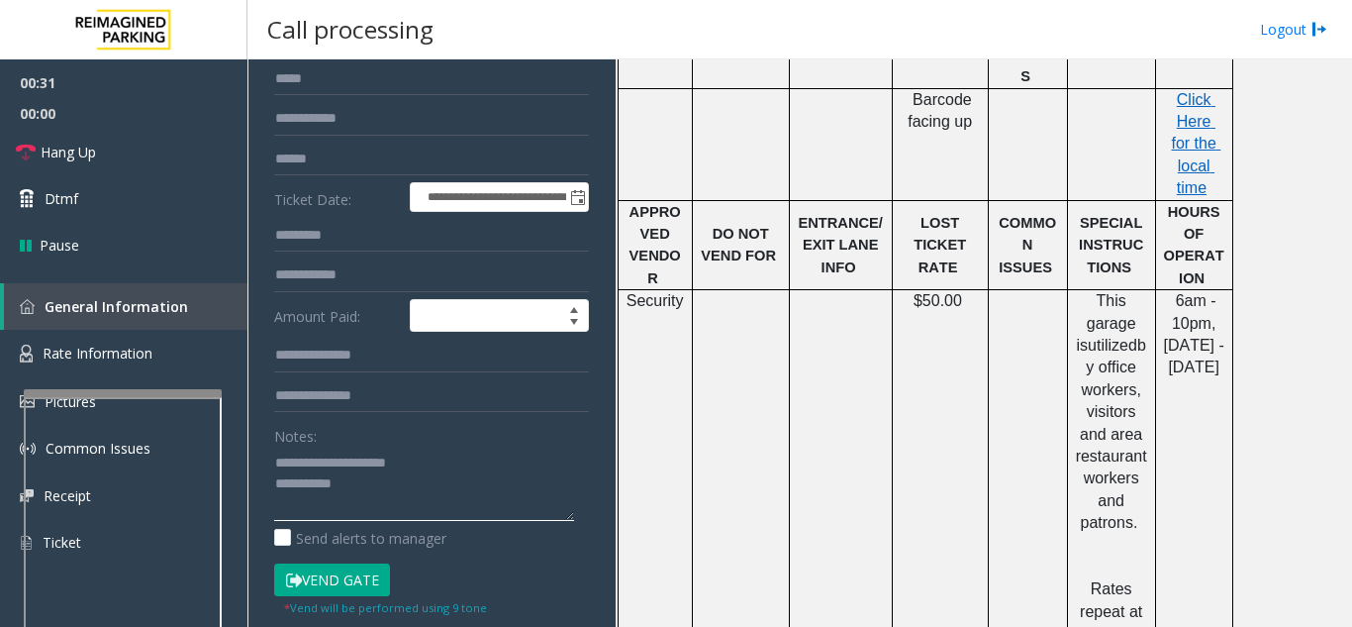
click at [433, 488] on textarea at bounding box center [424, 483] width 300 height 74
click at [180, 143] on link "Hang Up" at bounding box center [123, 152] width 247 height 47
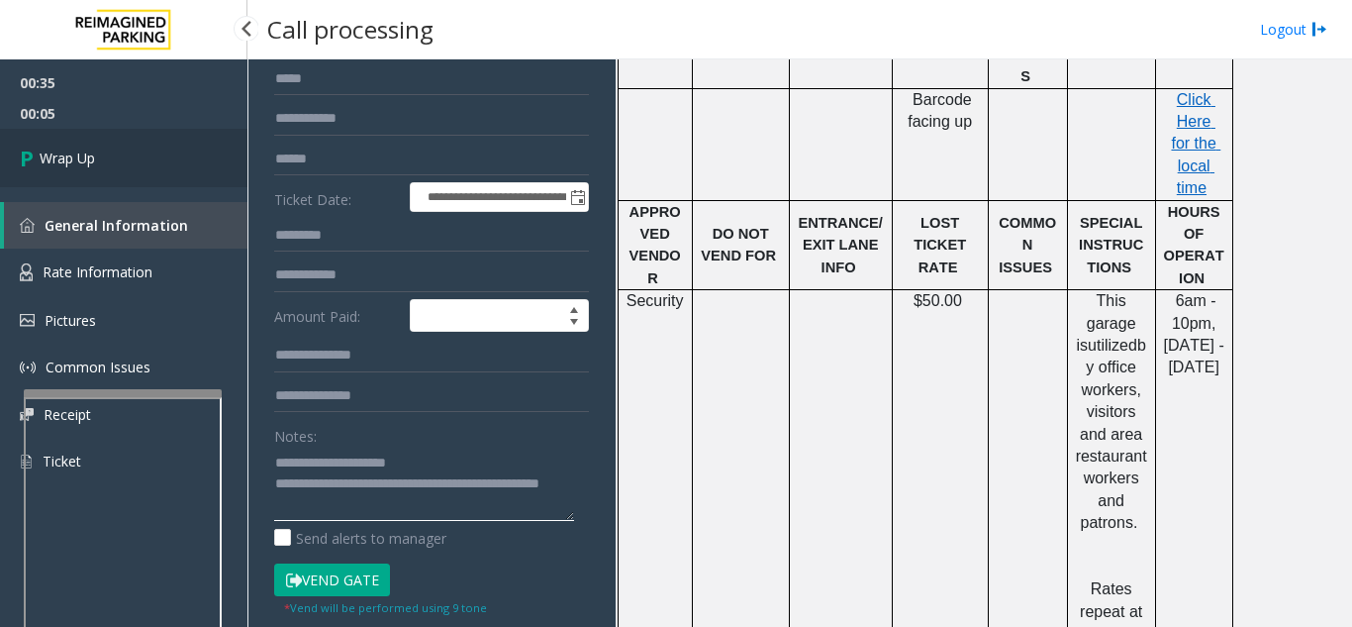
type textarea "**********"
click at [110, 149] on link "Wrap Up" at bounding box center [123, 158] width 247 height 58
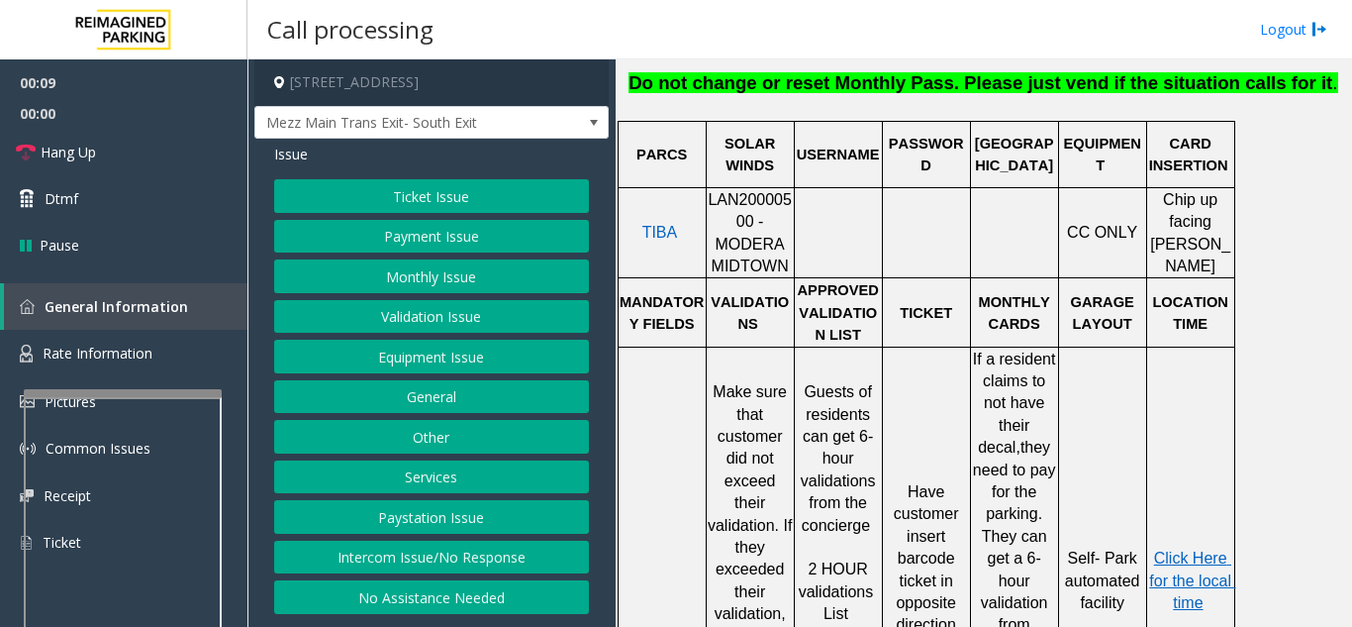
scroll to position [891, 0]
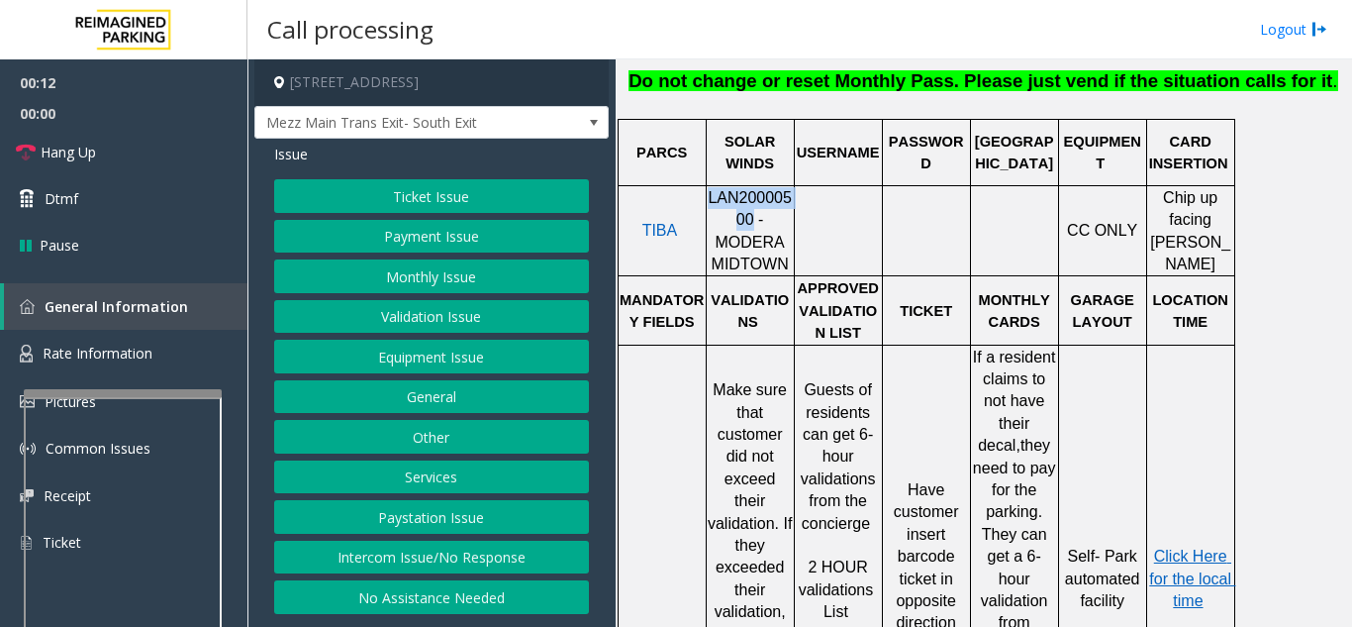
drag, startPoint x: 715, startPoint y: 198, endPoint x: 711, endPoint y: 184, distance: 14.4
click at [711, 189] on span "LAN20000500 - MODERA MIDTOWN" at bounding box center [750, 230] width 84 height 83
copy span "LAN20000500"
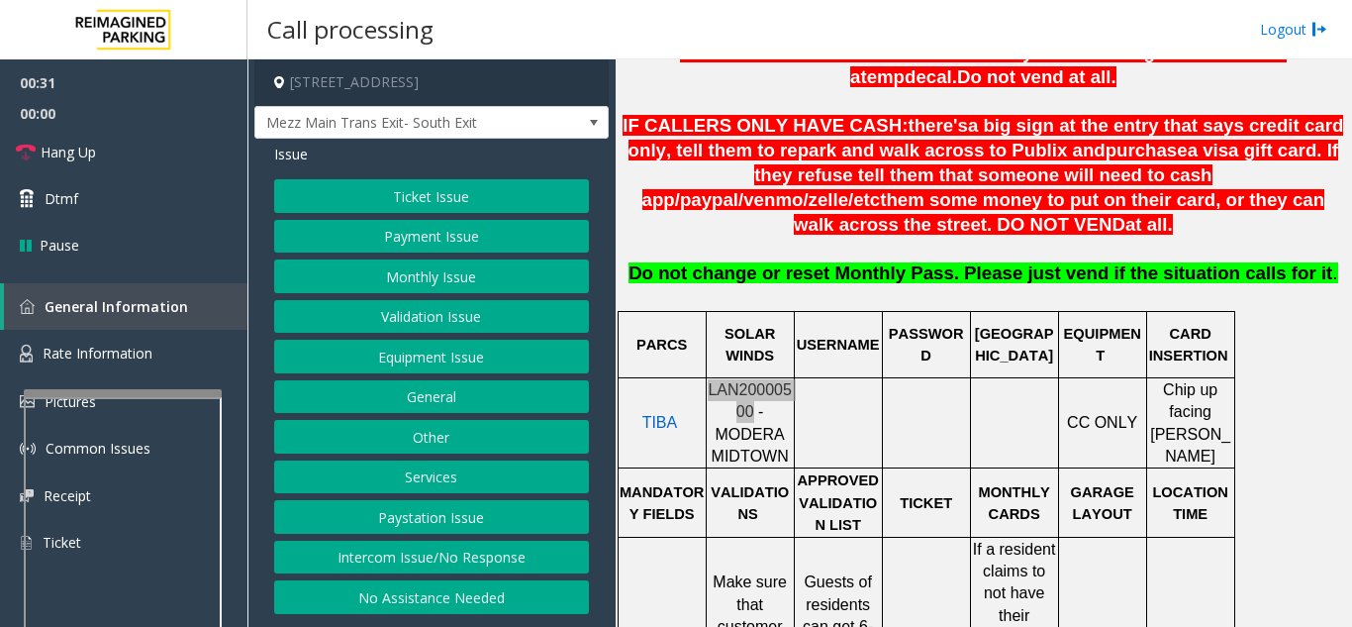
scroll to position [693, 0]
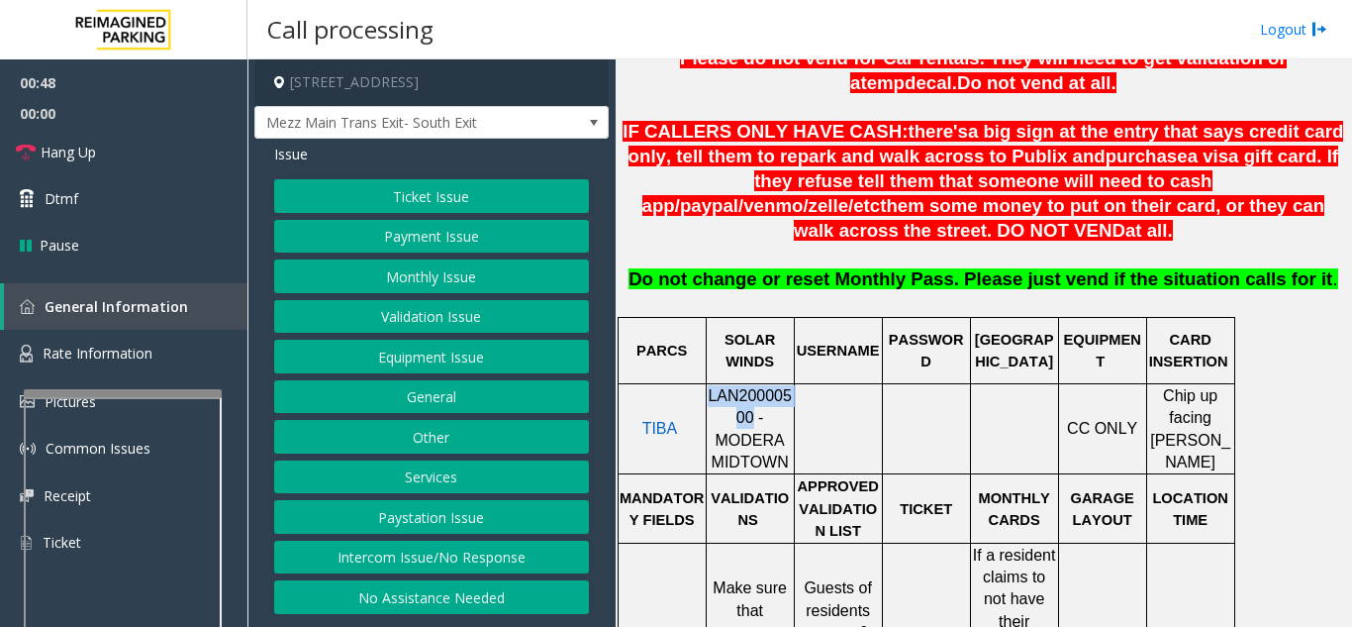
click at [392, 283] on button "Monthly Issue" at bounding box center [431, 276] width 315 height 34
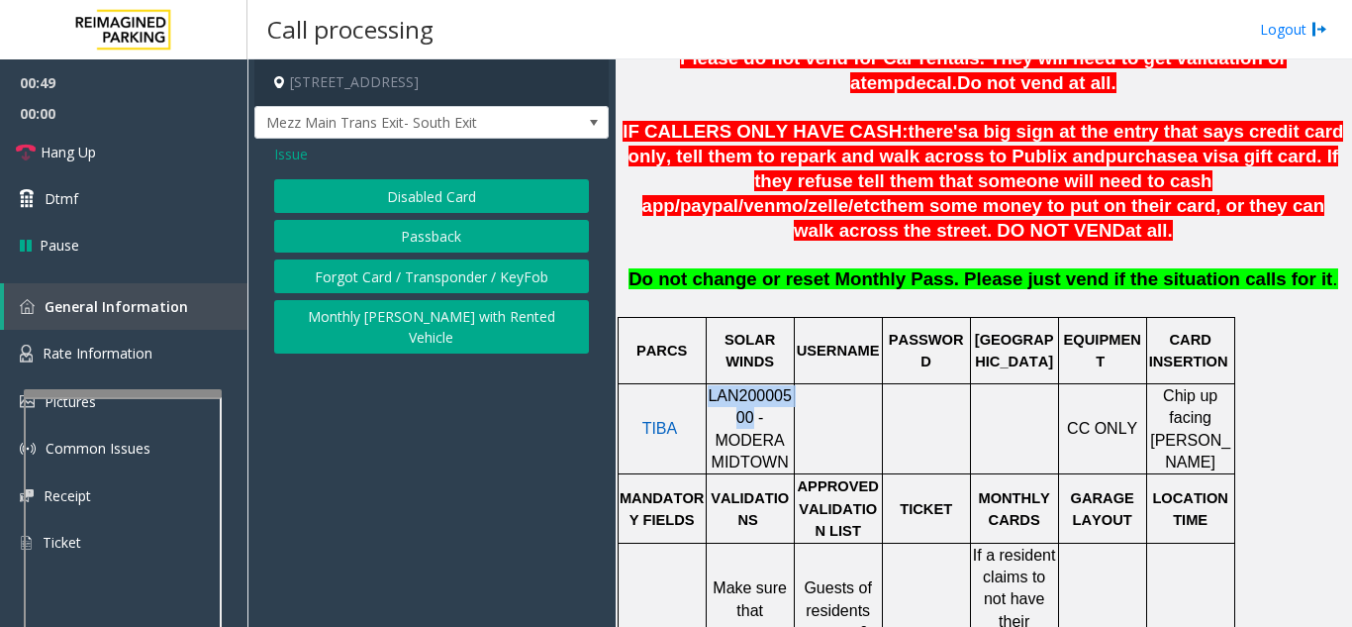
click at [414, 202] on button "Disabled Card" at bounding box center [431, 196] width 315 height 34
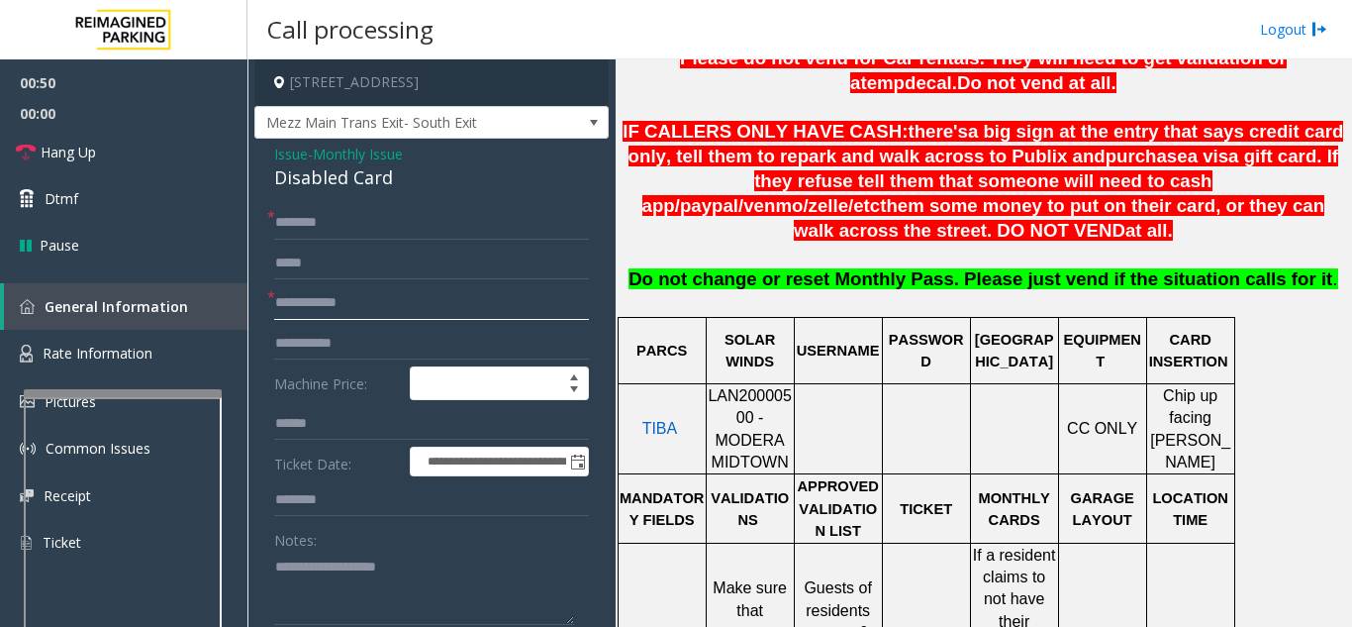
click at [346, 311] on input "text" at bounding box center [431, 303] width 315 height 34
click at [297, 158] on span "Issue" at bounding box center [291, 154] width 34 height 21
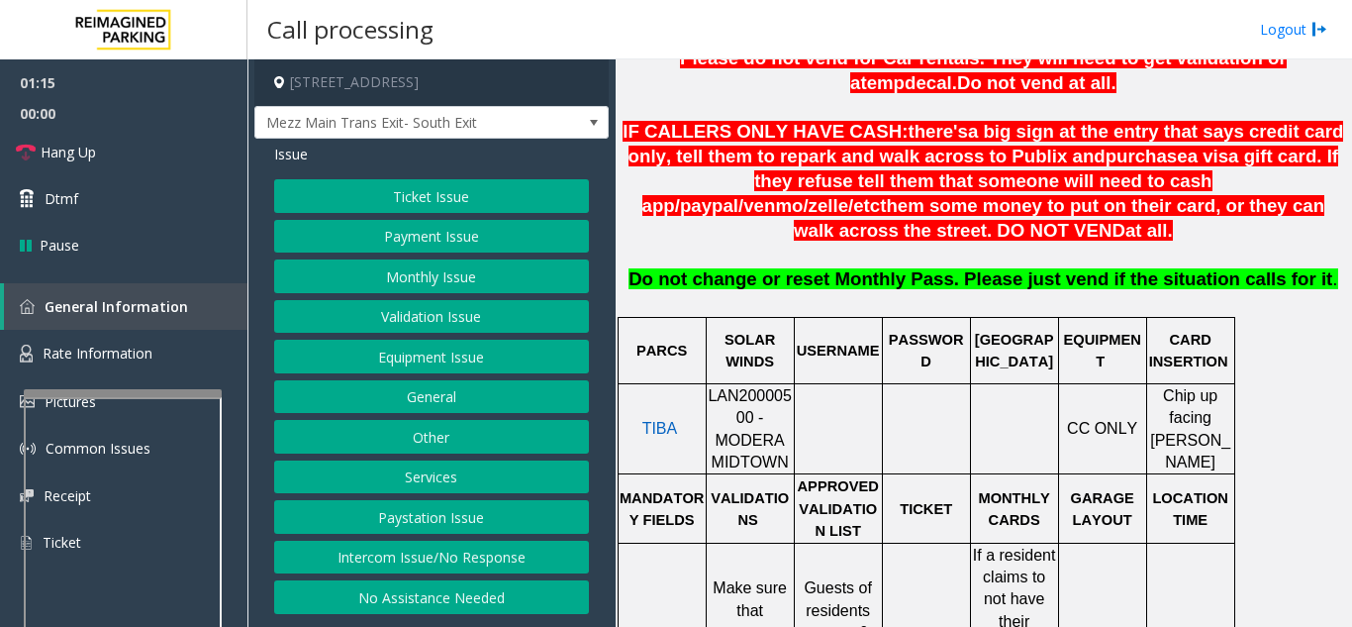
click at [431, 481] on button "Services" at bounding box center [431, 477] width 315 height 34
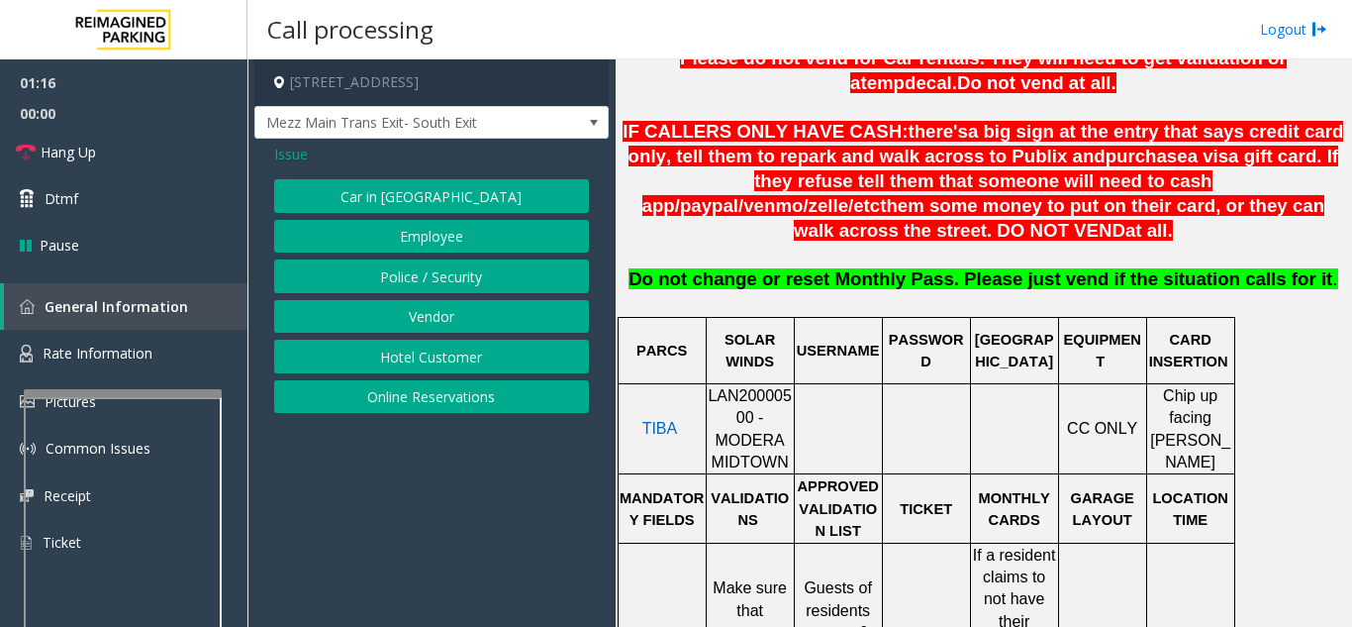
click at [437, 355] on button "Hotel Customer" at bounding box center [431, 356] width 315 height 34
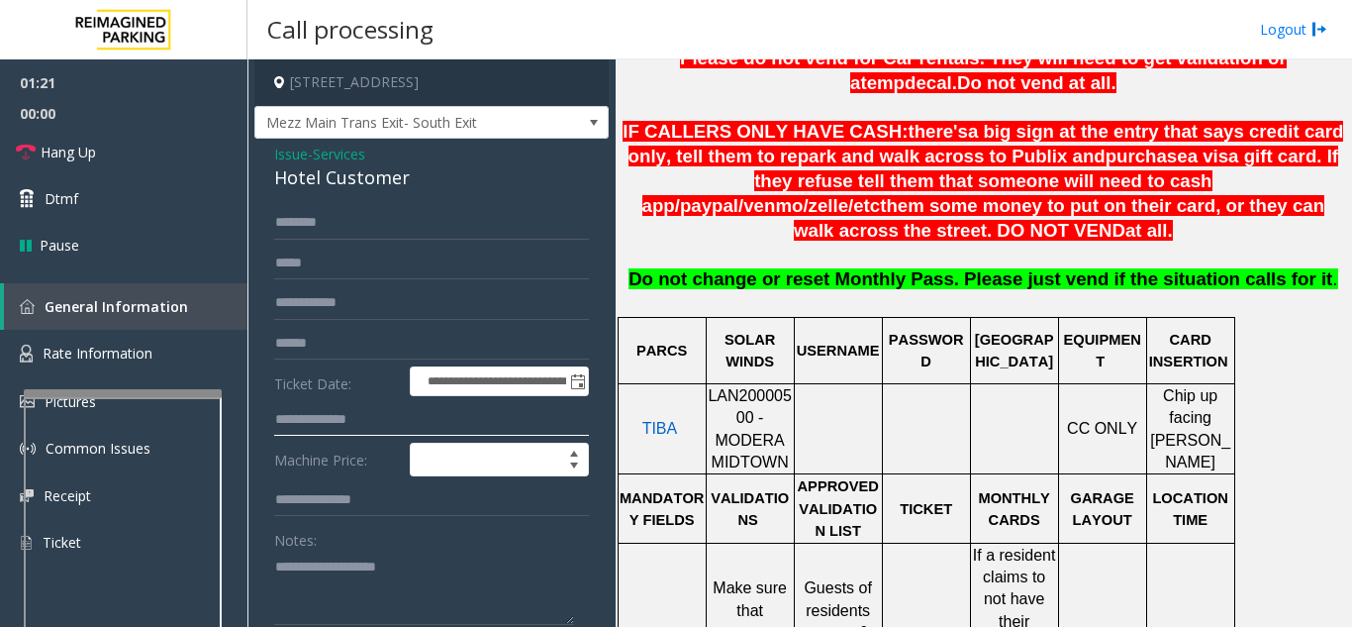
click at [376, 428] on input "text" at bounding box center [431, 420] width 315 height 34
type input "****"
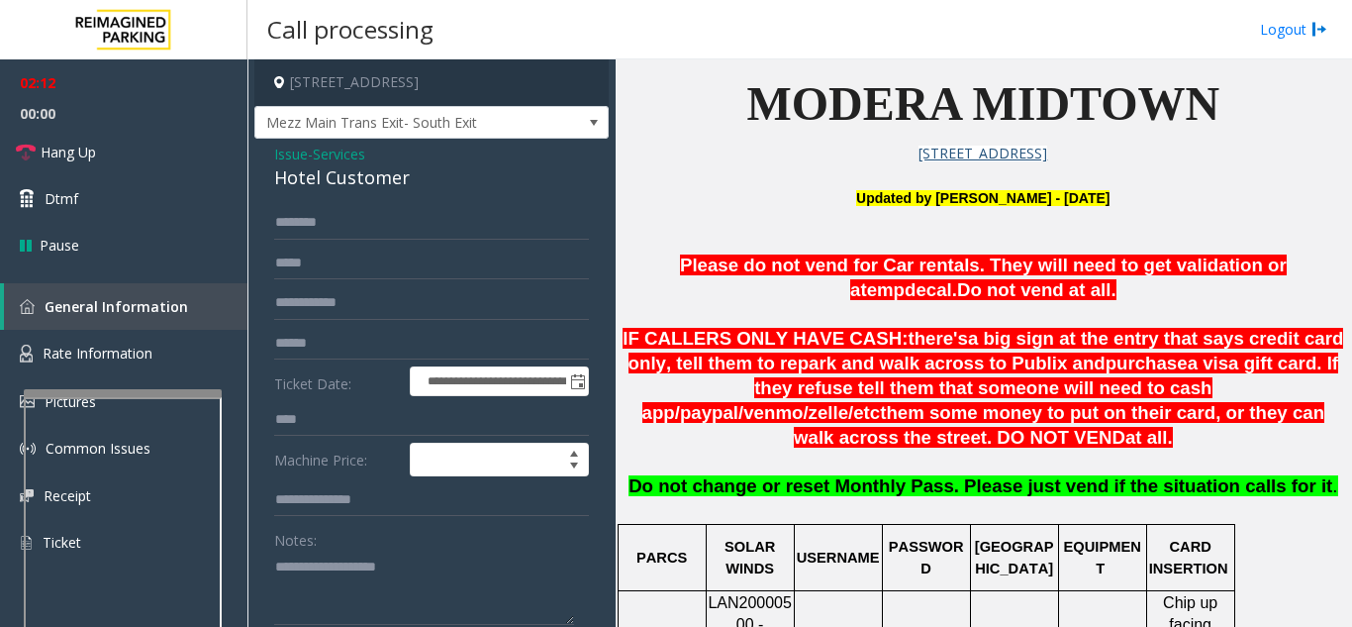
scroll to position [446, 0]
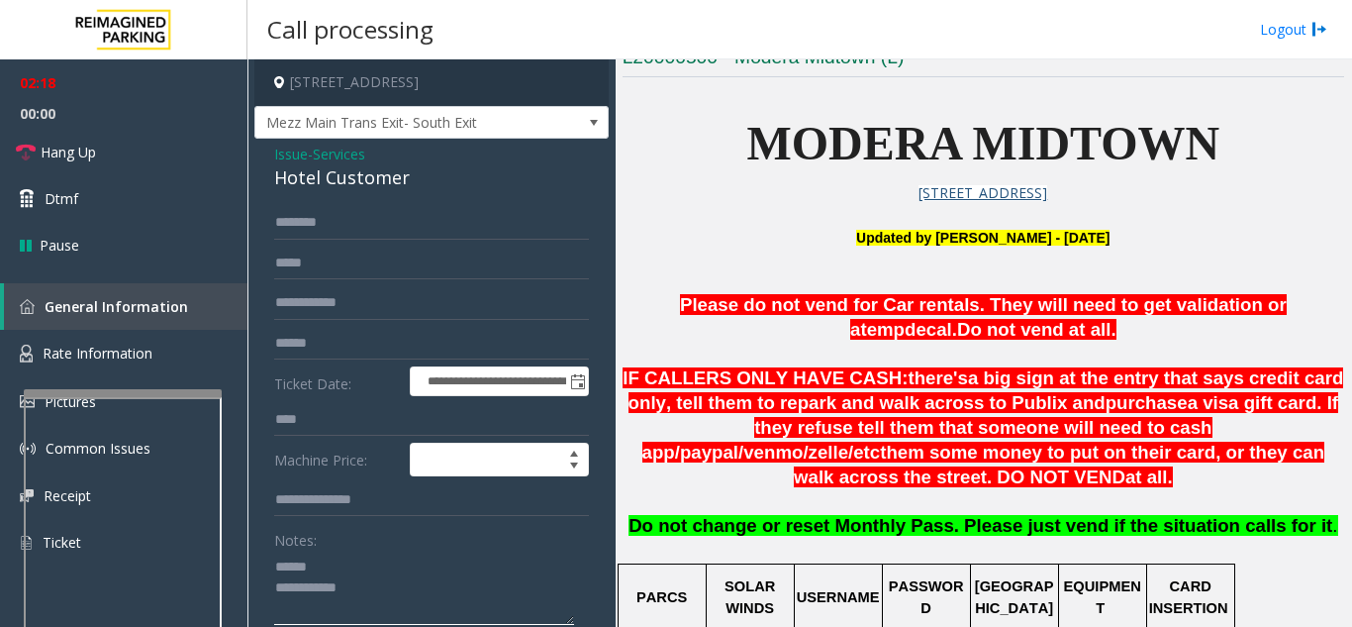
click at [341, 573] on textarea at bounding box center [424, 587] width 300 height 74
click at [146, 353] on span "Rate Information" at bounding box center [98, 352] width 110 height 19
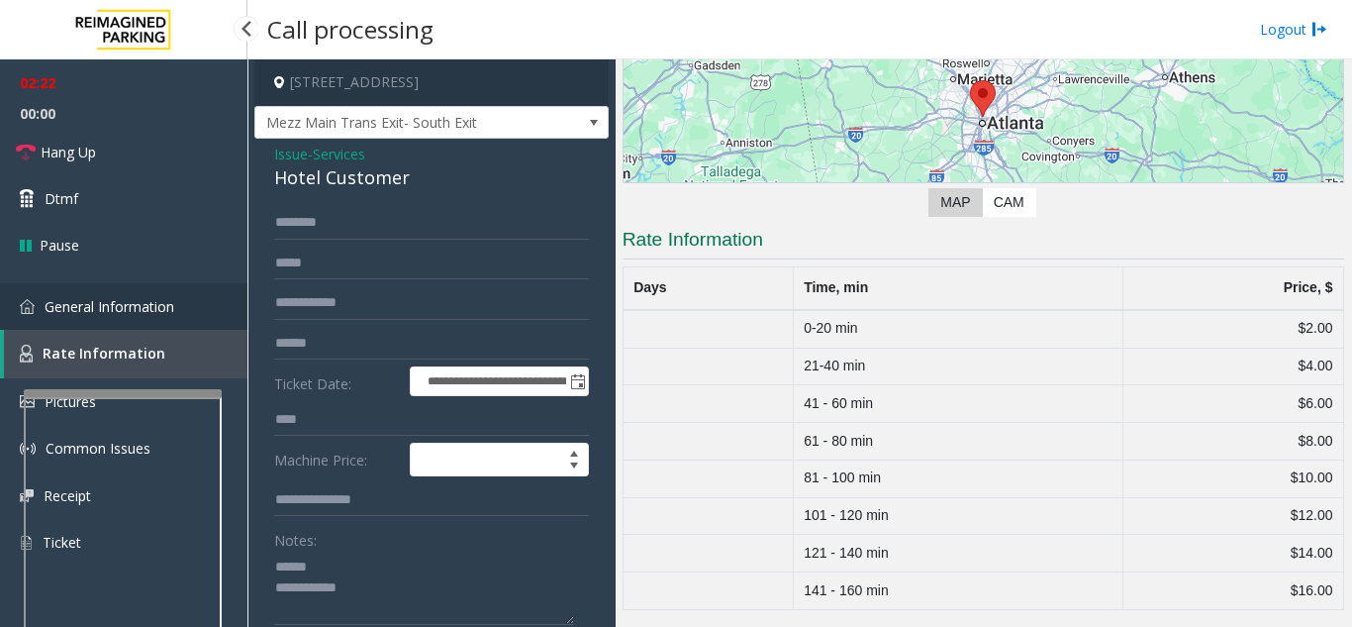
scroll to position [264, 0]
click at [154, 315] on span "General Information" at bounding box center [110, 306] width 130 height 19
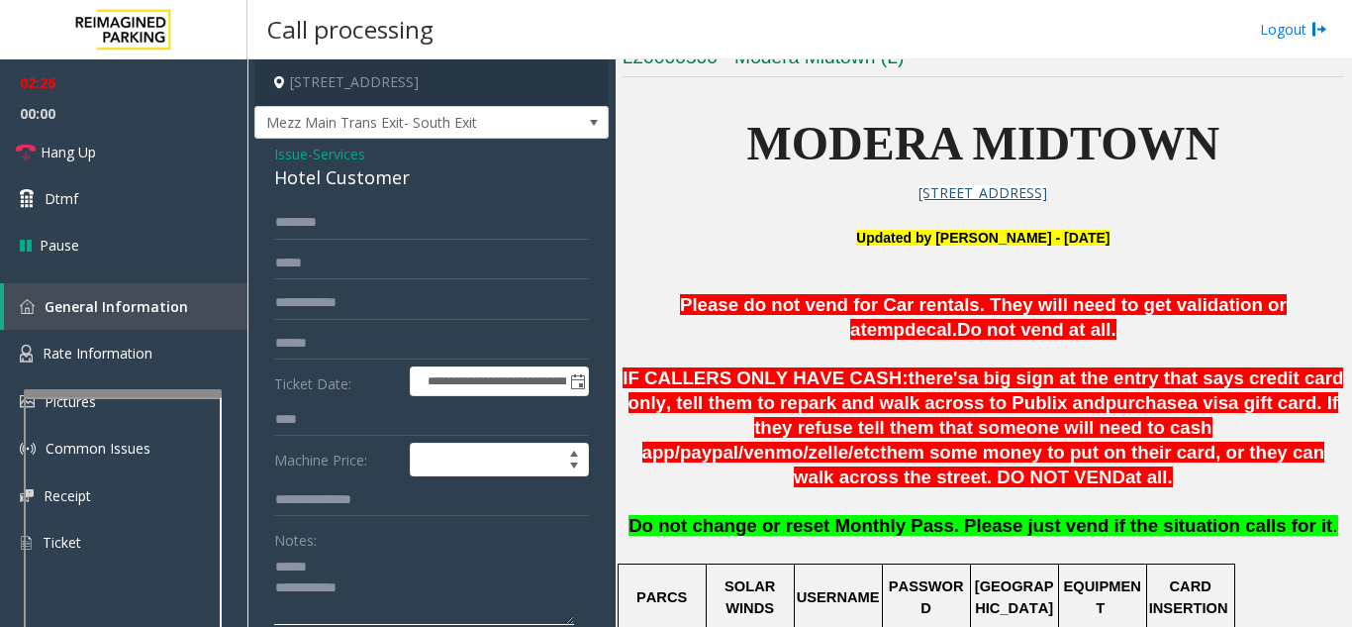
click at [365, 574] on textarea at bounding box center [424, 587] width 300 height 74
drag, startPoint x: 269, startPoint y: 177, endPoint x: 421, endPoint y: 176, distance: 151.4
click at [421, 176] on div "**********" at bounding box center [431, 475] width 354 height 673
click at [427, 589] on textarea at bounding box center [424, 587] width 300 height 74
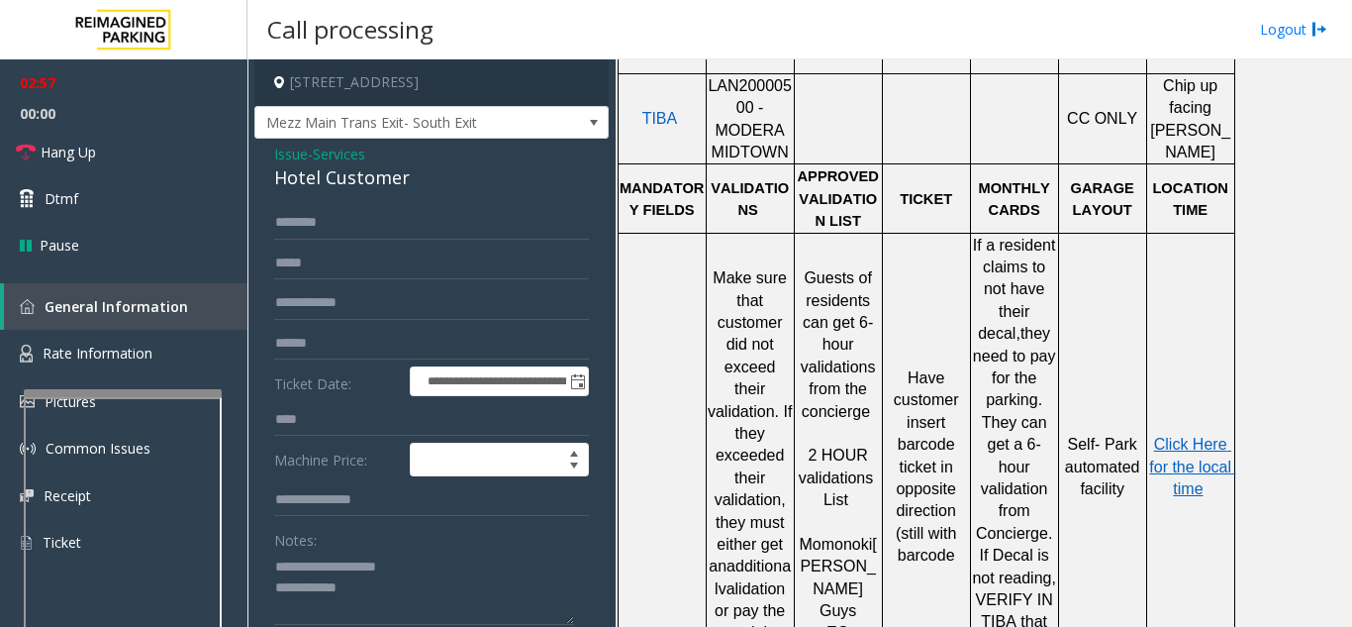
scroll to position [1040, 0]
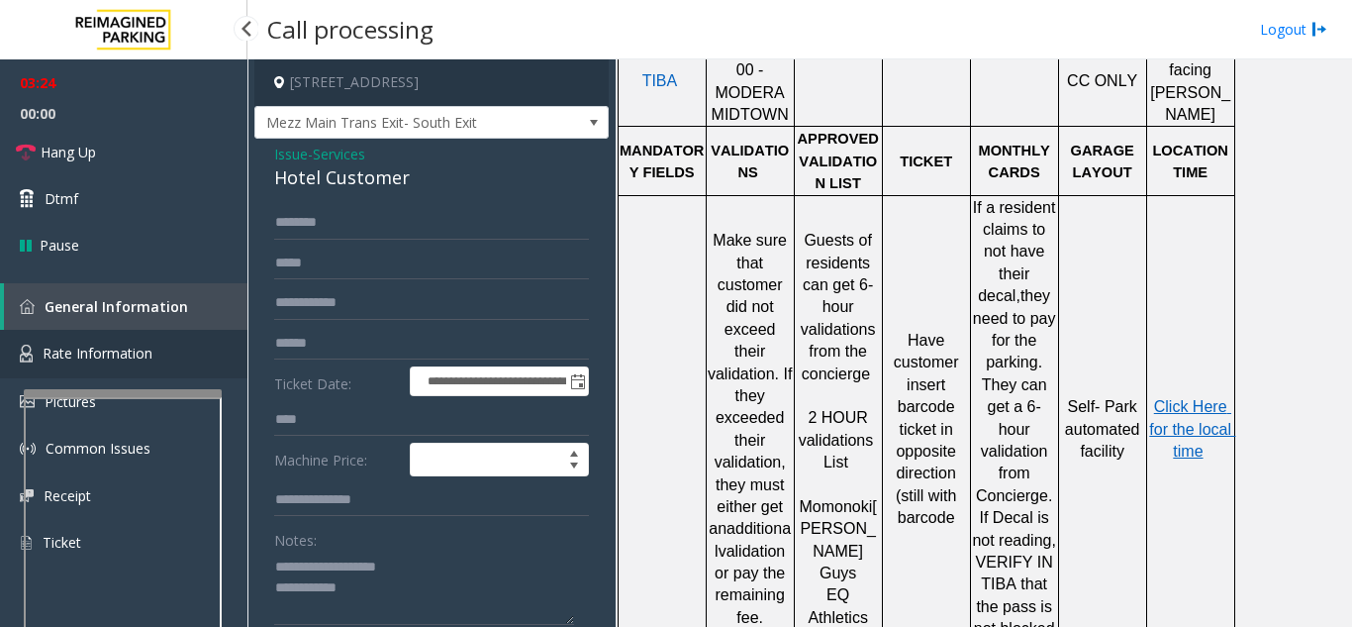
click at [142, 360] on span "Rate Information" at bounding box center [98, 352] width 110 height 19
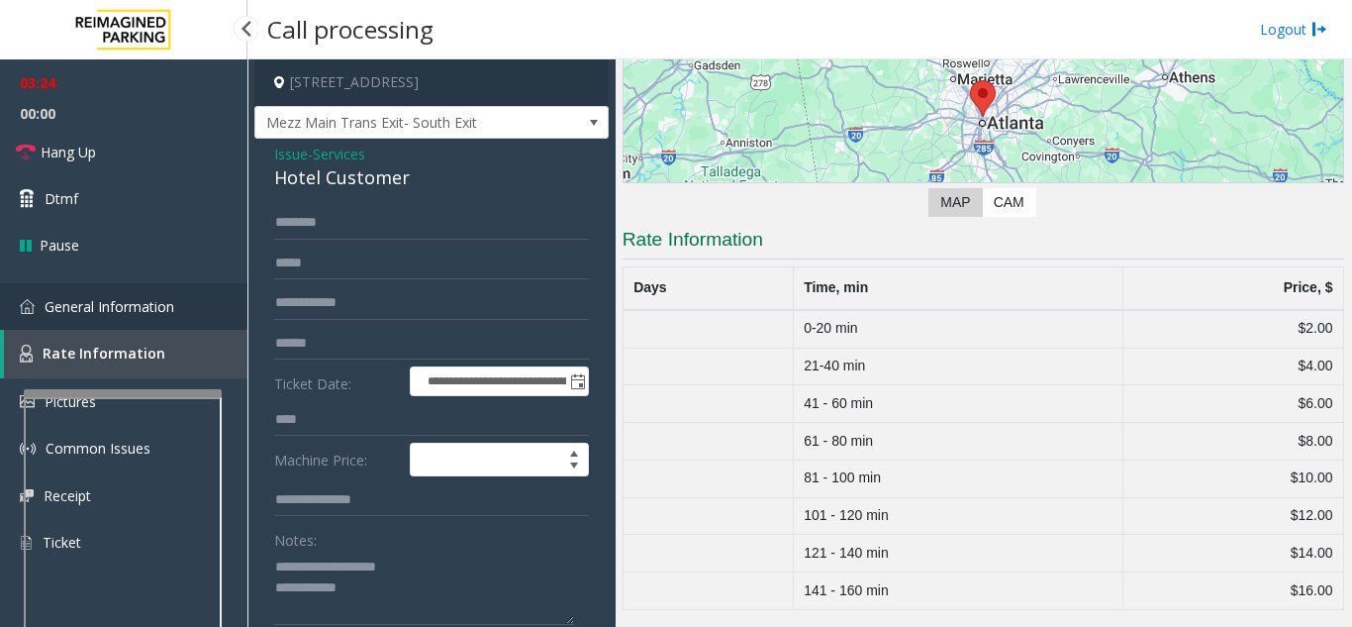
scroll to position [264, 0]
click at [146, 319] on link "General Information" at bounding box center [123, 306] width 247 height 47
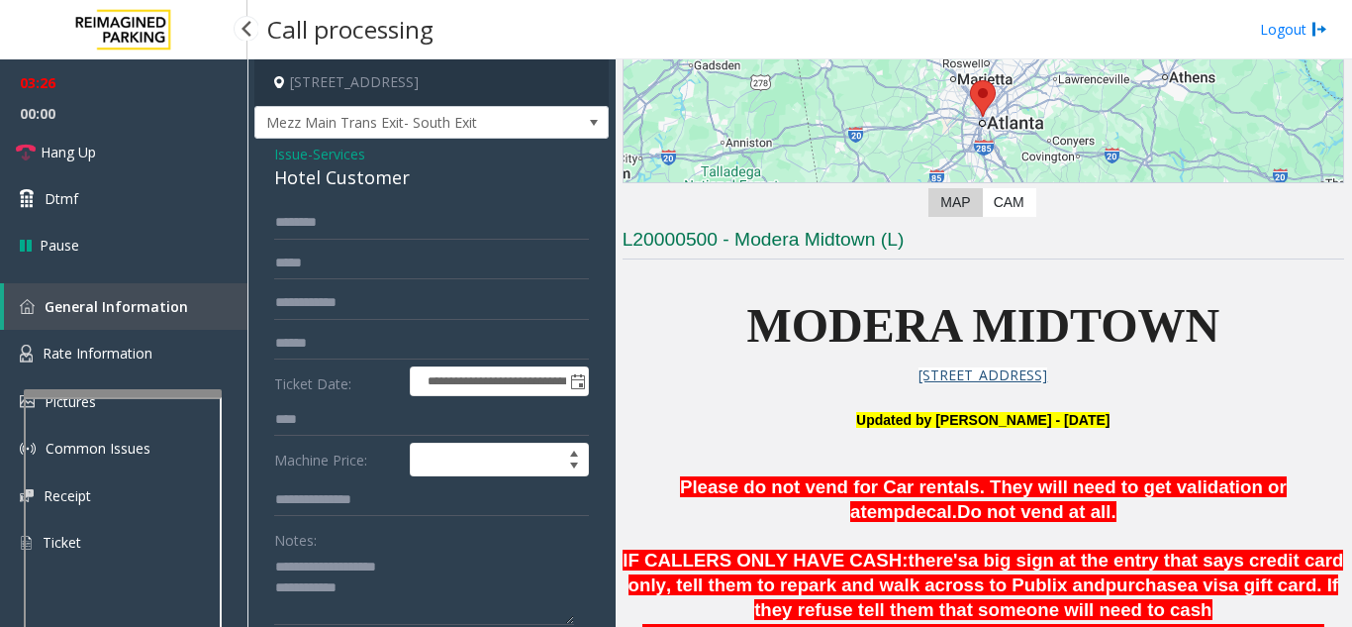
scroll to position [1040, 0]
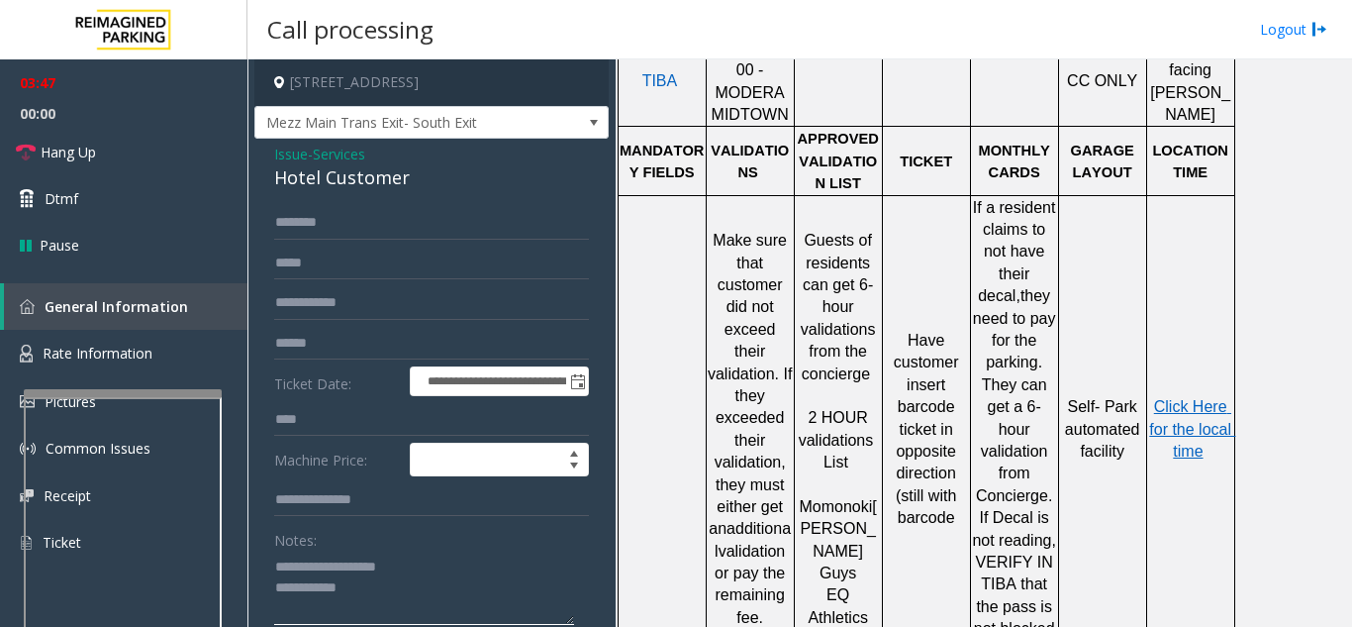
click at [384, 584] on textarea at bounding box center [424, 587] width 300 height 74
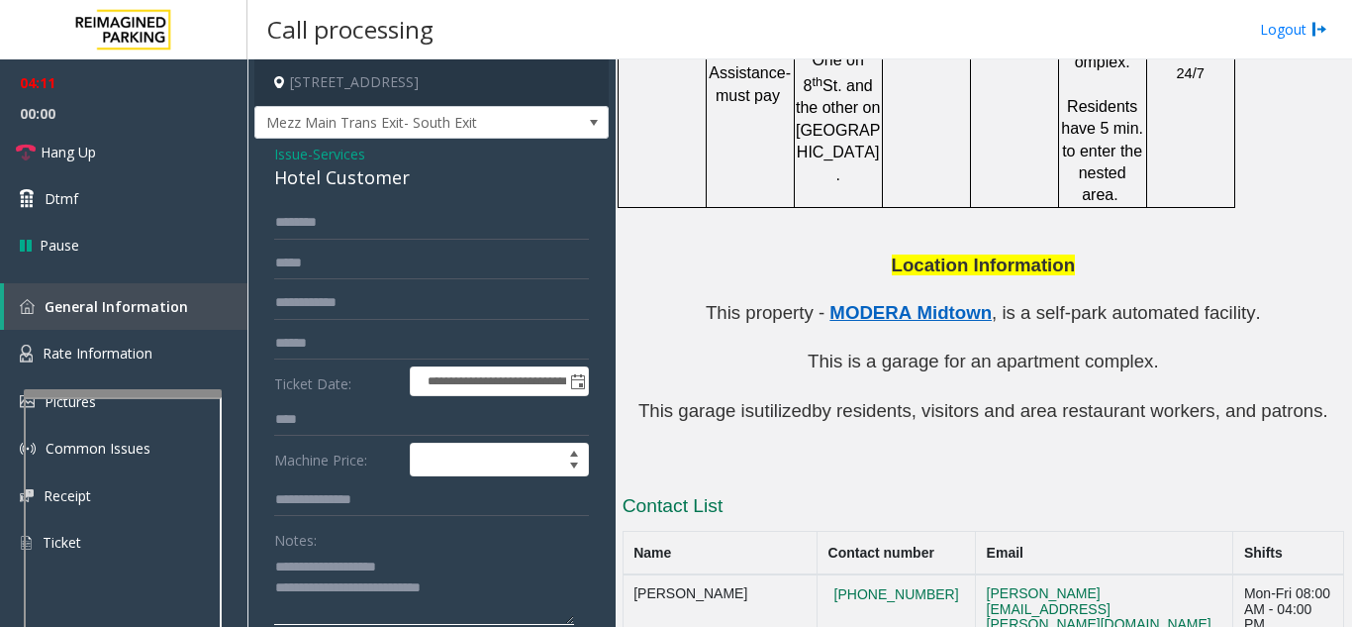
scroll to position [1931, 0]
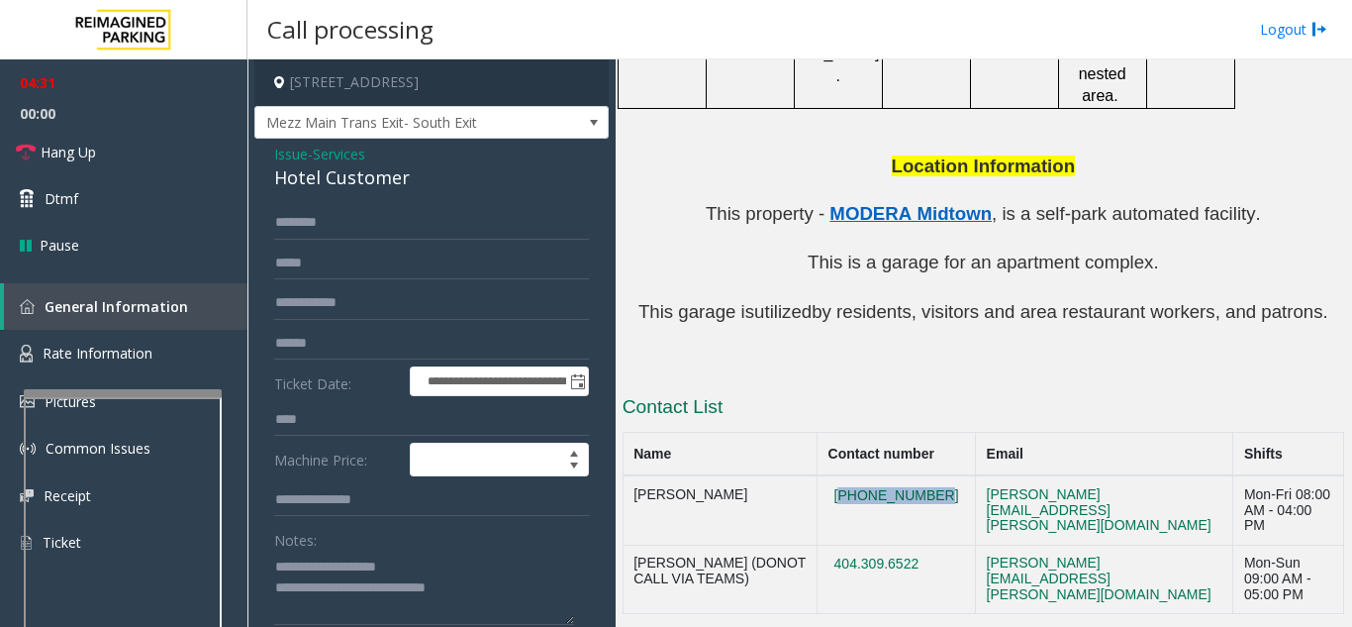
drag, startPoint x: 914, startPoint y: 384, endPoint x: 812, endPoint y: 380, distance: 102.0
click at [818, 475] on td "[PHONE_NUMBER]" at bounding box center [897, 509] width 158 height 69
copy button "[PHONE_NUMBER]"
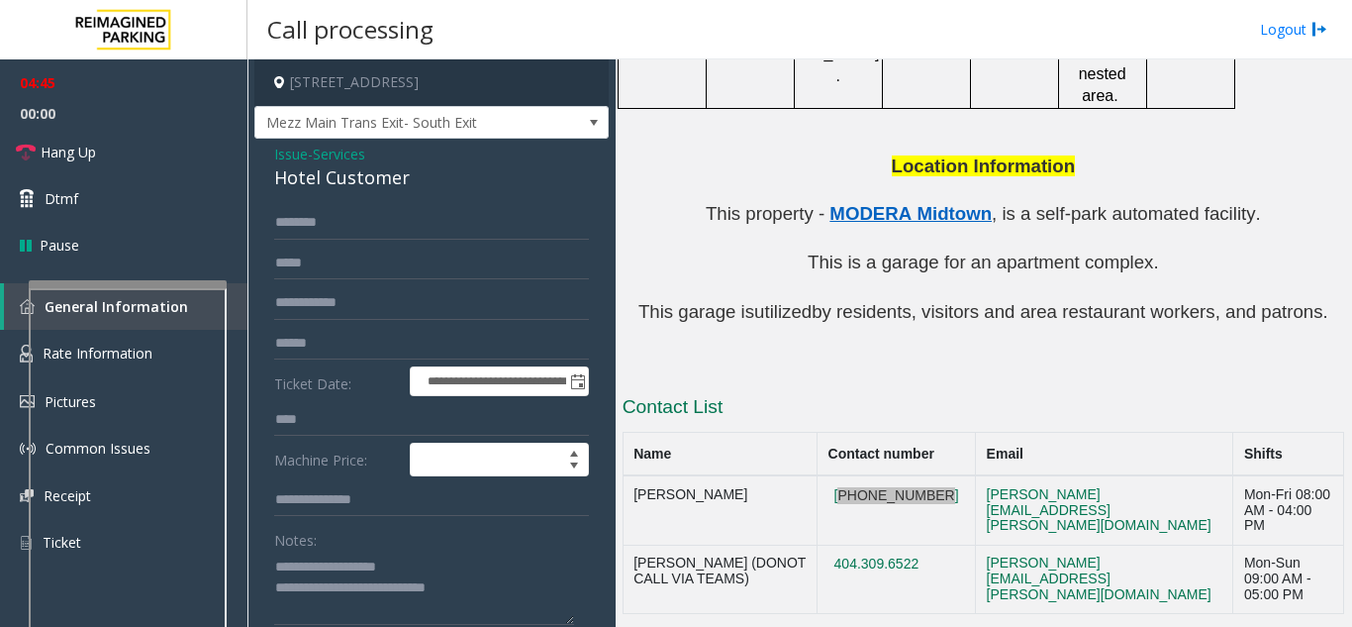
click at [128, 287] on div at bounding box center [128, 284] width 198 height 8
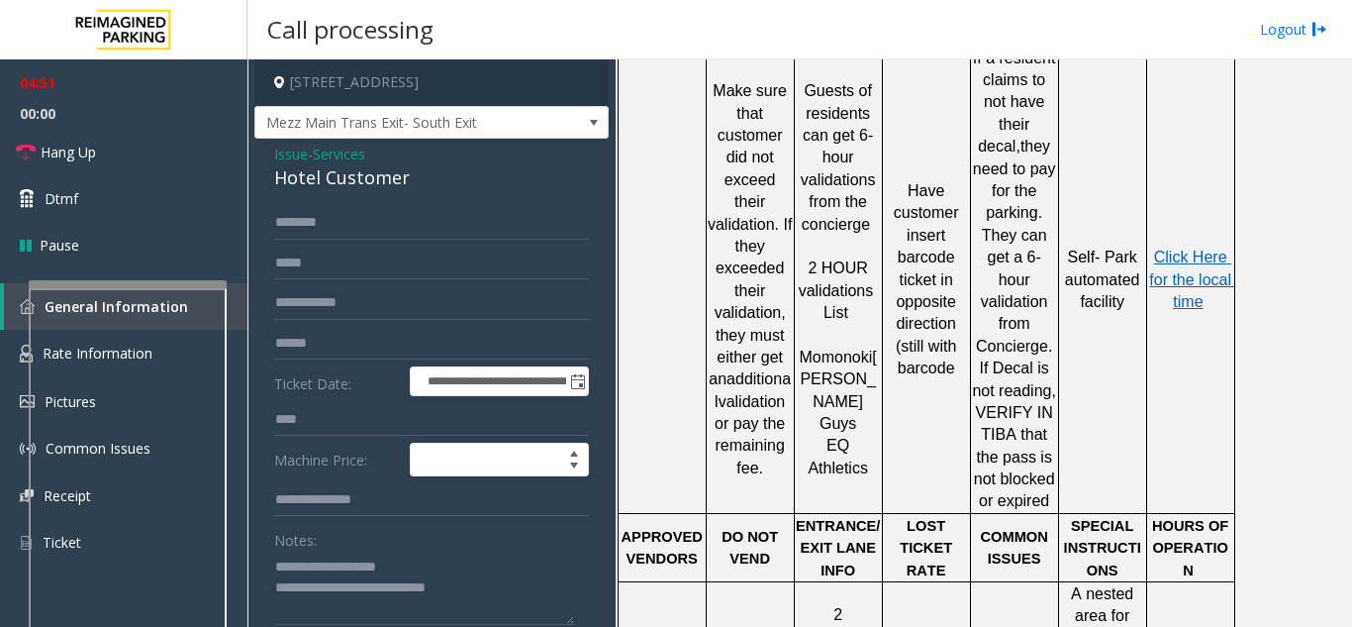
scroll to position [1139, 0]
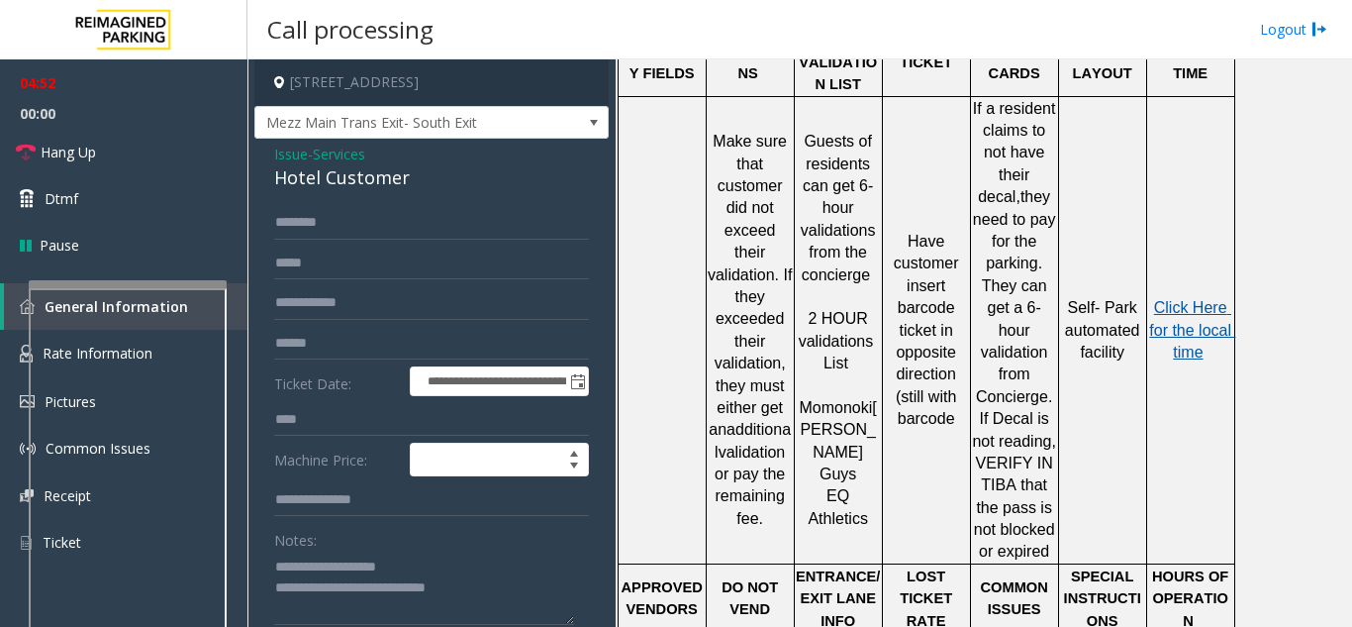
click at [1185, 299] on span "Click Here for the local time" at bounding box center [1192, 329] width 86 height 61
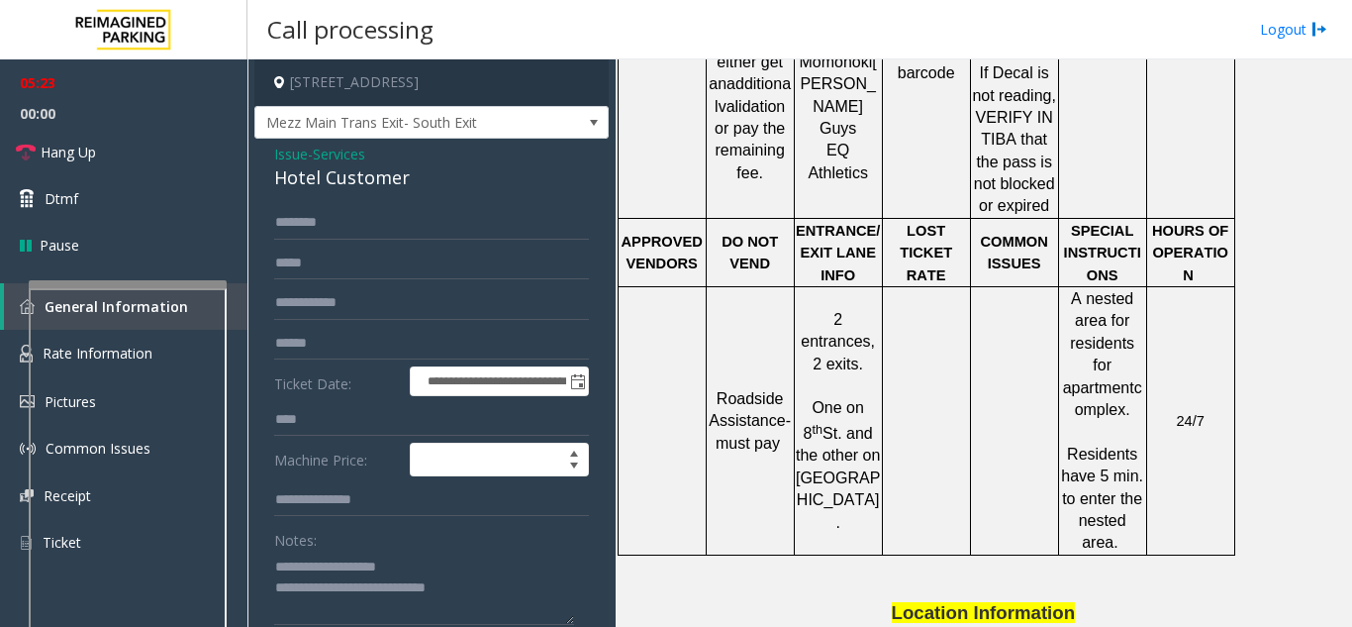
scroll to position [1436, 0]
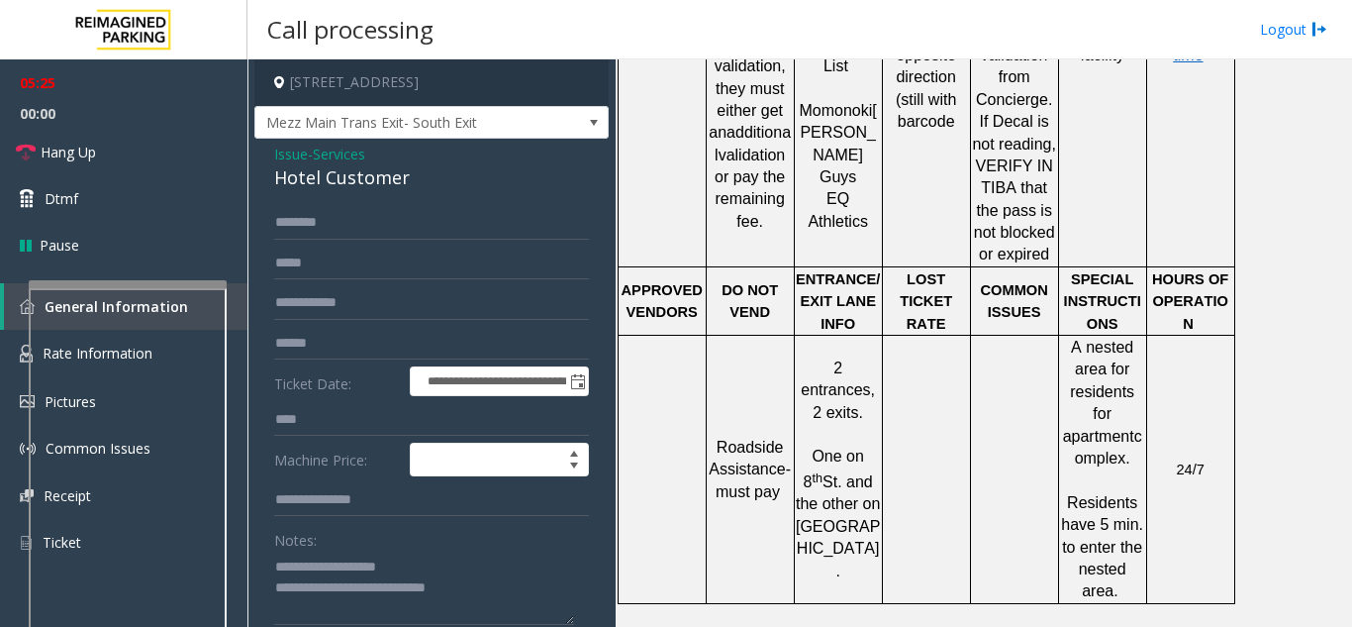
click at [993, 379] on td at bounding box center [1014, 470] width 88 height 268
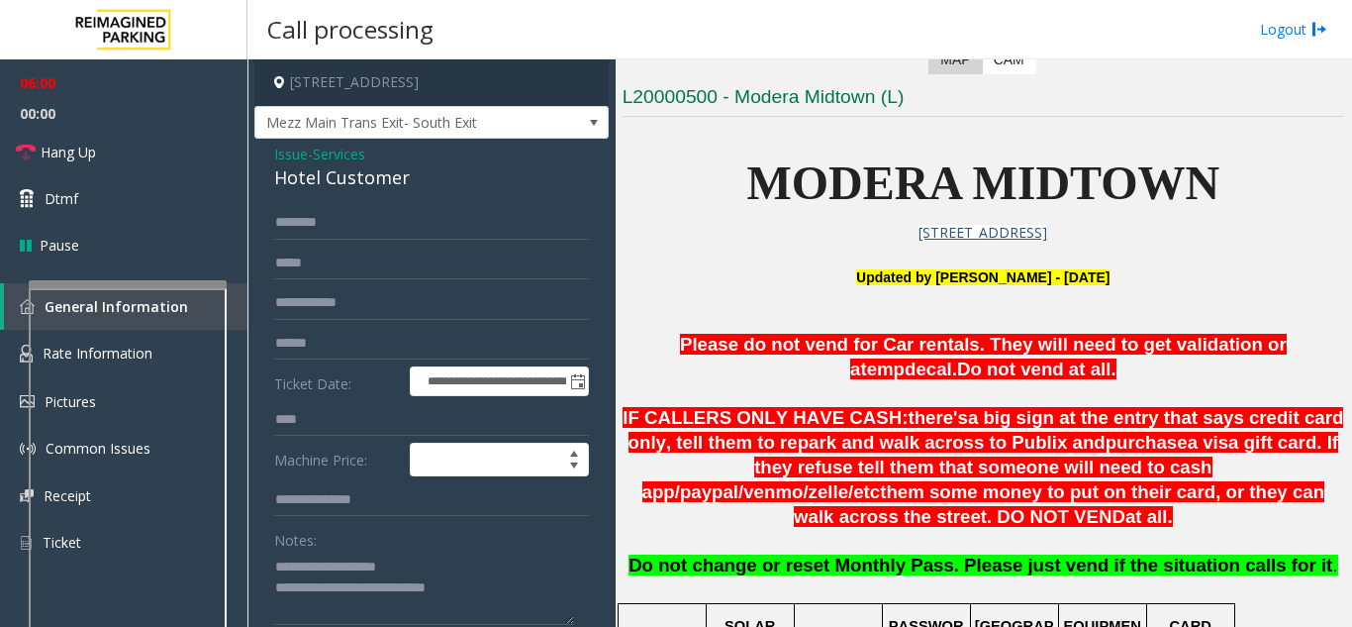
scroll to position [396, 0]
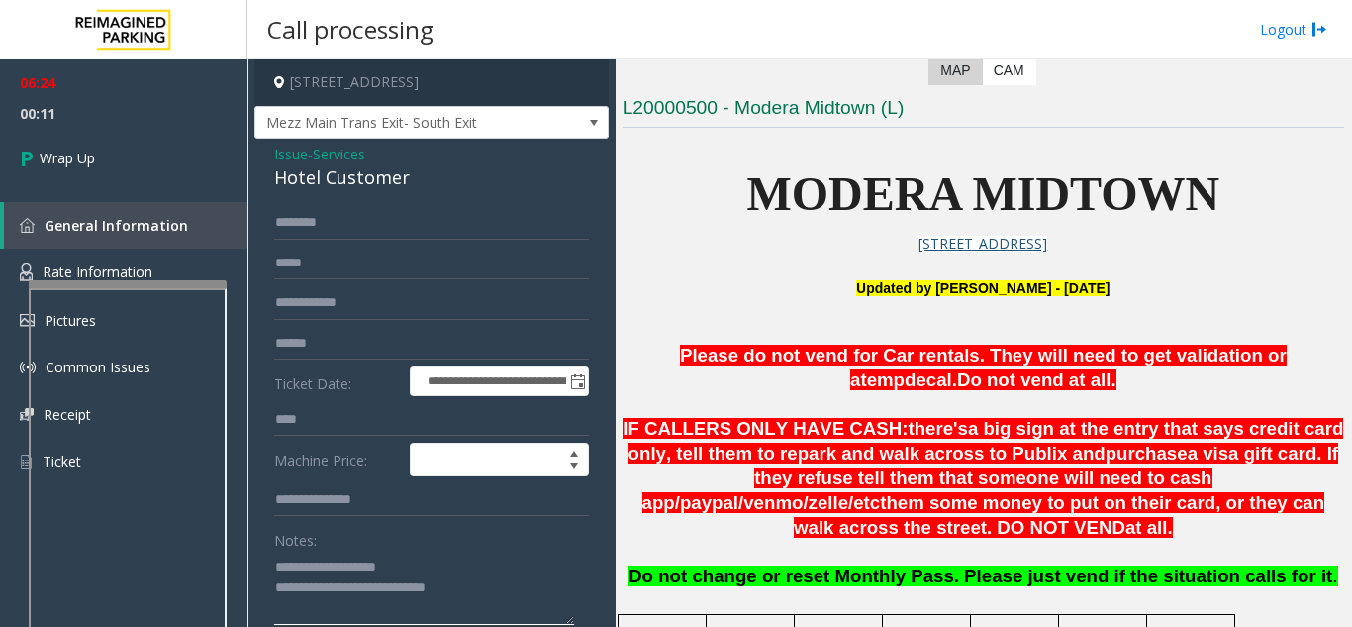
click at [513, 589] on textarea at bounding box center [424, 587] width 300 height 74
paste textarea "**********"
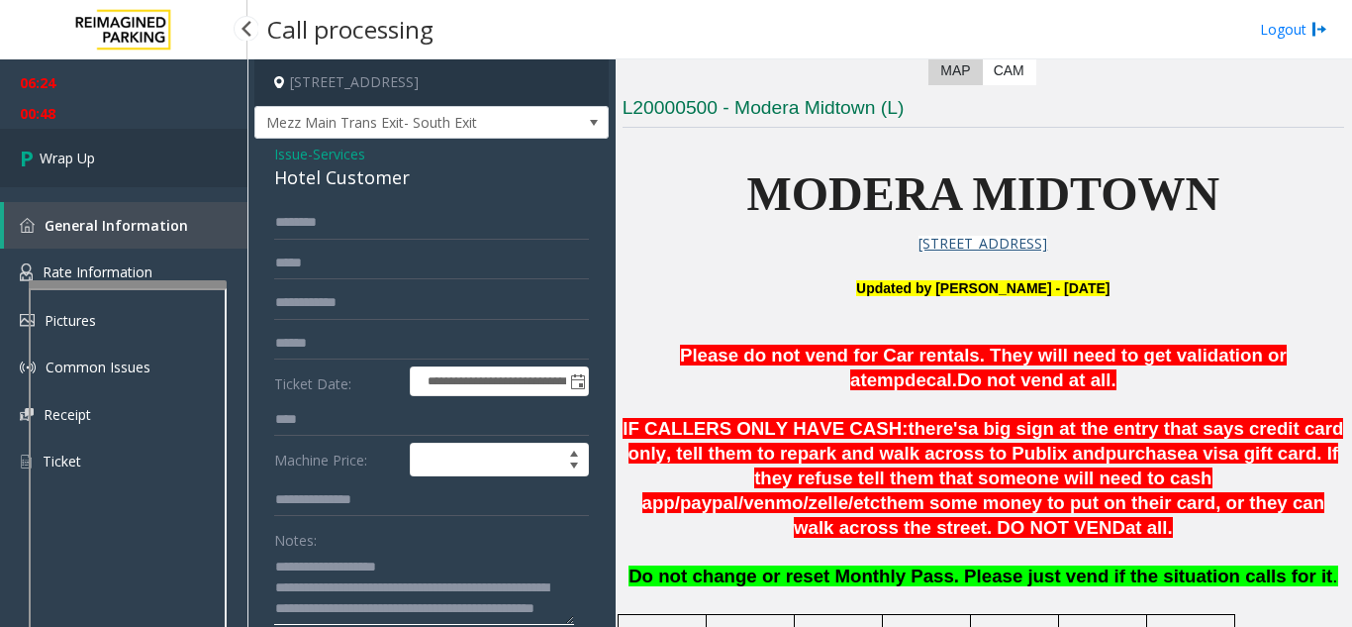
type textarea "**********"
click at [131, 183] on link "Wrap Up" at bounding box center [123, 158] width 247 height 58
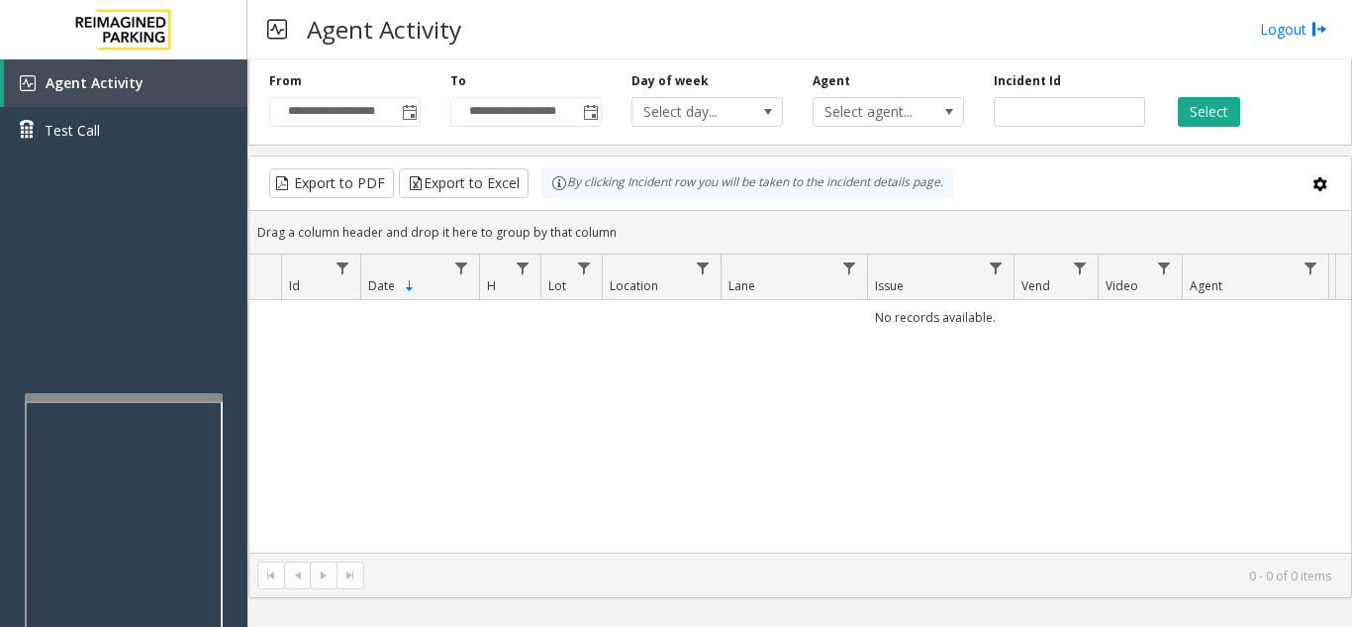
click at [122, 397] on div at bounding box center [124, 397] width 198 height 8
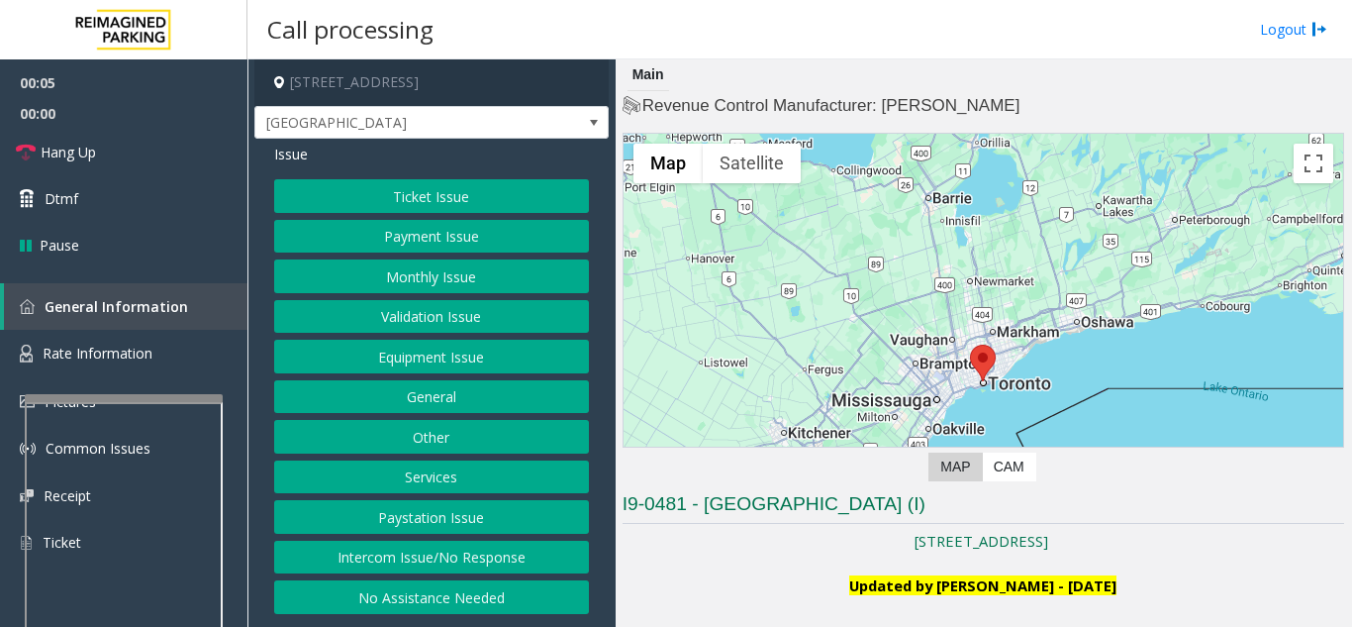
scroll to position [297, 0]
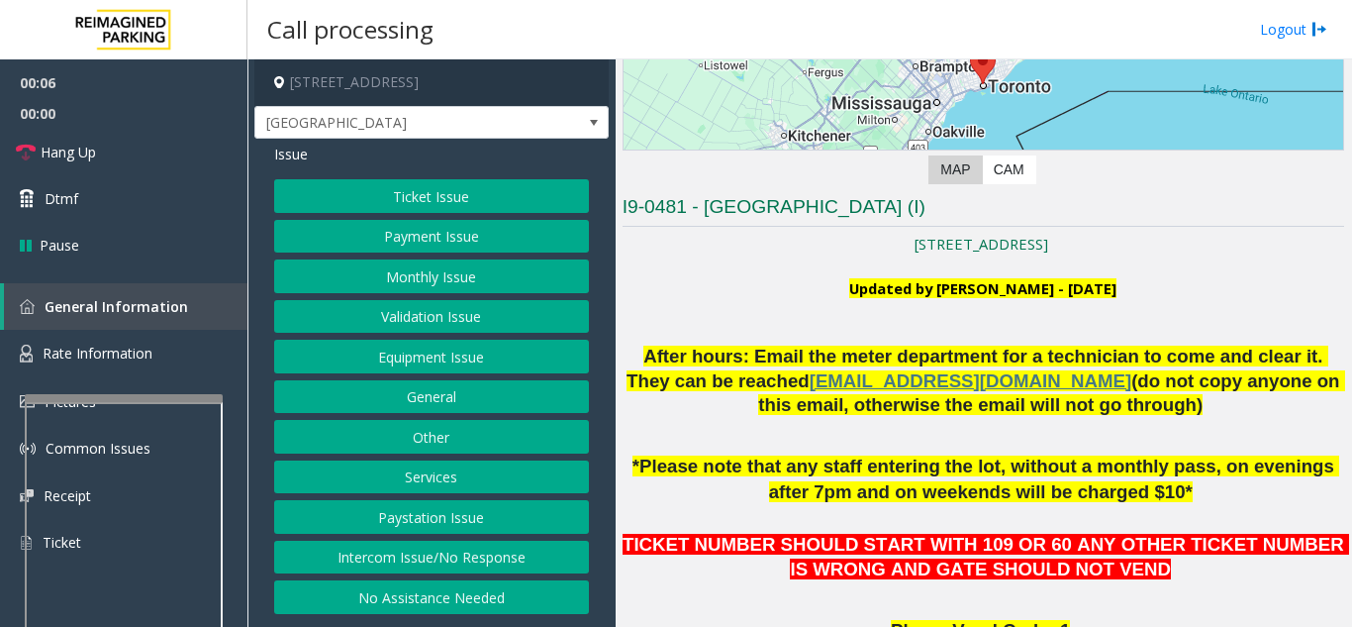
click at [512, 205] on button "Ticket Issue" at bounding box center [431, 196] width 315 height 34
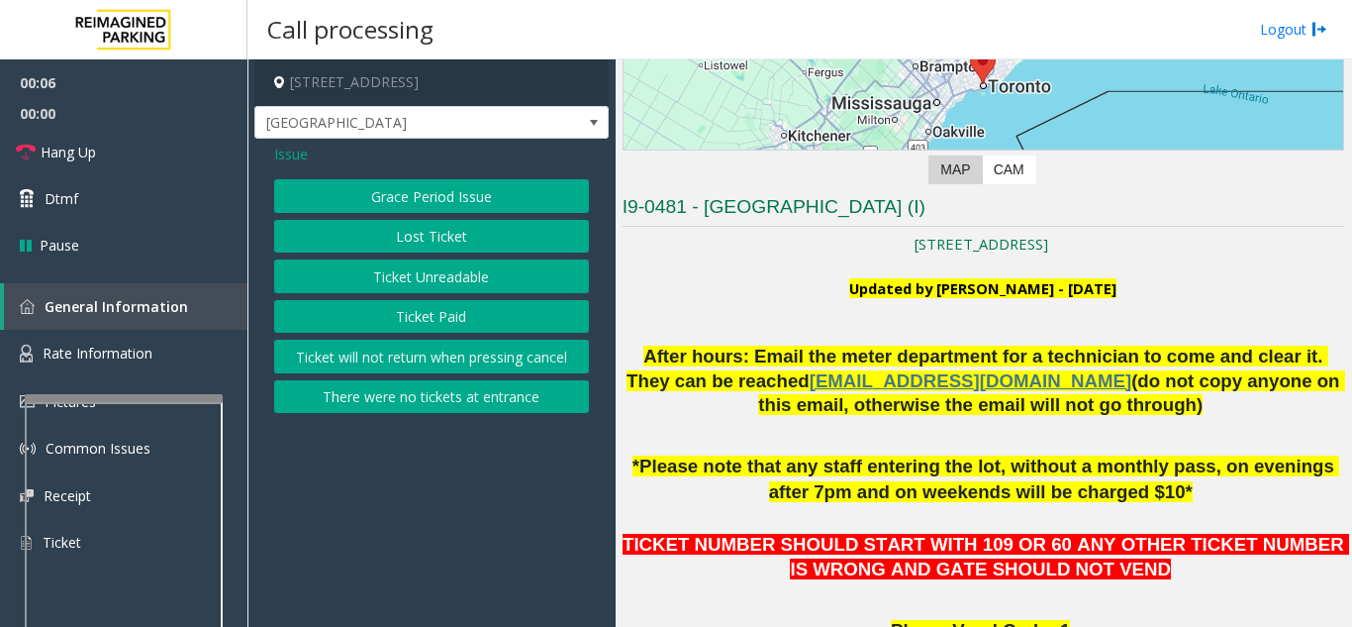
click at [468, 284] on button "Ticket Unreadable" at bounding box center [431, 276] width 315 height 34
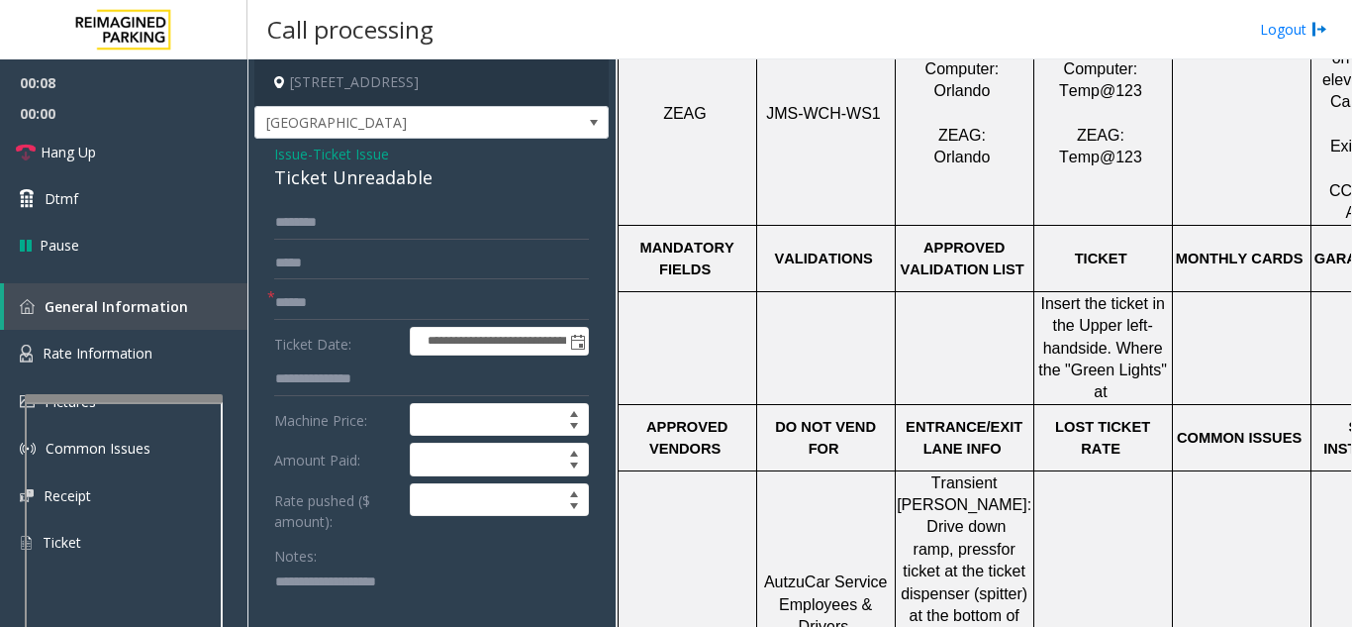
scroll to position [1089, 0]
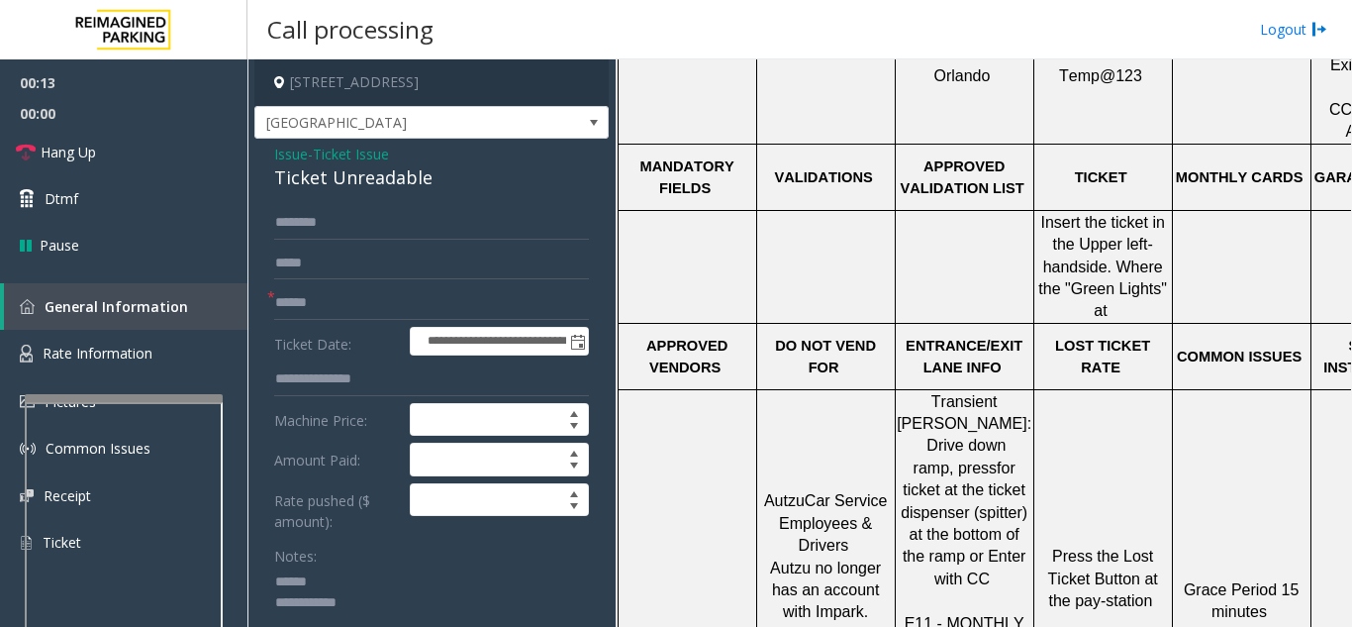
click at [401, 574] on textarea at bounding box center [424, 603] width 300 height 74
drag, startPoint x: 265, startPoint y: 177, endPoint x: 440, endPoint y: 178, distance: 175.2
type textarea "**********"
click at [475, 295] on input "text" at bounding box center [431, 303] width 315 height 34
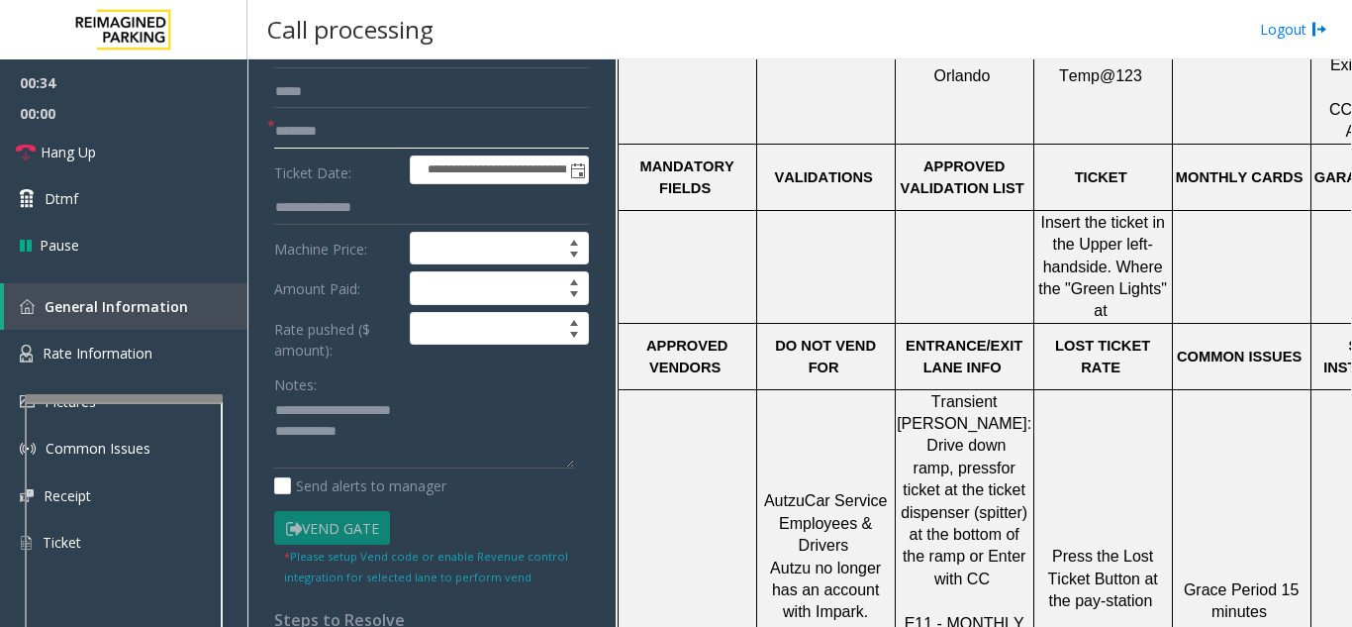
scroll to position [198, 0]
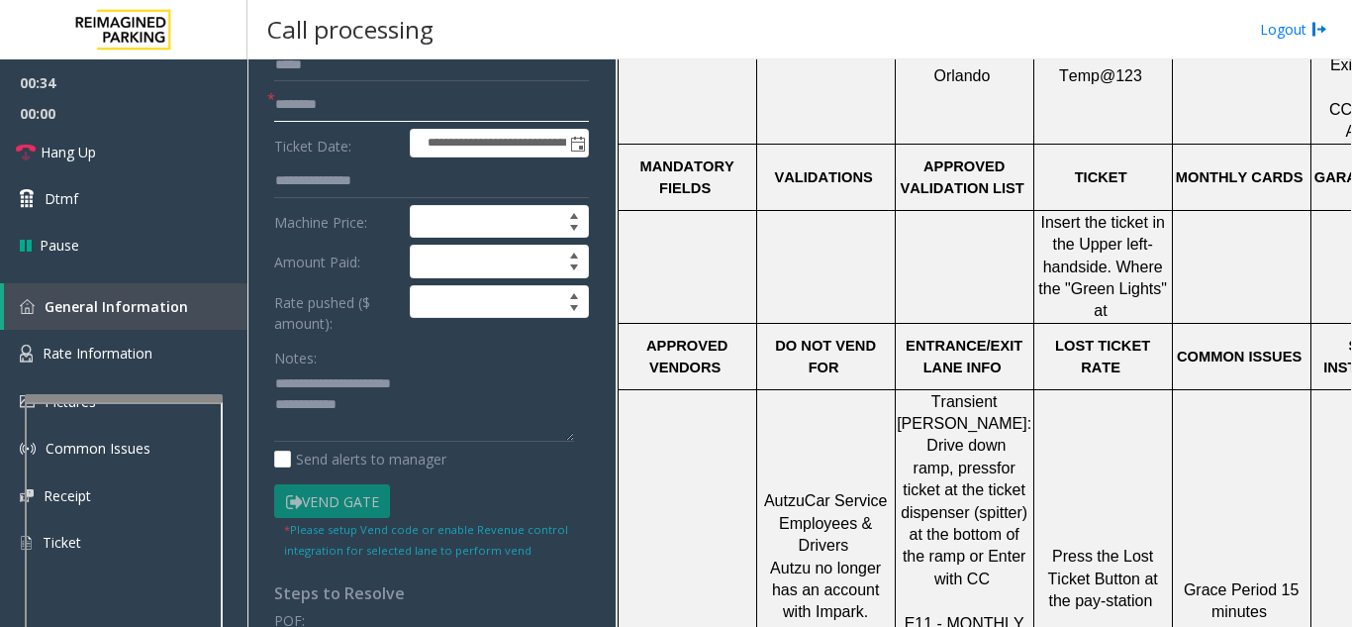
type input "********"
click at [428, 414] on textarea at bounding box center [424, 405] width 300 height 74
type textarea "**********"
click at [117, 186] on link "Dtmf" at bounding box center [123, 198] width 247 height 47
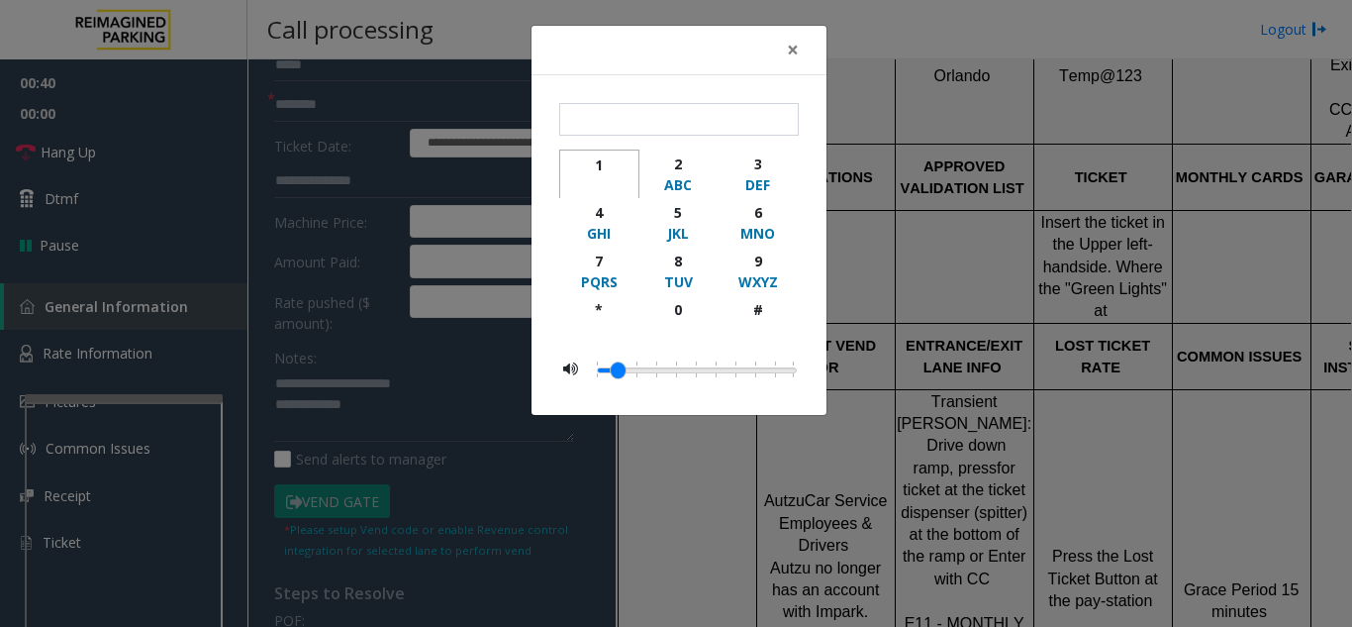
click at [597, 169] on div "1" at bounding box center [599, 164] width 54 height 21
type input "*"
click at [802, 48] on button "×" at bounding box center [793, 50] width 40 height 48
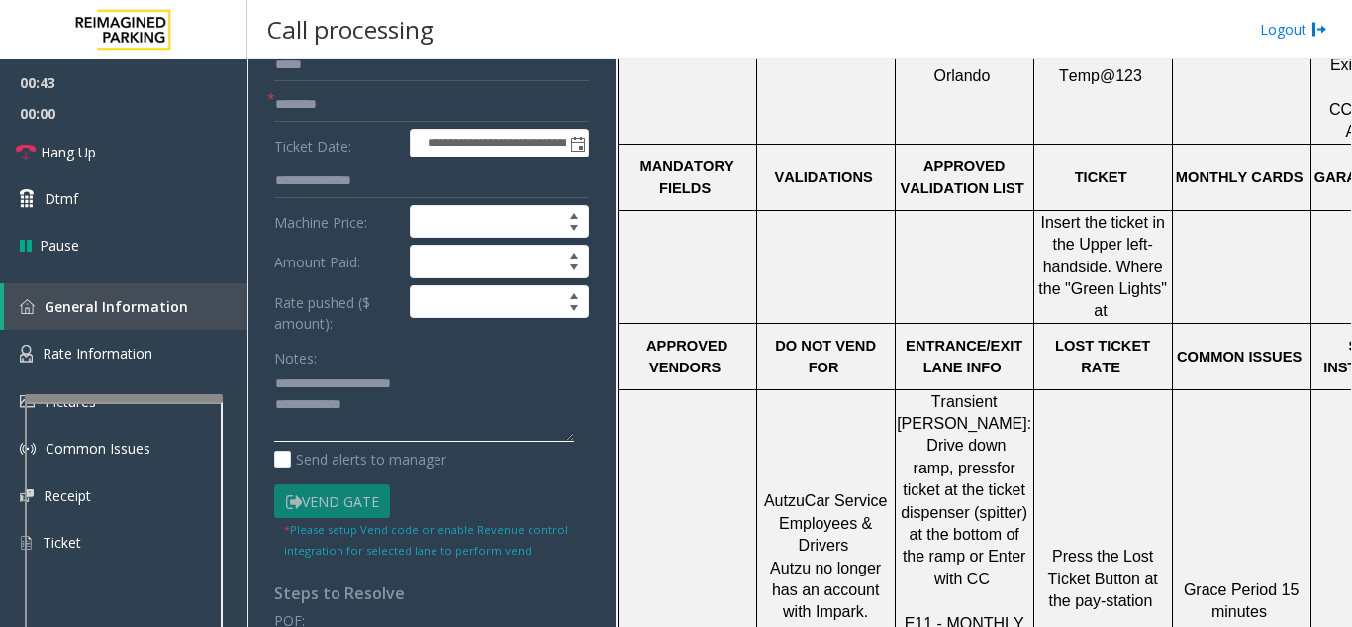
click at [451, 397] on textarea at bounding box center [424, 405] width 300 height 74
type textarea "**********"
click at [521, 356] on div "Notes:" at bounding box center [431, 391] width 315 height 102
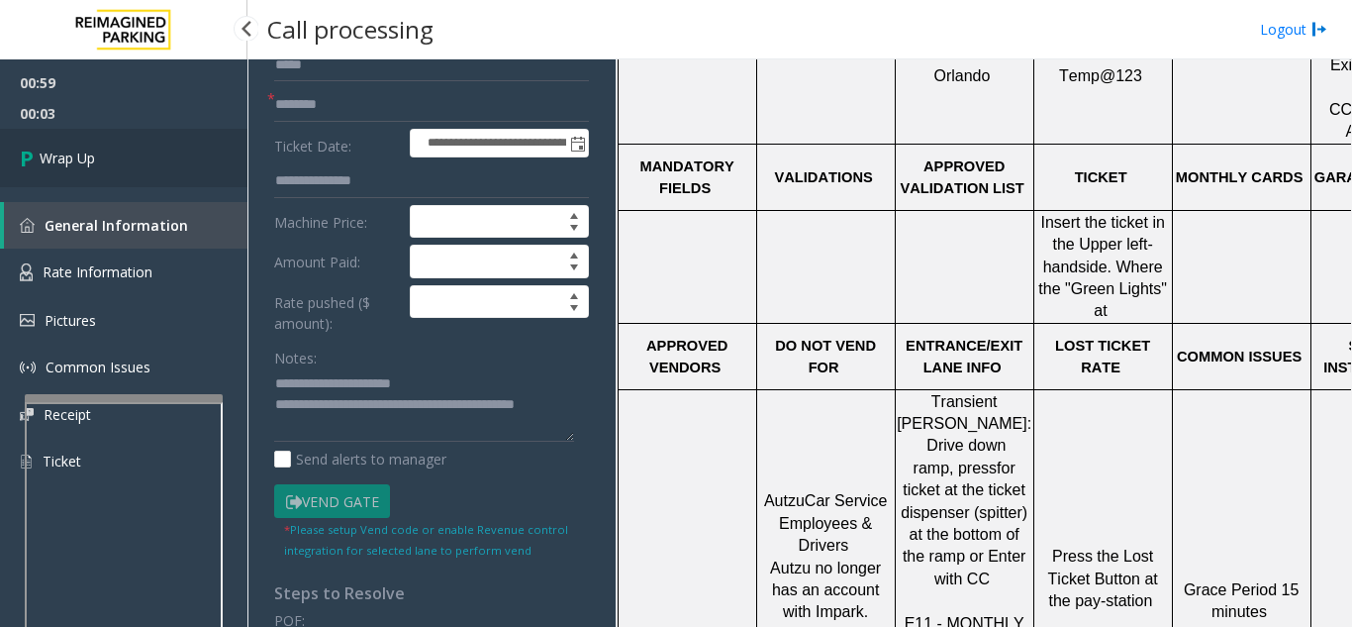
click at [118, 151] on link "Wrap Up" at bounding box center [123, 158] width 247 height 58
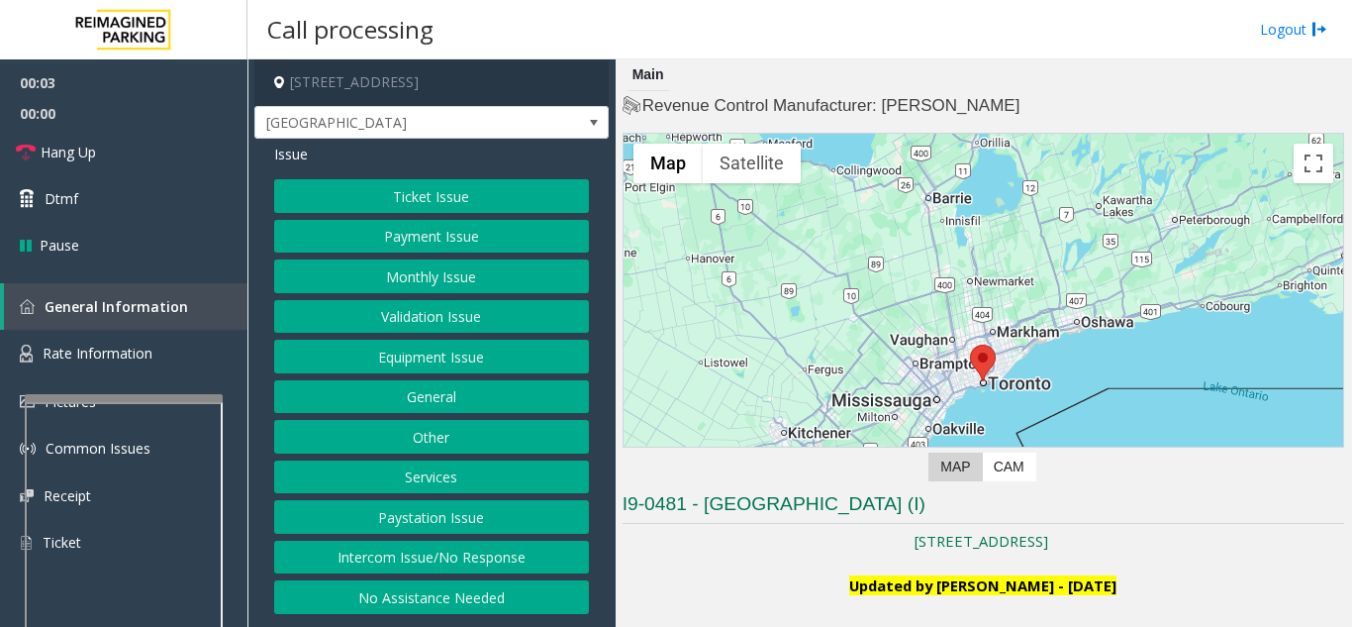
click at [440, 197] on button "Ticket Issue" at bounding box center [431, 196] width 315 height 34
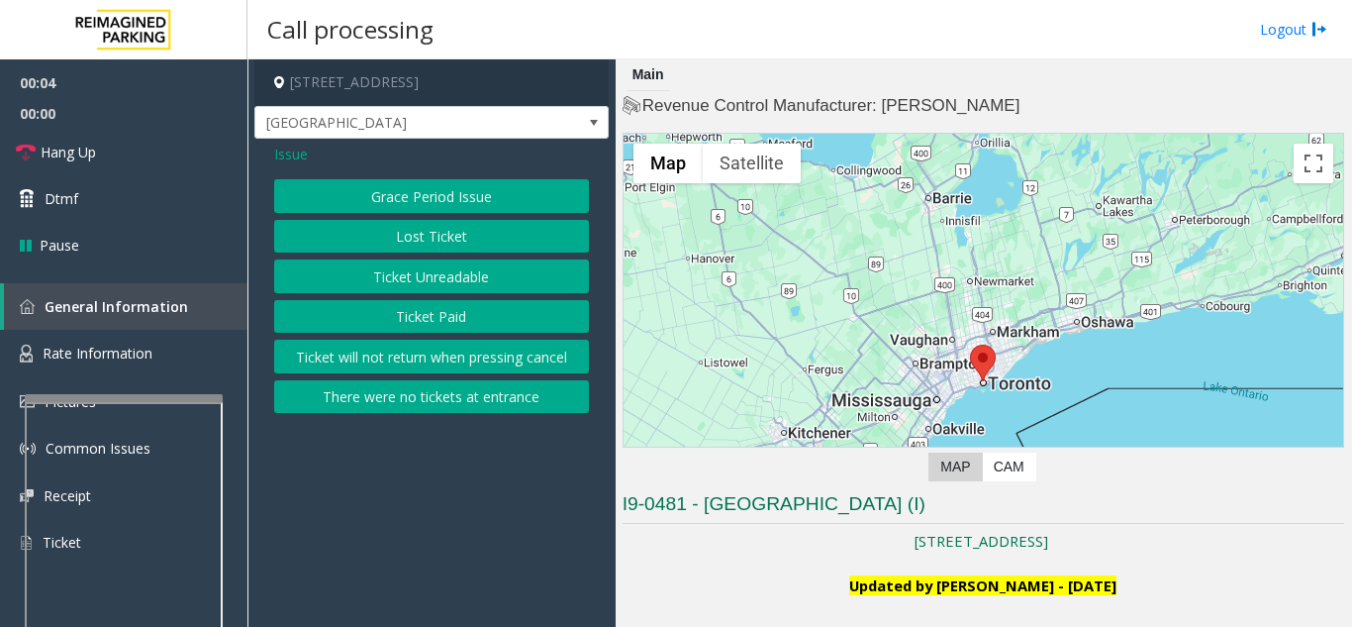
click at [441, 275] on button "Ticket Unreadable" at bounding box center [431, 276] width 315 height 34
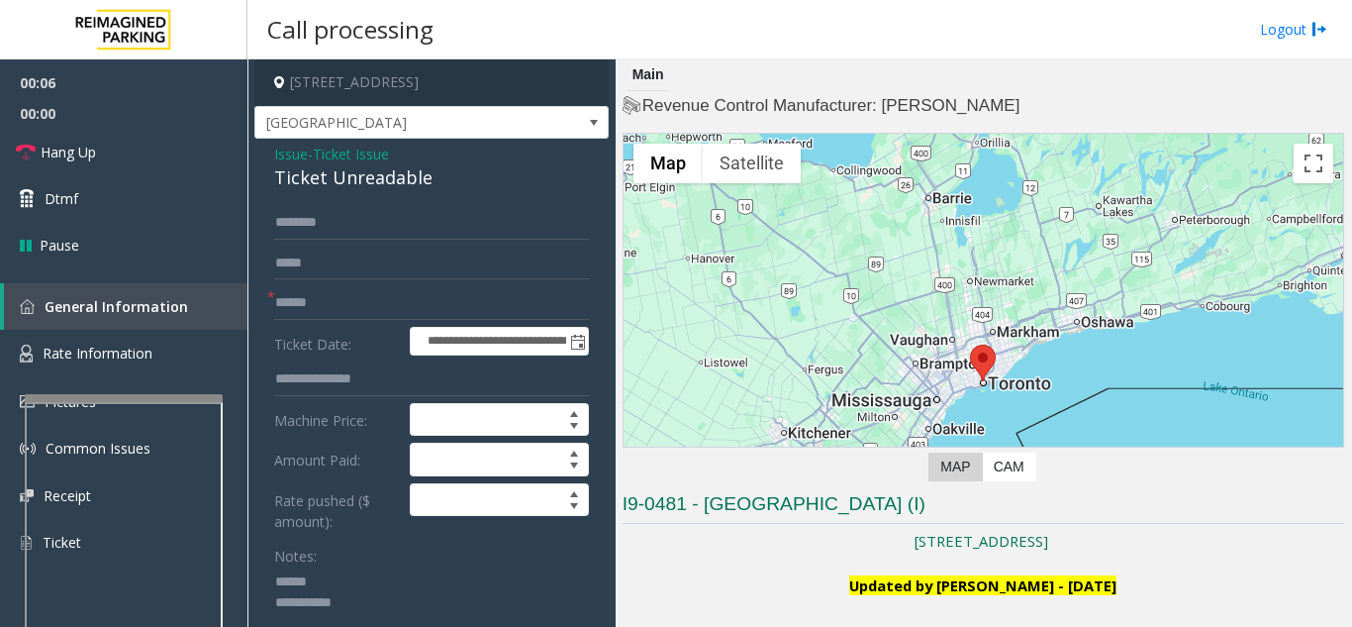
scroll to position [3, 0]
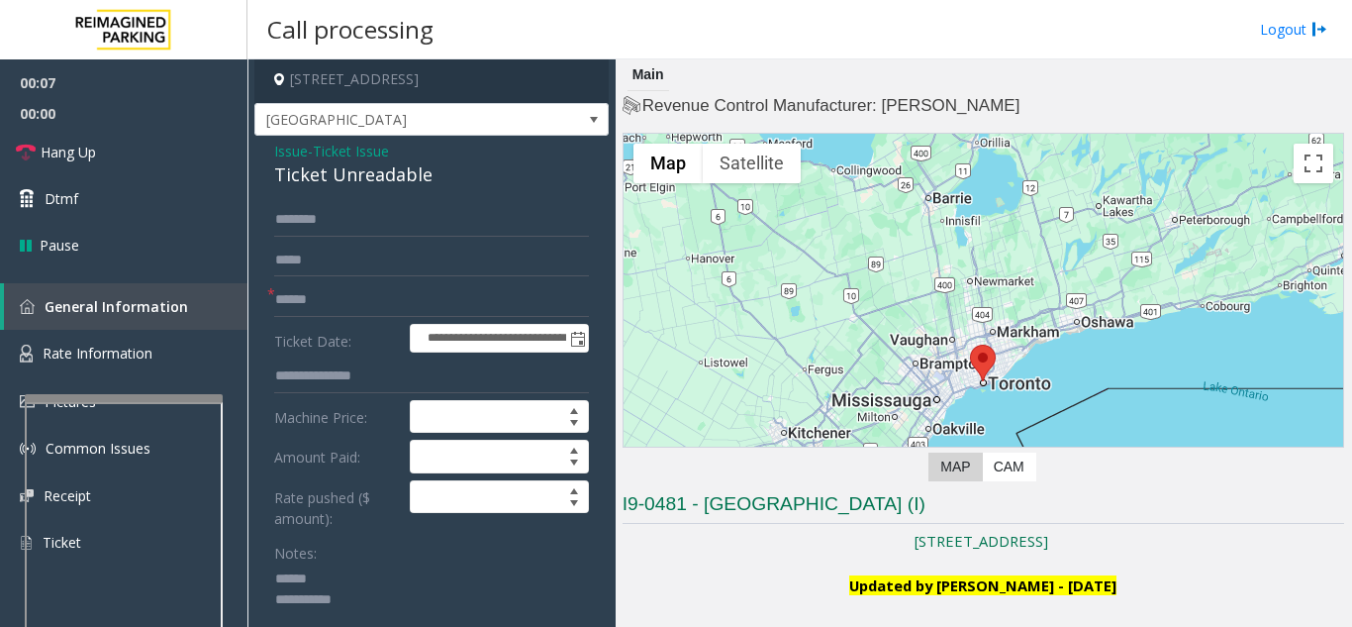
type textarea "**********"
click at [358, 313] on input "text" at bounding box center [431, 300] width 315 height 34
type input "***"
drag, startPoint x: 264, startPoint y: 169, endPoint x: 443, endPoint y: 173, distance: 179.2
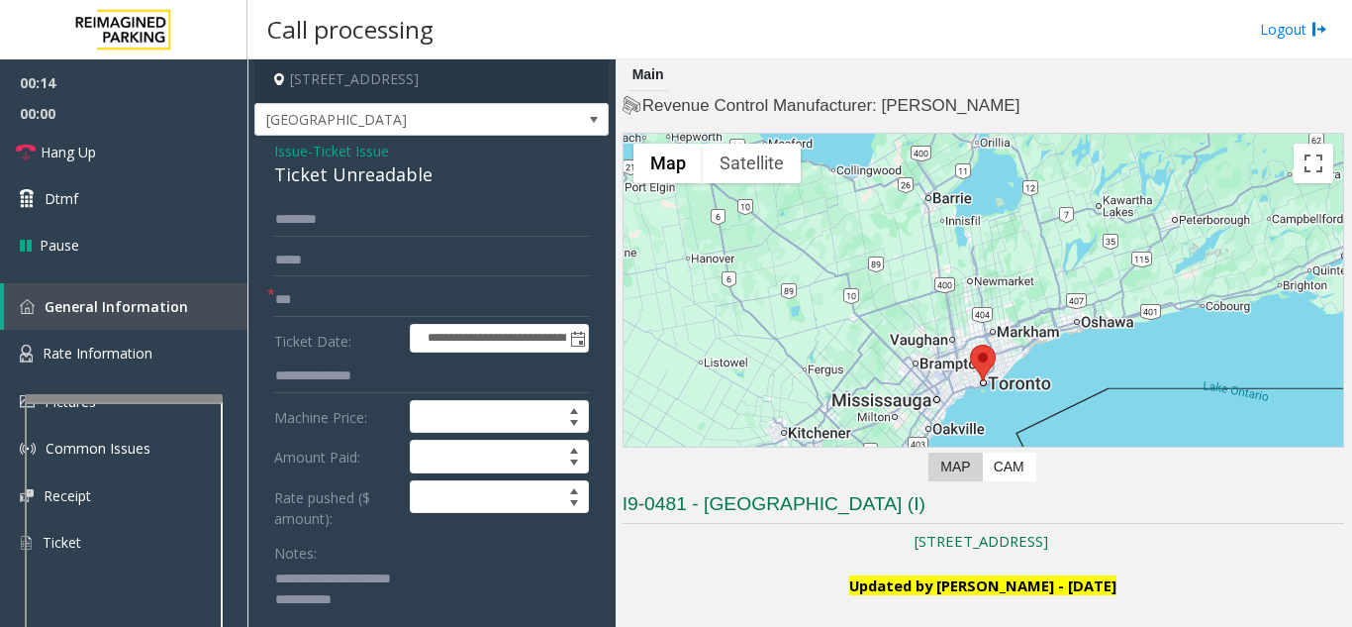
type textarea "**********"
click at [464, 311] on input "***" at bounding box center [431, 300] width 315 height 34
type input "********"
click at [80, 185] on link "Dtmf" at bounding box center [123, 198] width 247 height 47
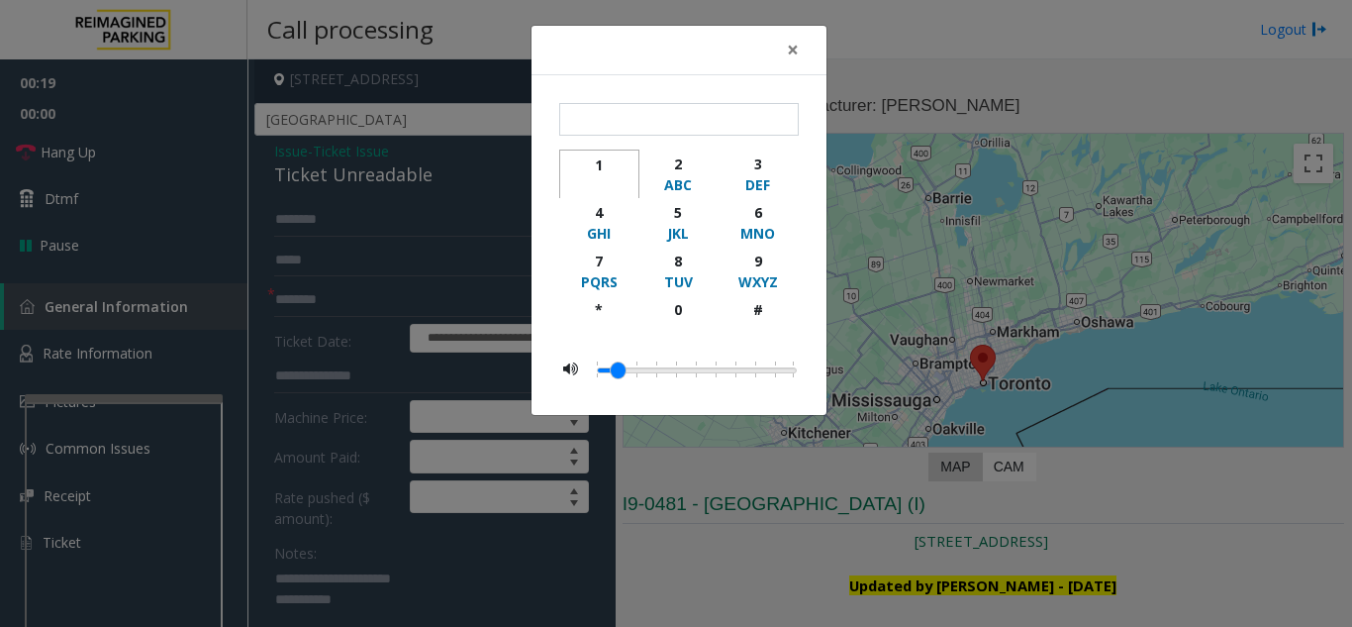
click at [605, 178] on div "button" at bounding box center [599, 185] width 54 height 20
type input "*"
click at [788, 49] on span "×" at bounding box center [793, 50] width 12 height 28
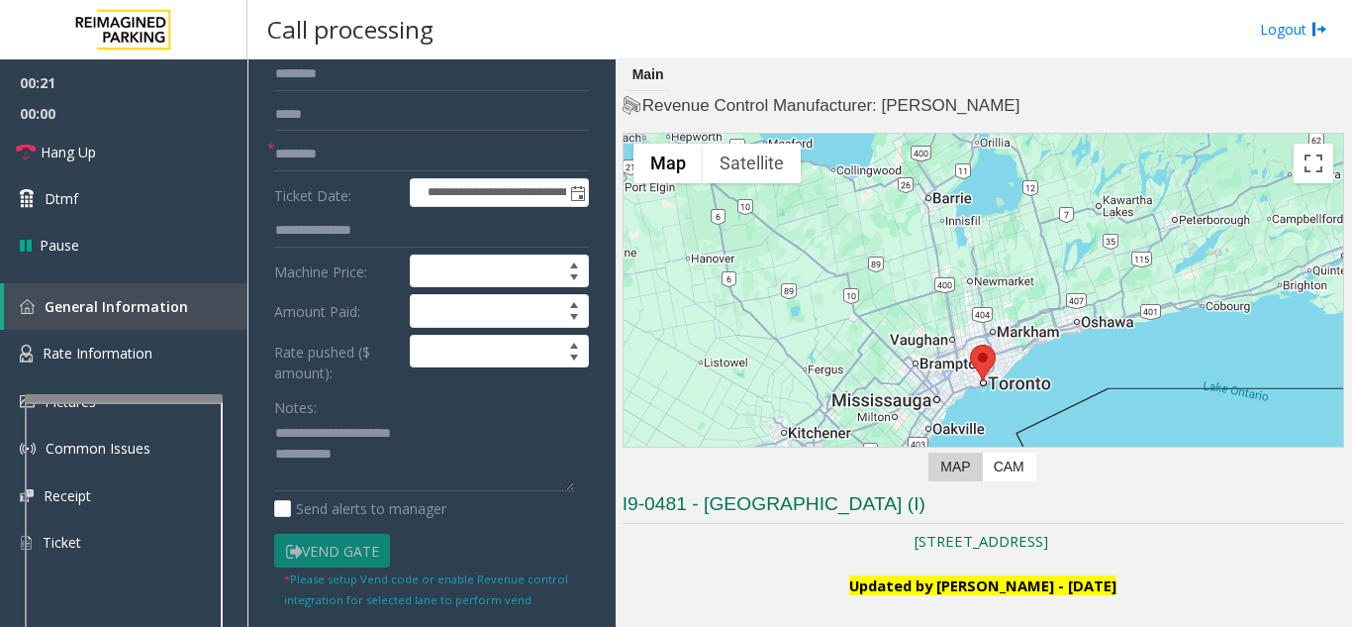
scroll to position [201, 0]
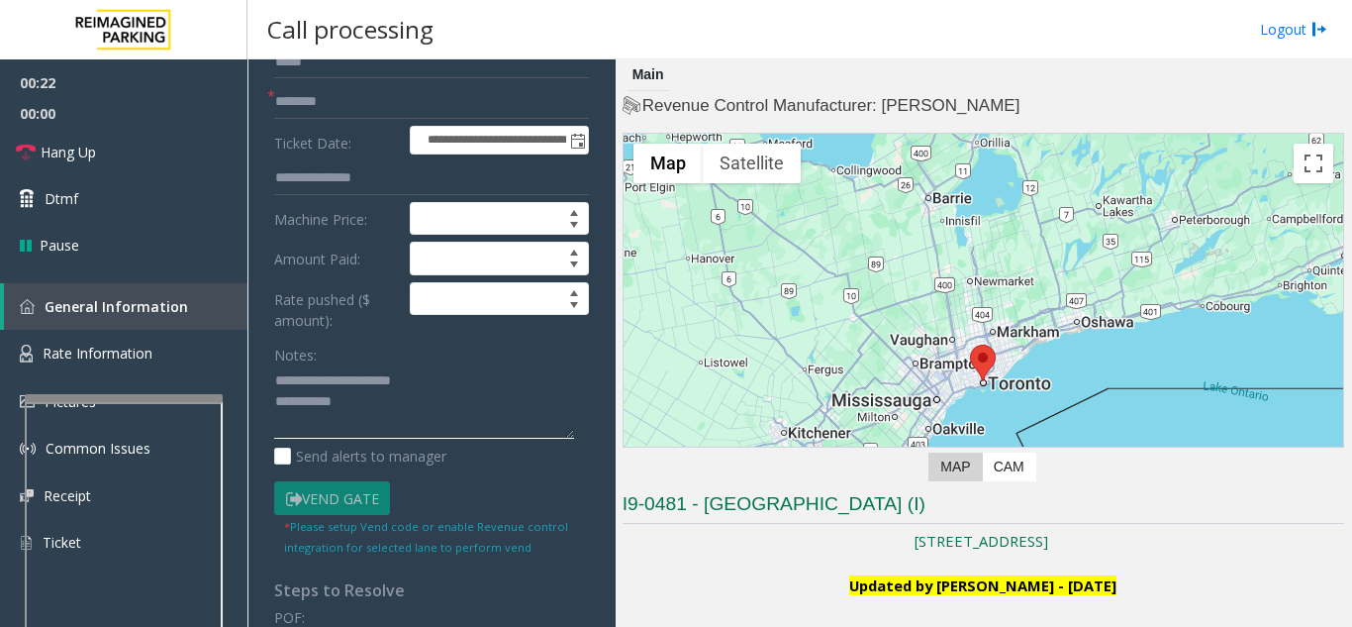
click at [422, 408] on textarea at bounding box center [424, 402] width 300 height 74
click at [454, 369] on textarea at bounding box center [424, 402] width 300 height 74
type textarea "**********"
click at [66, 111] on span "00:00" at bounding box center [123, 113] width 247 height 31
click at [80, 144] on span "Hang Up" at bounding box center [68, 152] width 55 height 21
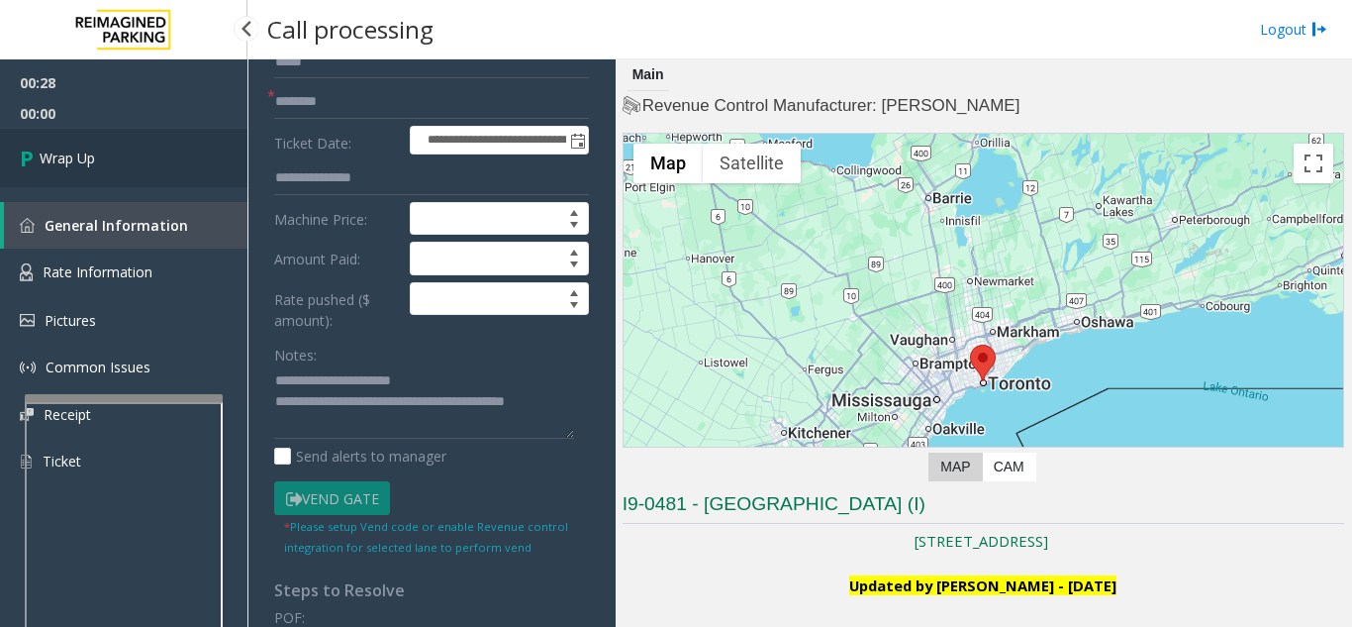
click at [112, 167] on link "Wrap Up" at bounding box center [123, 158] width 247 height 58
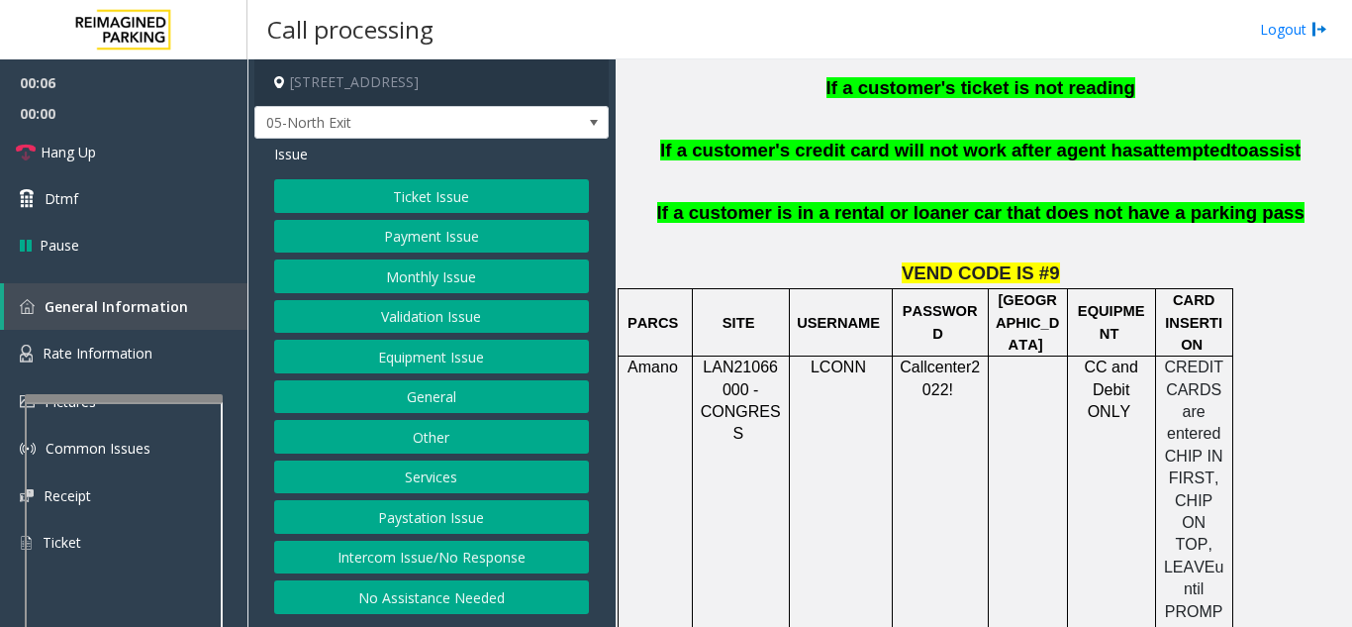
scroll to position [1782, 0]
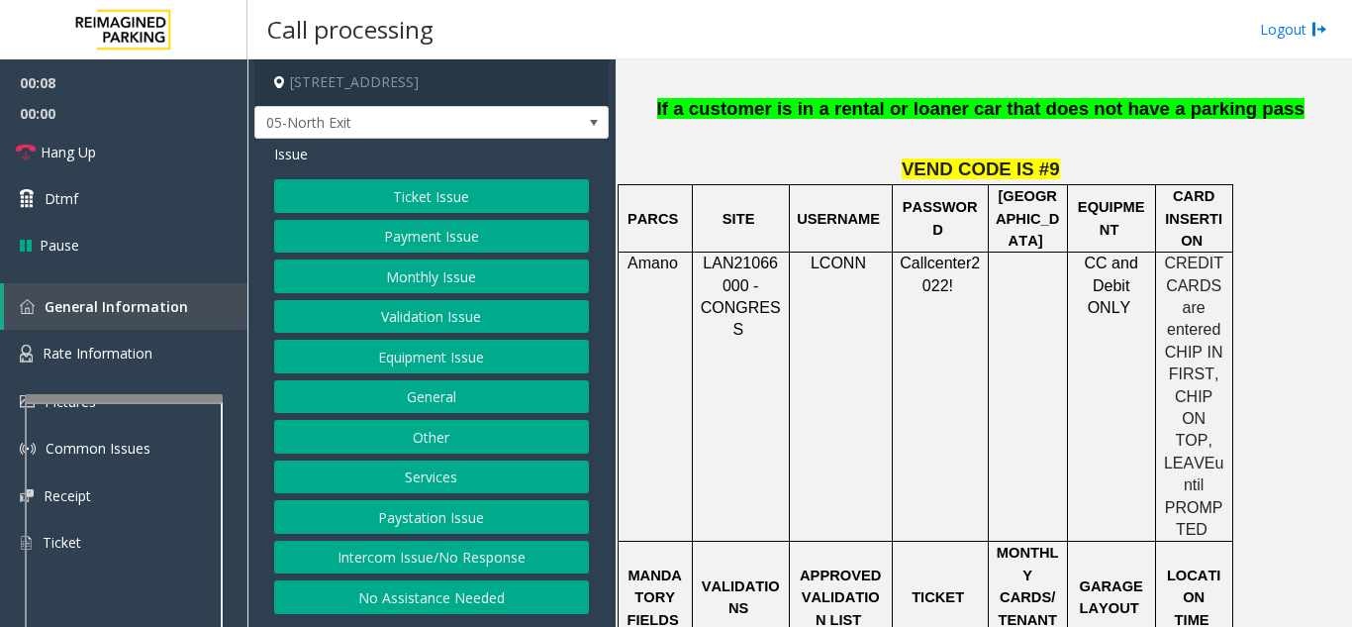
click at [427, 236] on button "Payment Issue" at bounding box center [431, 237] width 315 height 34
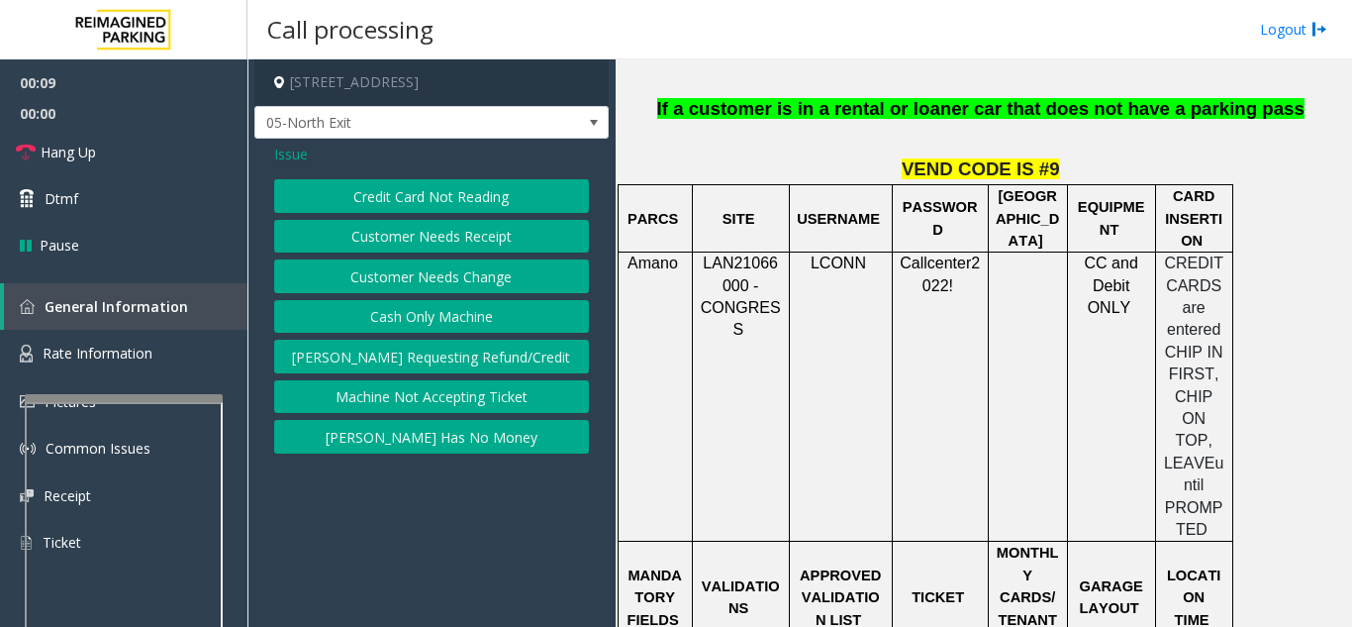
click at [439, 210] on button "Credit Card Not Reading" at bounding box center [431, 196] width 315 height 34
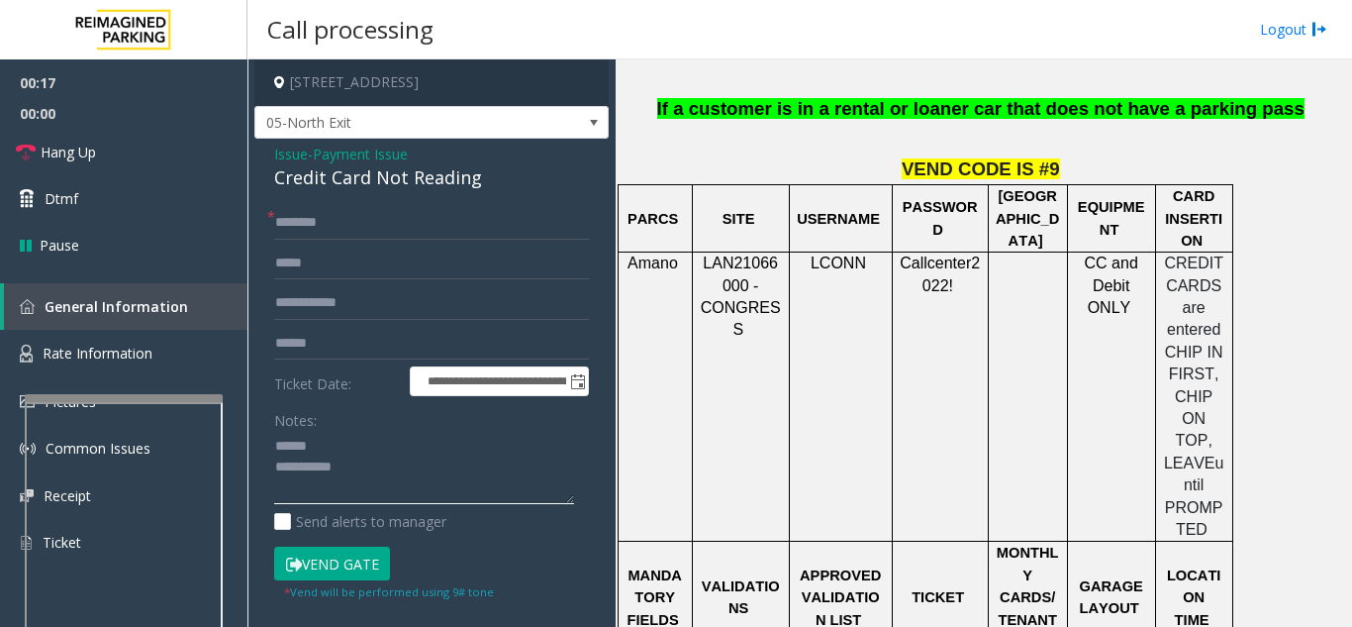
click at [380, 454] on textarea at bounding box center [424, 468] width 300 height 74
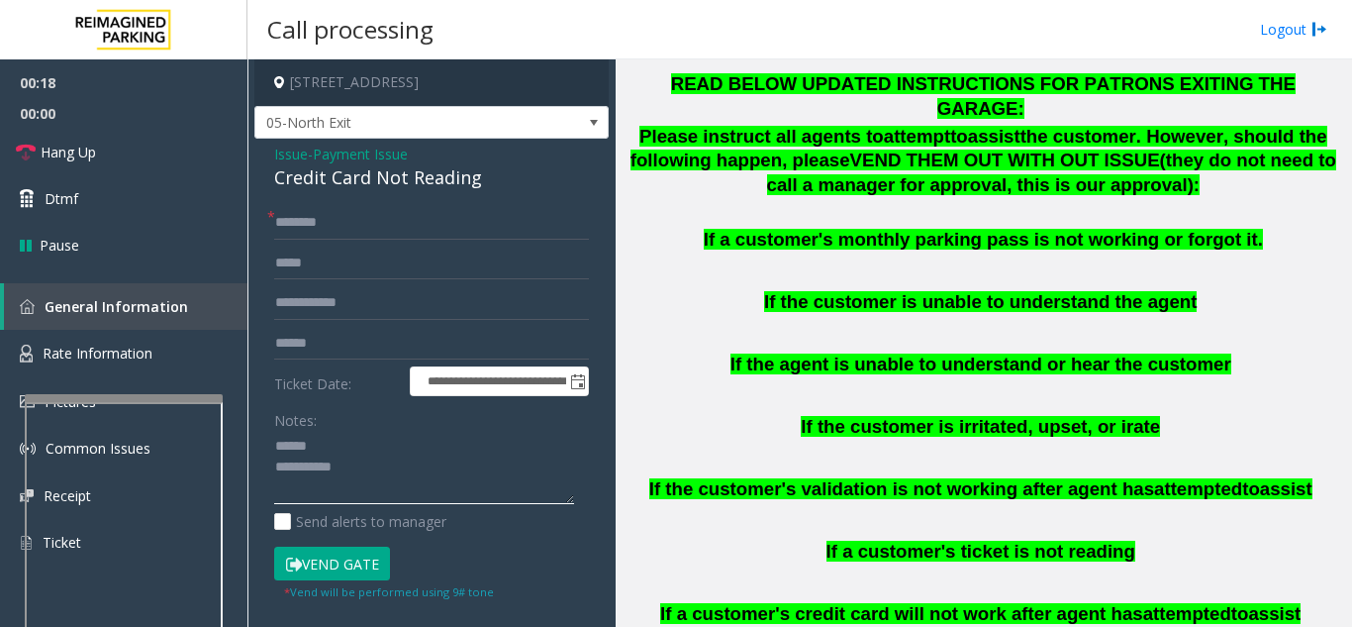
scroll to position [1188, 0]
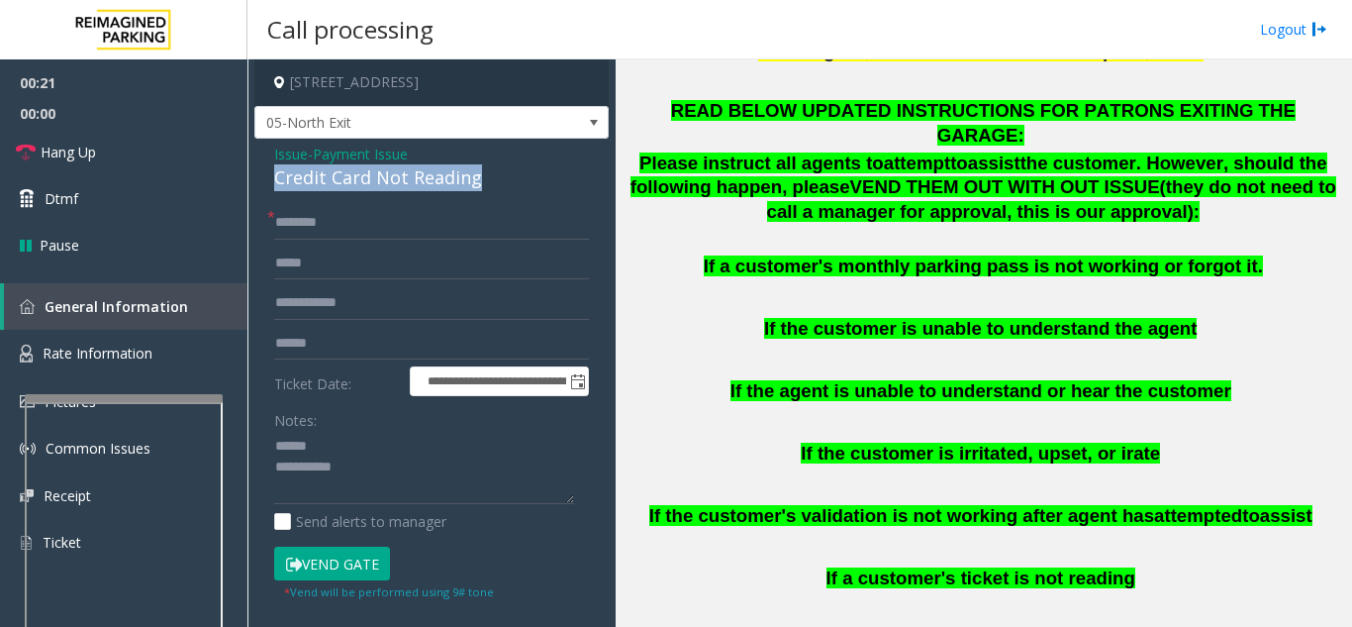
drag, startPoint x: 306, startPoint y: 184, endPoint x: 499, endPoint y: 188, distance: 193.0
click at [499, 188] on div "**********" at bounding box center [431, 488] width 354 height 699
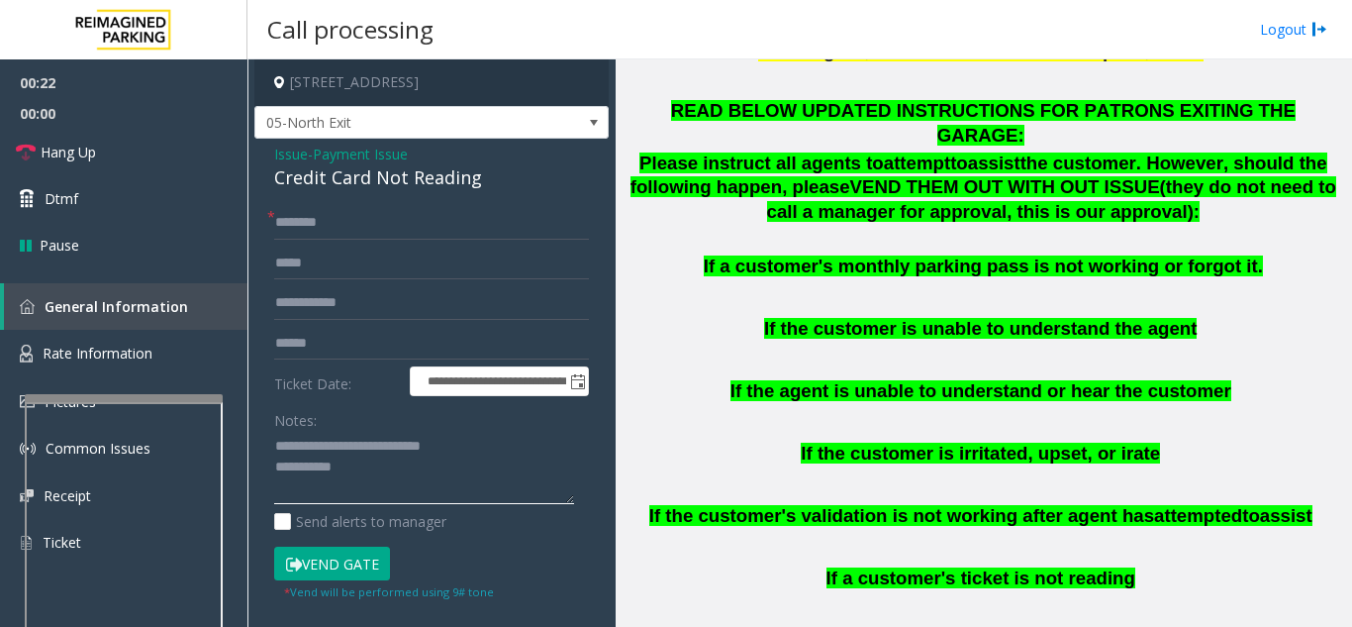
click at [473, 465] on textarea at bounding box center [424, 468] width 300 height 74
type textarea "**********"
click at [397, 230] on input "text" at bounding box center [431, 223] width 315 height 34
drag, startPoint x: 308, startPoint y: 214, endPoint x: 246, endPoint y: 214, distance: 61.4
click at [246, 214] on app-root "**********" at bounding box center [676, 313] width 1352 height 627
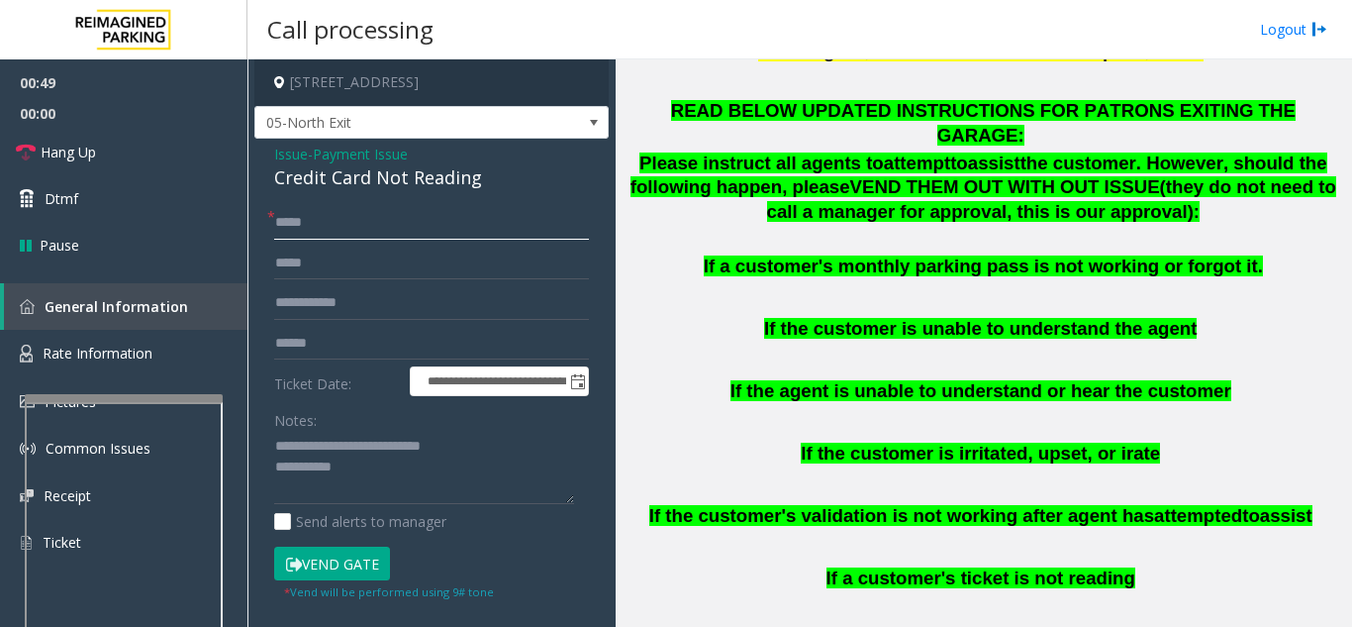
type input "*****"
click at [340, 353] on input "text" at bounding box center [431, 344] width 315 height 34
click at [412, 465] on textarea at bounding box center [424, 468] width 300 height 74
type textarea "**********"
click at [422, 337] on input "text" at bounding box center [431, 344] width 315 height 34
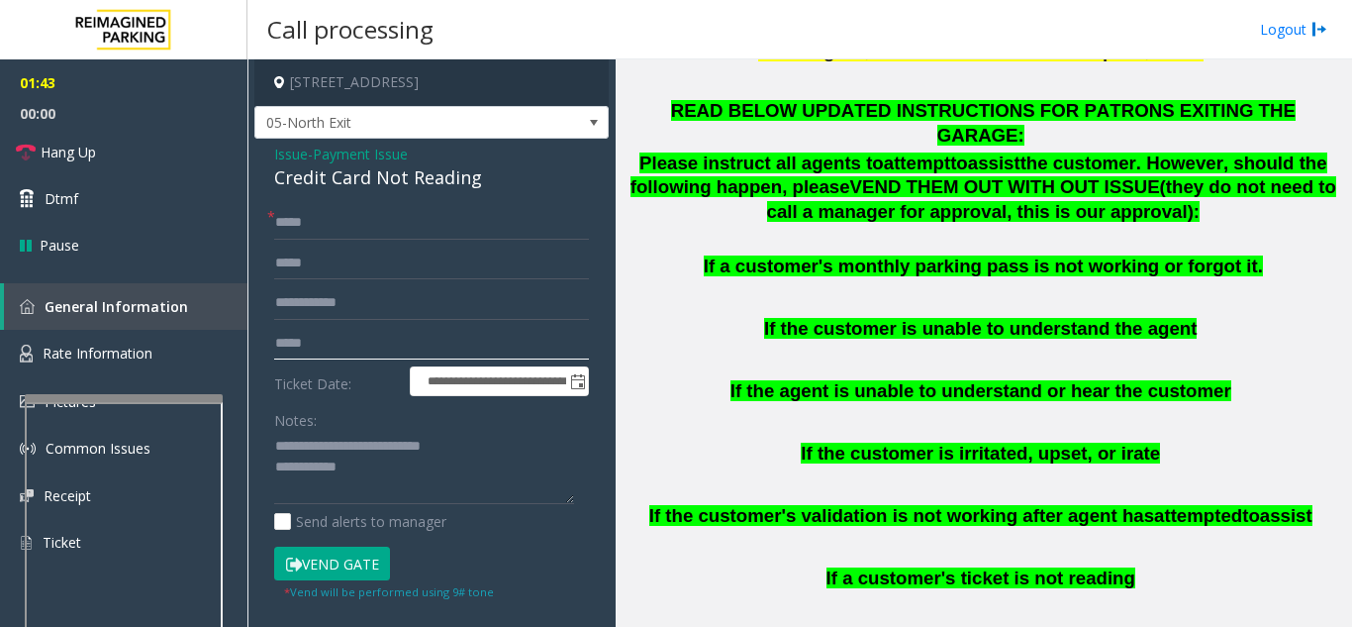
scroll to position [198, 0]
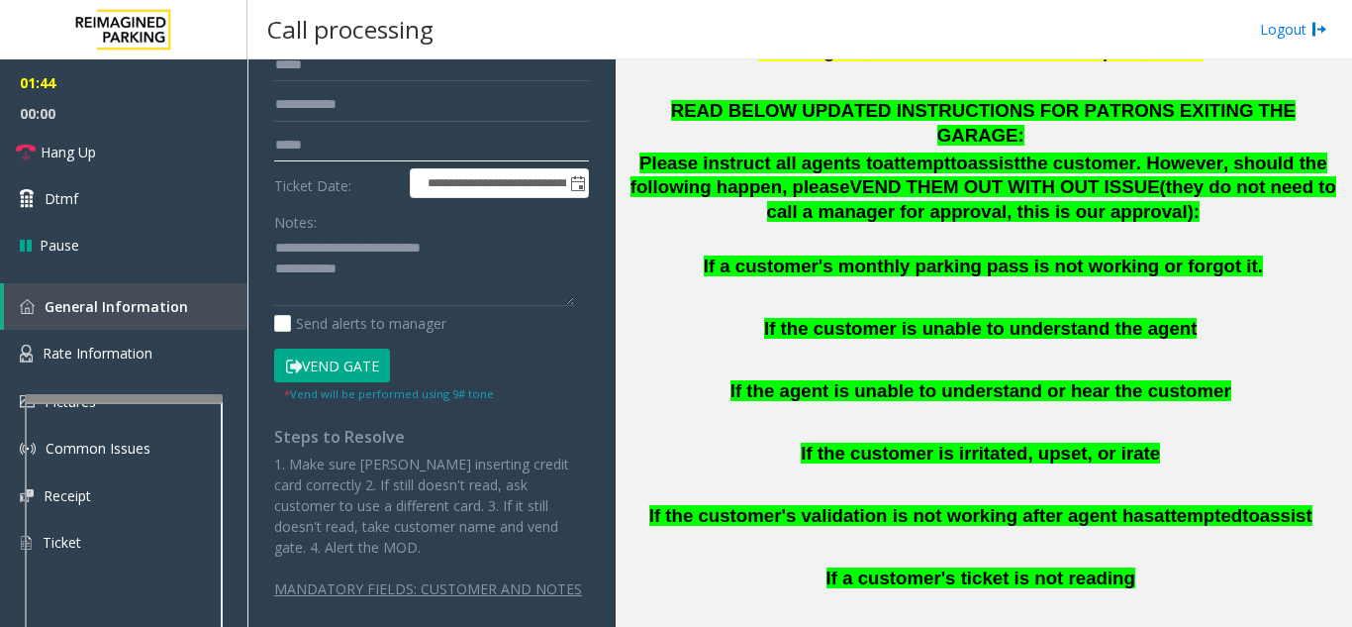
type input "*****"
click at [324, 363] on button "Vend Gate" at bounding box center [332, 365] width 116 height 34
click at [418, 274] on textarea at bounding box center [424, 270] width 300 height 74
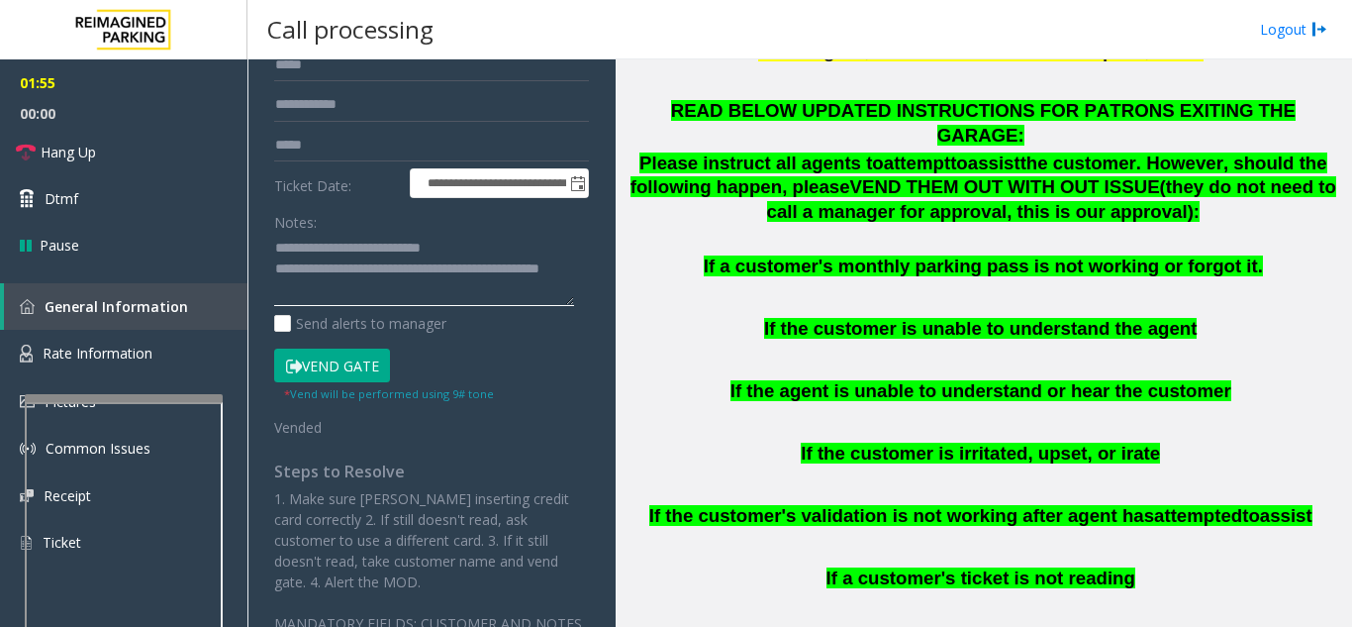
type textarea "**********"
click at [376, 221] on div "Notes:" at bounding box center [431, 256] width 315 height 102
click at [207, 159] on link "Hang Up" at bounding box center [123, 152] width 247 height 47
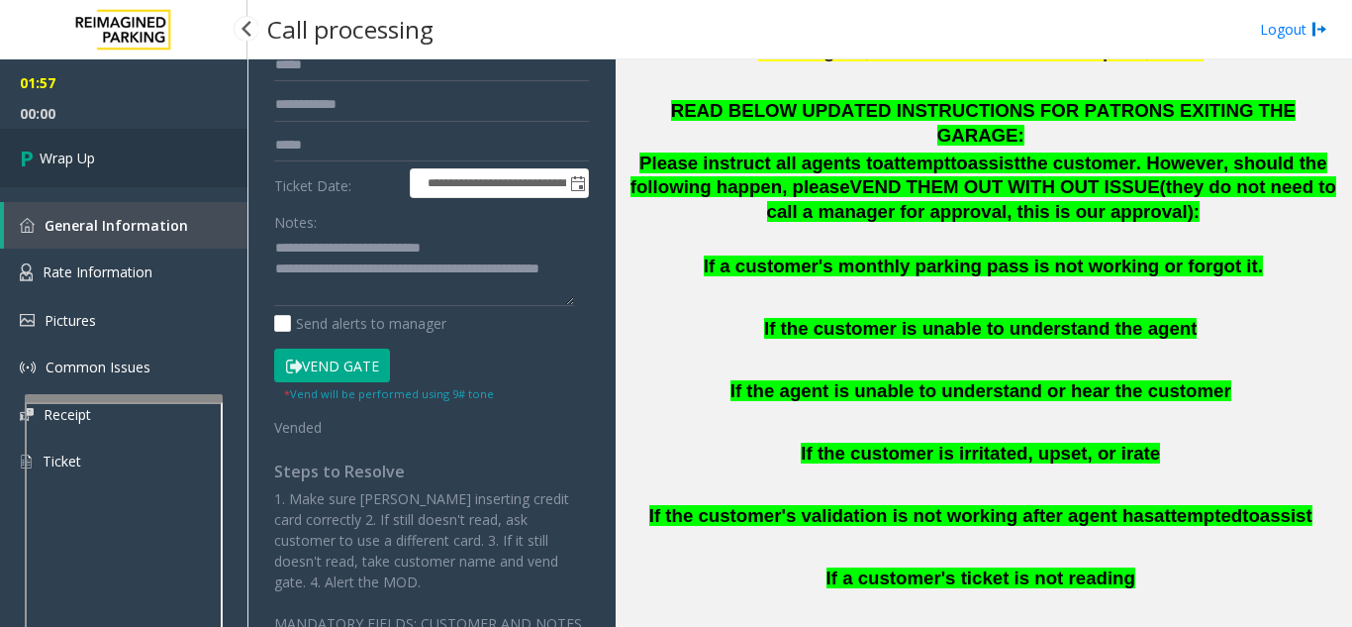
click at [207, 159] on link "Wrap Up" at bounding box center [123, 158] width 247 height 58
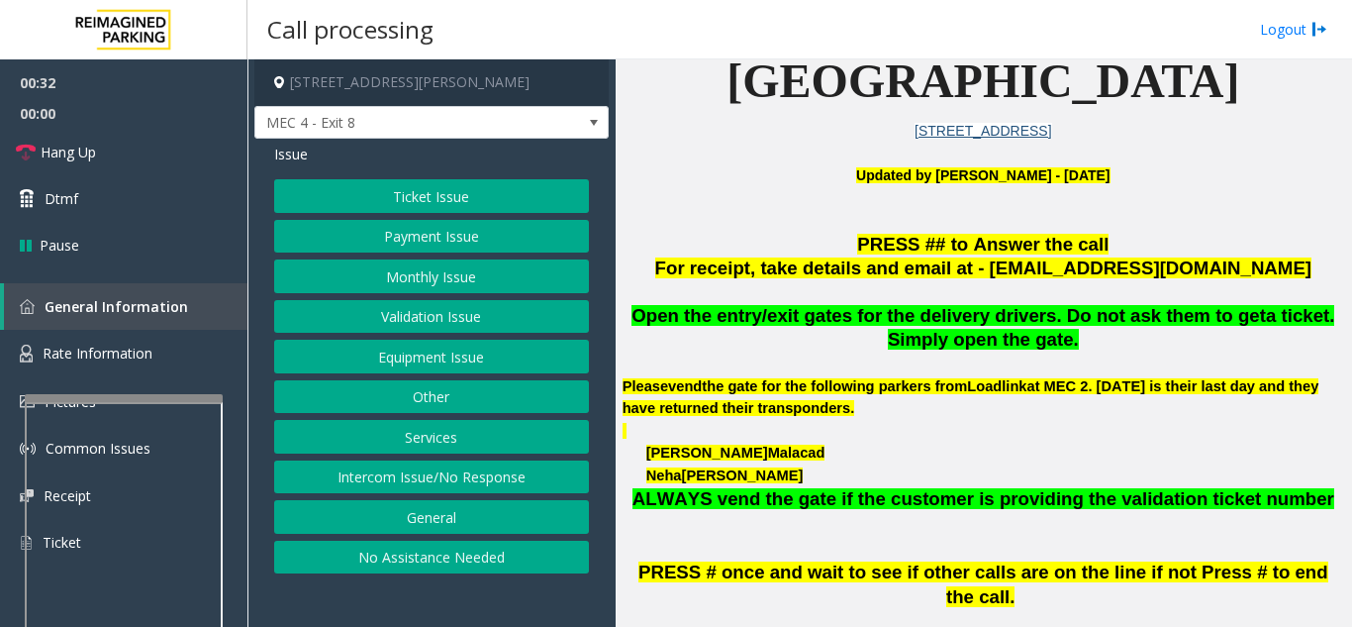
scroll to position [495, 0]
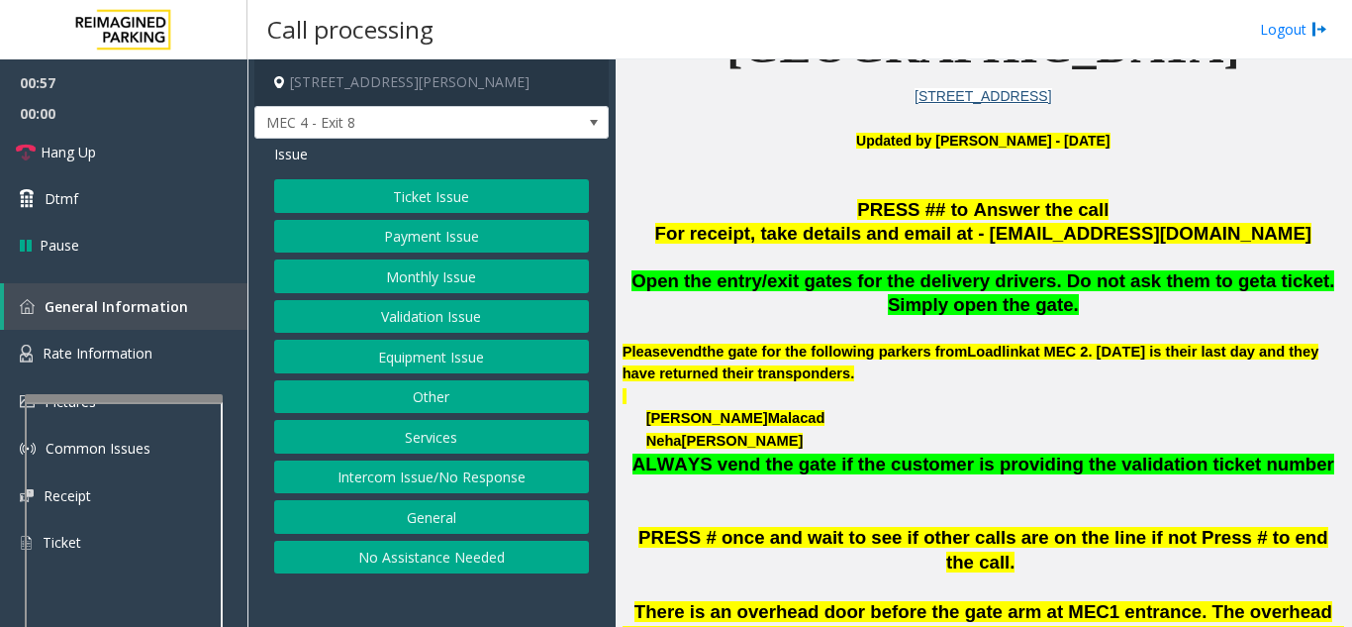
click at [443, 189] on button "Ticket Issue" at bounding box center [431, 196] width 315 height 34
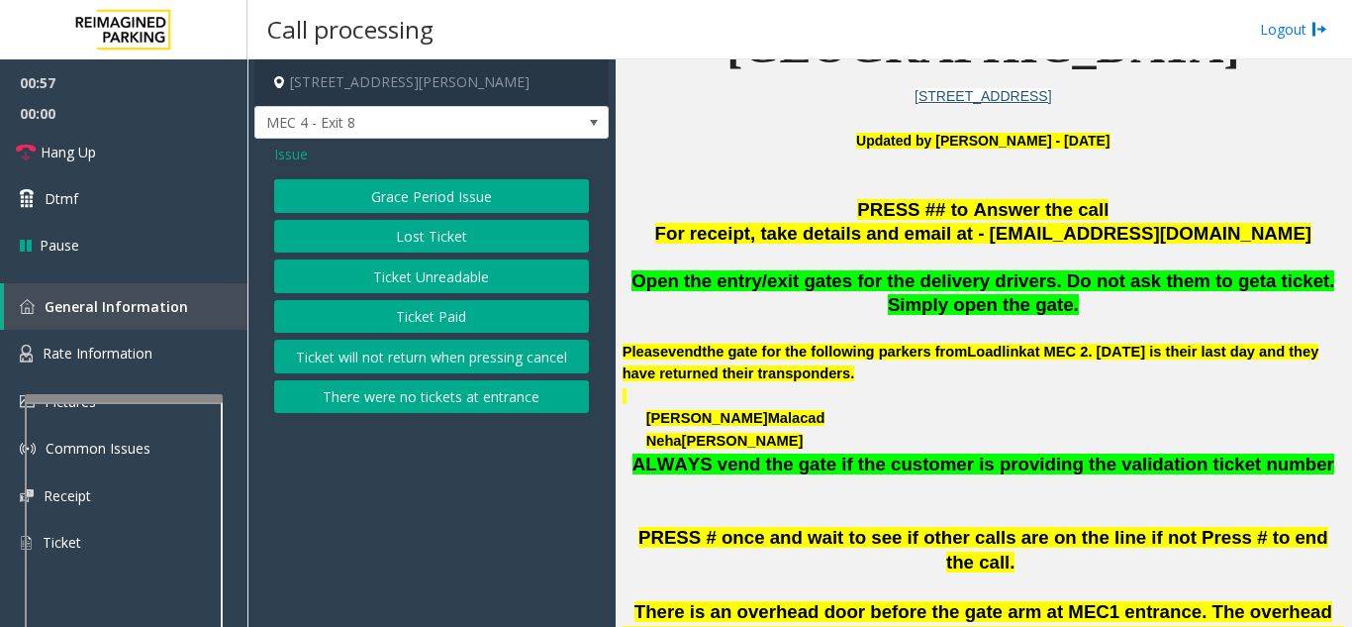
click at [451, 268] on button "Ticket Unreadable" at bounding box center [431, 276] width 315 height 34
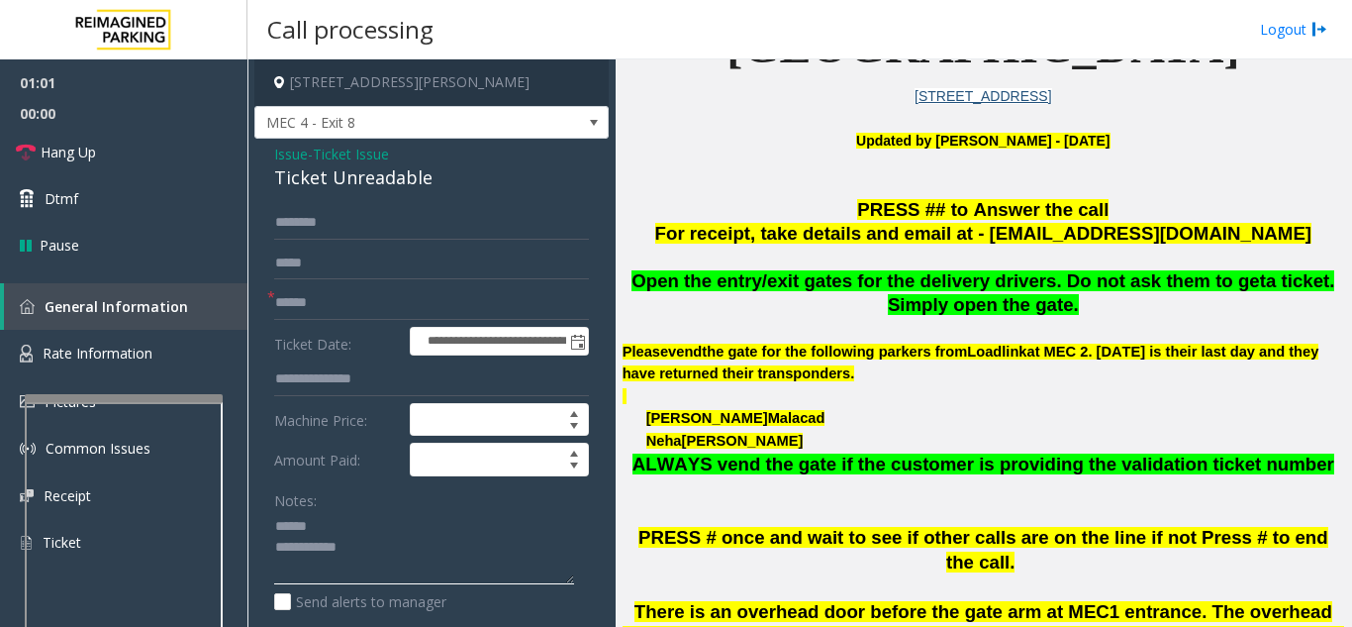
click at [371, 533] on textarea at bounding box center [424, 548] width 300 height 74
drag, startPoint x: 265, startPoint y: 179, endPoint x: 422, endPoint y: 182, distance: 156.4
click at [459, 182] on div "**********" at bounding box center [431, 622] width 354 height 966
type textarea "**********"
click at [361, 294] on input "text" at bounding box center [431, 303] width 315 height 34
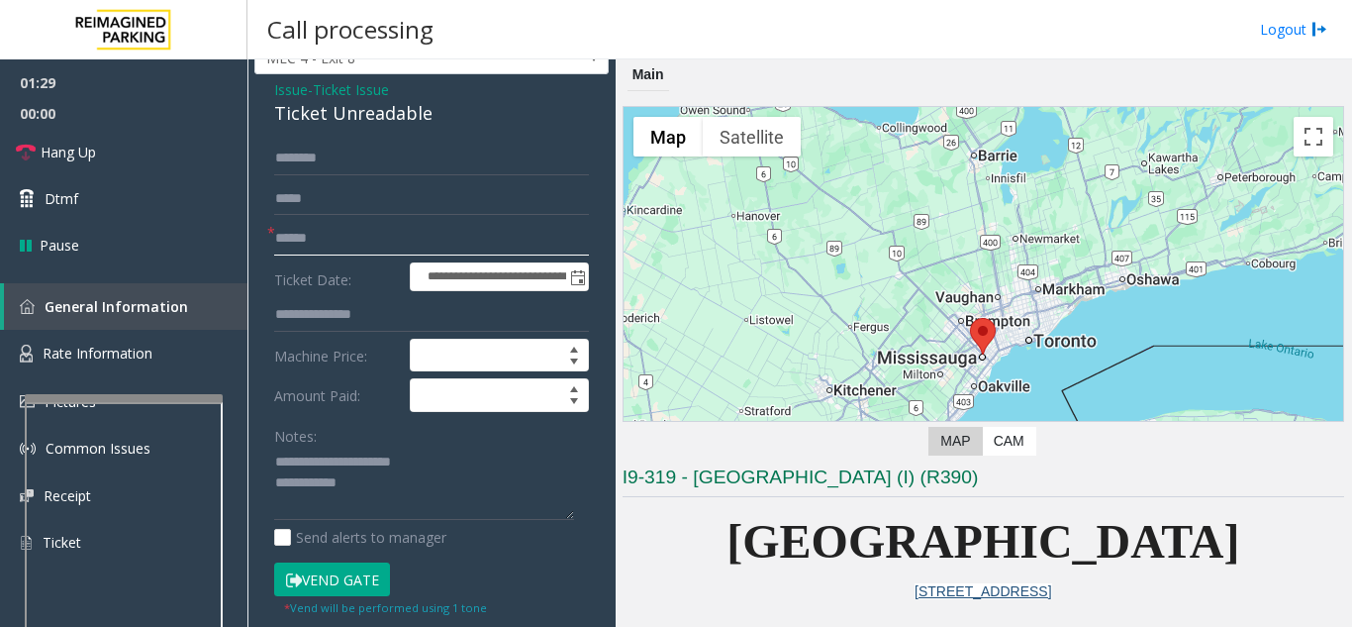
scroll to position [99, 0]
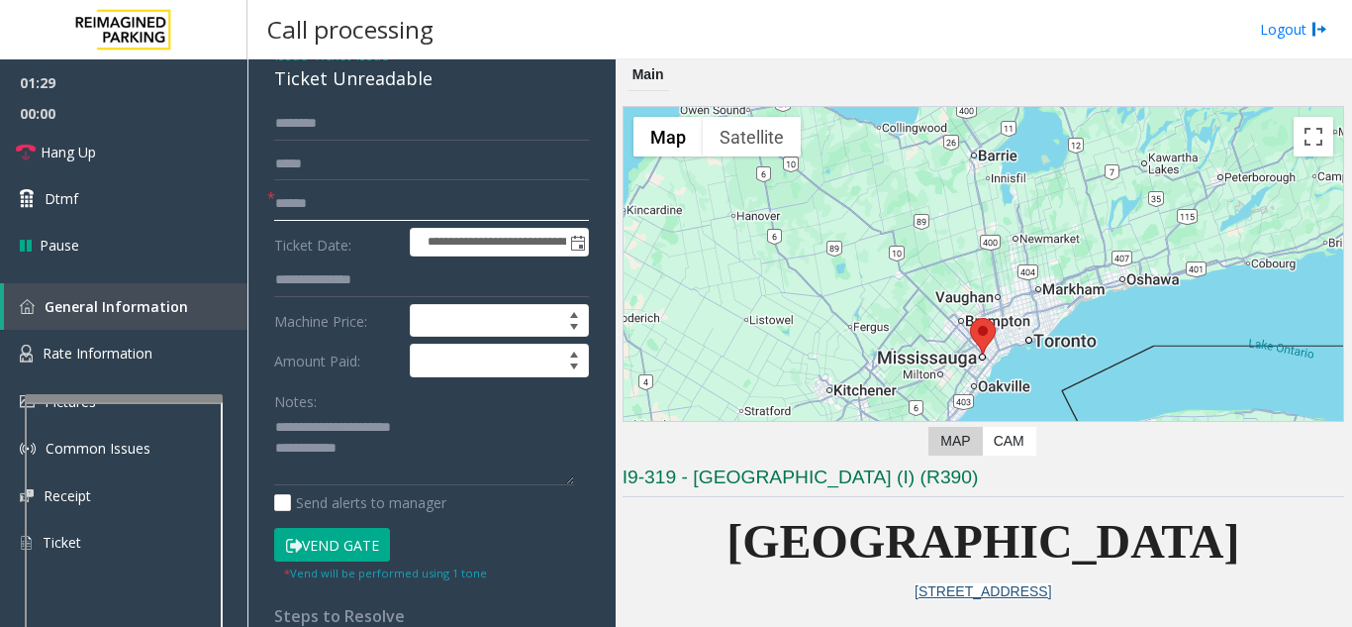
click at [357, 204] on input "text" at bounding box center [431, 204] width 315 height 34
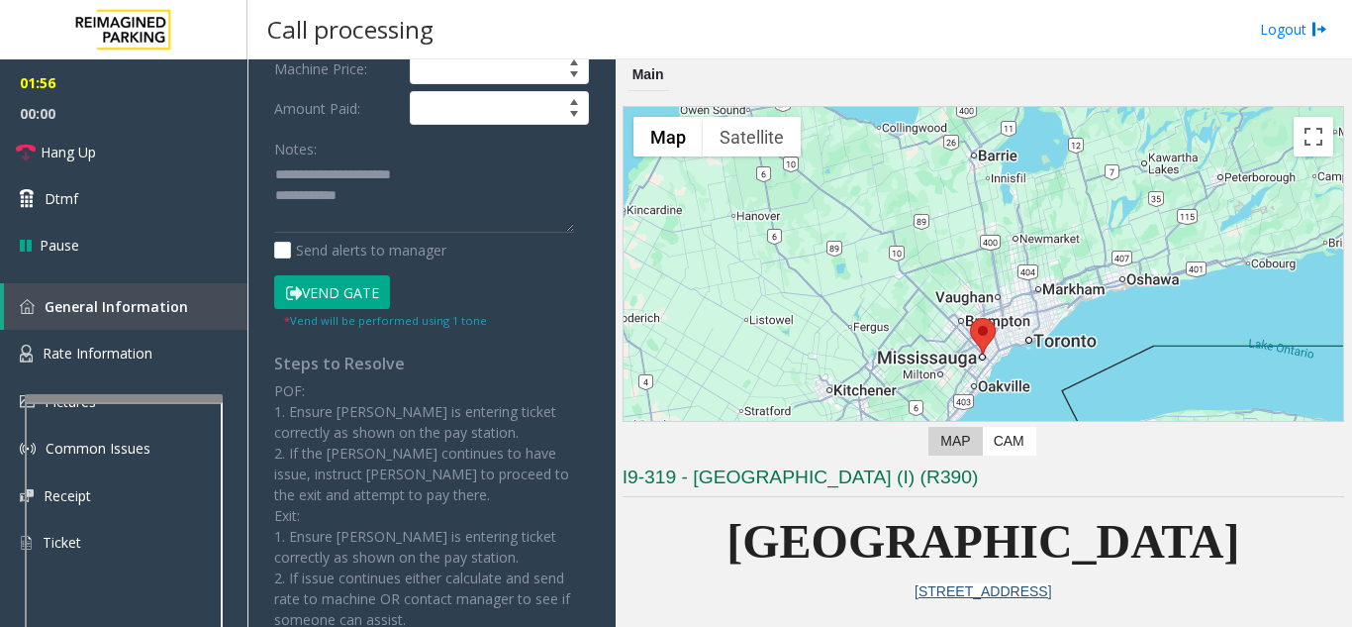
scroll to position [396, 0]
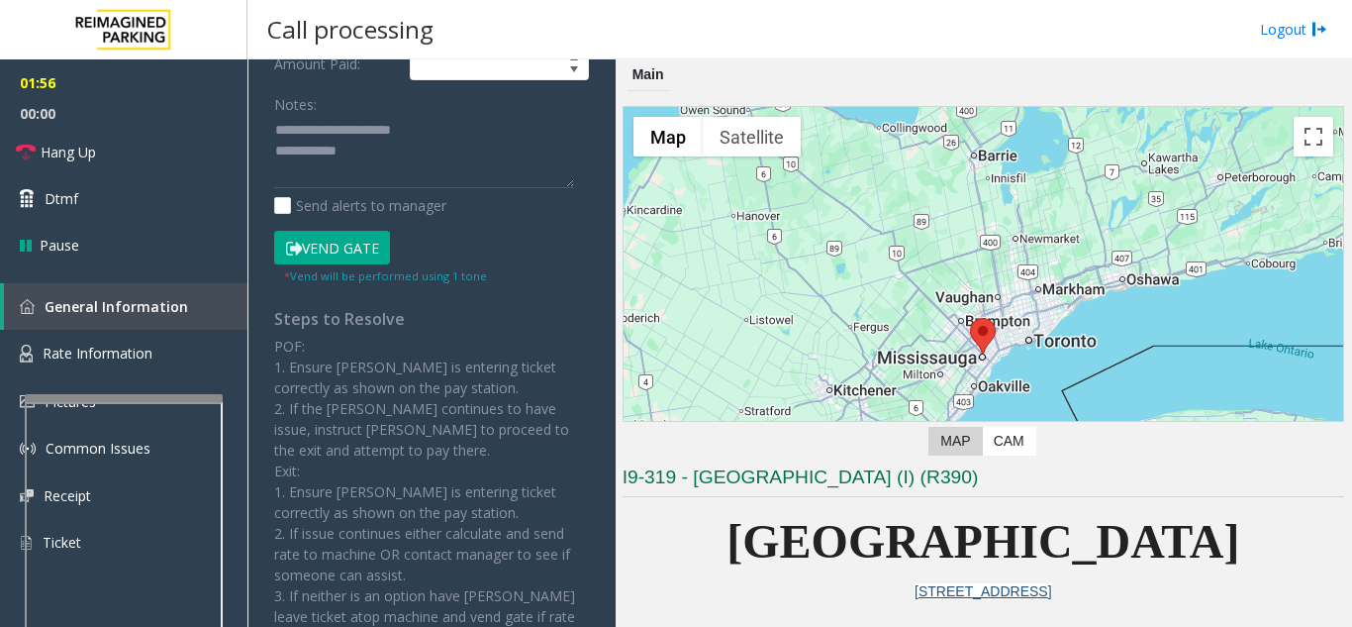
type input "********"
click at [352, 246] on button "Vend Gate" at bounding box center [332, 248] width 116 height 34
click at [423, 152] on textarea at bounding box center [424, 152] width 300 height 74
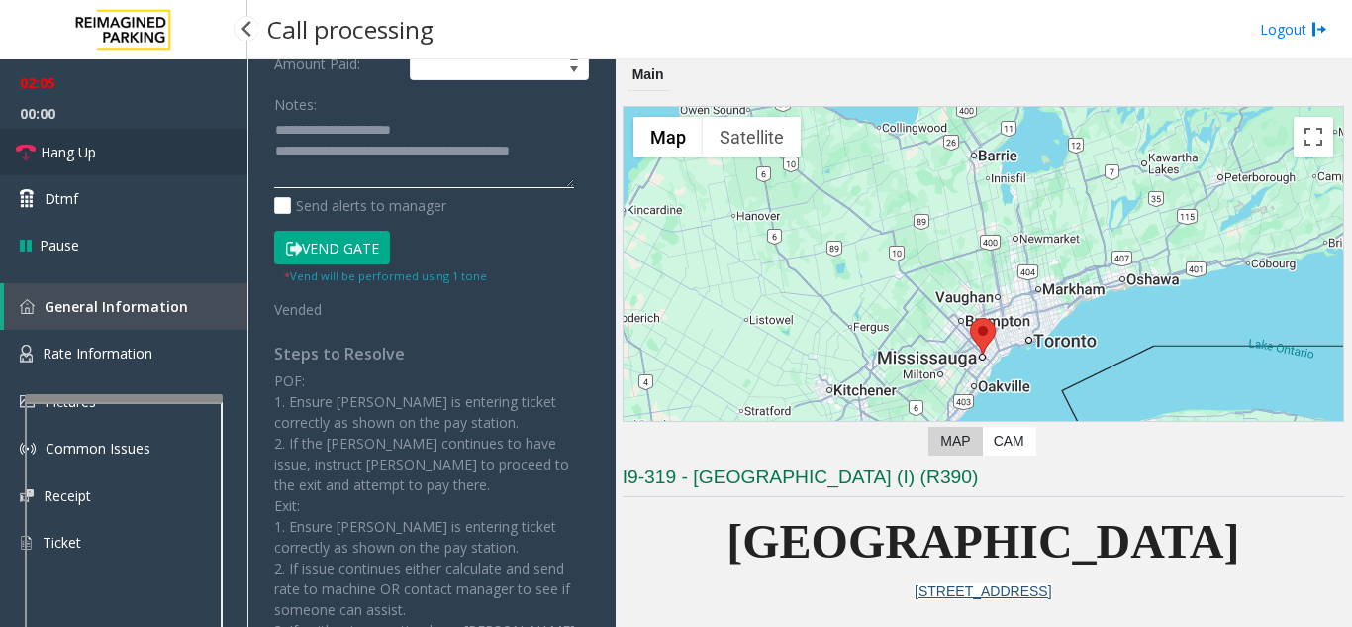
type textarea "**********"
click at [165, 135] on link "Hang Up" at bounding box center [123, 152] width 247 height 47
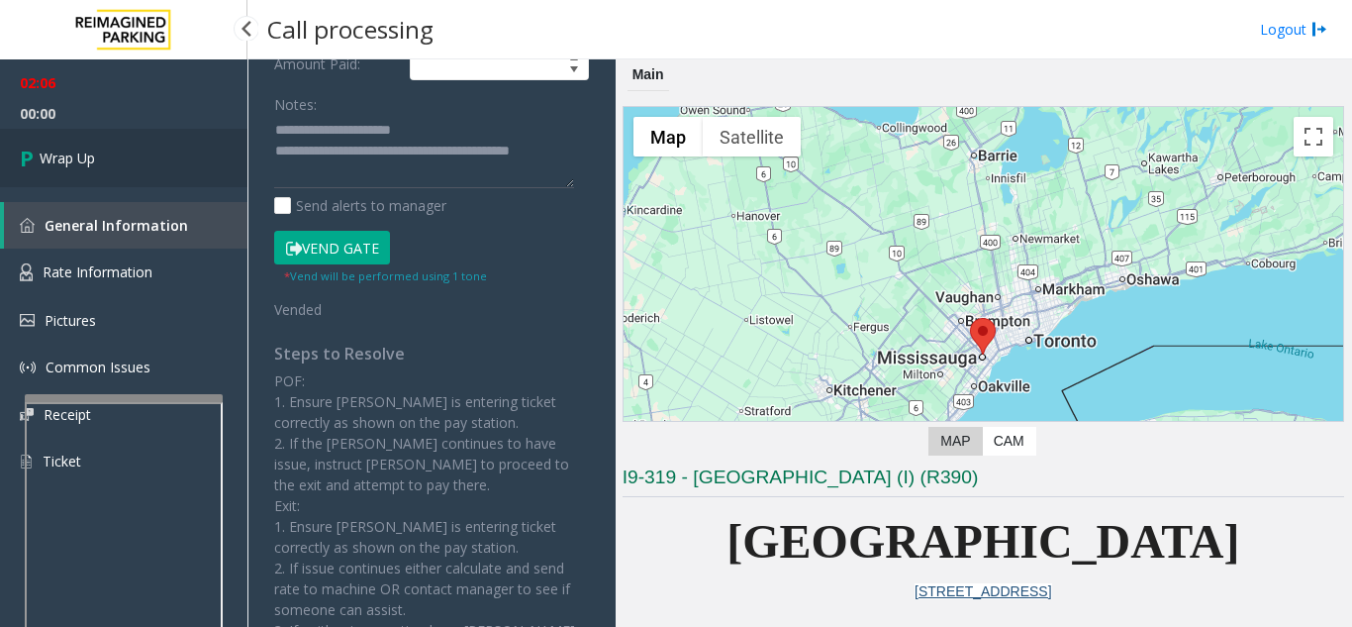
click at [172, 152] on link "Wrap Up" at bounding box center [123, 158] width 247 height 58
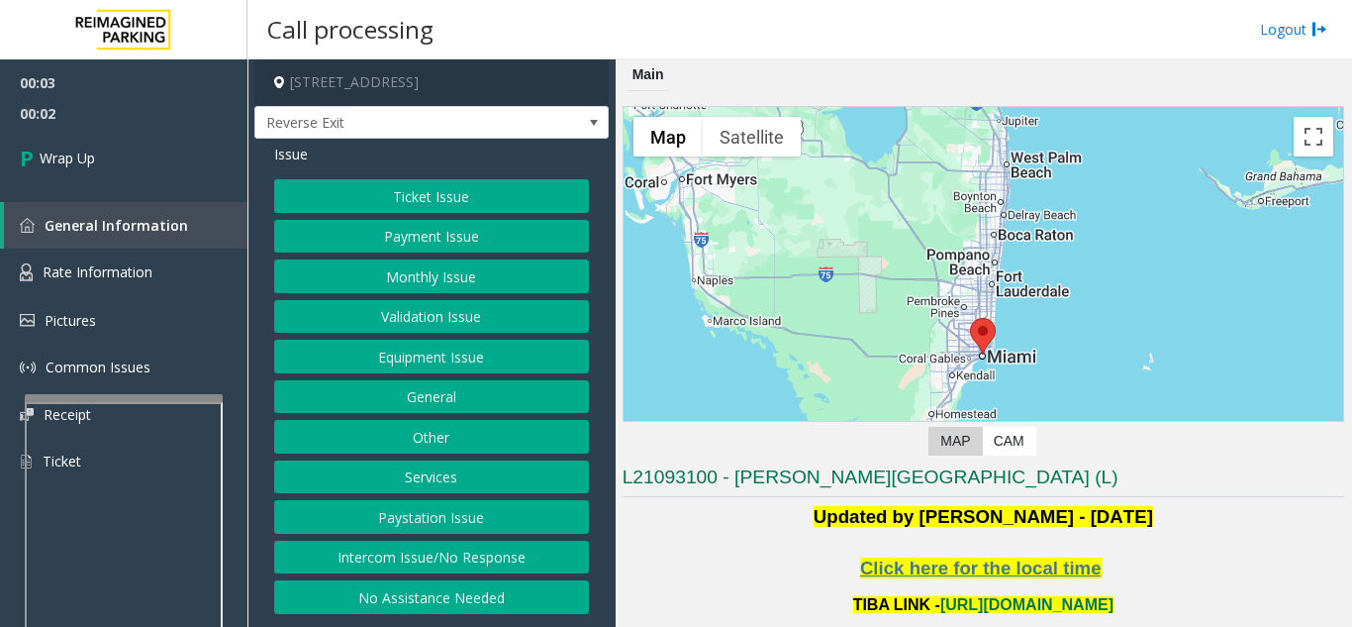
click at [452, 547] on button "Intercom Issue/No Response" at bounding box center [431, 557] width 315 height 34
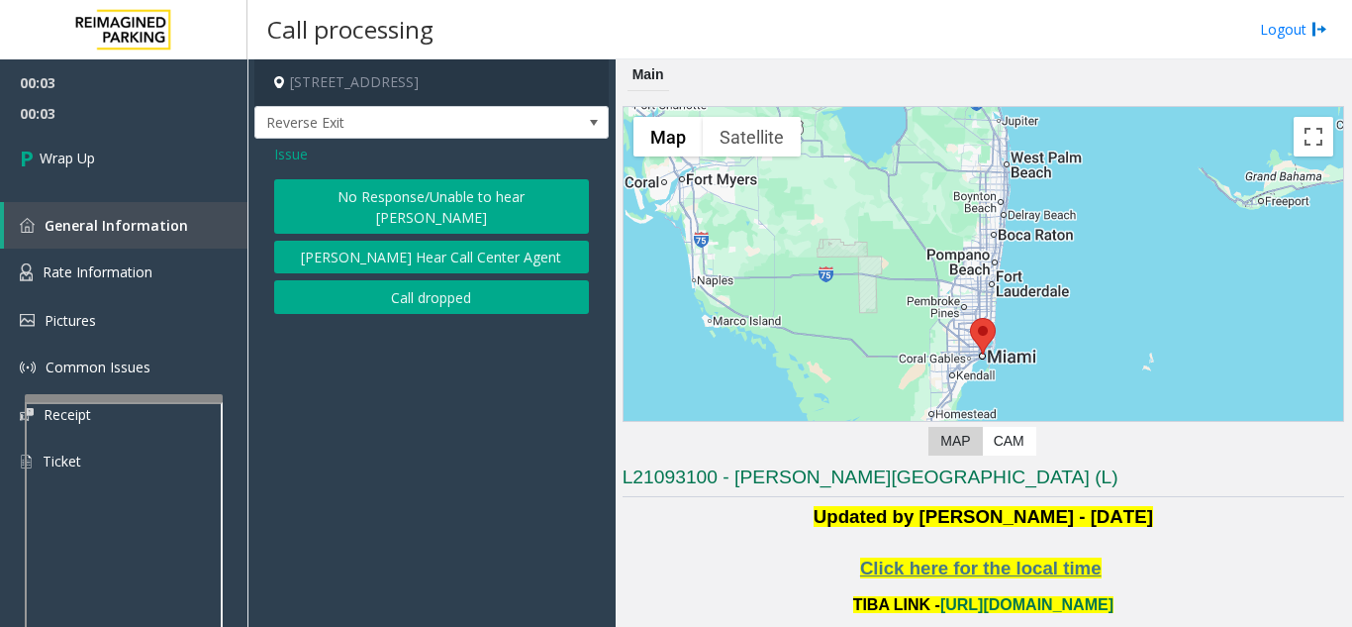
click at [408, 280] on button "Call dropped" at bounding box center [431, 297] width 315 height 34
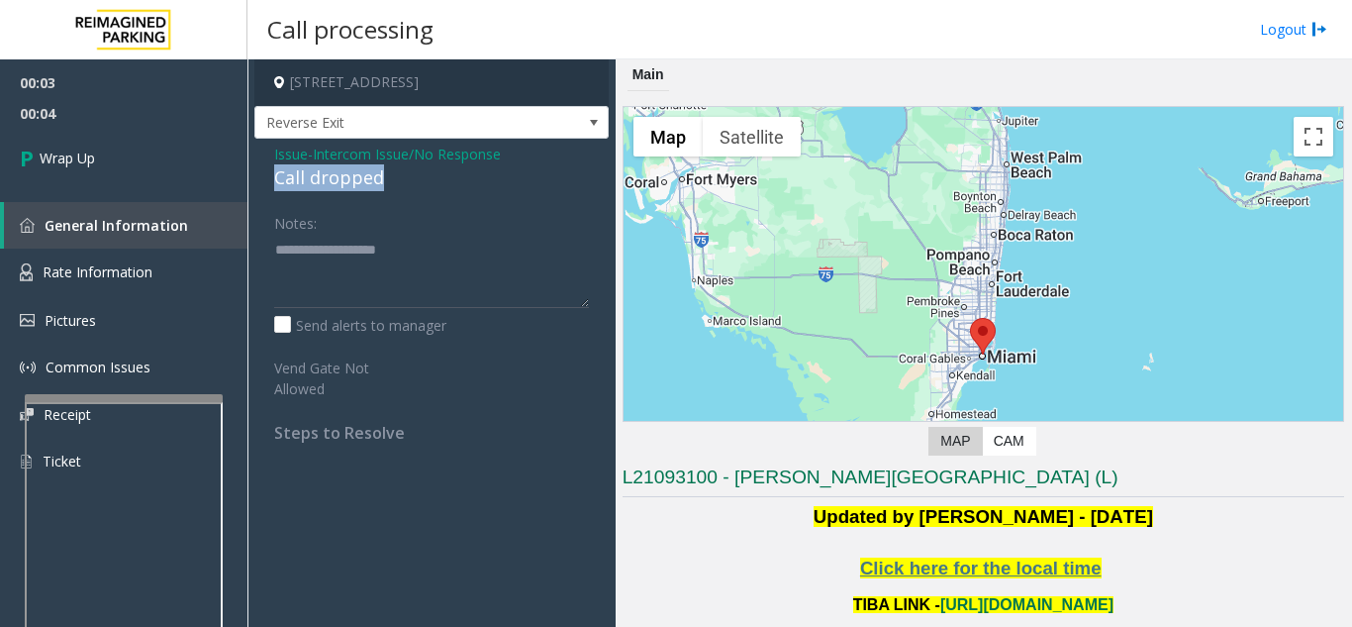
drag, startPoint x: 266, startPoint y: 173, endPoint x: 424, endPoint y: 176, distance: 157.4
click at [424, 176] on div "Issue - Intercom Issue/No Response Call dropped Notes: Send alerts to manager V…" at bounding box center [431, 301] width 354 height 324
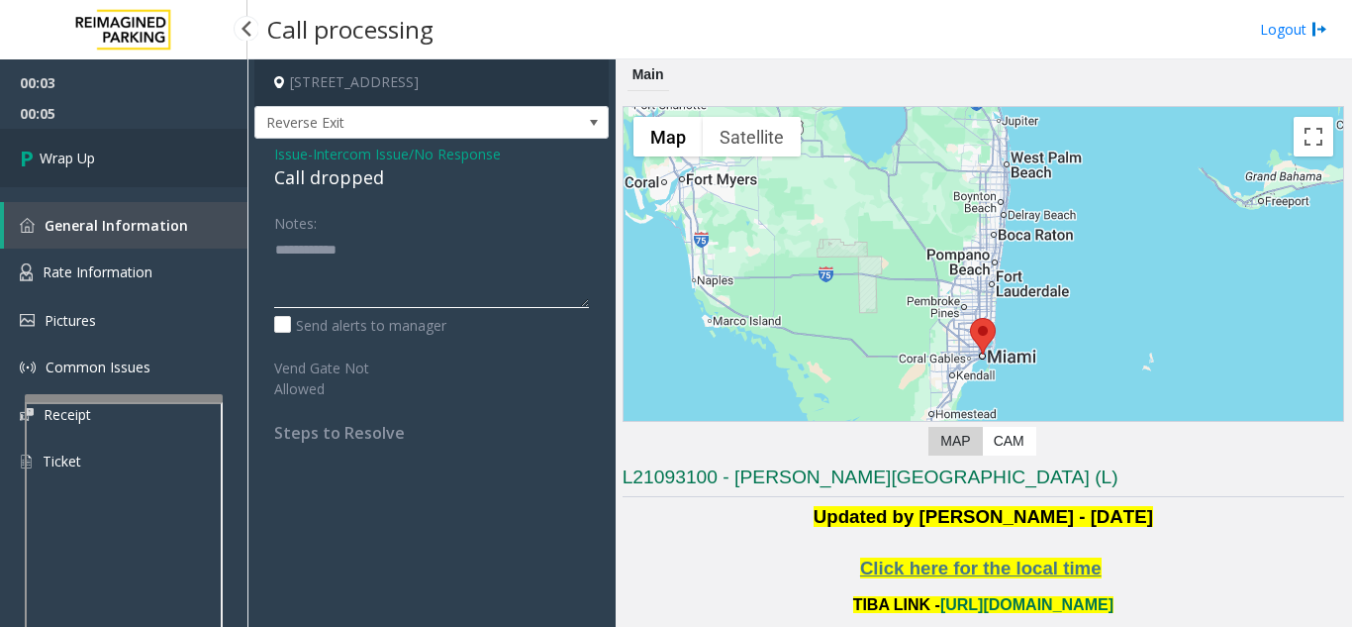
type textarea "**********"
drag, startPoint x: 190, startPoint y: 174, endPoint x: 283, endPoint y: 203, distance: 97.4
click at [190, 174] on link "Wrap Up" at bounding box center [123, 158] width 247 height 58
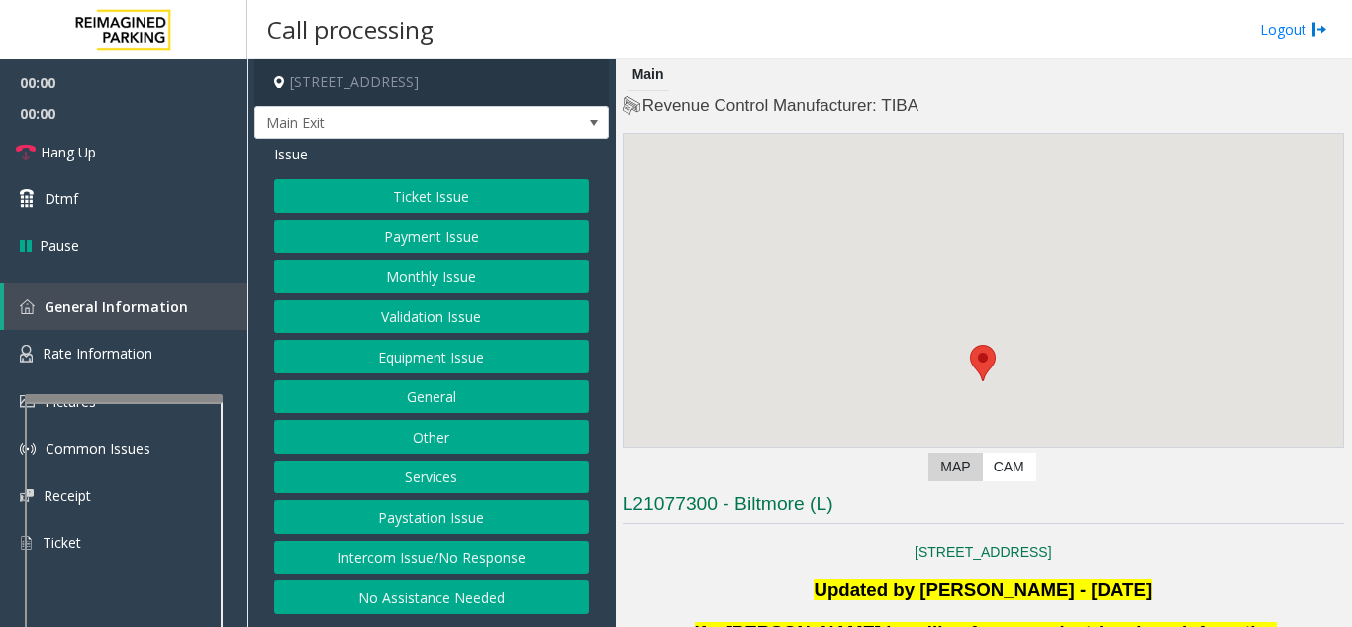
scroll to position [495, 0]
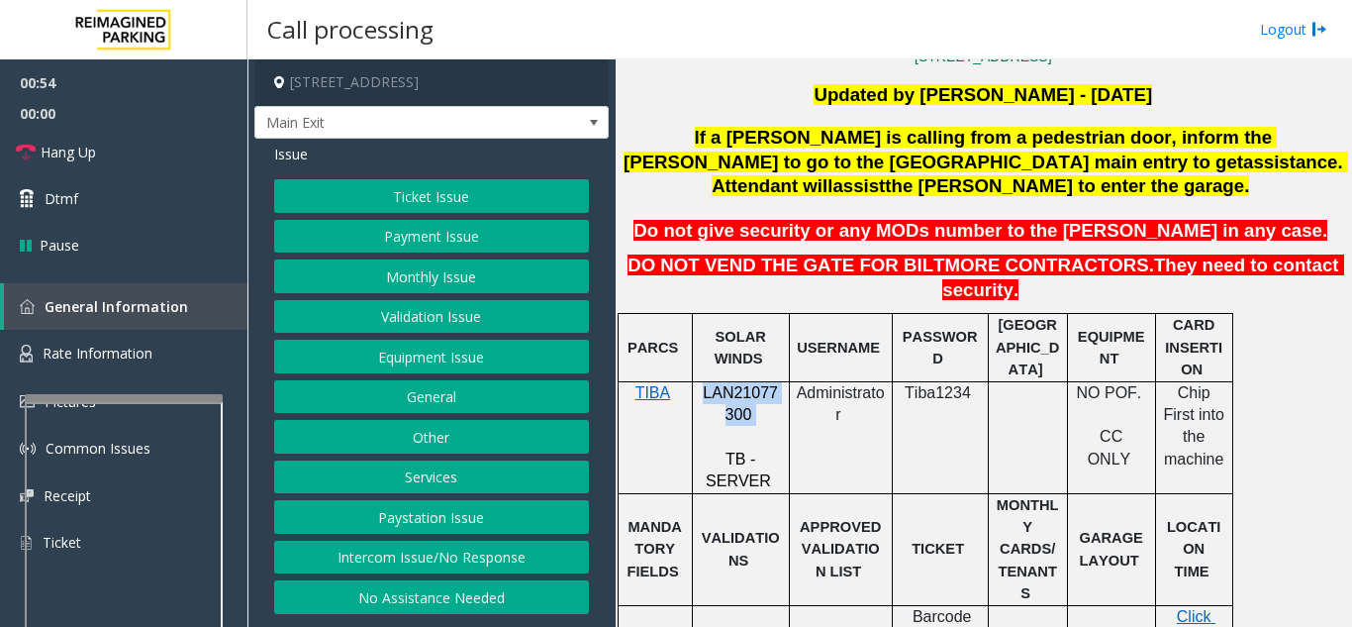
drag, startPoint x: 753, startPoint y: 371, endPoint x: 701, endPoint y: 346, distance: 58.0
click at [701, 382] on p "LAN21077300" at bounding box center [741, 404] width 82 height 45
copy p "LAN21077300"
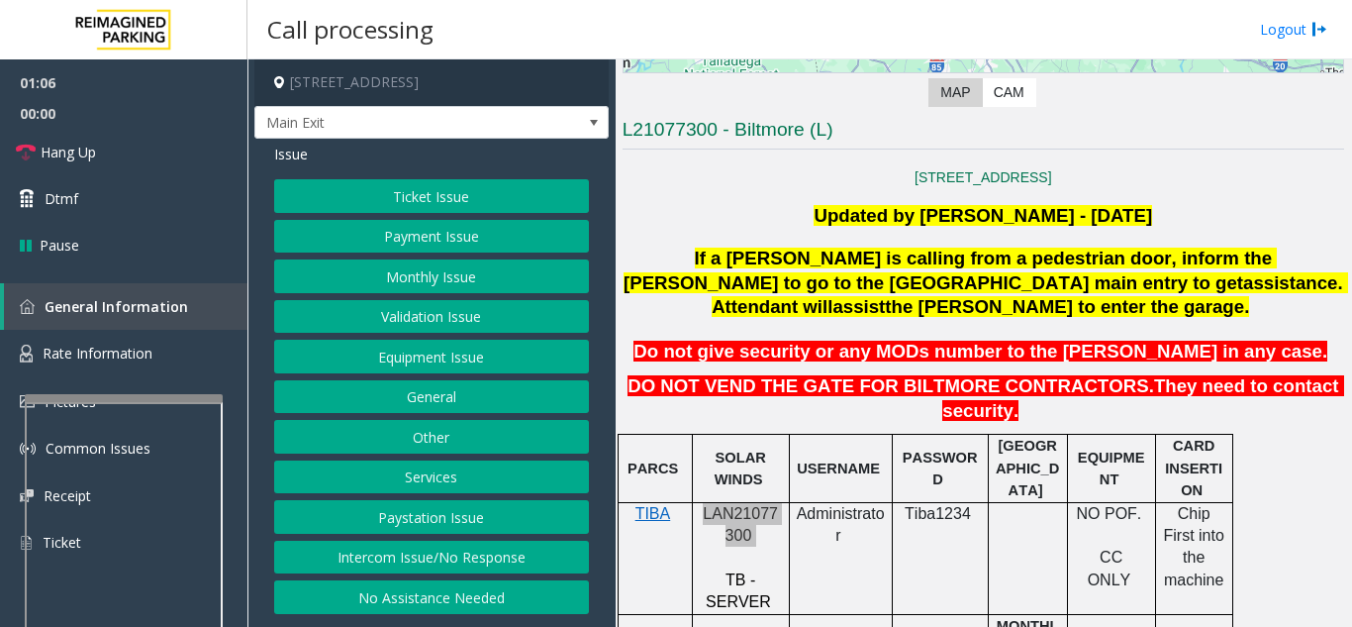
scroll to position [198, 0]
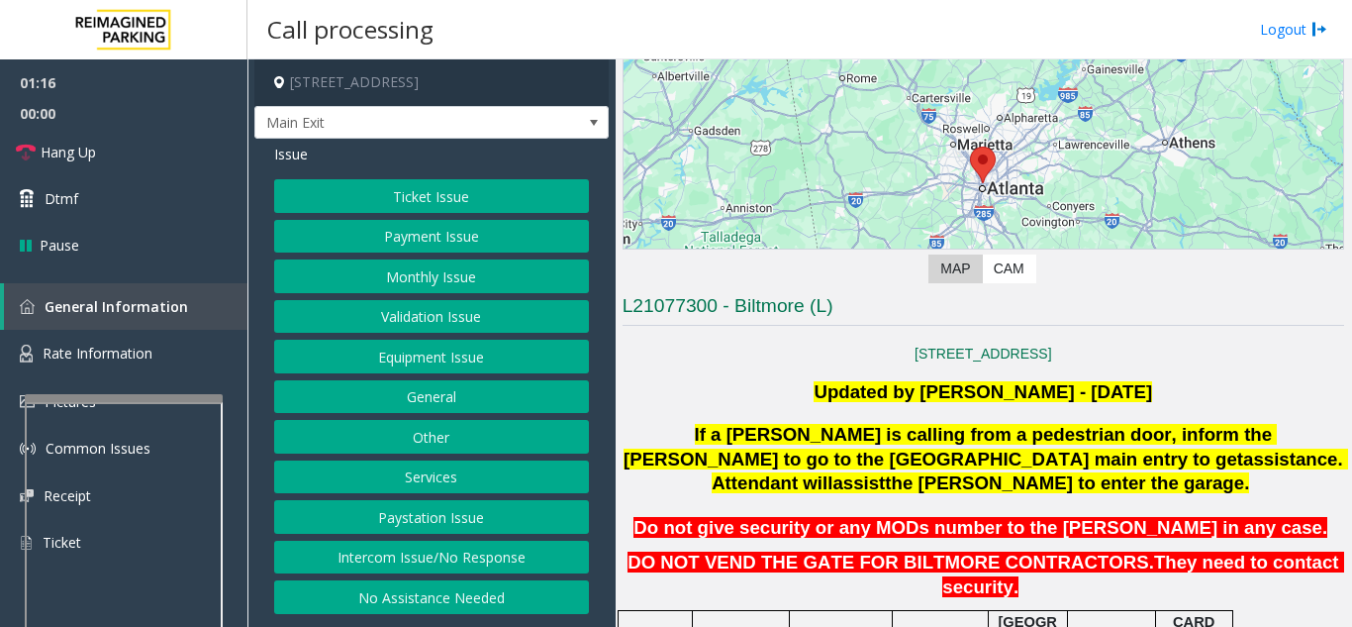
click at [421, 366] on button "Equipment Issue" at bounding box center [431, 356] width 315 height 34
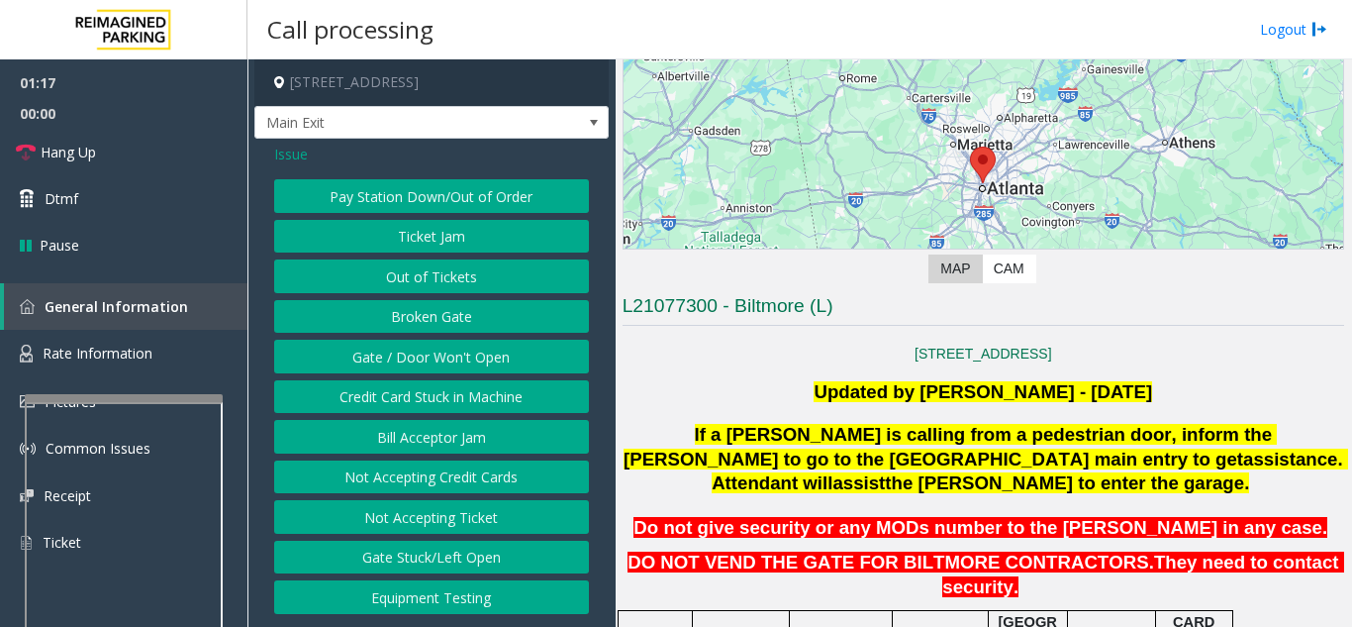
click at [421, 366] on button "Gate / Door Won't Open" at bounding box center [431, 356] width 315 height 34
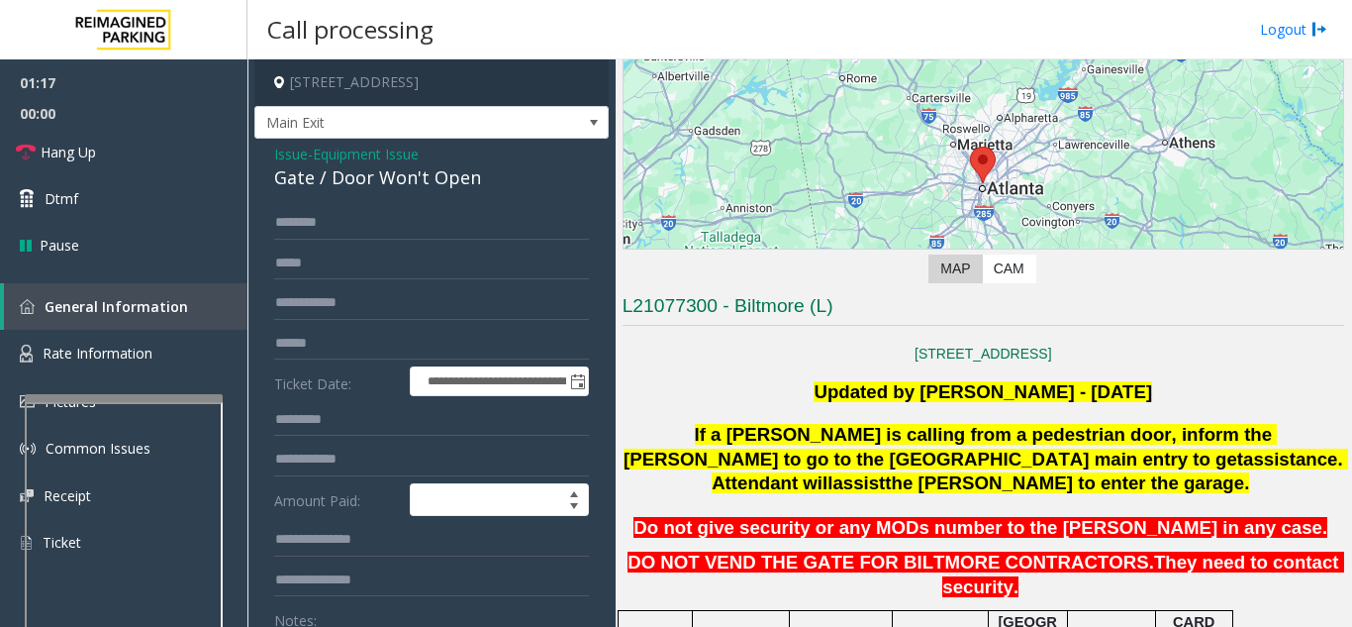
scroll to position [99, 0]
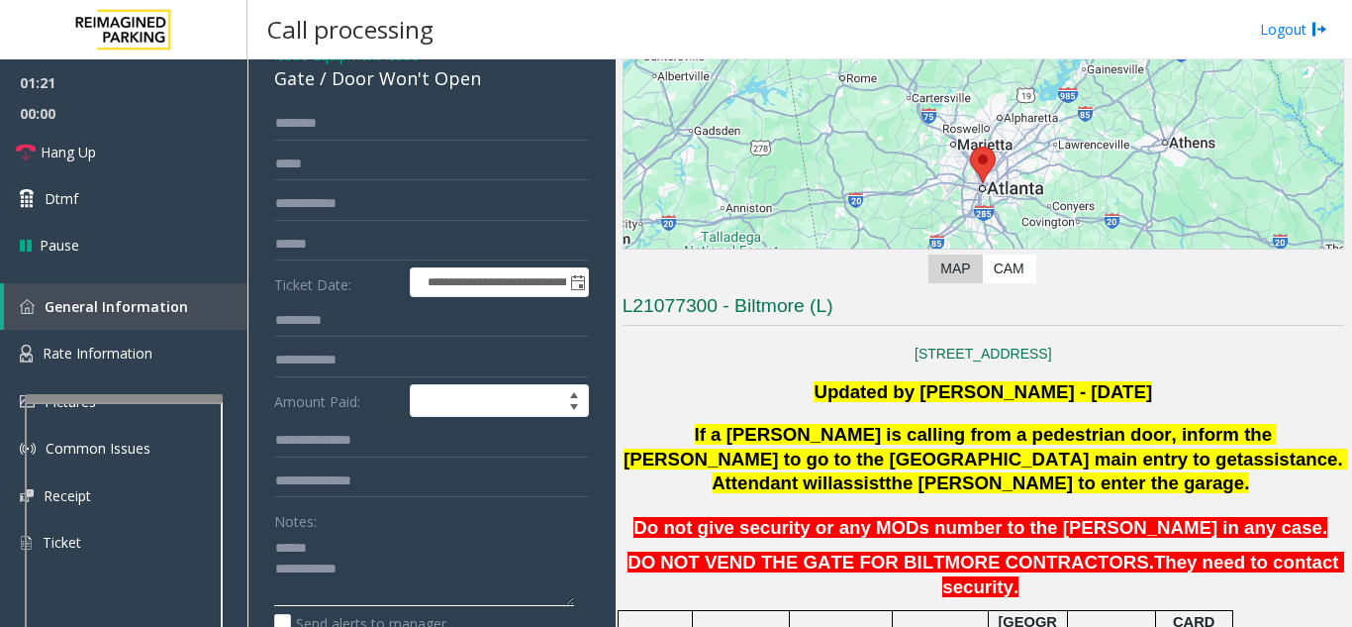
click at [338, 564] on textarea at bounding box center [424, 569] width 300 height 74
drag, startPoint x: 329, startPoint y: 95, endPoint x: 516, endPoint y: 103, distance: 187.2
click at [516, 92] on div "Gate / Door Won't Open" at bounding box center [431, 78] width 315 height 27
click at [426, 600] on textarea at bounding box center [424, 569] width 300 height 74
click at [451, 572] on textarea at bounding box center [424, 569] width 300 height 74
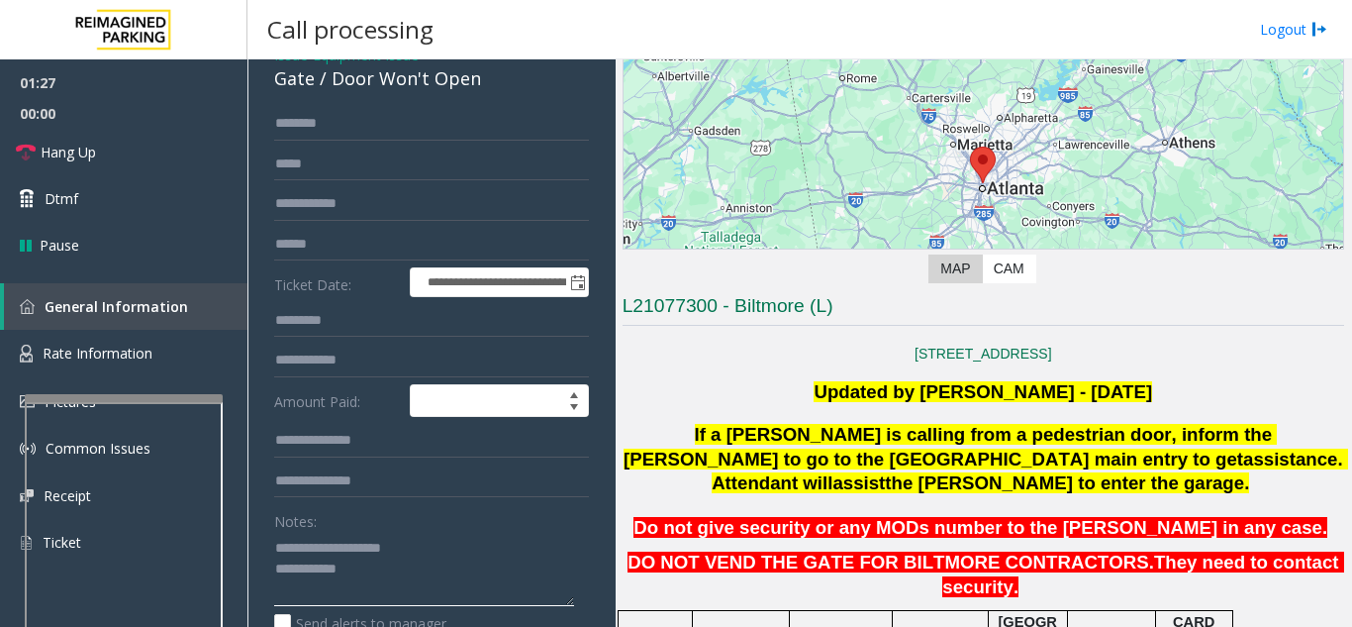
click at [444, 587] on textarea at bounding box center [424, 569] width 300 height 74
click at [139, 168] on link "Hang Up" at bounding box center [123, 152] width 247 height 47
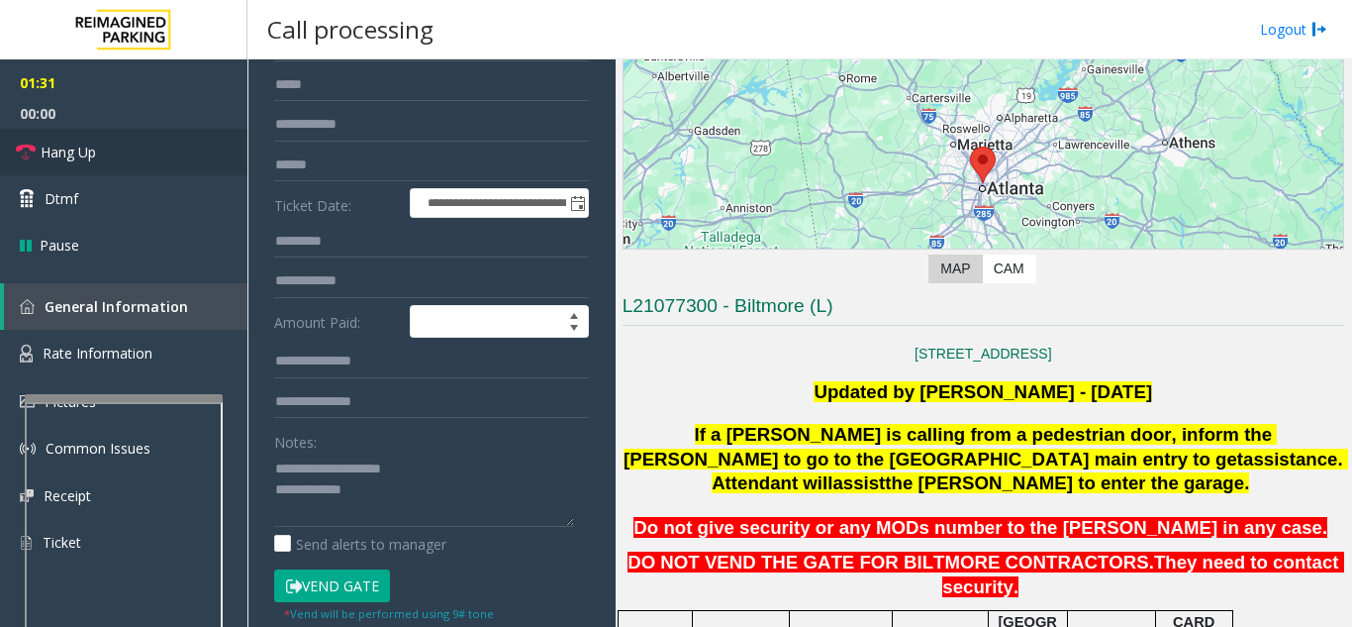
scroll to position [297, 0]
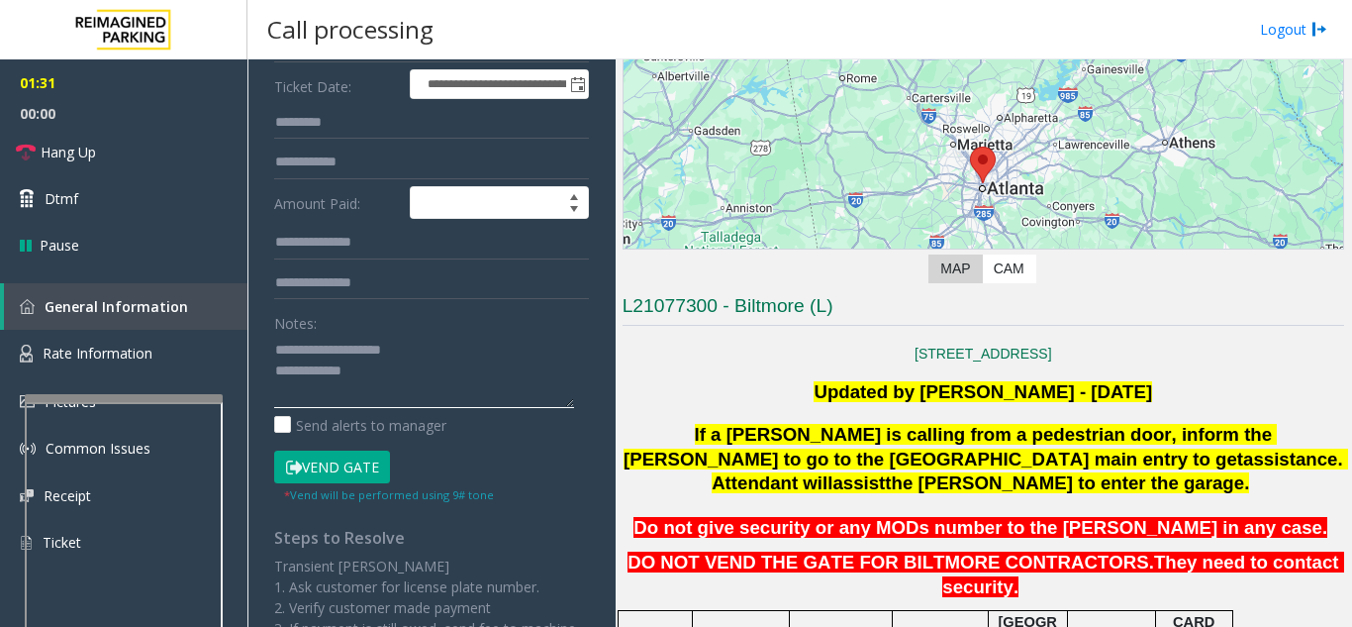
click at [470, 403] on textarea at bounding box center [424, 371] width 300 height 74
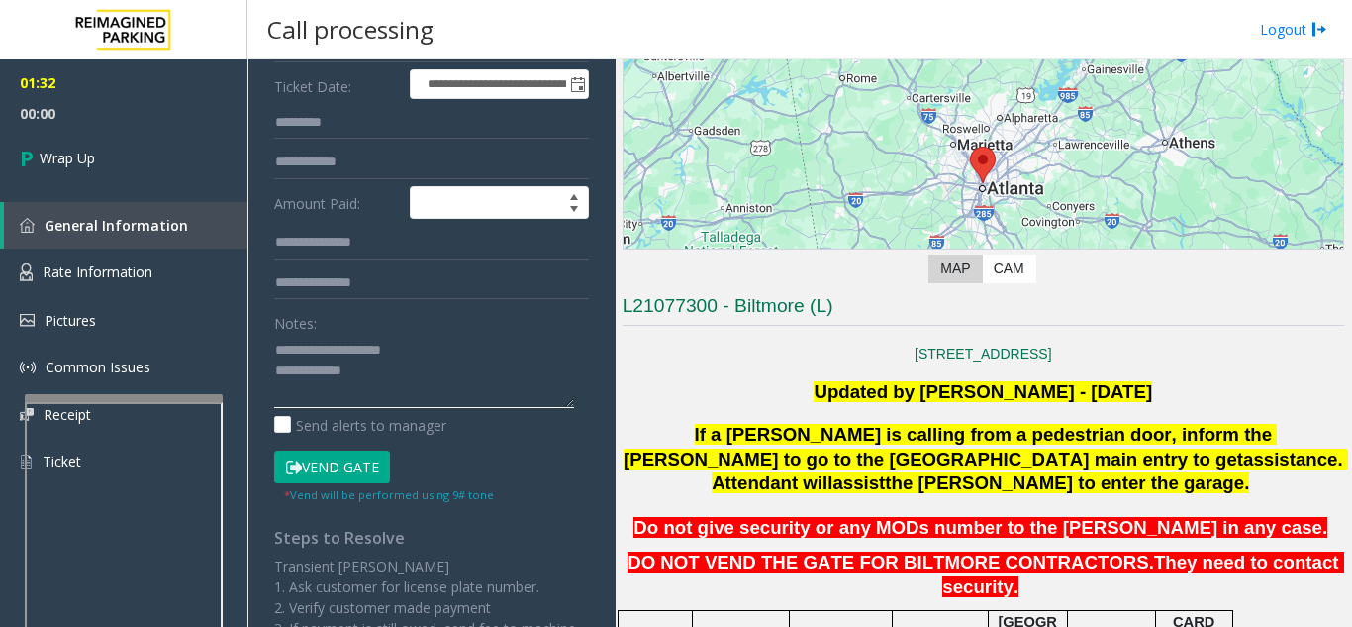
click at [467, 393] on textarea at bounding box center [424, 371] width 300 height 74
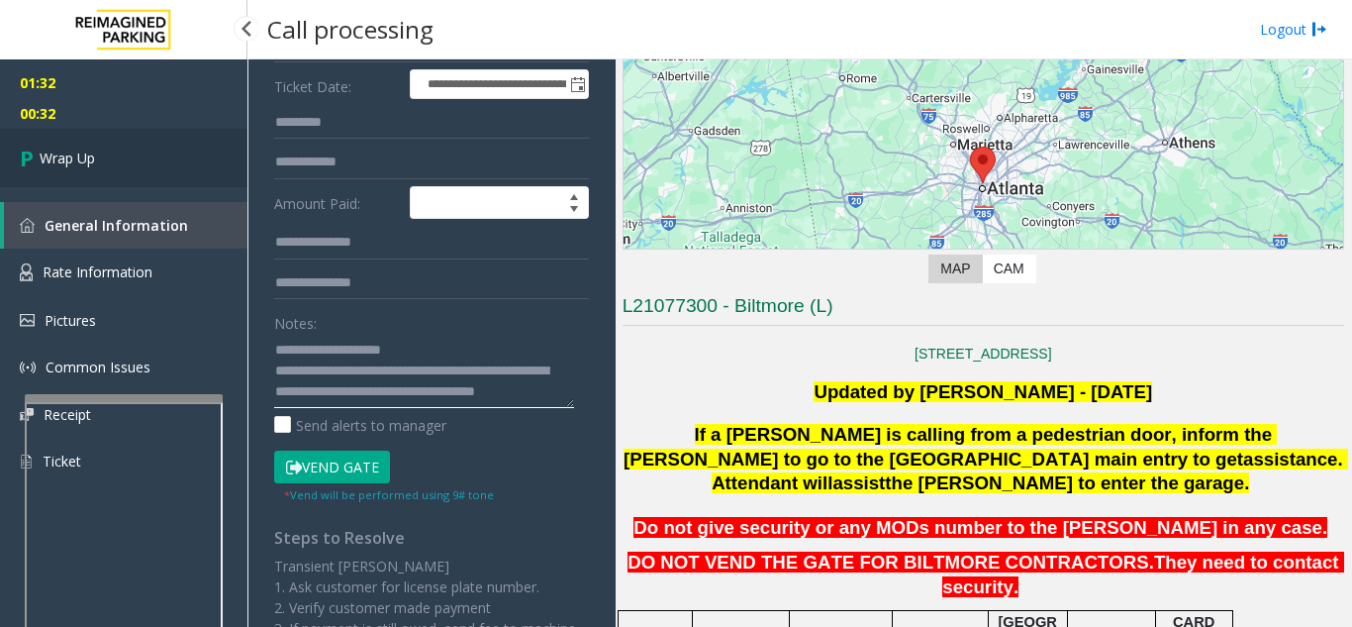
type textarea "**********"
click at [93, 151] on span "Wrap Up" at bounding box center [67, 157] width 55 height 21
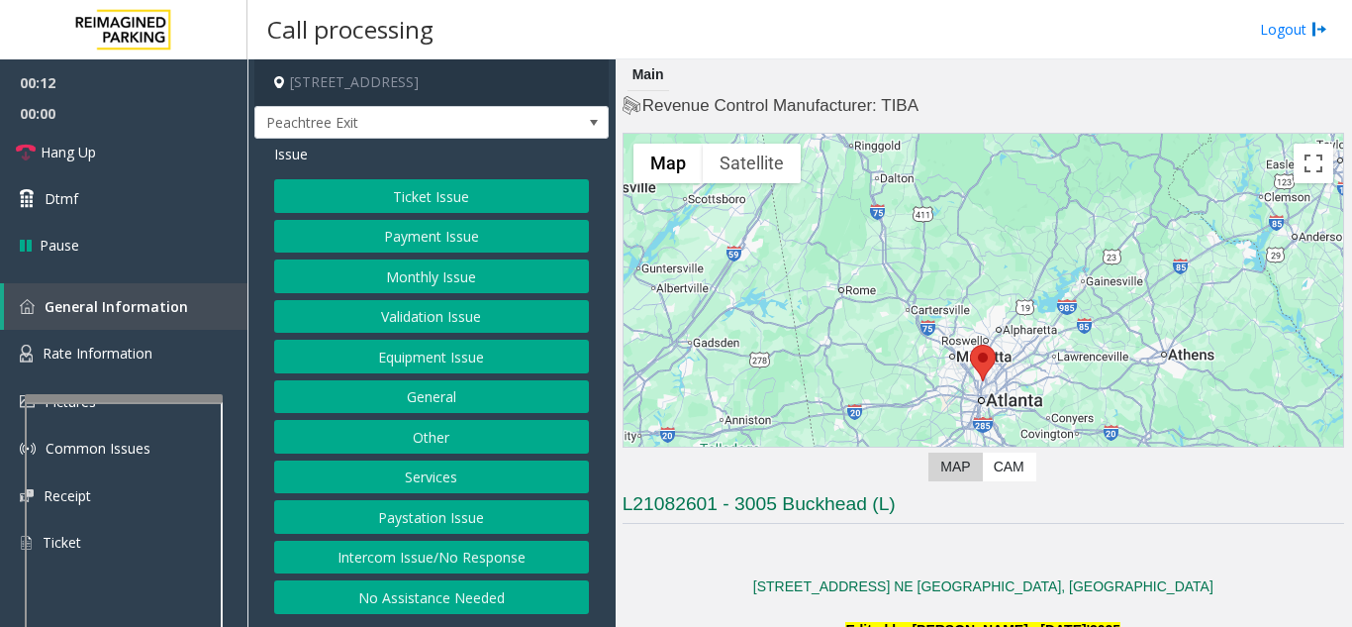
click at [502, 548] on button "Intercom Issue/No Response" at bounding box center [431, 557] width 315 height 34
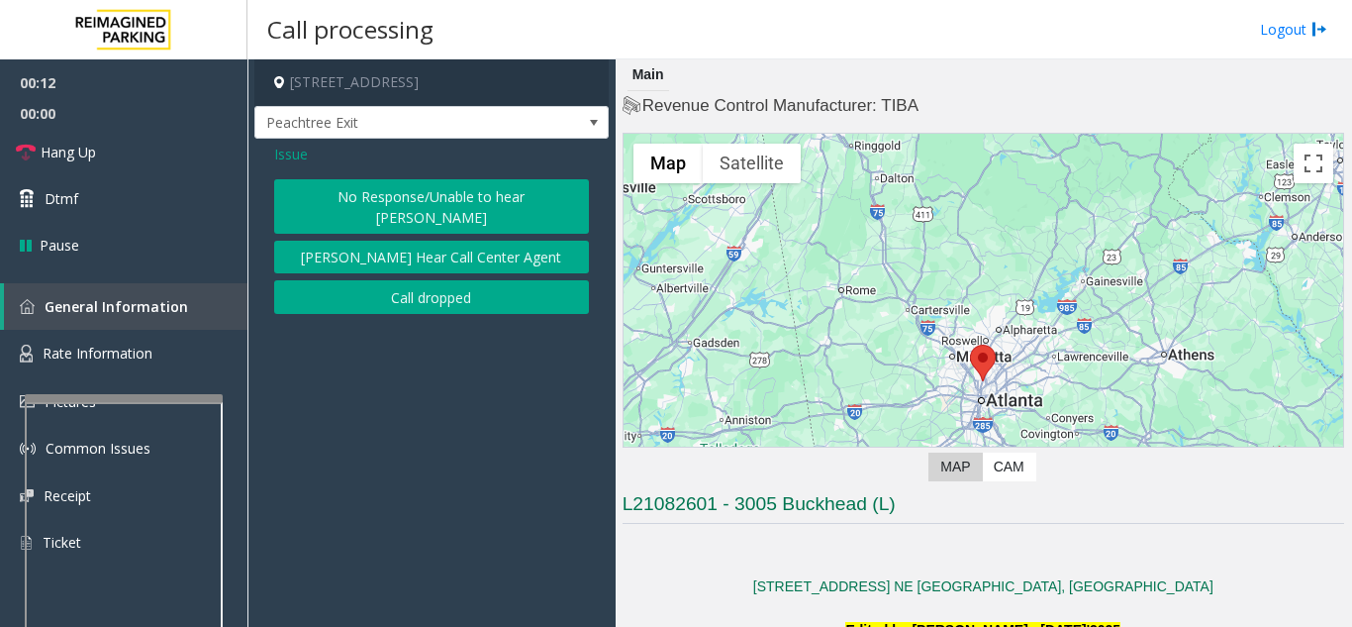
click at [483, 203] on button "No Response/Unable to hear [PERSON_NAME]" at bounding box center [431, 206] width 315 height 54
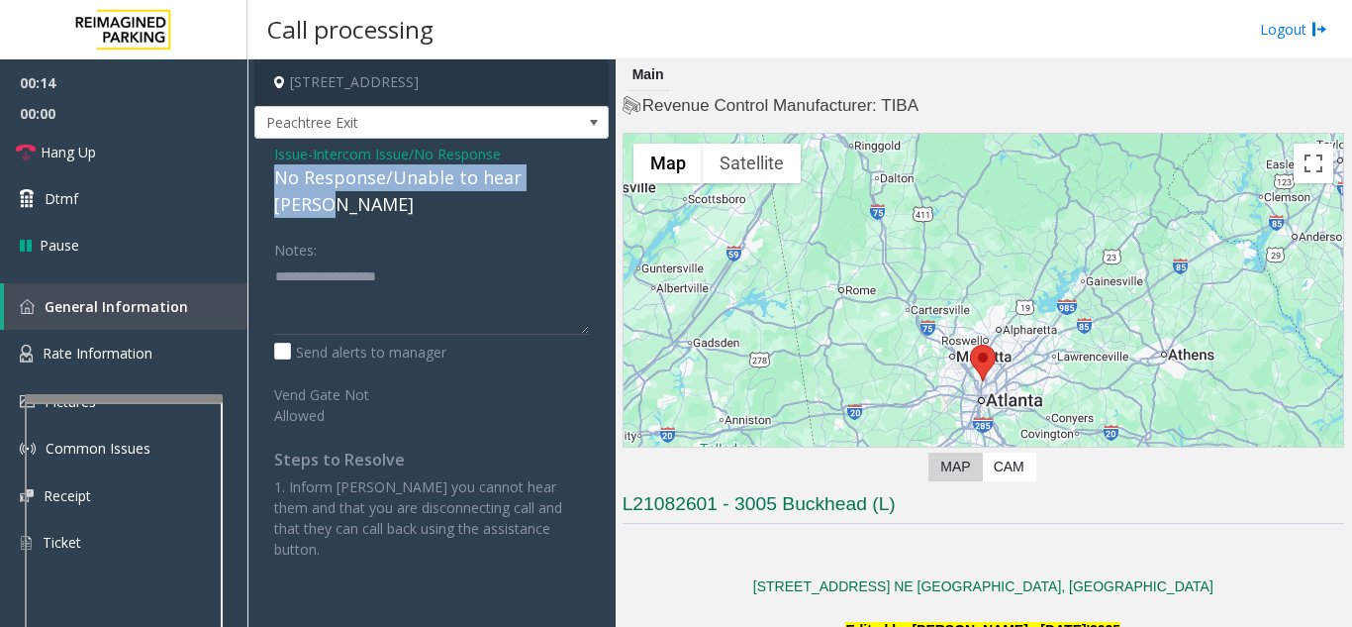
drag, startPoint x: 251, startPoint y: 178, endPoint x: 522, endPoint y: 178, distance: 270.2
click at [590, 186] on app-call-processing-form "[STREET_ADDRESS] Peachtree Exit Issue - Intercom Issue/No Response No Response/…" at bounding box center [431, 342] width 368 height 567
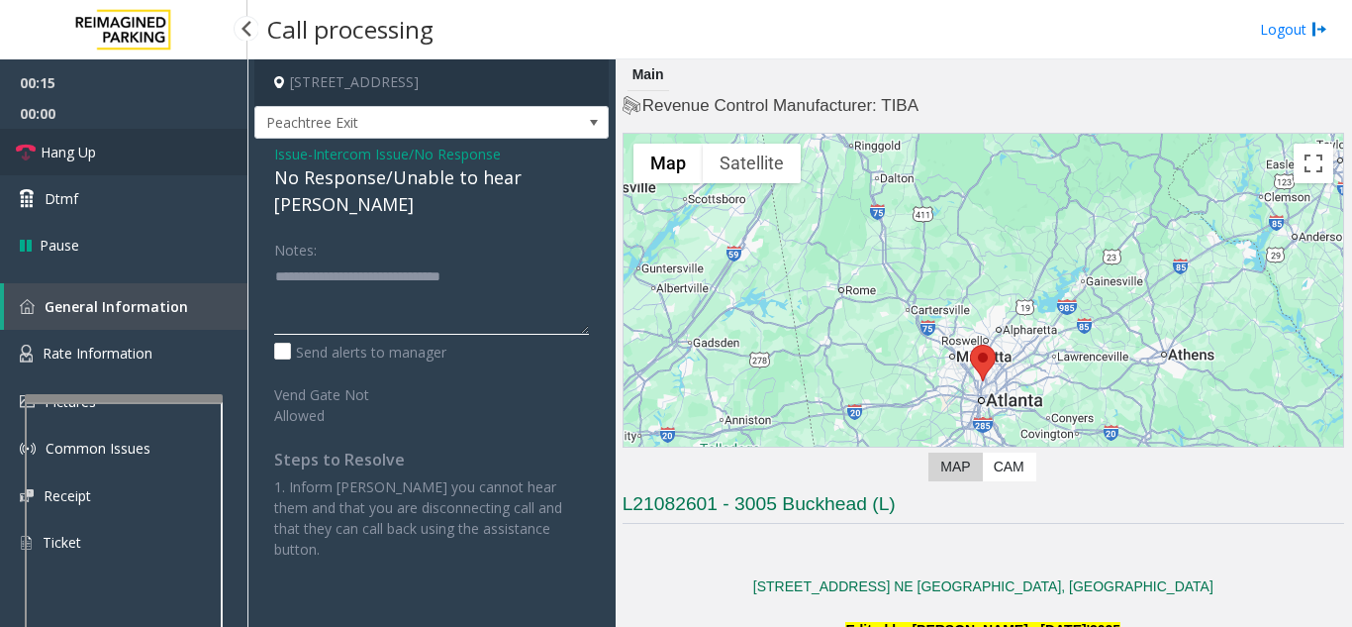
type textarea "**********"
click at [76, 145] on span "Hang Up" at bounding box center [68, 152] width 55 height 21
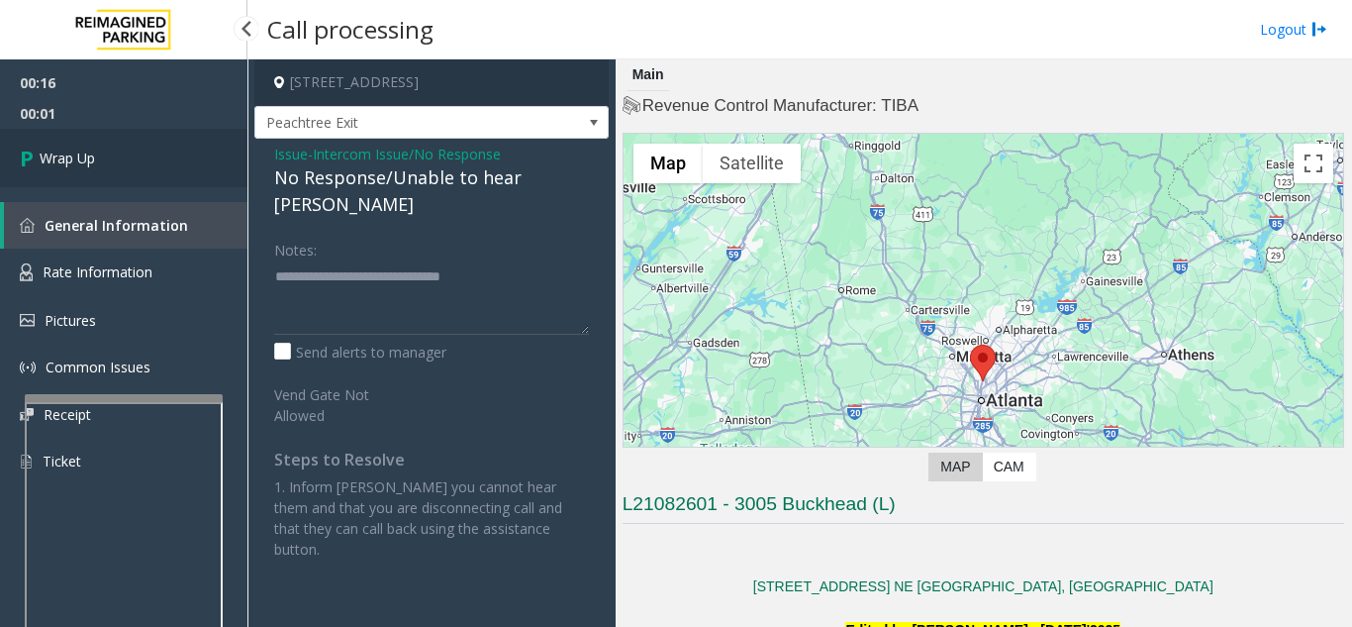
click at [184, 179] on link "Wrap Up" at bounding box center [123, 158] width 247 height 58
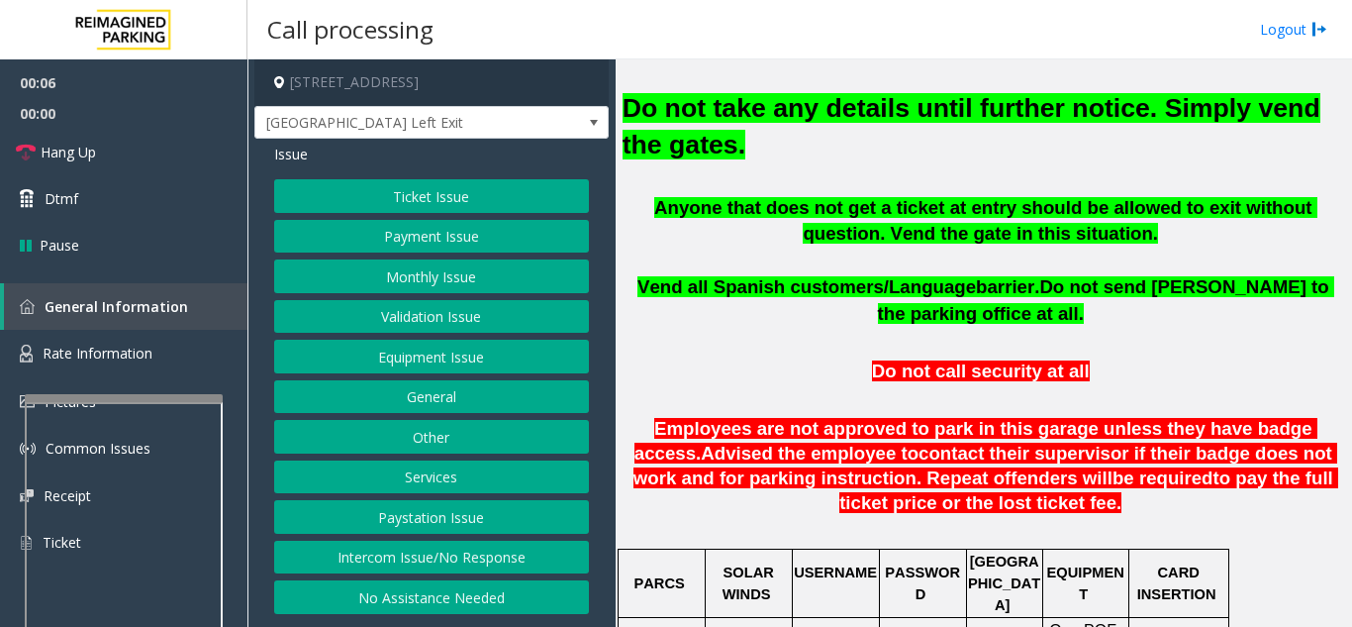
scroll to position [693, 0]
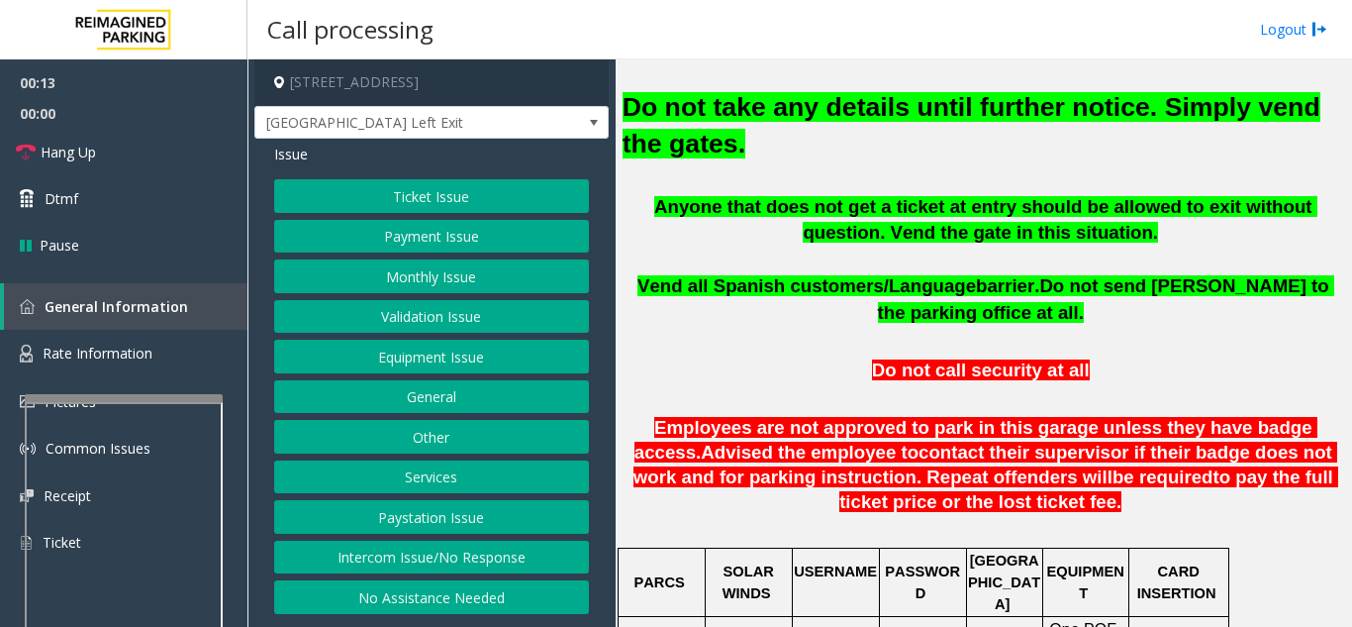
click at [446, 362] on button "Equipment Issue" at bounding box center [431, 356] width 315 height 34
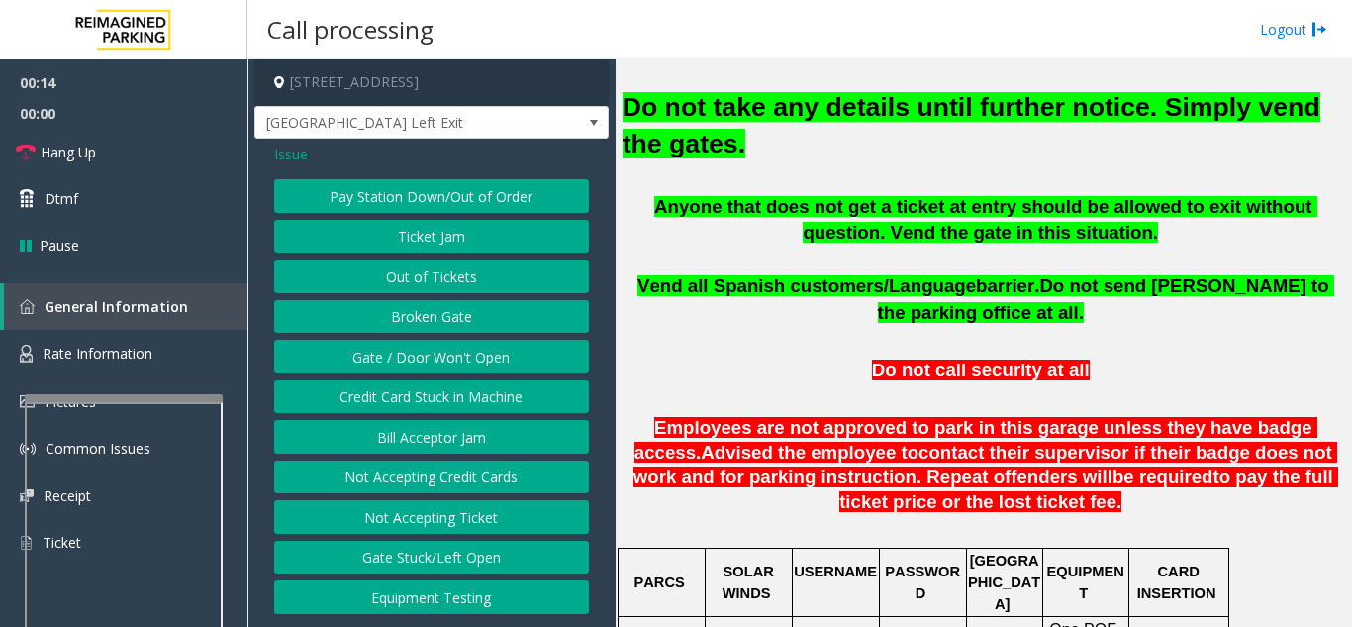
click at [446, 362] on button "Gate / Door Won't Open" at bounding box center [431, 356] width 315 height 34
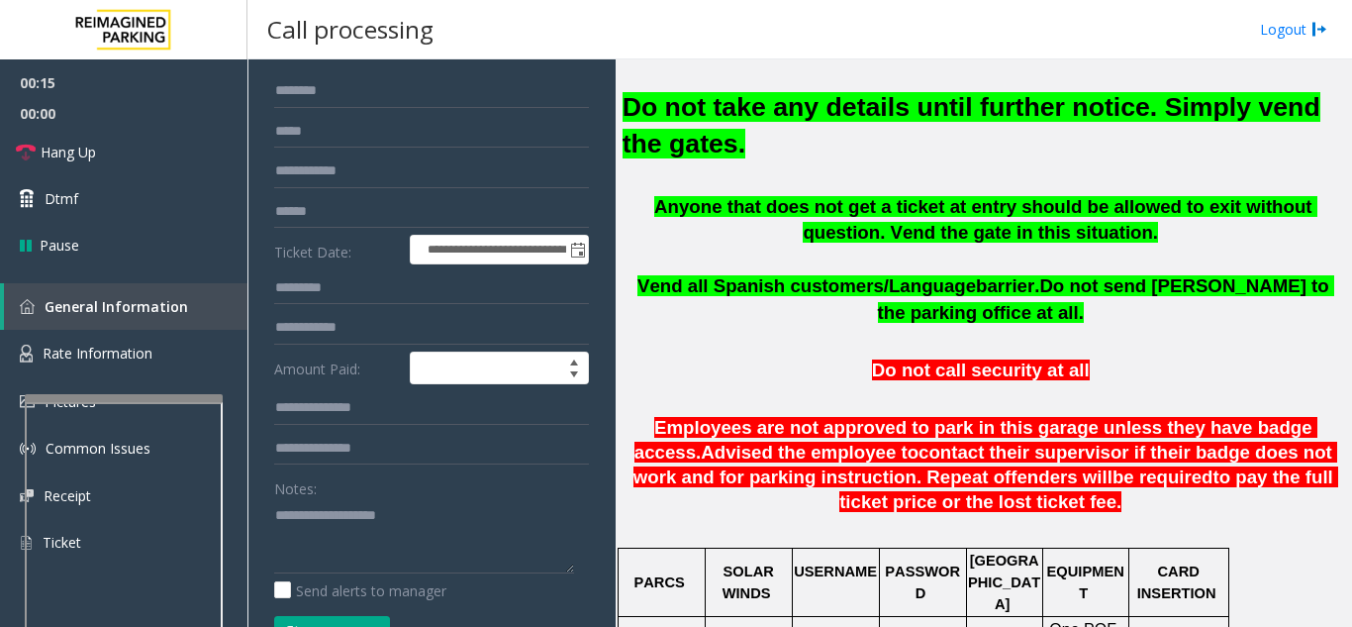
scroll to position [198, 0]
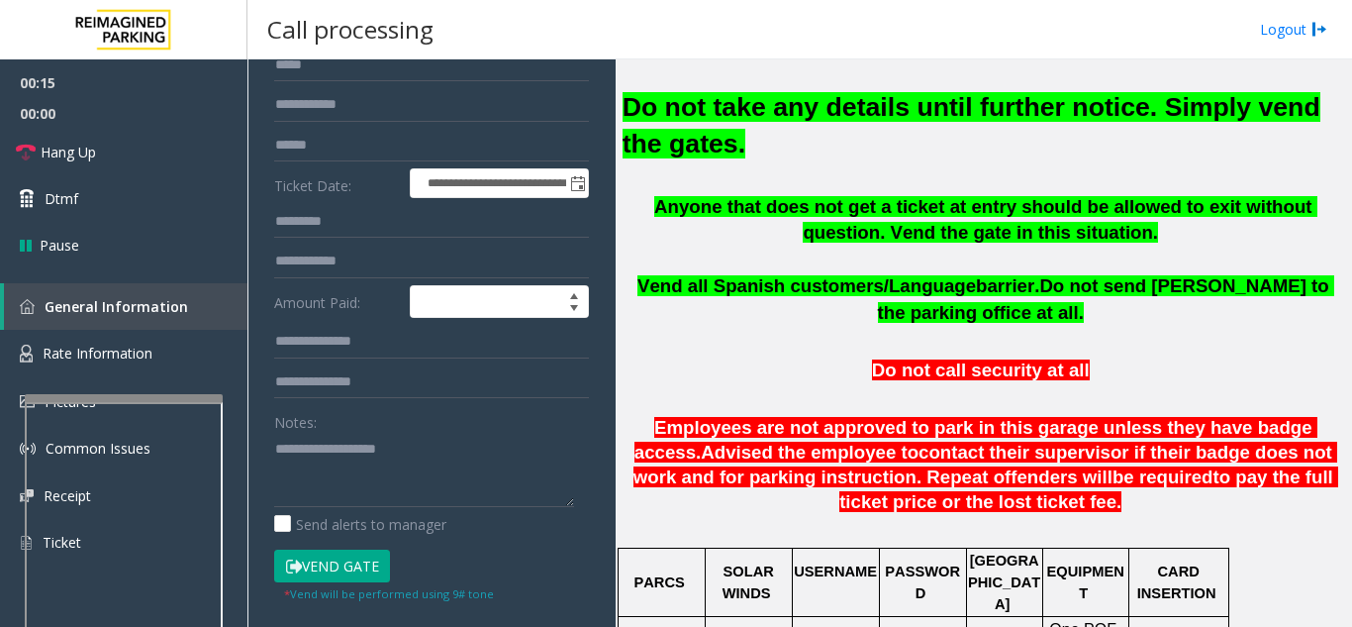
click at [318, 574] on button "Vend Gate" at bounding box center [332, 566] width 116 height 34
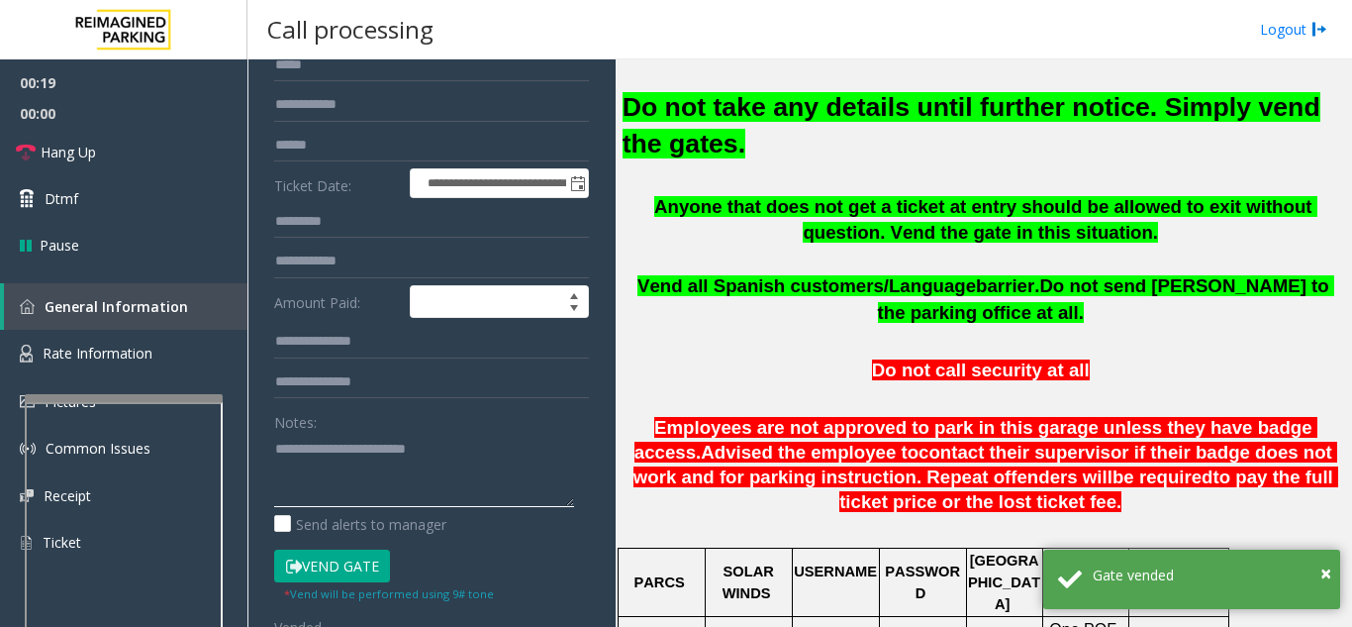
click at [498, 448] on textarea at bounding box center [424, 470] width 300 height 74
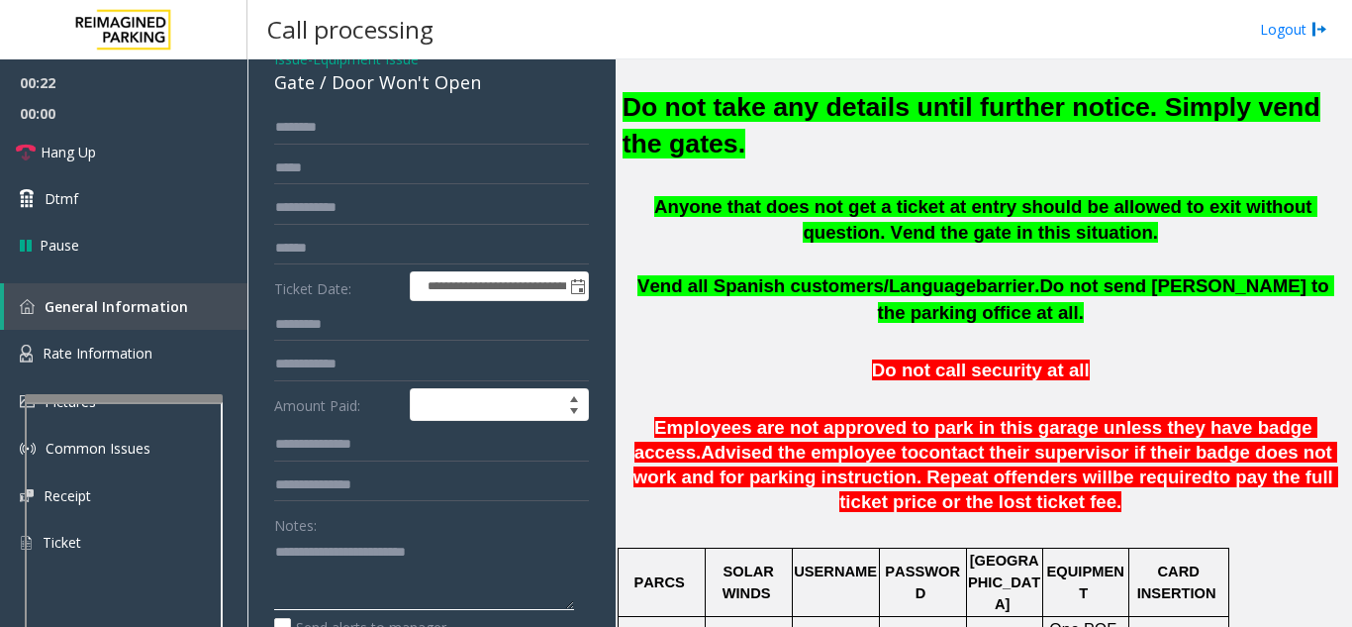
scroll to position [0, 0]
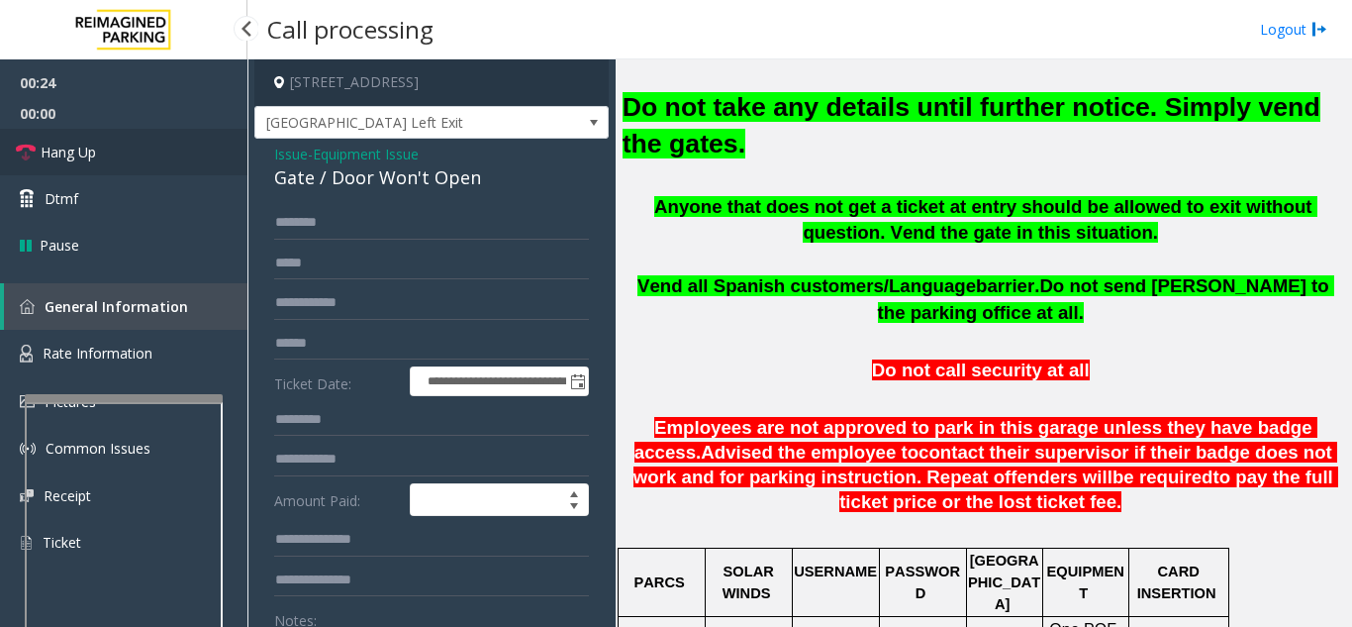
type textarea "**********"
click at [87, 153] on span "Hang Up" at bounding box center [68, 152] width 55 height 21
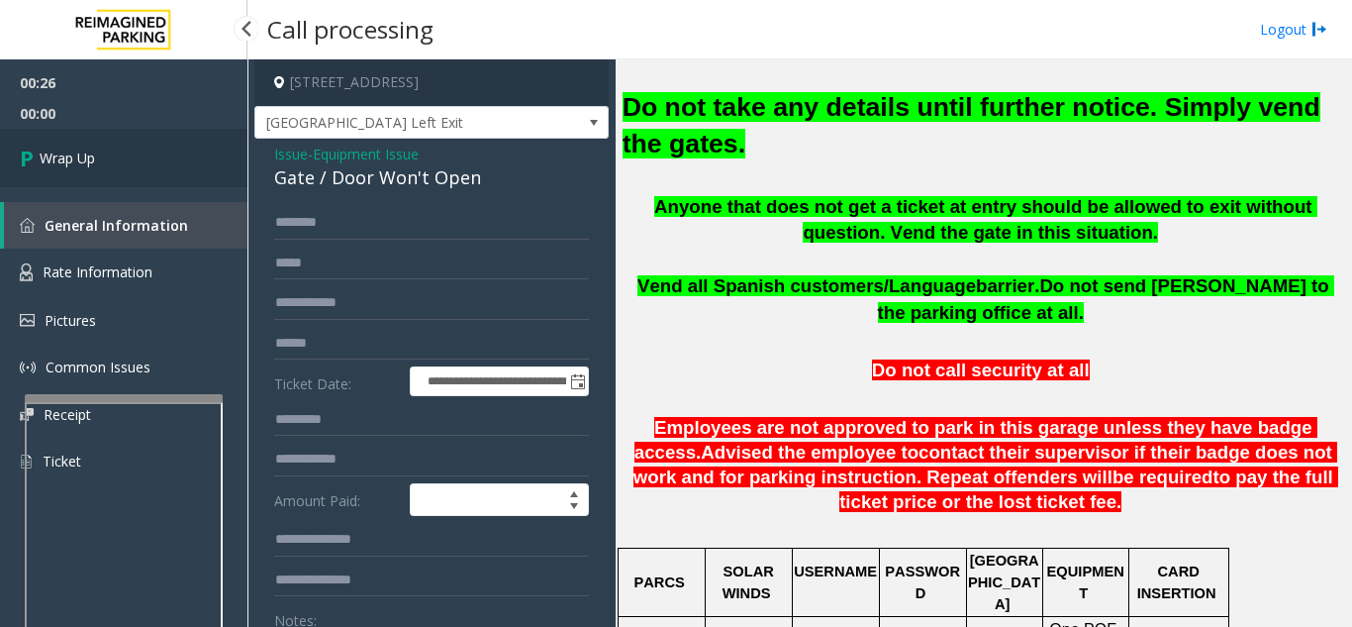
click at [87, 153] on span "Wrap Up" at bounding box center [67, 157] width 55 height 21
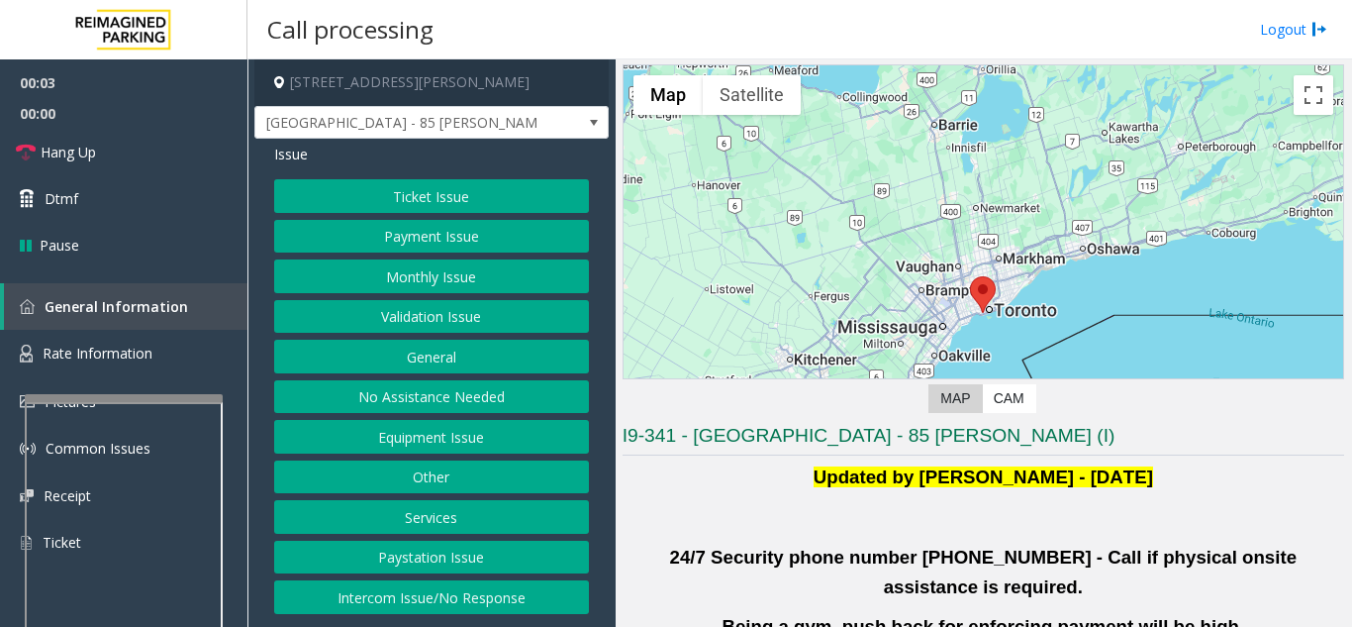
scroll to position [297, 0]
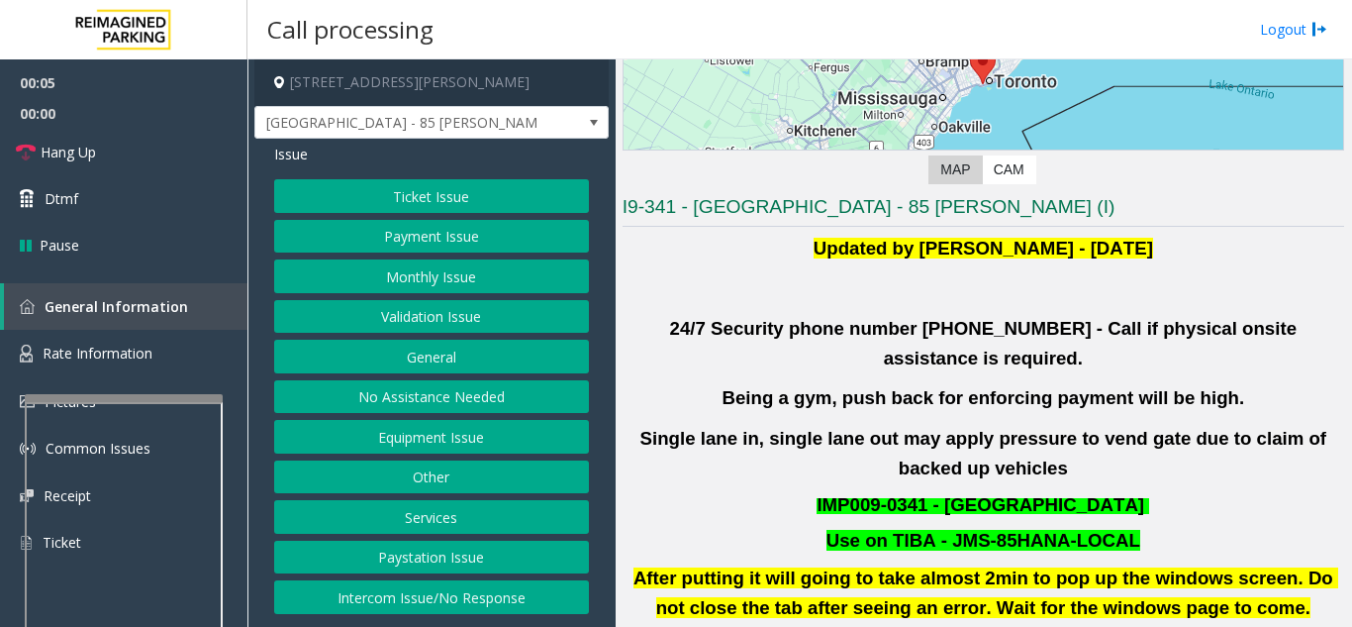
click at [425, 324] on button "Validation Issue" at bounding box center [431, 317] width 315 height 34
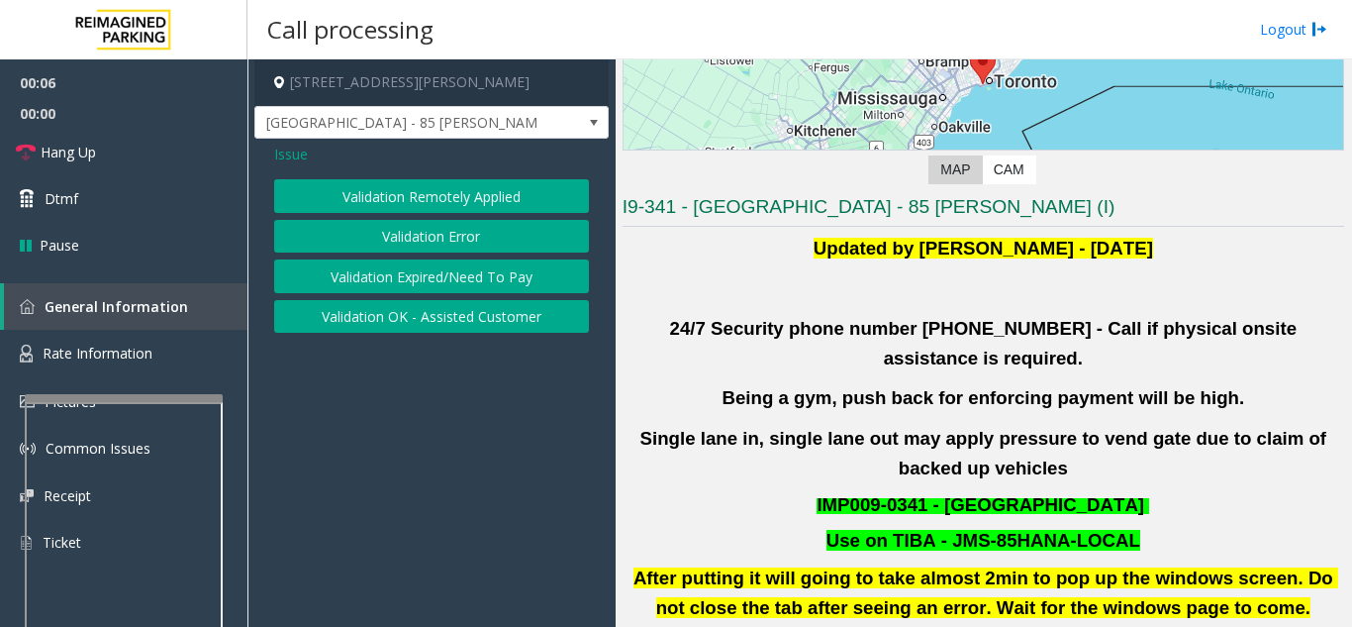
click at [438, 242] on button "Validation Error" at bounding box center [431, 237] width 315 height 34
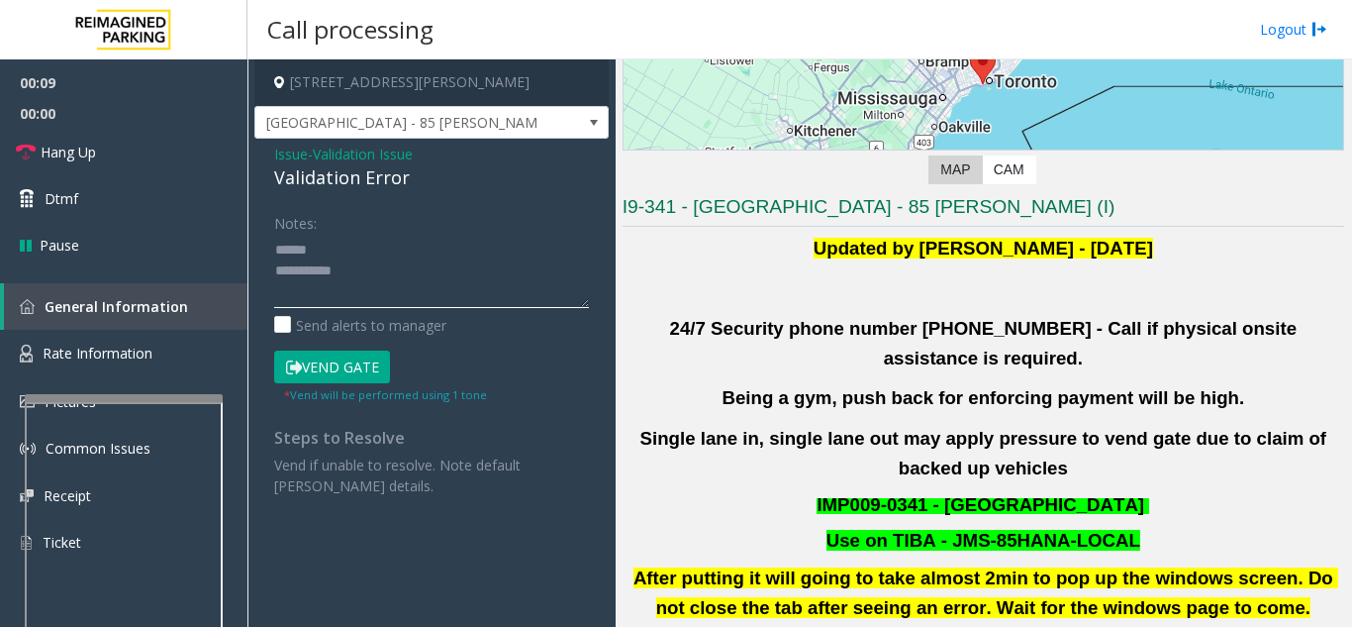
drag, startPoint x: 331, startPoint y: 248, endPoint x: 332, endPoint y: 230, distance: 18.8
click at [332, 248] on textarea at bounding box center [431, 271] width 315 height 74
click at [349, 238] on textarea at bounding box center [431, 271] width 315 height 74
drag, startPoint x: 266, startPoint y: 178, endPoint x: 358, endPoint y: 180, distance: 92.1
click at [410, 184] on div "Issue - Validation Issue Validation Error Notes: Send alerts to manager Vend Ga…" at bounding box center [431, 327] width 354 height 377
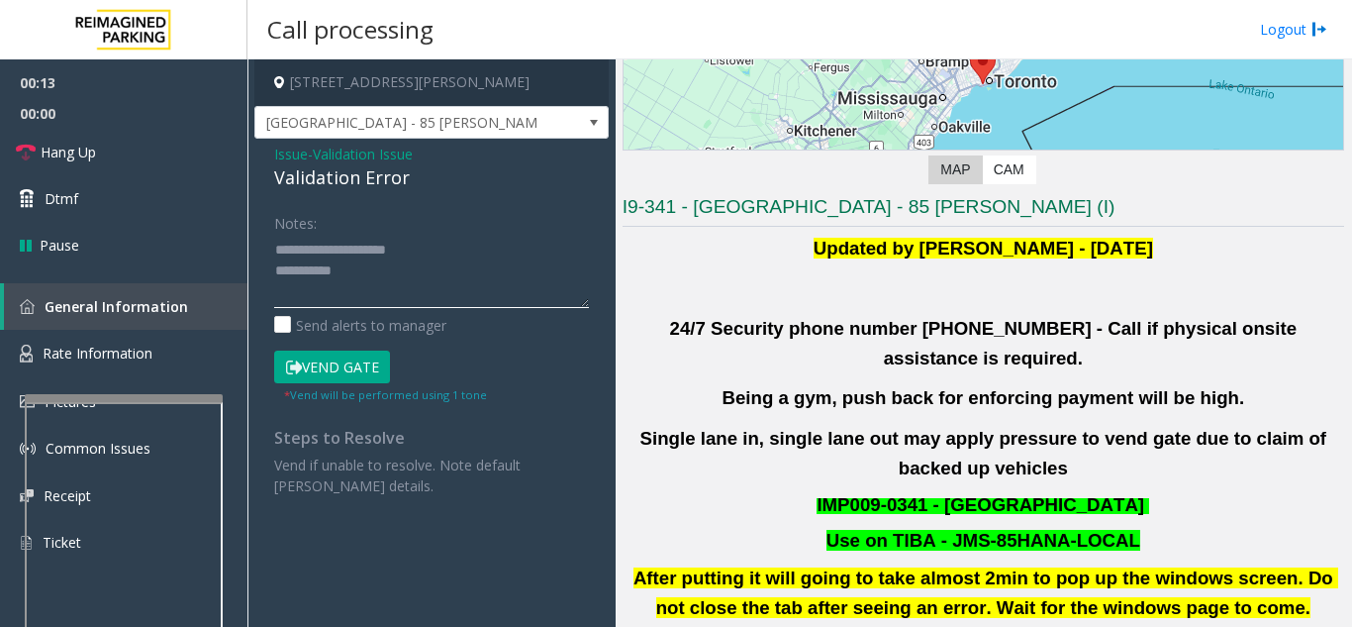
click at [523, 258] on textarea at bounding box center [431, 271] width 315 height 74
click at [460, 273] on textarea at bounding box center [431, 271] width 315 height 74
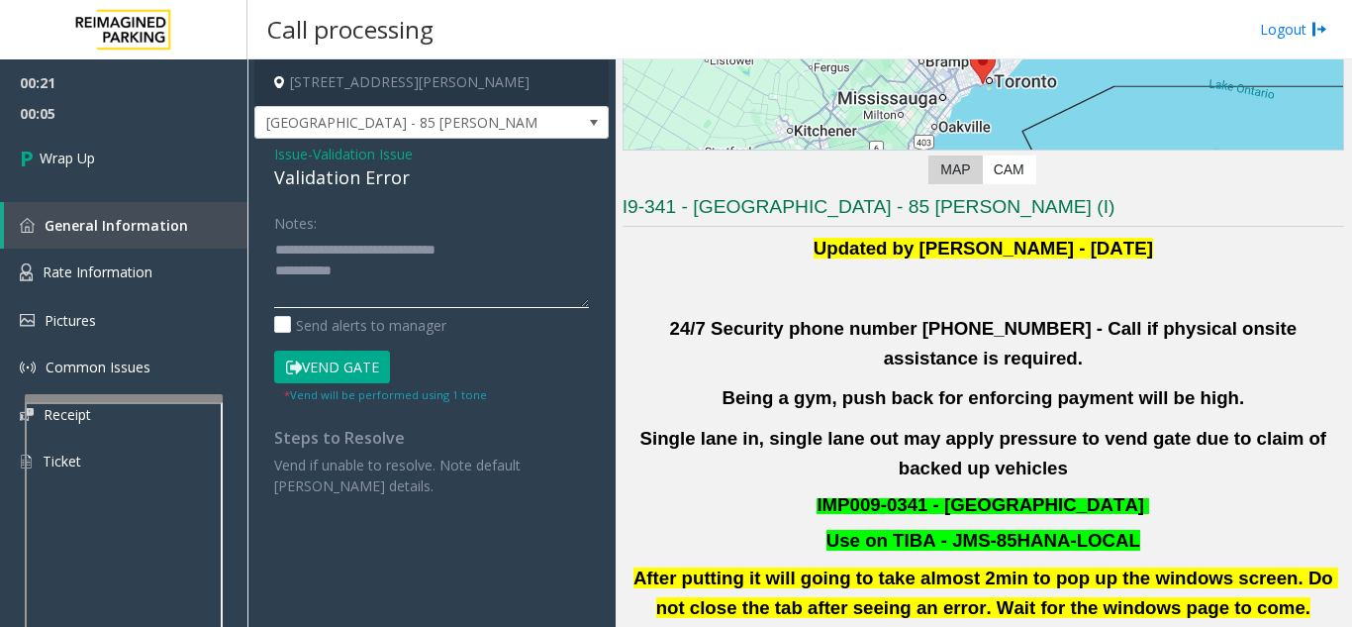
click at [400, 278] on textarea at bounding box center [431, 271] width 315 height 74
type textarea "**********"
click at [468, 204] on div "Issue - Validation Issue Validation Error Notes: Send alerts to manager Vend Ga…" at bounding box center [431, 327] width 354 height 377
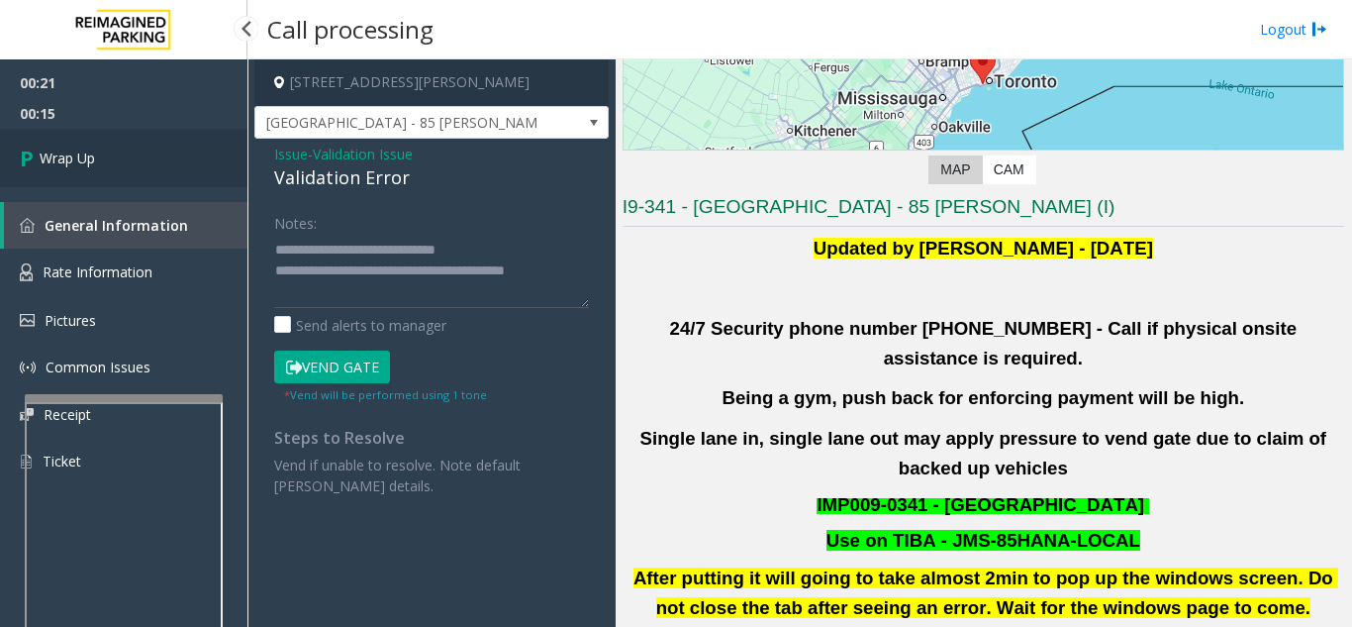
click at [210, 164] on link "Wrap Up" at bounding box center [123, 158] width 247 height 58
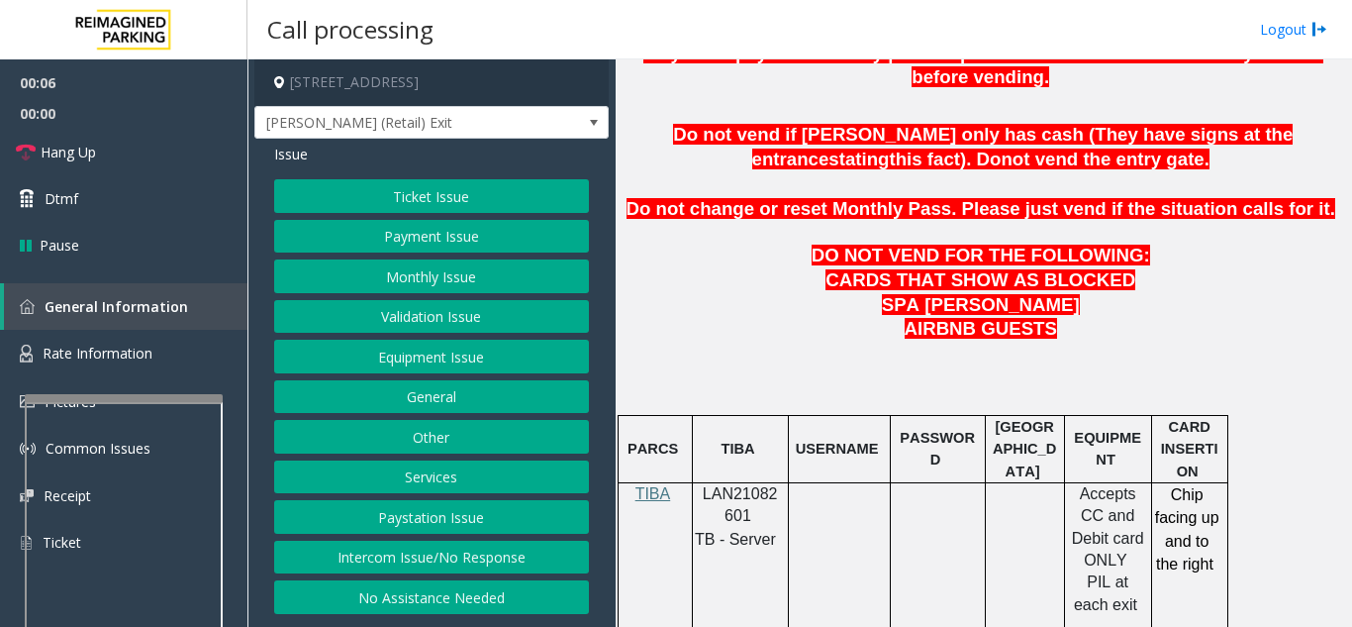
scroll to position [990, 0]
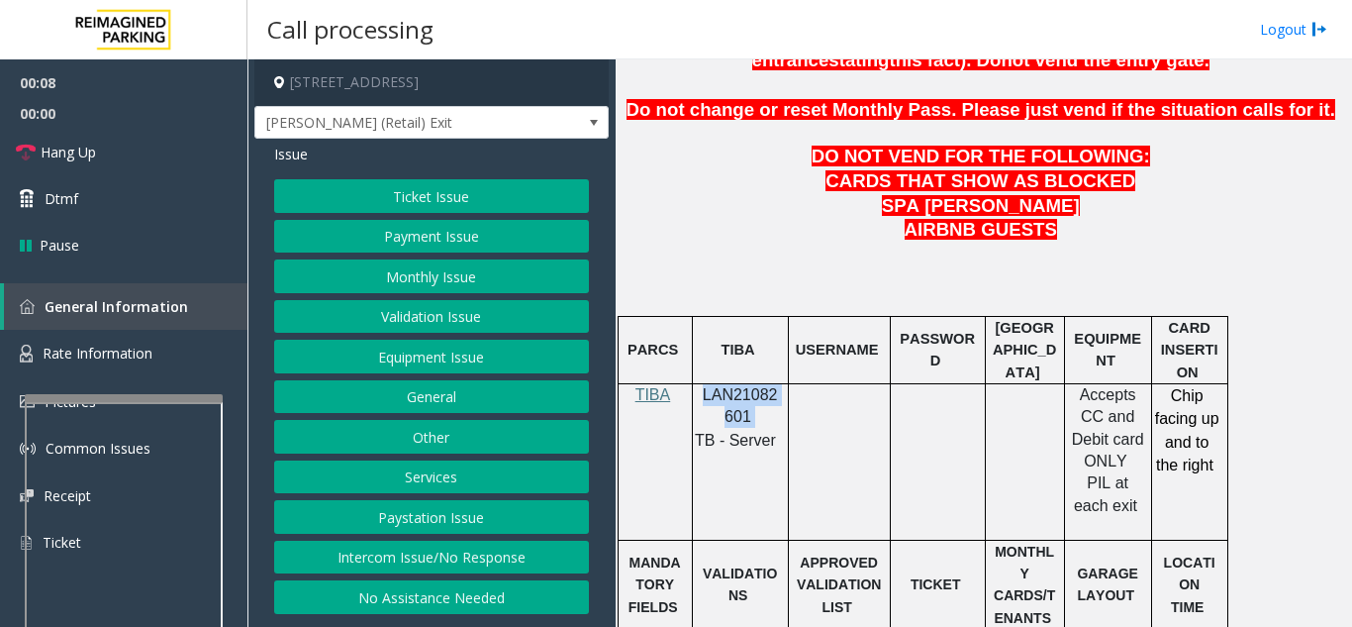
drag, startPoint x: 769, startPoint y: 371, endPoint x: 704, endPoint y: 346, distance: 69.9
click at [704, 384] on p "LAN21082601" at bounding box center [740, 406] width 81 height 45
copy p "LAN21082601"
click at [455, 249] on button "Payment Issue" at bounding box center [431, 237] width 315 height 34
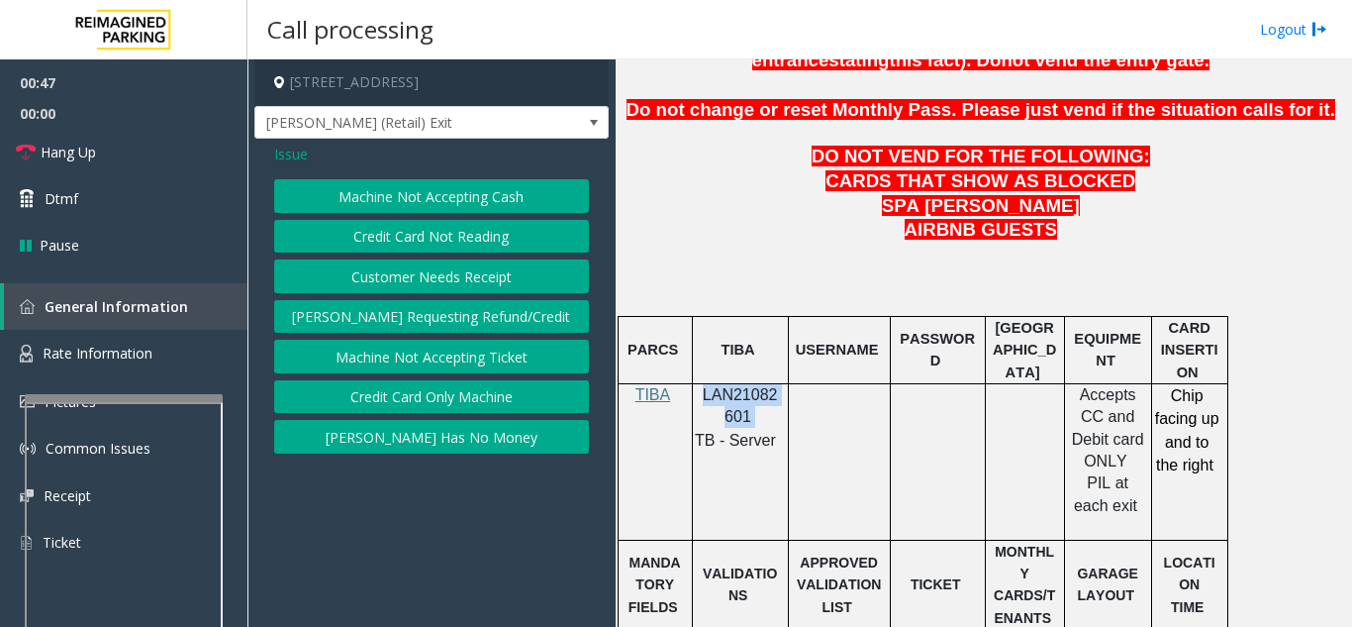
click at [440, 238] on button "Credit Card Not Reading" at bounding box center [431, 237] width 315 height 34
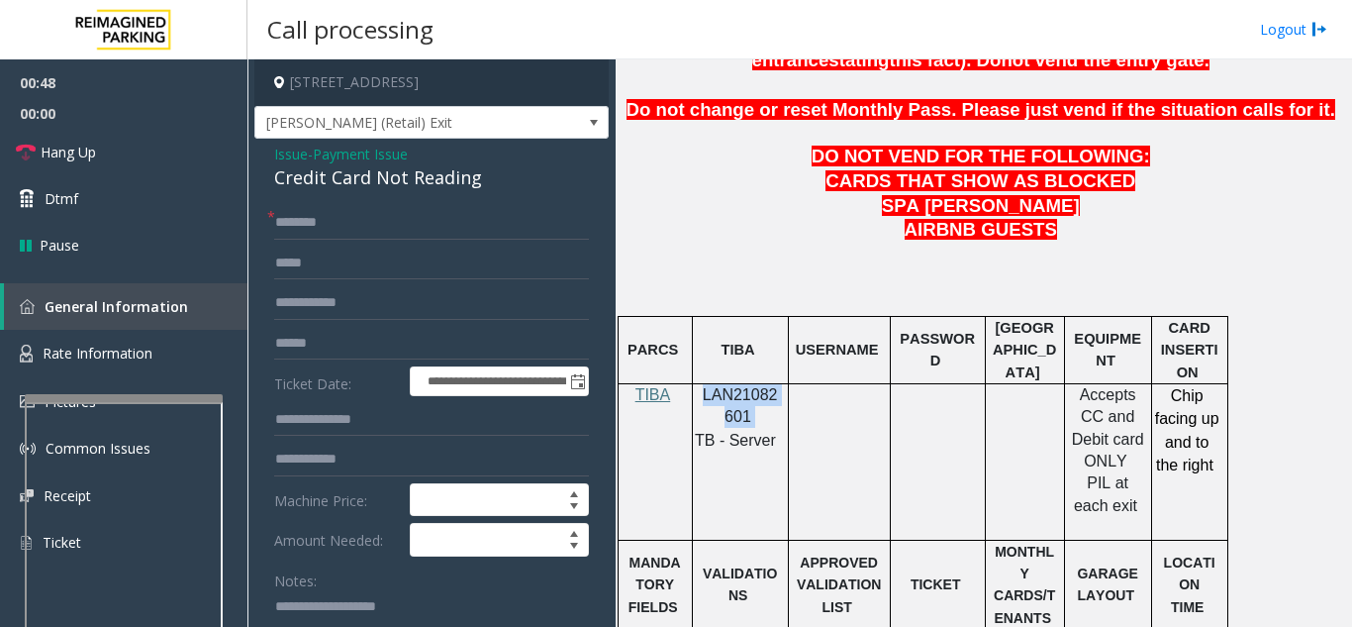
scroll to position [99, 0]
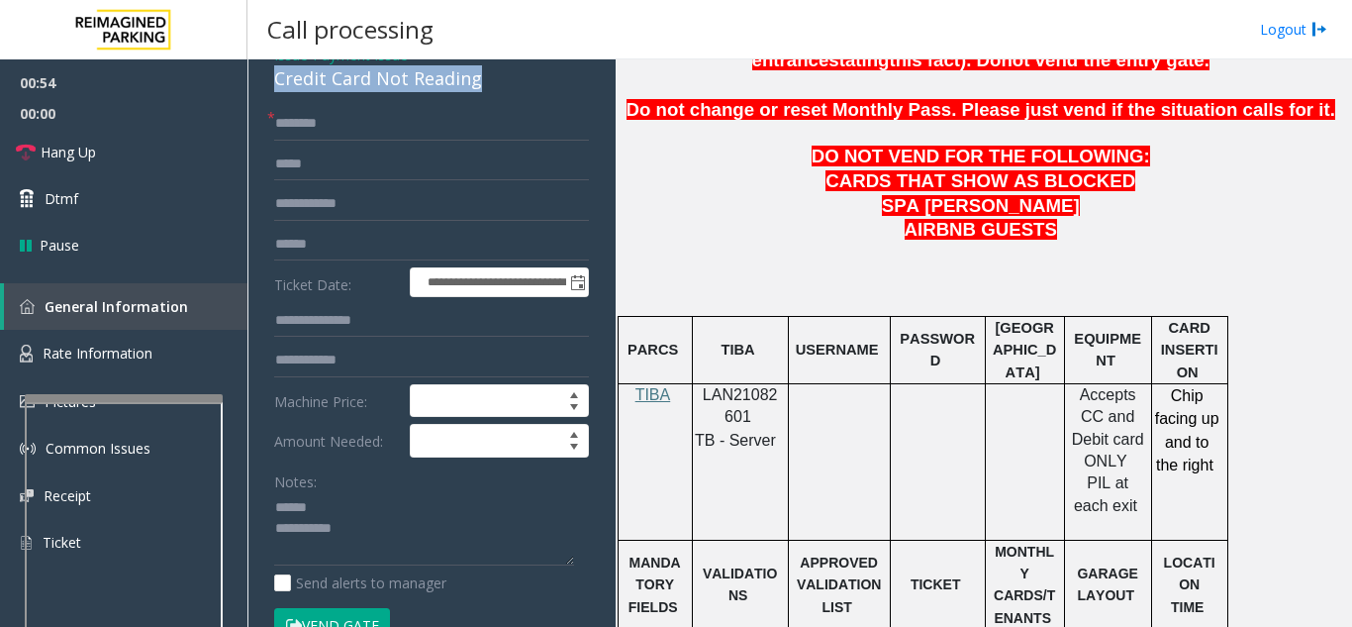
drag, startPoint x: 270, startPoint y: 99, endPoint x: 485, endPoint y: 100, distance: 214.8
click at [495, 99] on div "**********" at bounding box center [431, 490] width 354 height 901
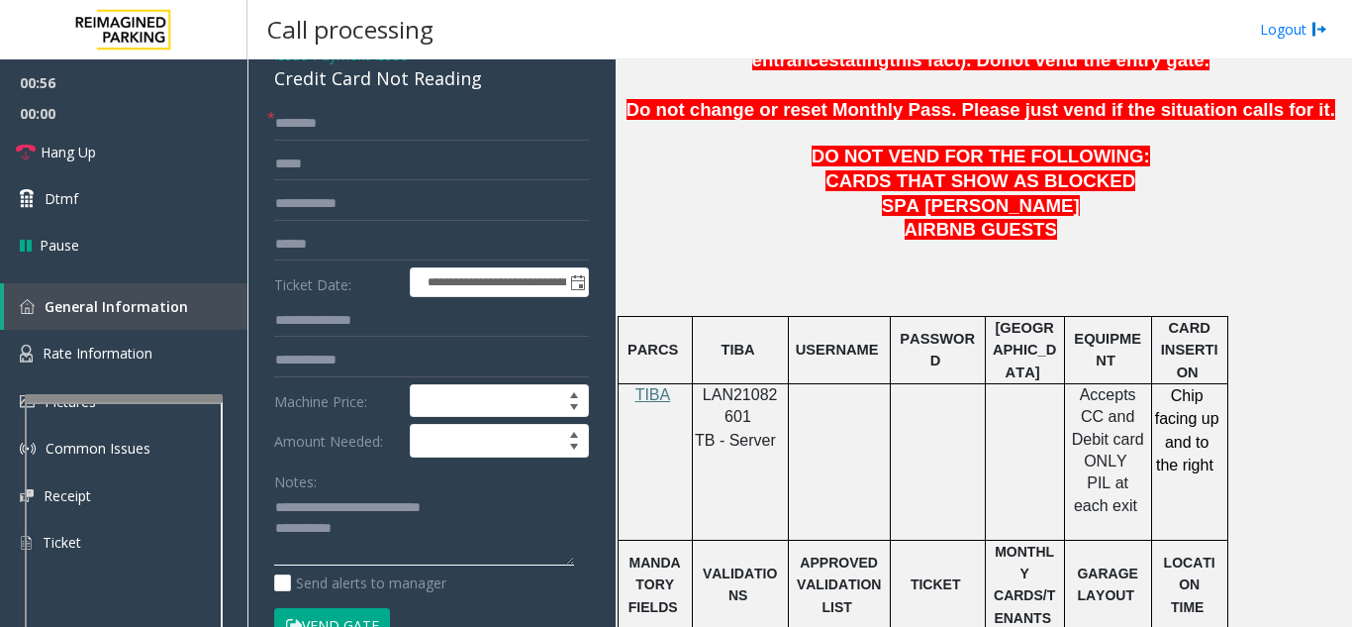
type textarea "**********"
click at [419, 261] on input "text" at bounding box center [431, 245] width 315 height 34
type input "*******"
click at [376, 141] on input "text" at bounding box center [431, 124] width 315 height 34
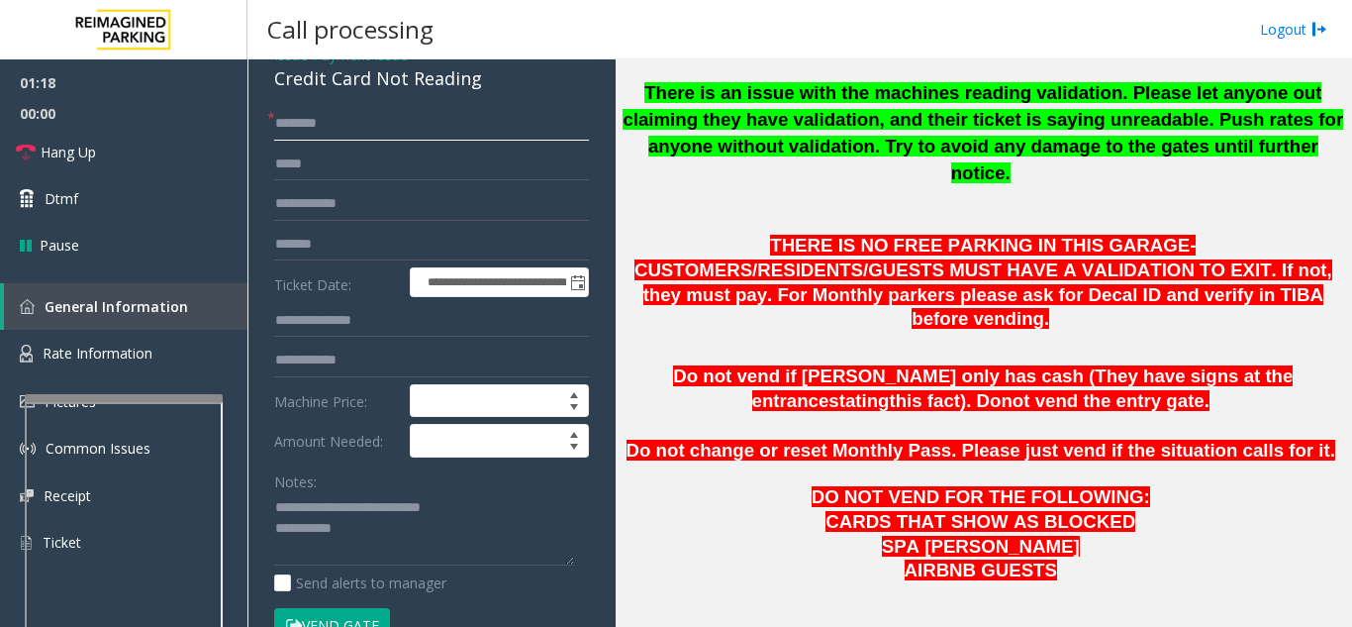
scroll to position [594, 0]
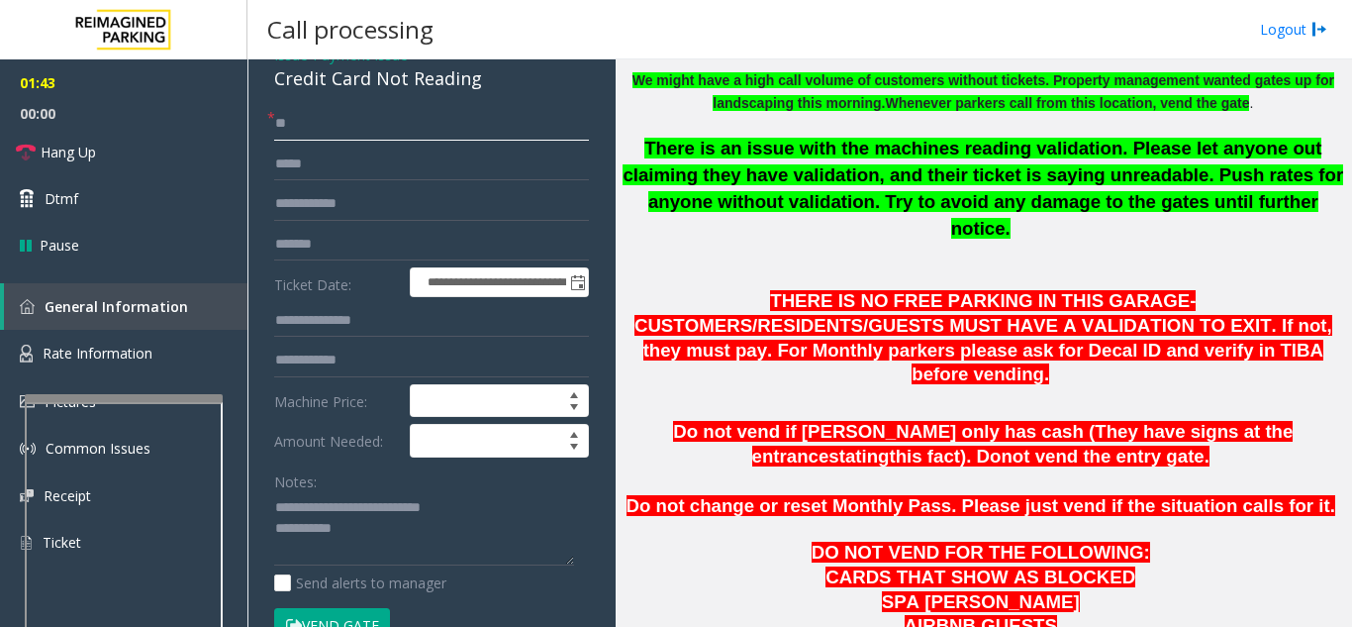
type input "*"
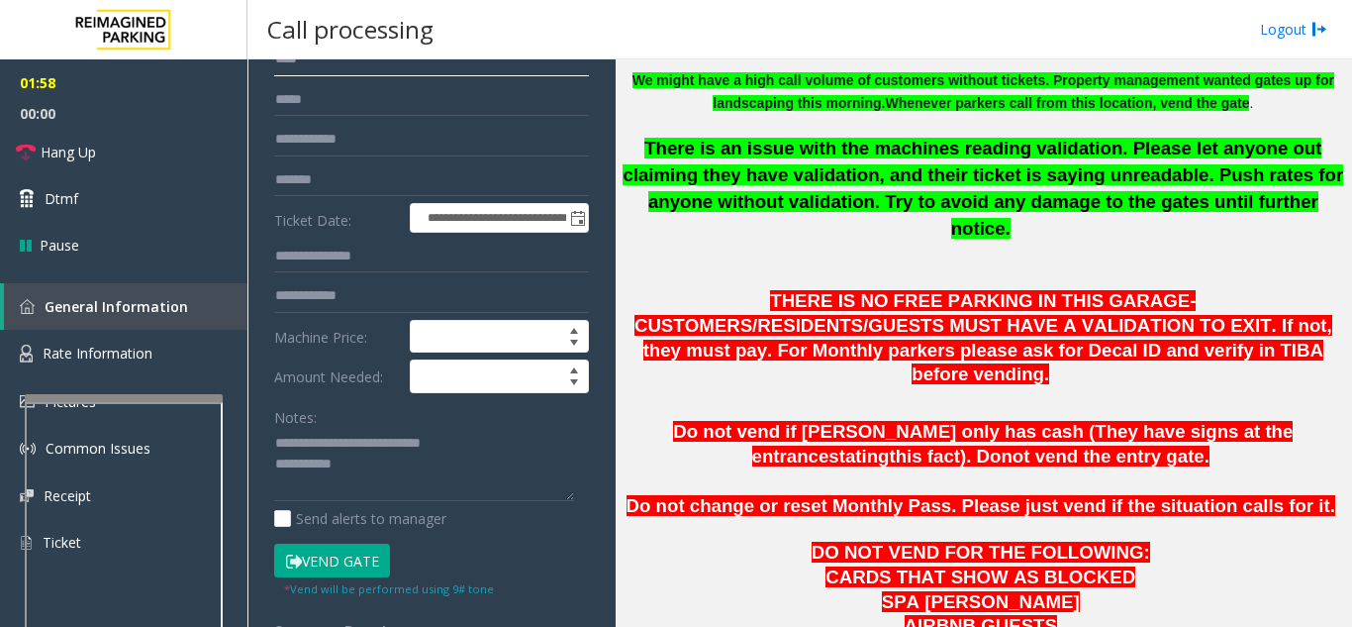
scroll to position [198, 0]
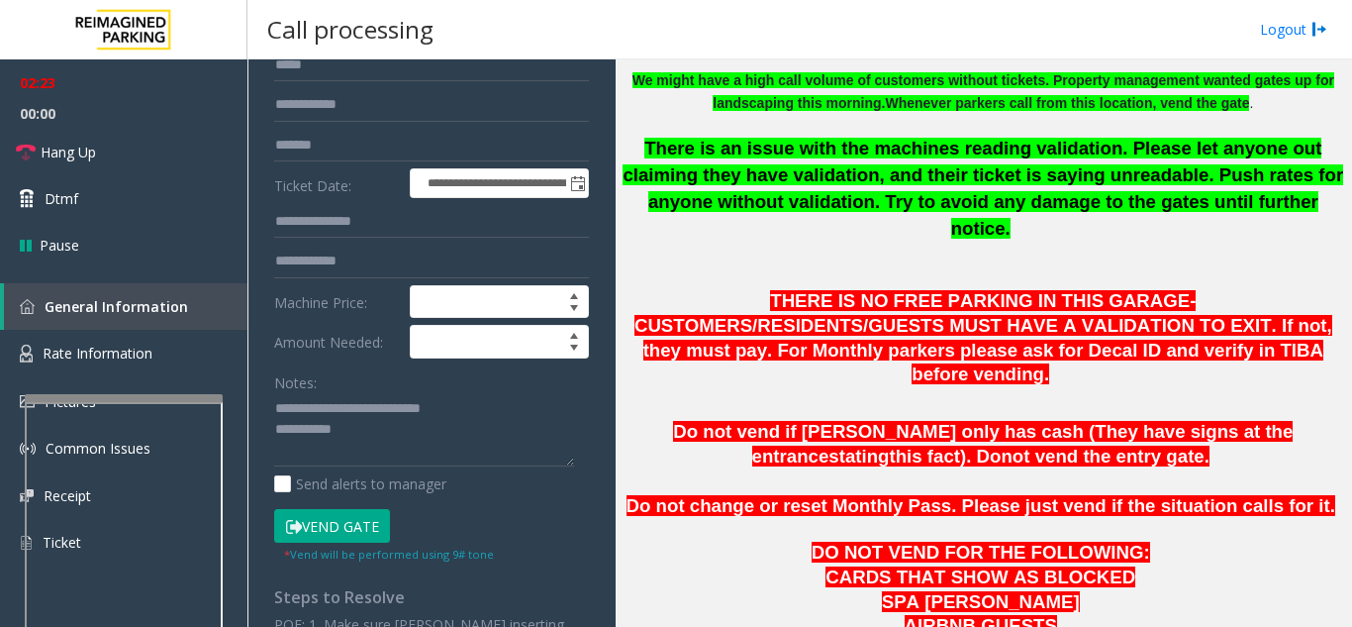
type input "****"
click at [370, 535] on button "Vend Gate" at bounding box center [332, 526] width 116 height 34
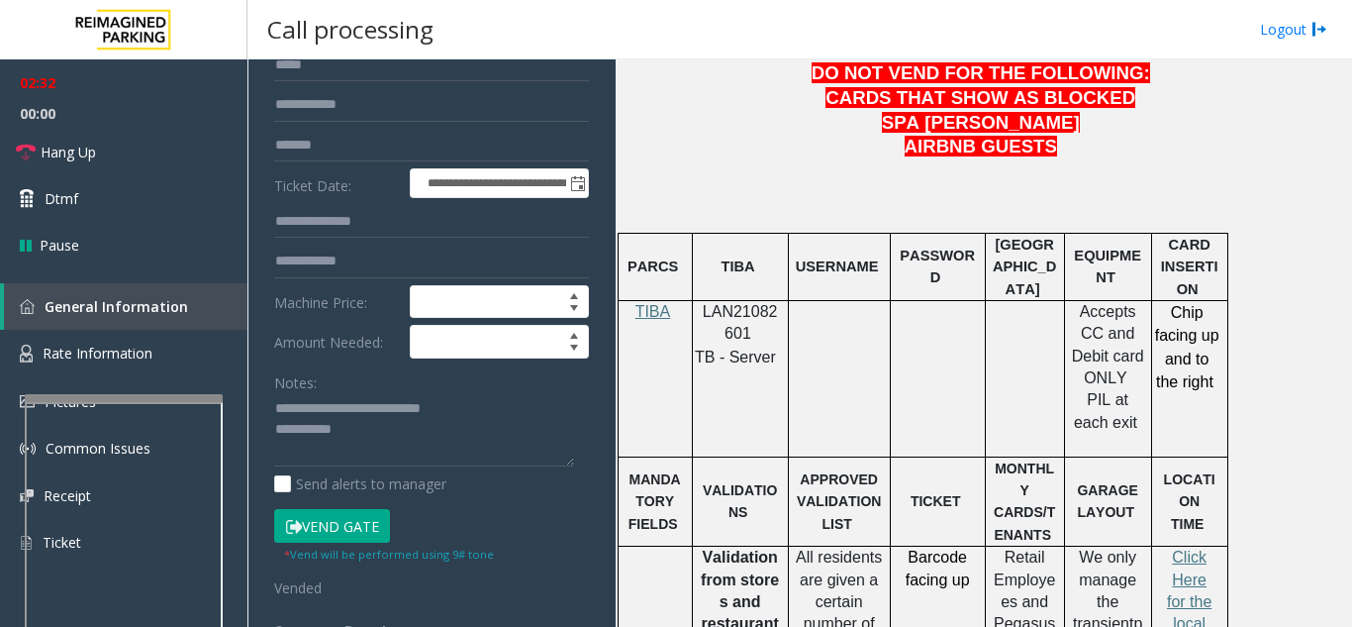
scroll to position [1089, 0]
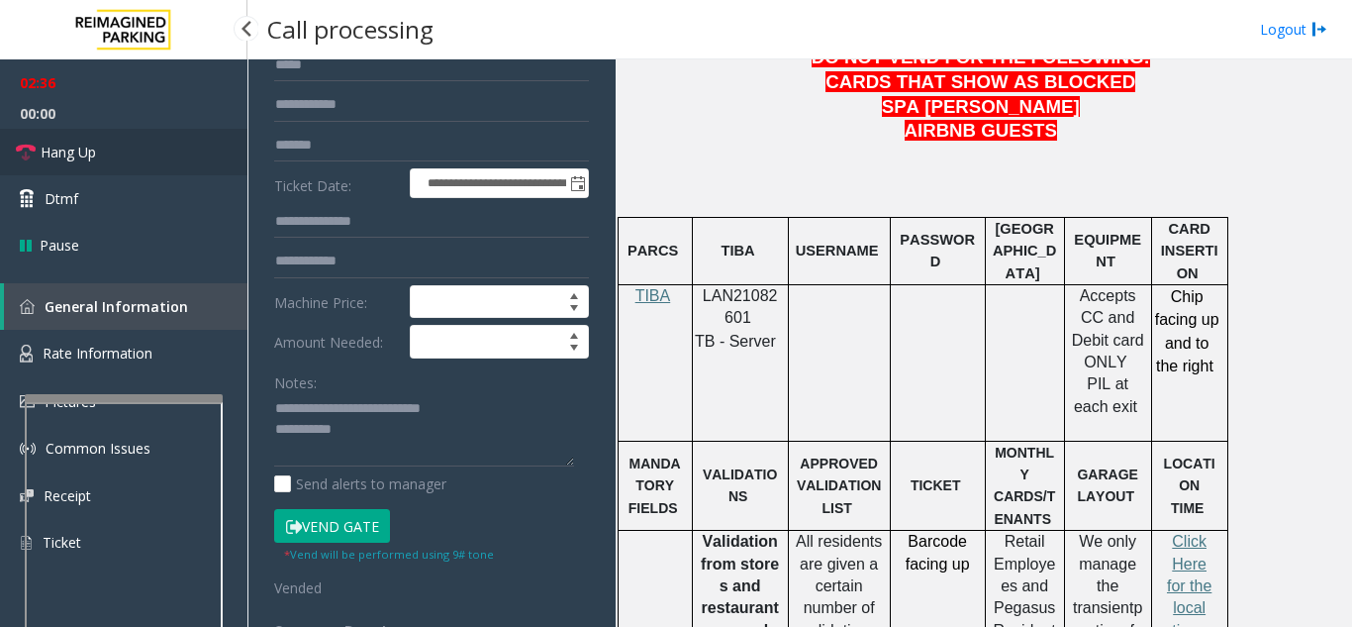
click at [171, 167] on link "Hang Up" at bounding box center [123, 152] width 247 height 47
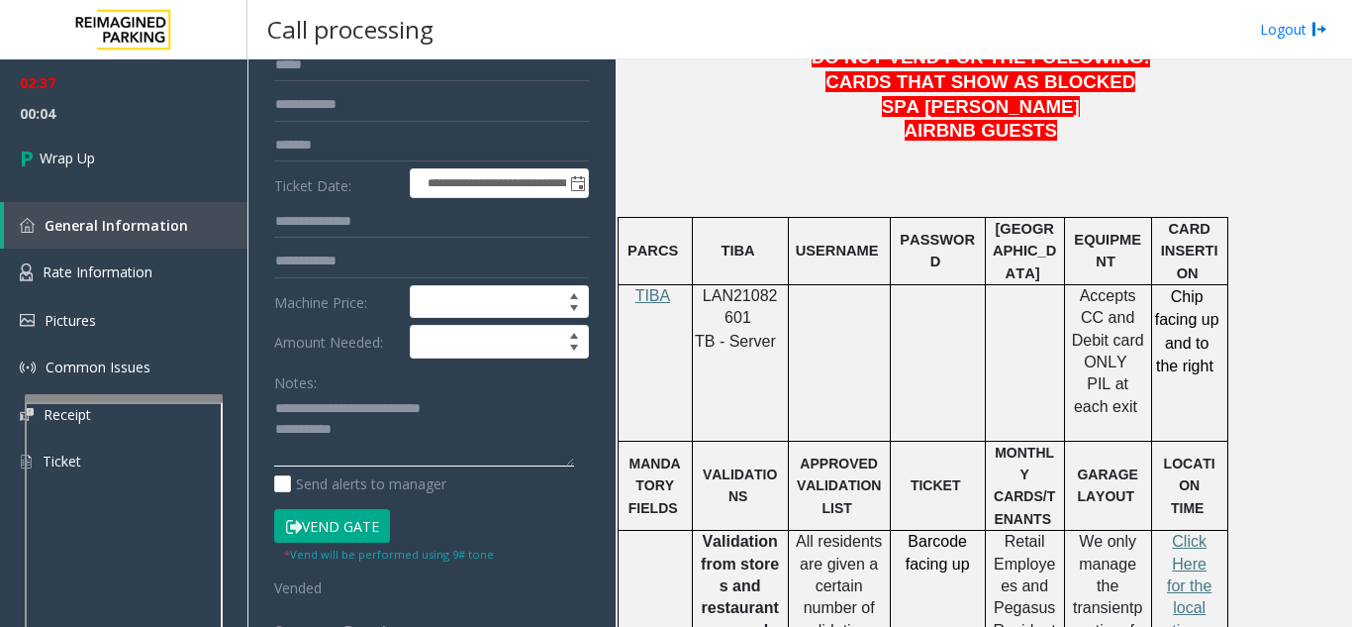
click at [476, 446] on textarea at bounding box center [424, 430] width 300 height 74
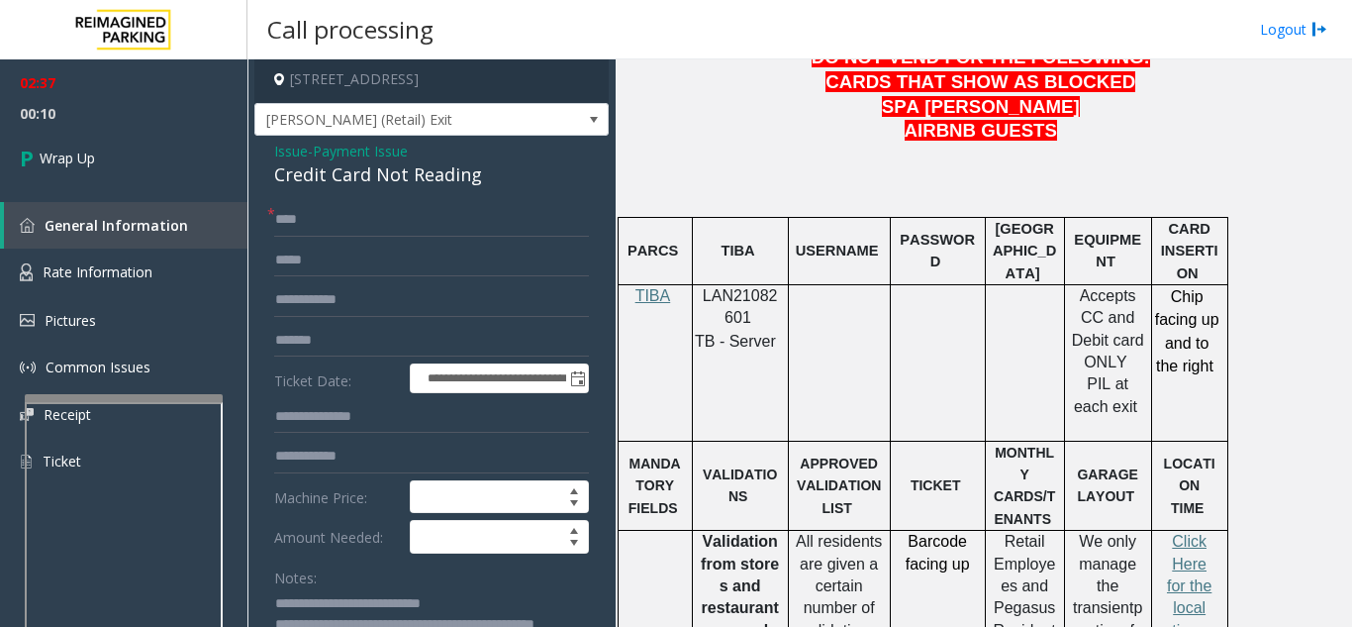
scroll to position [0, 0]
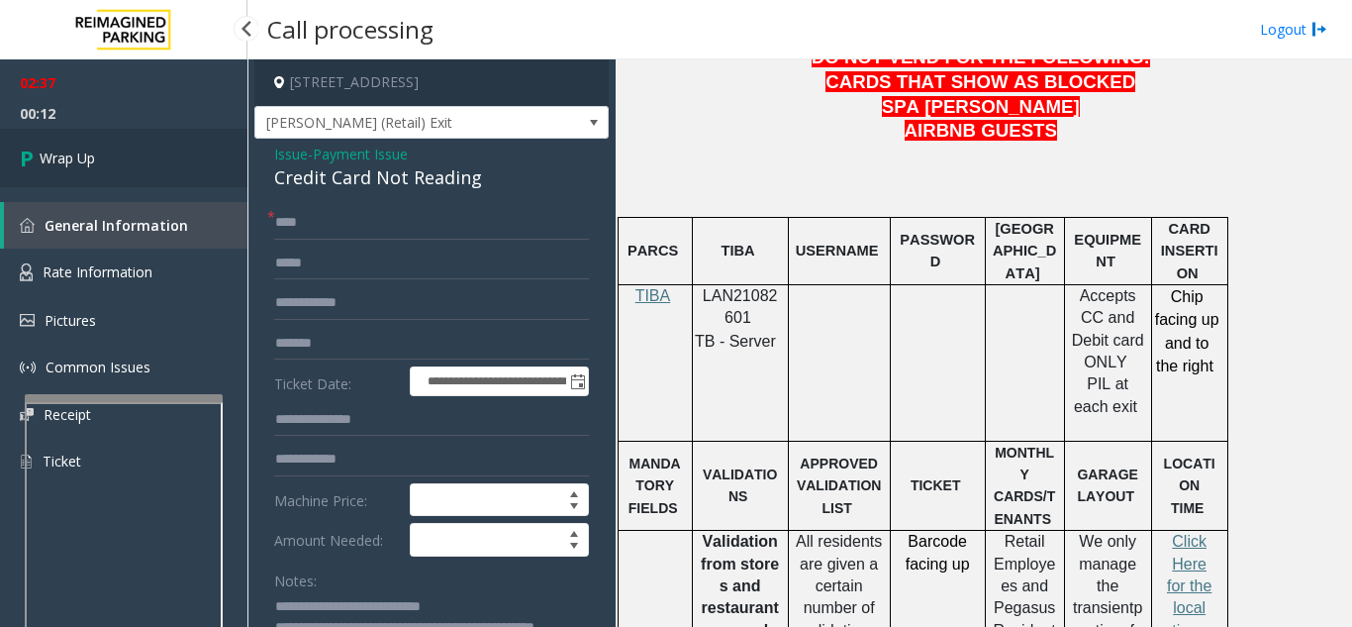
type textarea "**********"
click at [92, 147] on span "Wrap Up" at bounding box center [67, 157] width 55 height 21
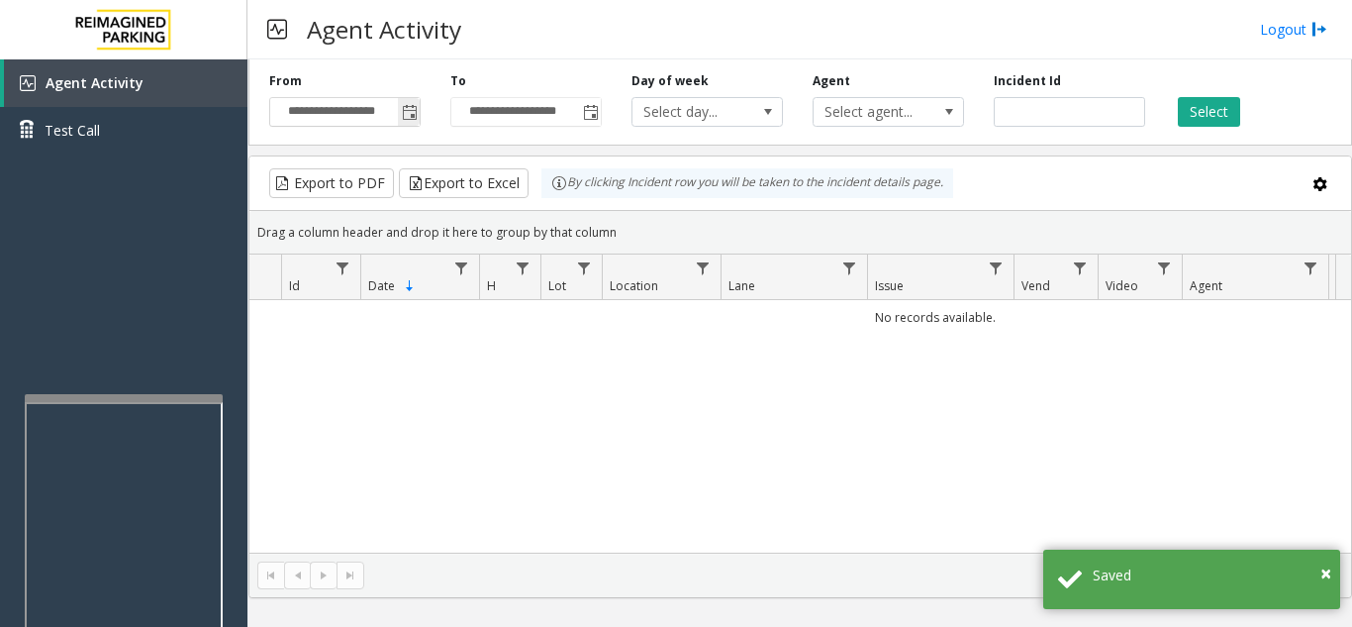
click at [407, 114] on span "Toggle popup" at bounding box center [410, 113] width 16 height 16
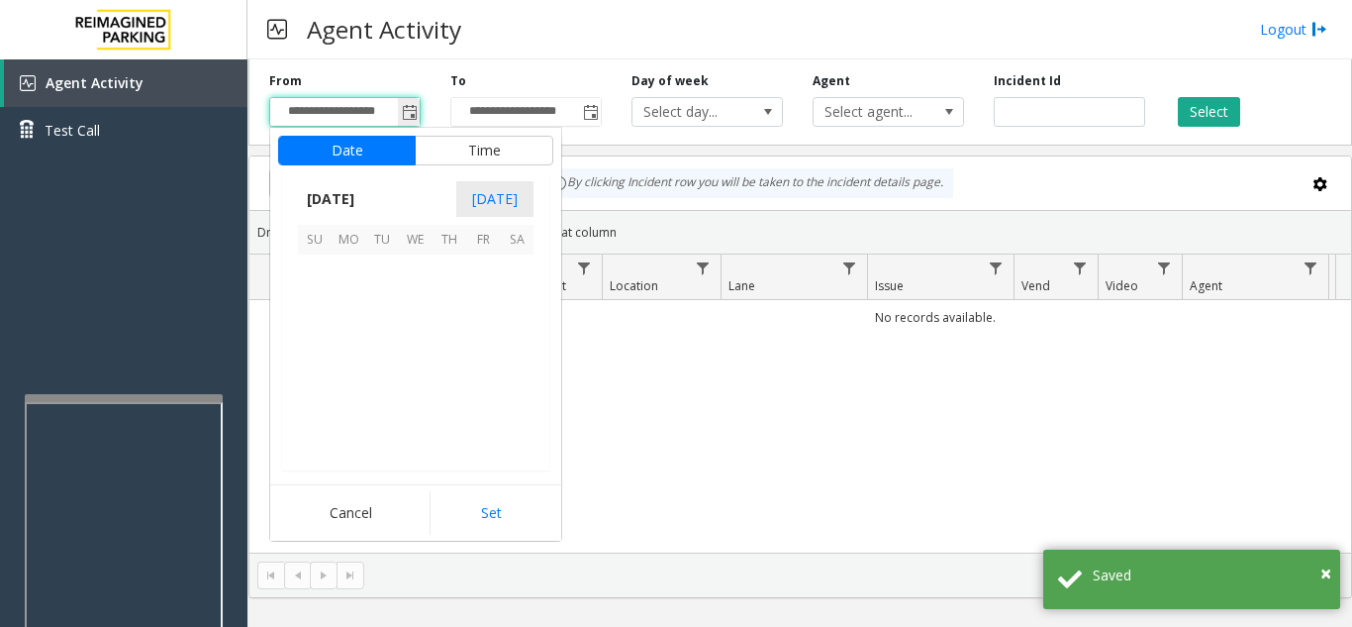
scroll to position [355238, 0]
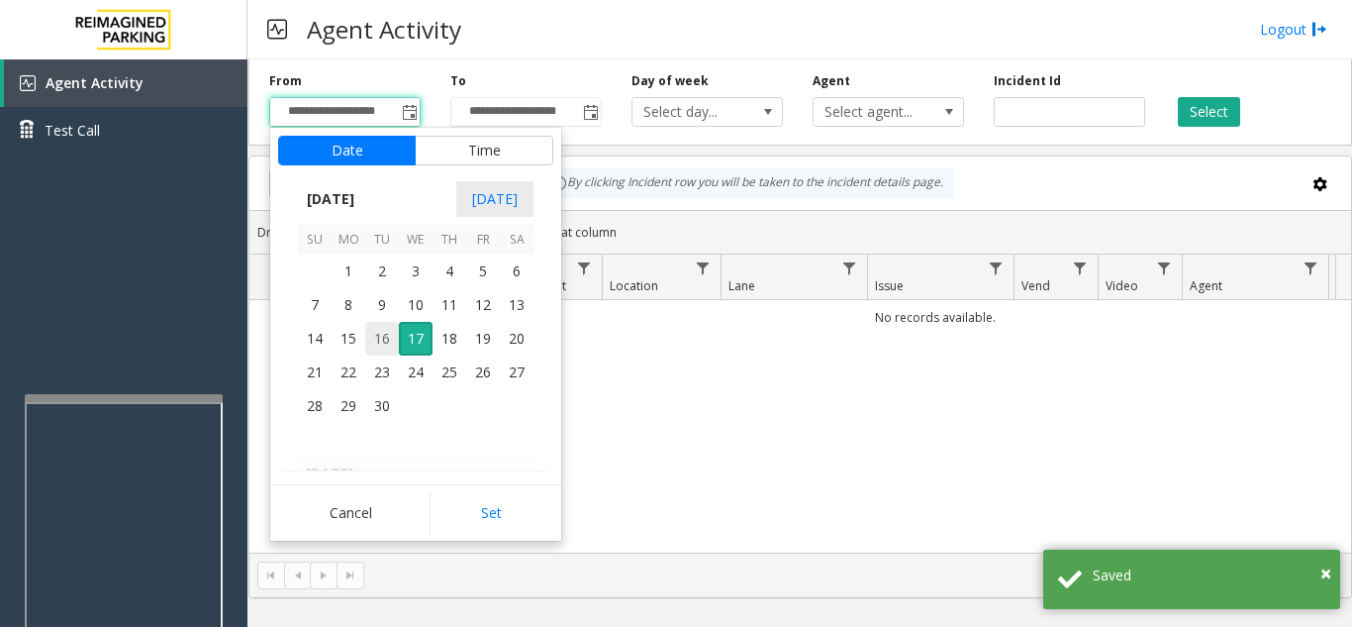
click at [383, 334] on span "16" at bounding box center [382, 339] width 34 height 34
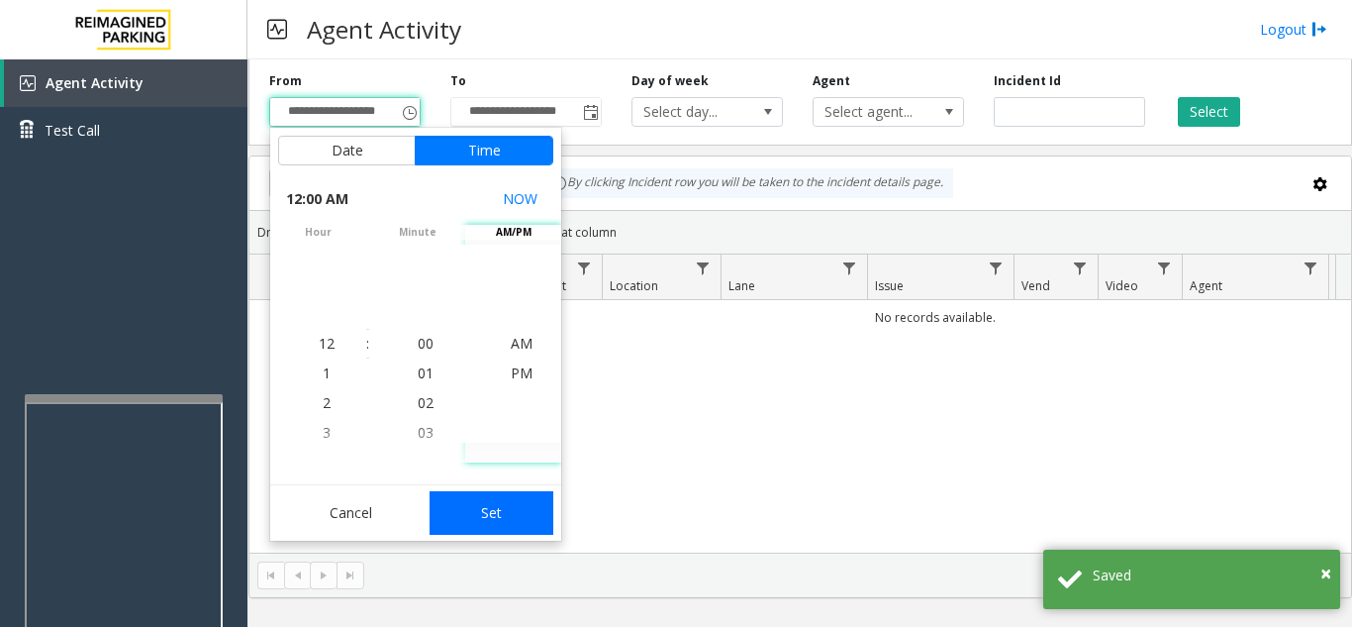
click at [489, 507] on button "Set" at bounding box center [492, 513] width 125 height 44
type input "**********"
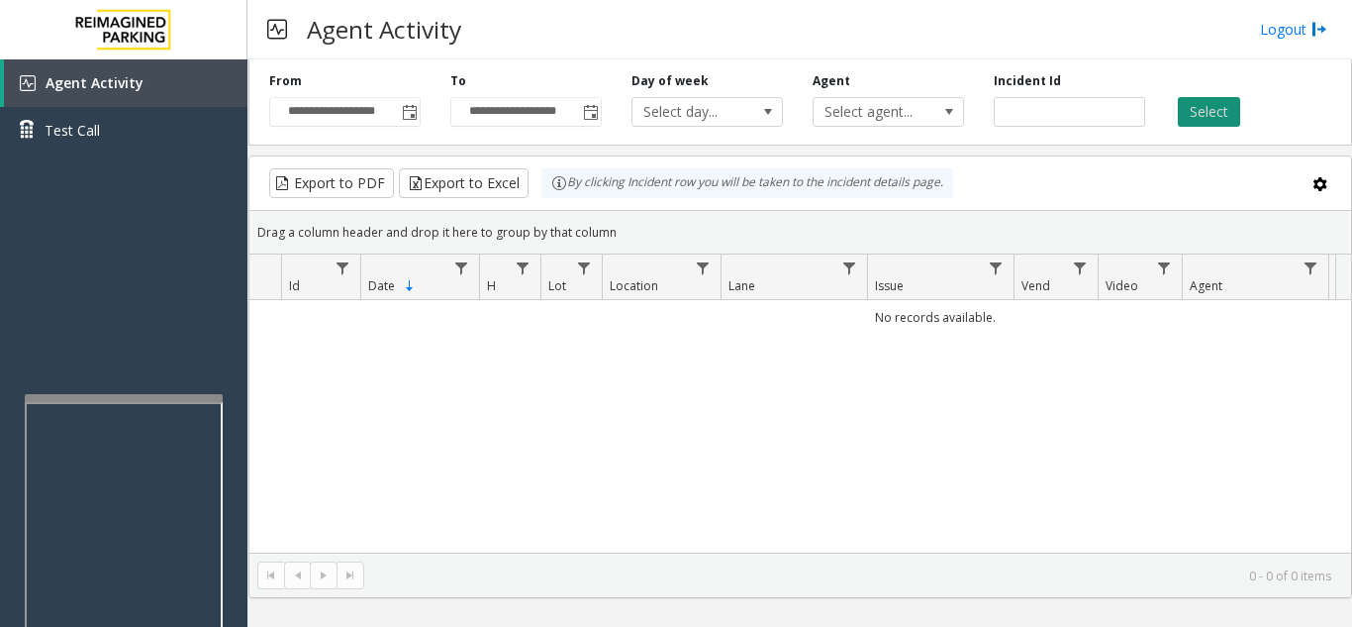
click at [1226, 122] on button "Select" at bounding box center [1209, 112] width 62 height 30
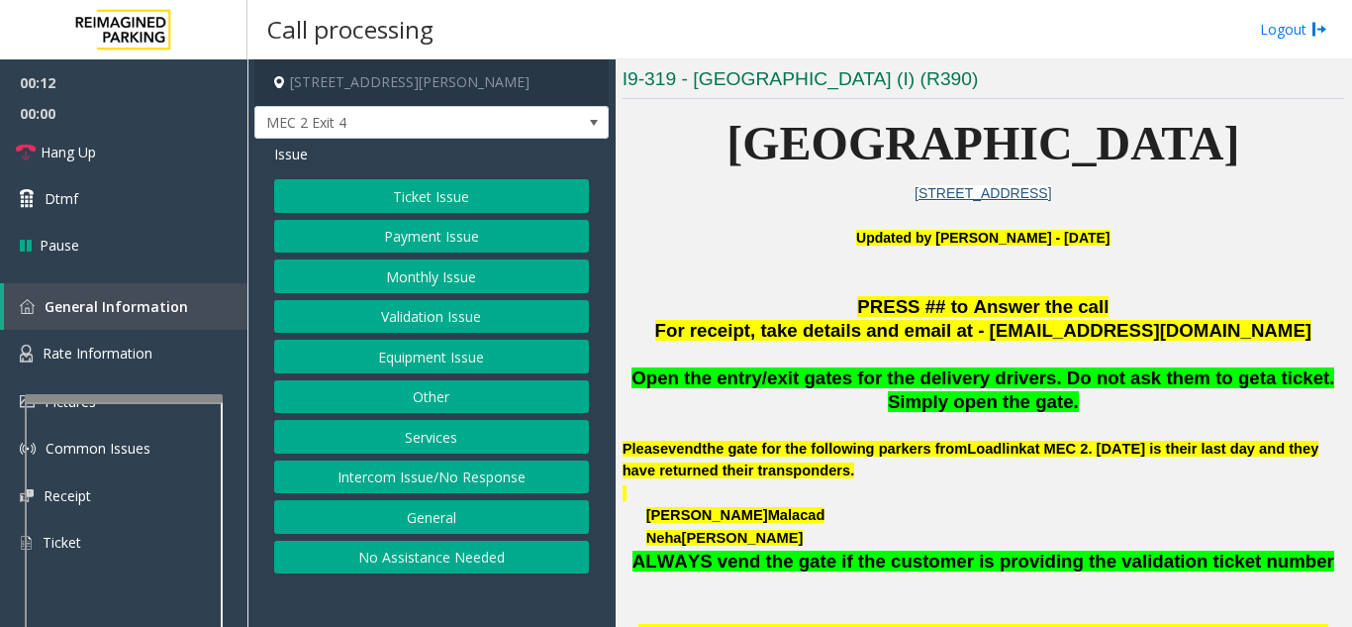
scroll to position [495, 0]
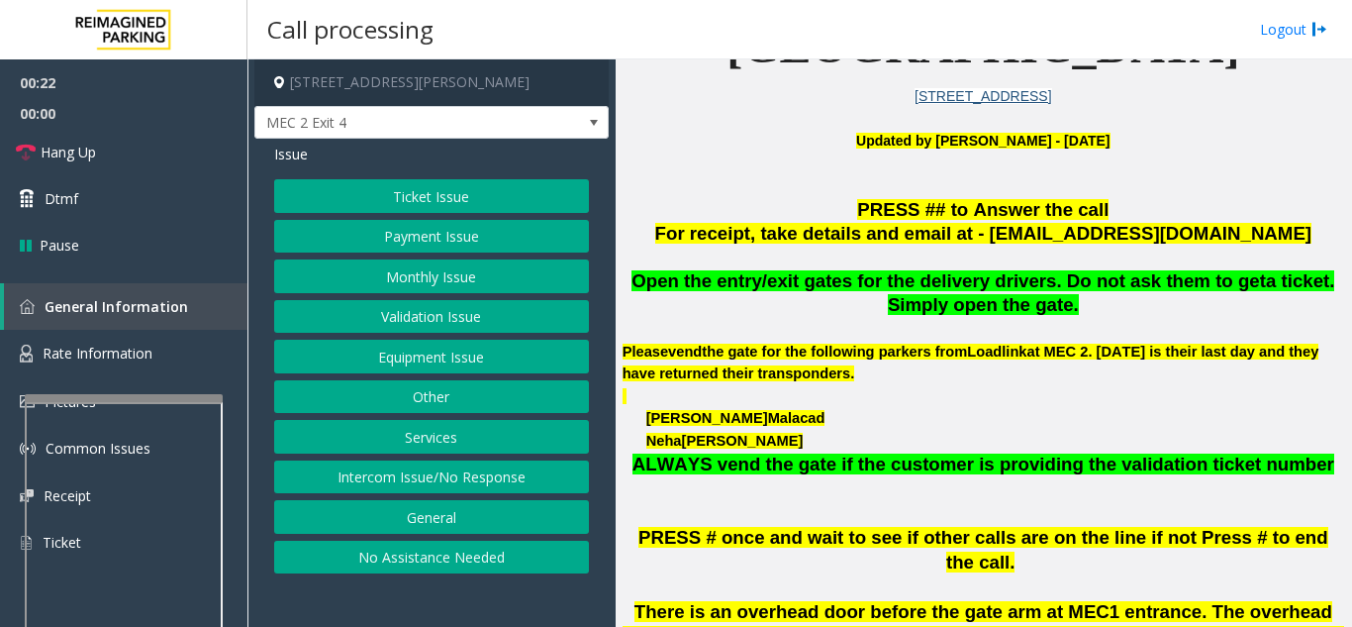
click at [452, 442] on button "Services" at bounding box center [431, 437] width 315 height 34
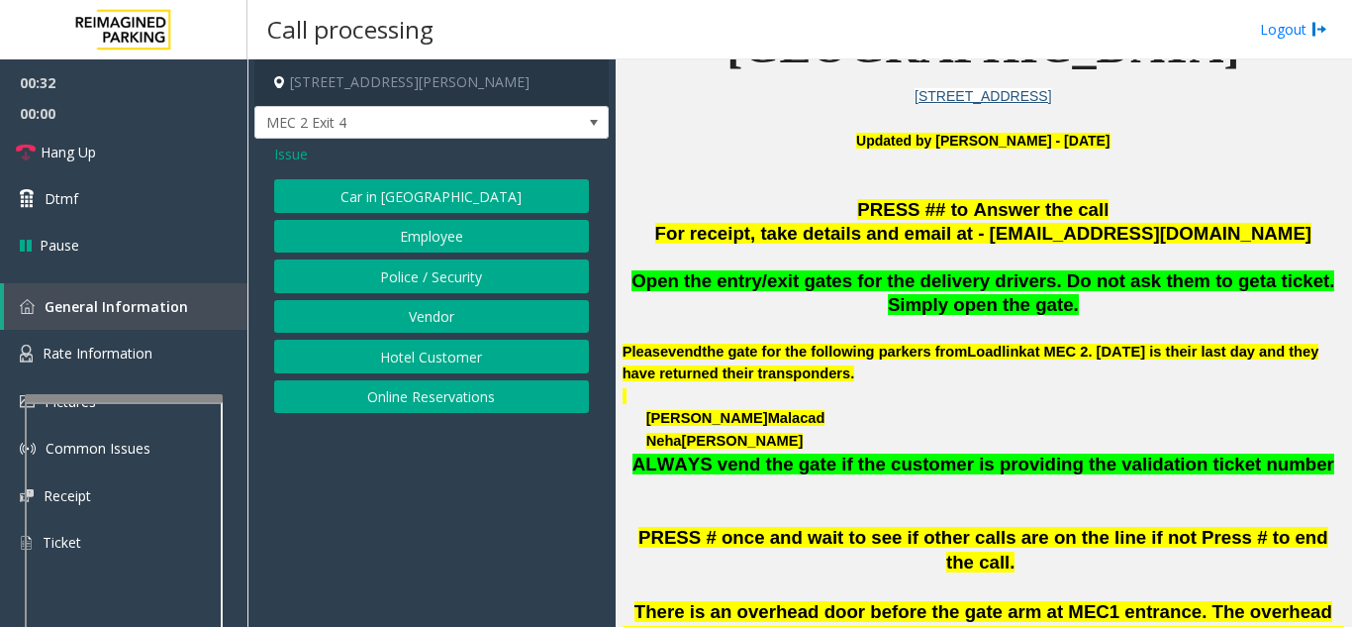
click at [285, 151] on span "Issue" at bounding box center [291, 154] width 34 height 21
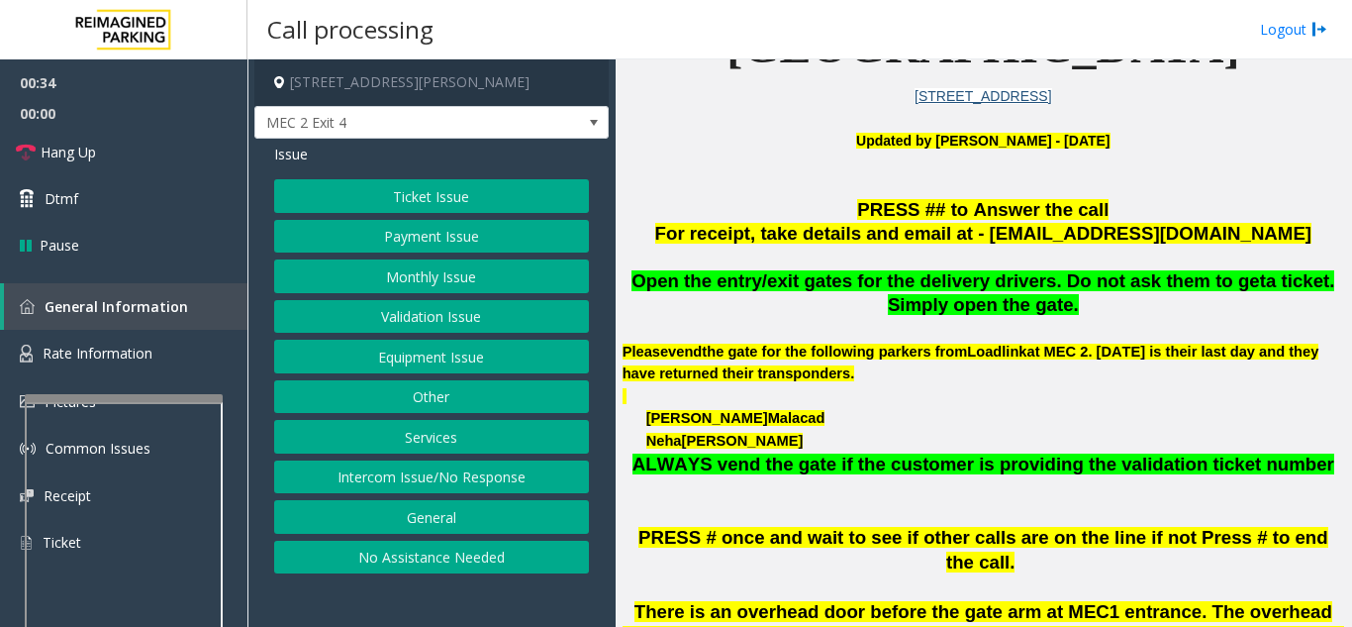
click at [432, 201] on button "Ticket Issue" at bounding box center [431, 196] width 315 height 34
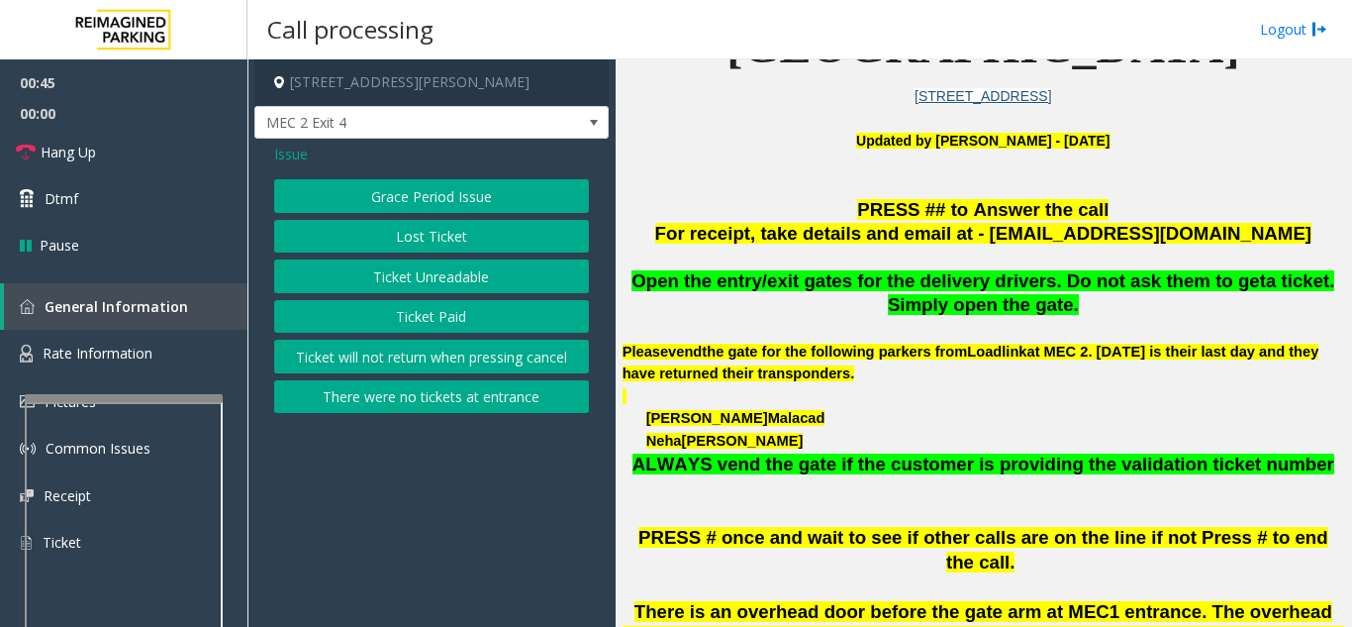
click at [309, 152] on div "Issue" at bounding box center [431, 154] width 315 height 21
click at [295, 159] on span "Issue" at bounding box center [291, 154] width 34 height 21
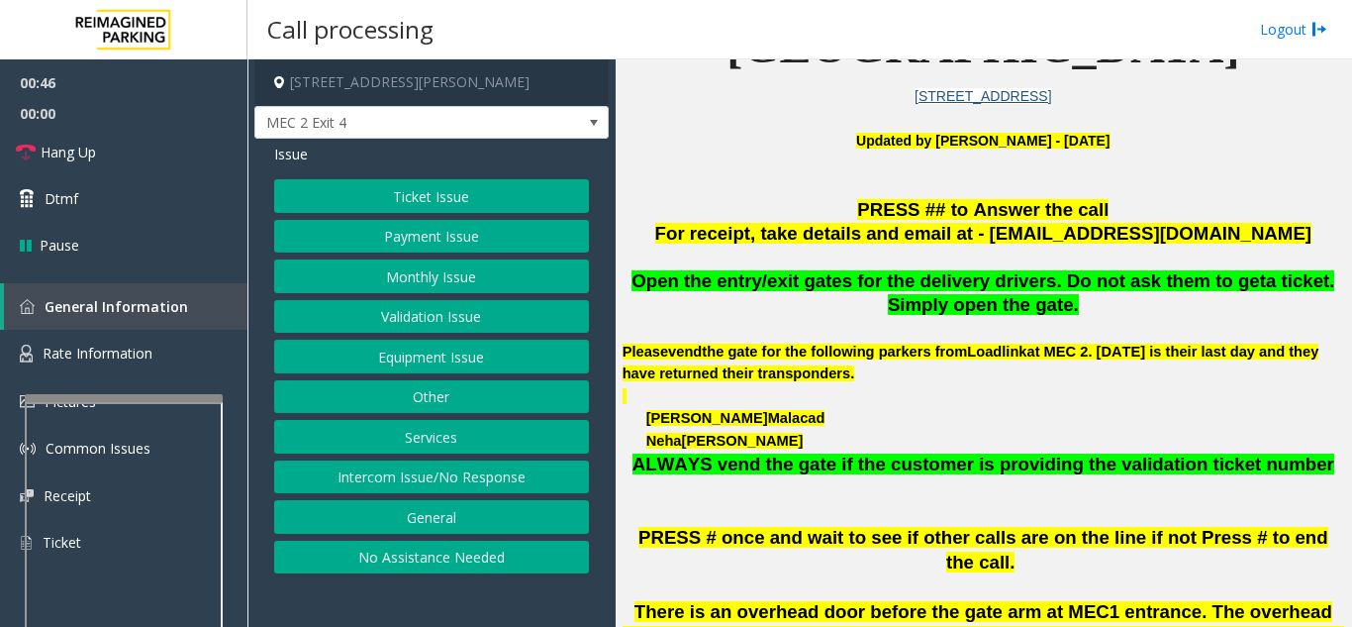
click at [393, 351] on button "Equipment Issue" at bounding box center [431, 356] width 315 height 34
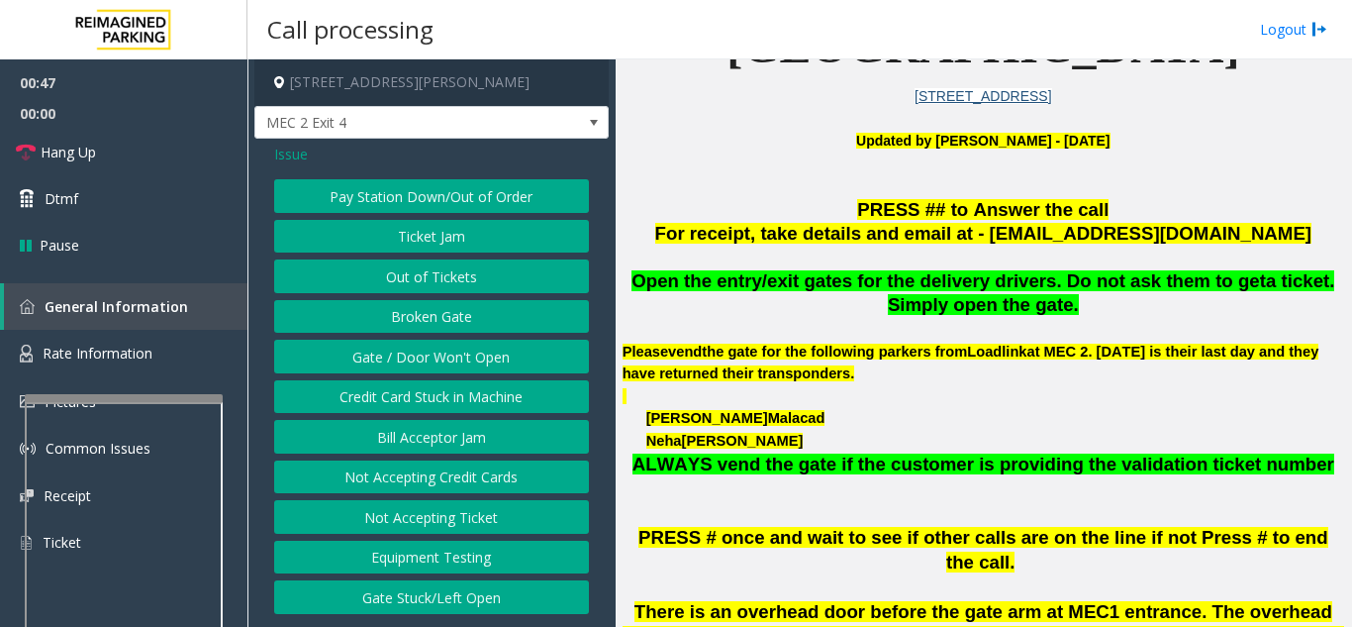
click at [393, 351] on button "Gate / Door Won't Open" at bounding box center [431, 356] width 315 height 34
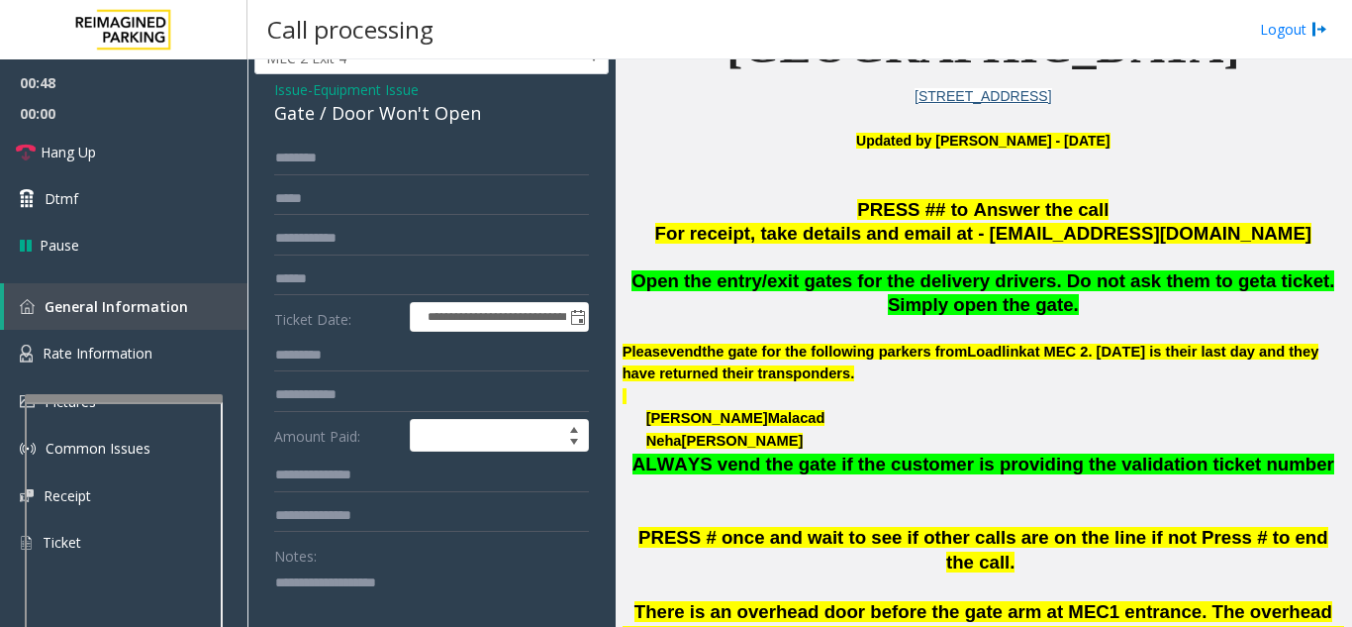
scroll to position [99, 0]
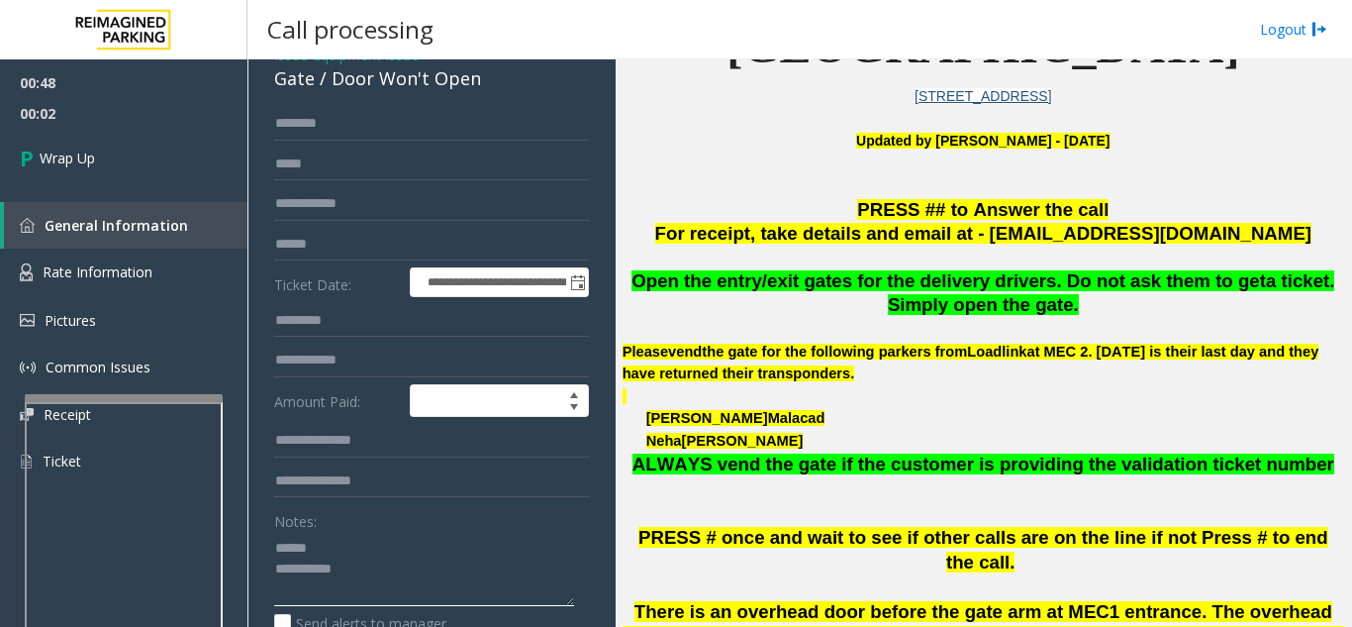
click at [353, 546] on textarea at bounding box center [424, 569] width 300 height 74
drag, startPoint x: 328, startPoint y: 77, endPoint x: 477, endPoint y: 79, distance: 149.5
click at [477, 79] on div "Gate / Door Won't Open" at bounding box center [431, 78] width 315 height 27
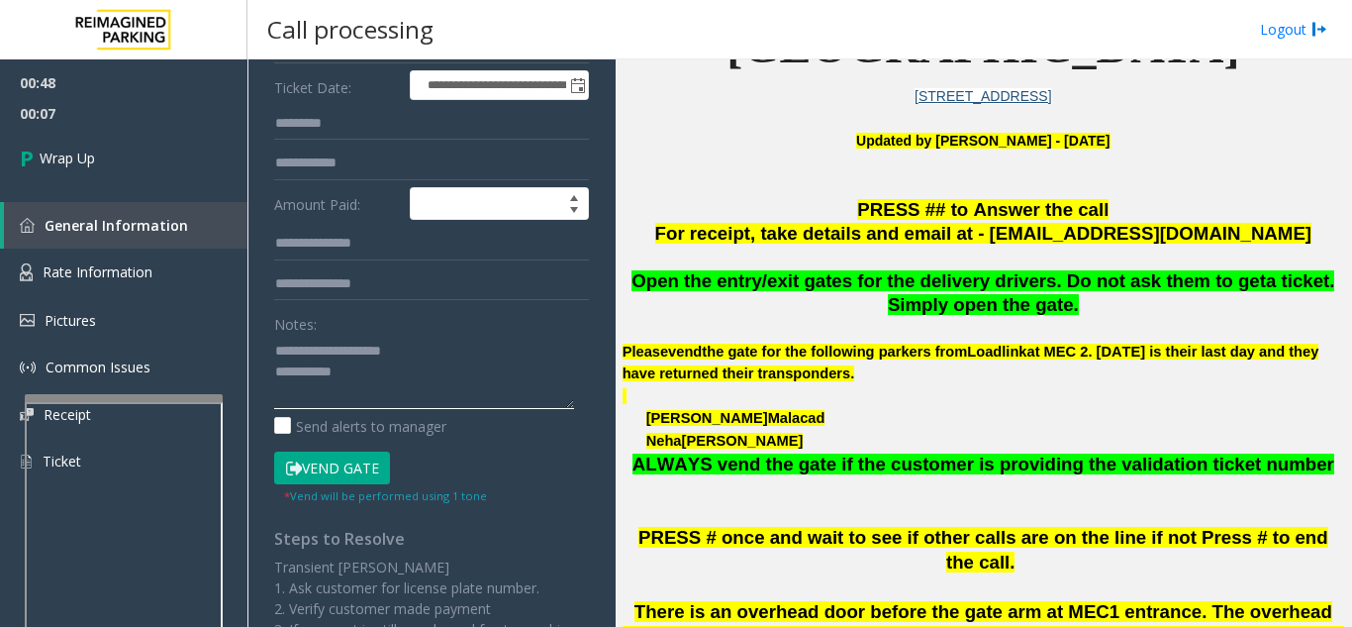
scroll to position [297, 0]
click at [458, 380] on textarea at bounding box center [424, 371] width 300 height 74
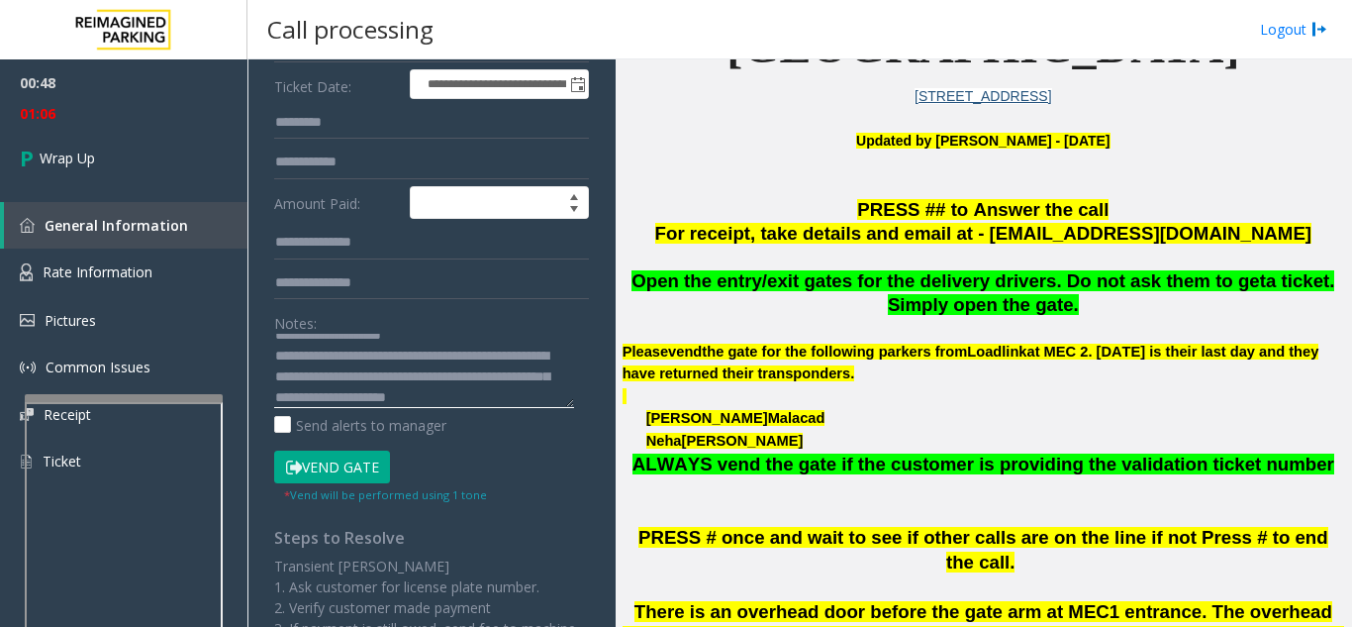
scroll to position [36, 0]
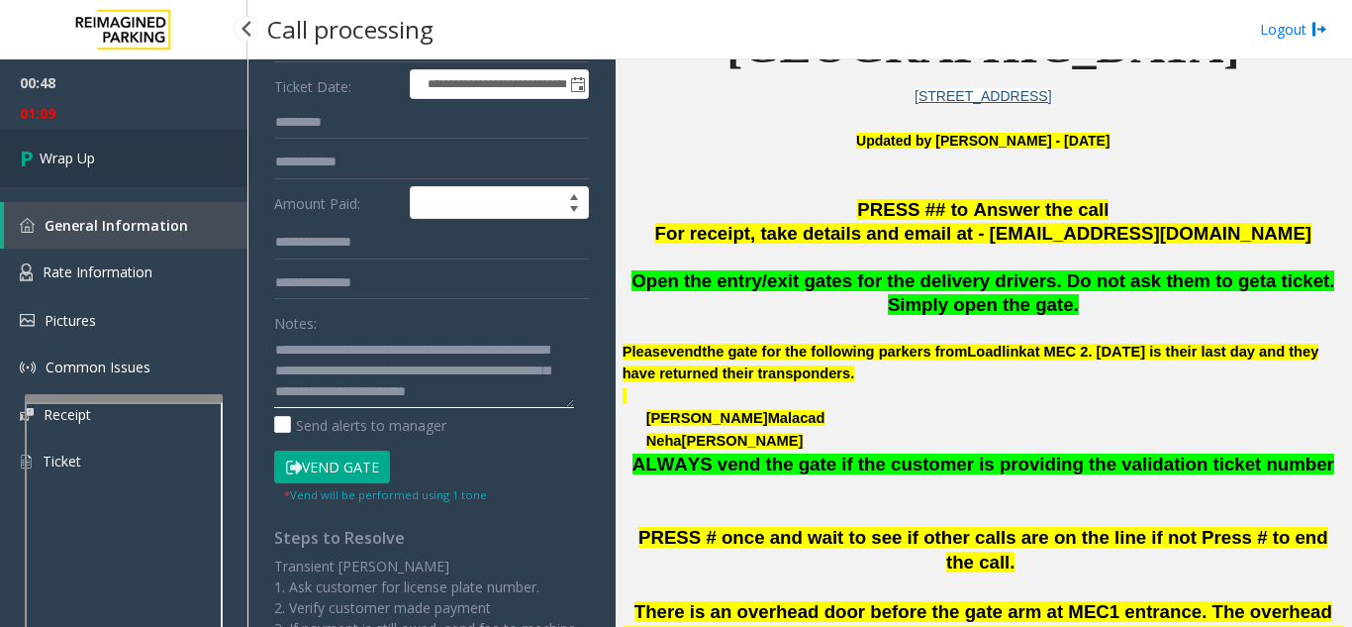
type textarea "**********"
click at [91, 186] on link "Wrap Up" at bounding box center [123, 158] width 247 height 58
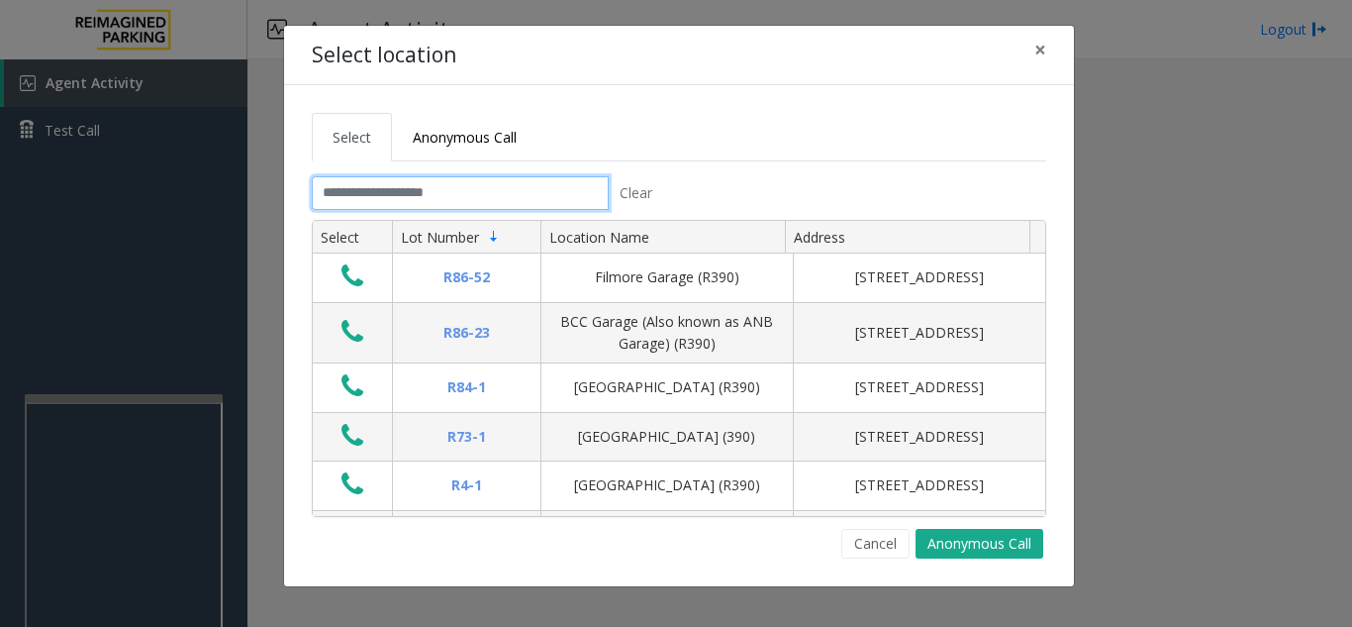
click at [343, 189] on input "text" at bounding box center [460, 193] width 297 height 34
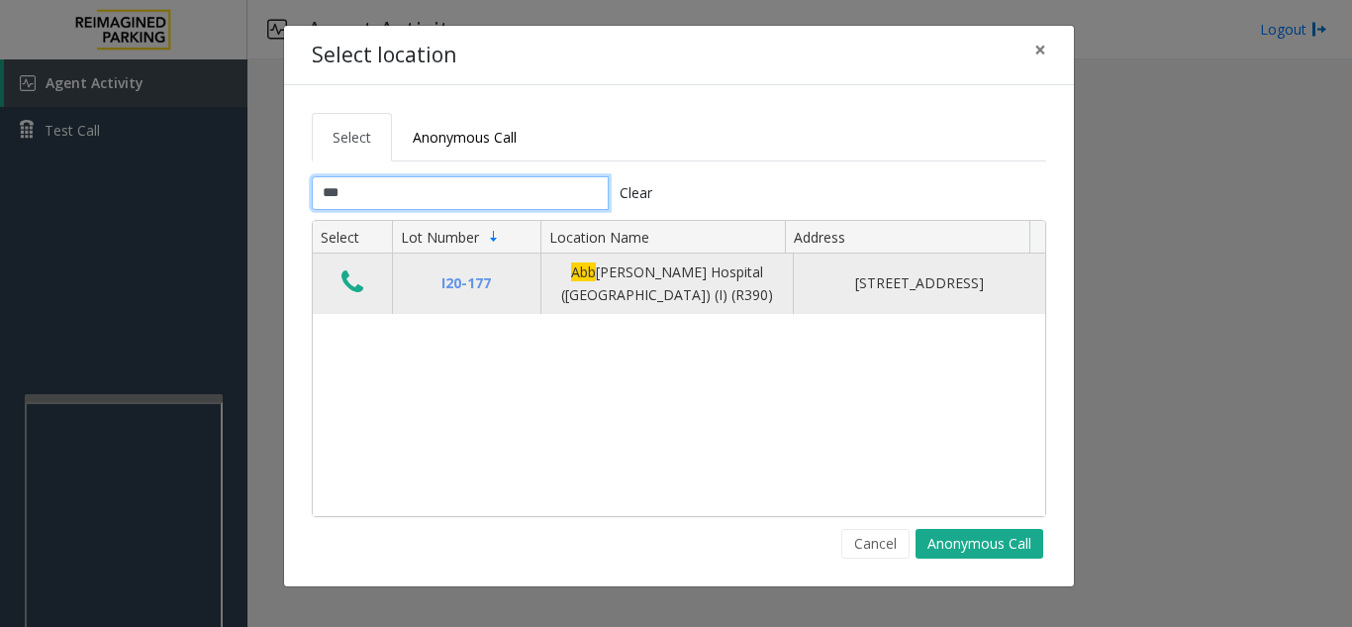
type input "***"
click at [356, 283] on icon "Data table" at bounding box center [352, 282] width 22 height 28
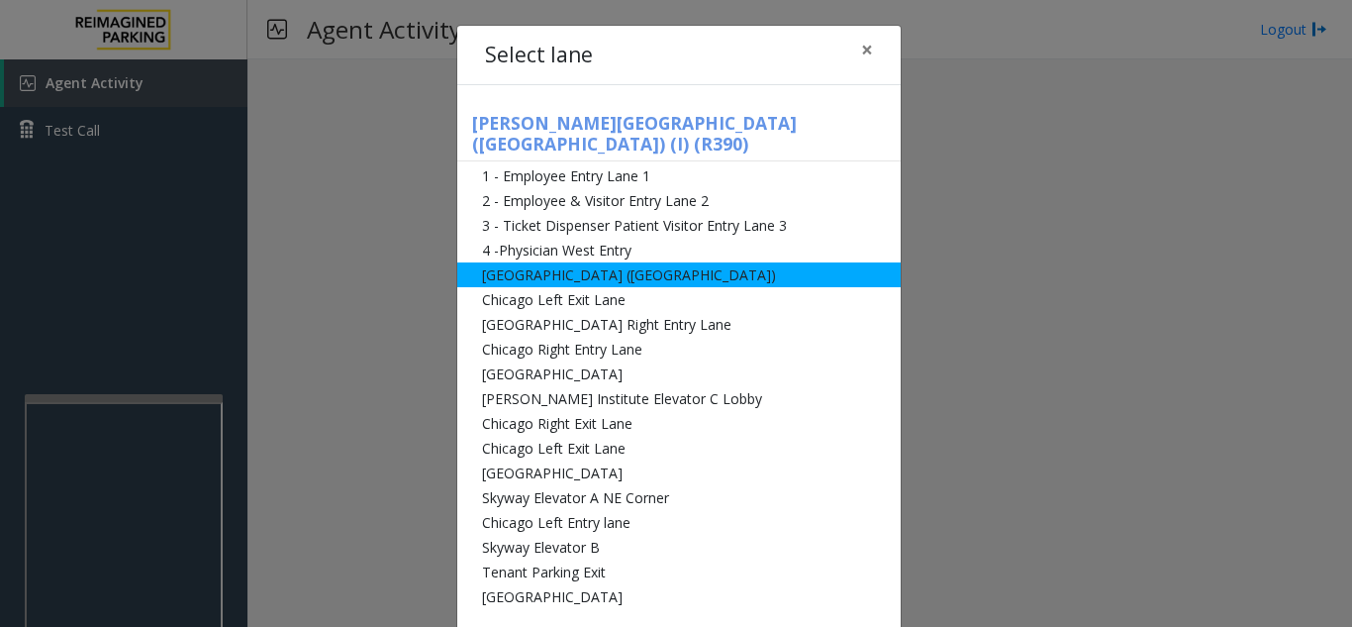
click at [618, 262] on li "[GEOGRAPHIC_DATA] ([GEOGRAPHIC_DATA])" at bounding box center [678, 274] width 443 height 25
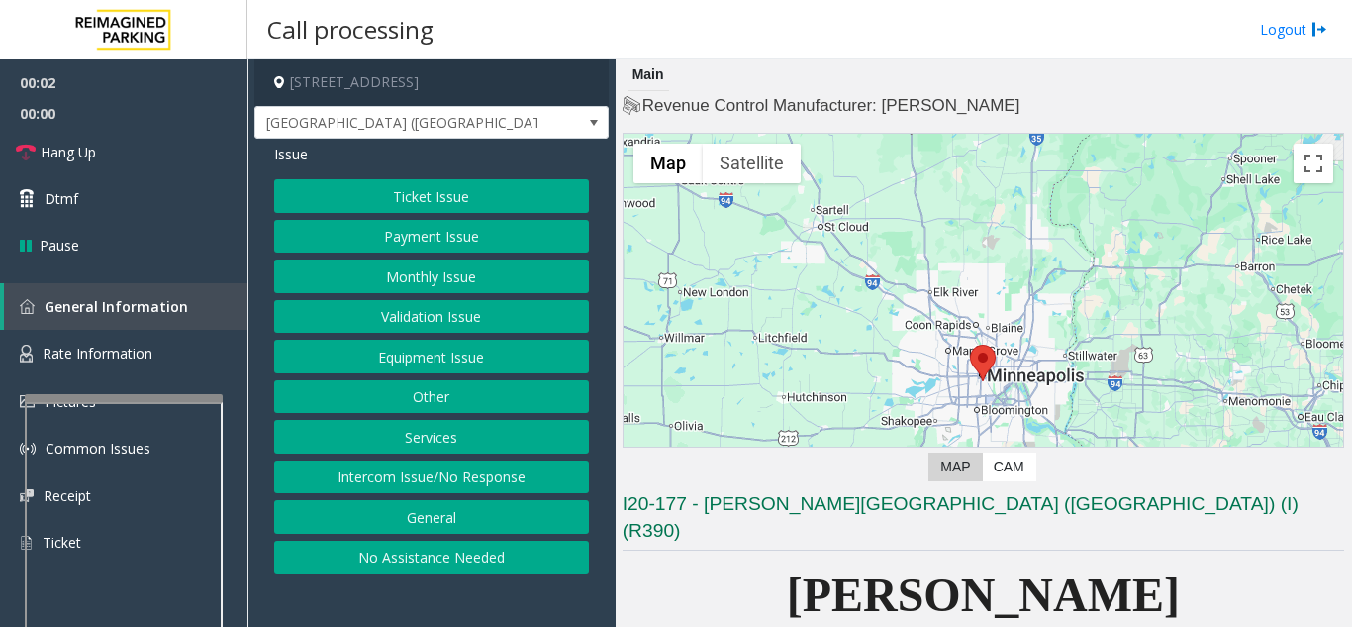
click at [457, 278] on button "Monthly Issue" at bounding box center [431, 276] width 315 height 34
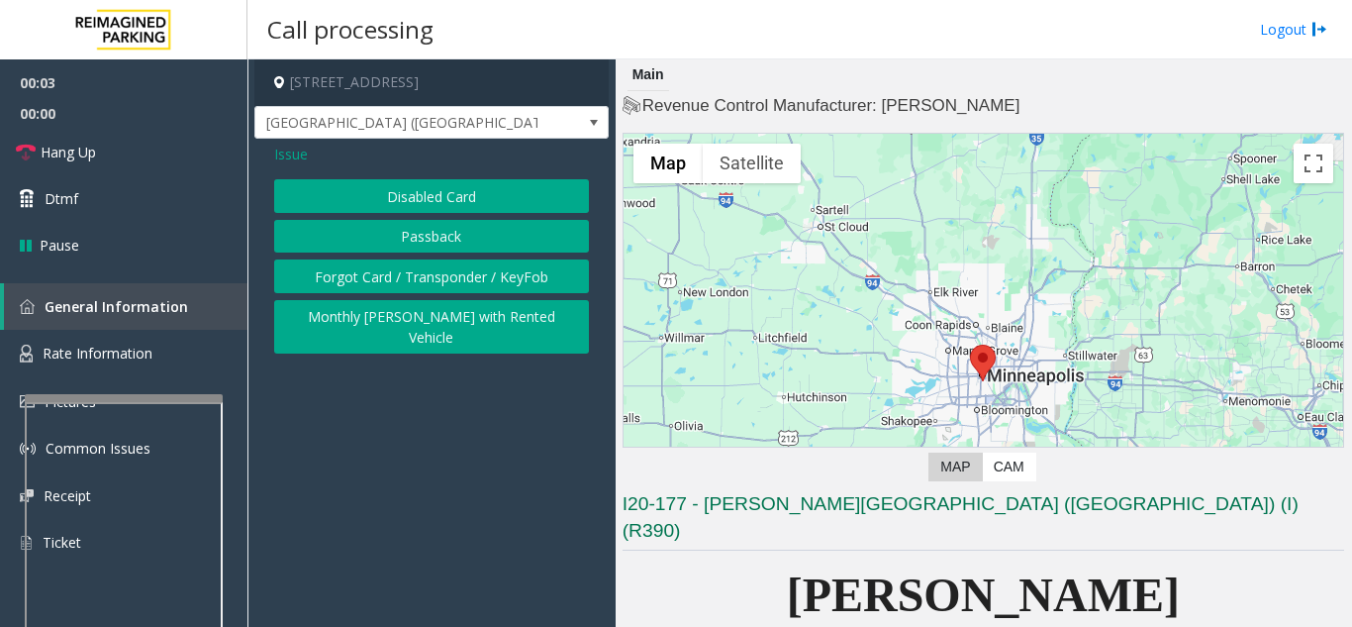
click at [469, 203] on button "Disabled Card" at bounding box center [431, 196] width 315 height 34
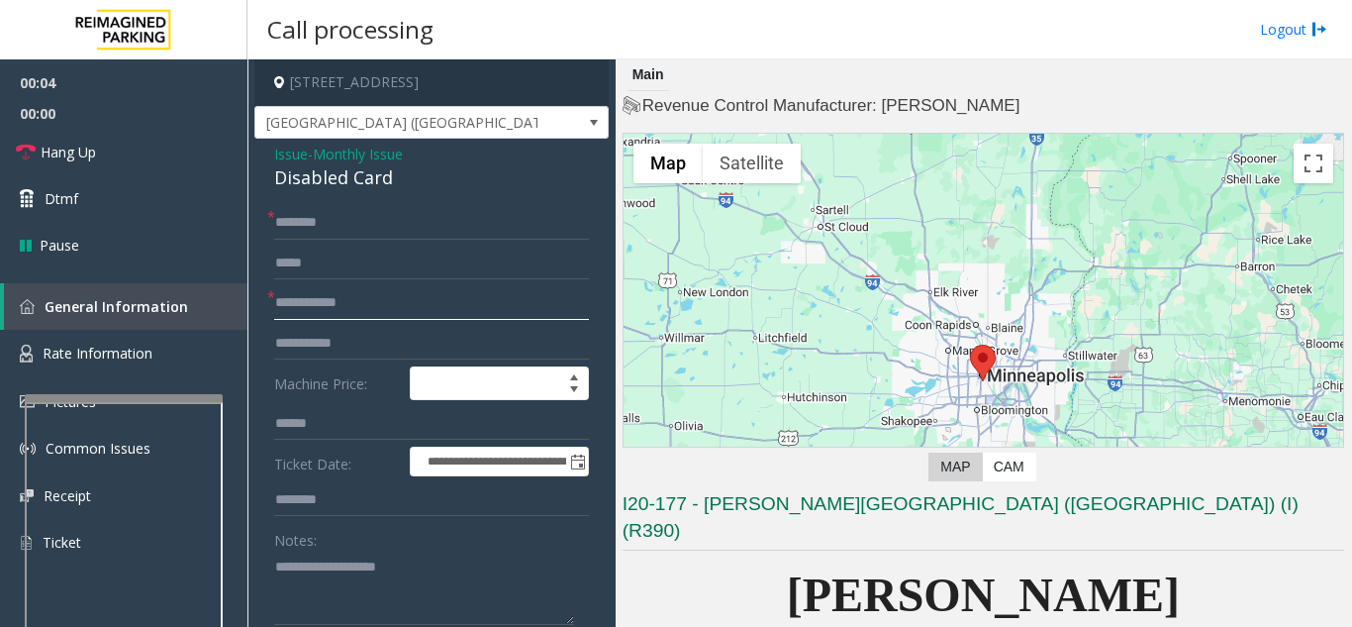
click at [439, 308] on input "text" at bounding box center [431, 303] width 315 height 34
click at [357, 568] on textarea at bounding box center [424, 587] width 300 height 74
click at [385, 298] on input "text" at bounding box center [431, 303] width 315 height 34
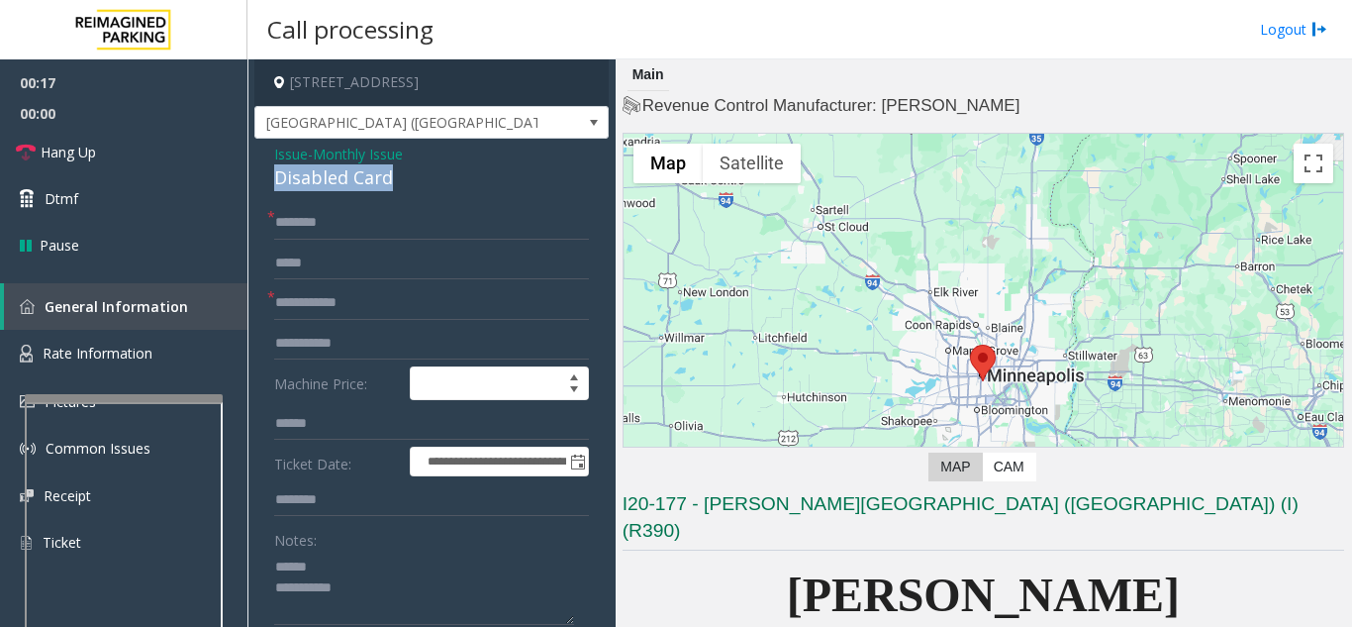
drag, startPoint x: 275, startPoint y: 176, endPoint x: 419, endPoint y: 176, distance: 143.5
click at [419, 176] on div "Disabled Card" at bounding box center [431, 177] width 315 height 27
type textarea "**********"
click at [371, 298] on input "text" at bounding box center [431, 303] width 315 height 34
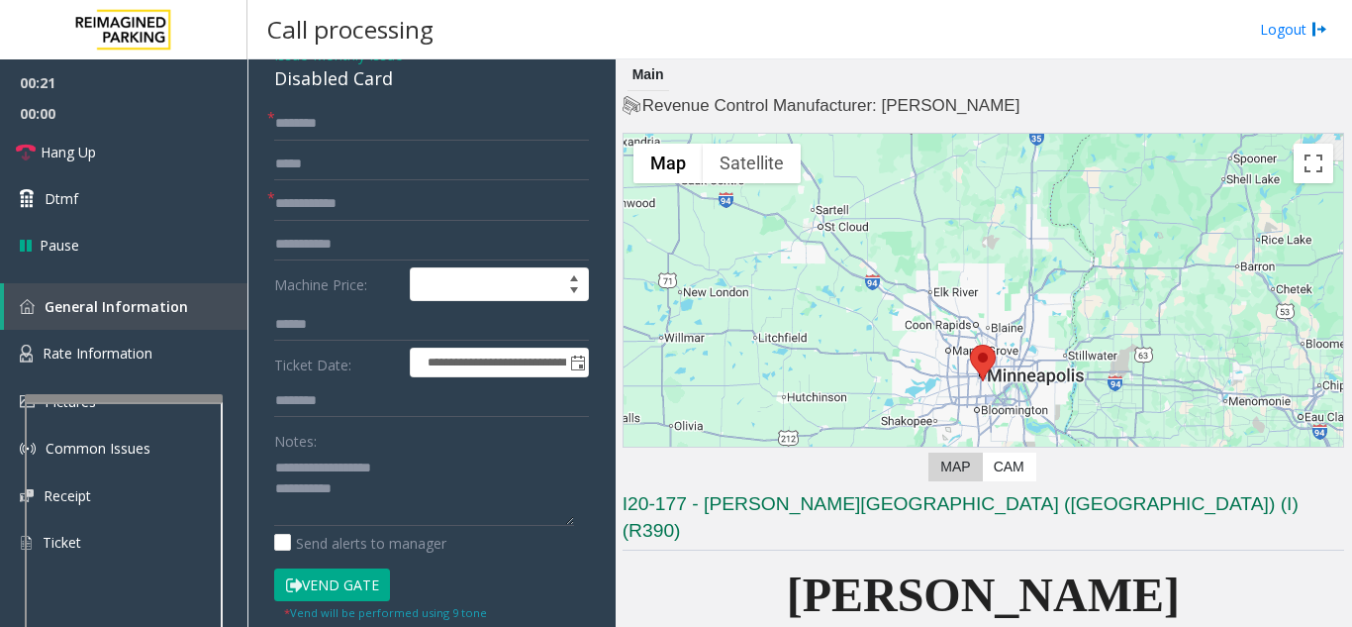
click at [330, 589] on button "Vend Gate" at bounding box center [332, 585] width 116 height 34
click at [407, 492] on textarea at bounding box center [424, 488] width 300 height 74
click at [368, 213] on input "text" at bounding box center [431, 204] width 315 height 34
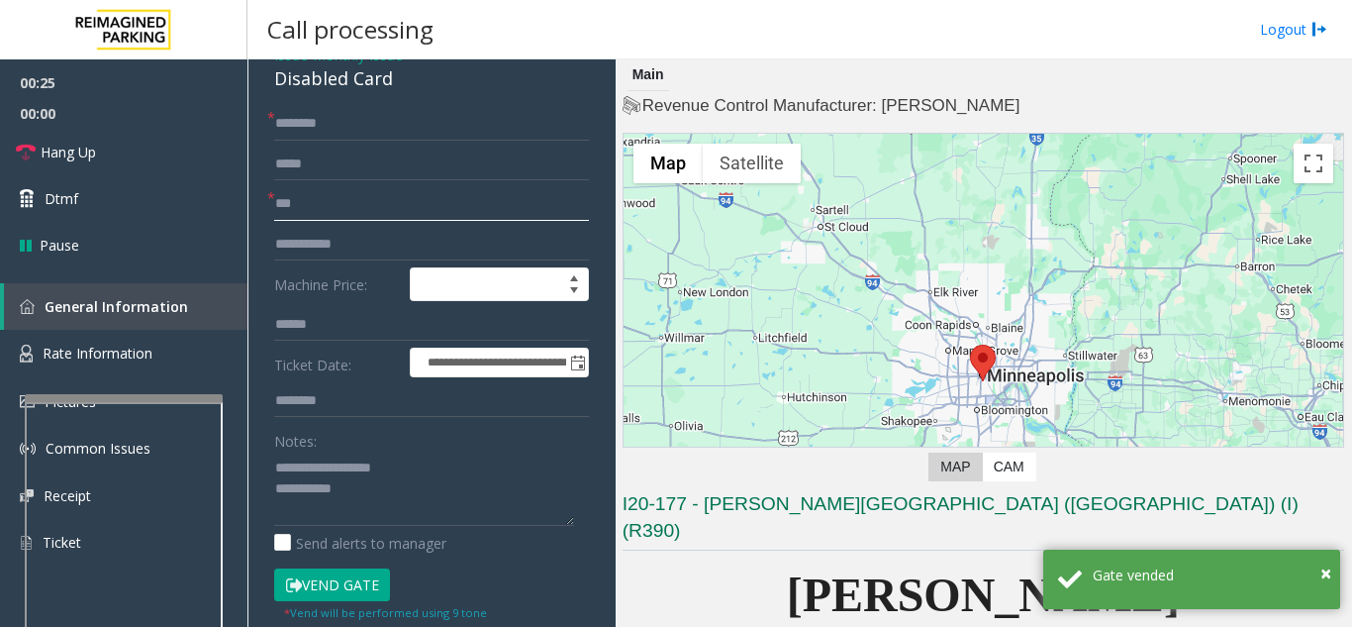
type input "**"
click at [358, 120] on input "text" at bounding box center [431, 124] width 315 height 34
type input "**"
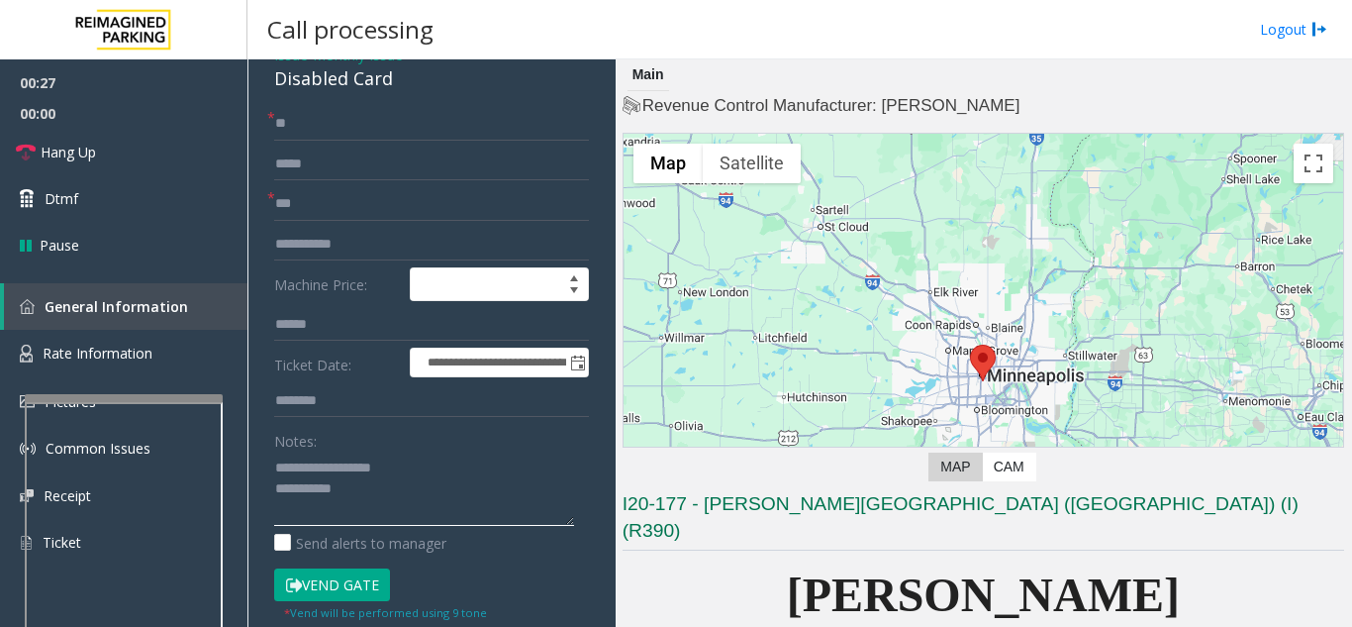
click at [412, 488] on textarea at bounding box center [424, 488] width 300 height 74
click at [327, 590] on button "Vend Gate" at bounding box center [332, 585] width 116 height 34
click at [426, 494] on textarea at bounding box center [424, 488] width 300 height 74
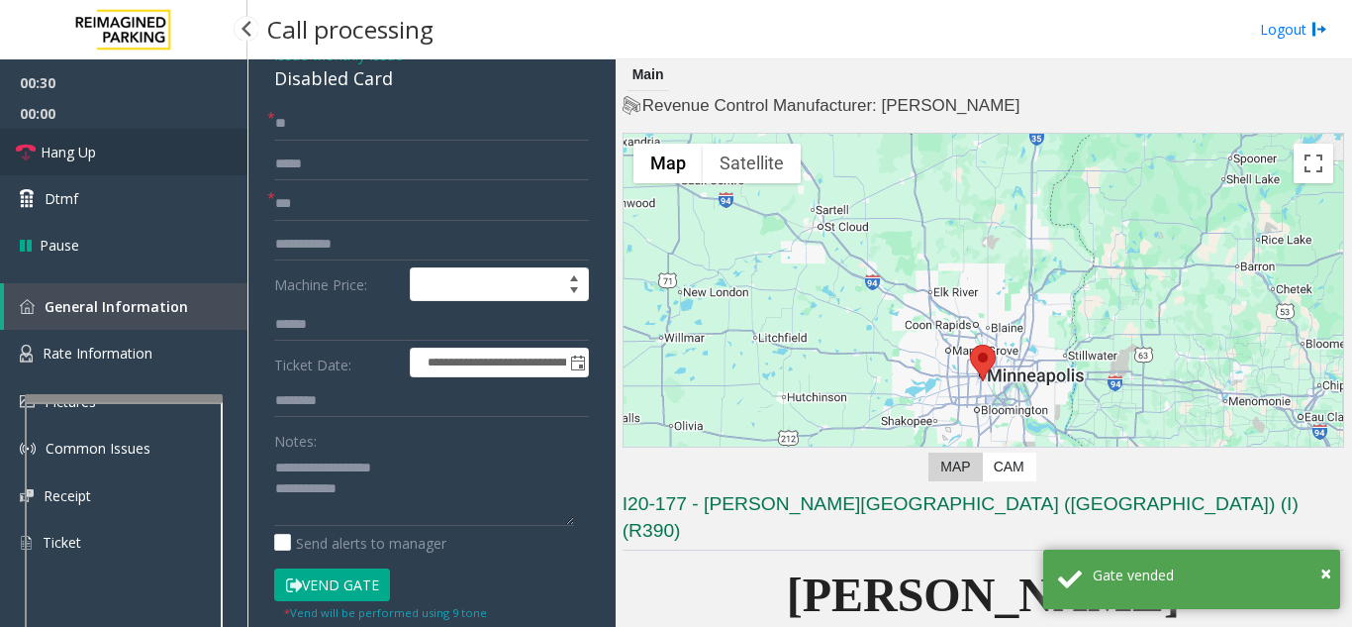
click at [133, 172] on link "Hang Up" at bounding box center [123, 152] width 247 height 47
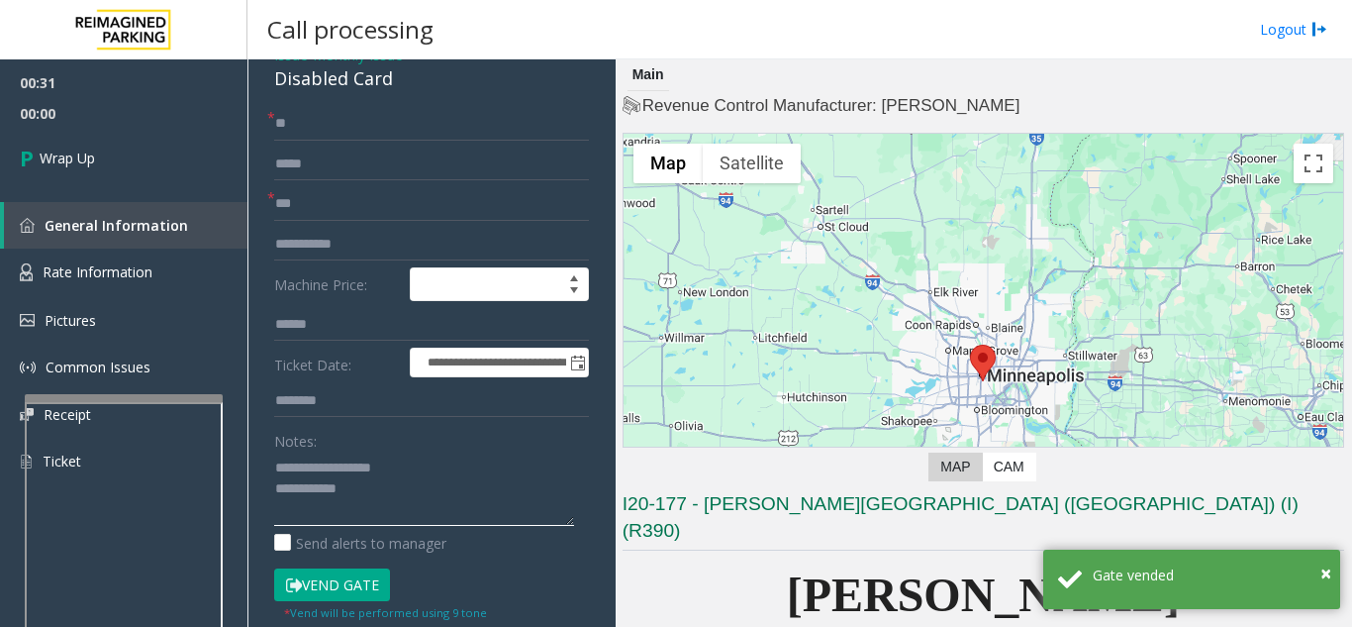
click at [386, 494] on textarea at bounding box center [424, 488] width 300 height 74
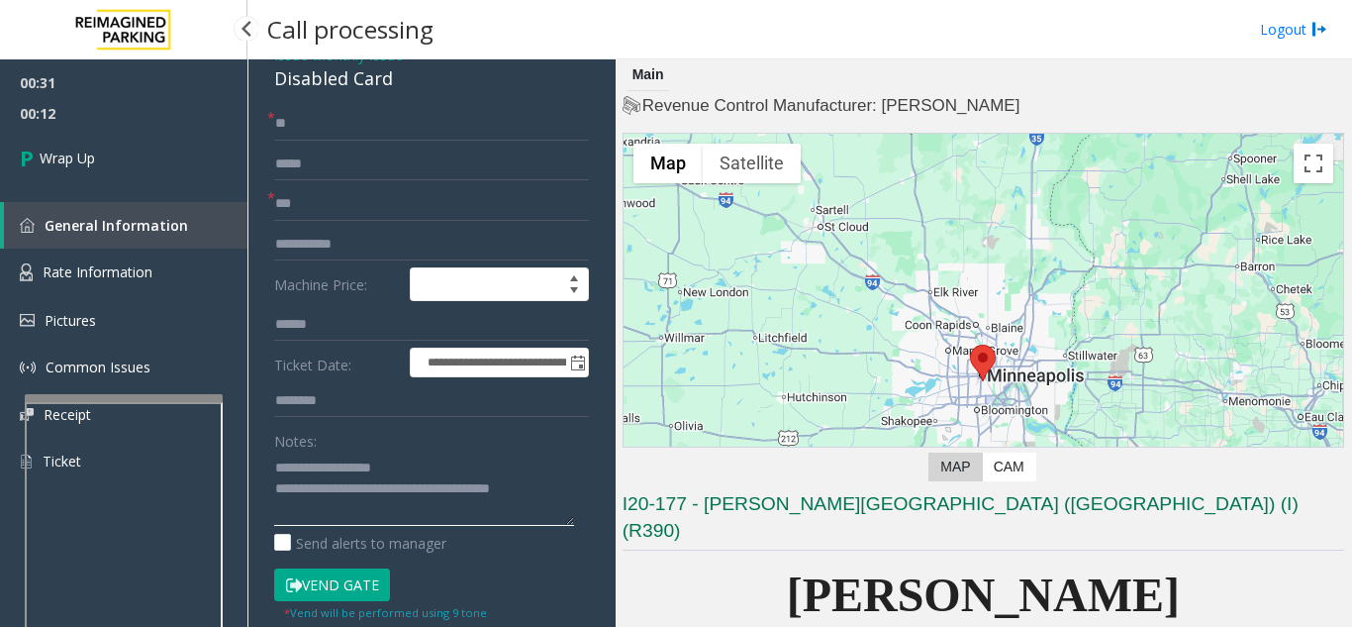
type textarea "**********"
click at [81, 191] on div "00:31 00:12 Wrap Up General Information Rate Information Pictures Common Issues…" at bounding box center [123, 279] width 247 height 441
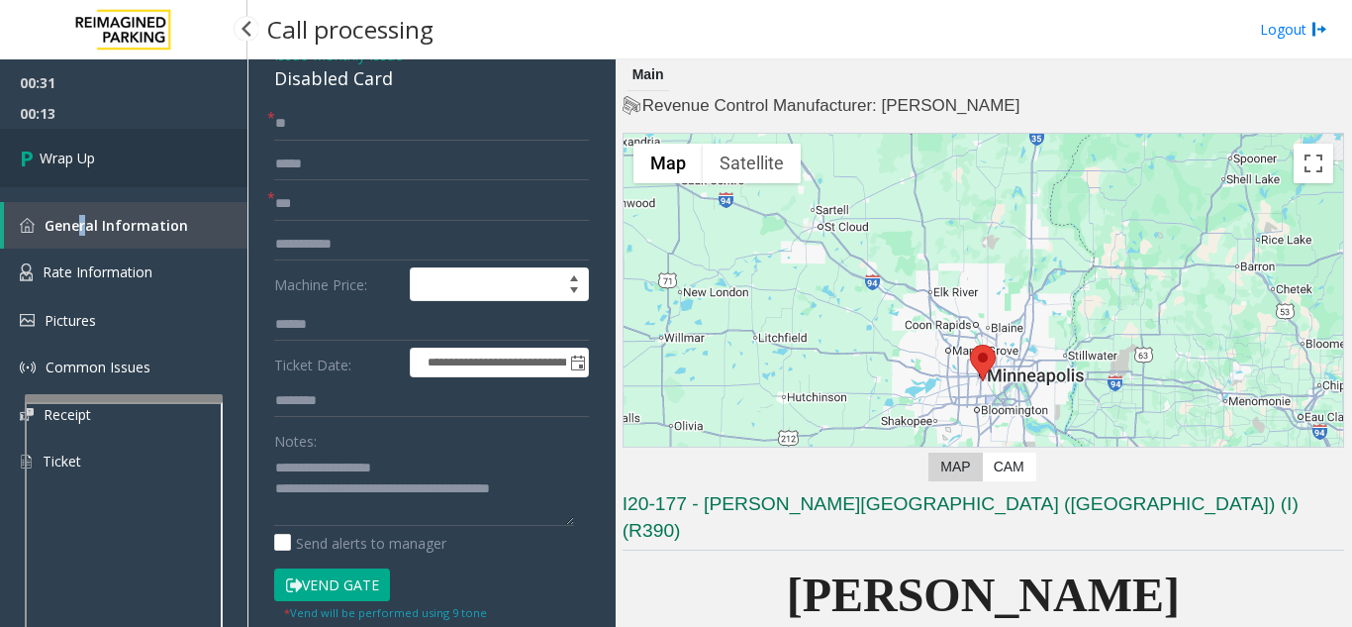
click at [82, 164] on span "Wrap Up" at bounding box center [67, 157] width 55 height 21
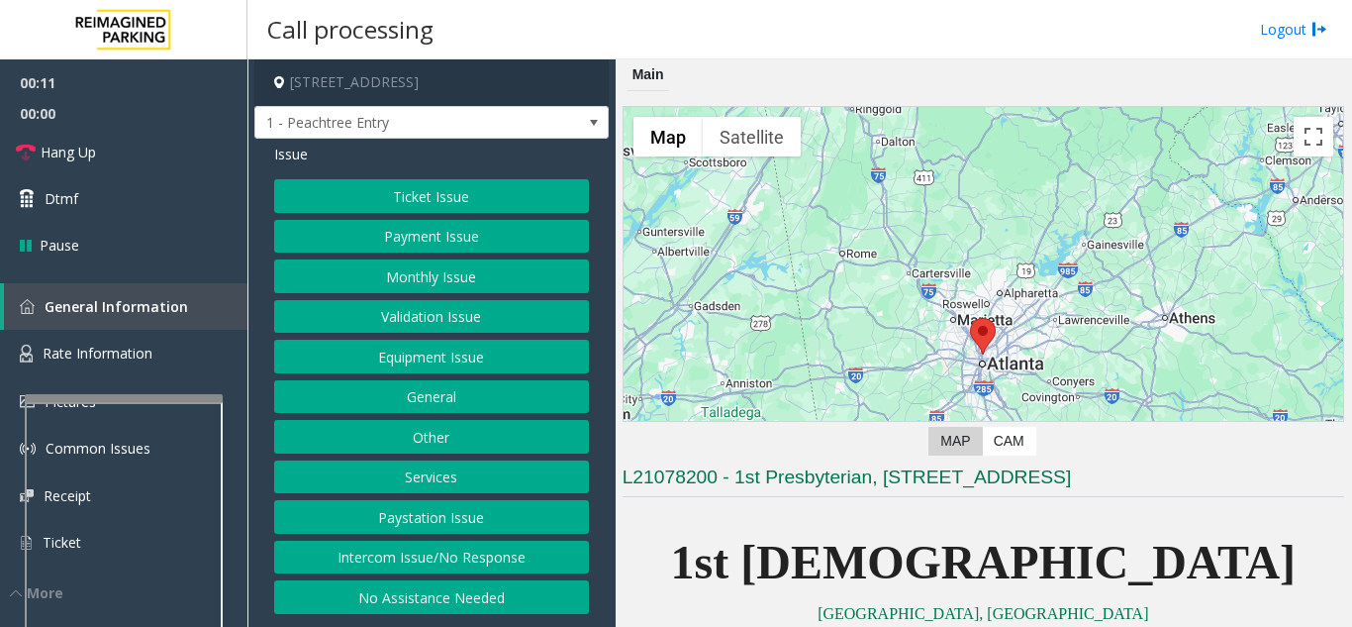
click at [462, 553] on button "Intercom Issue/No Response" at bounding box center [431, 557] width 315 height 34
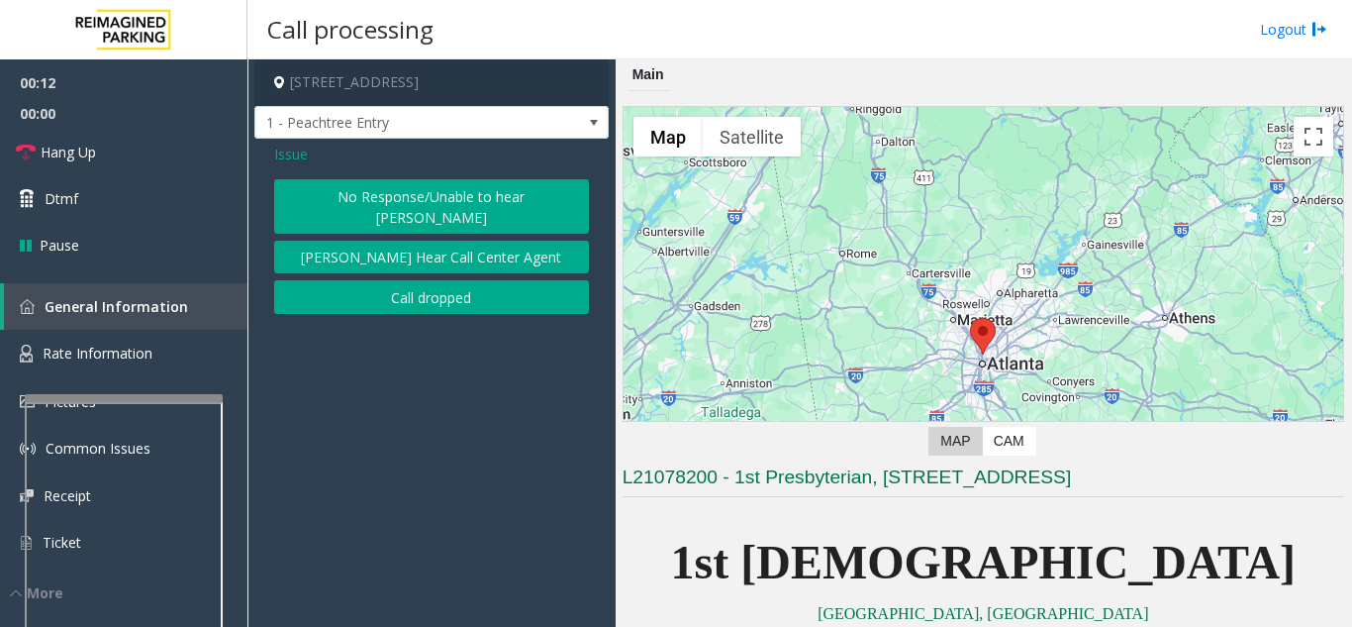
click at [444, 193] on button "No Response/Unable to hear [PERSON_NAME]" at bounding box center [431, 206] width 315 height 54
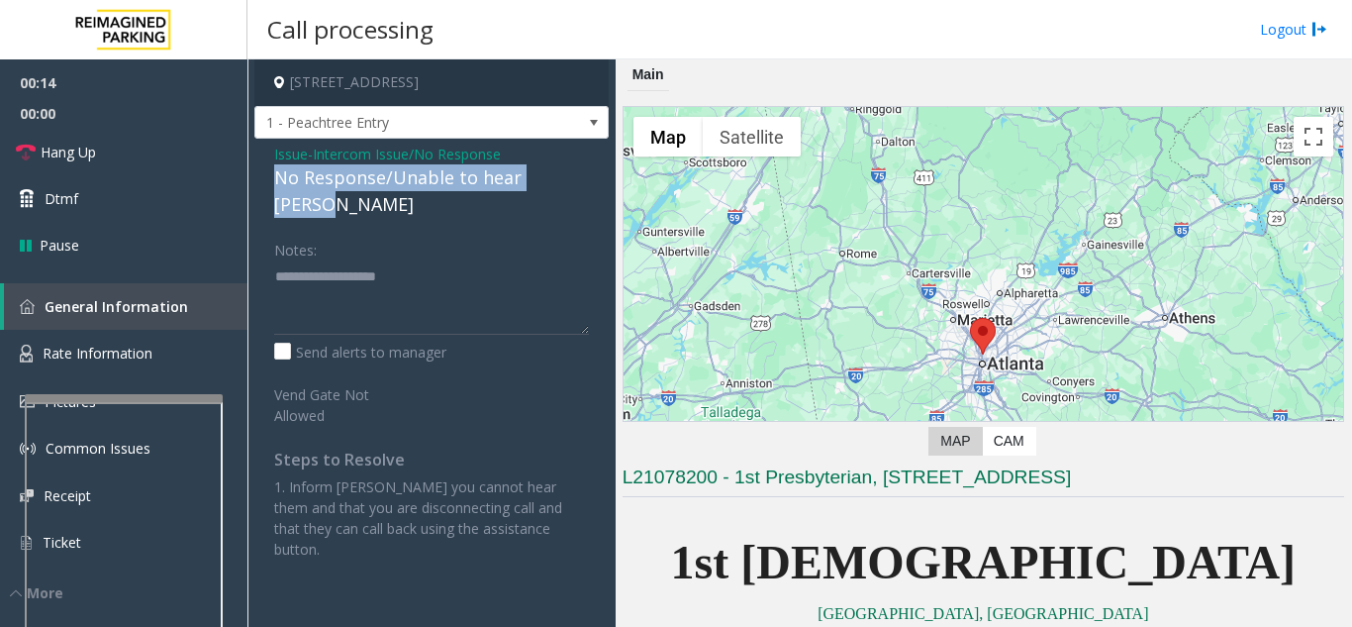
drag, startPoint x: 256, startPoint y: 176, endPoint x: 592, endPoint y: 177, distance: 335.5
click at [592, 177] on div "Issue - Intercom Issue/No Response No Response/Unable to hear [PERSON_NAME] Not…" at bounding box center [431, 359] width 354 height 440
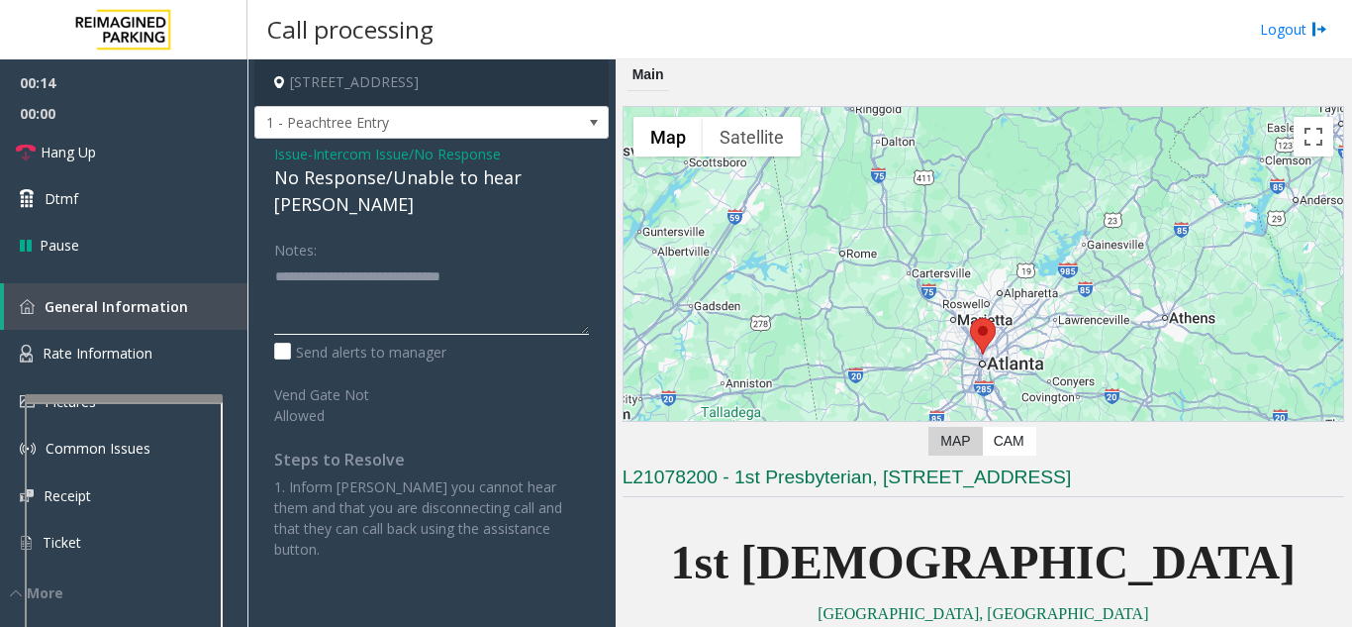
type textarea "**********"
click at [553, 233] on div "Notes:" at bounding box center [431, 284] width 315 height 102
click at [195, 161] on link "Hang Up" at bounding box center [123, 152] width 247 height 47
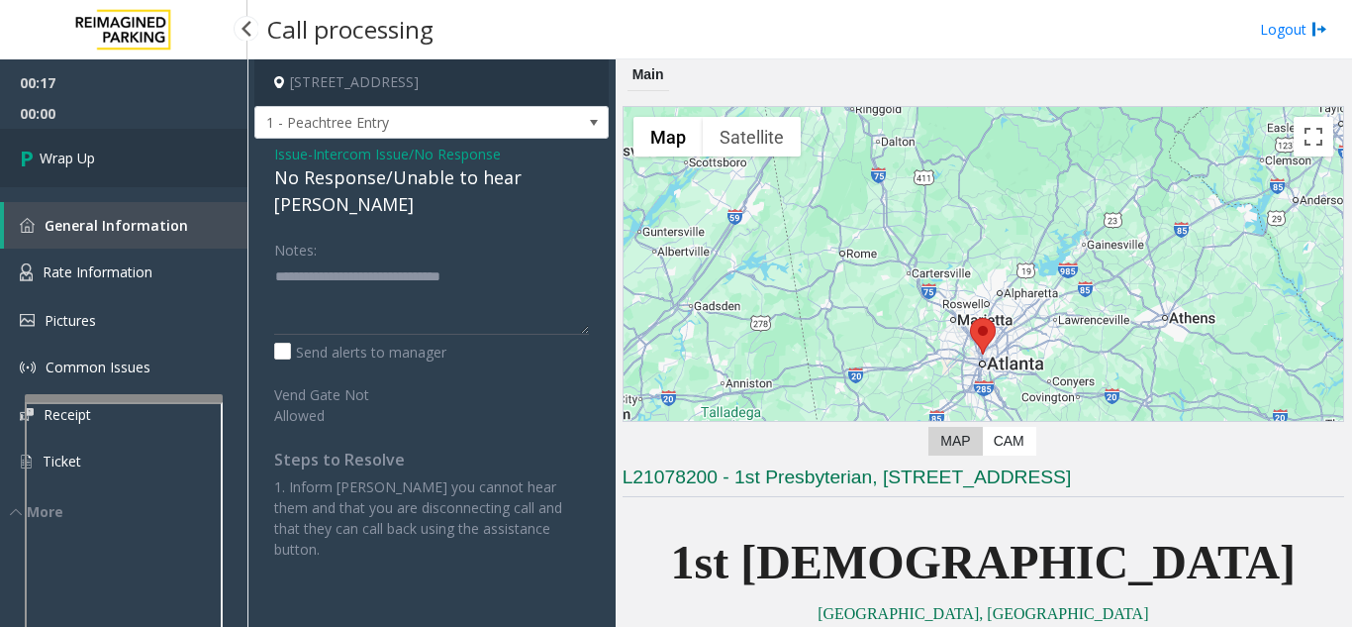
click at [195, 161] on link "Wrap Up" at bounding box center [123, 158] width 247 height 58
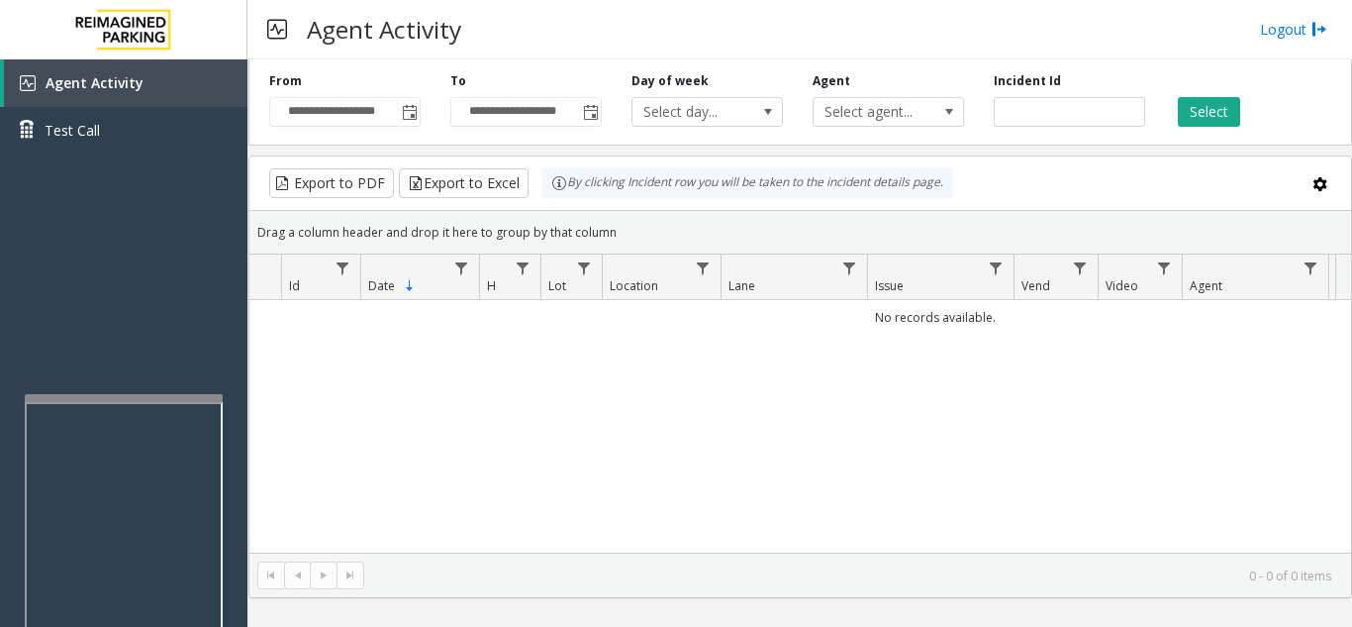
drag, startPoint x: 694, startPoint y: 417, endPoint x: 723, endPoint y: 436, distance: 34.9
click at [723, 436] on div "No records available." at bounding box center [800, 426] width 1102 height 252
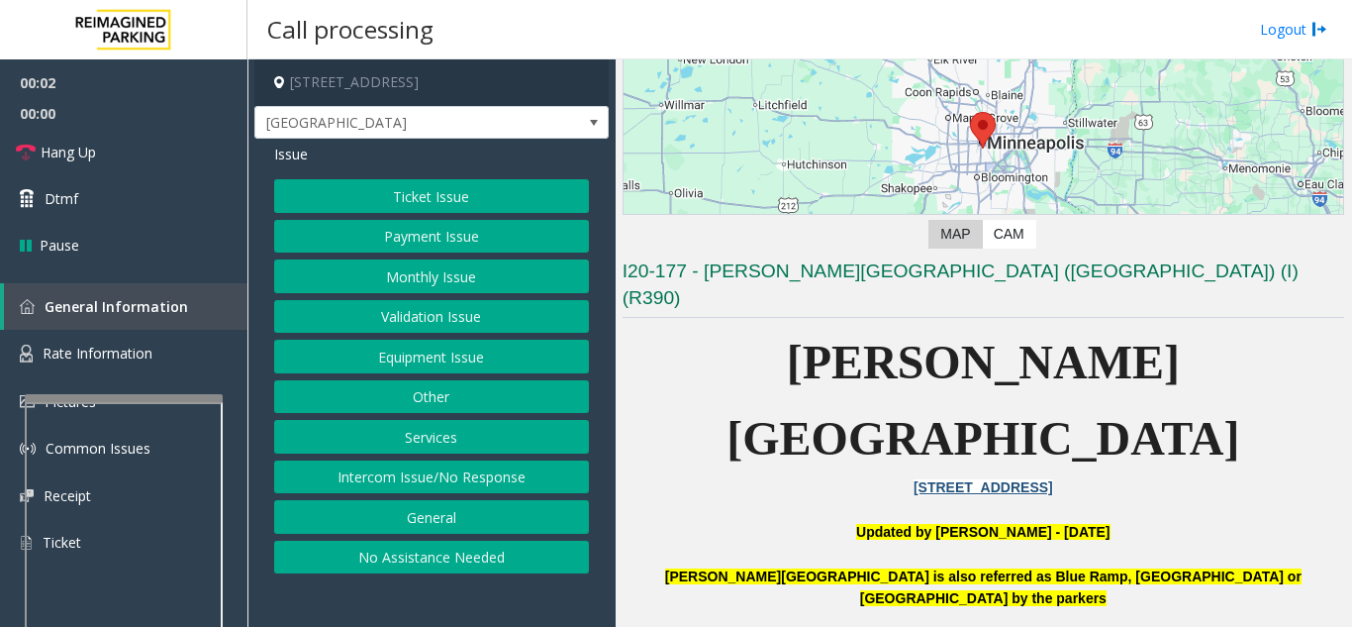
scroll to position [297, 0]
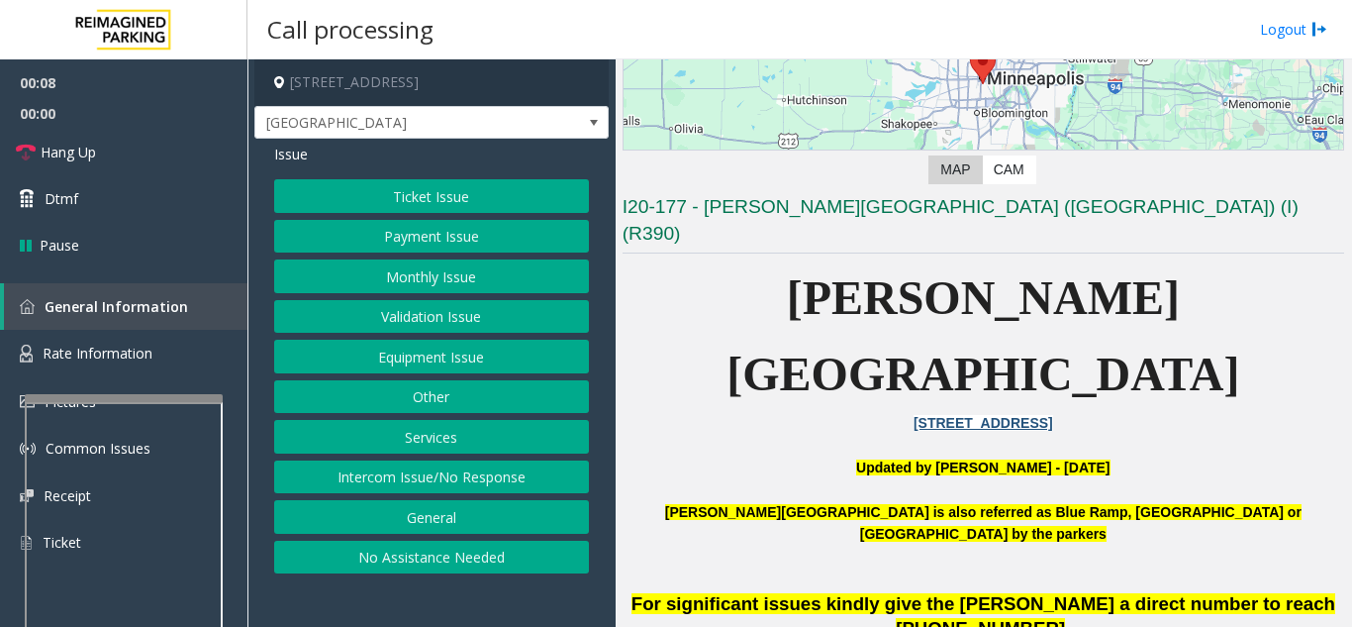
click at [414, 377] on div "Ticket Issue Payment Issue Monthly Issue Validation Issue Equipment Issue Other…" at bounding box center [431, 376] width 315 height 394
click at [419, 355] on button "Equipment Issue" at bounding box center [431, 356] width 315 height 34
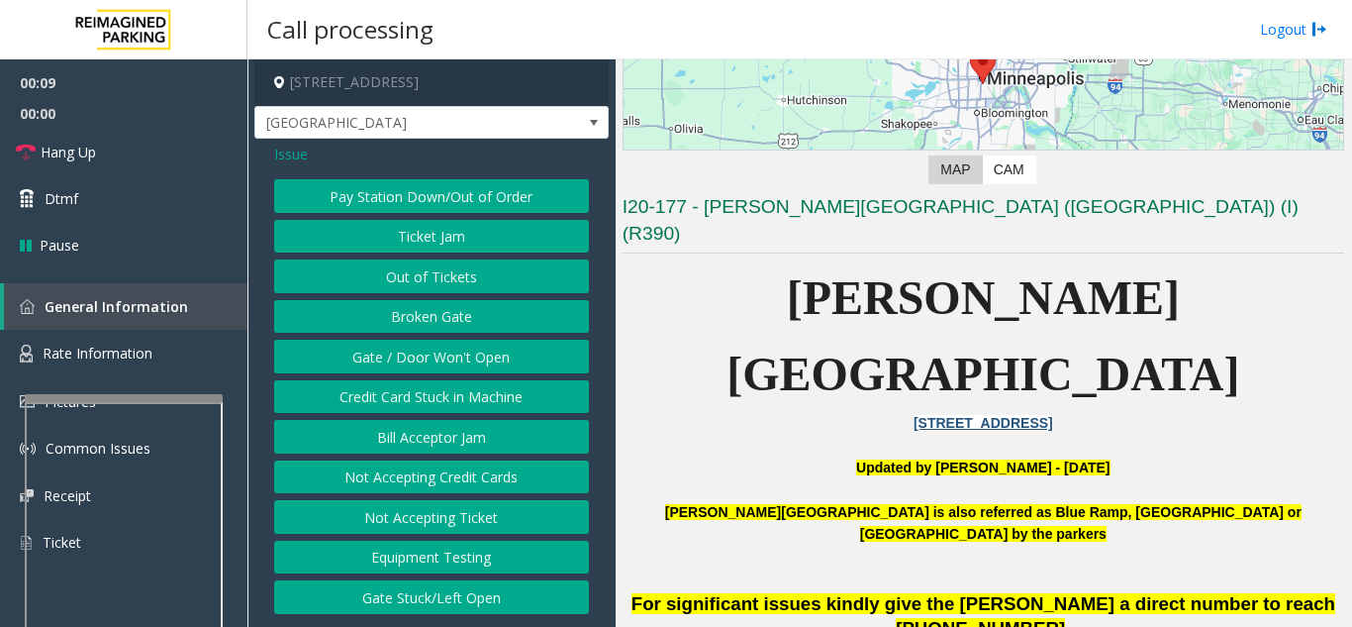
click at [419, 355] on button "Gate / Door Won't Open" at bounding box center [431, 356] width 315 height 34
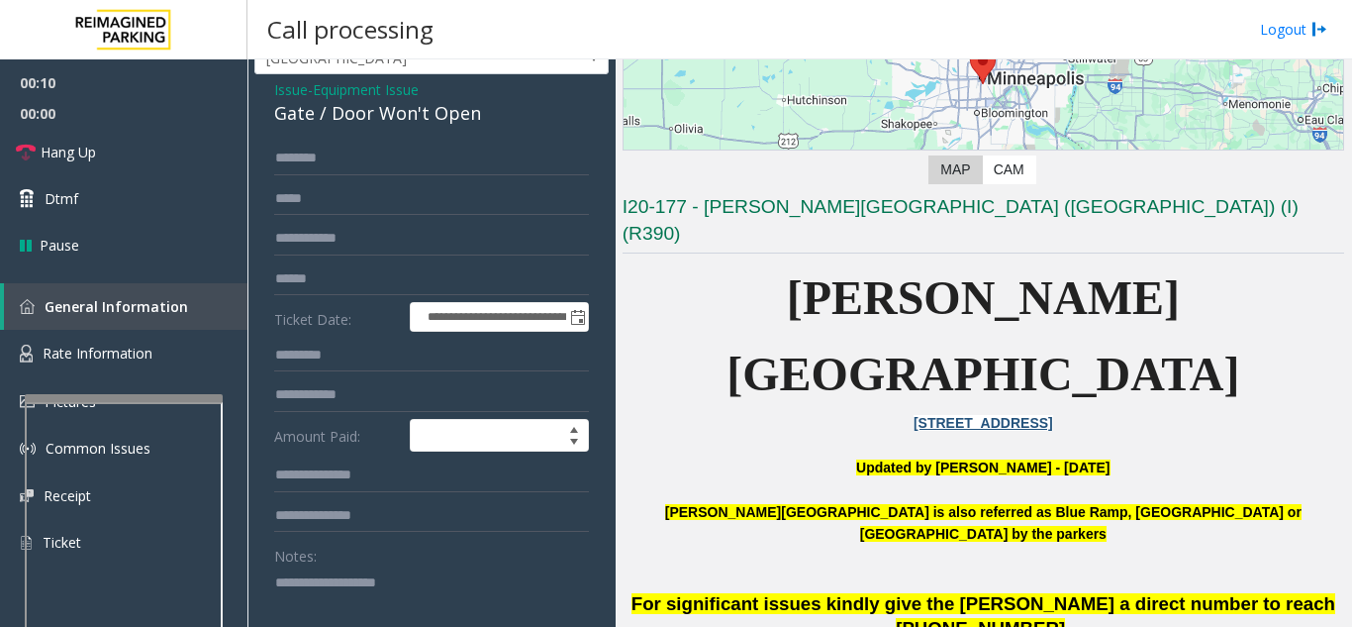
scroll to position [99, 0]
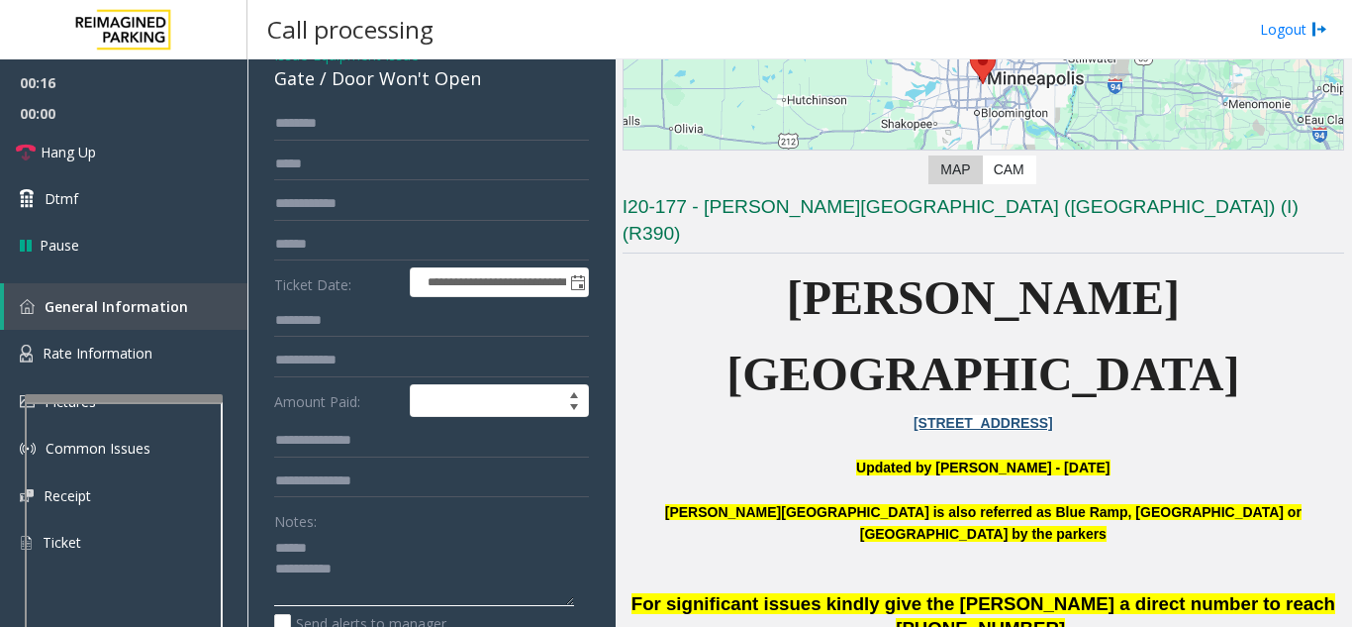
click at [342, 547] on textarea at bounding box center [424, 569] width 300 height 74
drag, startPoint x: 329, startPoint y: 84, endPoint x: 492, endPoint y: 79, distance: 163.4
click at [492, 79] on div "Gate / Door Won't Open" at bounding box center [431, 78] width 315 height 27
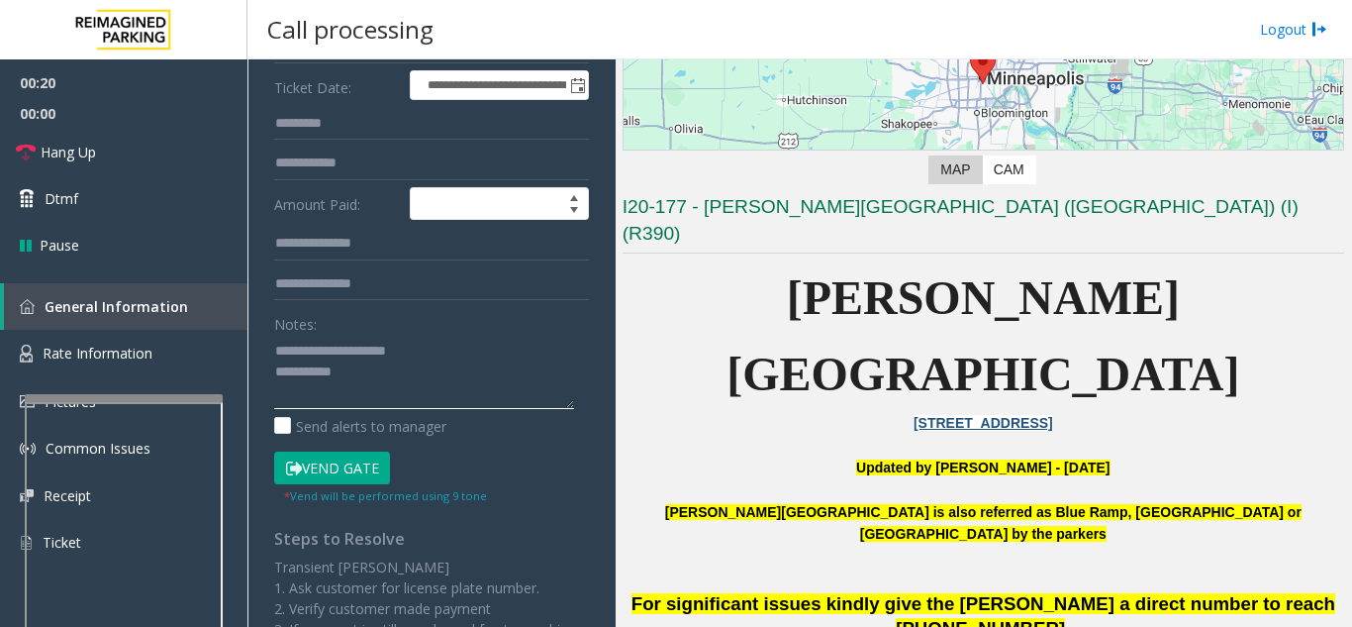
scroll to position [297, 0]
click at [468, 375] on textarea at bounding box center [424, 371] width 300 height 74
click at [367, 461] on button "Vend Gate" at bounding box center [332, 467] width 116 height 34
click at [405, 368] on textarea at bounding box center [424, 371] width 300 height 74
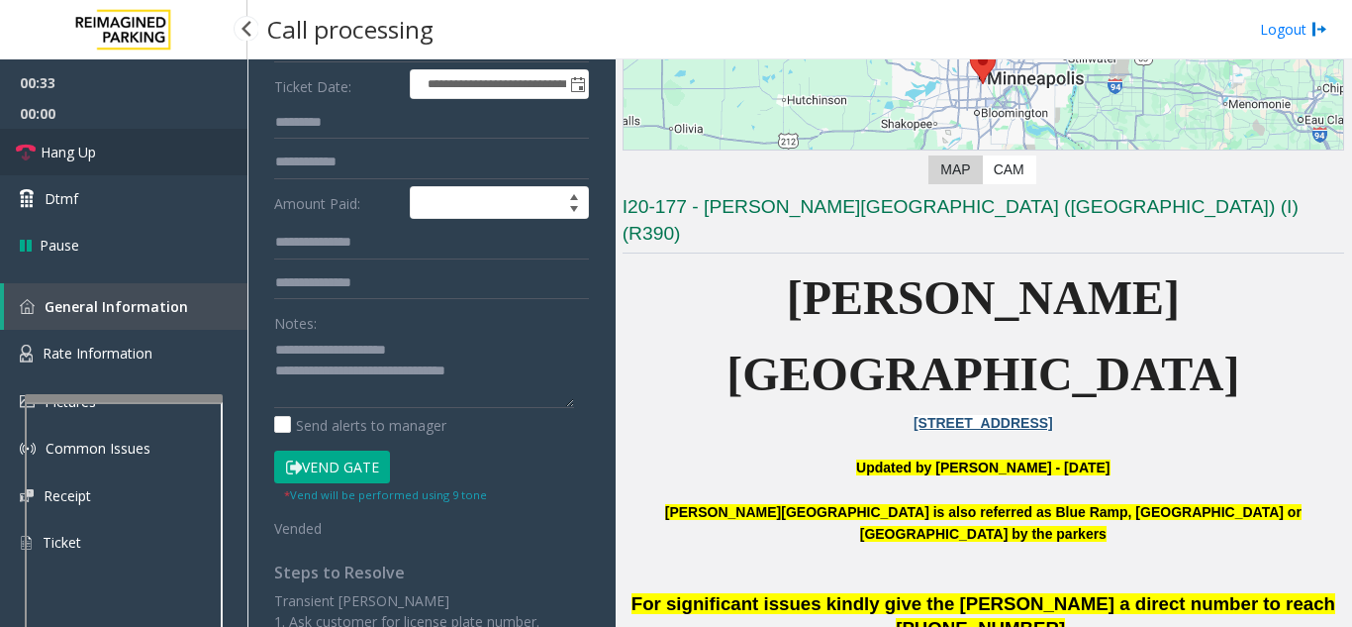
click at [182, 168] on link "Hang Up" at bounding box center [123, 152] width 247 height 47
click at [552, 381] on textarea at bounding box center [424, 371] width 300 height 74
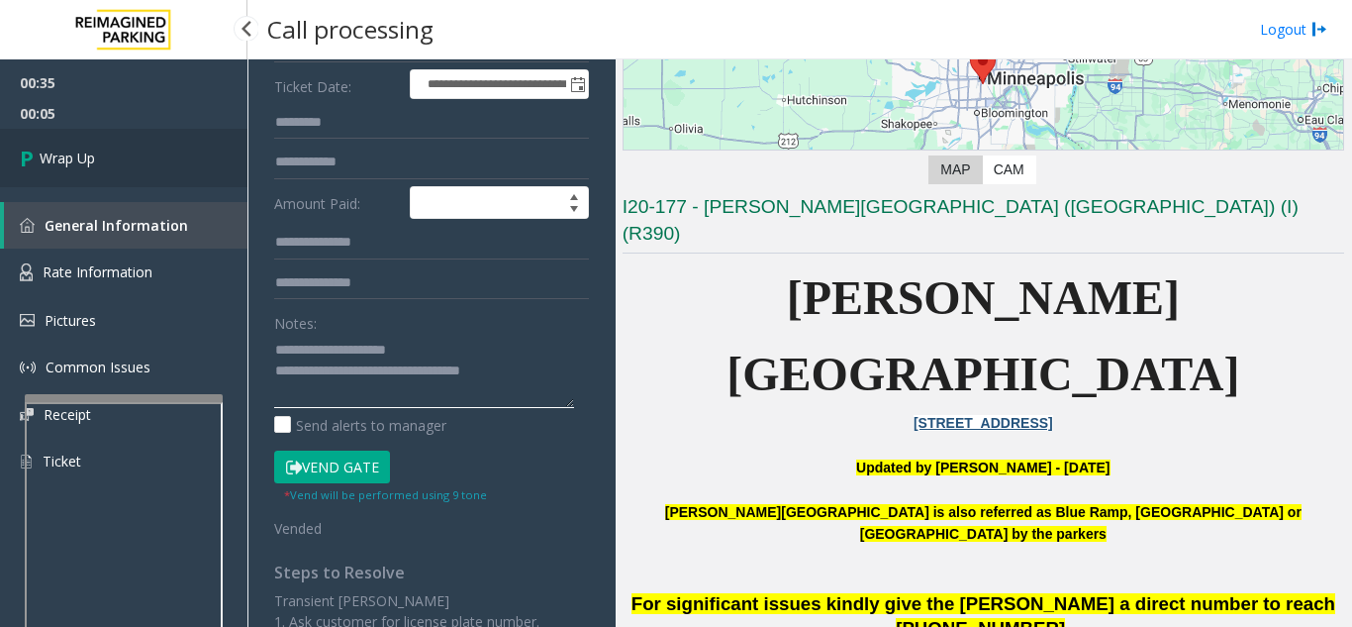
type textarea "**********"
click at [64, 148] on span "Wrap Up" at bounding box center [67, 157] width 55 height 21
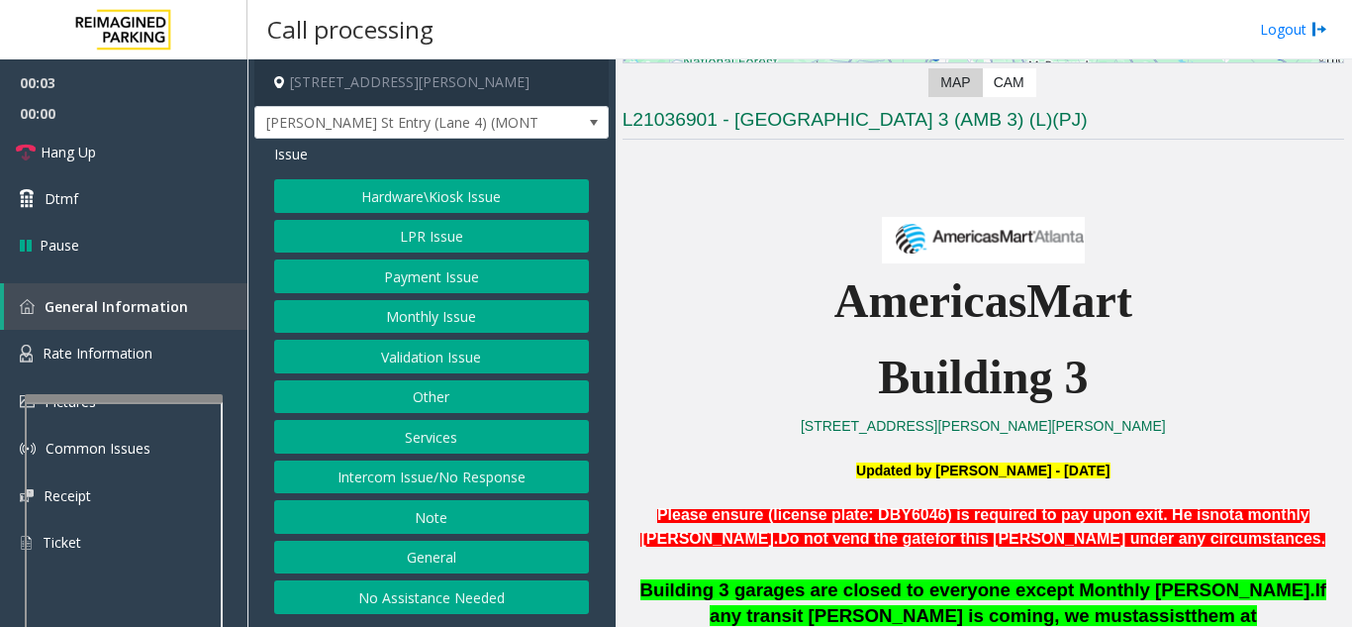
scroll to position [396, 0]
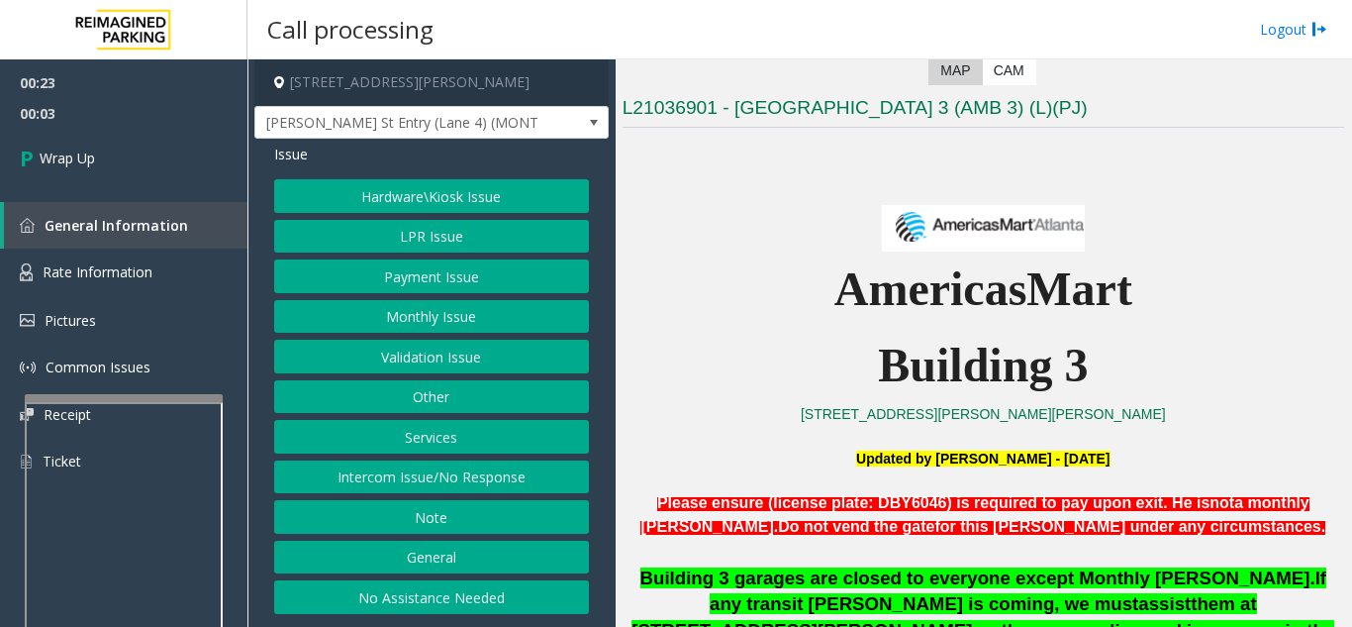
click at [477, 473] on button "Intercom Issue/No Response" at bounding box center [431, 477] width 315 height 34
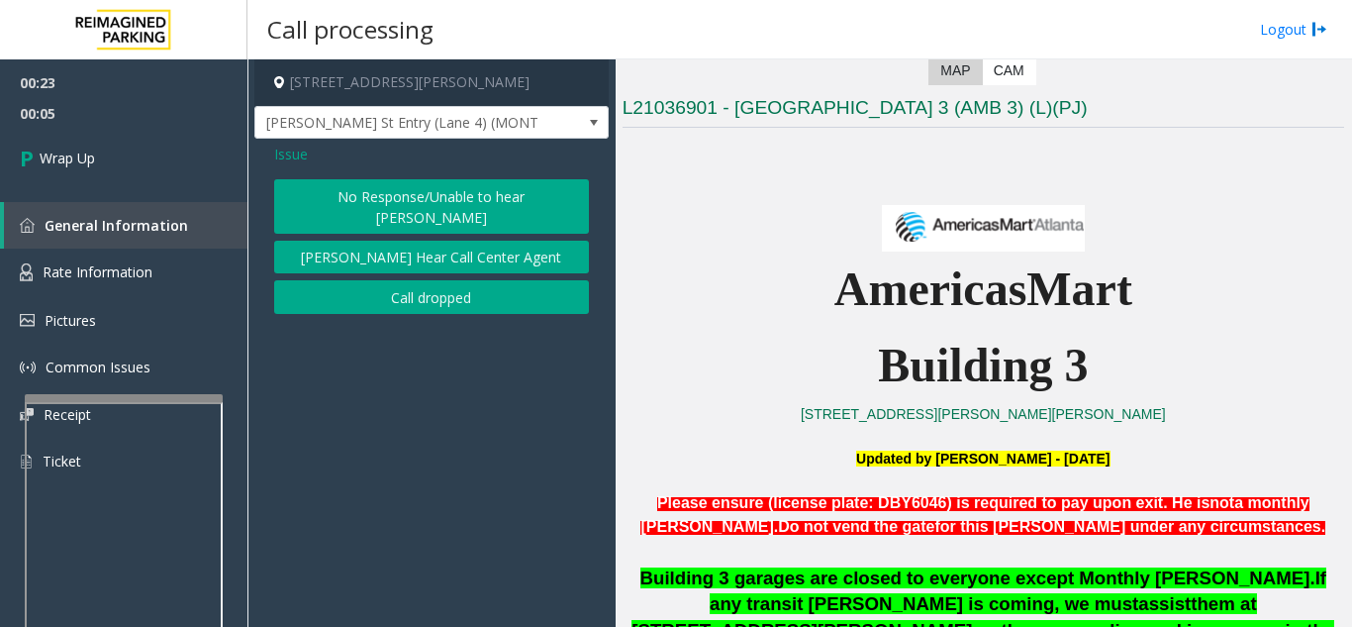
click at [294, 144] on span "Issue" at bounding box center [291, 154] width 34 height 21
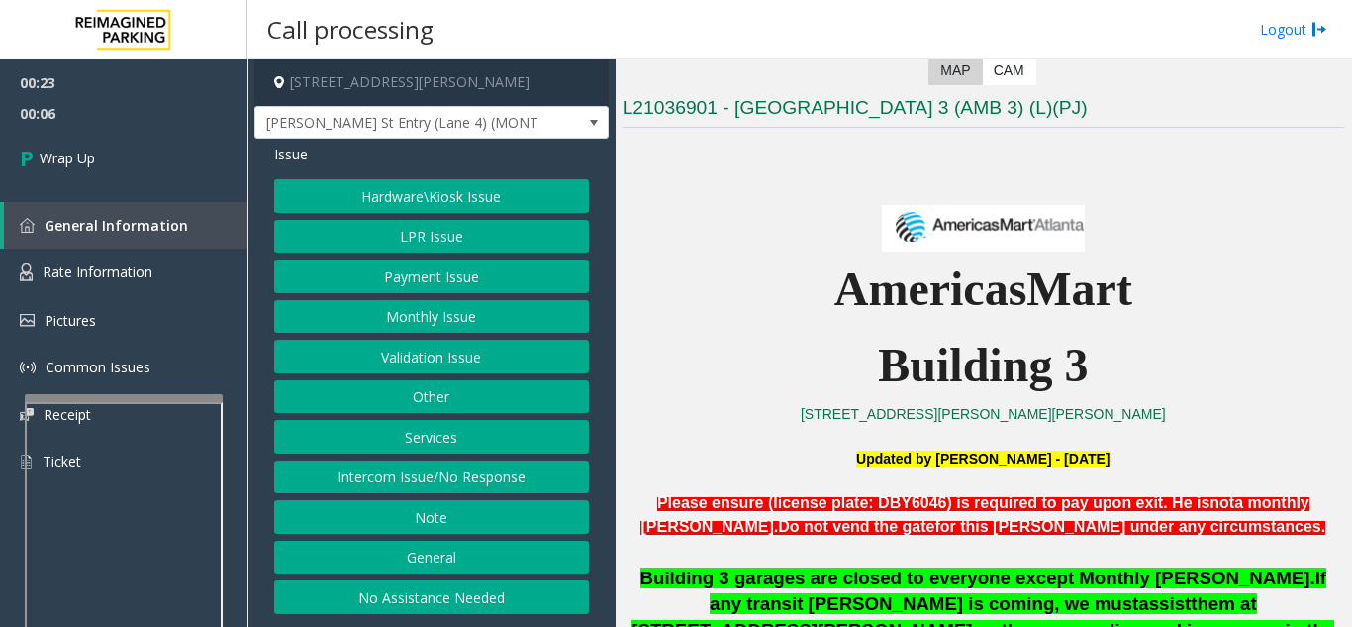
click at [508, 486] on button "Intercom Issue/No Response" at bounding box center [431, 477] width 315 height 34
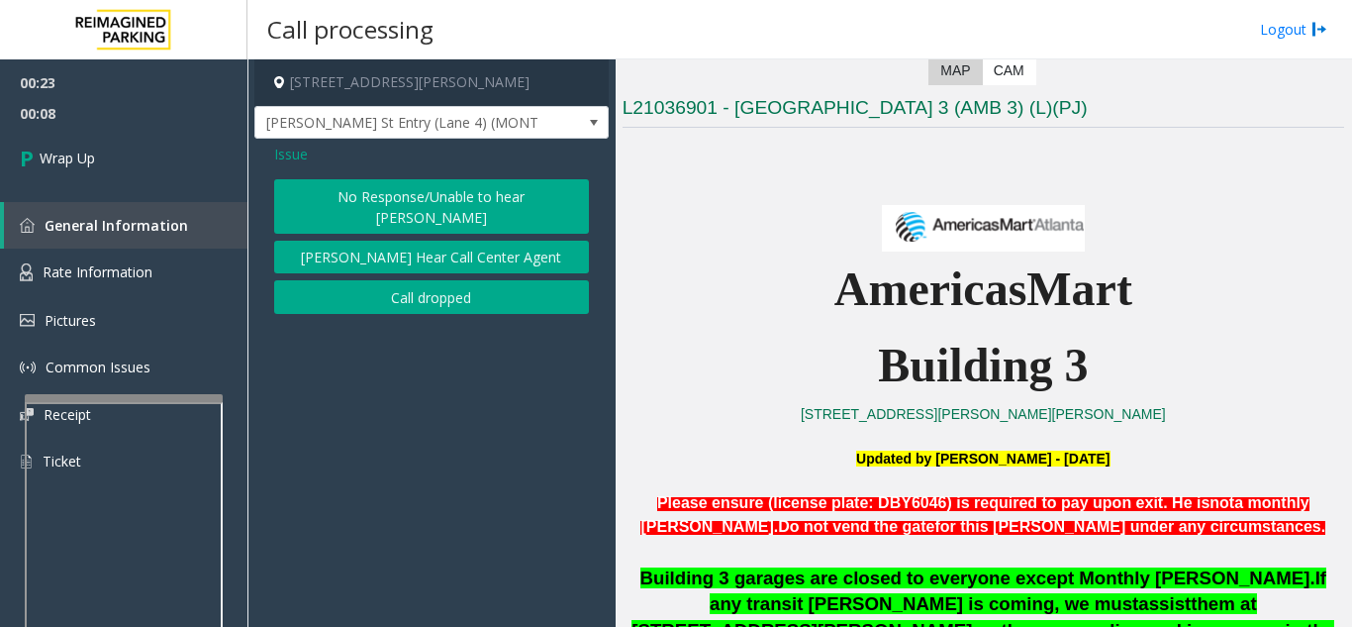
click at [373, 242] on button "[PERSON_NAME] Hear Call Center Agent" at bounding box center [431, 258] width 315 height 34
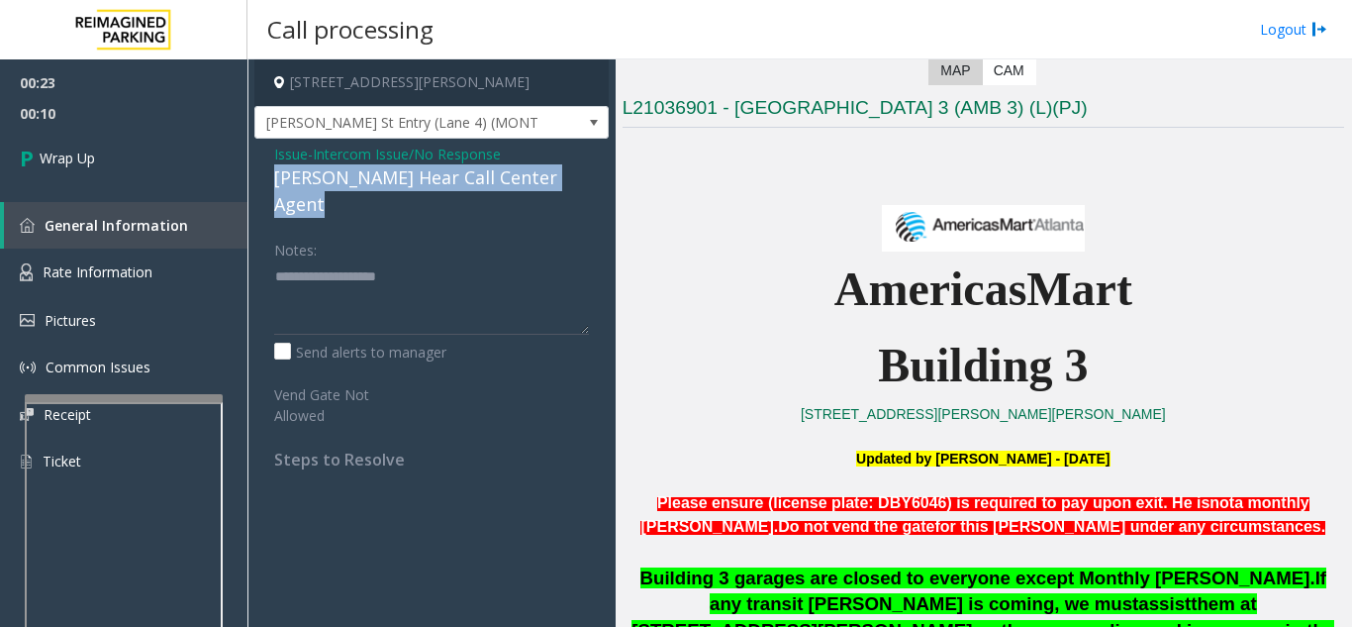
drag, startPoint x: 264, startPoint y: 171, endPoint x: 589, endPoint y: 181, distance: 324.8
click at [589, 181] on div "Issue - Intercom Issue/No Response Parker Cannot Hear Call Center Agent Notes: …" at bounding box center [431, 314] width 354 height 350
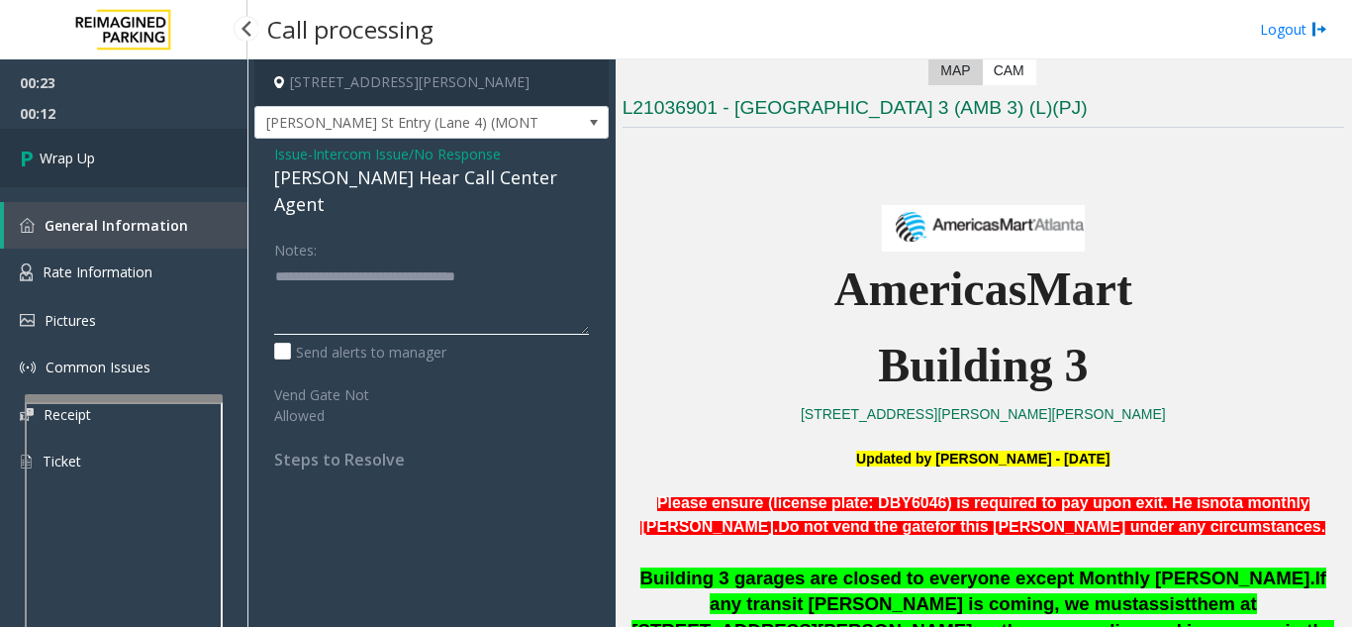
type textarea "**********"
click at [207, 168] on link "Wrap Up" at bounding box center [123, 158] width 247 height 58
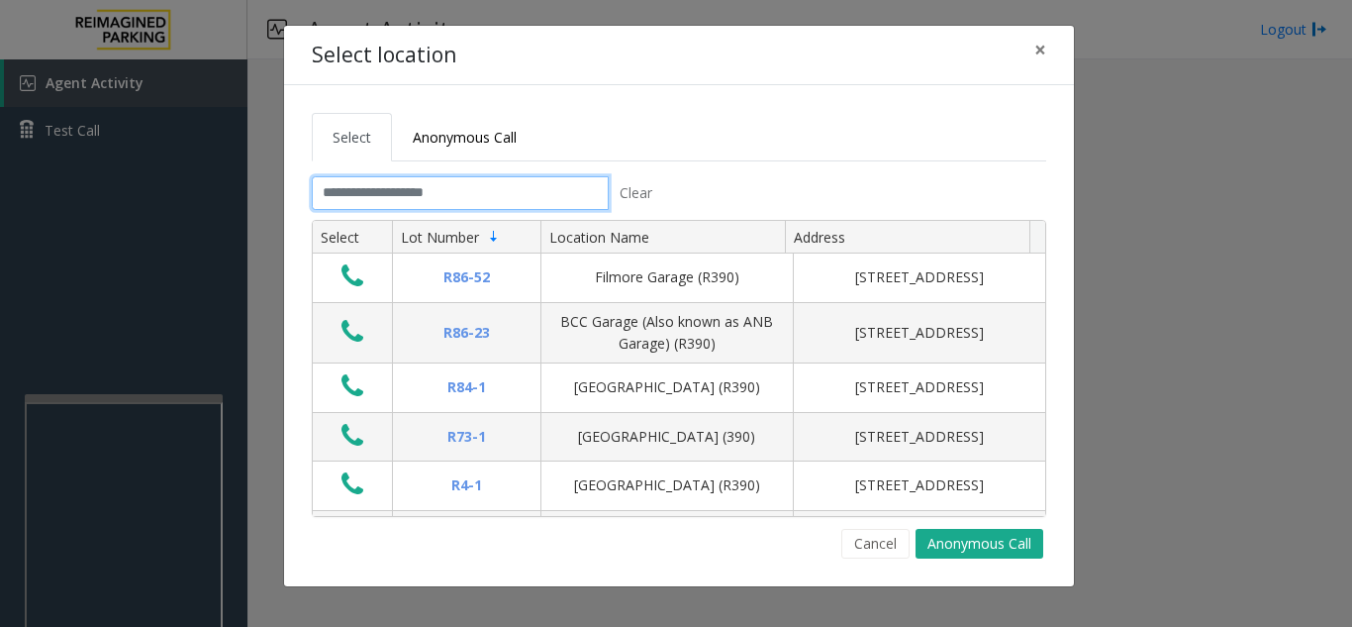
click at [458, 208] on input "text" at bounding box center [460, 193] width 297 height 34
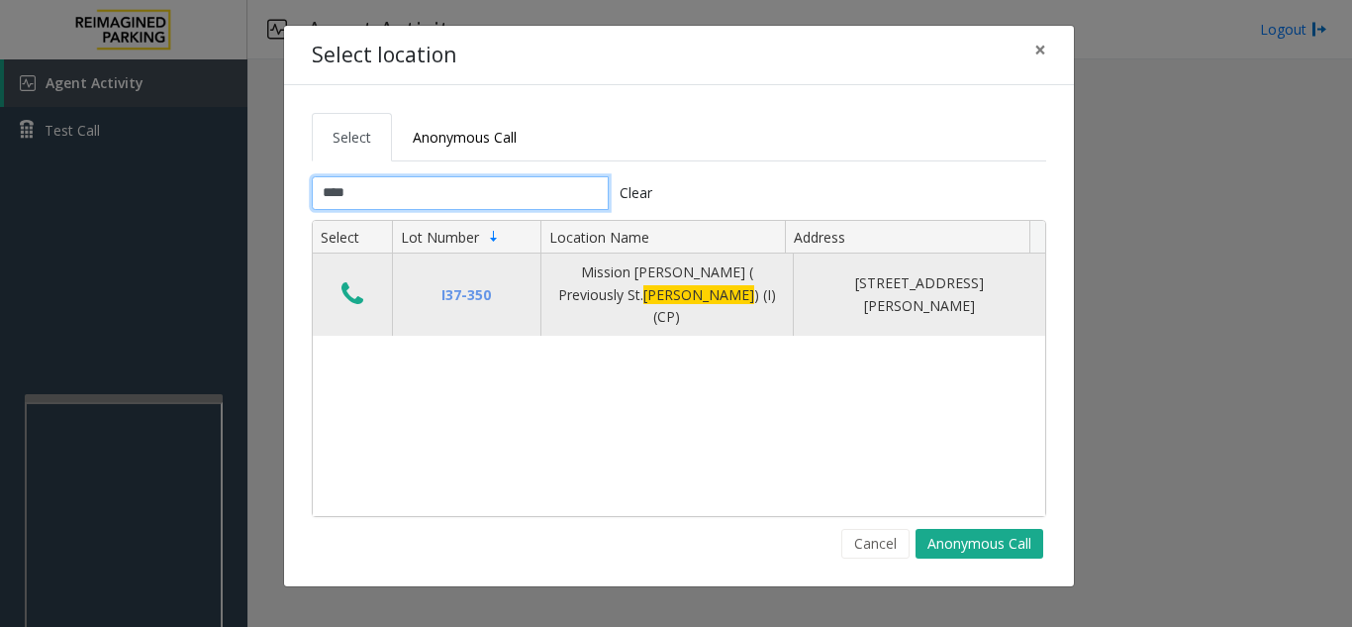
type input "****"
click at [356, 280] on icon "Data table" at bounding box center [352, 294] width 22 height 28
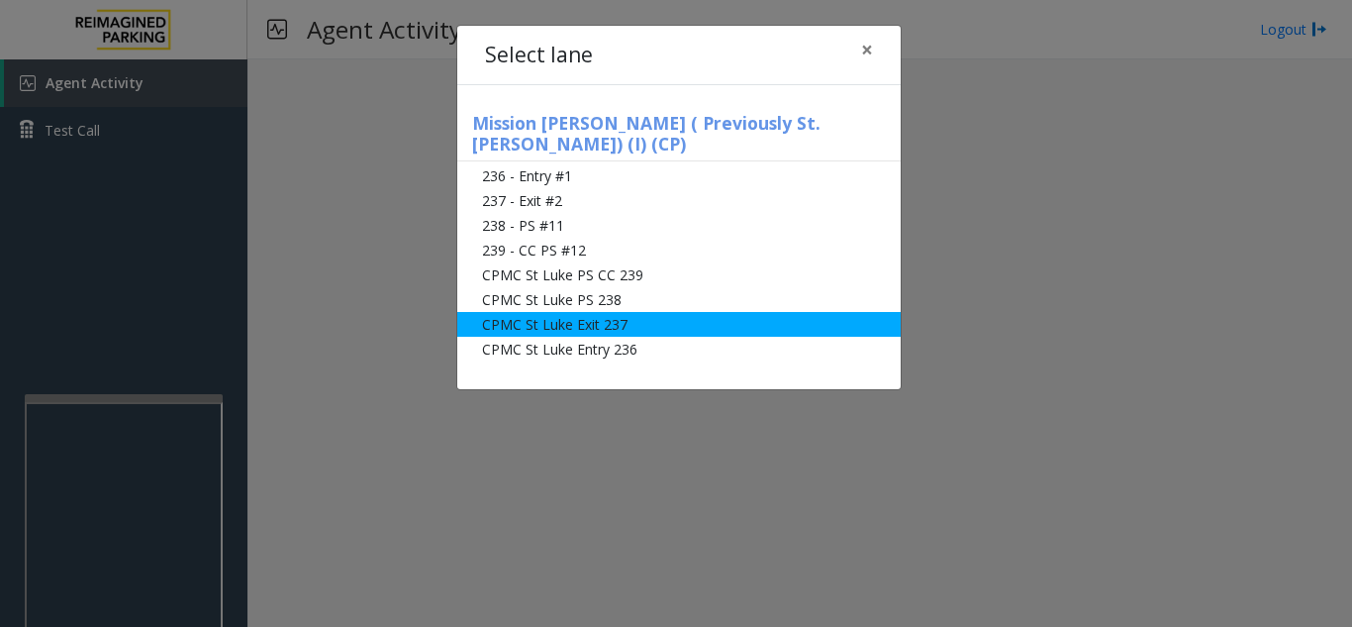
click at [753, 312] on li "CPMC St Luke Exit 237" at bounding box center [678, 324] width 443 height 25
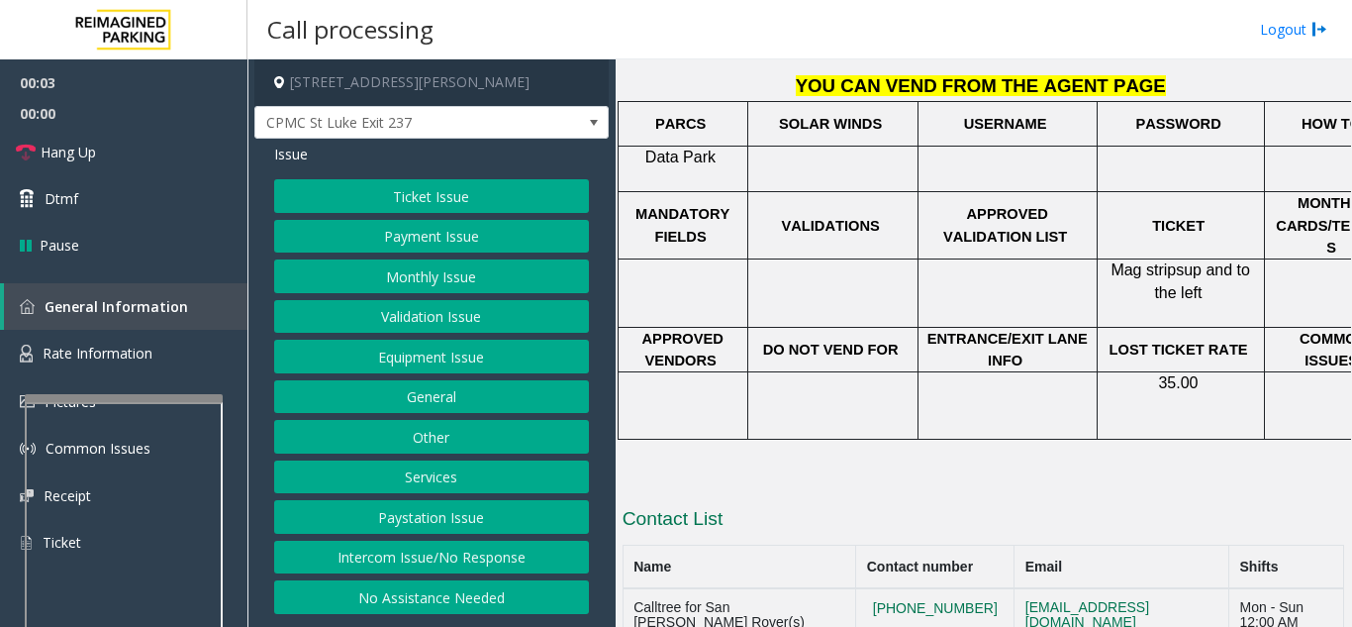
scroll to position [436, 0]
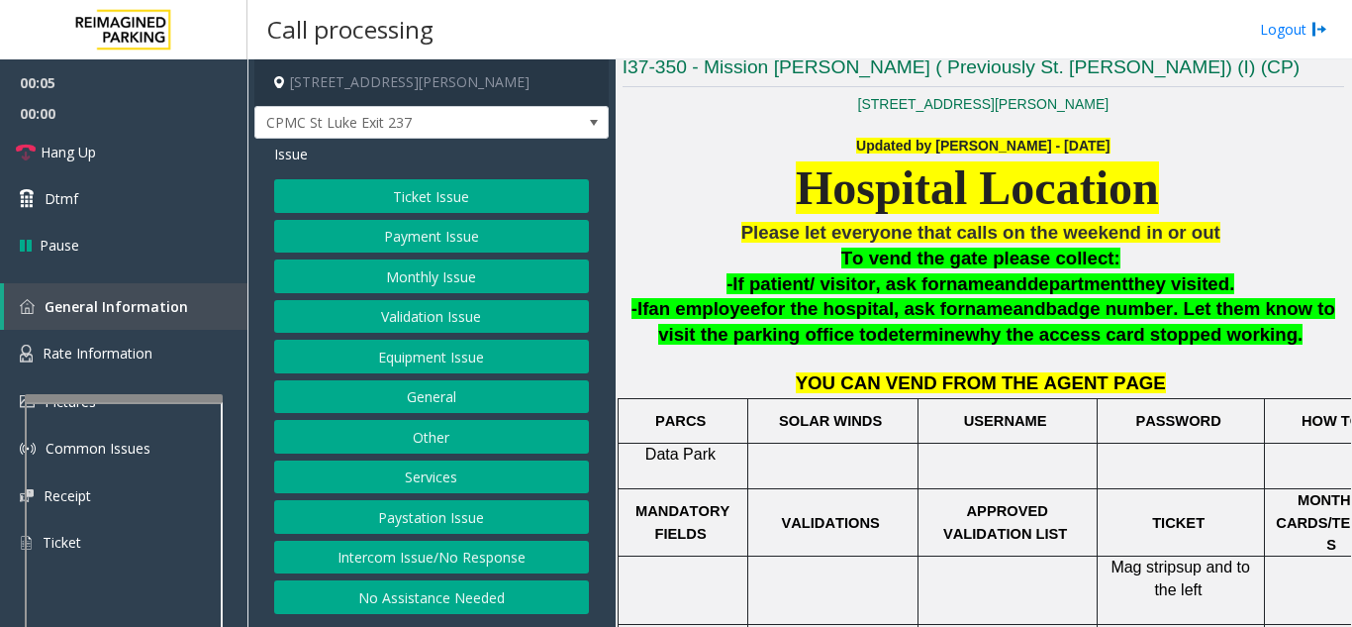
click at [442, 204] on button "Ticket Issue" at bounding box center [431, 196] width 315 height 34
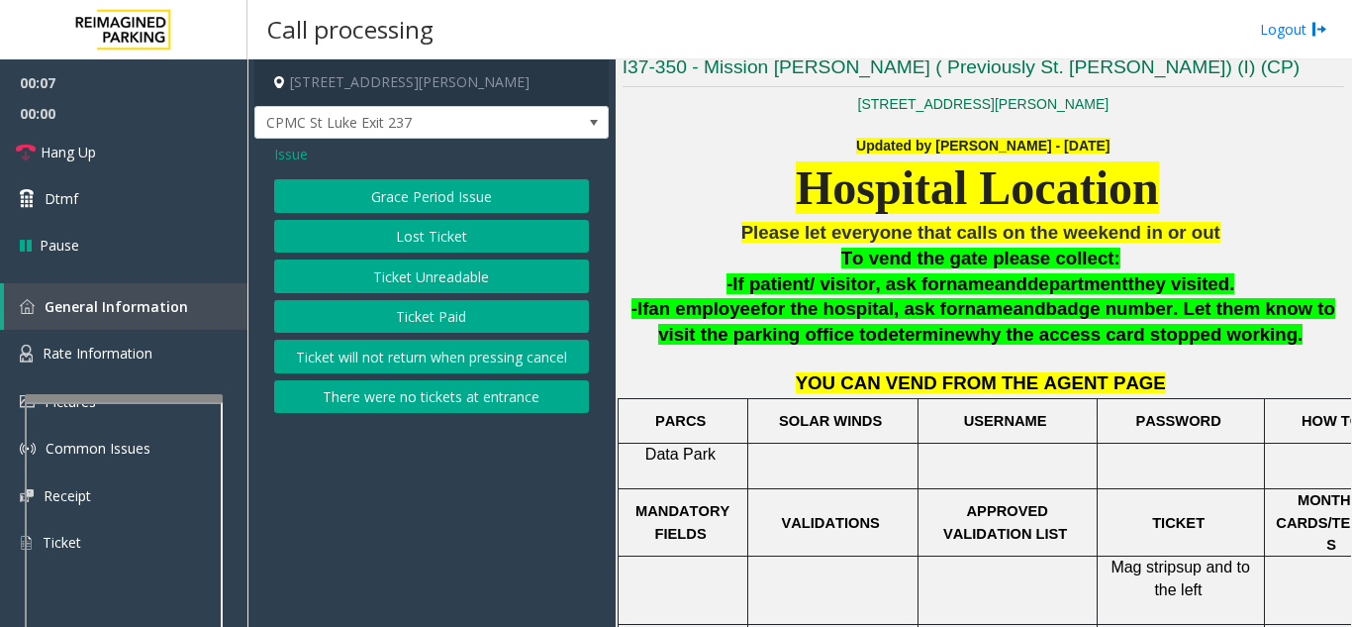
click at [436, 239] on button "Lost Ticket" at bounding box center [431, 237] width 315 height 34
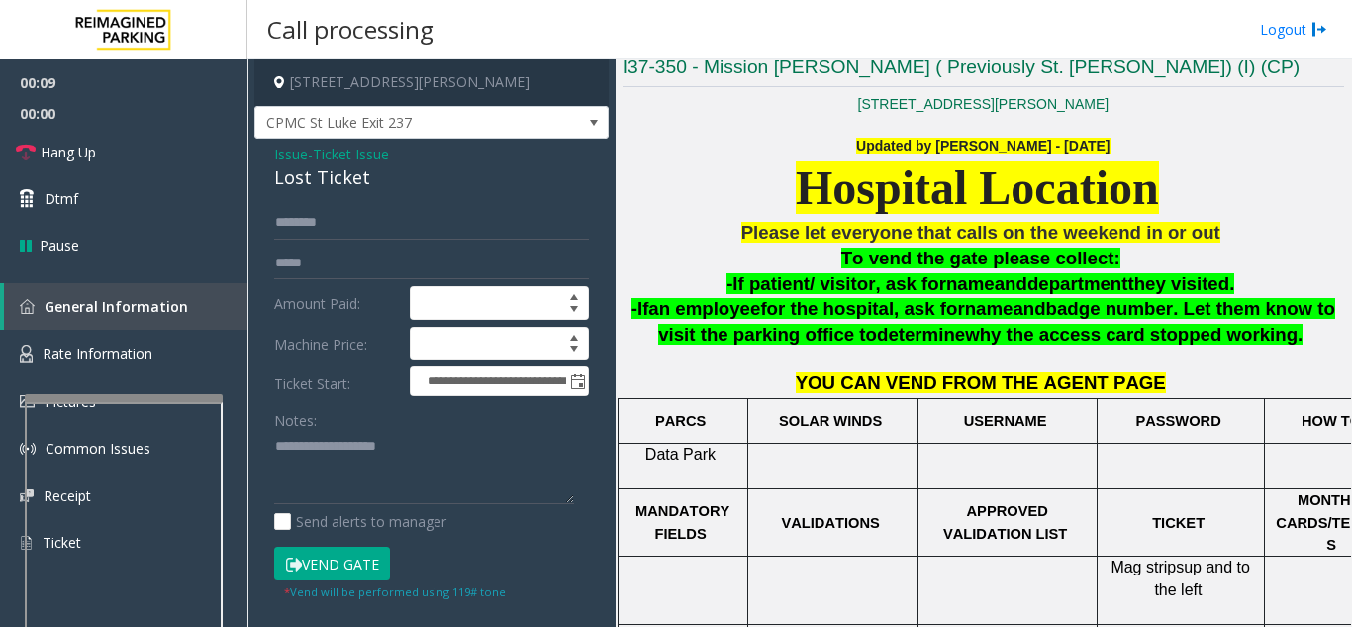
scroll to position [634, 0]
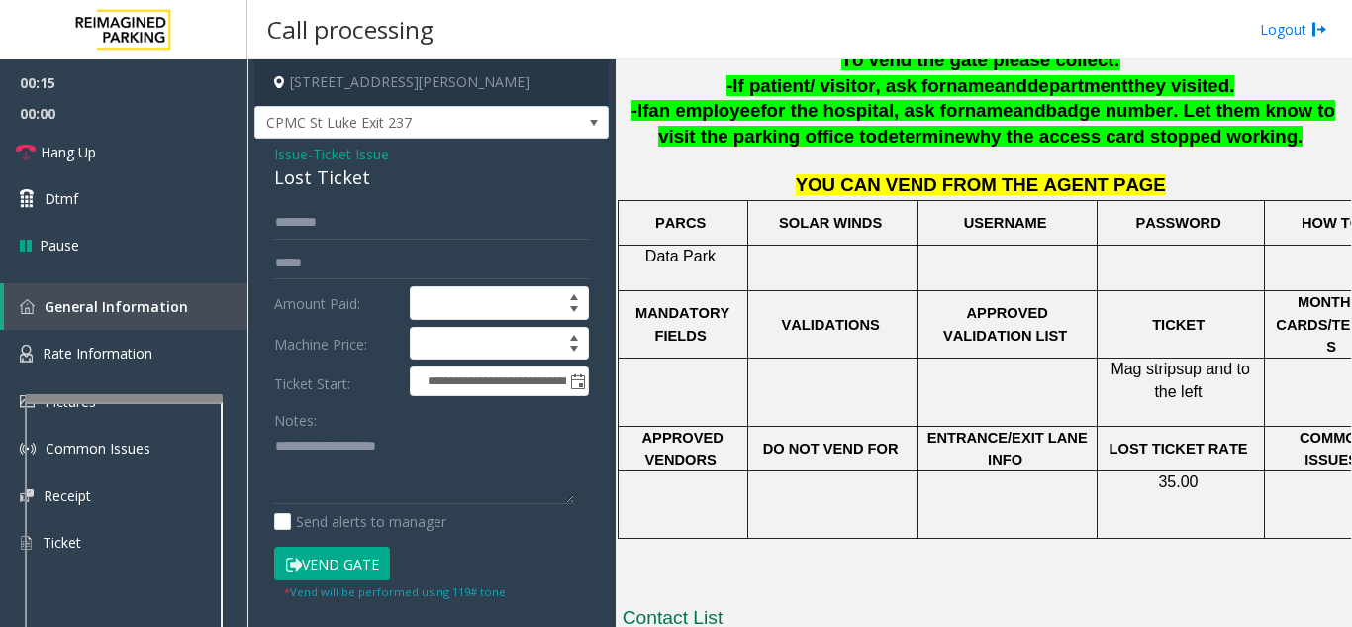
click at [298, 150] on span "Issue" at bounding box center [291, 154] width 34 height 21
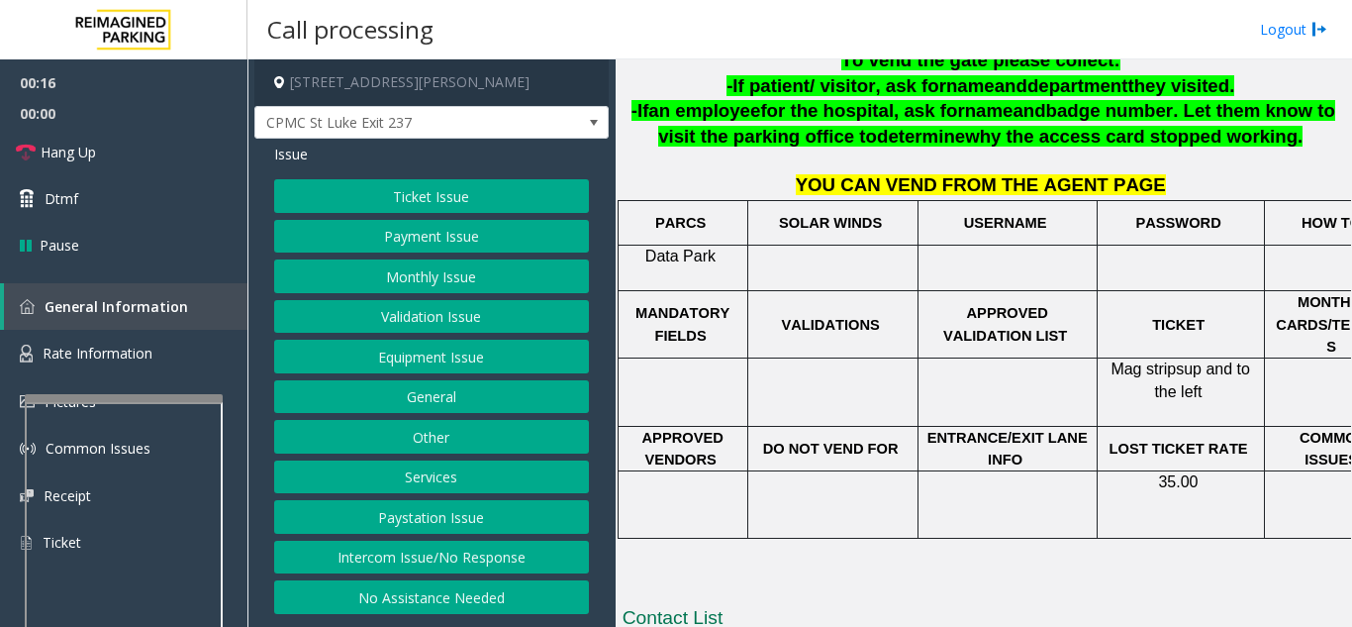
click at [395, 194] on button "Ticket Issue" at bounding box center [431, 196] width 315 height 34
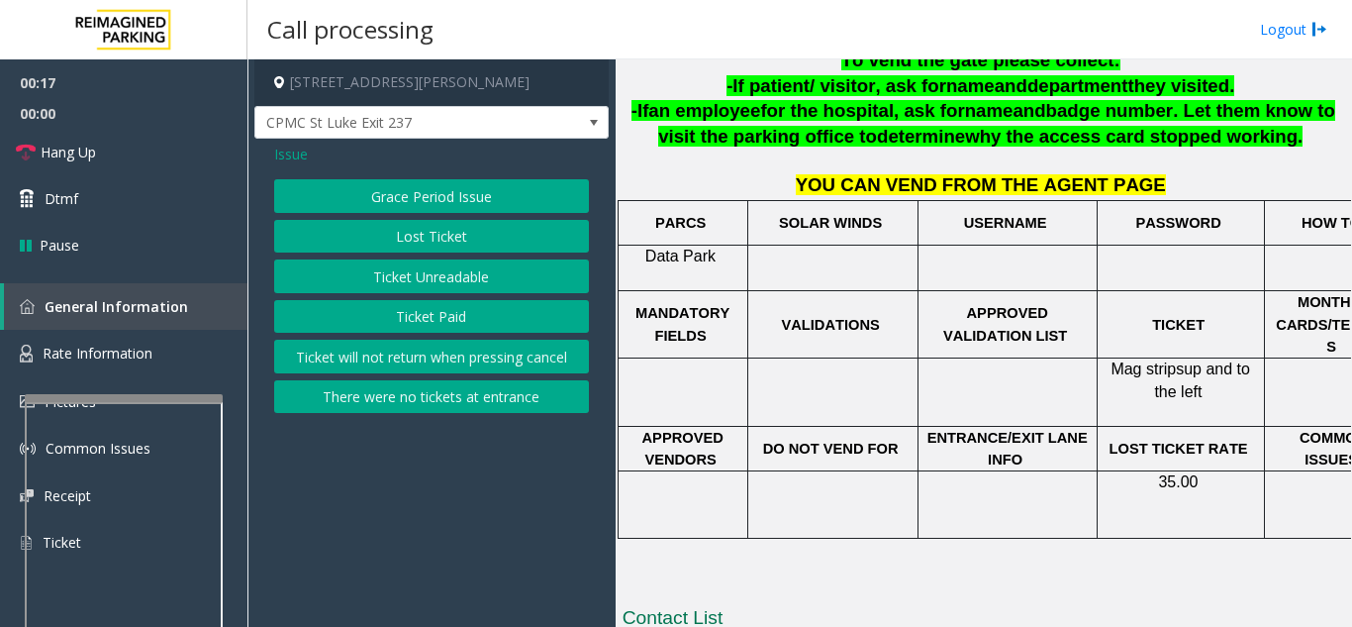
click at [434, 317] on button "Ticket Paid" at bounding box center [431, 317] width 315 height 34
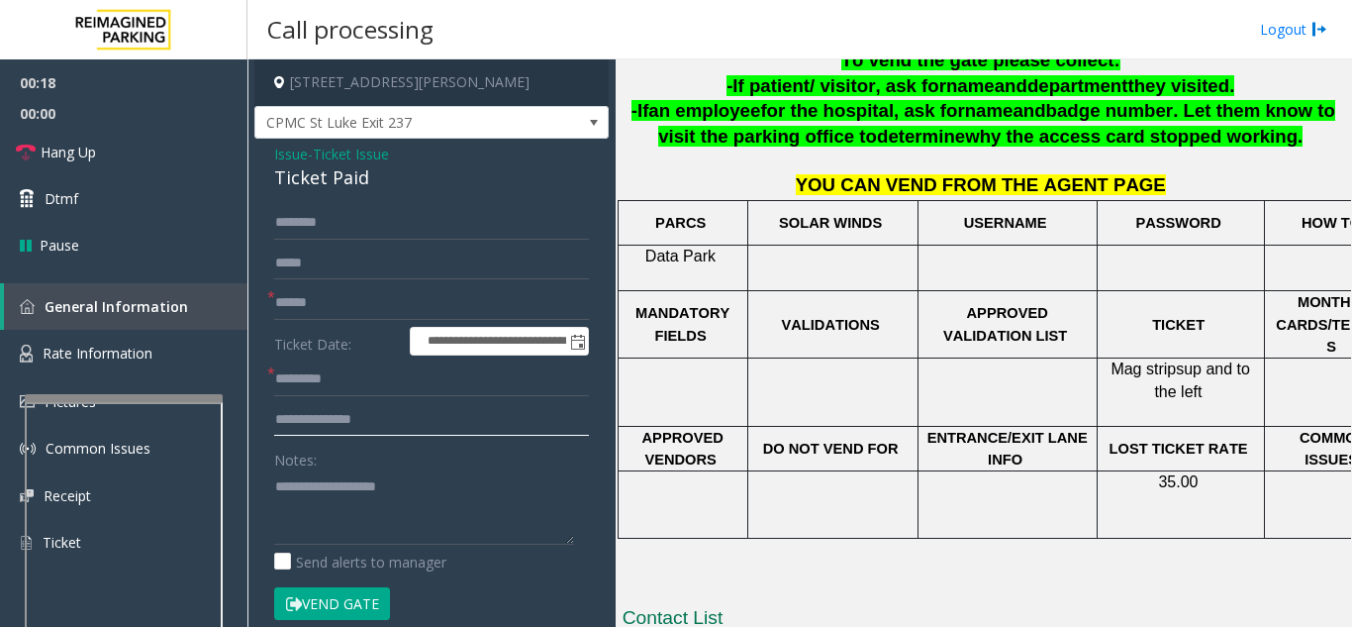
click at [401, 415] on input "text" at bounding box center [431, 420] width 315 height 34
type input "***"
click at [340, 407] on input "***" at bounding box center [431, 420] width 315 height 34
click at [344, 471] on textarea at bounding box center [424, 507] width 300 height 74
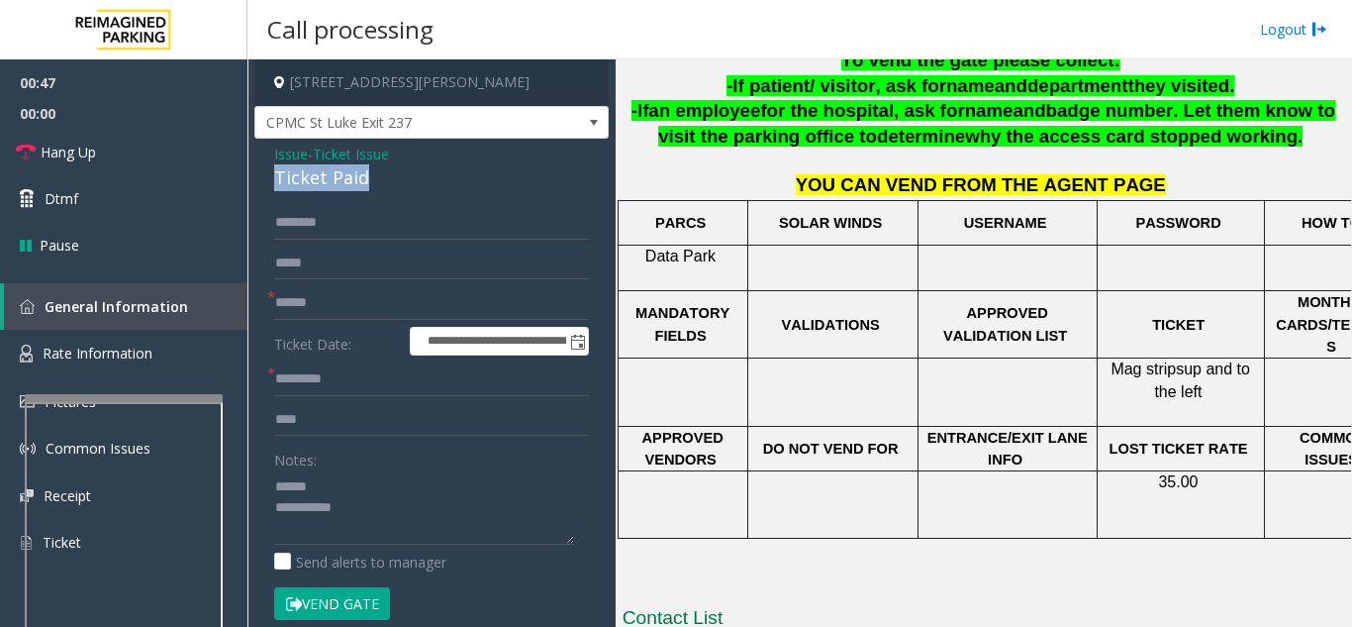
drag, startPoint x: 270, startPoint y: 177, endPoint x: 357, endPoint y: 174, distance: 87.2
click at [376, 175] on div "**********" at bounding box center [431, 612] width 354 height 946
type textarea "**********"
click at [386, 422] on input "***" at bounding box center [431, 420] width 315 height 34
type input "**********"
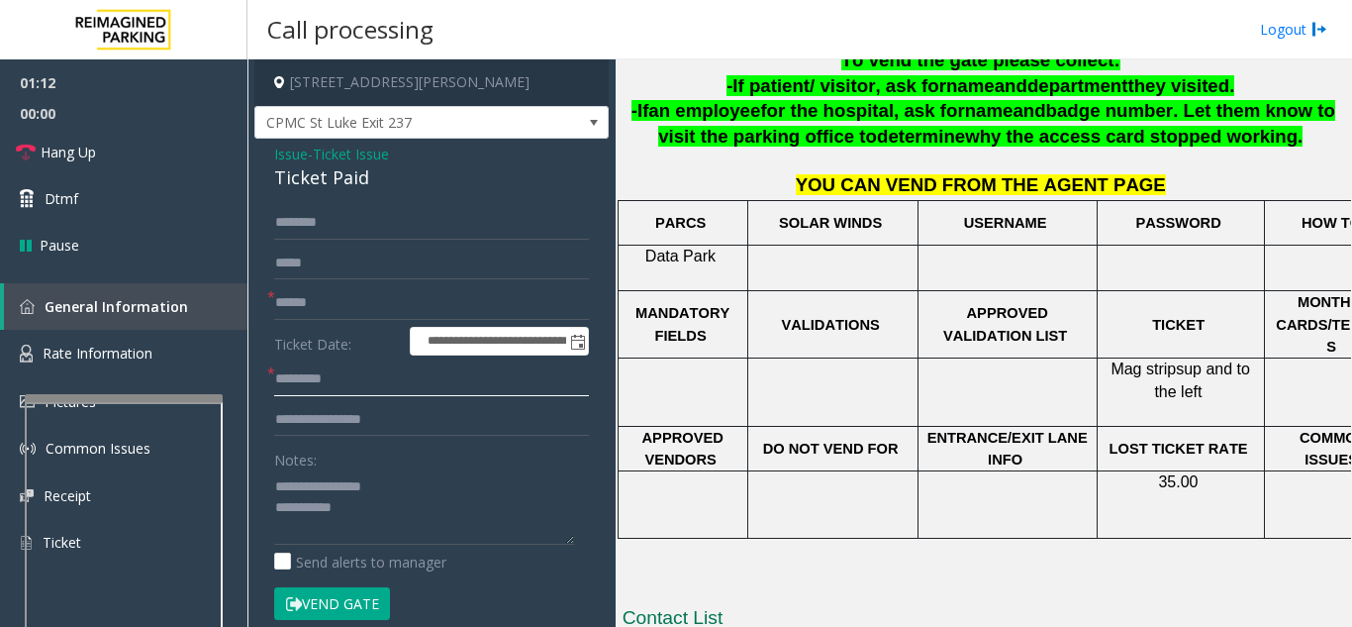
click at [365, 373] on input "text" at bounding box center [431, 379] width 315 height 34
type input "**"
click at [167, 162] on link "Hang Up" at bounding box center [123, 152] width 247 height 47
click at [376, 299] on input "text" at bounding box center [431, 303] width 315 height 34
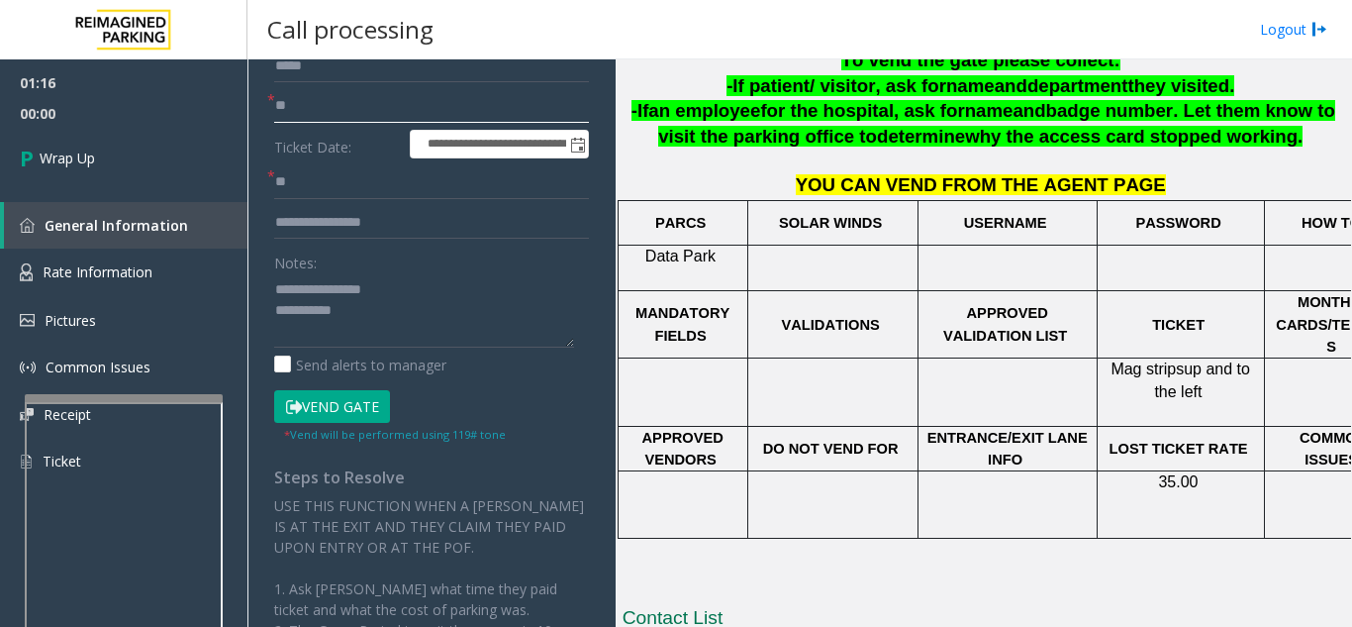
scroll to position [198, 0]
type input "**"
click at [411, 317] on textarea at bounding box center [424, 309] width 300 height 74
click at [449, 280] on textarea at bounding box center [424, 309] width 300 height 74
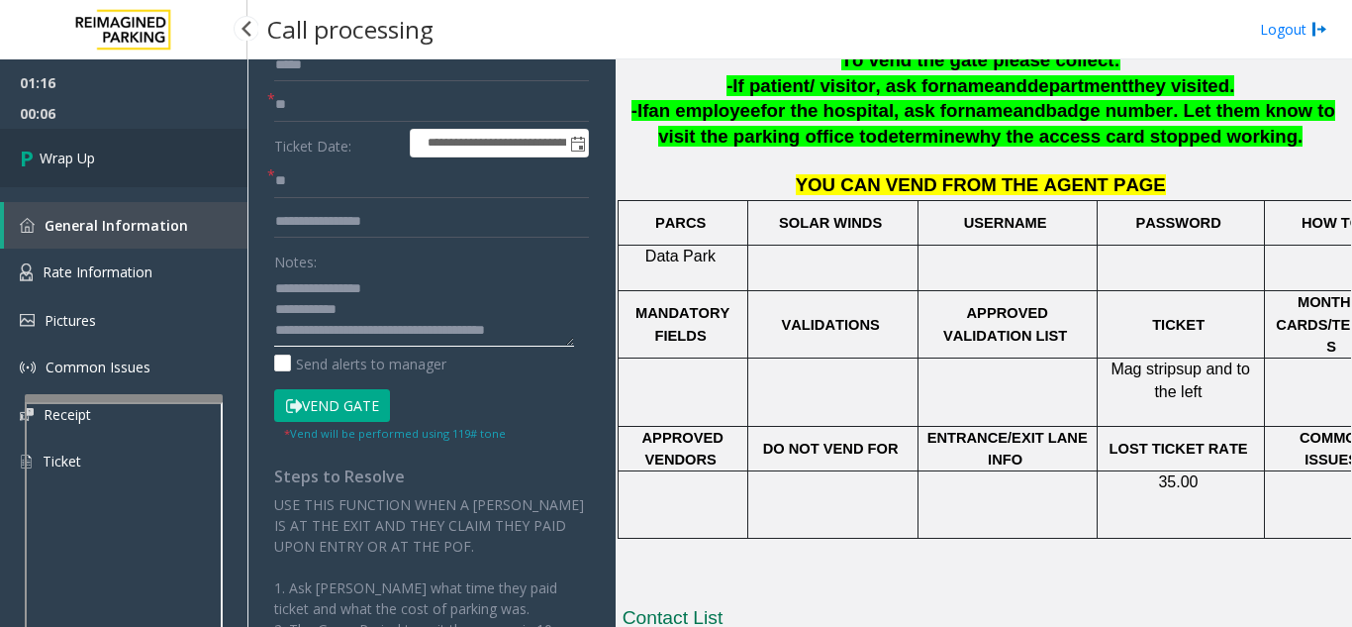
type textarea "**********"
click at [117, 161] on link "Wrap Up" at bounding box center [123, 158] width 247 height 58
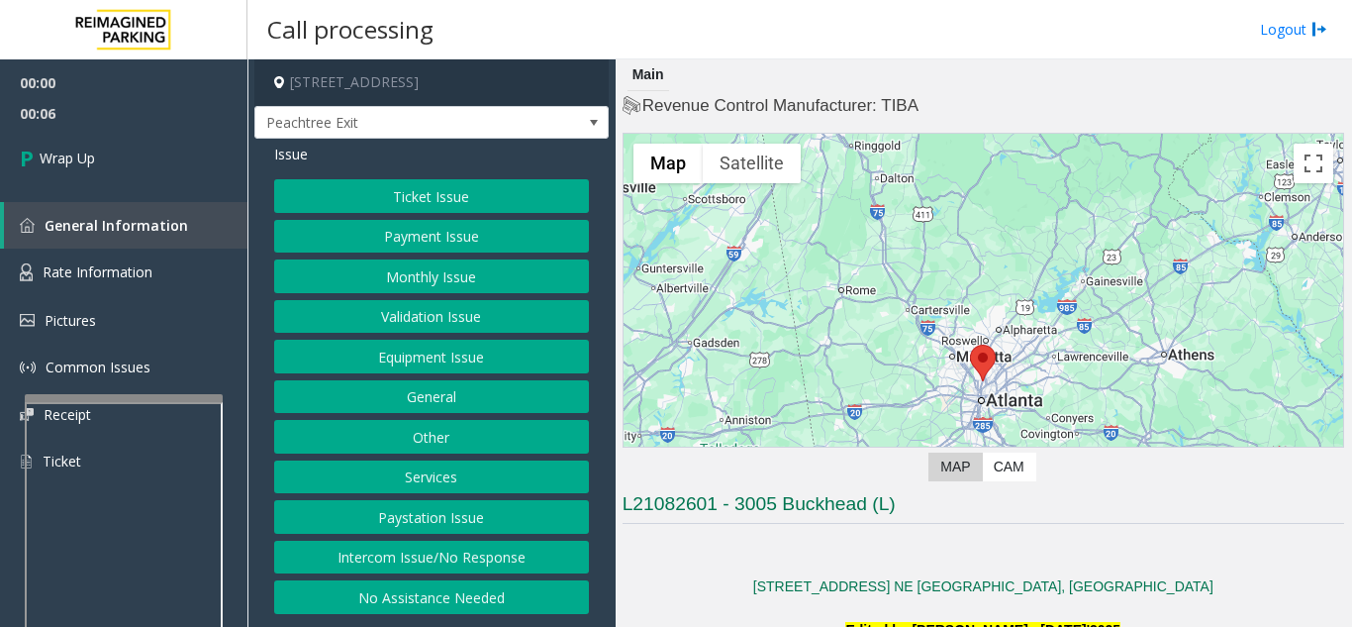
drag, startPoint x: 512, startPoint y: 559, endPoint x: 508, endPoint y: 541, distance: 18.3
click at [512, 559] on button "Intercom Issue/No Response" at bounding box center [431, 557] width 315 height 34
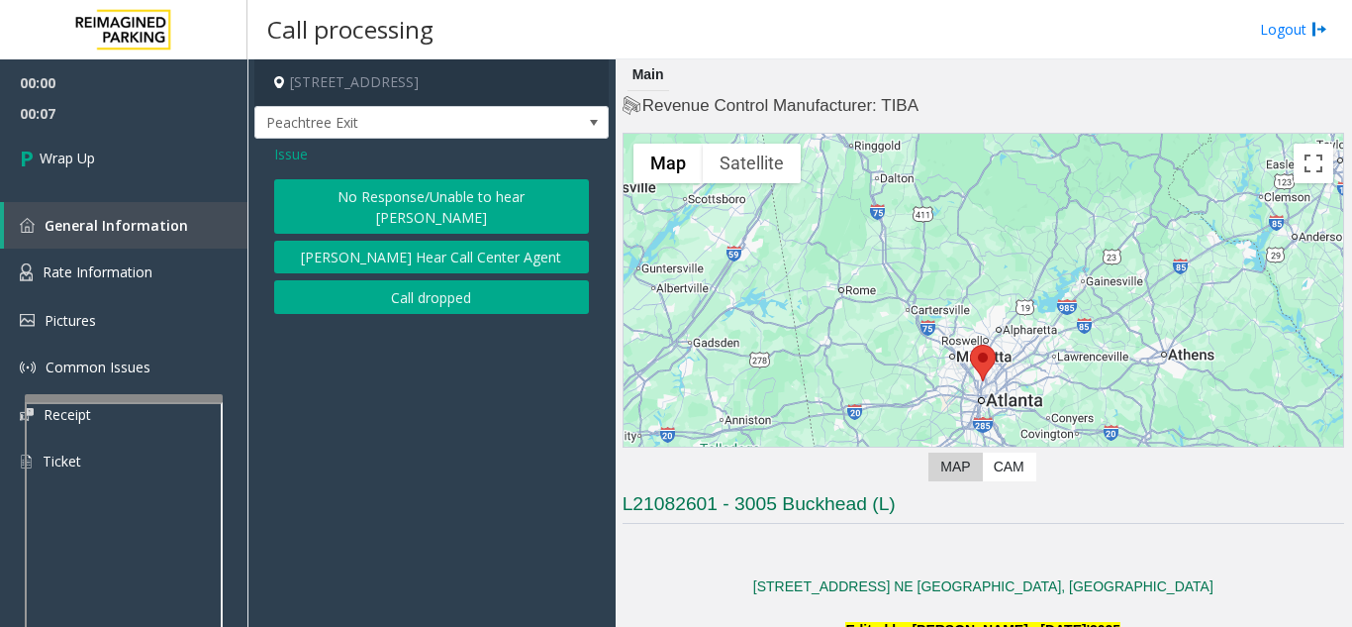
click at [446, 193] on button "No Response/Unable to hear [PERSON_NAME]" at bounding box center [431, 206] width 315 height 54
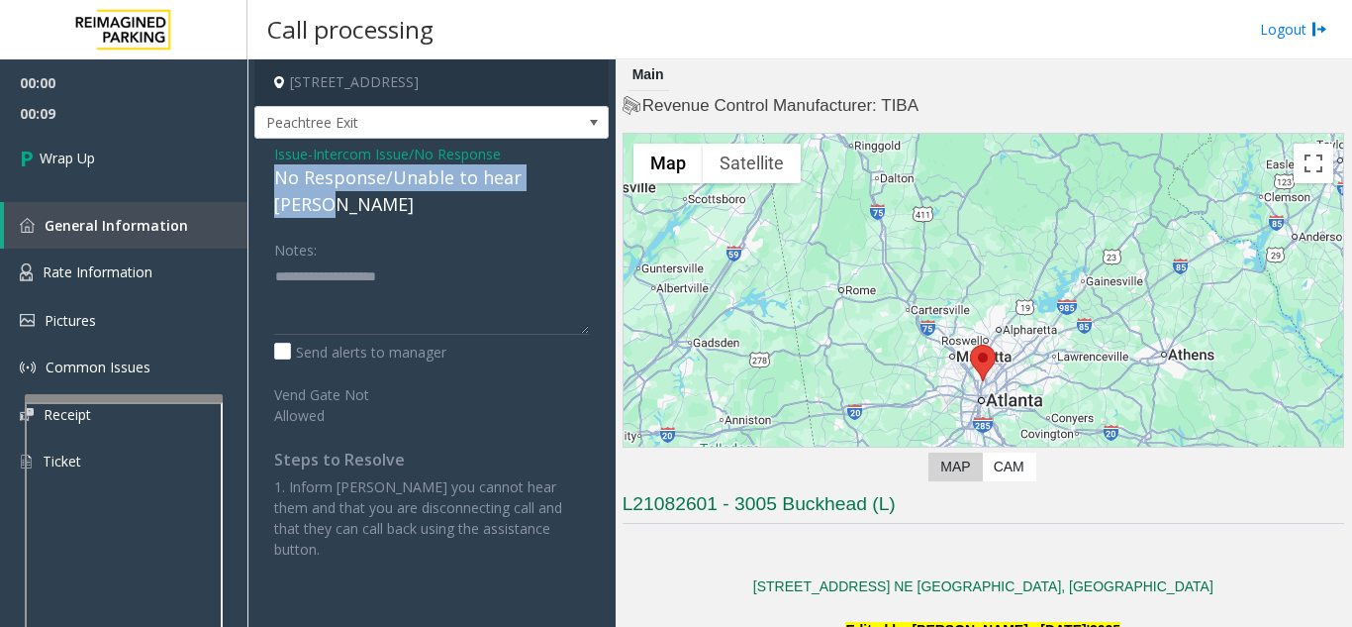
drag, startPoint x: 268, startPoint y: 179, endPoint x: 583, endPoint y: 181, distance: 314.8
click at [594, 183] on div "Issue - Intercom Issue/No Response No Response/Unable to hear [PERSON_NAME] Not…" at bounding box center [431, 359] width 354 height 440
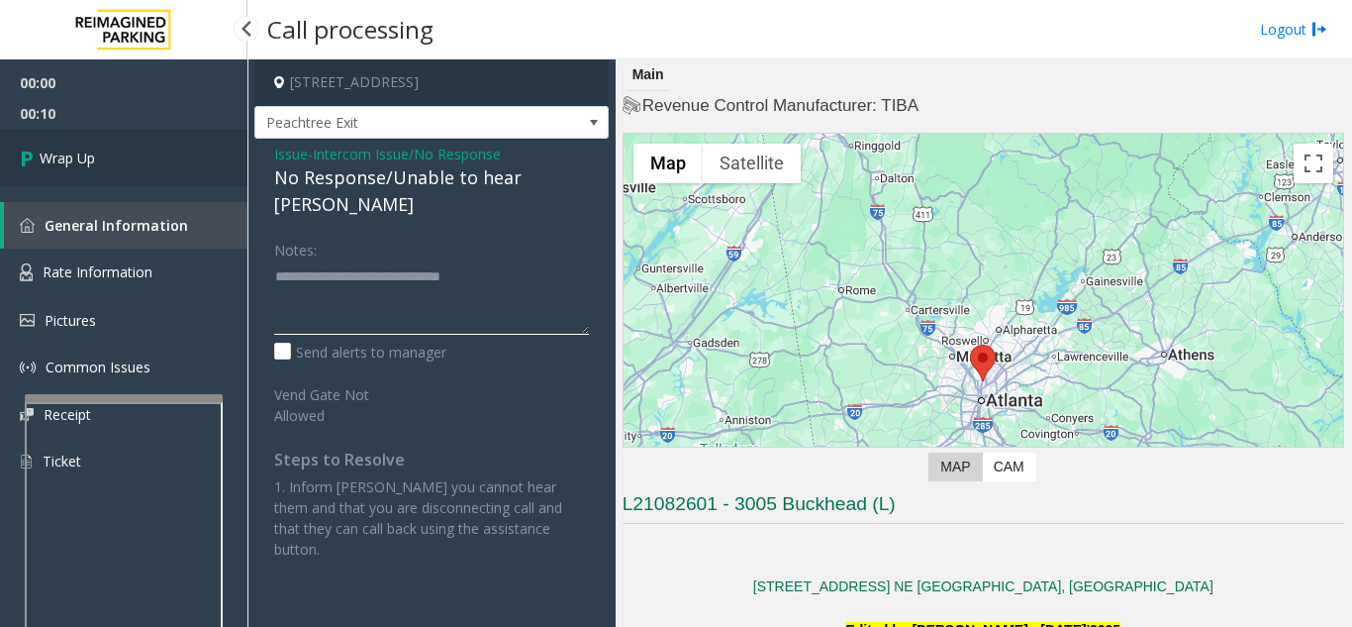
type textarea "**********"
drag, startPoint x: 124, startPoint y: 182, endPoint x: 254, endPoint y: 208, distance: 133.2
click at [124, 182] on link "Wrap Up" at bounding box center [123, 158] width 247 height 58
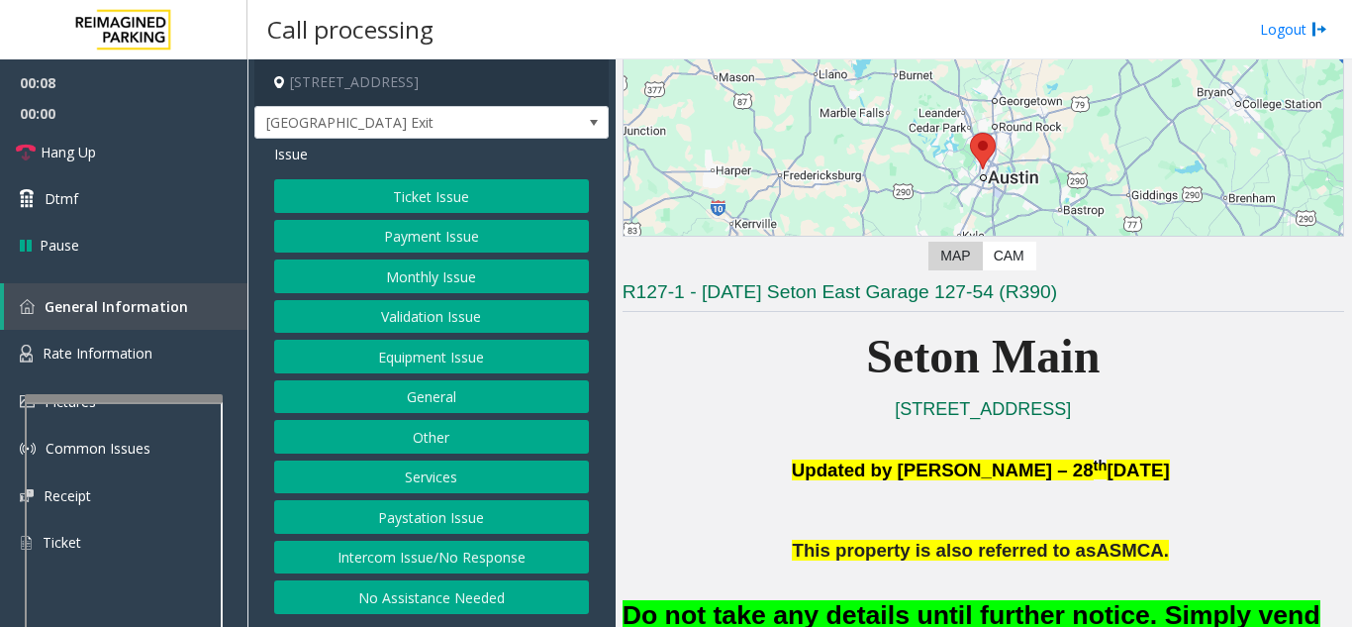
scroll to position [396, 0]
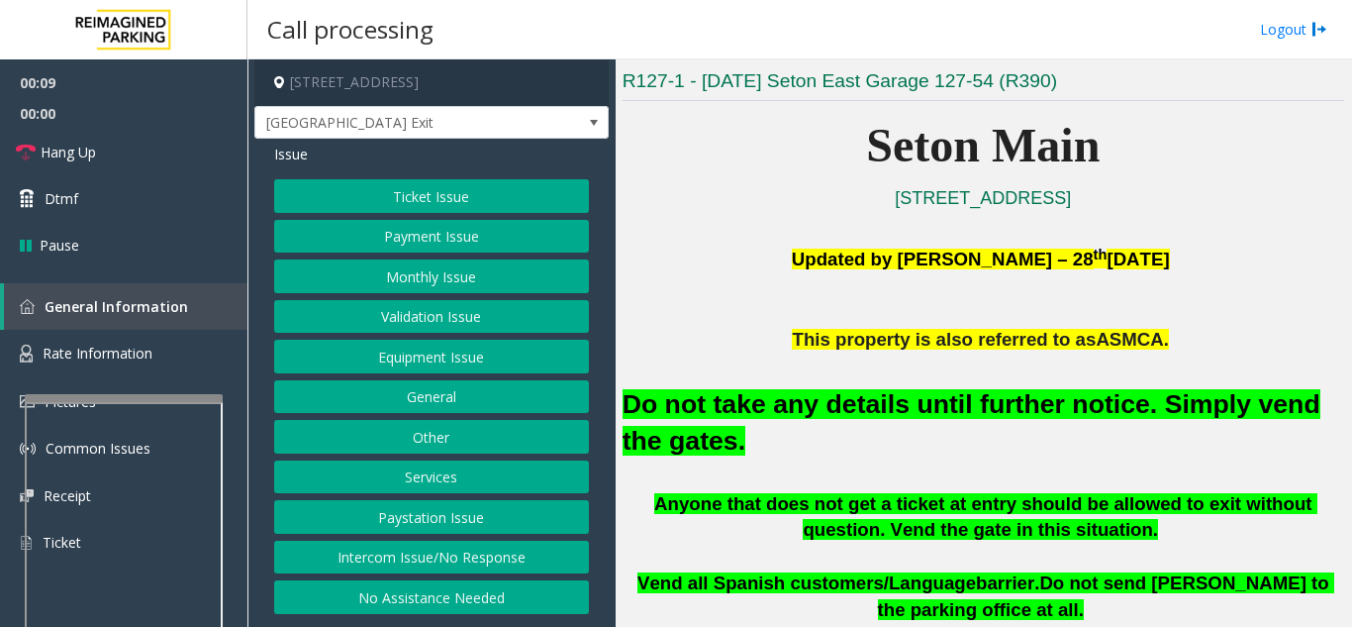
click at [446, 390] on button "General" at bounding box center [431, 397] width 315 height 34
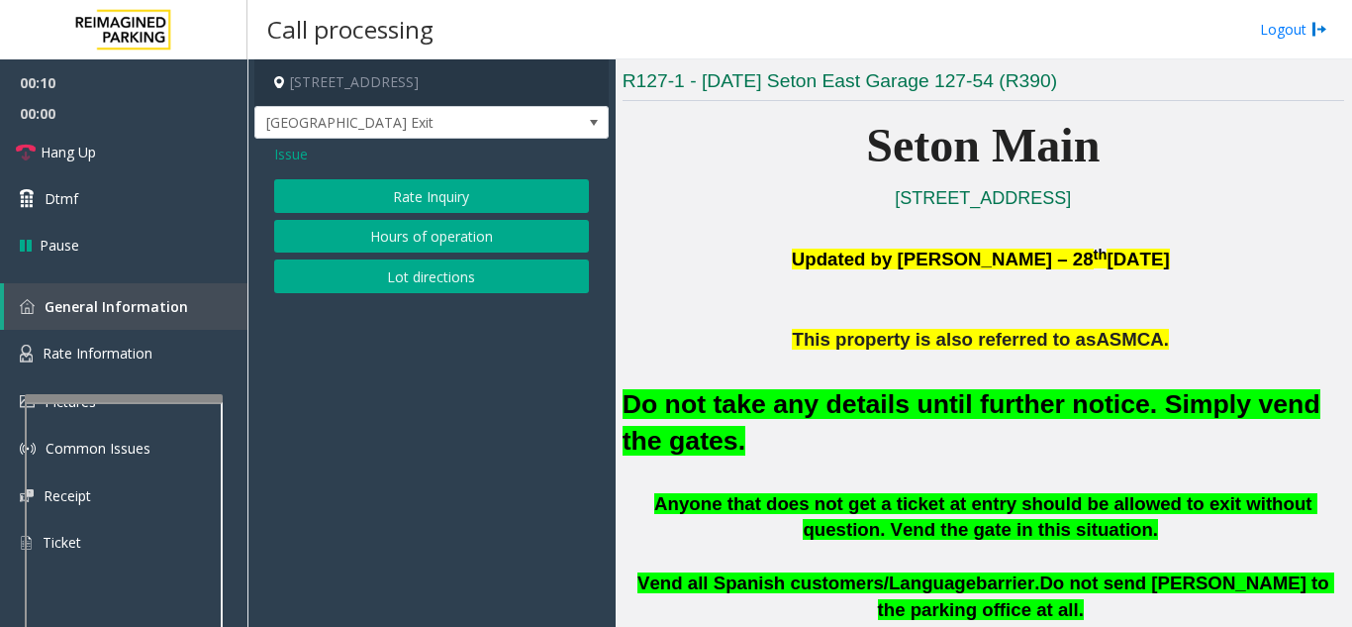
click at [424, 200] on button "Rate Inquiry" at bounding box center [431, 196] width 315 height 34
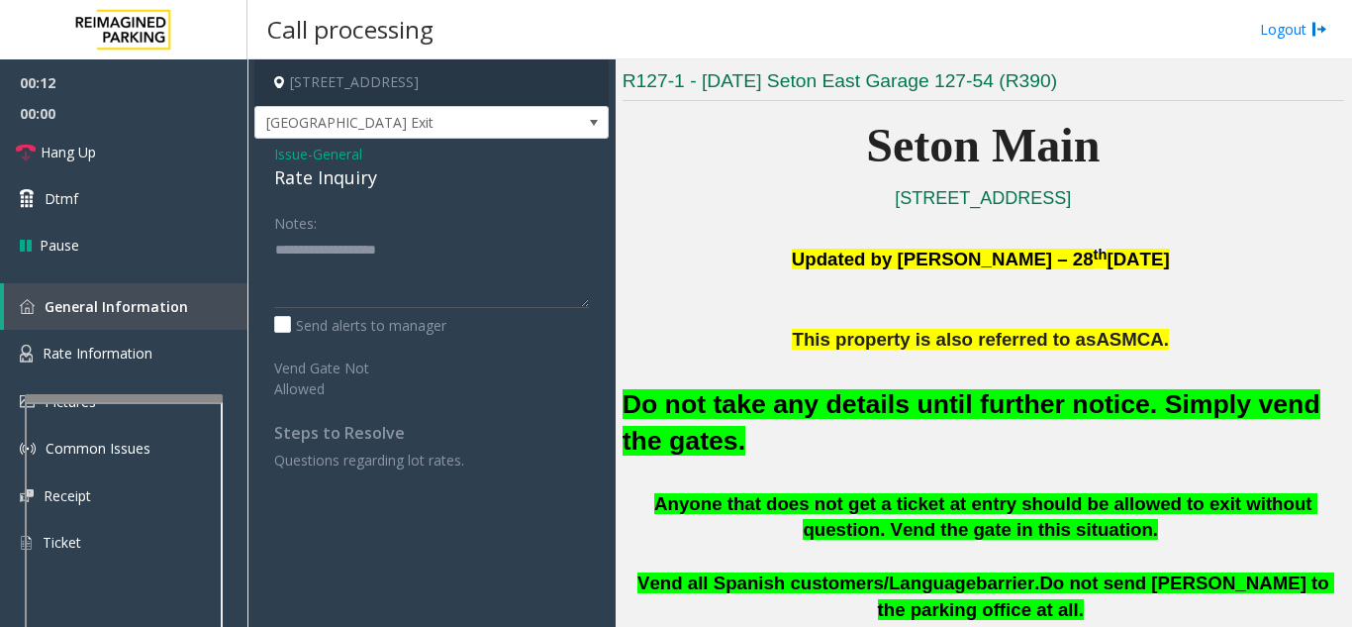
click at [276, 148] on span "Issue" at bounding box center [291, 154] width 34 height 21
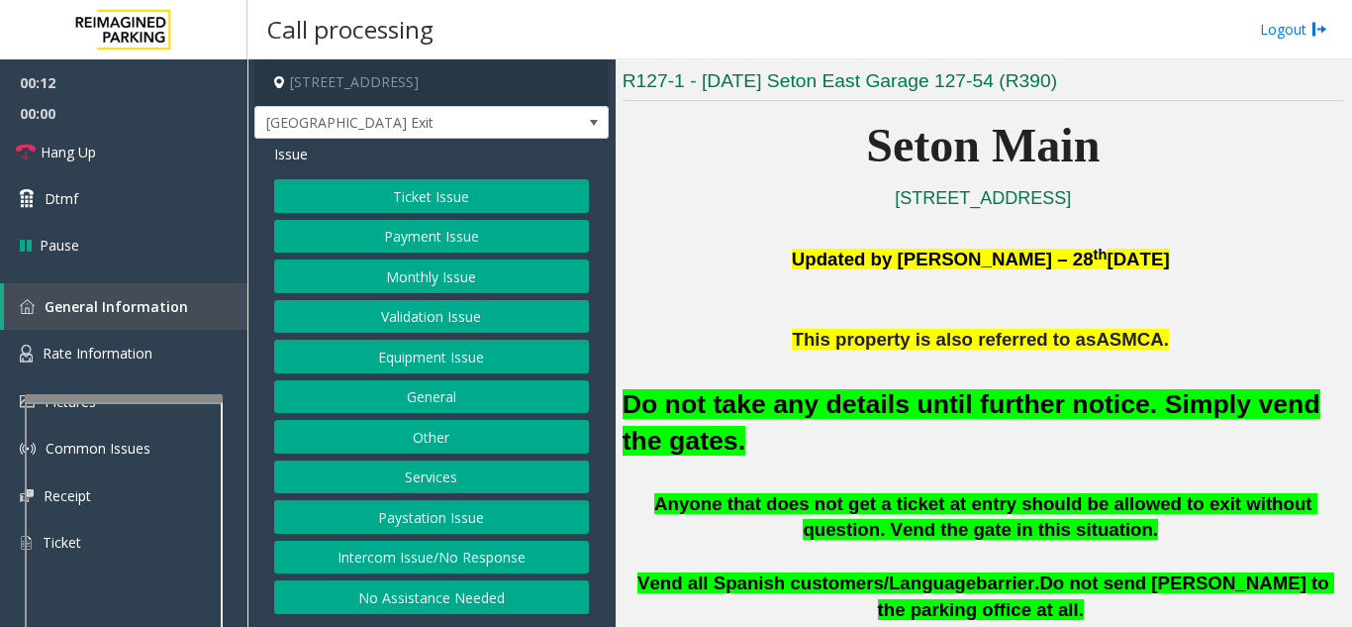
click at [405, 192] on button "Ticket Issue" at bounding box center [431, 196] width 315 height 34
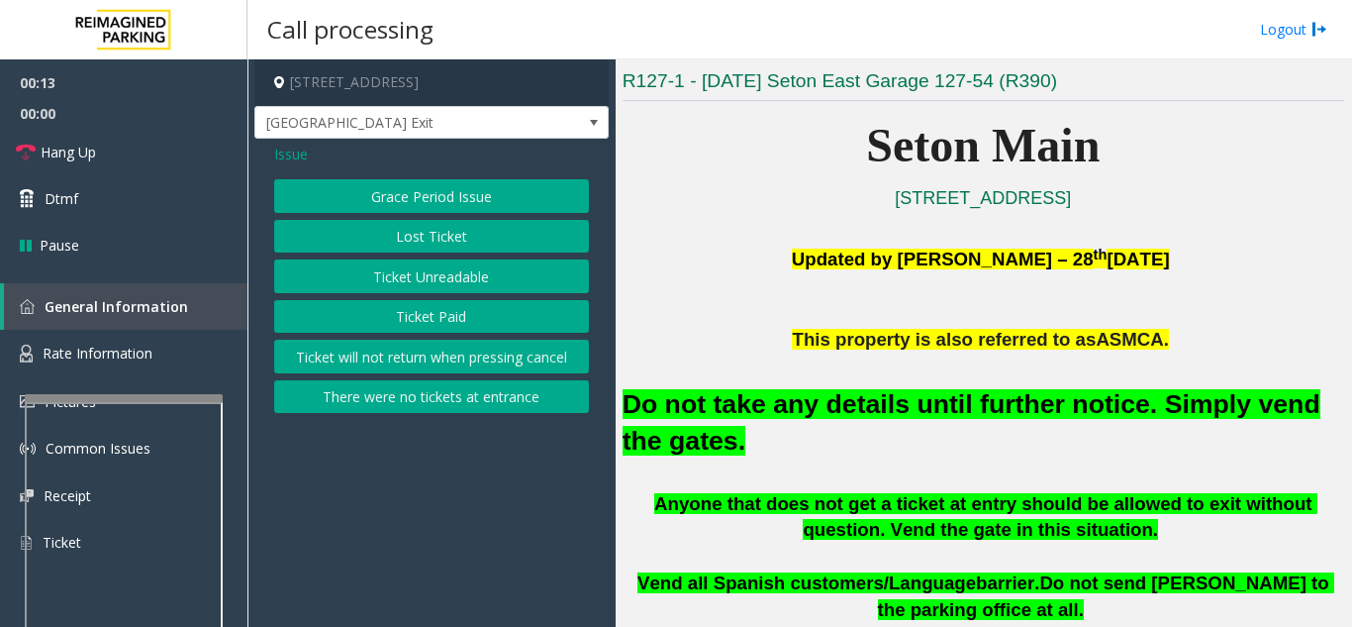
click at [457, 284] on button "Ticket Unreadable" at bounding box center [431, 276] width 315 height 34
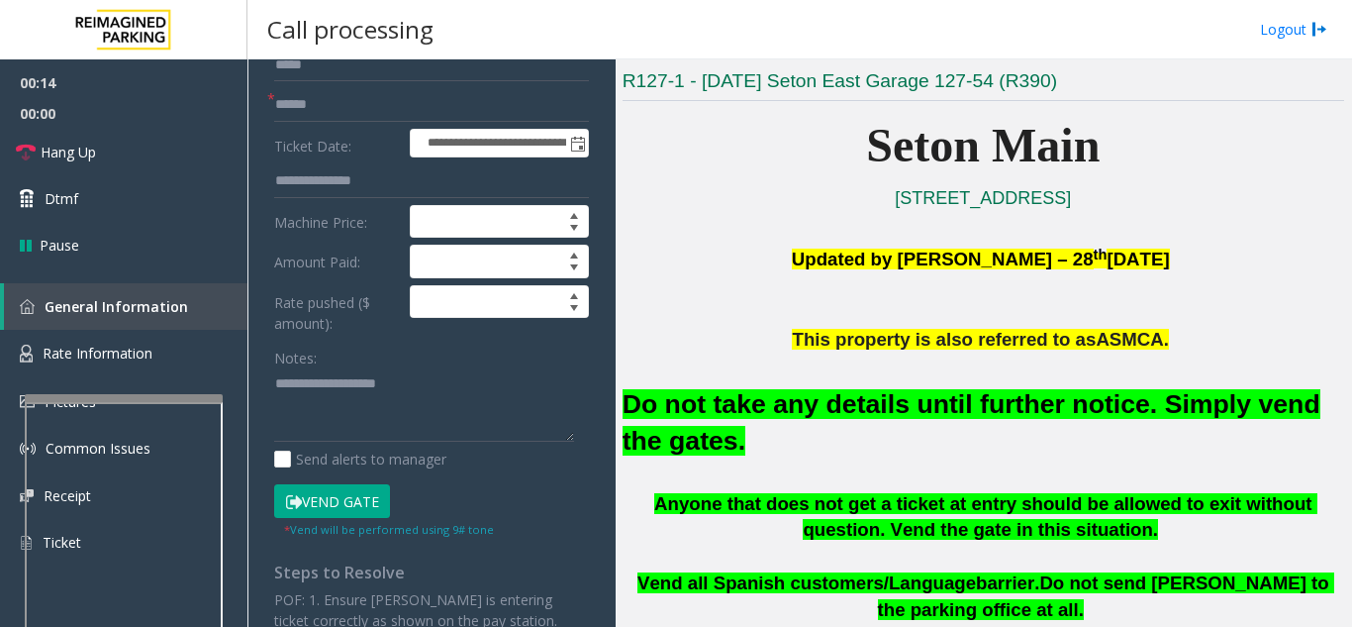
click at [360, 503] on button "Vend Gate" at bounding box center [332, 501] width 116 height 34
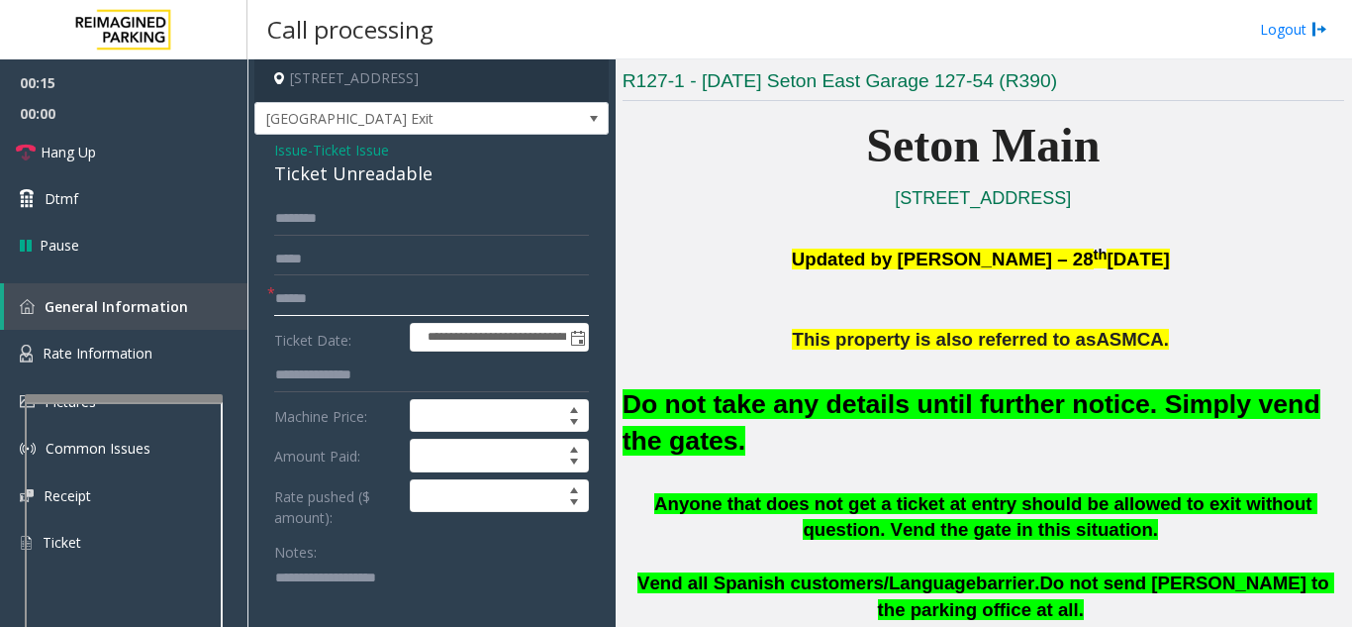
scroll to position [0, 0]
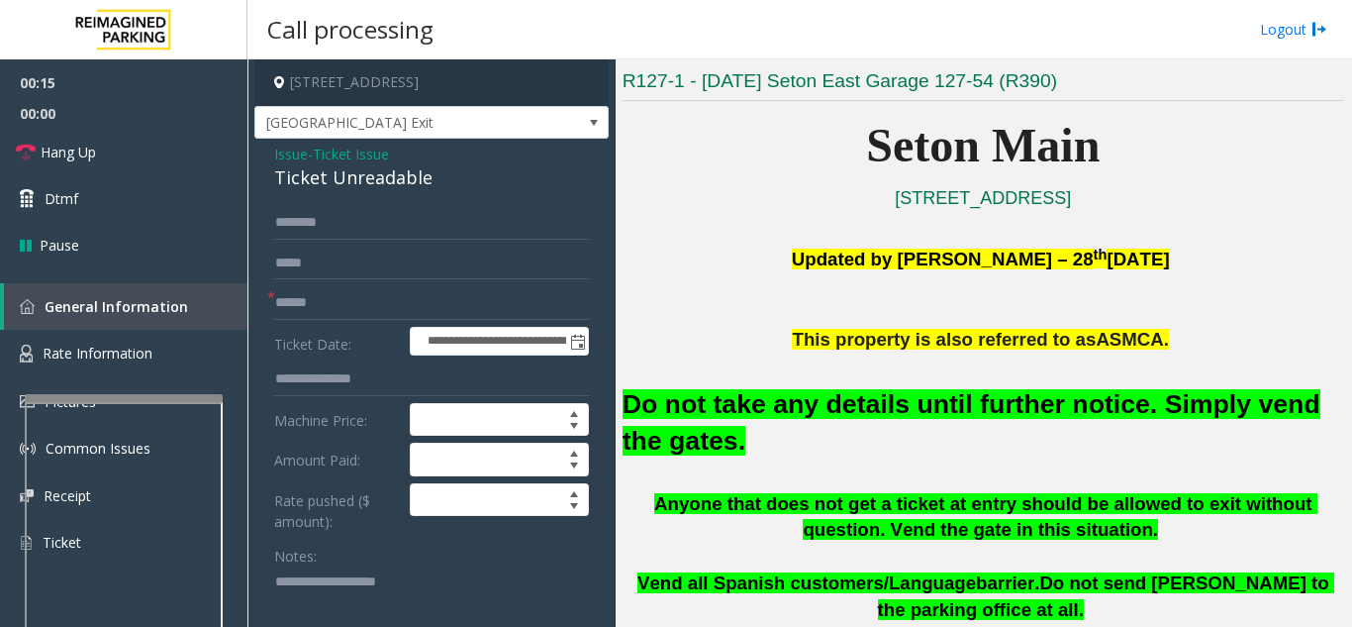
click at [288, 144] on span "Issue" at bounding box center [291, 154] width 34 height 21
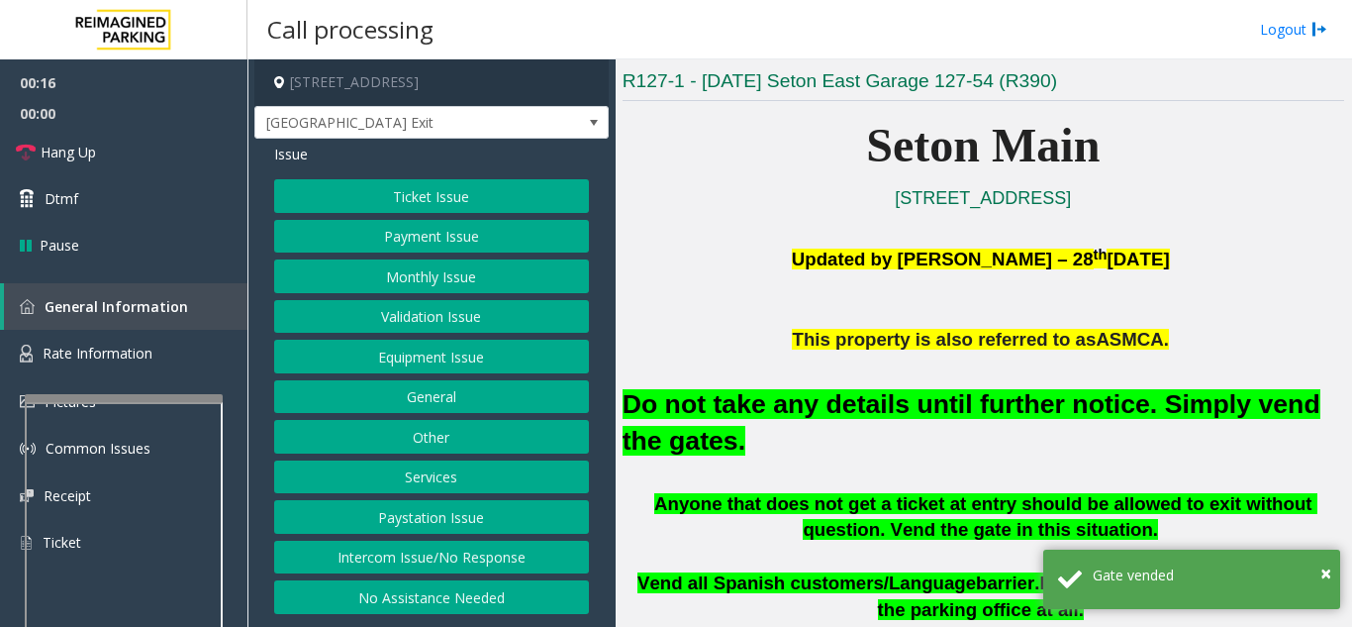
click at [444, 365] on button "Equipment Issue" at bounding box center [431, 356] width 315 height 34
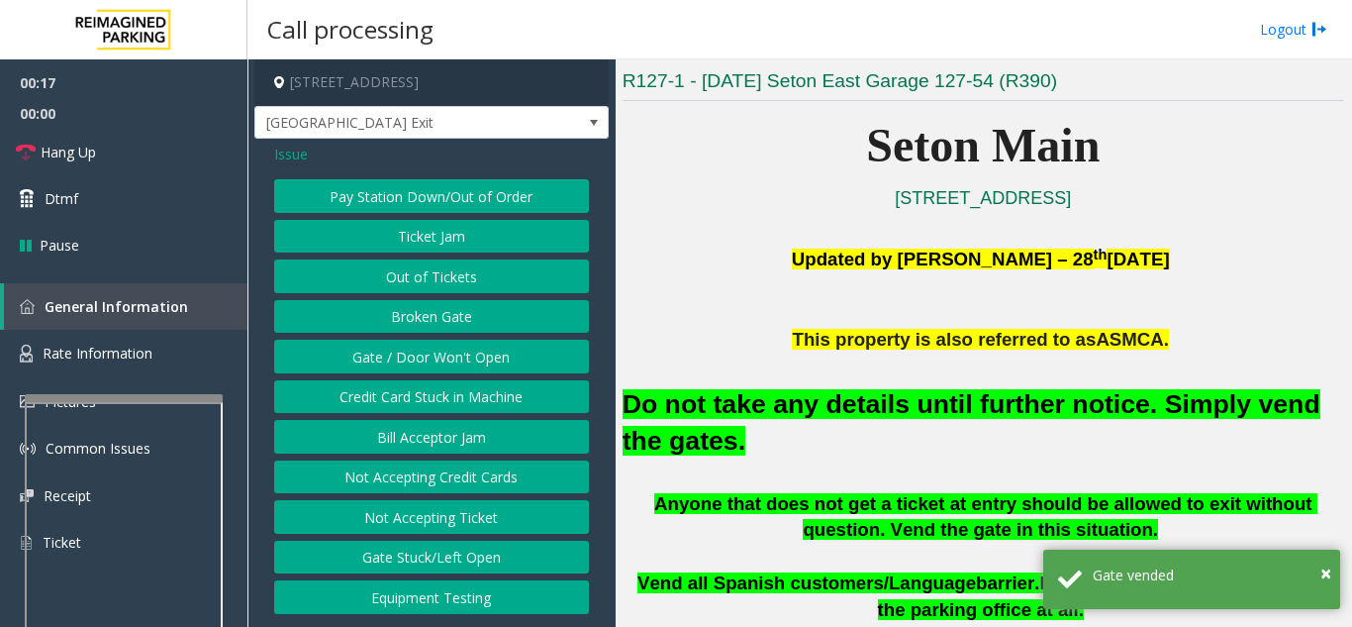
click at [443, 363] on button "Gate / Door Won't Open" at bounding box center [431, 356] width 315 height 34
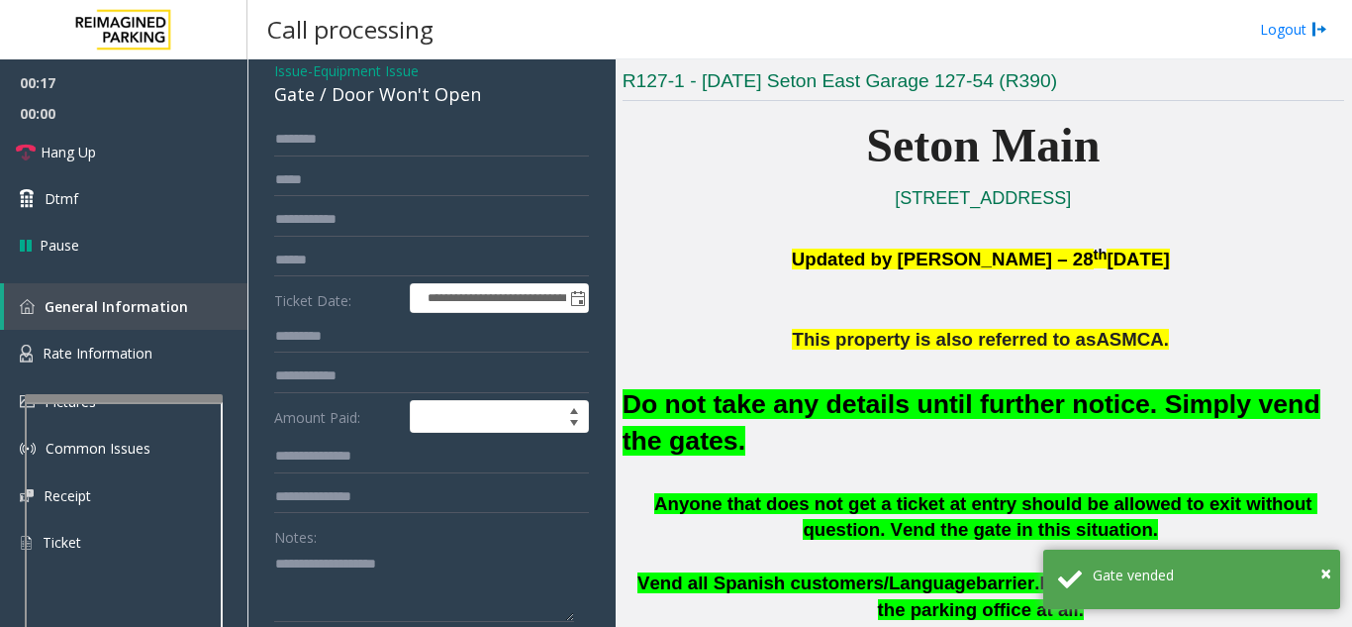
scroll to position [198, 0]
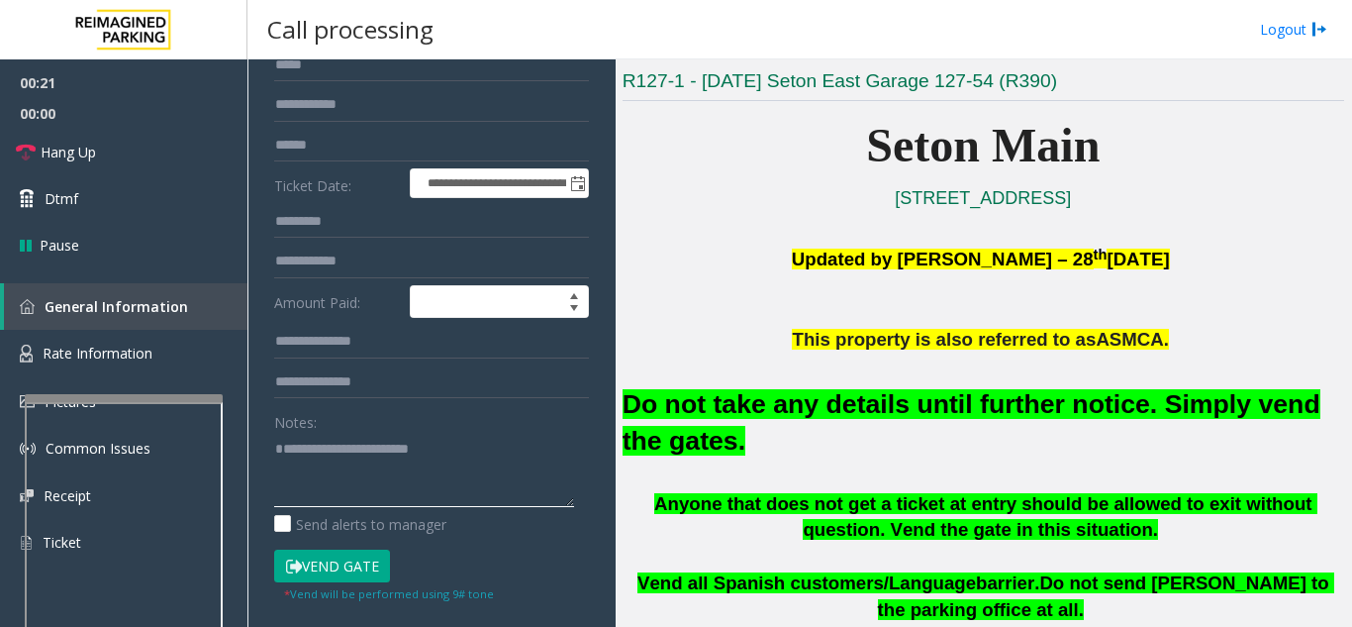
click at [543, 456] on textarea at bounding box center [424, 470] width 300 height 74
type textarea "**********"
click at [136, 169] on link "Hang Up" at bounding box center [123, 152] width 247 height 47
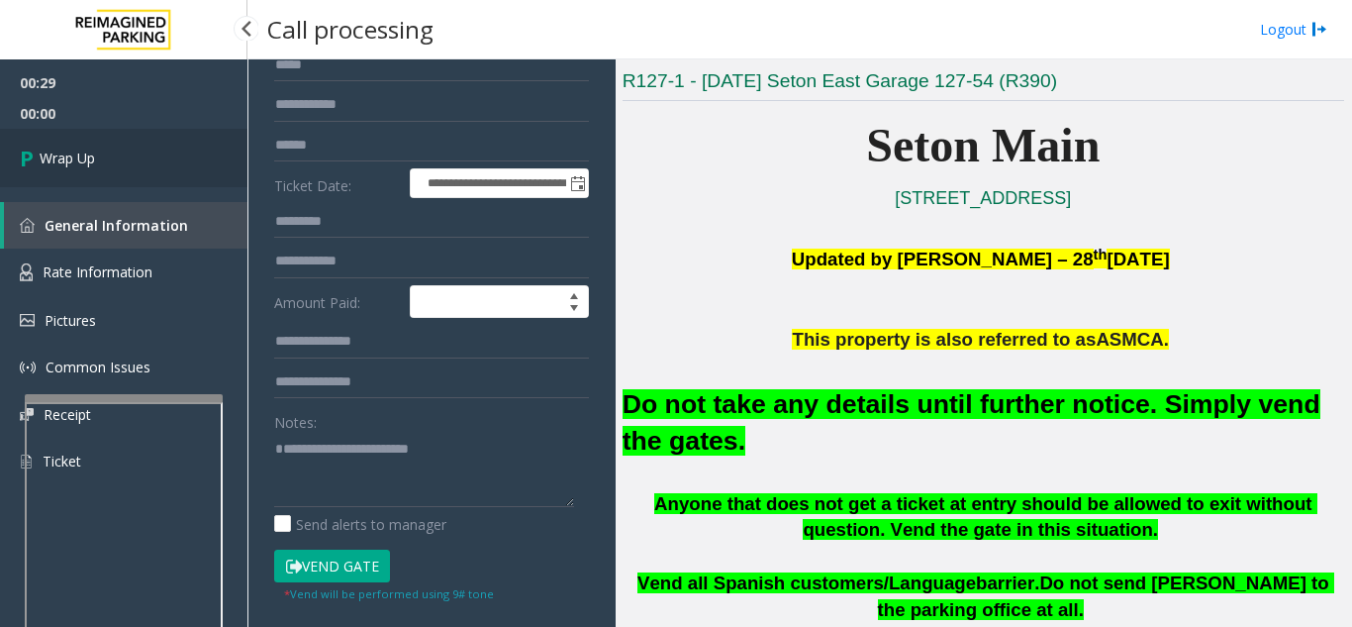
click at [136, 169] on link "Wrap Up" at bounding box center [123, 158] width 247 height 58
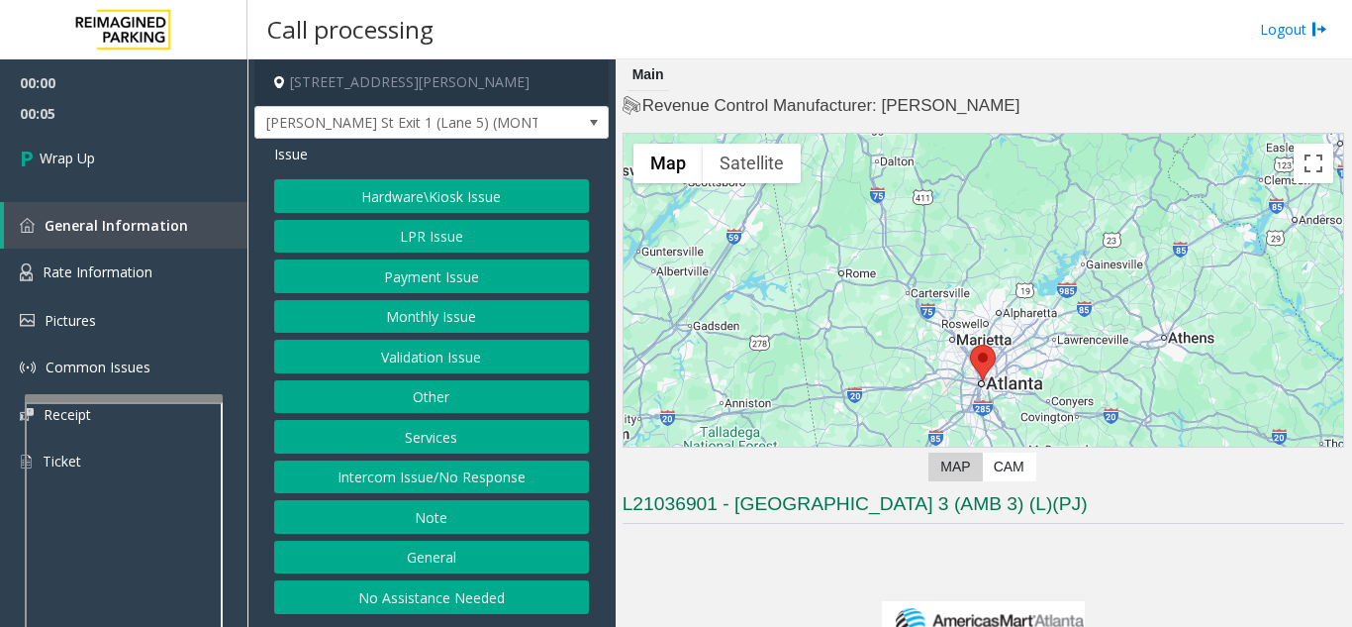
click at [409, 486] on button "Intercom Issue/No Response" at bounding box center [431, 477] width 315 height 34
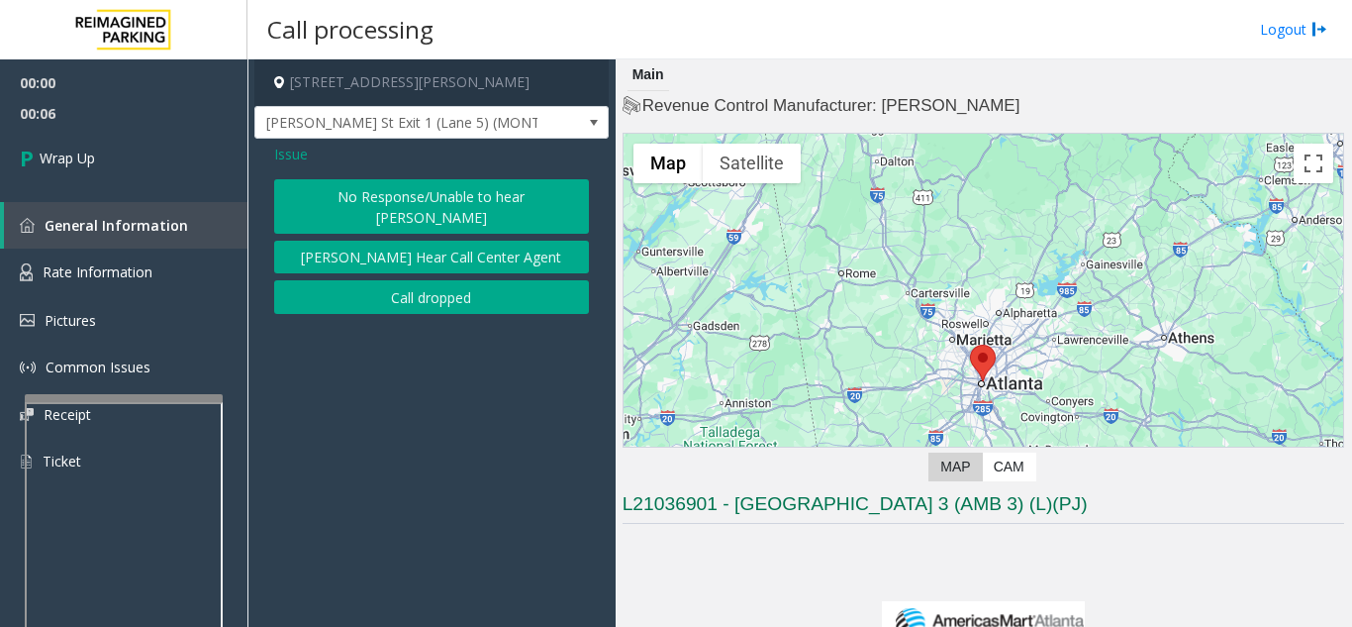
click at [420, 280] on button "Call dropped" at bounding box center [431, 297] width 315 height 34
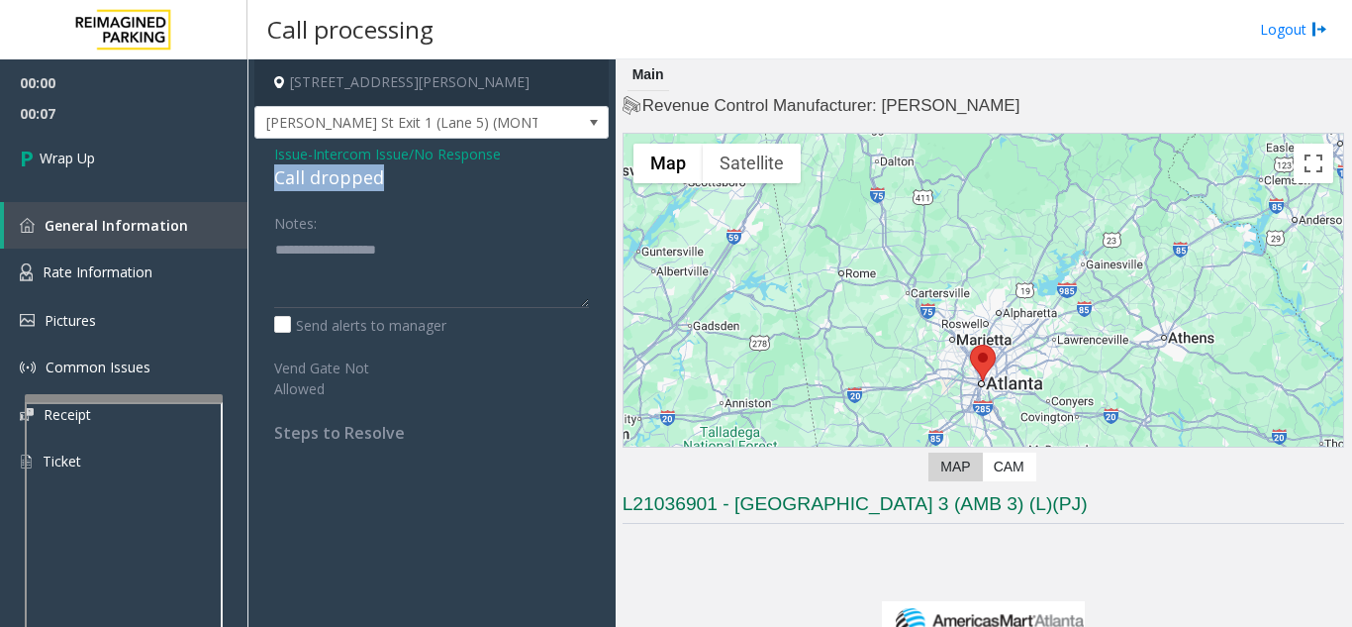
drag, startPoint x: 281, startPoint y: 177, endPoint x: 362, endPoint y: 177, distance: 81.2
click at [394, 181] on div "Call dropped" at bounding box center [431, 177] width 315 height 27
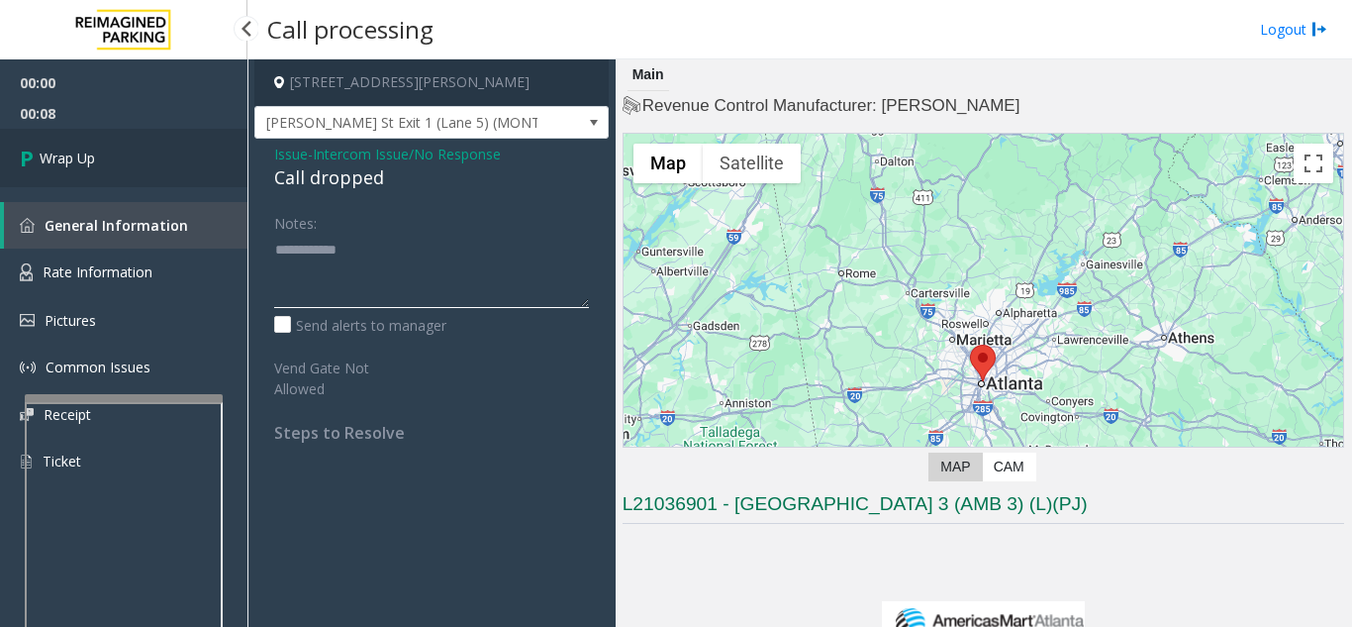
type textarea "**********"
click at [177, 173] on link "Wrap Up" at bounding box center [123, 158] width 247 height 58
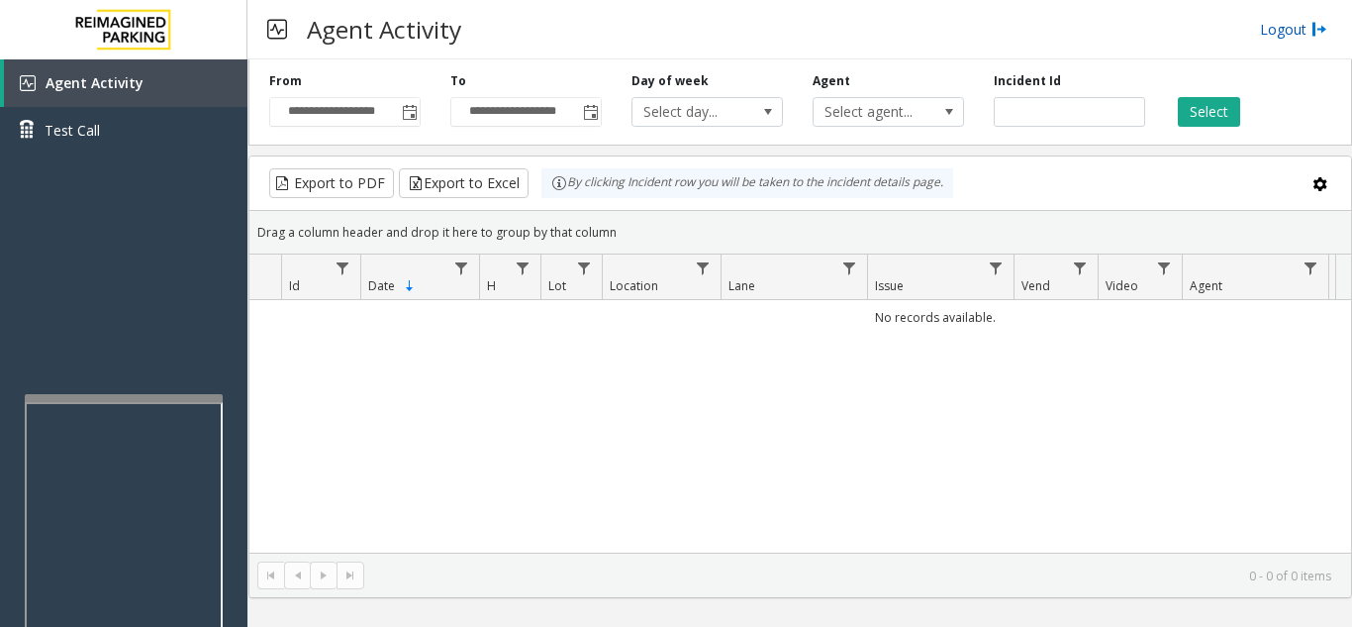
click at [1264, 29] on link "Logout" at bounding box center [1293, 29] width 67 height 21
